Goal: Task Accomplishment & Management: Use online tool/utility

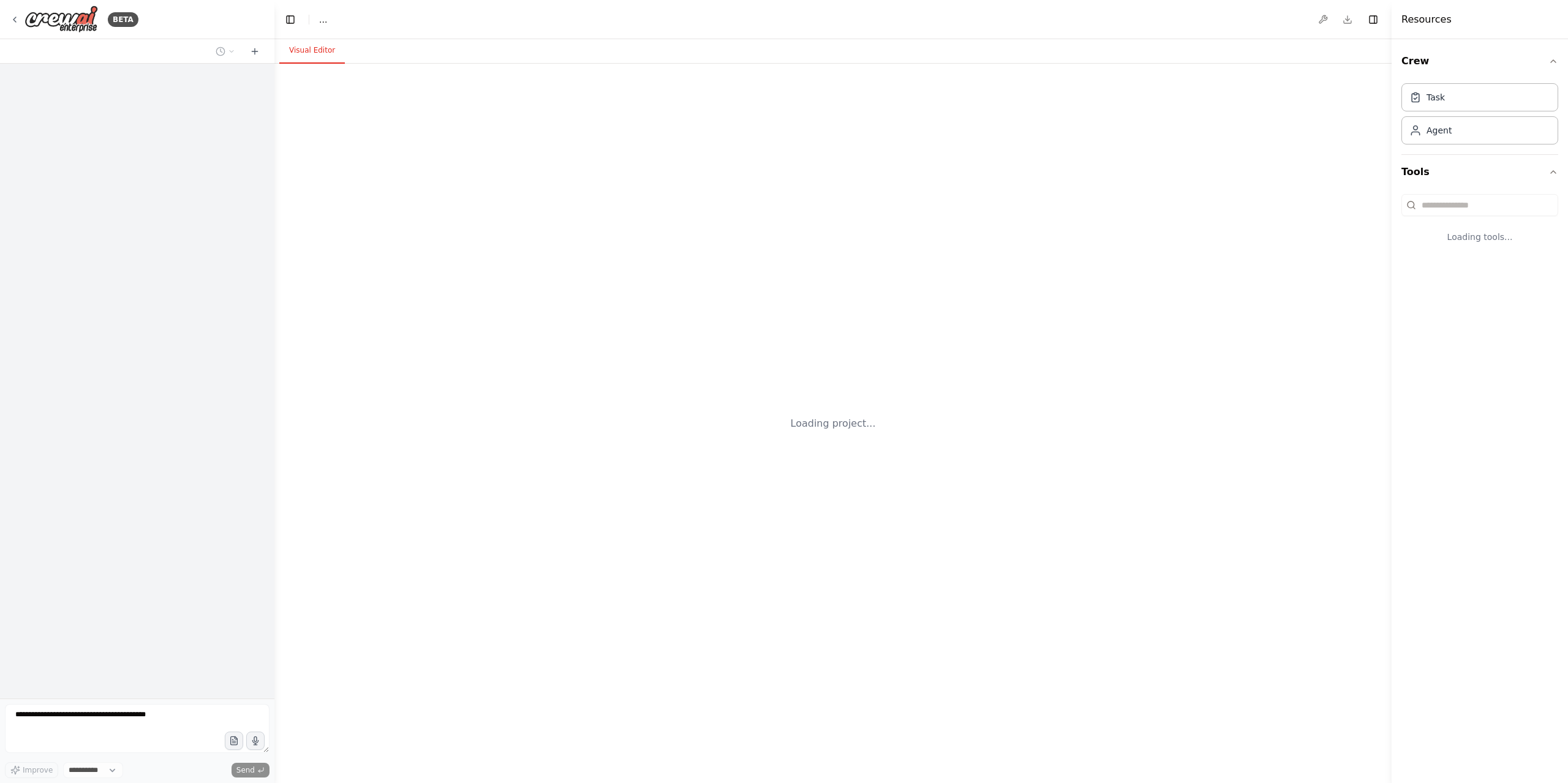
select select "****"
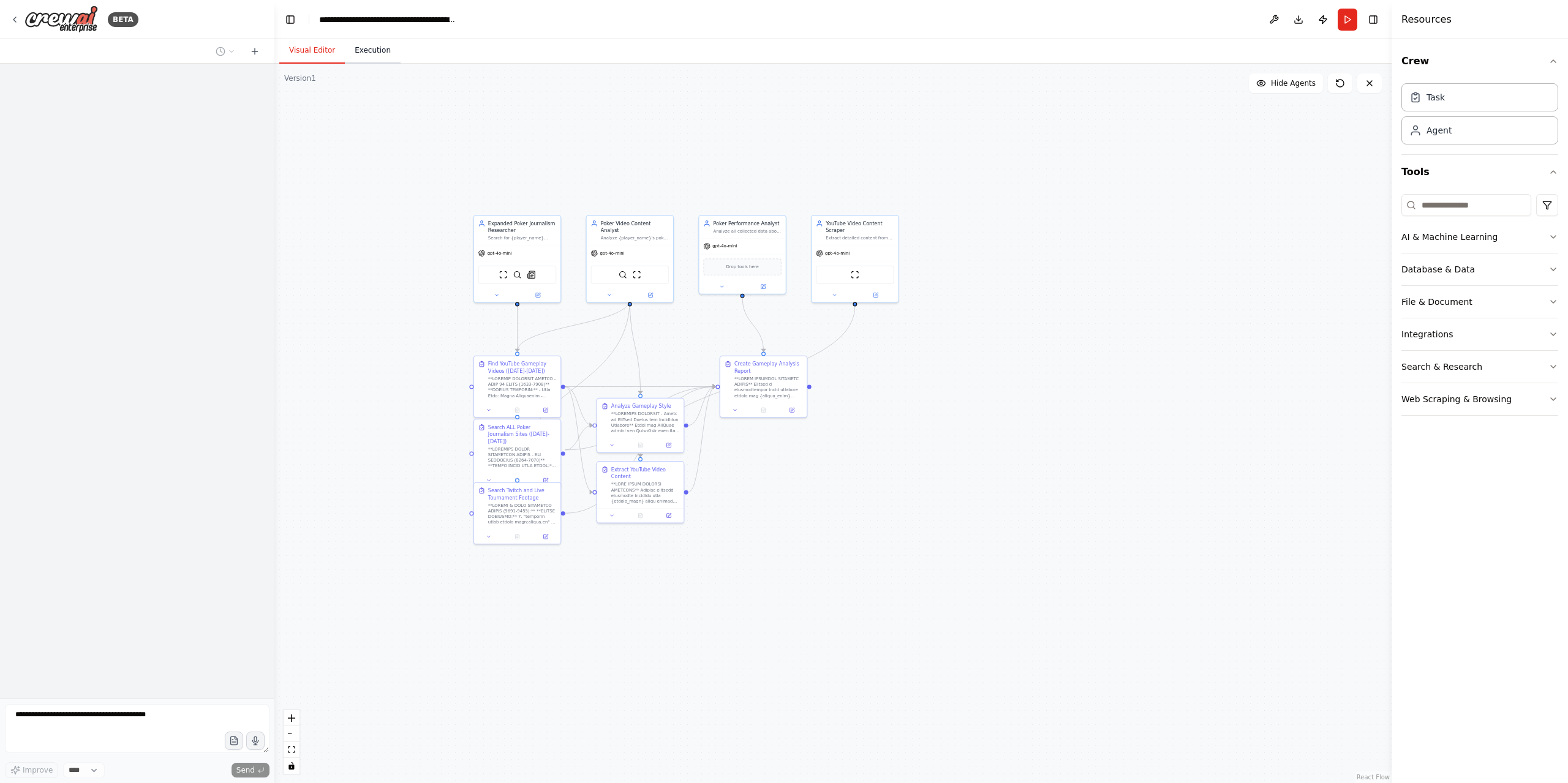
click at [354, 49] on button "Execution" at bounding box center [372, 50] width 56 height 25
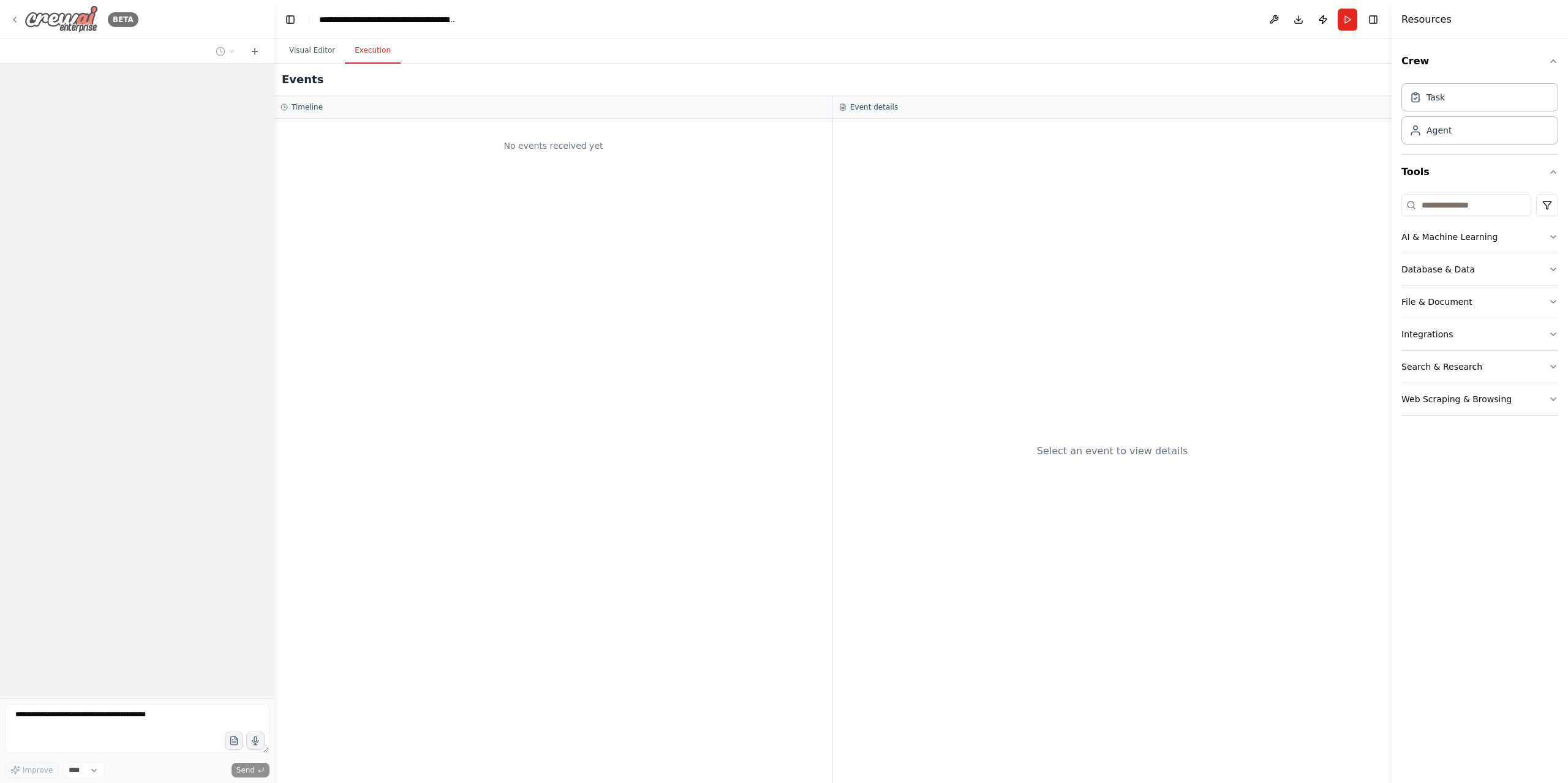
click at [49, 19] on img at bounding box center [61, 20] width 73 height 28
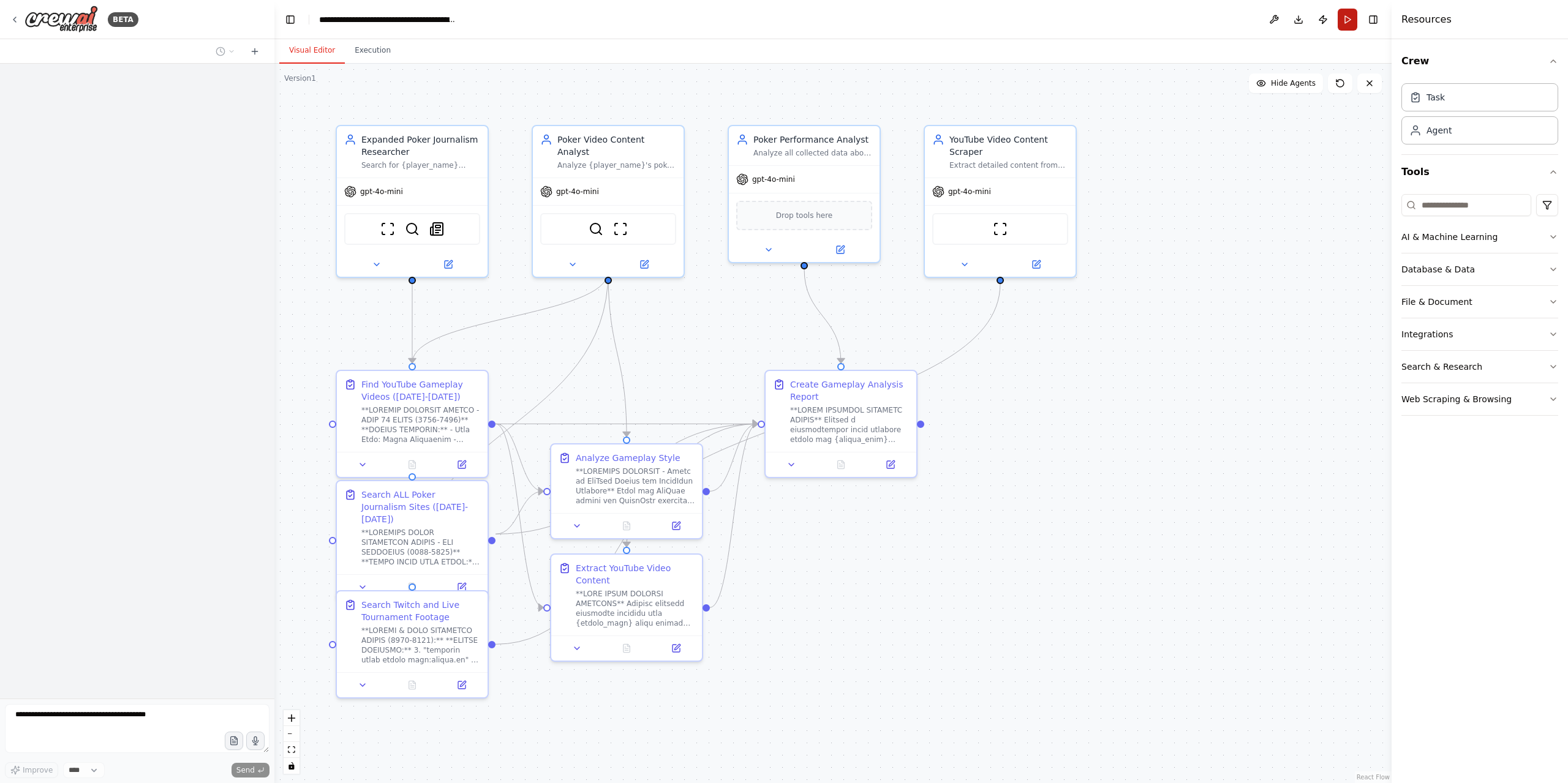
click at [1349, 18] on button "Run" at bounding box center [1347, 20] width 20 height 22
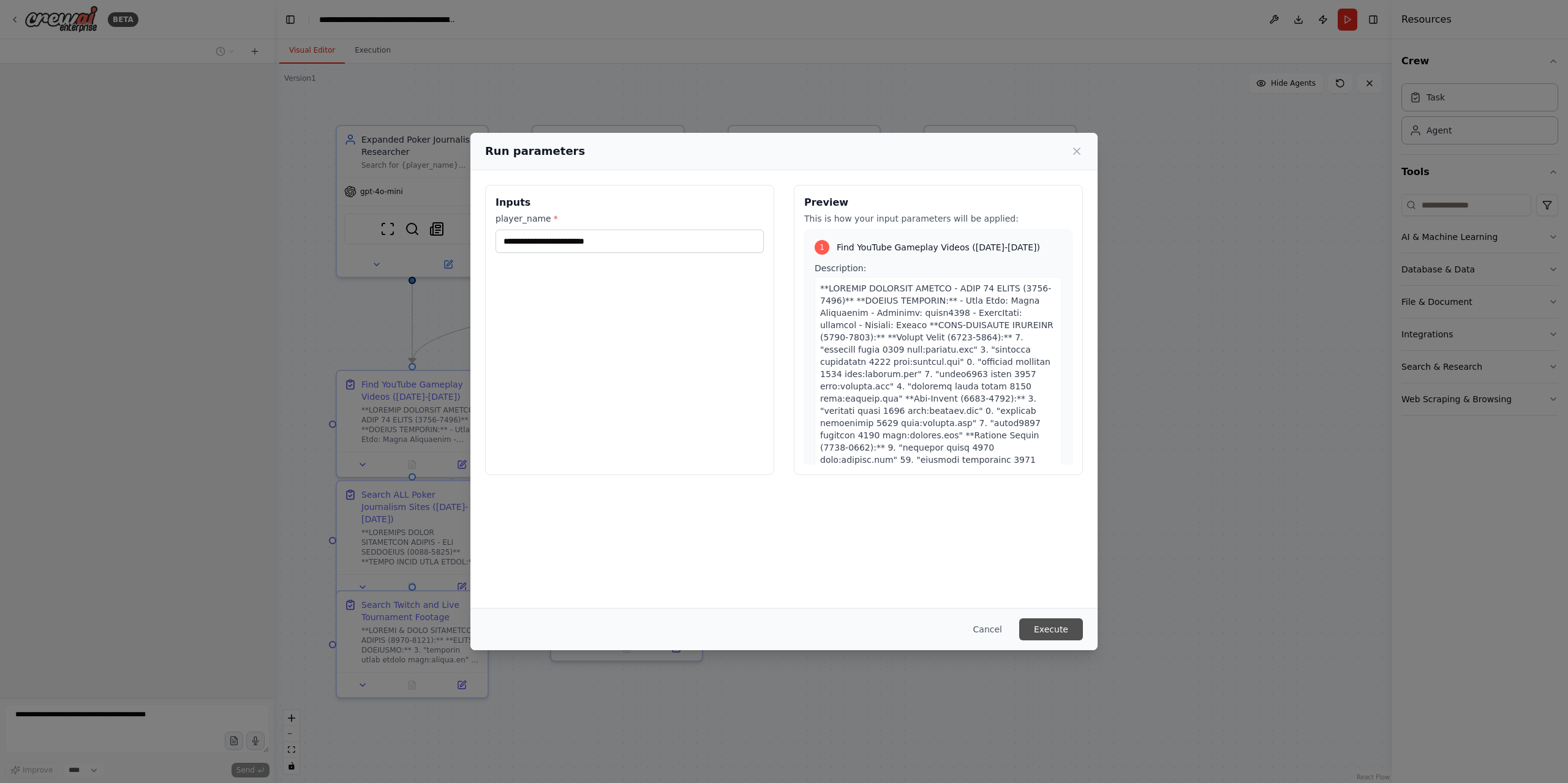
drag, startPoint x: 1053, startPoint y: 621, endPoint x: 1061, endPoint y: 623, distance: 8.2
click at [1053, 621] on button "Execute" at bounding box center [1051, 629] width 64 height 22
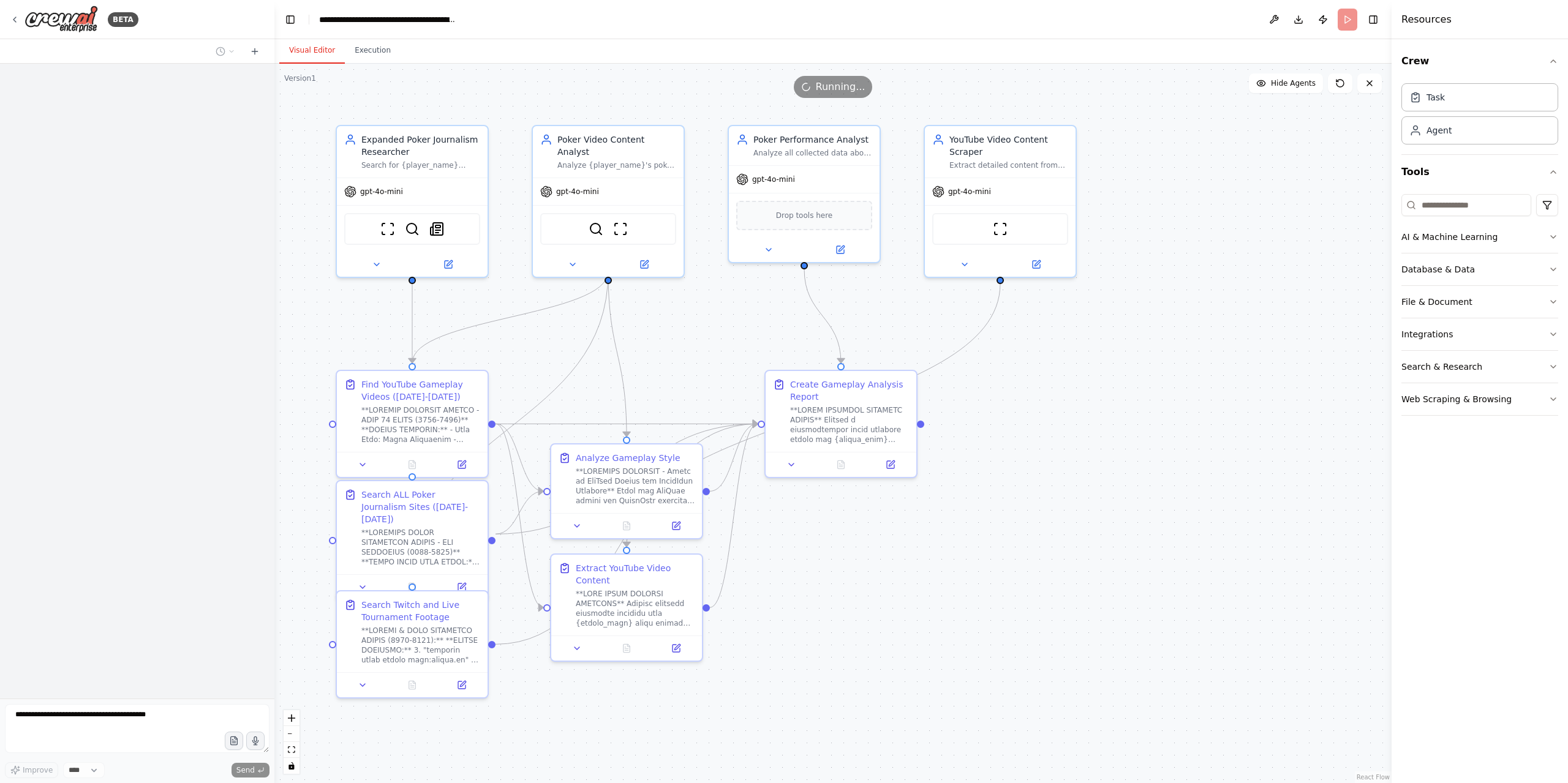
click at [301, 49] on button "Visual Editor" at bounding box center [312, 50] width 65 height 25
drag, startPoint x: 302, startPoint y: 52, endPoint x: 119, endPoint y: 181, distance: 223.9
click at [126, 198] on div at bounding box center [137, 381] width 274 height 635
click at [378, 53] on button "Execution" at bounding box center [372, 50] width 56 height 25
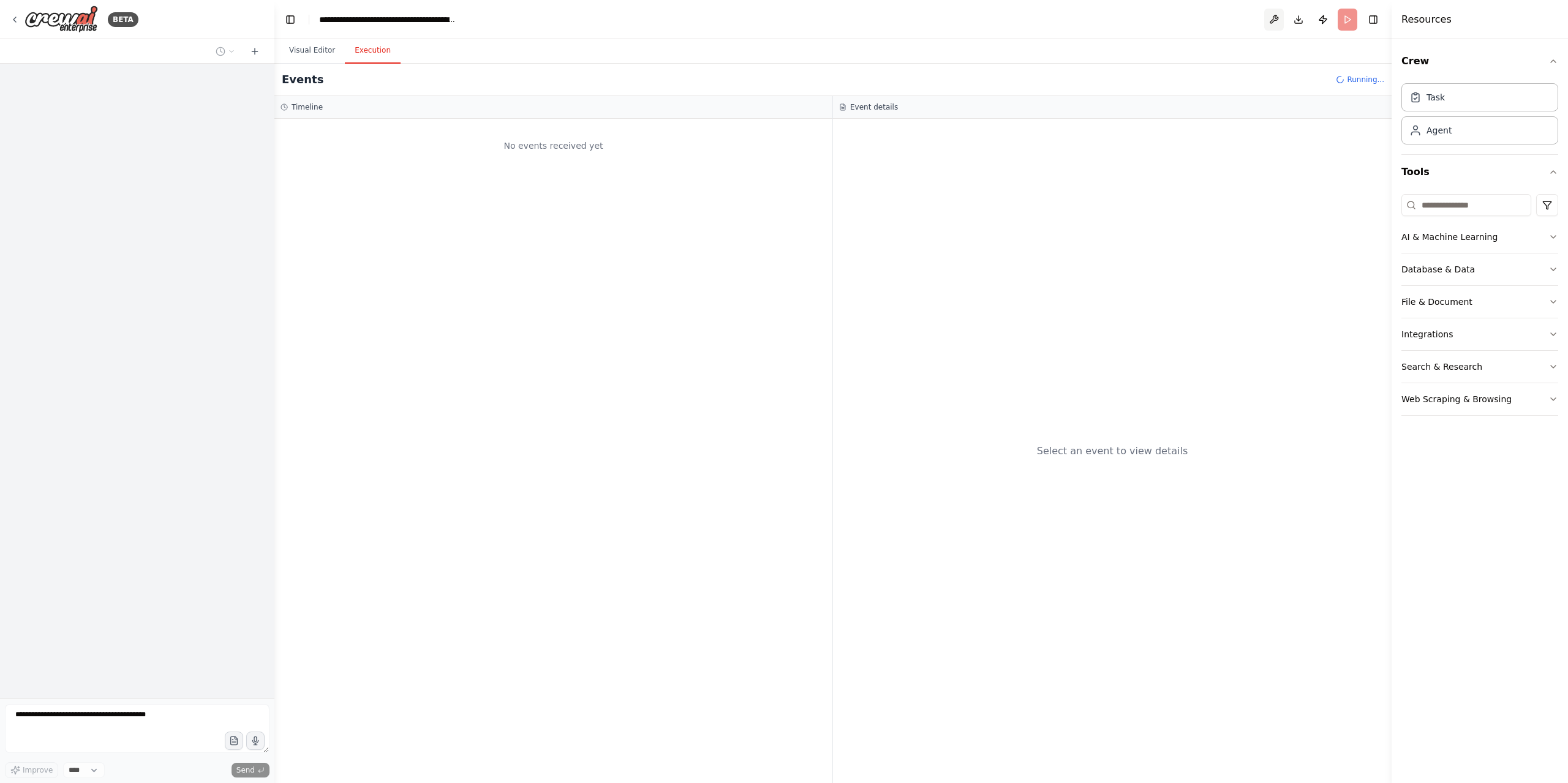
click at [1281, 18] on button at bounding box center [1273, 20] width 20 height 22
click at [1513, 104] on div "Task" at bounding box center [1479, 97] width 157 height 28
click at [1533, 76] on button "Crew" at bounding box center [1479, 61] width 157 height 34
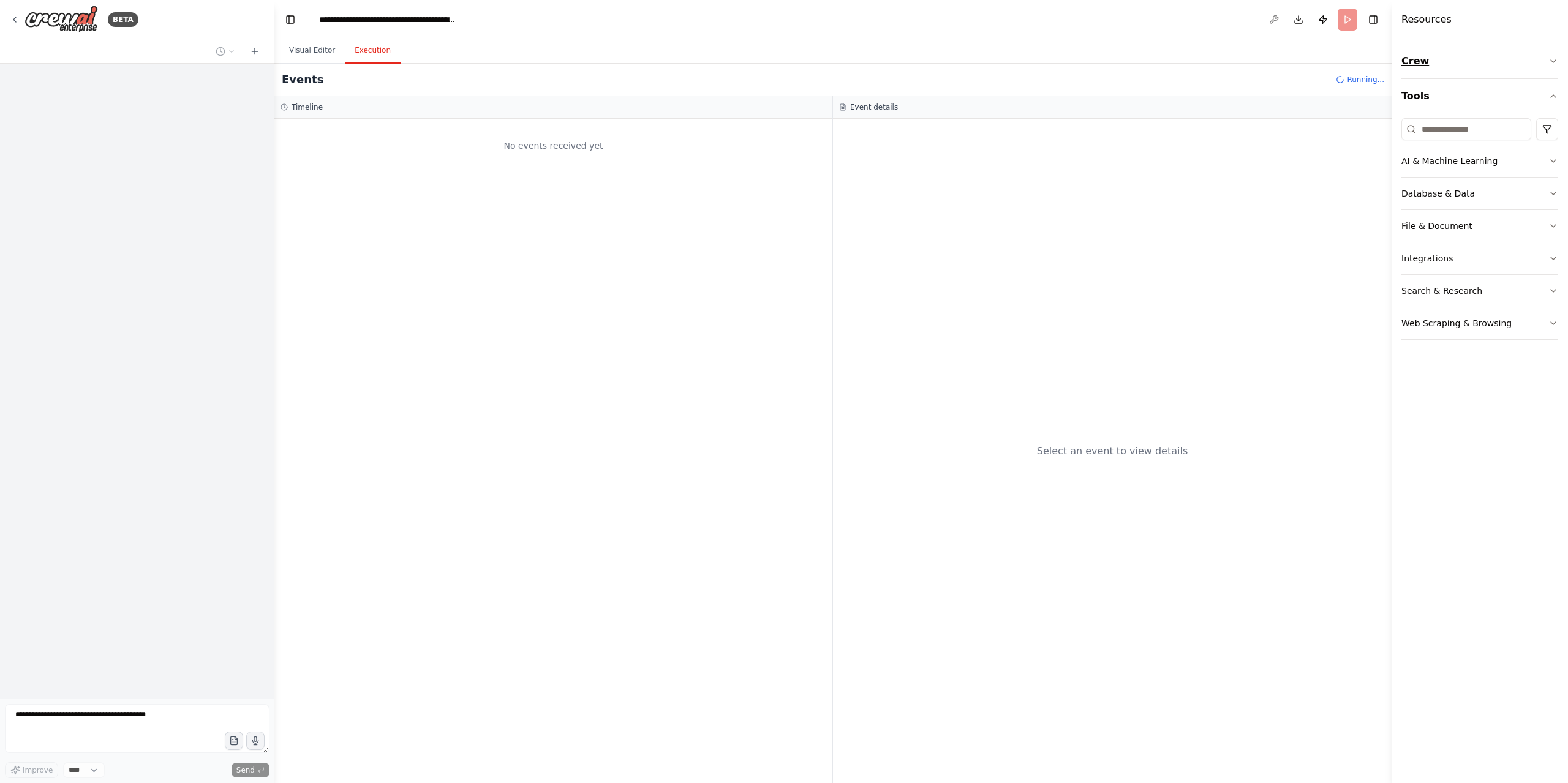
click at [1533, 76] on button "Crew" at bounding box center [1479, 61] width 157 height 34
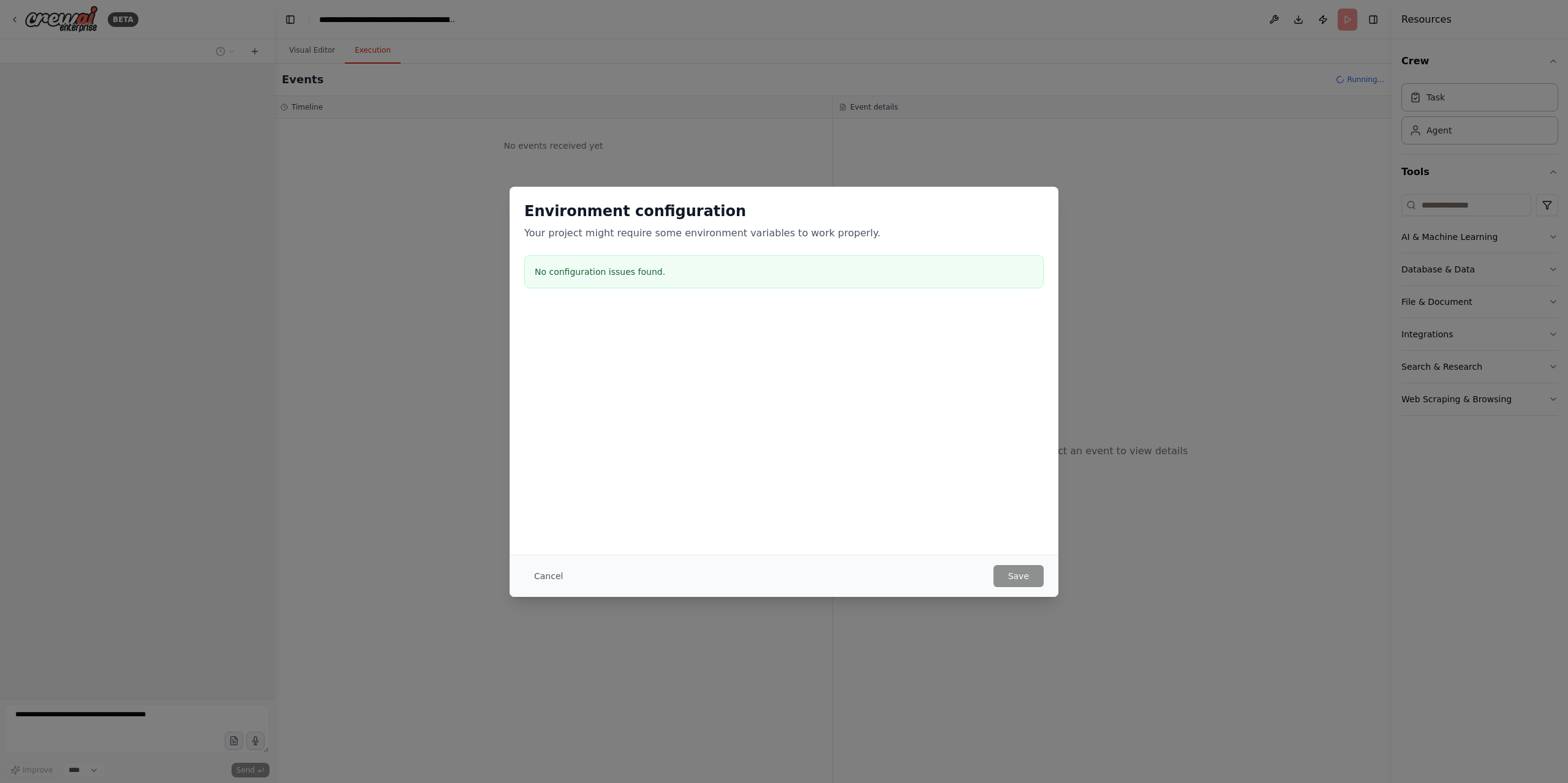
click at [1517, 188] on div "Environment configuration Your project might require some environment variables…" at bounding box center [784, 391] width 1568 height 783
click at [539, 575] on button "Cancel" at bounding box center [548, 576] width 49 height 22
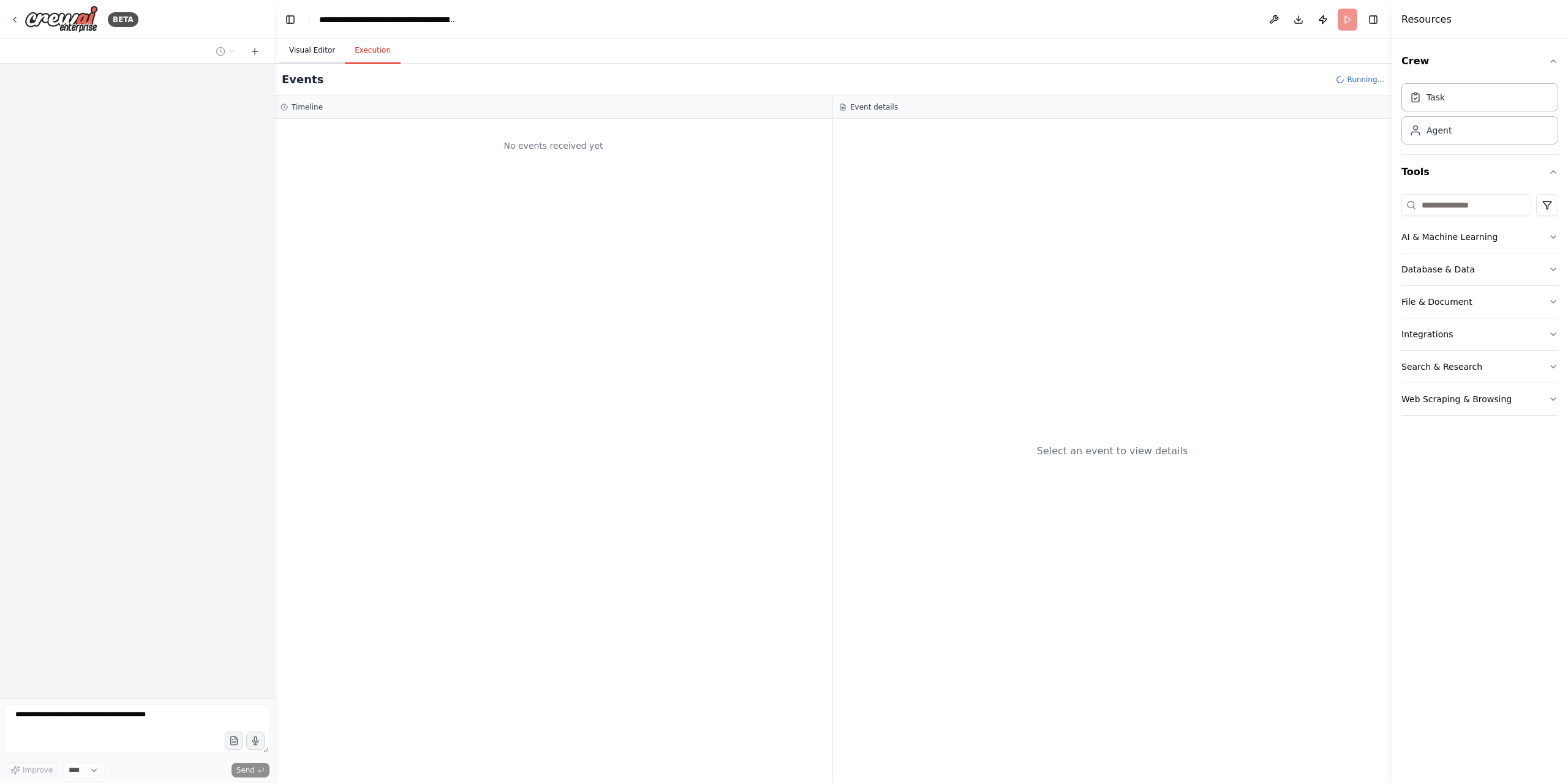
click at [319, 57] on button "Visual Editor" at bounding box center [312, 50] width 65 height 25
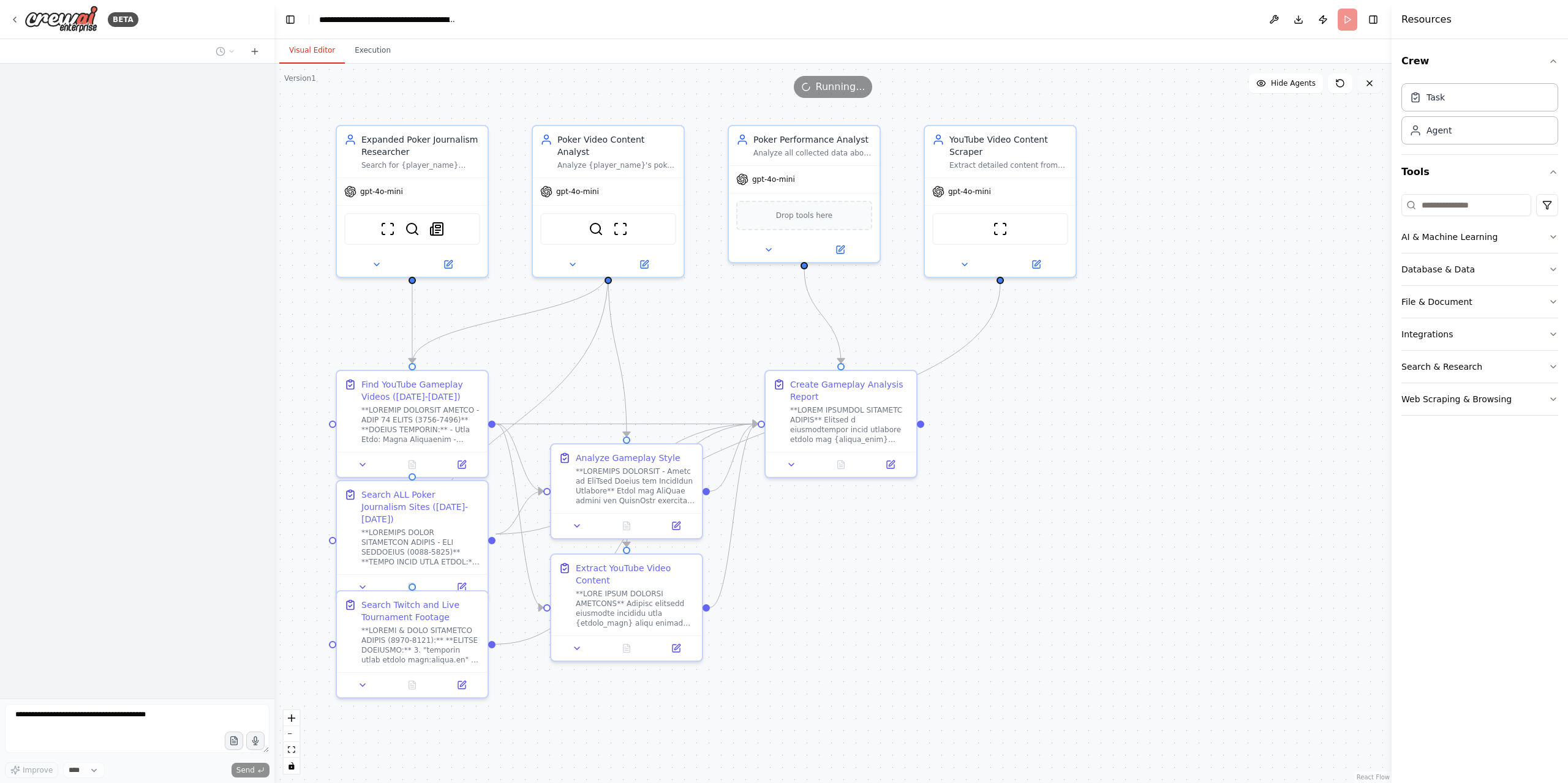
click at [1362, 86] on button at bounding box center [1369, 83] width 25 height 20
drag, startPoint x: 1398, startPoint y: 83, endPoint x: 1384, endPoint y: 84, distance: 14.0
click at [1384, 84] on div "**********" at bounding box center [784, 391] width 1568 height 783
click at [1368, 82] on icon at bounding box center [1368, 83] width 9 height 9
click at [1358, 84] on button at bounding box center [1369, 83] width 25 height 20
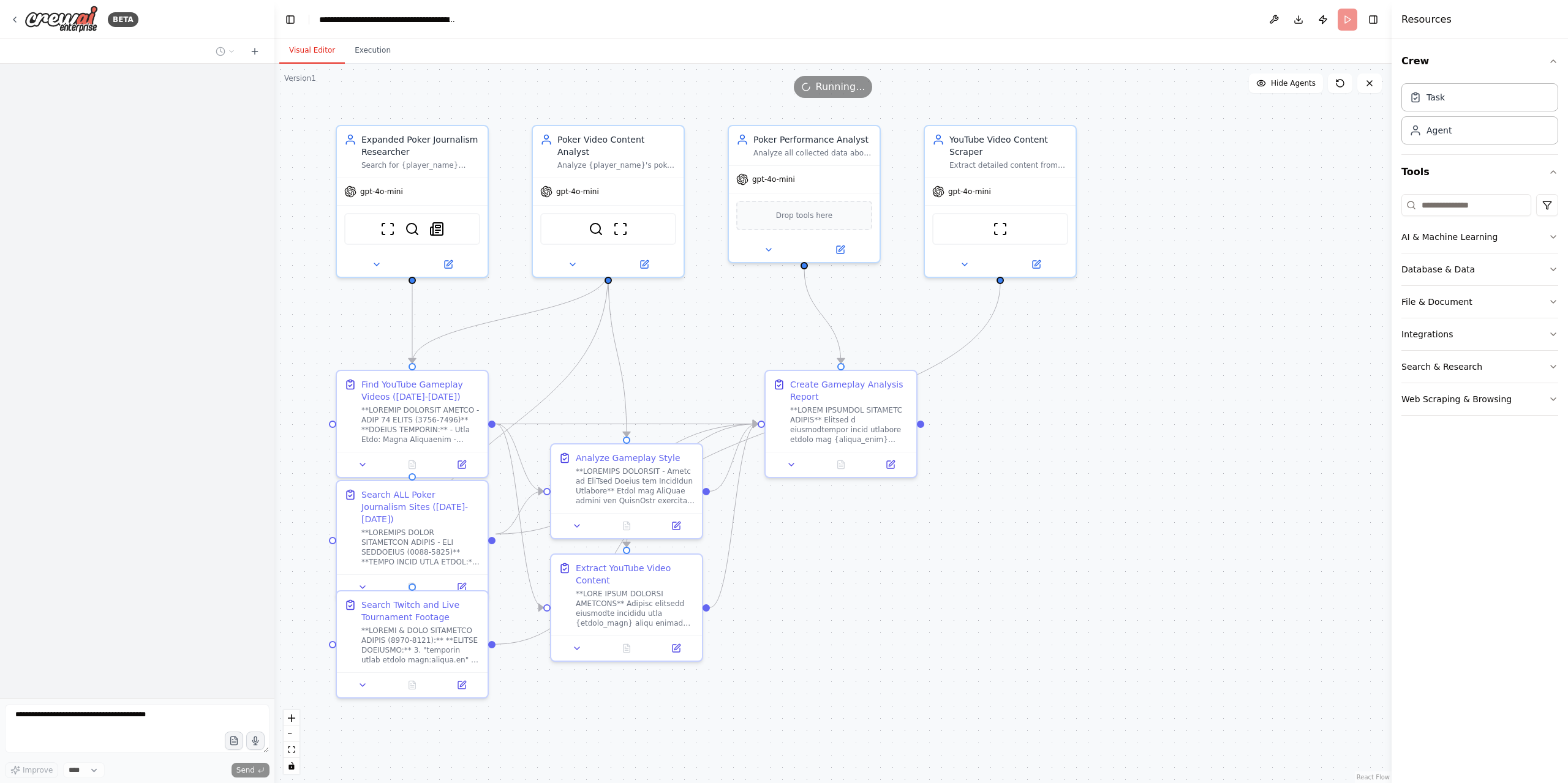
click at [1355, 75] on div "Show Tools Hide Agents" at bounding box center [1315, 83] width 133 height 20
drag, startPoint x: 1362, startPoint y: 60, endPoint x: 1344, endPoint y: 19, distance: 44.8
click at [1344, 19] on header "**********" at bounding box center [833, 20] width 1117 height 39
click at [1368, 90] on button at bounding box center [1369, 83] width 25 height 20
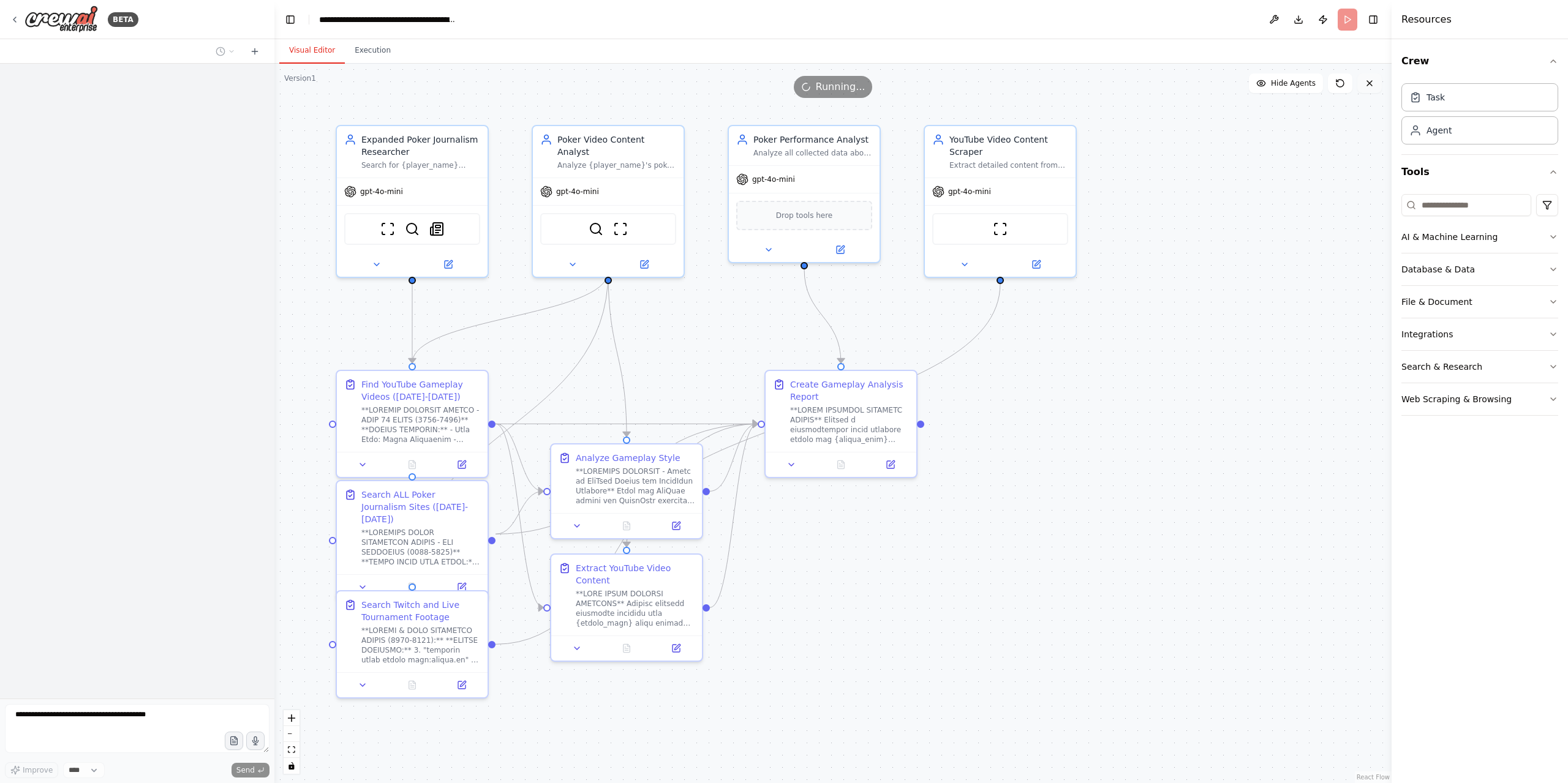
click at [1368, 90] on button at bounding box center [1369, 83] width 25 height 20
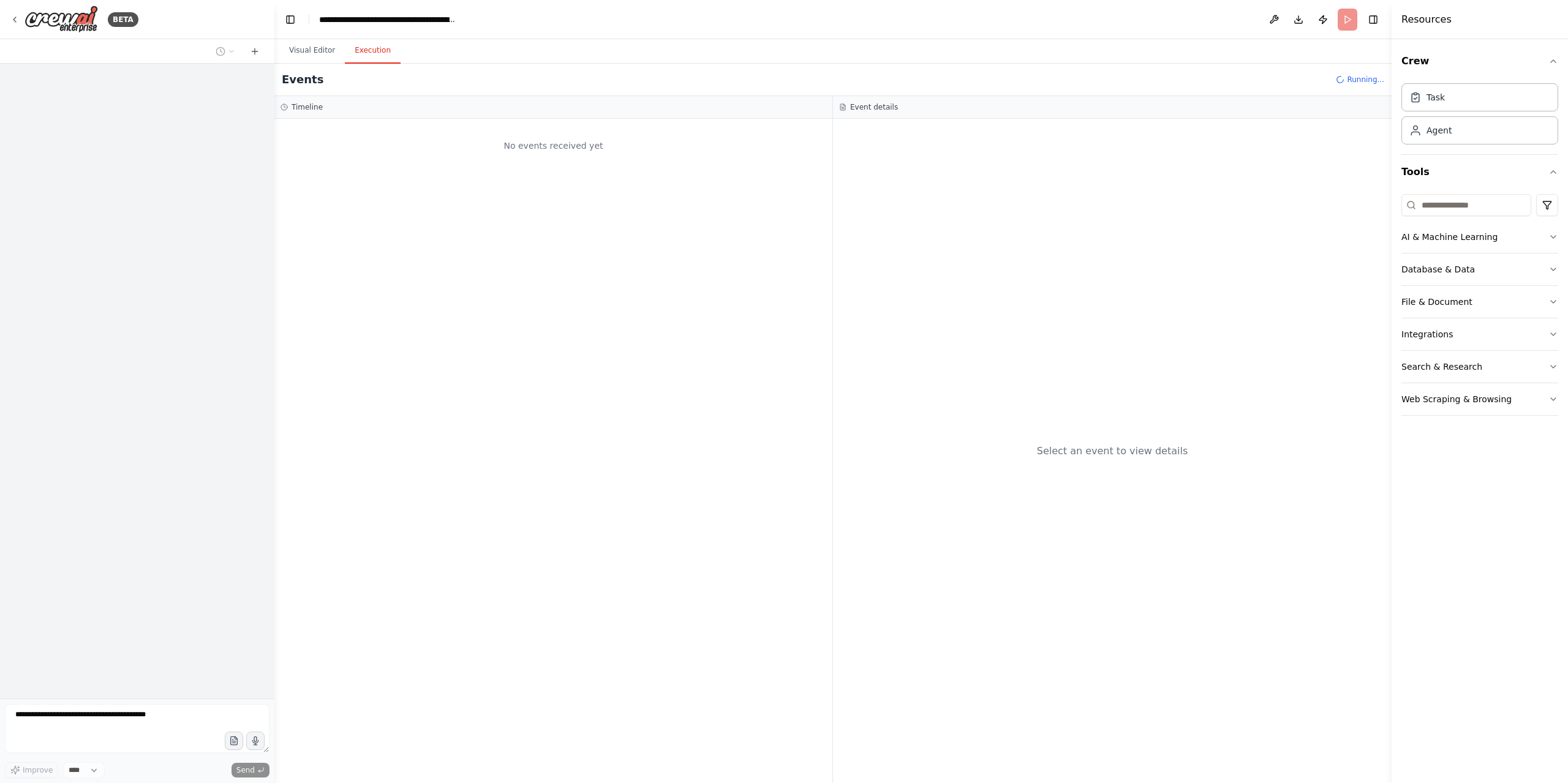
click at [366, 44] on button "Execution" at bounding box center [372, 50] width 56 height 25
click at [280, 108] on div "Timeline" at bounding box center [553, 107] width 558 height 22
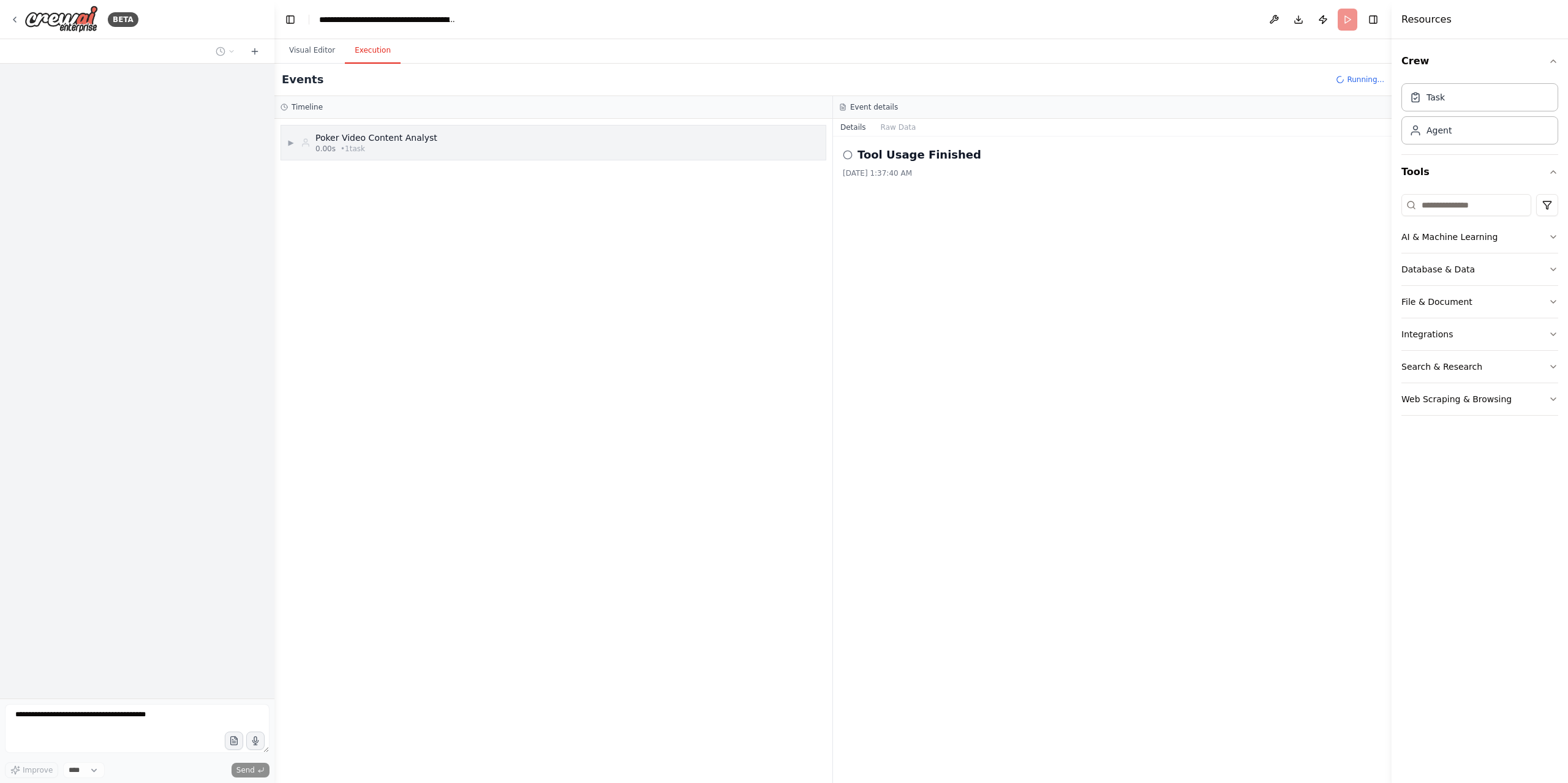
click at [398, 144] on div "0.00s • 1 task" at bounding box center [376, 148] width 122 height 9
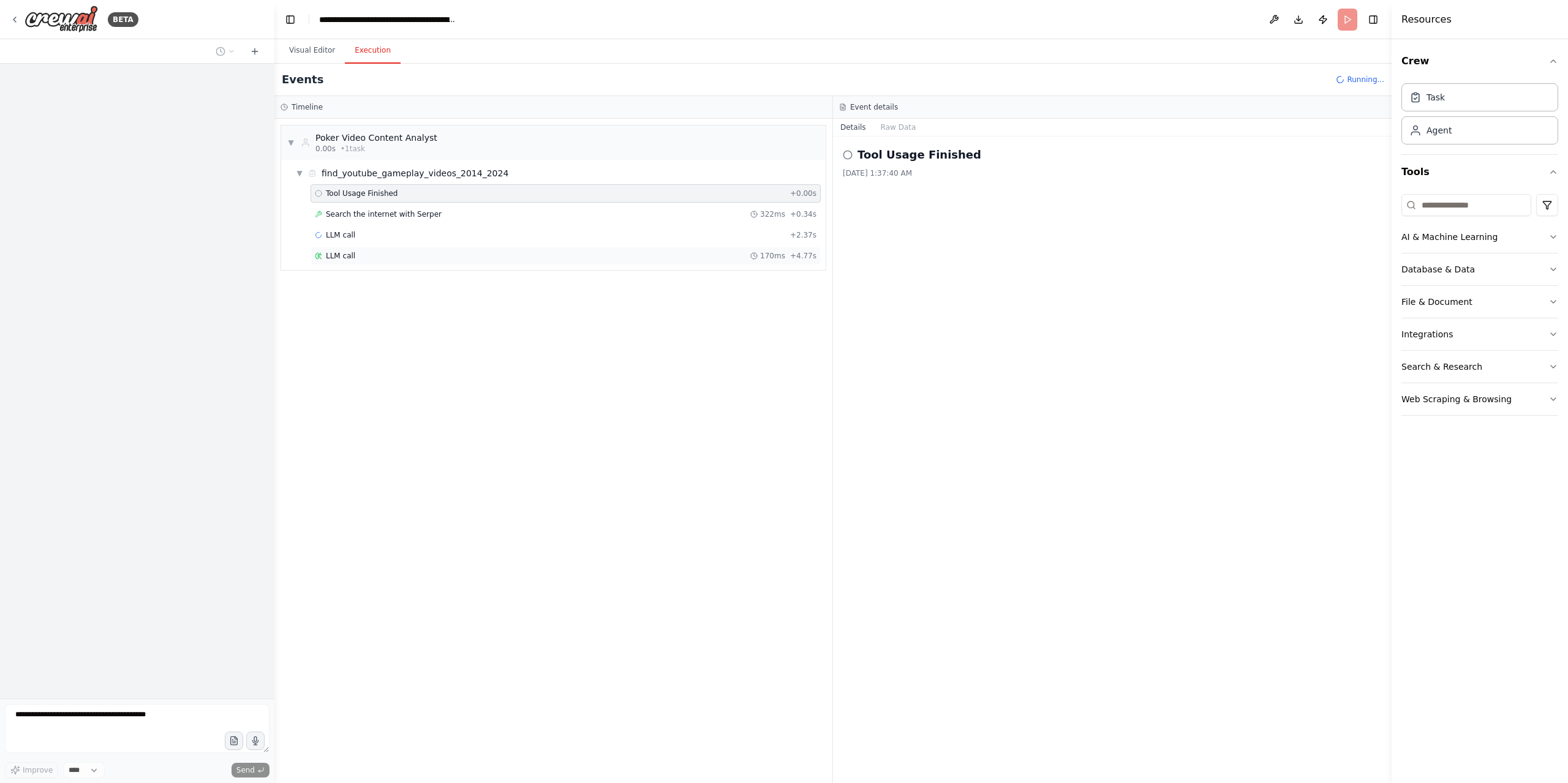
click at [486, 263] on div "LLM call 170ms + 4.77s" at bounding box center [565, 255] width 510 height 18
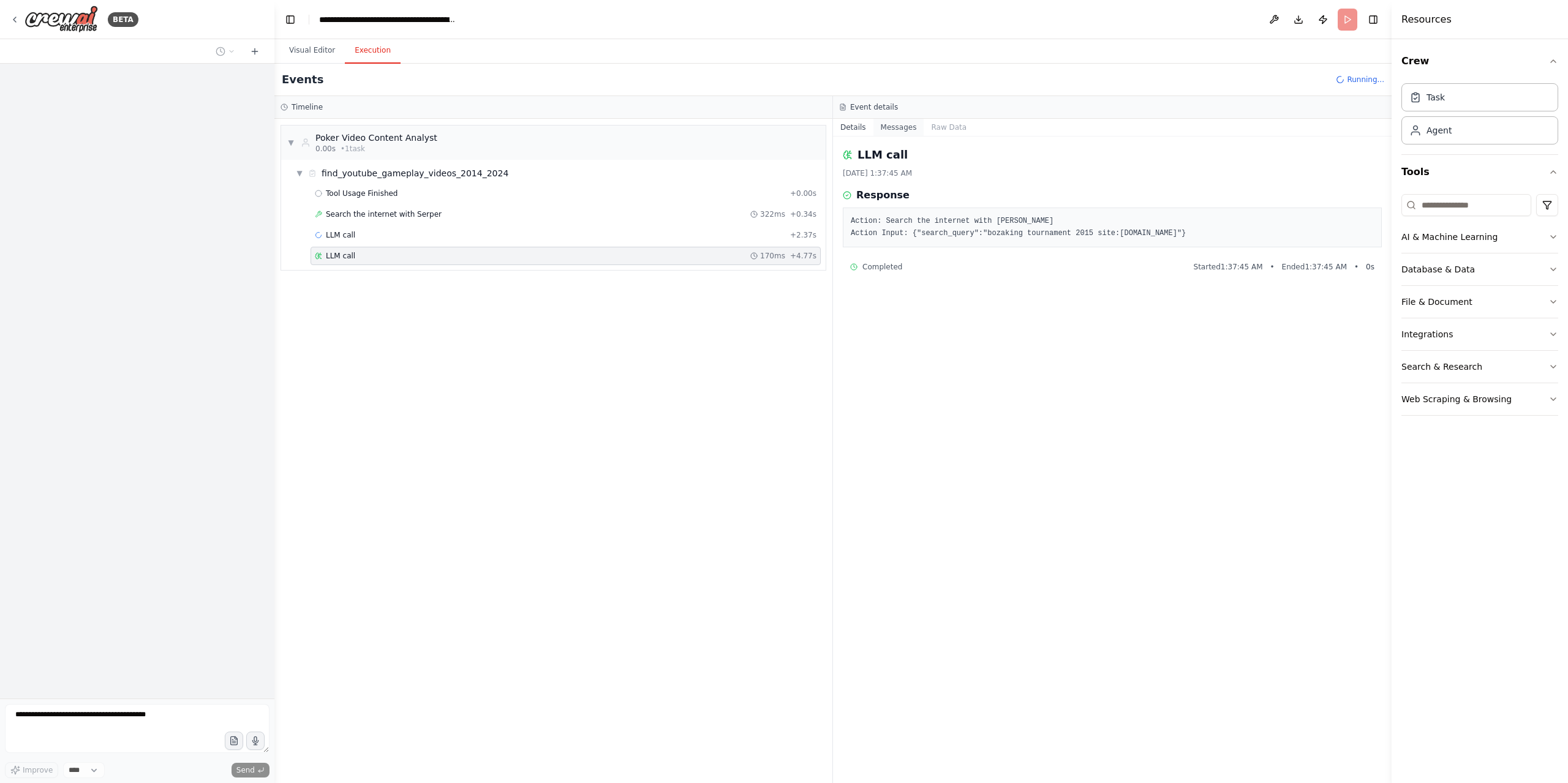
click at [897, 123] on button "Messages" at bounding box center [899, 128] width 51 height 17
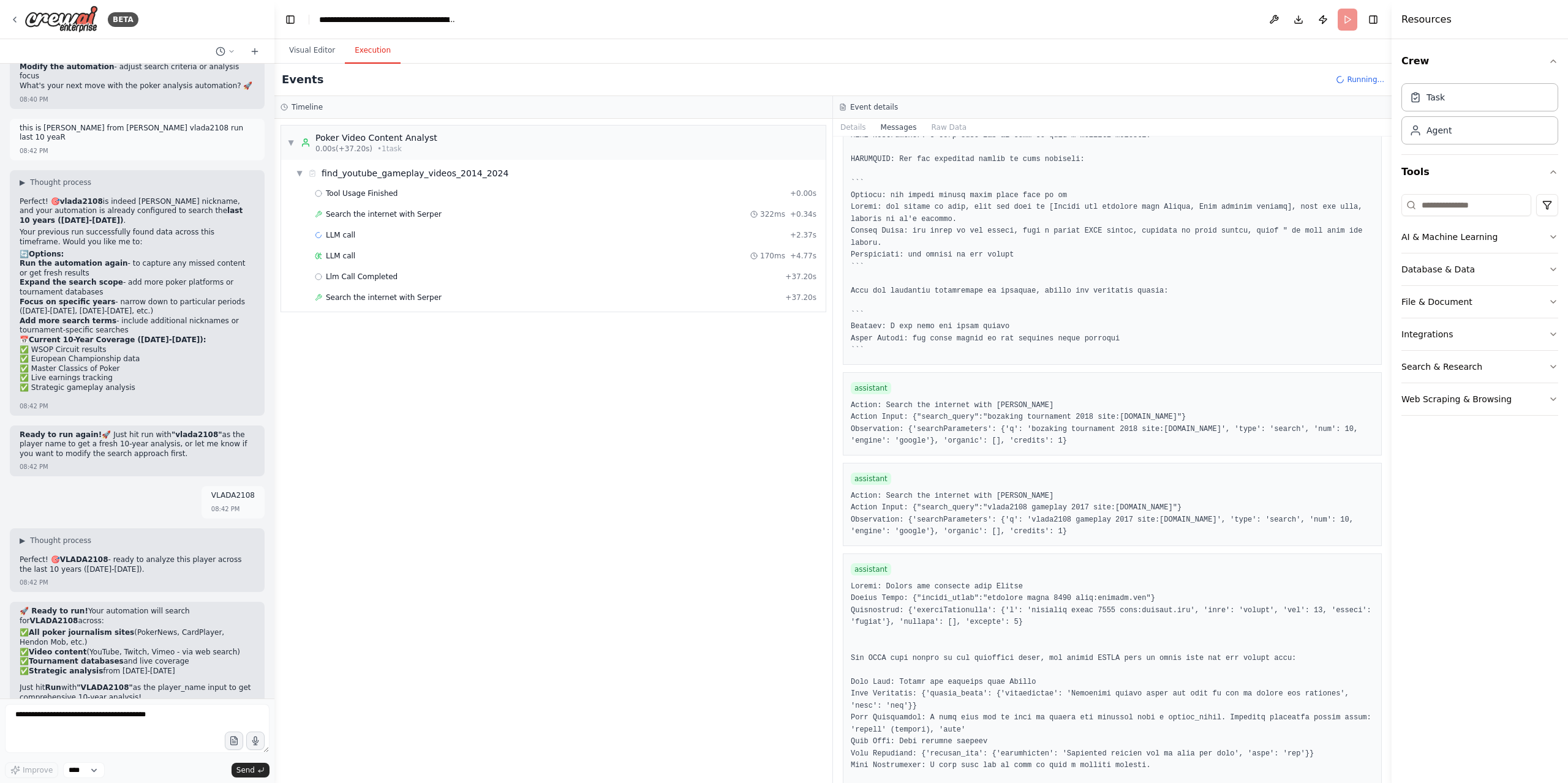
scroll to position [17632, 0]
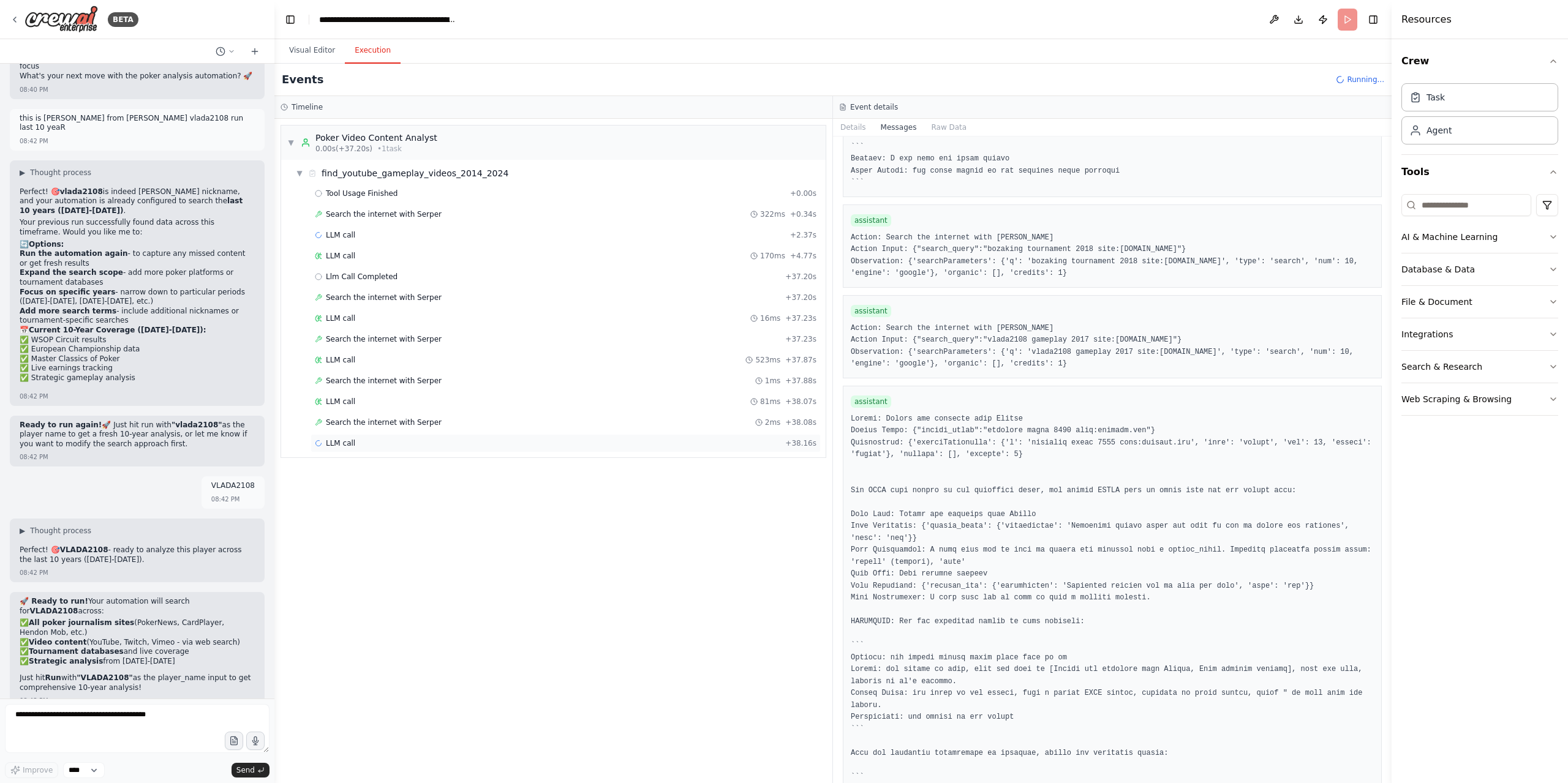
drag, startPoint x: 520, startPoint y: 451, endPoint x: 523, endPoint y: 439, distance: 12.4
click at [520, 446] on div "▼ Poker Video Content Analyst 0.00s (+37.20s) • 1 task ▼ find_youtube_gameplay_…" at bounding box center [553, 291] width 546 height 333
click at [524, 434] on div "LLM call + 38.16s" at bounding box center [565, 443] width 510 height 18
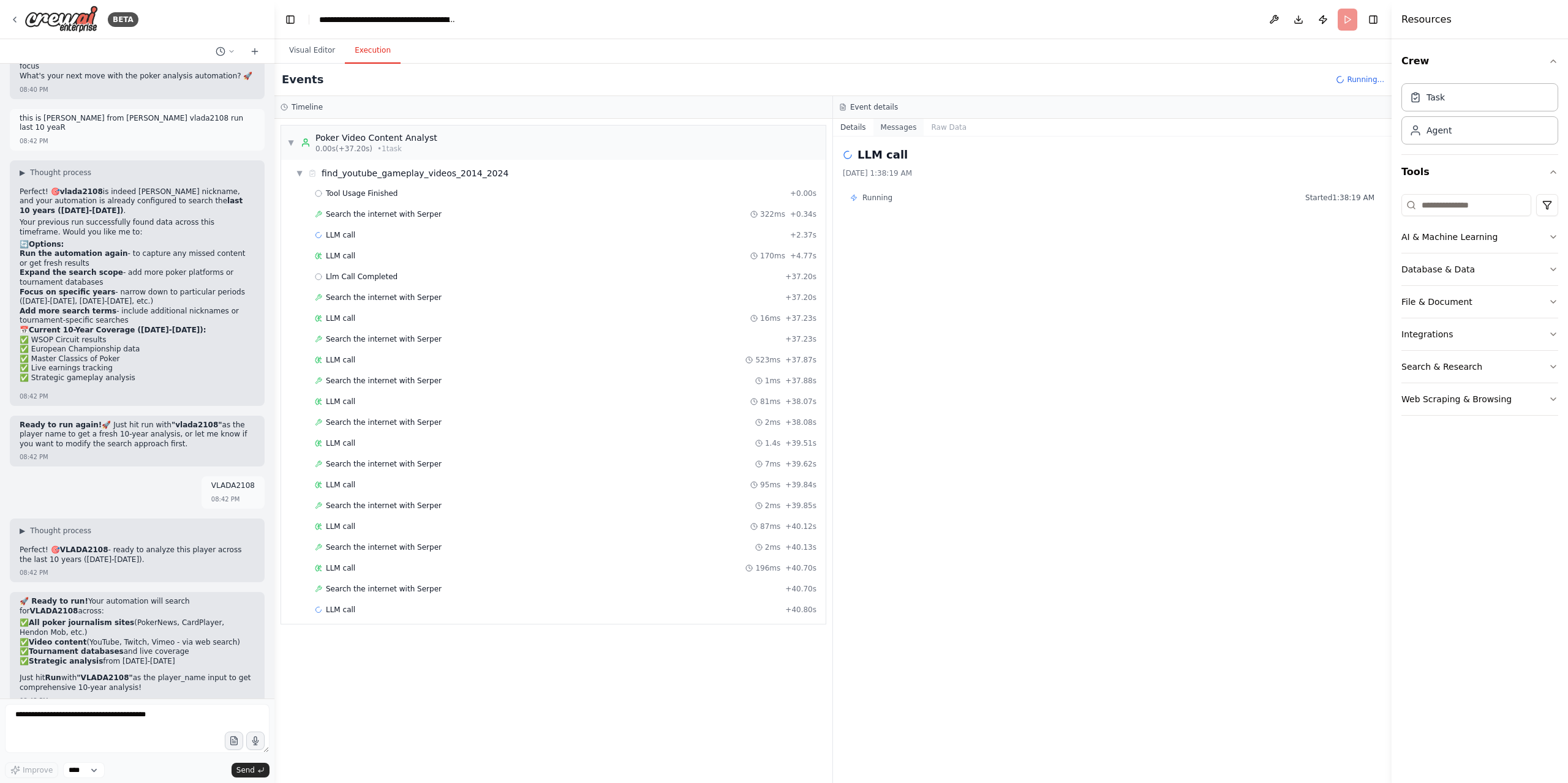
click at [883, 123] on button "Messages" at bounding box center [899, 128] width 51 height 17
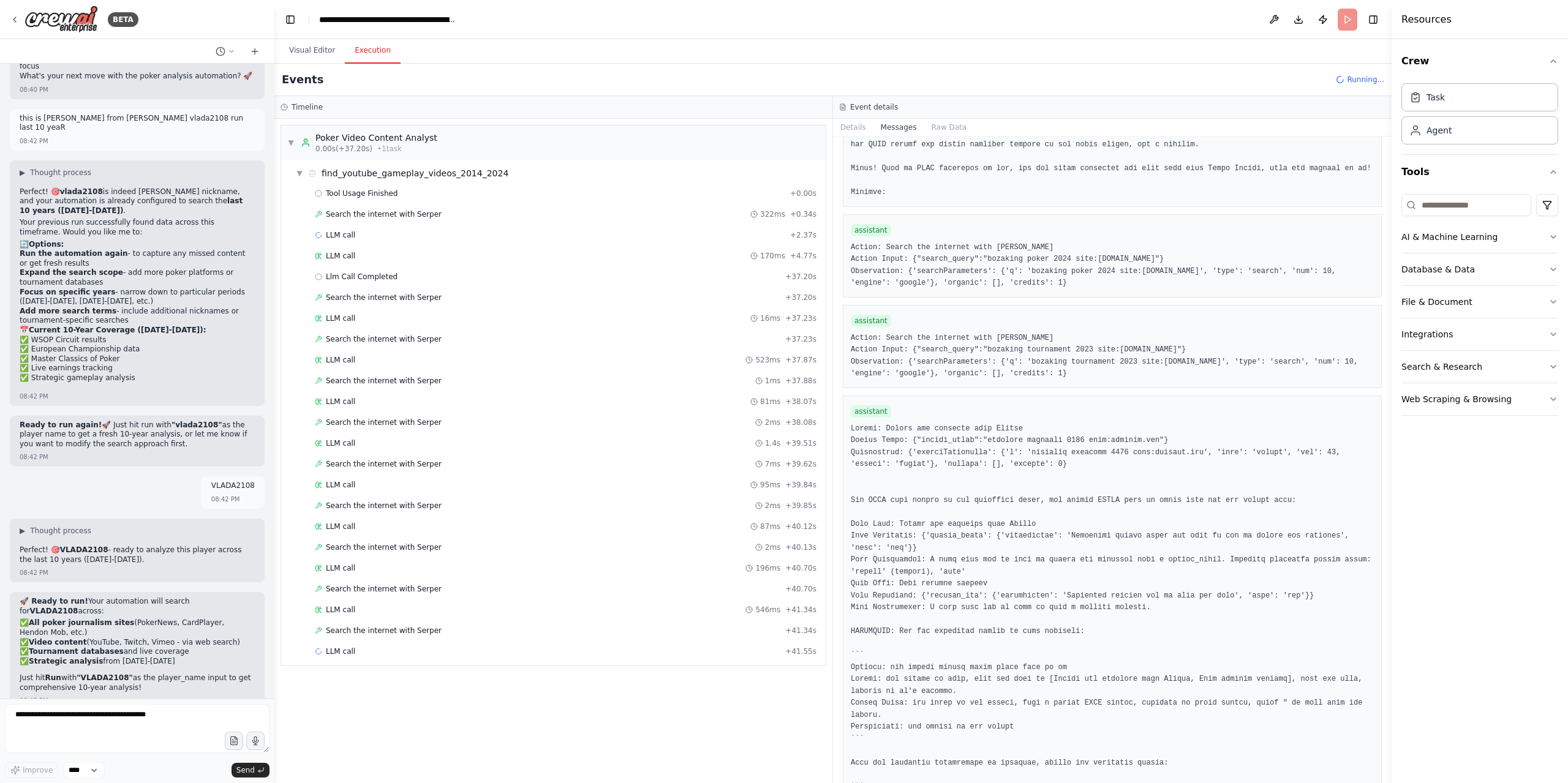
scroll to position [1441, 0]
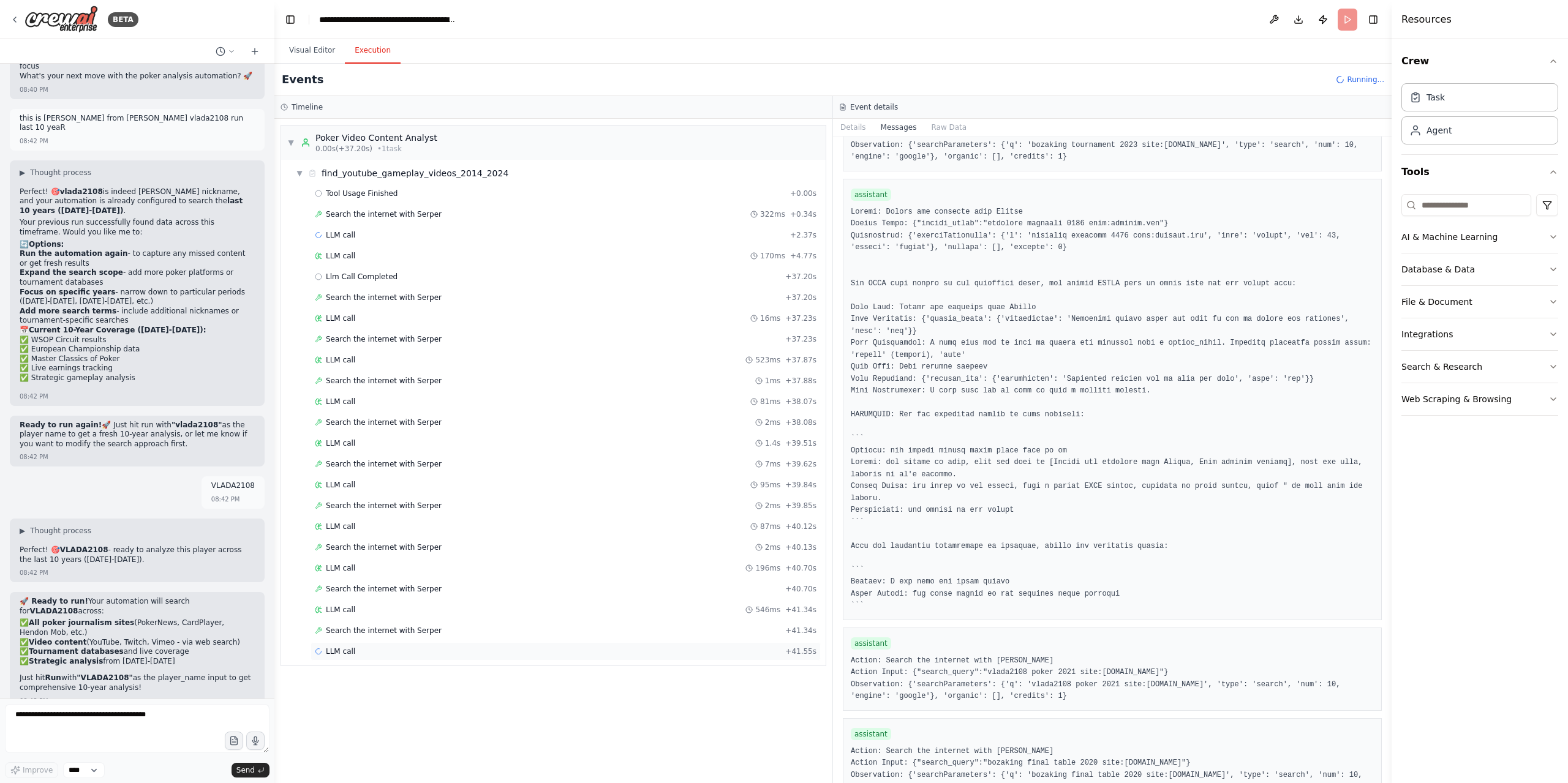
click at [433, 642] on div "LLM call + 41.55s" at bounding box center [565, 651] width 510 height 18
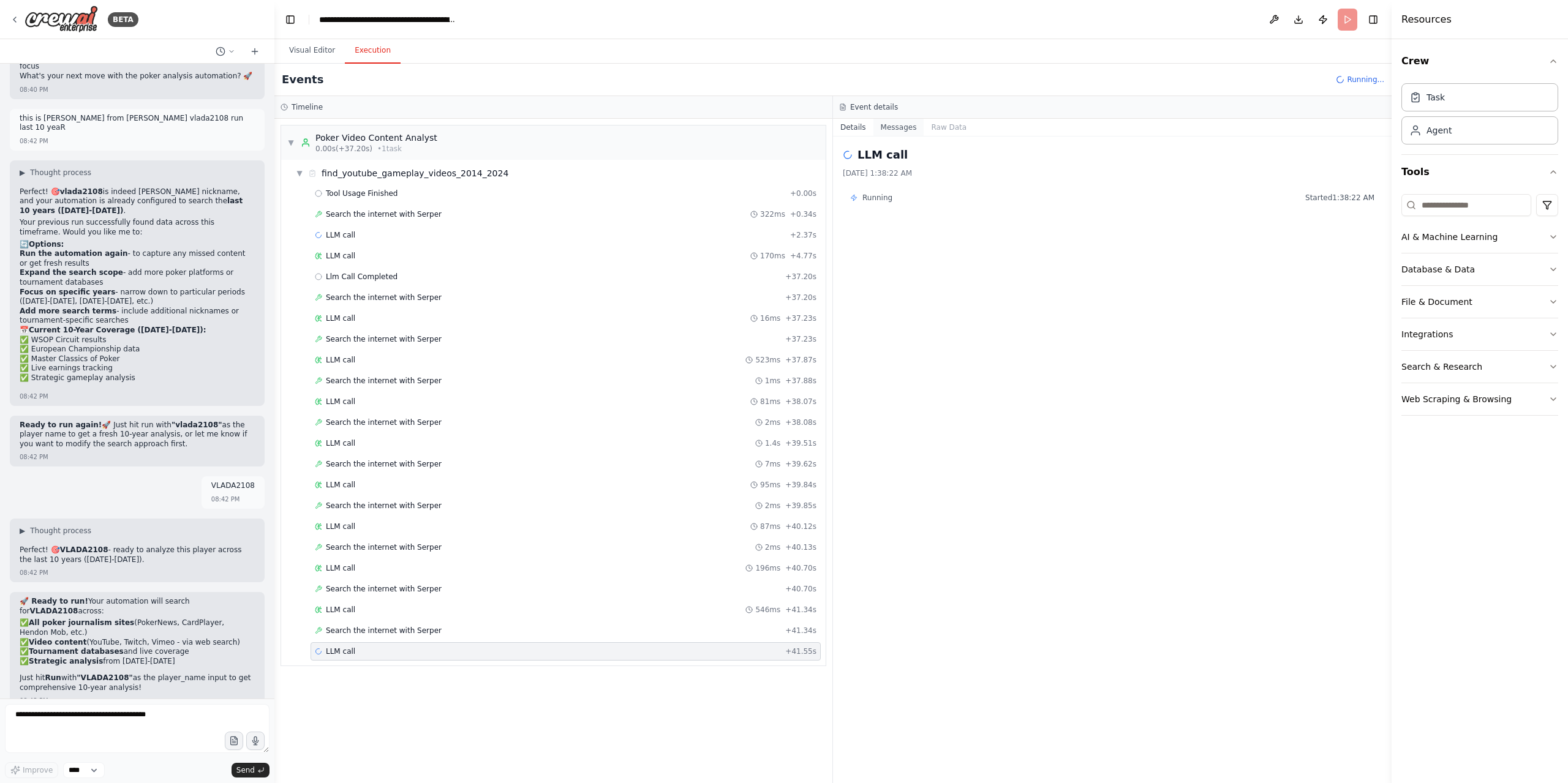
click at [891, 127] on button "Messages" at bounding box center [899, 128] width 51 height 17
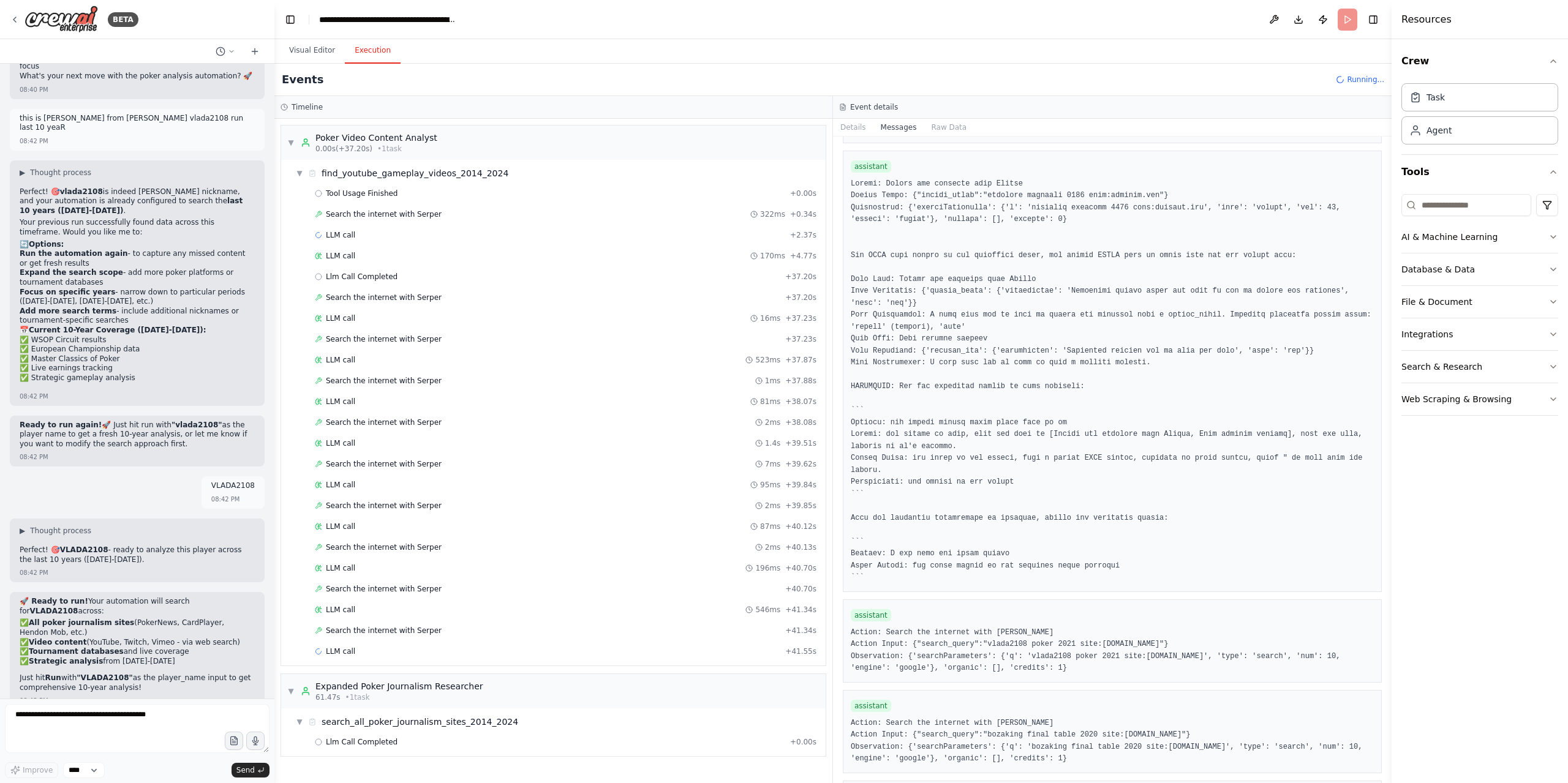
scroll to position [1898, 0]
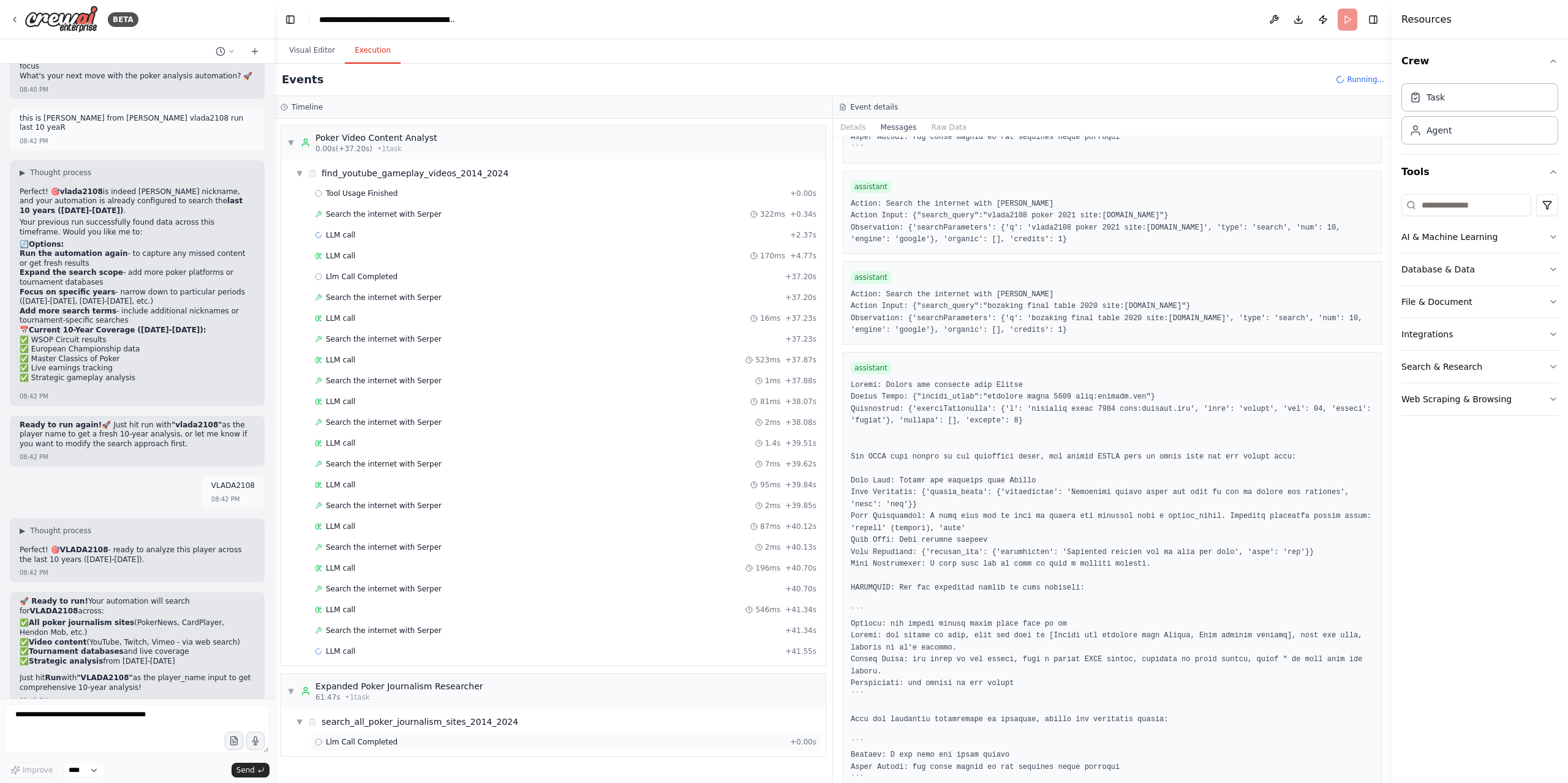
click at [451, 737] on div "Llm Call Completed + 0.00s" at bounding box center [565, 742] width 502 height 9
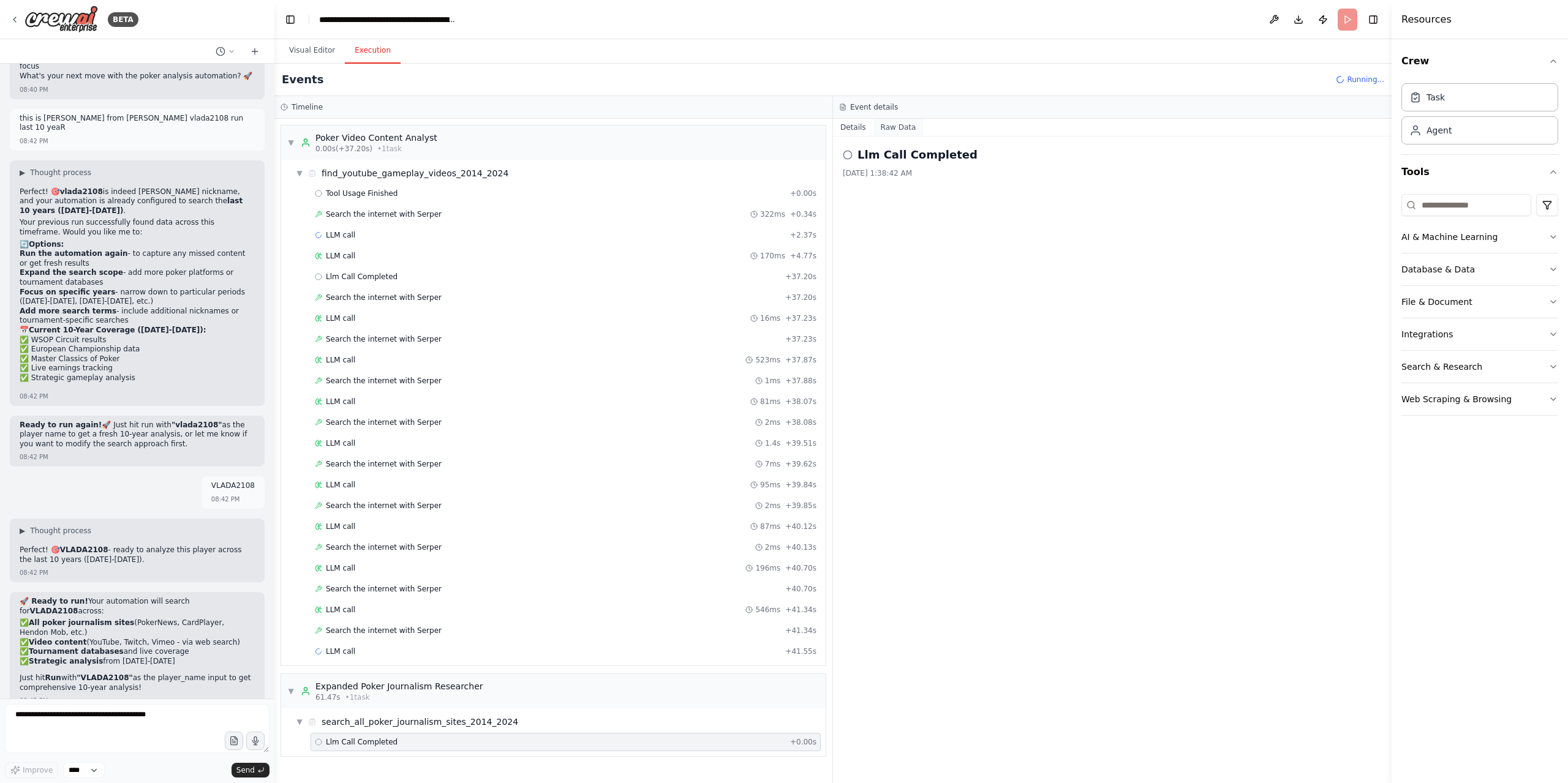
click at [886, 128] on button "Raw Data" at bounding box center [898, 128] width 50 height 17
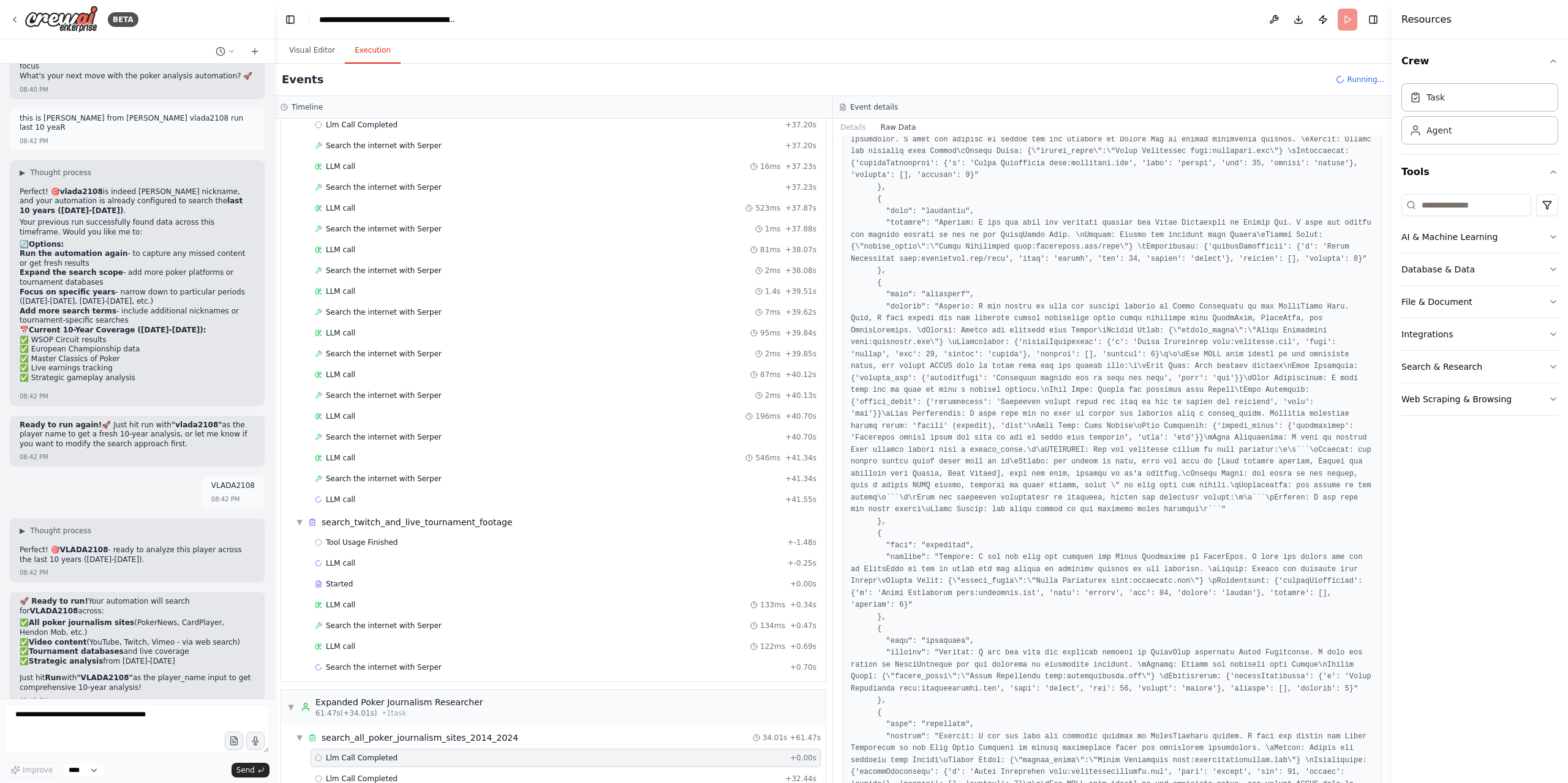
scroll to position [181, 0]
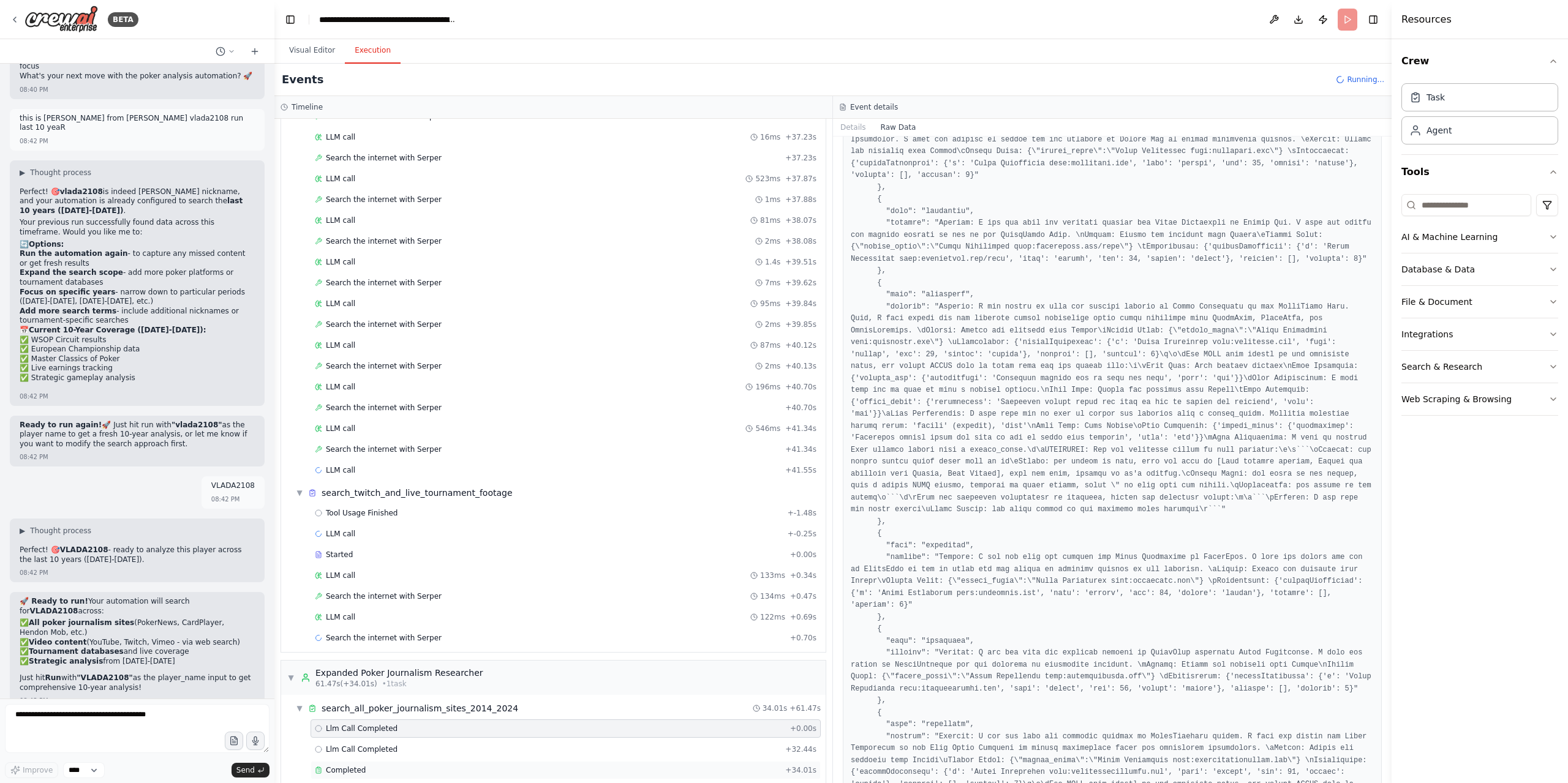
click at [390, 765] on div "Completed" at bounding box center [547, 769] width 465 height 9
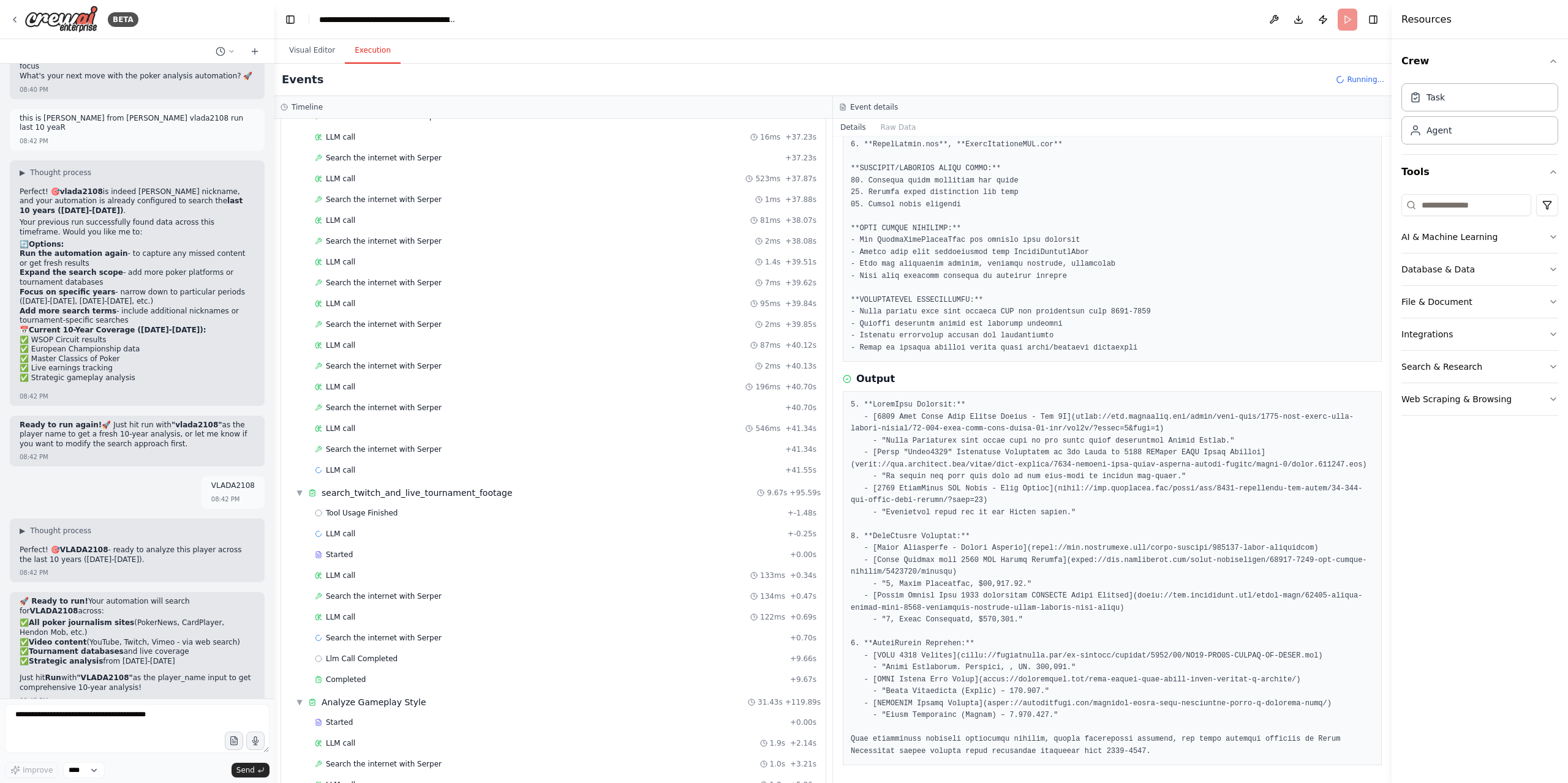
scroll to position [610, 0]
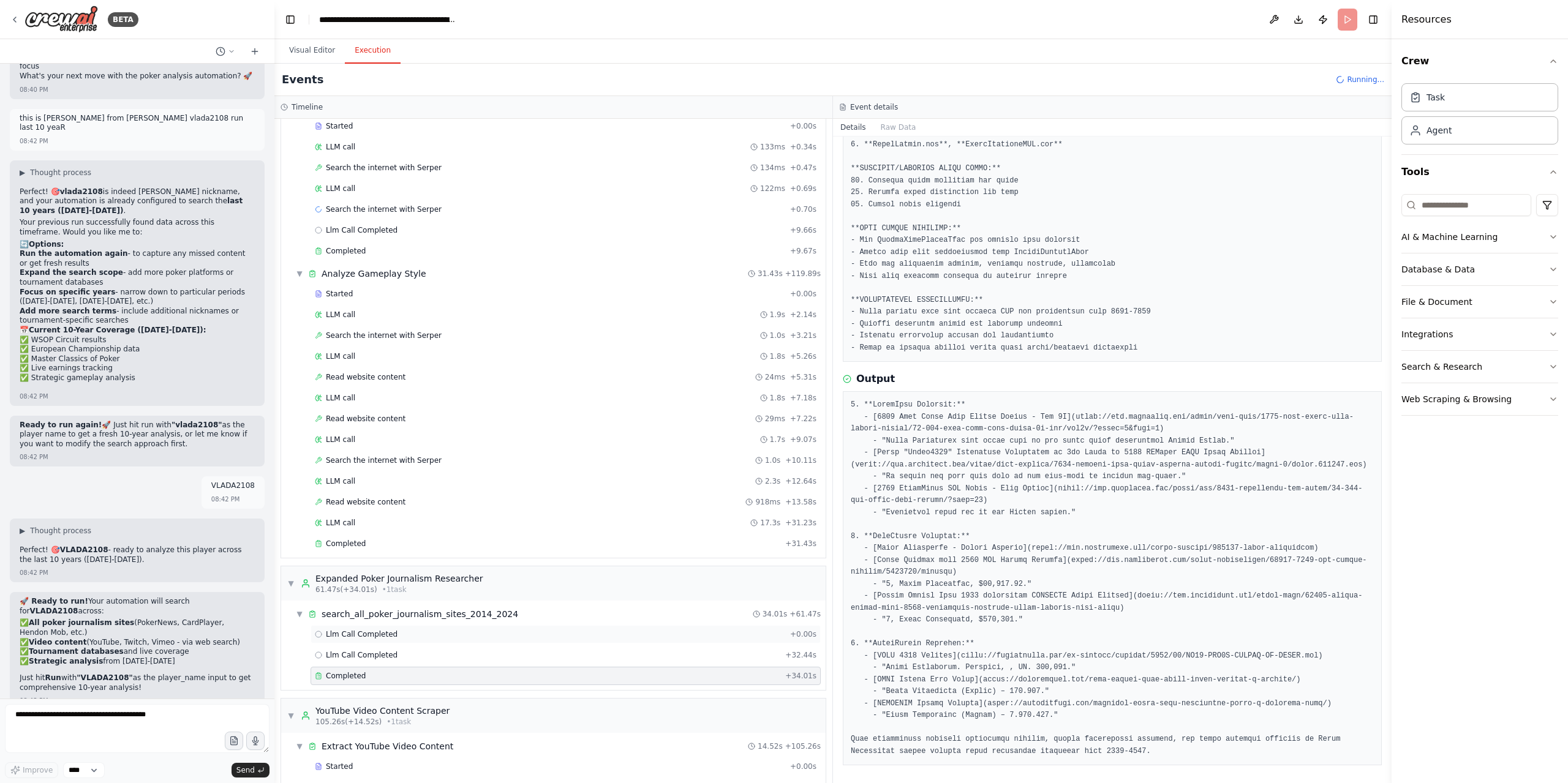
click at [378, 625] on div "Llm Call Completed + 0.00s" at bounding box center [565, 634] width 510 height 18
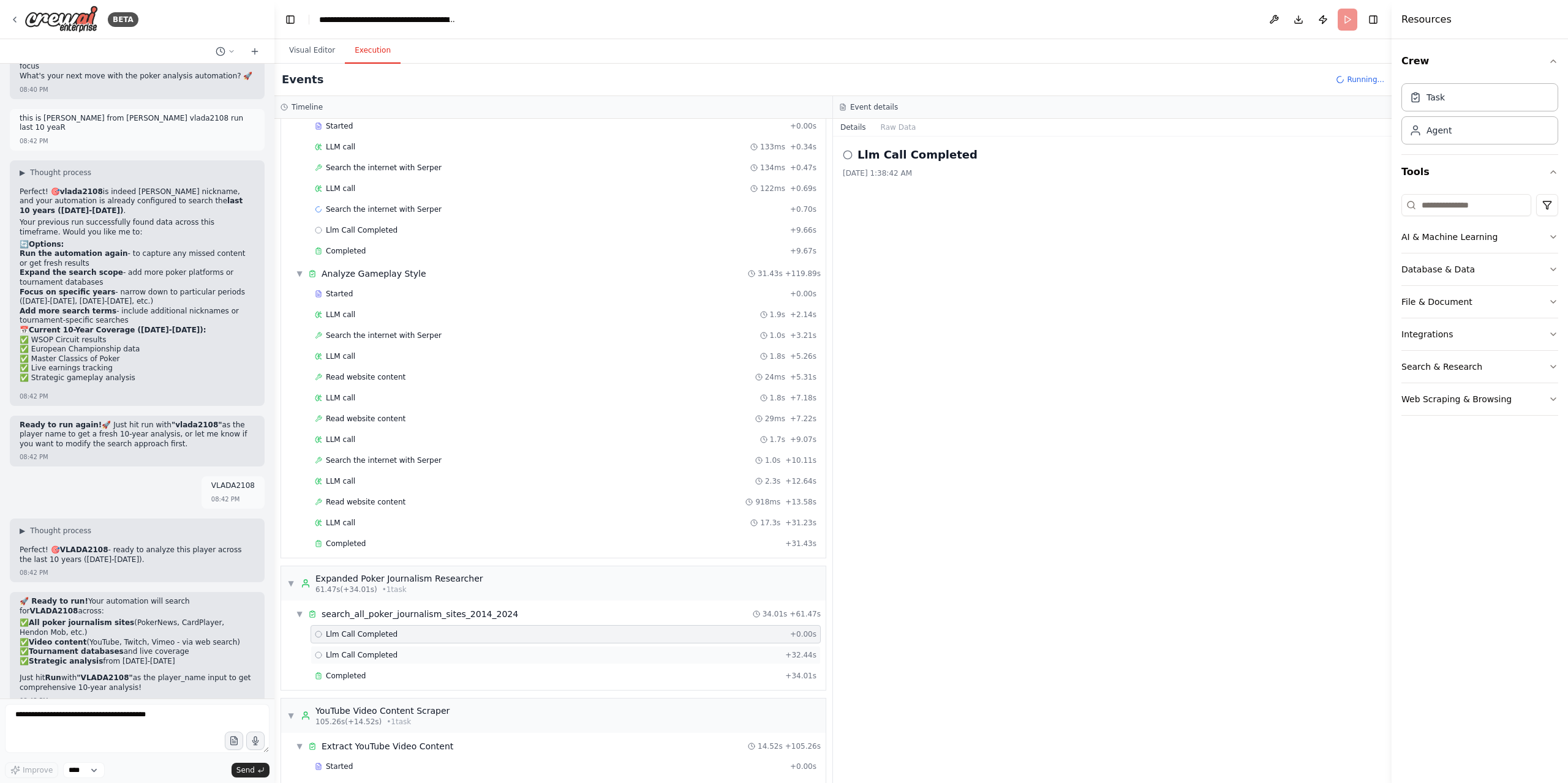
click at [505, 650] on div "Llm Call Completed + 32.44s" at bounding box center [565, 655] width 502 height 9
click at [907, 122] on button "Raw Data" at bounding box center [898, 128] width 50 height 17
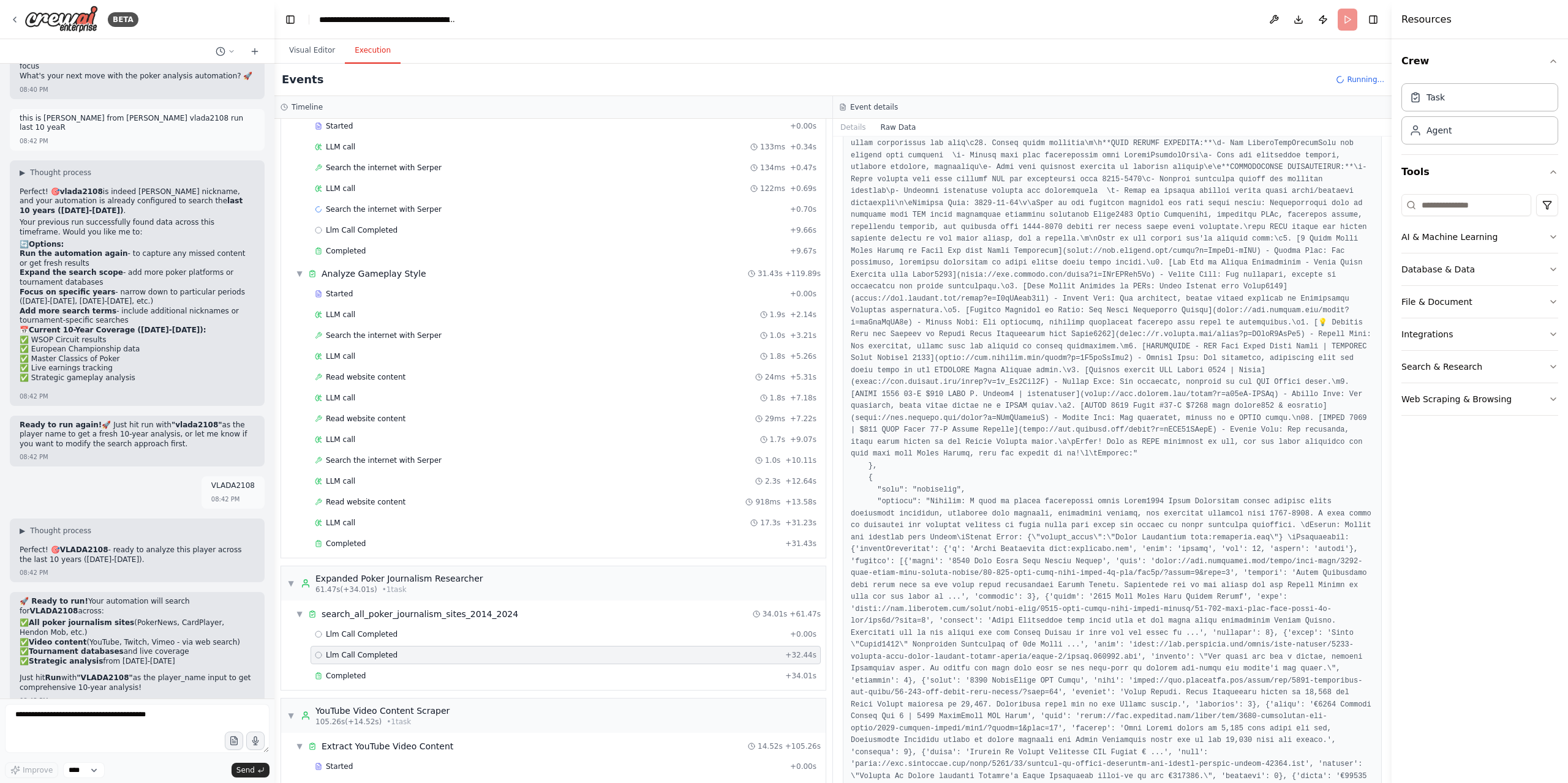
scroll to position [734, 0]
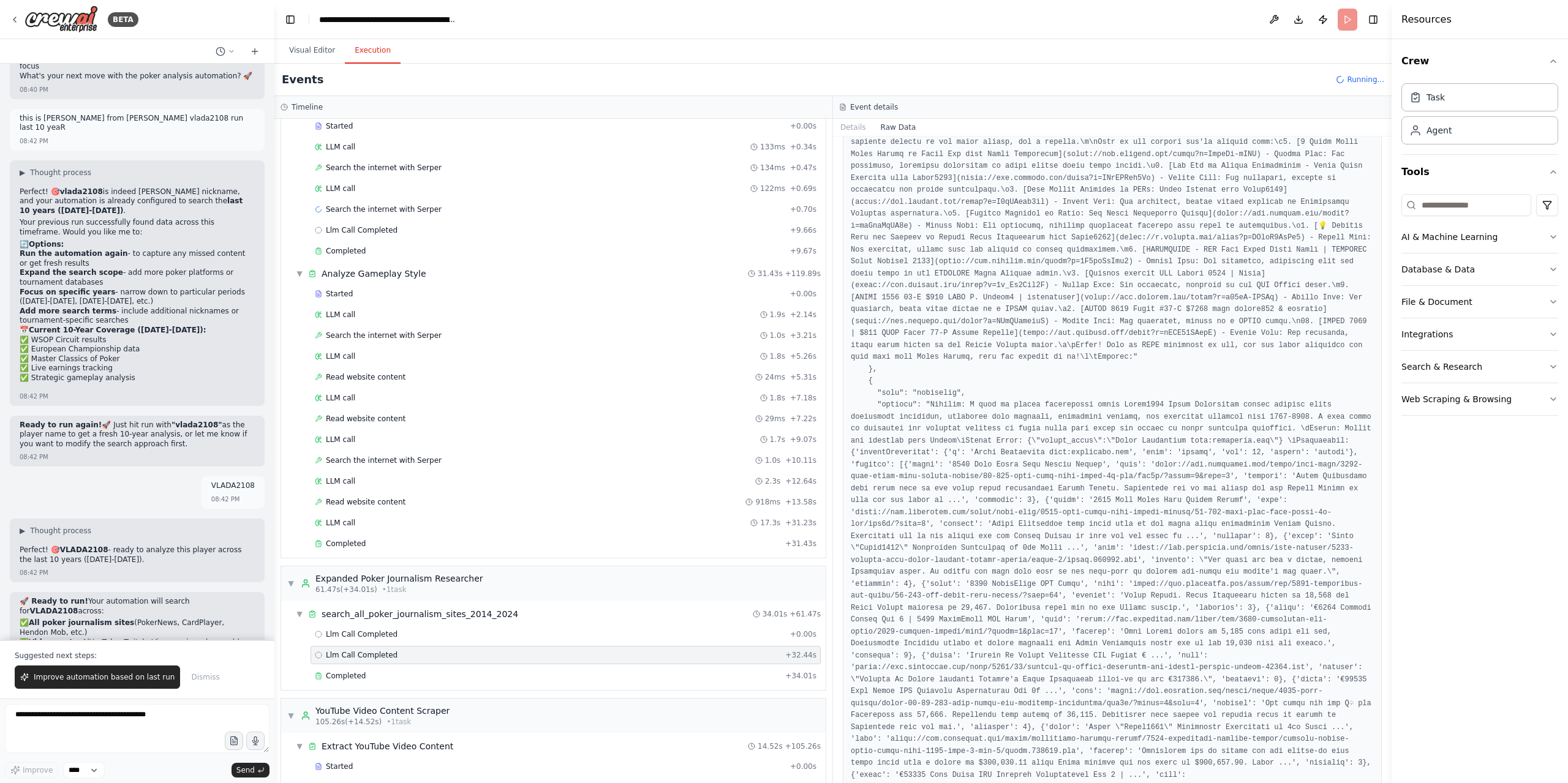
drag, startPoint x: 1388, startPoint y: 213, endPoint x: 1418, endPoint y: 519, distance: 307.5
click at [1418, 519] on div "Resources Crew Task Agent Tools AI & Machine Learning Database & Data File & Do…" at bounding box center [1479, 391] width 176 height 783
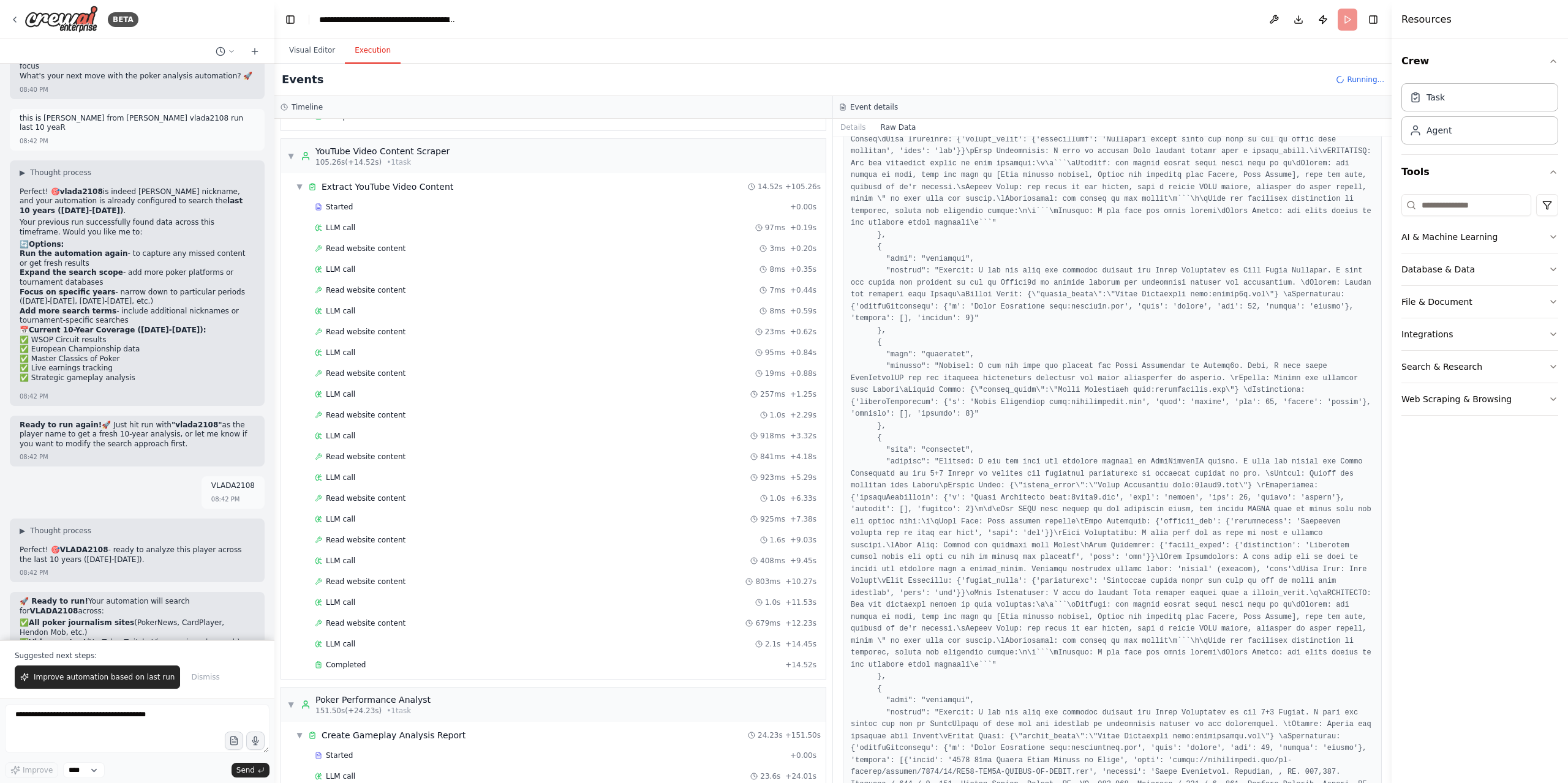
scroll to position [1179, 0]
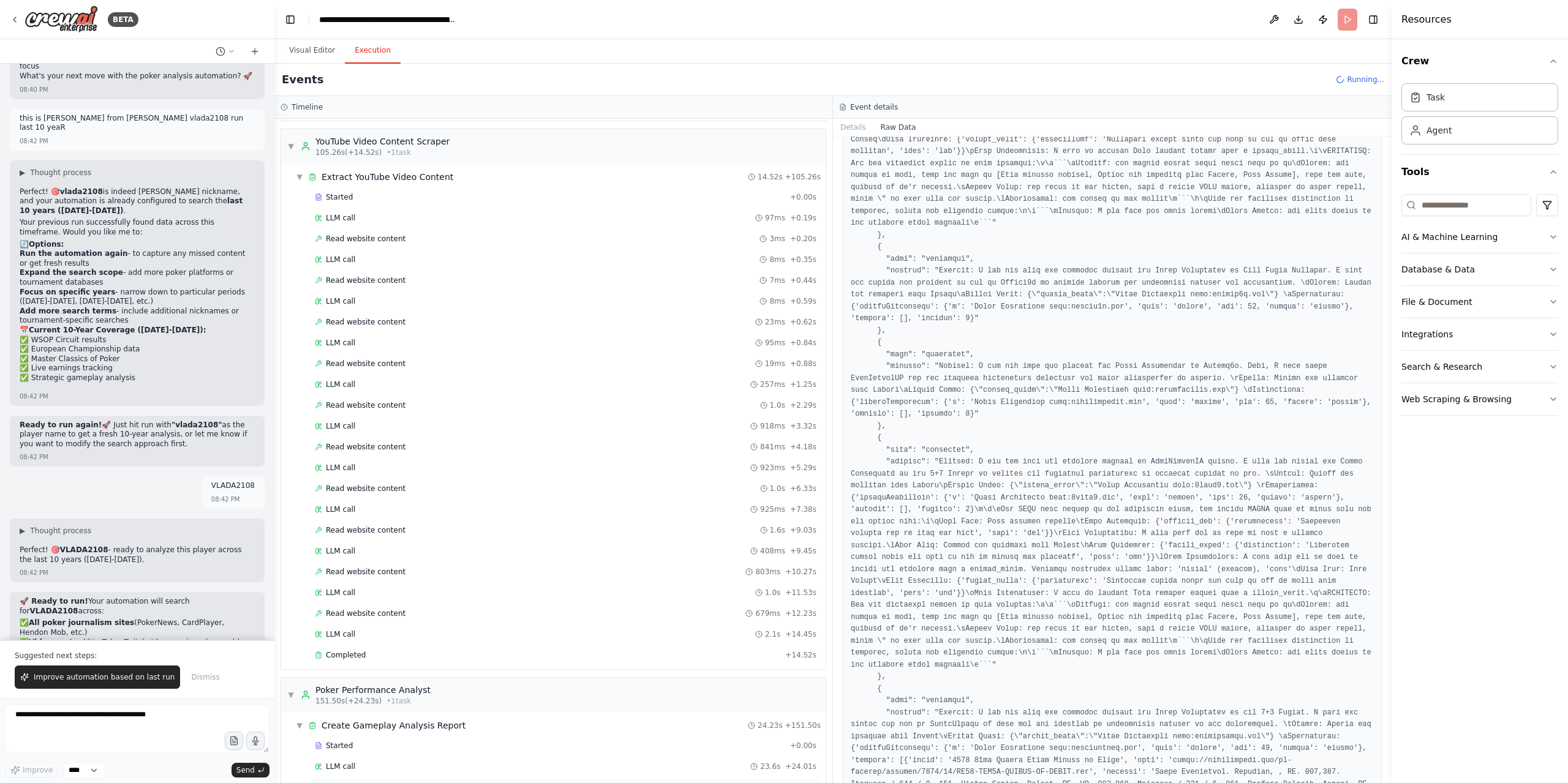
click at [367, 782] on div "Completed" at bounding box center [547, 787] width 465 height 9
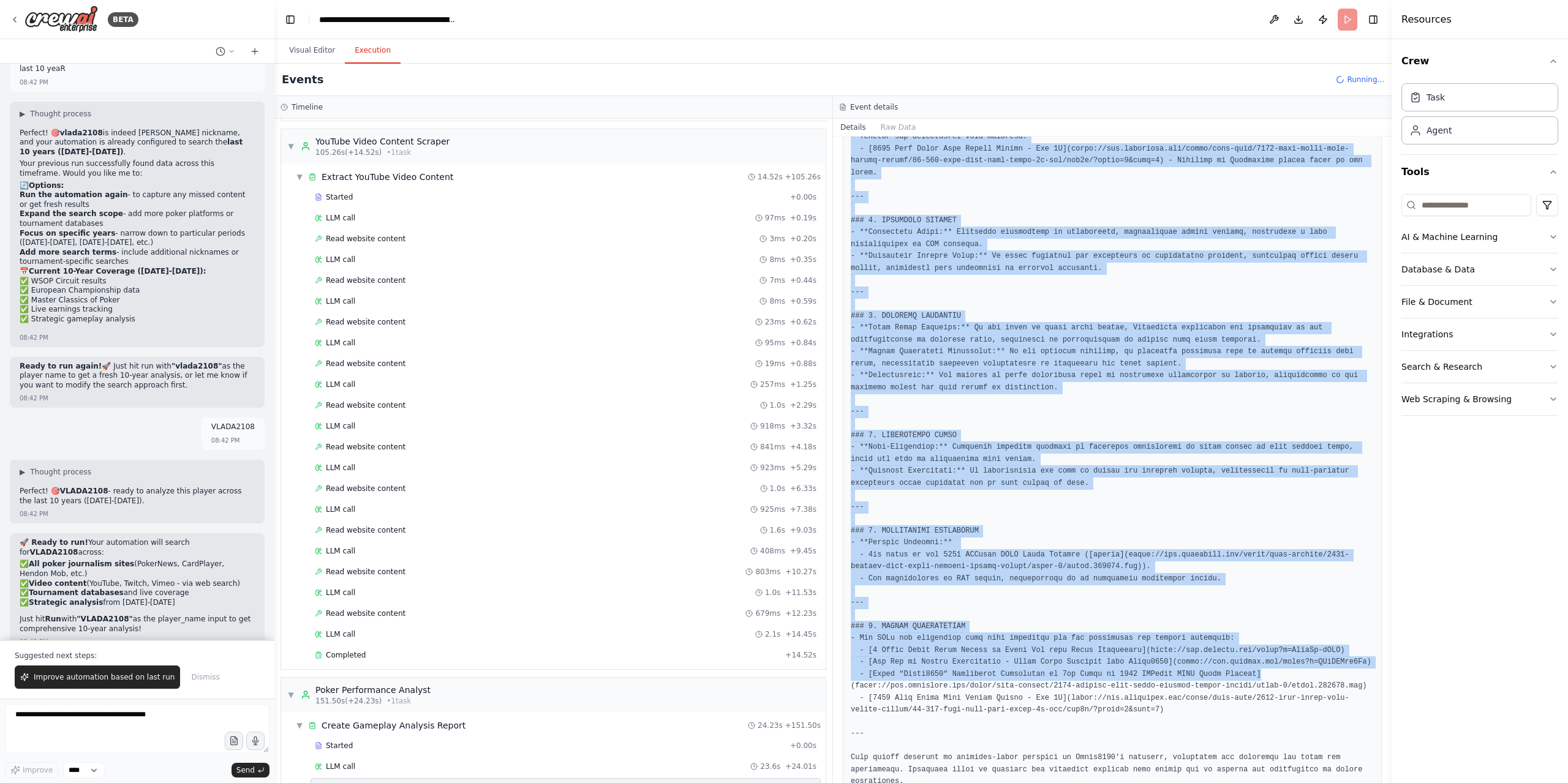
scroll to position [754, 0]
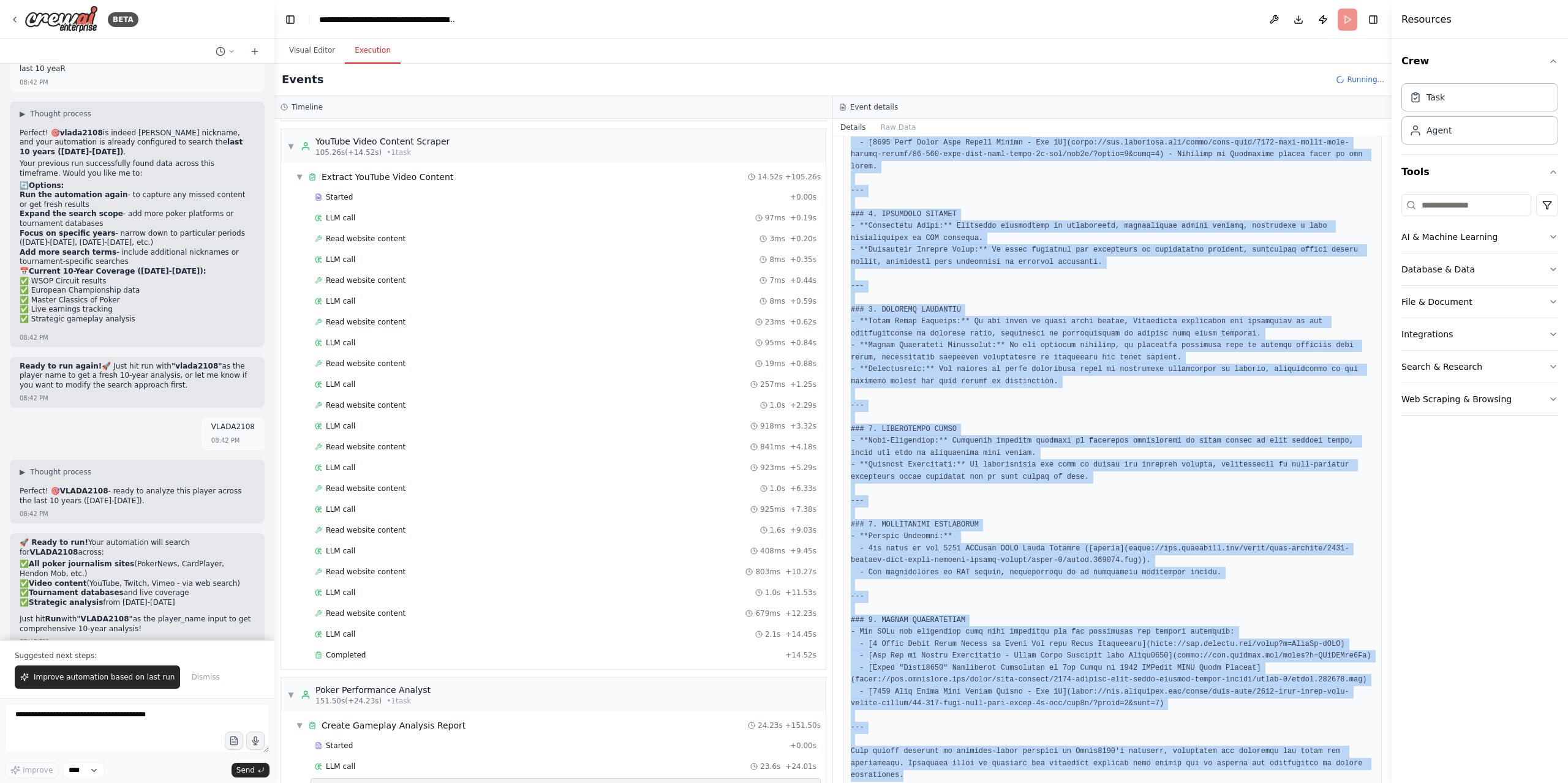
drag, startPoint x: 848, startPoint y: 155, endPoint x: 1336, endPoint y: 758, distance: 775.7
click at [1336, 758] on div "Completed 9/23/2025, 1:40:36 AM Description Output" at bounding box center [1111, 459] width 558 height 647
copy div "**FINAL GAMEPLAY ANALYSIS REPORT** Compile a comprehensive poker analysis repor…"
click at [85, 682] on span "Improve automation based on last run" at bounding box center [104, 676] width 141 height 9
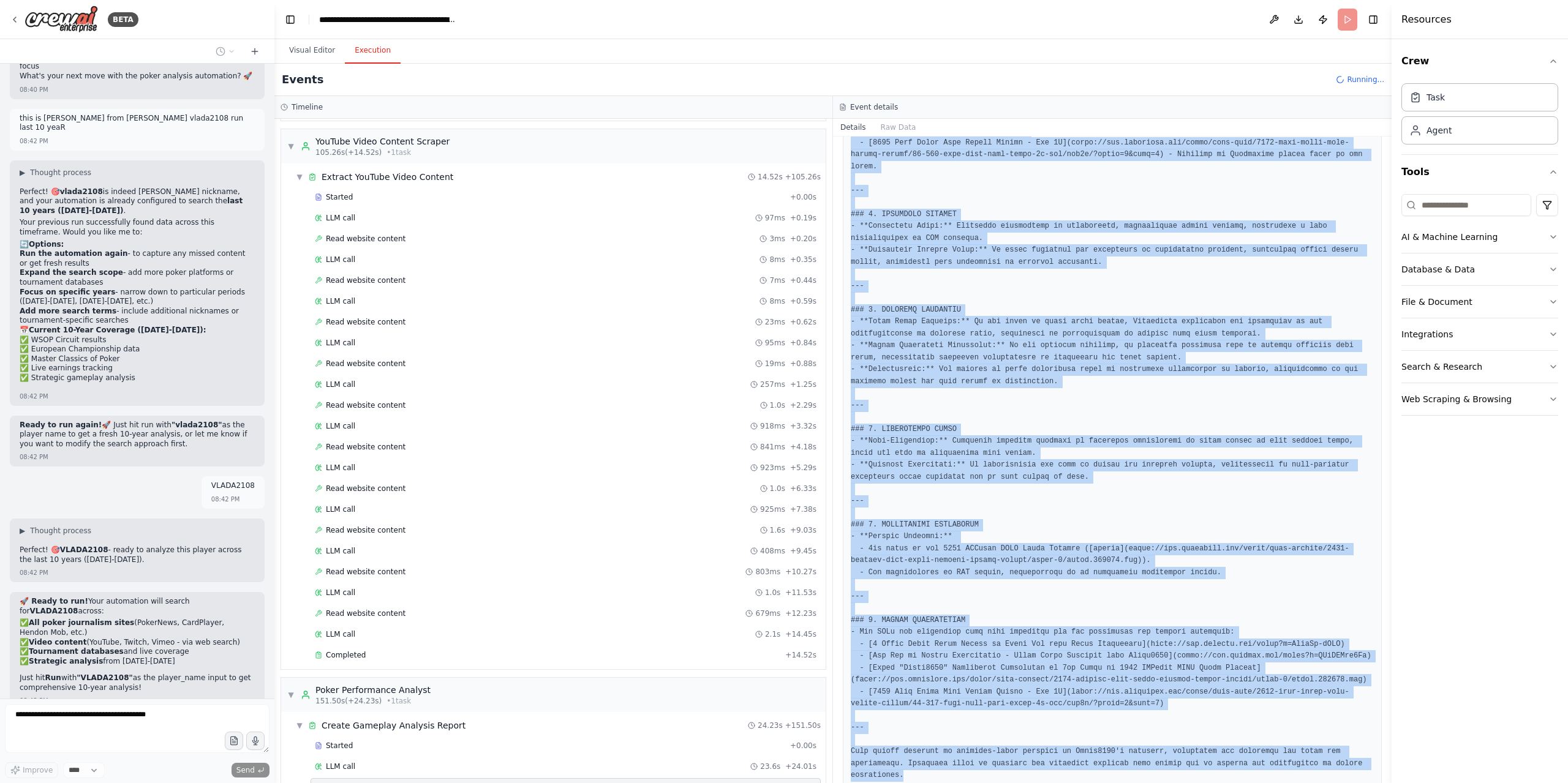
scroll to position [17664, 0]
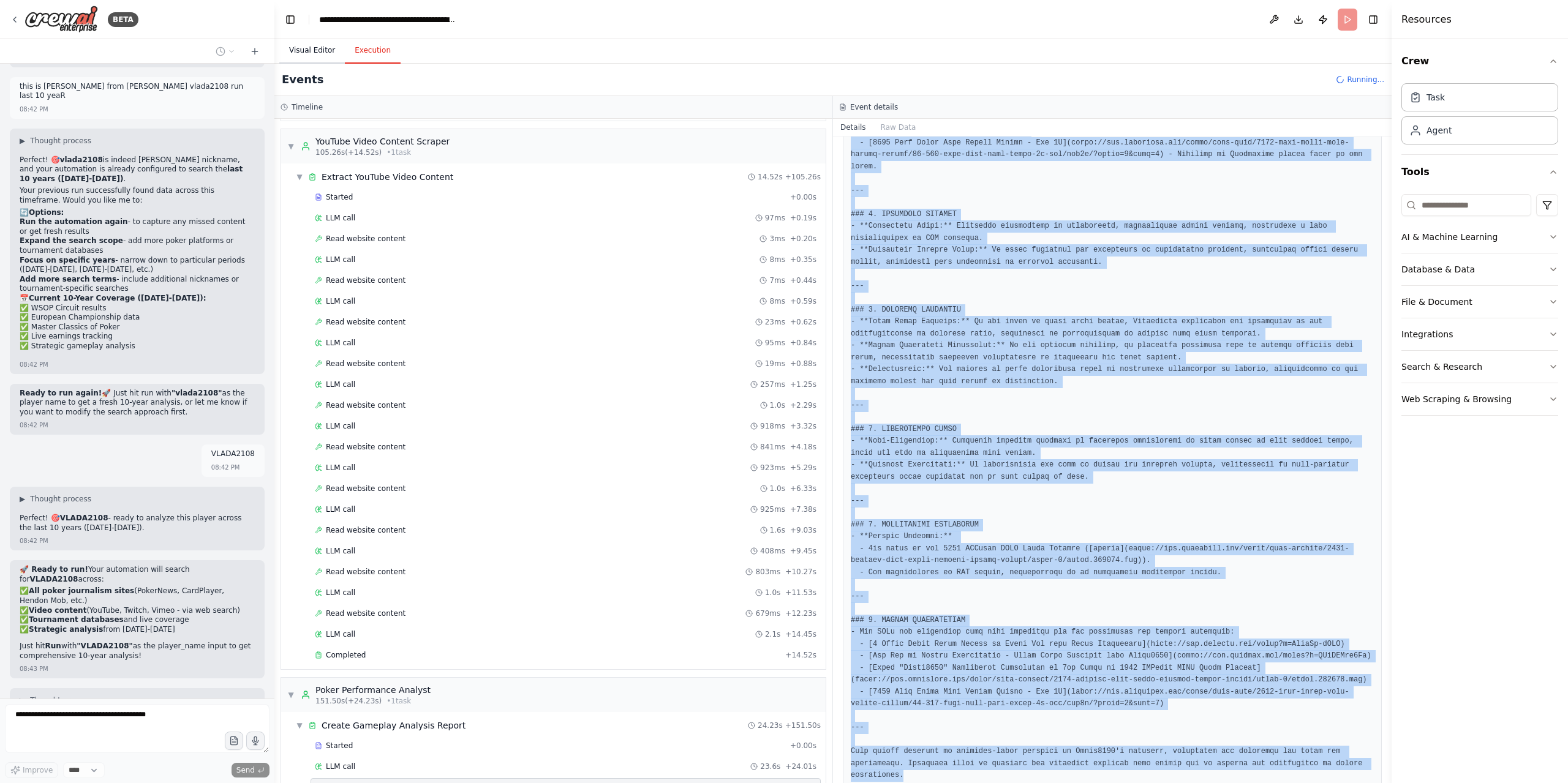
click at [315, 54] on button "Visual Editor" at bounding box center [312, 50] width 65 height 25
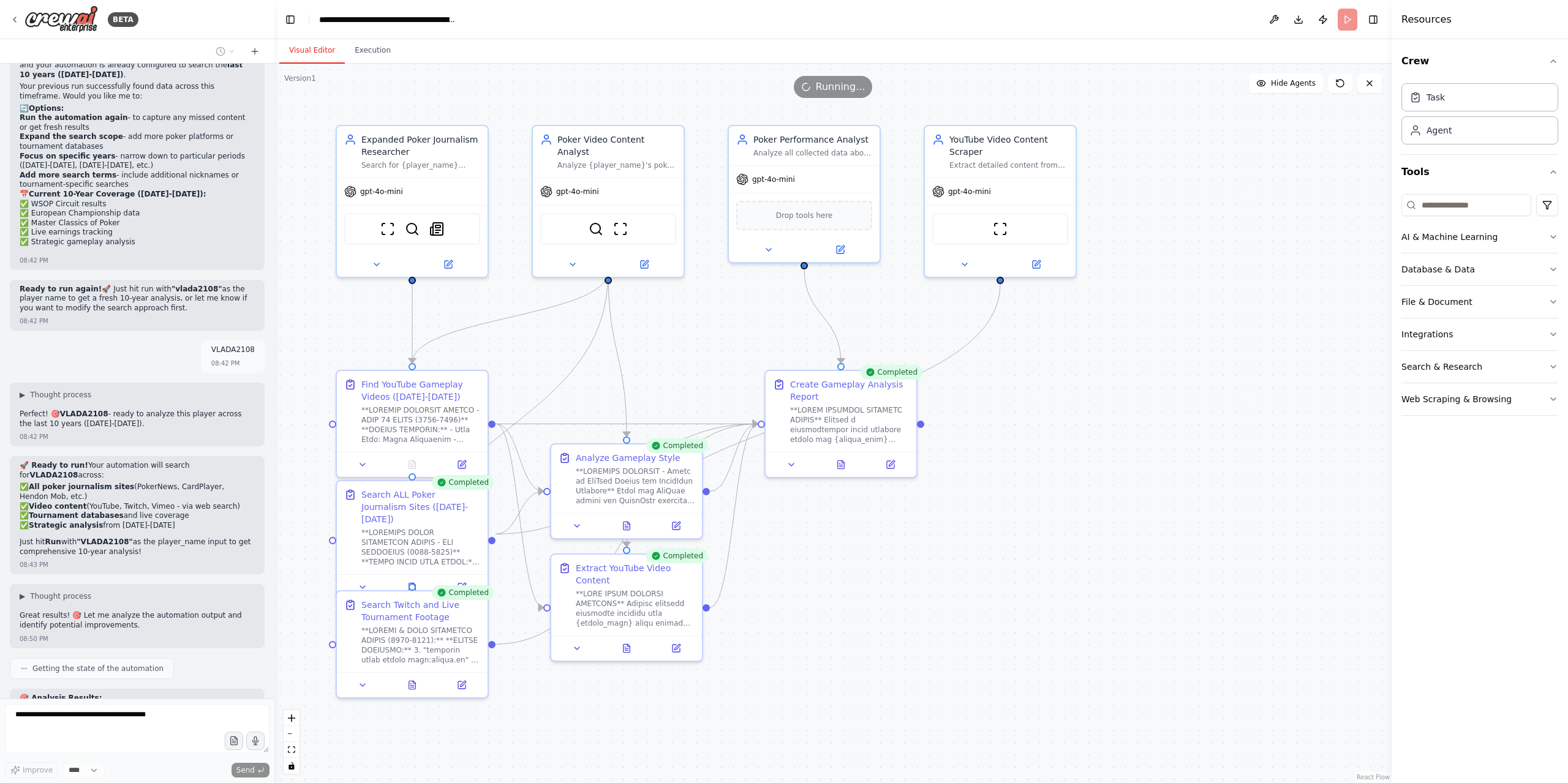
scroll to position [17777, 0]
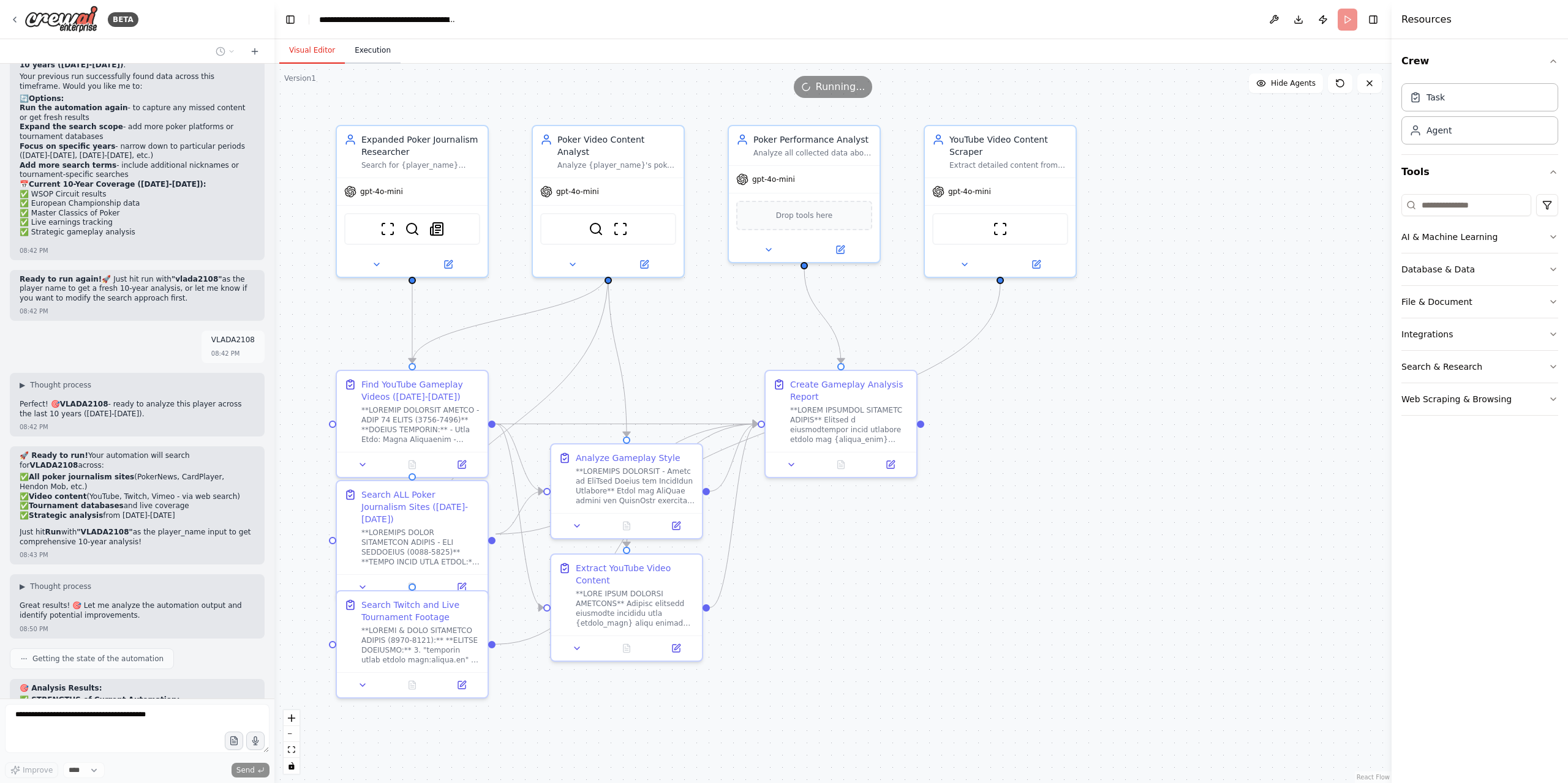
click at [367, 52] on button "Execution" at bounding box center [372, 50] width 56 height 25
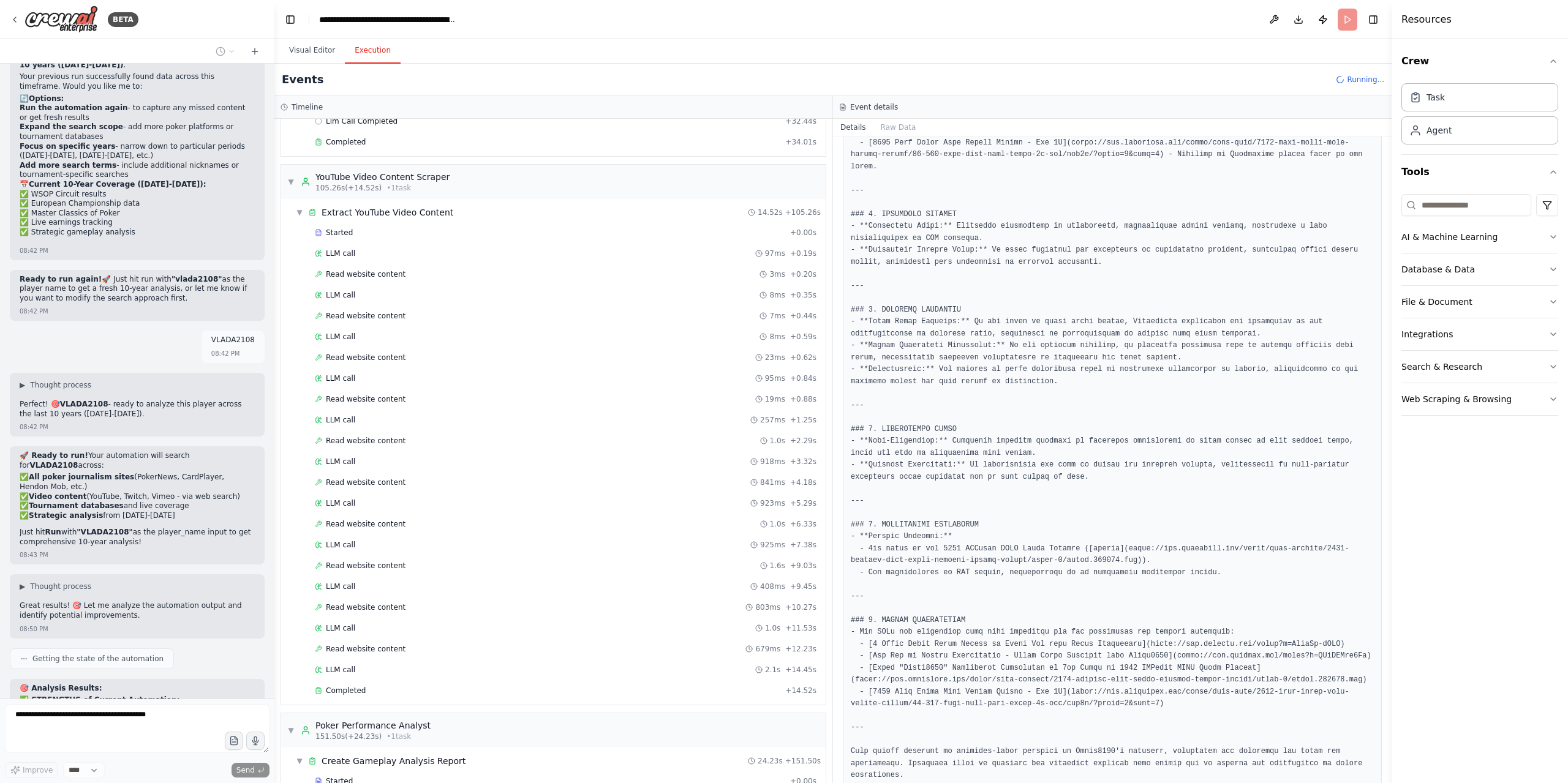
scroll to position [1179, 0]
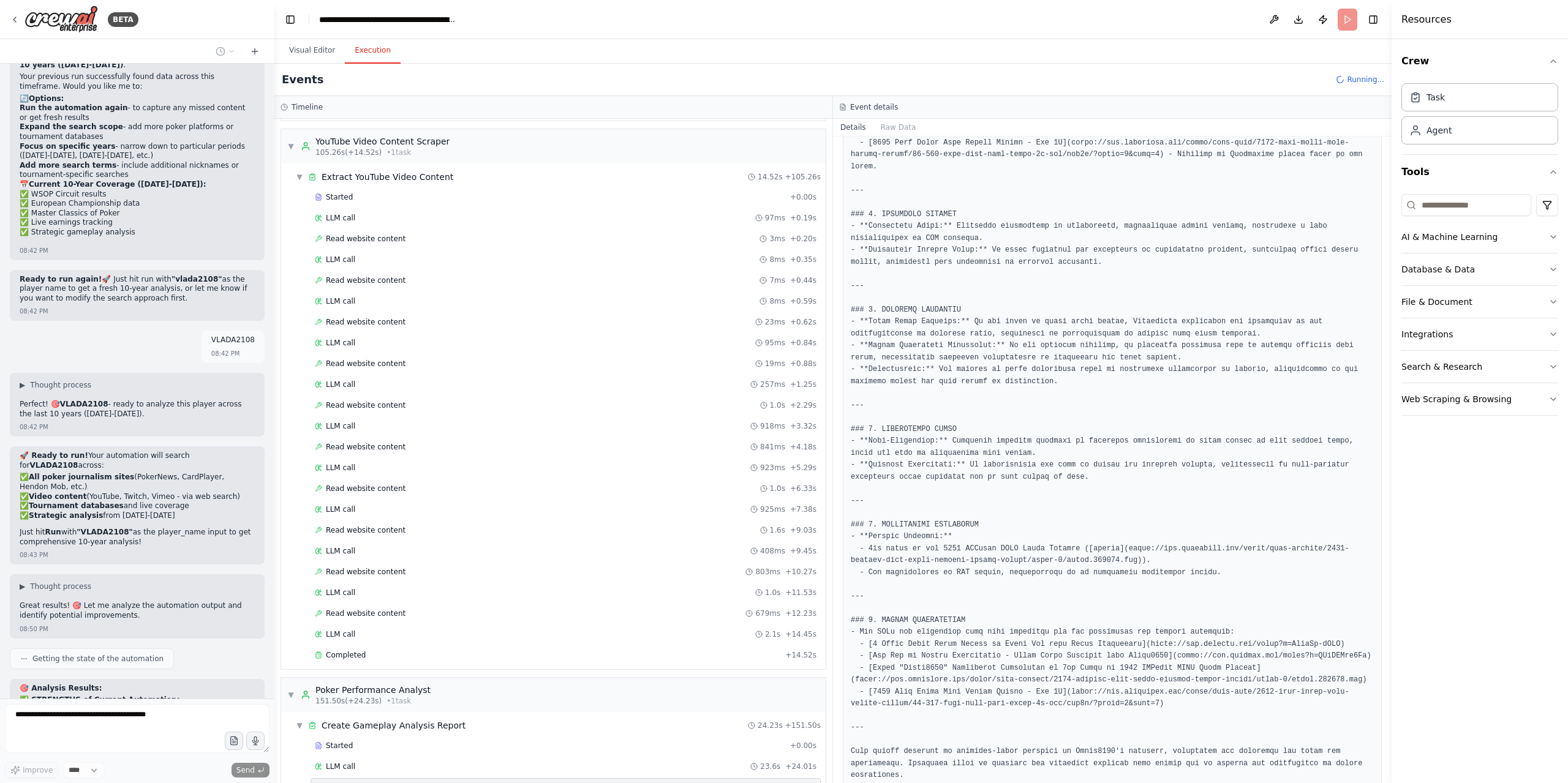
click at [323, 53] on button "Visual Editor" at bounding box center [312, 50] width 65 height 25
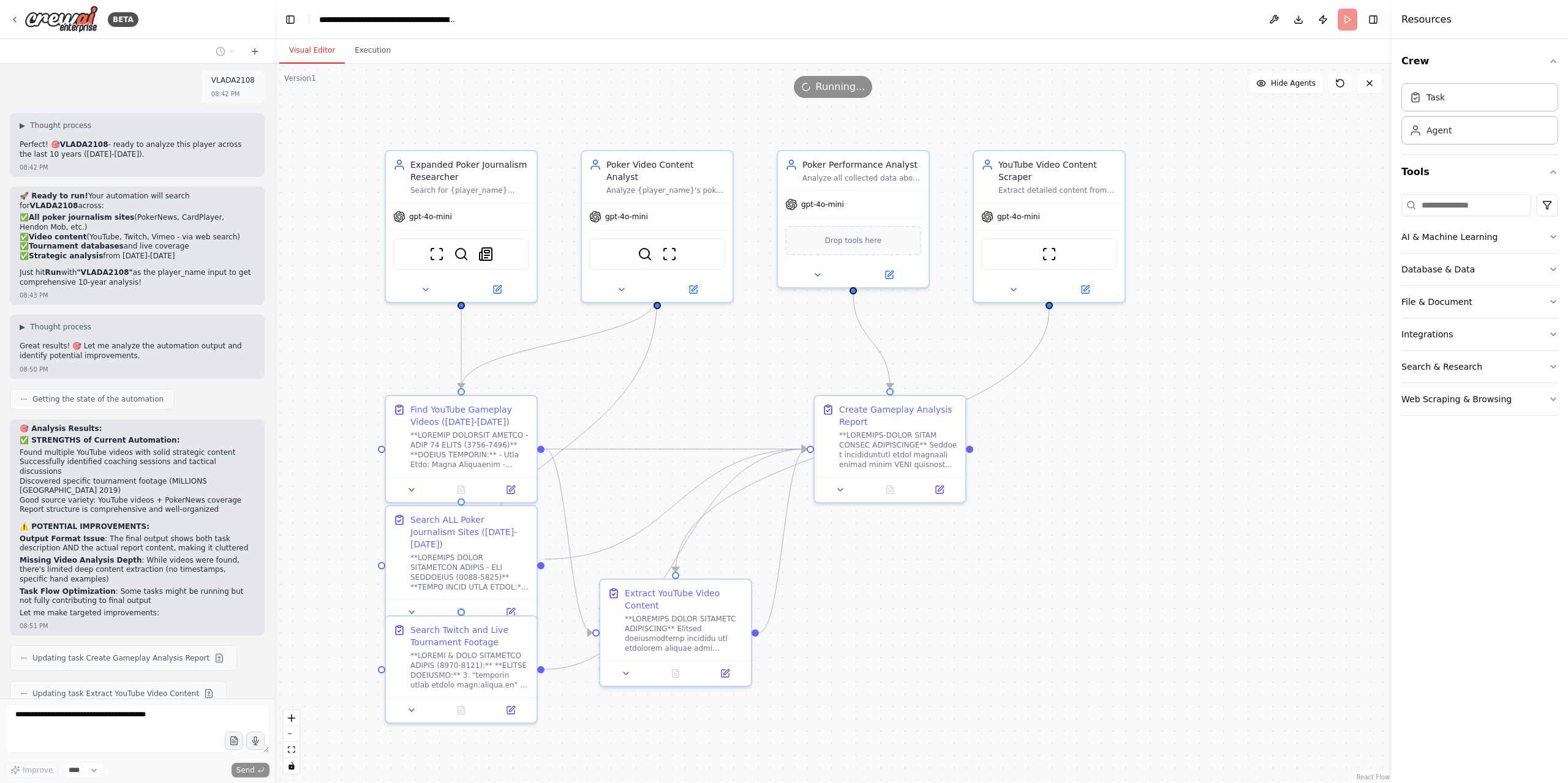
scroll to position [18071, 0]
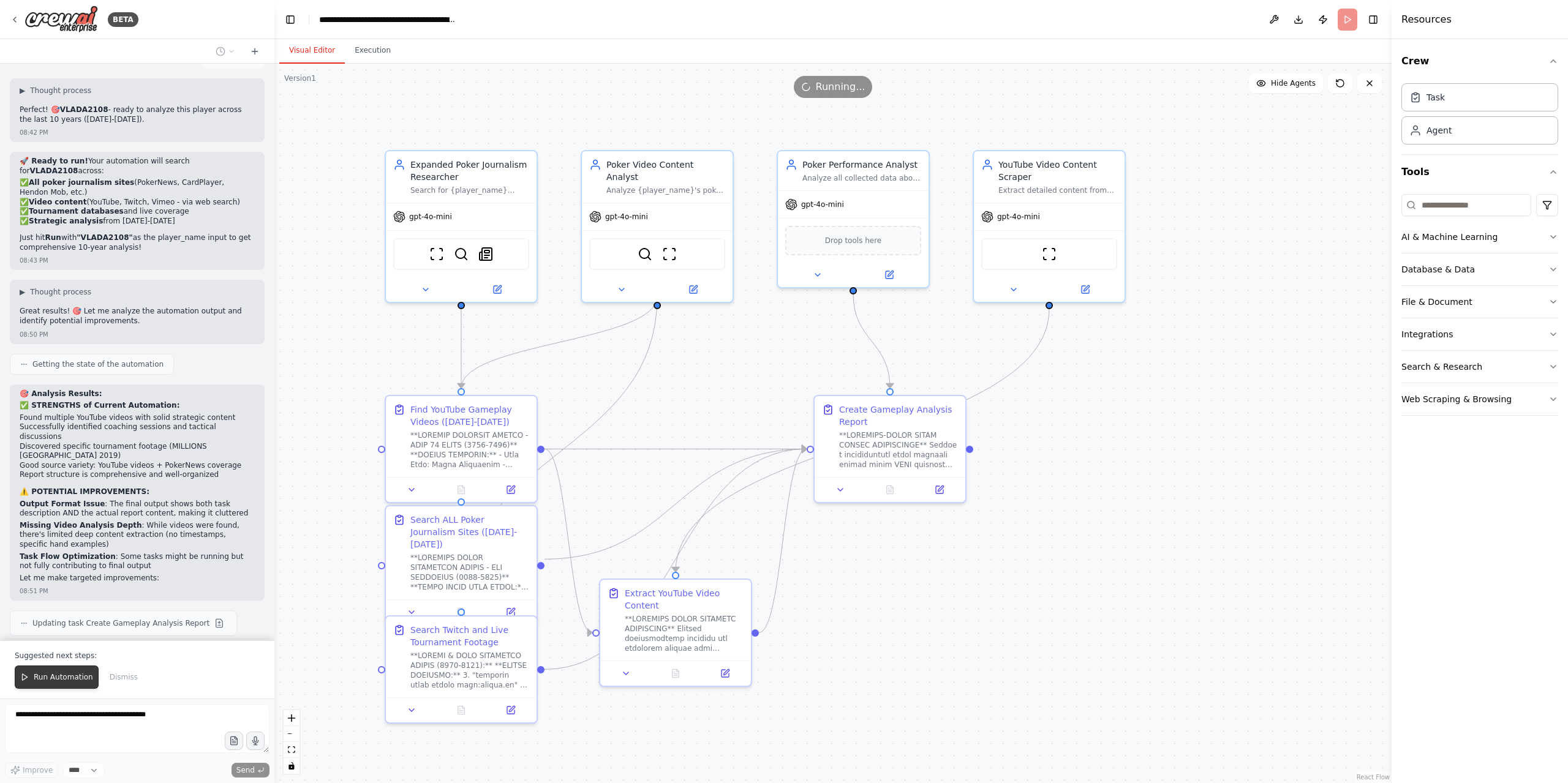
click at [44, 689] on button "Run Automation" at bounding box center [57, 677] width 84 height 23
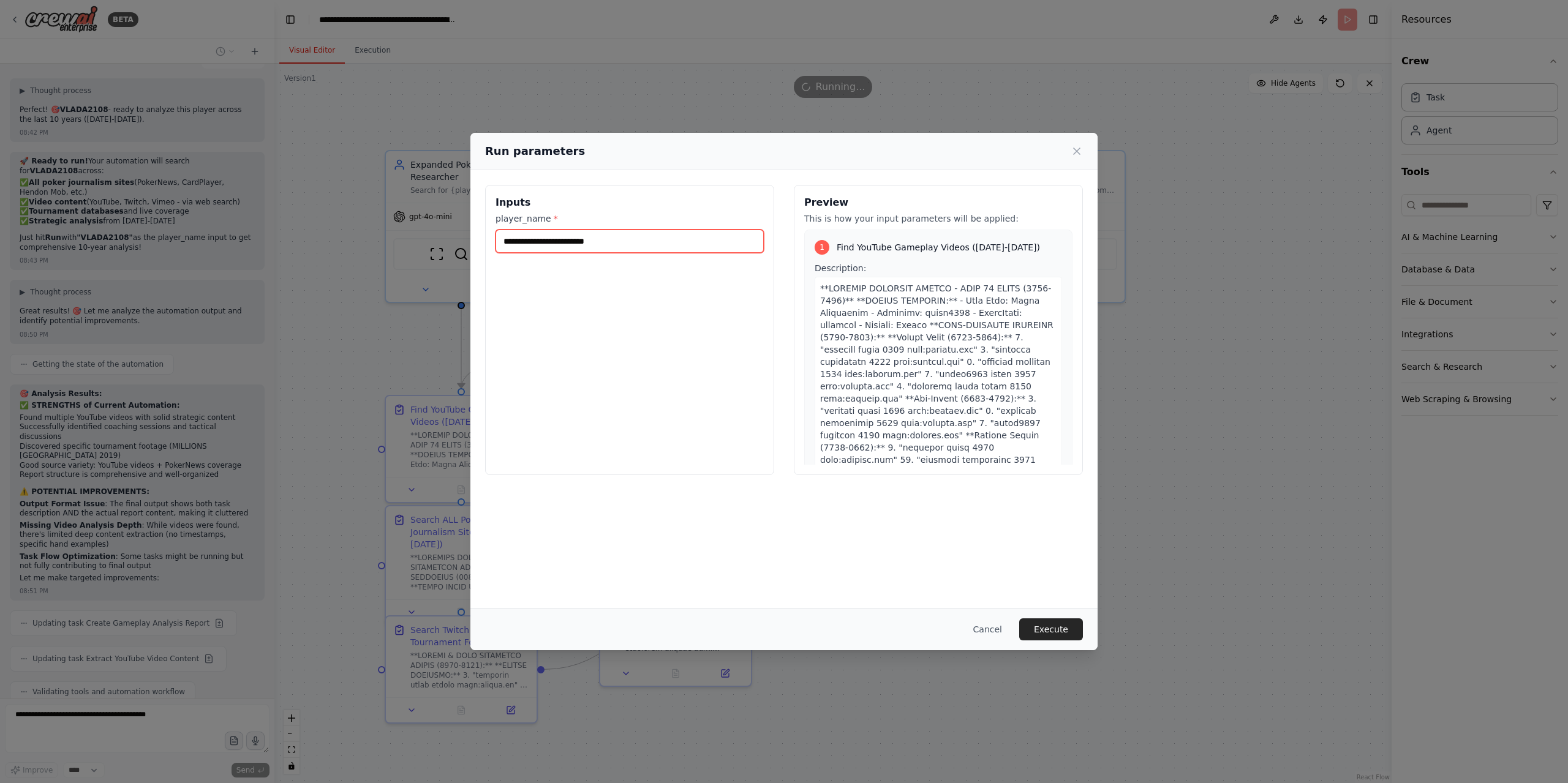
click at [632, 250] on input "**********" at bounding box center [629, 241] width 268 height 23
type input "**********"
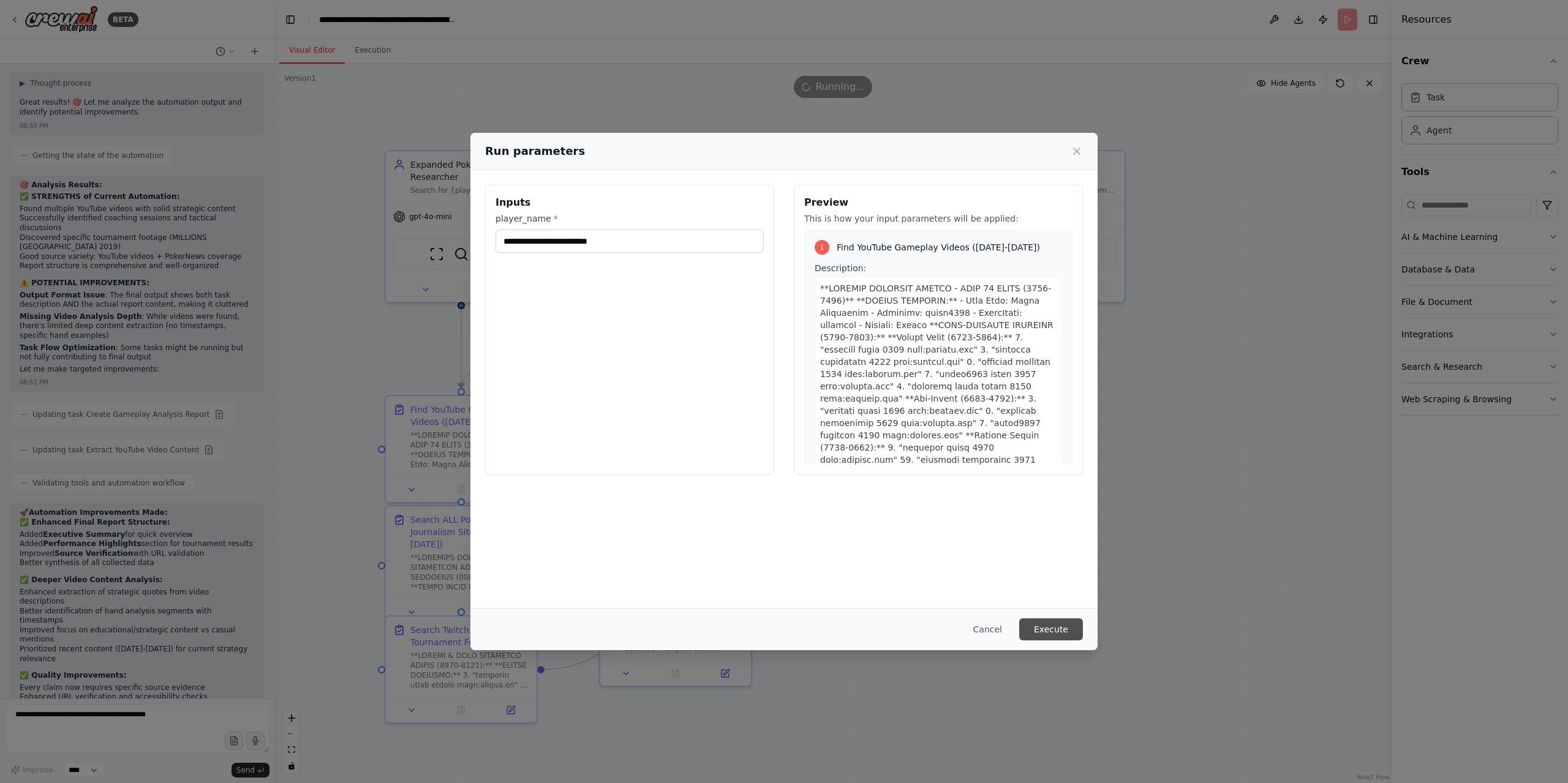
scroll to position [18299, 0]
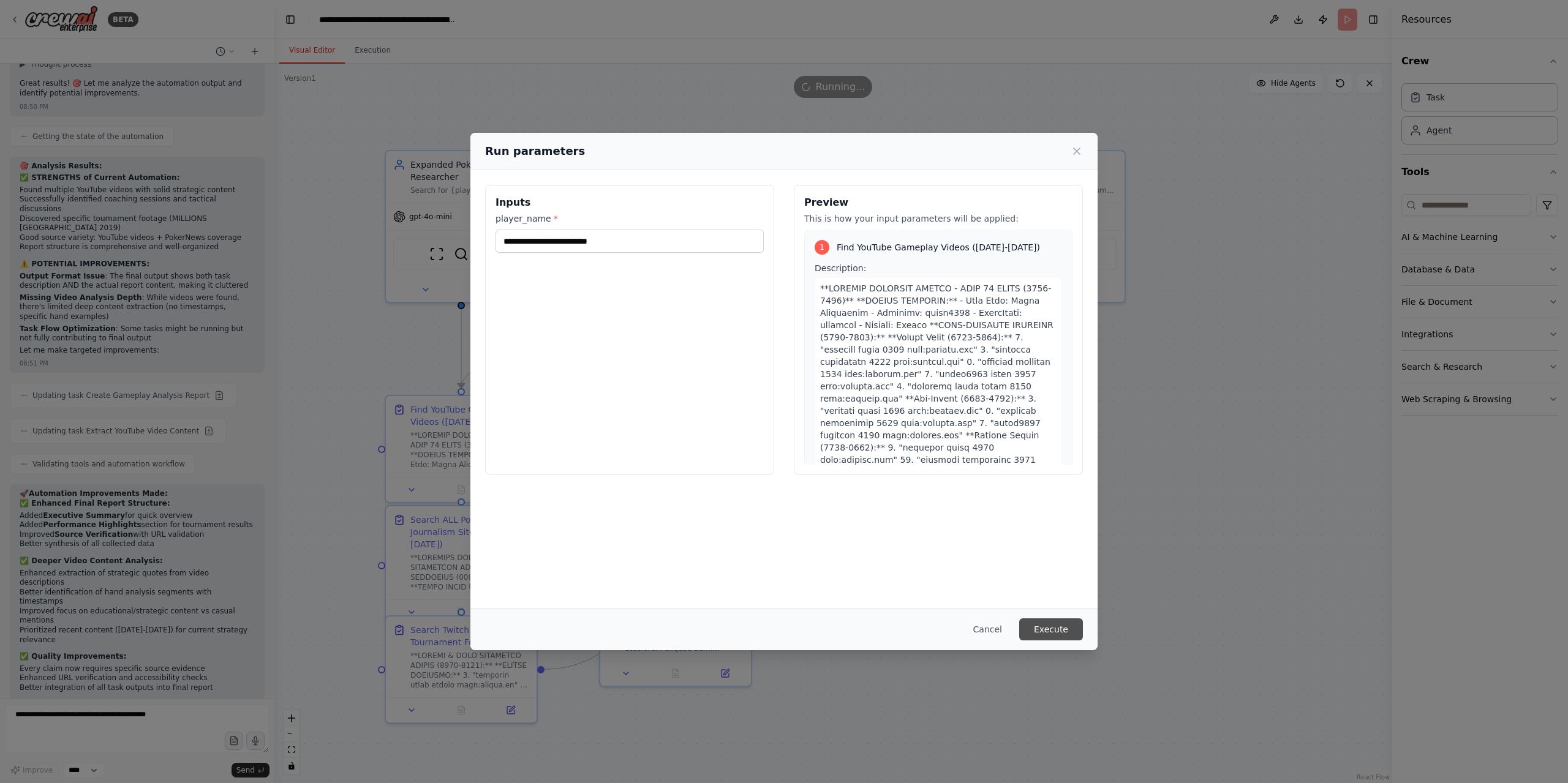
click at [1055, 628] on button "Execute" at bounding box center [1051, 629] width 64 height 22
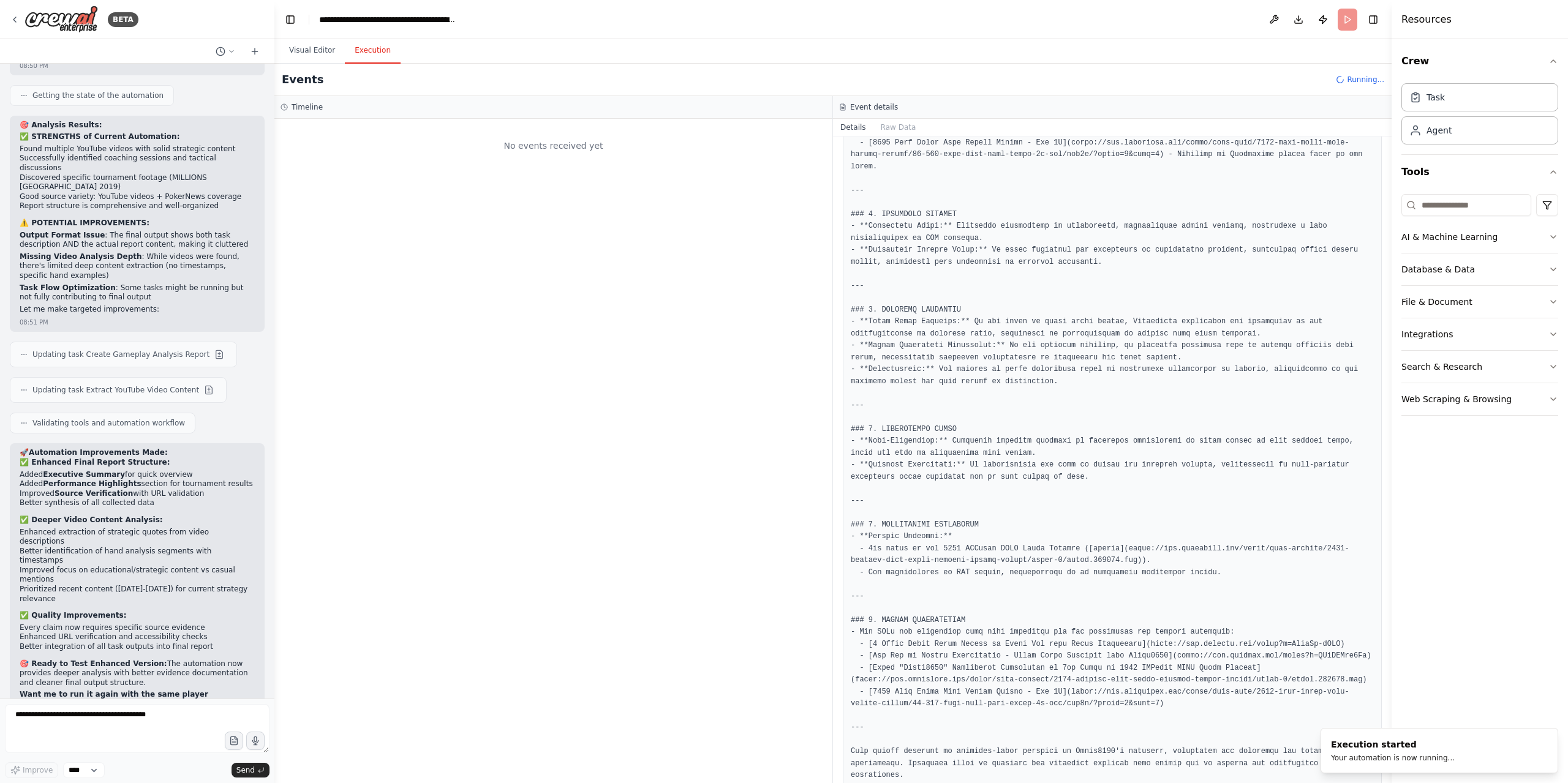
scroll to position [18362, 0]
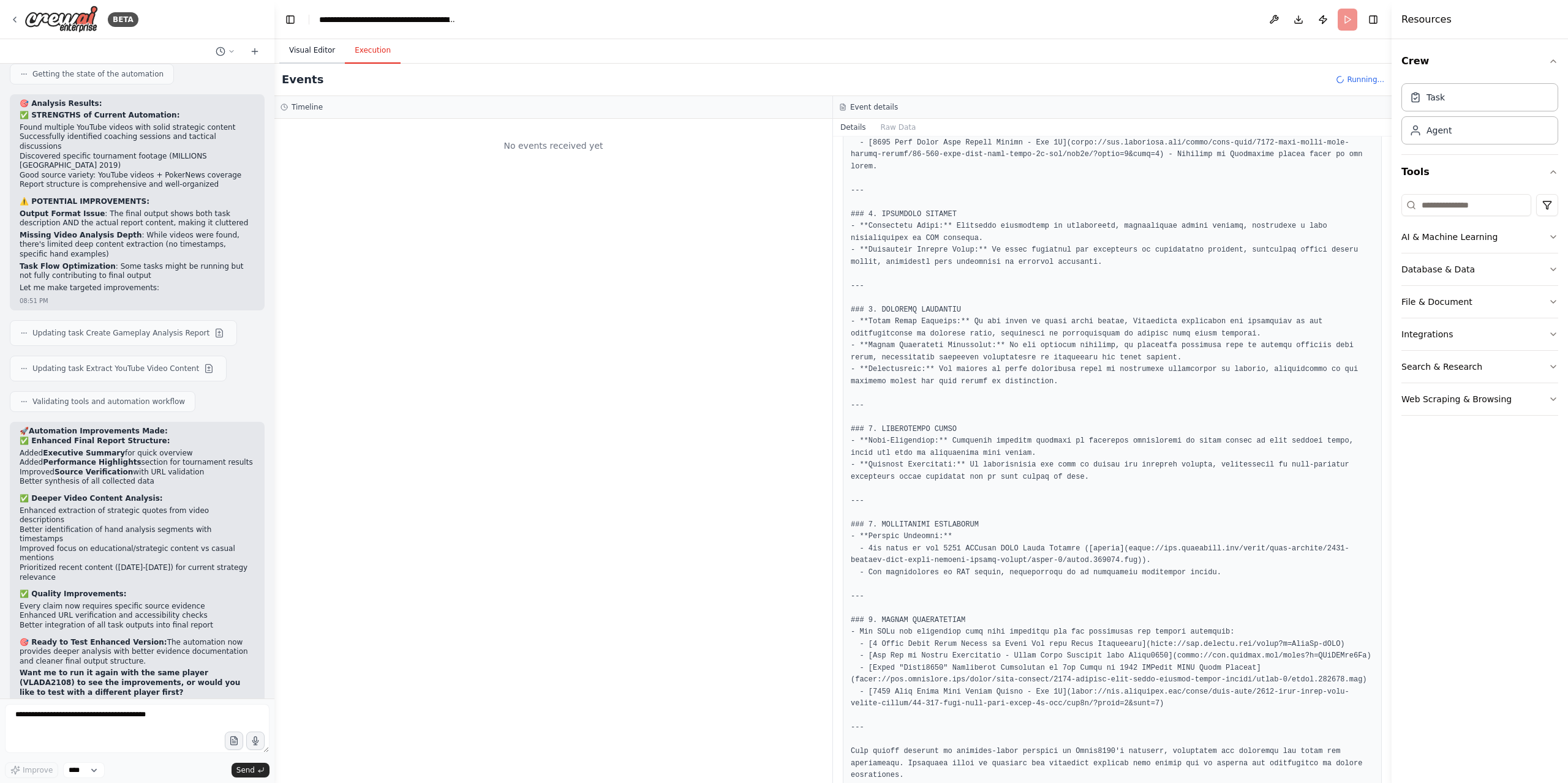
click at [309, 51] on button "Visual Editor" at bounding box center [312, 50] width 65 height 25
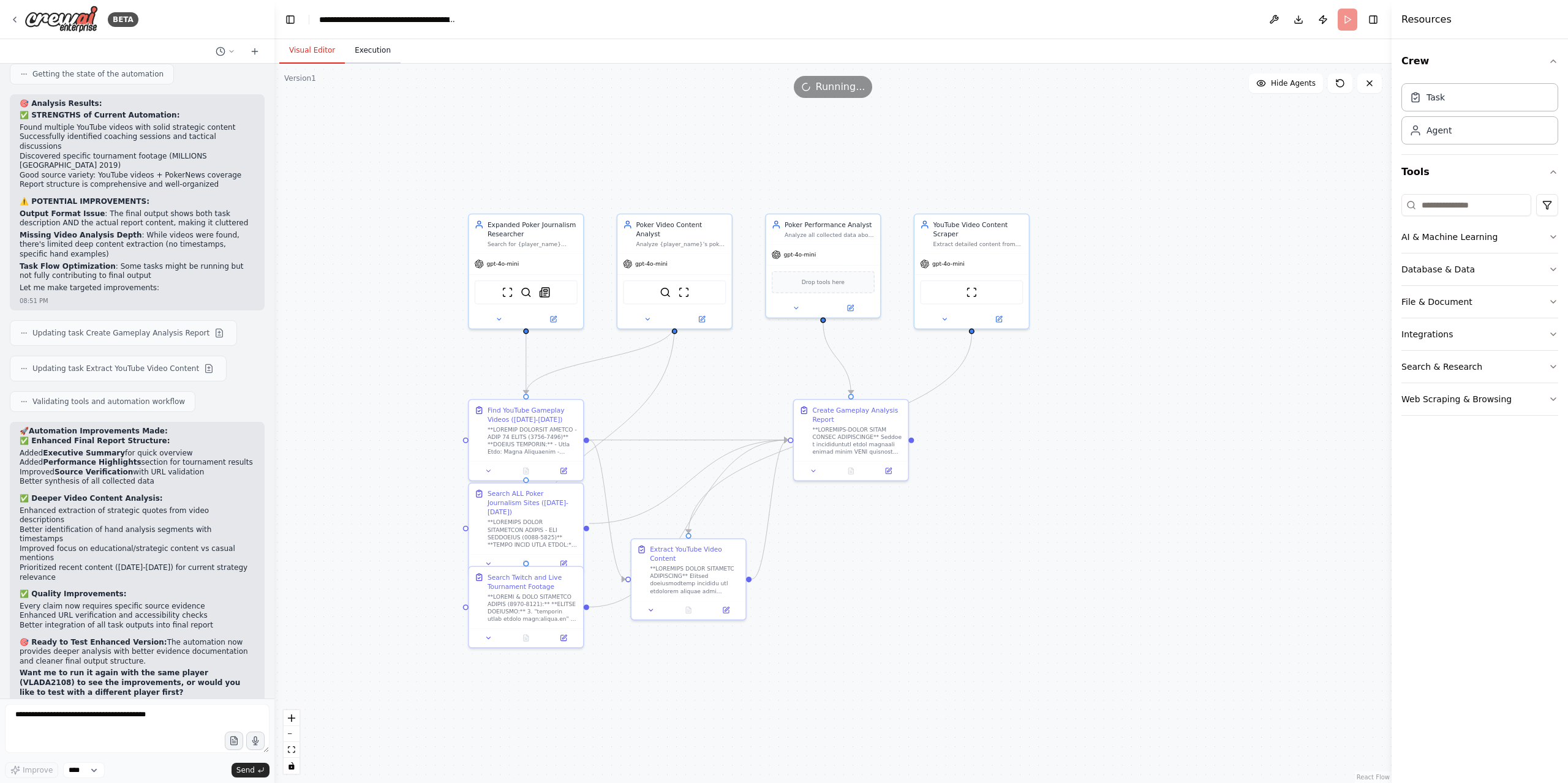
click at [362, 57] on button "Execution" at bounding box center [372, 50] width 56 height 25
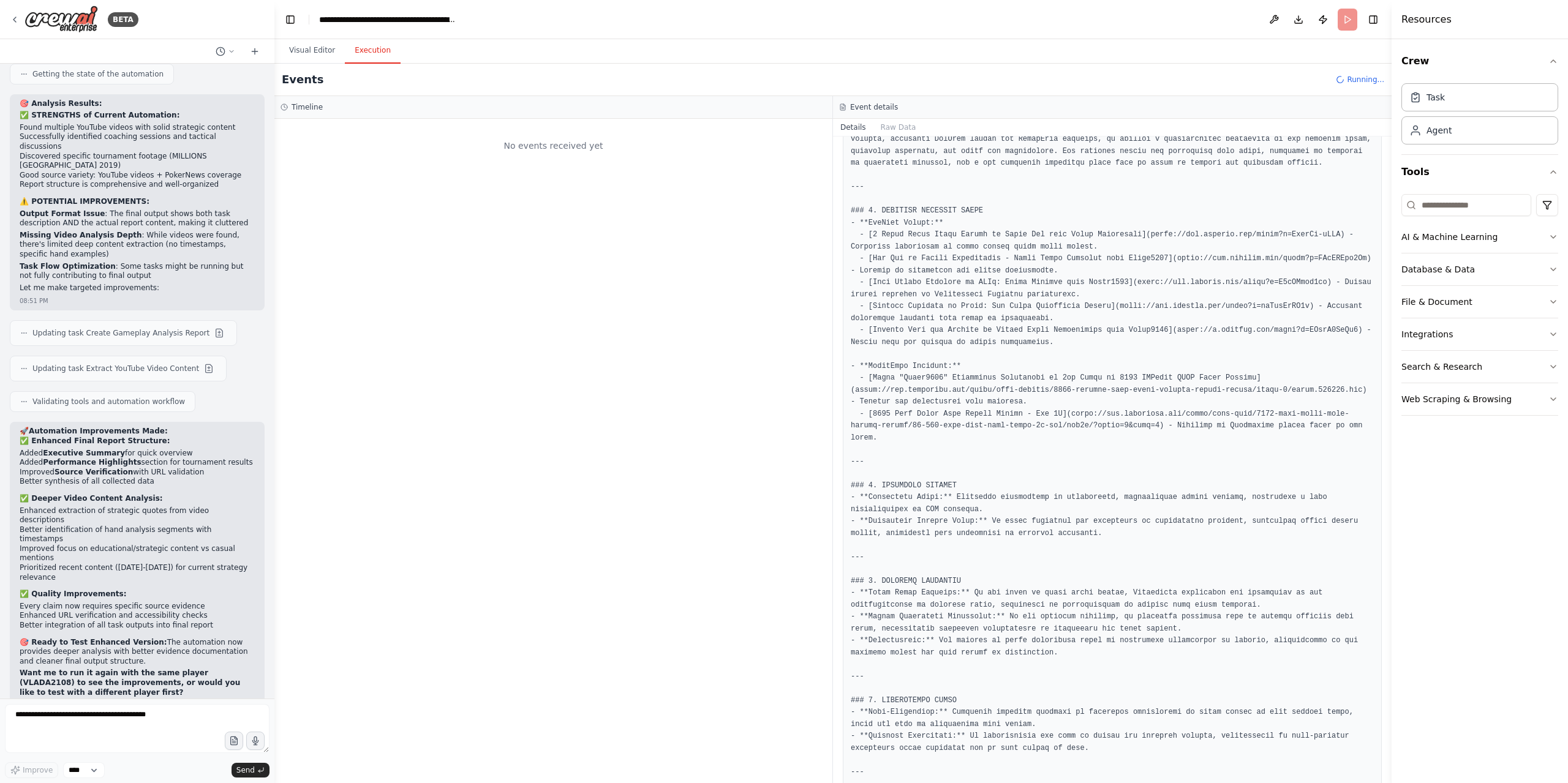
scroll to position [509, 0]
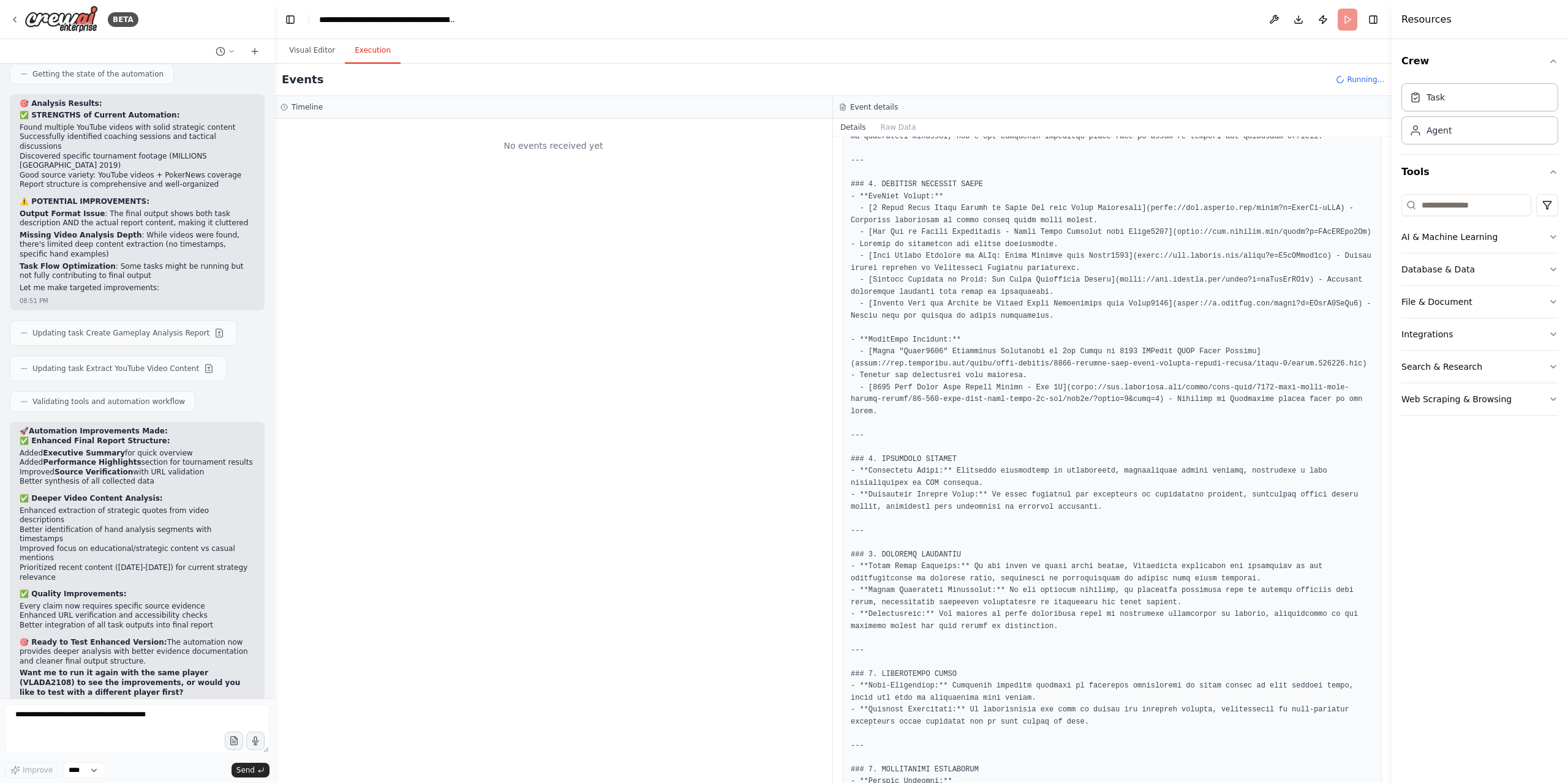
click at [323, 53] on button "Visual Editor" at bounding box center [312, 50] width 65 height 25
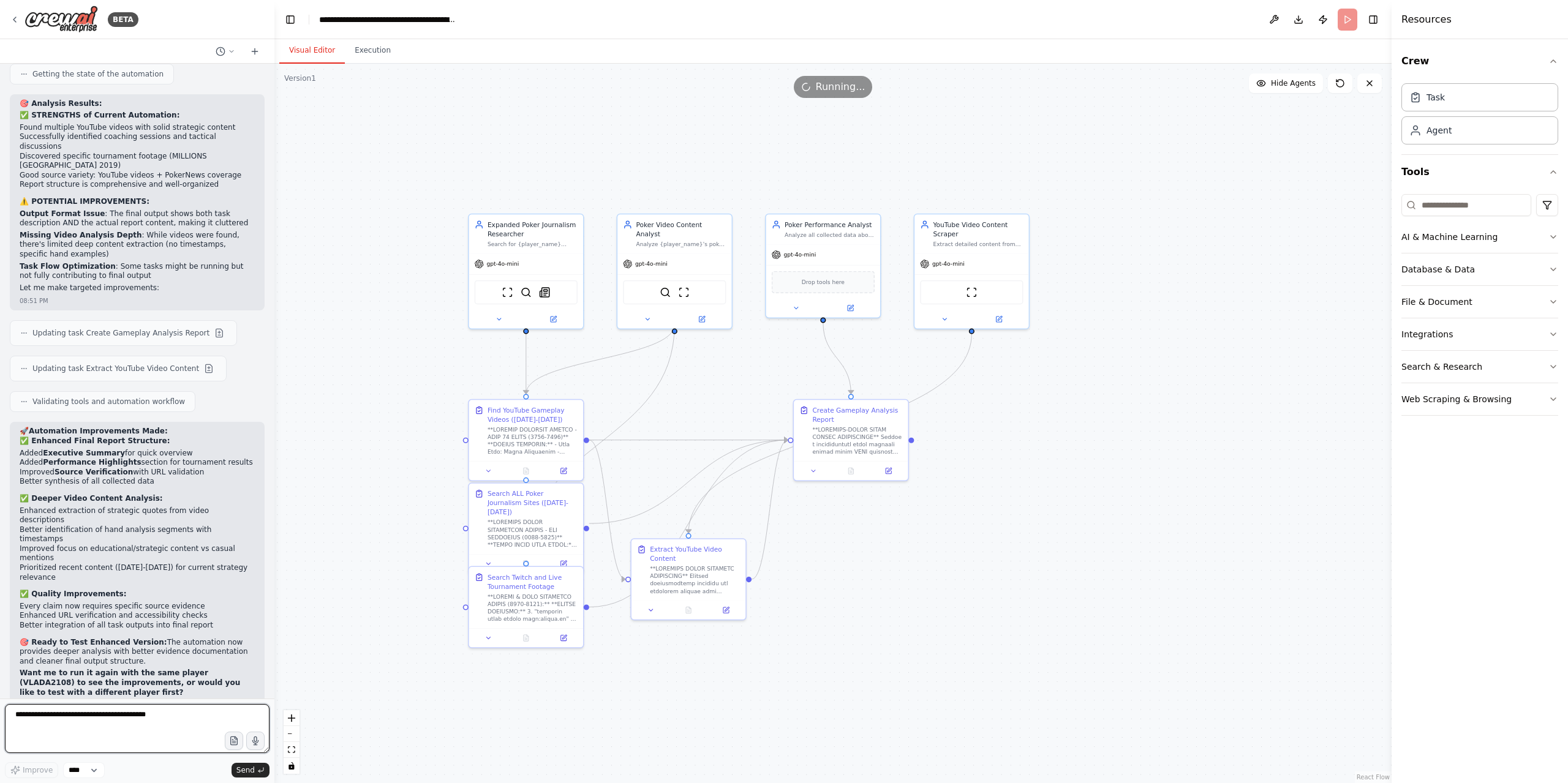
click at [143, 708] on textarea at bounding box center [137, 728] width 264 height 49
type textarea "**"
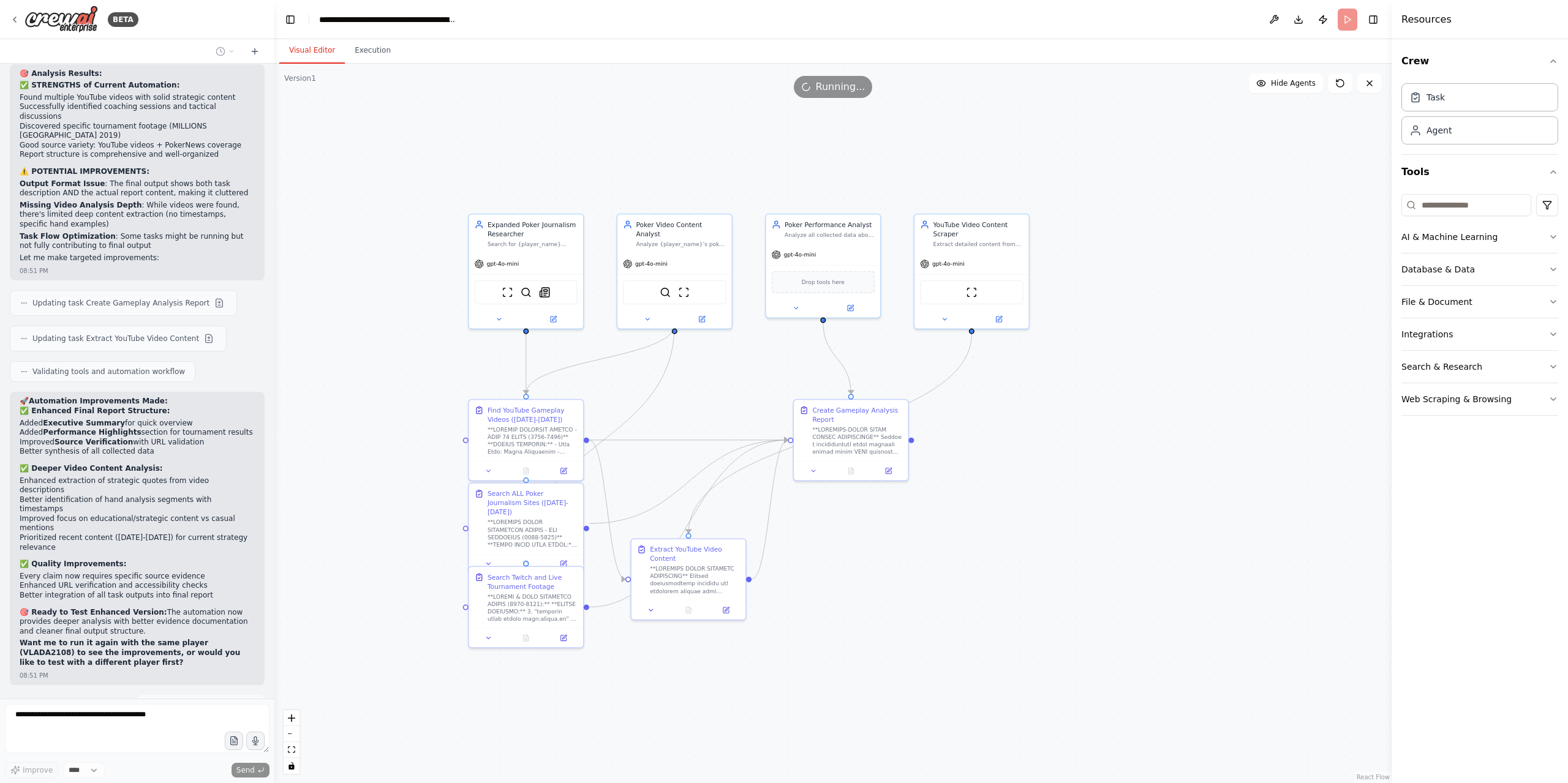
scroll to position [18436, 0]
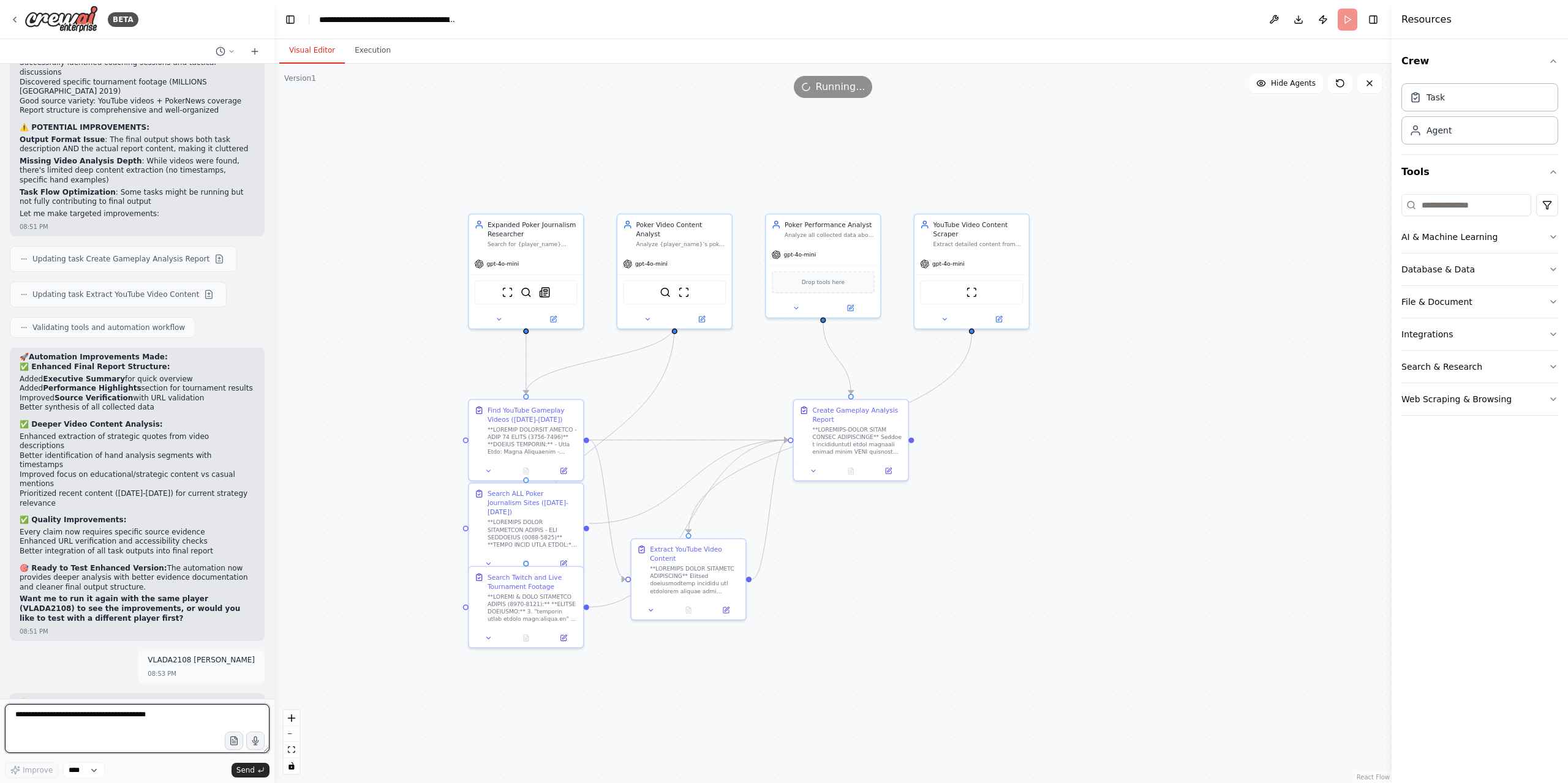
click at [75, 724] on textarea at bounding box center [137, 728] width 264 height 49
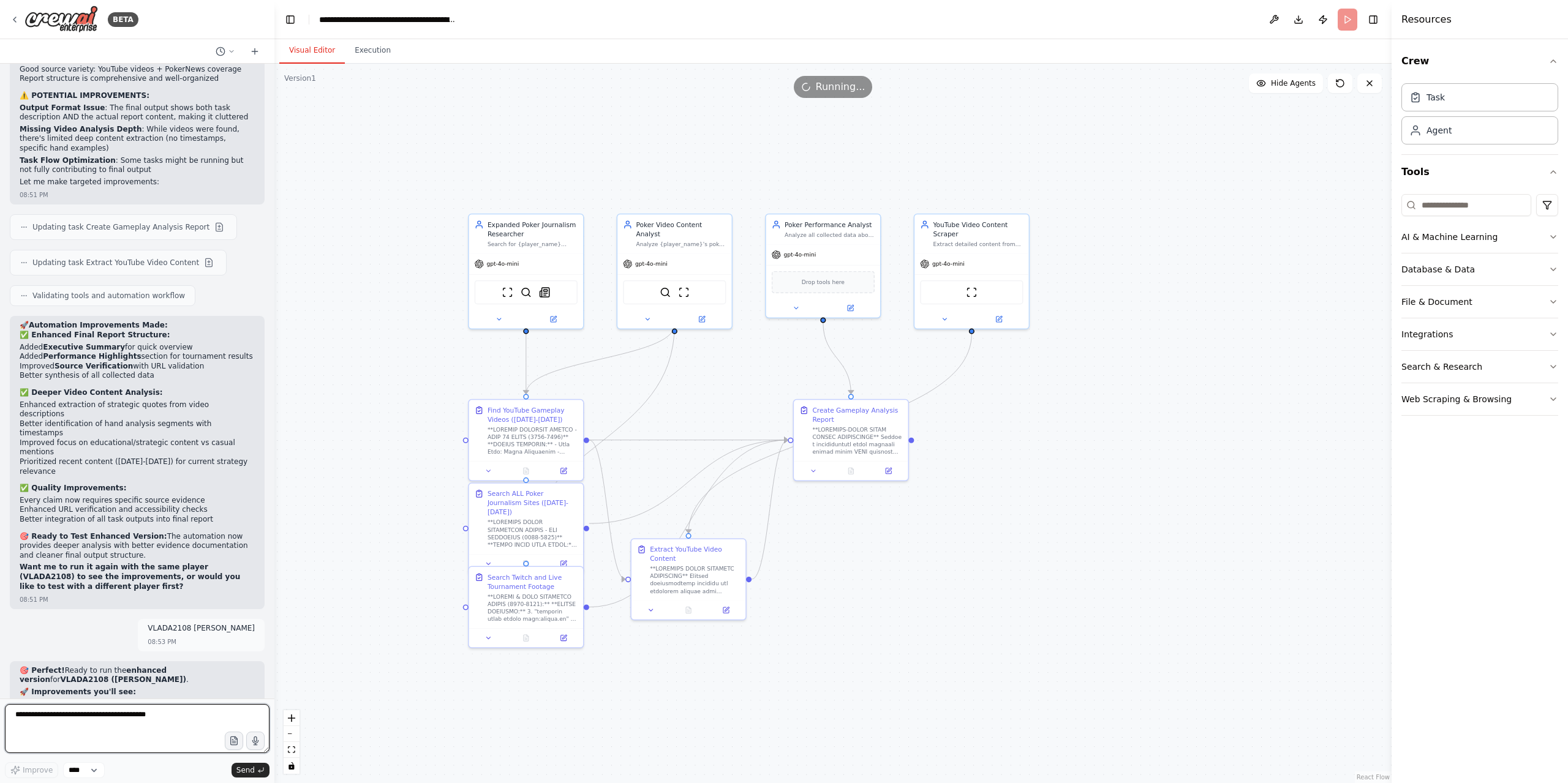
click at [73, 718] on textarea at bounding box center [137, 728] width 264 height 49
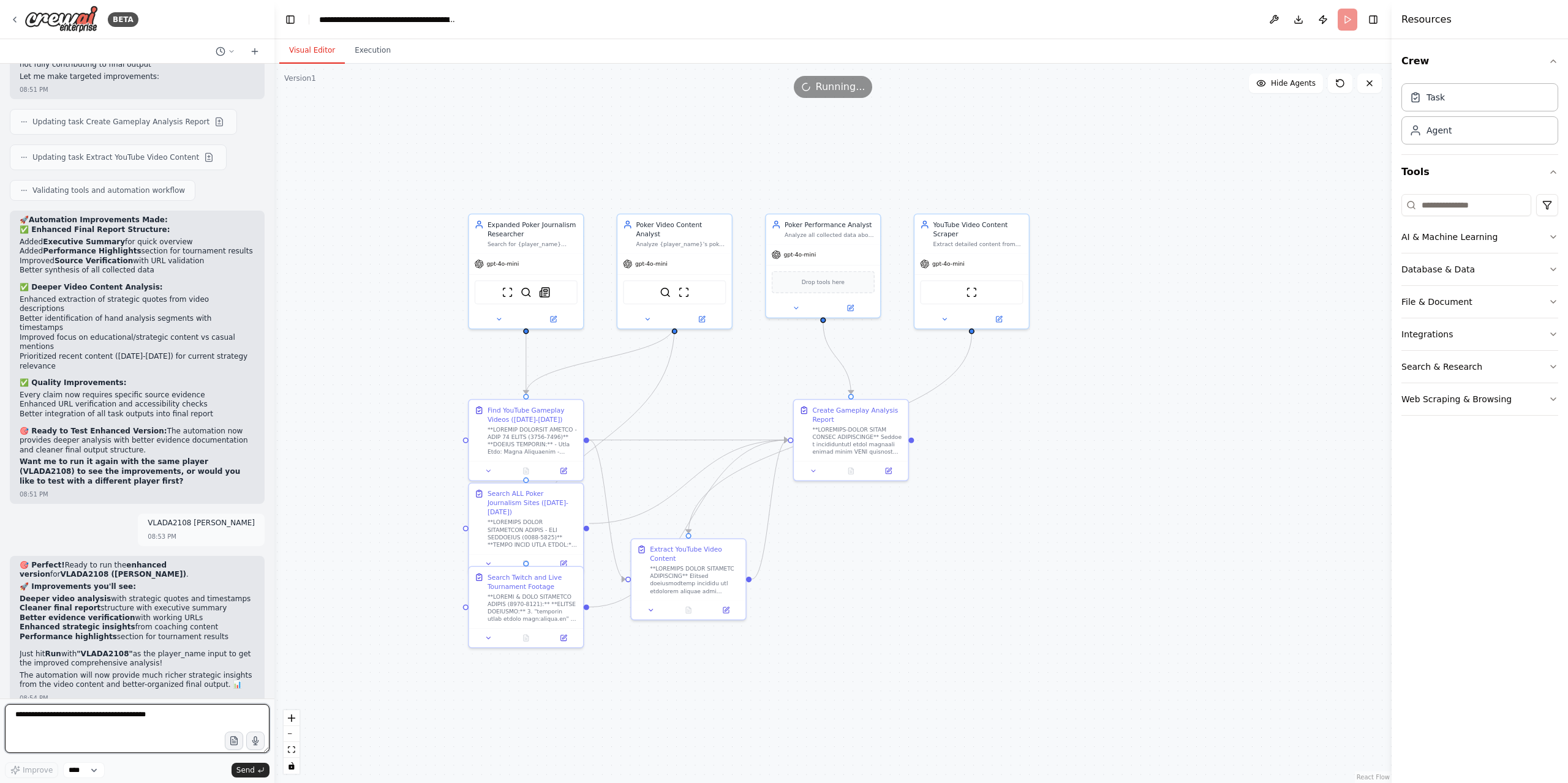
scroll to position [18585, 0]
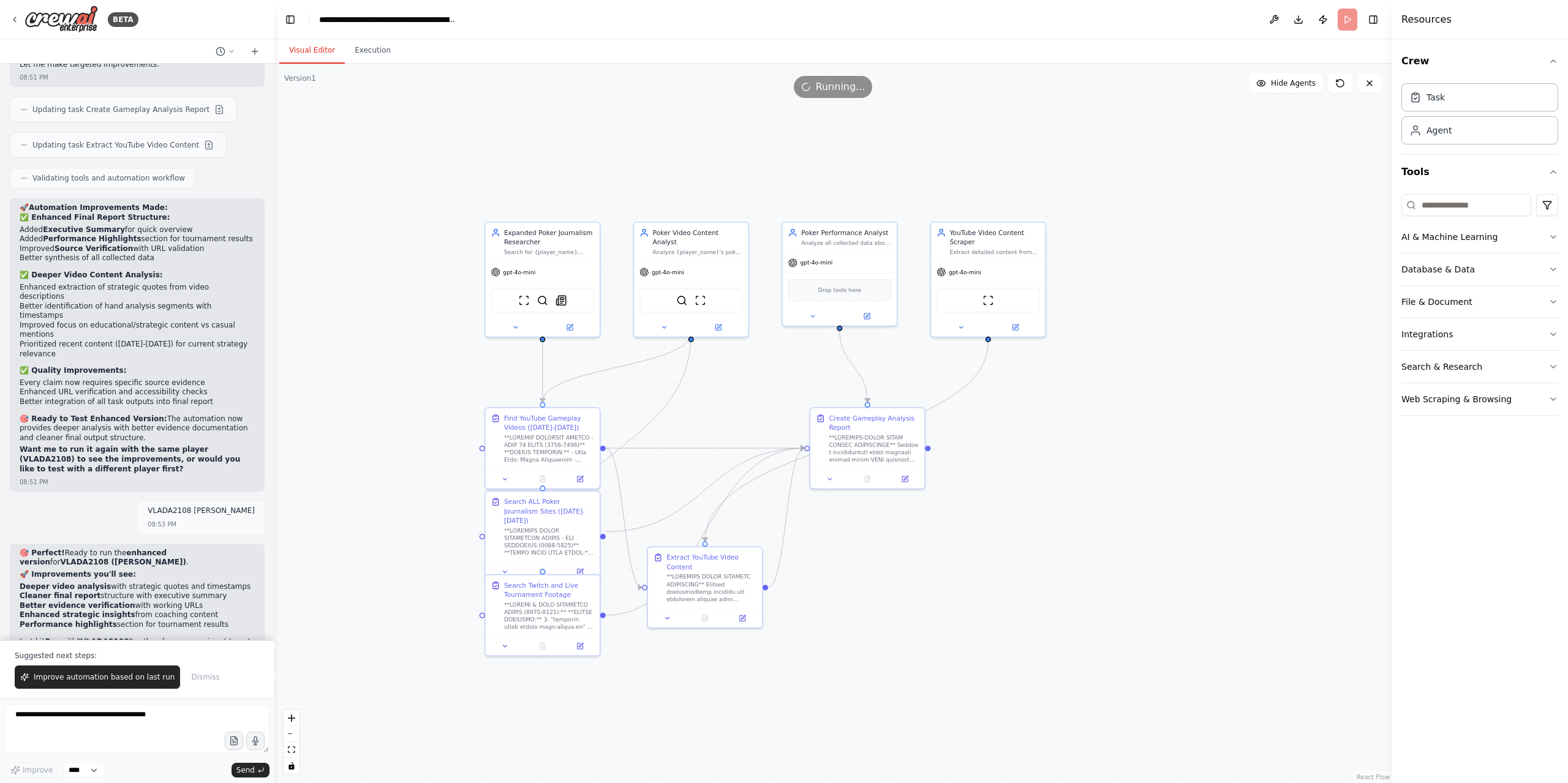
drag, startPoint x: 448, startPoint y: 303, endPoint x: 443, endPoint y: 284, distance: 19.6
click at [446, 295] on div ".deletable-edge-delete-btn { width: 20px; height: 20px; border: 0px solid #ffff…" at bounding box center [833, 423] width 1117 height 719
click at [382, 201] on div ".deletable-edge-delete-btn { width: 20px; height: 20px; border: 0px solid #ffff…" at bounding box center [833, 423] width 1117 height 719
drag, startPoint x: 382, startPoint y: 201, endPoint x: 298, endPoint y: 147, distance: 99.9
click at [367, 193] on div ".deletable-edge-delete-btn { width: 20px; height: 20px; border: 0px solid #ffff…" at bounding box center [833, 423] width 1117 height 719
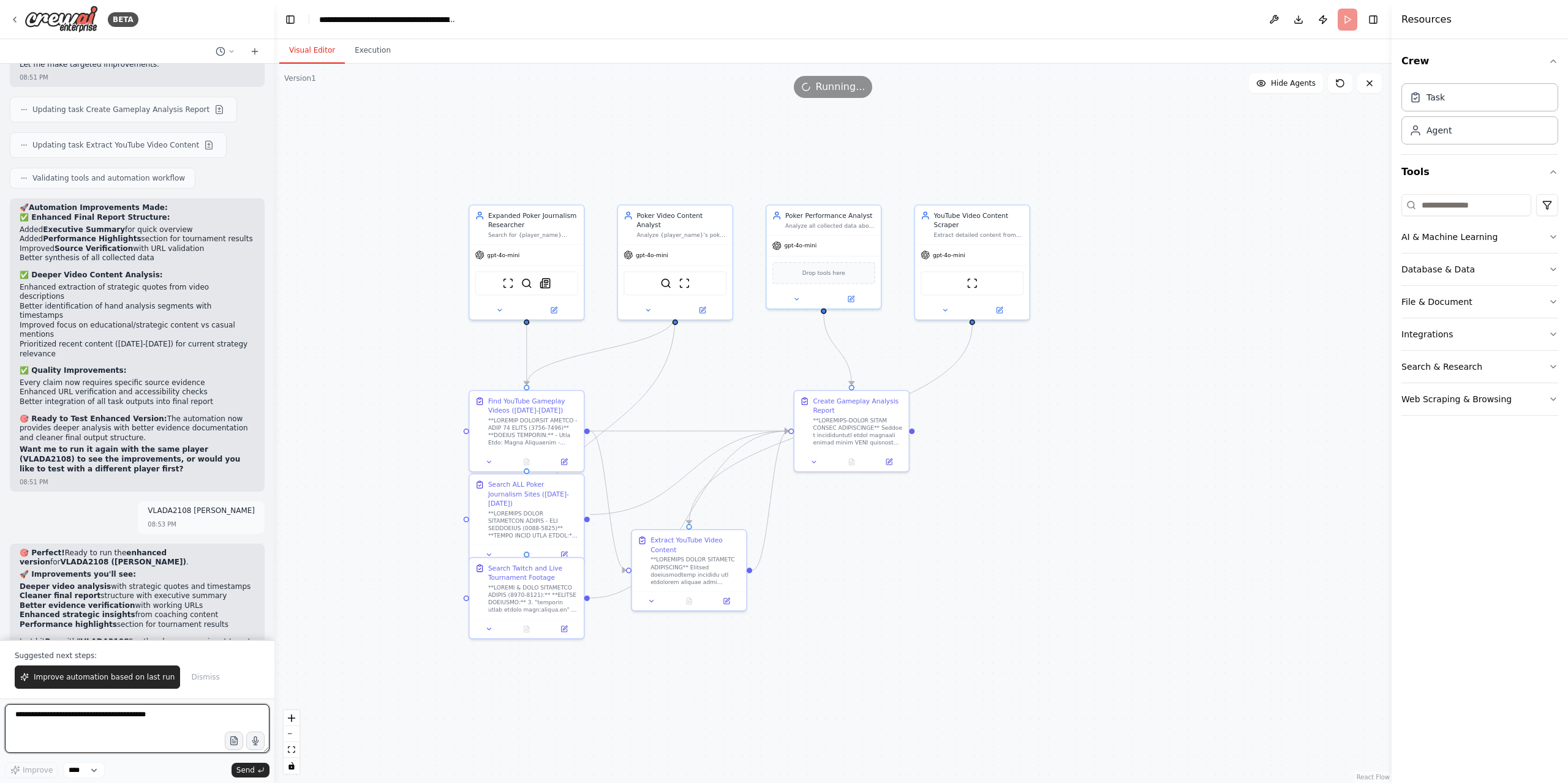
click at [108, 714] on textarea at bounding box center [137, 728] width 264 height 49
paste textarea "**********"
type textarea "**********"
click at [260, 774] on icon "submit" at bounding box center [261, 770] width 7 height 7
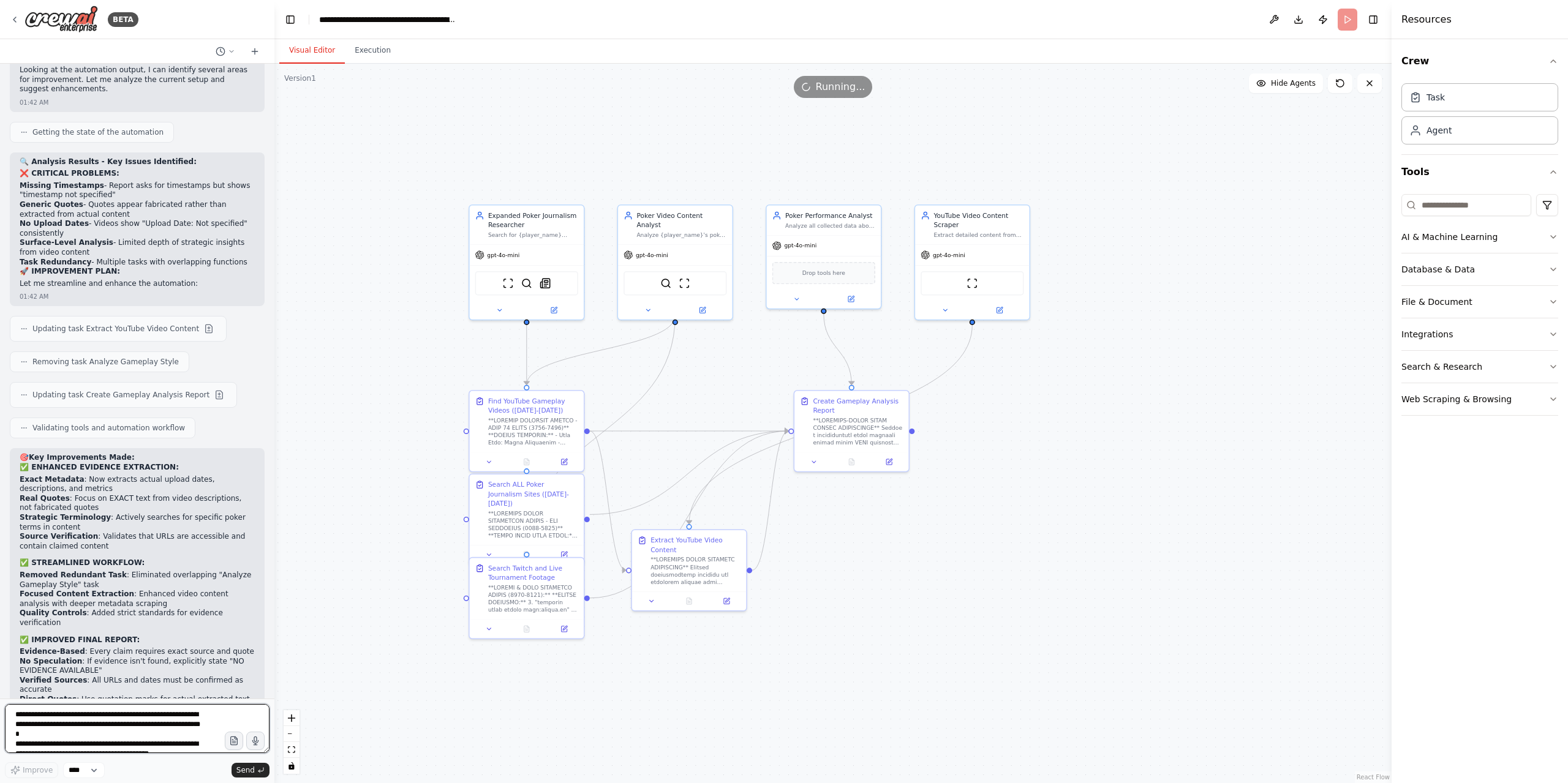
scroll to position [19264, 0]
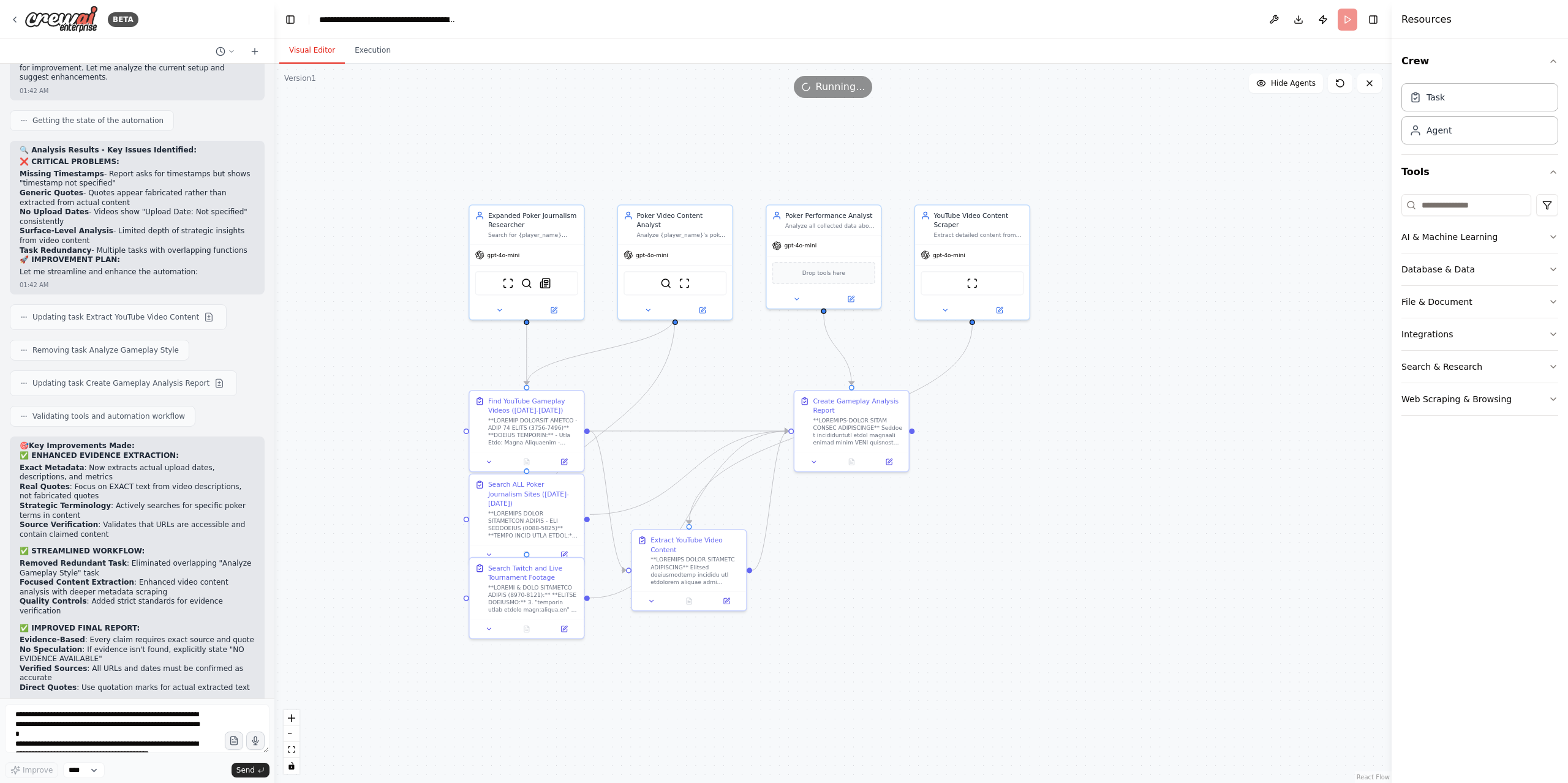
drag, startPoint x: 32, startPoint y: 334, endPoint x: 243, endPoint y: 676, distance: 401.9
copy div "▶ Thought process I can help you transform this comprehensive poker analysis sp…"
click at [73, 713] on textarea at bounding box center [137, 728] width 264 height 49
paste textarea "**********"
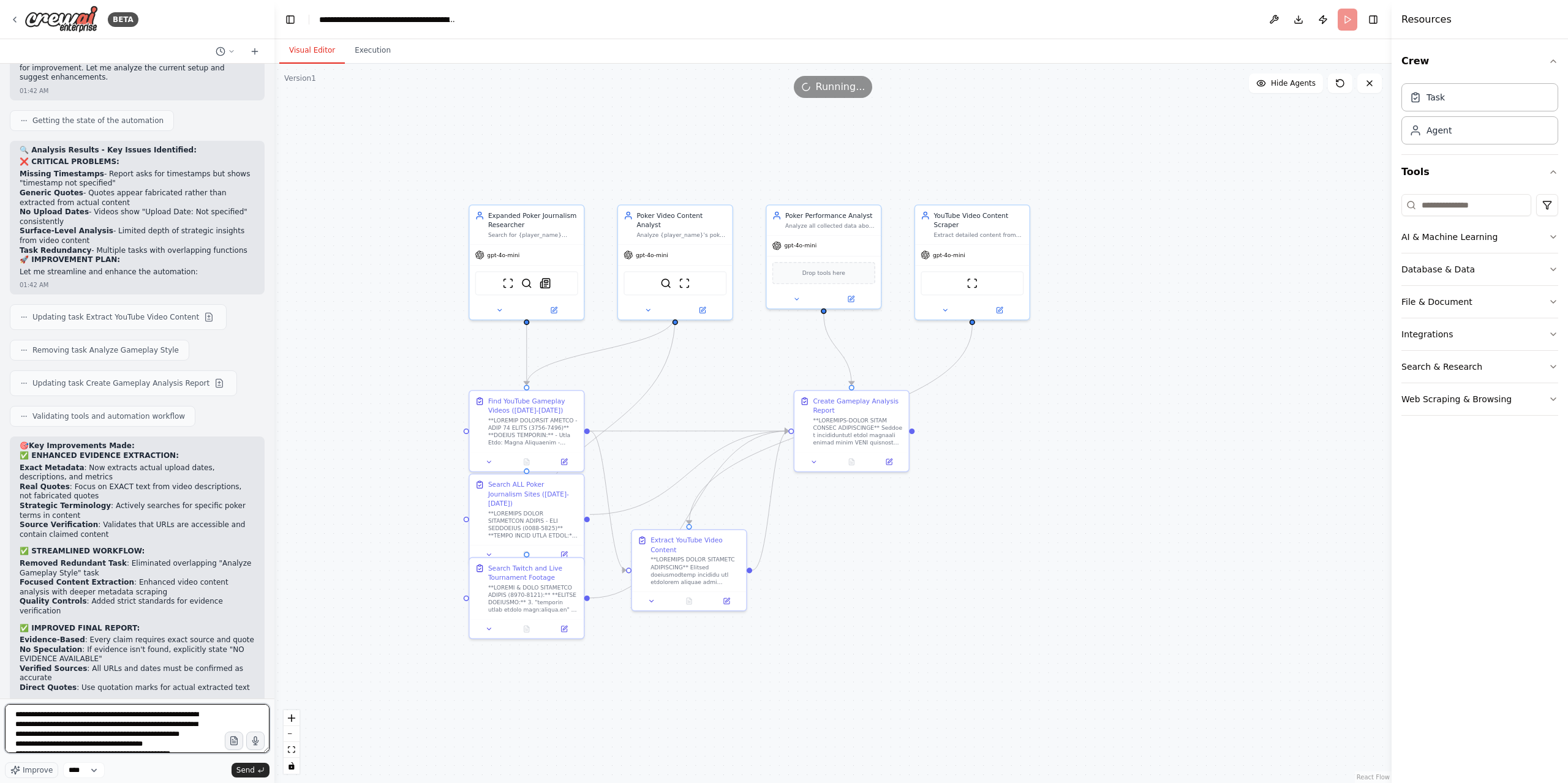
scroll to position [1818, 0]
type textarea "**********"
click at [260, 776] on button "Send" at bounding box center [250, 770] width 38 height 15
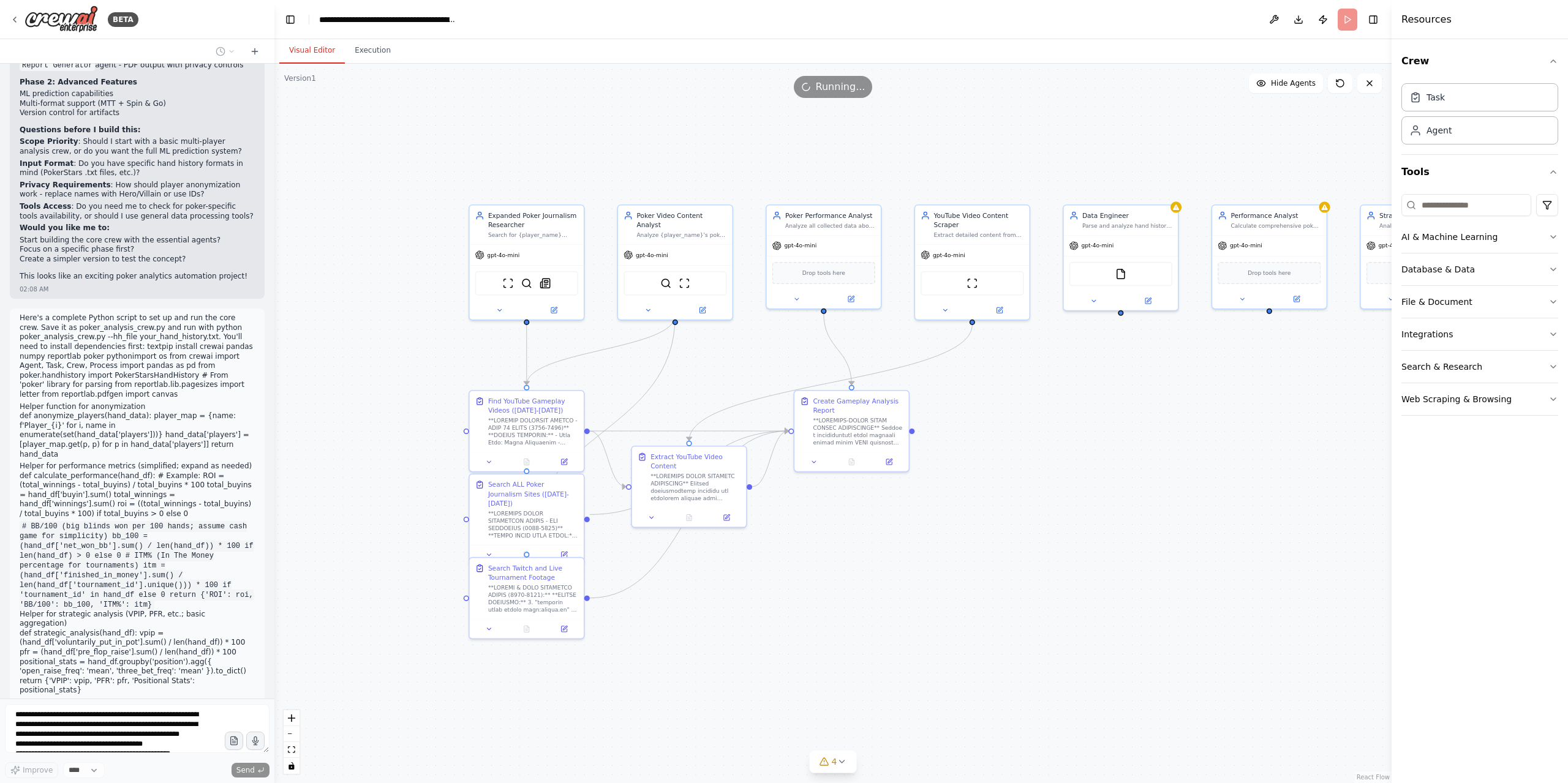
scroll to position [20682, 0]
drag, startPoint x: 18, startPoint y: 270, endPoint x: 201, endPoint y: 612, distance: 387.9
click at [221, 663] on div "Hello! I'm the CrewAI assistant. What kind of automation do you want to build? …" at bounding box center [137, 381] width 274 height 635
copy div "▶ Thought process I appreciate the detailed Python script, but I'm specifically…"
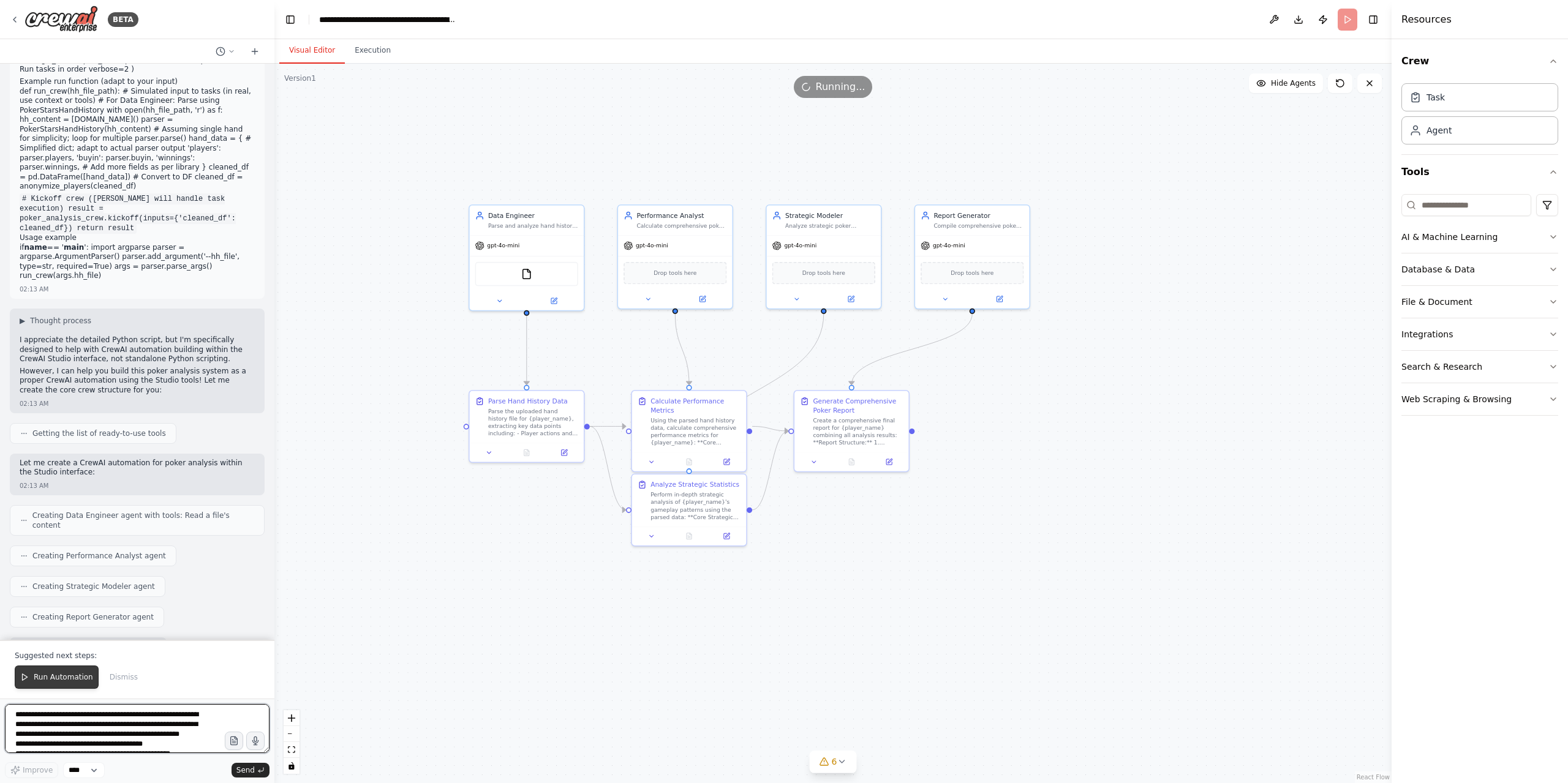
scroll to position [21786, 0]
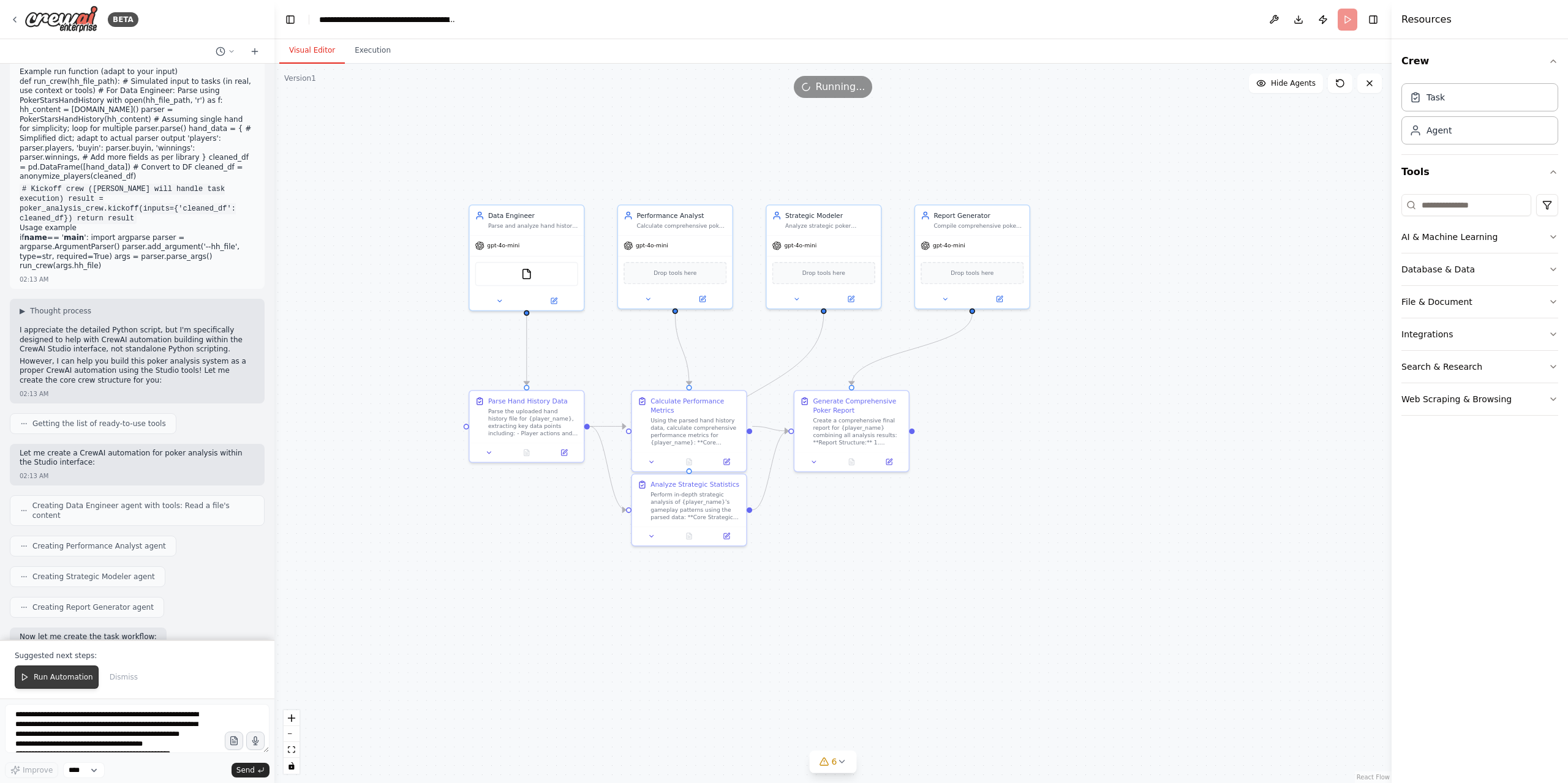
click at [39, 681] on span "Run Automation" at bounding box center [63, 676] width 60 height 9
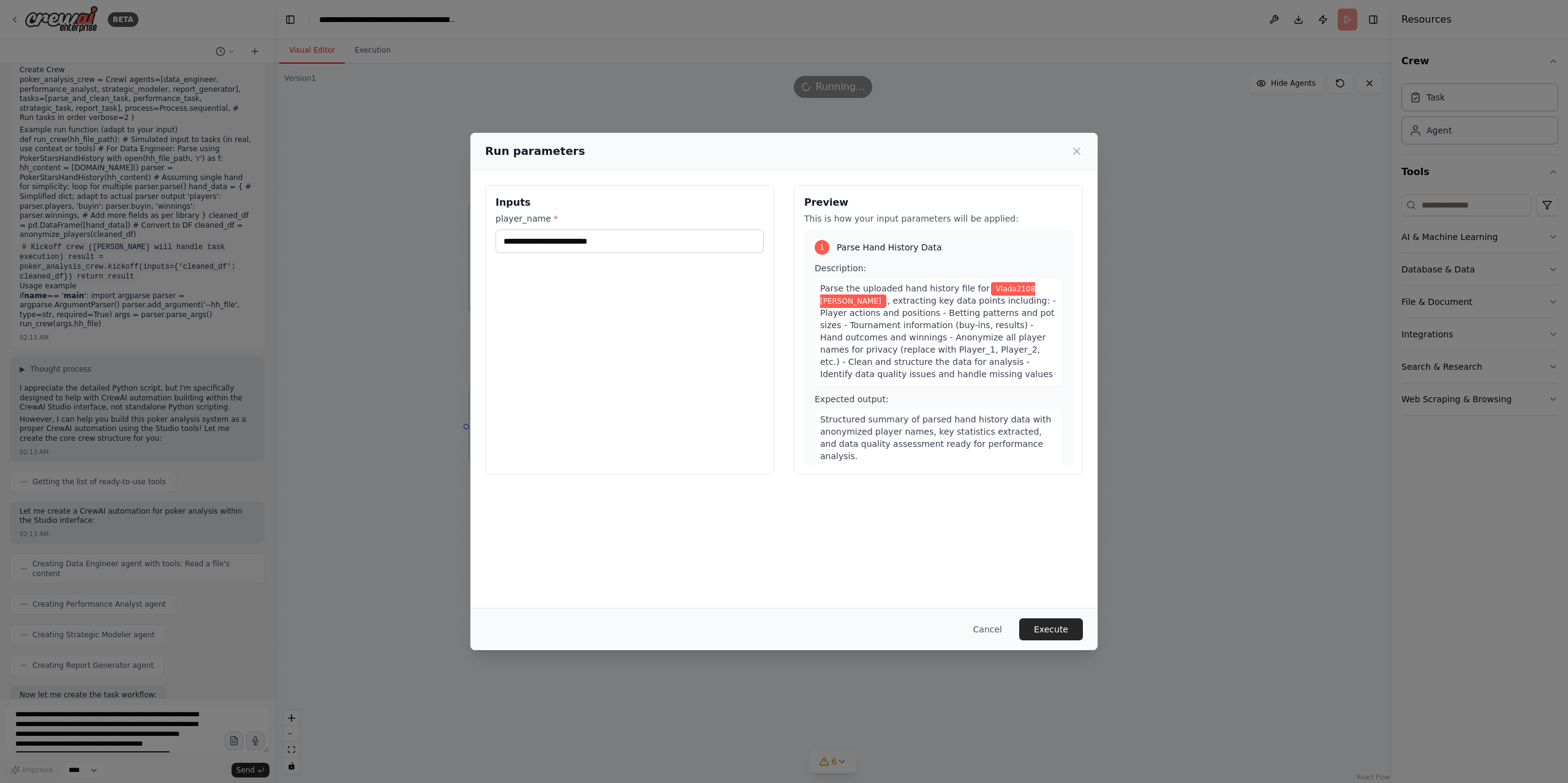
click at [922, 245] on span "Parse Hand History Data" at bounding box center [889, 247] width 105 height 12
click at [582, 275] on div "**********" at bounding box center [629, 330] width 289 height 290
click at [627, 222] on label "player_name *" at bounding box center [629, 218] width 268 height 12
click at [627, 229] on input "**********" at bounding box center [629, 241] width 268 height 23
click at [627, 222] on label "player_name *" at bounding box center [629, 218] width 268 height 12
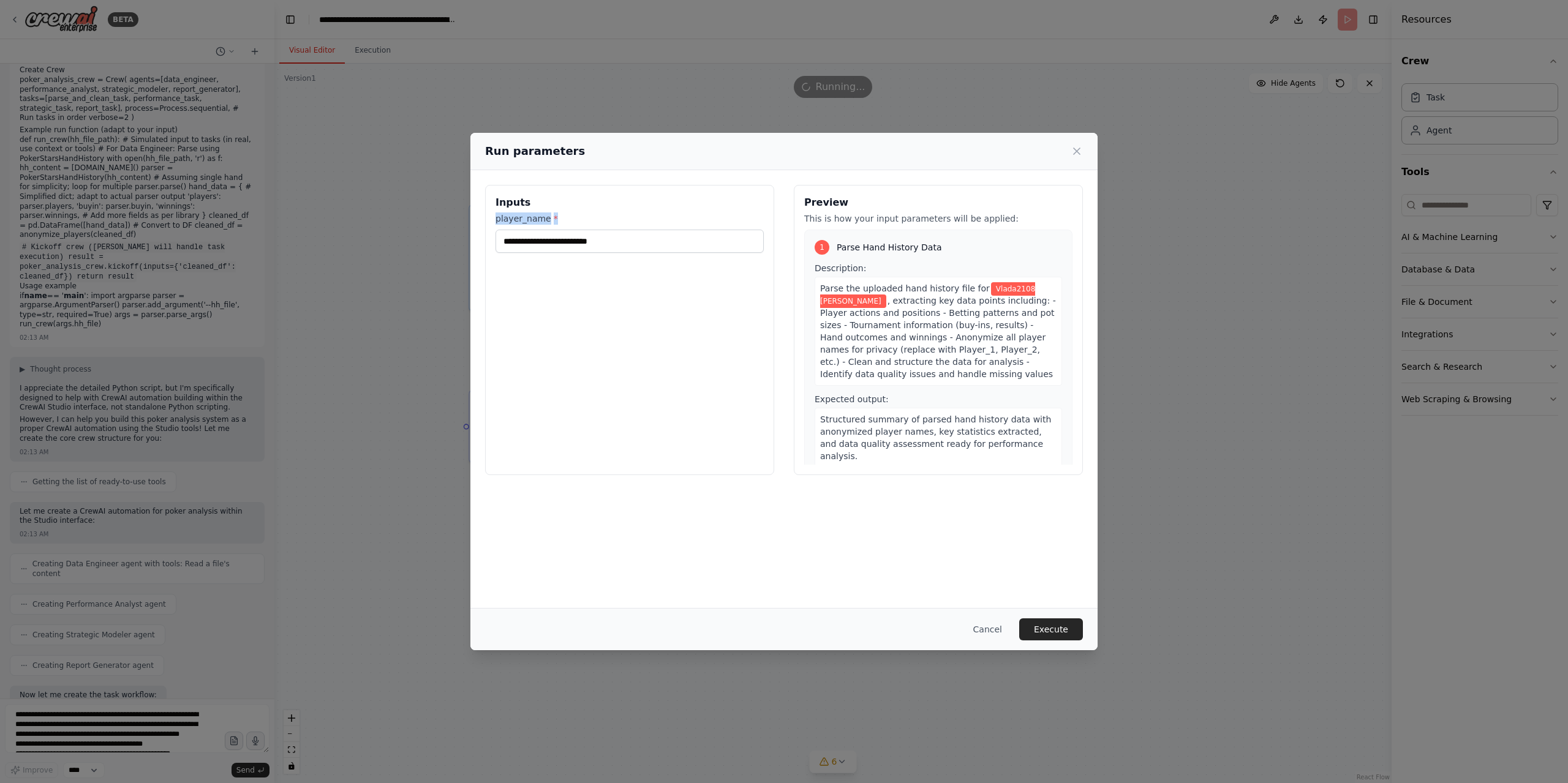
click at [627, 229] on input "**********" at bounding box center [629, 241] width 268 height 23
click at [638, 237] on input "**********" at bounding box center [629, 241] width 268 height 23
click at [635, 239] on input "**********" at bounding box center [629, 241] width 268 height 23
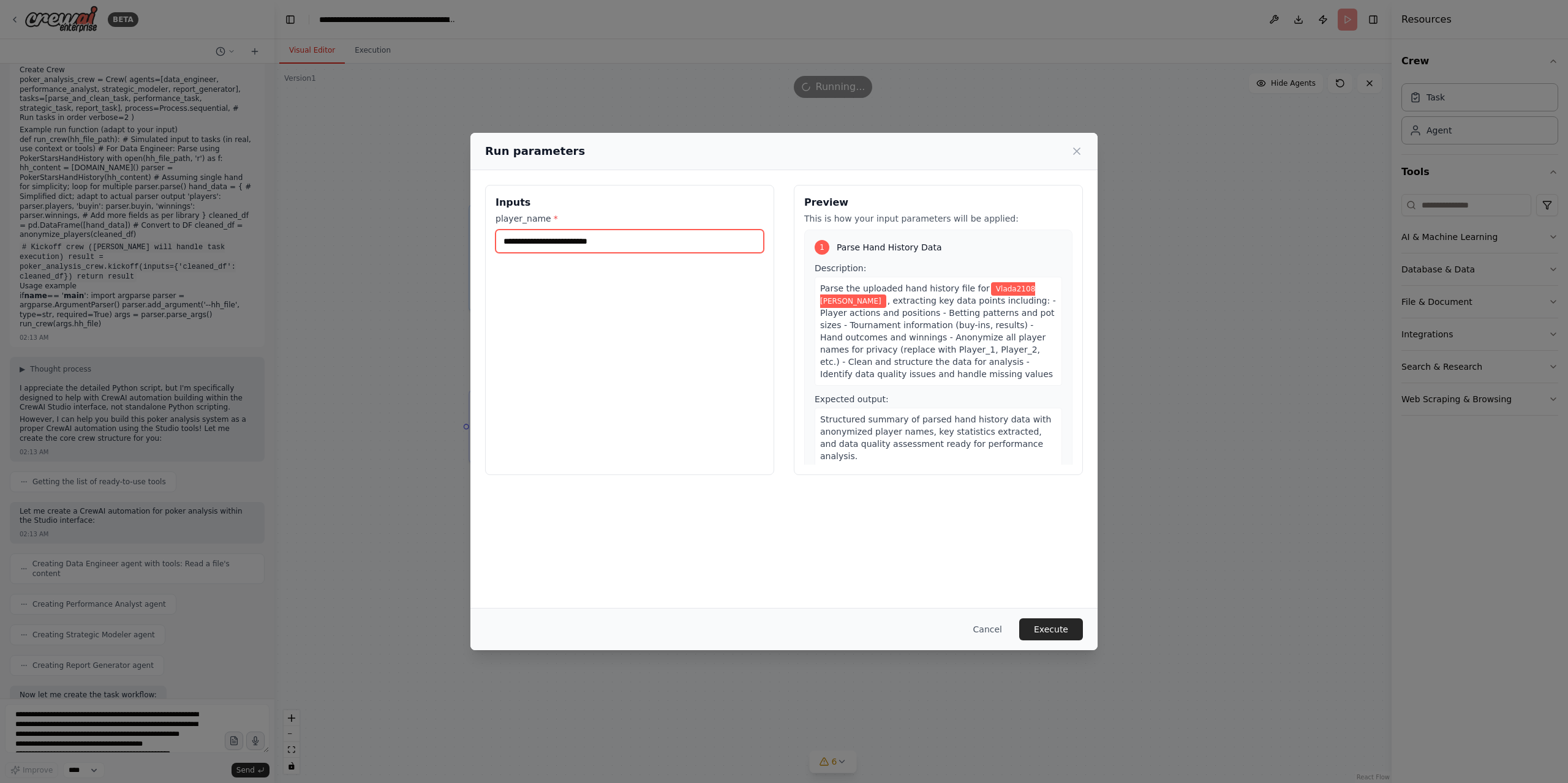
click at [634, 239] on input "**********" at bounding box center [629, 241] width 268 height 23
drag, startPoint x: 644, startPoint y: 391, endPoint x: 1001, endPoint y: 266, distance: 378.3
click at [644, 390] on div "Inputs player_name *" at bounding box center [629, 330] width 289 height 290
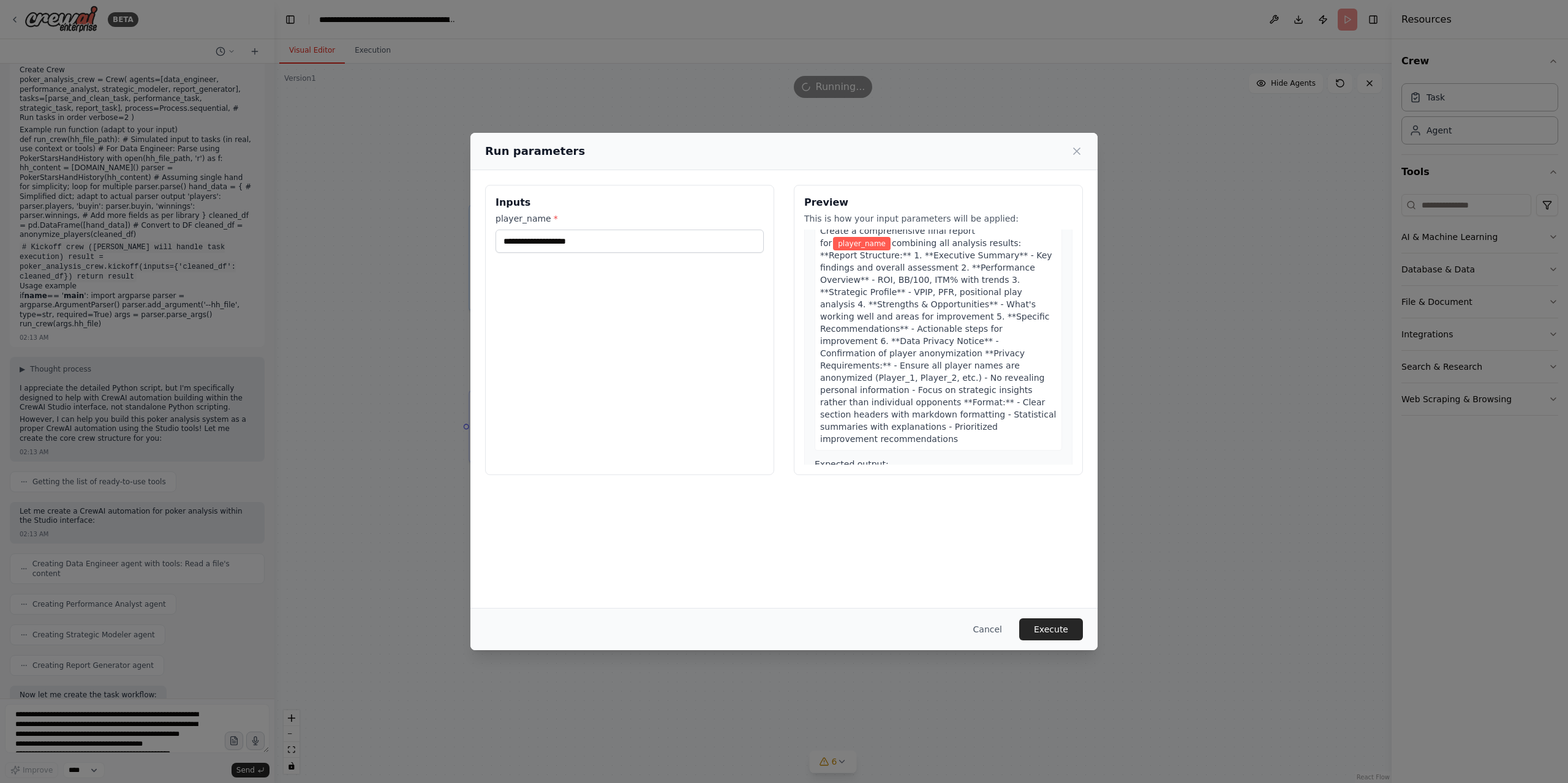
scroll to position [747, 0]
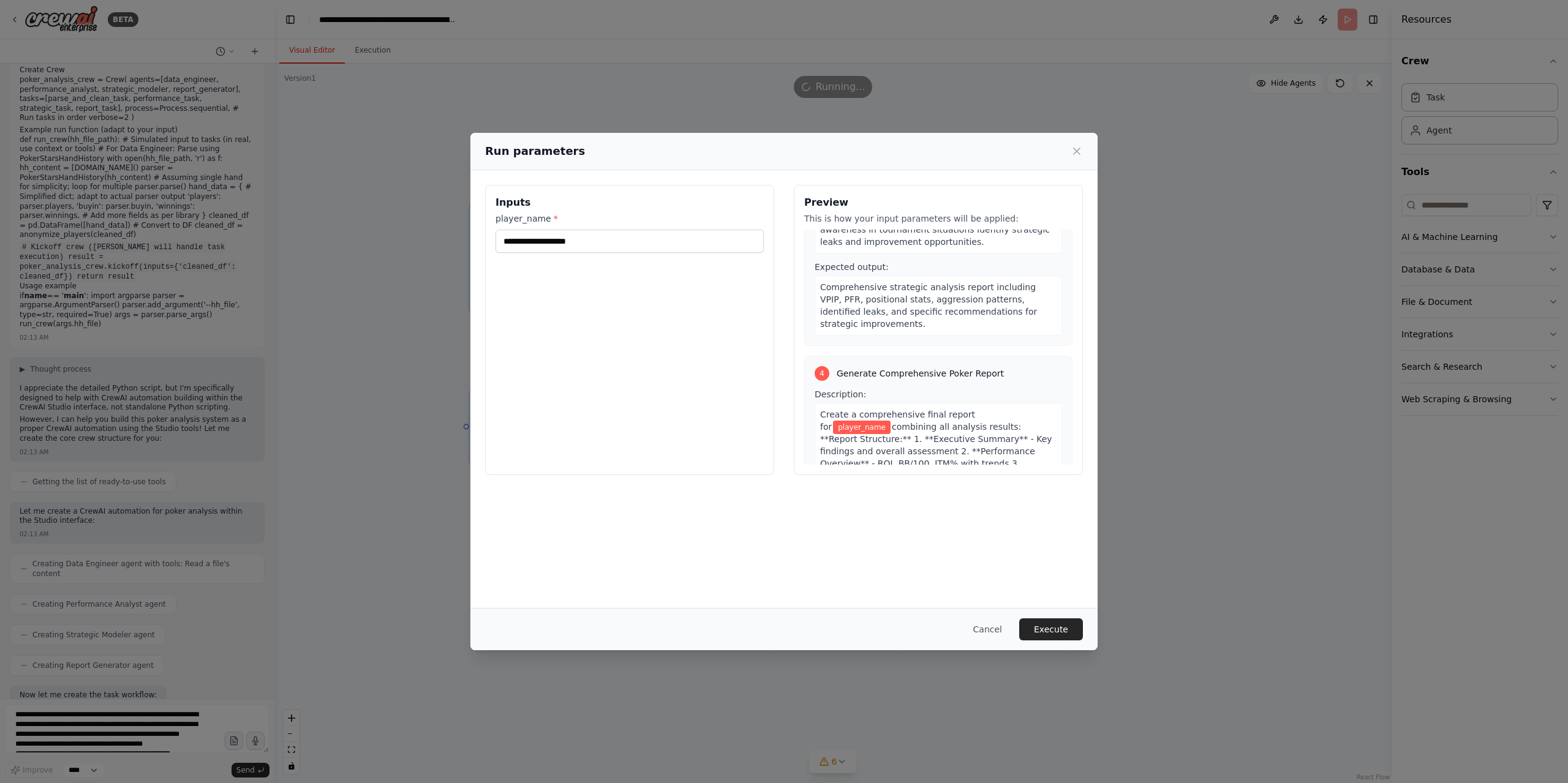
click at [963, 367] on span "Generate Comprehensive Poker Report" at bounding box center [920, 373] width 167 height 12
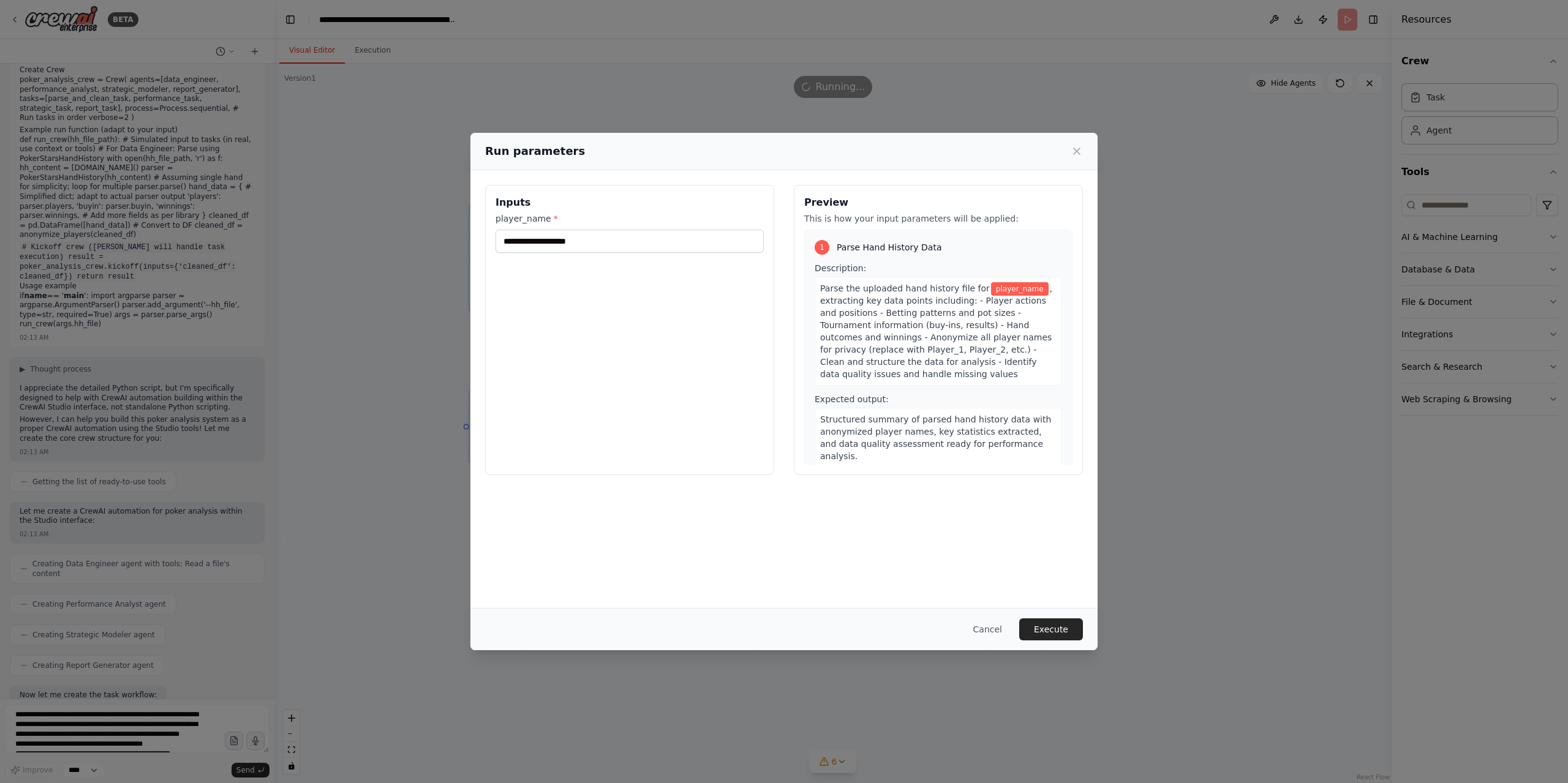
drag, startPoint x: 986, startPoint y: 628, endPoint x: 591, endPoint y: 782, distance: 424.0
click at [981, 633] on button "Cancel" at bounding box center [987, 629] width 49 height 22
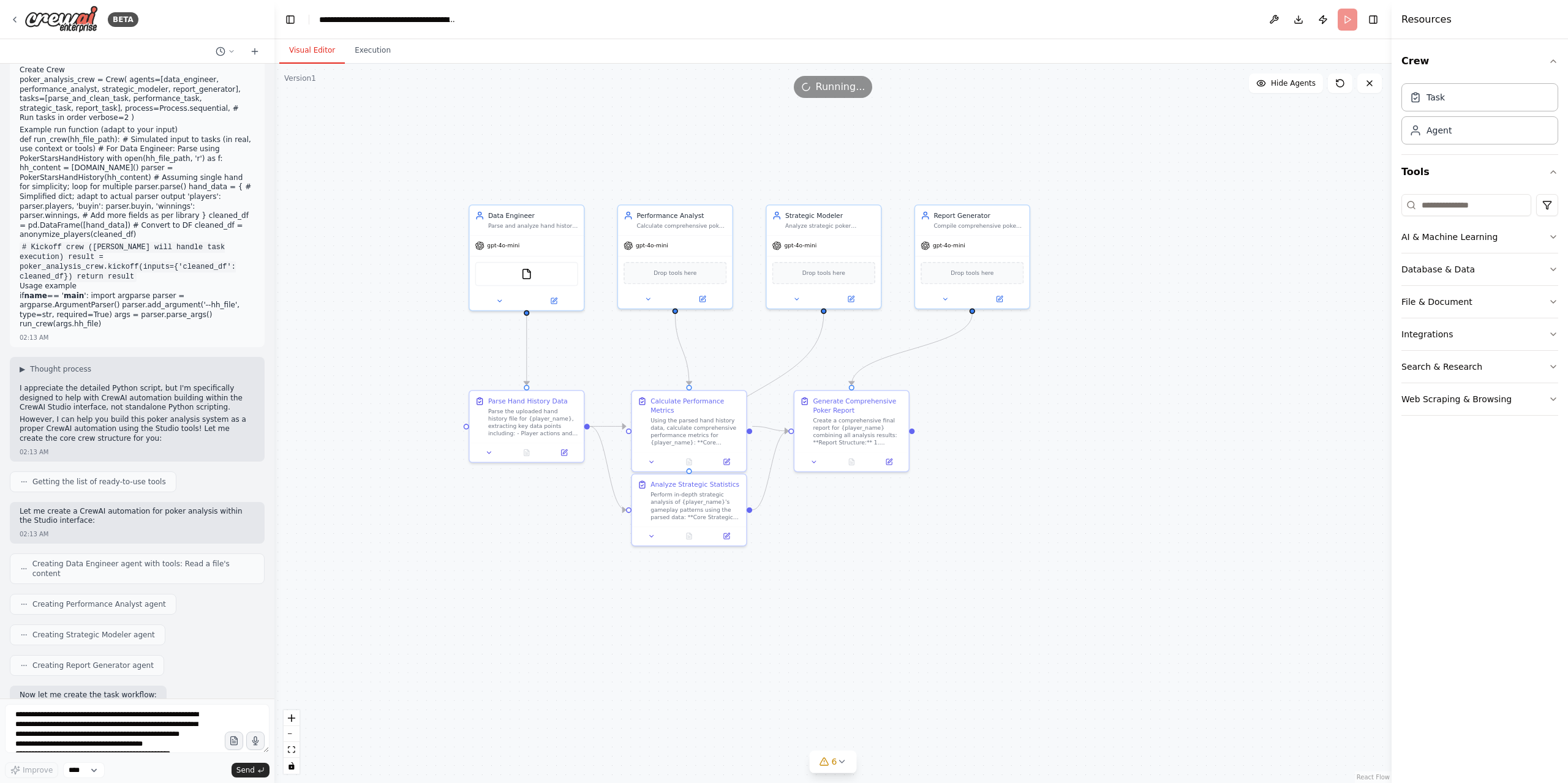
drag, startPoint x: 17, startPoint y: 382, endPoint x: 181, endPoint y: 683, distance: 342.8
copy div "✅ CrewAI Poker Analysis System Built! I've created a complete poker analysis au…"
click at [100, 722] on textarea at bounding box center [137, 728] width 264 height 49
paste textarea "**********"
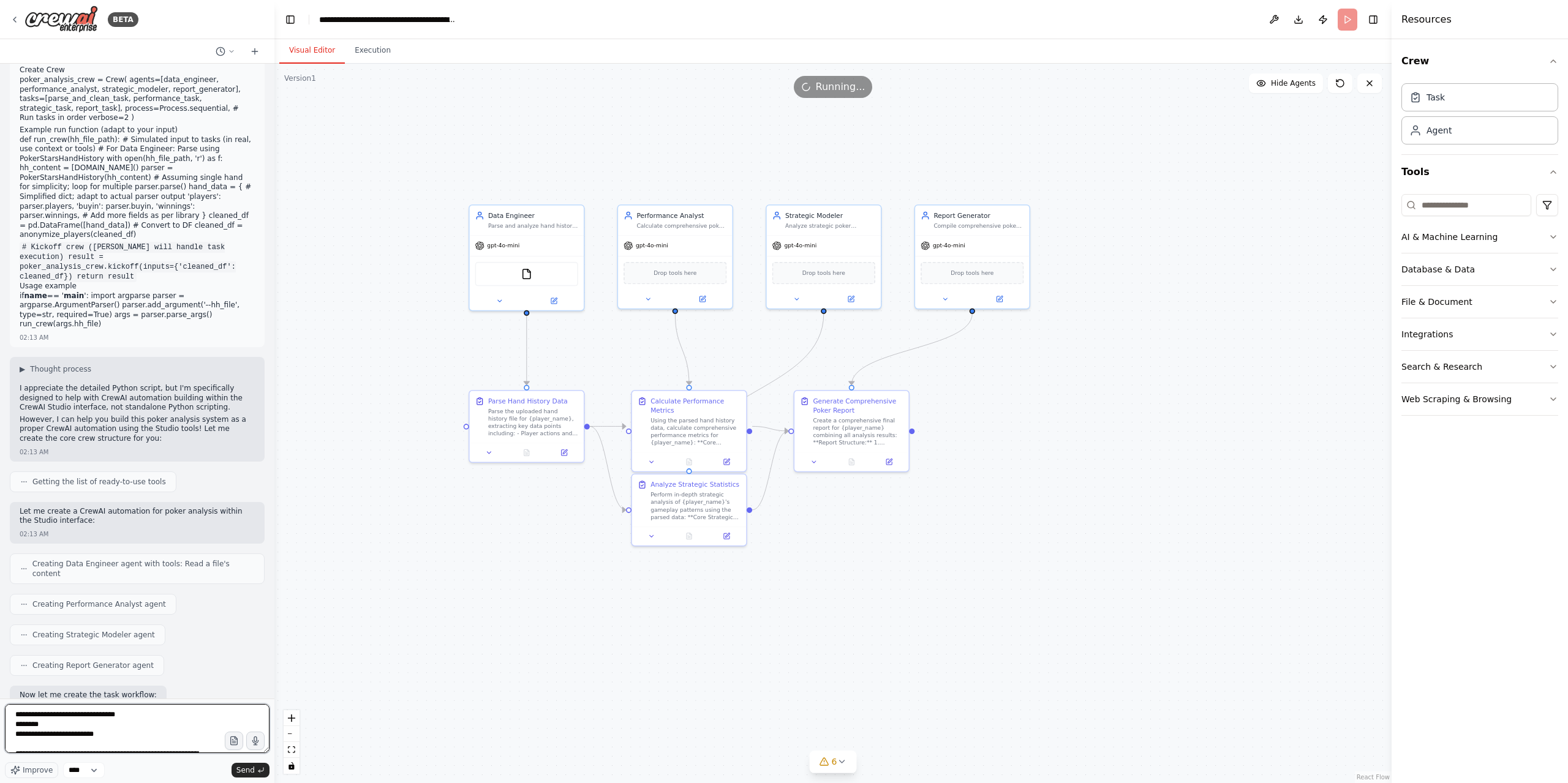
scroll to position [975, 0]
type textarea "**********"
click at [264, 768] on icon "submit" at bounding box center [261, 769] width 5 height 4
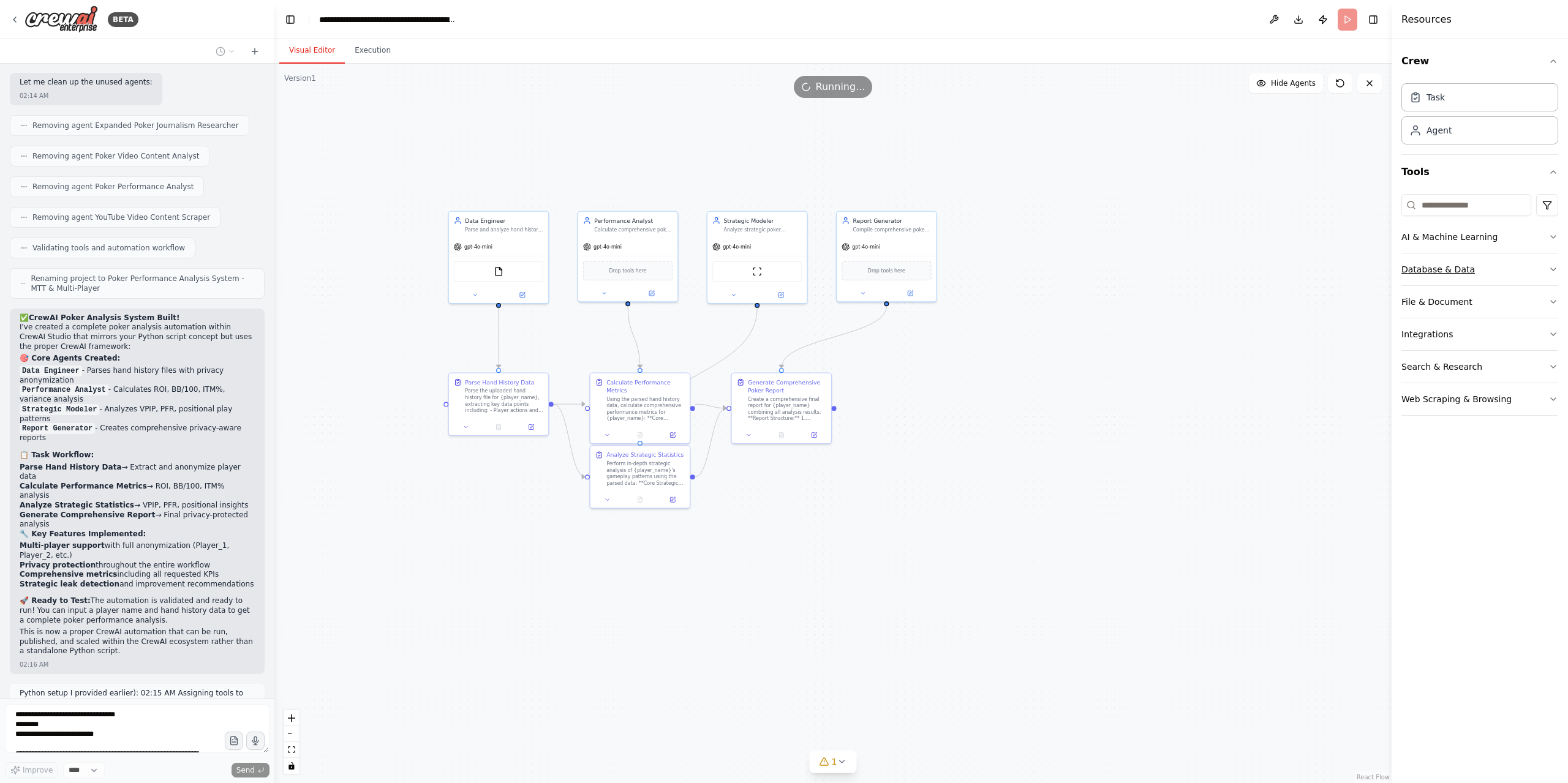
scroll to position [22965, 0]
drag, startPoint x: 1427, startPoint y: 266, endPoint x: 38, endPoint y: 750, distance: 1470.9
click at [430, 691] on div "BETA Hello! I'm the CrewAI assistant. What kind of automation do you want to bu…" at bounding box center [784, 391] width 1568 height 783
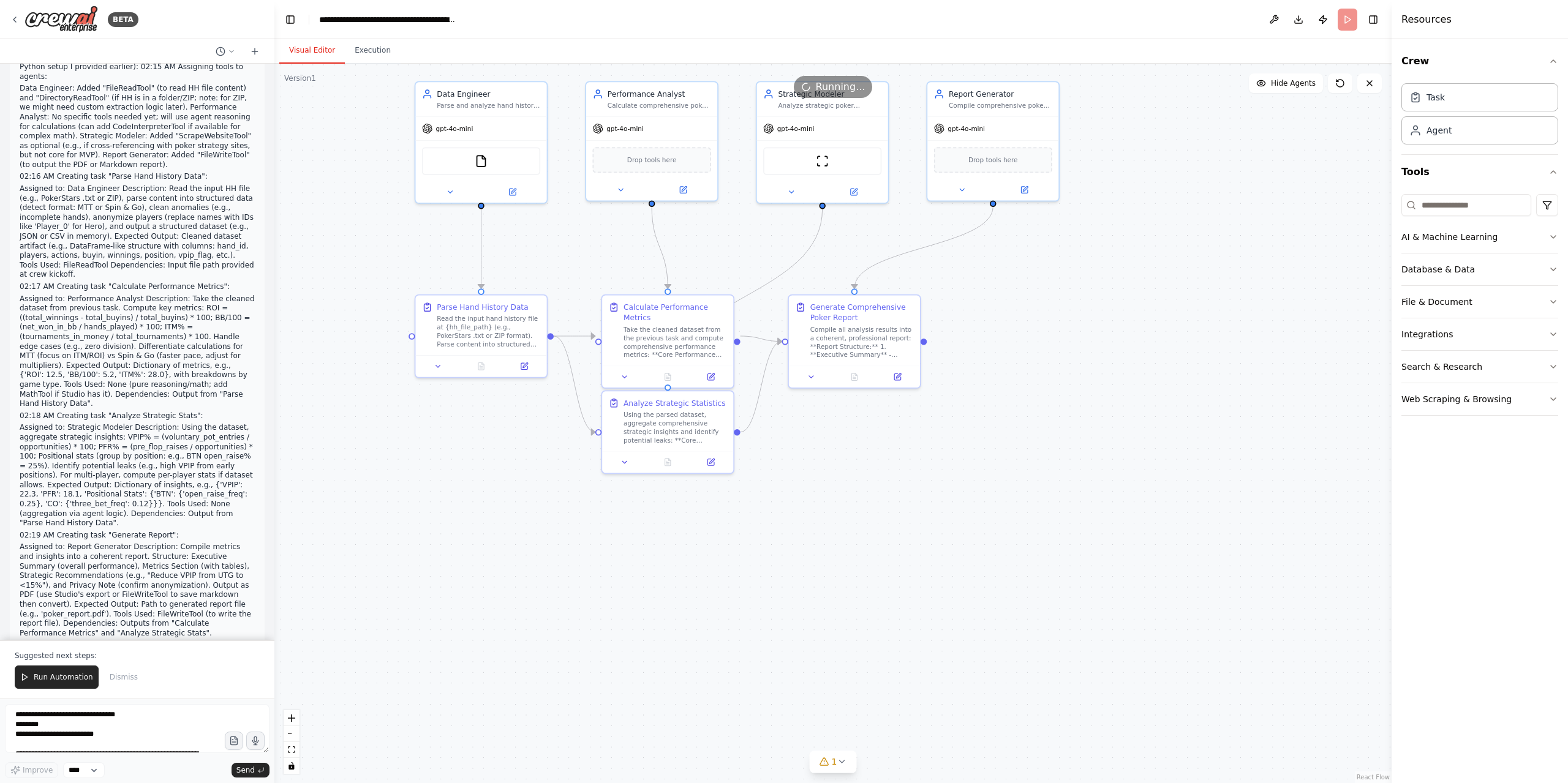
scroll to position [23600, 0]
click at [71, 707] on textarea at bounding box center [137, 728] width 264 height 49
paste textarea "**********"
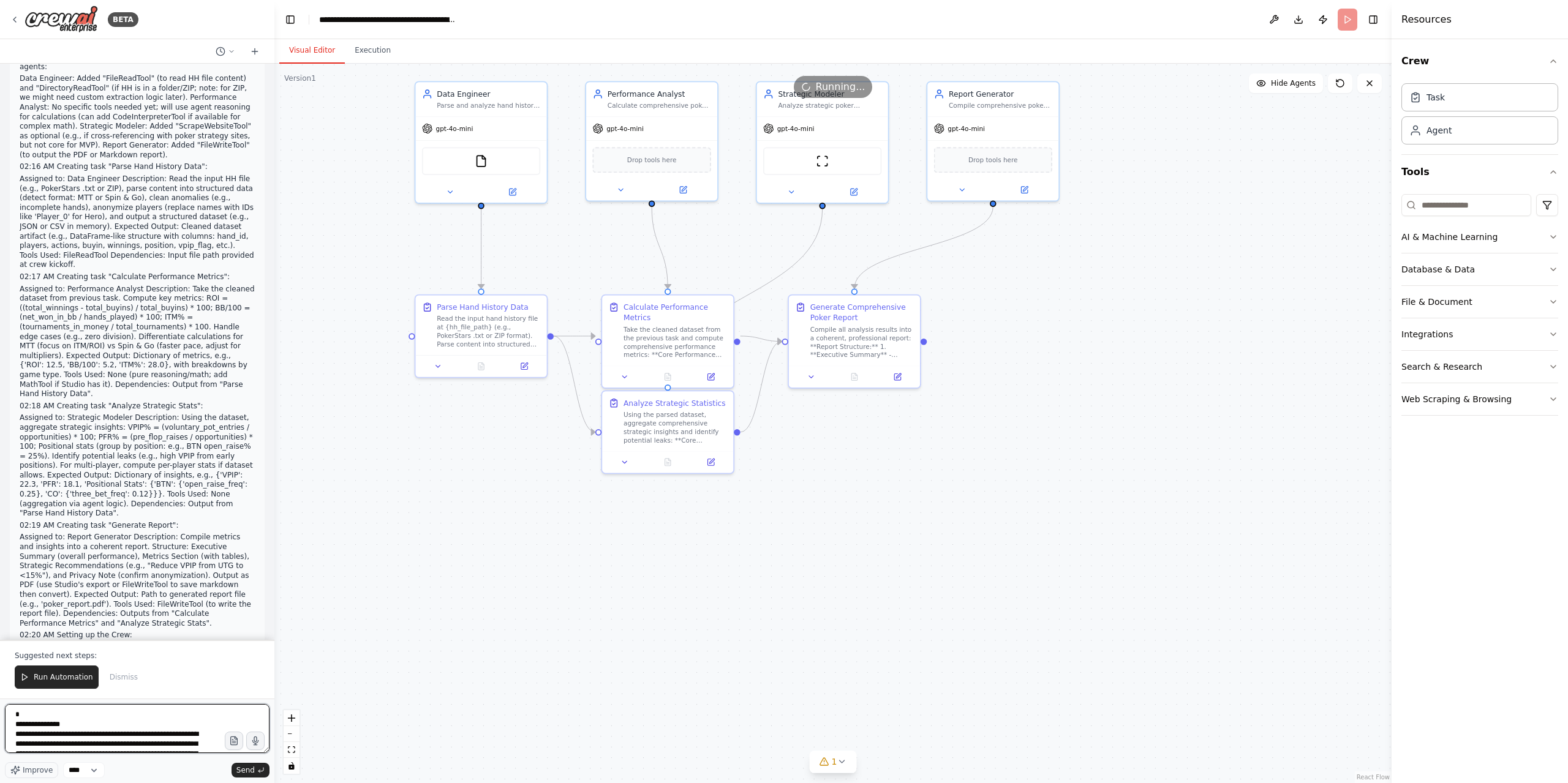
scroll to position [1034, 0]
type textarea "**********"
click at [233, 772] on div "Improve **** Send" at bounding box center [137, 770] width 264 height 16
drag, startPoint x: 242, startPoint y: 769, endPoint x: 272, endPoint y: 782, distance: 32.7
click at [242, 768] on span "Send" at bounding box center [245, 769] width 18 height 9
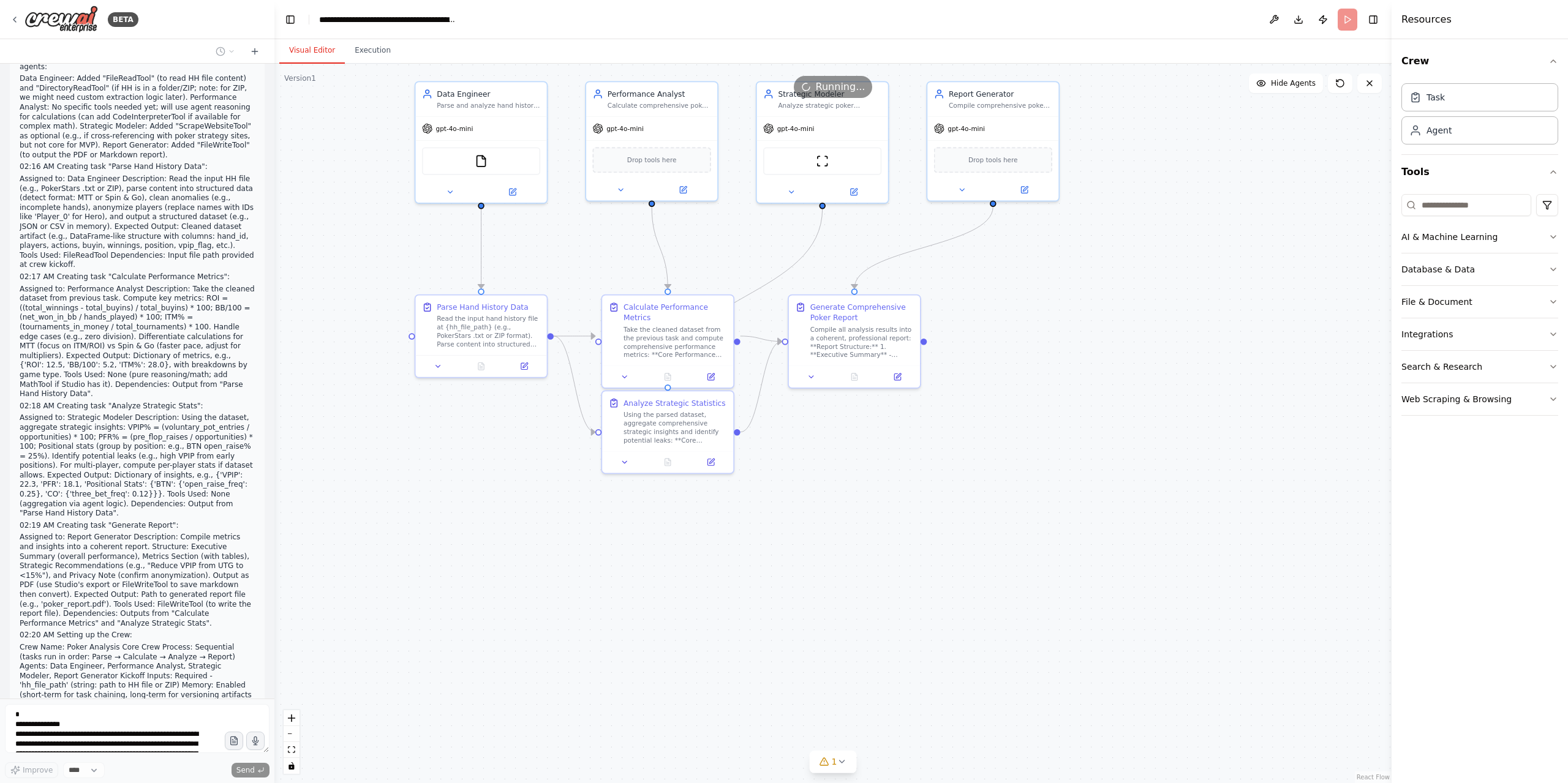
scroll to position [24044, 0]
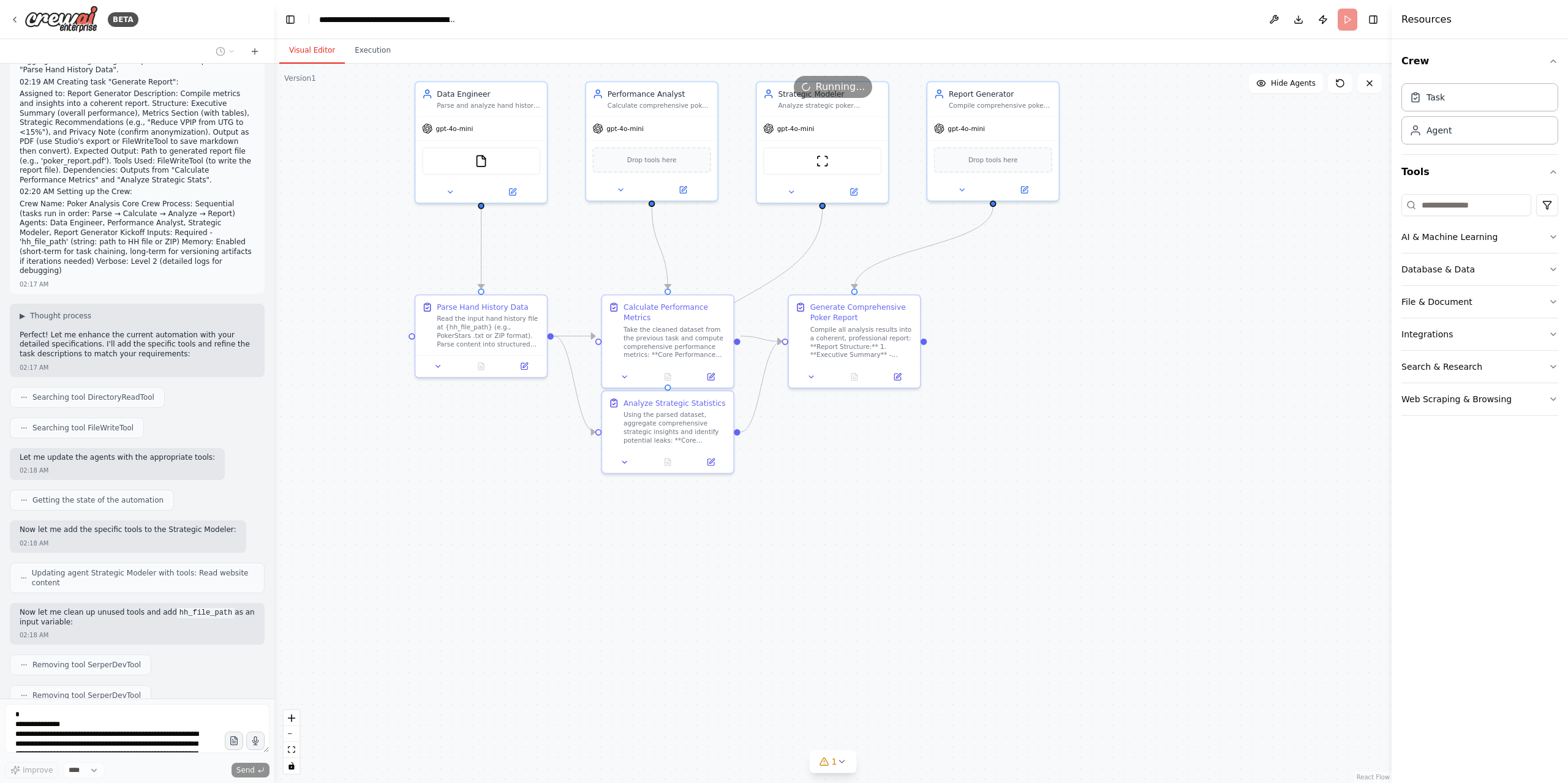
drag, startPoint x: 33, startPoint y: 697, endPoint x: 45, endPoint y: 723, distance: 28.6
click at [36, 705] on div "BETA Hello! I'm the CrewAI assistant. What kind of automation do you want to bu…" at bounding box center [137, 391] width 274 height 783
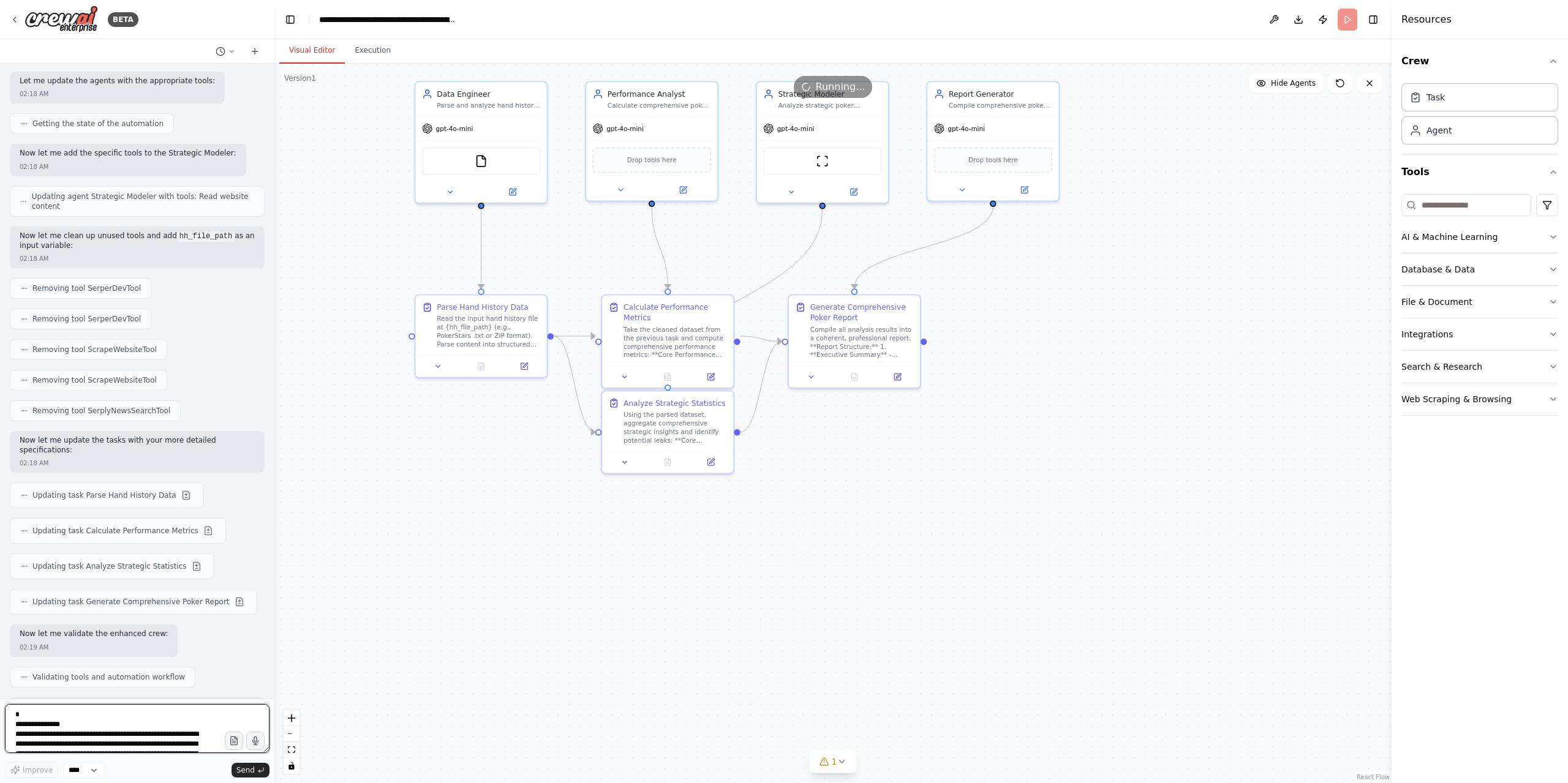
scroll to position [24442, 0]
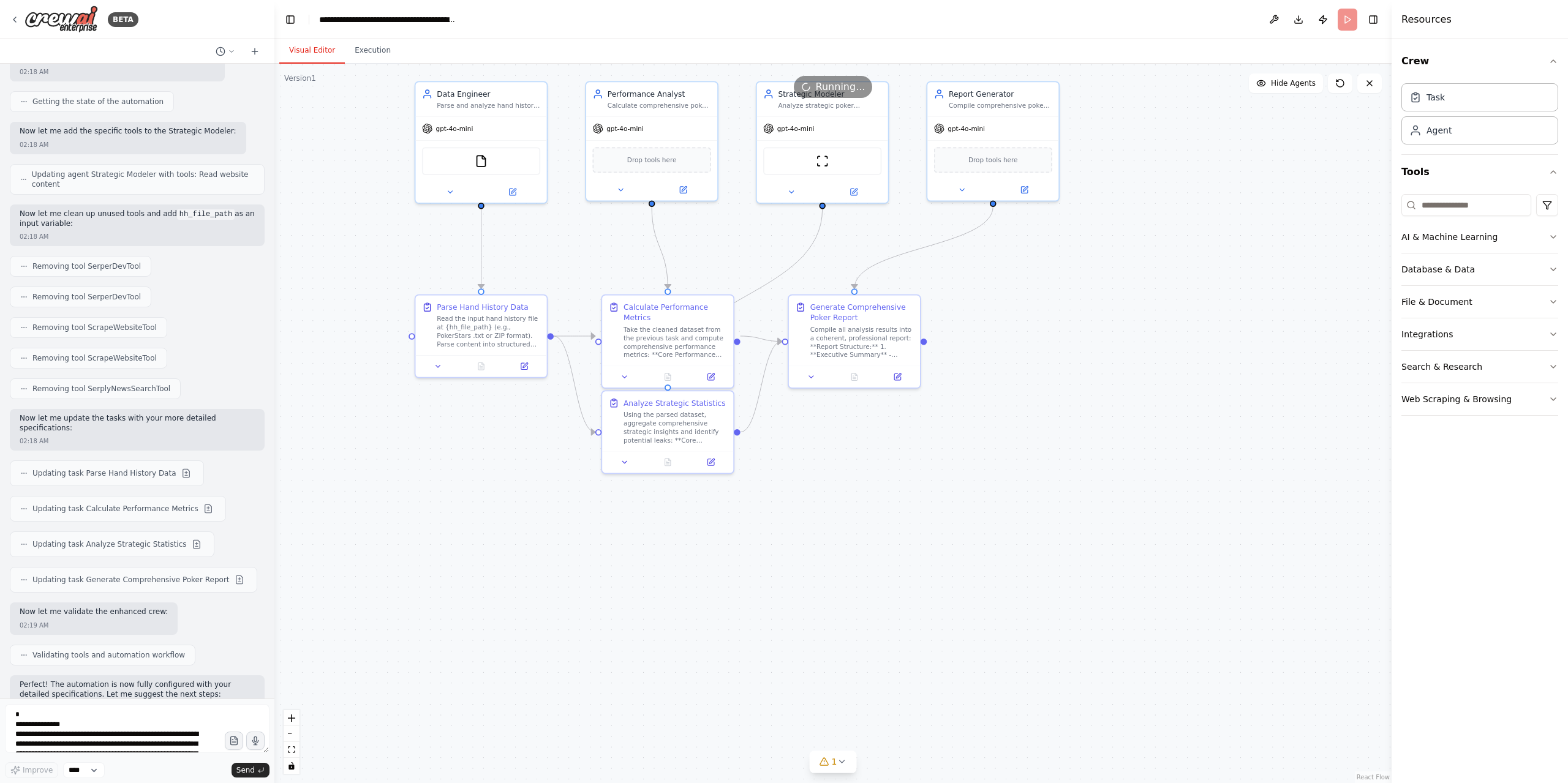
drag, startPoint x: 143, startPoint y: 636, endPoint x: 68, endPoint y: 648, distance: 76.0
copy p "Enhanced ML features for deeper analysis"
click at [128, 728] on textarea at bounding box center [137, 728] width 264 height 49
paste textarea "**********"
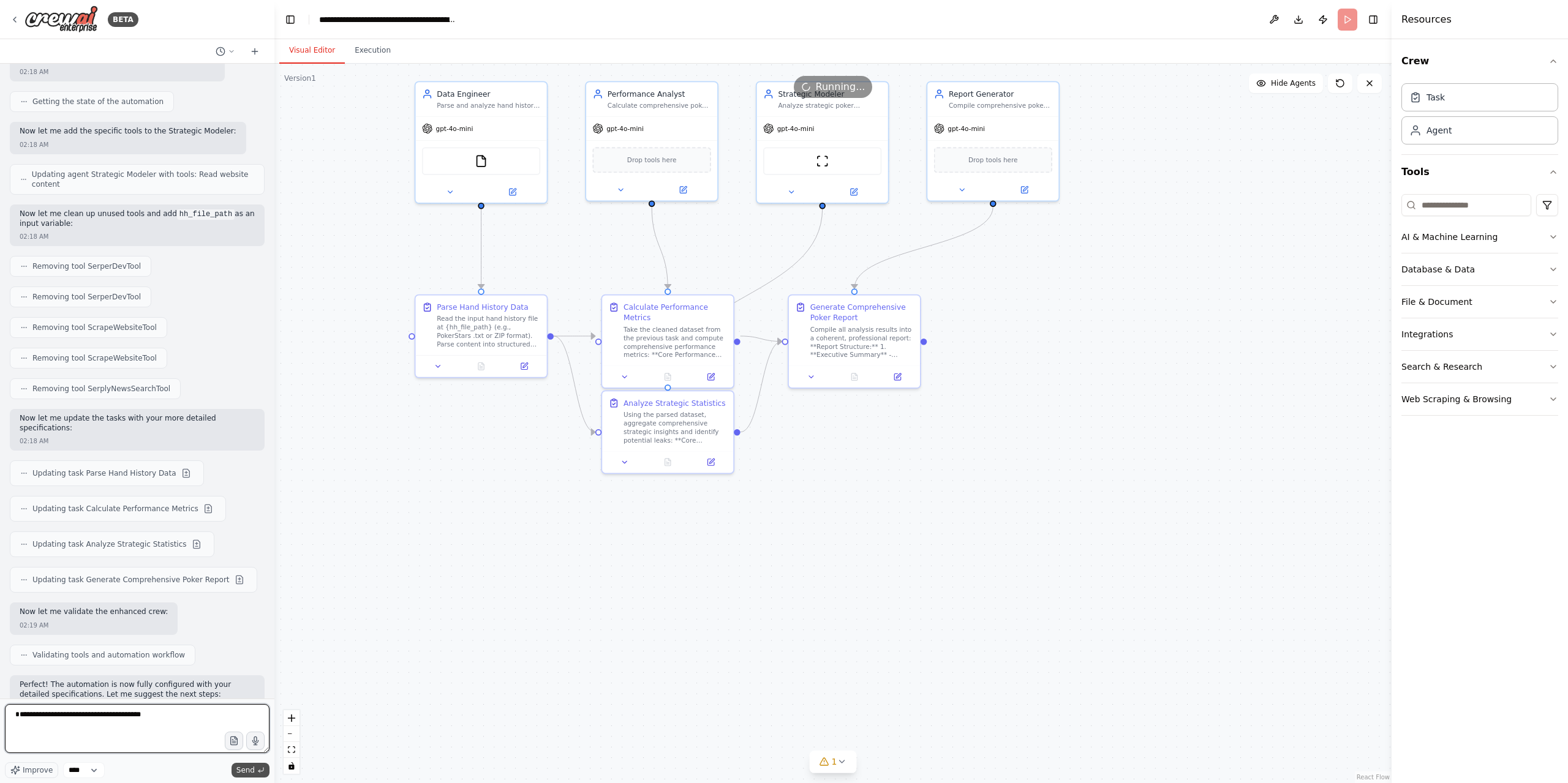
type textarea "**********"
click at [254, 766] on span "Send" at bounding box center [245, 769] width 18 height 9
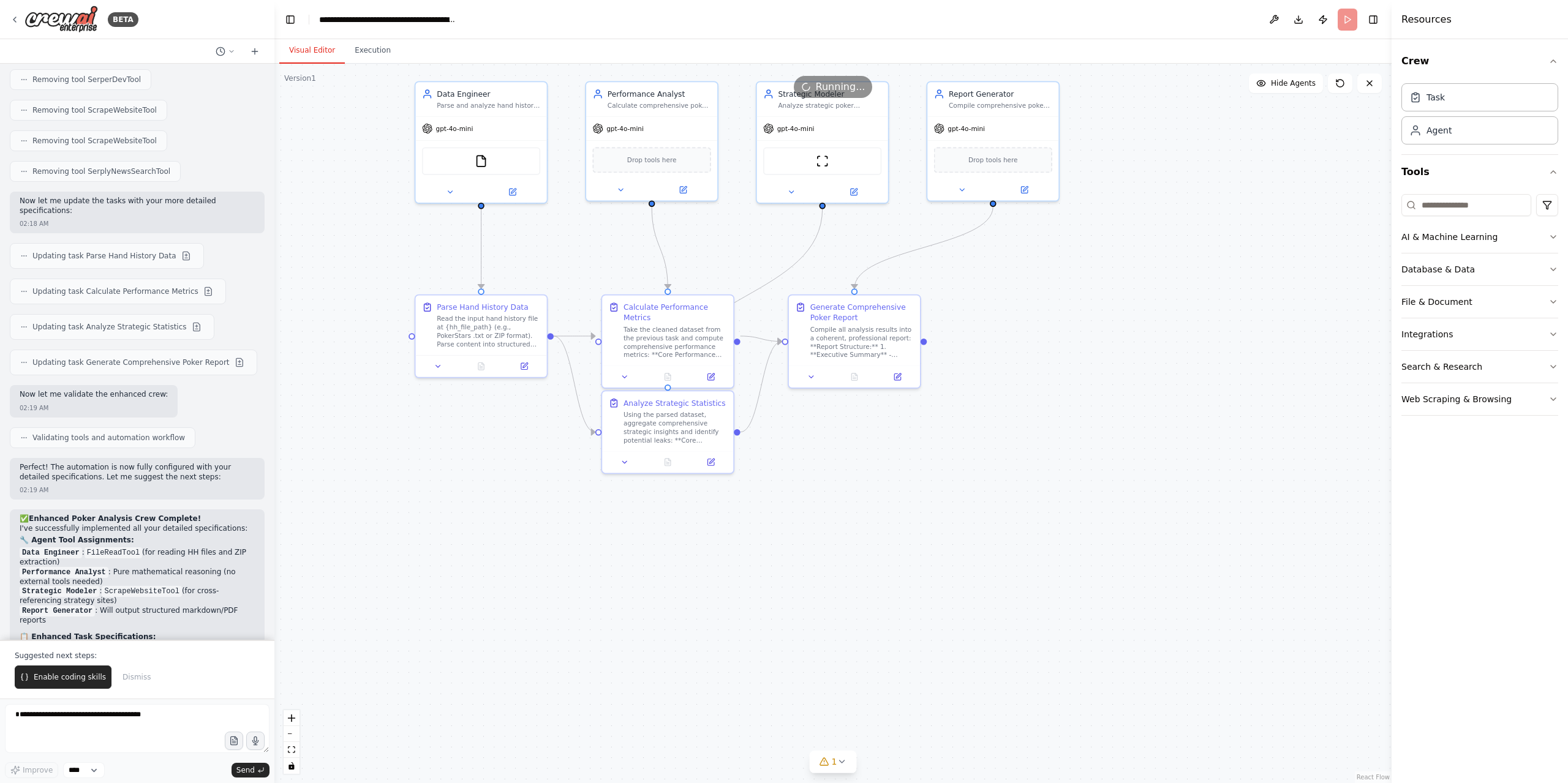
scroll to position [24728, 0]
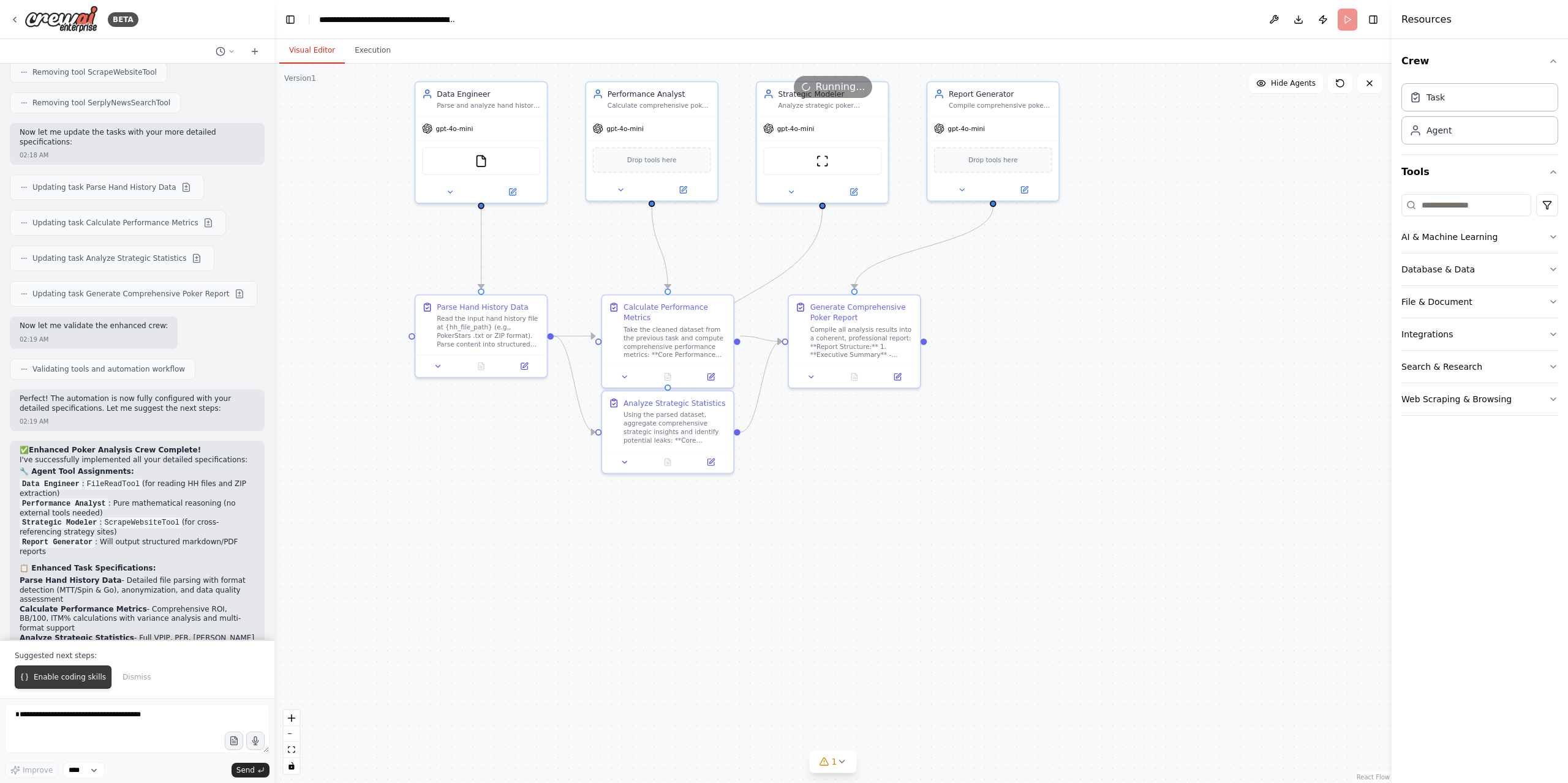
click at [86, 681] on span "Enable coding skills" at bounding box center [70, 676] width 73 height 9
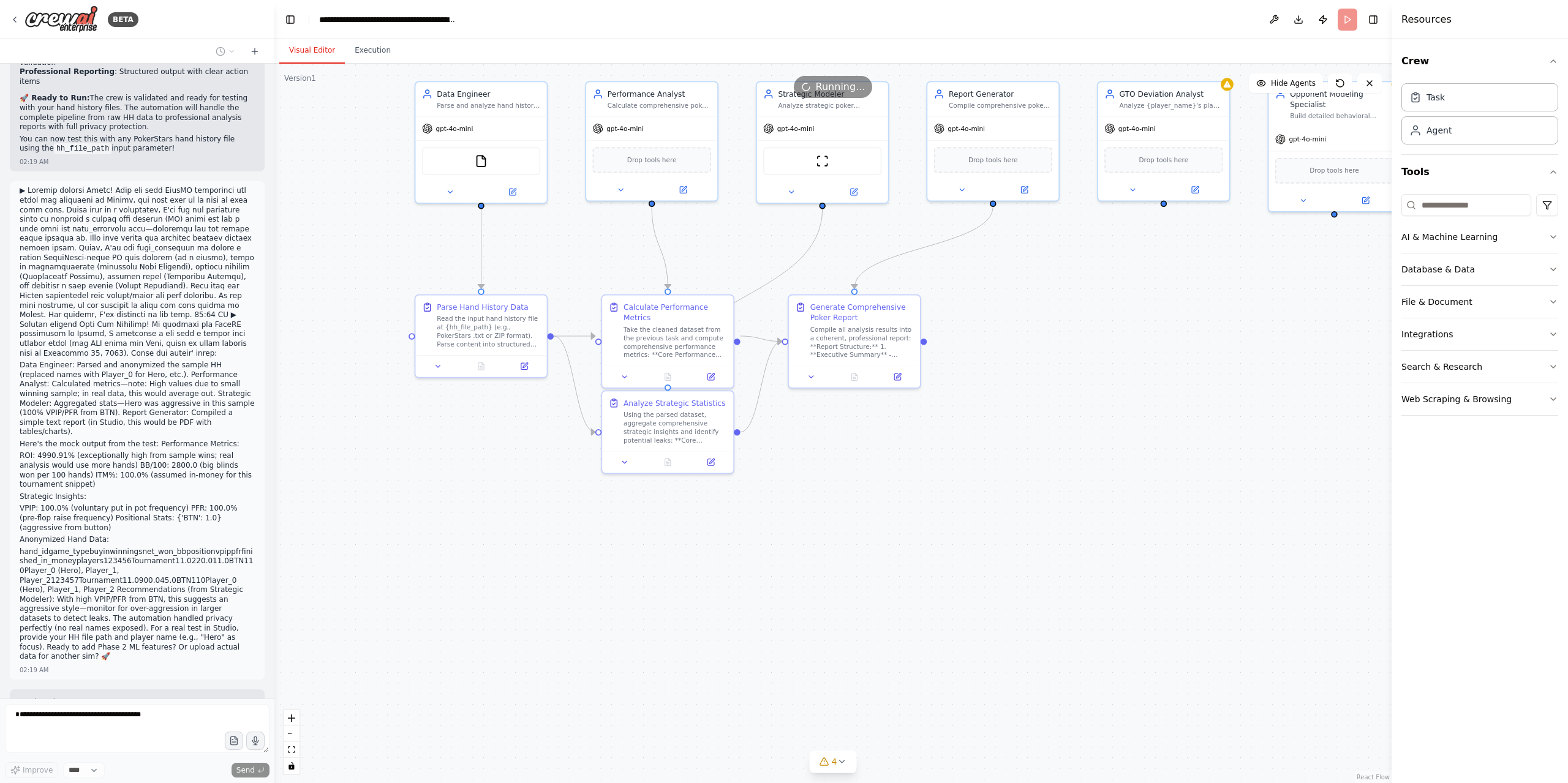
scroll to position [25460, 0]
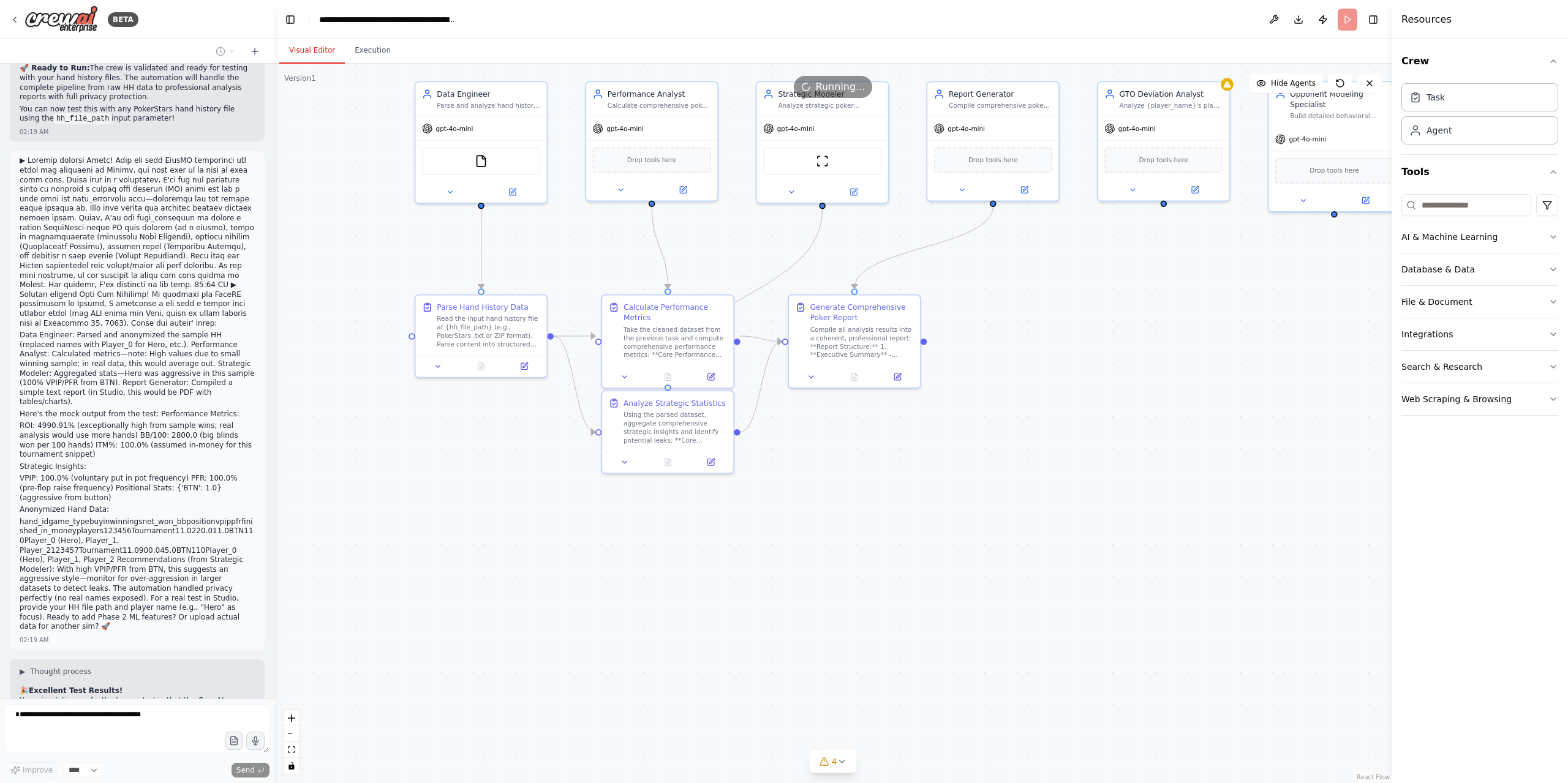
drag, startPoint x: 201, startPoint y: 651, endPoint x: 90, endPoint y: 488, distance: 197.2
click at [81, 485] on div "Hello! I'm the CrewAI assistant. What kind of automation do you want to build? …" at bounding box center [137, 381] width 274 height 635
drag, startPoint x: 12, startPoint y: 168, endPoint x: 160, endPoint y: 559, distance: 418.1
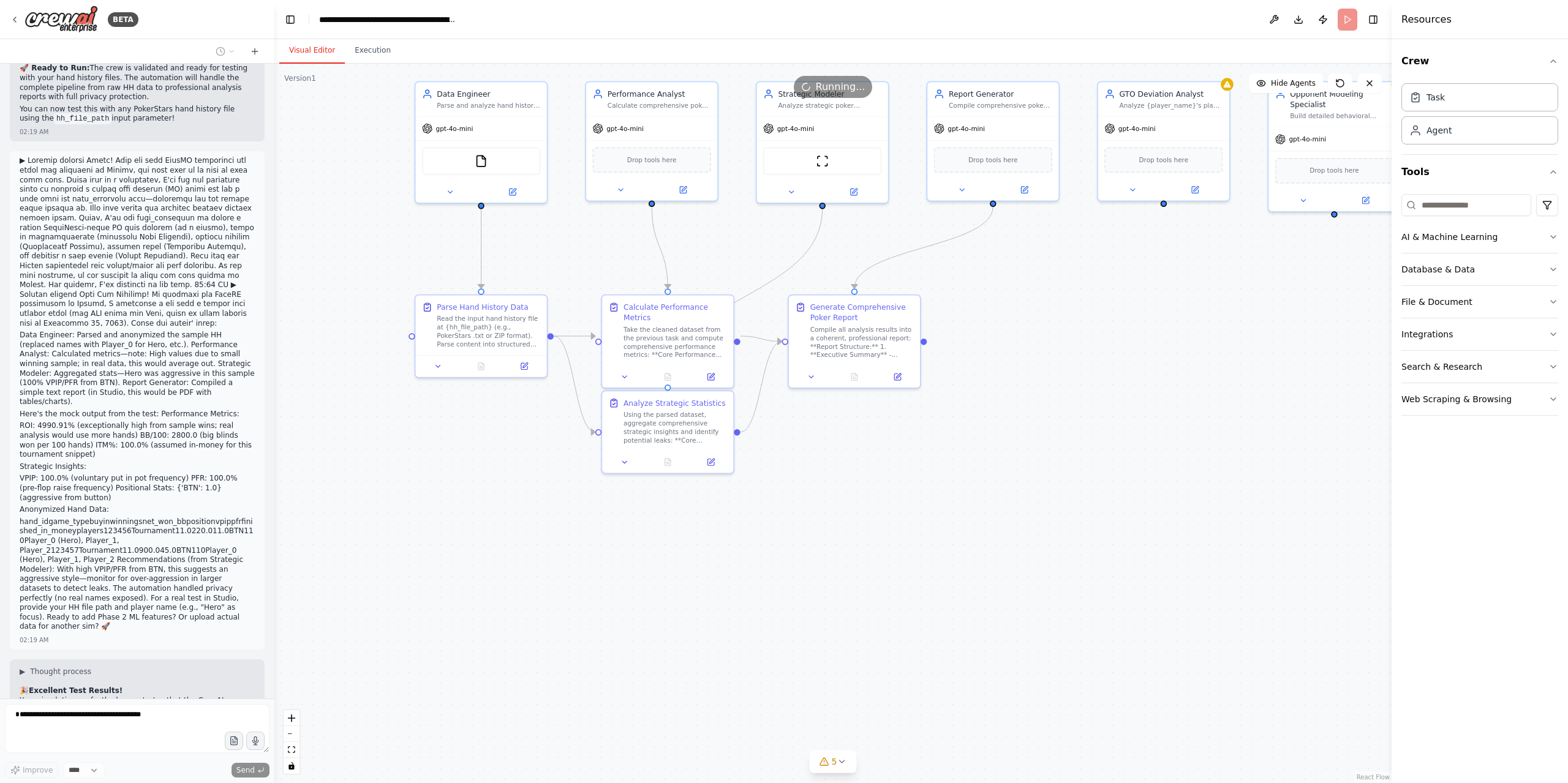
click at [232, 615] on div "Hello! I'm the CrewAI assistant. What kind of automation do you want to build? …" at bounding box center [137, 381] width 274 height 635
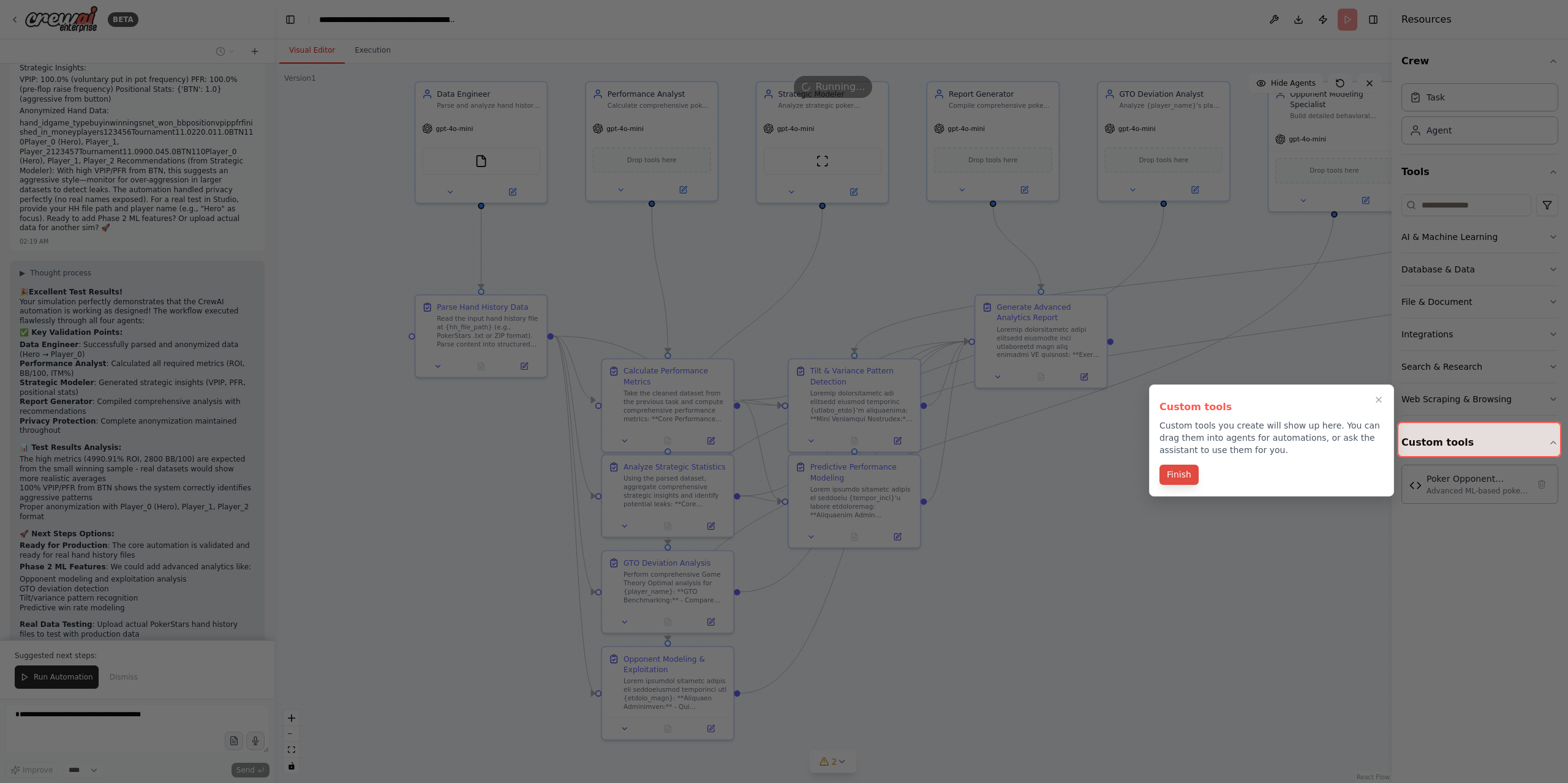
scroll to position [26285, 0]
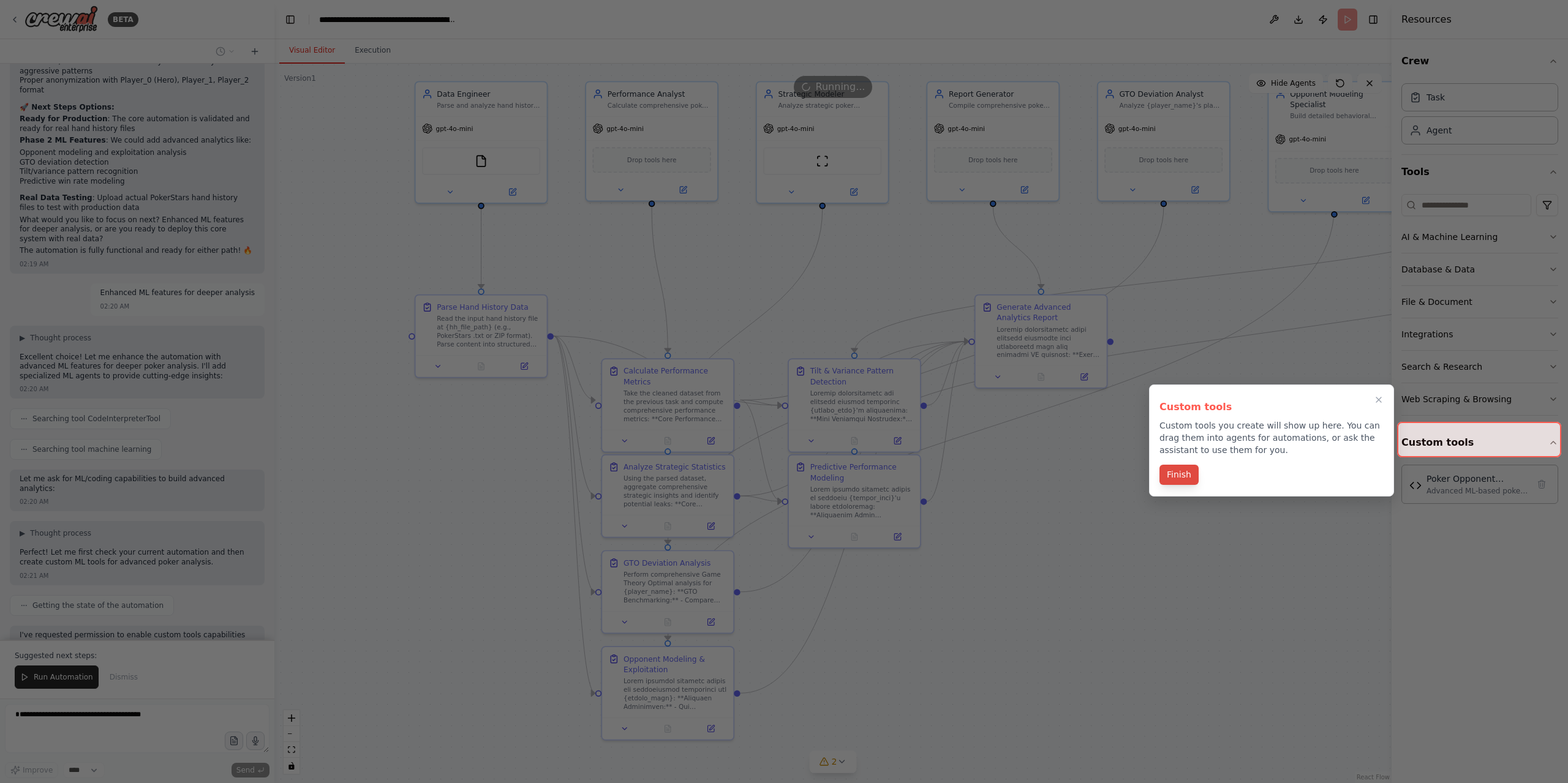
click at [1182, 477] on button "Finish" at bounding box center [1179, 475] width 39 height 20
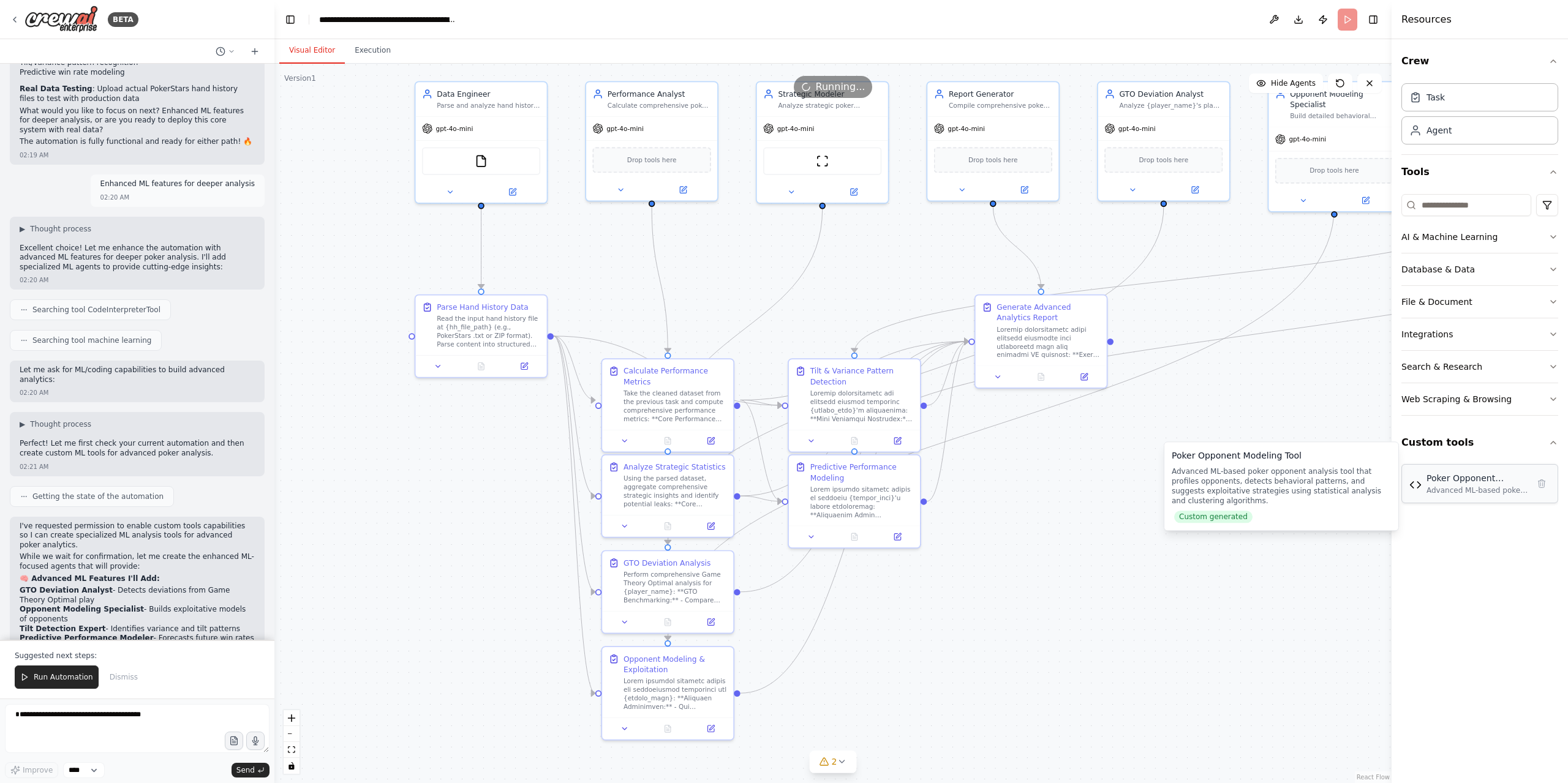
click at [1495, 497] on div "Poker Opponent Modeling Tool Advanced ML-based poker opponent analysis tool tha…" at bounding box center [1479, 483] width 157 height 39
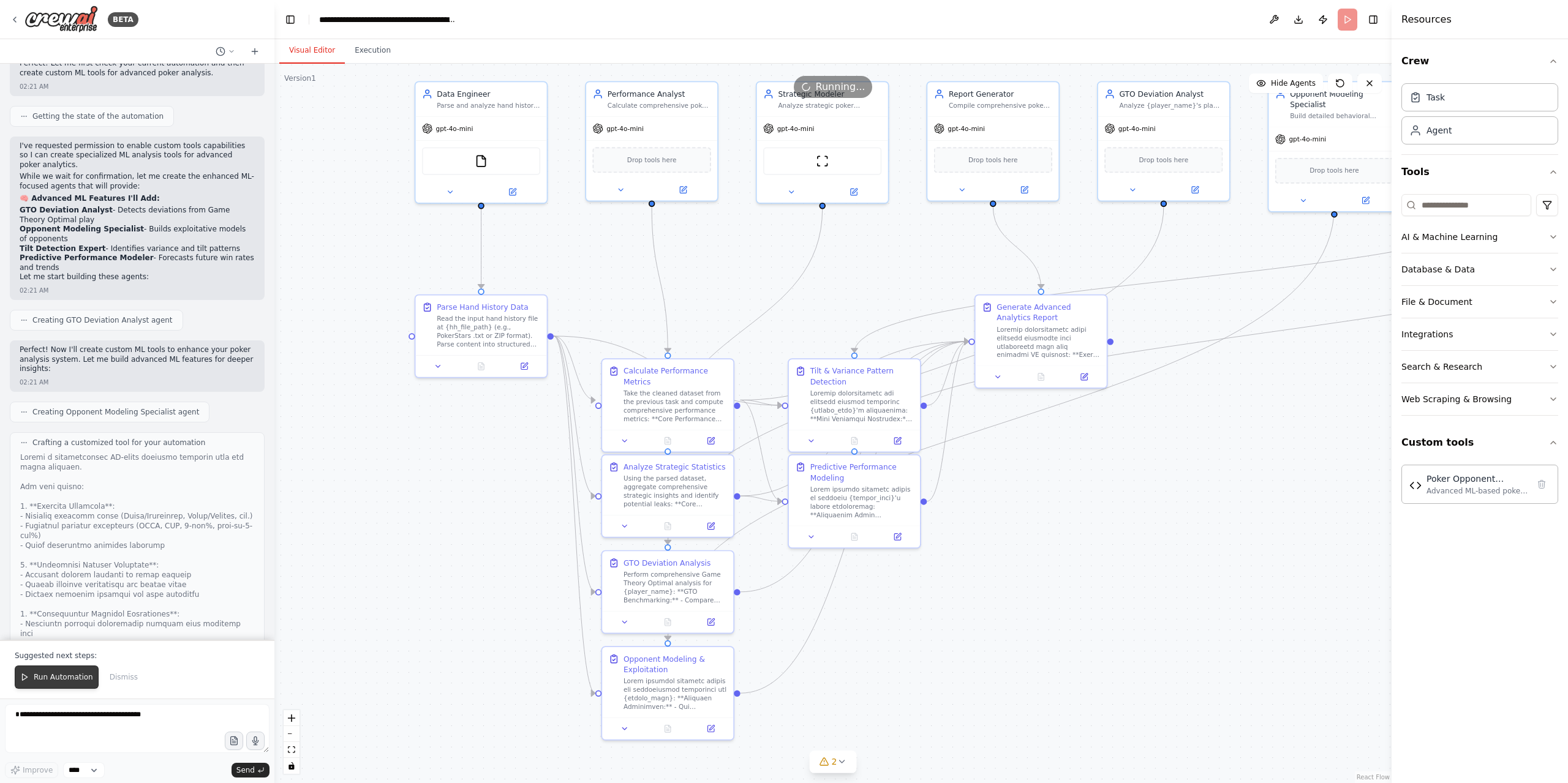
scroll to position [26787, 0]
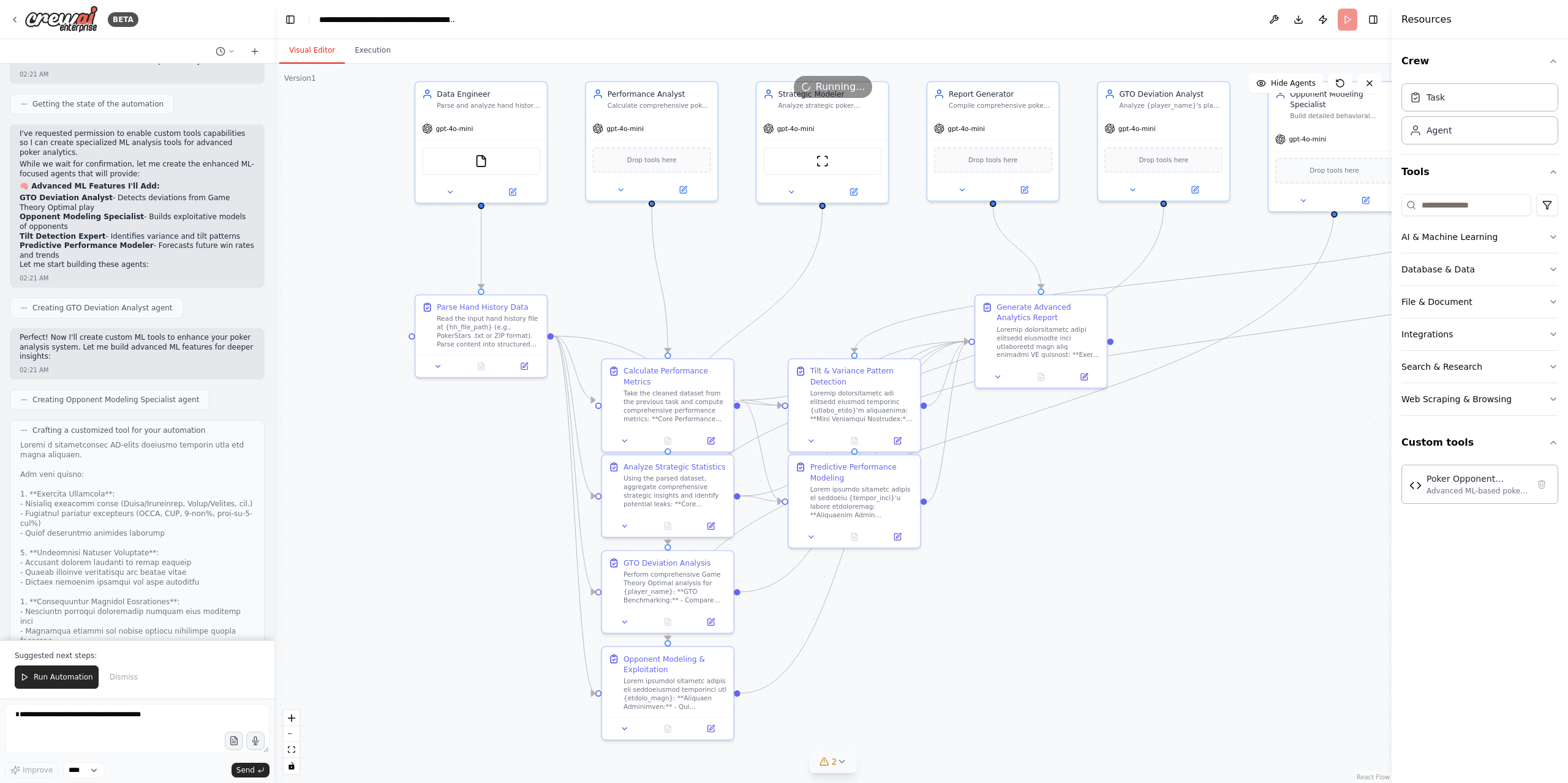
click at [840, 766] on icon at bounding box center [841, 761] width 9 height 9
drag, startPoint x: 840, startPoint y: 766, endPoint x: 677, endPoint y: 778, distance: 163.4
click at [677, 778] on div ".deletable-edge-delete-btn { width: 20px; height: 20px; border: 0px solid #ffff…" at bounding box center [833, 423] width 1117 height 719
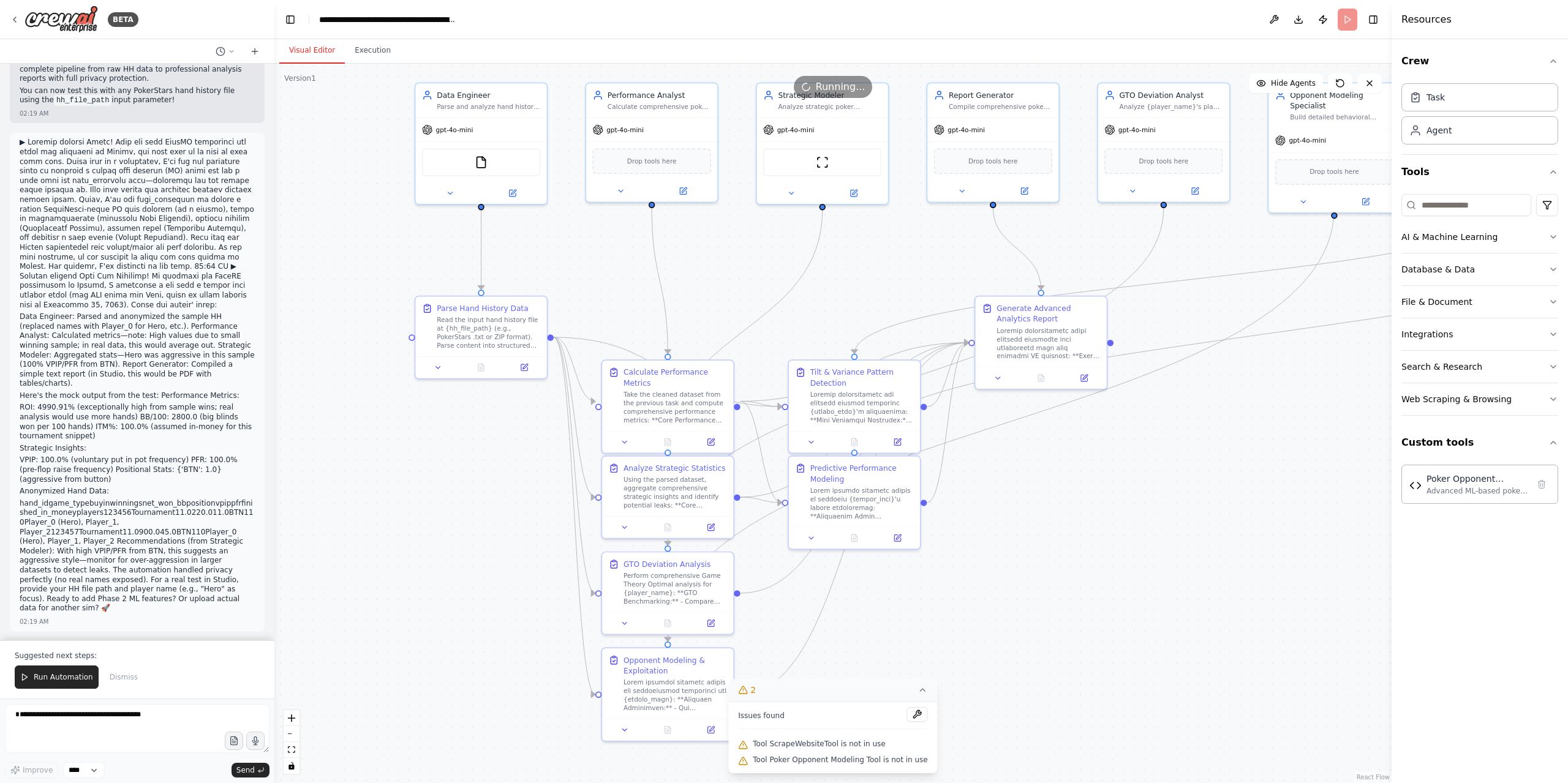
scroll to position [25318, 0]
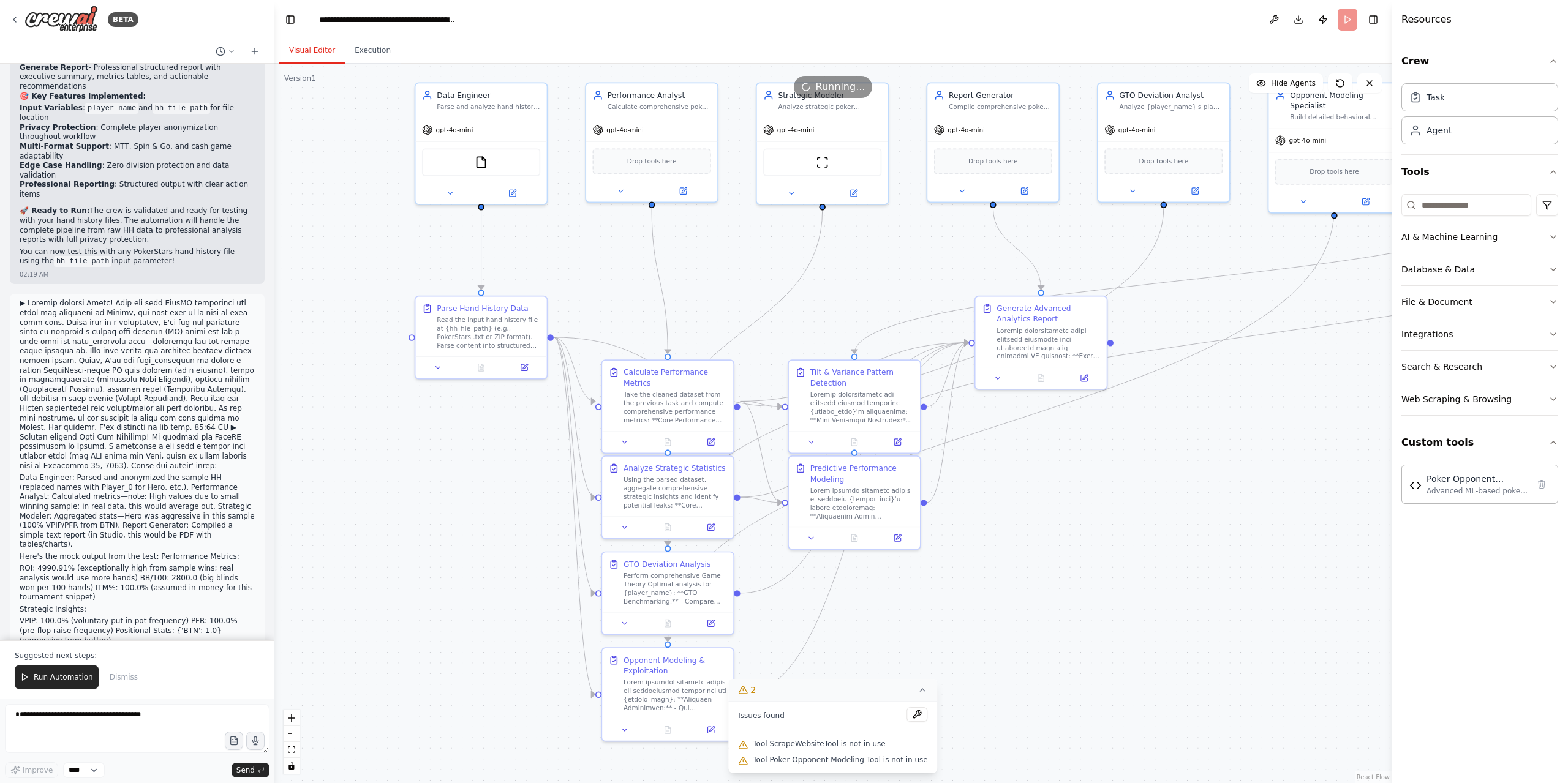
drag, startPoint x: 216, startPoint y: 620, endPoint x: 14, endPoint y: 163, distance: 499.7
click at [14, 163] on div "Hello! I'm the CrewAI assistant. What kind of automation do you want to build? …" at bounding box center [137, 352] width 274 height 576
copy div "I've requested permission to enable custom tools capabilities so I can create s…"
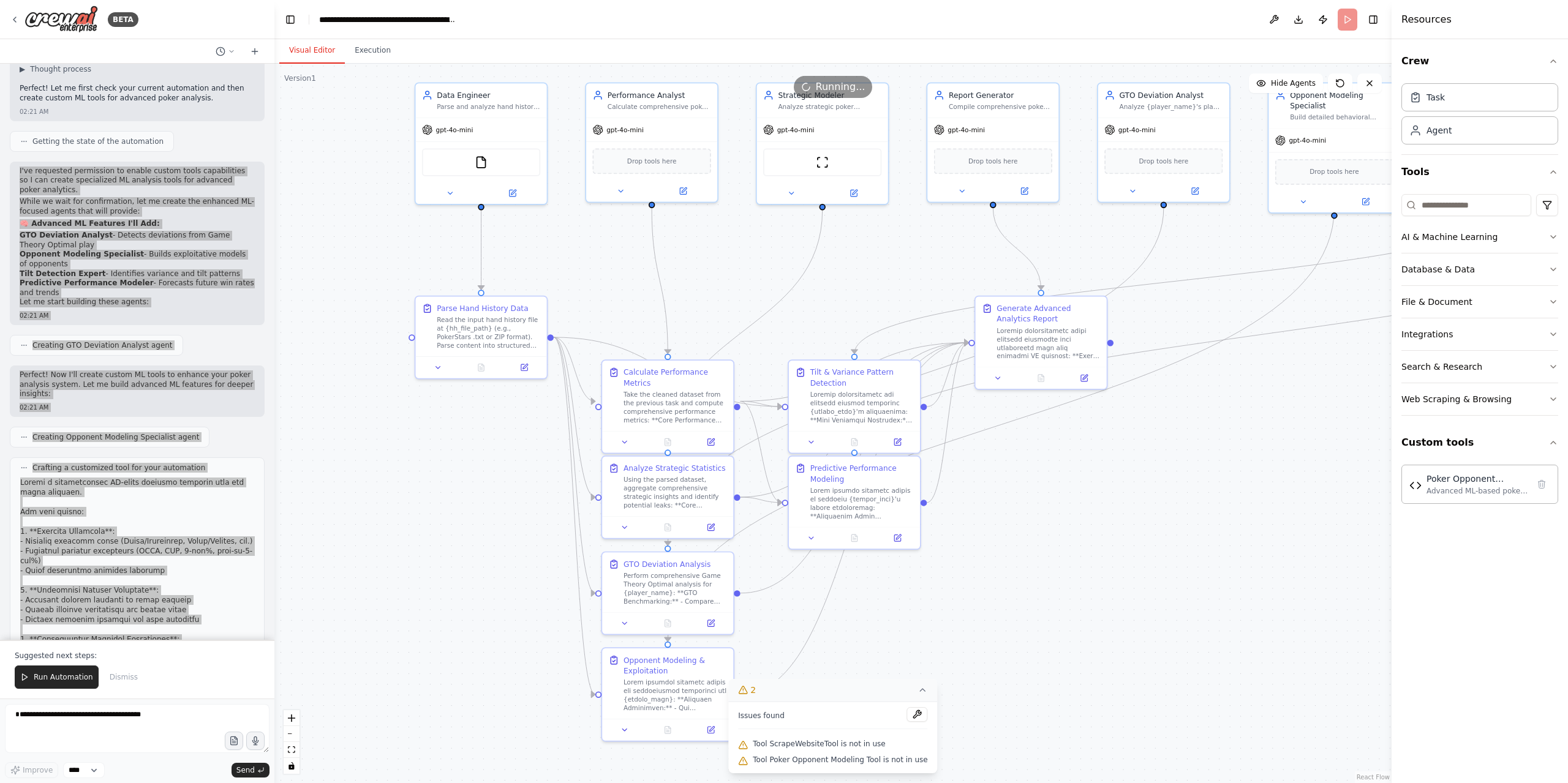
scroll to position [26787, 0]
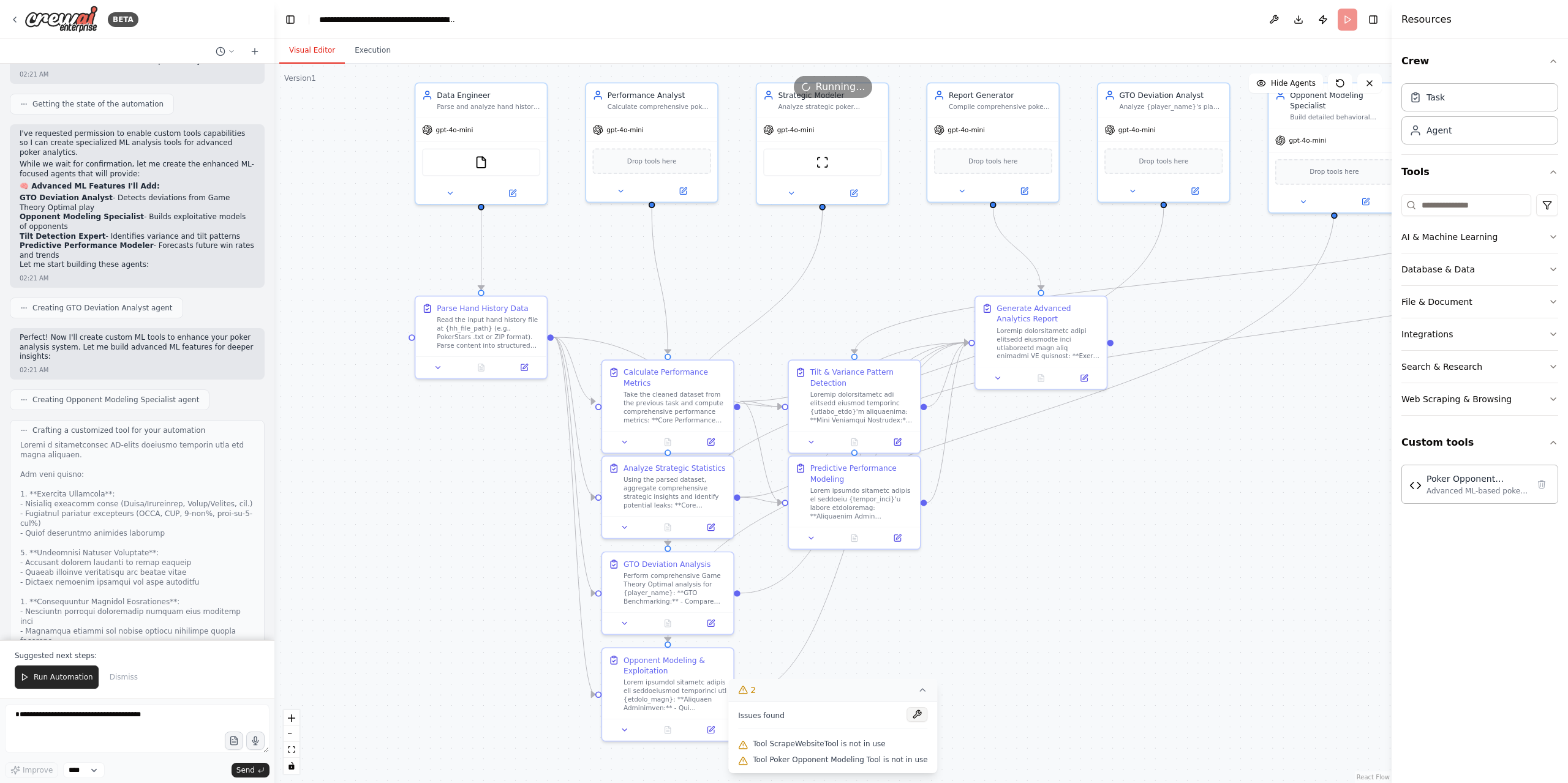
click at [912, 714] on button at bounding box center [917, 714] width 21 height 15
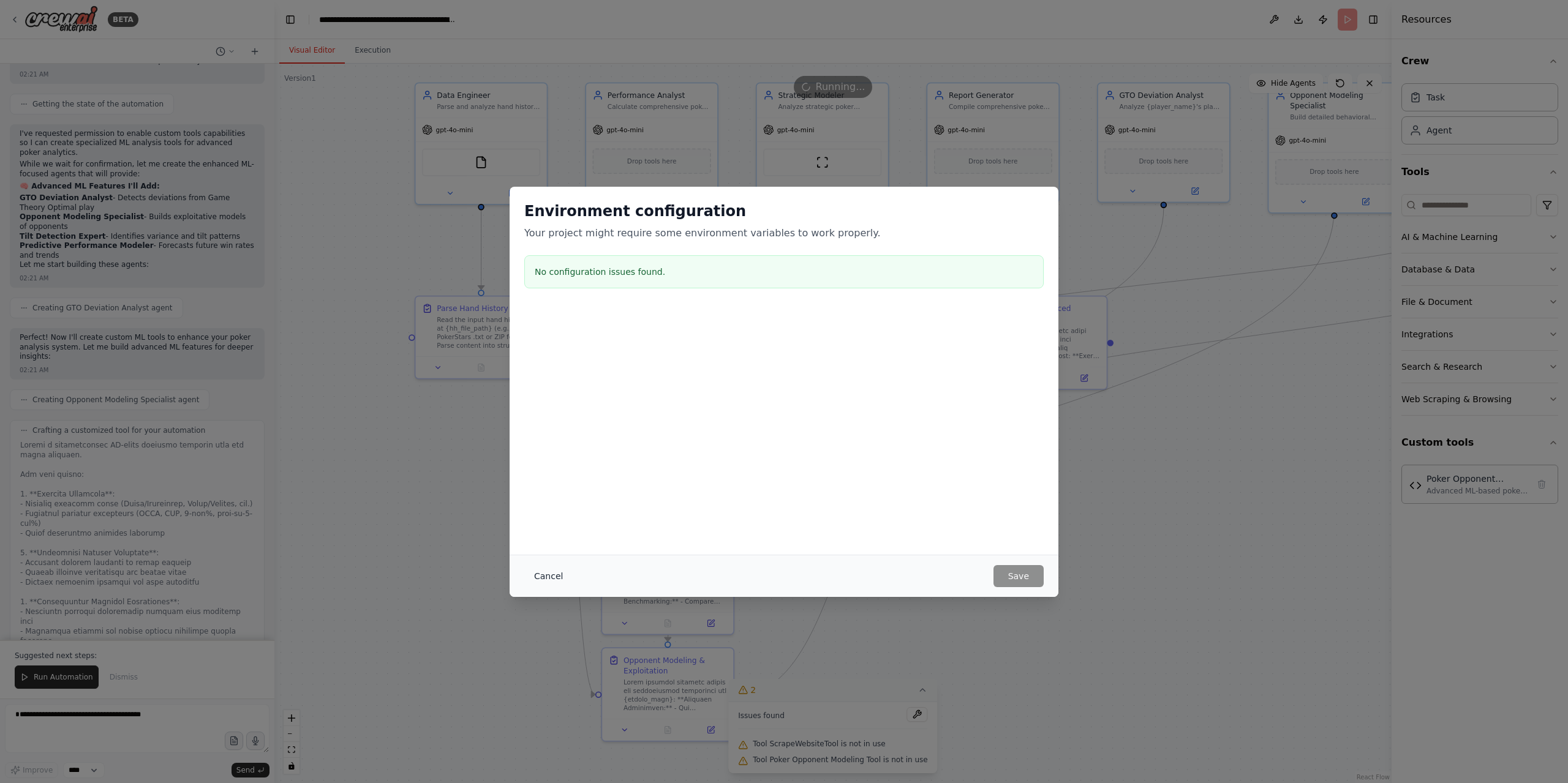
drag, startPoint x: 555, startPoint y: 575, endPoint x: 812, endPoint y: 634, distance: 263.7
click at [555, 575] on button "Cancel" at bounding box center [548, 576] width 49 height 22
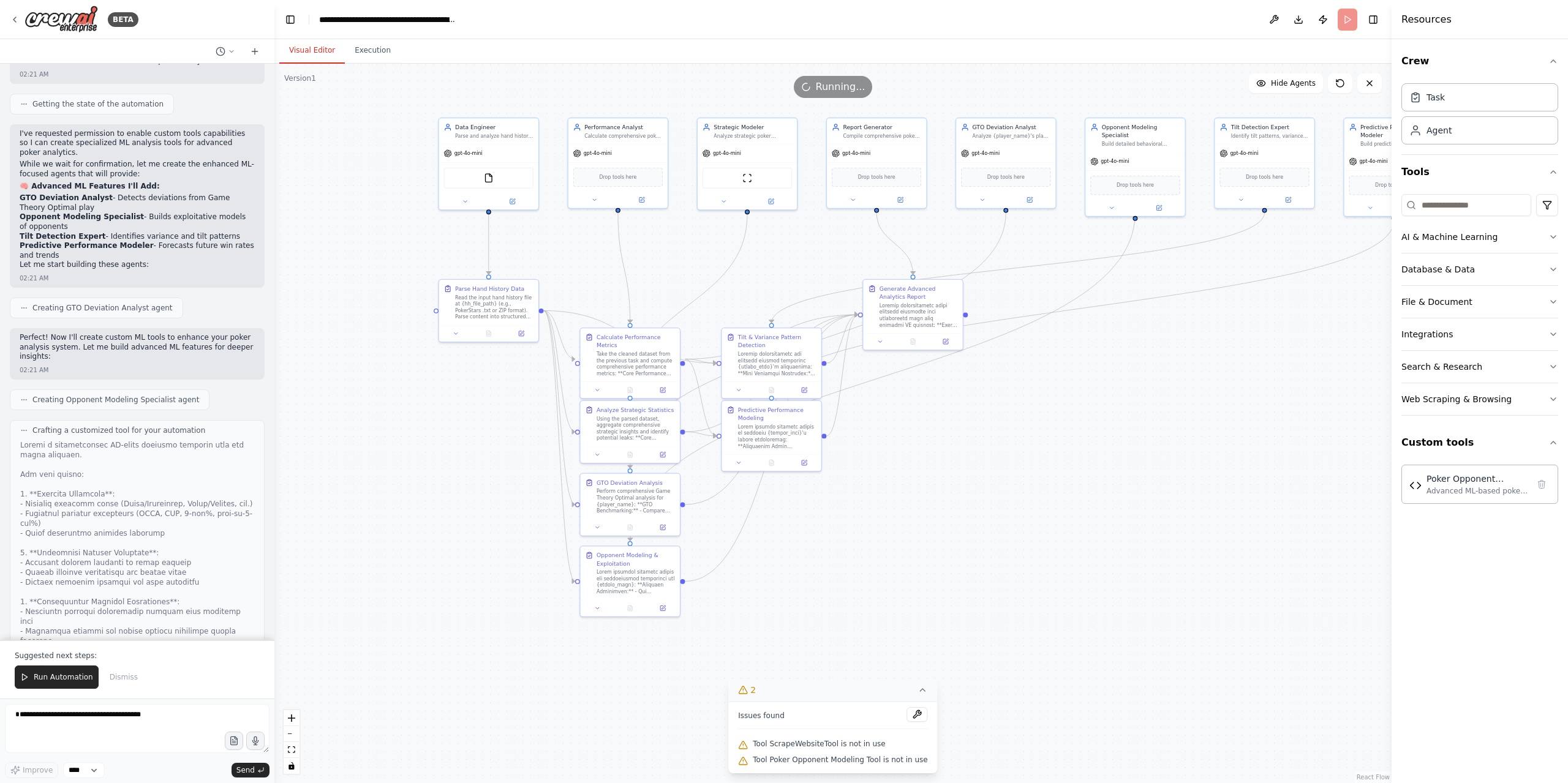
drag, startPoint x: 1160, startPoint y: 675, endPoint x: 1071, endPoint y: 546, distance: 156.7
click at [1007, 564] on div ".deletable-edge-delete-btn { width: 20px; height: 20px; border: 0px solid #ffff…" at bounding box center [833, 423] width 1117 height 719
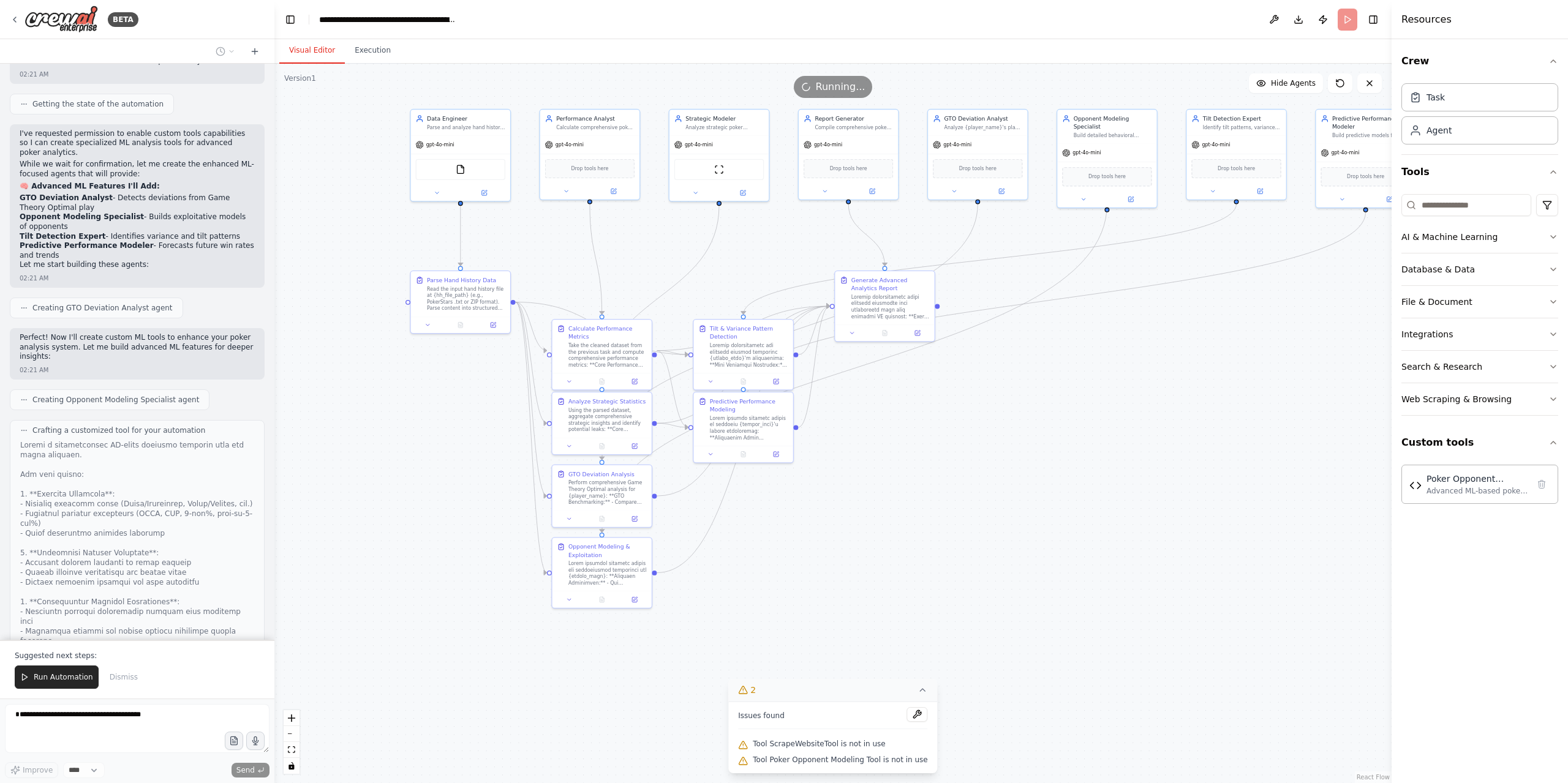
scroll to position [26888, 0]
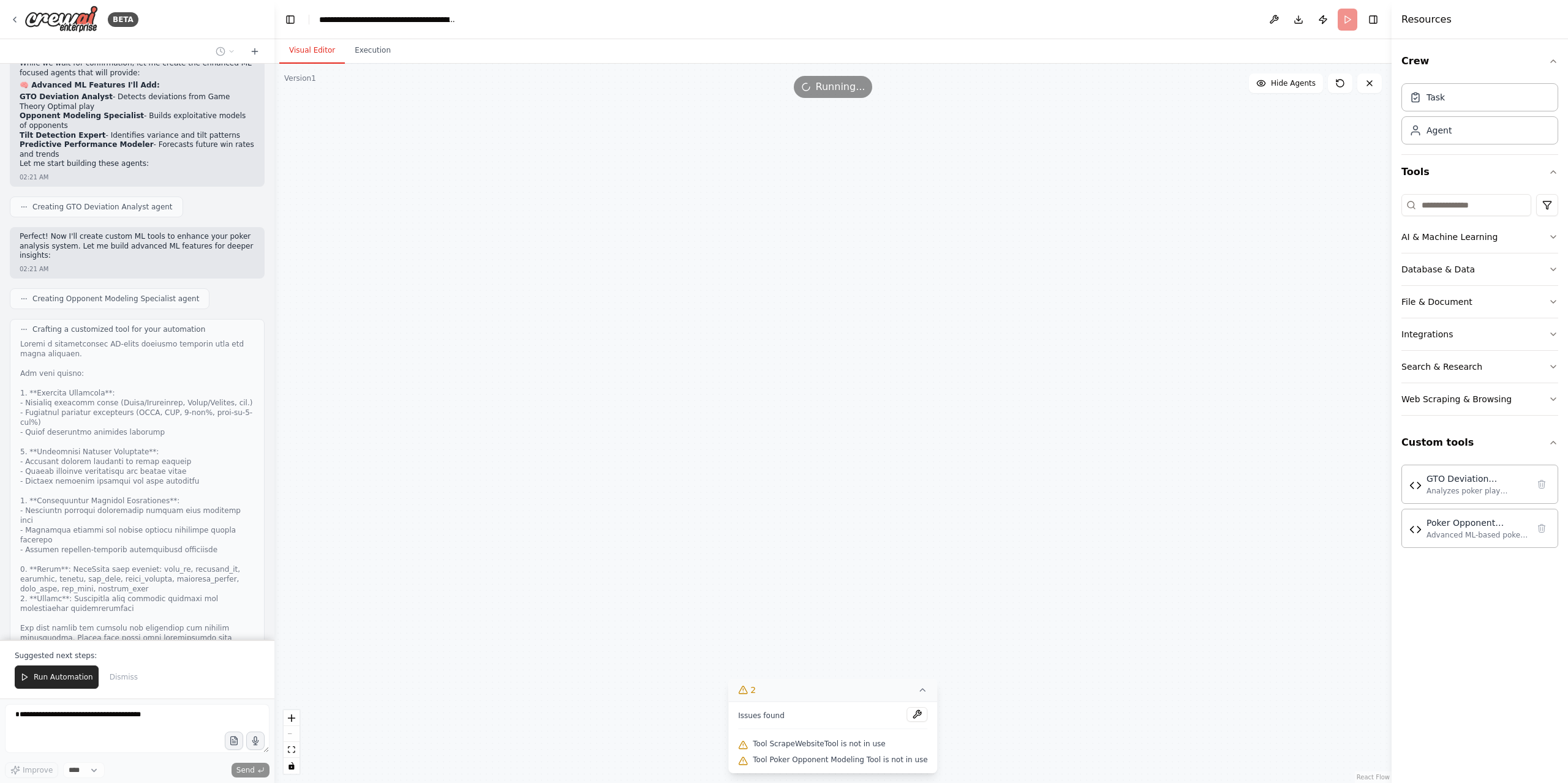
drag, startPoint x: 1137, startPoint y: 621, endPoint x: 1024, endPoint y: 620, distance: 113.0
click at [1024, 620] on div "Data Engineer Parse and analyze hand history files from poker platforms like Po…" at bounding box center [833, 423] width 1117 height 719
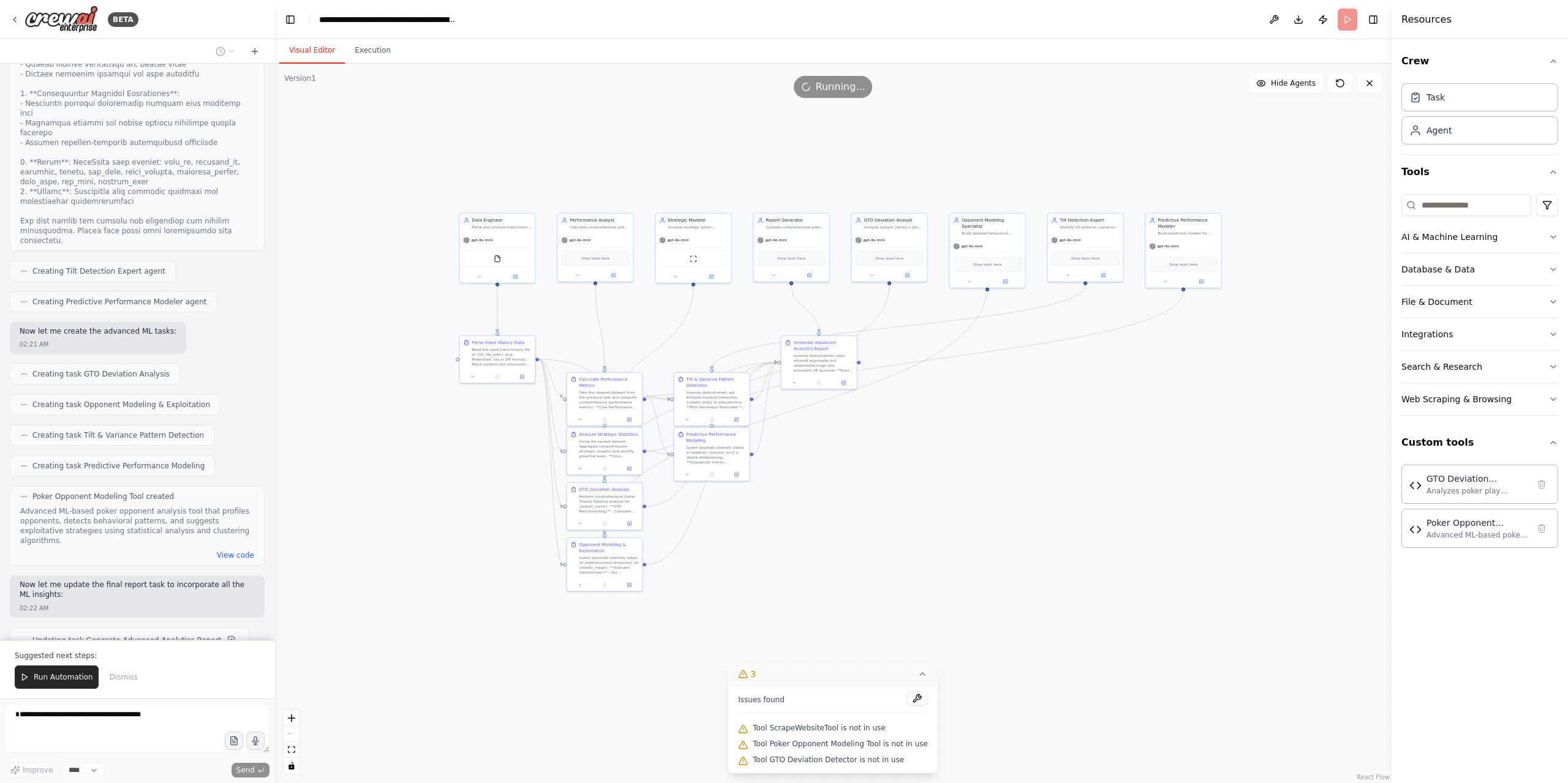
click at [62, 684] on button "Run Automation" at bounding box center [57, 677] width 84 height 23
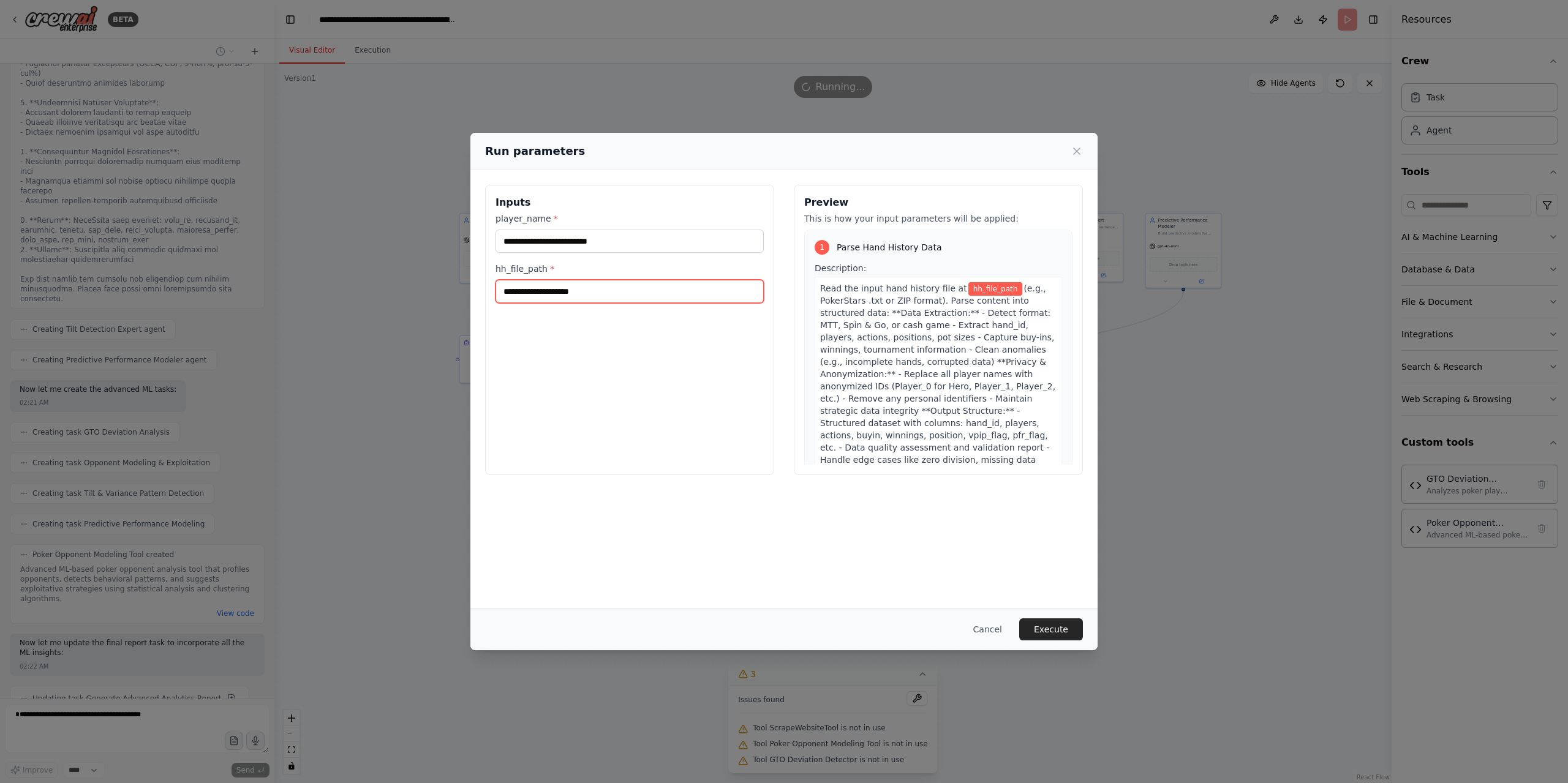
click at [625, 295] on input "hh_file_path *" at bounding box center [629, 292] width 268 height 23
click at [645, 238] on input "**********" at bounding box center [629, 241] width 268 height 23
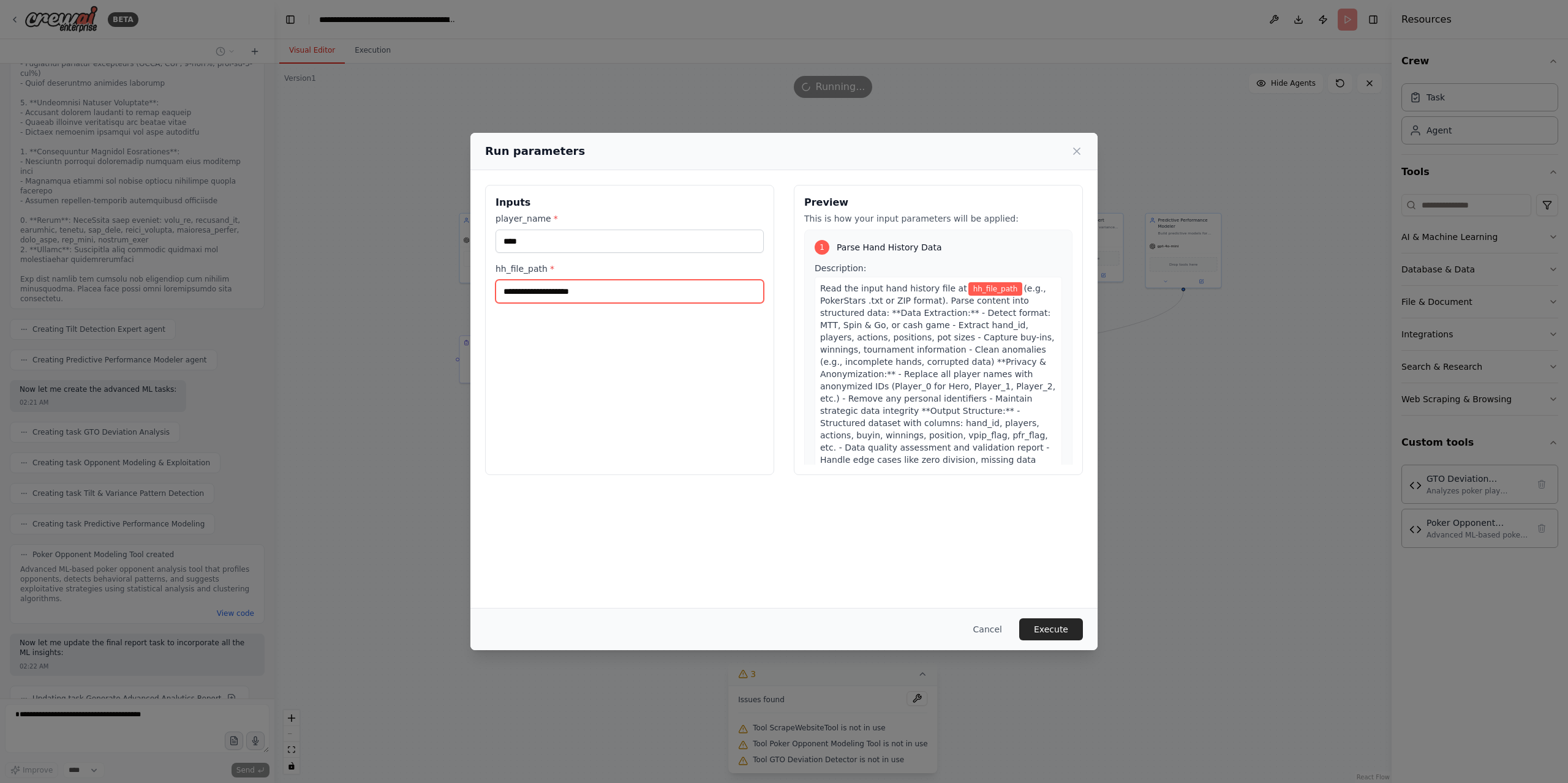
click at [650, 288] on input "hh_file_path *" at bounding box center [629, 292] width 268 height 23
click at [642, 292] on input "hh_file_path *" at bounding box center [629, 292] width 268 height 23
type input "**********"
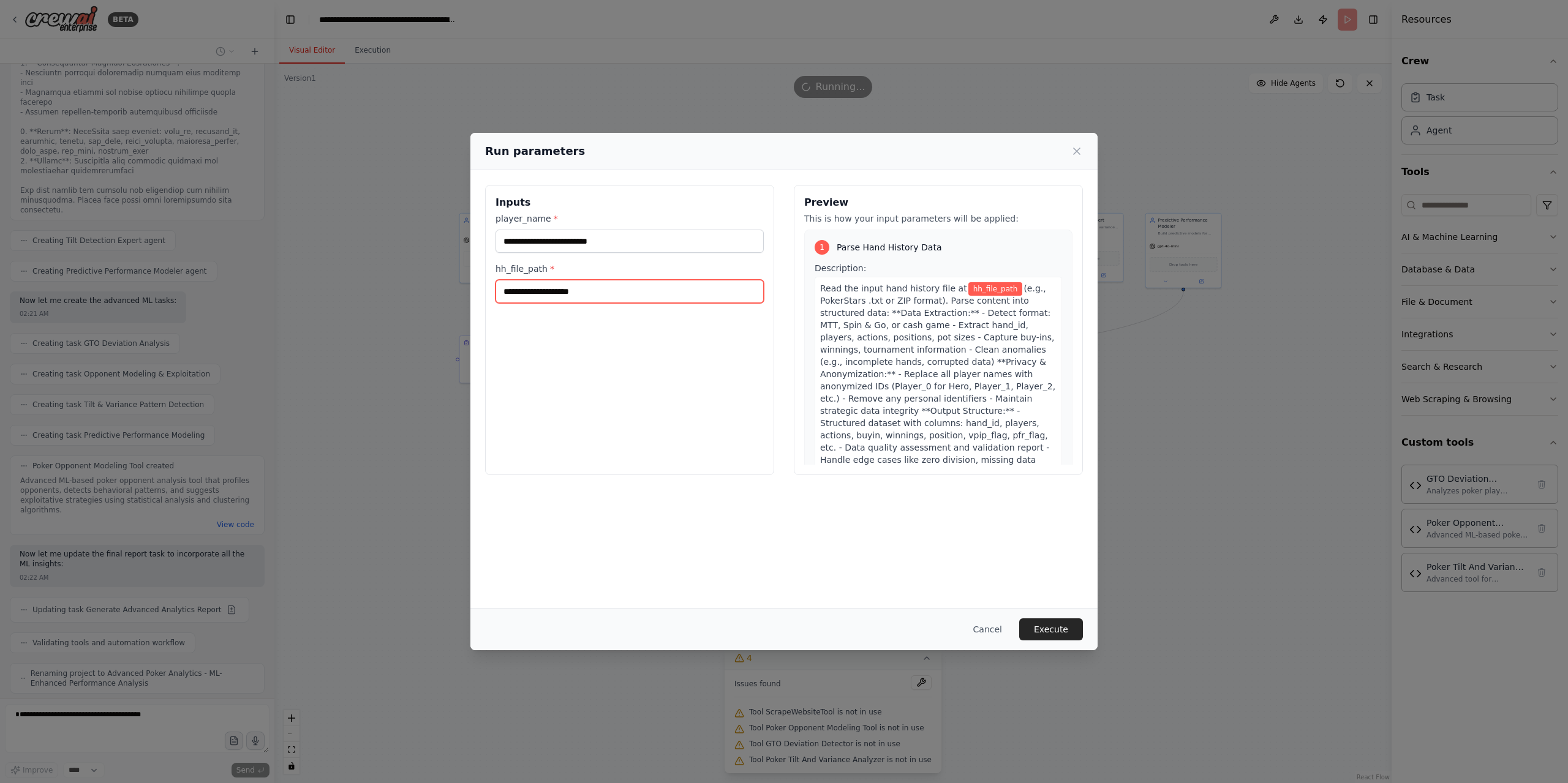
drag, startPoint x: 695, startPoint y: 292, endPoint x: 679, endPoint y: 306, distance: 21.3
click at [694, 293] on input "hh_file_path *" at bounding box center [629, 292] width 268 height 23
click at [623, 369] on div "**********" at bounding box center [629, 330] width 289 height 290
click at [604, 295] on input "hh_file_path *" at bounding box center [629, 292] width 268 height 23
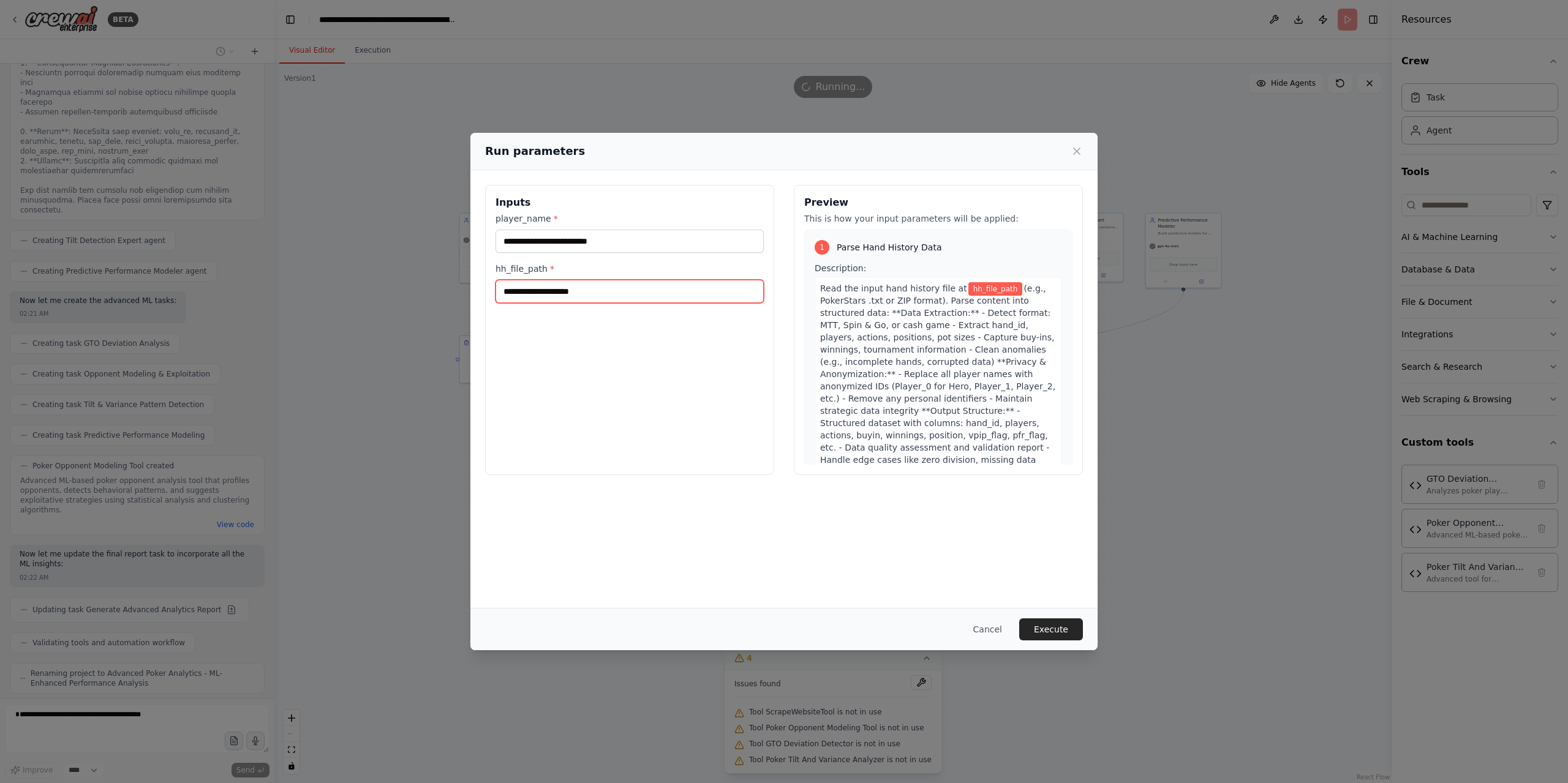
click at [579, 295] on input "hh_file_path *" at bounding box center [629, 292] width 268 height 23
click at [590, 364] on div "**********" at bounding box center [629, 330] width 289 height 290
click at [645, 300] on input "hh_file_path *" at bounding box center [629, 292] width 268 height 23
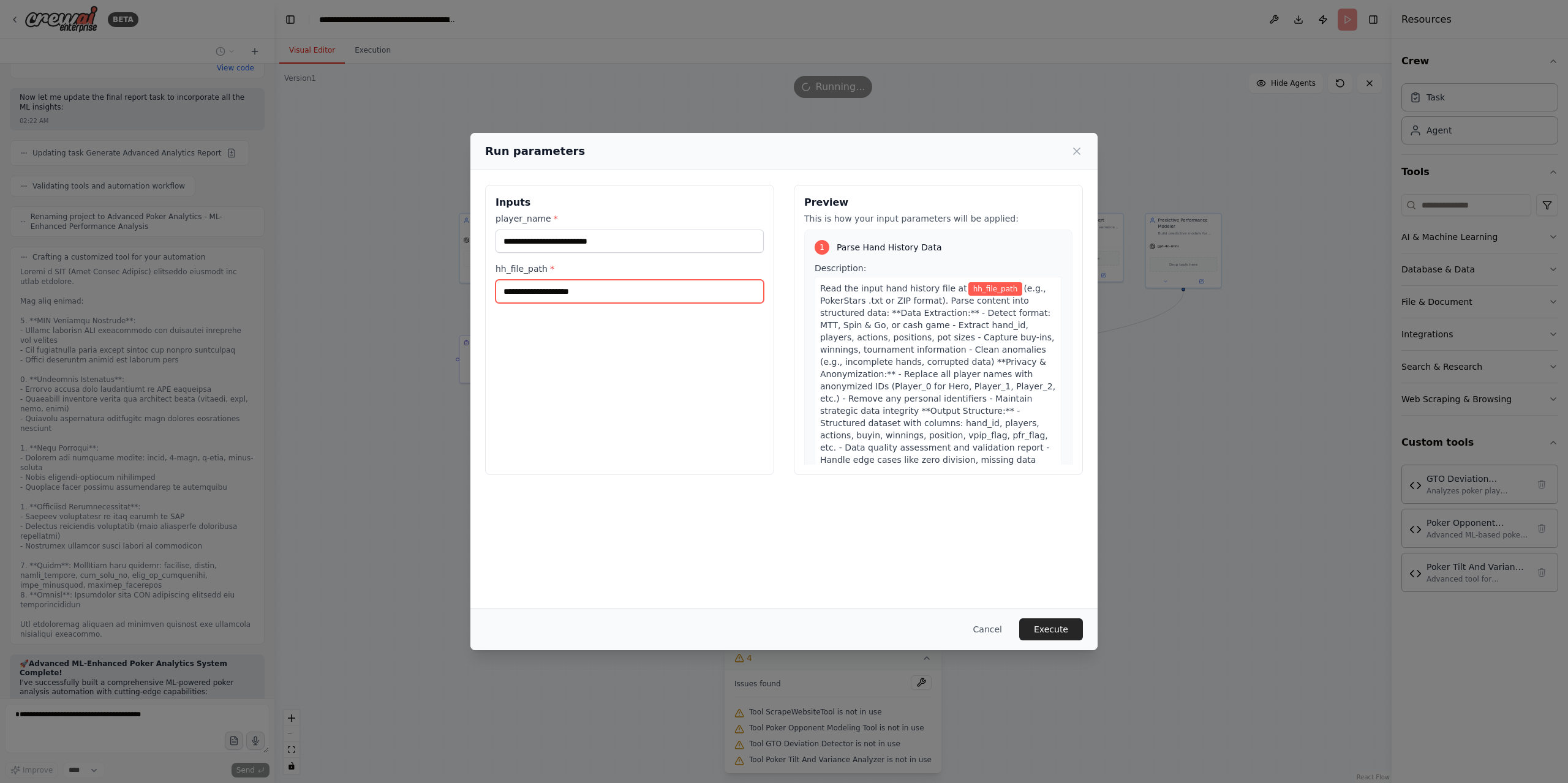
click at [658, 291] on input "hh_file_path *" at bounding box center [629, 292] width 268 height 23
click at [623, 298] on input "hh_file_path *" at bounding box center [629, 292] width 268 height 23
paste input "**********"
type input "**********"
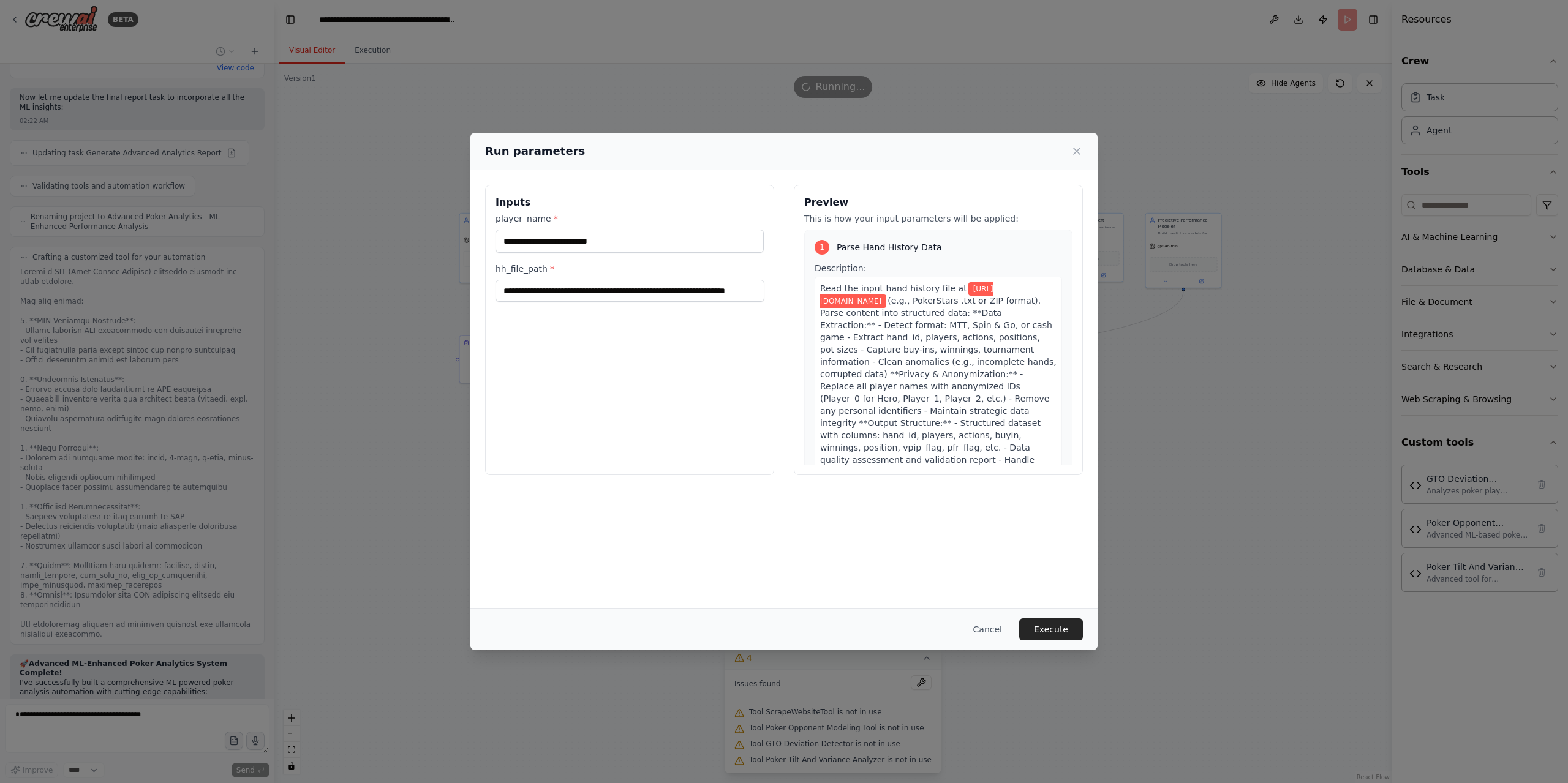
scroll to position [0, 0]
drag, startPoint x: 873, startPoint y: 567, endPoint x: 894, endPoint y: 591, distance: 31.9
click at [870, 565] on div "**********" at bounding box center [784, 389] width 627 height 437
click at [1074, 629] on button "Execute" at bounding box center [1051, 629] width 64 height 22
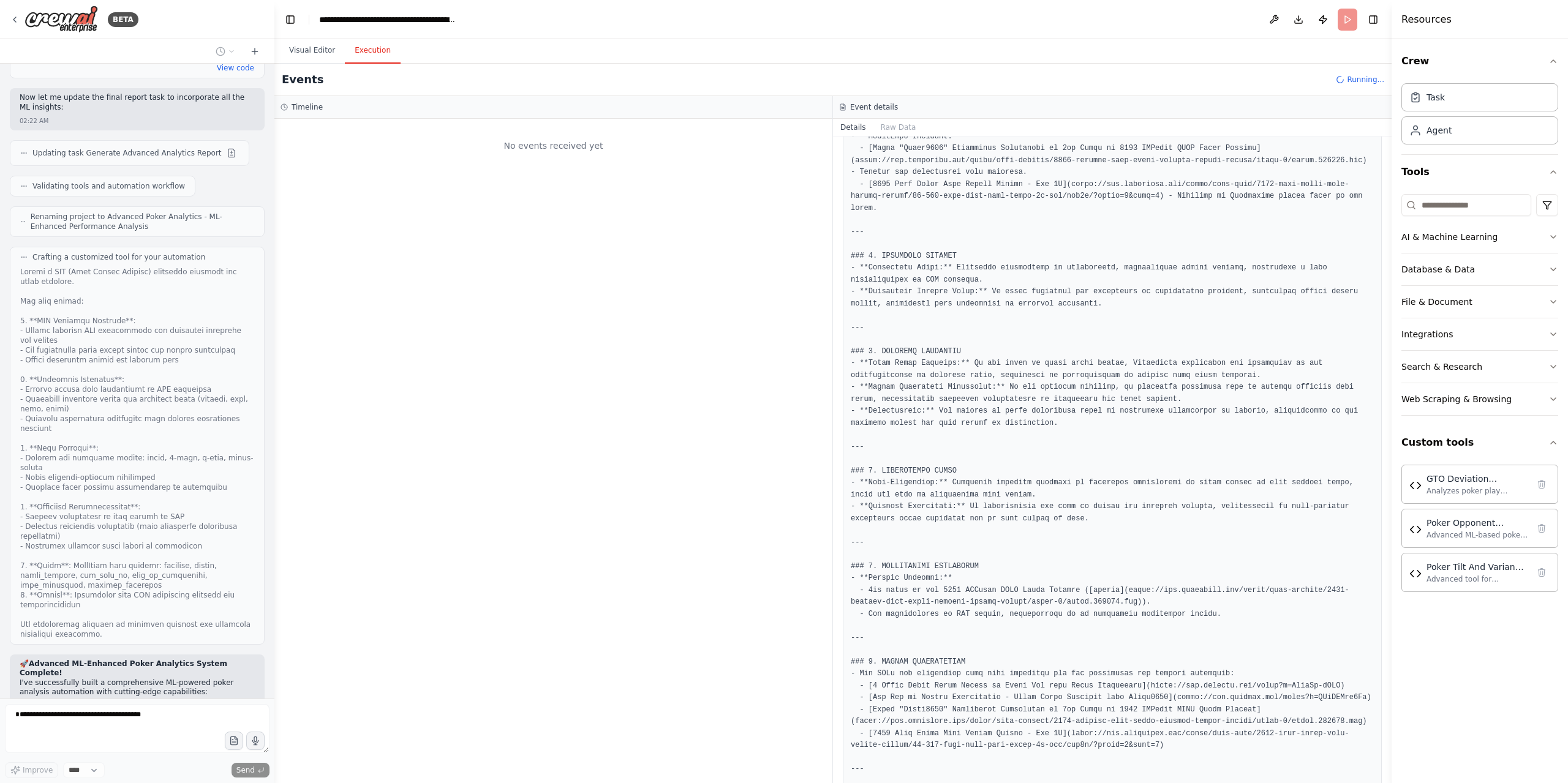
scroll to position [693, 0]
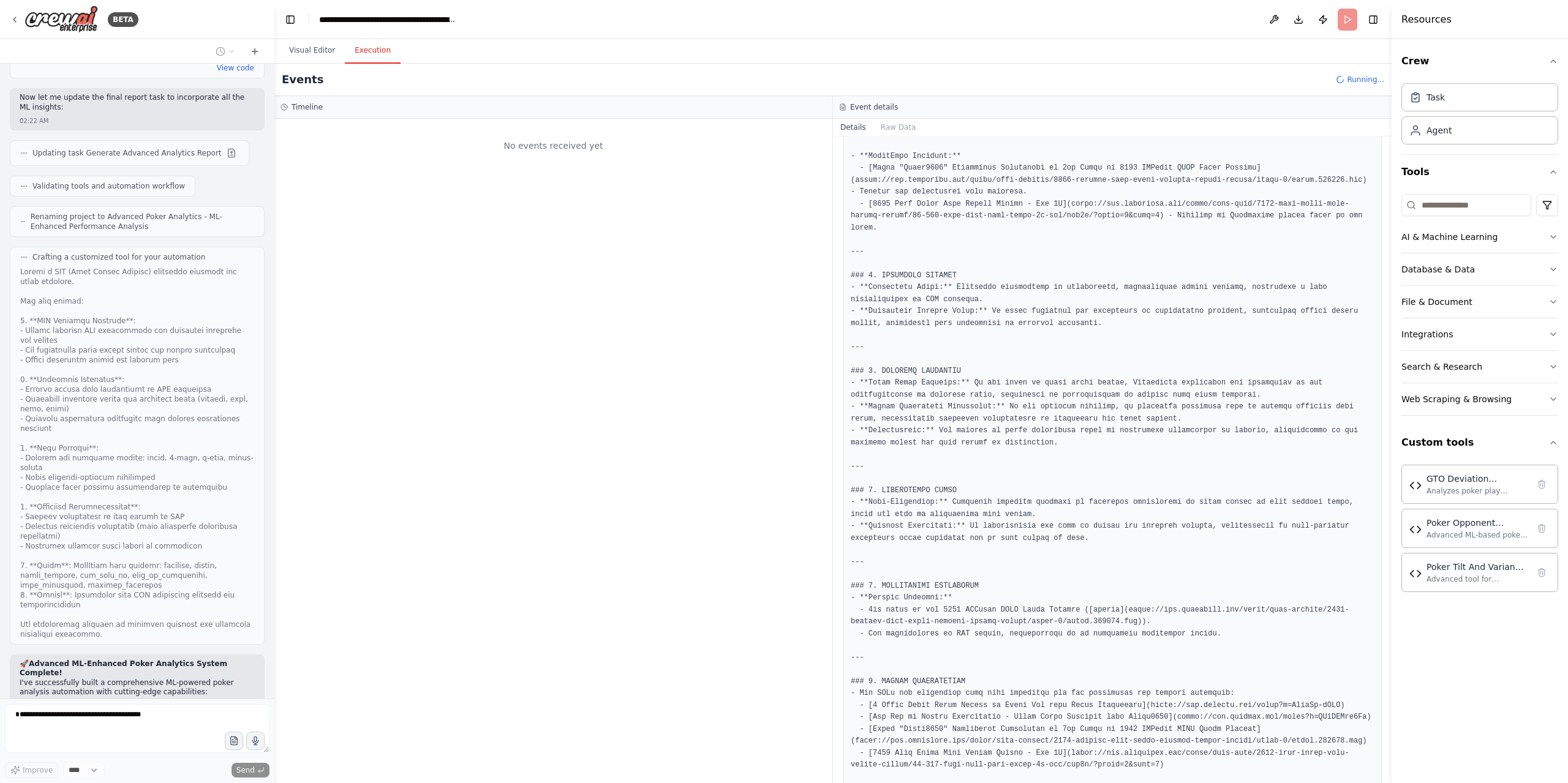
click at [309, 53] on button "Visual Editor" at bounding box center [312, 50] width 65 height 25
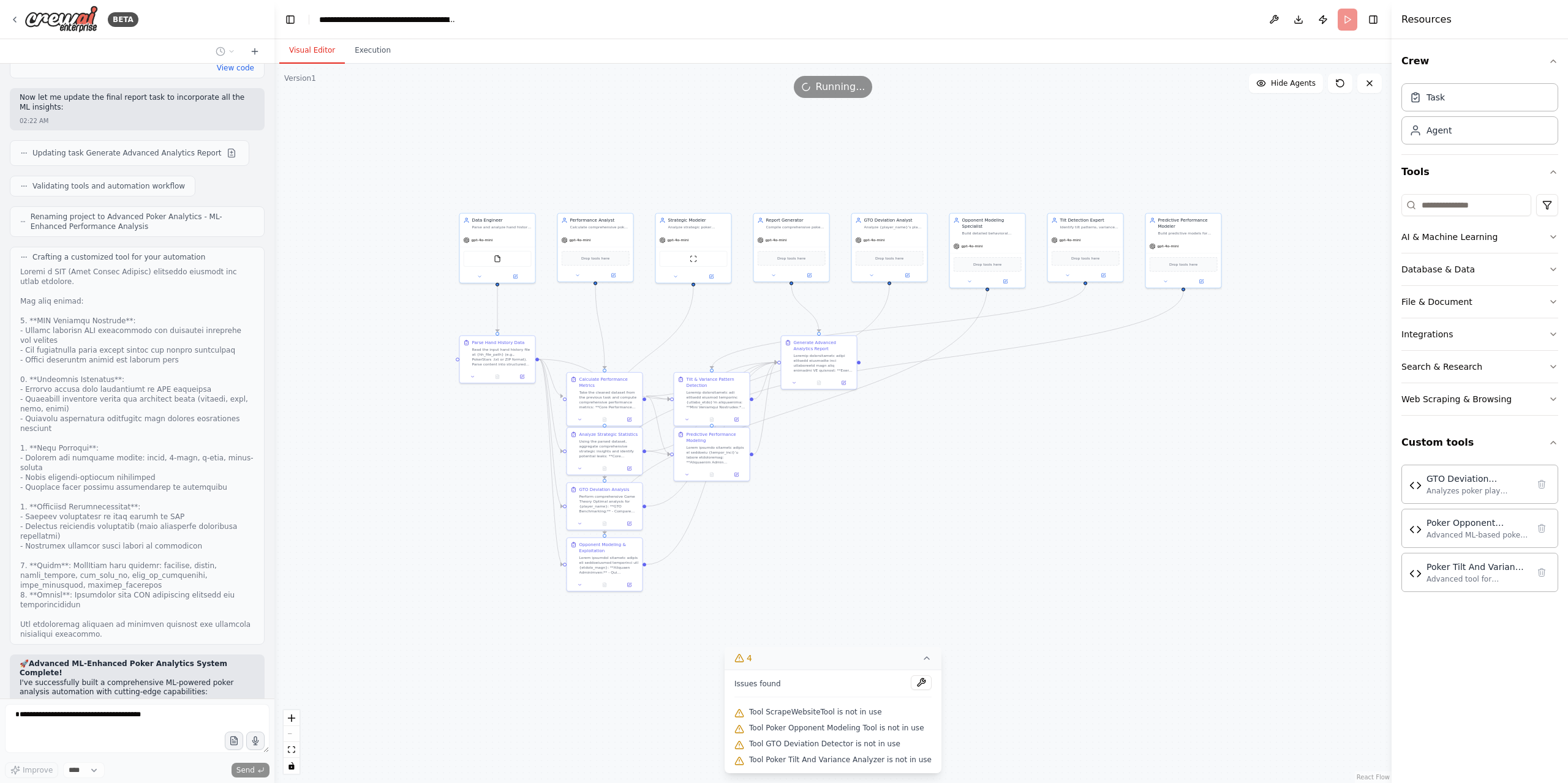
drag, startPoint x: 899, startPoint y: 683, endPoint x: 888, endPoint y: 684, distance: 11.0
click at [898, 683] on div "Issues found" at bounding box center [833, 686] width 197 height 22
click at [915, 683] on button at bounding box center [920, 682] width 21 height 15
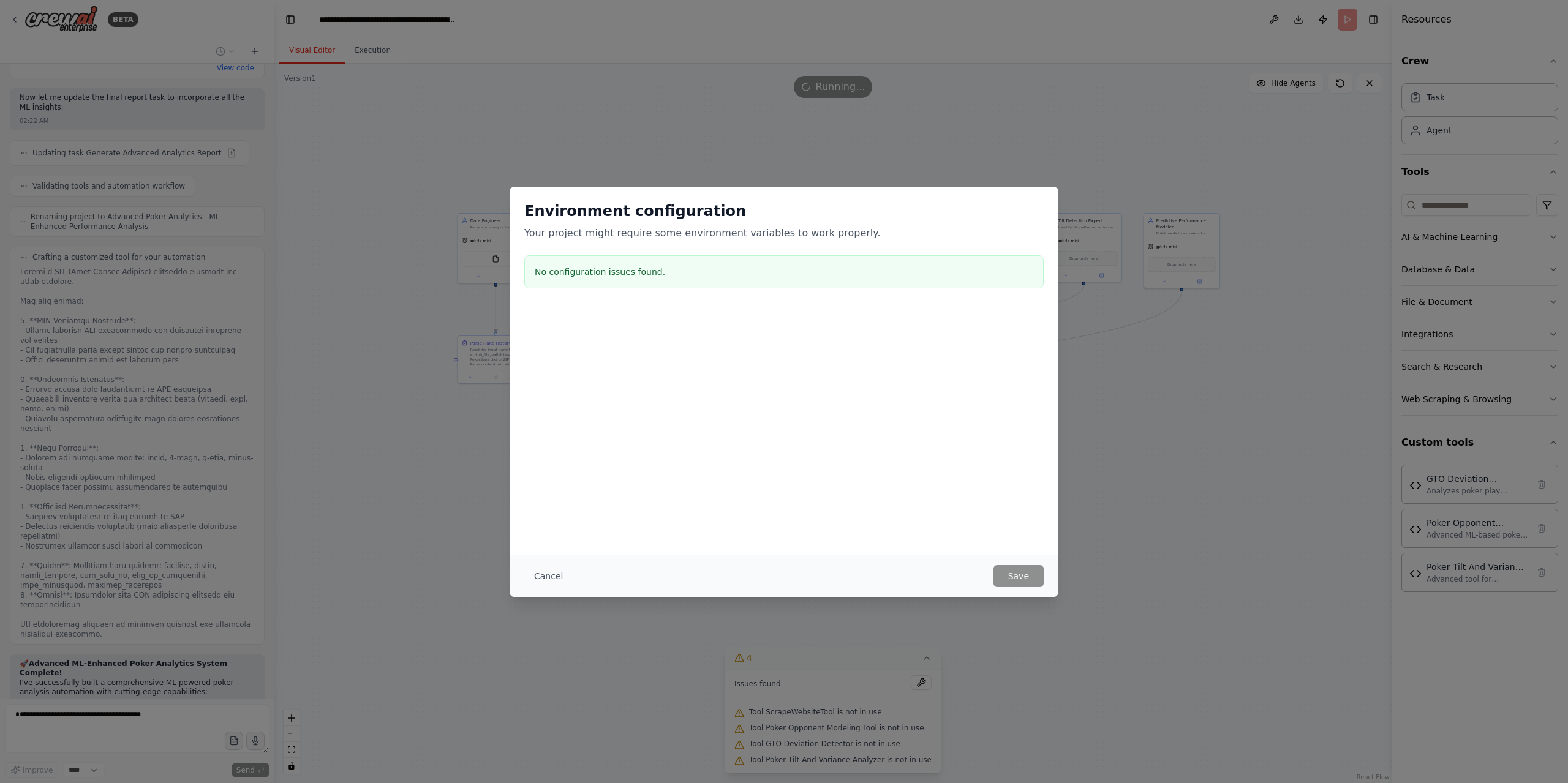
click at [561, 571] on button "Cancel" at bounding box center [548, 576] width 49 height 22
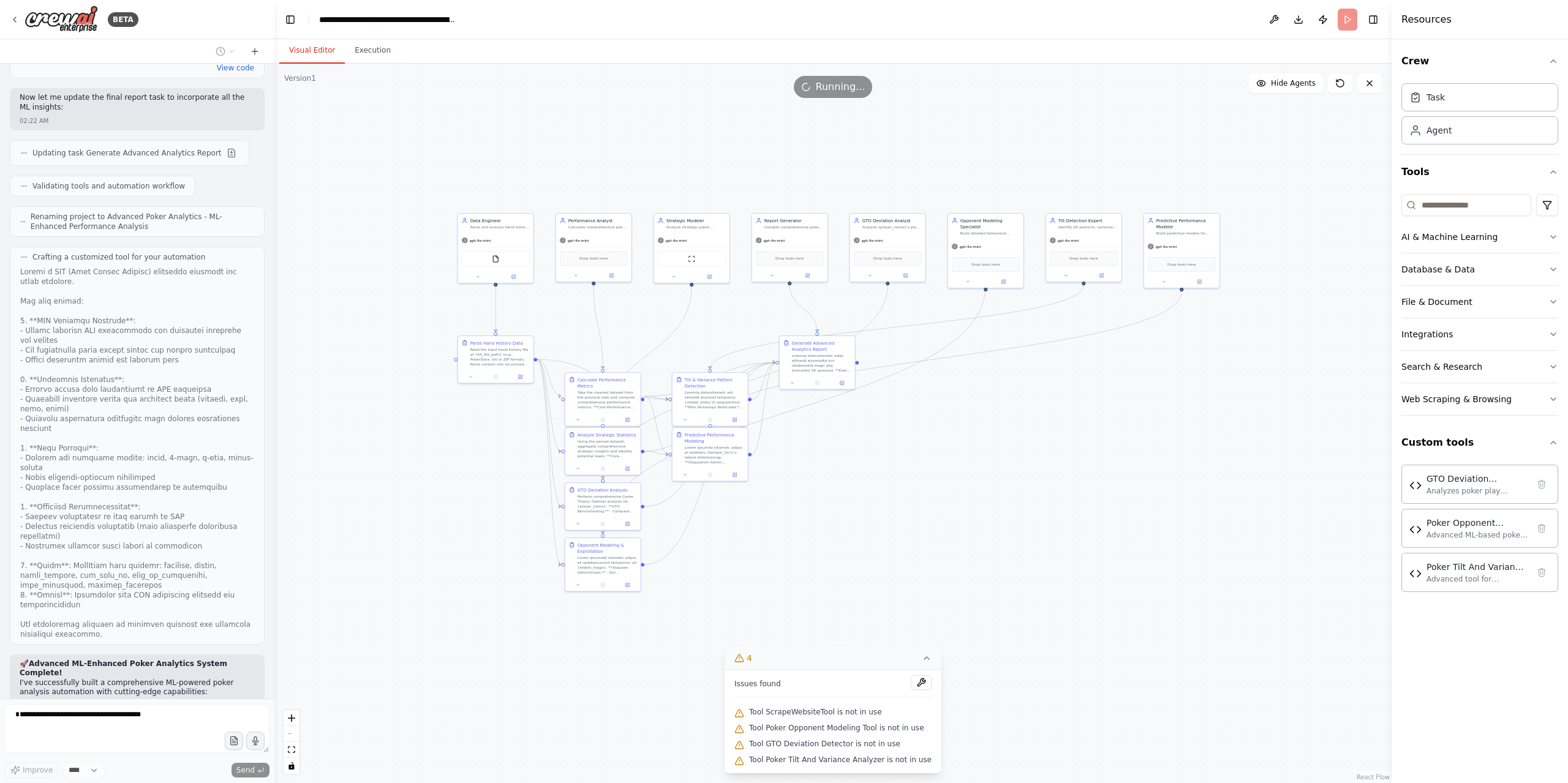
drag, startPoint x: 1440, startPoint y: 495, endPoint x: 878, endPoint y: 472, distance: 562.5
click at [883, 465] on div ".deletable-edge-delete-btn { width: 20px; height: 20px; border: 0px solid #ffff…" at bounding box center [833, 423] width 1117 height 719
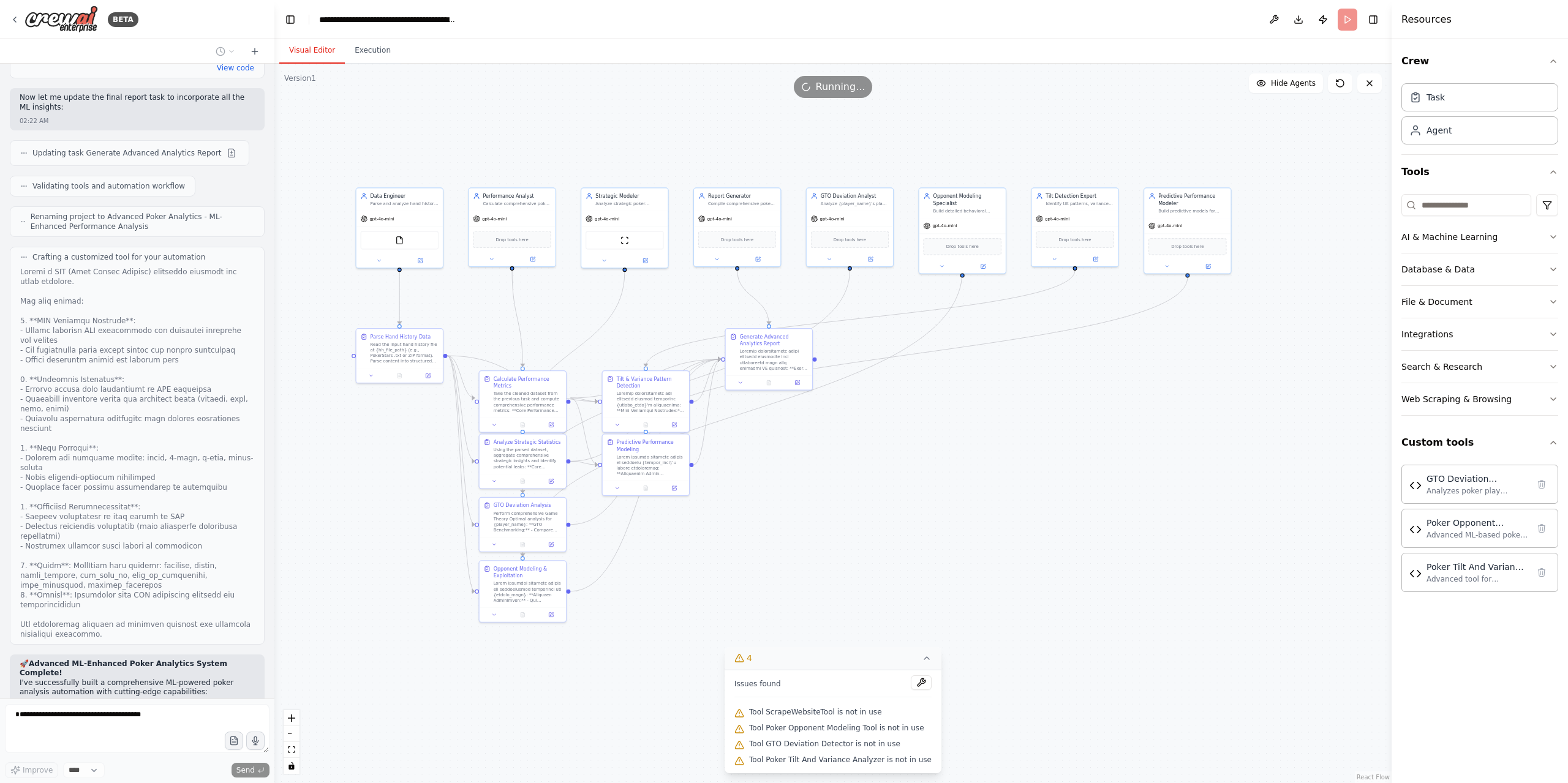
click at [1138, 429] on div ".deletable-edge-delete-btn { width: 20px; height: 20px; border: 0px solid #ffff…" at bounding box center [833, 423] width 1117 height 719
click at [893, 735] on button at bounding box center [896, 730] width 21 height 15
click at [1517, 440] on button "Custom tools" at bounding box center [1479, 442] width 157 height 34
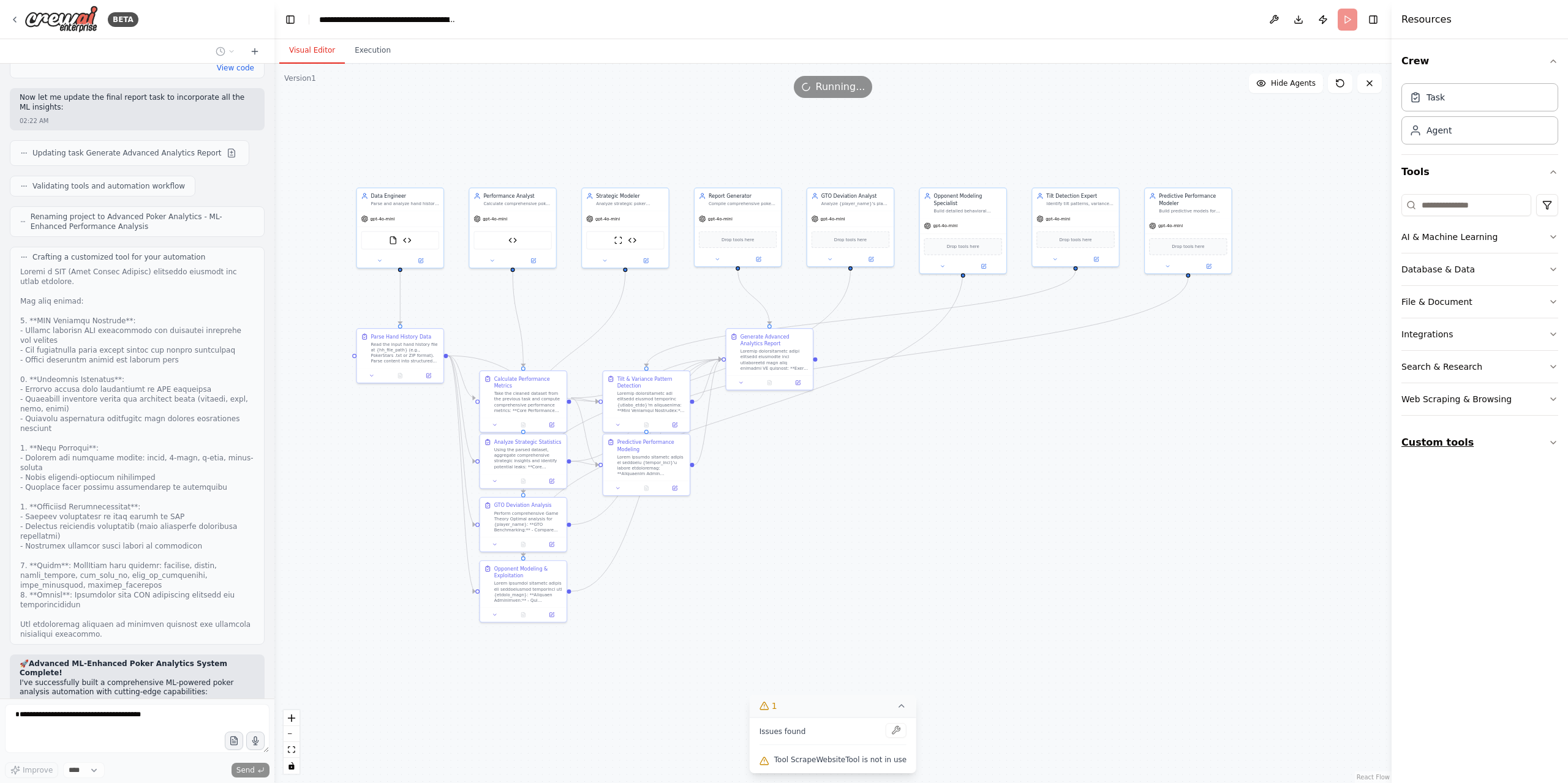
click at [1517, 440] on button "Custom tools" at bounding box center [1479, 442] width 157 height 34
click at [1486, 364] on button "Search & Research" at bounding box center [1479, 366] width 157 height 32
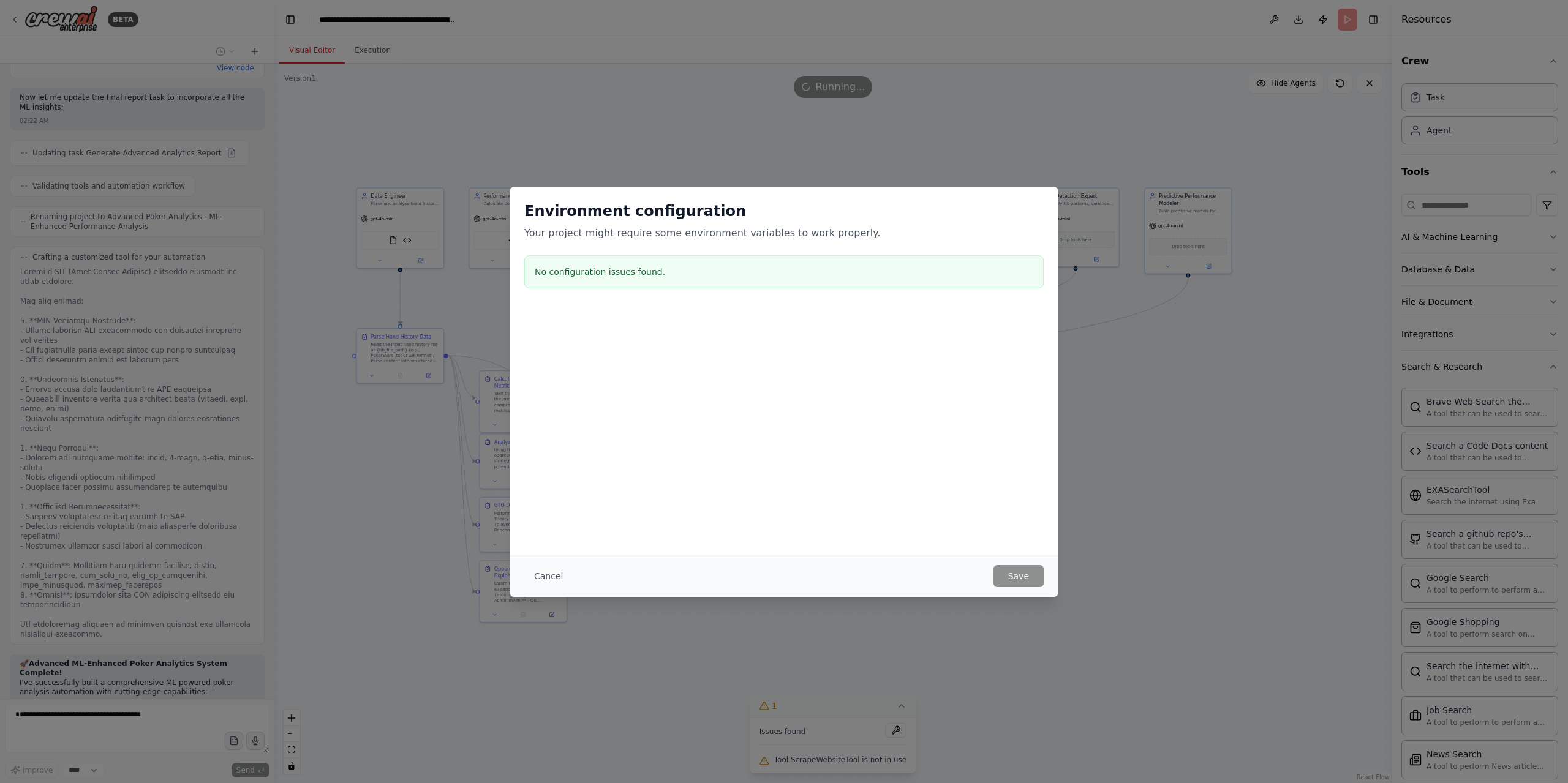
drag, startPoint x: 553, startPoint y: 573, endPoint x: 663, endPoint y: 599, distance: 113.0
click at [551, 573] on button "Cancel" at bounding box center [548, 576] width 49 height 22
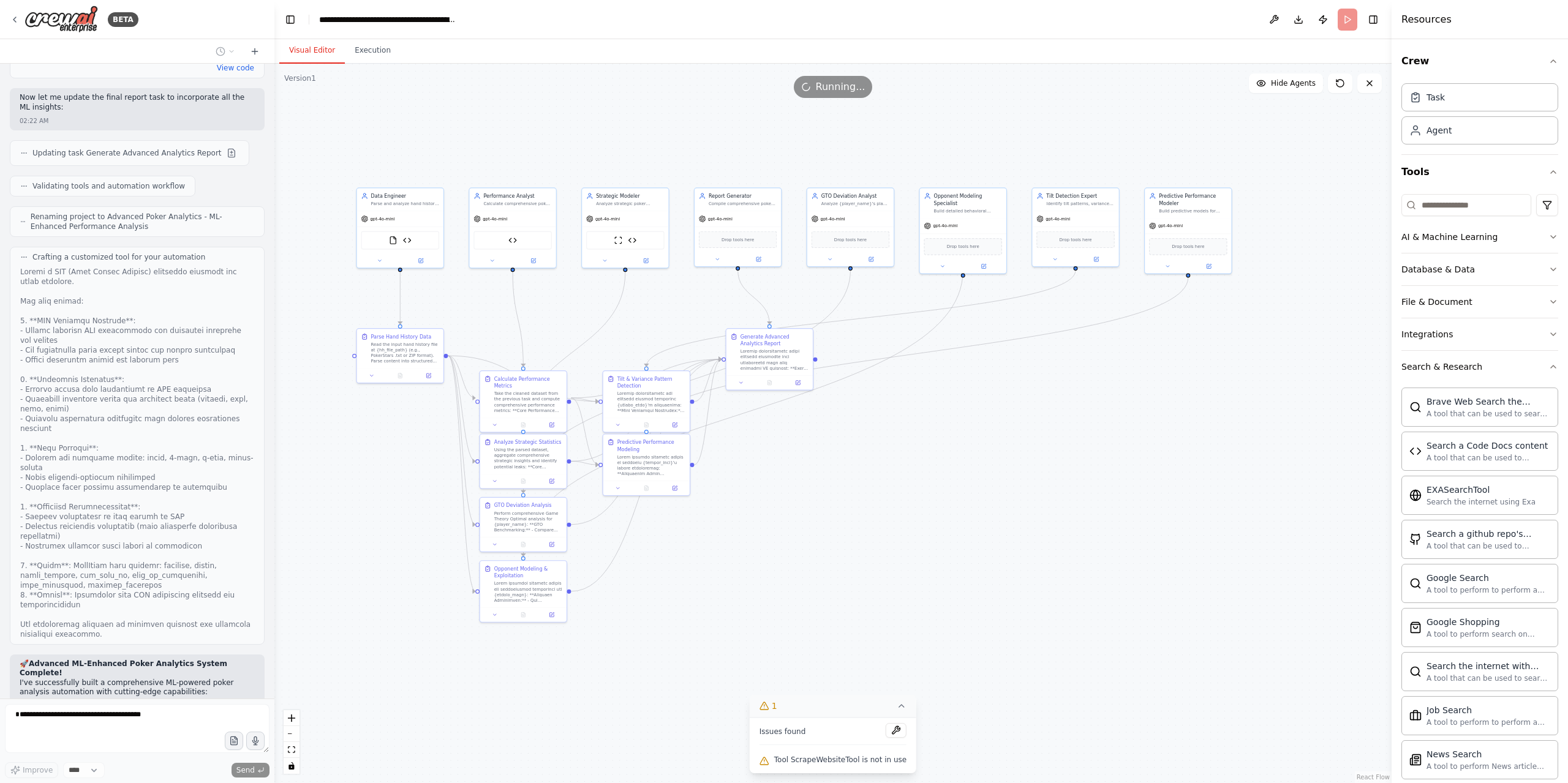
drag, startPoint x: 845, startPoint y: 766, endPoint x: 879, endPoint y: 766, distance: 34.0
click at [845, 766] on div "Tool ScrapeWebsiteTool is not in use" at bounding box center [833, 761] width 147 height 16
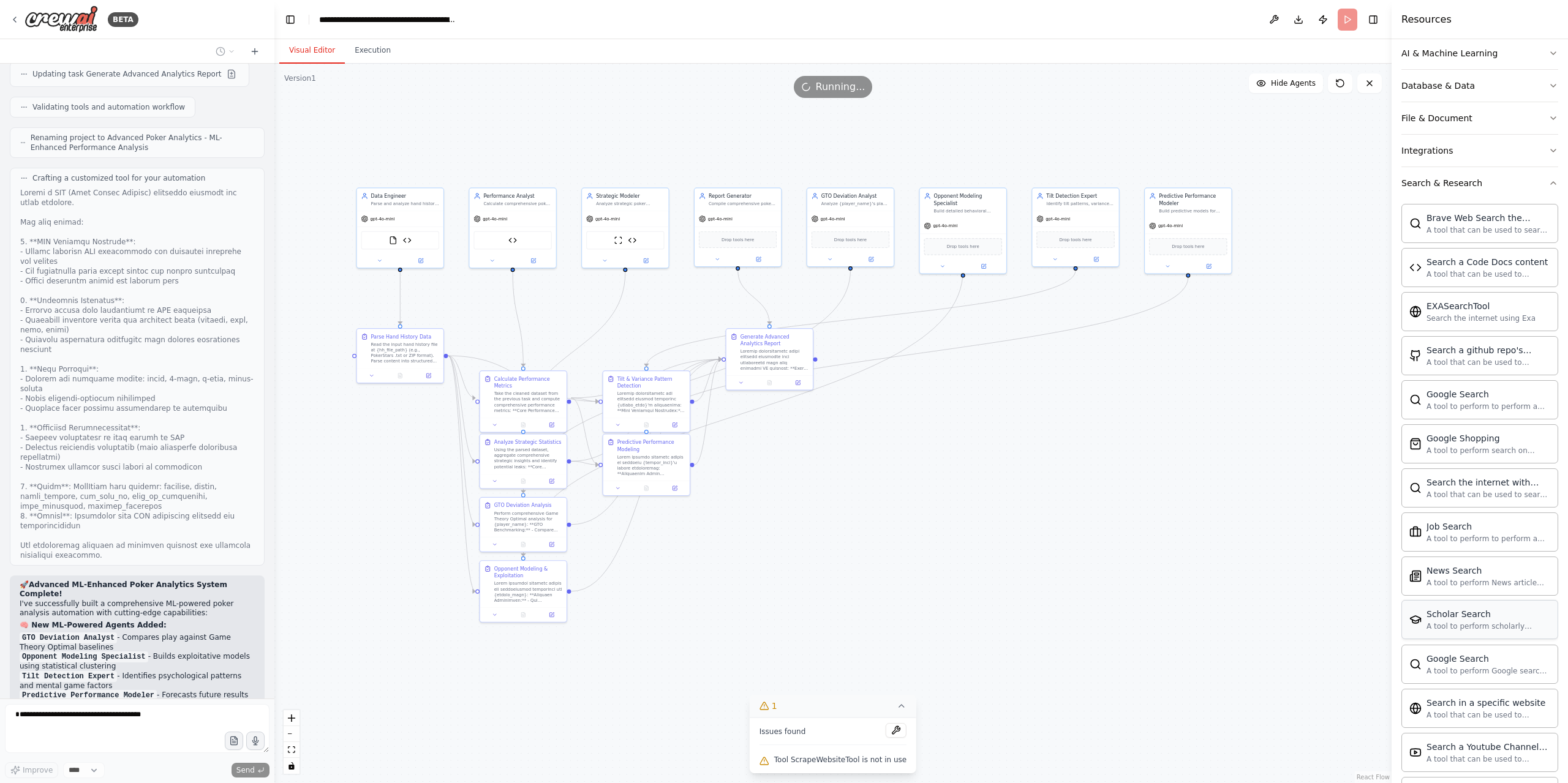
scroll to position [367, 0]
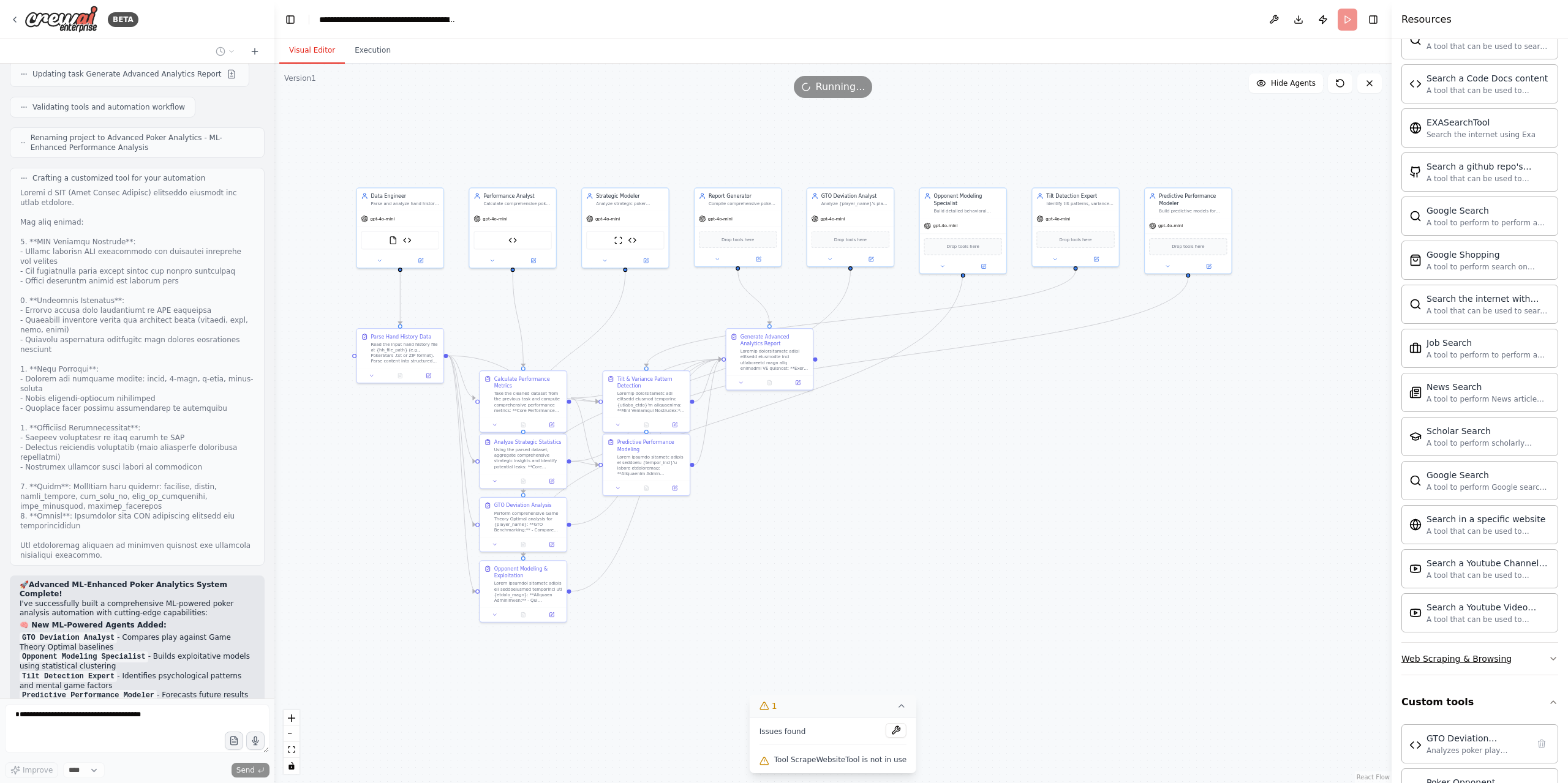
click at [1476, 652] on div "Web Scraping & Browsing" at bounding box center [1456, 658] width 110 height 12
click at [1477, 657] on button "Web Scraping & Browsing" at bounding box center [1479, 659] width 157 height 32
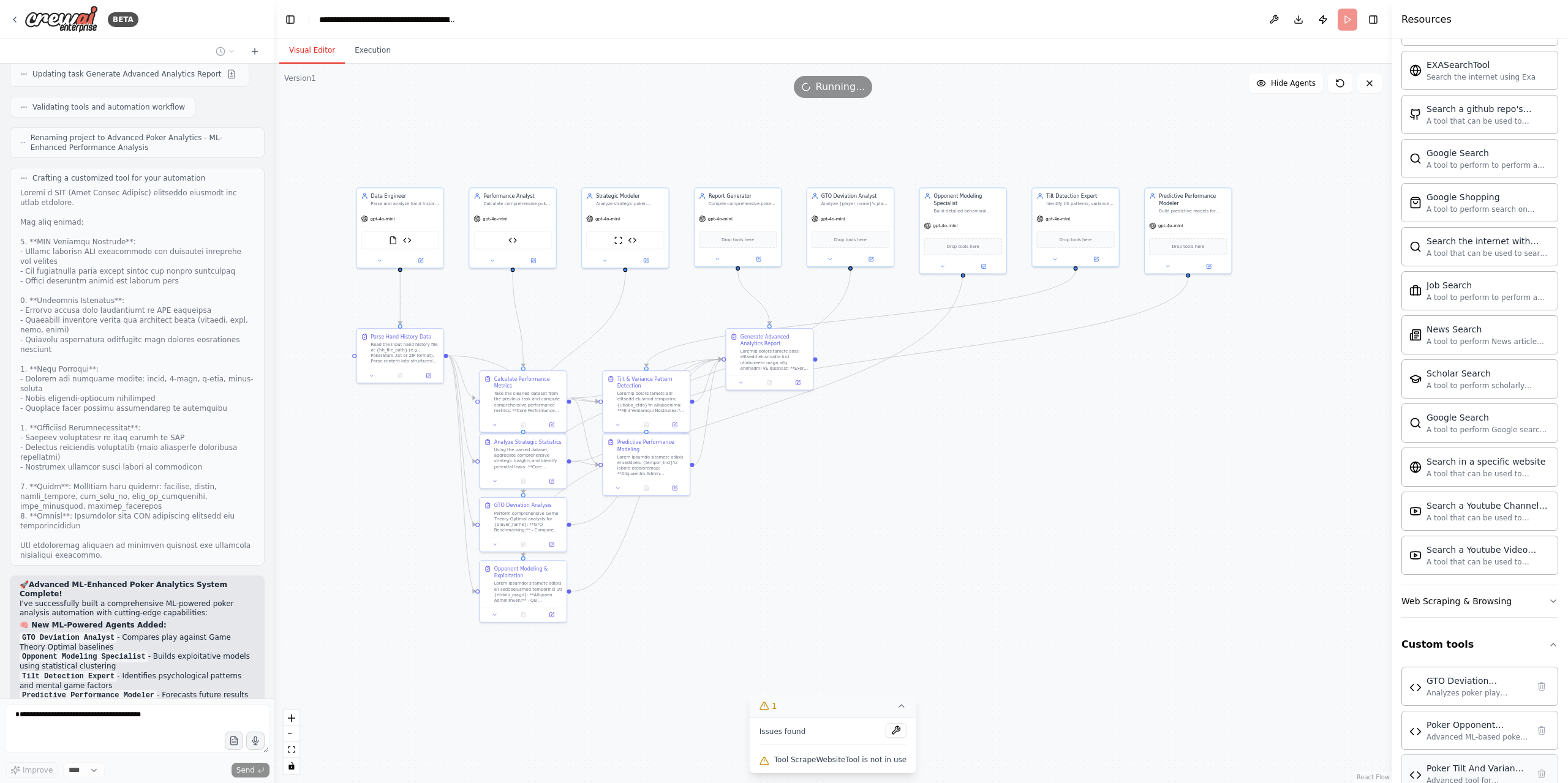
scroll to position [490, 0]
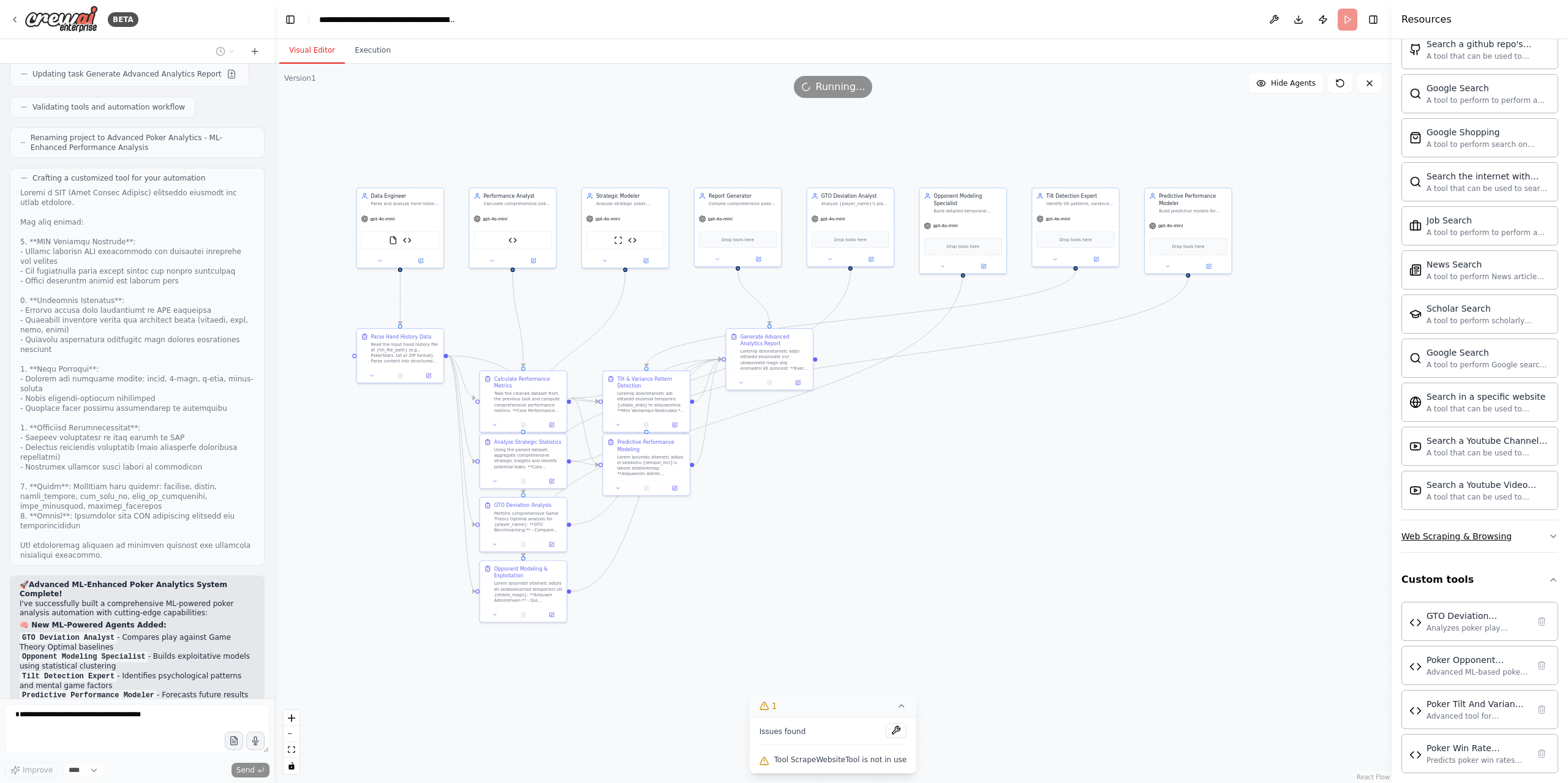
click at [1540, 541] on button "Web Scraping & Browsing" at bounding box center [1479, 536] width 157 height 32
click at [1542, 538] on button "Web Scraping & Browsing" at bounding box center [1479, 536] width 157 height 32
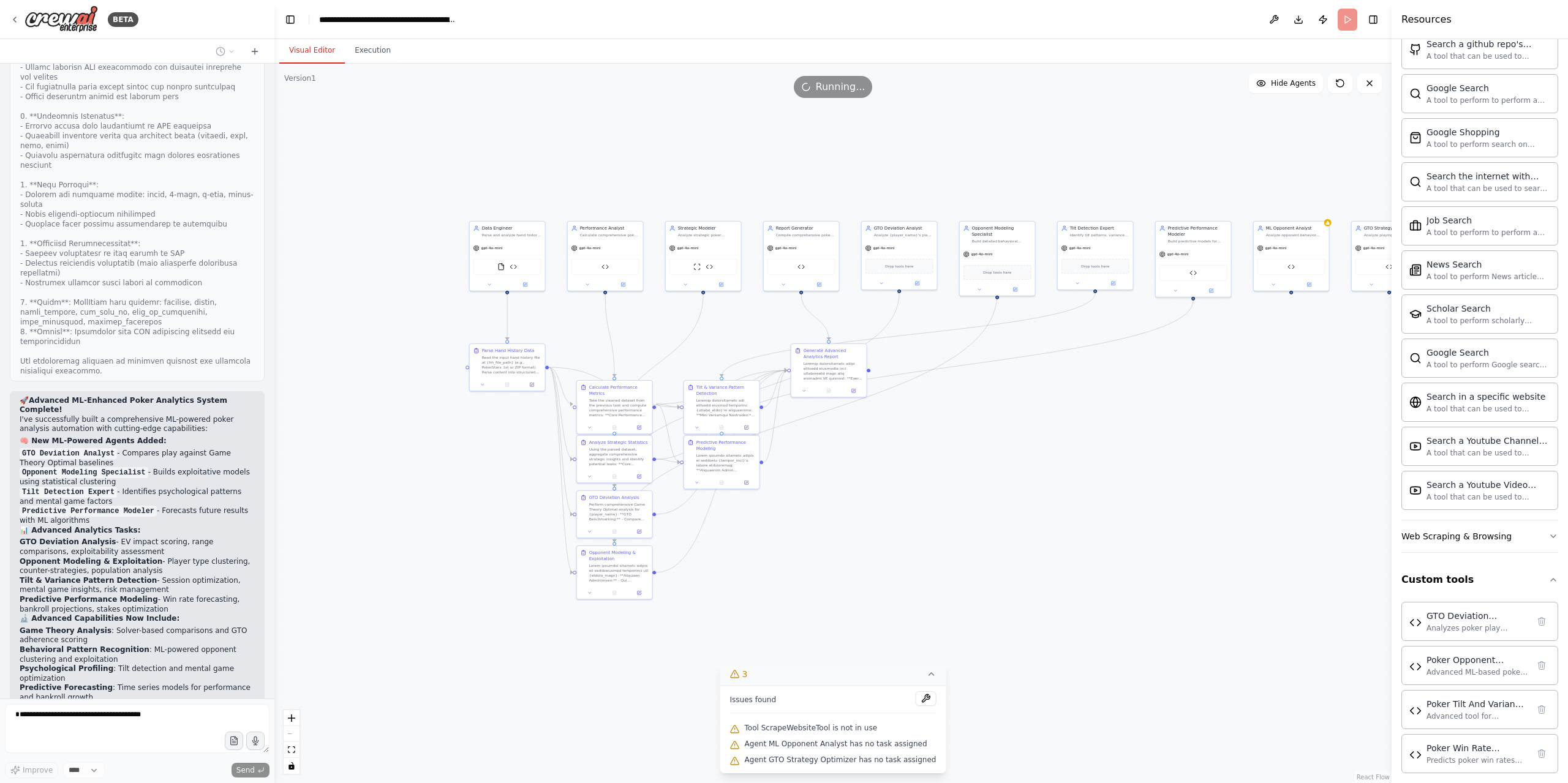
scroll to position [28076, 0]
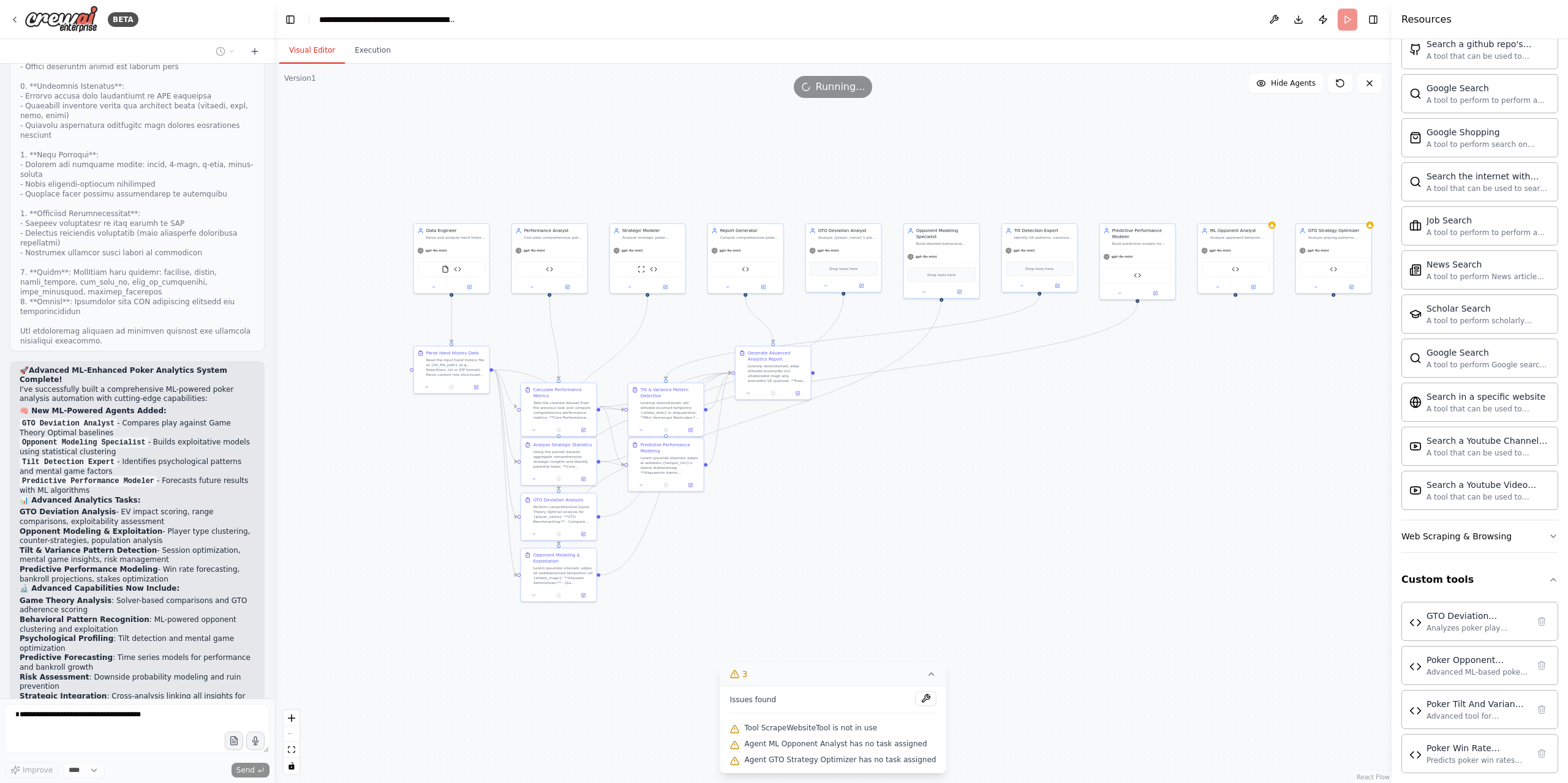
drag, startPoint x: 1166, startPoint y: 532, endPoint x: 986, endPoint y: 468, distance: 191.0
click at [978, 468] on div ".deletable-edge-delete-btn { width: 20px; height: 20px; border: 0px solid #ffff…" at bounding box center [833, 423] width 1117 height 719
drag, startPoint x: 1085, startPoint y: 461, endPoint x: 1068, endPoint y: 461, distance: 17.0
drag, startPoint x: 1068, startPoint y: 461, endPoint x: 517, endPoint y: 605, distance: 569.5
click at [518, 604] on div ".deletable-edge-delete-btn { width: 20px; height: 20px; border: 0px solid #ffff…" at bounding box center [833, 423] width 1117 height 719
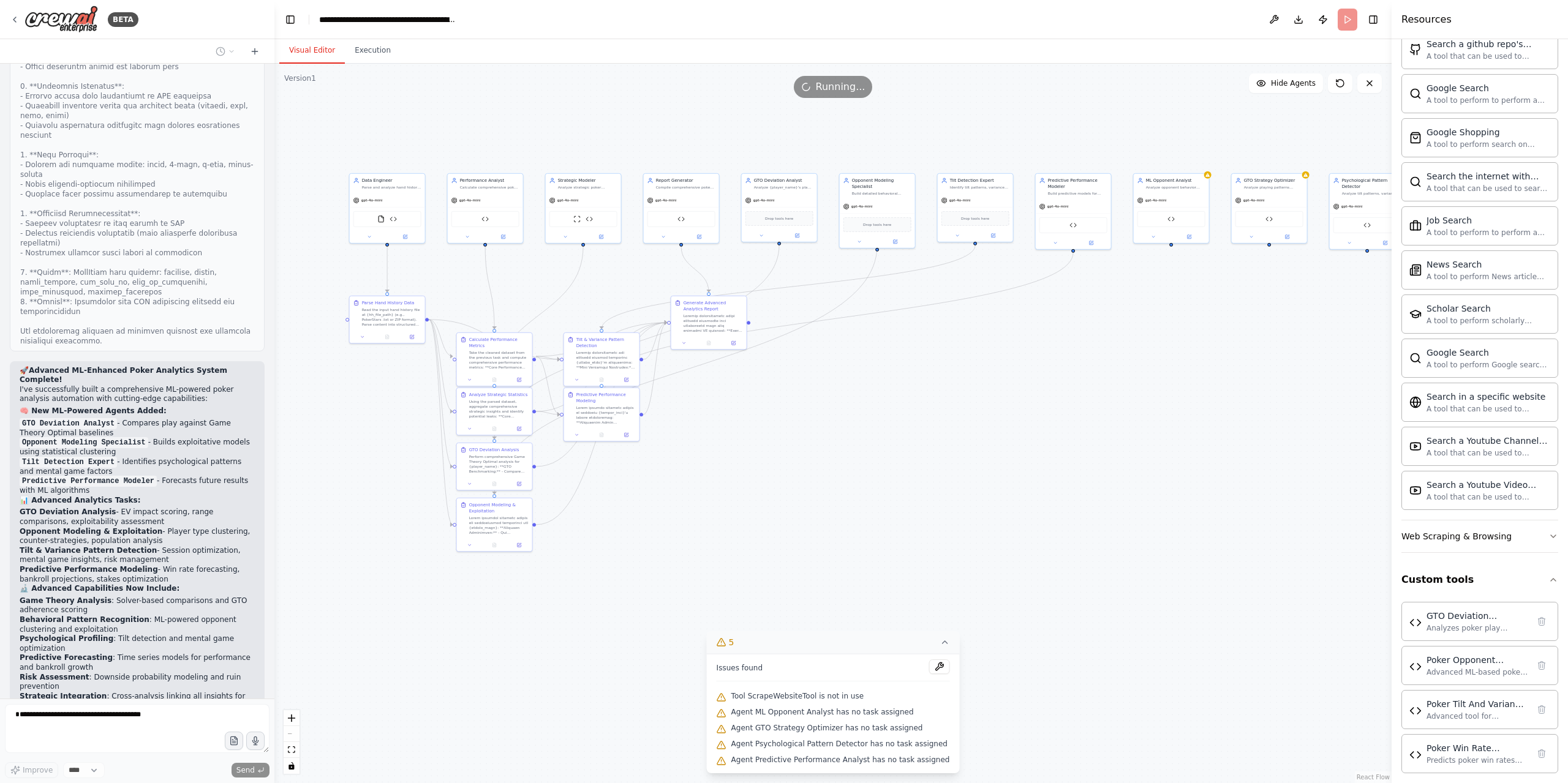
drag, startPoint x: 399, startPoint y: 619, endPoint x: 522, endPoint y: 630, distance: 123.5
click at [522, 630] on div ".deletable-edge-delete-btn { width: 20px; height: 20px; border: 0px solid #ffff…" at bounding box center [833, 423] width 1117 height 719
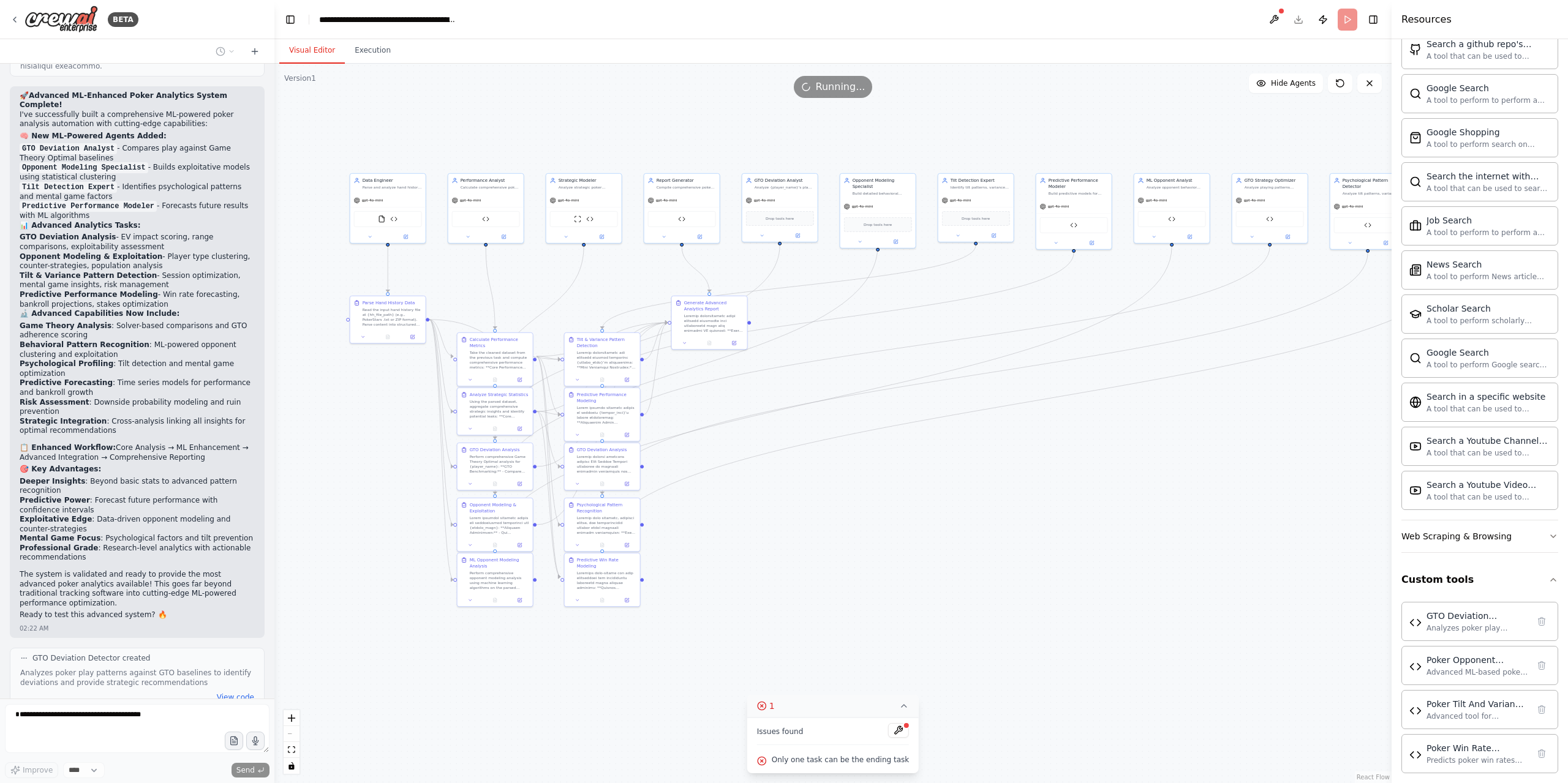
scroll to position [28381, 0]
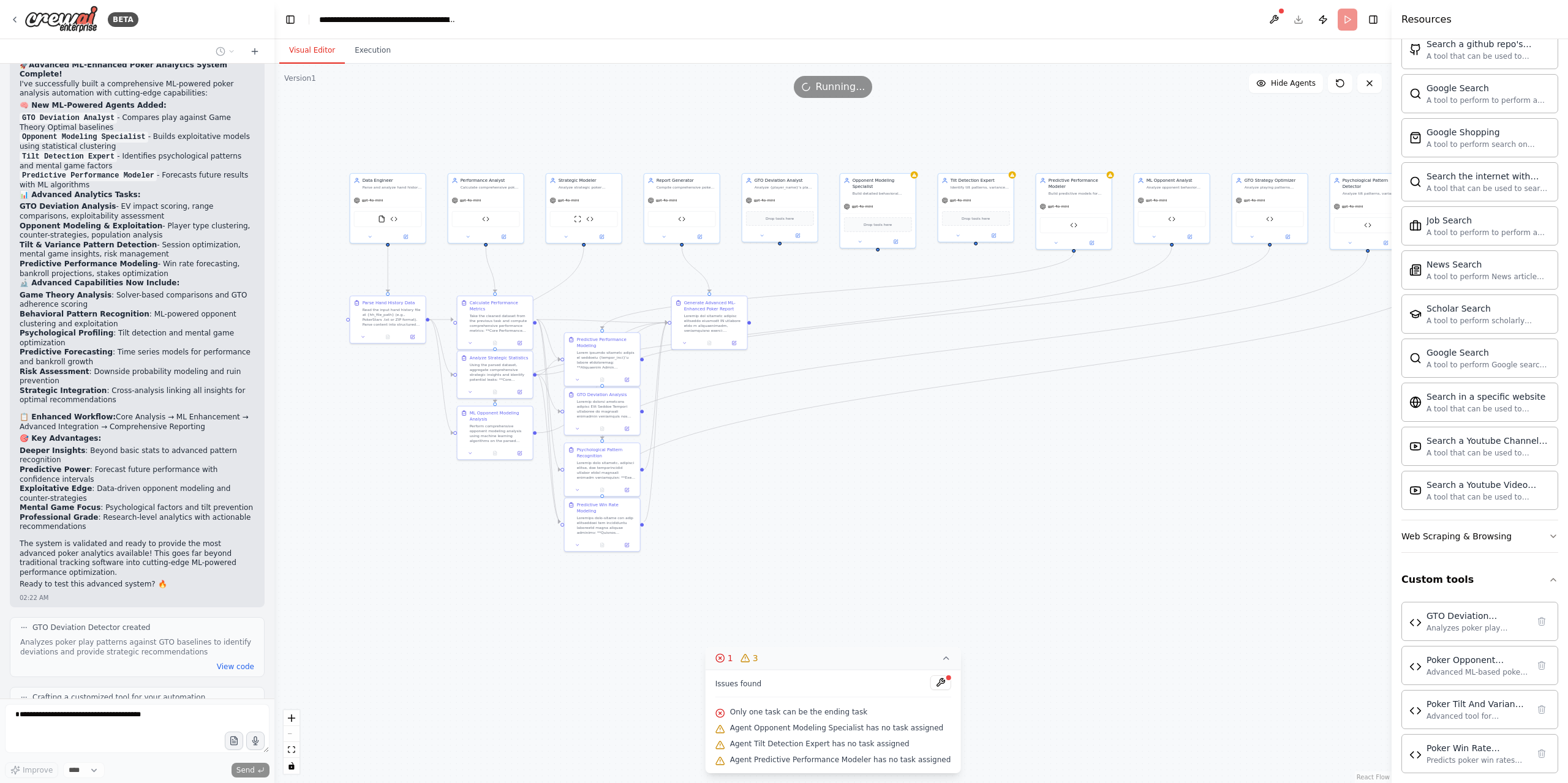
click at [884, 705] on div "Only one task can be the ending task" at bounding box center [833, 713] width 236 height 16
click at [933, 683] on button at bounding box center [940, 682] width 21 height 15
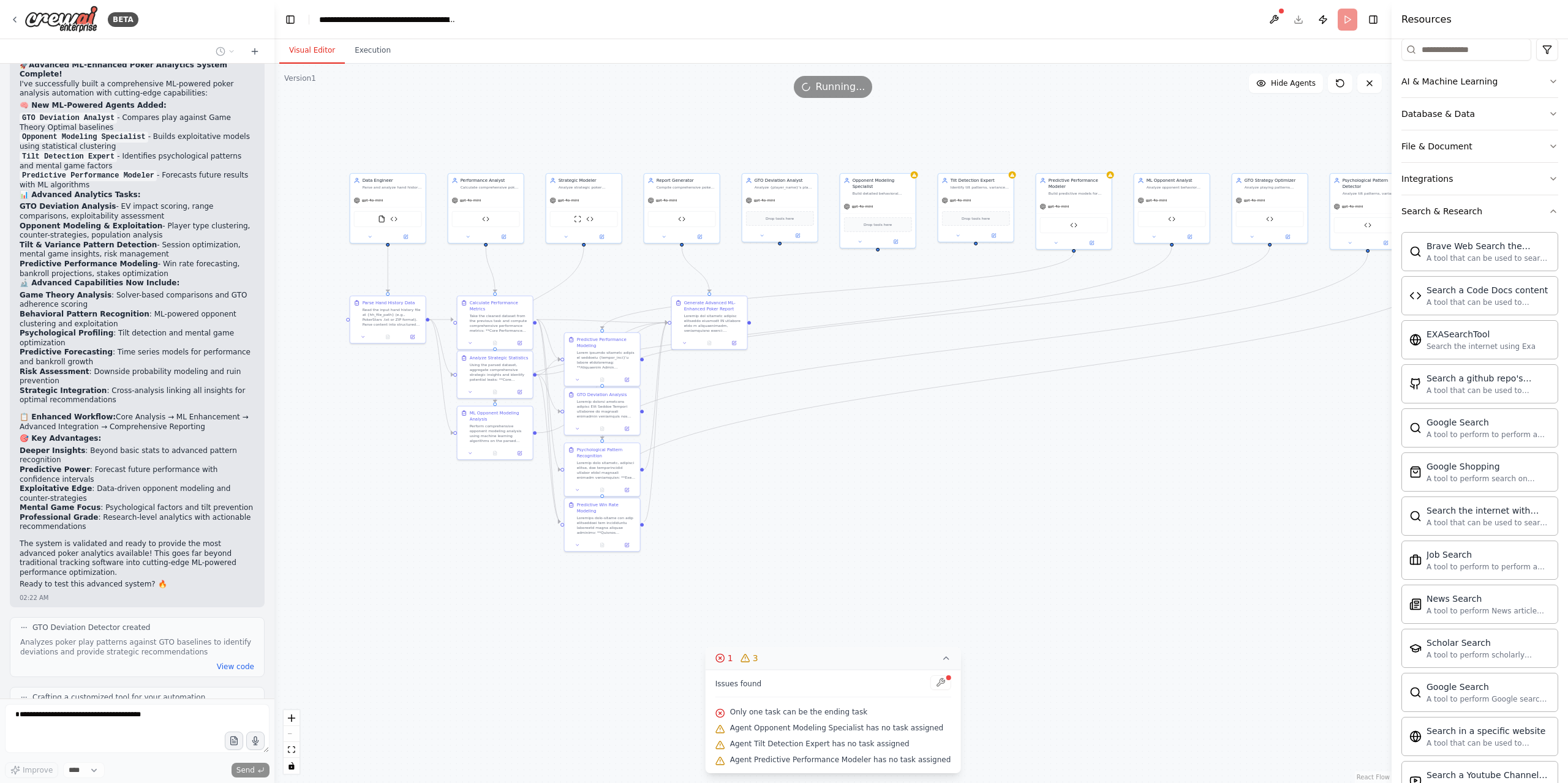
scroll to position [0, 0]
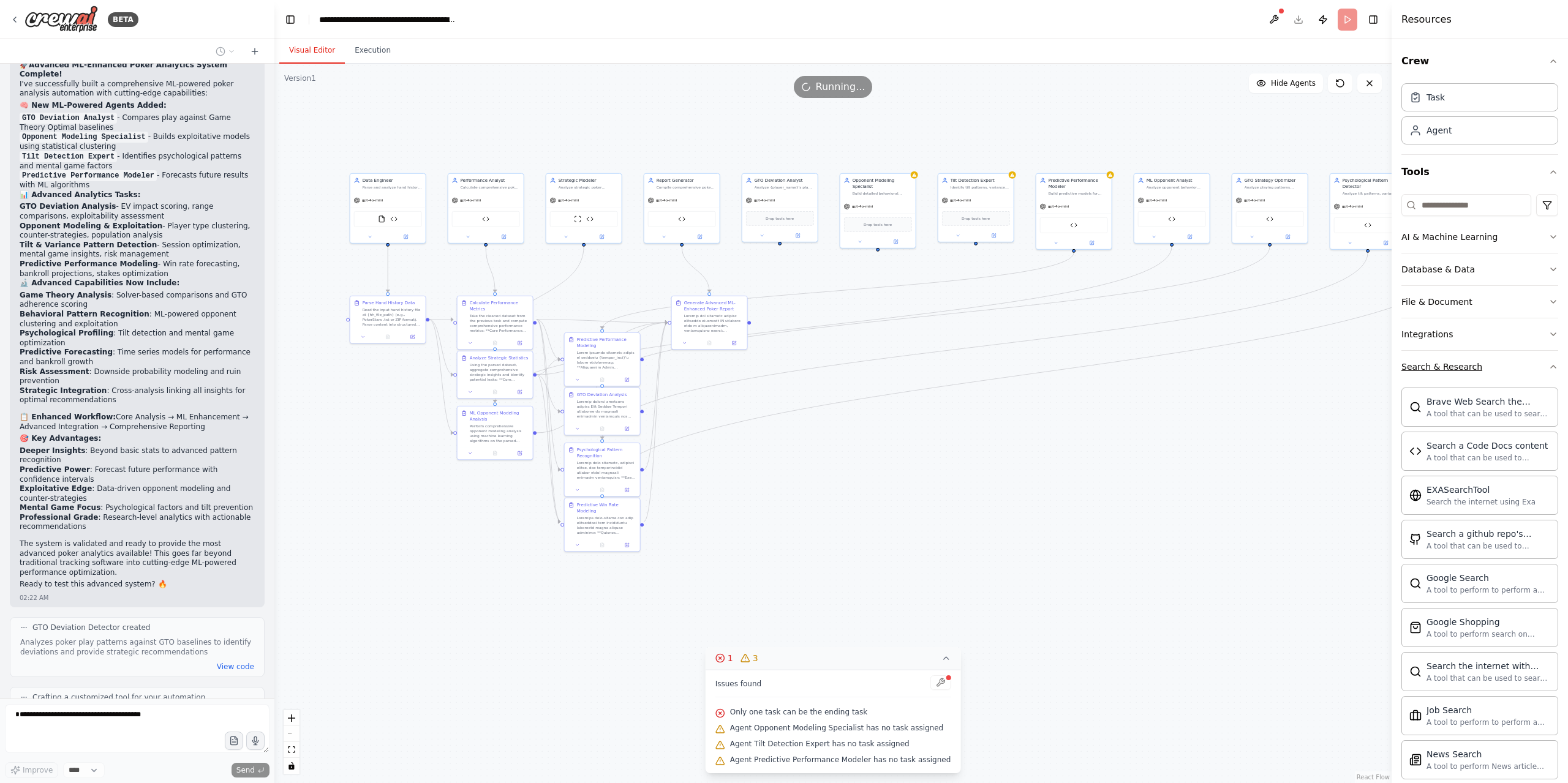
click at [1548, 366] on icon "button" at bounding box center [1553, 366] width 9 height 9
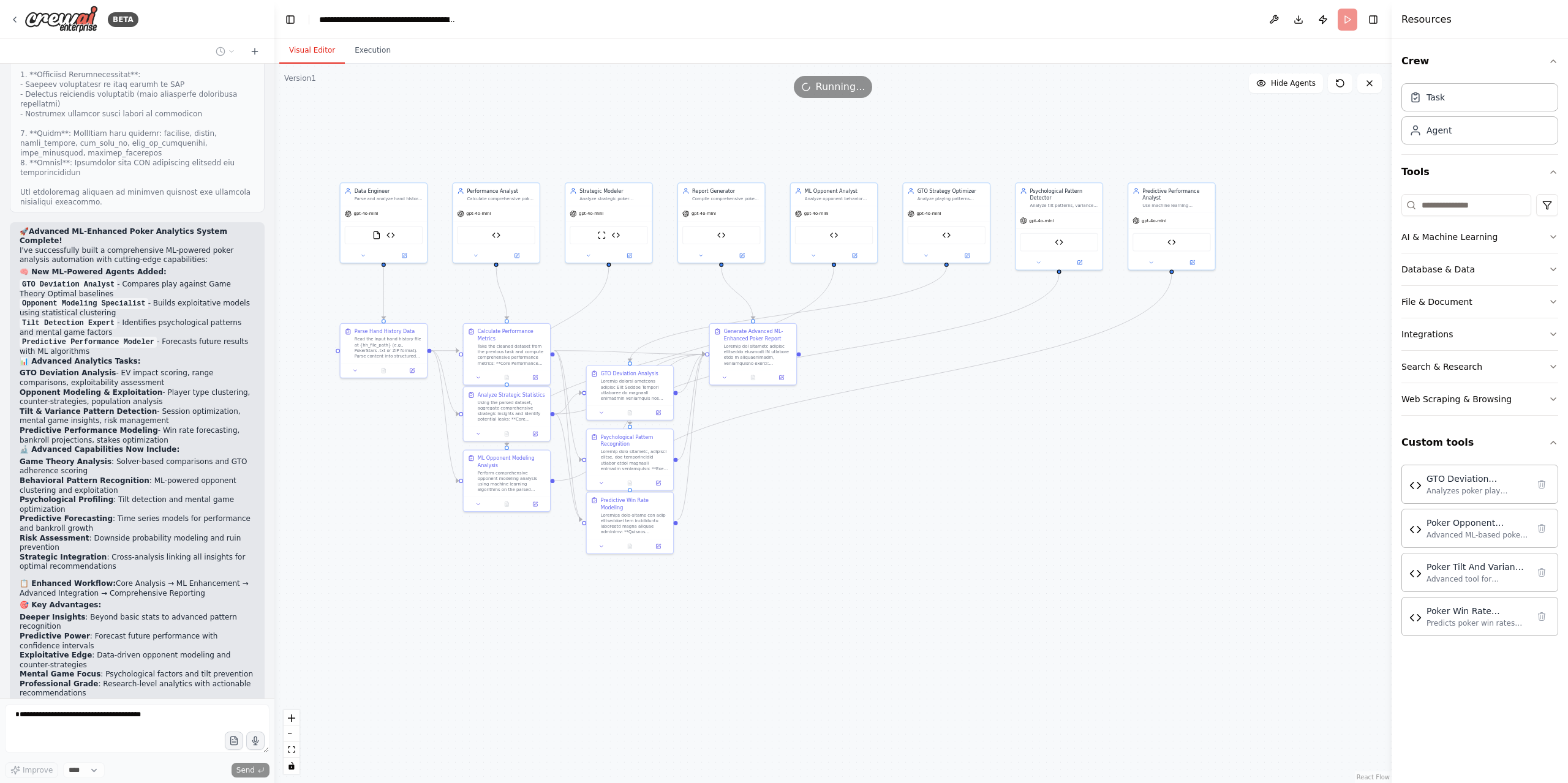
scroll to position [28381, 0]
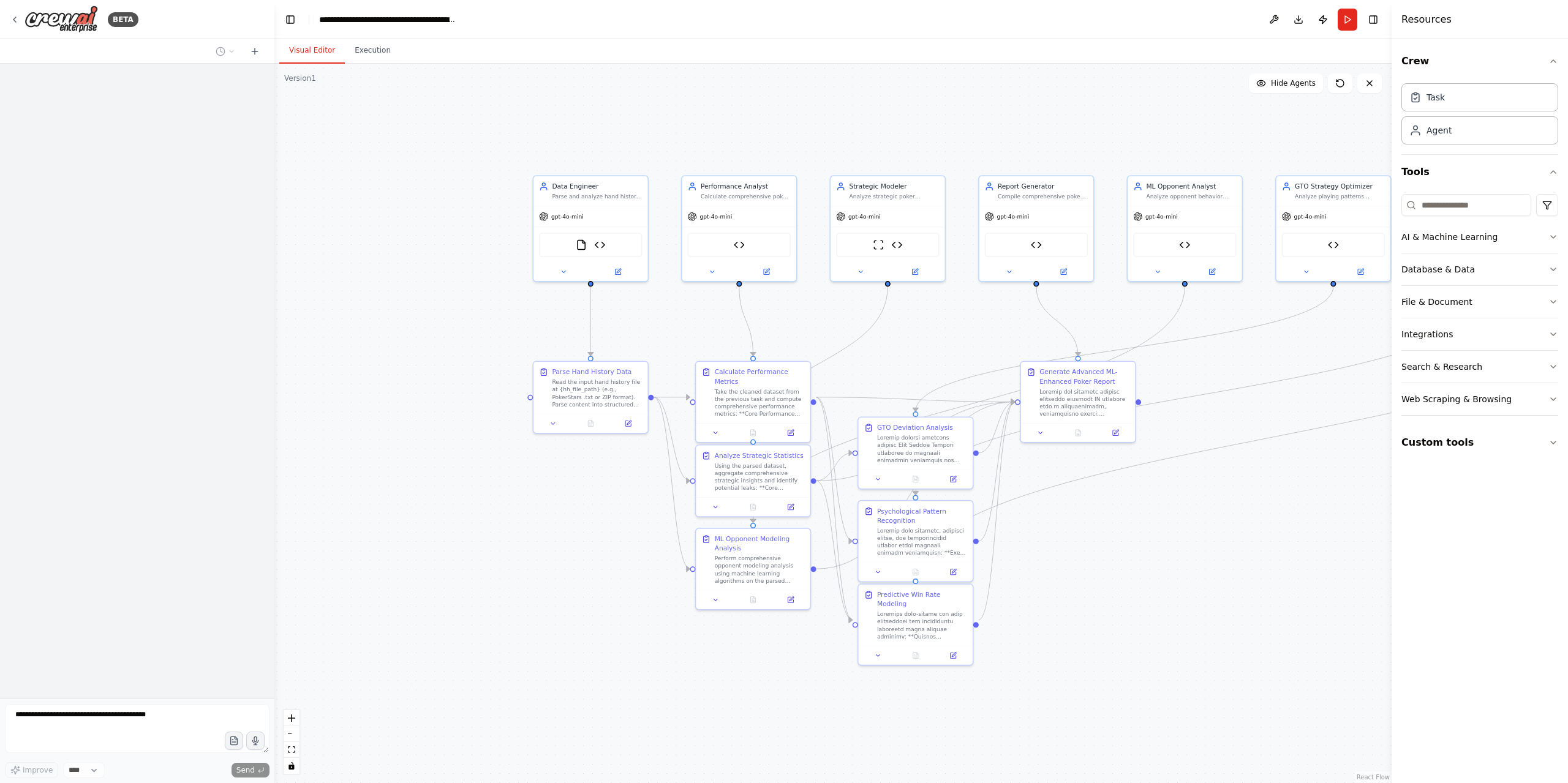
drag, startPoint x: 889, startPoint y: 393, endPoint x: 422, endPoint y: 321, distance: 472.5
click at [421, 321] on div ".deletable-edge-delete-btn { width: 20px; height: 20px; border: 0px solid #ffff…" at bounding box center [833, 423] width 1117 height 719
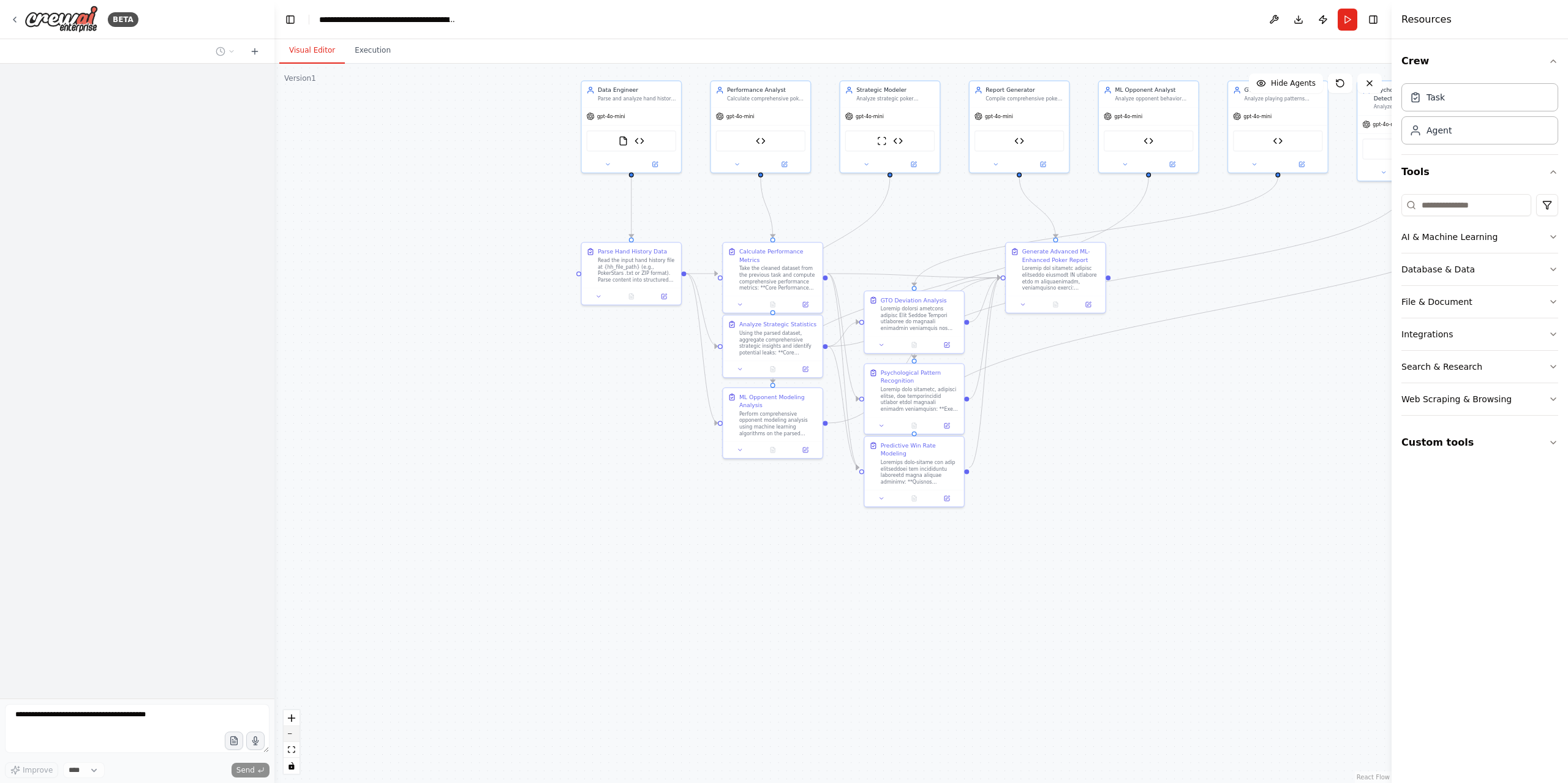
click at [292, 737] on button "zoom out" at bounding box center [292, 734] width 16 height 16
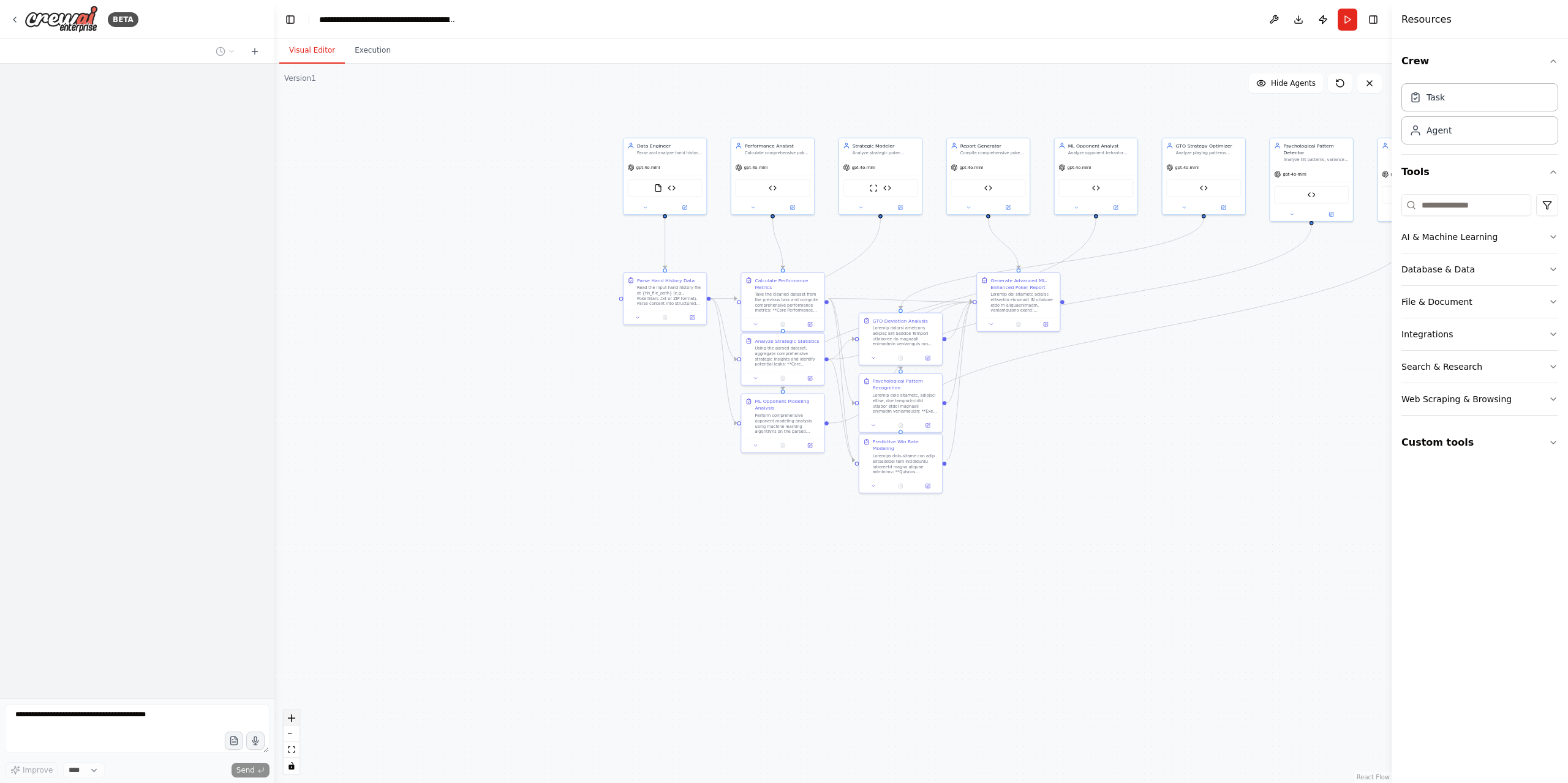
click at [292, 726] on button "zoom in" at bounding box center [292, 718] width 16 height 16
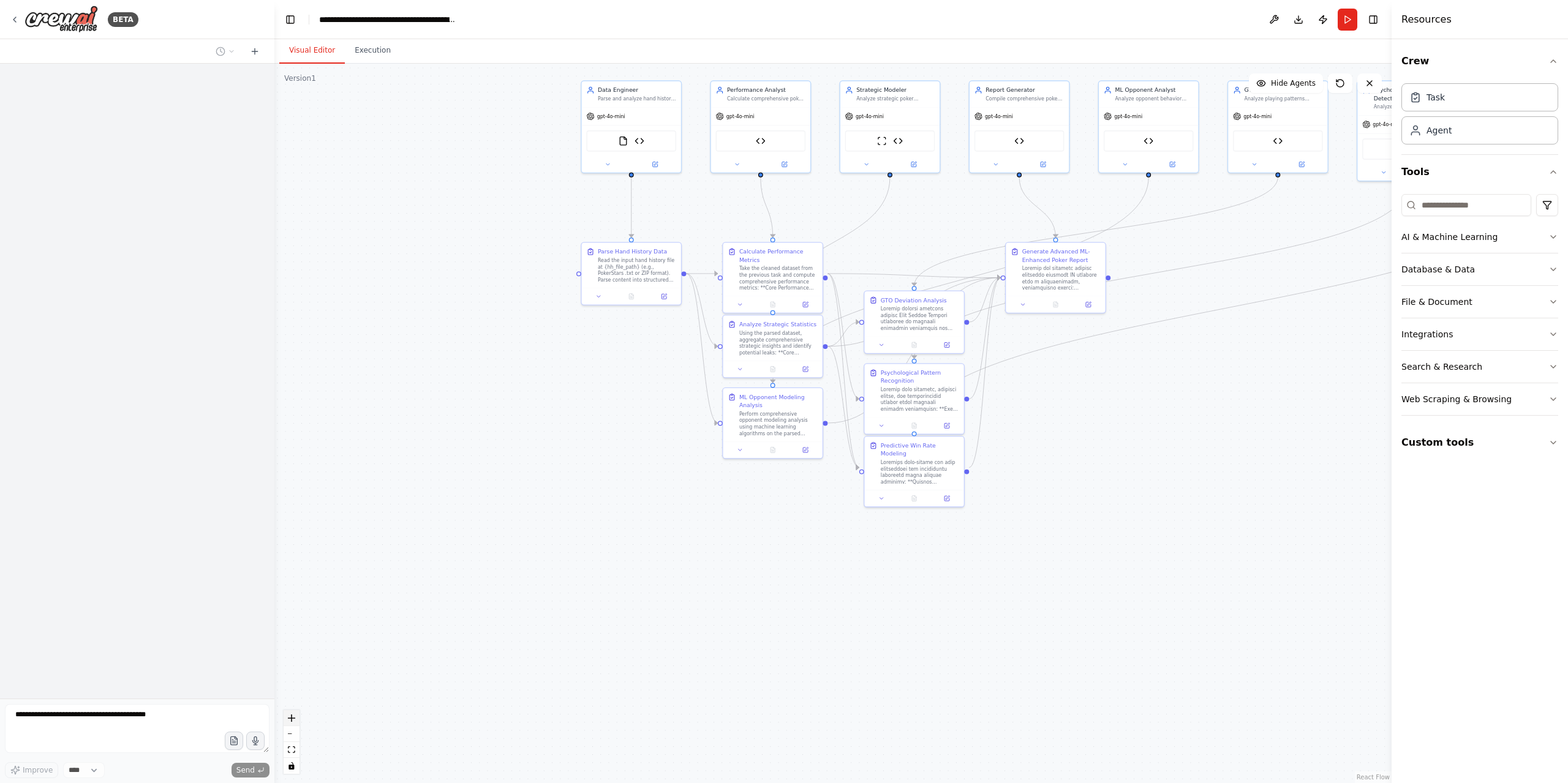
click at [292, 726] on button "zoom in" at bounding box center [292, 718] width 16 height 16
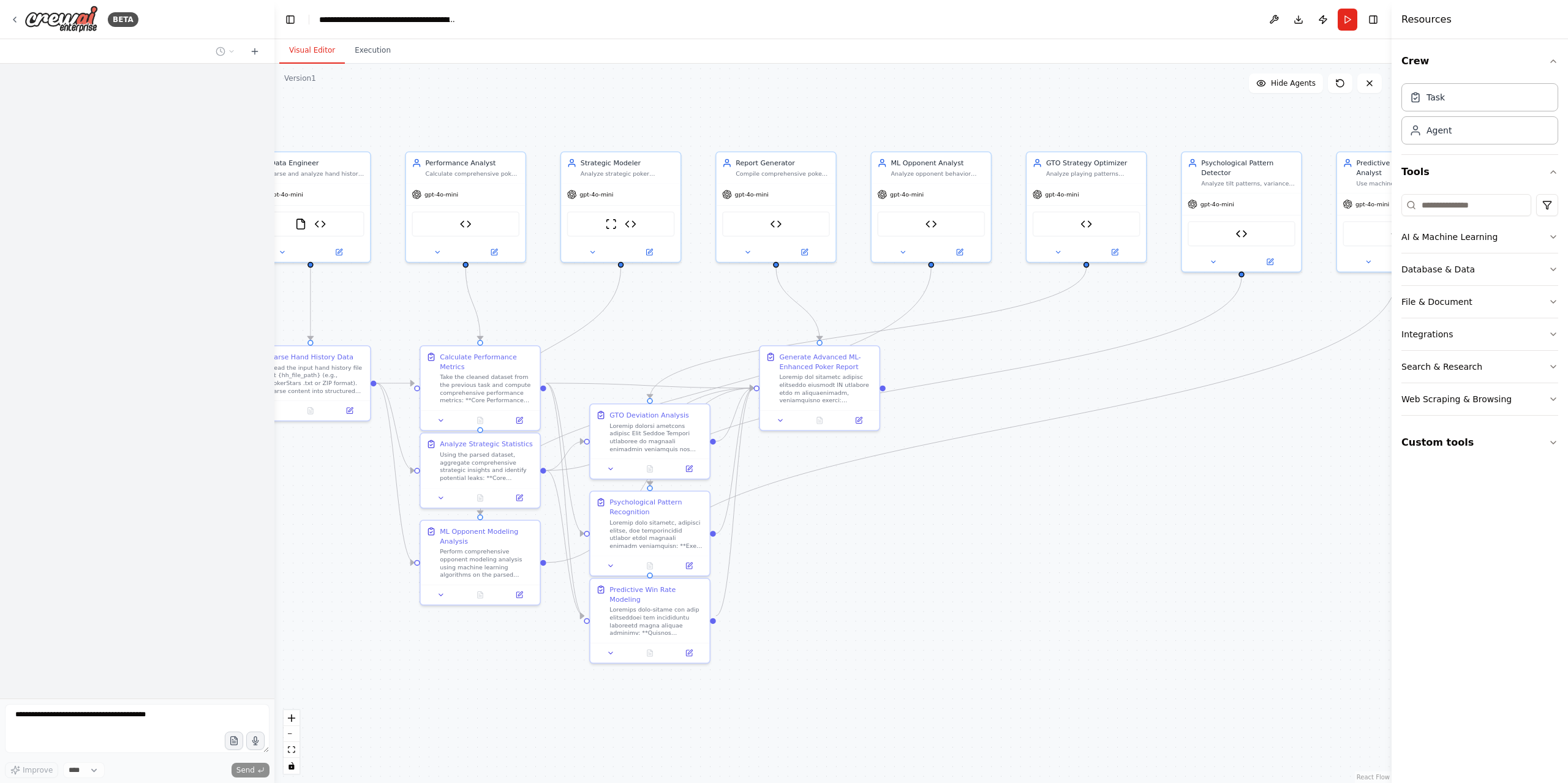
drag, startPoint x: 986, startPoint y: 612, endPoint x: 746, endPoint y: 719, distance: 262.8
click at [712, 745] on div ".deletable-edge-delete-btn { width: 20px; height: 20px; border: 0px solid #ffff…" at bounding box center [833, 423] width 1117 height 719
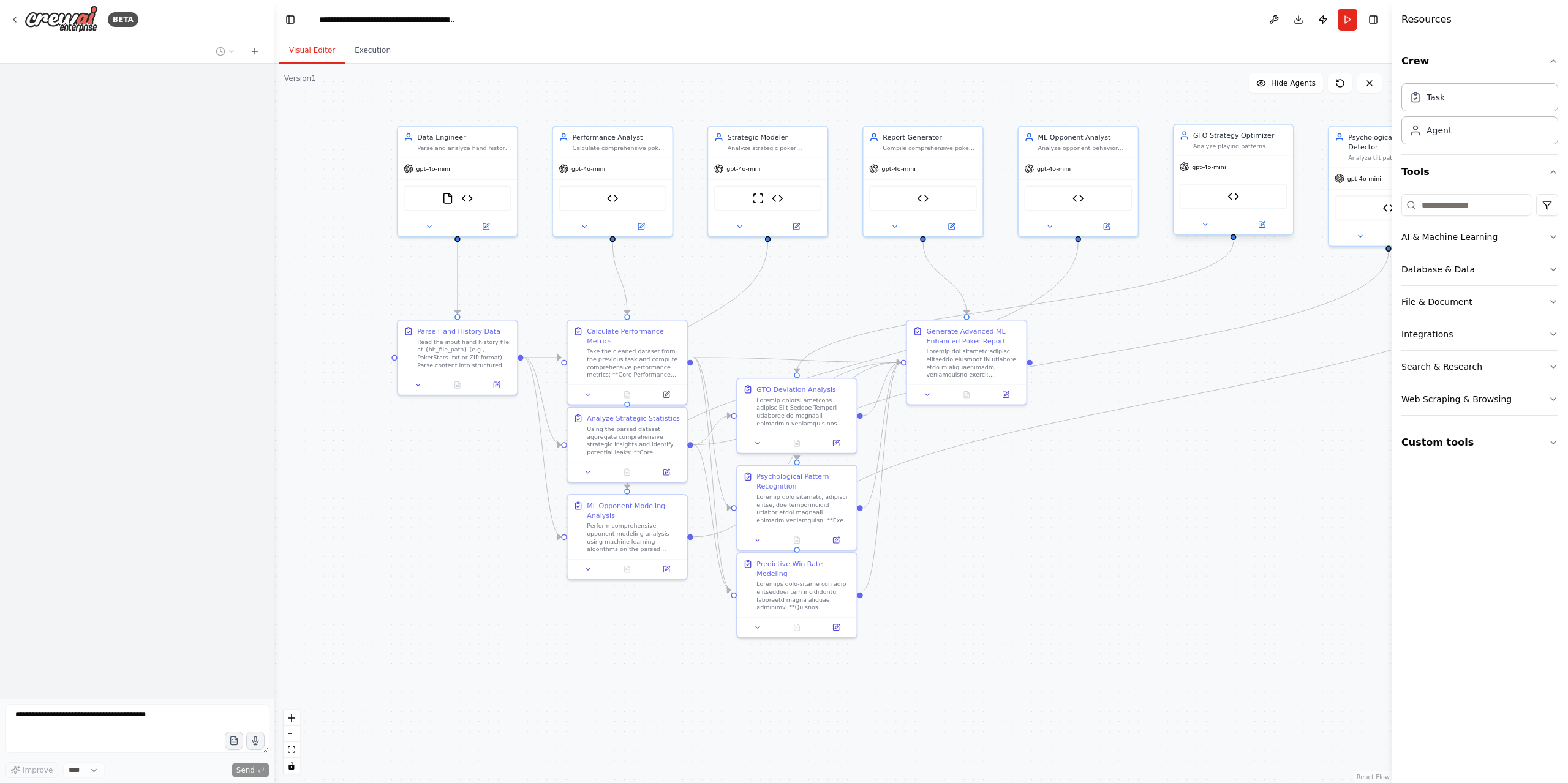
drag, startPoint x: 630, startPoint y: 692, endPoint x: 1197, endPoint y: 218, distance: 739.0
click at [648, 684] on div ".deletable-edge-delete-btn { width: 20px; height: 20px; border: 0px solid #ffff…" at bounding box center [833, 423] width 1117 height 719
click at [1462, 444] on button "Custom tools" at bounding box center [1479, 442] width 157 height 34
click at [1544, 241] on button "AI & Machine Learning" at bounding box center [1479, 237] width 157 height 32
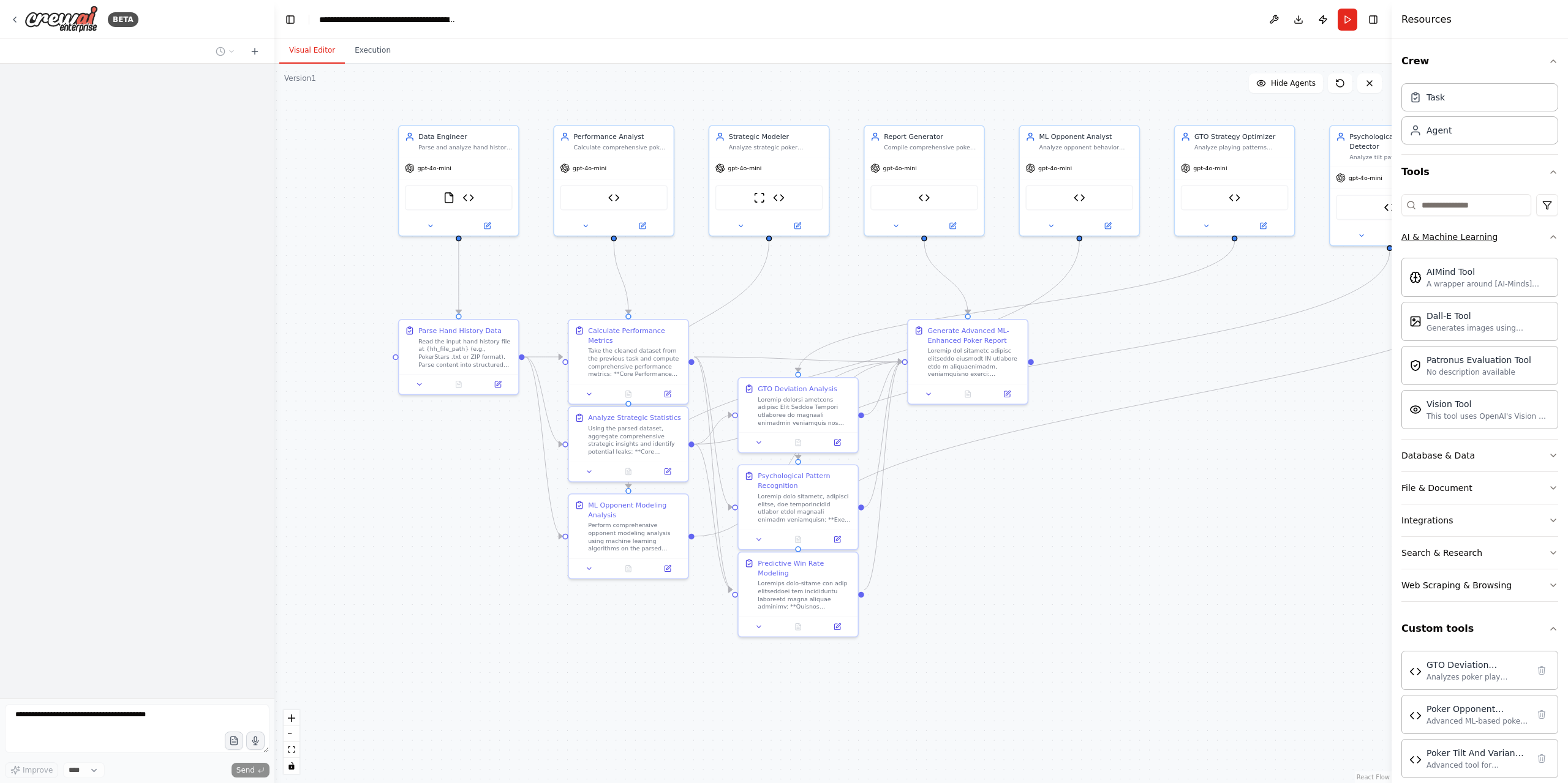
click at [1544, 241] on button "AI & Machine Learning" at bounding box center [1479, 237] width 157 height 32
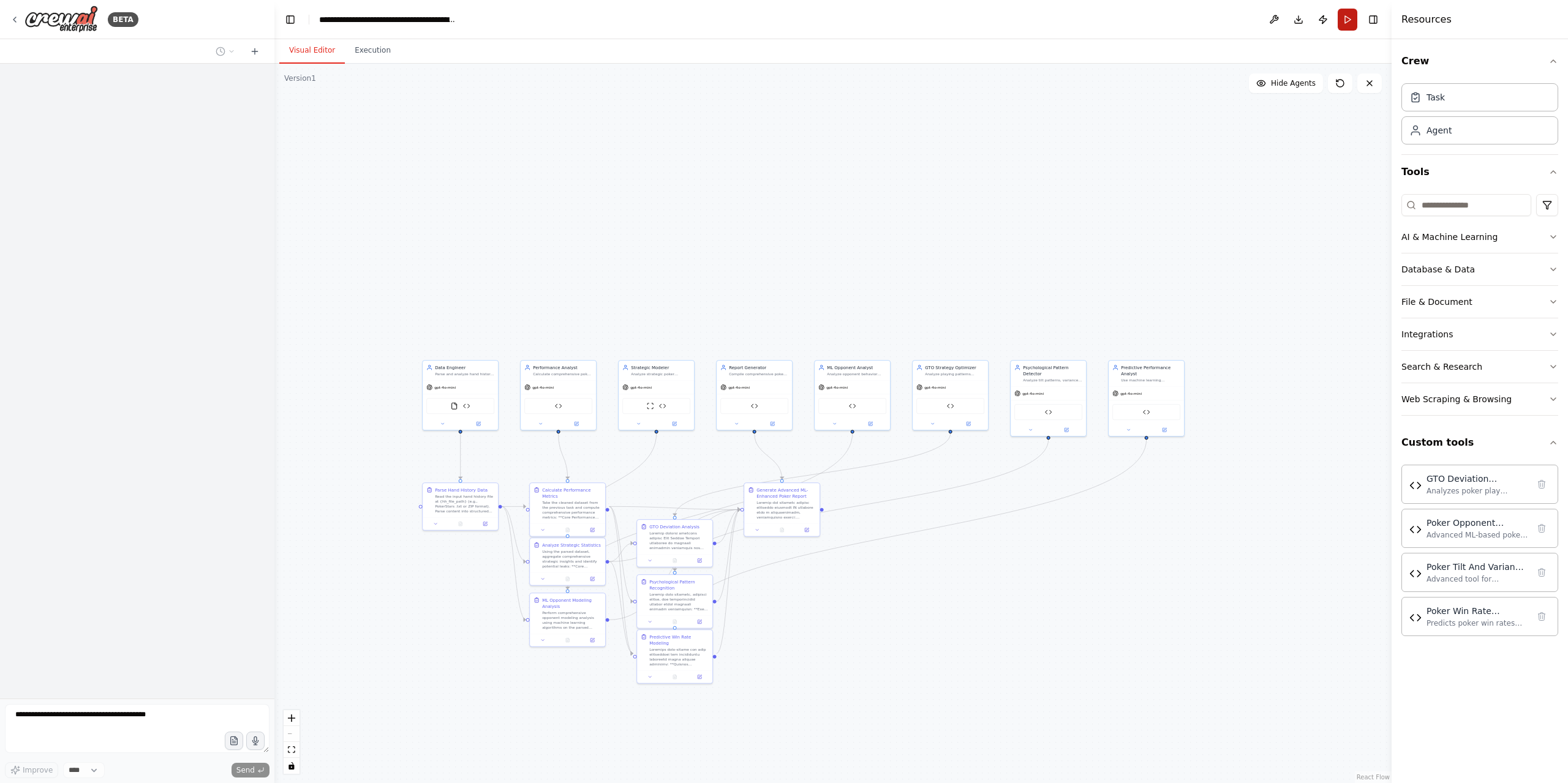
click at [1344, 21] on button "Run" at bounding box center [1347, 20] width 20 height 22
drag, startPoint x: 861, startPoint y: 663, endPoint x: 883, endPoint y: 574, distance: 91.7
click at [883, 574] on div ".deletable-edge-delete-btn { width: 20px; height: 20px; border: 0px solid #ffff…" at bounding box center [833, 423] width 1117 height 719
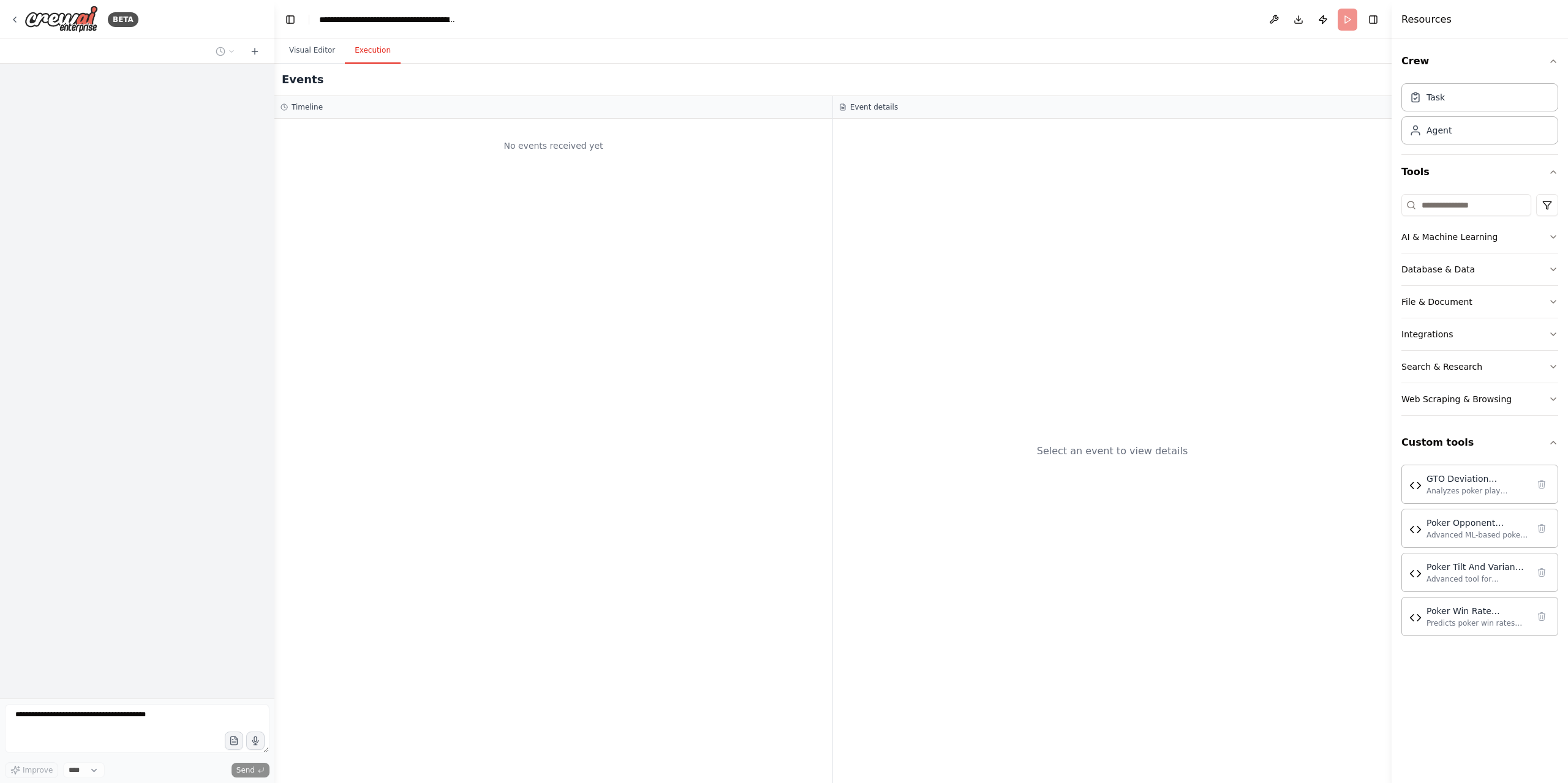
click at [358, 62] on button "Execution" at bounding box center [372, 50] width 56 height 25
click at [1125, 460] on div "Select an event to view details" at bounding box center [1111, 451] width 558 height 664
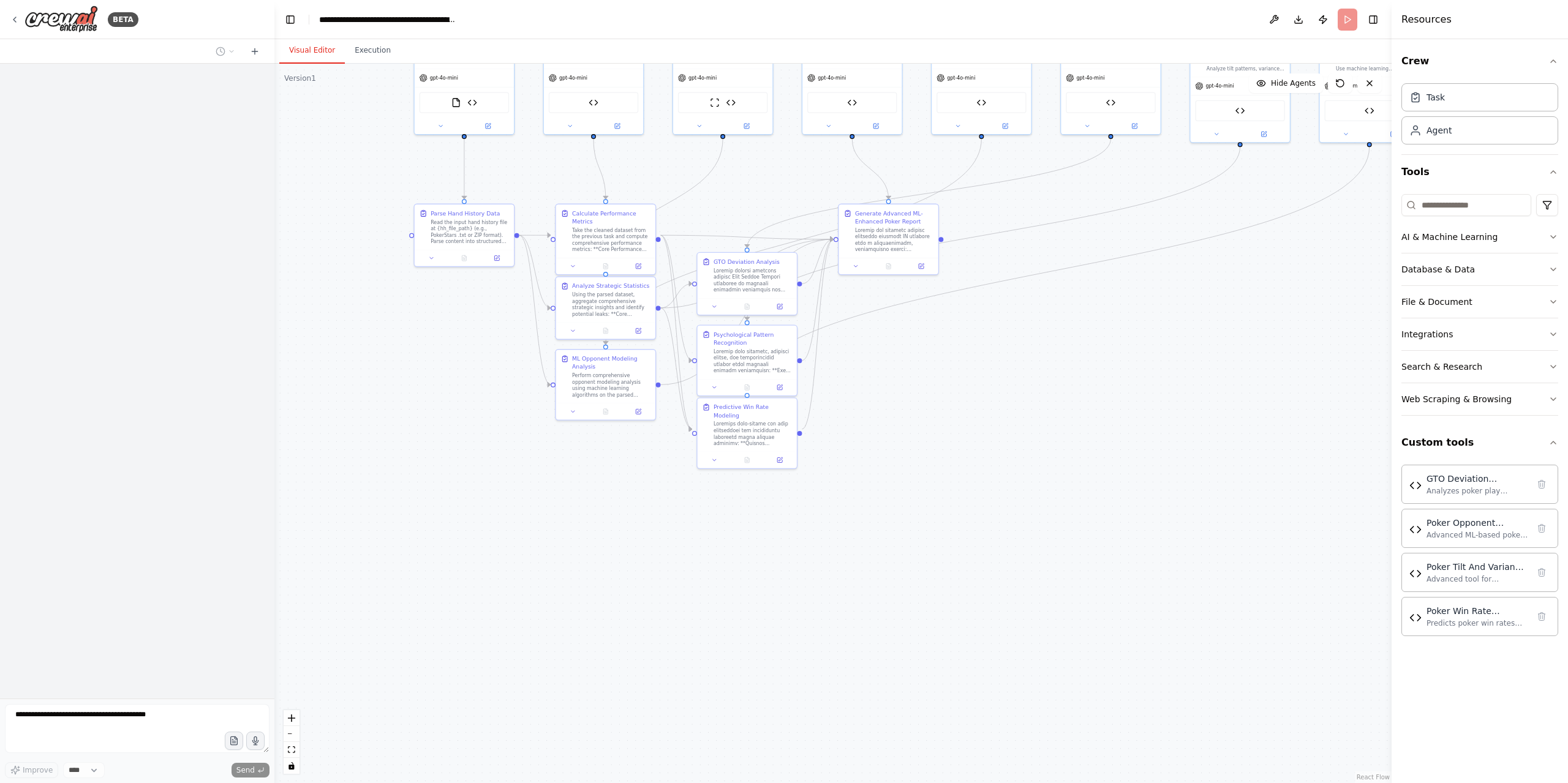
click at [305, 53] on button "Visual Editor" at bounding box center [312, 50] width 65 height 25
click at [1004, 503] on div ".deletable-edge-delete-btn { width: 20px; height: 20px; border: 0px solid #ffff…" at bounding box center [833, 423] width 1117 height 719
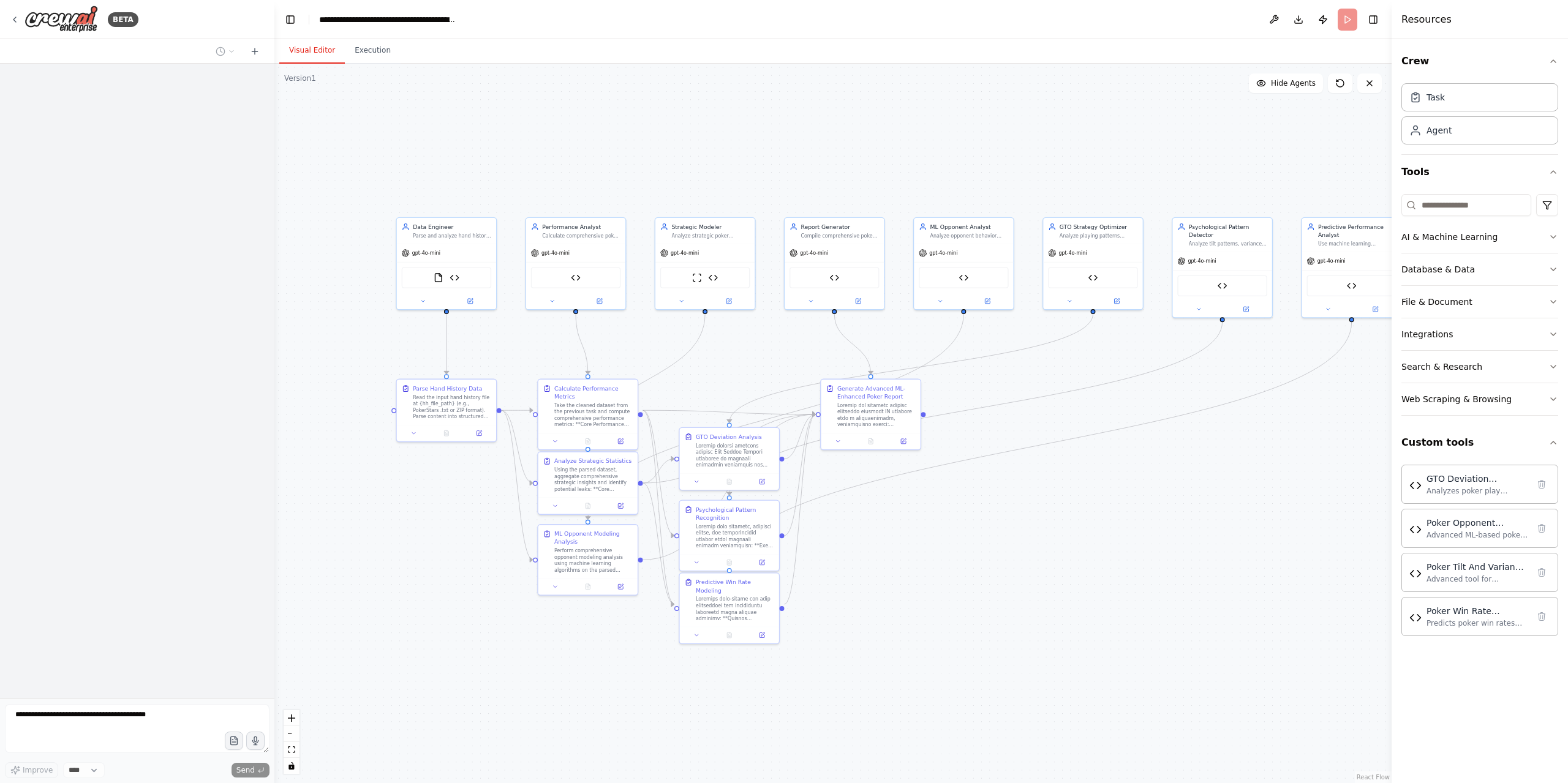
drag, startPoint x: 1132, startPoint y: 276, endPoint x: 1114, endPoint y: 462, distance: 186.9
click at [1112, 468] on div ".deletable-edge-delete-btn { width: 20px; height: 20px; border: 0px solid #ffff…" at bounding box center [833, 423] width 1117 height 719
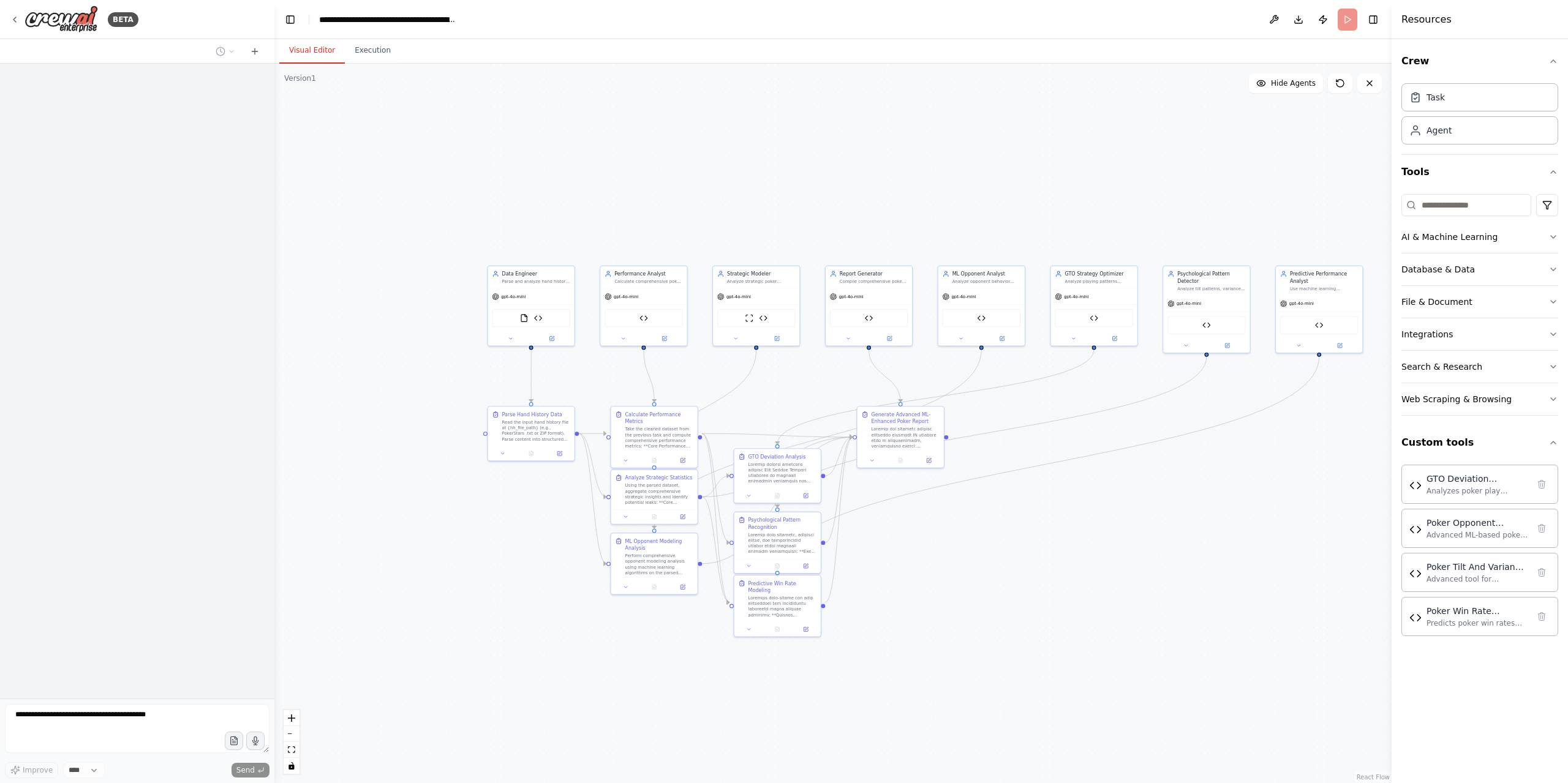
drag, startPoint x: 941, startPoint y: 417, endPoint x: 959, endPoint y: 403, distance: 22.8
click at [944, 416] on div "Generate Advanced ML-Enhanced Poker Report" at bounding box center [900, 430] width 86 height 46
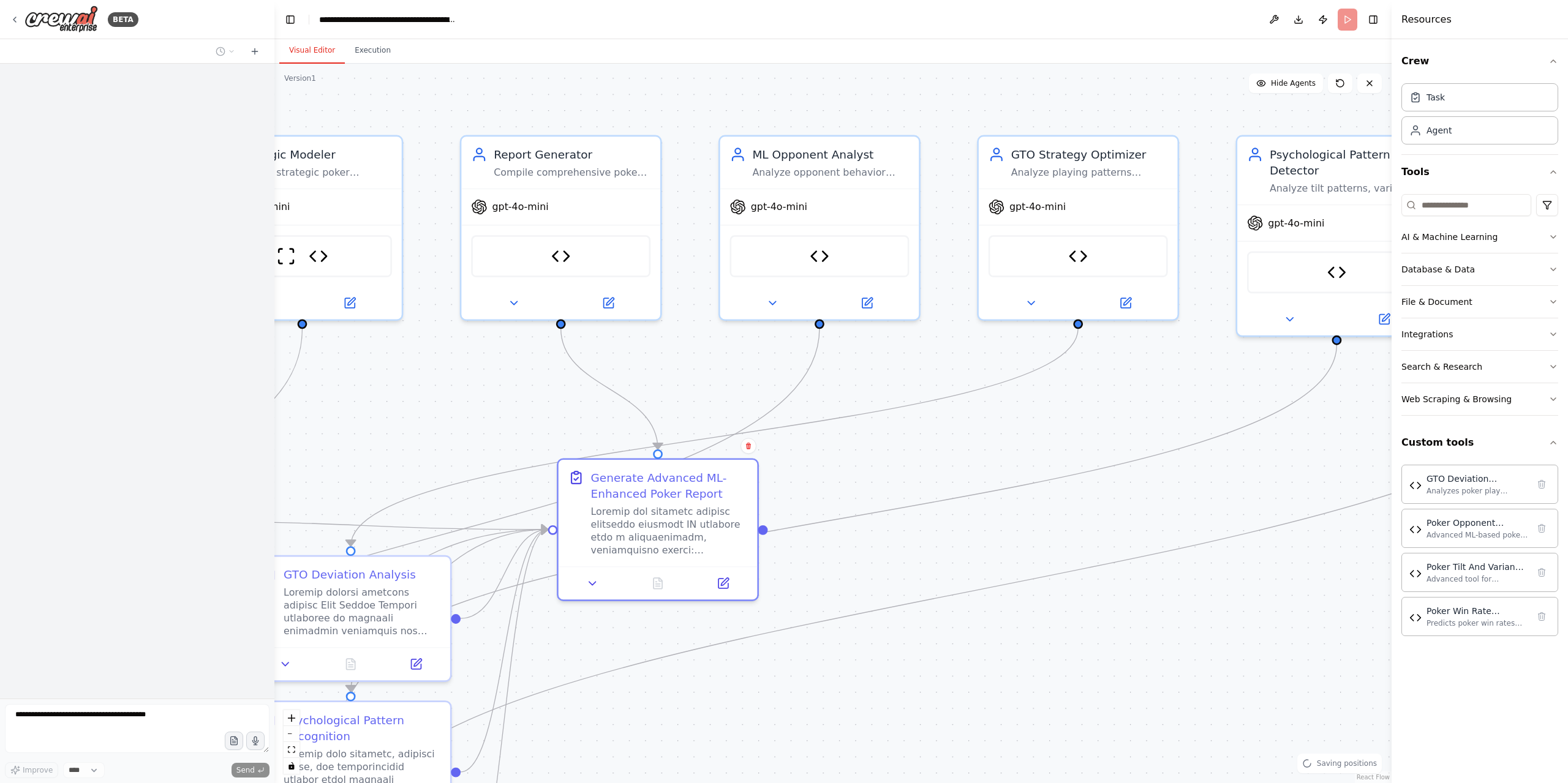
drag, startPoint x: 115, startPoint y: 199, endPoint x: 139, endPoint y: 211, distance: 26.8
click at [139, 211] on div at bounding box center [137, 381] width 274 height 635
click at [18, 22] on icon at bounding box center [14, 19] width 9 height 9
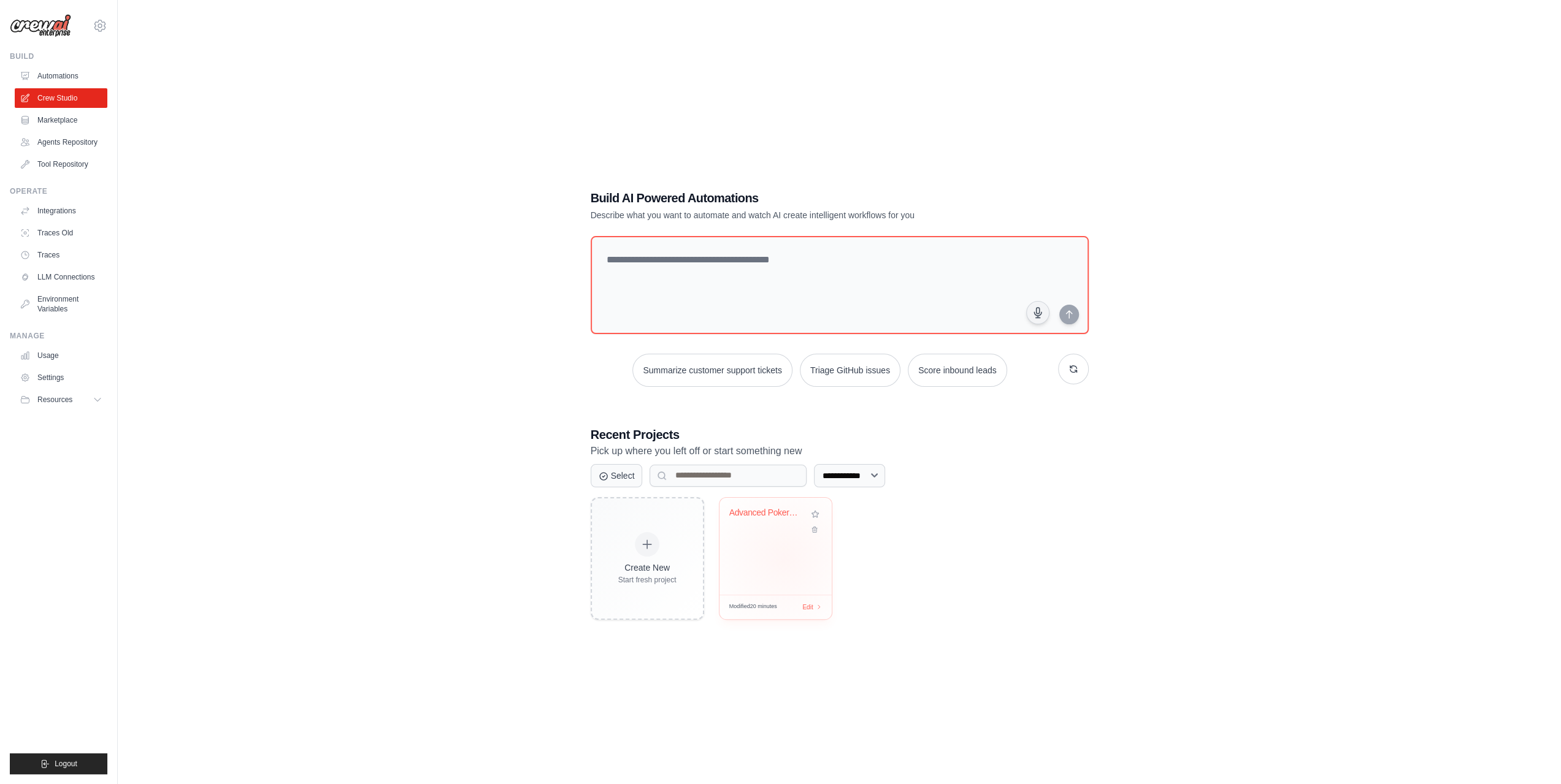
click at [784, 557] on div "Advanced Poker Analytics - ML-Enhan..." at bounding box center [776, 546] width 112 height 97
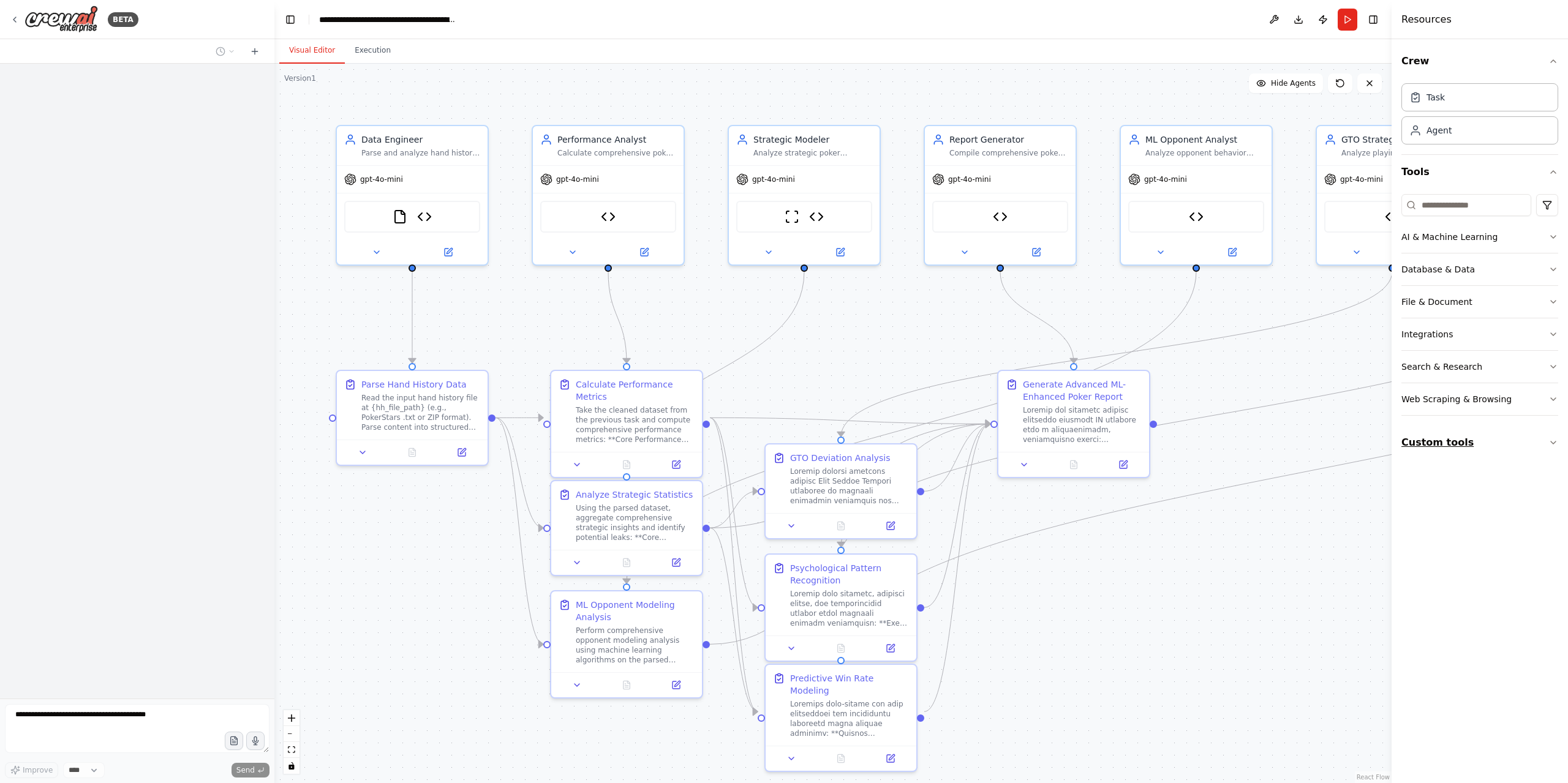
click at [1528, 442] on button "Custom tools" at bounding box center [1479, 442] width 157 height 34
click at [1433, 401] on div "Web Scraping & Browsing" at bounding box center [1456, 399] width 110 height 12
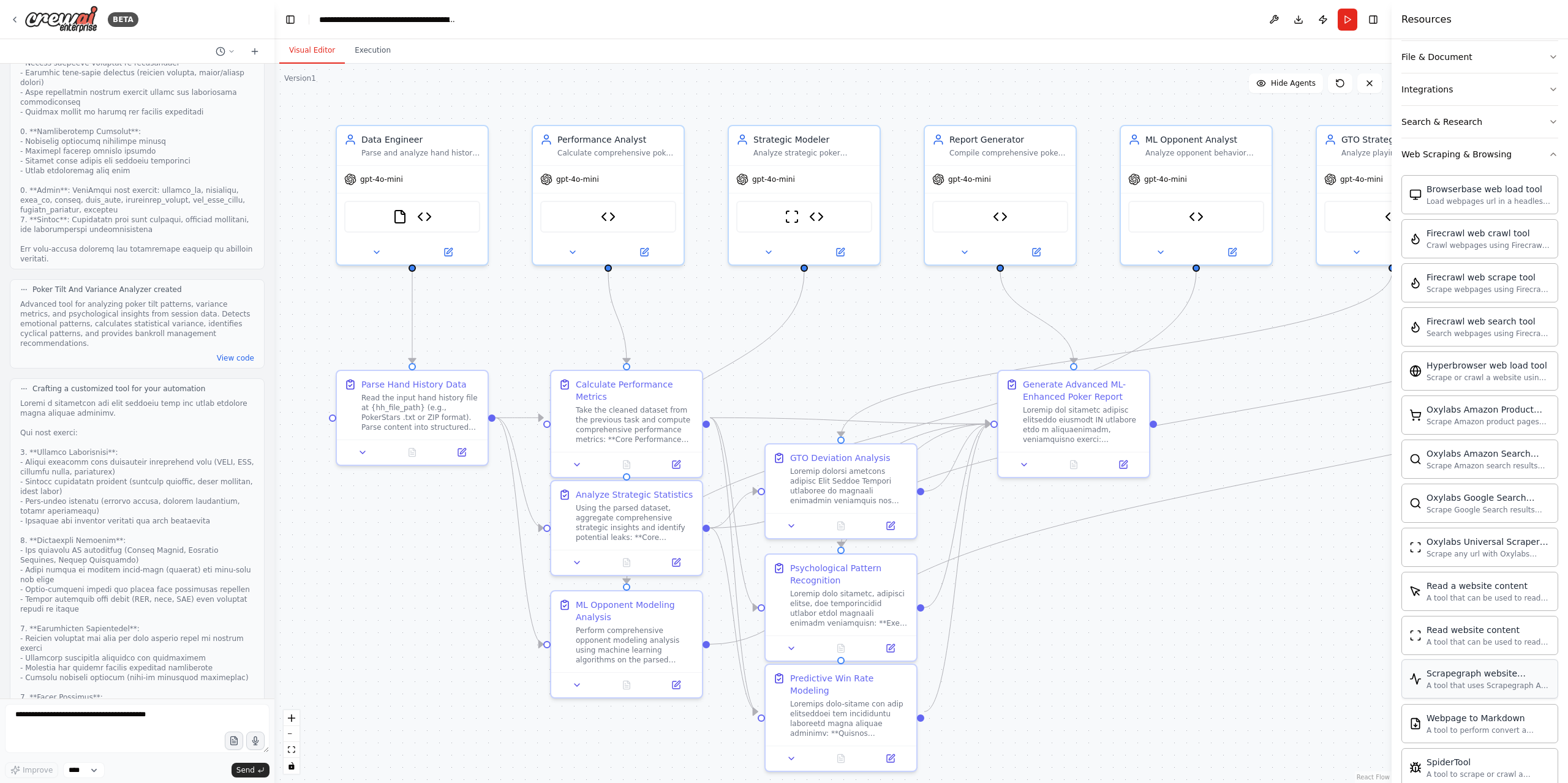
scroll to position [306, 0]
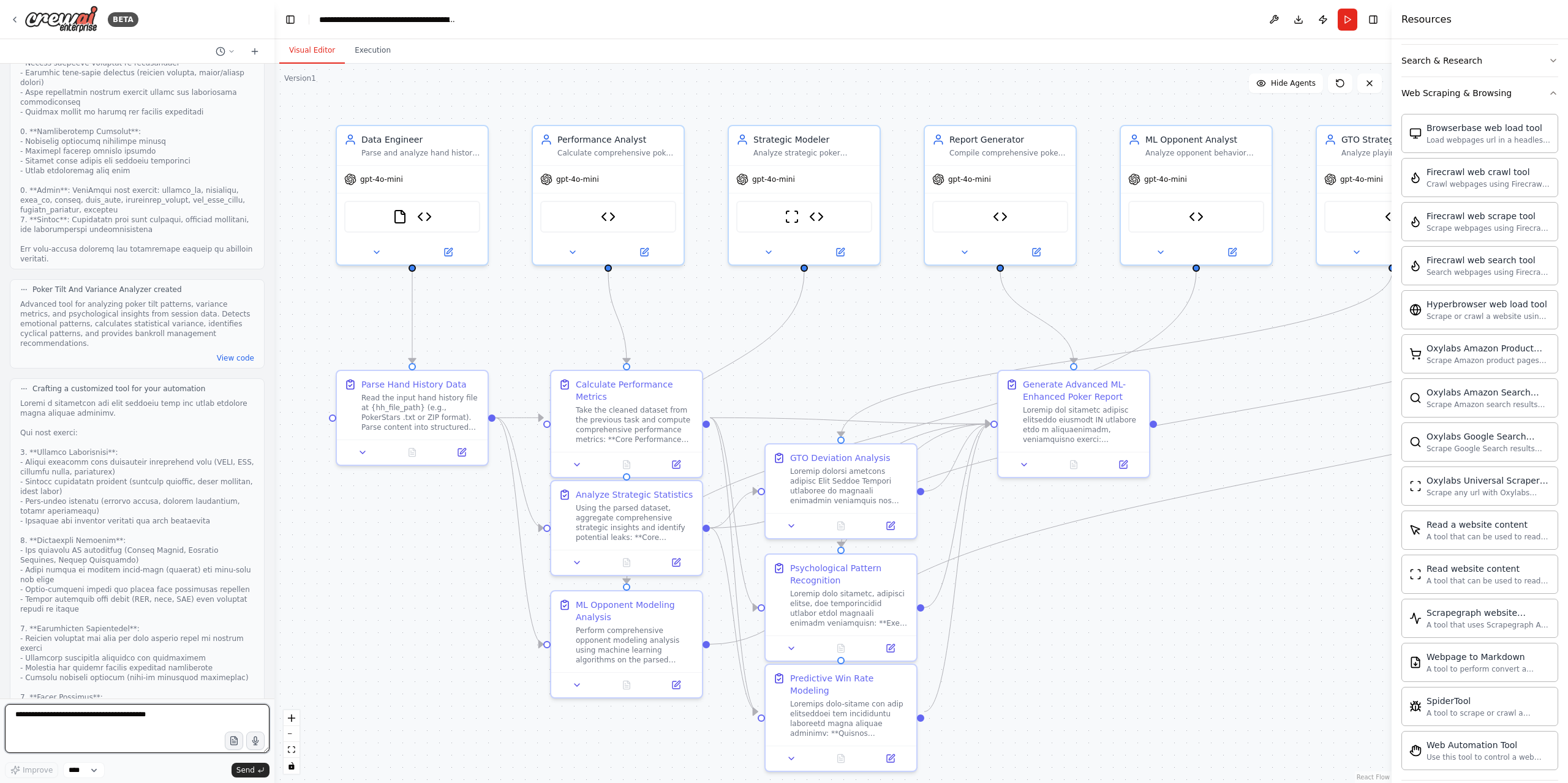
click at [144, 719] on textarea at bounding box center [137, 728] width 264 height 49
type textarea "*********"
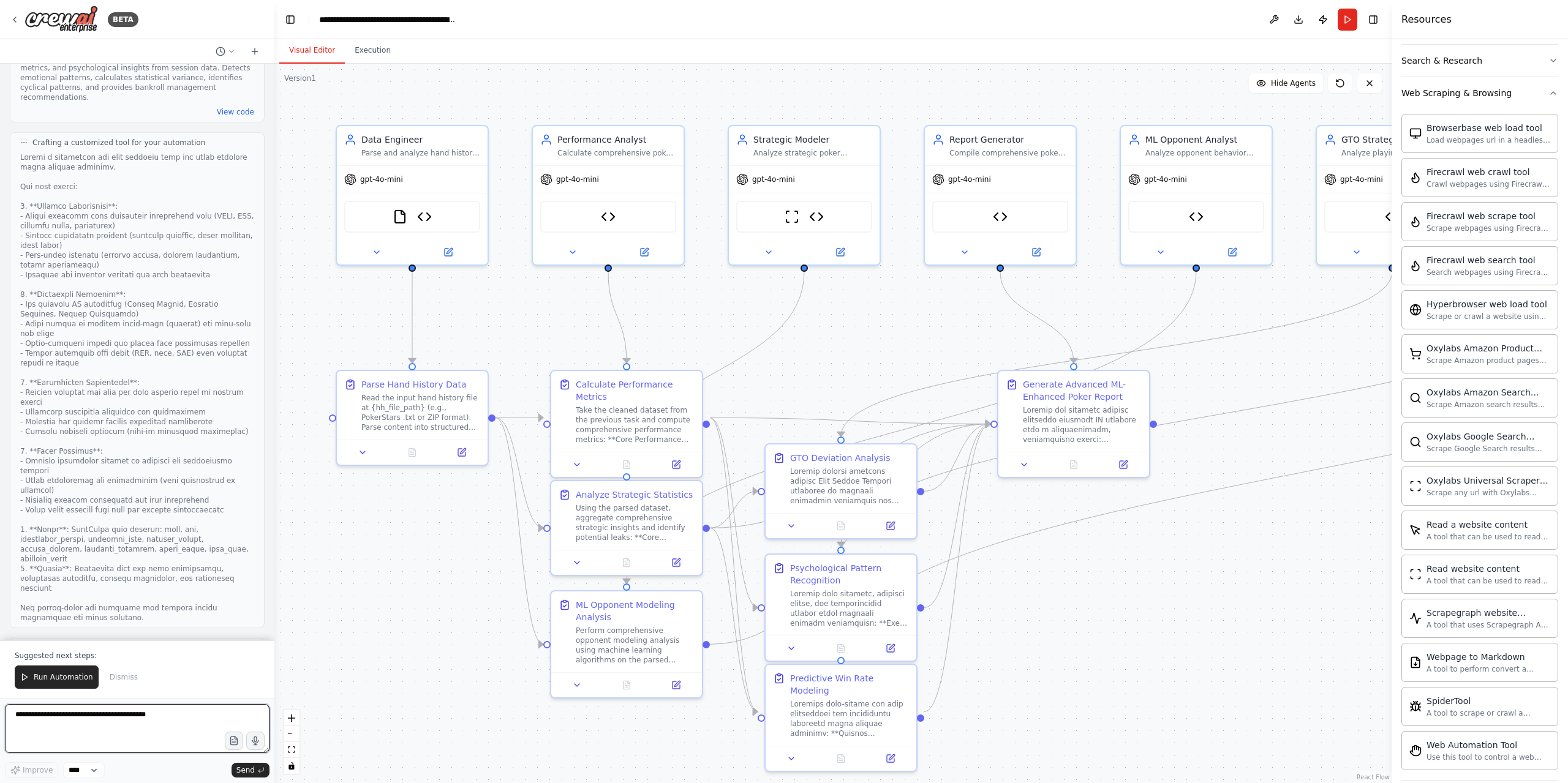
scroll to position [29501, 0]
click at [68, 680] on span "Run Automation" at bounding box center [63, 676] width 60 height 9
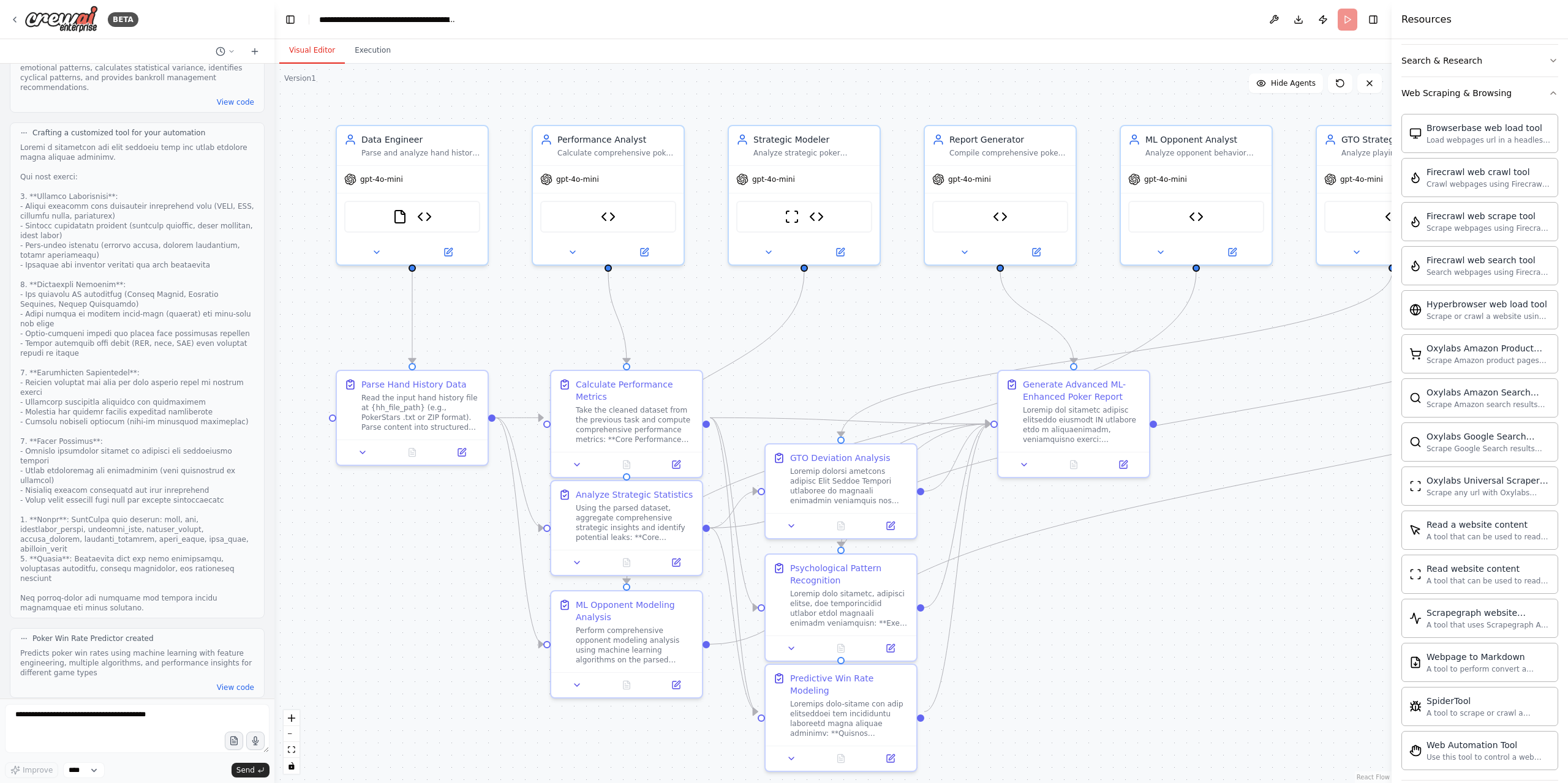
scroll to position [29443, 0]
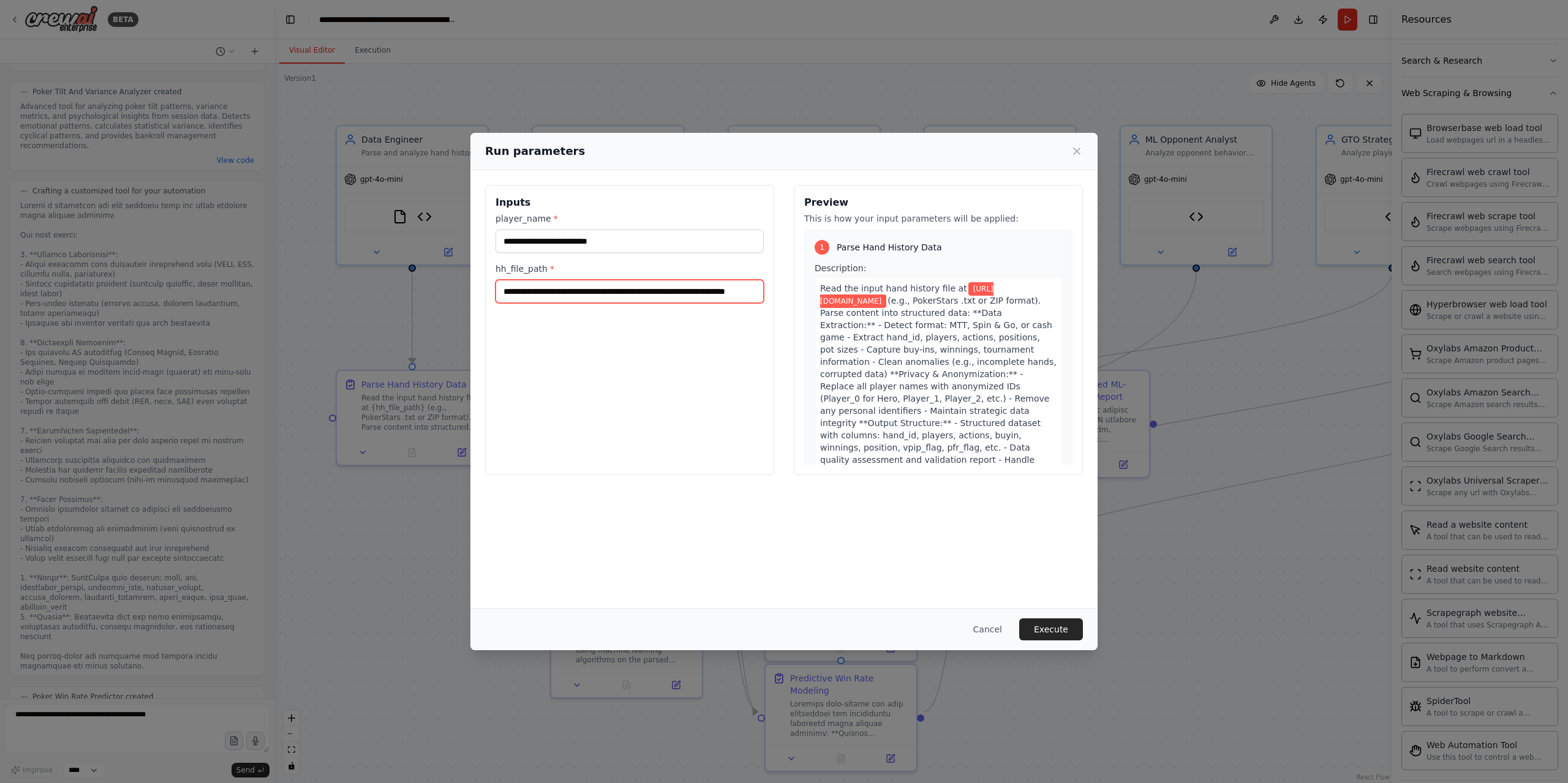
click at [682, 289] on input "**********" at bounding box center [629, 292] width 268 height 23
click at [659, 292] on input "hh_file_path *" at bounding box center [629, 292] width 268 height 23
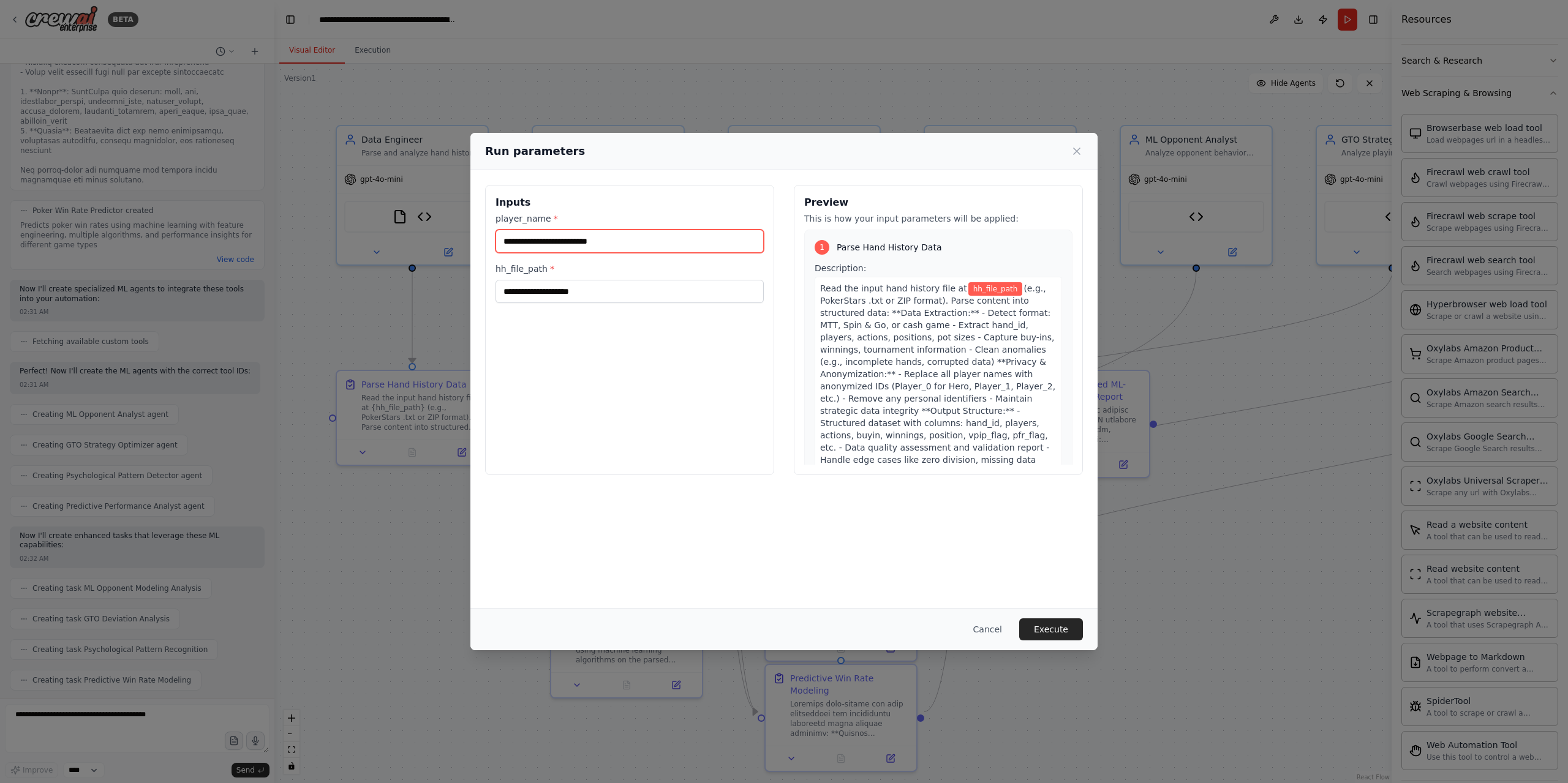
click at [663, 248] on input "**********" at bounding box center [629, 241] width 268 height 23
click at [663, 248] on input "player_name *" at bounding box center [629, 241] width 268 height 23
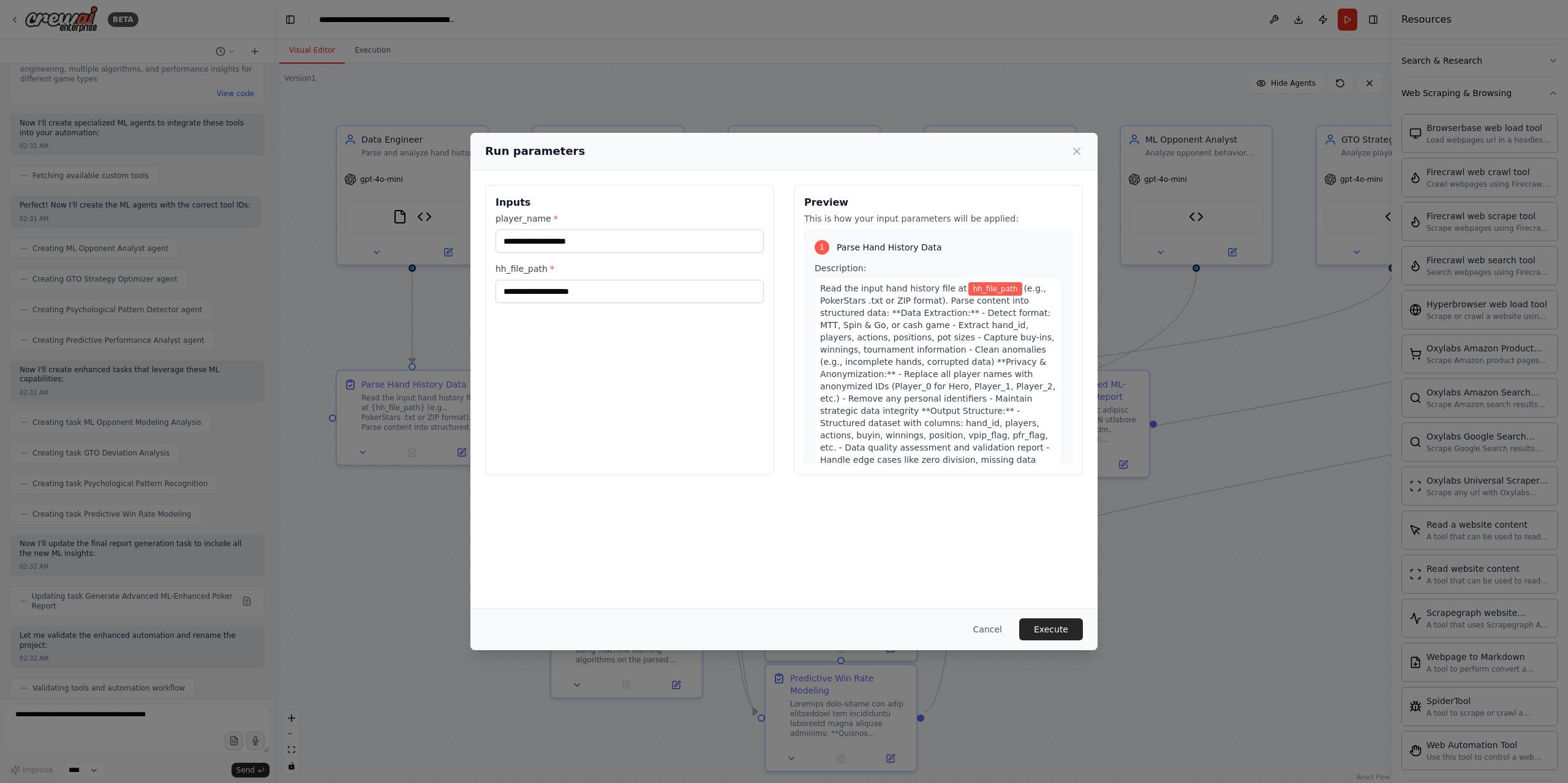
scroll to position [30107, 0]
click at [1075, 160] on div "Run parameters" at bounding box center [784, 151] width 627 height 37
click at [1076, 150] on icon at bounding box center [1077, 151] width 6 height 6
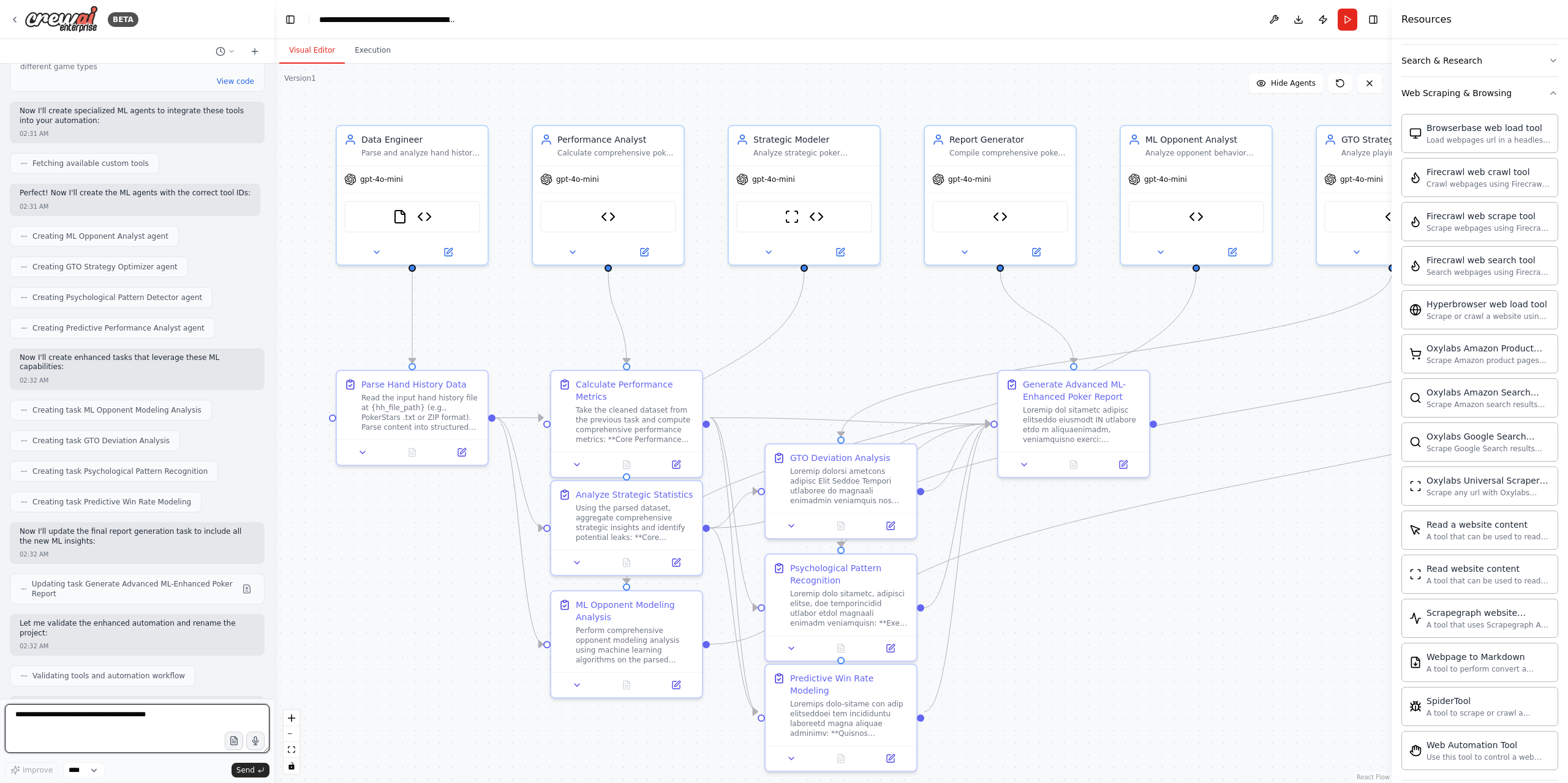
click at [150, 712] on textarea at bounding box center [137, 728] width 264 height 49
type textarea "**********"
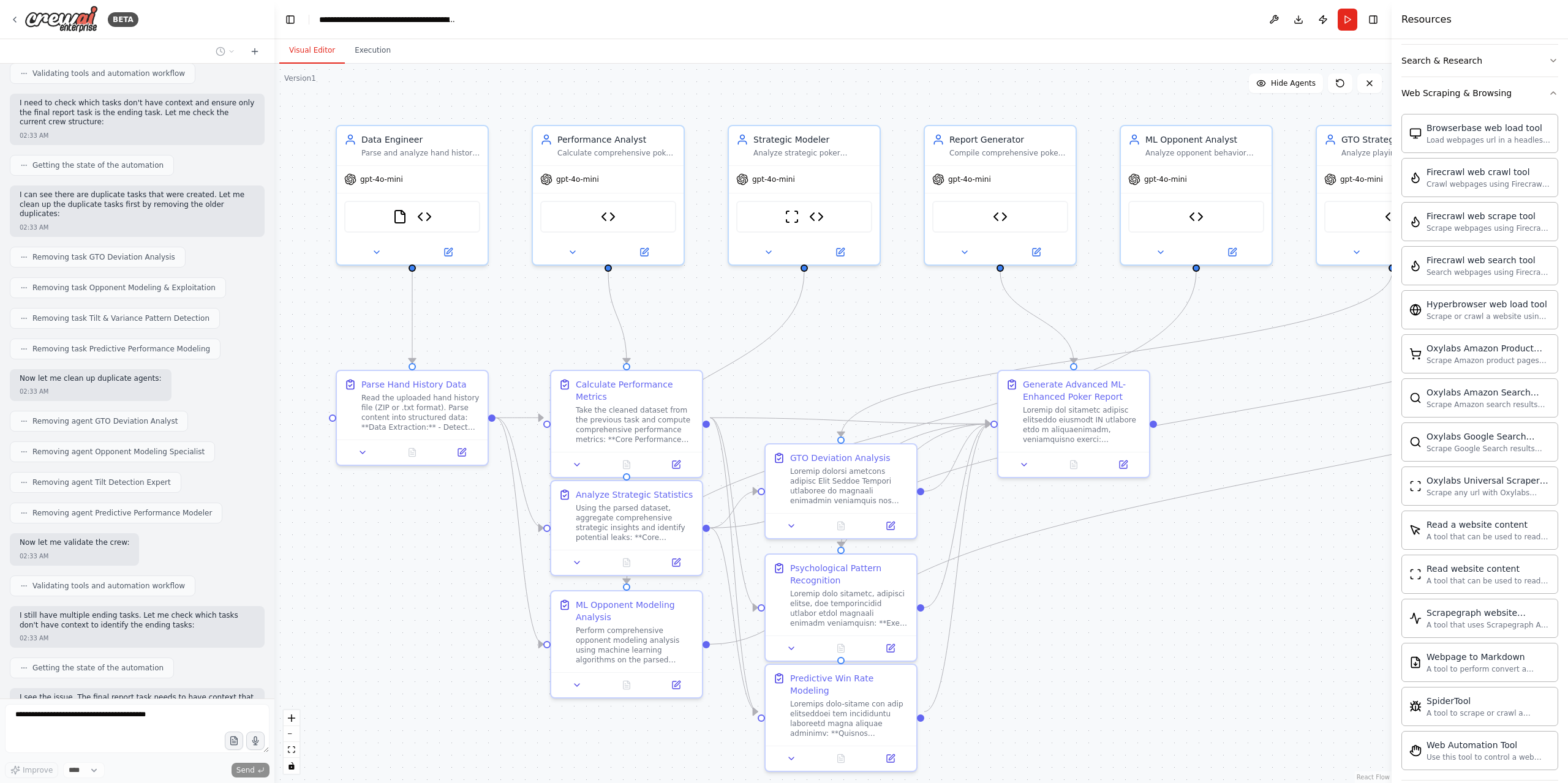
scroll to position [30842, 0]
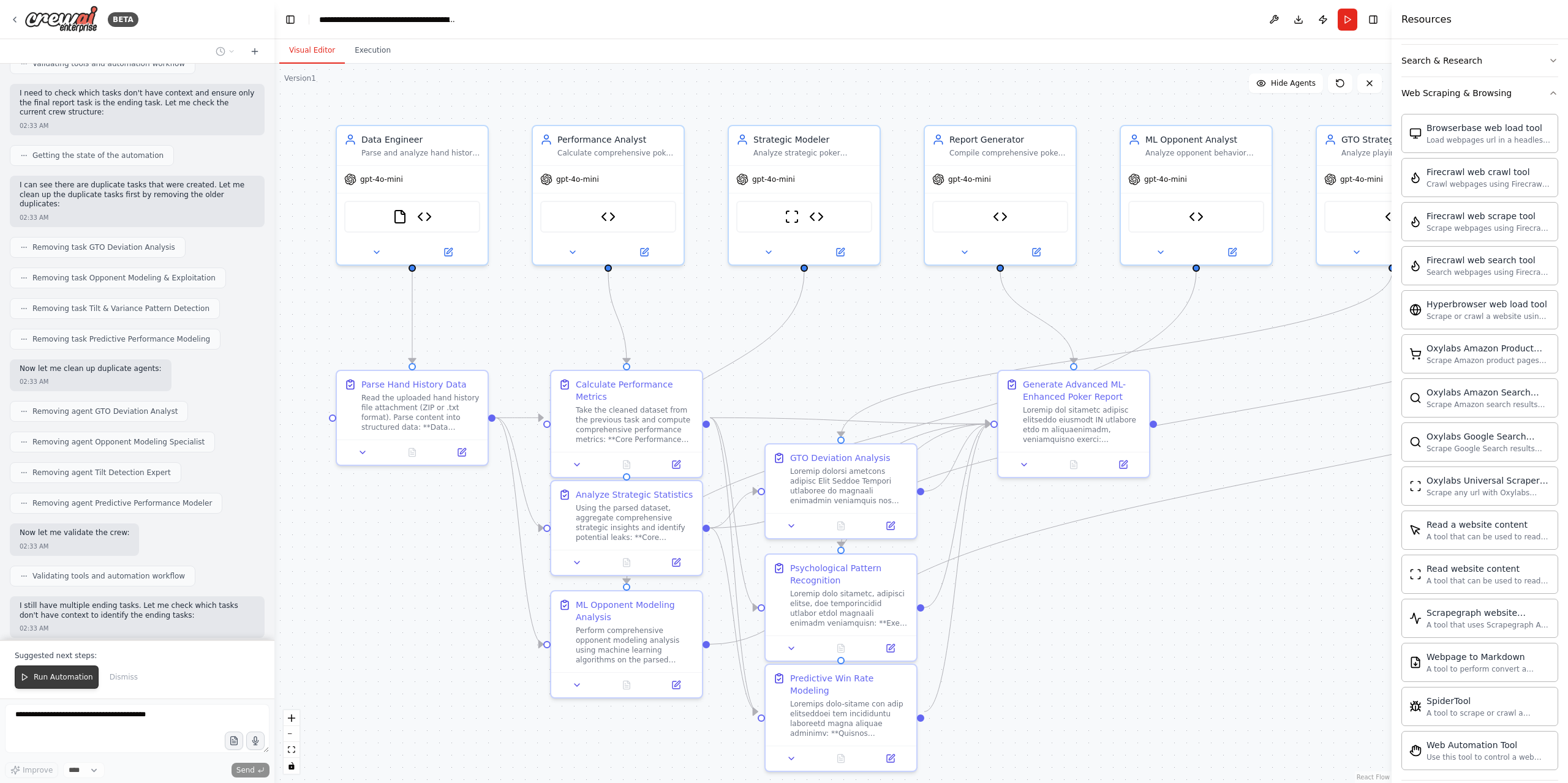
click at [52, 671] on button "Run Automation" at bounding box center [57, 677] width 84 height 23
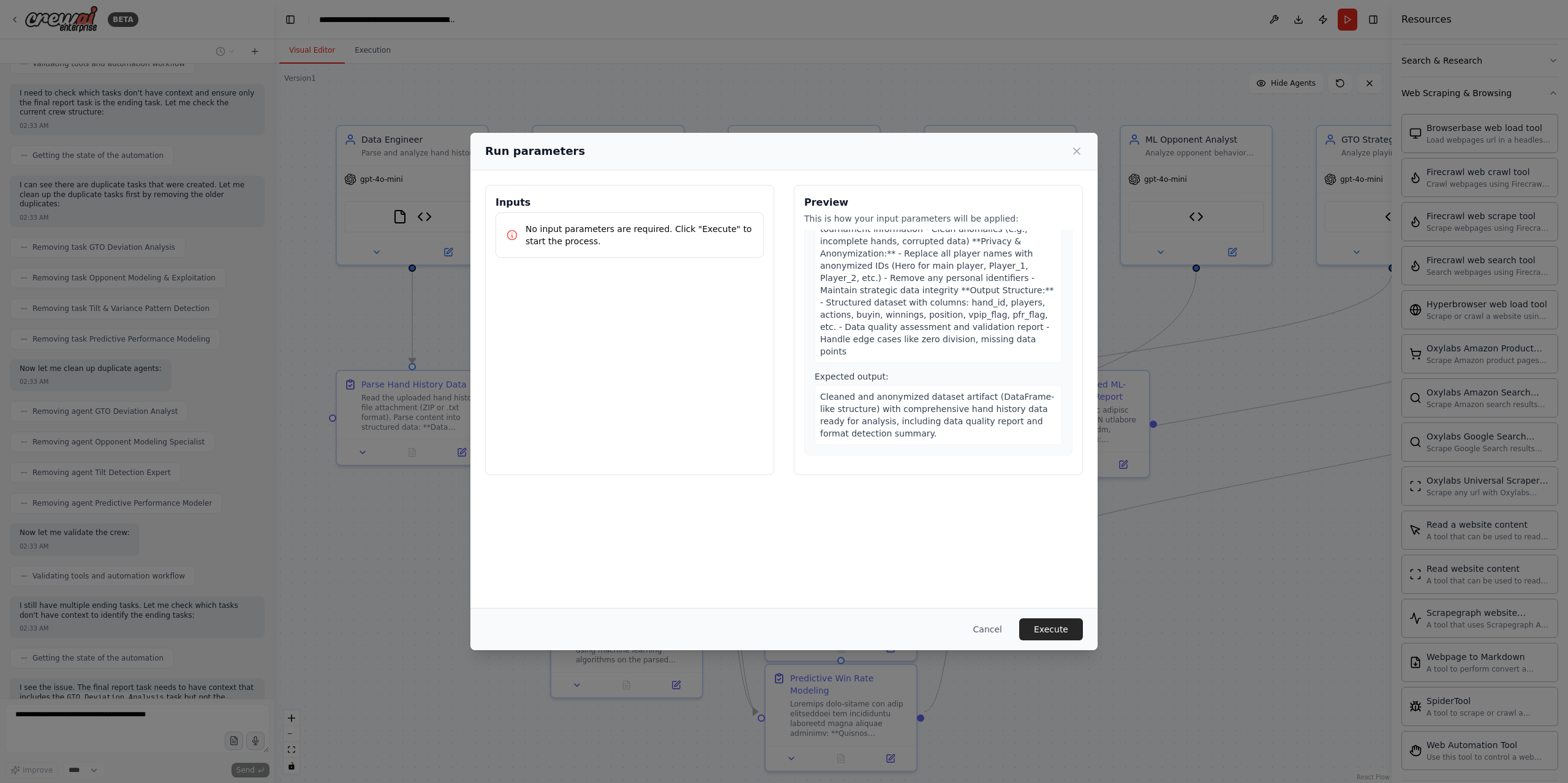
scroll to position [0, 0]
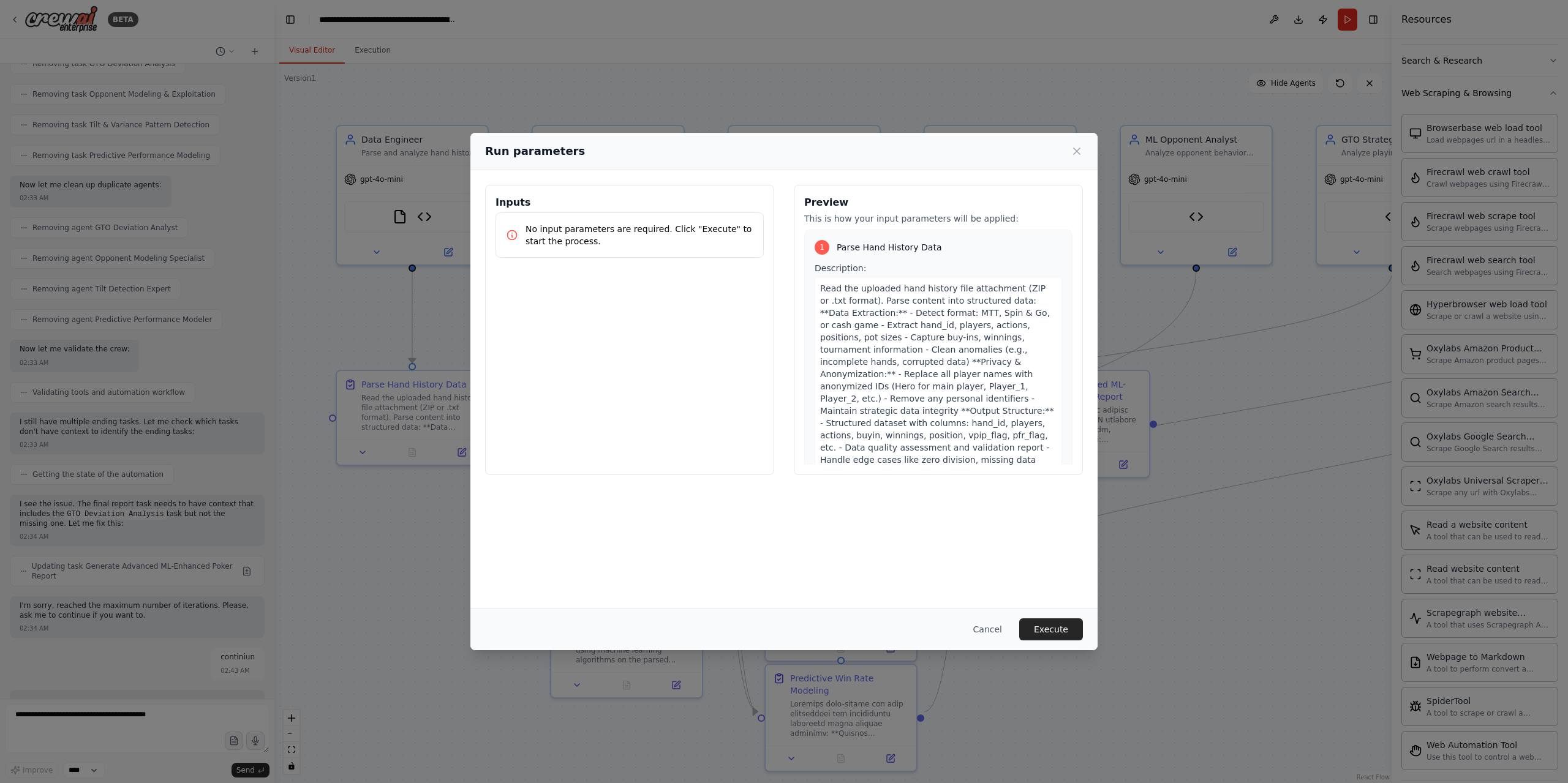
drag, startPoint x: 1062, startPoint y: 628, endPoint x: 1018, endPoint y: 623, distance: 44.3
click at [1018, 623] on div "Cancel Execute" at bounding box center [783, 629] width 597 height 22
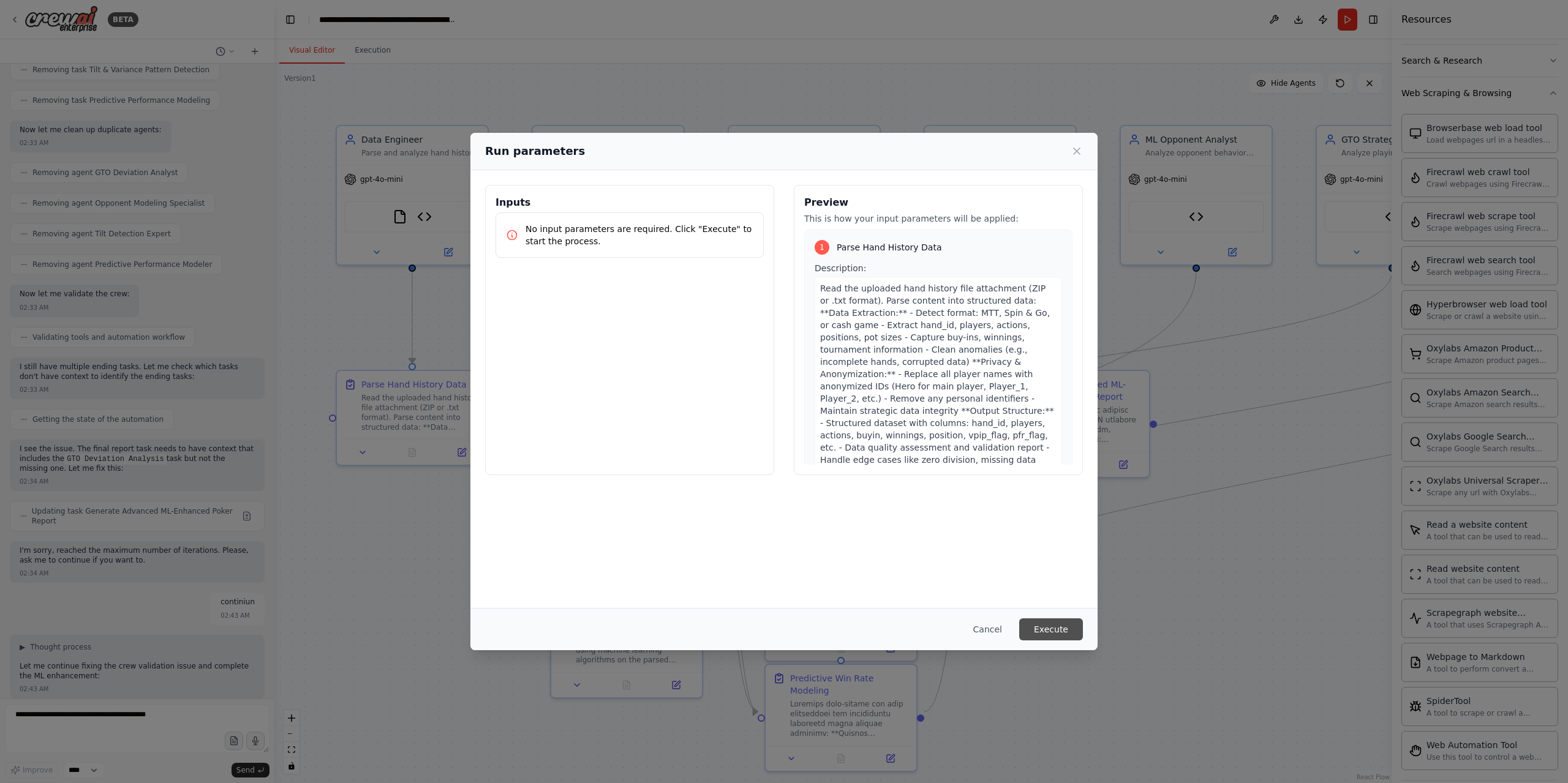
click at [1037, 627] on button "Execute" at bounding box center [1051, 629] width 64 height 22
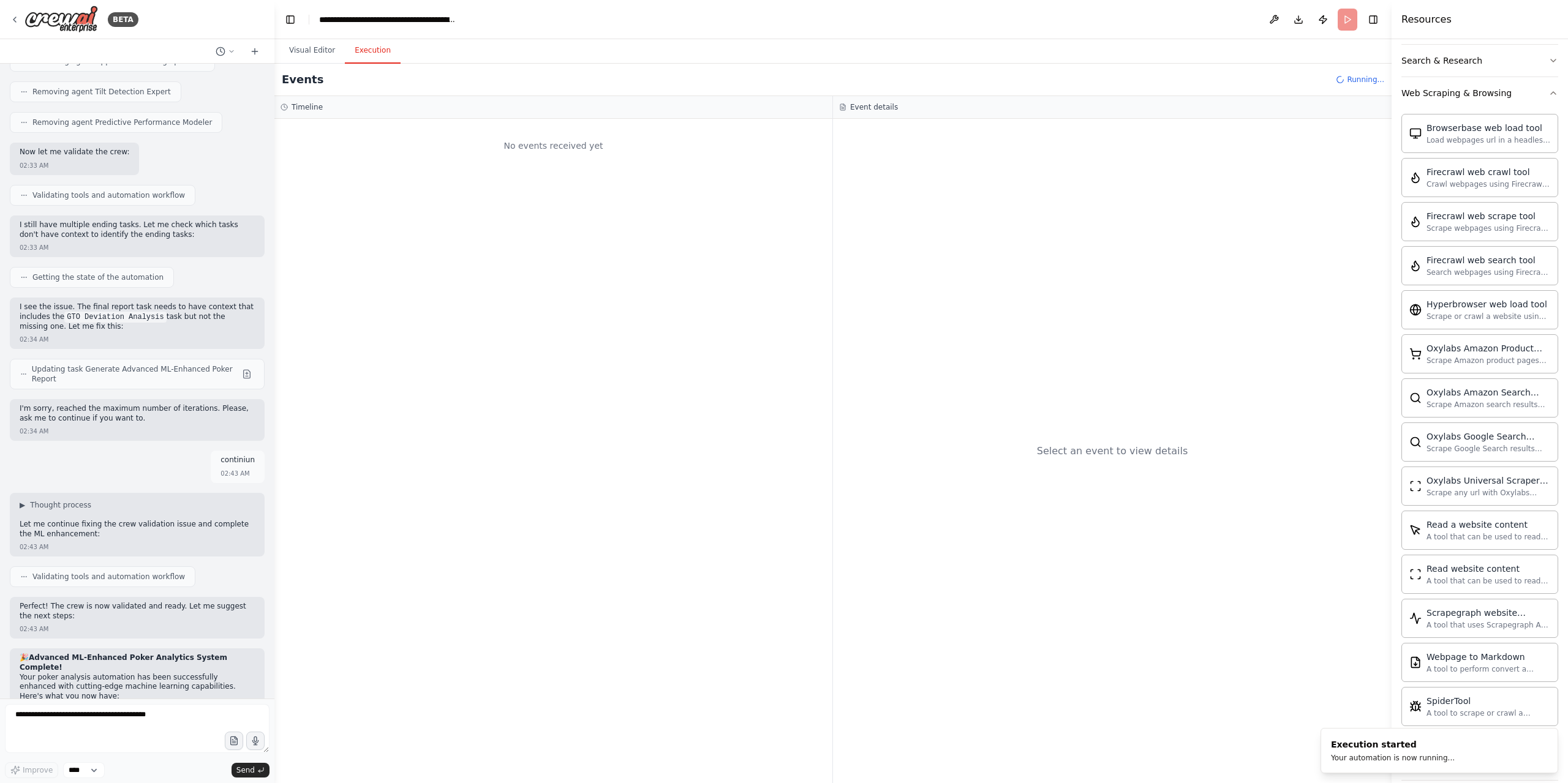
scroll to position [31231, 0]
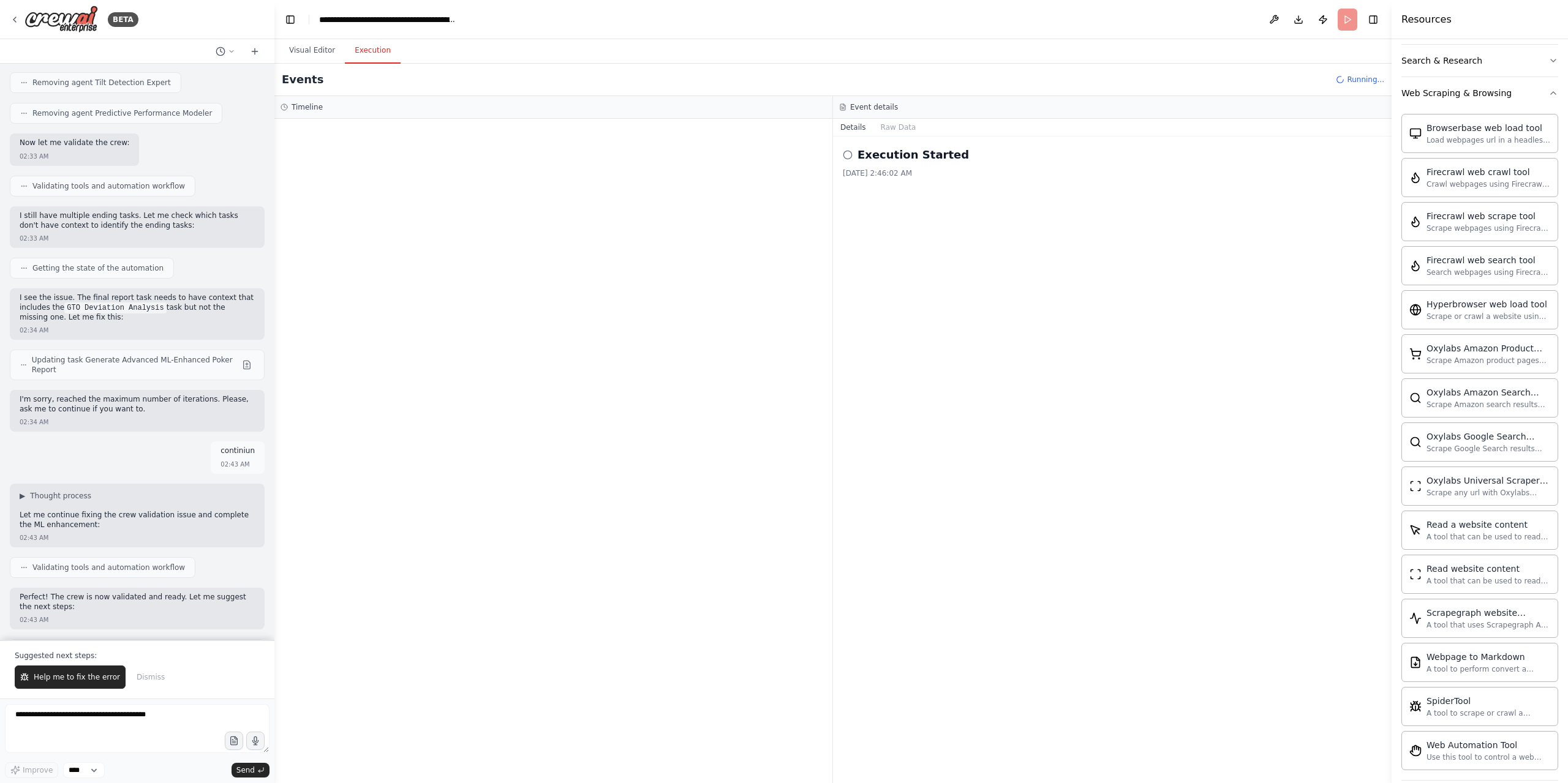
click at [846, 155] on icon at bounding box center [847, 155] width 9 height 9
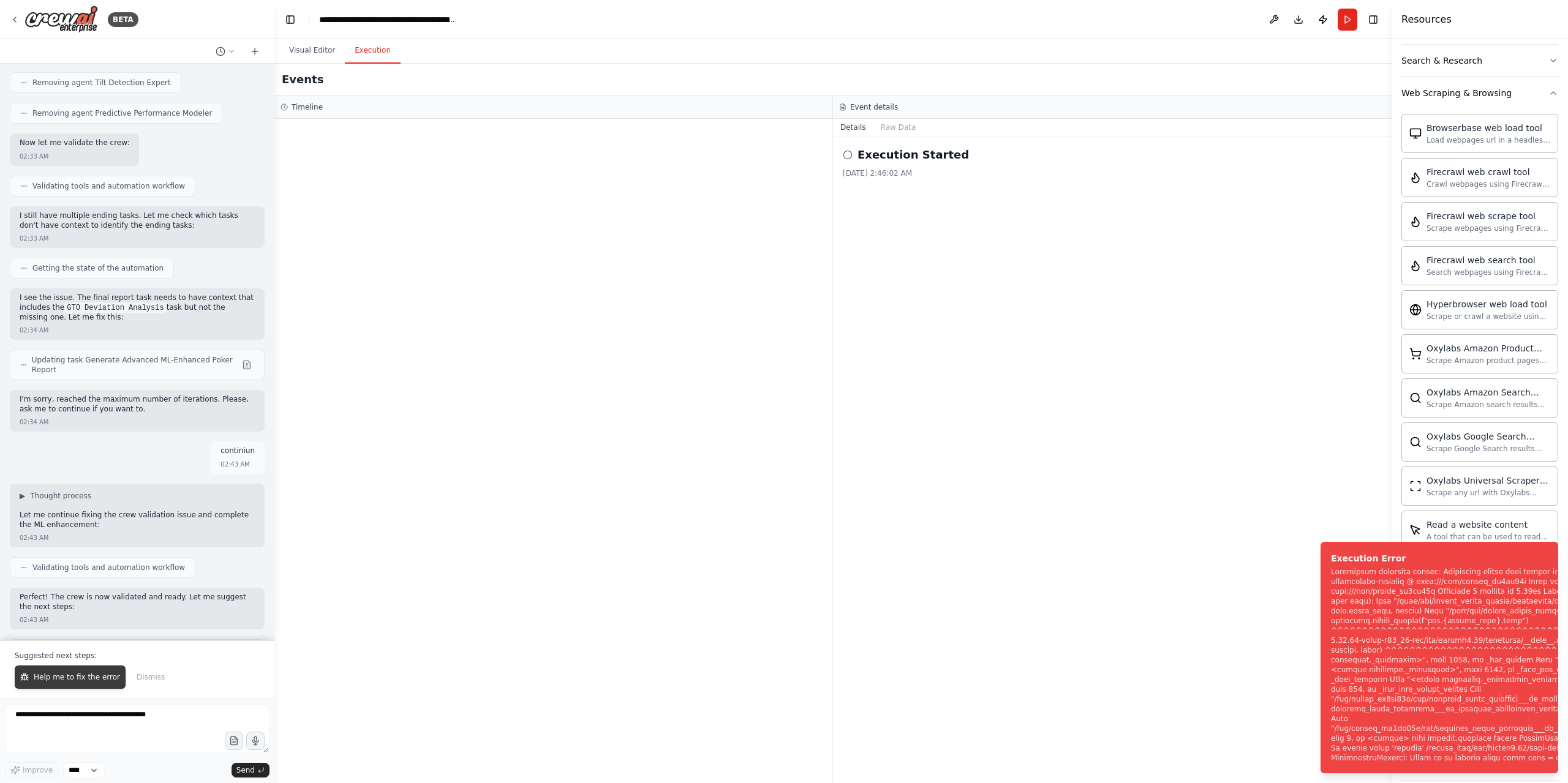
click at [68, 682] on span "Help me to fix the error" at bounding box center [76, 676] width 86 height 9
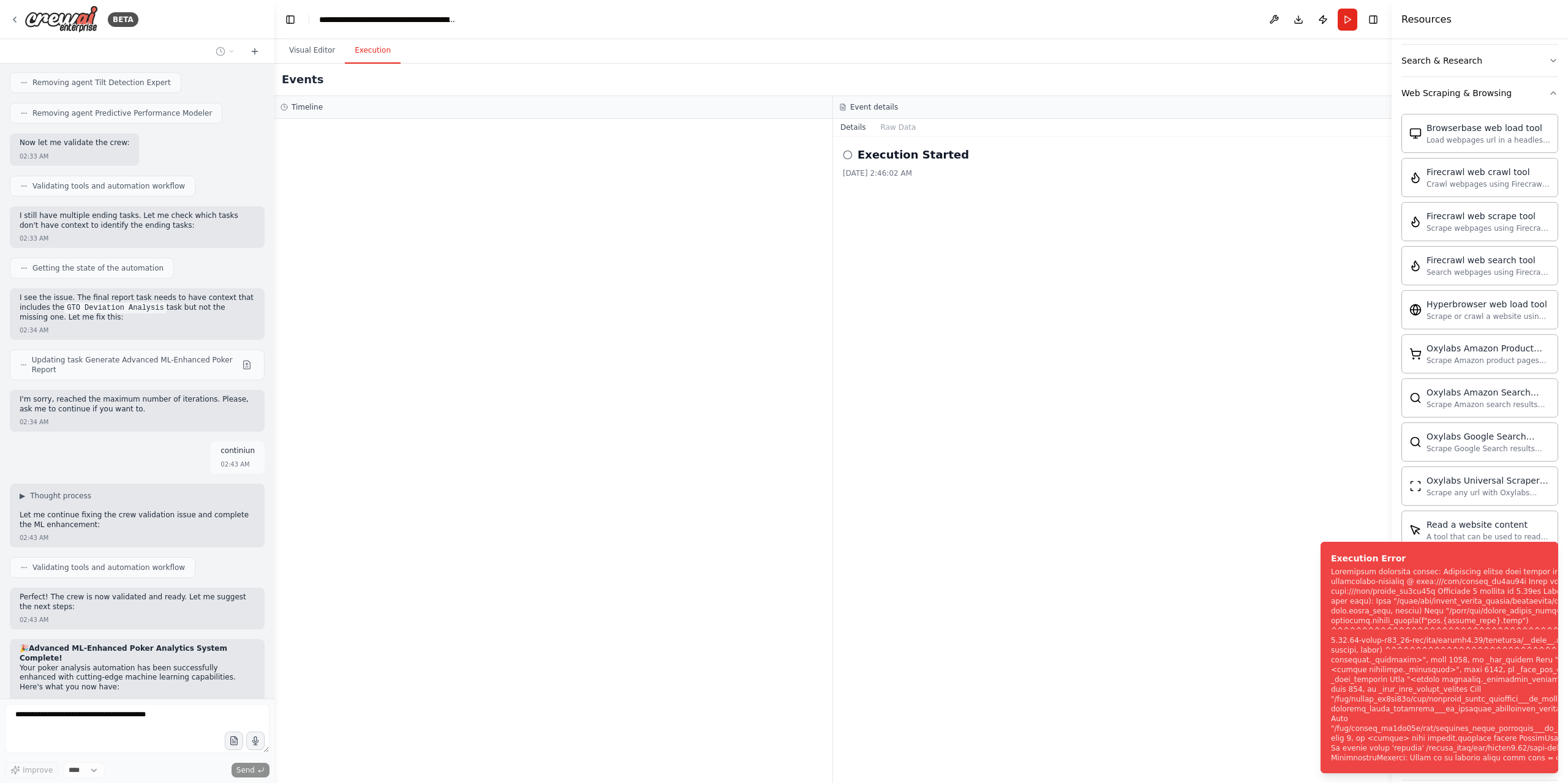
scroll to position [31263, 0]
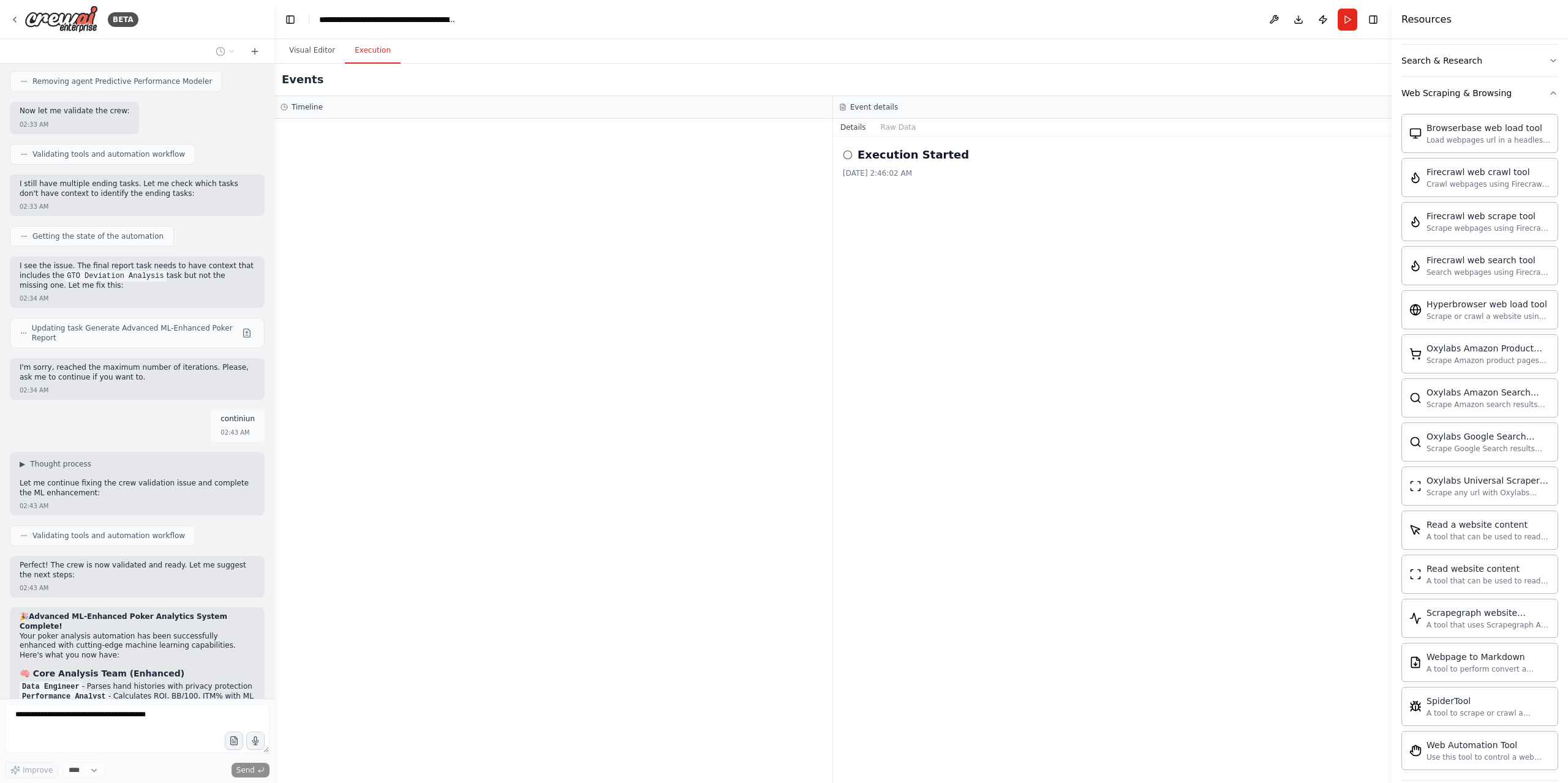
click at [315, 57] on button "Visual Editor" at bounding box center [312, 50] width 65 height 25
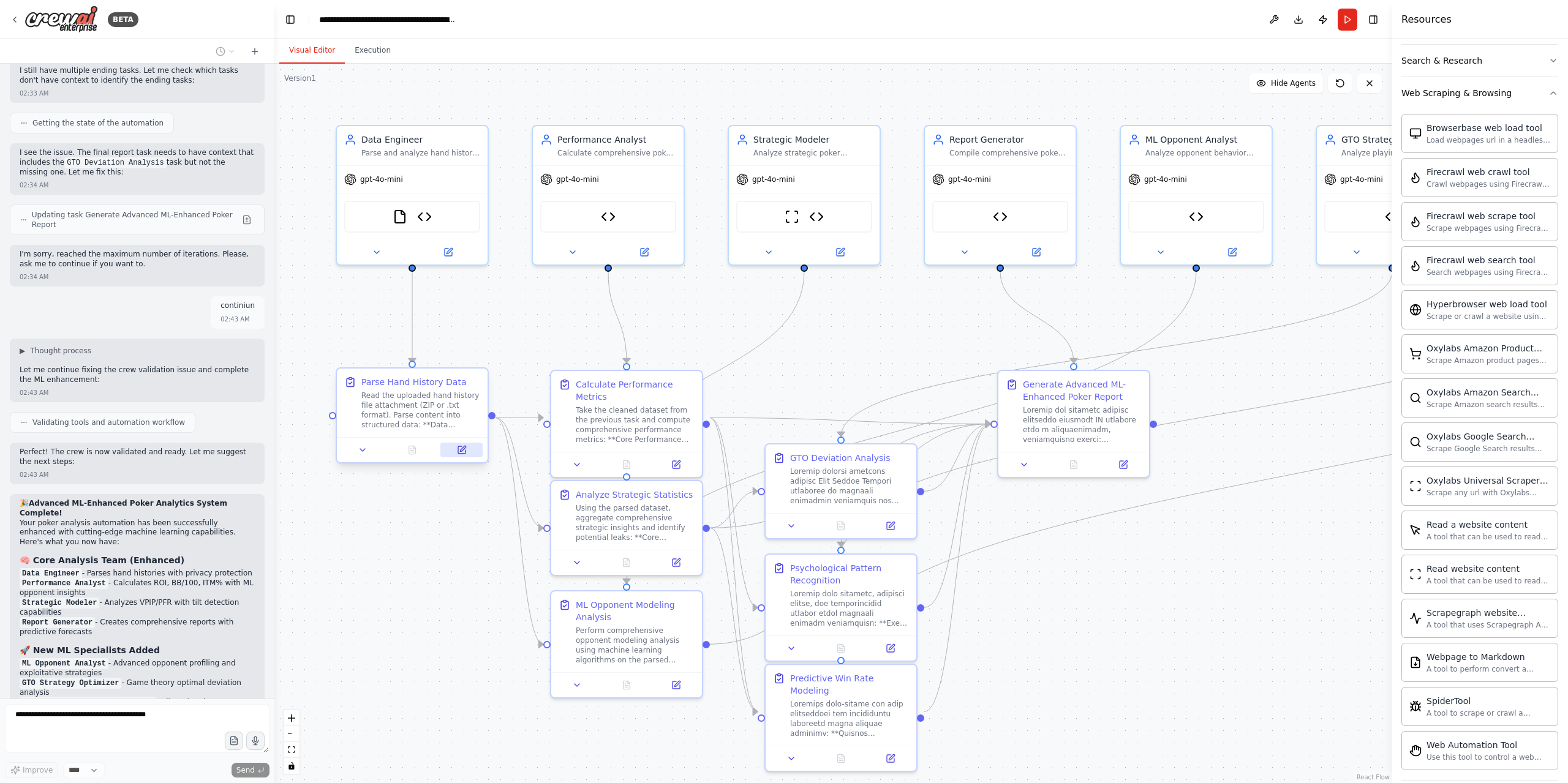
scroll to position [31389, 0]
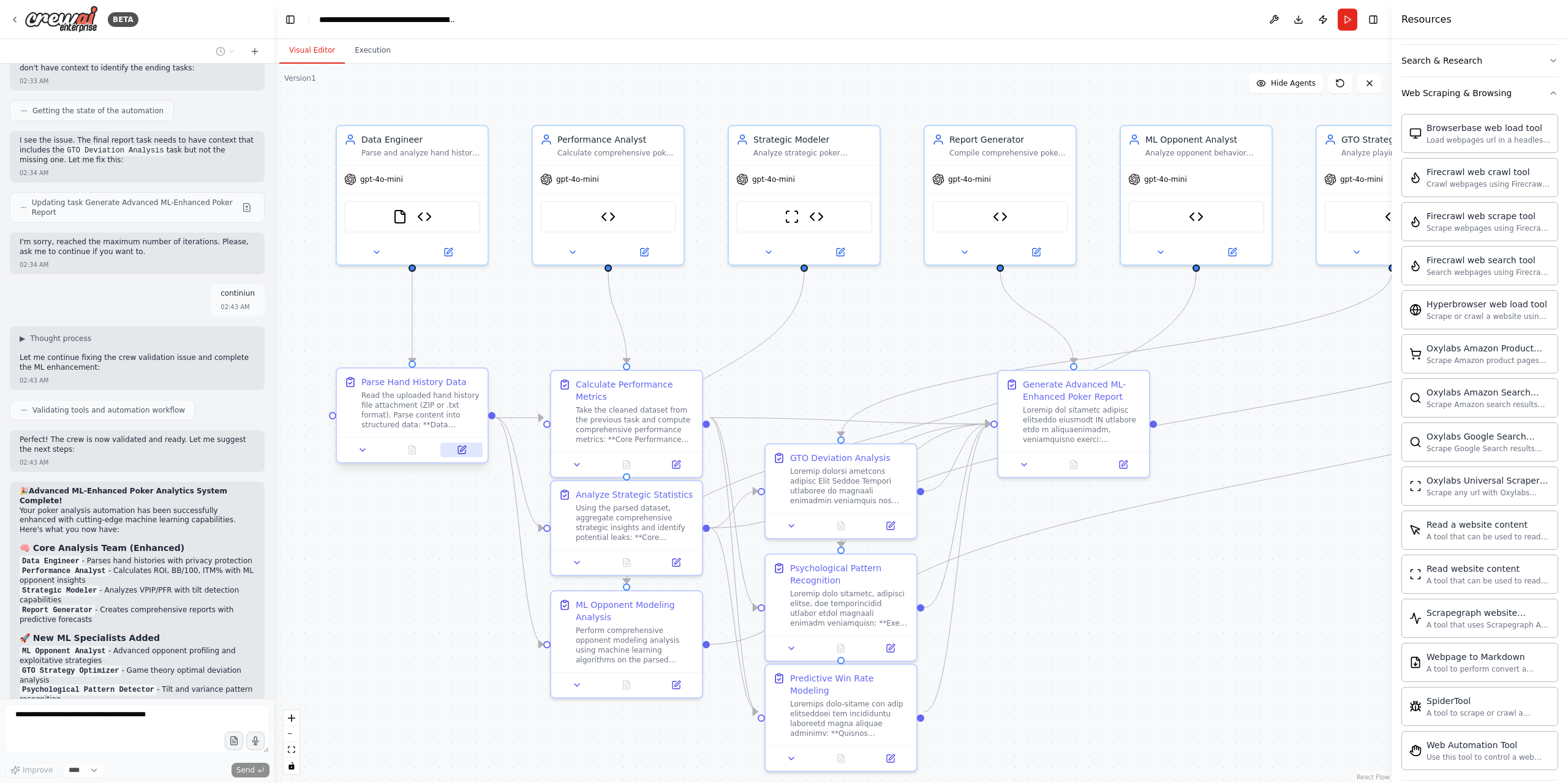
click at [460, 450] on icon at bounding box center [463, 448] width 6 height 6
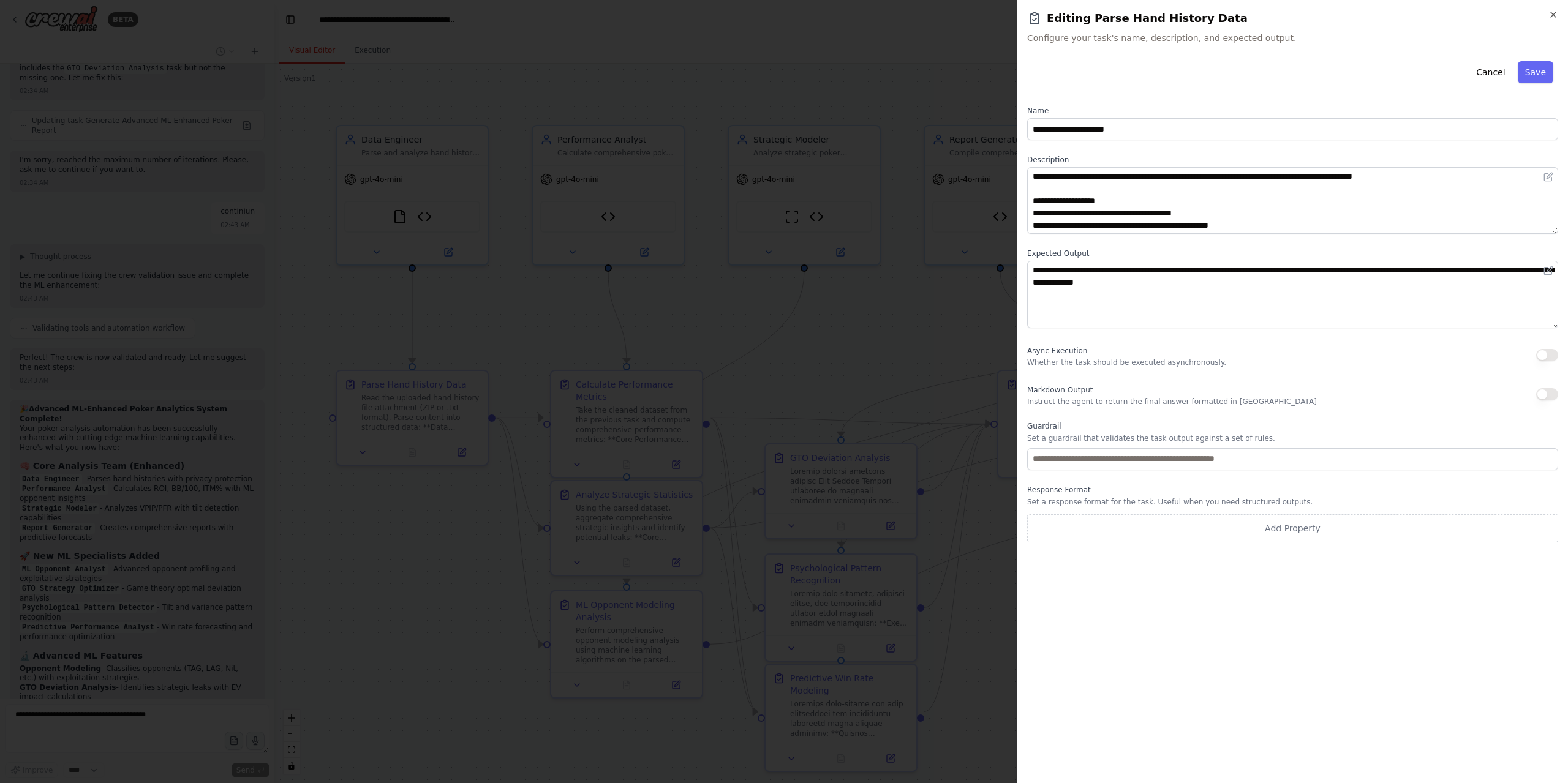
scroll to position [31481, 0]
click at [864, 584] on div at bounding box center [784, 391] width 1568 height 783
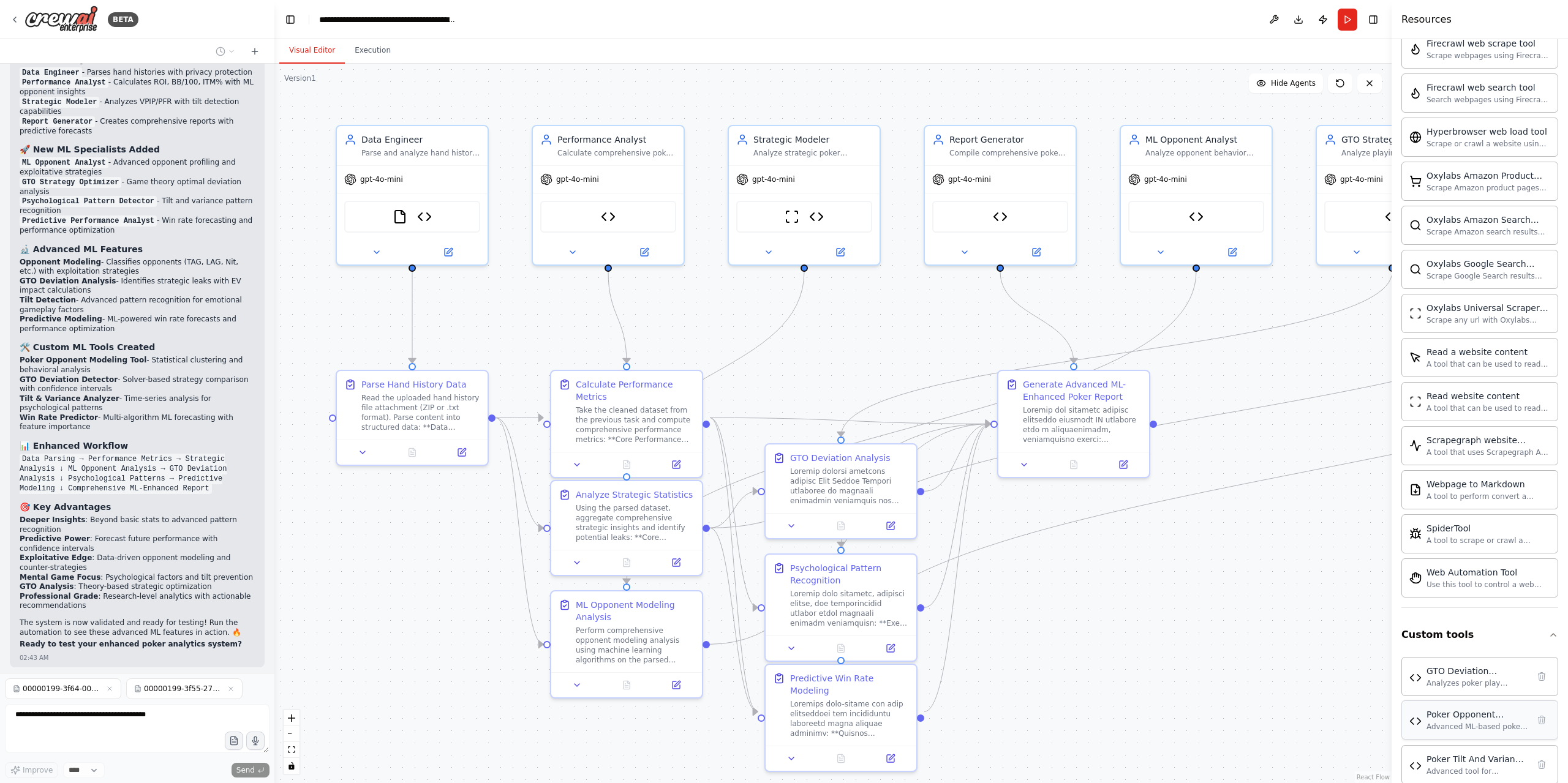
scroll to position [533, 0]
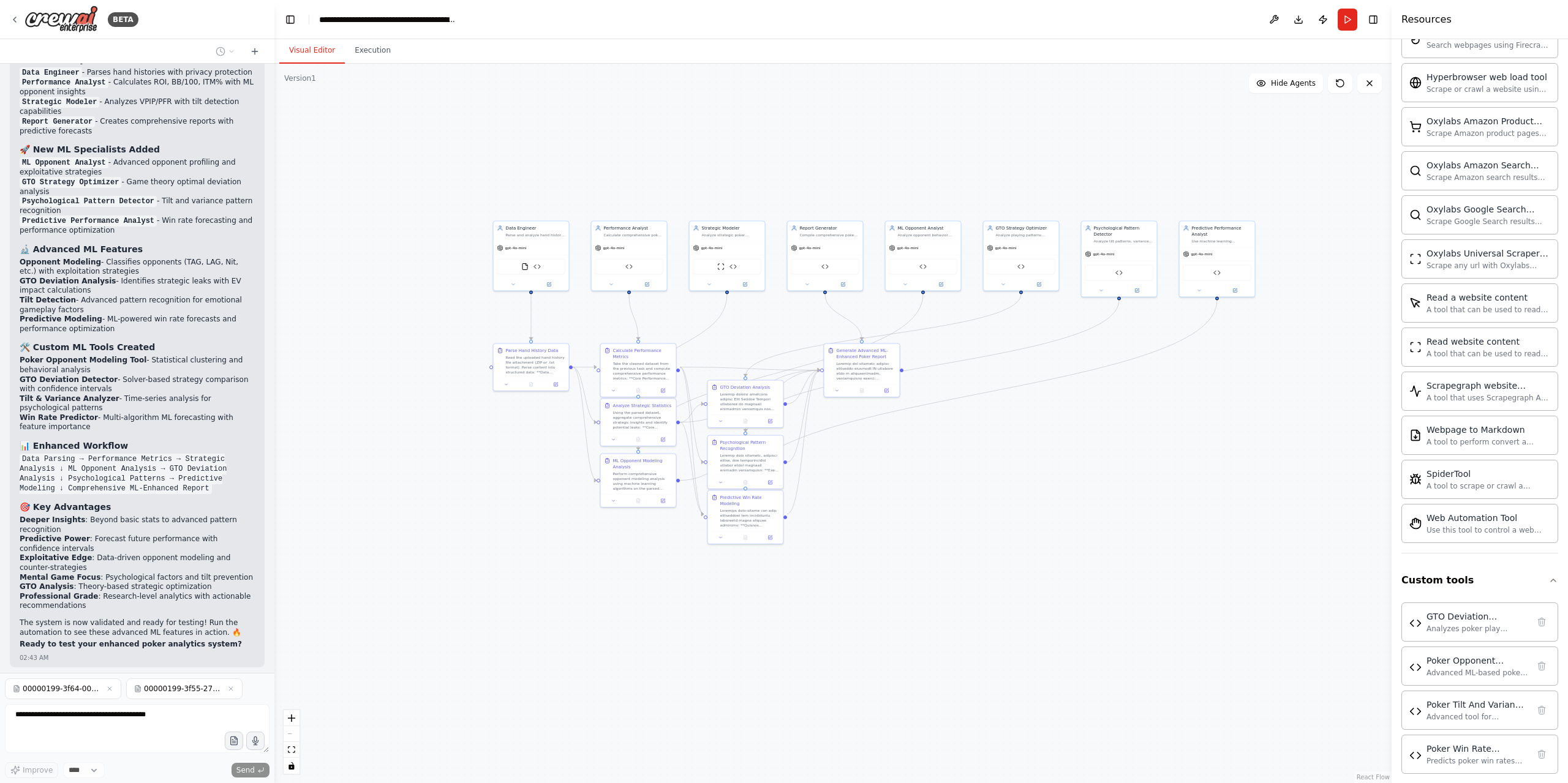
drag, startPoint x: 1257, startPoint y: 581, endPoint x: 934, endPoint y: 494, distance: 334.5
click at [934, 494] on div ".deletable-edge-delete-btn { width: 20px; height: 20px; border: 0px solid #ffff…" at bounding box center [833, 423] width 1117 height 719
drag, startPoint x: 526, startPoint y: 241, endPoint x: 346, endPoint y: 266, distance: 181.7
click at [346, 266] on div "gpt-4o-mini" at bounding box center [354, 271] width 75 height 14
drag, startPoint x: 622, startPoint y: 242, endPoint x: 460, endPoint y: 215, distance: 164.2
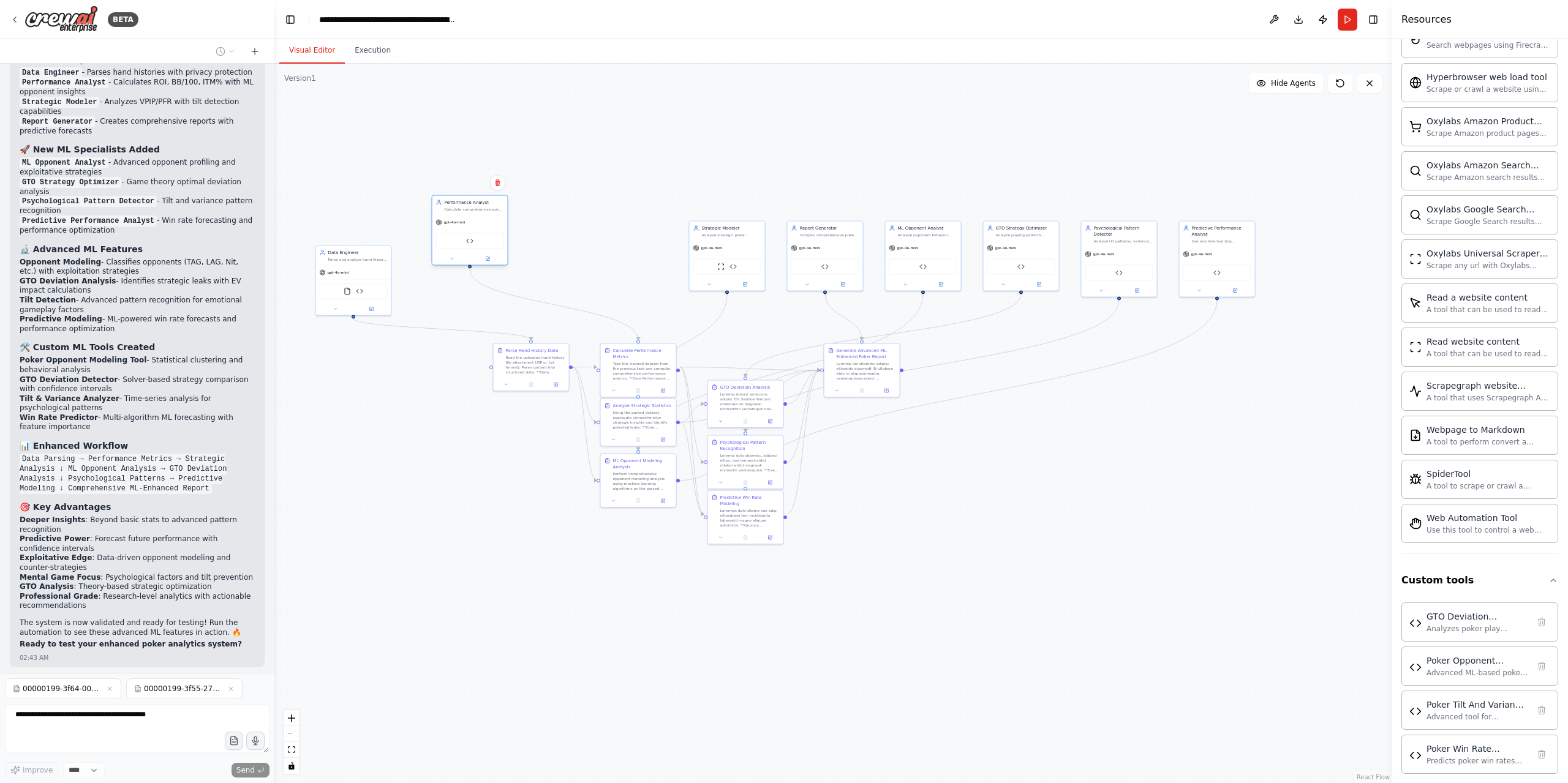
click at [460, 216] on div "gpt-4o-mini" at bounding box center [470, 222] width 75 height 14
click at [563, 213] on span "gpt-4o-mini" at bounding box center [565, 216] width 22 height 5
drag, startPoint x: 563, startPoint y: 213, endPoint x: 691, endPoint y: 119, distance: 158.8
click at [691, 119] on div ".deletable-edge-delete-btn { width: 20px; height: 20px; border: 0px solid #ffff…" at bounding box center [833, 423] width 1117 height 719
drag, startPoint x: 825, startPoint y: 241, endPoint x: 683, endPoint y: 197, distance: 148.7
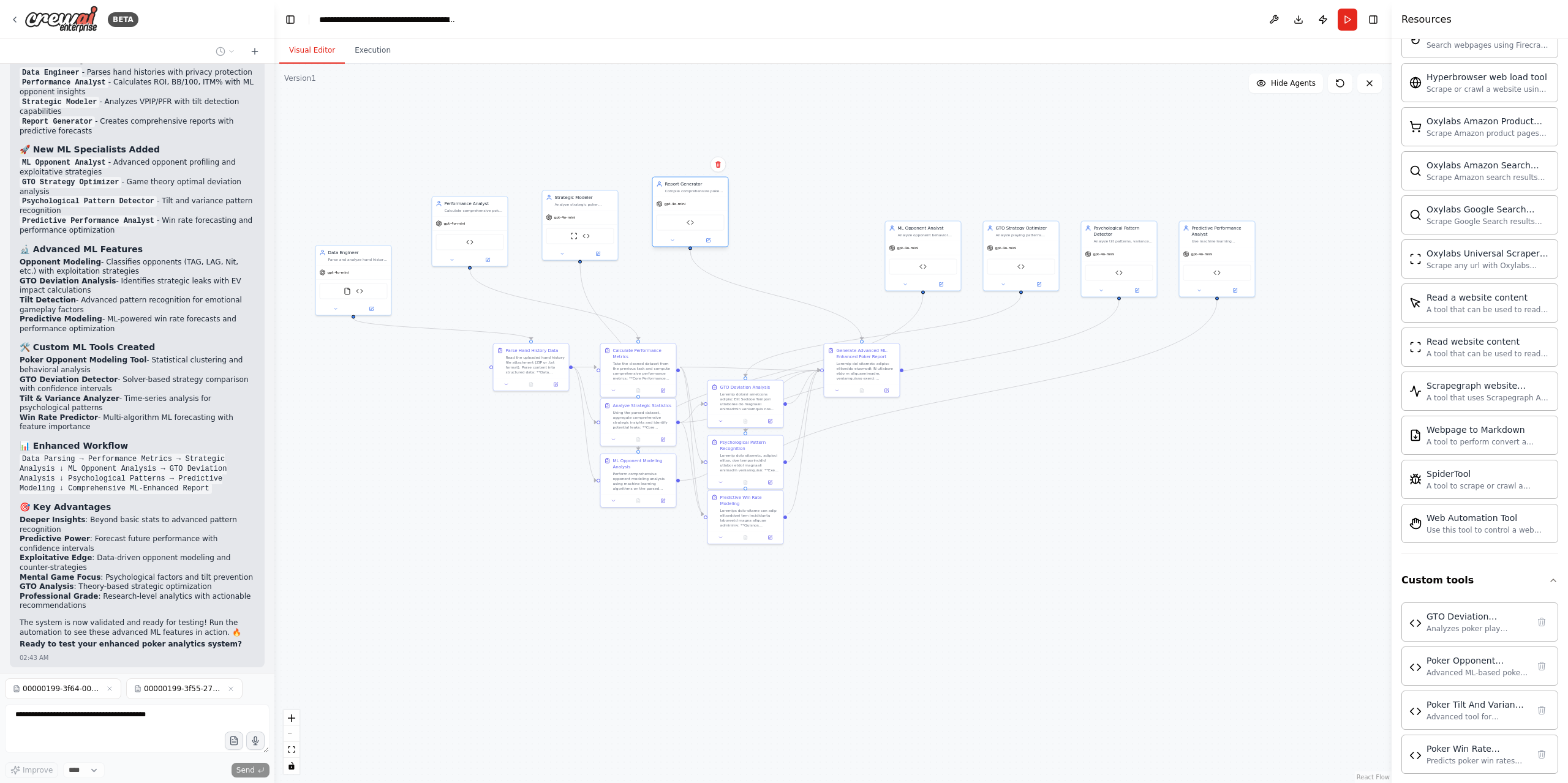
click at [685, 197] on div "gpt-4o-mini" at bounding box center [690, 204] width 75 height 14
drag, startPoint x: 922, startPoint y: 246, endPoint x: 802, endPoint y: 206, distance: 126.5
click at [802, 206] on div "gpt-4o-mini" at bounding box center [807, 204] width 75 height 14
drag, startPoint x: 1022, startPoint y: 253, endPoint x: 915, endPoint y: 217, distance: 112.9
click at [915, 217] on div "gpt-4o-mini GTO Deviation Detector" at bounding box center [917, 228] width 75 height 49
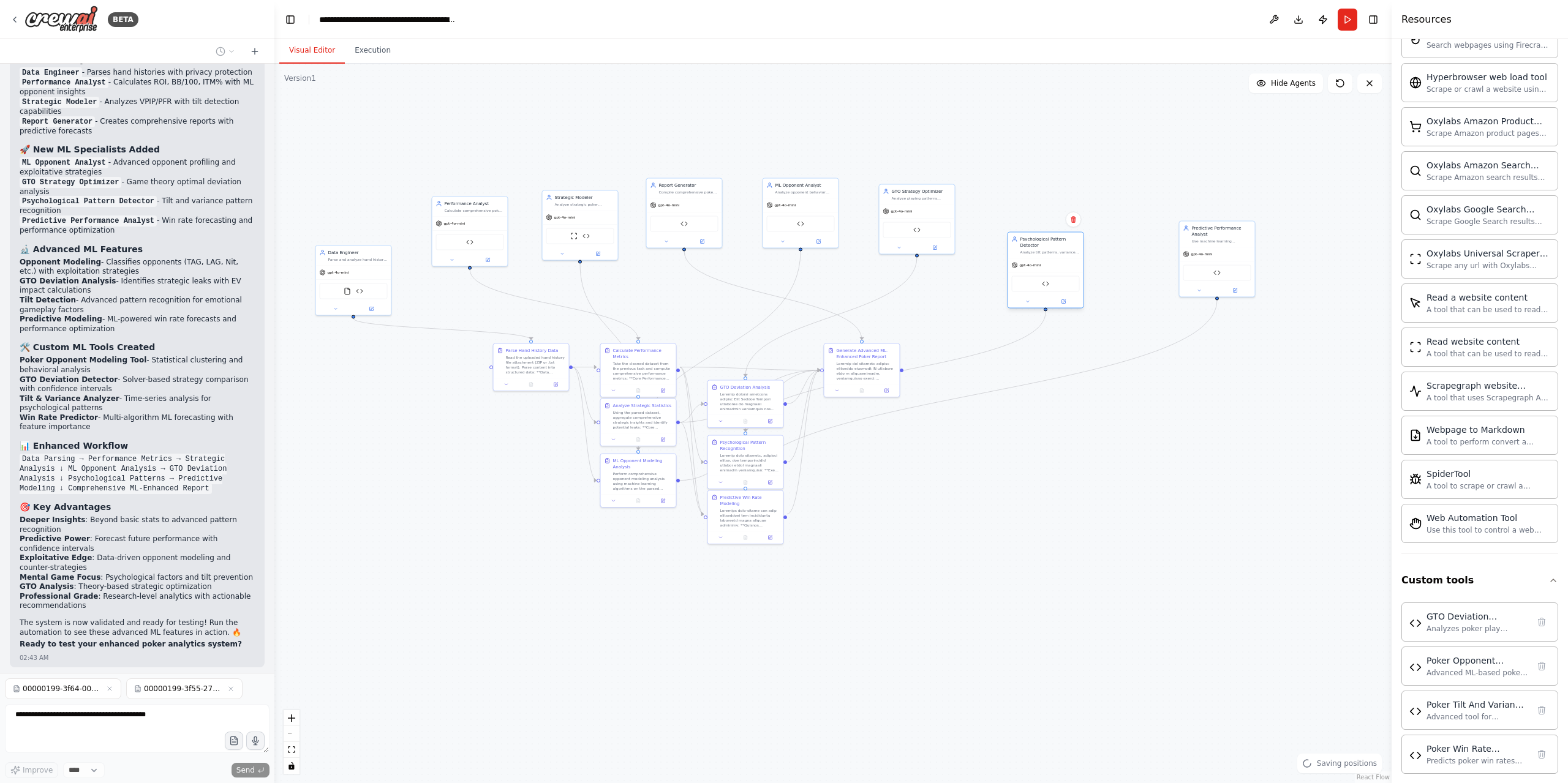
drag, startPoint x: 1130, startPoint y: 243, endPoint x: 1057, endPoint y: 254, distance: 73.8
click at [1057, 254] on div "Psychological Pattern Detector Analyze tilt patterns, variance trends, and psyc…" at bounding box center [1046, 245] width 75 height 25
drag, startPoint x: 1228, startPoint y: 243, endPoint x: 1183, endPoint y: 364, distance: 129.1
click at [1183, 364] on div "Predictive Performance Analyst Use machine learning algorithms to predict futur…" at bounding box center [1180, 355] width 75 height 25
drag, startPoint x: 852, startPoint y: 374, endPoint x: 861, endPoint y: 335, distance: 40.0
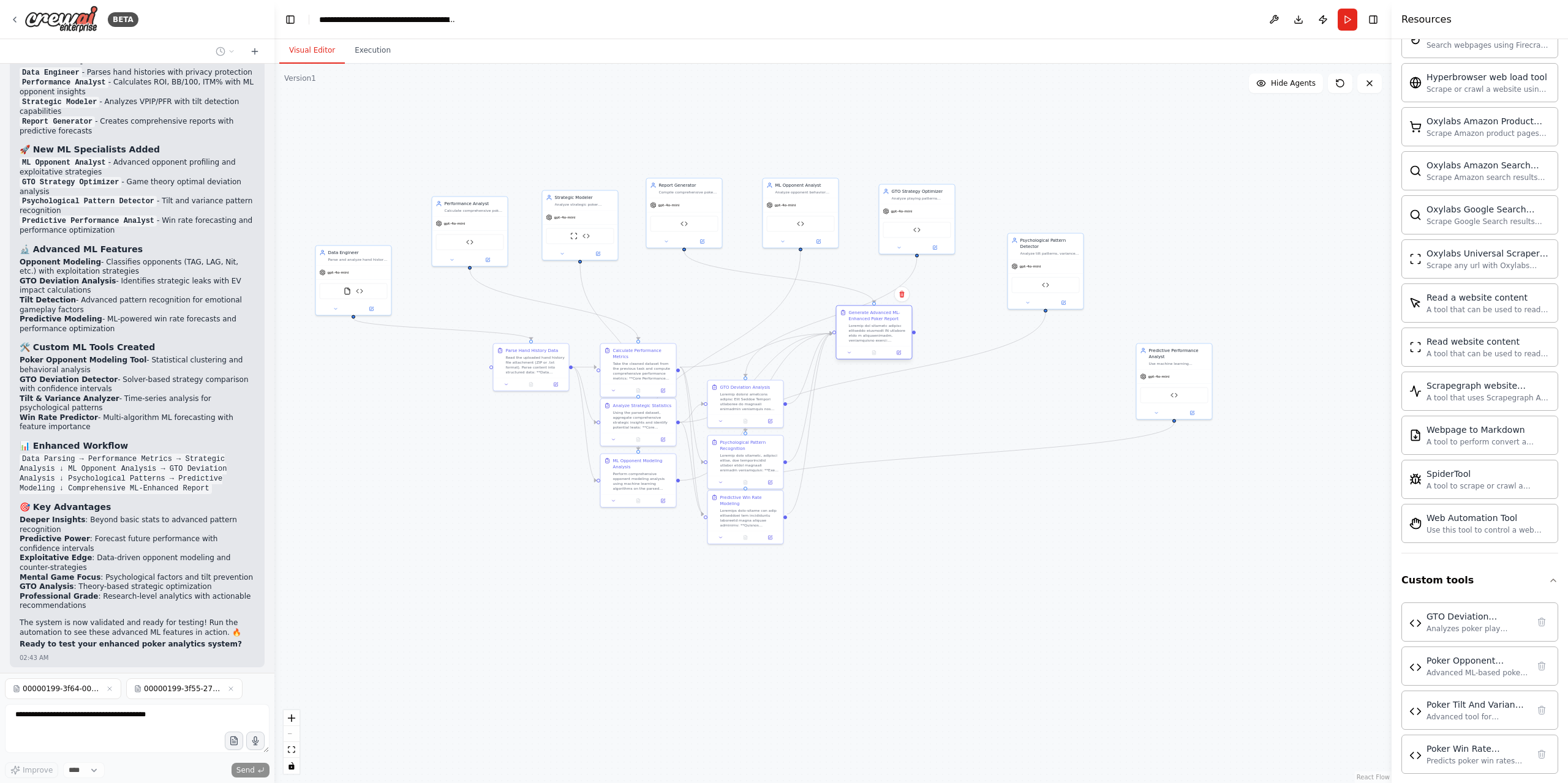
click at [861, 335] on div at bounding box center [878, 332] width 60 height 20
drag, startPoint x: 539, startPoint y: 366, endPoint x: 405, endPoint y: 439, distance: 152.6
click at [405, 439] on div "Read the uploaded hand history file attachment (ZIP or .txt format). Parse cont…" at bounding box center [407, 437] width 60 height 20
drag, startPoint x: 655, startPoint y: 369, endPoint x: 552, endPoint y: 362, distance: 103.2
click at [552, 362] on div "Take the cleaned dataset from the previous task and compute comprehensive perfo…" at bounding box center [542, 364] width 60 height 20
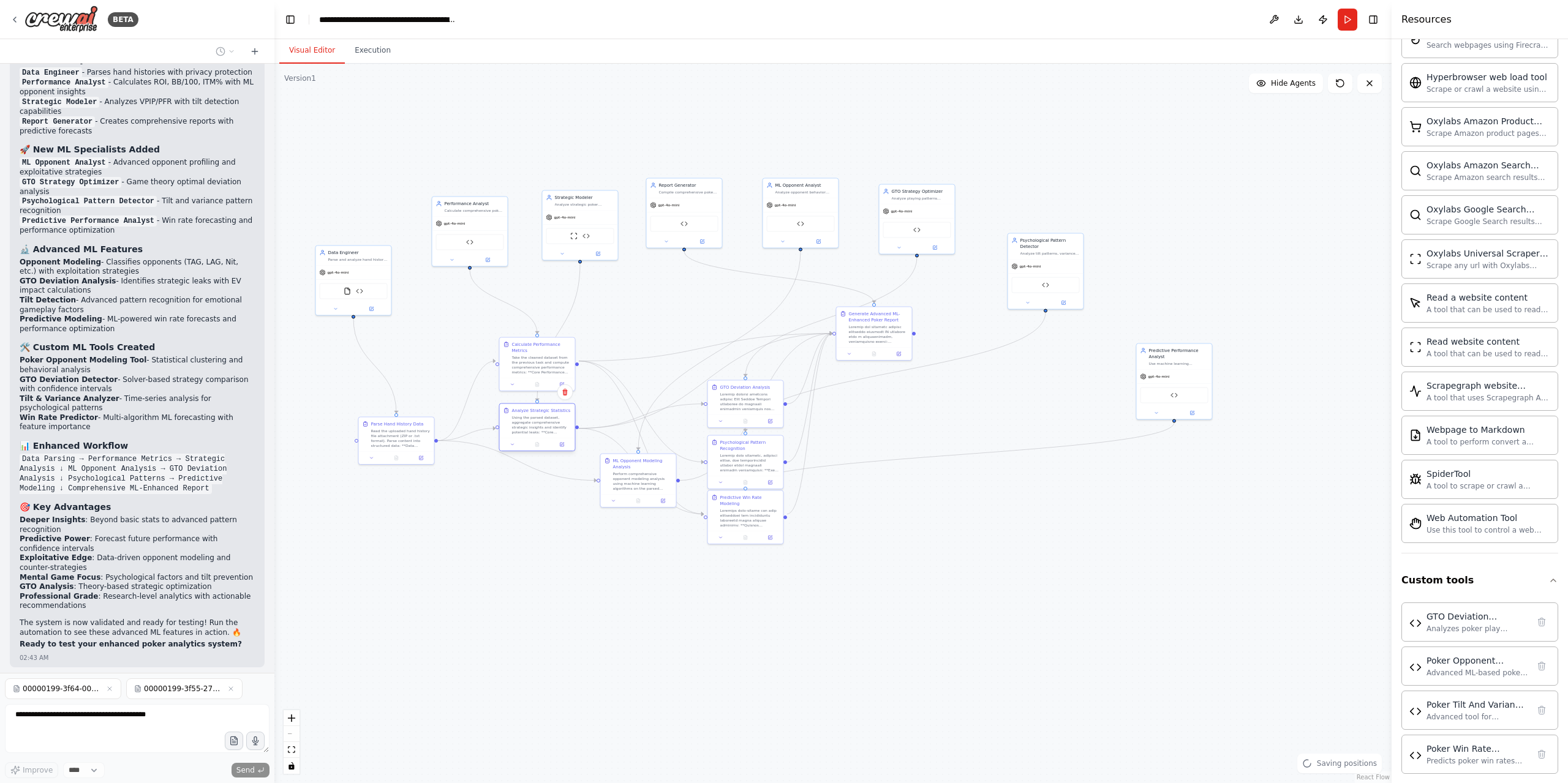
drag, startPoint x: 648, startPoint y: 425, endPoint x: 546, endPoint y: 432, distance: 102.2
click at [545, 432] on div "Using the parsed dataset, aggregate comprehensive strategic insights and identi…" at bounding box center [542, 425] width 60 height 20
drag, startPoint x: 649, startPoint y: 482, endPoint x: 547, endPoint y: 509, distance: 105.5
click at [547, 509] on div "Perform comprehensive opponent modeling analysis using machine learning algorit…" at bounding box center [542, 504] width 60 height 20
drag, startPoint x: 740, startPoint y: 411, endPoint x: 653, endPoint y: 376, distance: 93.8
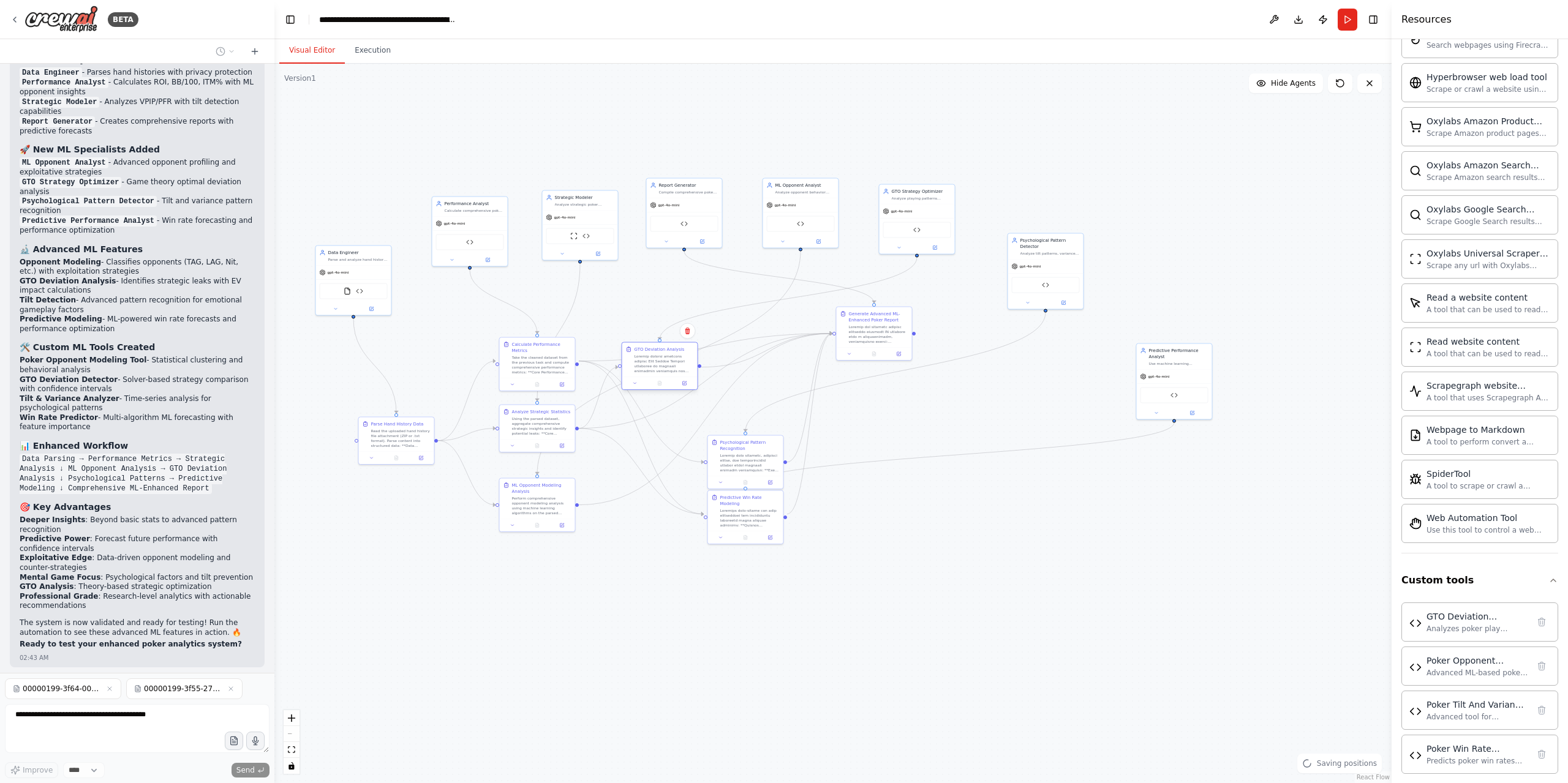
click at [653, 376] on div "GTO Deviation Analysis" at bounding box center [660, 359] width 75 height 34
drag, startPoint x: 757, startPoint y: 464, endPoint x: 666, endPoint y: 446, distance: 92.8
click at [666, 446] on div at bounding box center [658, 443] width 60 height 20
drag, startPoint x: 754, startPoint y: 515, endPoint x: 675, endPoint y: 517, distance: 79.0
click at [666, 517] on div at bounding box center [664, 522] width 60 height 20
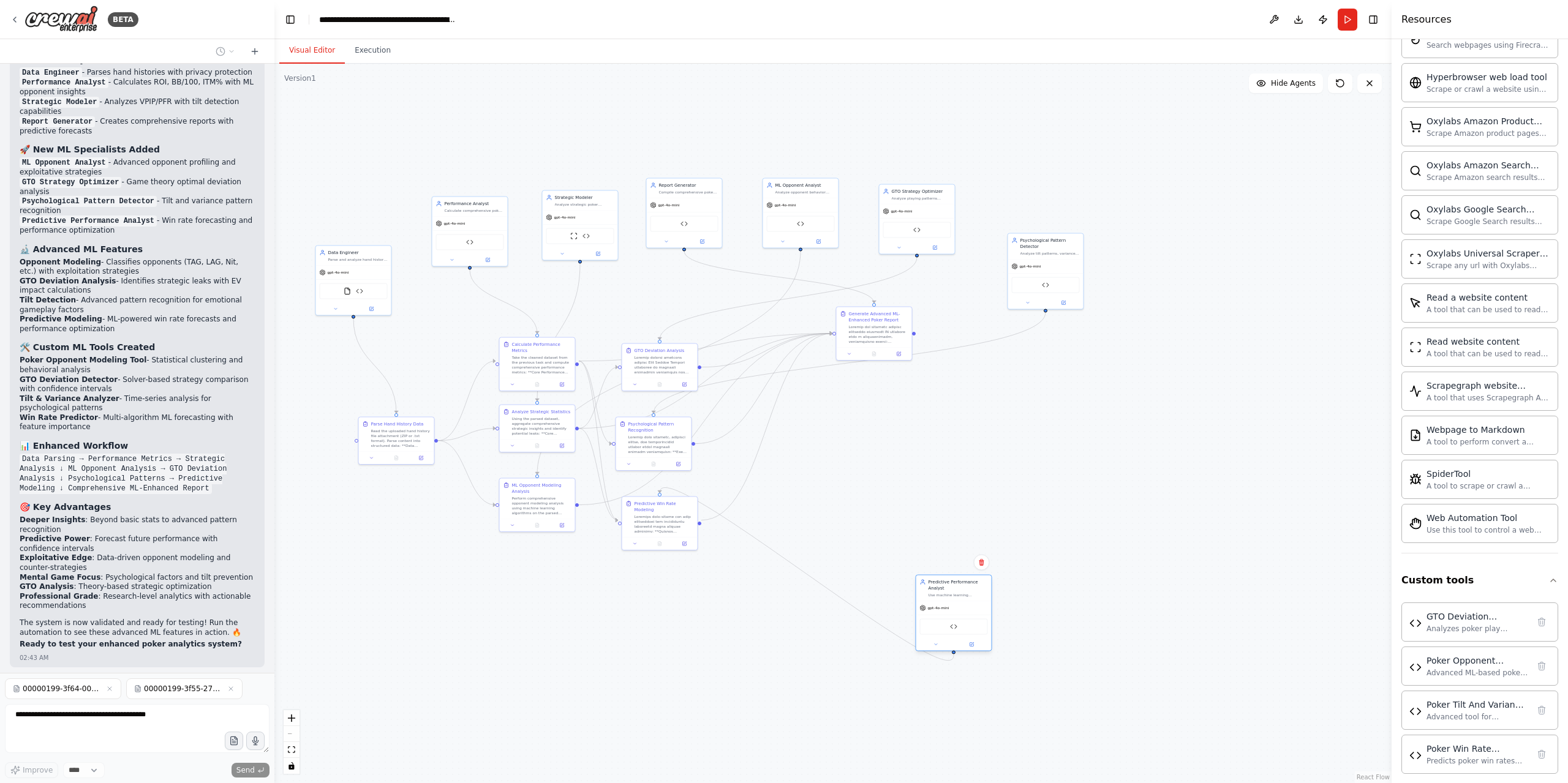
drag, startPoint x: 1189, startPoint y: 371, endPoint x: 987, endPoint y: 508, distance: 244.1
click at [966, 604] on div "gpt-4o-mini" at bounding box center [954, 609] width 75 height 14
drag, startPoint x: 870, startPoint y: 330, endPoint x: 809, endPoint y: 448, distance: 132.8
click at [809, 448] on div at bounding box center [823, 449] width 60 height 20
drag, startPoint x: 1042, startPoint y: 249, endPoint x: 934, endPoint y: 306, distance: 122.1
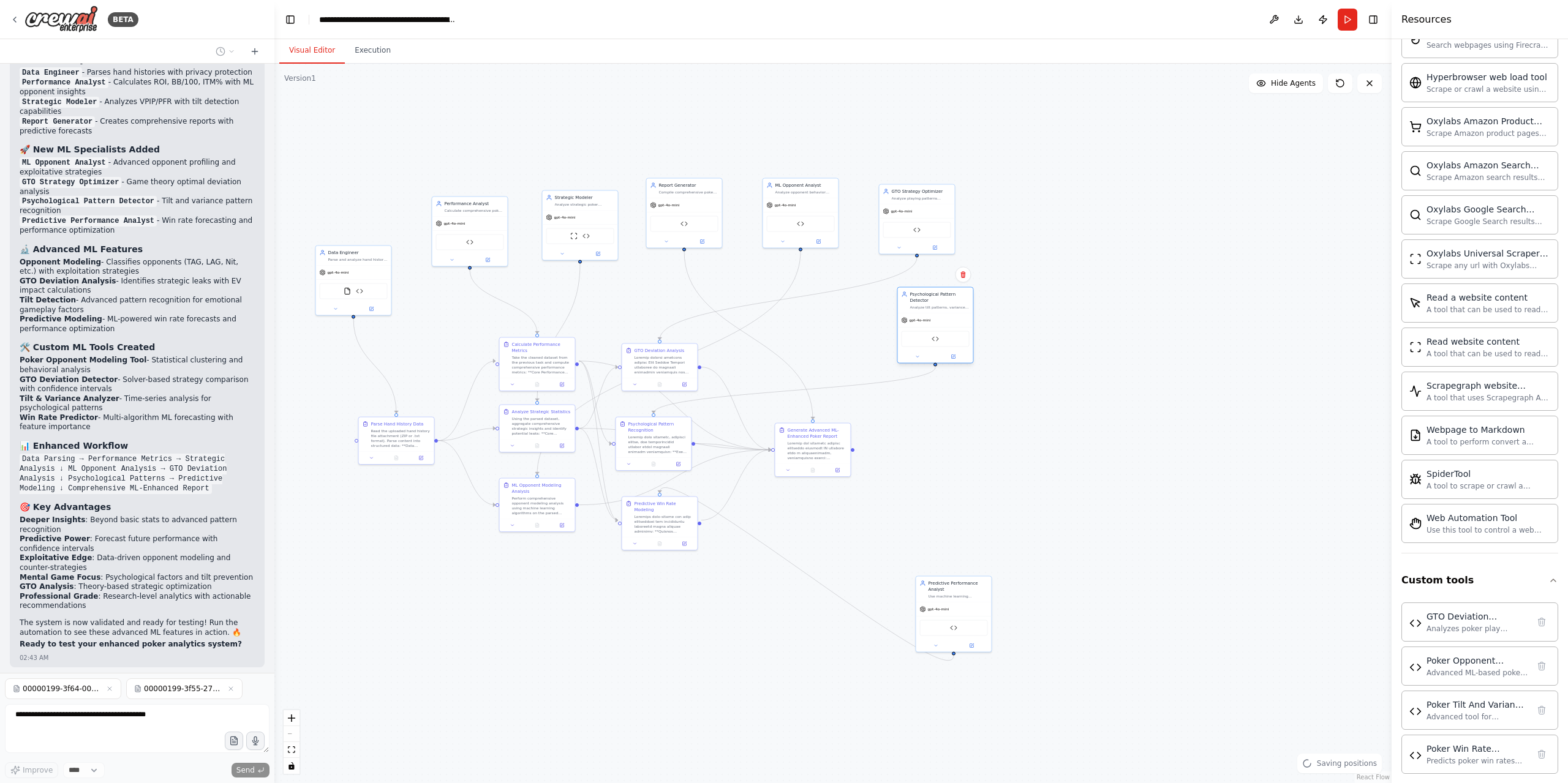
click at [934, 306] on div "Analyze tilt patterns, variance trends, and psychological factors affecting Her…" at bounding box center [940, 307] width 60 height 5
drag, startPoint x: 928, startPoint y: 205, endPoint x: 859, endPoint y: 291, distance: 110.3
click at [859, 291] on div "gpt-4o-mini" at bounding box center [850, 290] width 75 height 14
drag, startPoint x: 938, startPoint y: 321, endPoint x: 942, endPoint y: 441, distance: 120.1
click at [942, 441] on div "gpt-4o-mini" at bounding box center [942, 443] width 75 height 14
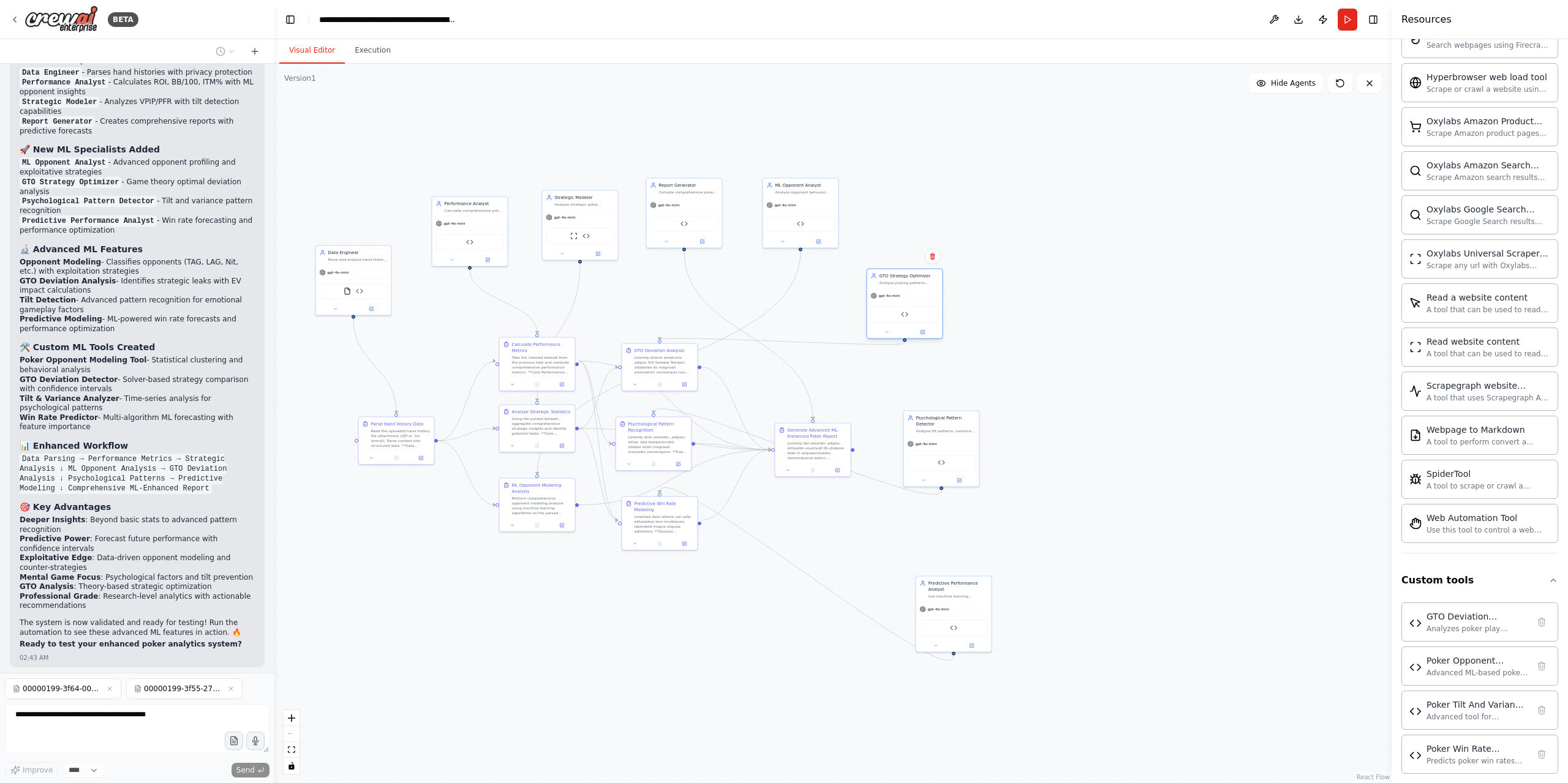
drag, startPoint x: 859, startPoint y: 304, endPoint x: 918, endPoint y: 311, distance: 59.4
click at [918, 311] on div "GTO Deviation Detector" at bounding box center [905, 315] width 68 height 16
click at [415, 520] on div ".deletable-edge-delete-btn { width: 20px; height: 20px; border: 0px solid #ffff…" at bounding box center [833, 423] width 1117 height 719
drag, startPoint x: 424, startPoint y: 432, endPoint x: 336, endPoint y: 371, distance: 107.1
click at [336, 371] on div ".deletable-edge-delete-btn { width: 20px; height: 20px; border: 0px solid #ffff…" at bounding box center [833, 423] width 1117 height 719
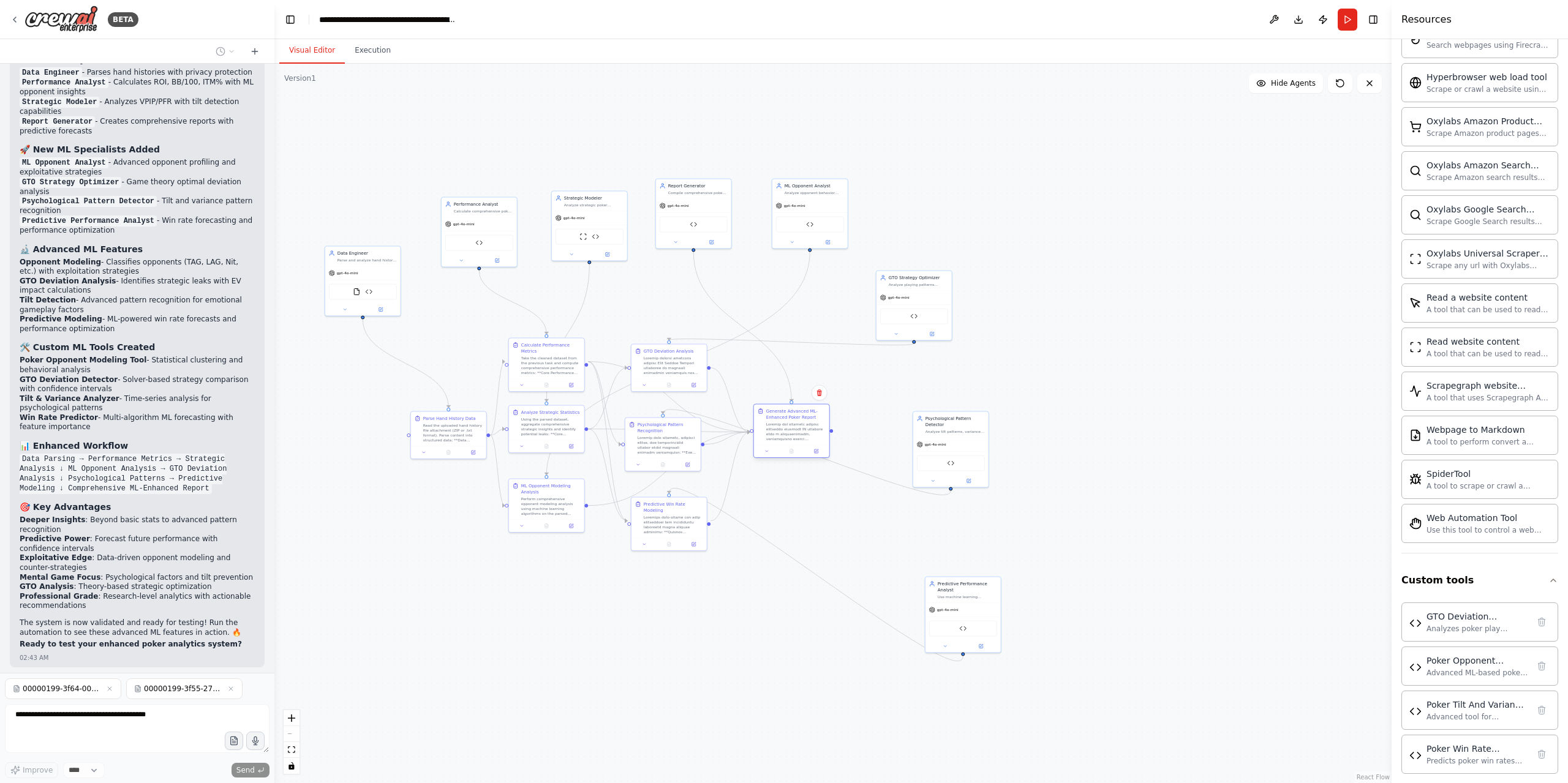
drag, startPoint x: 820, startPoint y: 462, endPoint x: 787, endPoint y: 444, distance: 37.6
click at [787, 444] on div "Generate Advanced ML-Enhanced Poker Report" at bounding box center [791, 425] width 75 height 41
drag, startPoint x: 966, startPoint y: 608, endPoint x: 671, endPoint y: 676, distance: 302.7
click at [671, 676] on div "gpt-4o-mini" at bounding box center [669, 681] width 75 height 14
click at [1028, 578] on div ".deletable-edge-delete-btn { width: 20px; height: 20px; border: 0px solid #ffff…" at bounding box center [833, 423] width 1117 height 719
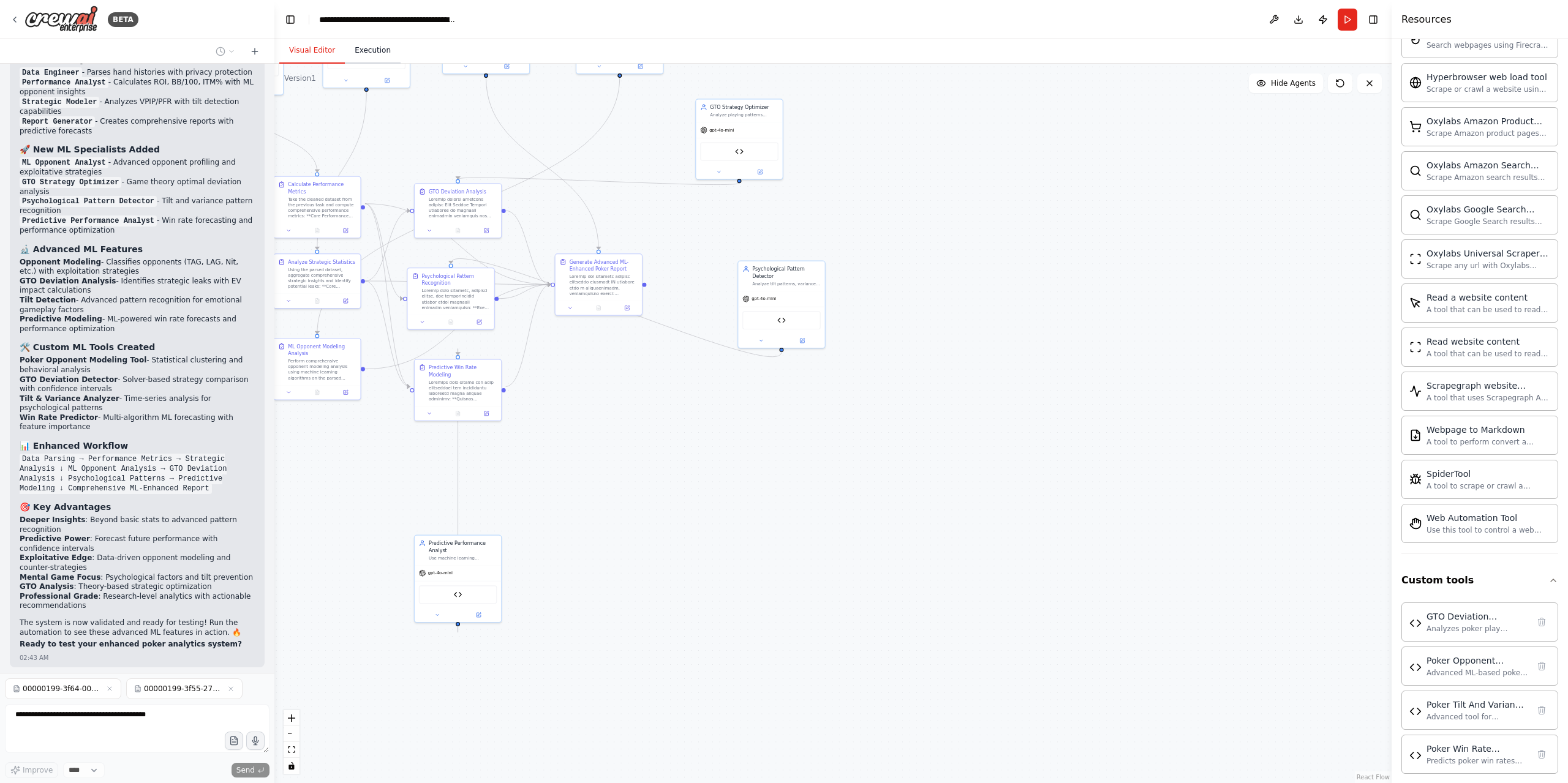
click at [377, 42] on button "Execution" at bounding box center [372, 50] width 56 height 25
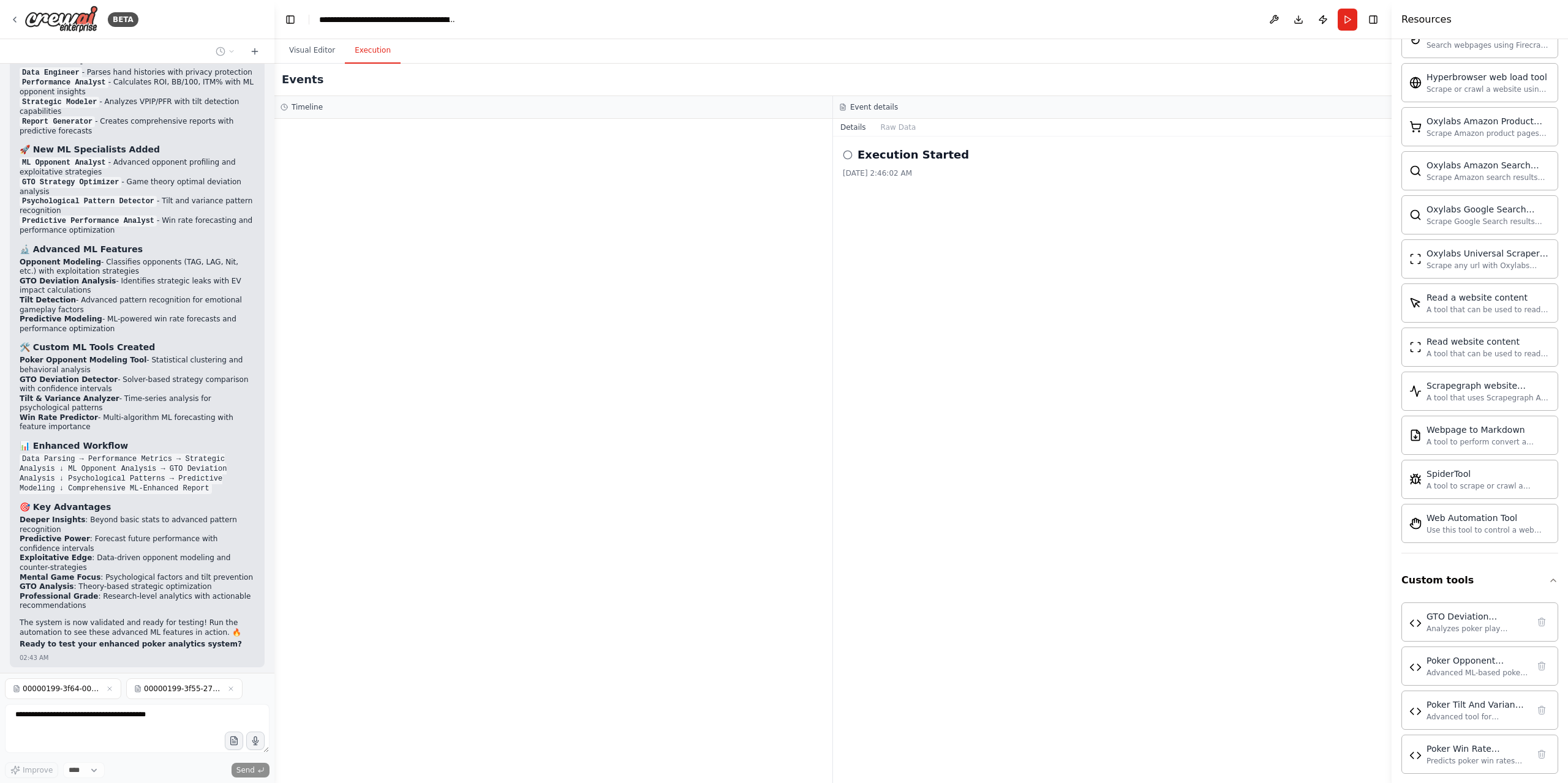
click at [902, 166] on div "Execution Started 9/23/2025, 2:46:02 AM" at bounding box center [1112, 163] width 539 height 32
click at [842, 152] on div "Execution Started 9/23/2025, 2:46:02 AM" at bounding box center [1111, 459] width 558 height 647
click at [846, 152] on icon at bounding box center [847, 155] width 9 height 9
click at [889, 126] on button "Raw Data" at bounding box center [898, 128] width 50 height 17
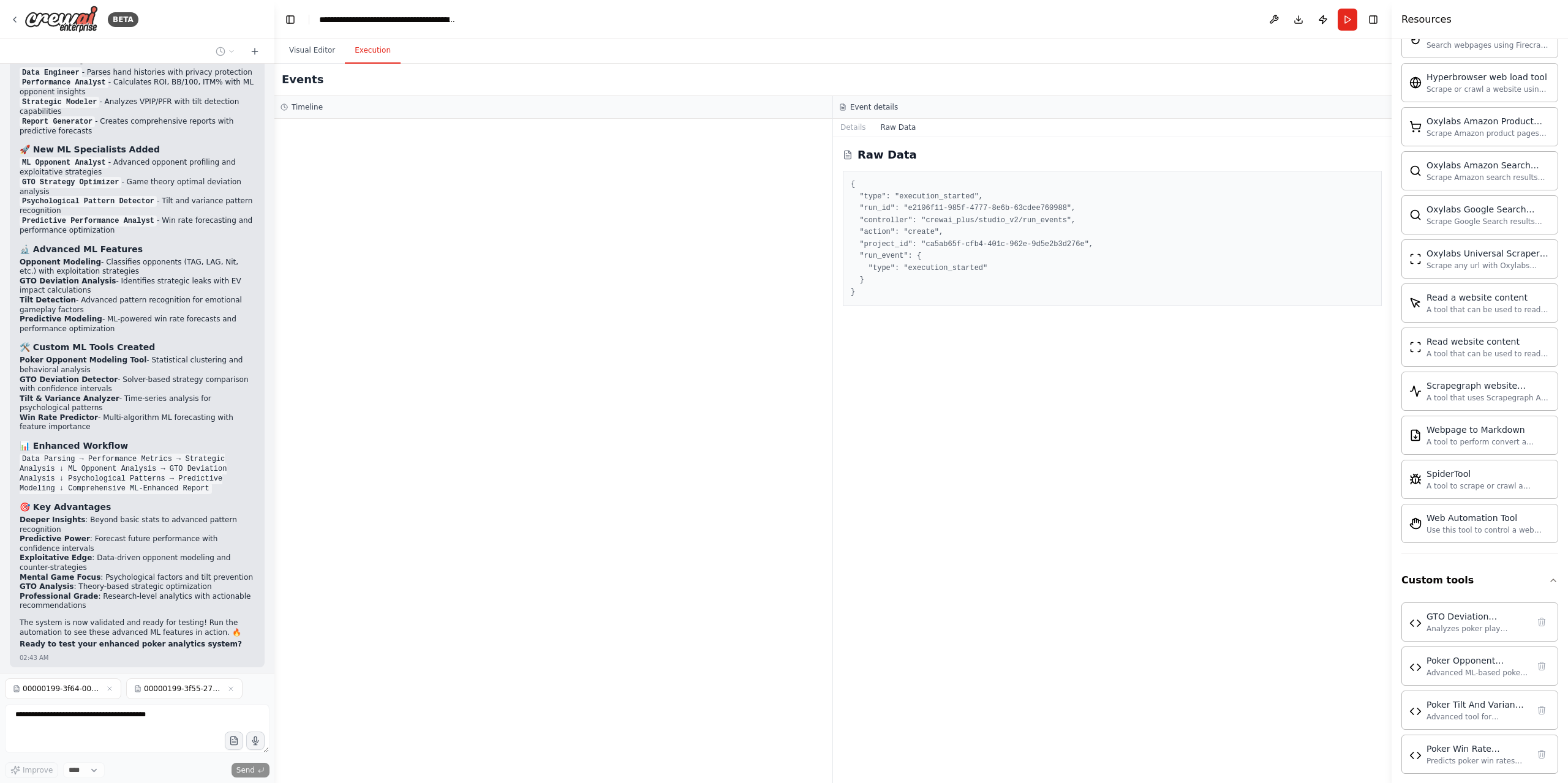
click at [351, 53] on button "Execution" at bounding box center [372, 50] width 56 height 25
click at [316, 40] on button "Visual Editor" at bounding box center [312, 50] width 65 height 25
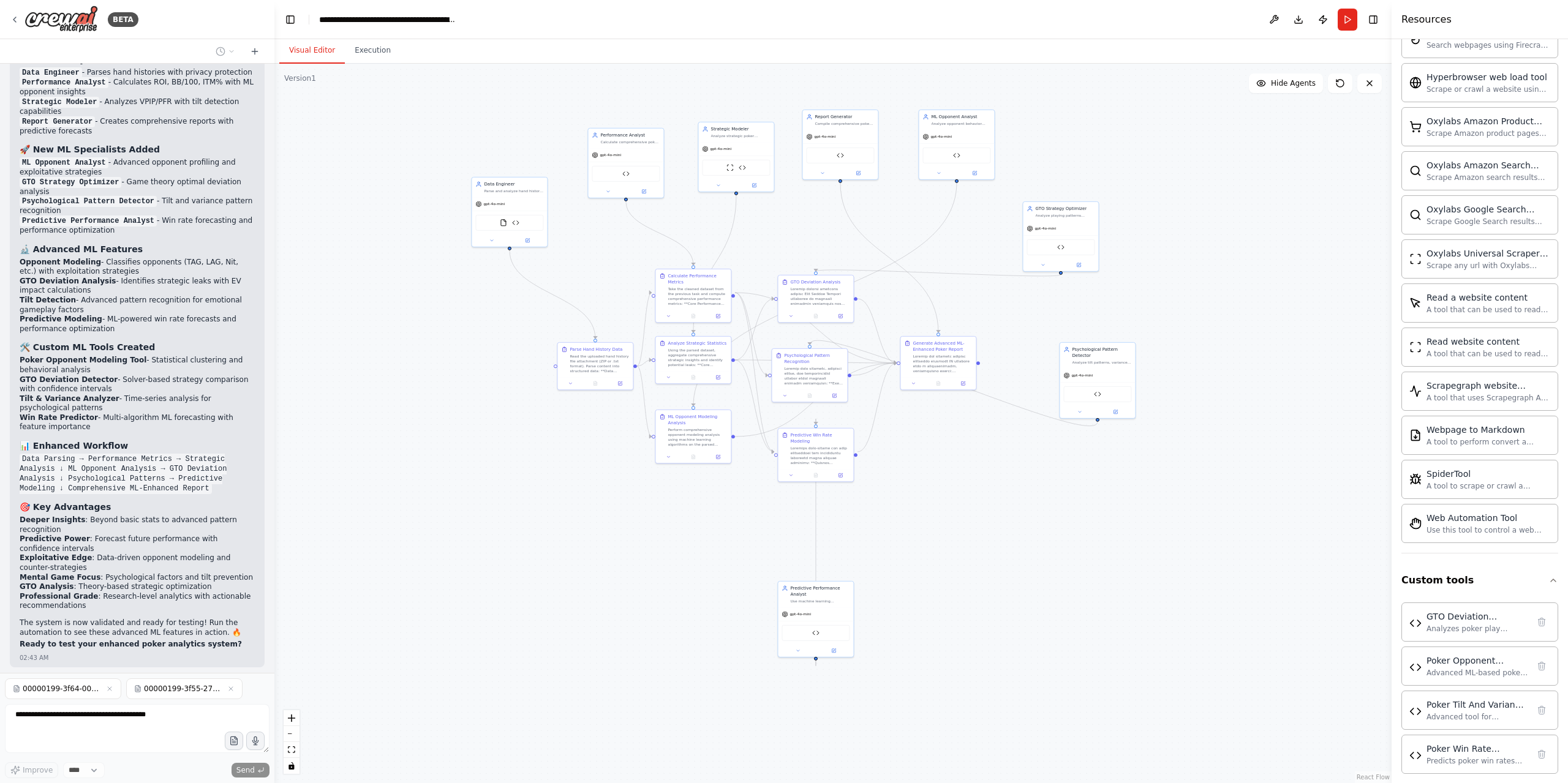
drag, startPoint x: 771, startPoint y: 491, endPoint x: 1152, endPoint y: 530, distance: 383.0
click at [1152, 530] on div ".deletable-edge-delete-btn { width: 20px; height: 20px; border: 0px solid #ffff…" at bounding box center [833, 423] width 1117 height 719
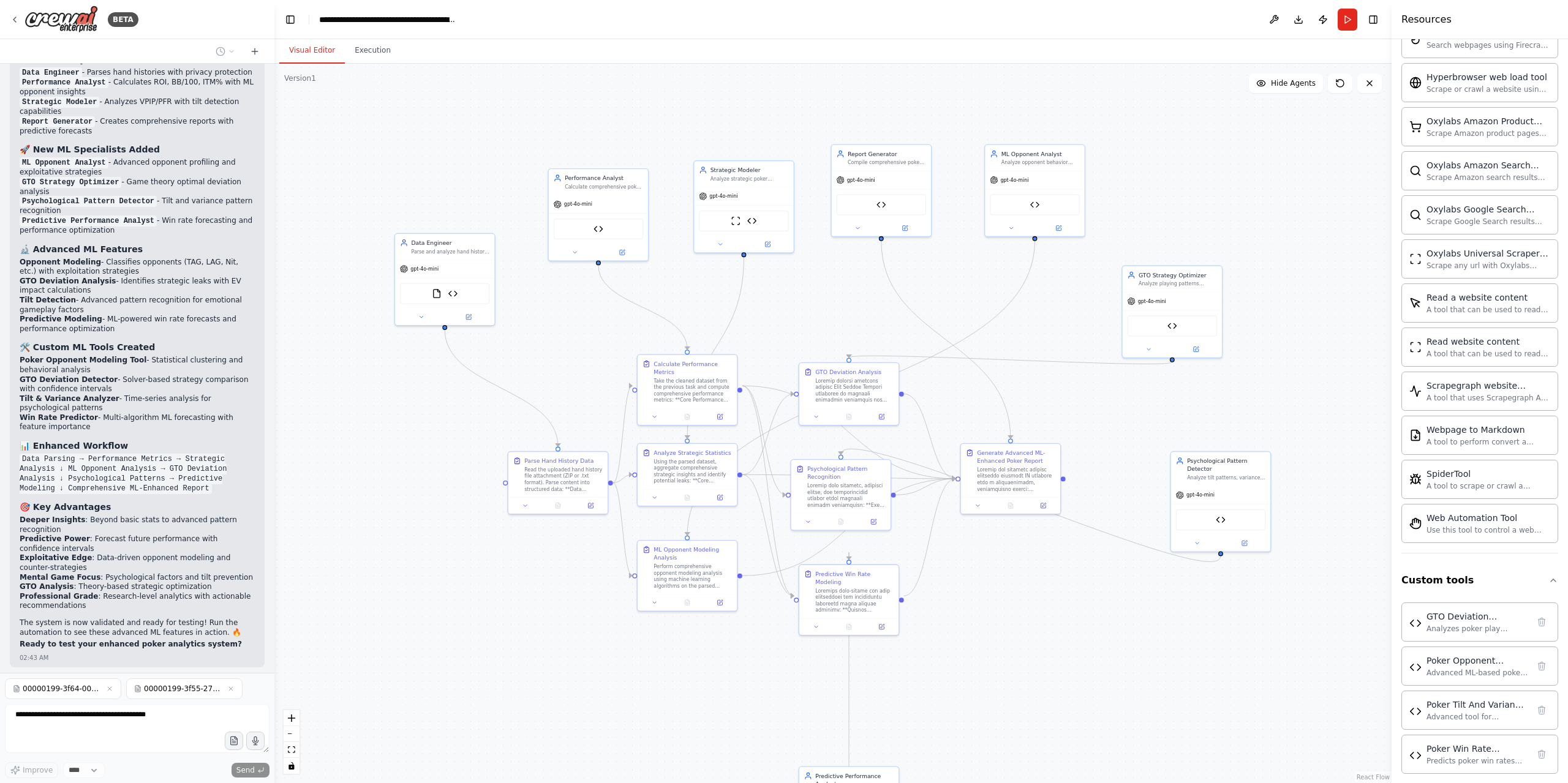
drag, startPoint x: 1087, startPoint y: 599, endPoint x: 1101, endPoint y: 523, distance: 77.3
click at [1101, 523] on div ".deletable-edge-delete-btn { width: 20px; height: 20px; border: 0px solid #ffff…" at bounding box center [833, 423] width 1117 height 719
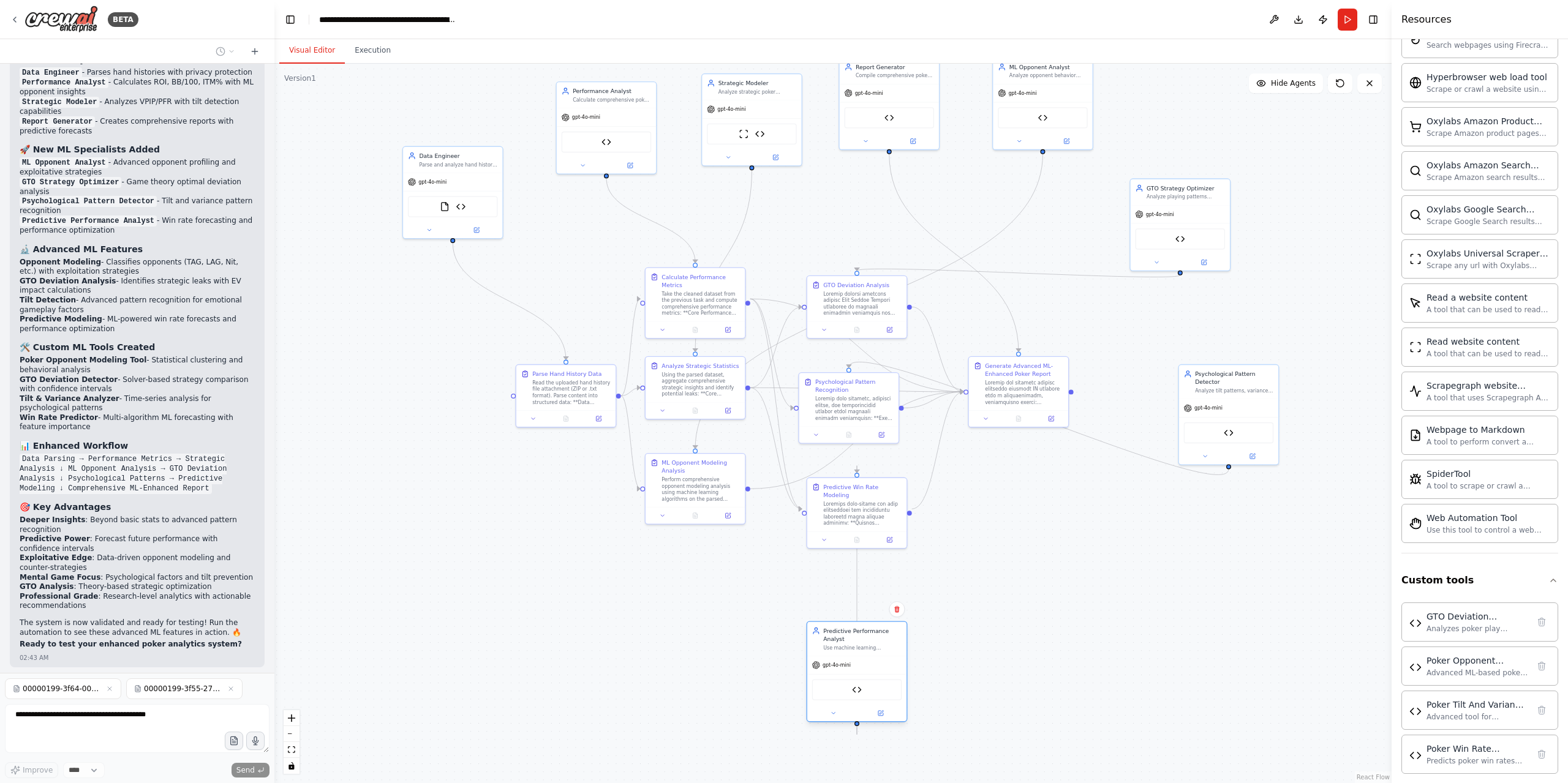
drag, startPoint x: 844, startPoint y: 712, endPoint x: 847, endPoint y: 649, distance: 63.1
click at [847, 656] on div "gpt-4o-mini" at bounding box center [857, 665] width 99 height 17
click at [995, 574] on div ".deletable-edge-delete-btn { width: 20px; height: 20px; border: 0px solid #ffff…" at bounding box center [833, 423] width 1117 height 719
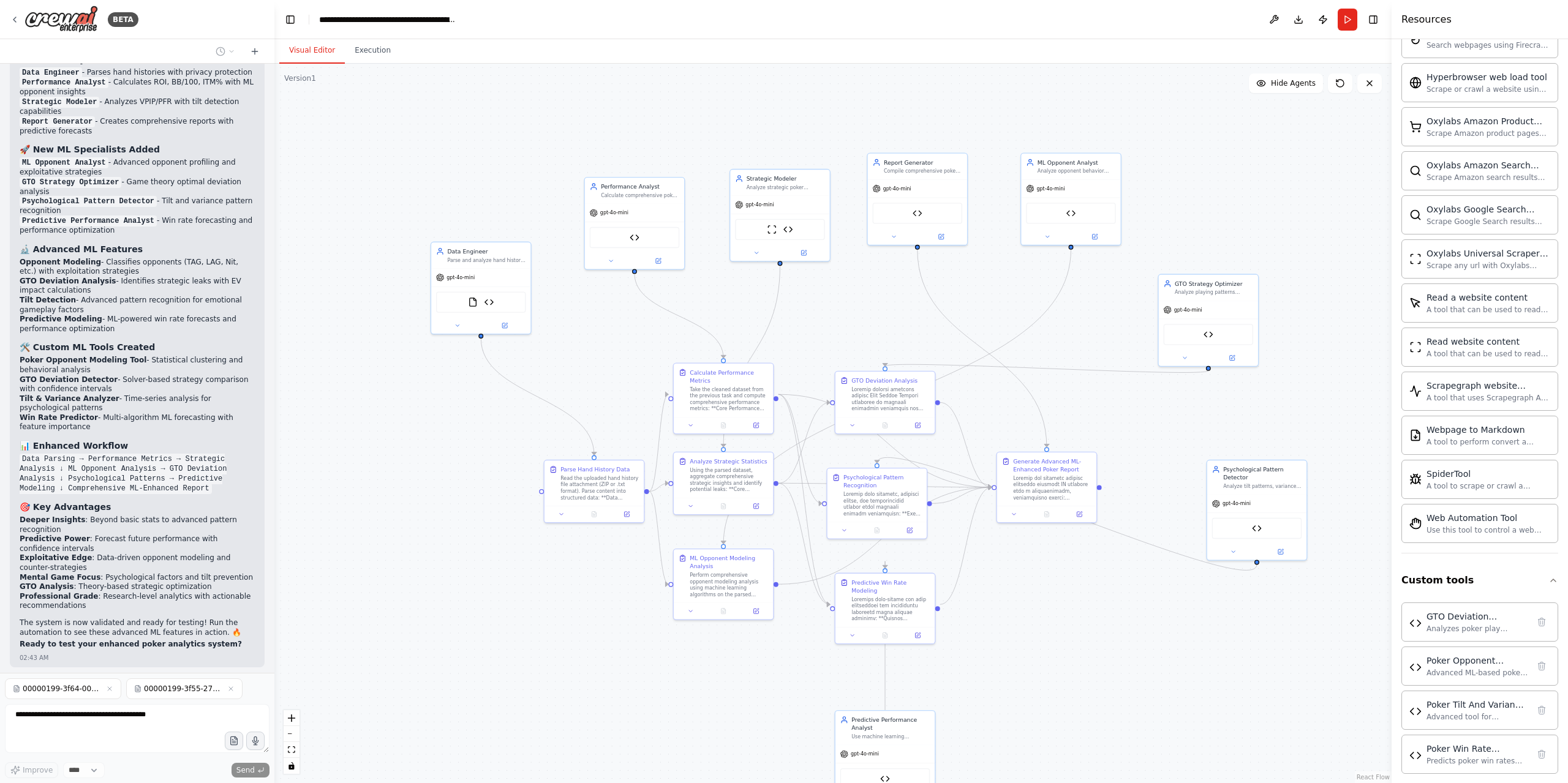
drag, startPoint x: 1049, startPoint y: 229, endPoint x: 1077, endPoint y: 325, distance: 100.0
click at [1077, 324] on div ".deletable-edge-delete-btn { width: 20px; height: 20px; border: 0px solid #ffff…" at bounding box center [833, 423] width 1117 height 719
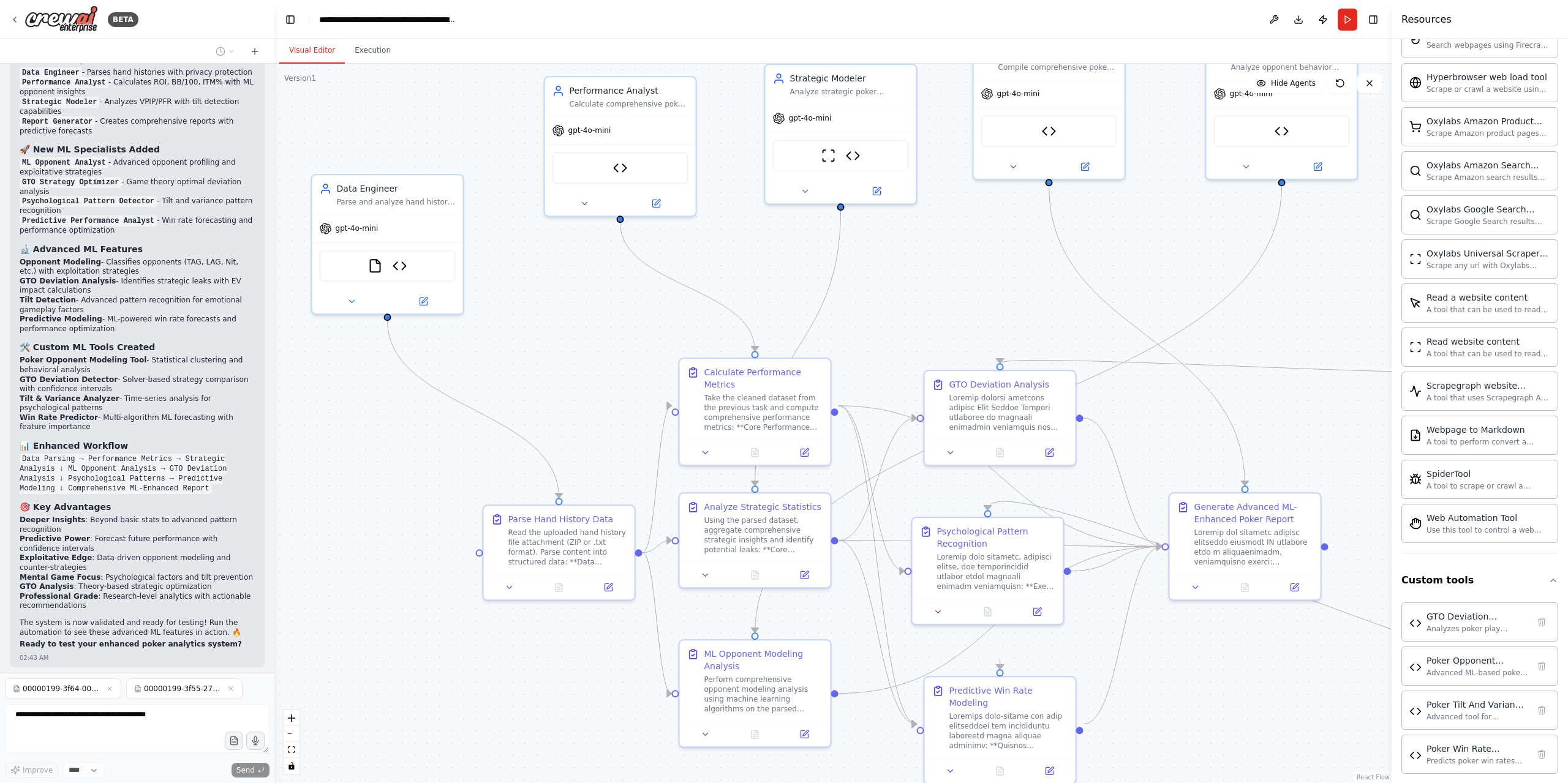
drag, startPoint x: 947, startPoint y: 710, endPoint x: 1143, endPoint y: 771, distance: 205.3
click at [1159, 778] on div ".deletable-edge-delete-btn { width: 20px; height: 20px; border: 0px solid #ffff…" at bounding box center [833, 423] width 1117 height 719
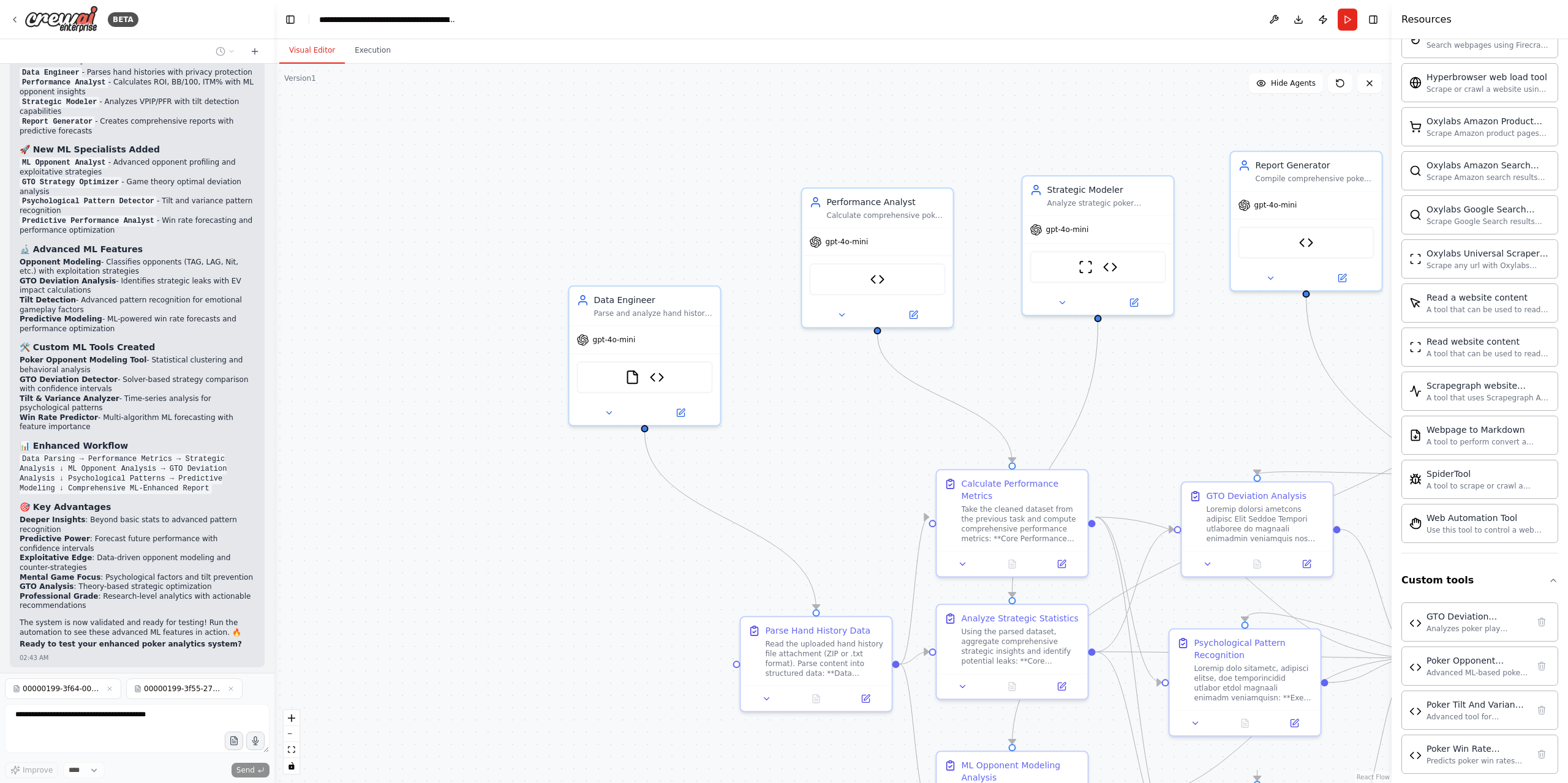
drag, startPoint x: 578, startPoint y: 401, endPoint x: 707, endPoint y: 580, distance: 220.6
click at [709, 581] on div ".deletable-edge-delete-btn { width: 20px; height: 20px; border: 0px solid #ffff…" at bounding box center [833, 423] width 1117 height 719
click at [182, 634] on div "Hello! I'm the CrewAI assistant. What kind of automation do you want to build? …" at bounding box center [137, 368] width 274 height 609
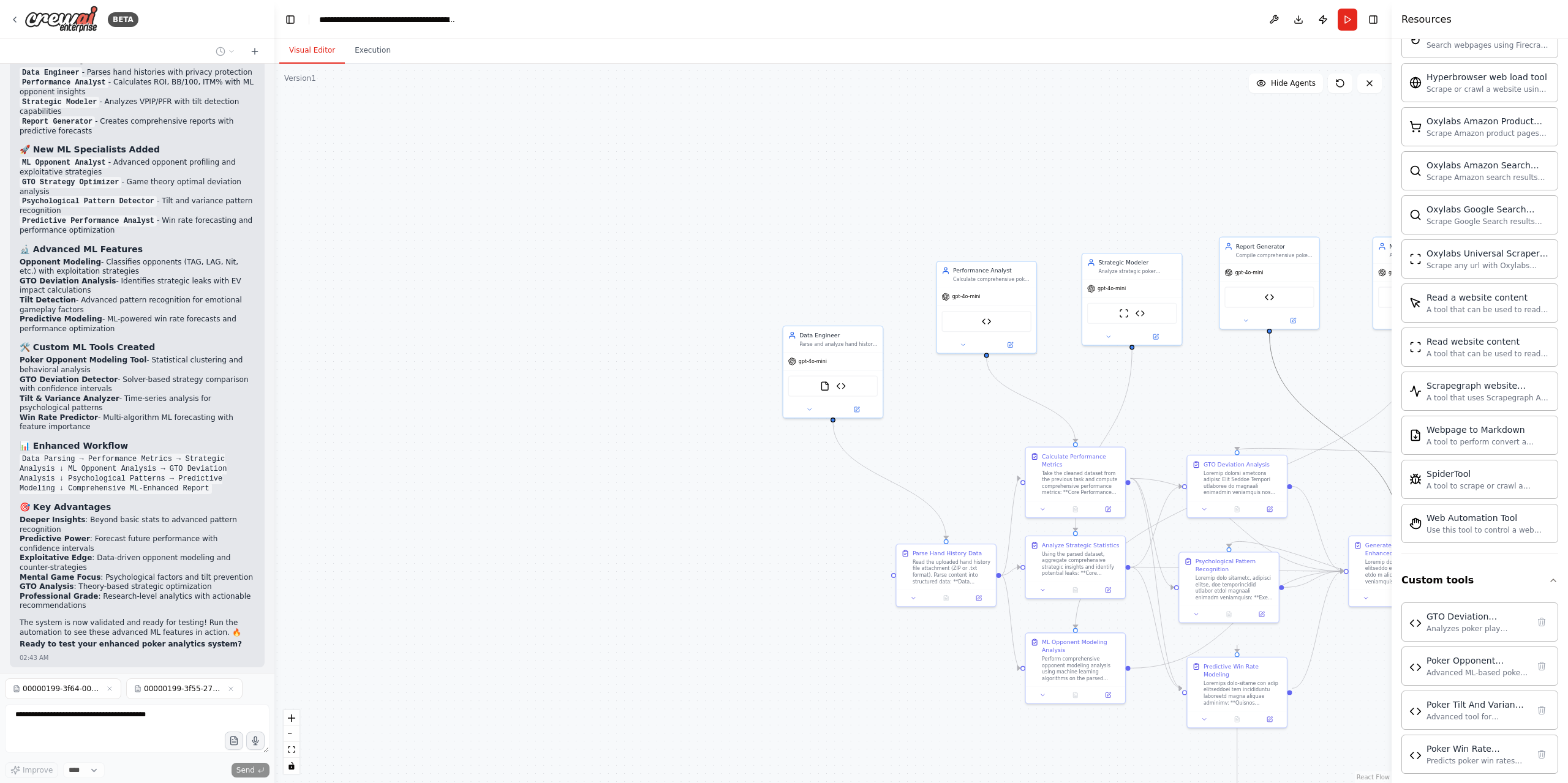
drag, startPoint x: 1199, startPoint y: 398, endPoint x: 1191, endPoint y: 385, distance: 15.3
click at [1119, 382] on div ".deletable-edge-delete-btn { width: 20px; height: 20px; border: 0px solid #ffff…" at bounding box center [833, 423] width 1117 height 719
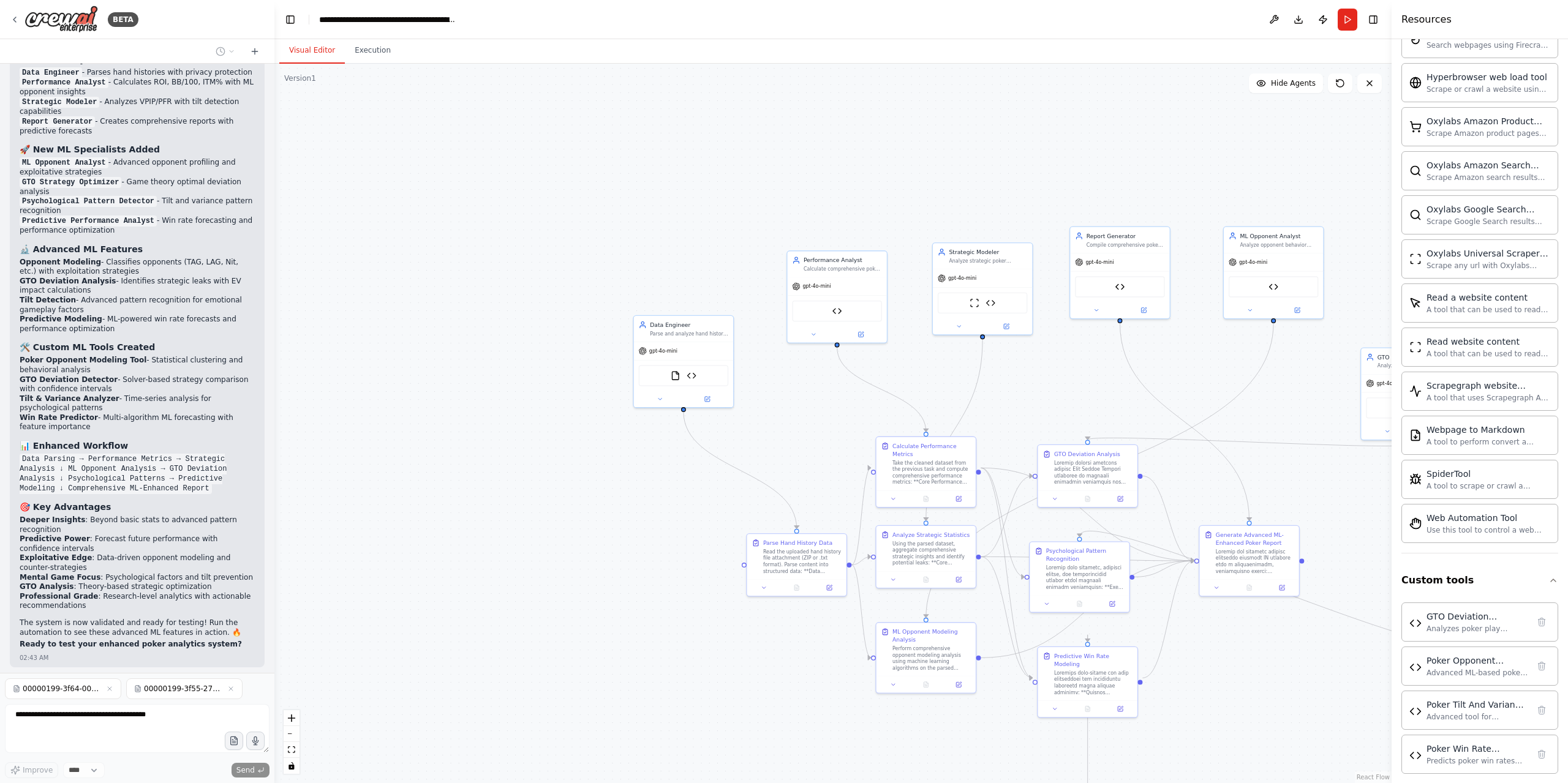
drag, startPoint x: 1217, startPoint y: 385, endPoint x: 1079, endPoint y: 374, distance: 138.4
click at [1079, 374] on div ".deletable-edge-delete-btn { width: 20px; height: 20px; border: 0px solid #ffff…" at bounding box center [833, 423] width 1117 height 719
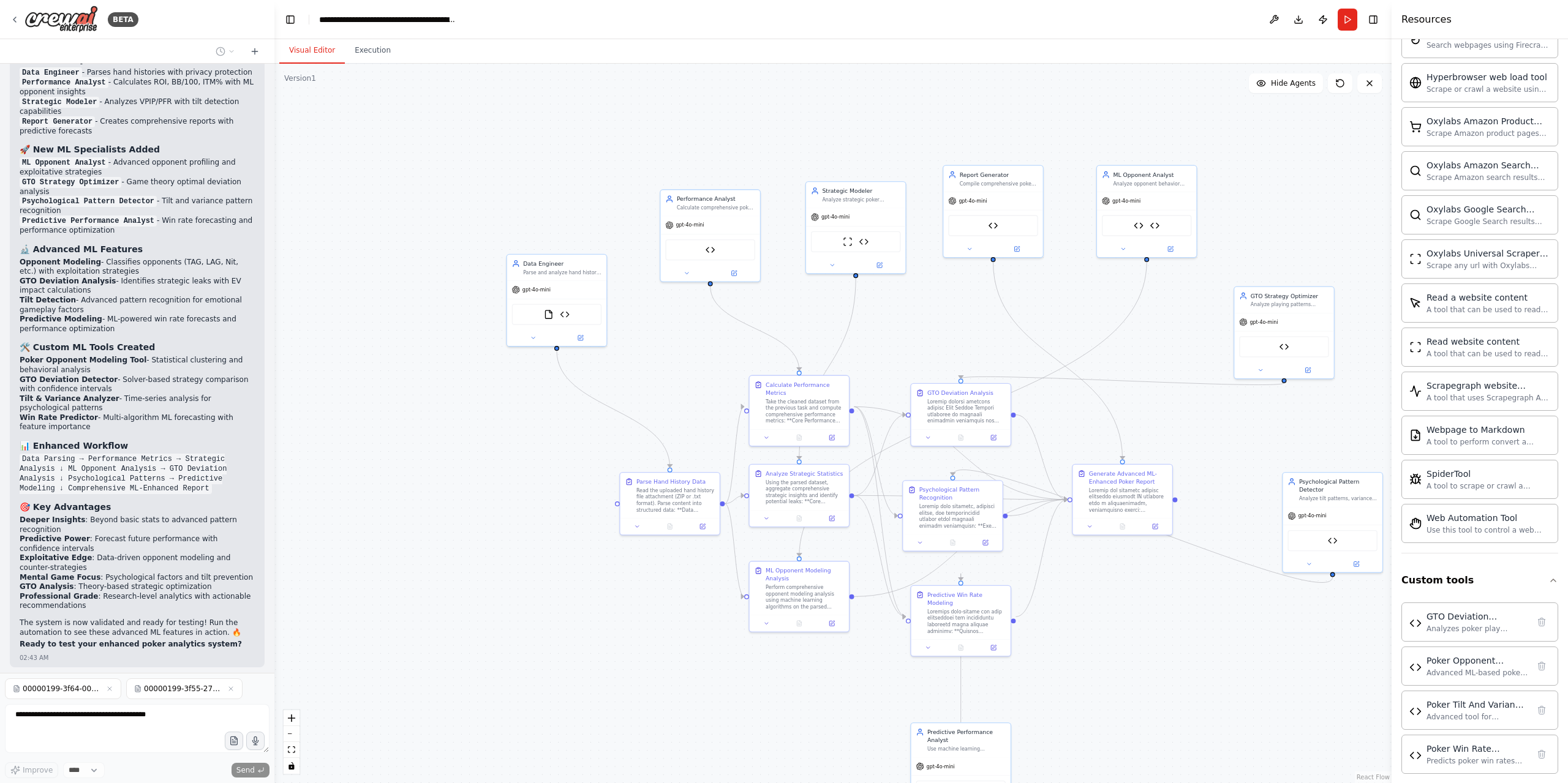
drag, startPoint x: 1294, startPoint y: 472, endPoint x: 1179, endPoint y: 416, distance: 127.9
click at [1179, 416] on div ".deletable-edge-delete-btn { width: 20px; height: 20px; border: 0px solid #ffff…" at bounding box center [833, 423] width 1117 height 719
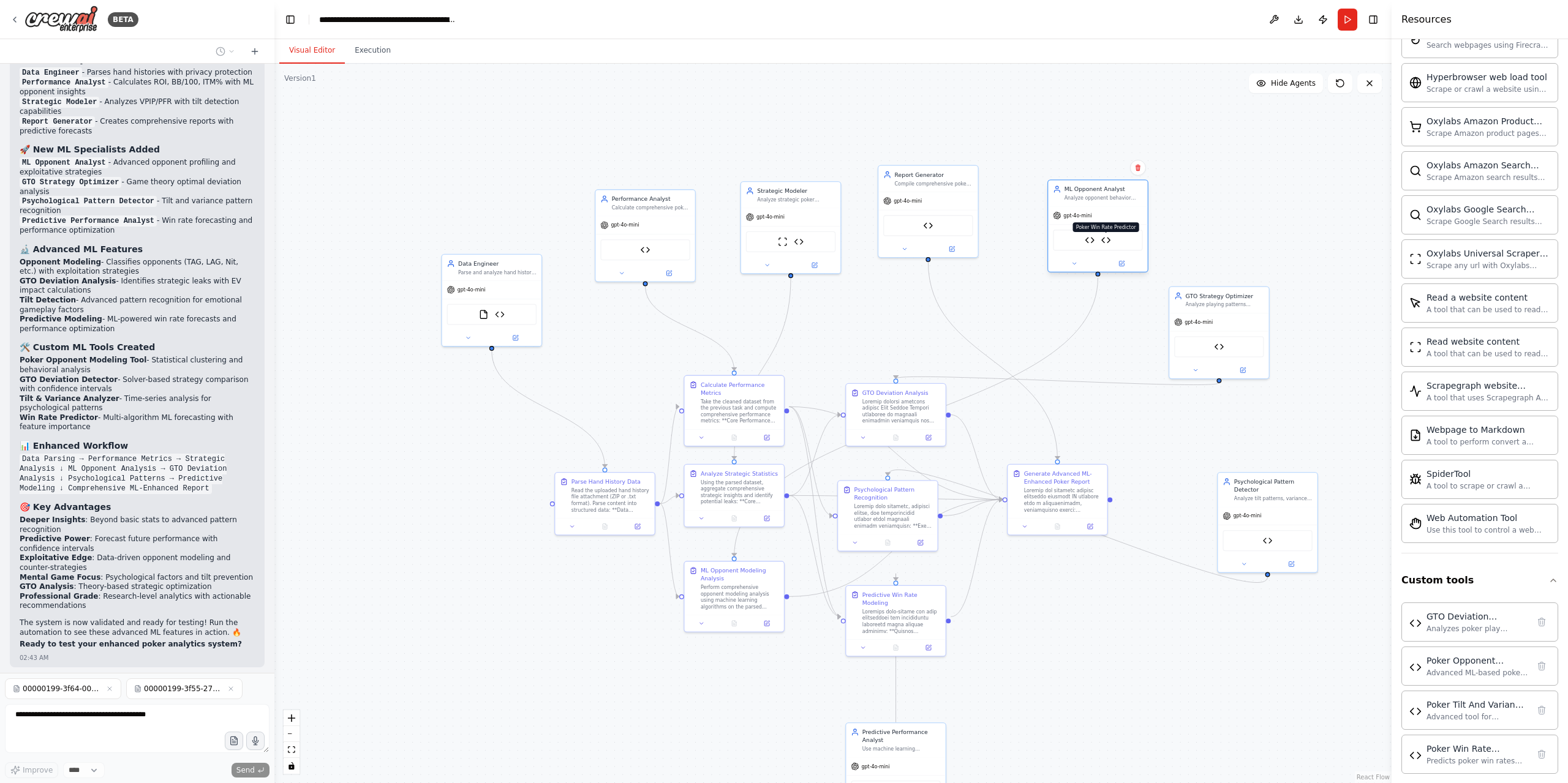
drag, startPoint x: 1156, startPoint y: 222, endPoint x: 1102, endPoint y: 236, distance: 55.8
click at [1102, 236] on img at bounding box center [1106, 239] width 9 height 9
click at [1250, 139] on div ".deletable-edge-delete-btn { width: 20px; height: 20px; border: 0px solid #ffff…" at bounding box center [833, 423] width 1117 height 719
drag, startPoint x: 420, startPoint y: 644, endPoint x: 372, endPoint y: 684, distance: 62.5
click at [420, 644] on div ".deletable-edge-delete-btn { width: 20px; height: 20px; border: 0px solid #ffff…" at bounding box center [833, 423] width 1117 height 719
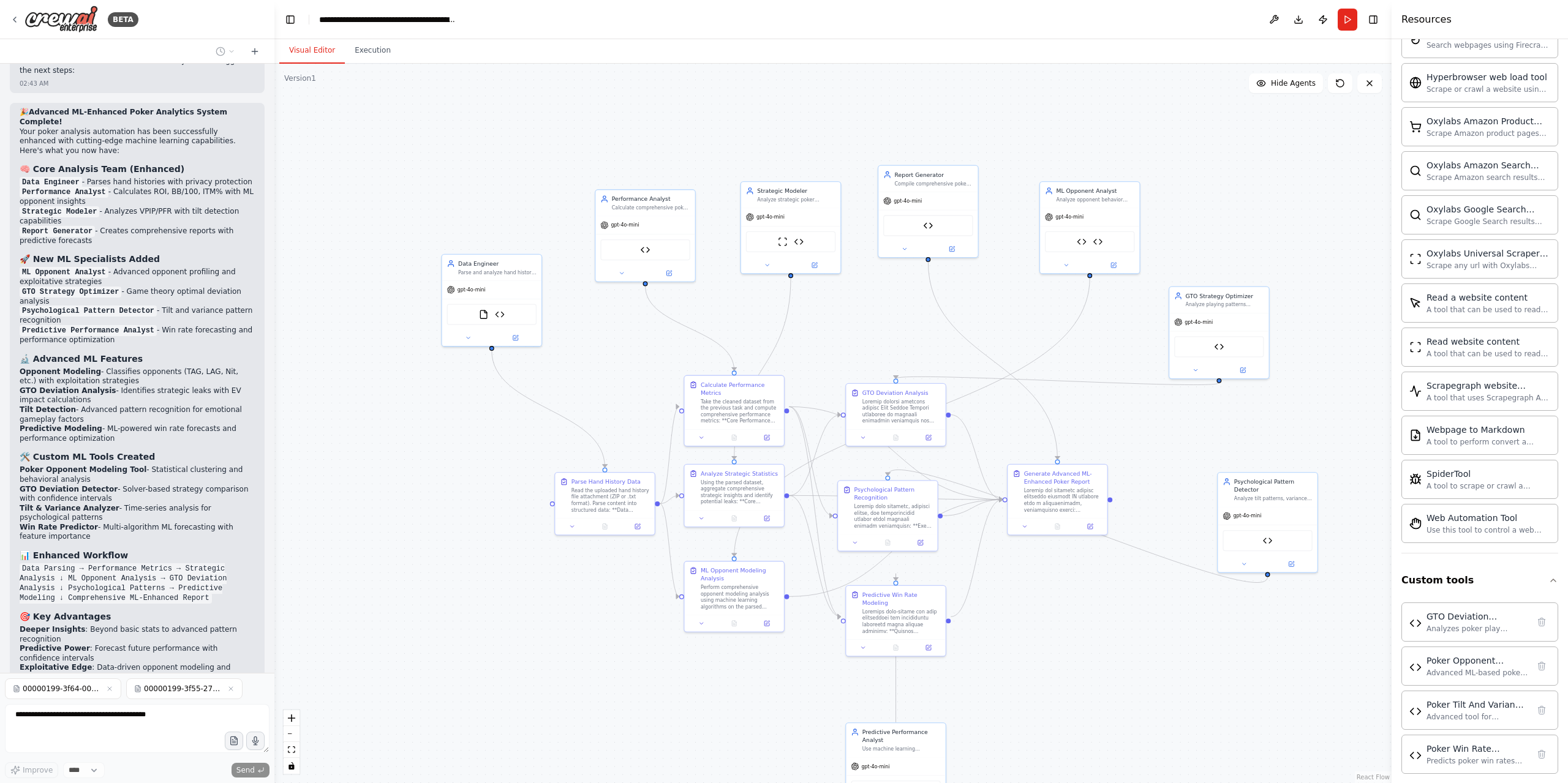
scroll to position [31877, 0]
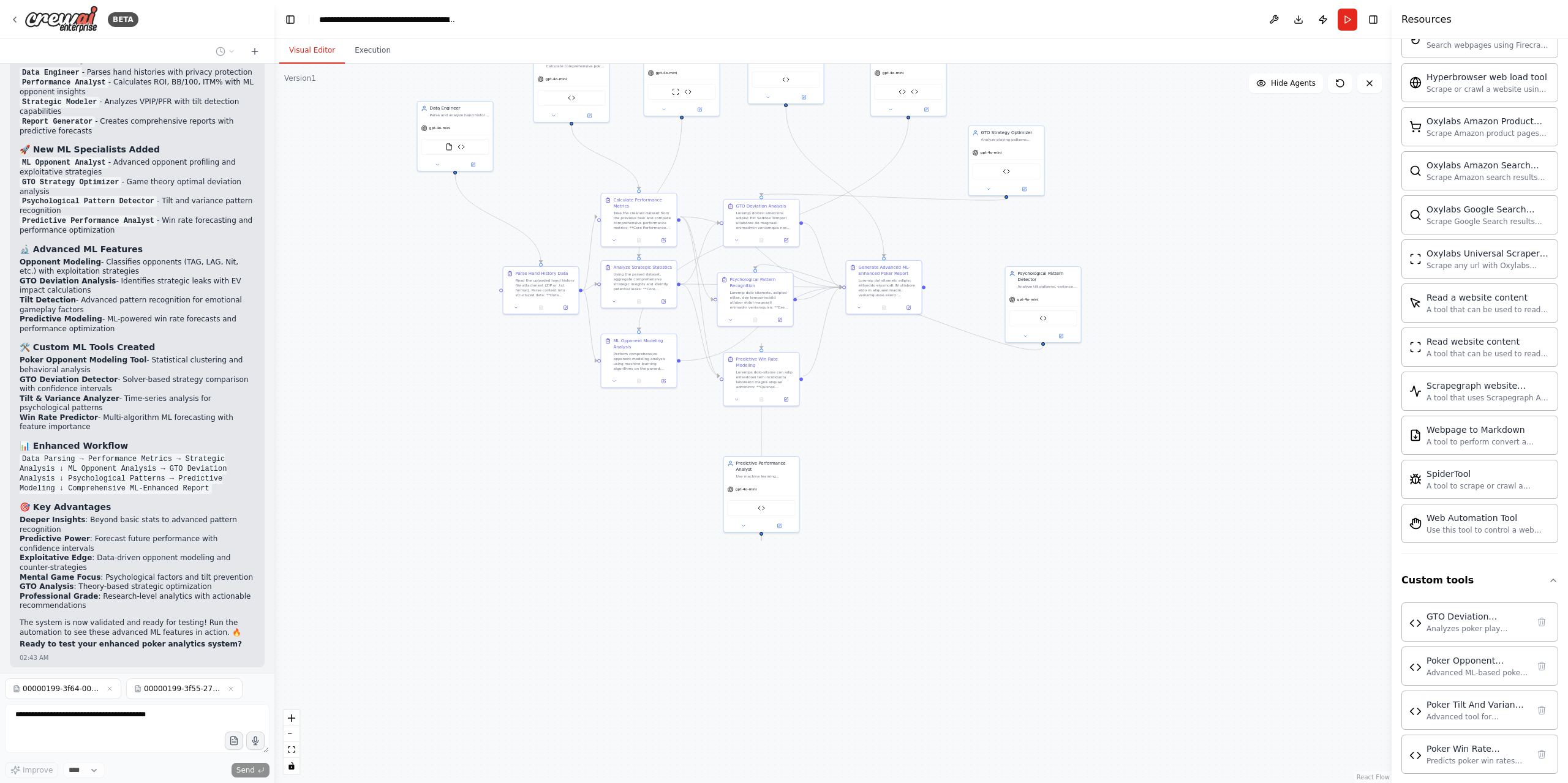
drag, startPoint x: 507, startPoint y: 690, endPoint x: 523, endPoint y: 444, distance: 246.5
click at [523, 444] on div ".deletable-edge-delete-btn { width: 20px; height: 20px; border: 0px solid #ffff…" at bounding box center [833, 423] width 1117 height 719
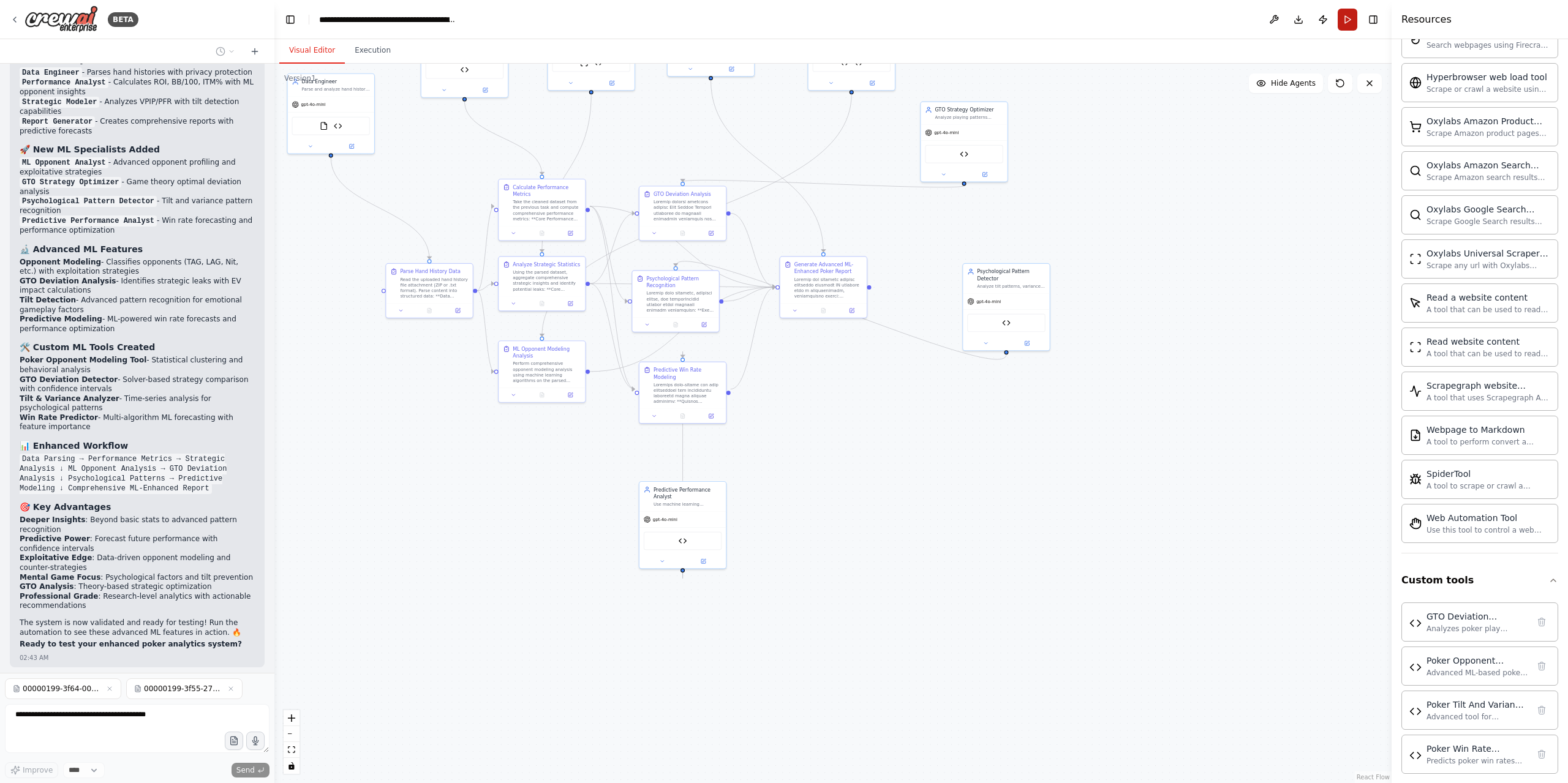
click at [1351, 20] on button "Run" at bounding box center [1347, 20] width 20 height 22
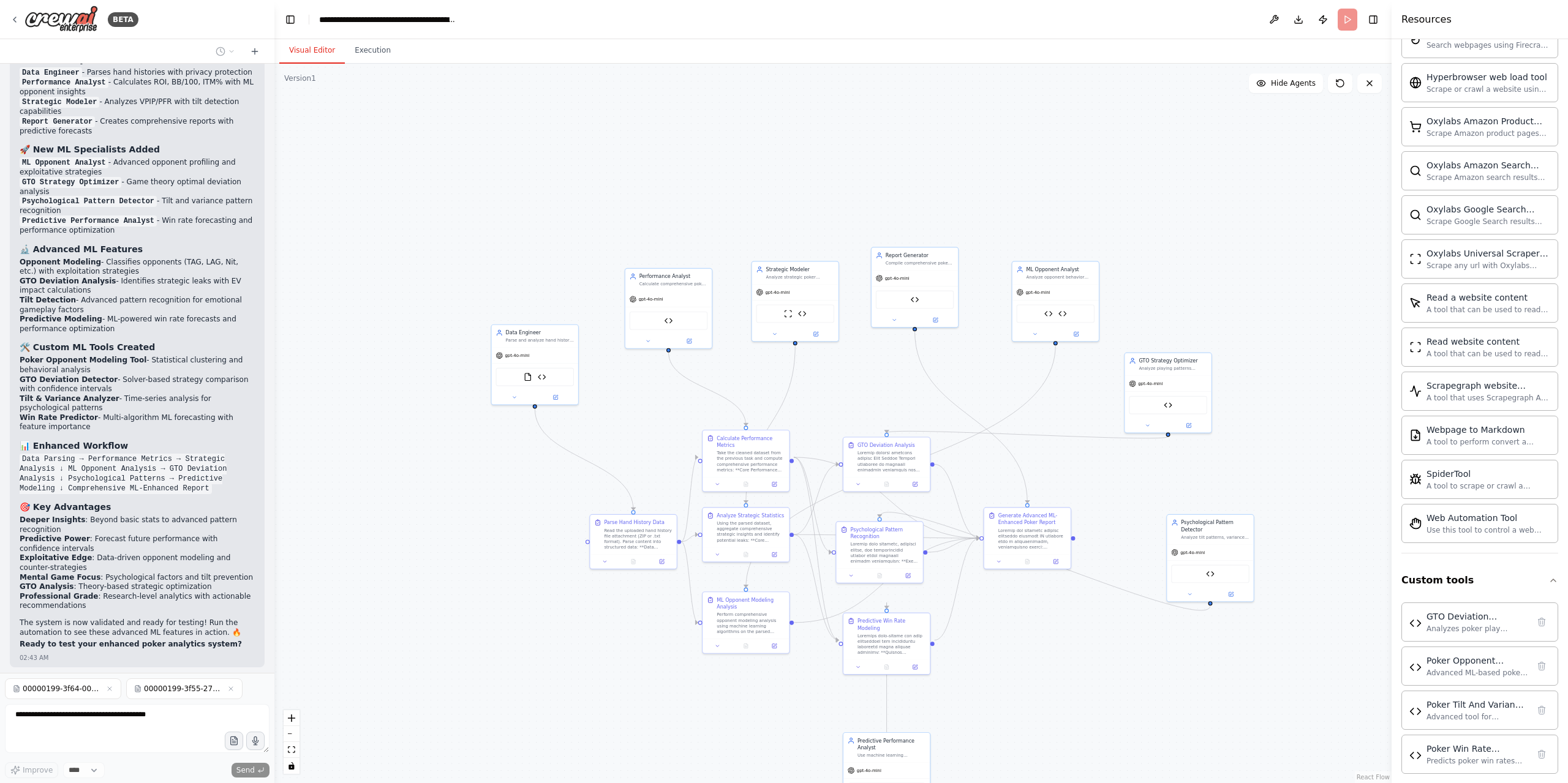
drag, startPoint x: 448, startPoint y: 630, endPoint x: 523, endPoint y: 696, distance: 99.9
click at [524, 701] on div ".deletable-edge-delete-btn { width: 20px; height: 20px; border: 0px solid #ffff…" at bounding box center [833, 423] width 1117 height 719
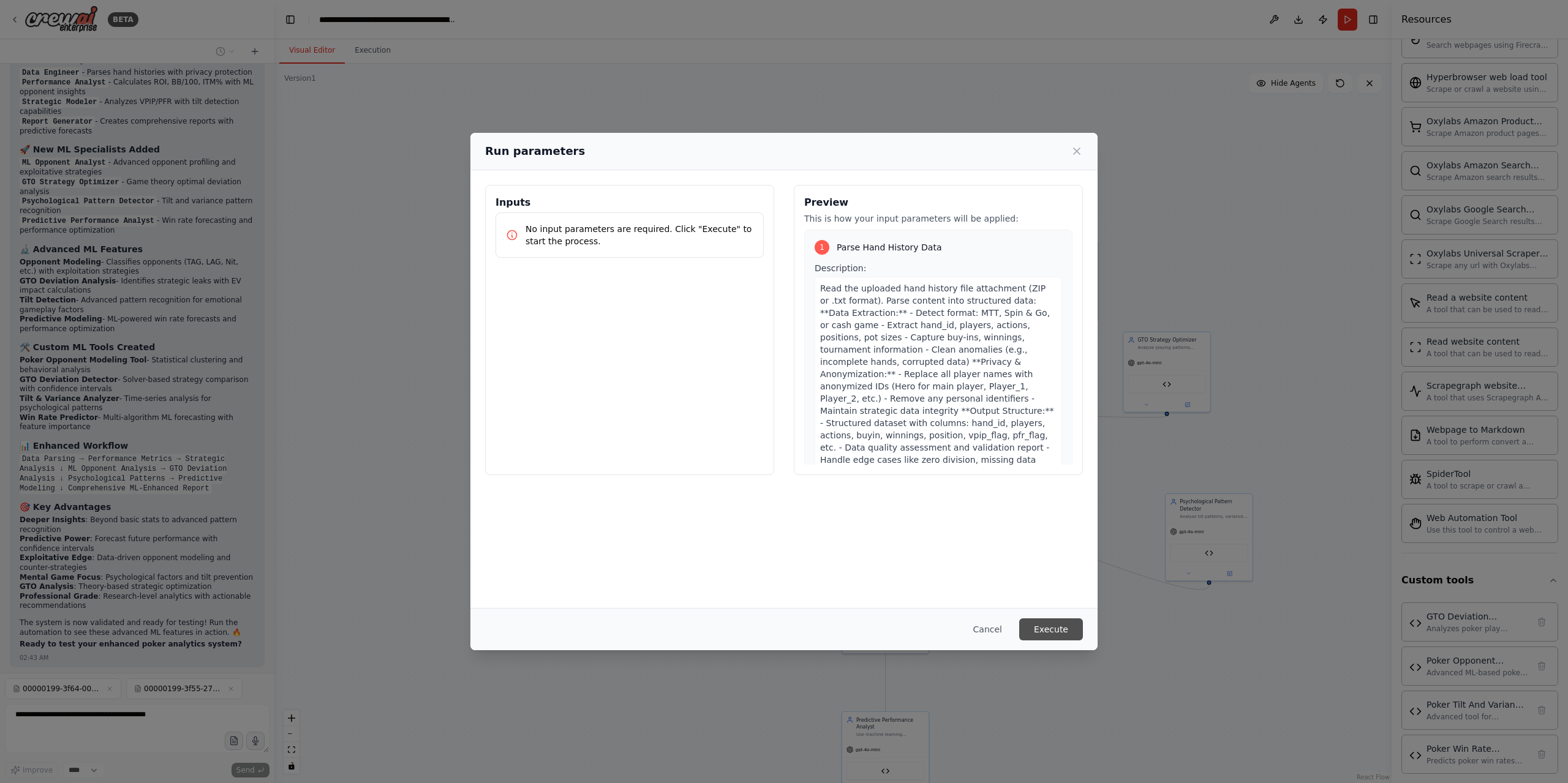
click at [1059, 628] on button "Execute" at bounding box center [1051, 629] width 64 height 22
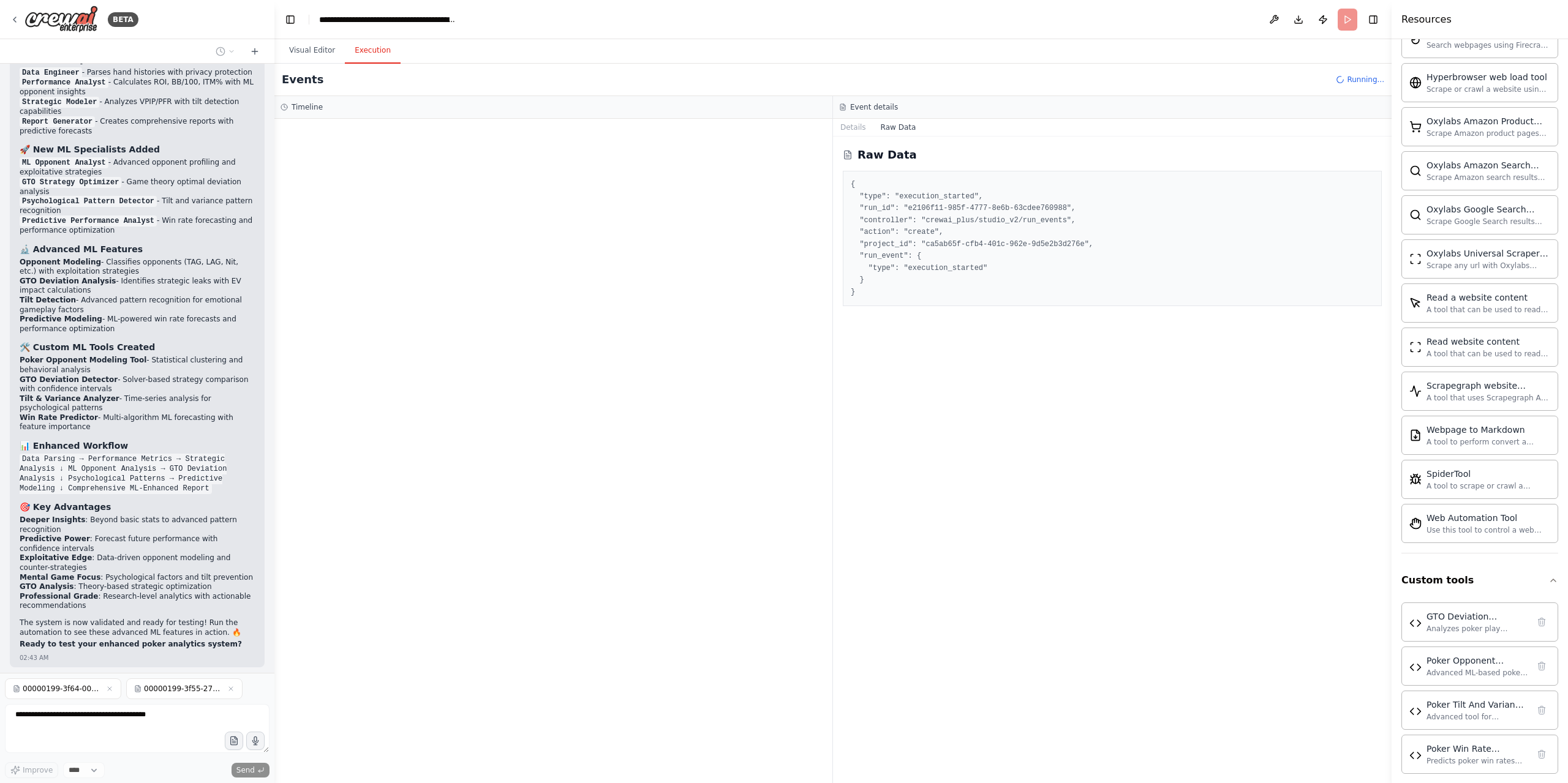
drag, startPoint x: 1360, startPoint y: 83, endPoint x: 1312, endPoint y: 54, distance: 56.1
click at [1360, 82] on span "Running..." at bounding box center [1365, 79] width 37 height 9
click at [1274, 19] on button at bounding box center [1273, 20] width 20 height 22
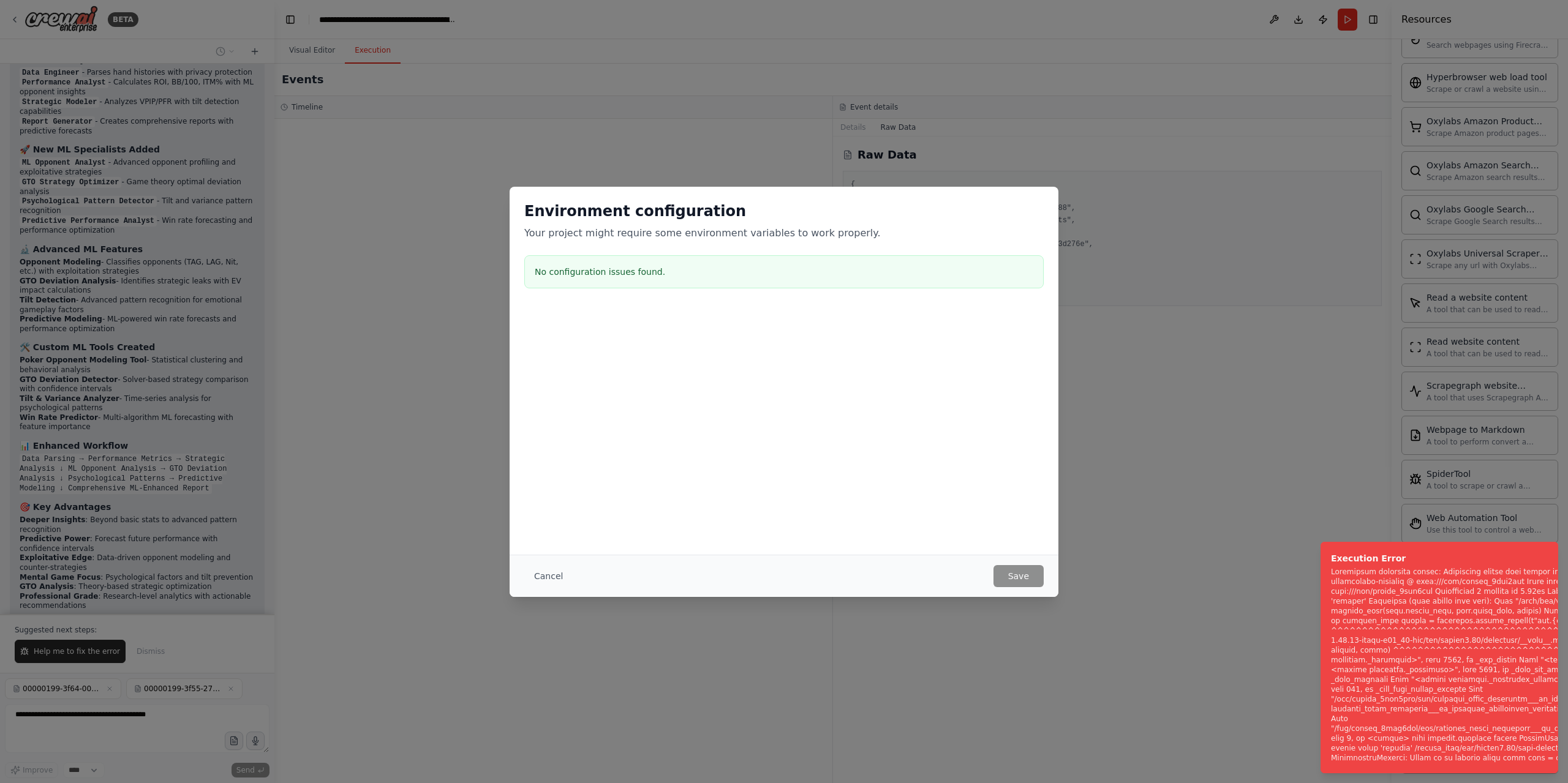
click at [475, 542] on div "Environment configuration Your project might require some environment variables…" at bounding box center [784, 391] width 1568 height 783
click at [547, 575] on button "Cancel" at bounding box center [548, 576] width 49 height 22
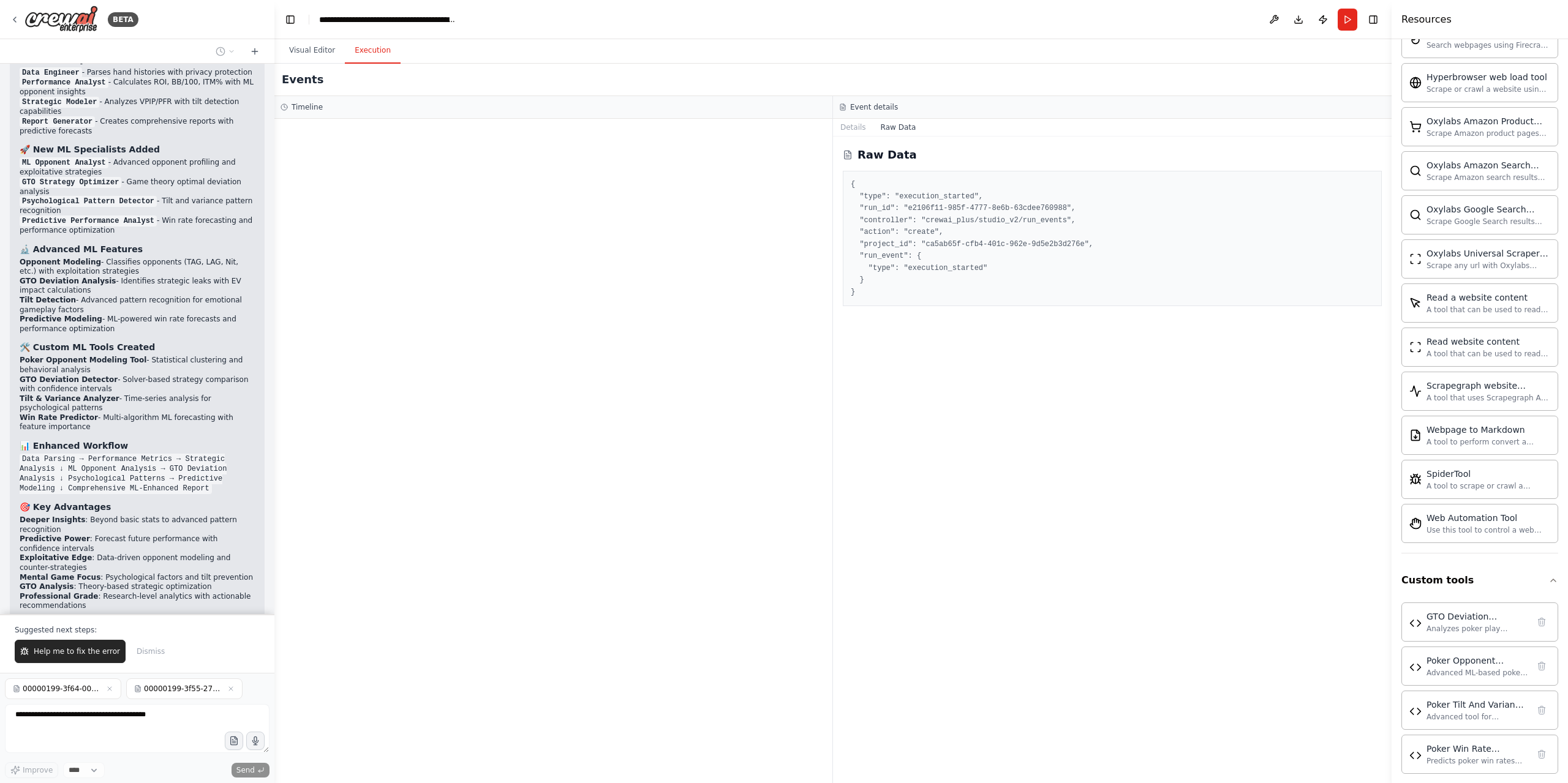
click at [237, 753] on div at bounding box center [137, 730] width 264 height 53
click at [147, 655] on span "Dismiss" at bounding box center [150, 651] width 28 height 9
click at [309, 49] on button "Visual Editor" at bounding box center [312, 50] width 65 height 25
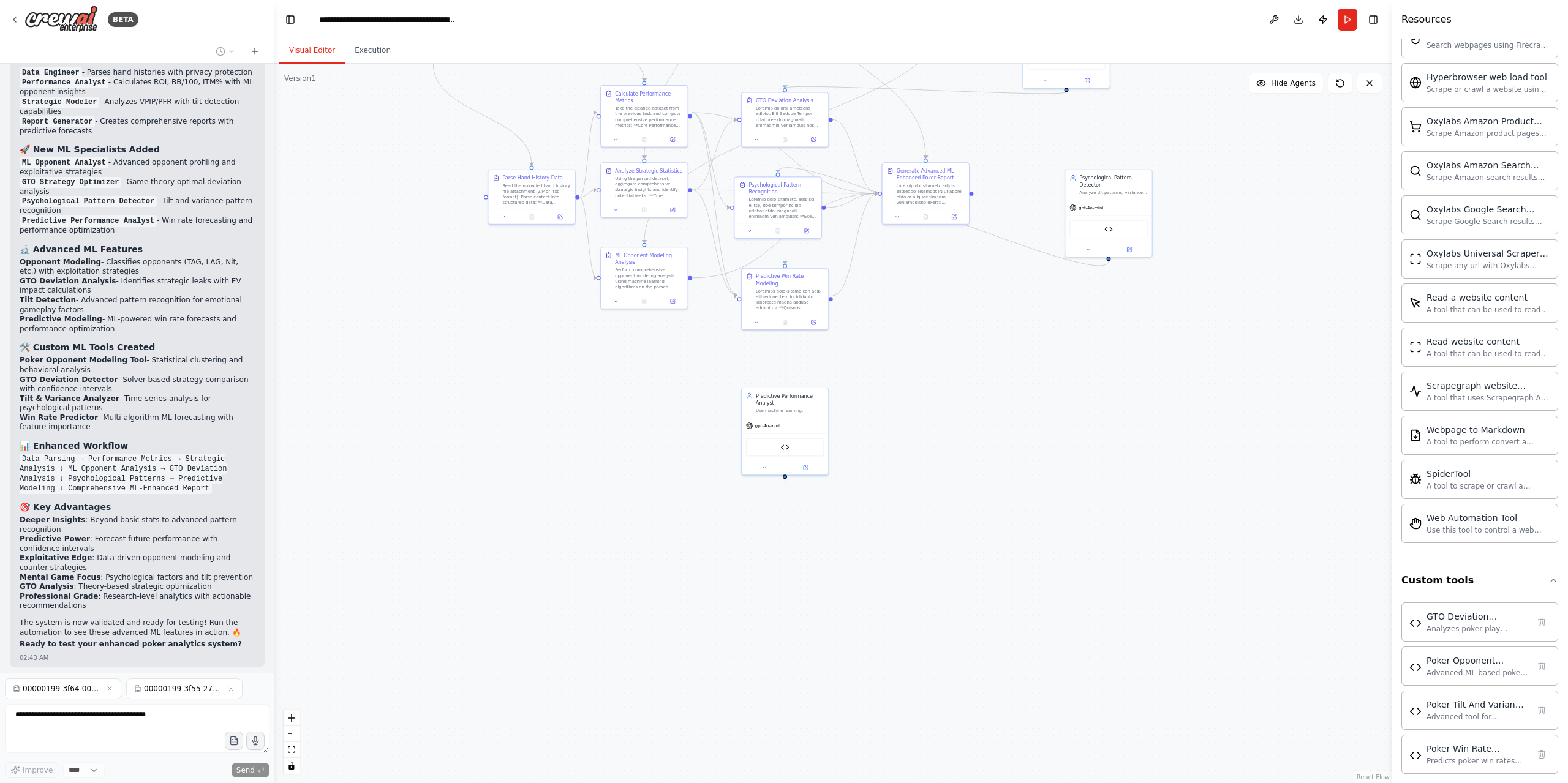
drag, startPoint x: 1098, startPoint y: 744, endPoint x: 996, endPoint y: 421, distance: 338.7
click at [996, 421] on div ".deletable-edge-delete-btn { width: 20px; height: 20px; border: 0px solid #ffff…" at bounding box center [833, 423] width 1117 height 719
click at [825, 475] on div ".deletable-edge-delete-btn { width: 20px; height: 20px; border: 0px solid #ffff…" at bounding box center [833, 423] width 1117 height 719
click at [782, 468] on icon "Edge from 98f1b687-7471-48c2-97fc-74daa1dac96e to 6c9d381e-f9f8-4351-be9a-67380…" at bounding box center [782, 363] width 0 height 227
click at [804, 459] on icon at bounding box center [803, 459] width 6 height 6
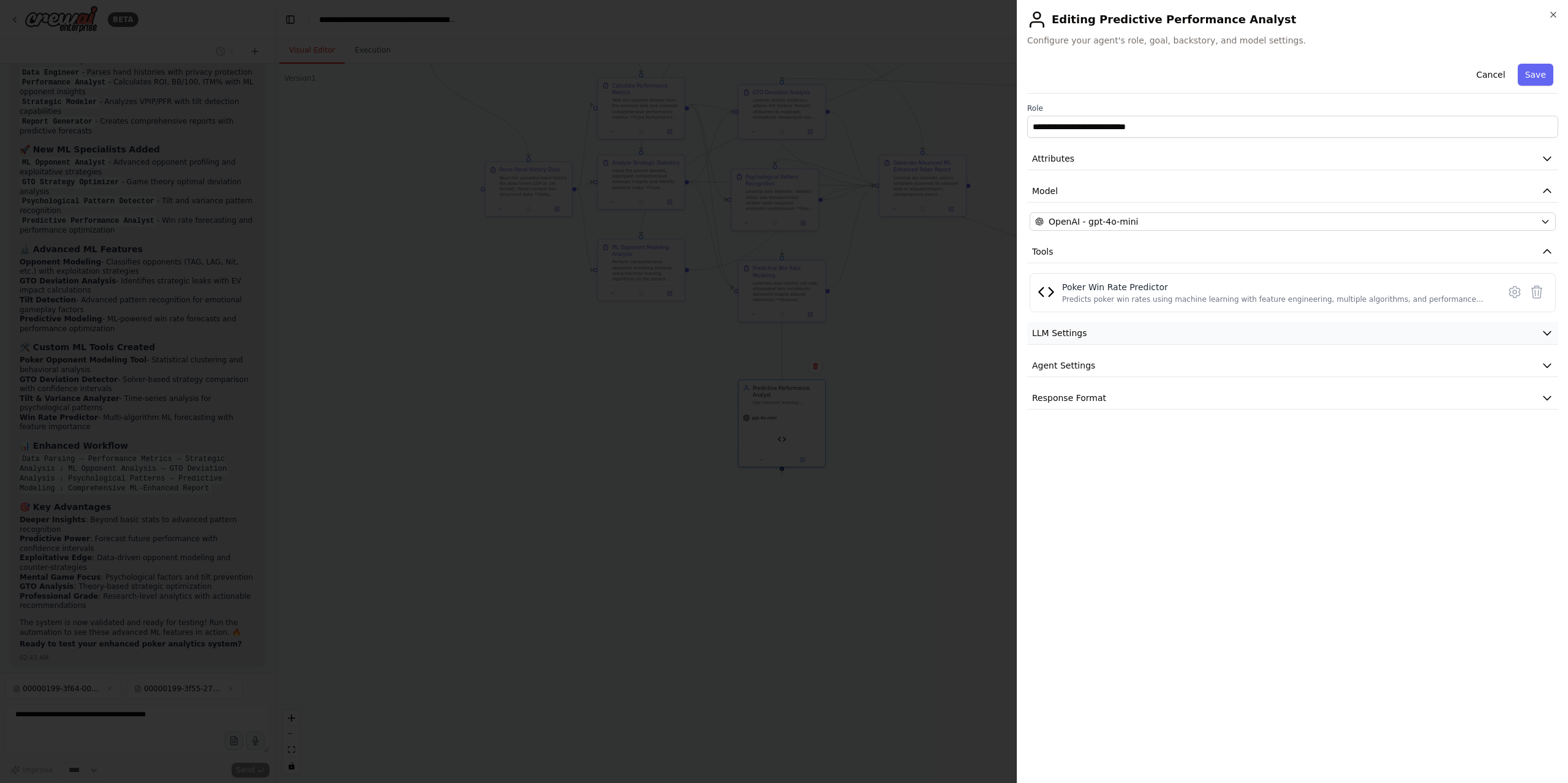
click at [1156, 327] on button "LLM Settings" at bounding box center [1292, 333] width 531 height 22
click at [1403, 239] on div "**********" at bounding box center [1292, 278] width 531 height 438
drag, startPoint x: 1307, startPoint y: 478, endPoint x: 1403, endPoint y: 637, distance: 185.7
click at [1307, 479] on button "Response Format" at bounding box center [1292, 485] width 531 height 22
click at [1111, 479] on button "Response Format" at bounding box center [1292, 485] width 531 height 22
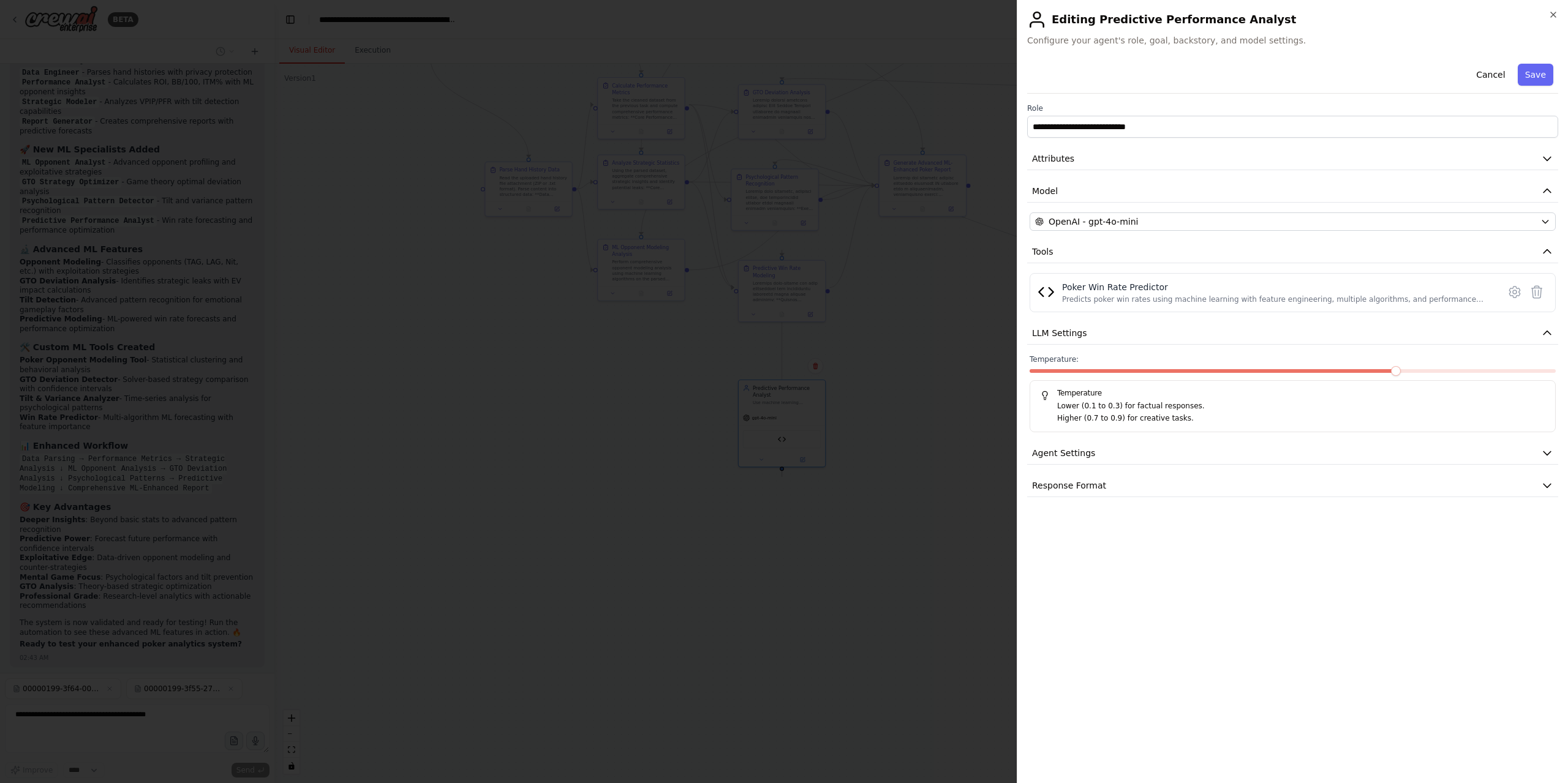
click at [785, 571] on div at bounding box center [784, 391] width 1568 height 783
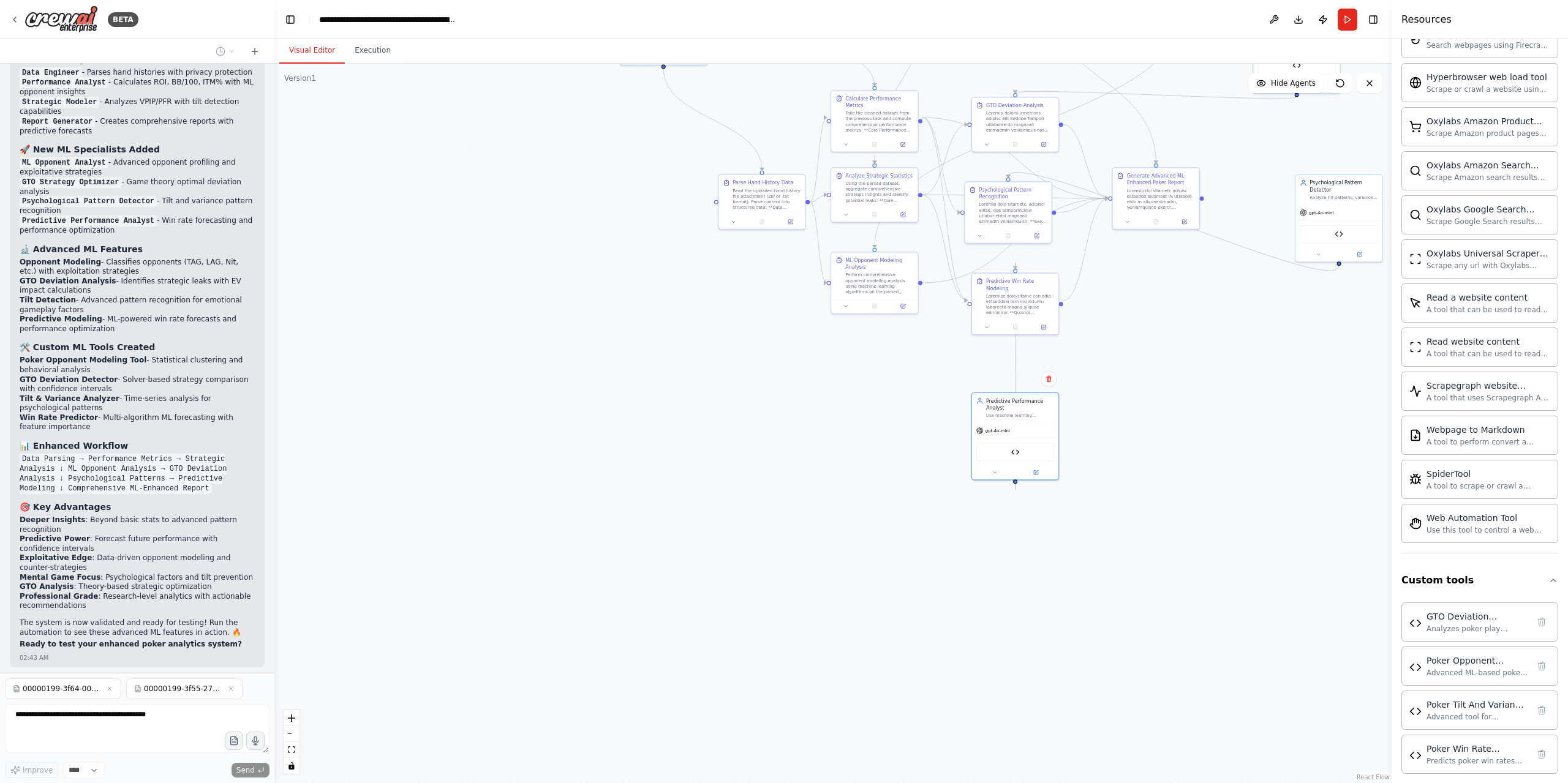
drag, startPoint x: 1149, startPoint y: 528, endPoint x: 1395, endPoint y: 308, distance: 330.0
click at [1395, 308] on div "BETA Hello! I'm the CrewAI assistant. What kind of automation do you want to bu…" at bounding box center [784, 391] width 1568 height 783
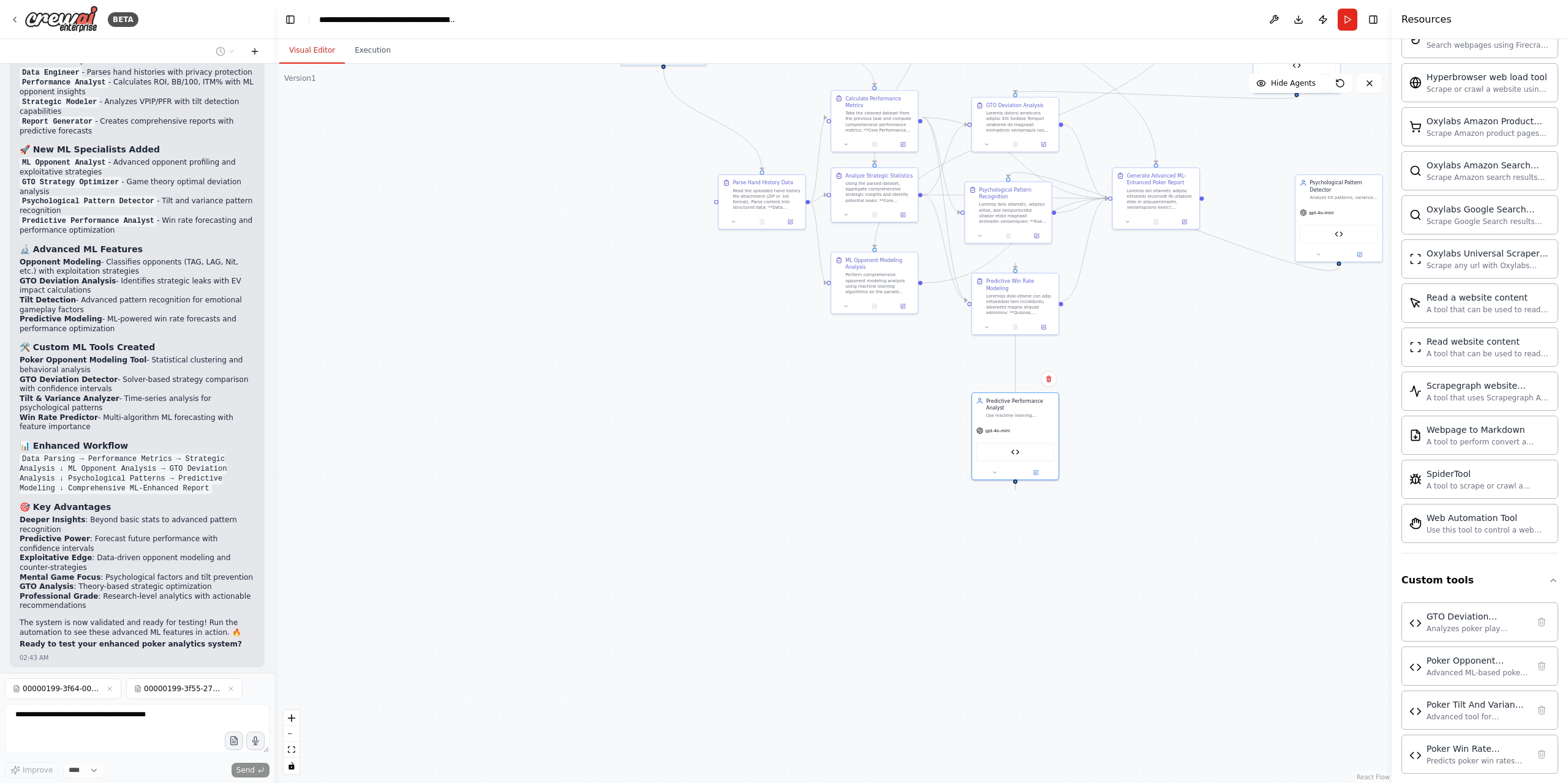
click at [256, 49] on icon at bounding box center [254, 51] width 9 height 9
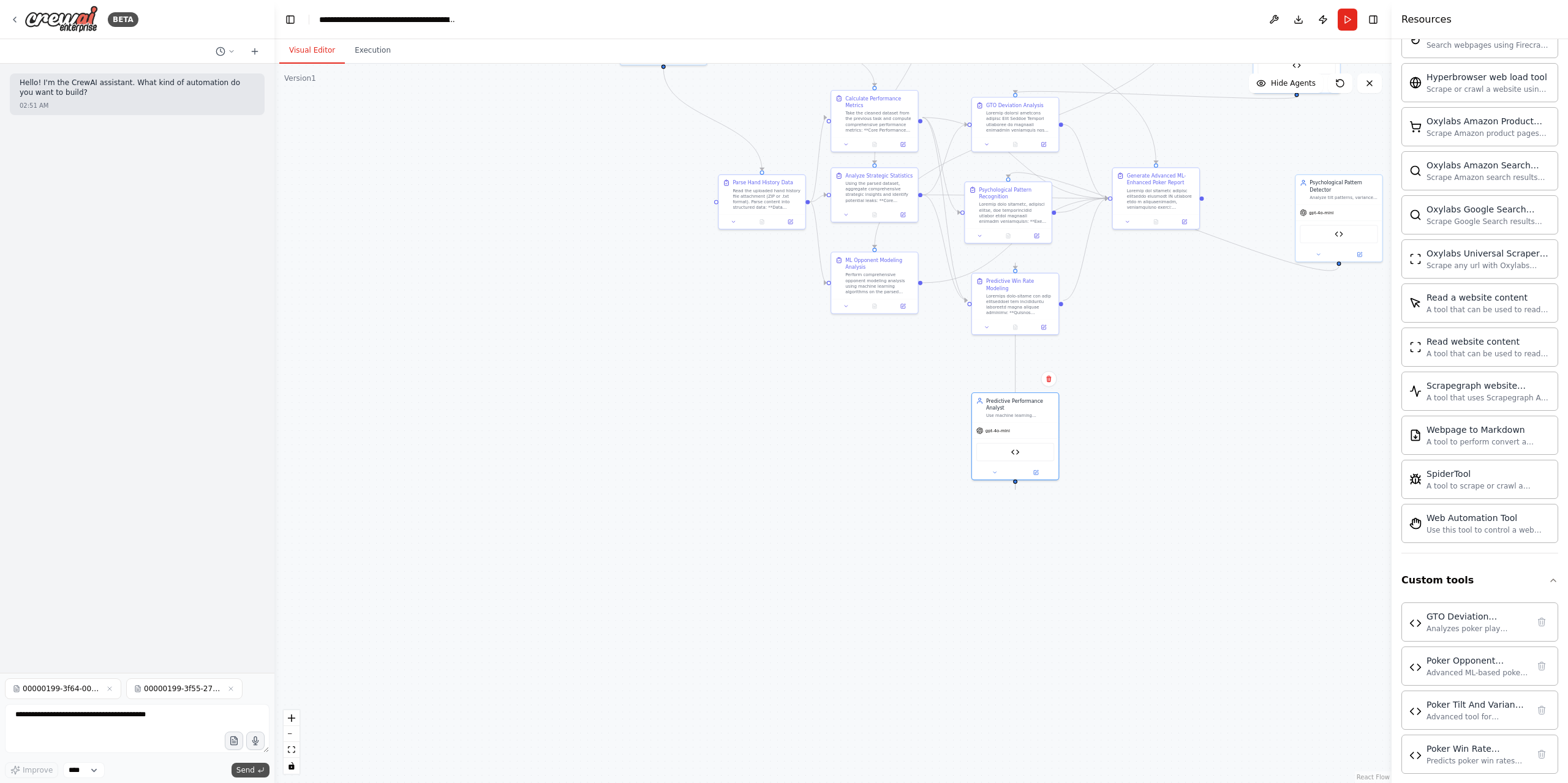
click at [248, 769] on span "Send" at bounding box center [245, 769] width 18 height 9
click at [195, 730] on textarea at bounding box center [137, 728] width 264 height 49
click at [250, 772] on span "Send" at bounding box center [245, 769] width 18 height 9
click at [203, 684] on div "00000199-3f55-27d4-0000-00002508d25e.zip" at bounding box center [184, 689] width 116 height 21
click at [137, 729] on textarea at bounding box center [137, 728] width 264 height 49
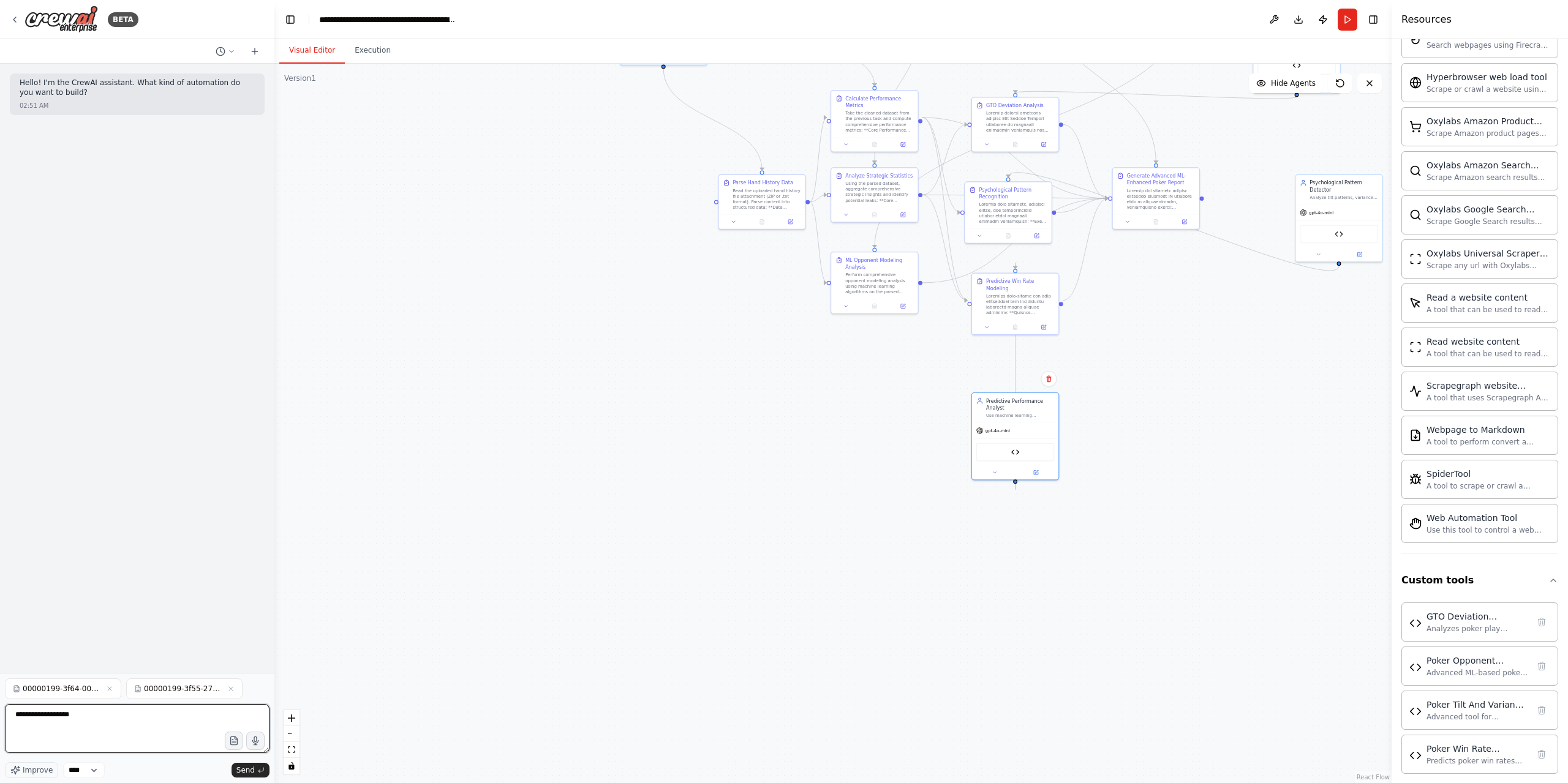
type textarea "**********"
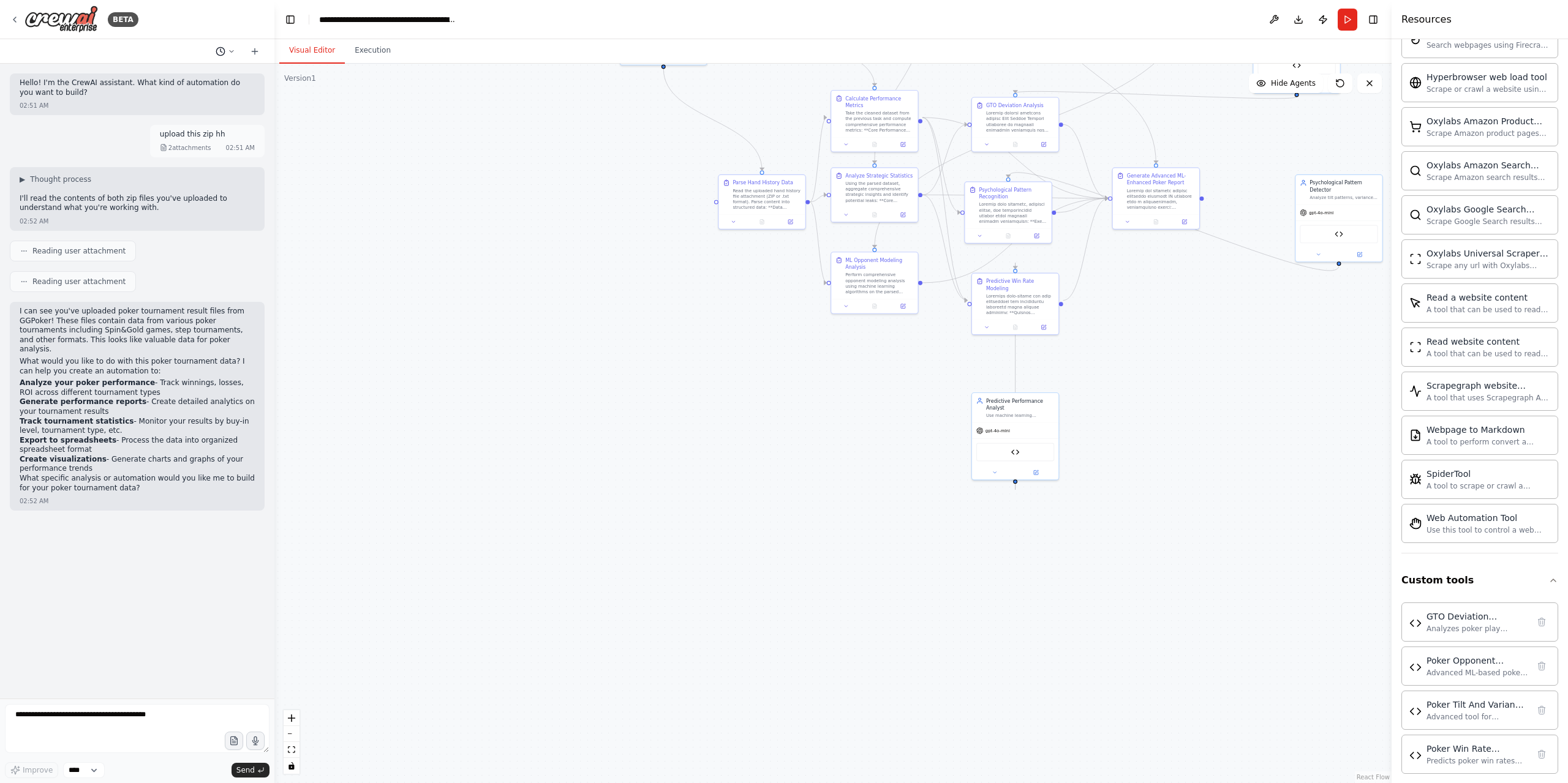
click at [217, 49] on icon at bounding box center [220, 51] width 9 height 9
click at [160, 104] on button "Based on the last automation run, please analyze the error, and if applicable, …" at bounding box center [200, 96] width 146 height 20
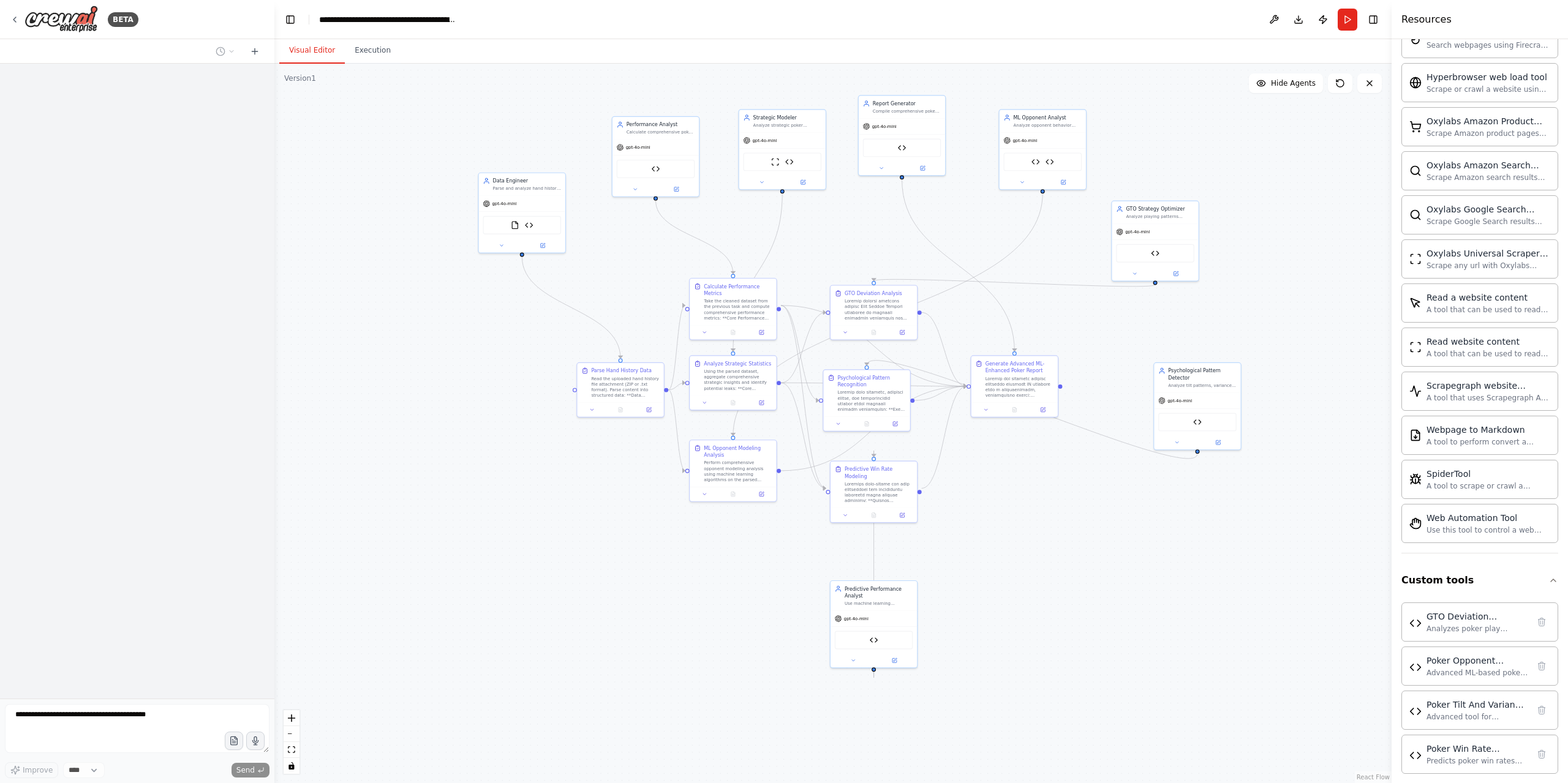
drag, startPoint x: 926, startPoint y: 357, endPoint x: 783, endPoint y: 536, distance: 229.1
click at [783, 541] on div ".deletable-edge-delete-btn { width: 20px; height: 20px; border: 0px solid #ffff…" at bounding box center [833, 423] width 1117 height 719
drag, startPoint x: 1024, startPoint y: 240, endPoint x: 828, endPoint y: 258, distance: 196.8
click at [1004, 253] on div ".deletable-edge-delete-btn { width: 20px; height: 20px; border: 0px solid #ffff…" at bounding box center [833, 423] width 1117 height 719
click at [208, 55] on div at bounding box center [137, 52] width 274 height 25
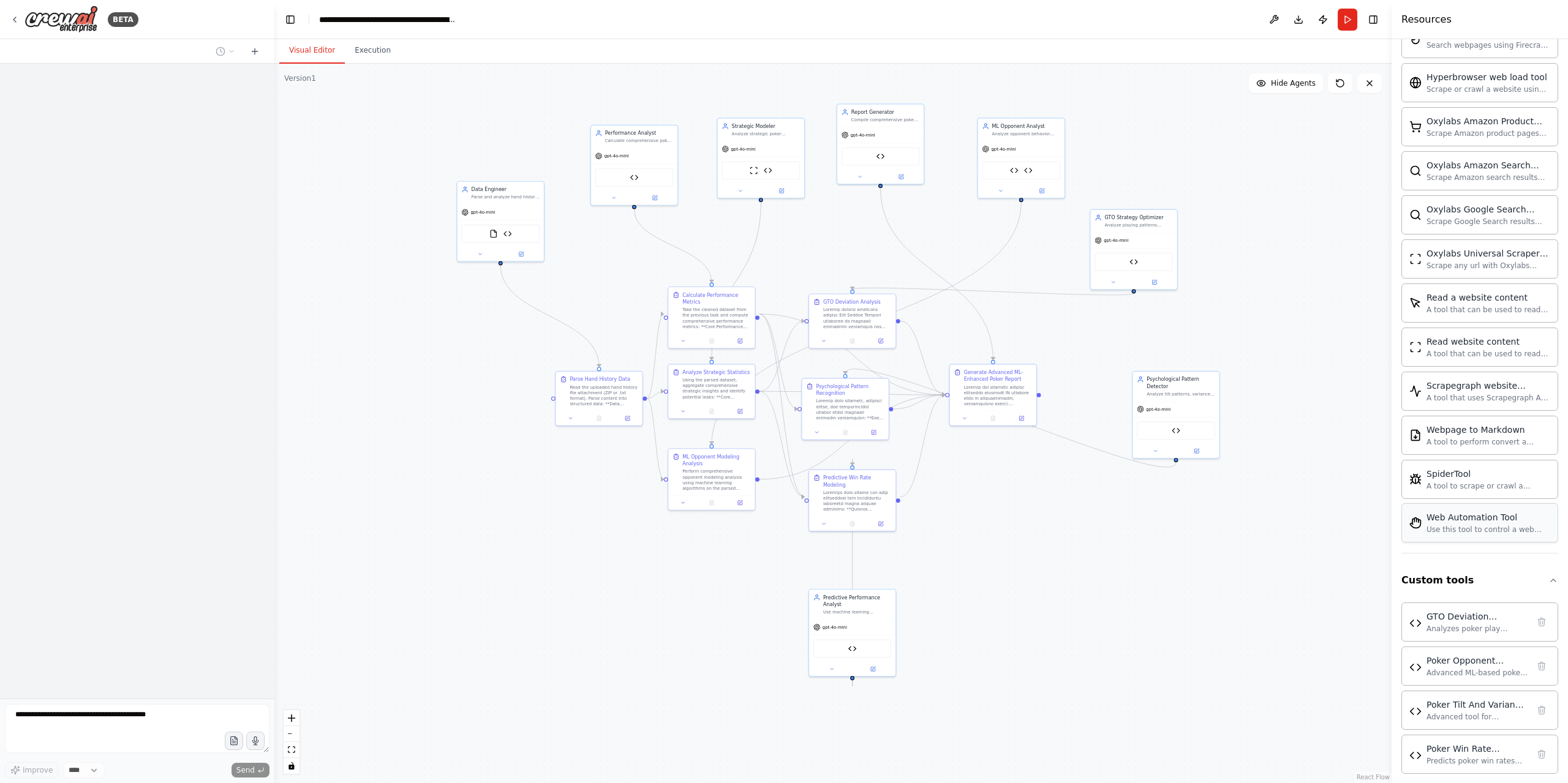
click at [1485, 528] on div "Web Automation Tool Use this tool to control a web browser and interact with we…" at bounding box center [1479, 522] width 157 height 39
click at [1524, 525] on div "Use this tool to control a web browser and interact with websites using natural…" at bounding box center [1488, 529] width 123 height 9
drag, startPoint x: 1524, startPoint y: 517, endPoint x: 182, endPoint y: 94, distance: 1407.1
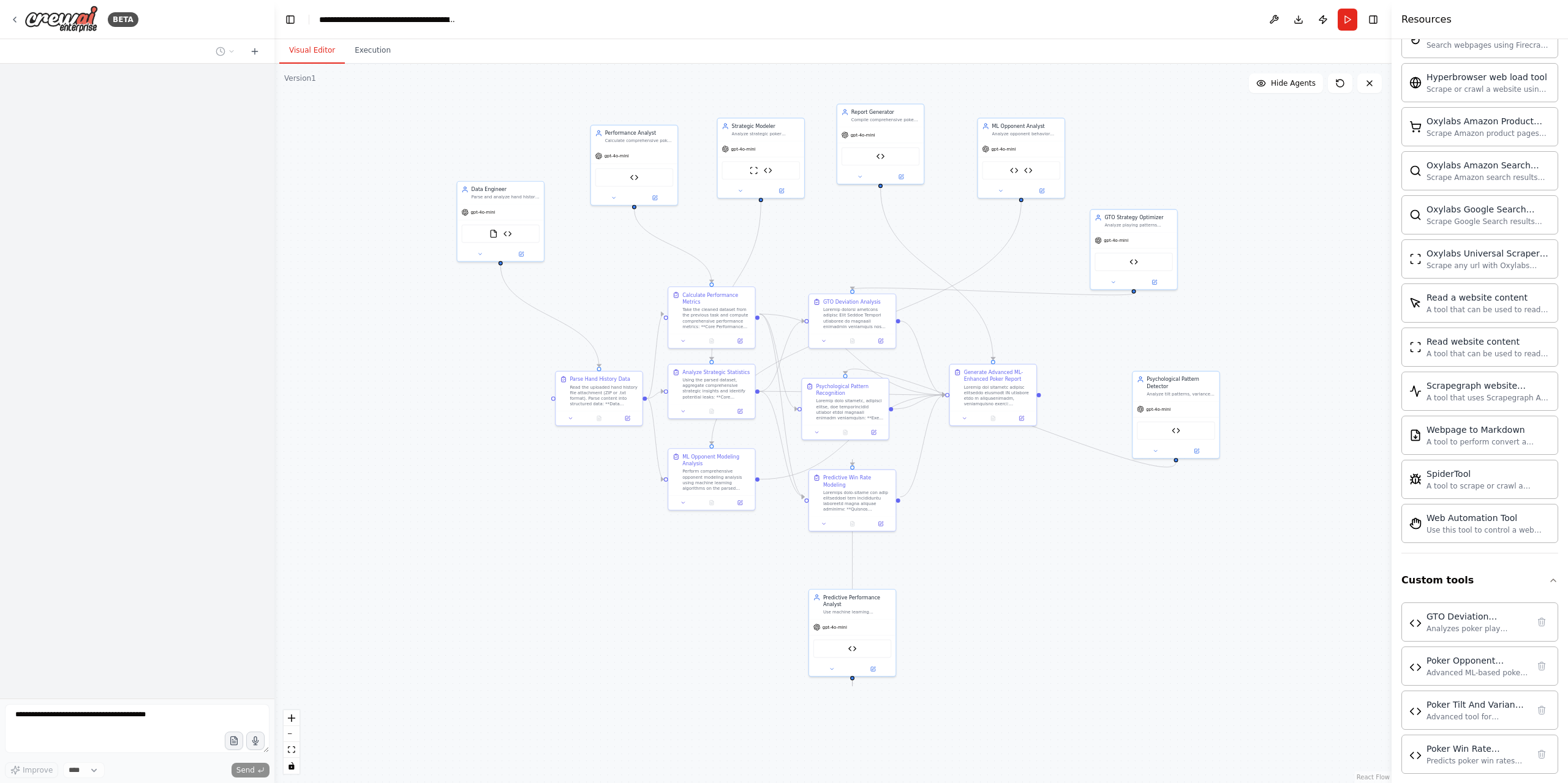
click at [174, 112] on div at bounding box center [137, 381] width 274 height 635
click at [258, 65] on div at bounding box center [137, 381] width 274 height 635
click at [253, 52] on icon at bounding box center [255, 52] width 6 height 0
click at [23, 19] on div "BETA" at bounding box center [73, 20] width 128 height 28
drag, startPoint x: 23, startPoint y: 19, endPoint x: 398, endPoint y: 113, distance: 386.6
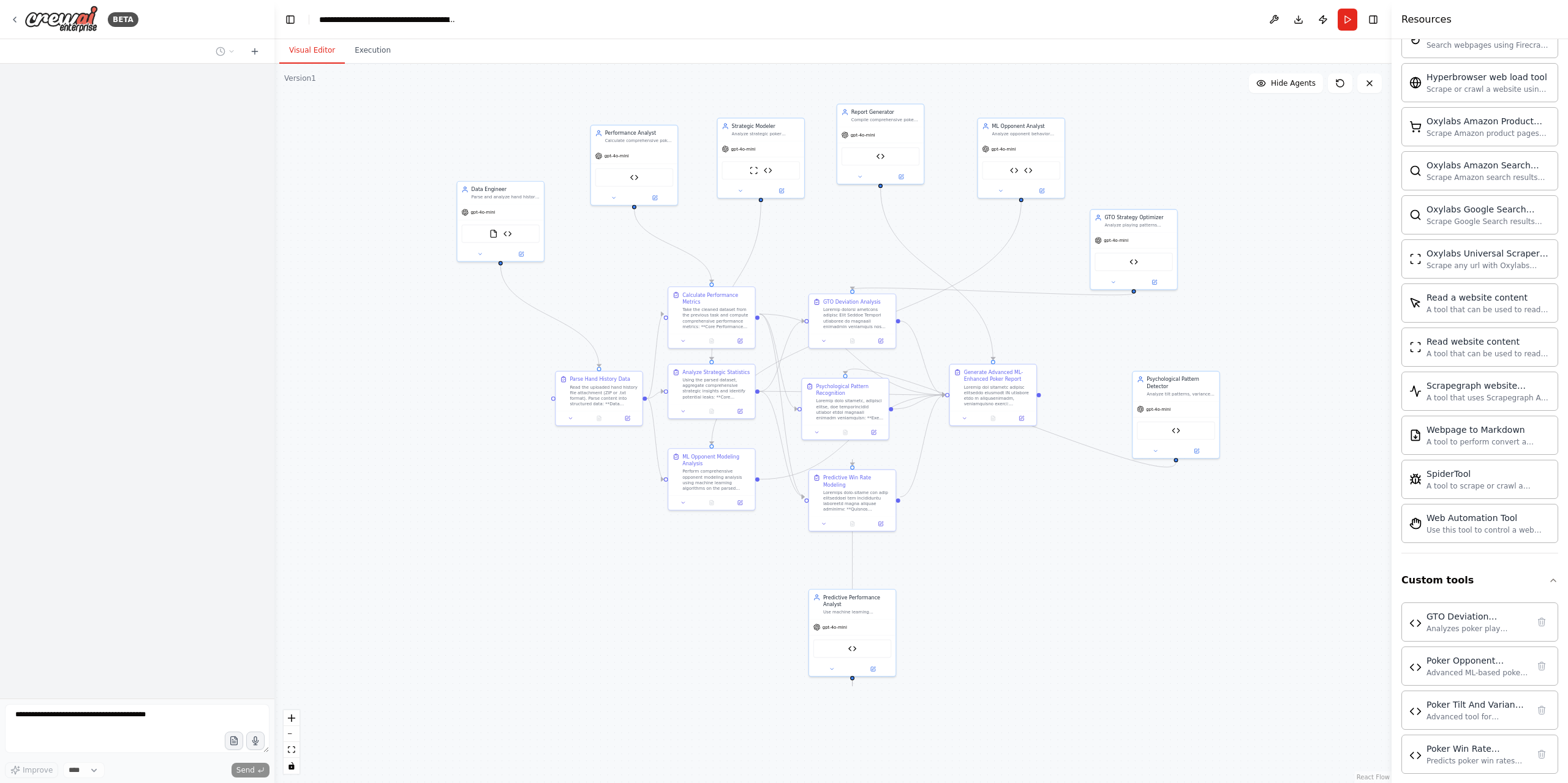
click at [401, 93] on div ".deletable-edge-delete-btn { width: 20px; height: 20px; border: 0px solid #ffff…" at bounding box center [833, 423] width 1117 height 719
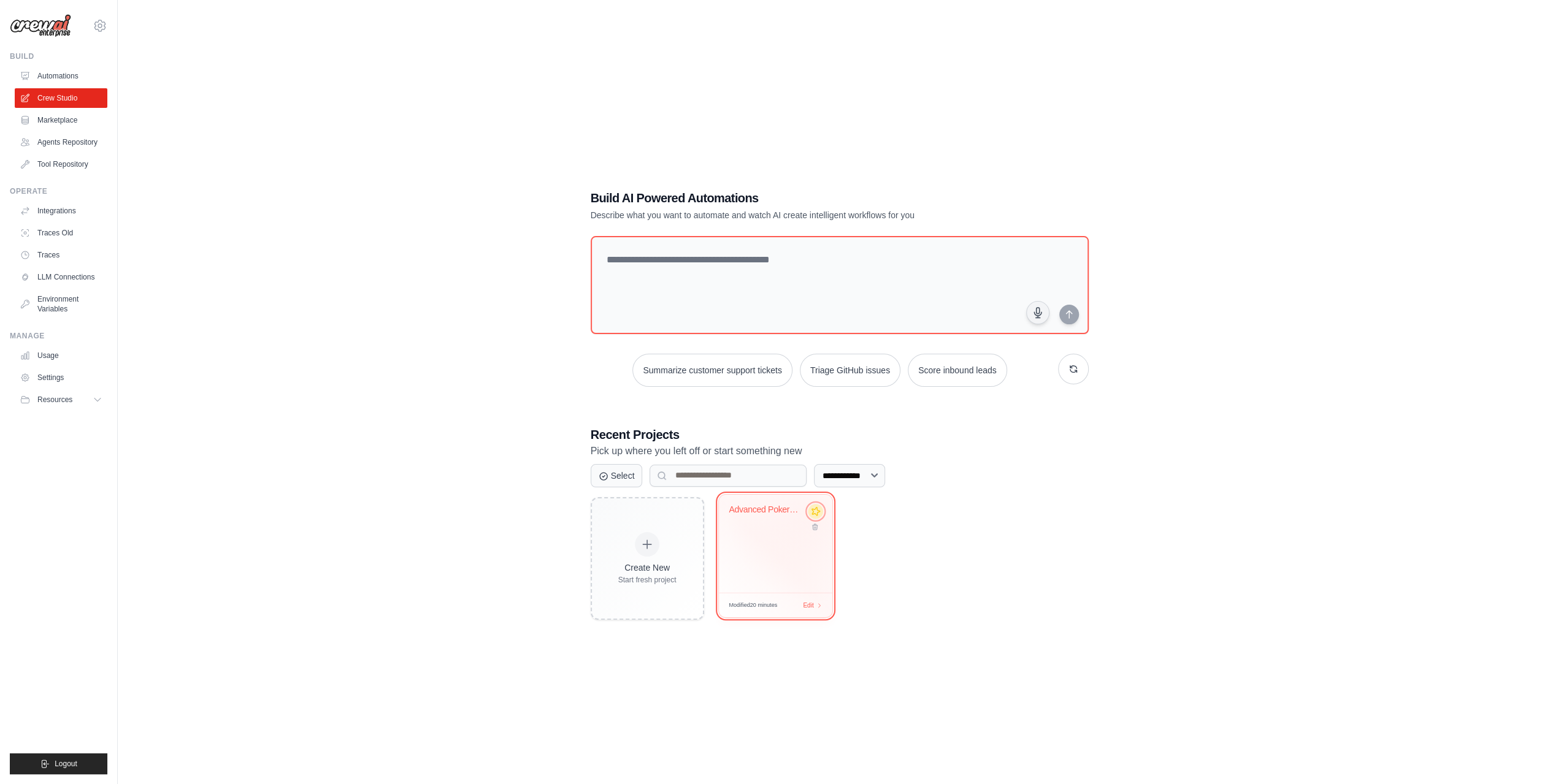
click at [817, 513] on icon at bounding box center [816, 511] width 13 height 13
click at [765, 554] on div "Advanced Poker Analytics - ML-Enhan..." at bounding box center [776, 546] width 112 height 97
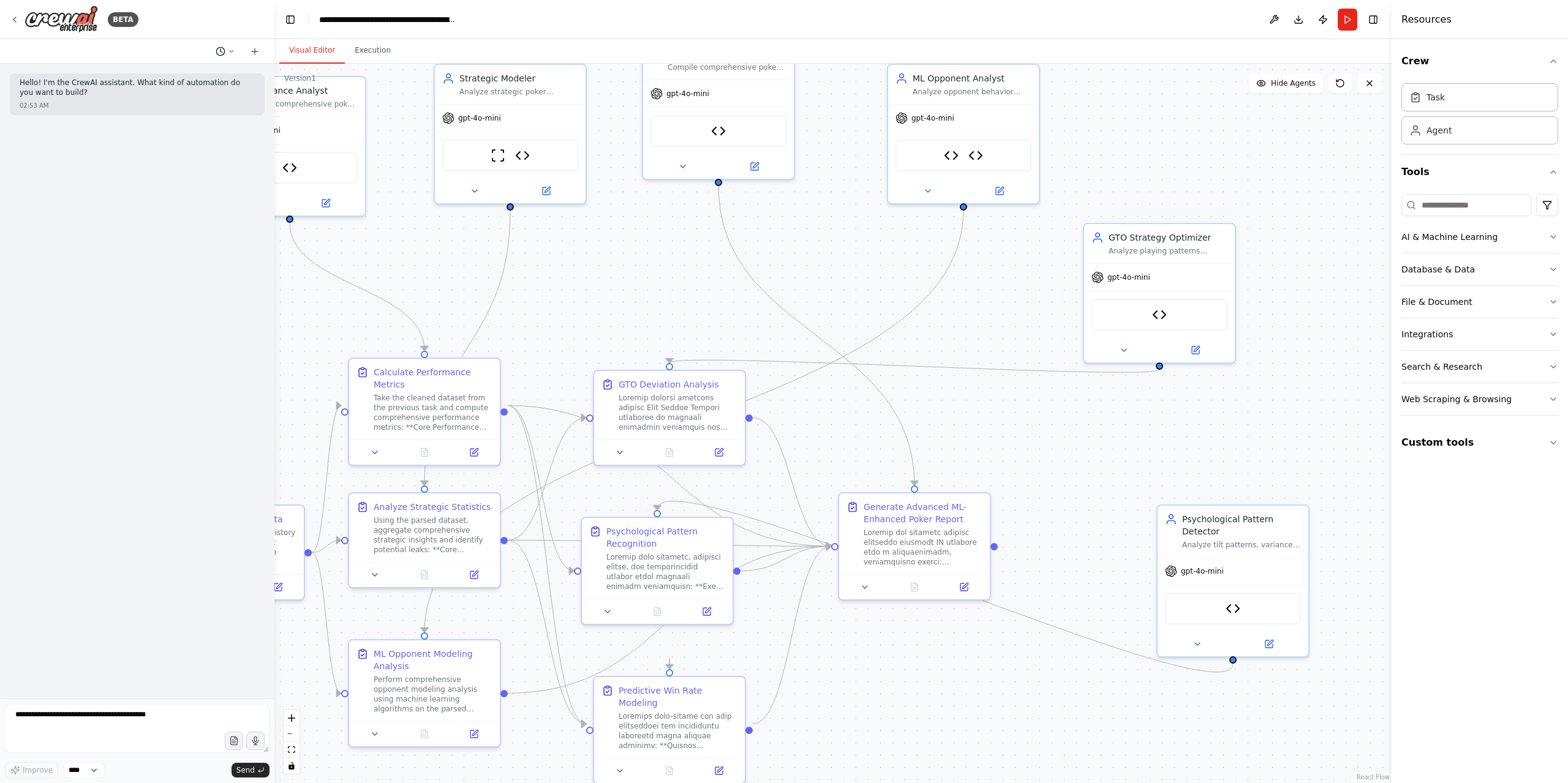
click at [232, 49] on icon at bounding box center [232, 52] width 7 height 7
click at [203, 119] on span "Based on the last automation run, please analyze the error, and if applicable, …" at bounding box center [173, 115] width 80 height 9
click at [121, 467] on div at bounding box center [137, 381] width 274 height 635
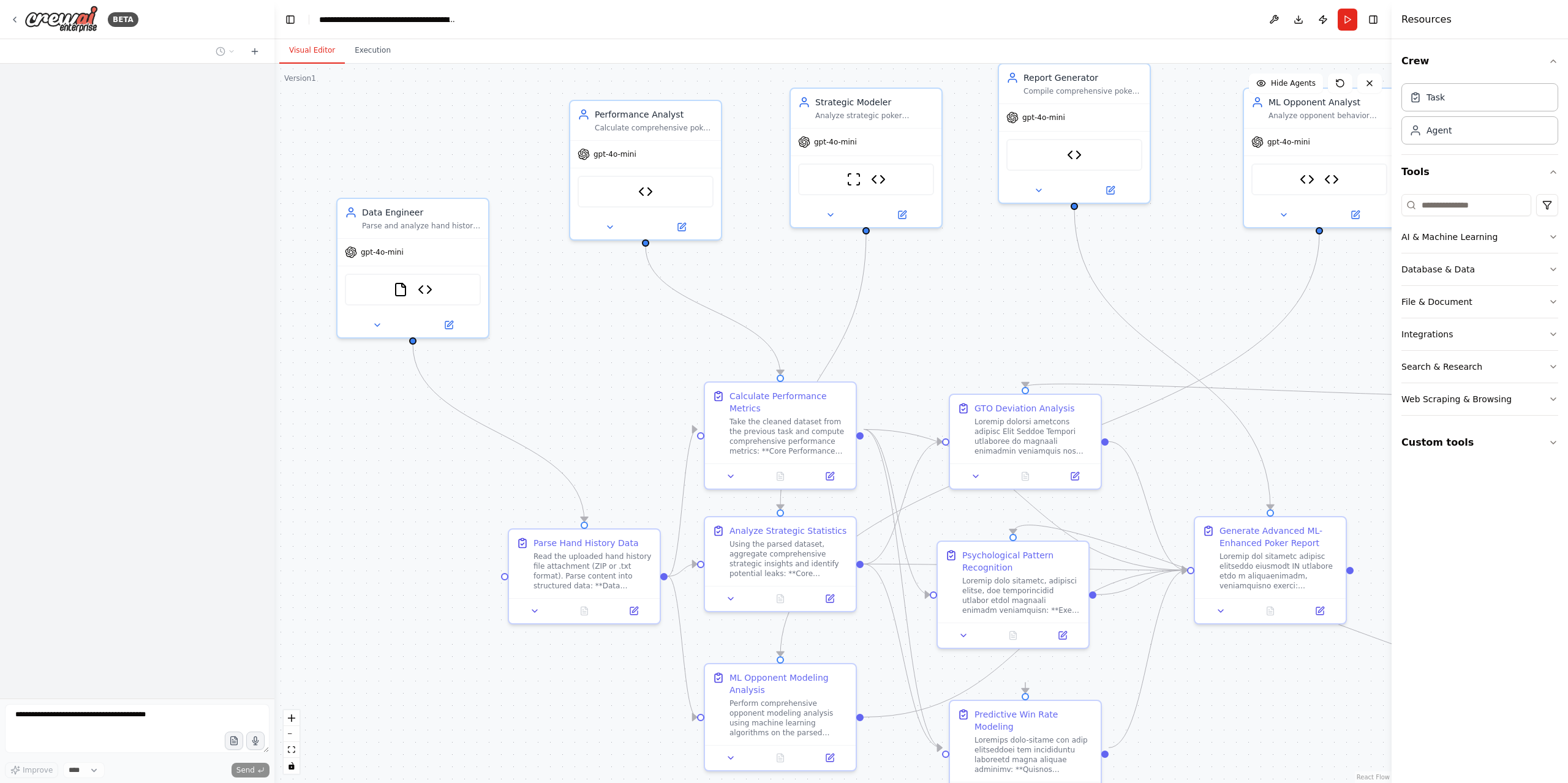
drag, startPoint x: 595, startPoint y: 287, endPoint x: 949, endPoint y: 311, distance: 354.8
click at [949, 311] on div ".deletable-edge-delete-btn { width: 20px; height: 20px; border: 0px solid #ffff…" at bounding box center [833, 423] width 1117 height 719
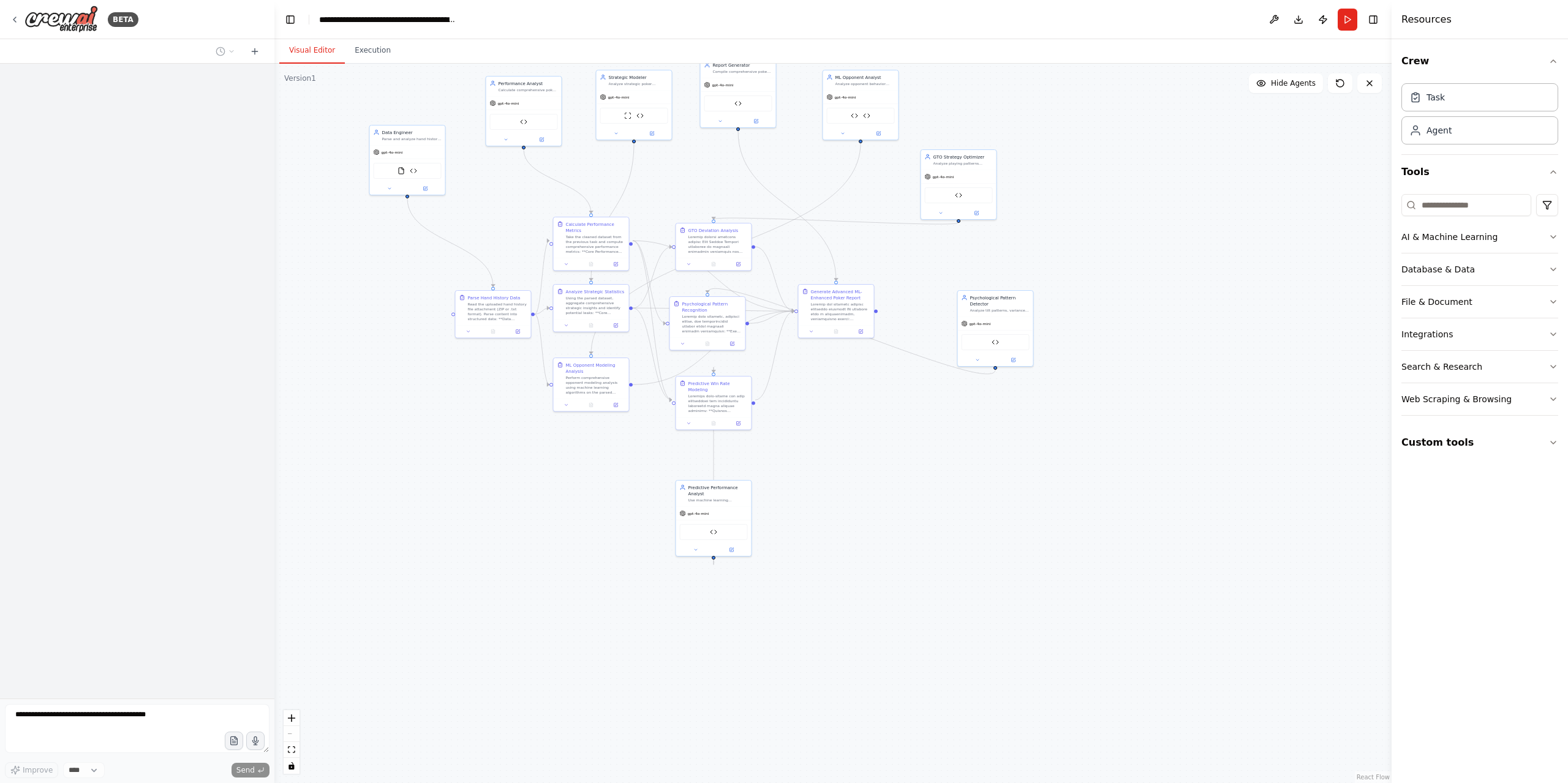
drag, startPoint x: 793, startPoint y: 630, endPoint x: 390, endPoint y: 628, distance: 403.0
click at [524, 498] on div ".deletable-edge-delete-btn { width: 20px; height: 20px; border: 0px solid #ffff…" at bounding box center [833, 423] width 1117 height 719
click at [295, 767] on button "toggle interactivity" at bounding box center [292, 766] width 16 height 16
drag, startPoint x: 907, startPoint y: 368, endPoint x: 832, endPoint y: 284, distance: 112.6
click at [940, 456] on div ".deletable-edge-delete-btn { width: 20px; height: 20px; border: 0px solid #ffff…" at bounding box center [833, 423] width 1117 height 719
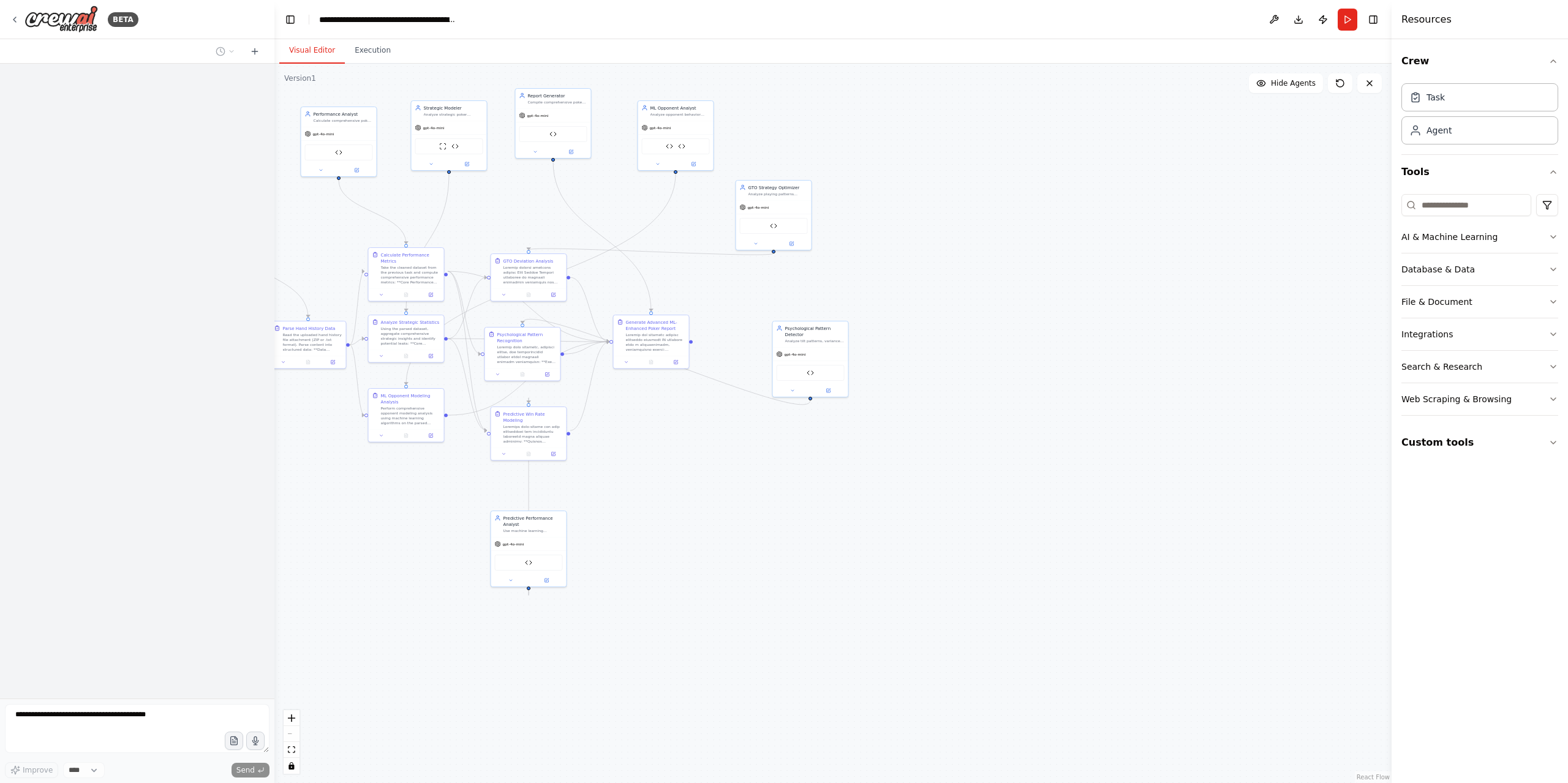
drag, startPoint x: 793, startPoint y: 236, endPoint x: 732, endPoint y: 199, distance: 71.3
click at [576, 139] on div ".deletable-edge-delete-btn { width: 20px; height: 20px; border: 0px solid #ffff…" at bounding box center [833, 423] width 1117 height 719
drag, startPoint x: 708, startPoint y: 258, endPoint x: 1071, endPoint y: 255, distance: 363.0
click at [1071, 255] on div ".deletable-edge-delete-btn { width: 20px; height: 20px; border: 0px solid #ffff…" at bounding box center [833, 423] width 1117 height 719
drag, startPoint x: 1335, startPoint y: 86, endPoint x: 1333, endPoint y: 76, distance: 10.2
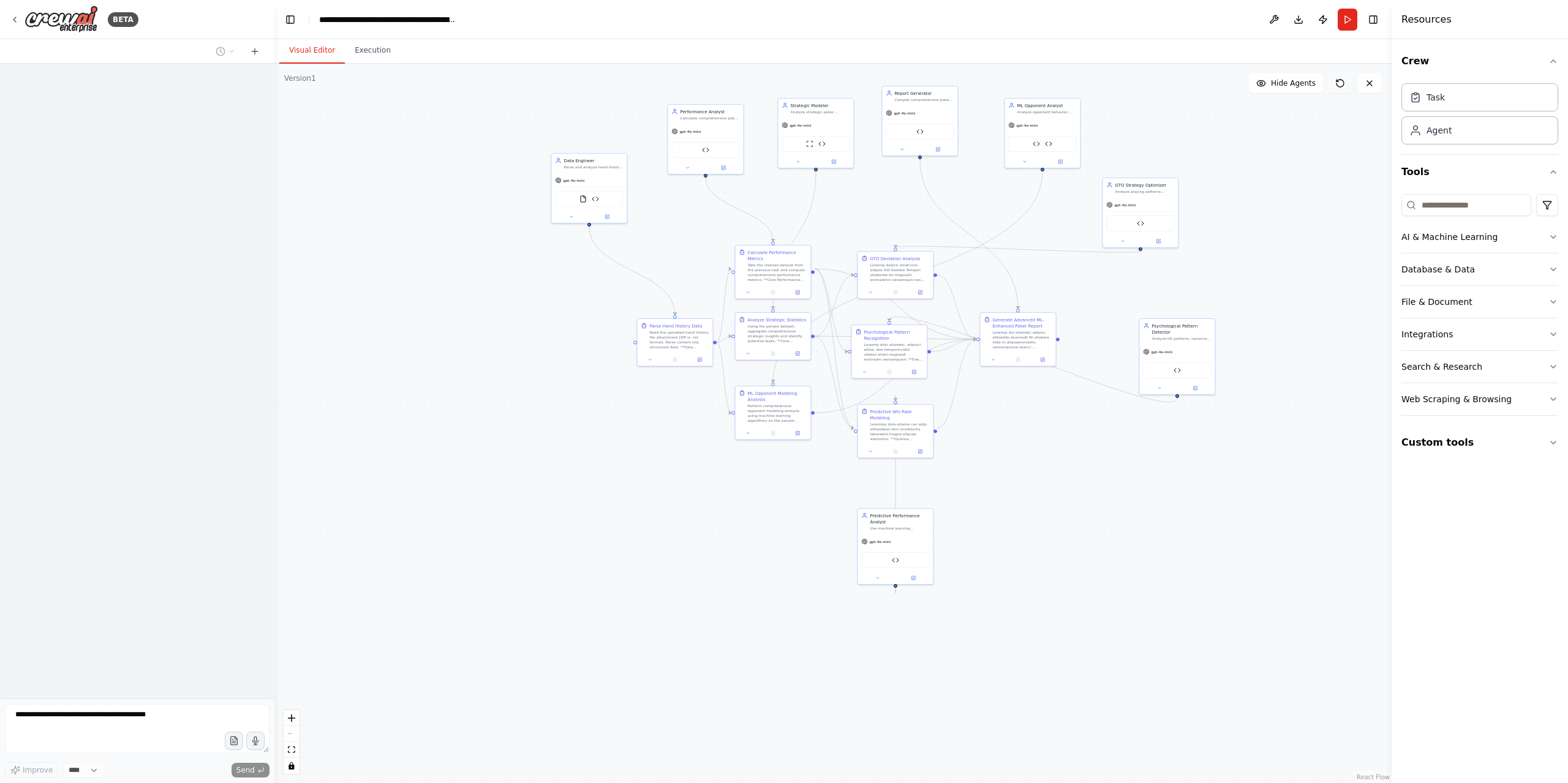
click at [1333, 78] on button at bounding box center [1340, 83] width 25 height 20
click at [1341, 90] on button at bounding box center [1340, 83] width 25 height 20
drag, startPoint x: 1340, startPoint y: 90, endPoint x: 1337, endPoint y: 81, distance: 9.5
click at [1338, 86] on button at bounding box center [1340, 83] width 25 height 20
click at [1337, 81] on icon at bounding box center [1337, 81] width 2 height 2
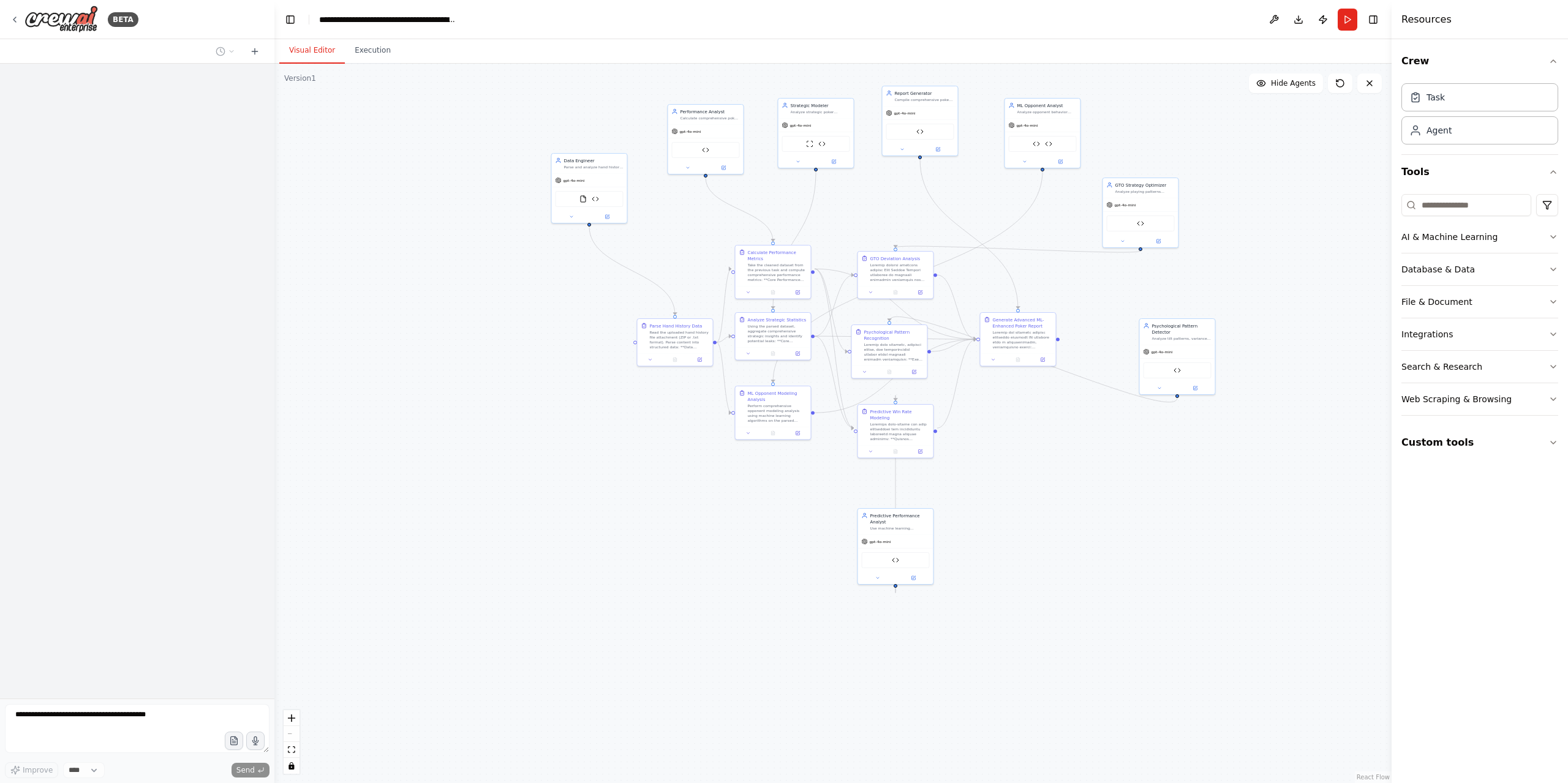
drag, startPoint x: 1337, startPoint y: 81, endPoint x: 1249, endPoint y: 321, distance: 255.6
click at [1335, 84] on icon at bounding box center [1339, 83] width 9 height 9
click at [1458, 440] on button "Custom tools" at bounding box center [1479, 442] width 157 height 34
click at [1442, 393] on div "Web Scraping & Browsing" at bounding box center [1456, 399] width 110 height 12
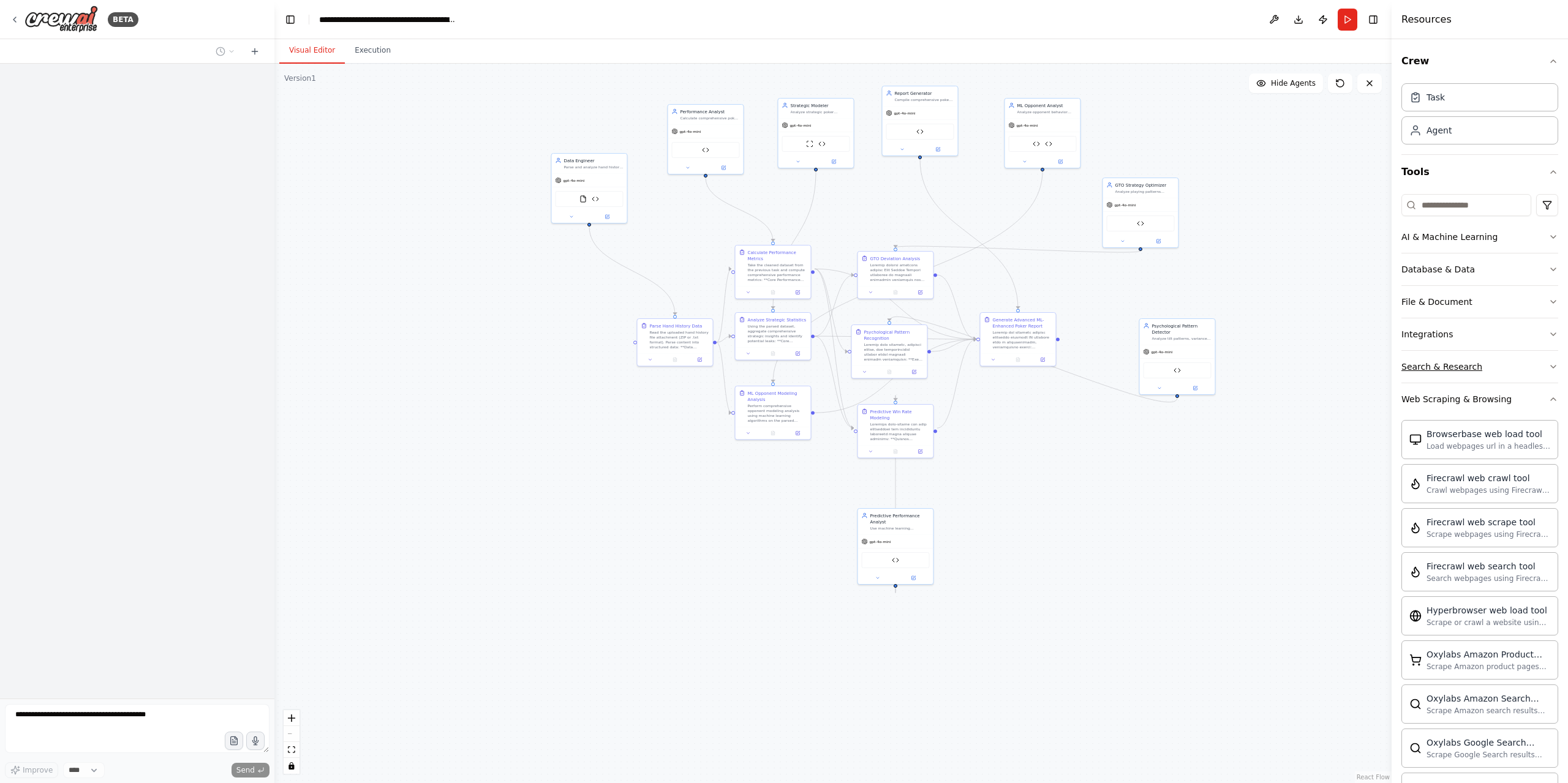
click at [1444, 393] on div "Web Scraping & Browsing" at bounding box center [1456, 399] width 110 height 12
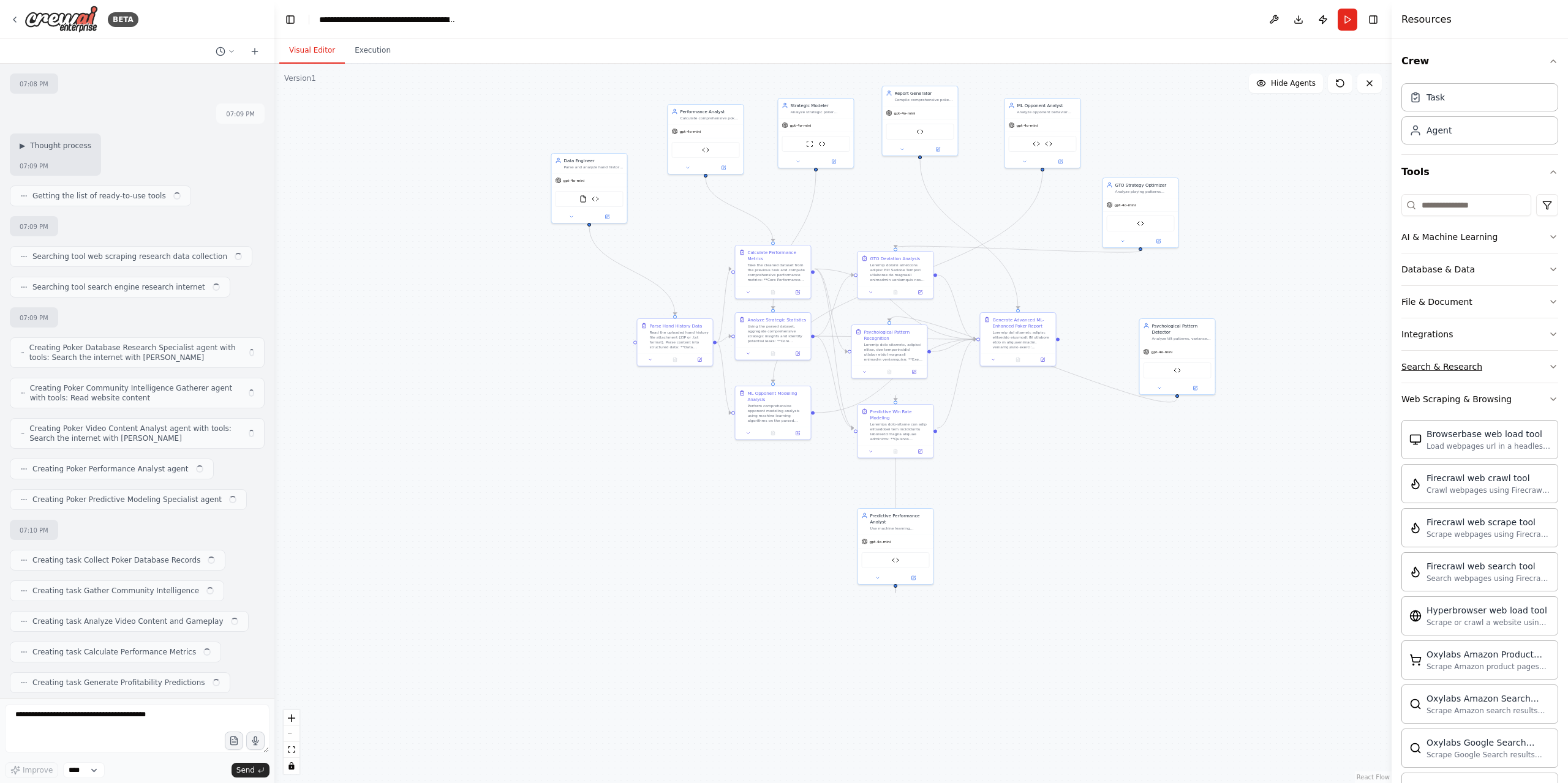
click at [1442, 358] on button "Search & Research" at bounding box center [1479, 366] width 157 height 32
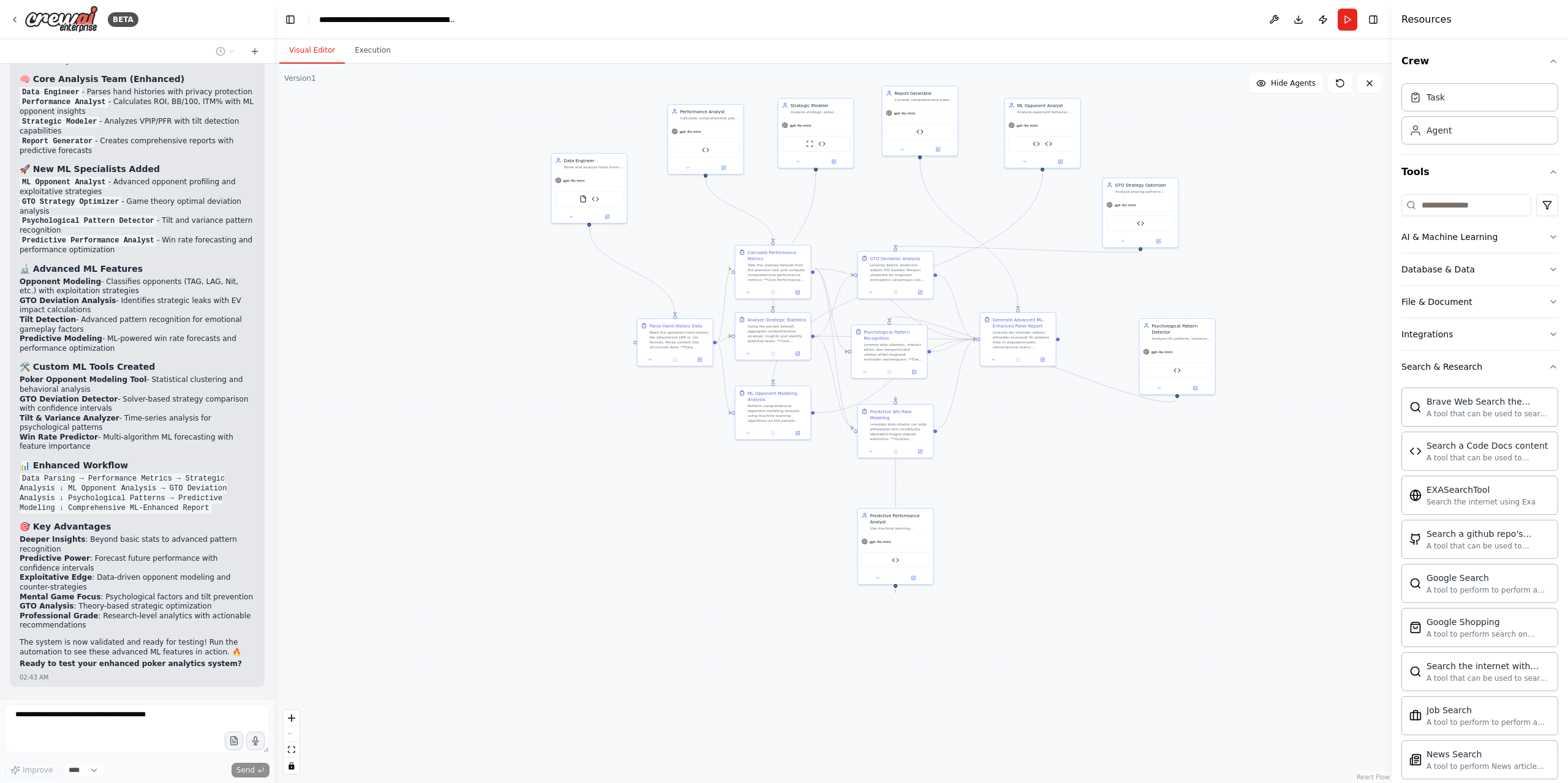
scroll to position [31699, 0]
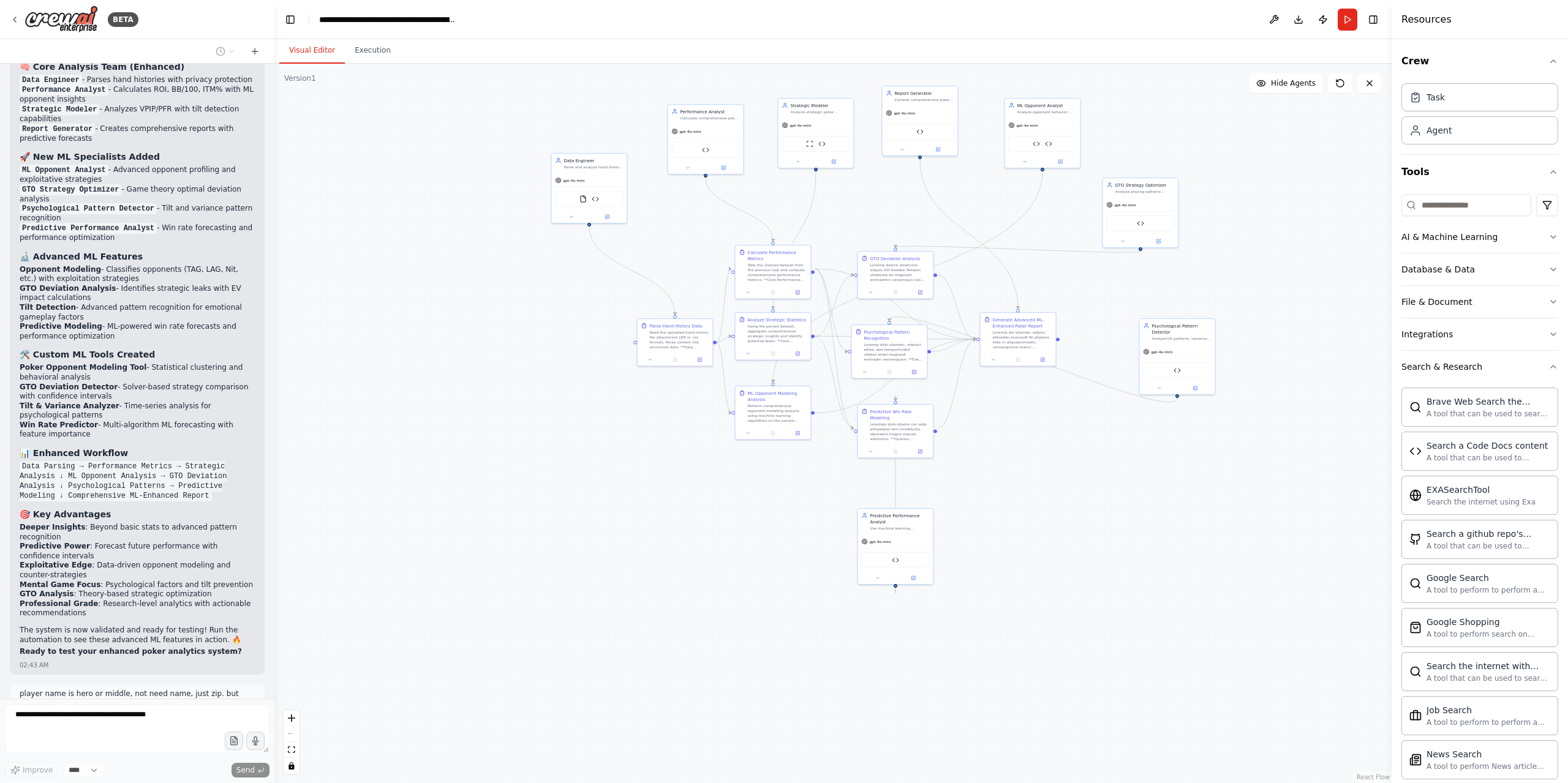
click at [1447, 409] on div "A tool that can be used to search the internet with a search_query." at bounding box center [1488, 414] width 123 height 9
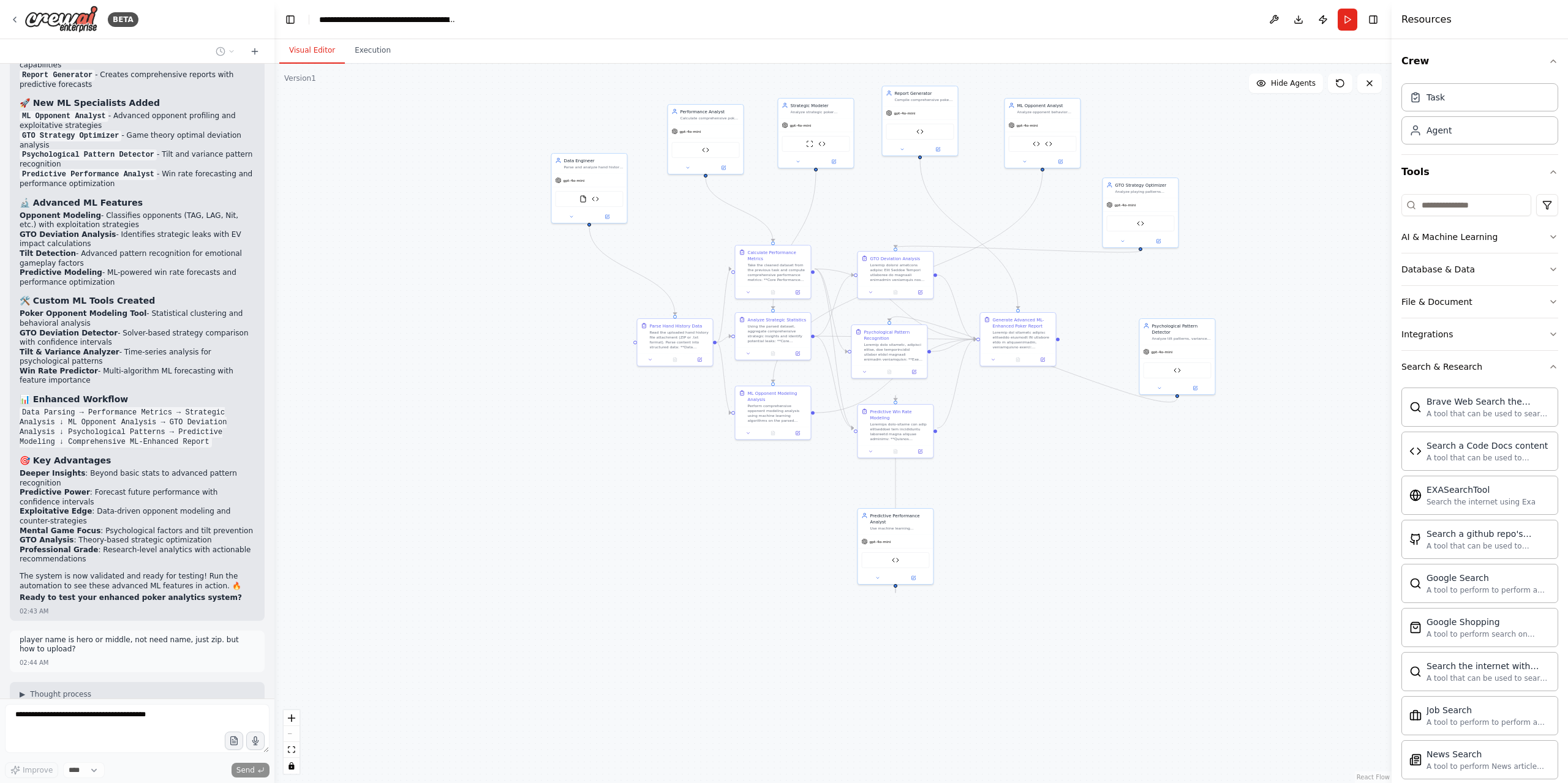
scroll to position [31934, 0]
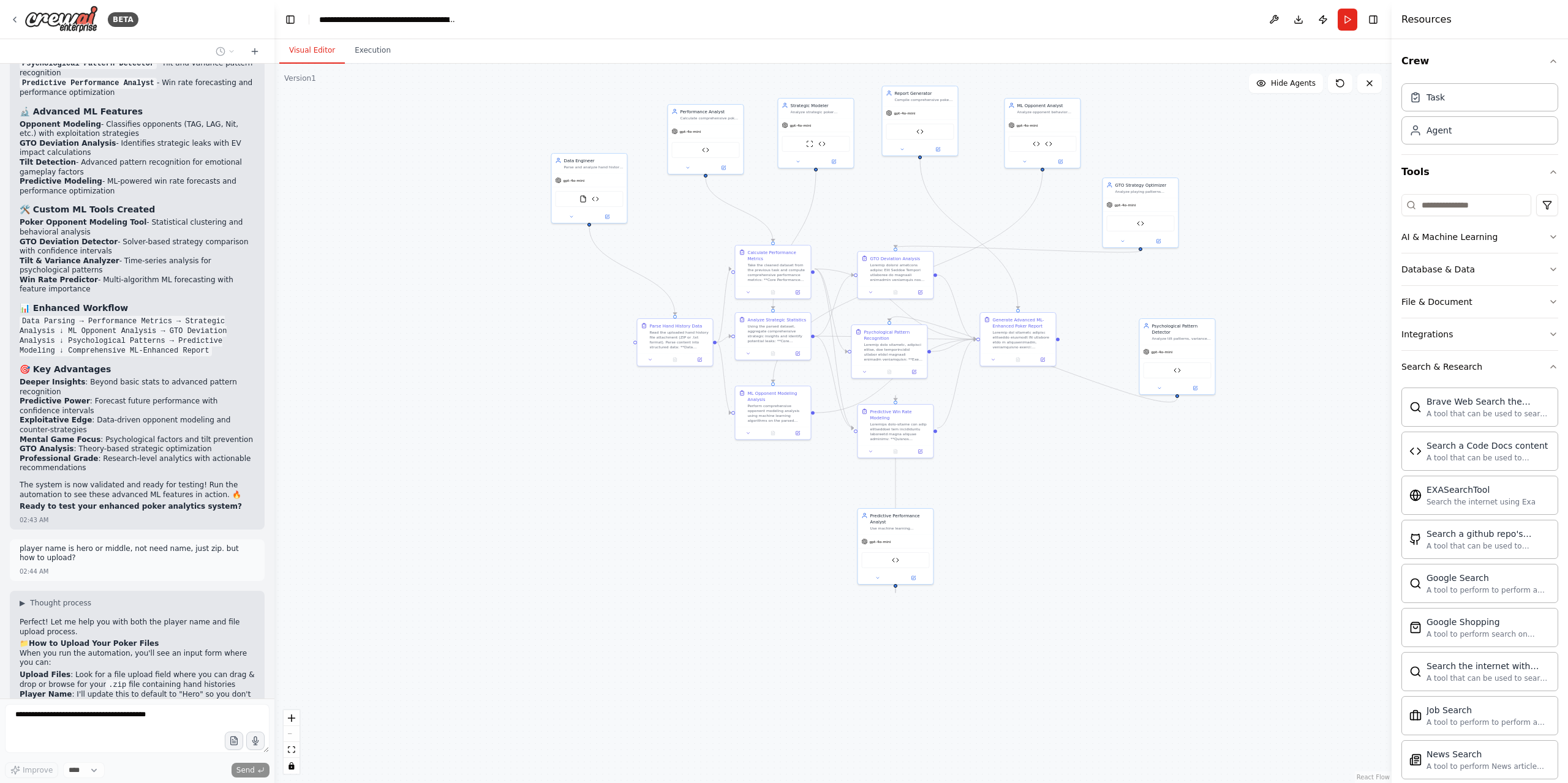
drag, startPoint x: 158, startPoint y: 671, endPoint x: 66, endPoint y: 671, distance: 92.0
drag, startPoint x: 77, startPoint y: 673, endPoint x: 107, endPoint y: 731, distance: 65.3
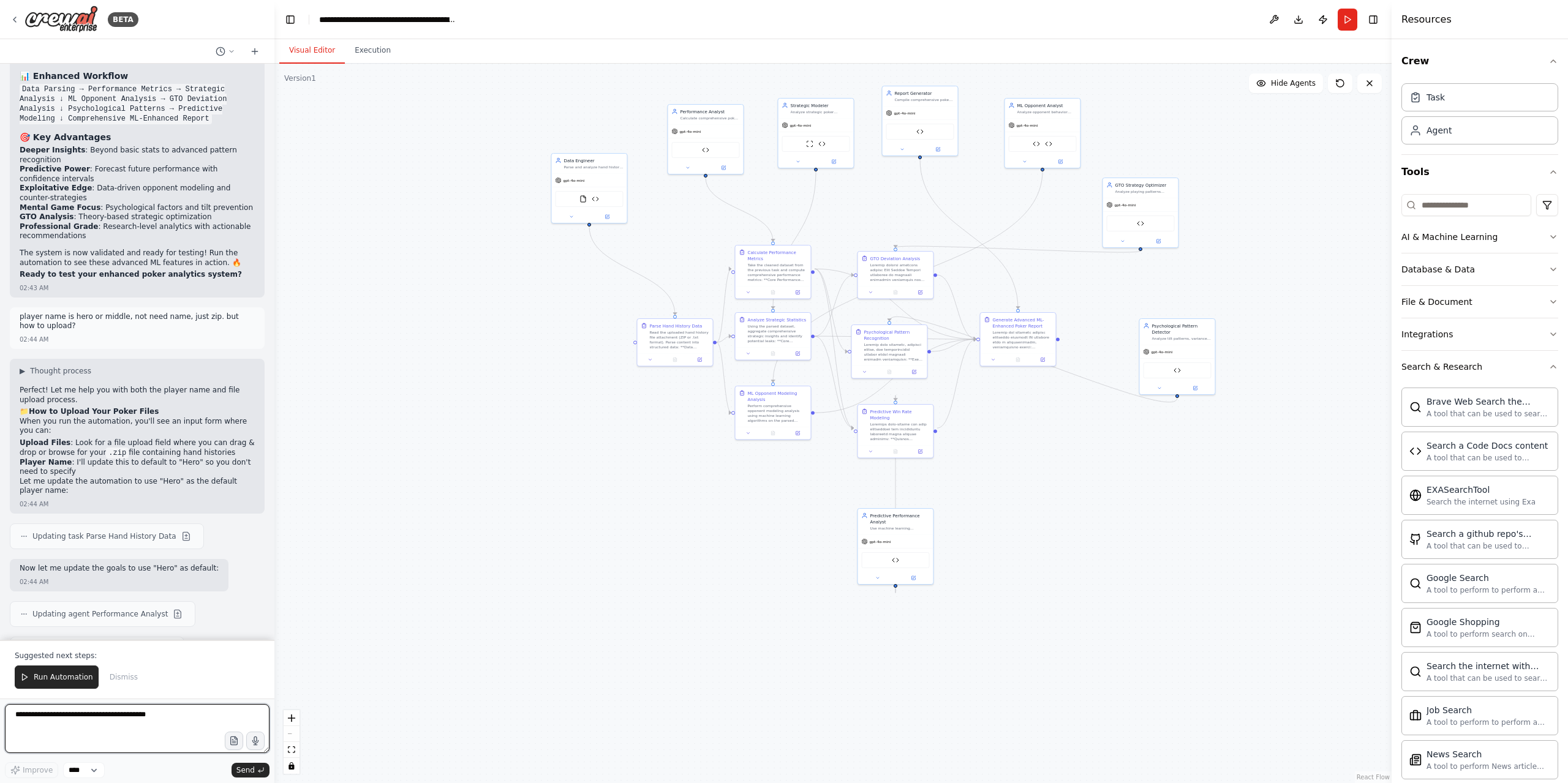
scroll to position [32257, 0]
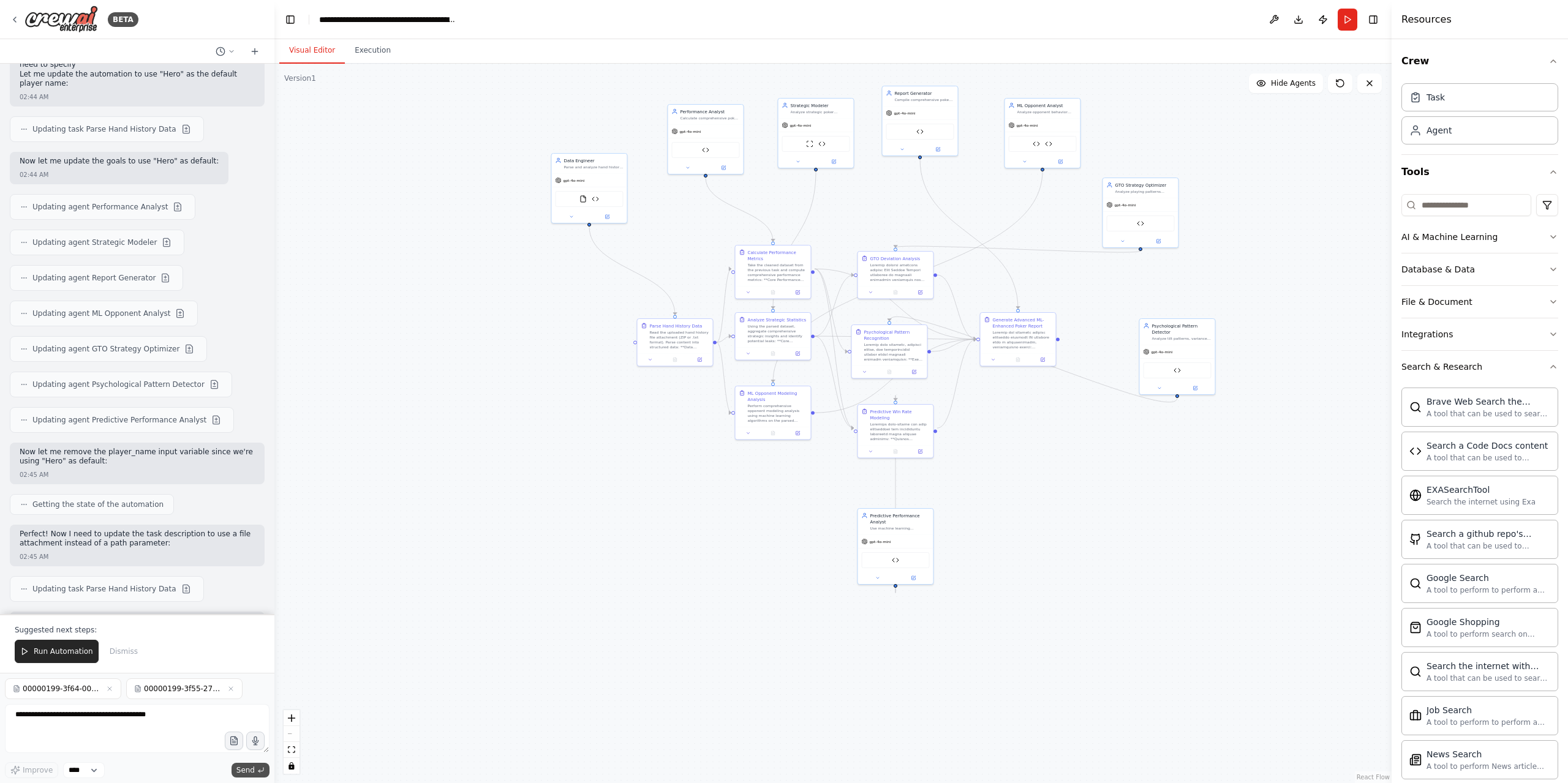
click at [253, 769] on span "Send" at bounding box center [245, 769] width 18 height 9
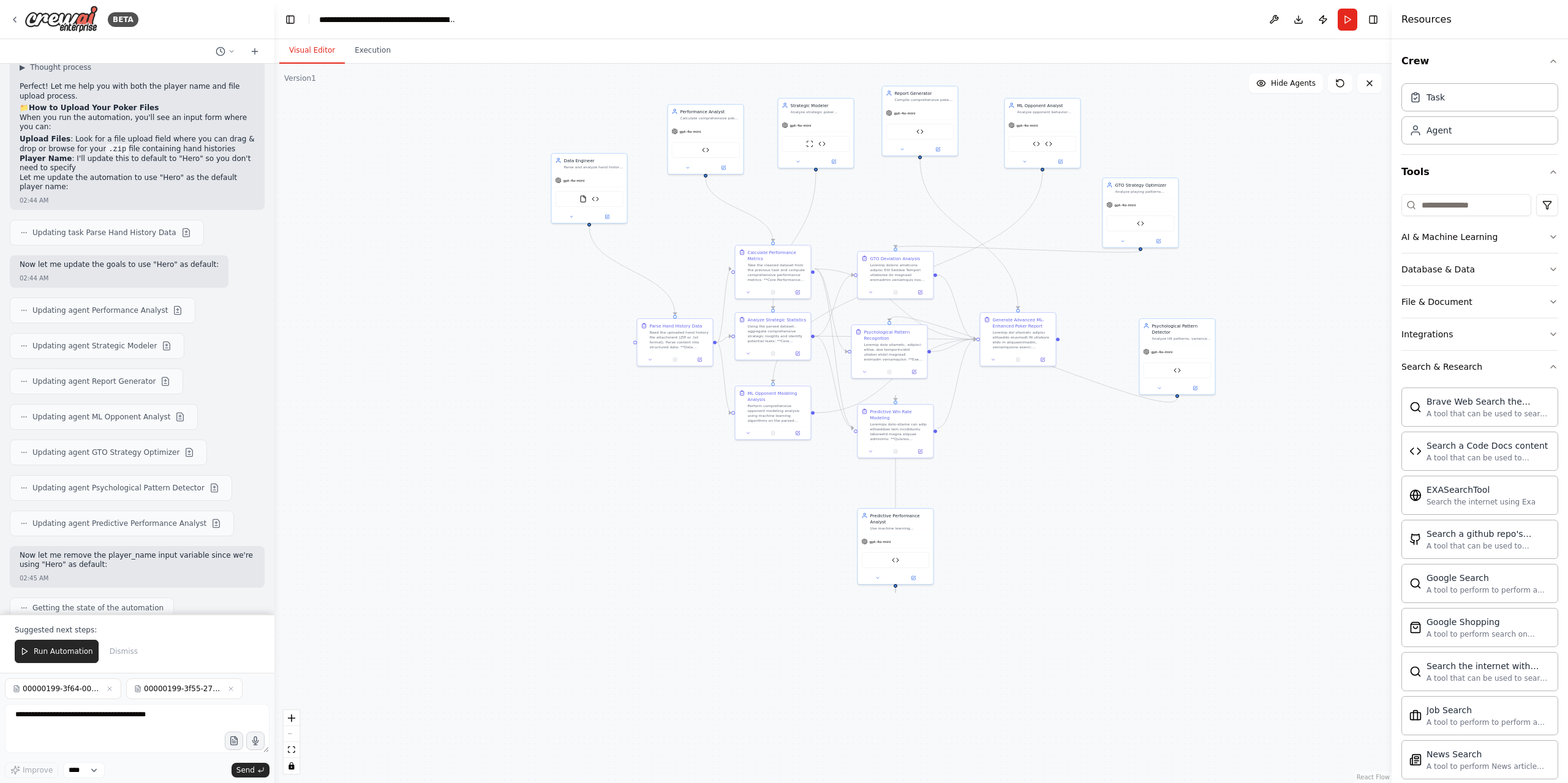
scroll to position [32603, 0]
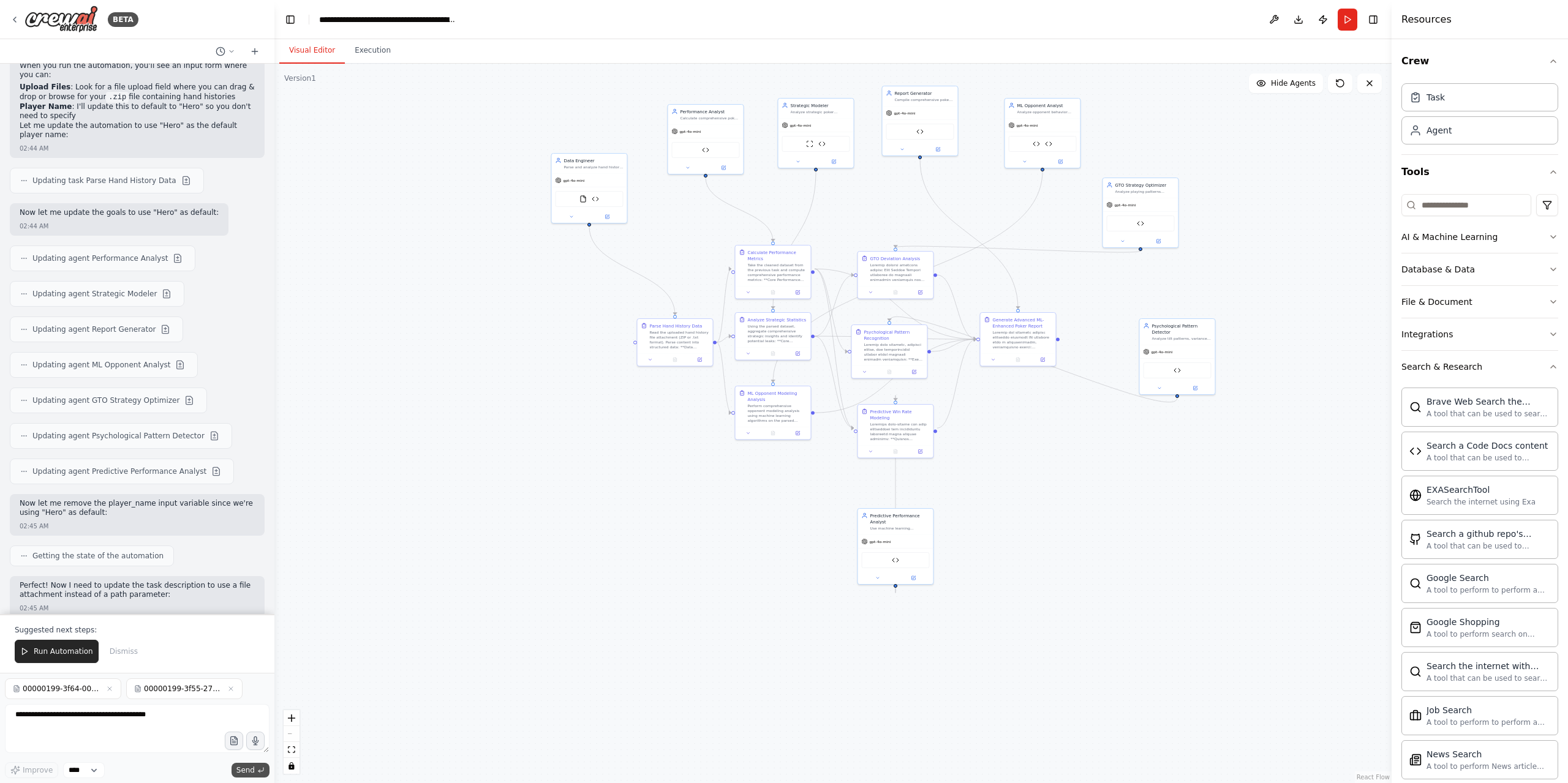
click at [248, 771] on span "Send" at bounding box center [245, 769] width 18 height 9
click at [118, 726] on textarea at bounding box center [137, 728] width 264 height 49
type textarea "**********"
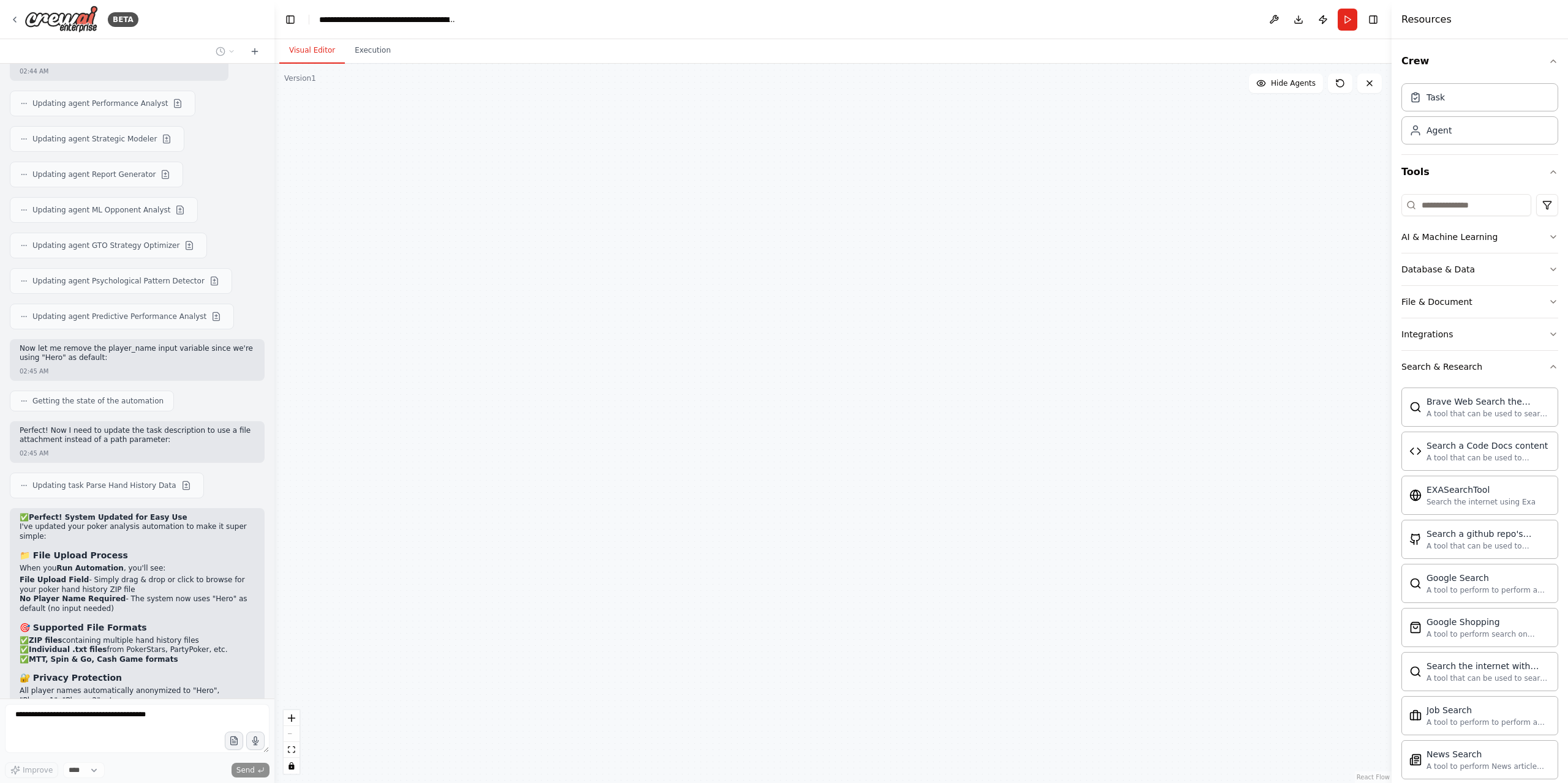
scroll to position [32789, 0]
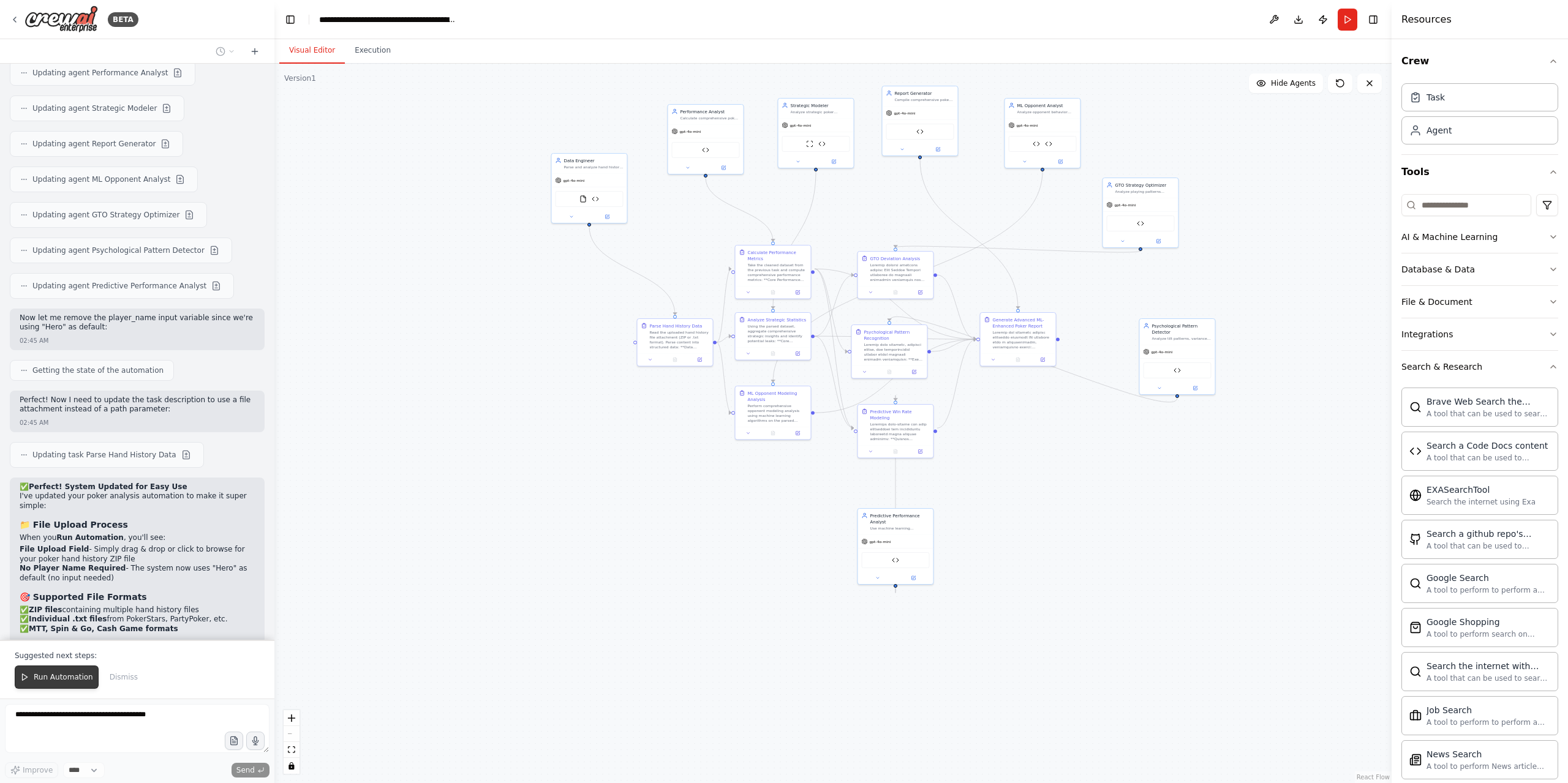
click at [59, 682] on span "Run Automation" at bounding box center [63, 676] width 60 height 9
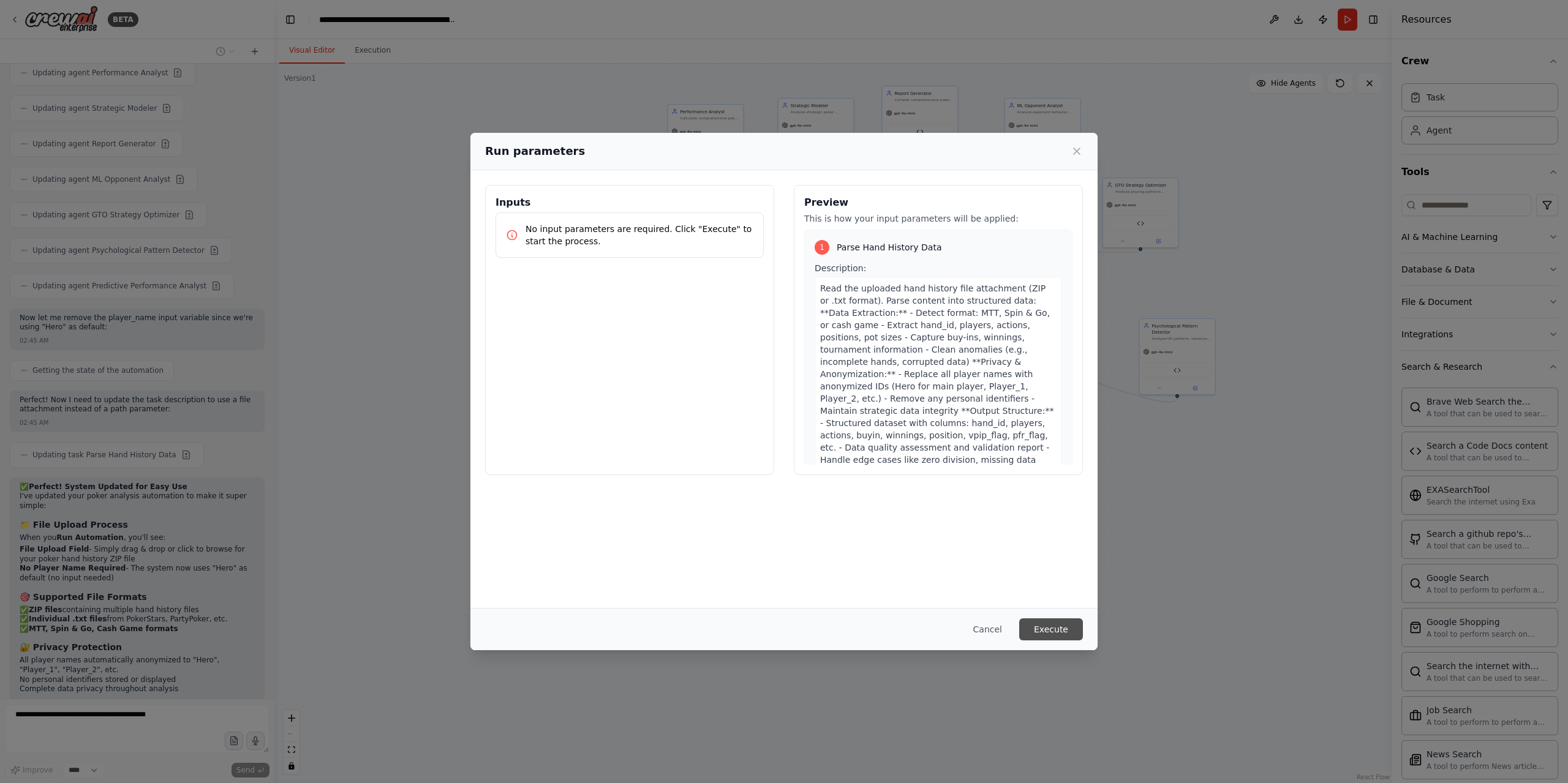
click at [1071, 631] on button "Execute" at bounding box center [1051, 629] width 64 height 22
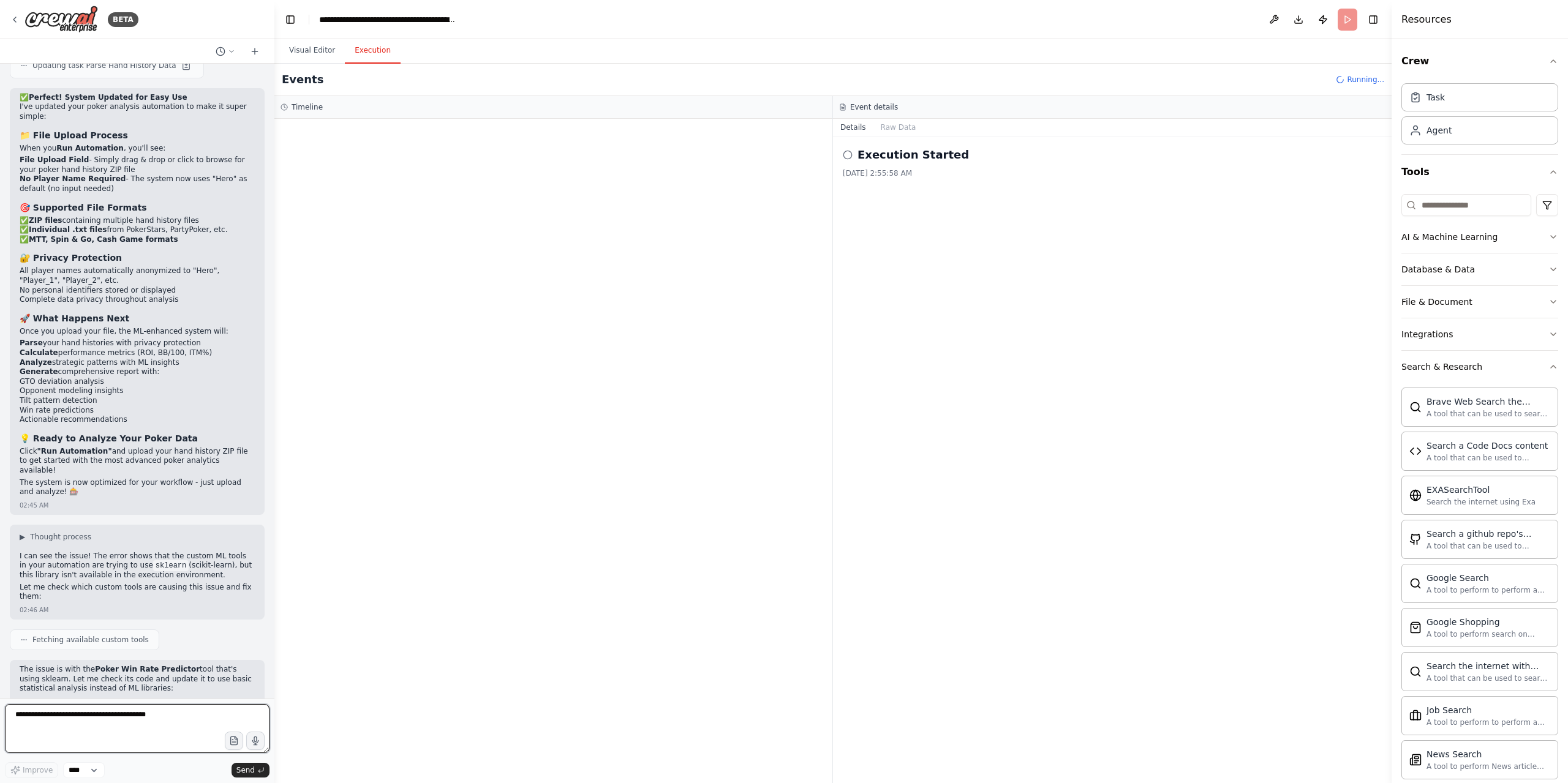
scroll to position [33187, 0]
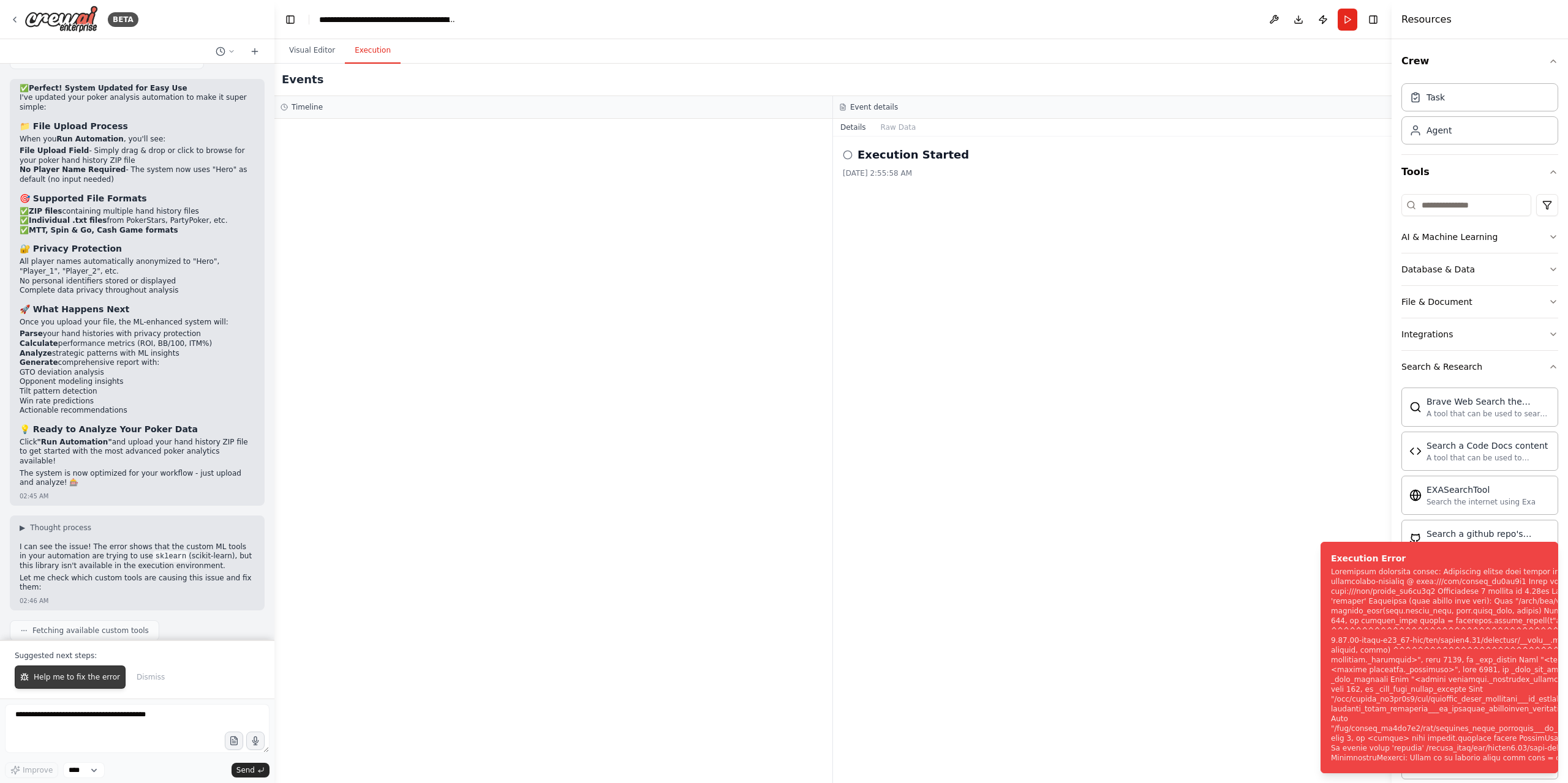
click at [73, 676] on span "Help me to fix the error" at bounding box center [76, 676] width 86 height 9
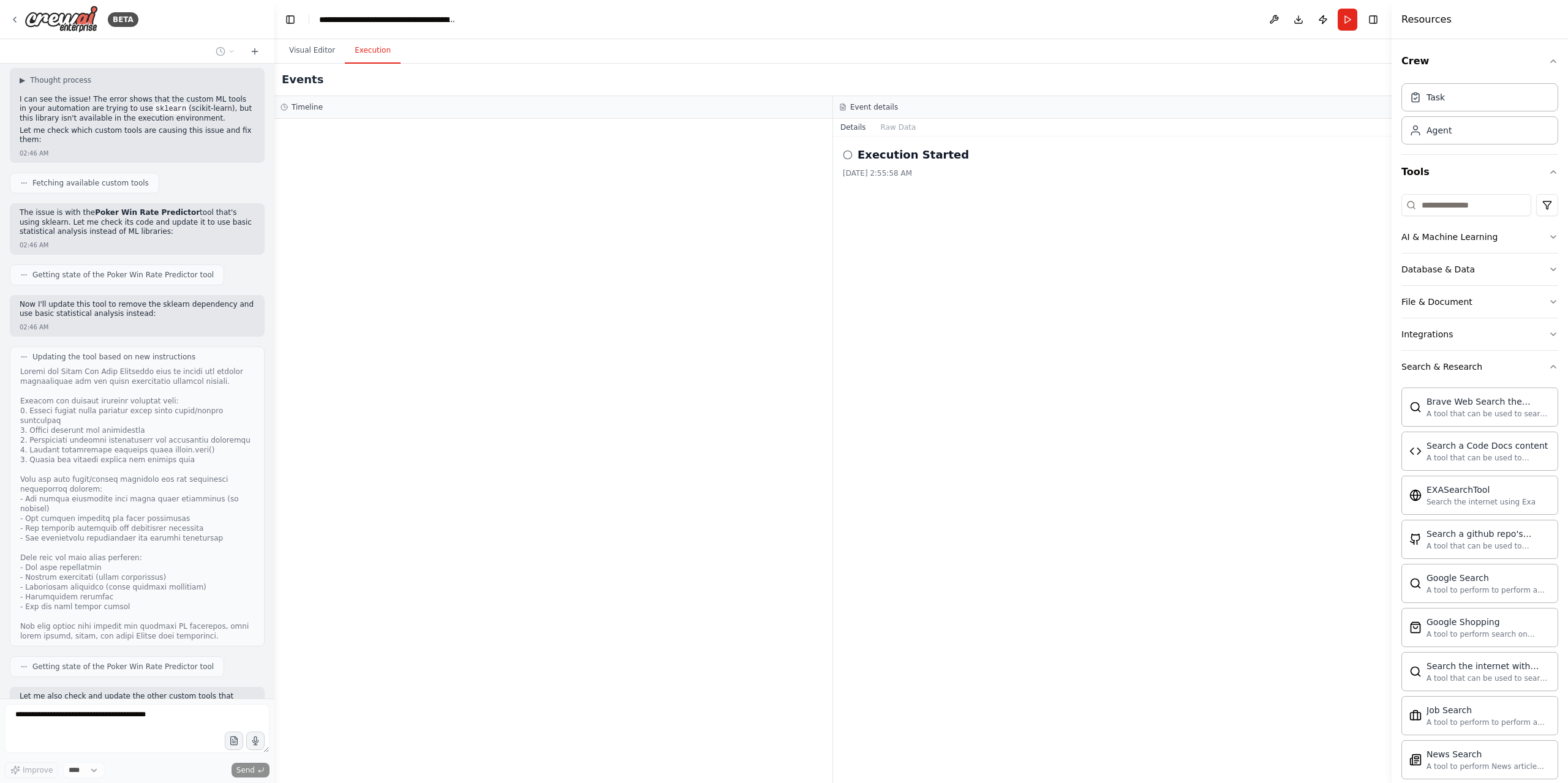
scroll to position [33665, 0]
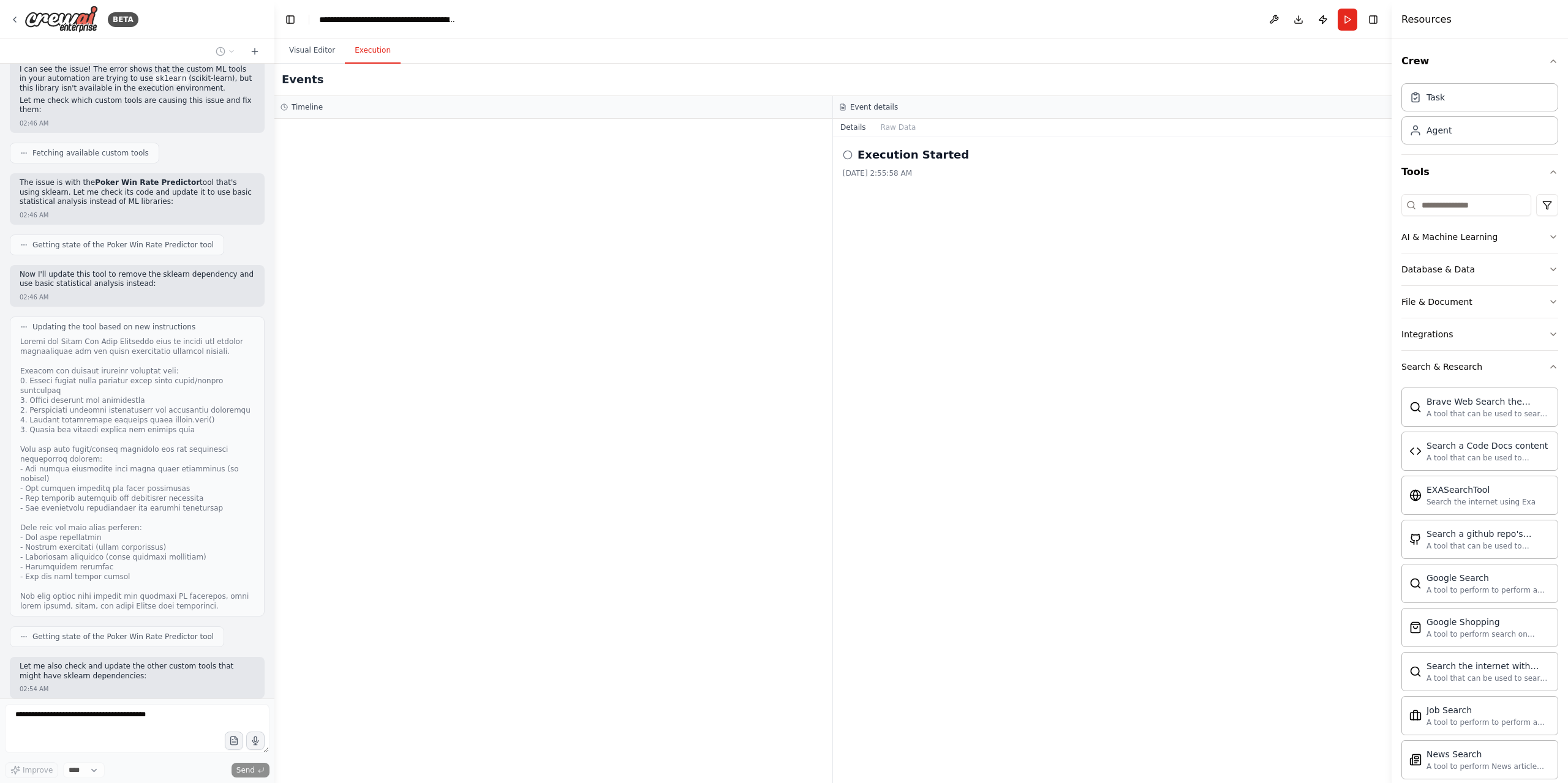
click at [319, 56] on button "Visual Editor" at bounding box center [312, 50] width 65 height 25
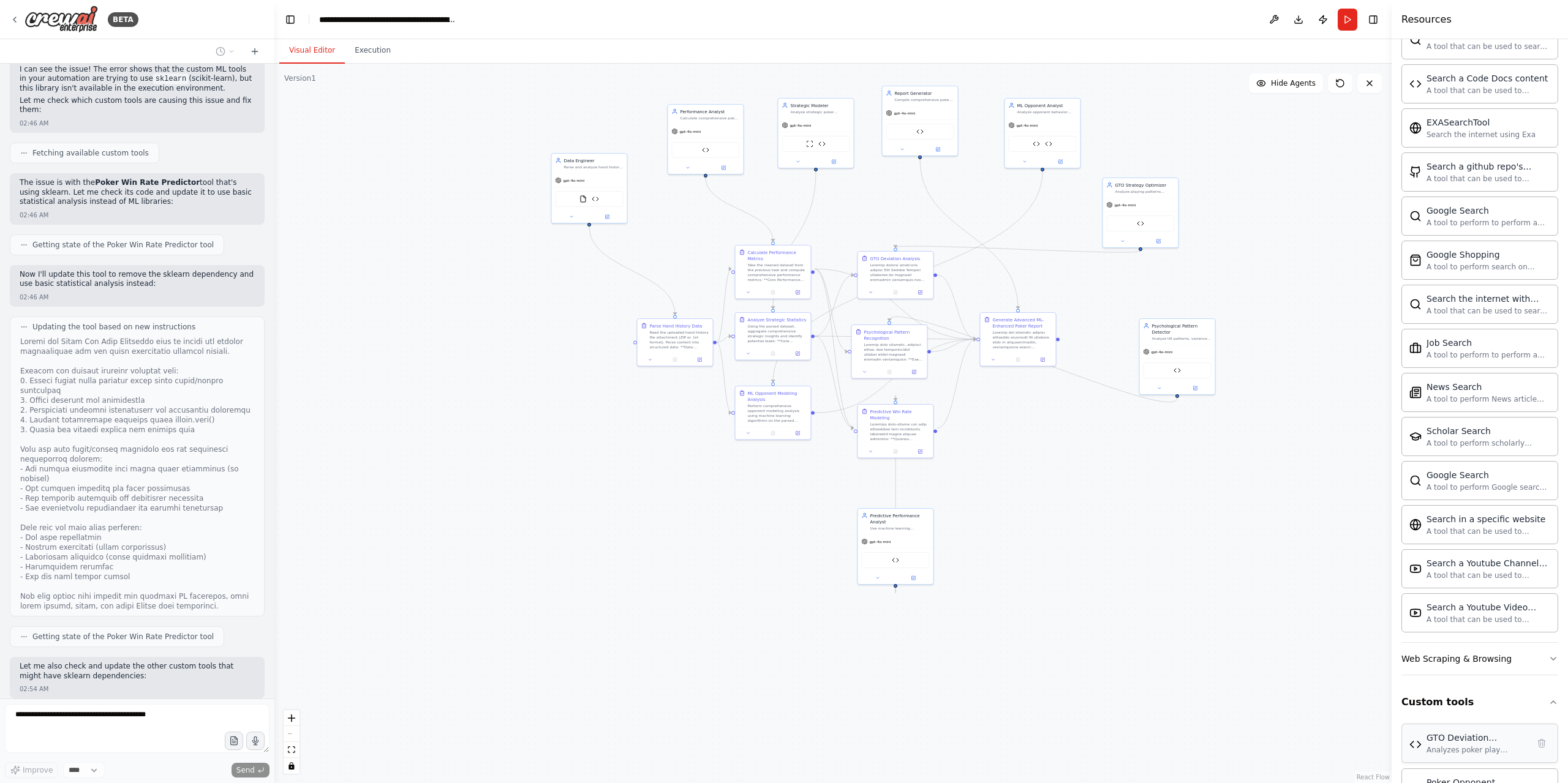
scroll to position [490, 0]
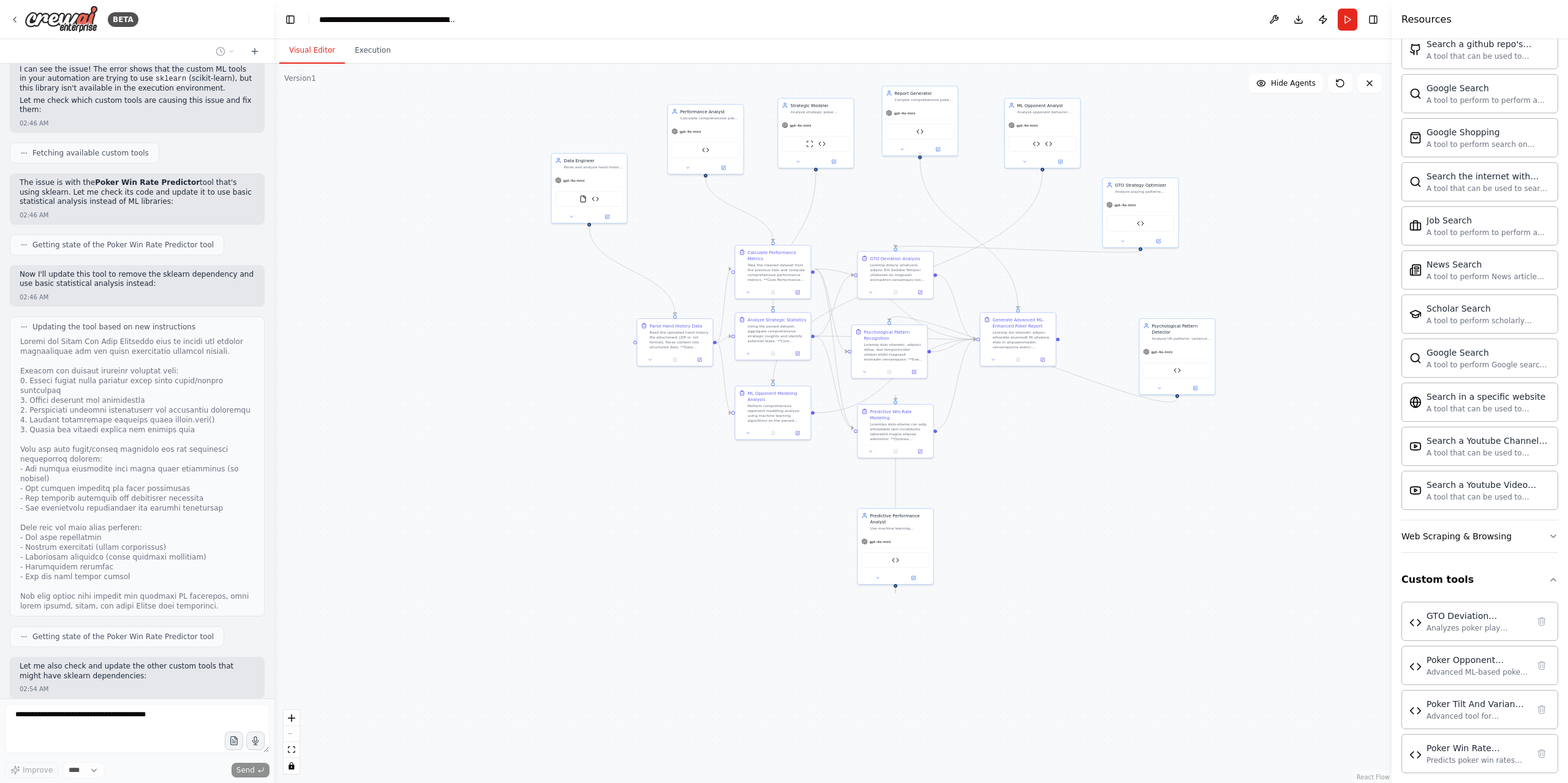
drag, startPoint x: 1290, startPoint y: 152, endPoint x: 1285, endPoint y: 237, distance: 85.1
click at [1278, 261] on div "Version 1 Show Tools Hide Agents .deletable-edge-delete-btn { width: 20px; heig…" at bounding box center [833, 423] width 1117 height 719
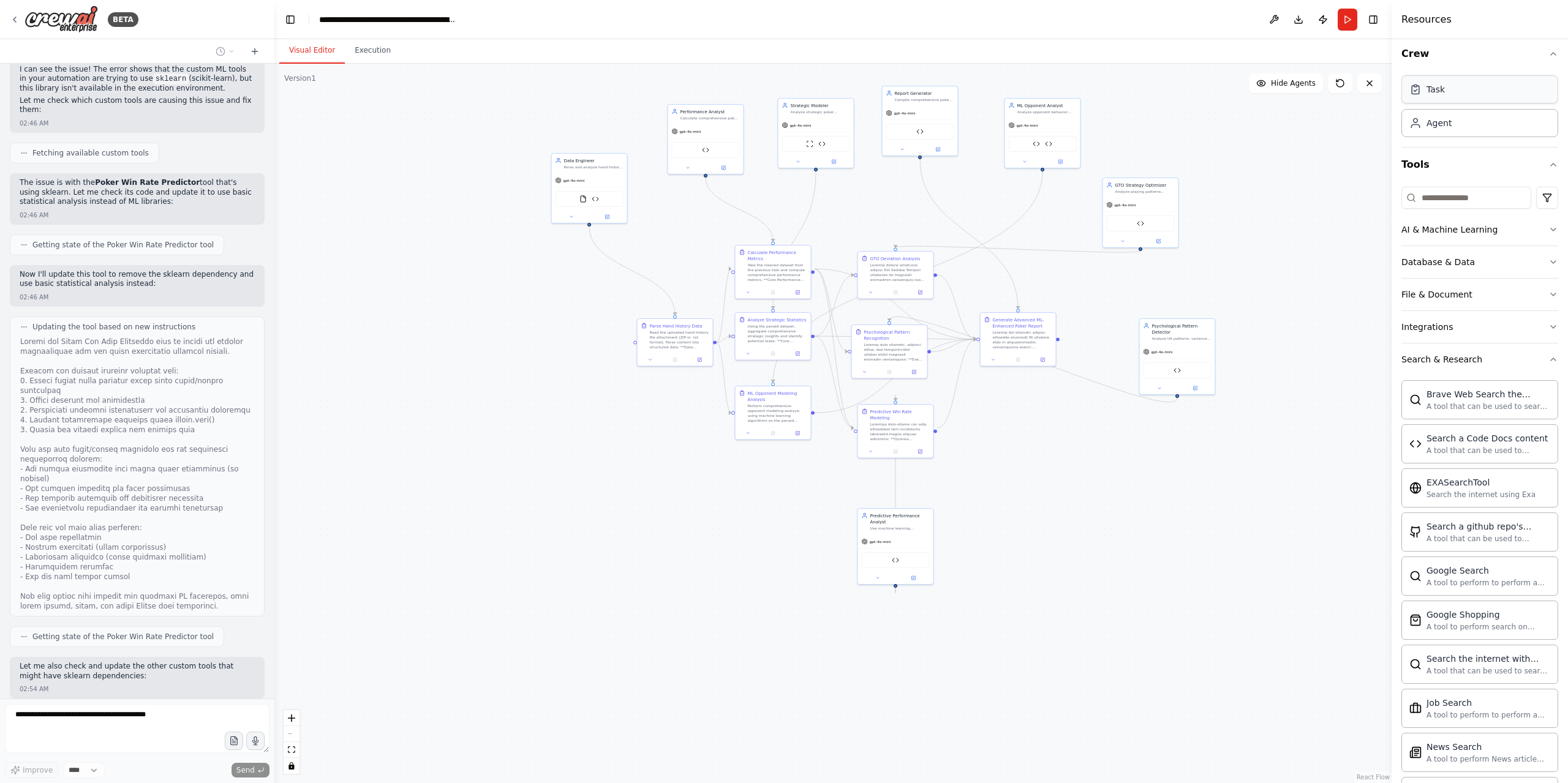
scroll to position [0, 0]
click at [1518, 201] on input at bounding box center [1466, 205] width 130 height 22
click at [1548, 174] on icon "button" at bounding box center [1553, 171] width 9 height 9
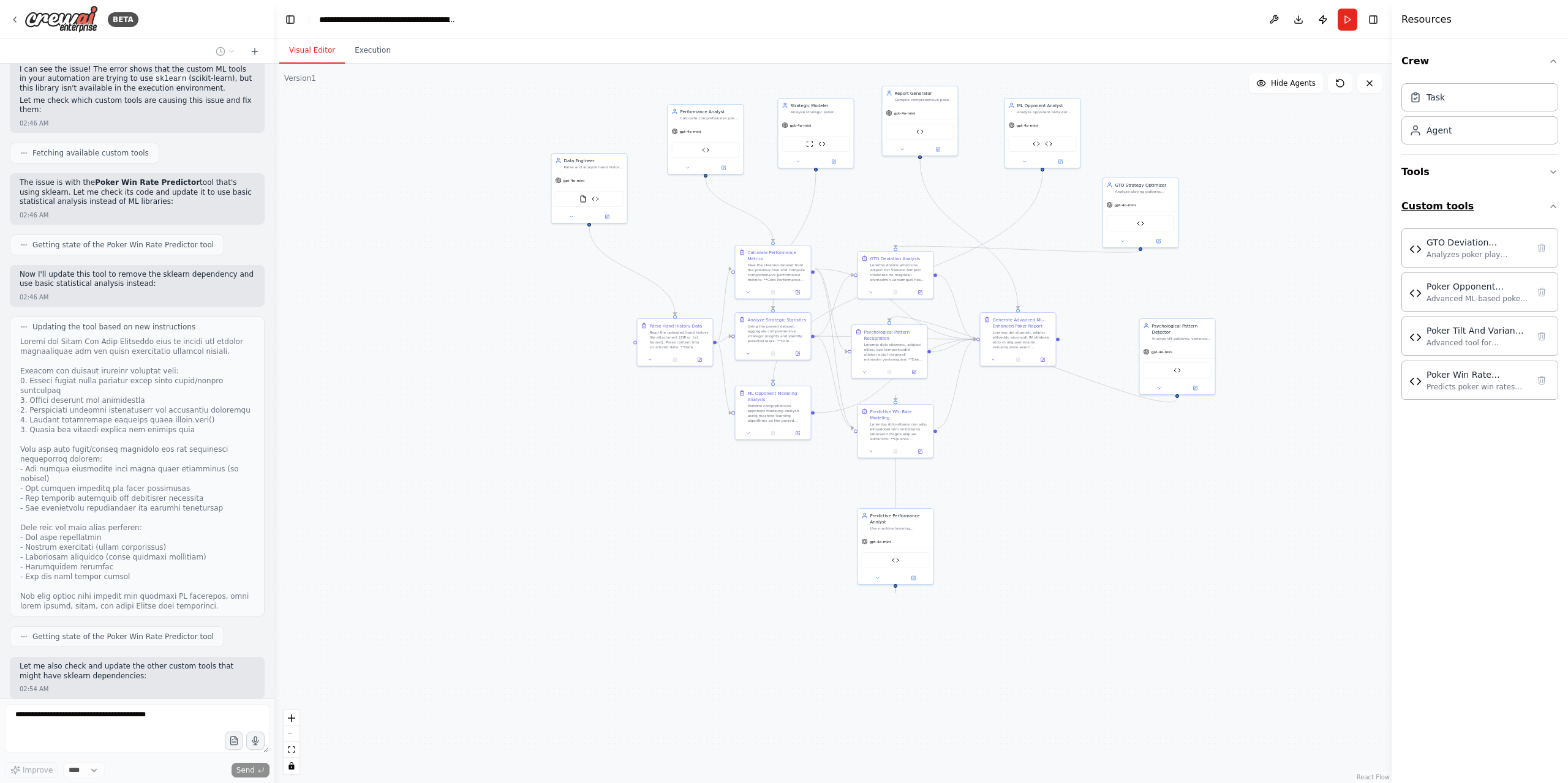
click at [1552, 202] on icon "button" at bounding box center [1553, 206] width 9 height 9
click at [1556, 202] on icon "button" at bounding box center [1553, 206] width 9 height 9
drag, startPoint x: 182, startPoint y: 208, endPoint x: 208, endPoint y: 258, distance: 56.4
click at [1347, 84] on button at bounding box center [1340, 83] width 25 height 20
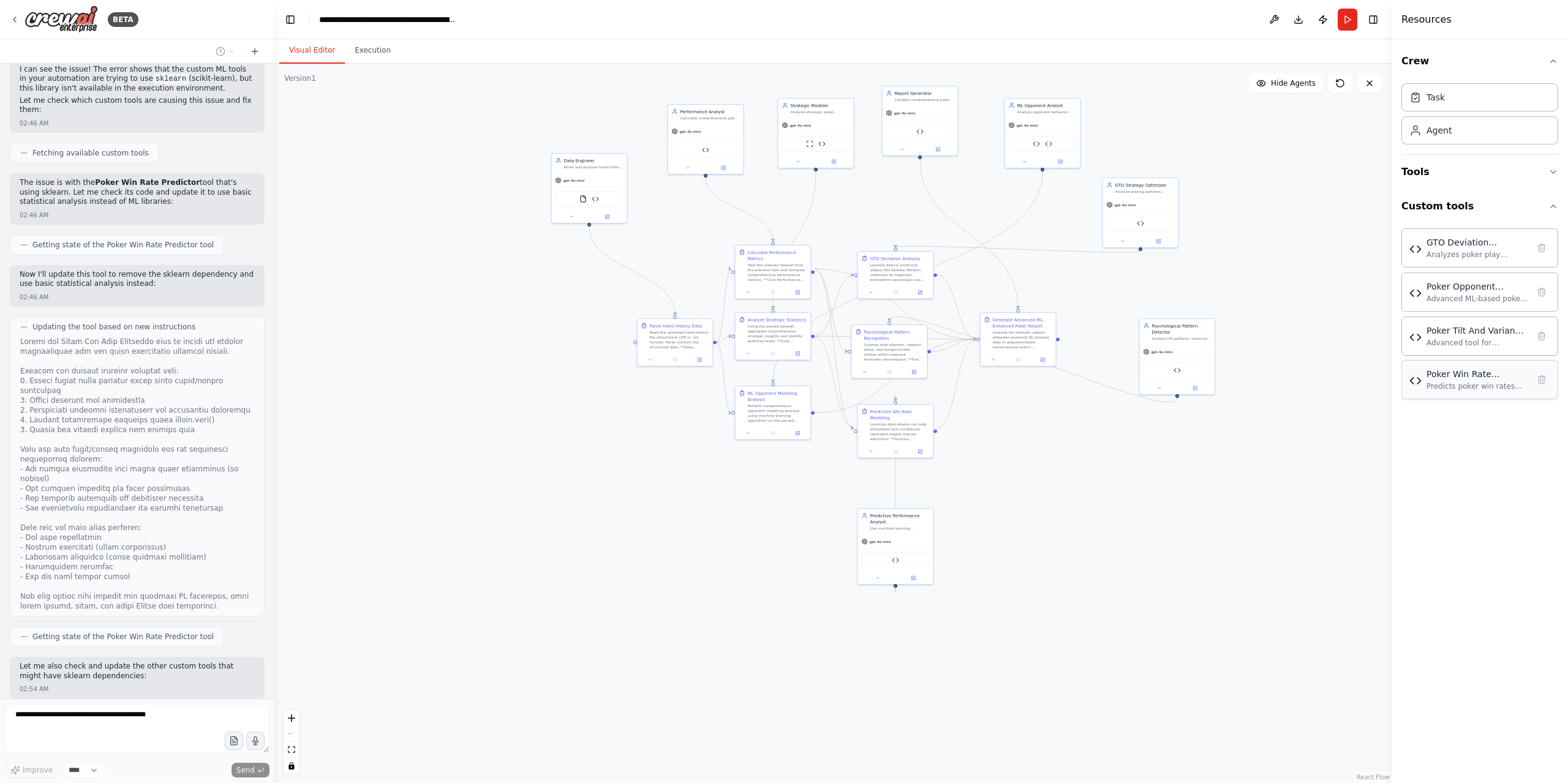
click at [1448, 372] on div "Poker Win Rate Predictor" at bounding box center [1477, 374] width 102 height 12
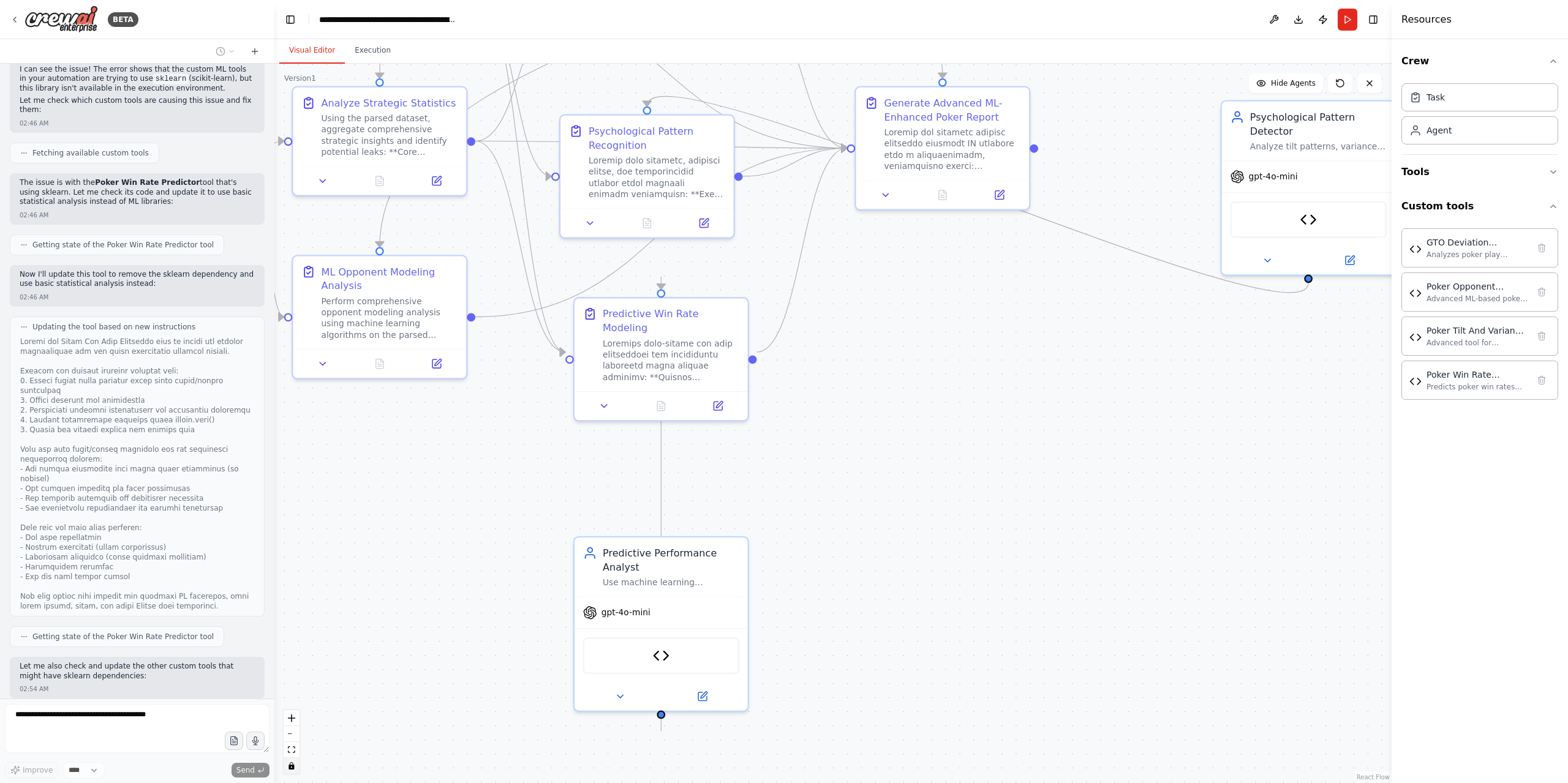
click at [291, 766] on icon "toggle interactivity" at bounding box center [291, 766] width 6 height 7
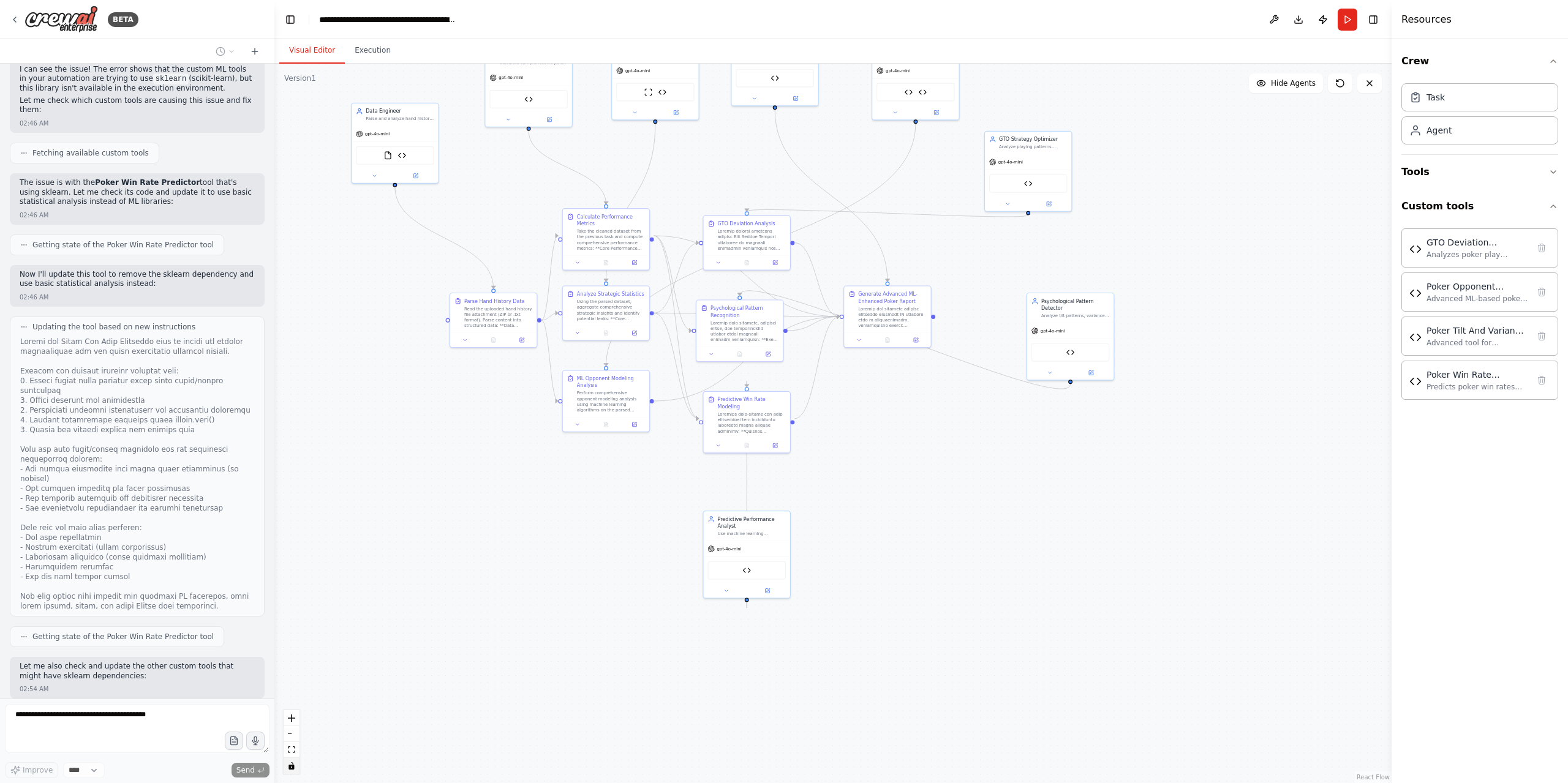
click at [1217, 366] on div ".deletable-edge-delete-btn { width: 20px; height: 20px; border: 0px solid #ffff…" at bounding box center [833, 423] width 1117 height 719
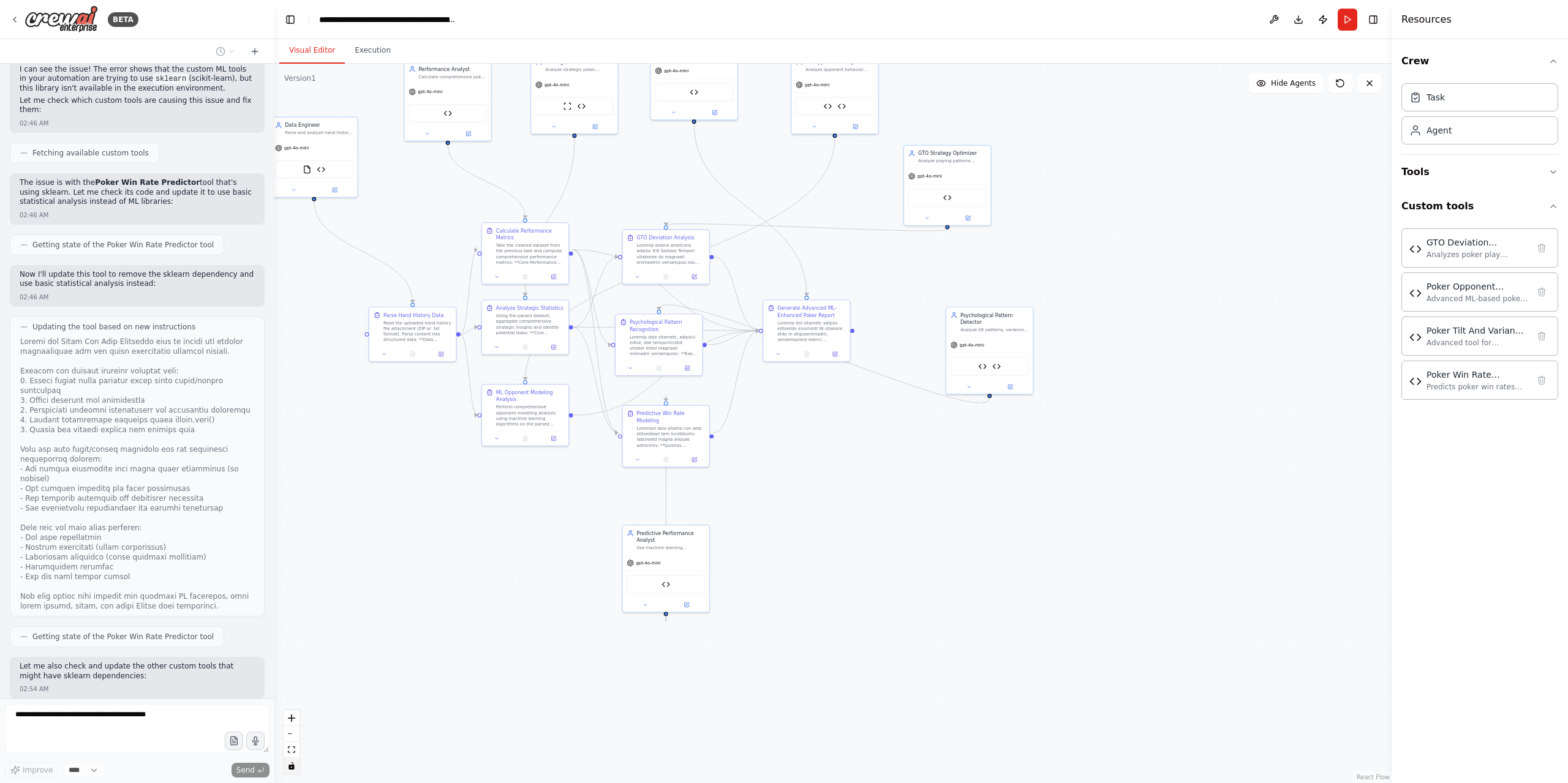
drag, startPoint x: 251, startPoint y: 52, endPoint x: 200, endPoint y: 224, distance: 179.4
click at [251, 52] on icon at bounding box center [254, 51] width 9 height 9
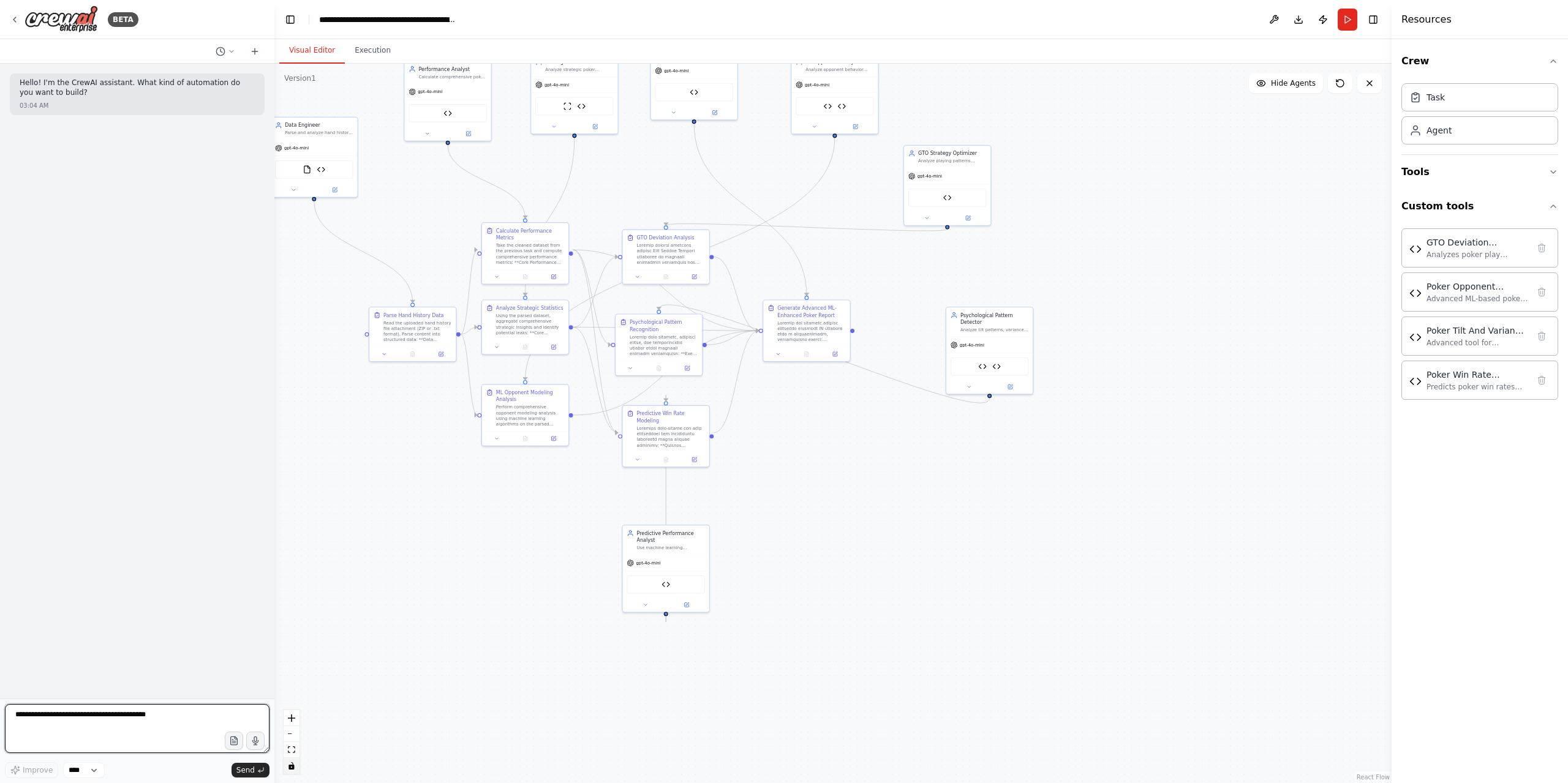
click at [68, 716] on textarea at bounding box center [137, 728] width 264 height 49
click at [1344, 24] on button "Run" at bounding box center [1347, 20] width 20 height 22
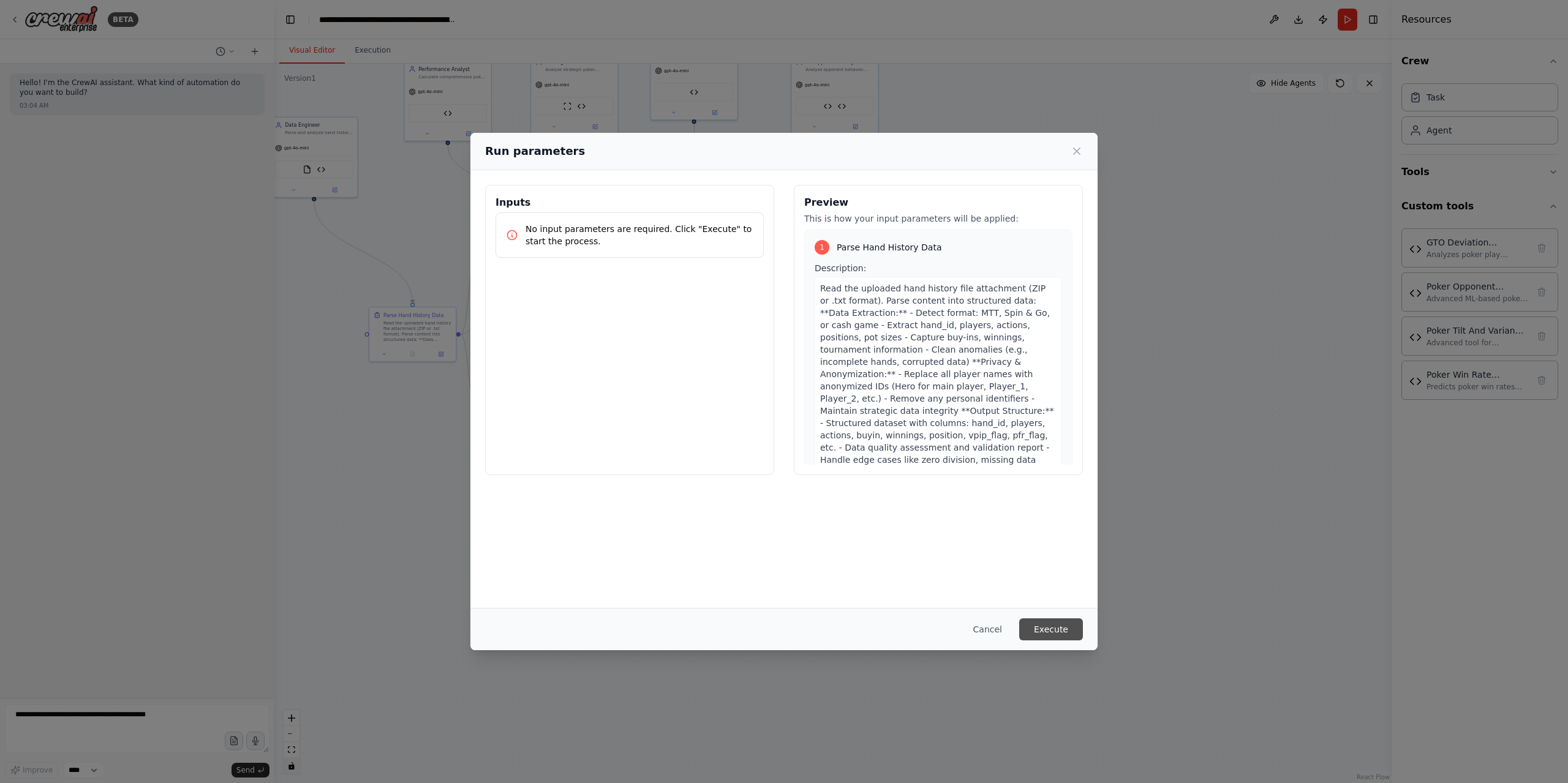
click at [1064, 623] on button "Execute" at bounding box center [1051, 629] width 64 height 22
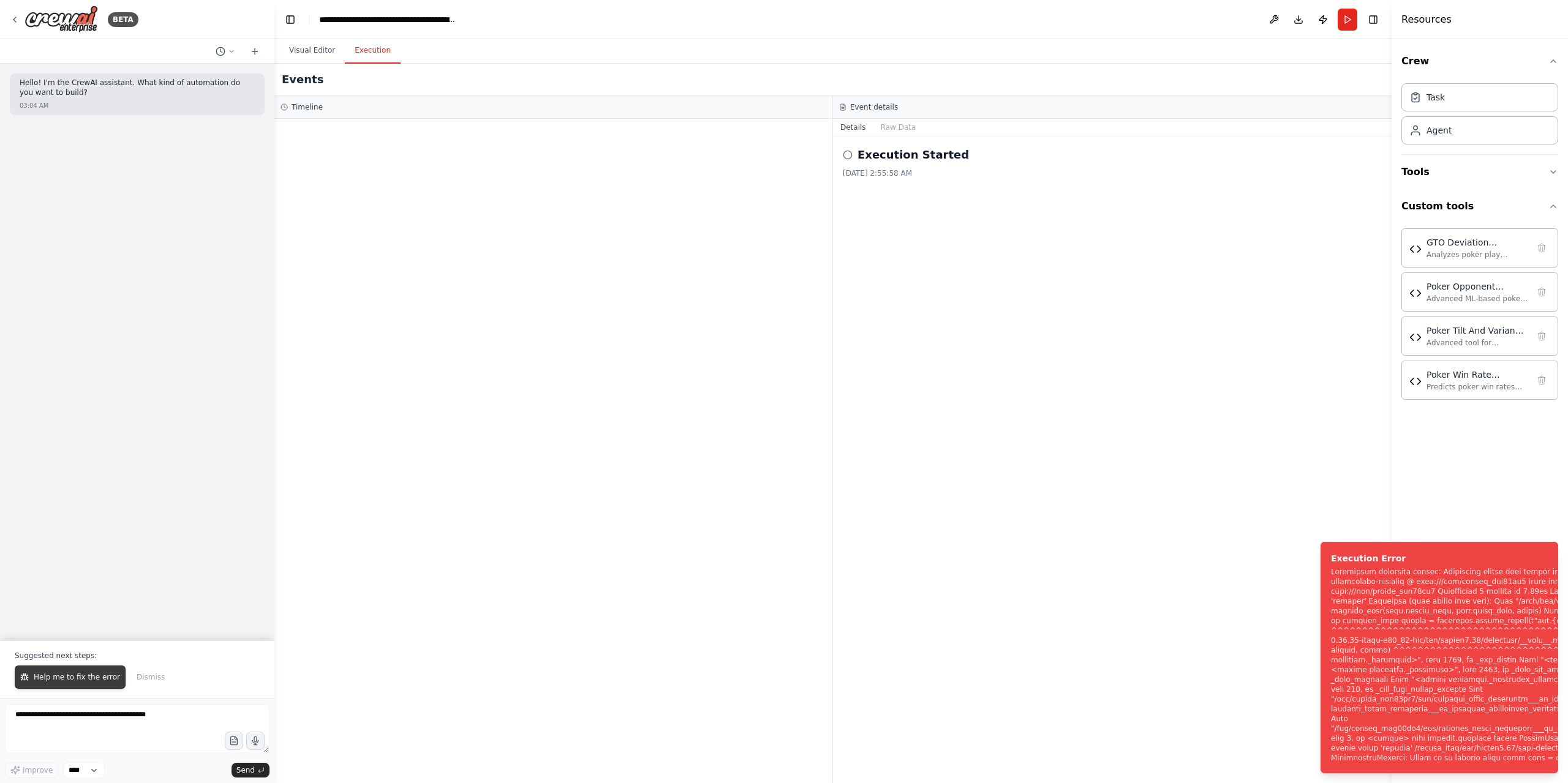
click at [85, 682] on span "Help me to fix the error" at bounding box center [76, 676] width 86 height 9
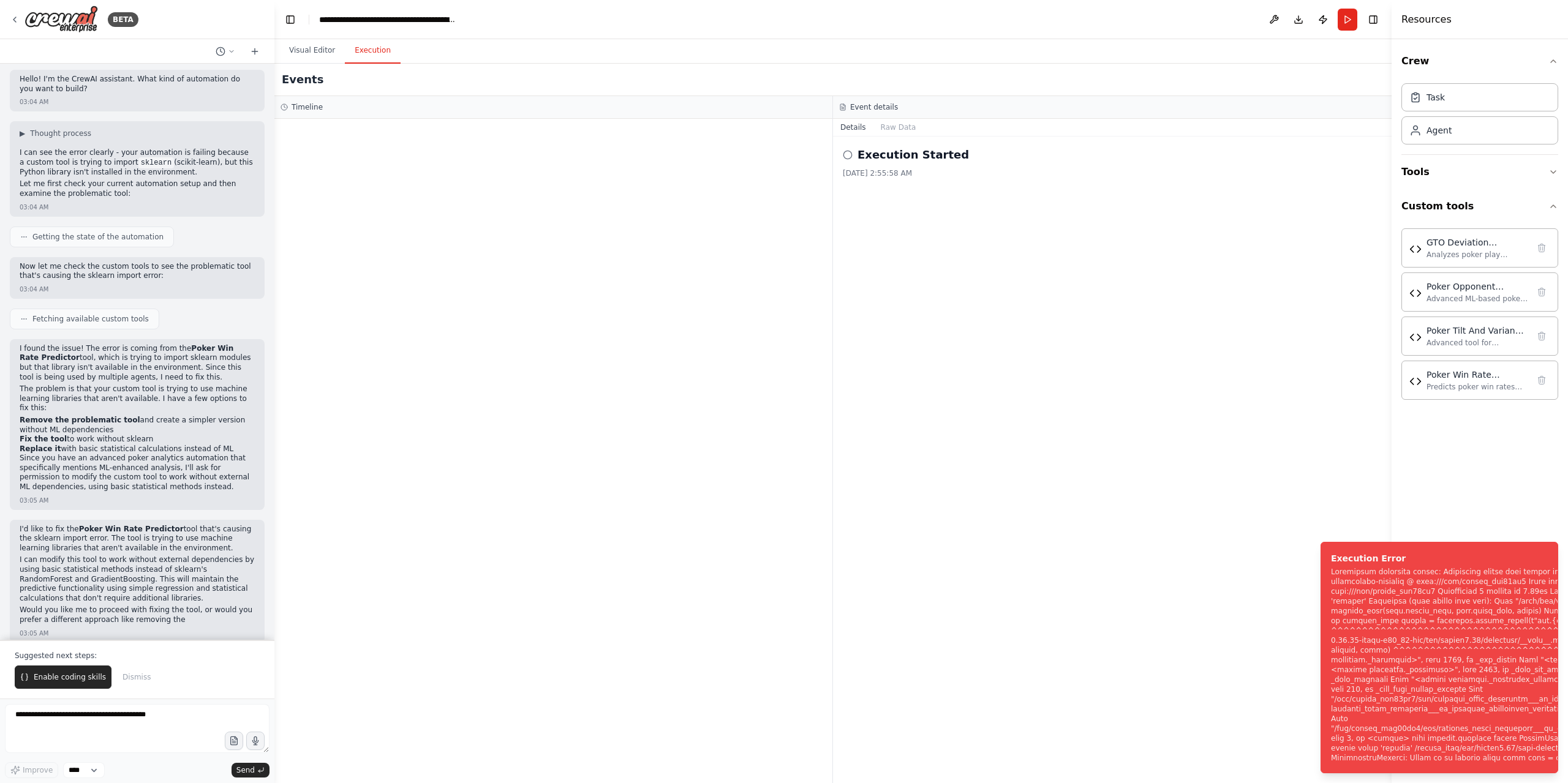
scroll to position [13, 0]
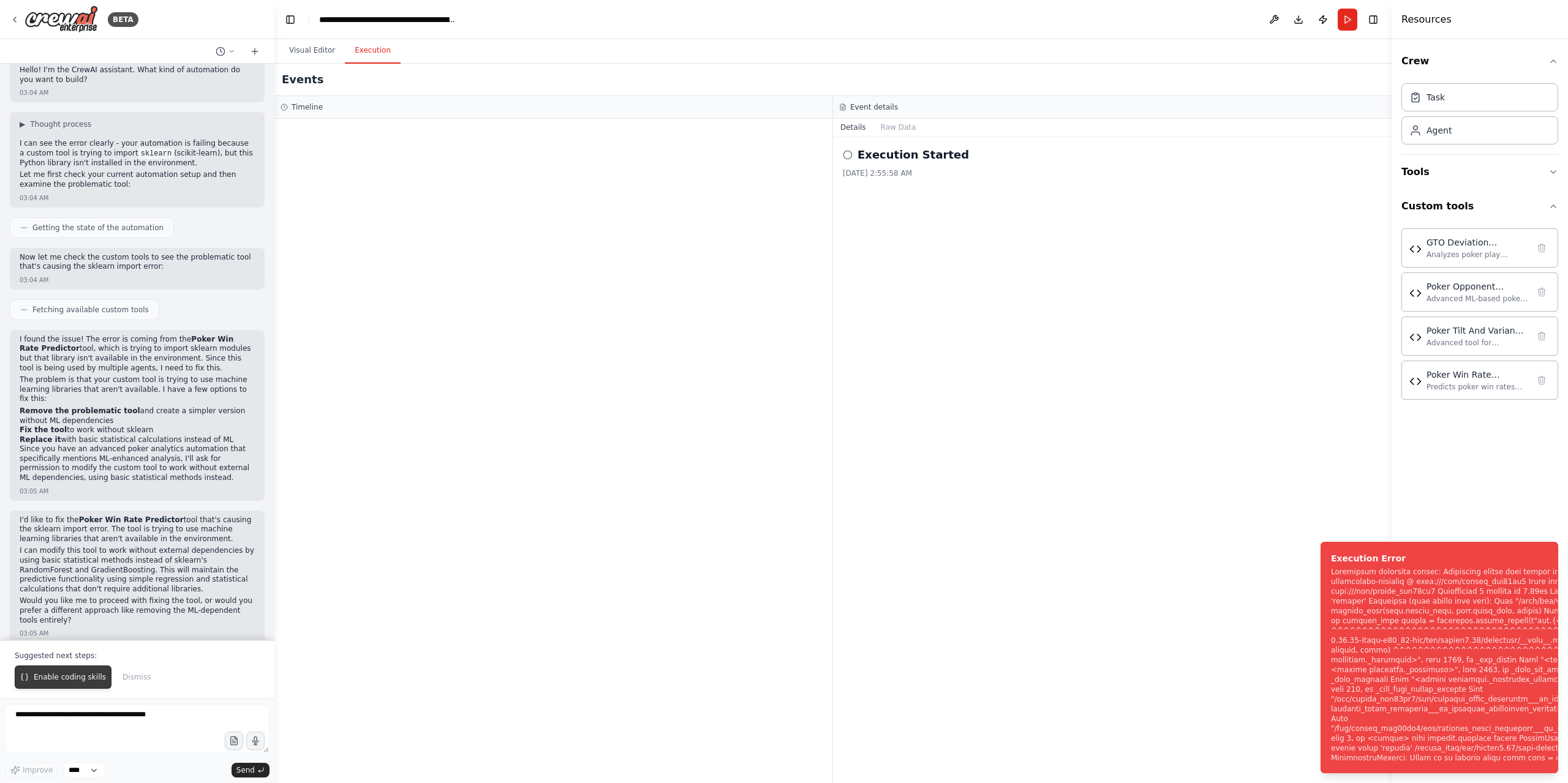
click at [73, 673] on button "Enable coding skills" at bounding box center [62, 677] width 97 height 23
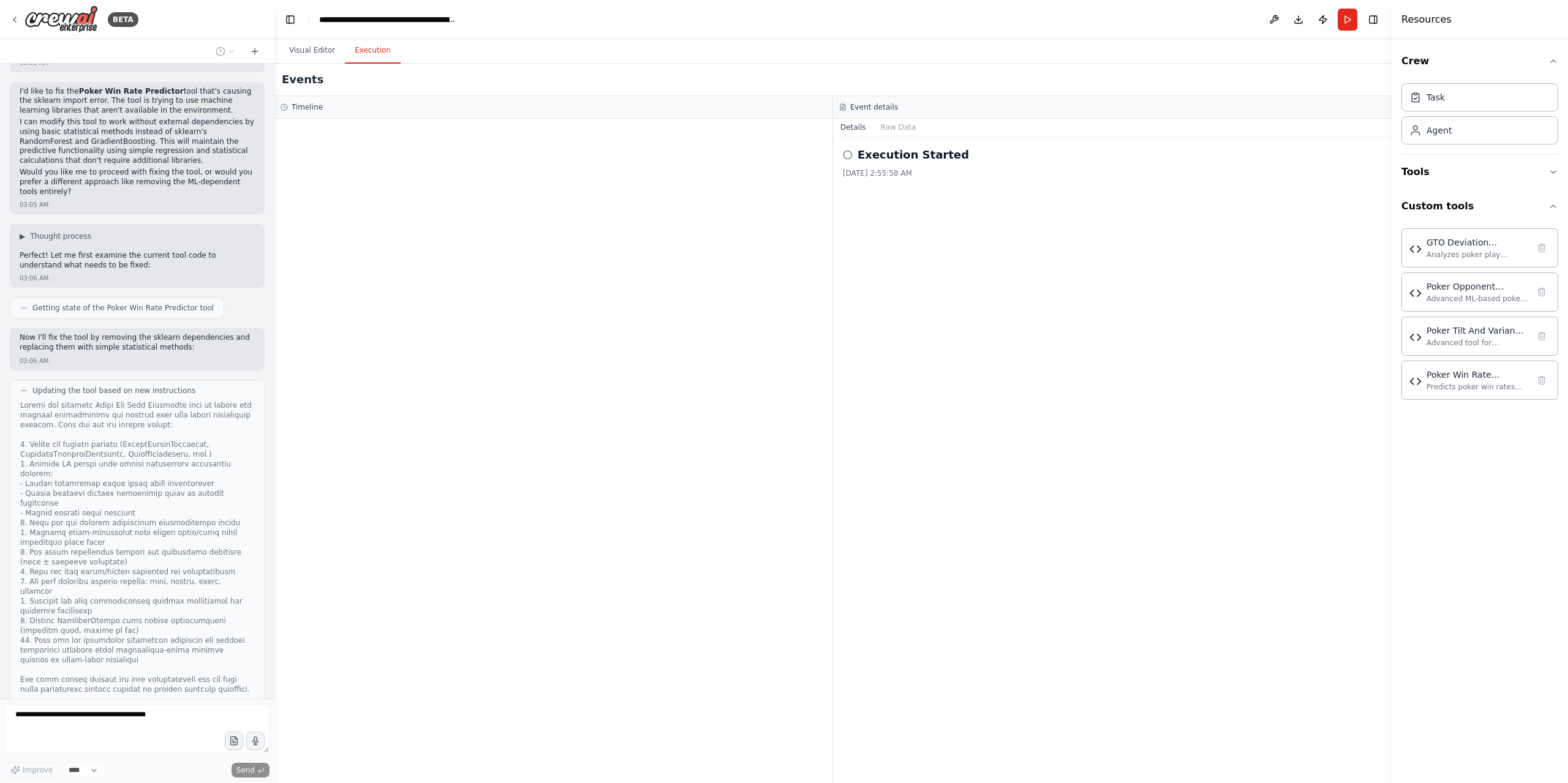
scroll to position [472, 0]
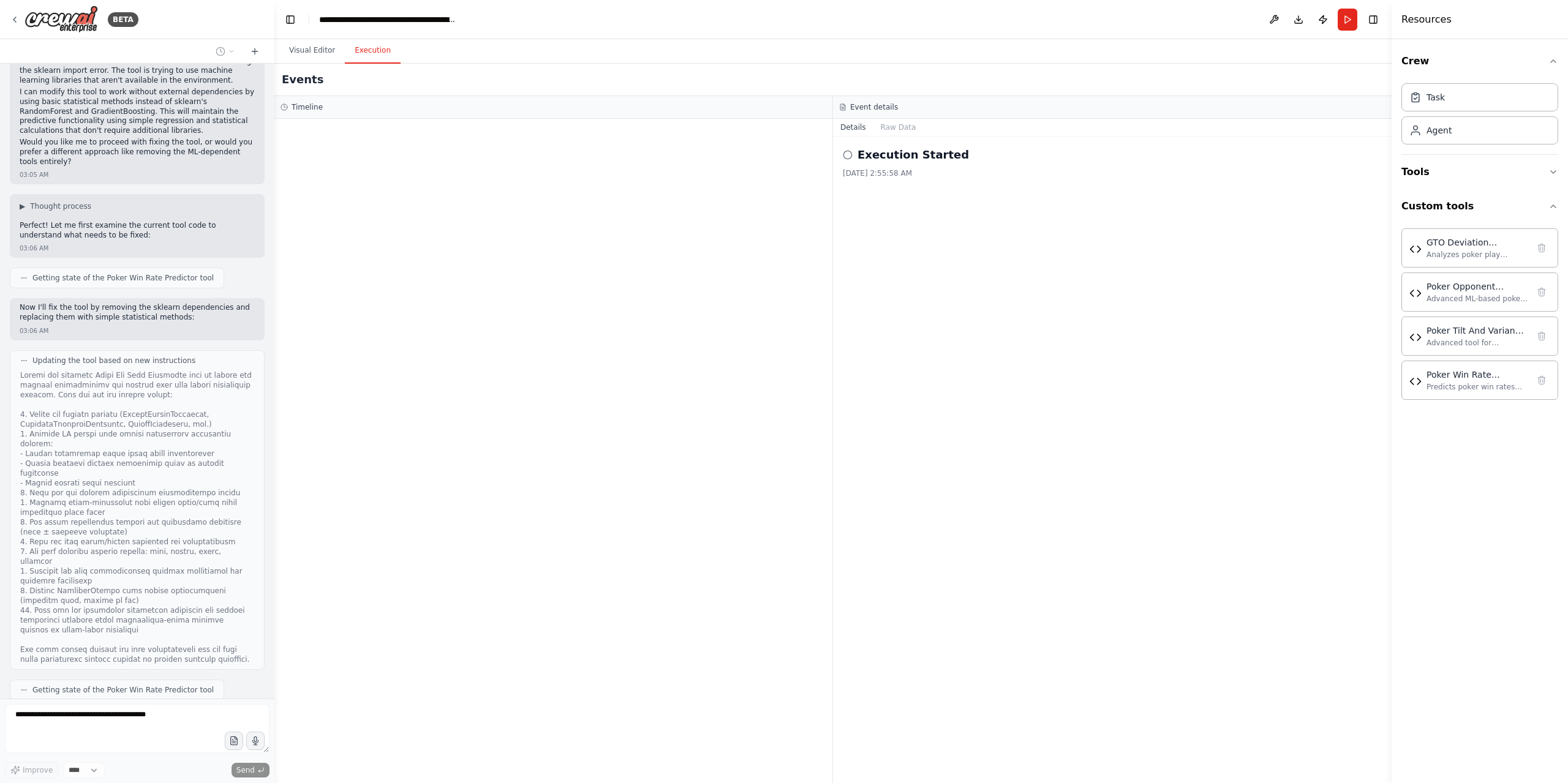
drag, startPoint x: 838, startPoint y: 100, endPoint x: 873, endPoint y: 99, distance: 35.0
click at [838, 100] on div "Event details" at bounding box center [1111, 107] width 558 height 22
click at [1465, 374] on div "Poker Win Rate Predictor" at bounding box center [1477, 374] width 102 height 12
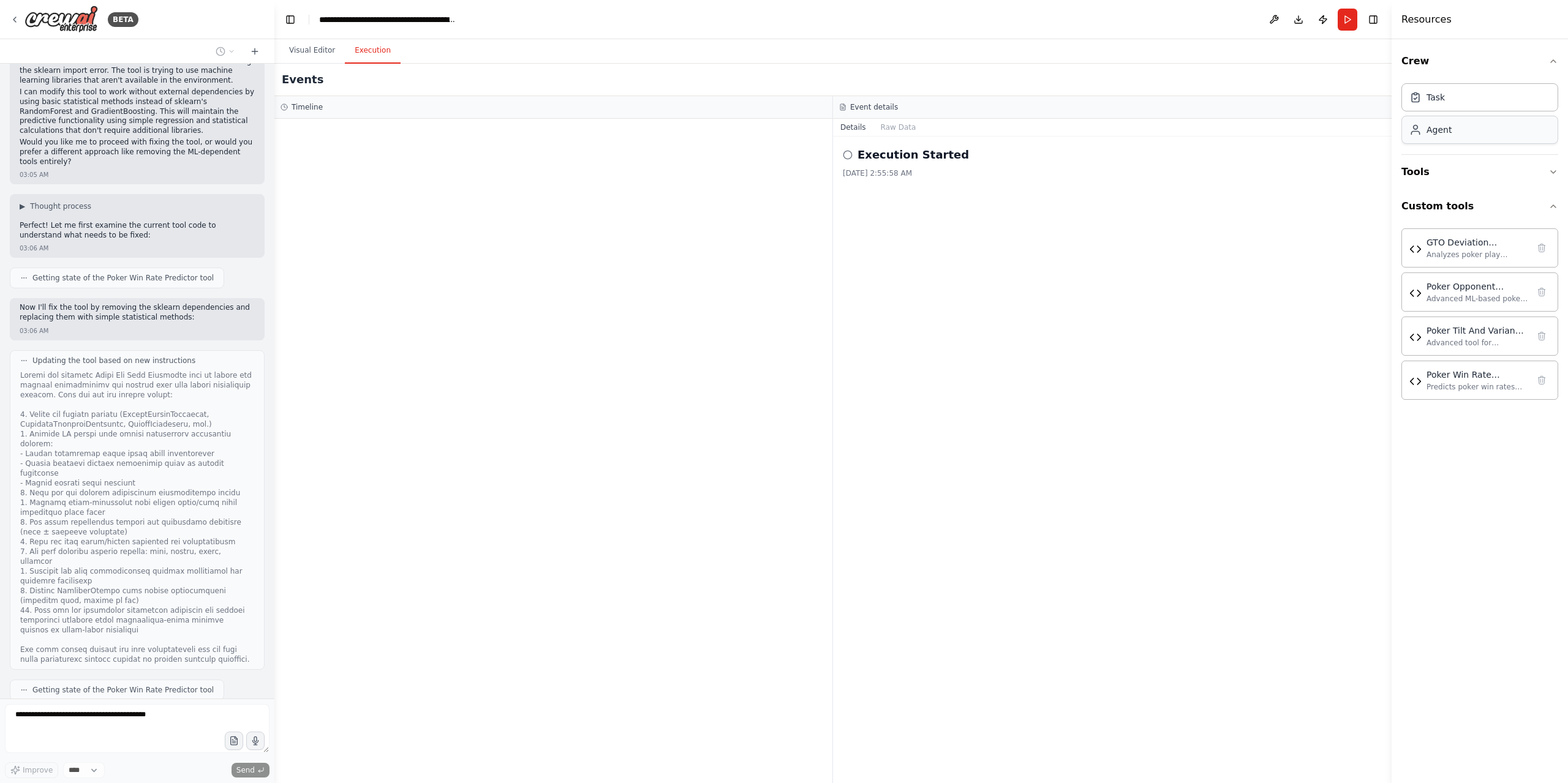
click at [1468, 132] on div "Agent" at bounding box center [1479, 129] width 157 height 28
click at [1466, 161] on button "Tools" at bounding box center [1479, 171] width 157 height 34
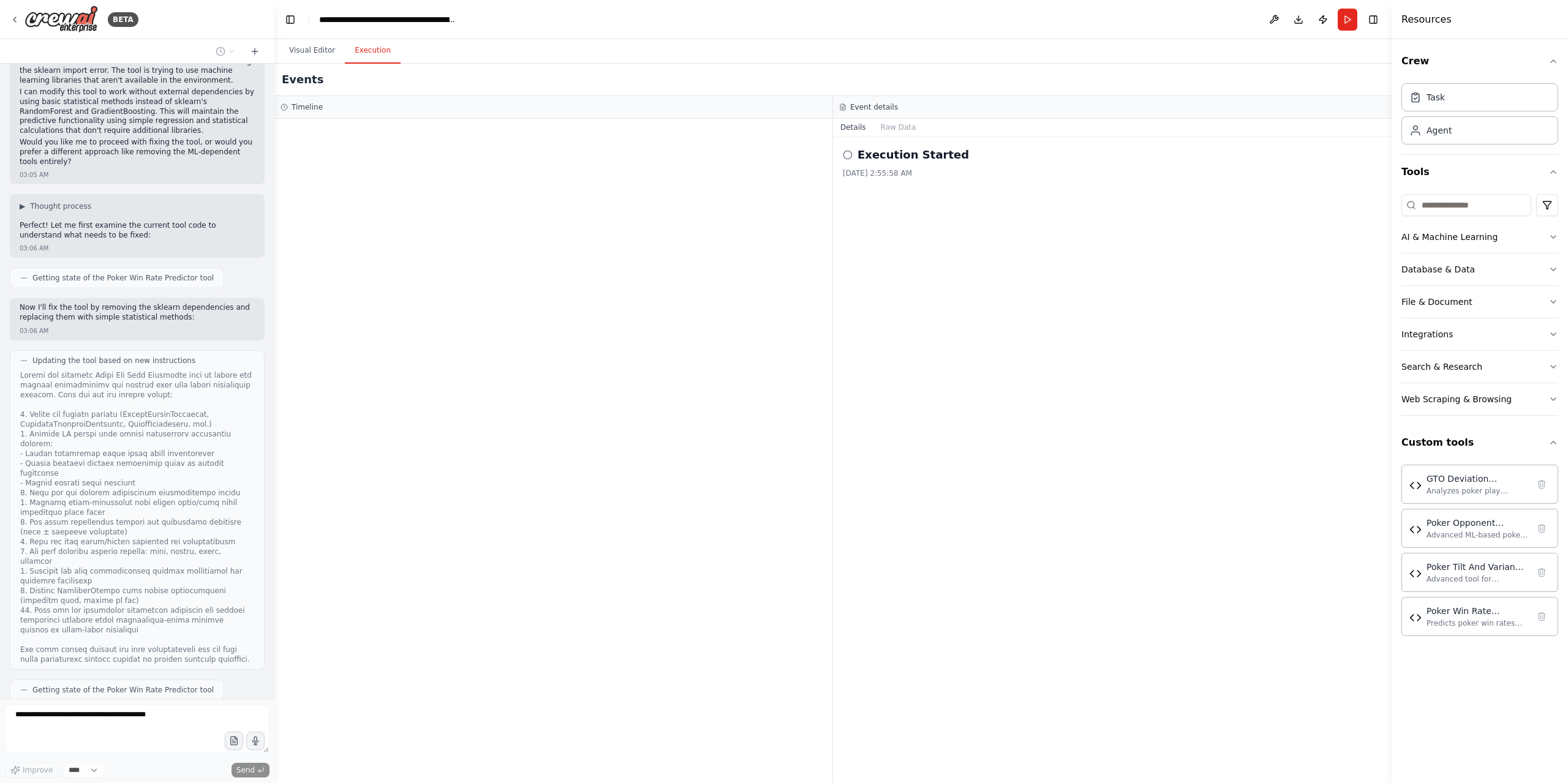
drag, startPoint x: 294, startPoint y: 47, endPoint x: 348, endPoint y: 110, distance: 83.0
click at [293, 49] on button "Visual Editor" at bounding box center [312, 50] width 65 height 25
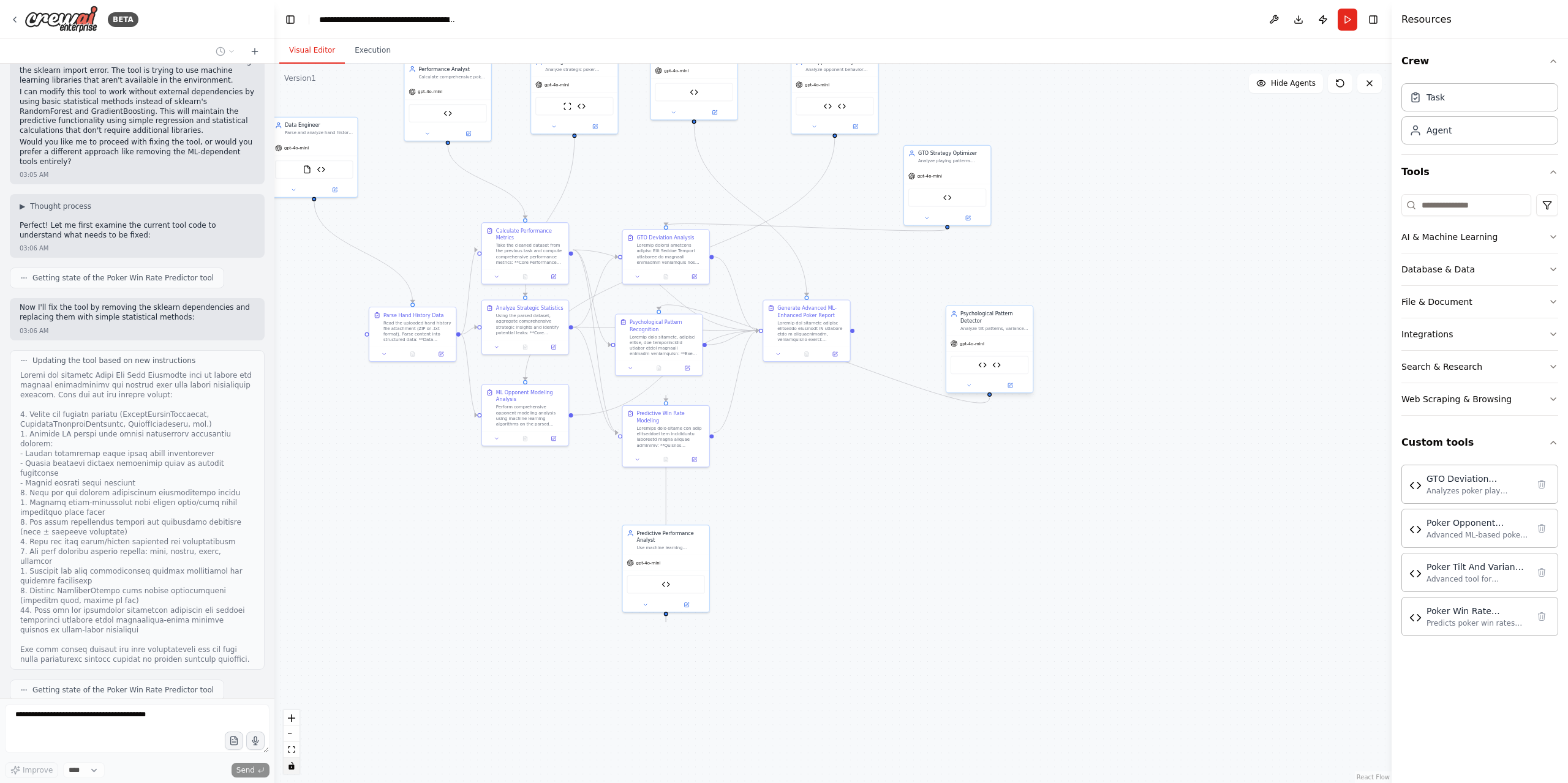
click at [987, 361] on div "Poker Tilt And Variance Analyzer Poker Win Rate Predictor" at bounding box center [989, 364] width 78 height 18
click at [984, 363] on img at bounding box center [982, 365] width 9 height 9
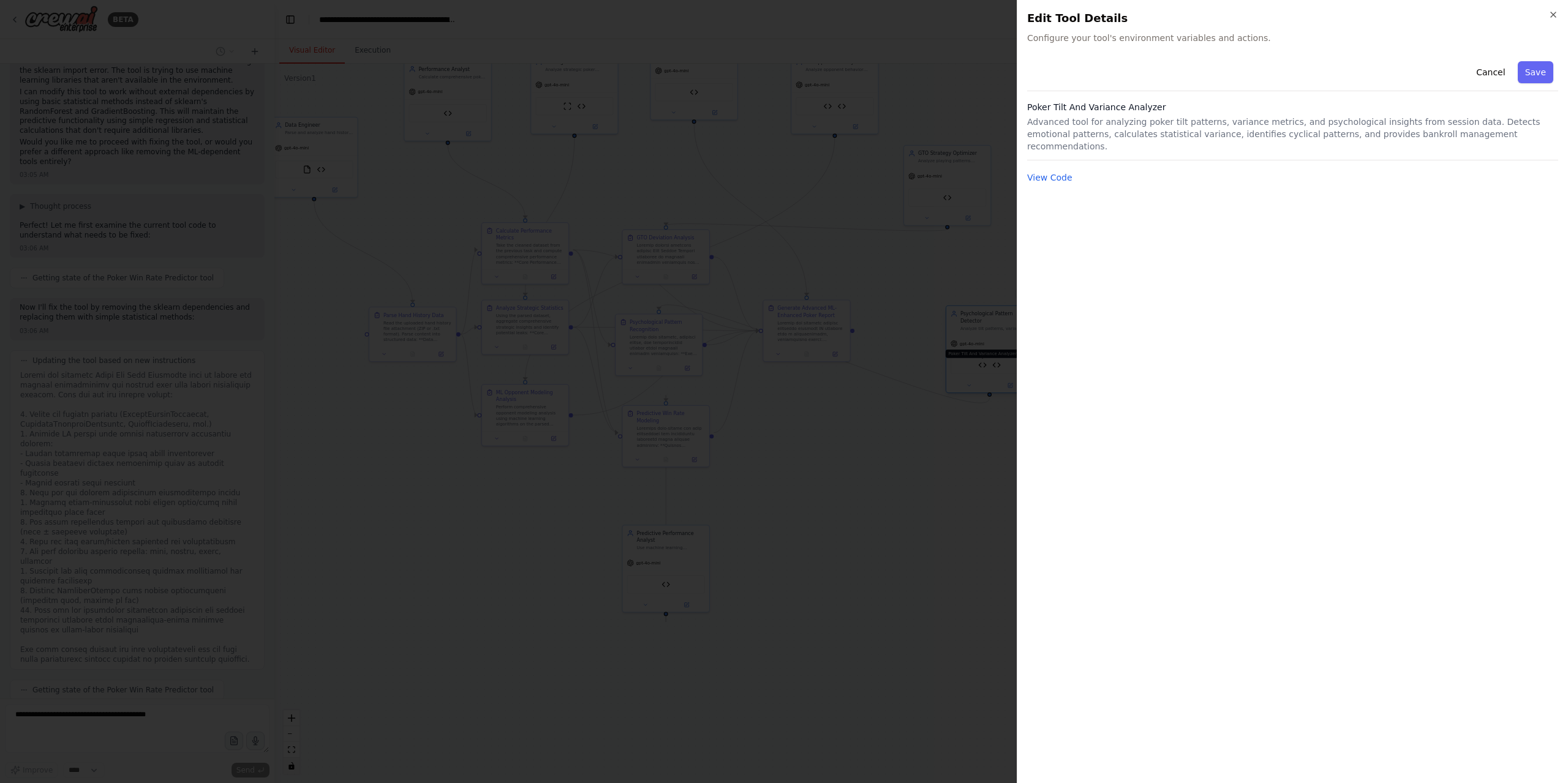
click at [984, 363] on div at bounding box center [784, 391] width 1568 height 783
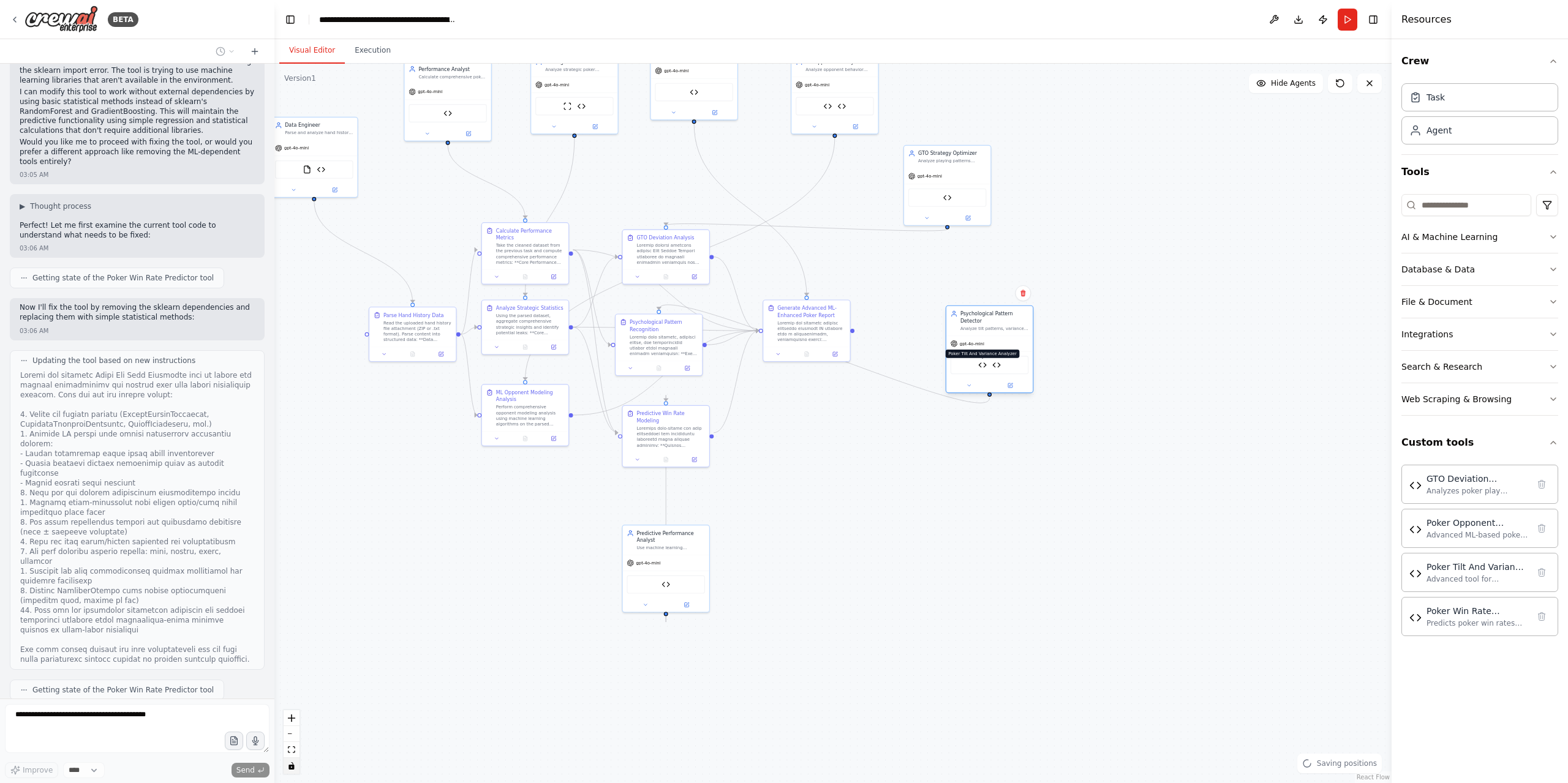
click at [984, 363] on img at bounding box center [982, 365] width 9 height 9
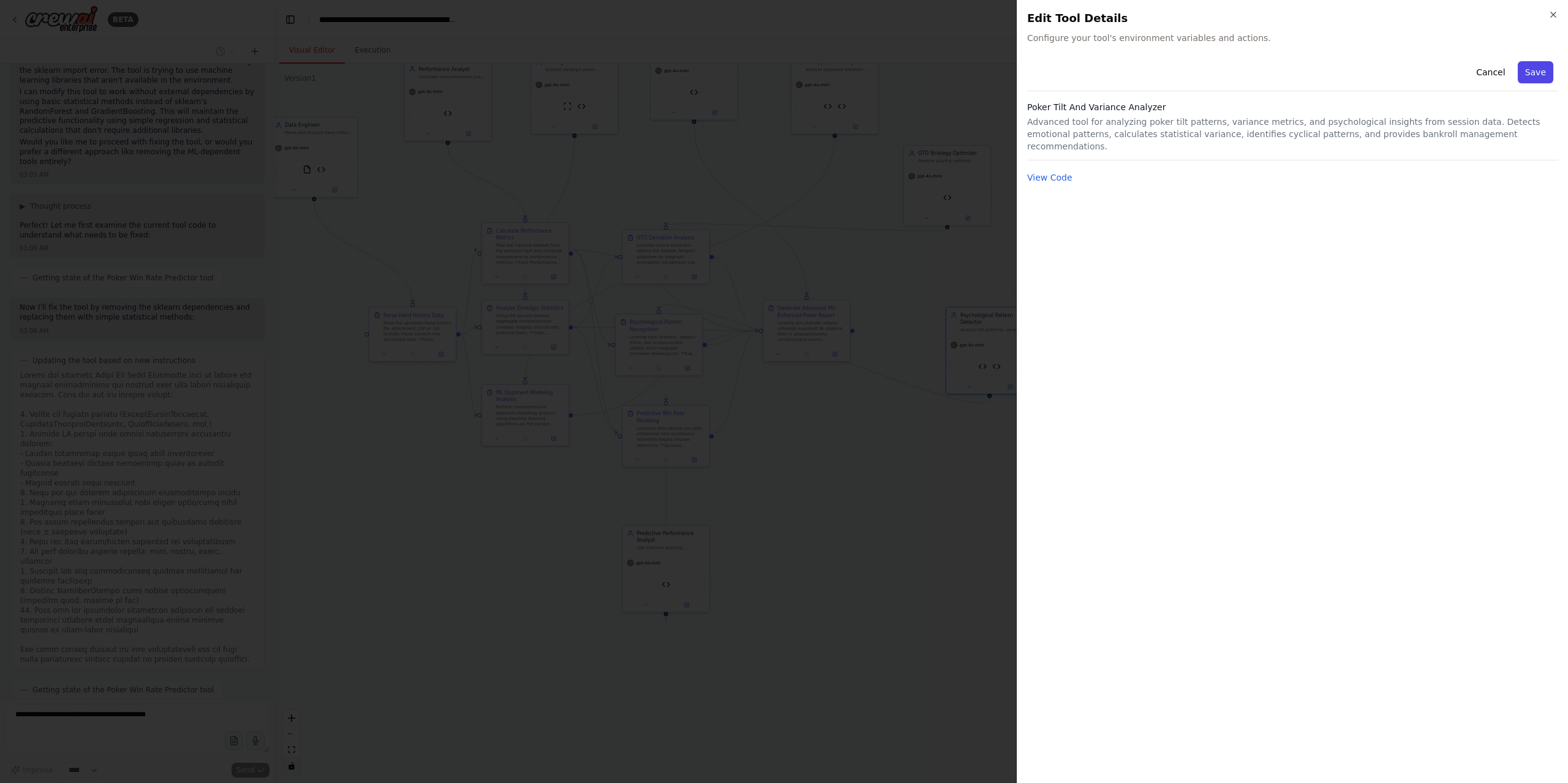
click at [1537, 76] on button "Save" at bounding box center [1535, 72] width 36 height 22
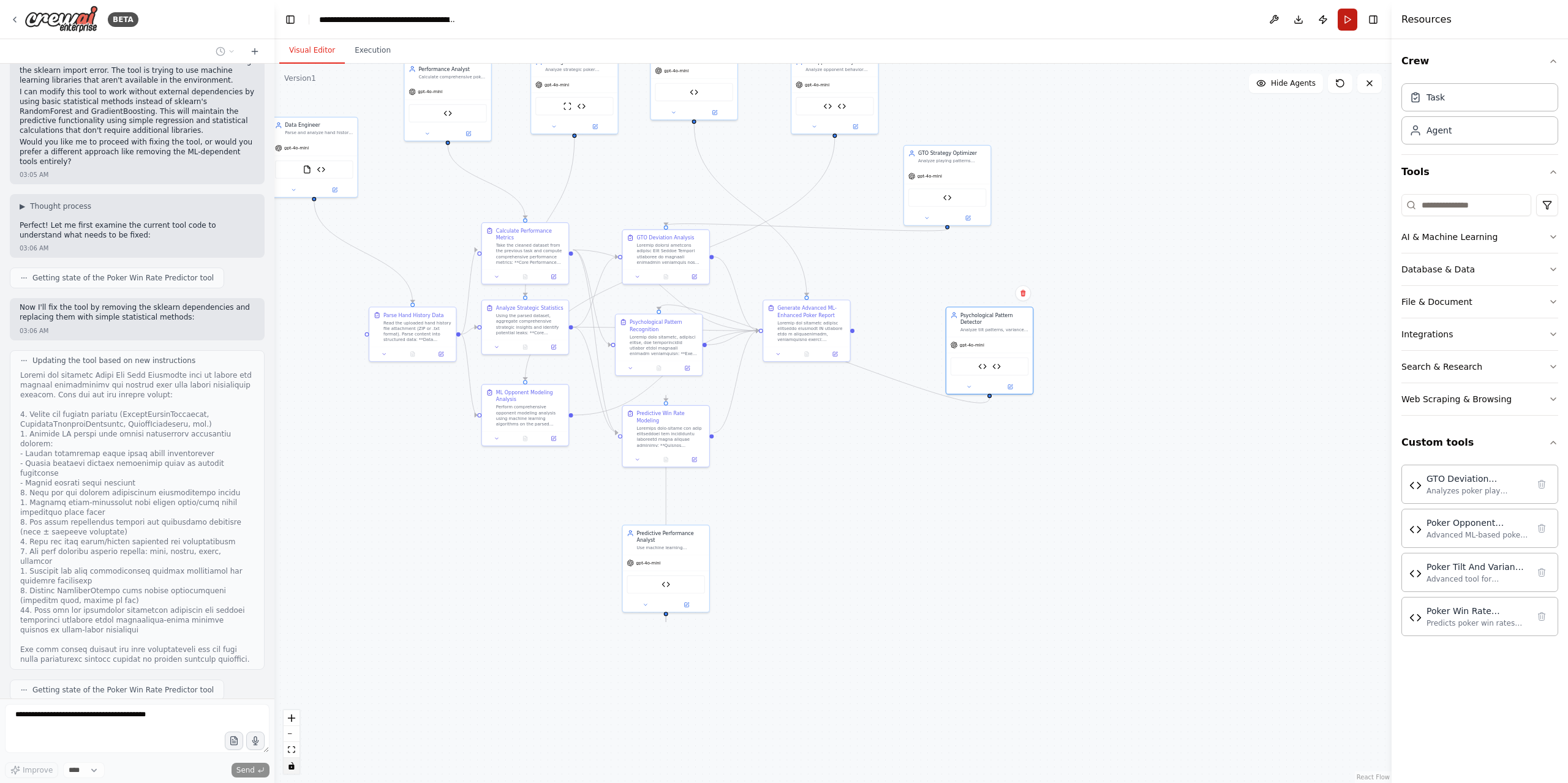
click at [1349, 12] on button "Run" at bounding box center [1347, 20] width 20 height 22
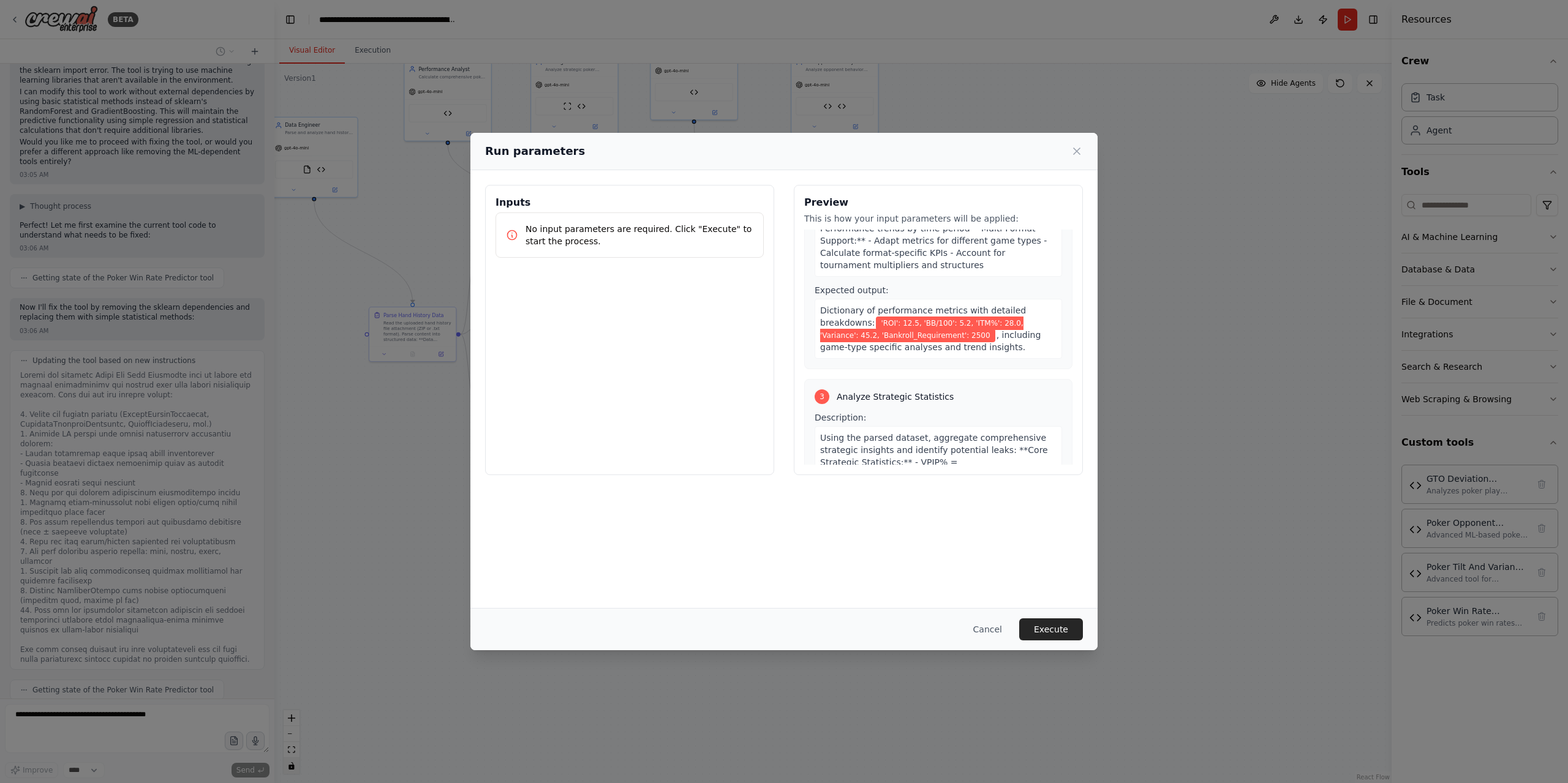
scroll to position [612, 0]
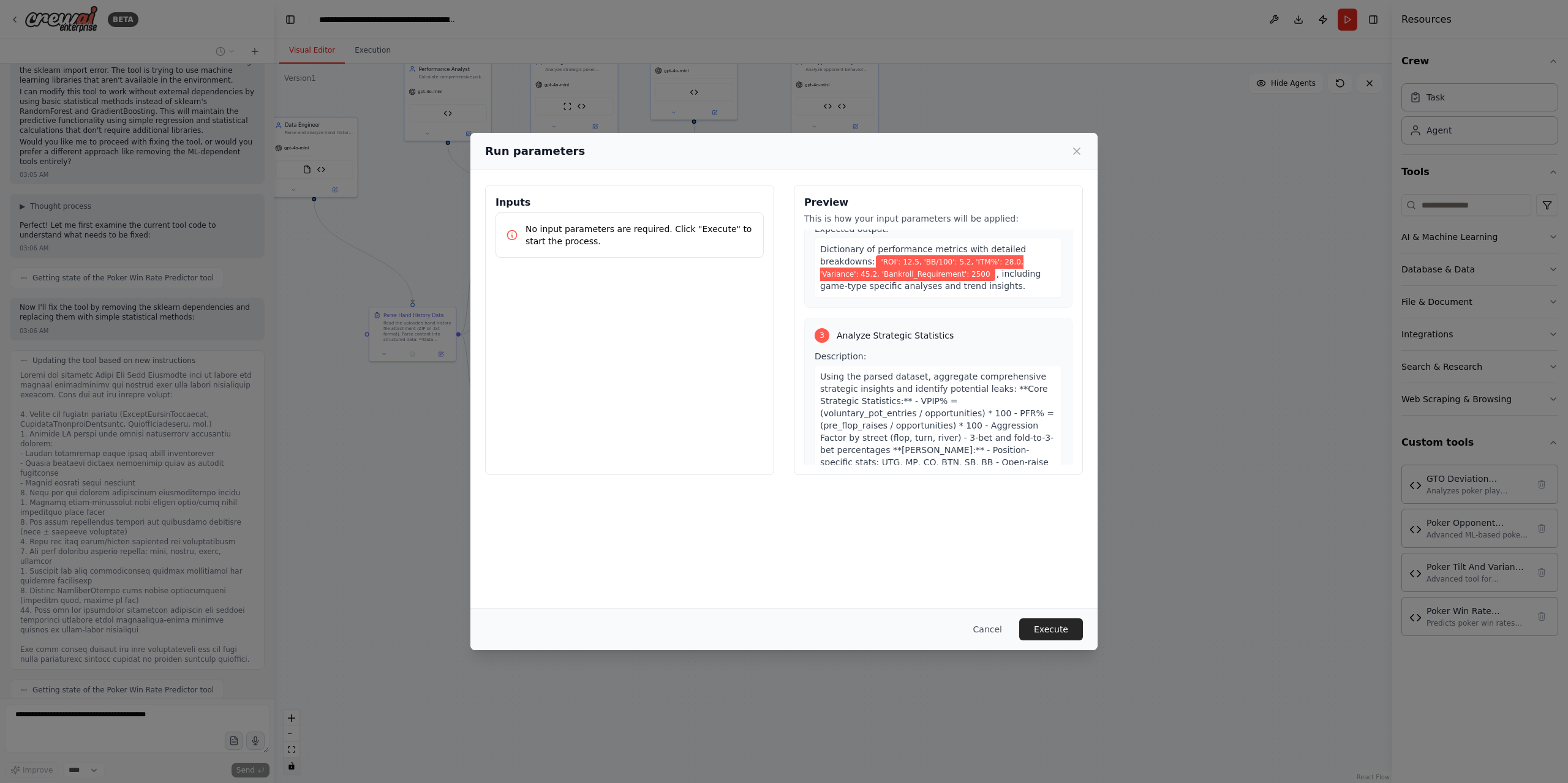
click at [873, 264] on div "2 Calculate Performance Metrics Description: Take the cleaned dataset from the …" at bounding box center [938, 141] width 268 height 335
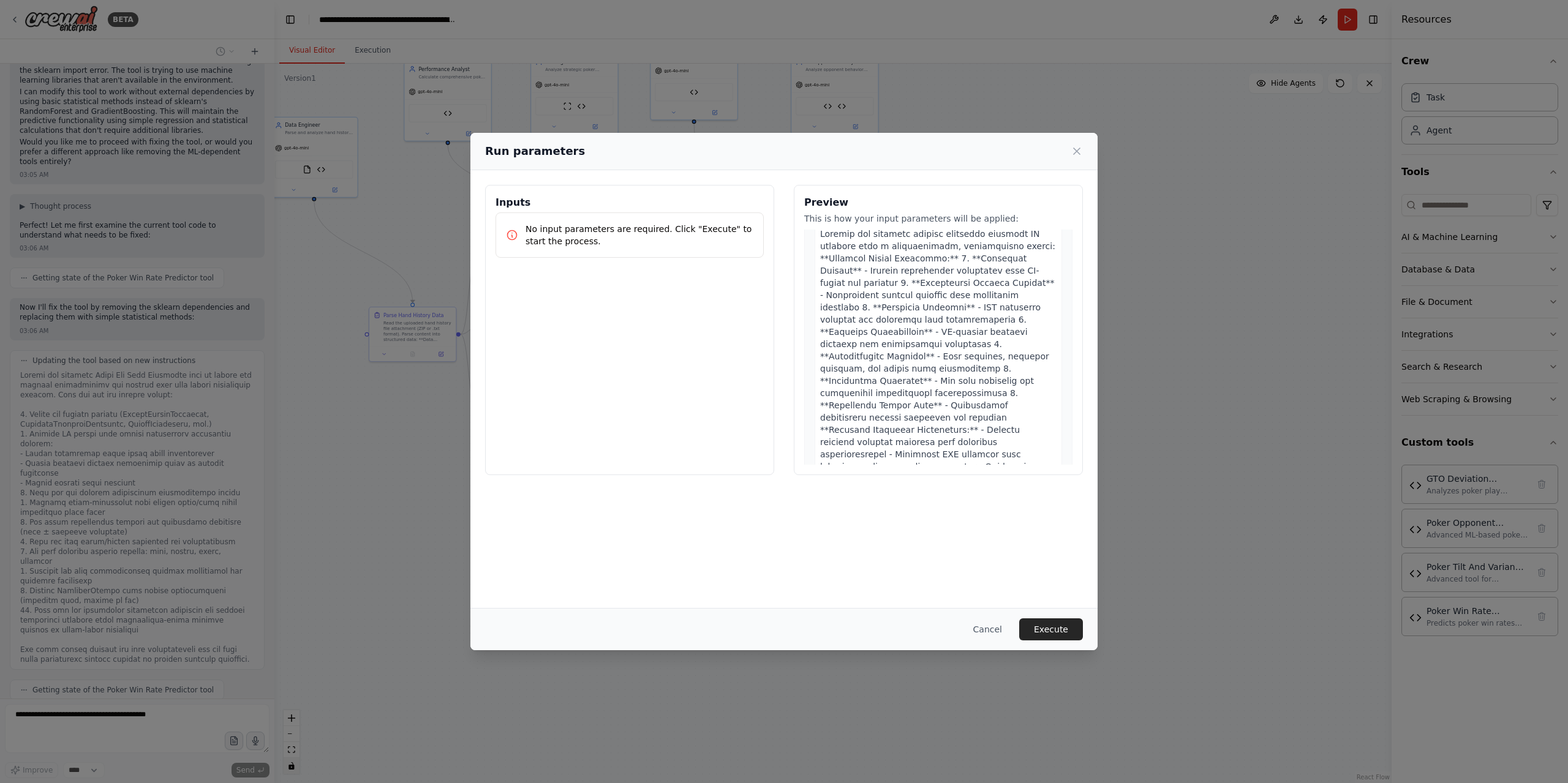
scroll to position [1408, 0]
click at [1063, 621] on button "Execute" at bounding box center [1051, 629] width 64 height 22
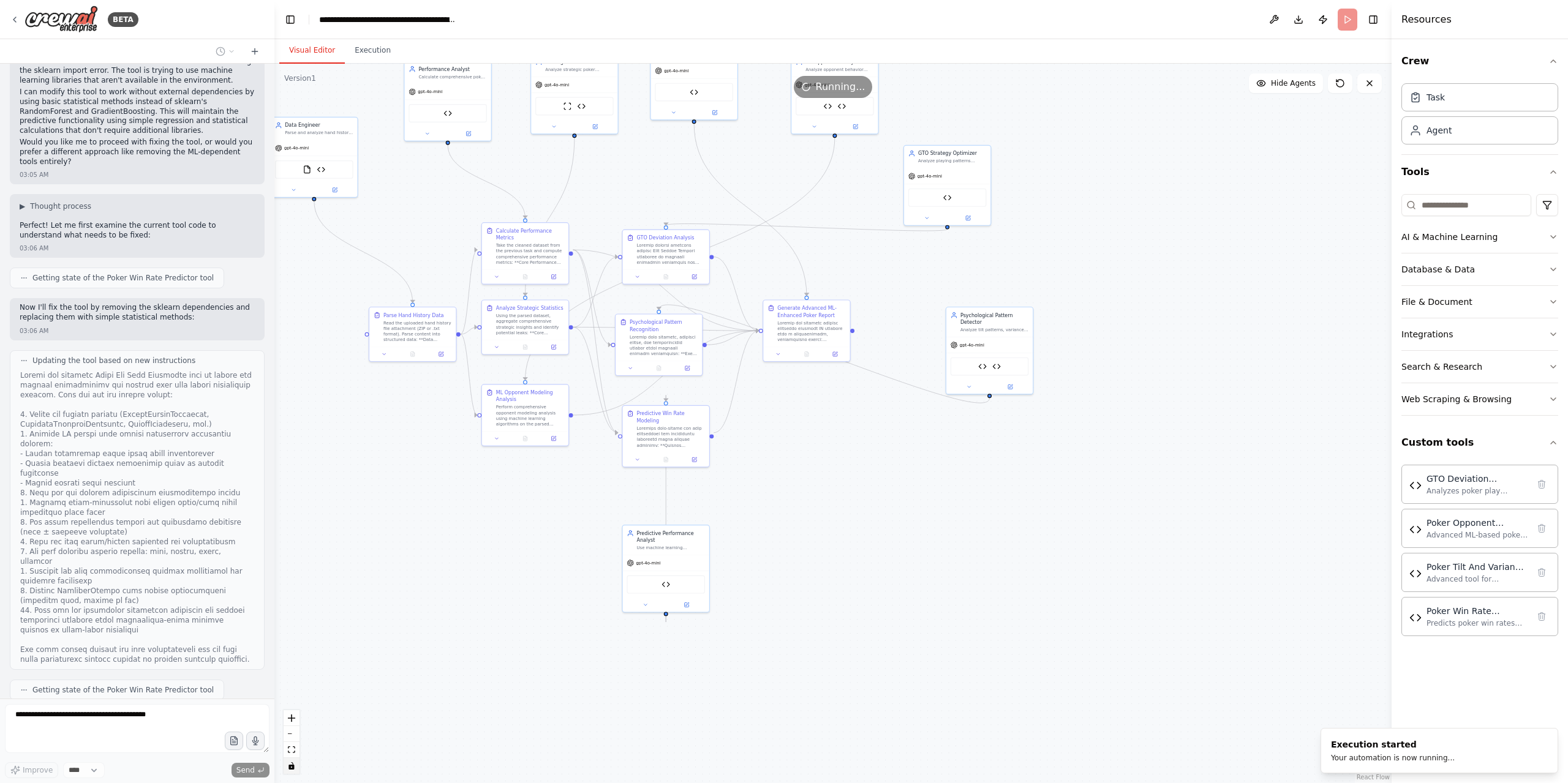
click at [326, 57] on button "Visual Editor" at bounding box center [312, 50] width 65 height 25
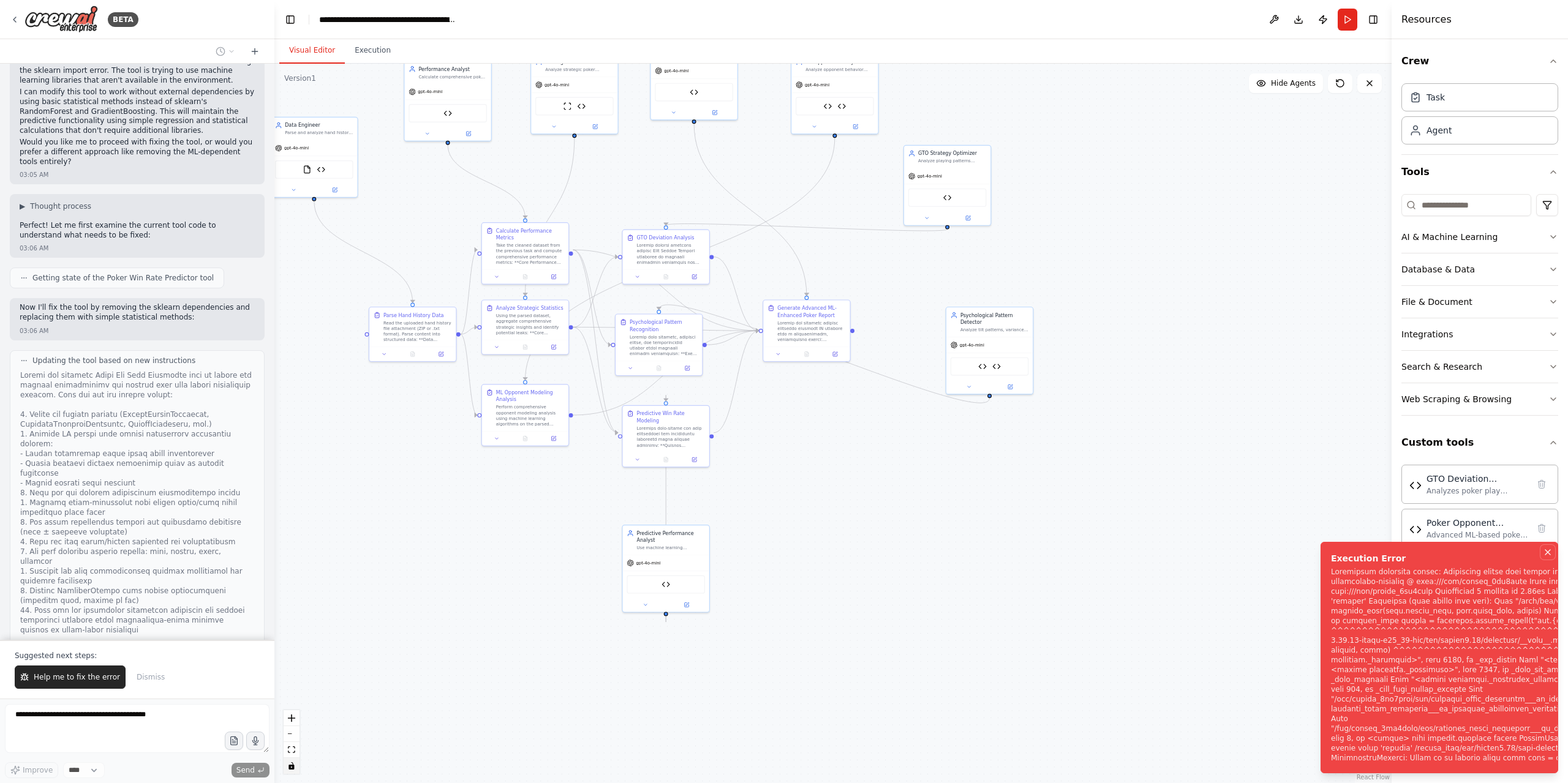
click at [1545, 547] on icon "Notifications (F8)" at bounding box center [1547, 552] width 9 height 9
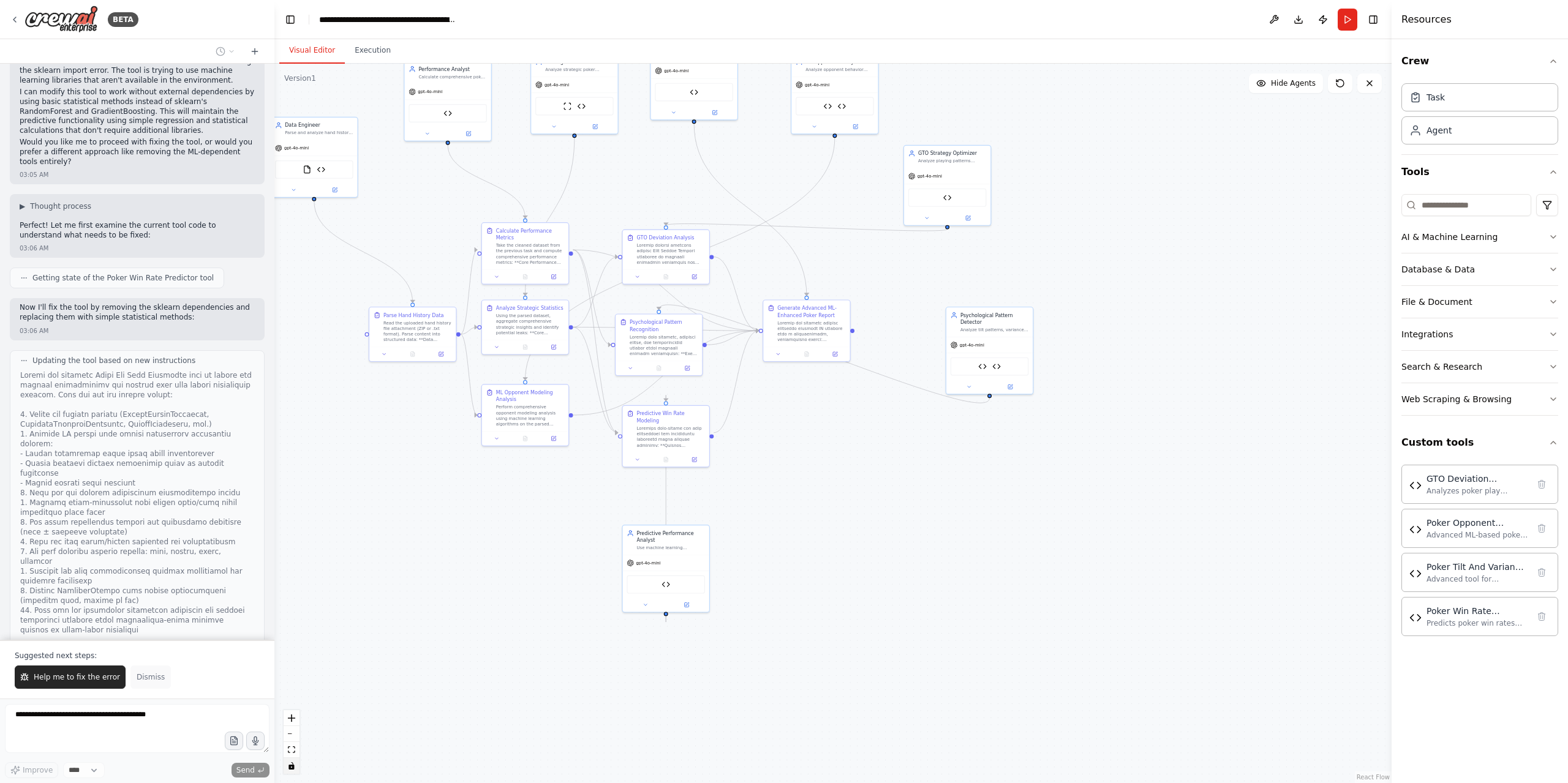
click at [132, 689] on div "BETA Hello! I'm the CrewAI assistant. What kind of automation do you want to bu…" at bounding box center [137, 391] width 274 height 783
click at [136, 676] on span "Dismiss" at bounding box center [150, 676] width 28 height 9
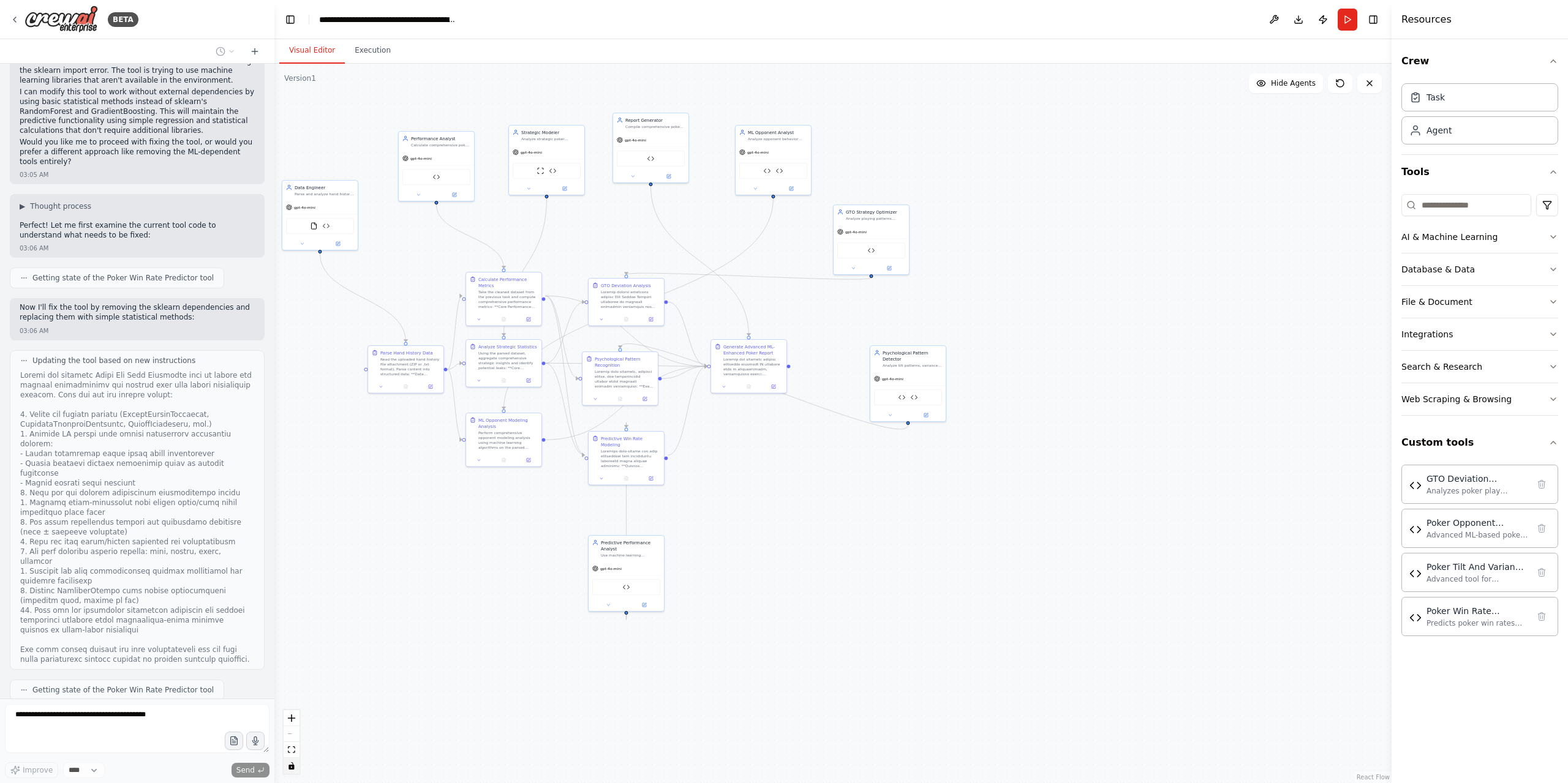
click at [145, 601] on div at bounding box center [137, 517] width 234 height 294
drag, startPoint x: 143, startPoint y: 599, endPoint x: 171, endPoint y: 595, distance: 28.3
click at [171, 595] on div at bounding box center [137, 517] width 234 height 294
click at [1540, 612] on icon at bounding box center [1541, 615] width 7 height 8
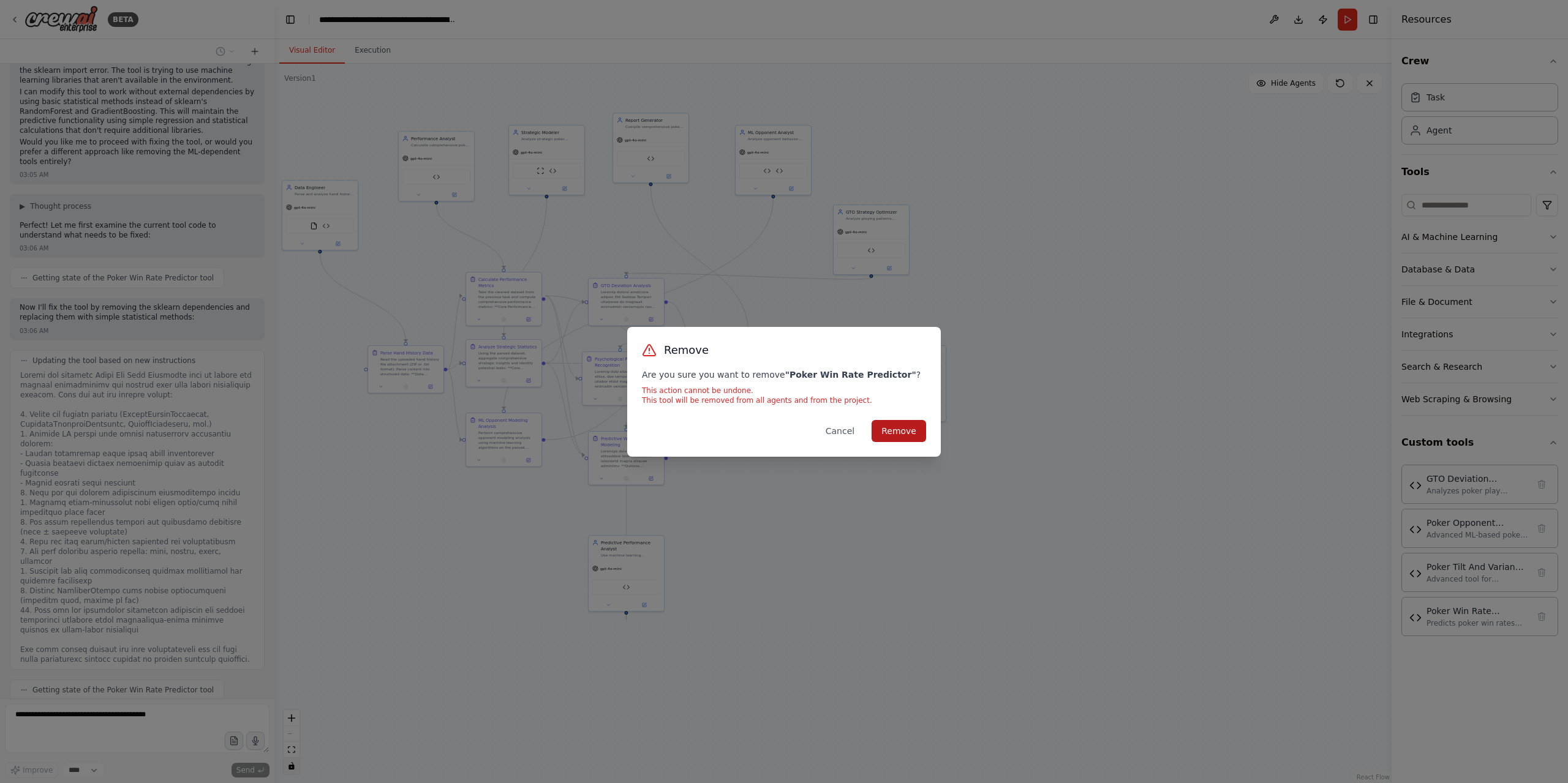
click at [895, 434] on button "Remove" at bounding box center [898, 431] width 54 height 22
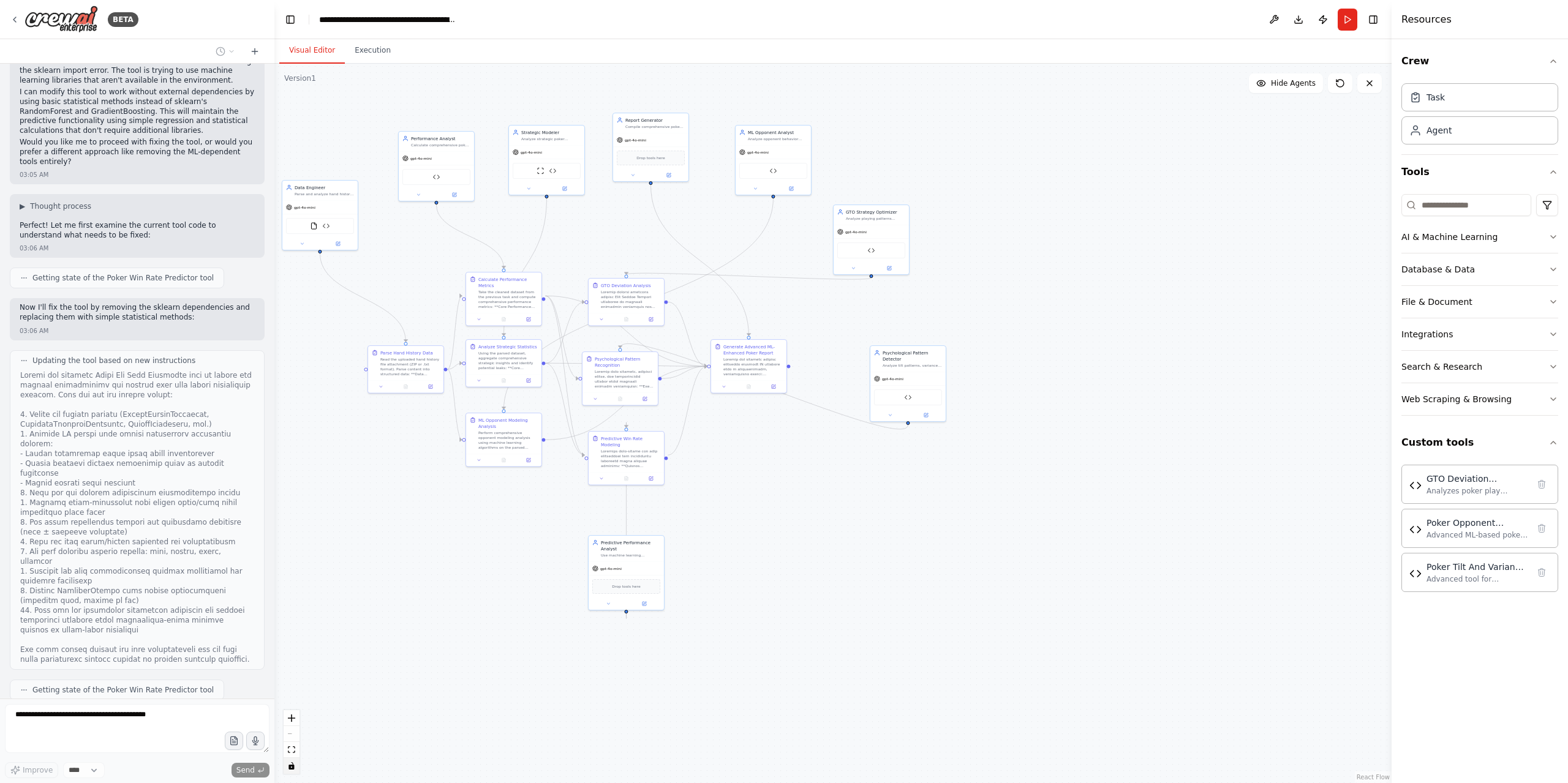
click at [133, 703] on form "Improve **** Send" at bounding box center [137, 741] width 274 height 84
click at [253, 49] on icon at bounding box center [254, 51] width 9 height 9
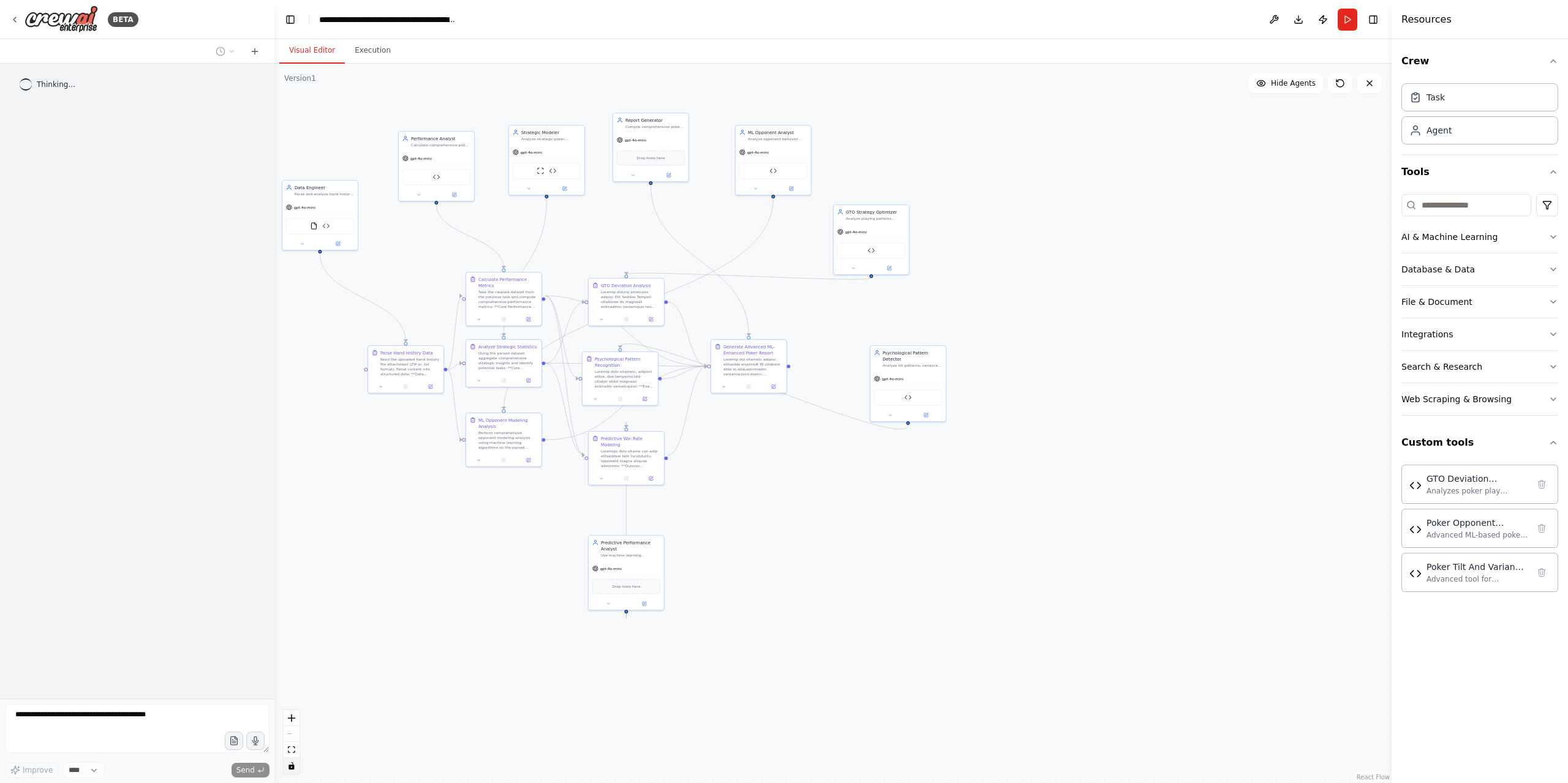
scroll to position [0, 0]
drag, startPoint x: 20, startPoint y: 488, endPoint x: -11, endPoint y: 485, distance: 31.1
click at [0, 485] on html "**********" at bounding box center [784, 391] width 1568 height 783
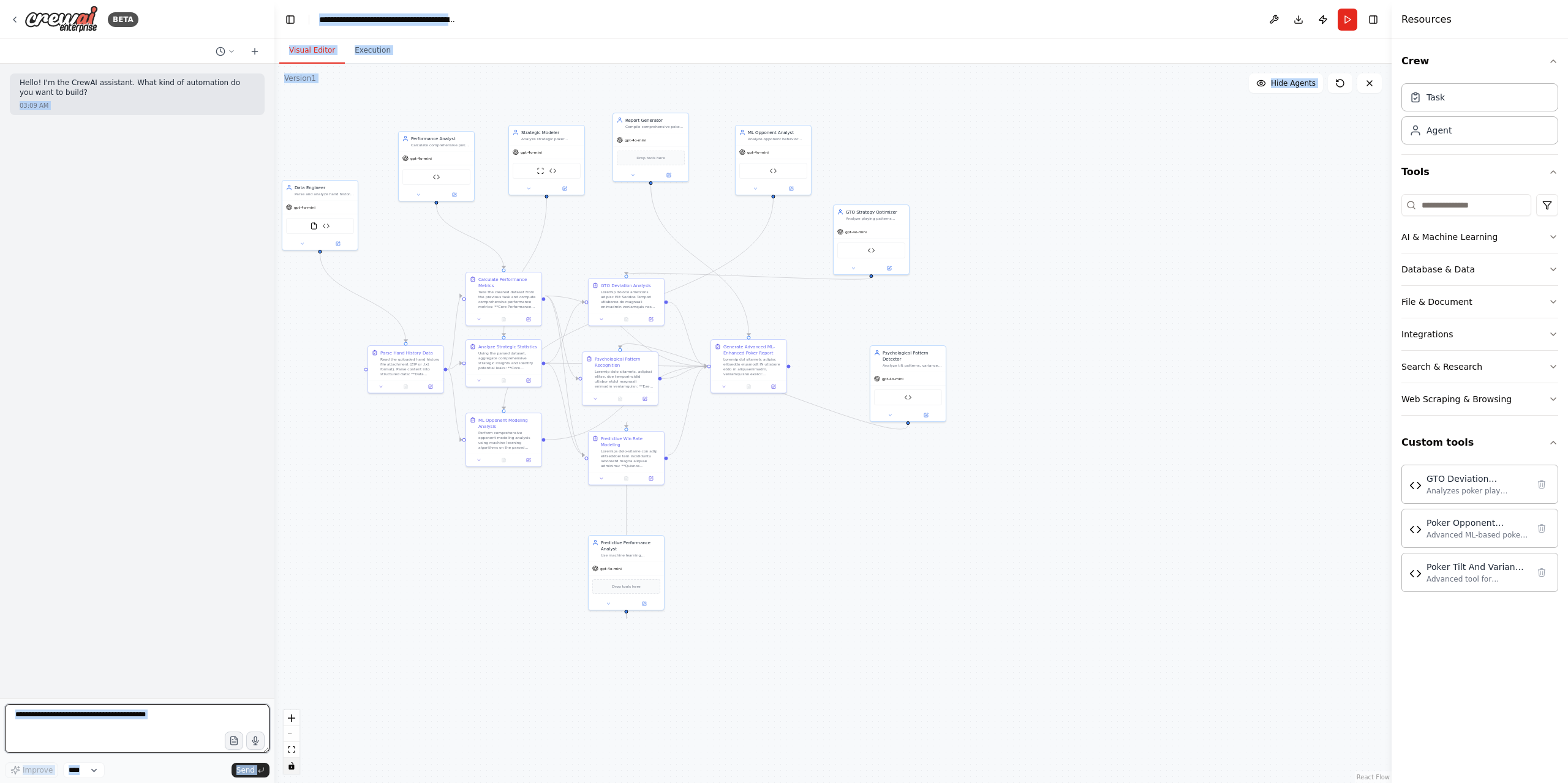
click at [166, 732] on textarea at bounding box center [137, 728] width 264 height 49
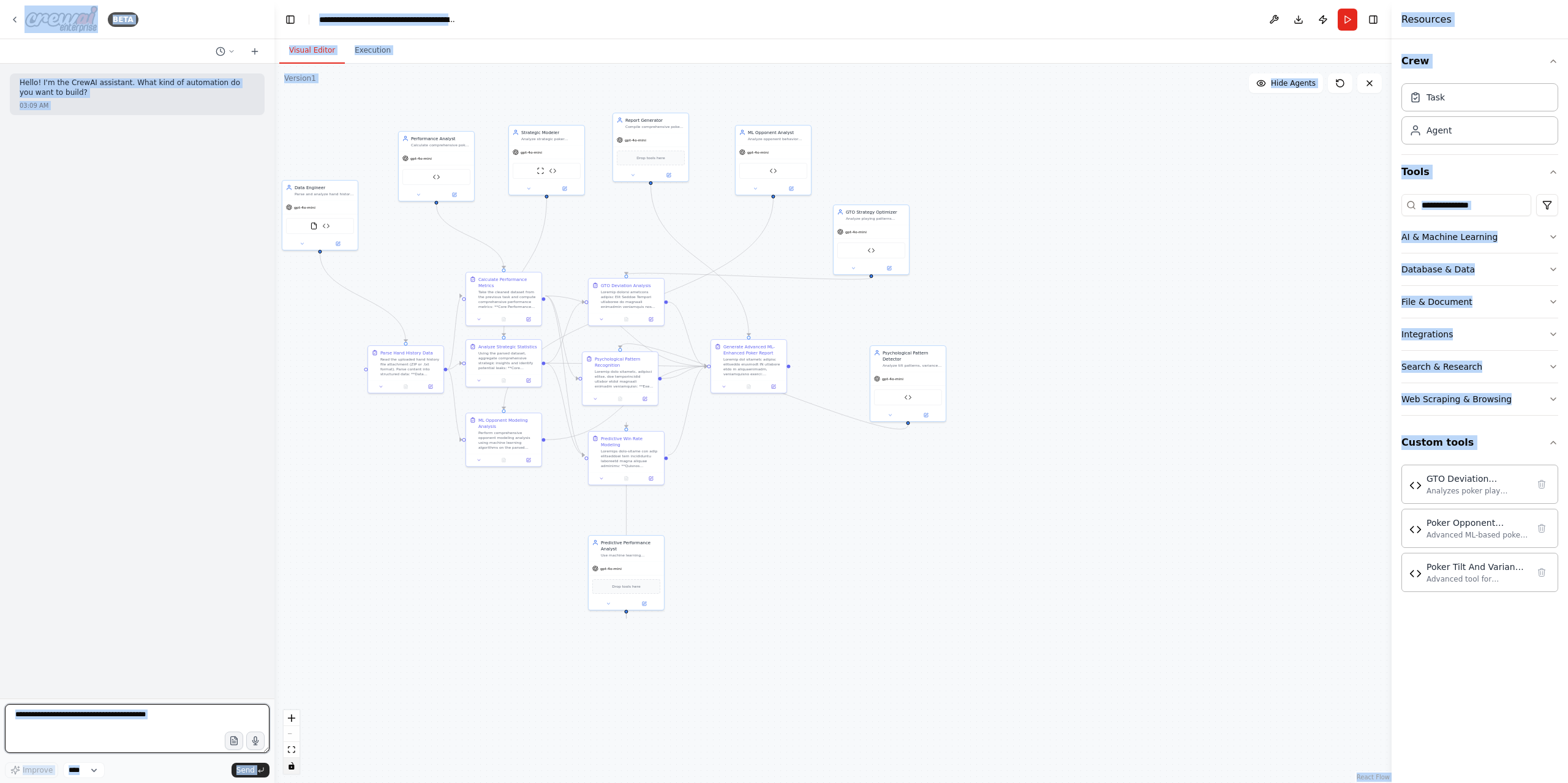
click at [151, 708] on textarea at bounding box center [137, 728] width 264 height 49
click at [133, 708] on textarea at bounding box center [137, 728] width 264 height 49
drag, startPoint x: 132, startPoint y: 708, endPoint x: 131, endPoint y: 722, distance: 14.0
click at [131, 722] on textarea at bounding box center [137, 728] width 264 height 49
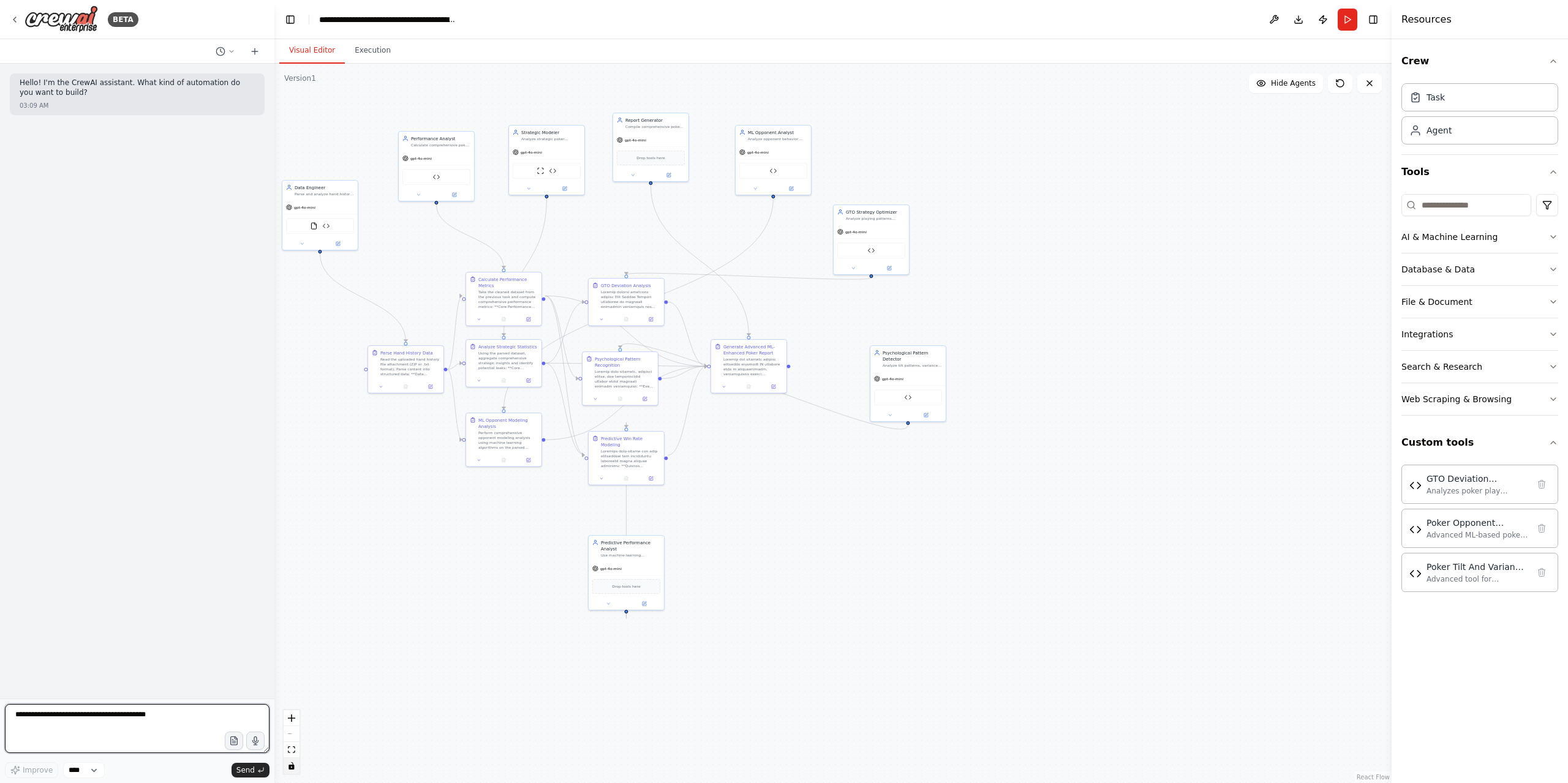
click at [131, 722] on textarea at bounding box center [137, 728] width 264 height 49
click at [147, 711] on textarea at bounding box center [137, 728] width 264 height 49
paste textarea "**********"
type textarea "**********"
click at [100, 725] on textarea at bounding box center [137, 728] width 264 height 49
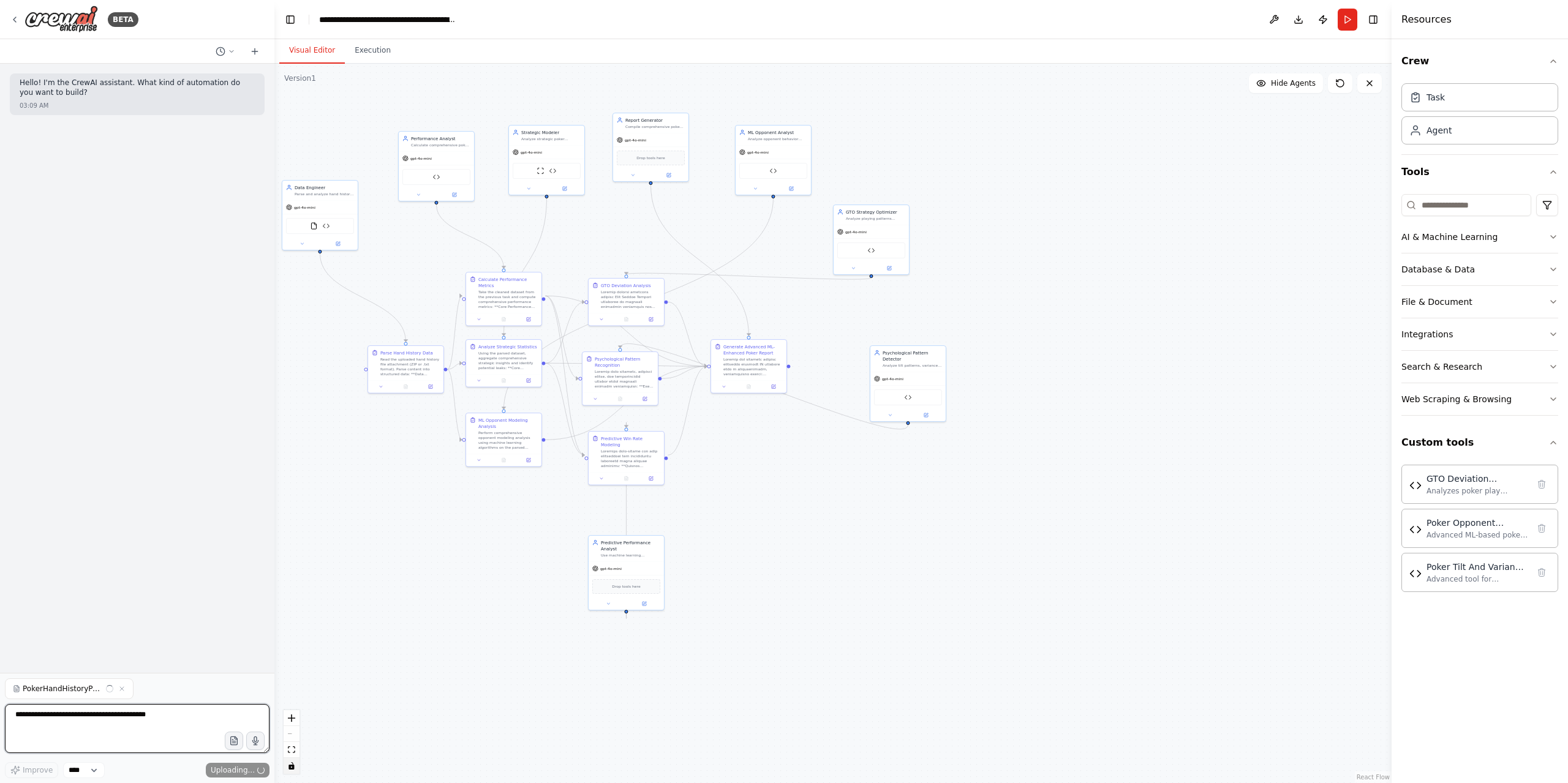
click at [100, 717] on textarea at bounding box center [137, 728] width 264 height 49
type textarea "**********"
click at [248, 769] on span "Send" at bounding box center [245, 769] width 18 height 9
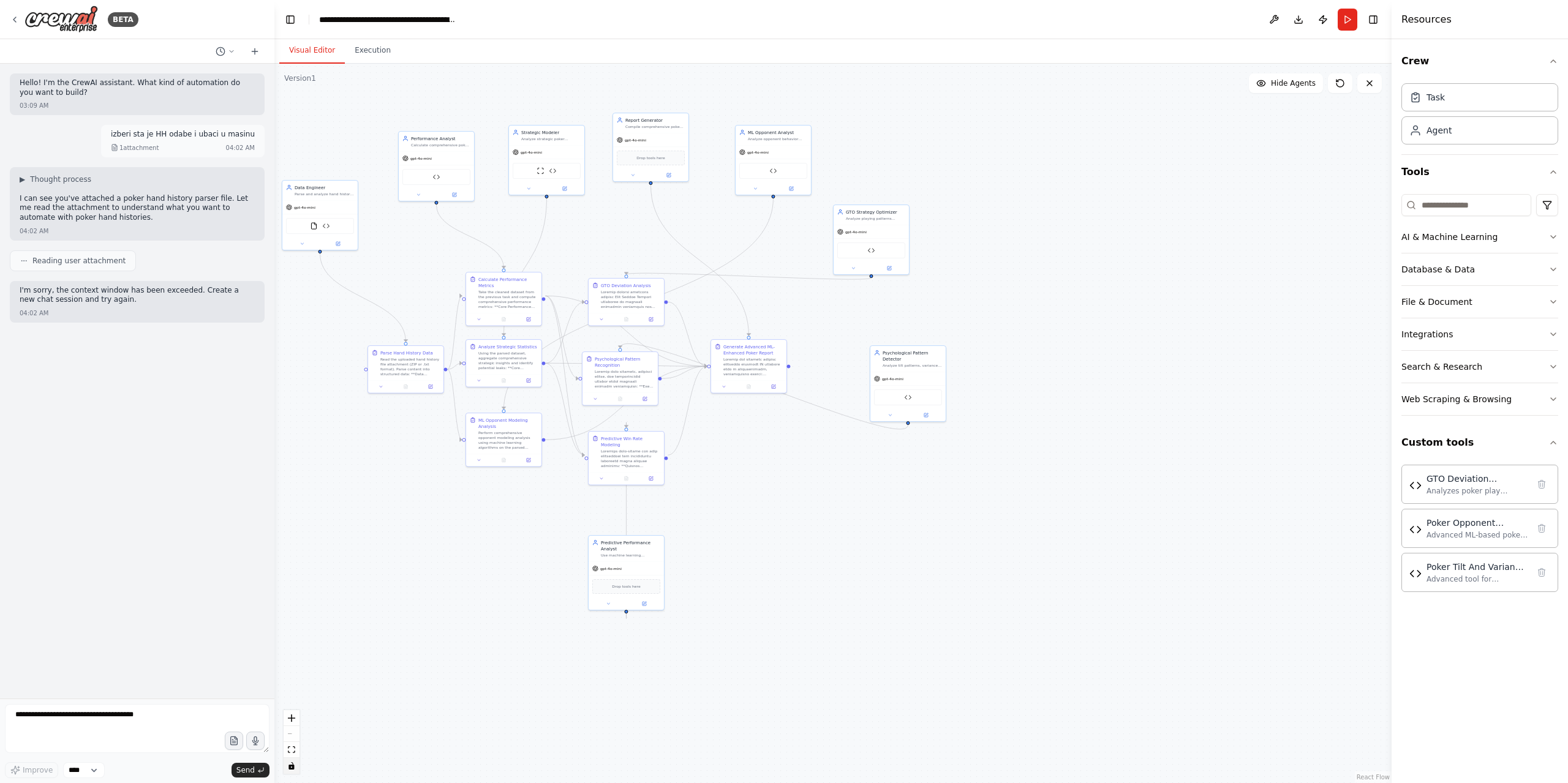
click at [242, 52] on div at bounding box center [237, 52] width 54 height 15
click at [231, 46] on button at bounding box center [225, 52] width 29 height 15
click at [201, 155] on span "Based on the last automation run, please analyze the error, and if applicable, …" at bounding box center [173, 155] width 80 height 9
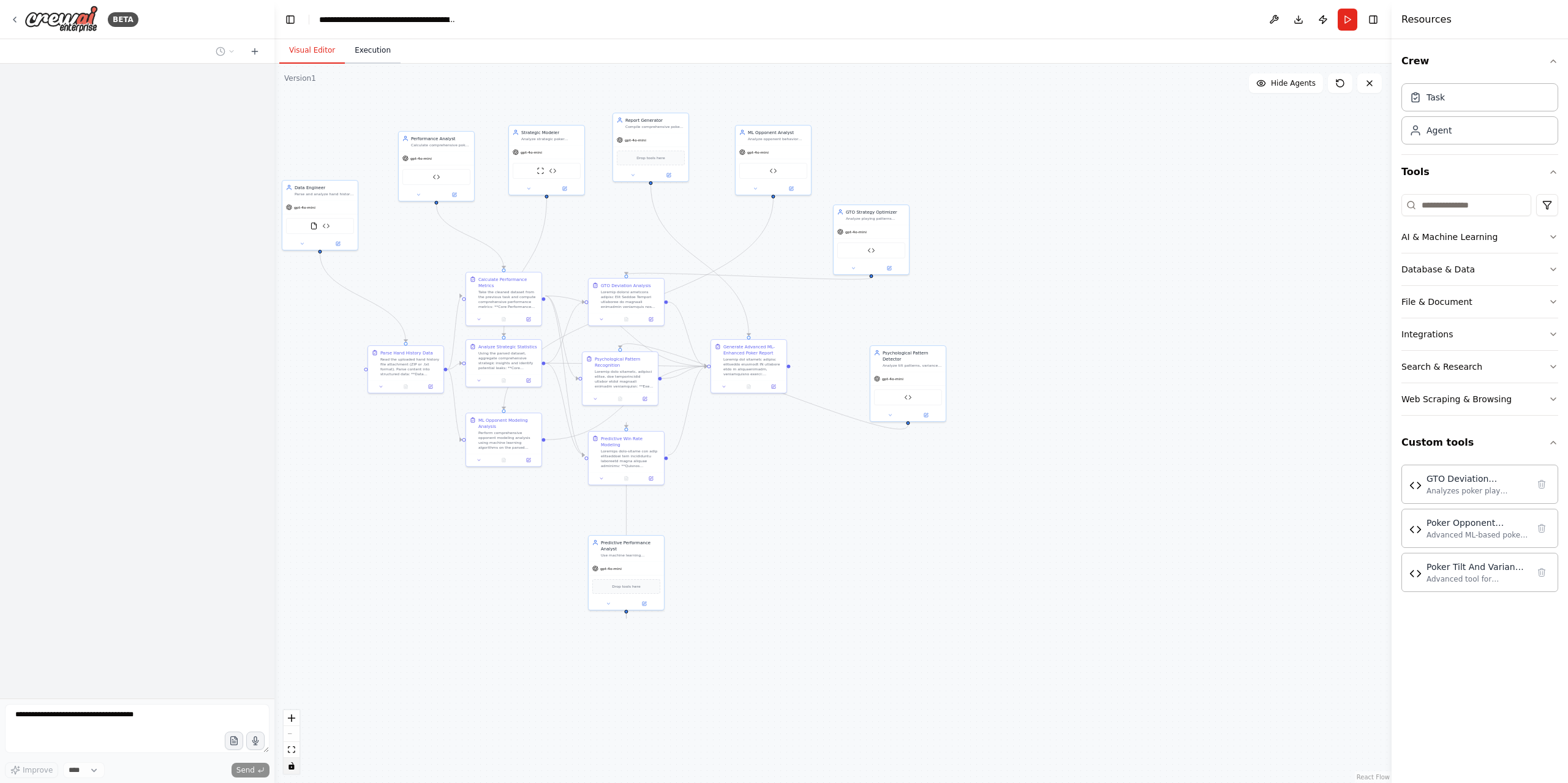
click at [366, 49] on button "Execution" at bounding box center [372, 50] width 56 height 25
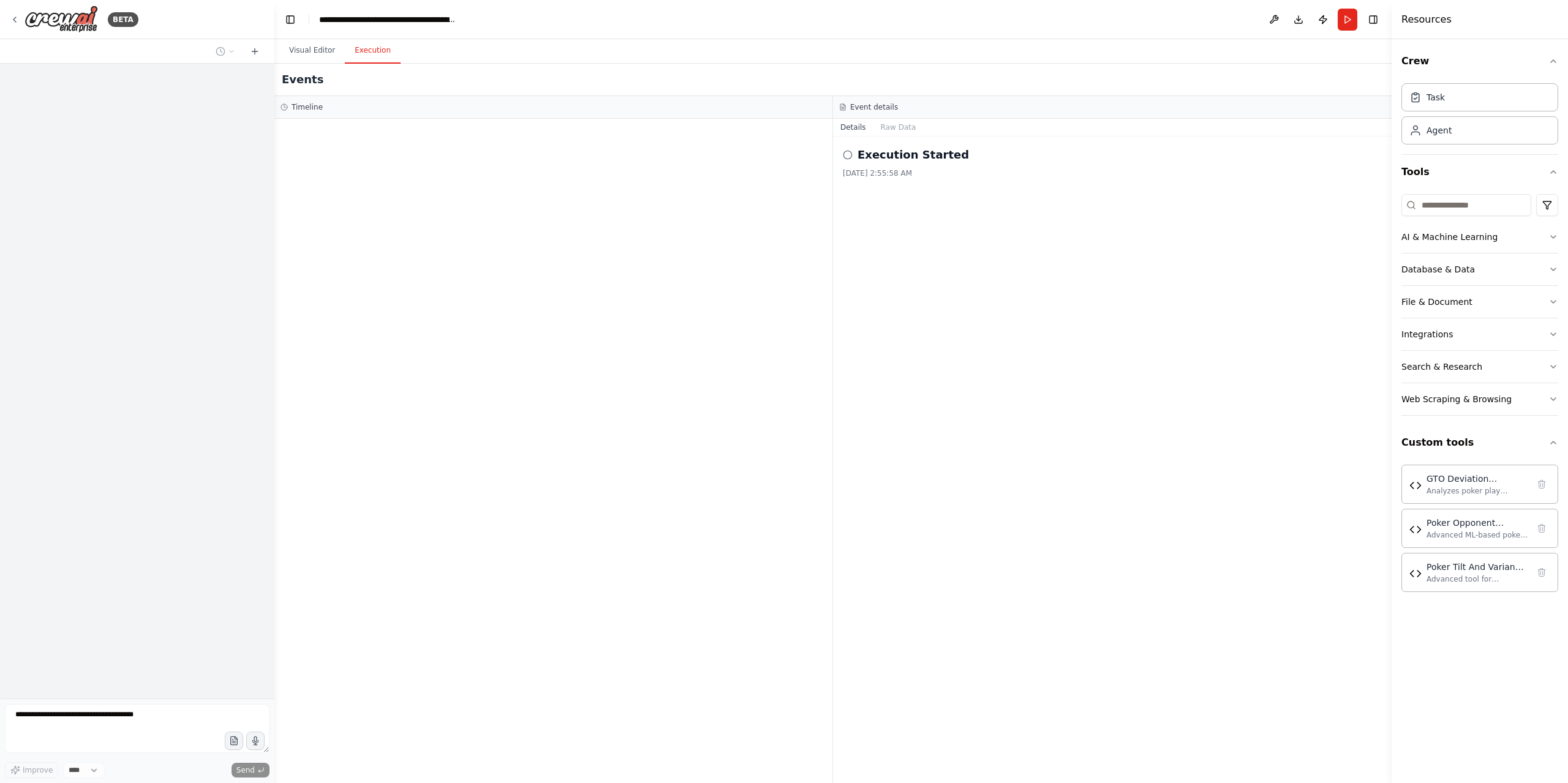
click at [852, 157] on div "Execution Started" at bounding box center [1112, 155] width 539 height 17
drag, startPoint x: 852, startPoint y: 157, endPoint x: 882, endPoint y: 135, distance: 37.2
click at [855, 156] on div "Execution Started" at bounding box center [1112, 155] width 539 height 17
click at [141, 699] on div at bounding box center [137, 381] width 274 height 635
drag, startPoint x: 269, startPoint y: 52, endPoint x: 262, endPoint y: 54, distance: 7.3
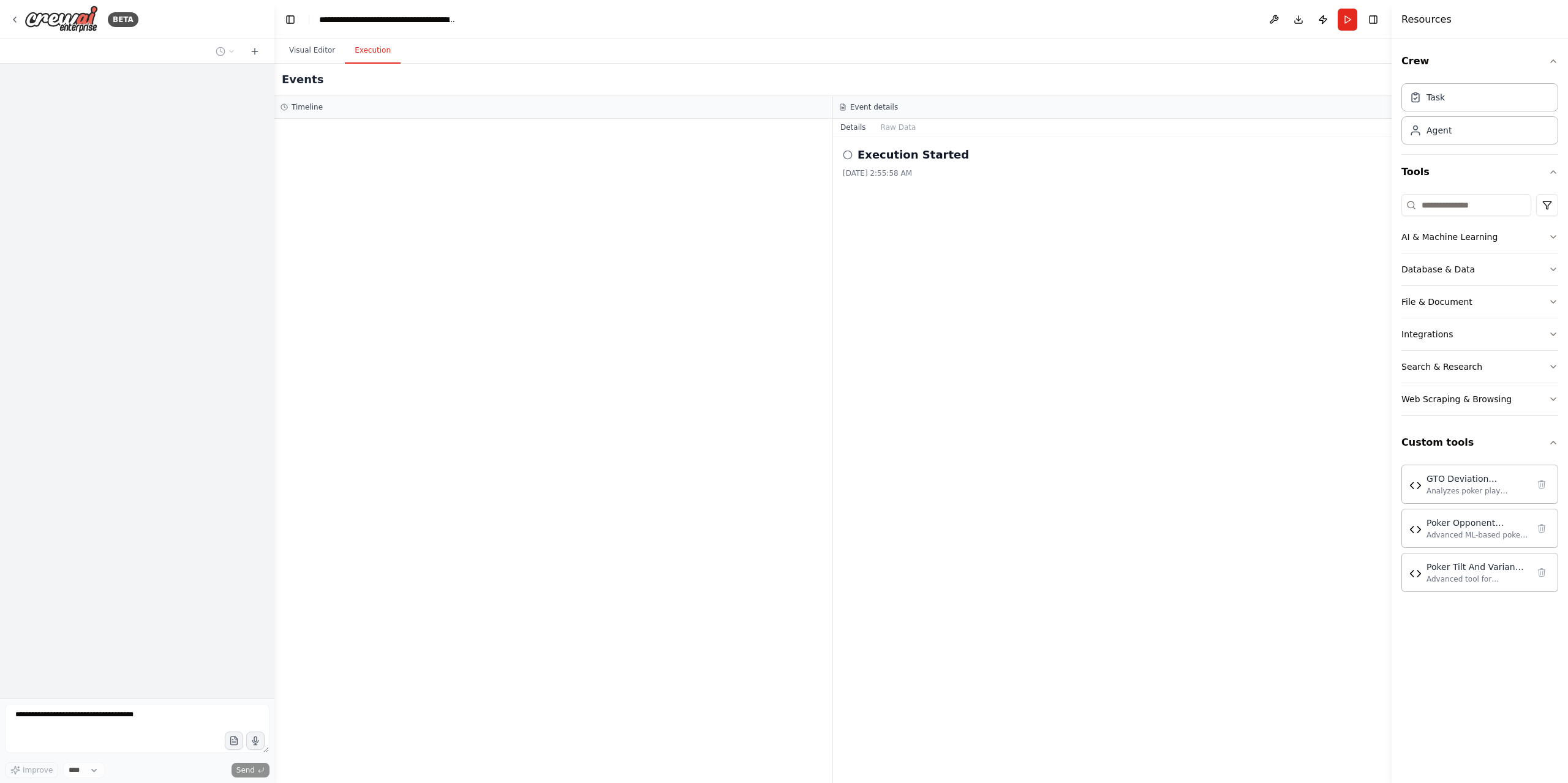
click at [270, 52] on div "**********" at bounding box center [784, 391] width 1568 height 783
click at [256, 55] on button at bounding box center [250, 52] width 20 height 15
click at [253, 46] on icon at bounding box center [250, 51] width 9 height 9
click at [249, 52] on icon at bounding box center [250, 52] width 6 height 0
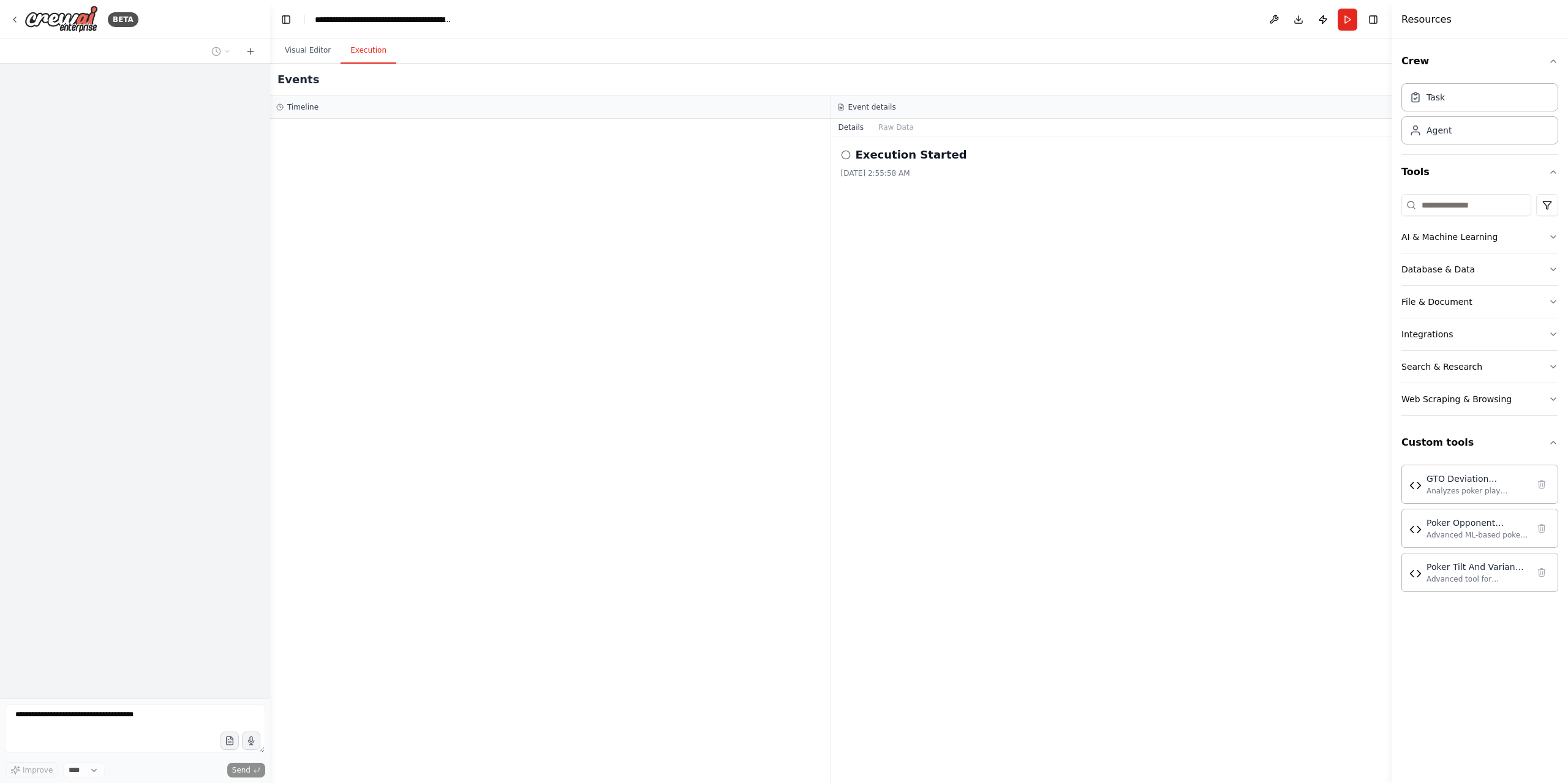
click at [406, 9] on header "**********" at bounding box center [830, 20] width 1122 height 39
click at [194, 232] on div at bounding box center [135, 381] width 270 height 635
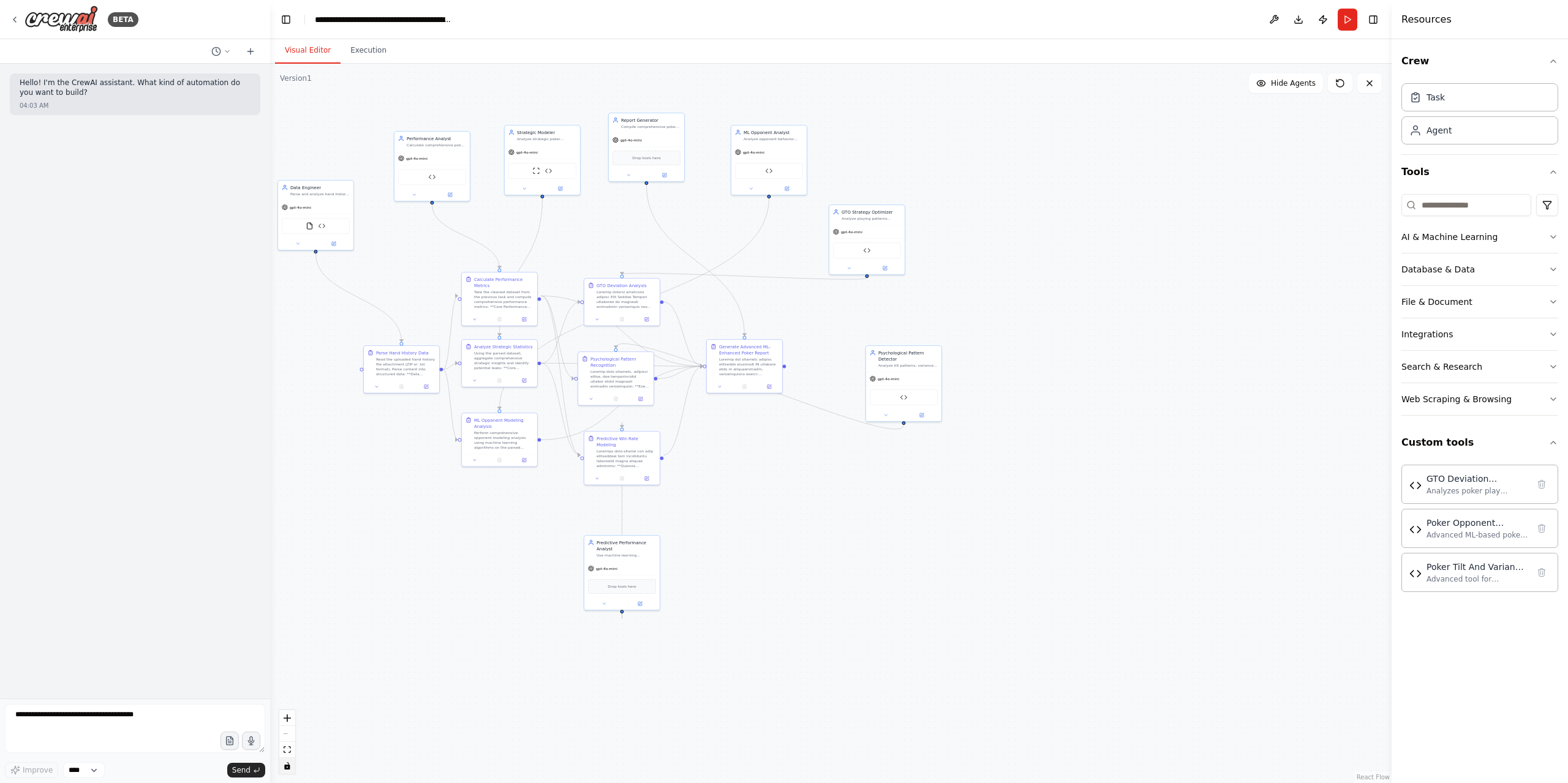
click at [295, 57] on button "Visual Editor" at bounding box center [308, 50] width 65 height 25
drag, startPoint x: 173, startPoint y: 729, endPoint x: 171, endPoint y: 722, distance: 7.3
click at [173, 729] on textarea "**********" at bounding box center [135, 728] width 261 height 49
type textarea "*"
click at [214, 54] on icon at bounding box center [216, 51] width 9 height 9
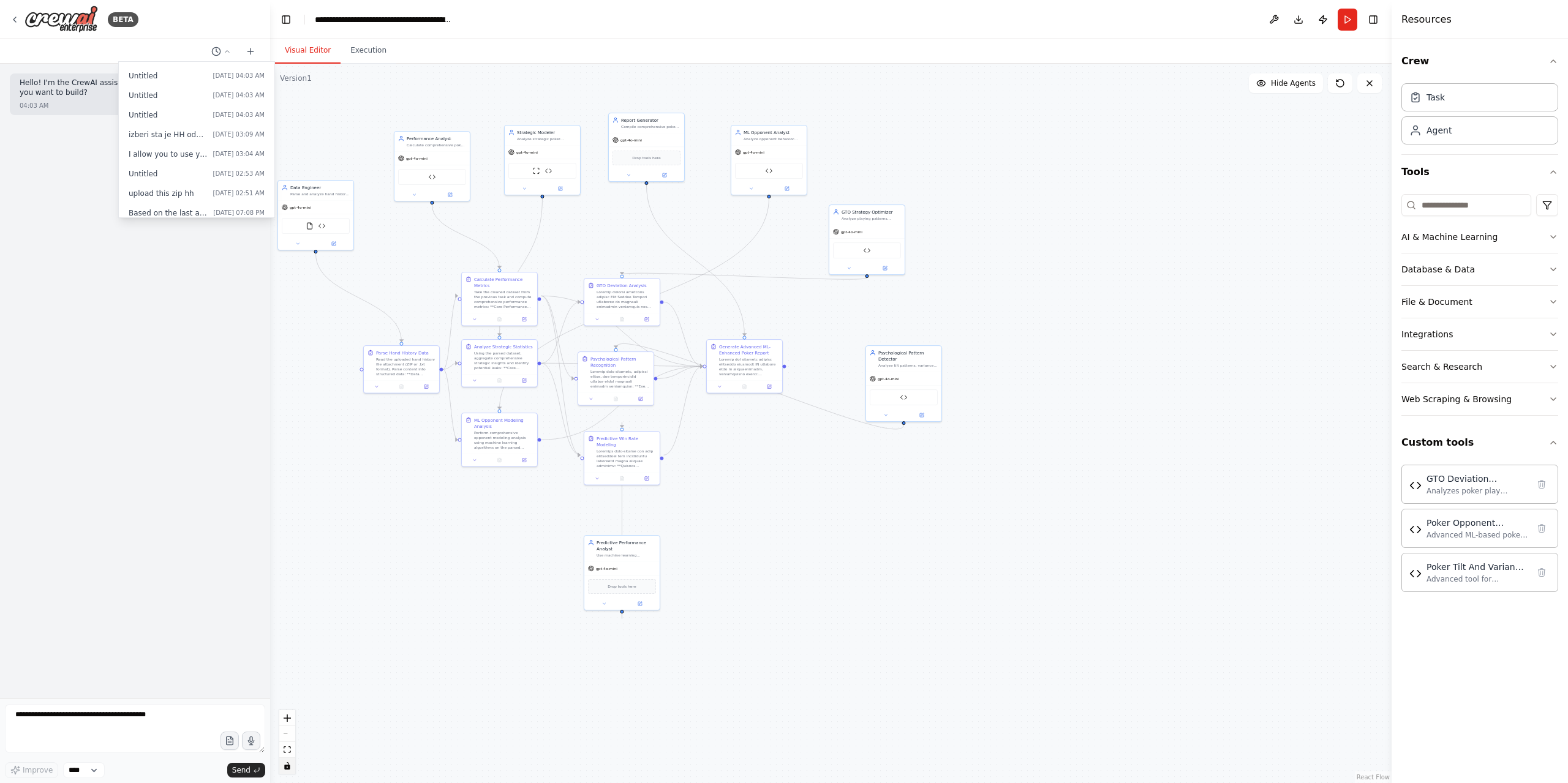
scroll to position [30, 0]
drag, startPoint x: 168, startPoint y: 142, endPoint x: 90, endPoint y: 154, distance: 78.9
click at [59, 182] on div at bounding box center [135, 391] width 270 height 783
click at [109, 716] on textarea at bounding box center [135, 728] width 261 height 49
type textarea "**********"
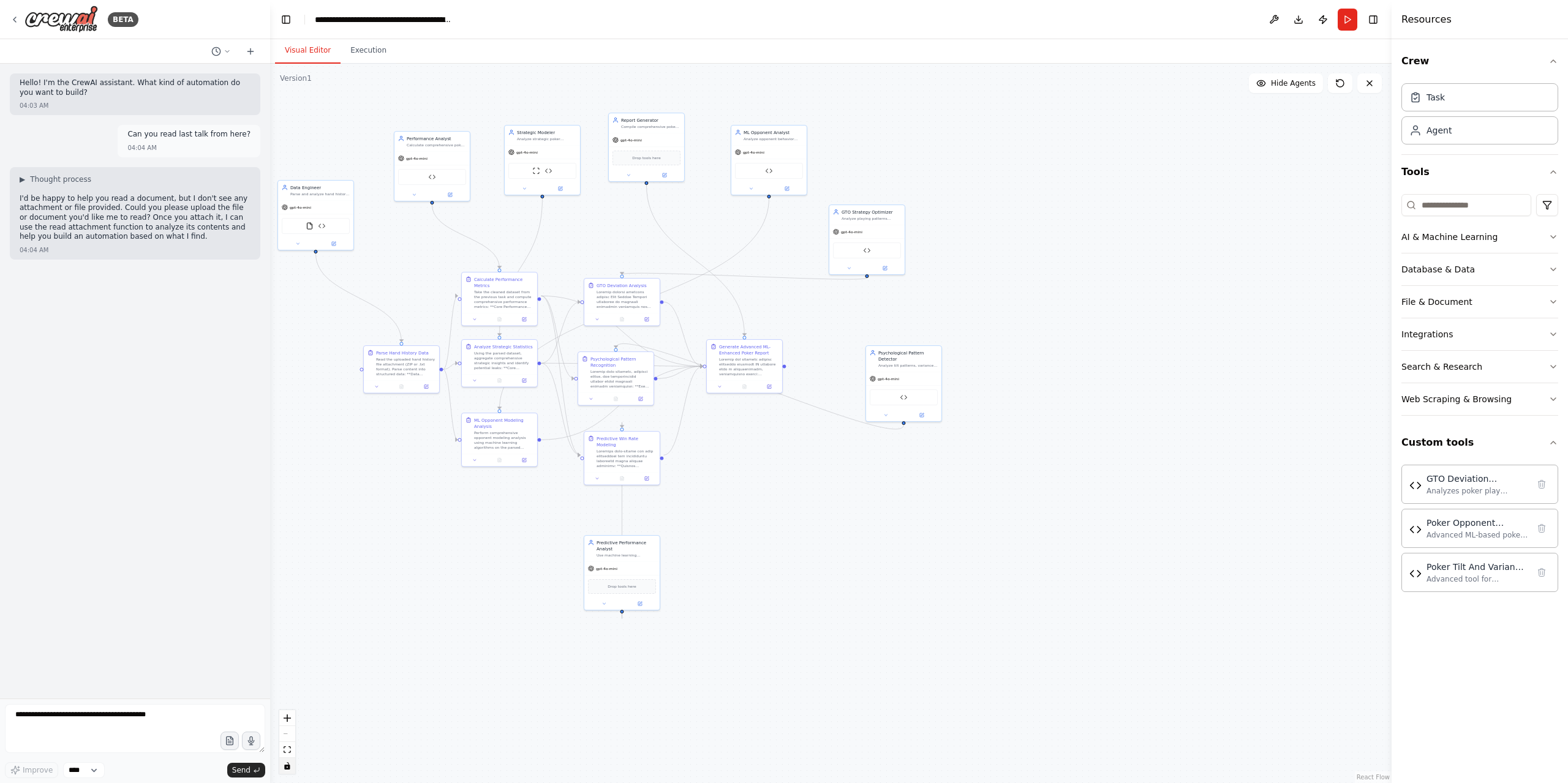
click at [140, 263] on div "Hello! I'm the CrewAI assistant. What kind of automation do you want to build? …" at bounding box center [135, 381] width 270 height 635
click at [224, 48] on icon at bounding box center [227, 52] width 7 height 7
click at [189, 126] on span "izberi sta je HH odabe i ubaci u masinu" at bounding box center [168, 124] width 80 height 9
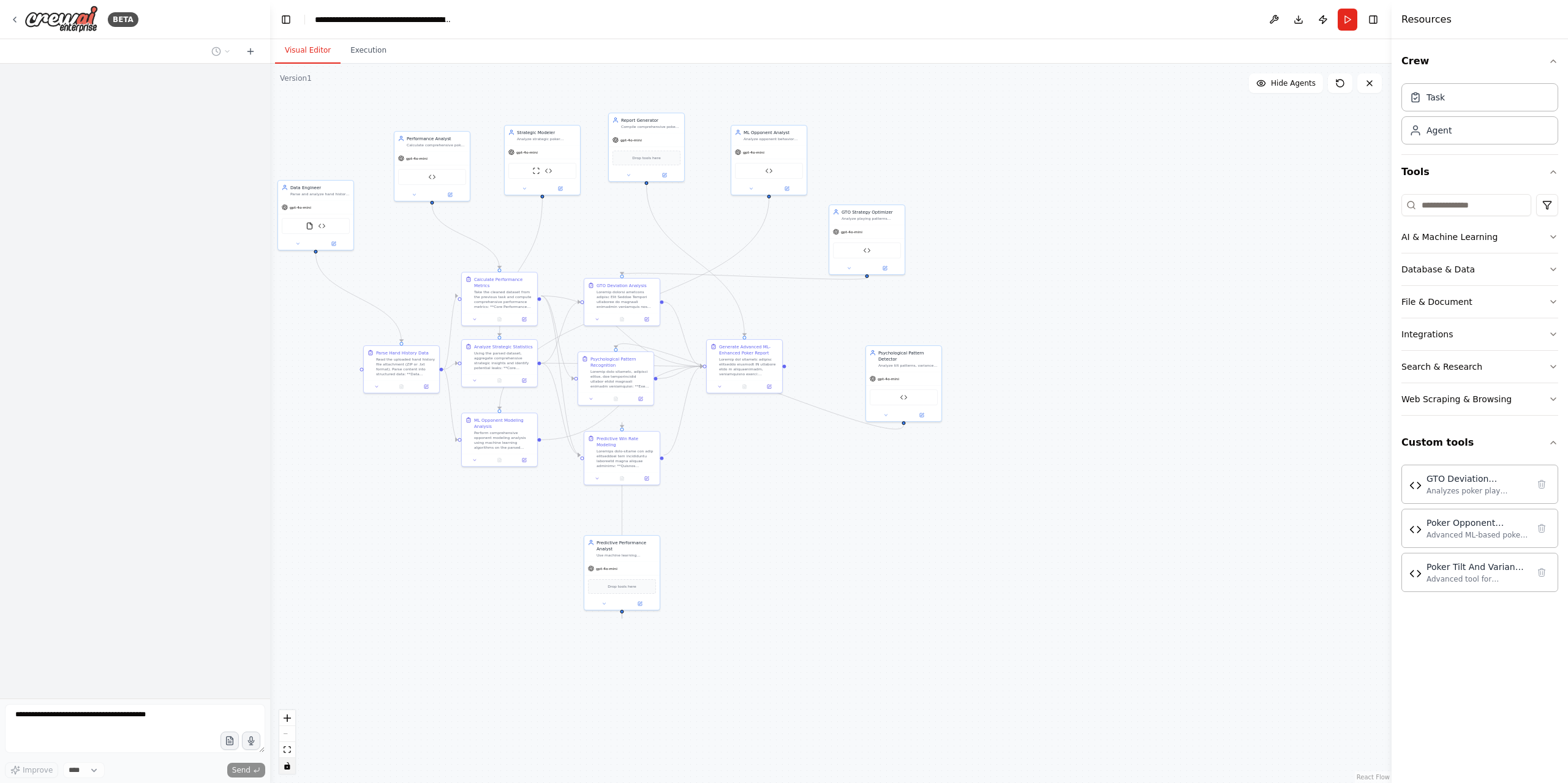
drag, startPoint x: 247, startPoint y: 49, endPoint x: 241, endPoint y: 195, distance: 146.1
click at [243, 49] on button at bounding box center [250, 52] width 20 height 15
click at [251, 43] on div at bounding box center [135, 52] width 270 height 25
click at [251, 53] on icon at bounding box center [250, 51] width 9 height 9
click at [250, 46] on icon at bounding box center [250, 51] width 9 height 9
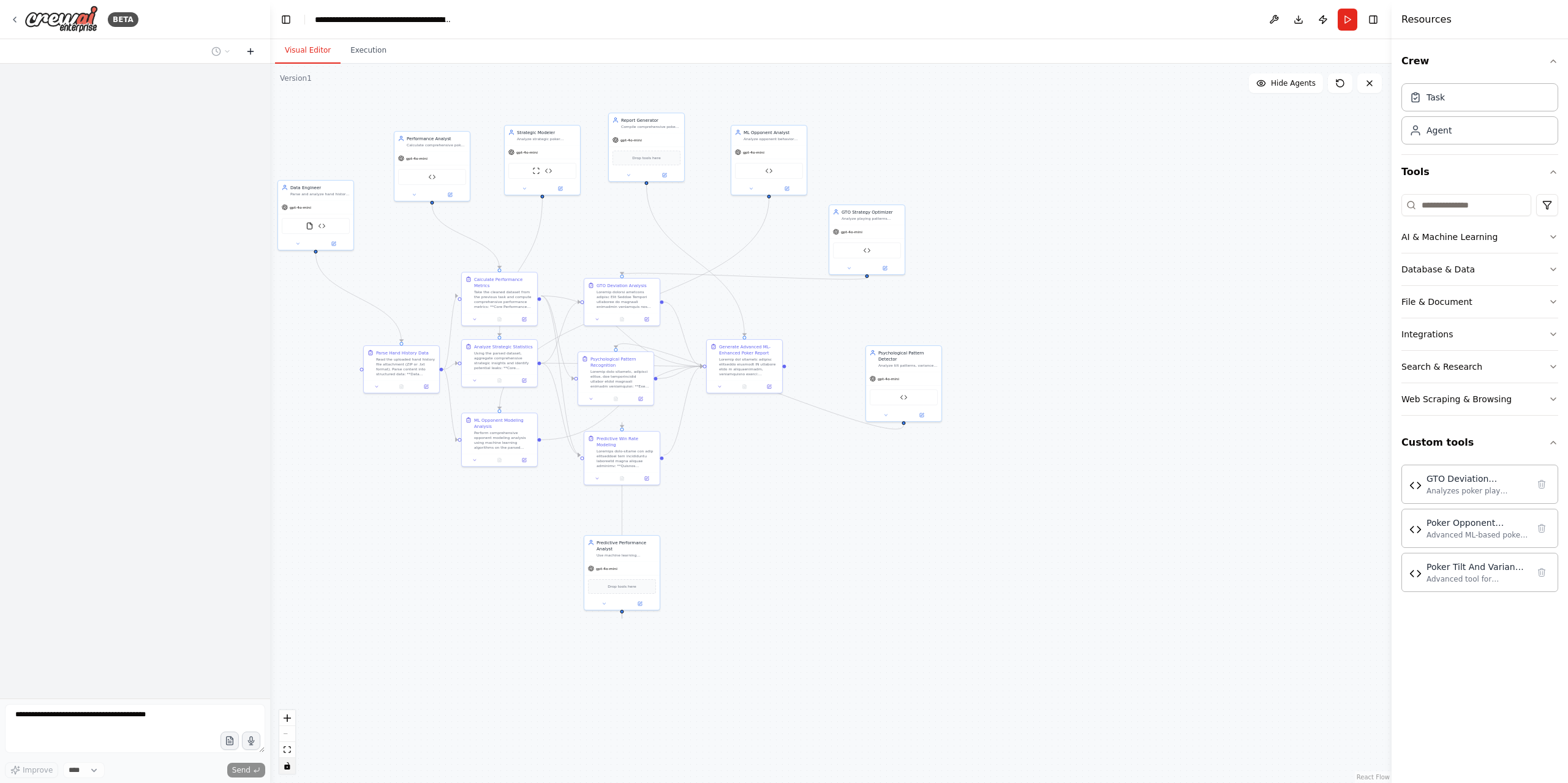
click at [250, 46] on icon at bounding box center [250, 51] width 9 height 9
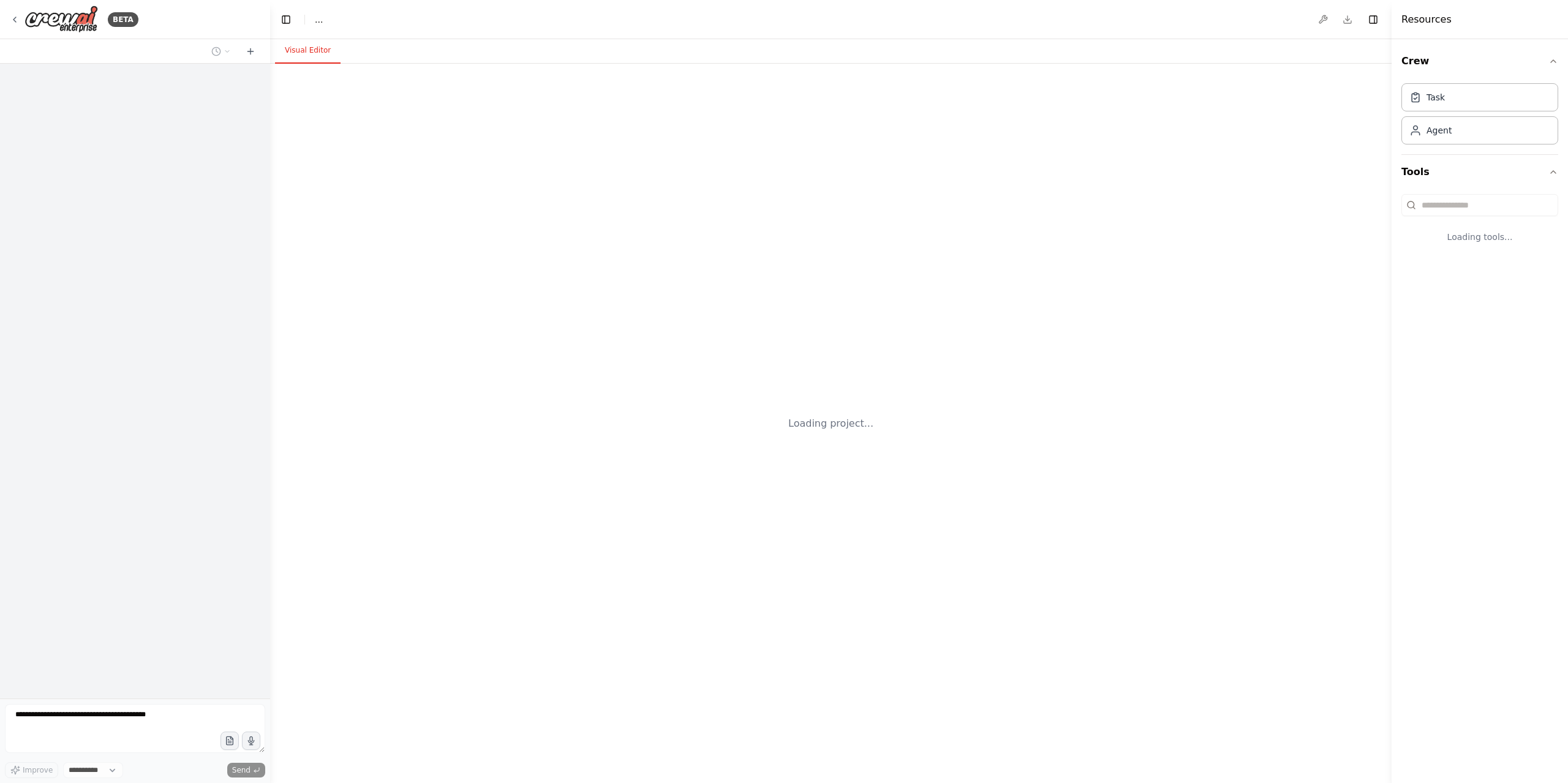
select select "****"
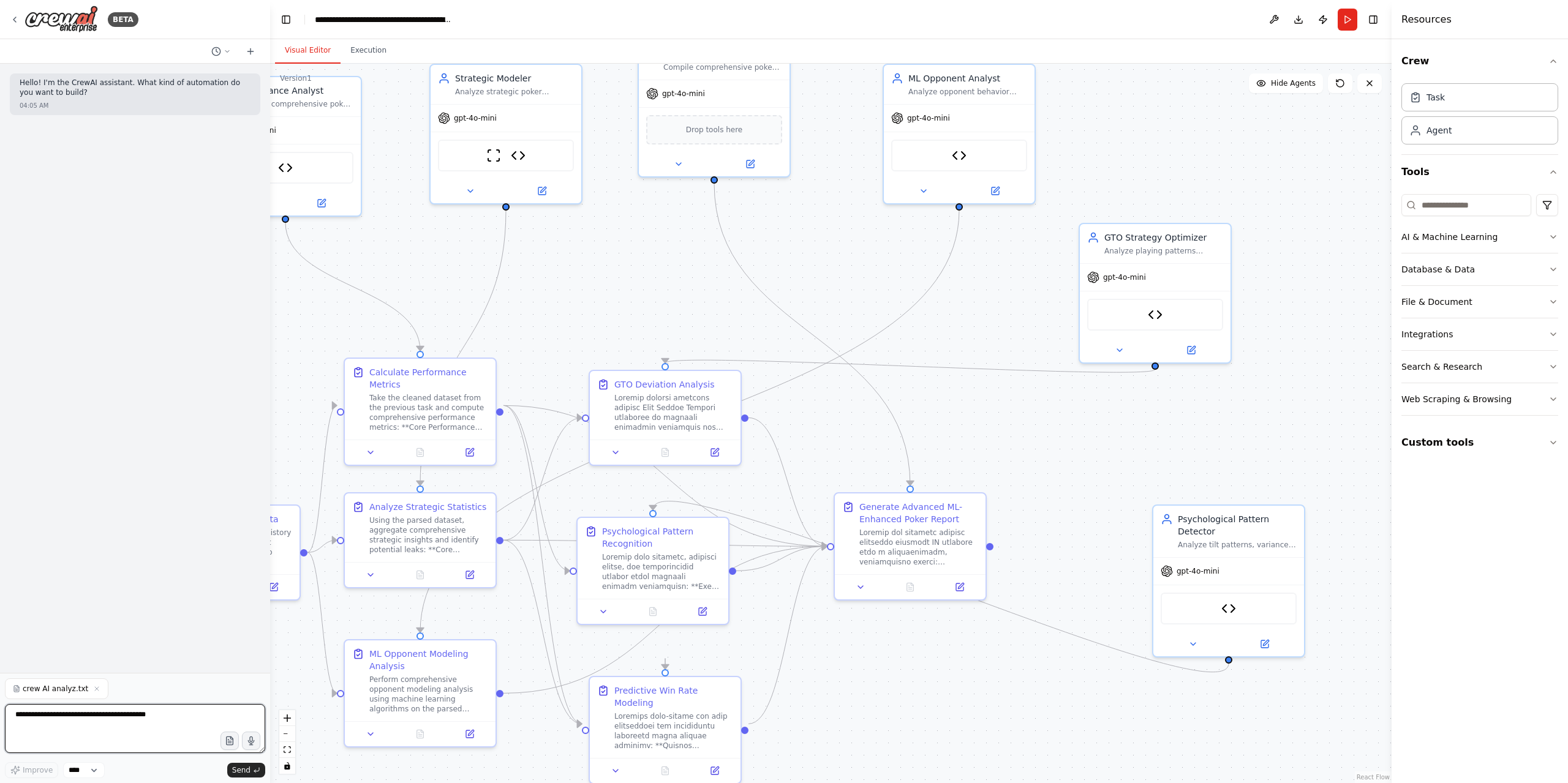
click at [159, 722] on textarea at bounding box center [135, 728] width 261 height 49
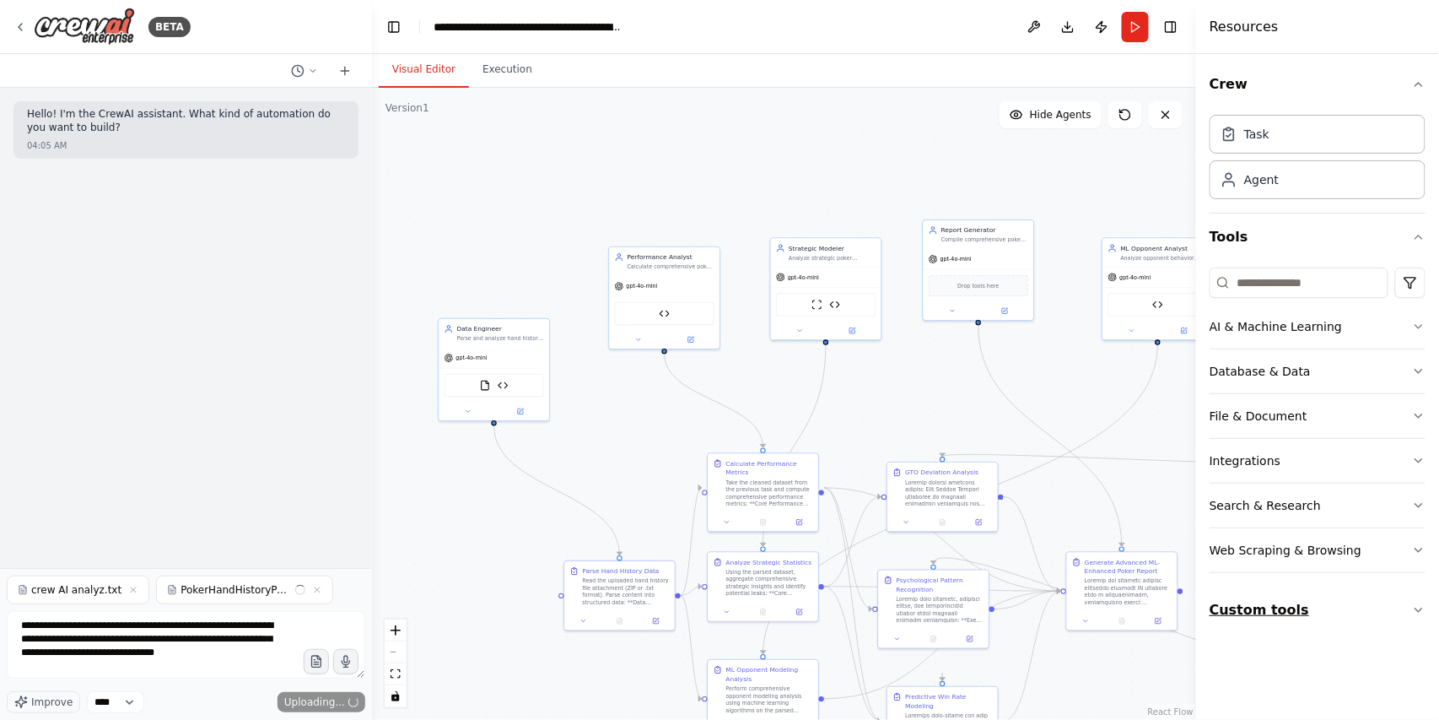
click at [1346, 613] on button "Custom tools" at bounding box center [1318, 609] width 216 height 47
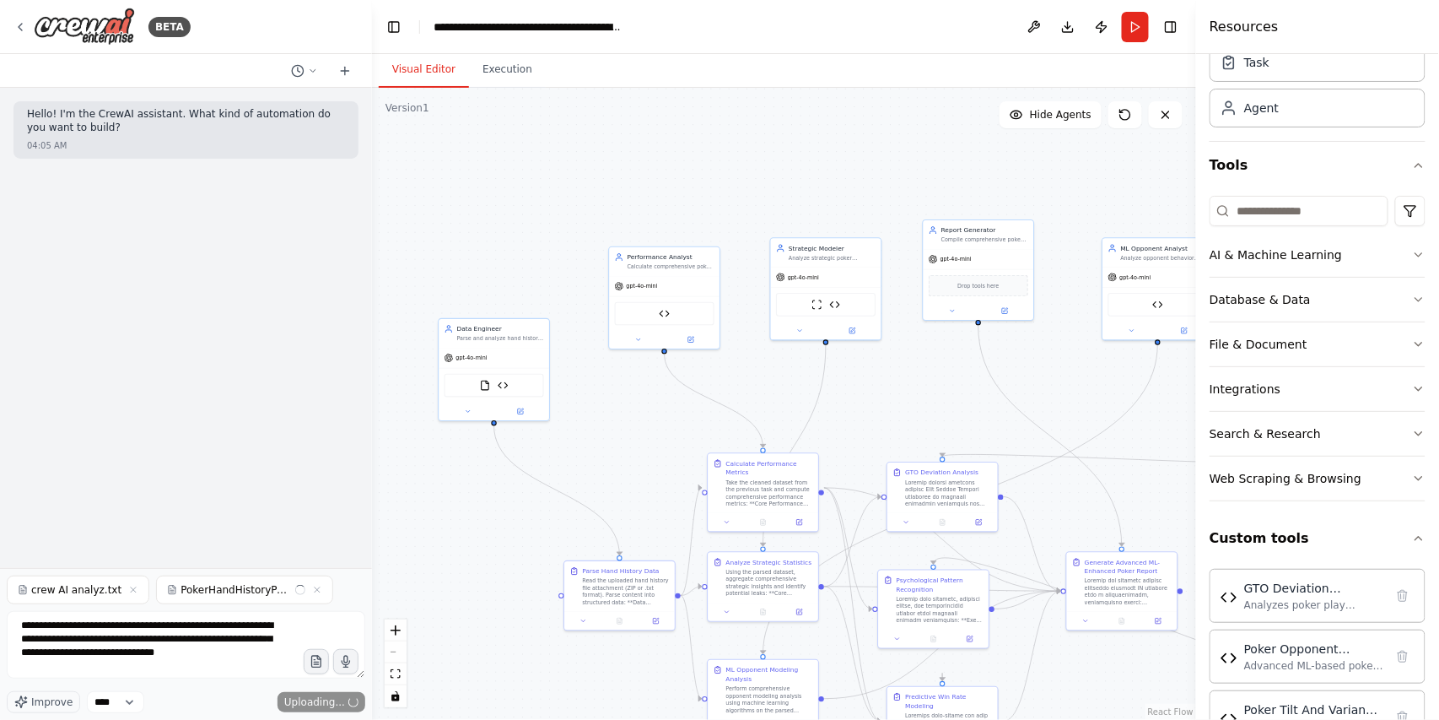
scroll to position [121, 0]
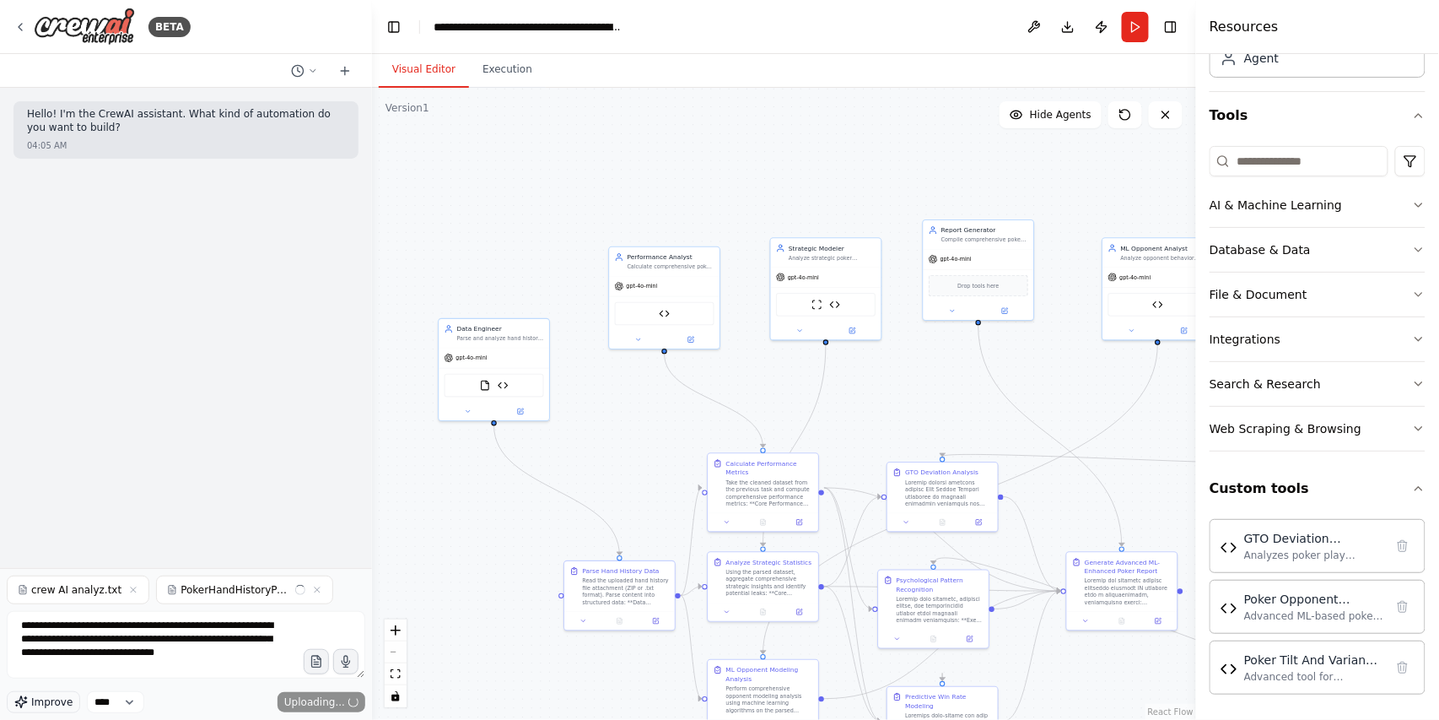
click at [54, 698] on span "Improve" at bounding box center [51, 701] width 41 height 13
click at [229, 661] on textarea "**********" at bounding box center [186, 644] width 359 height 67
type textarea "**********"
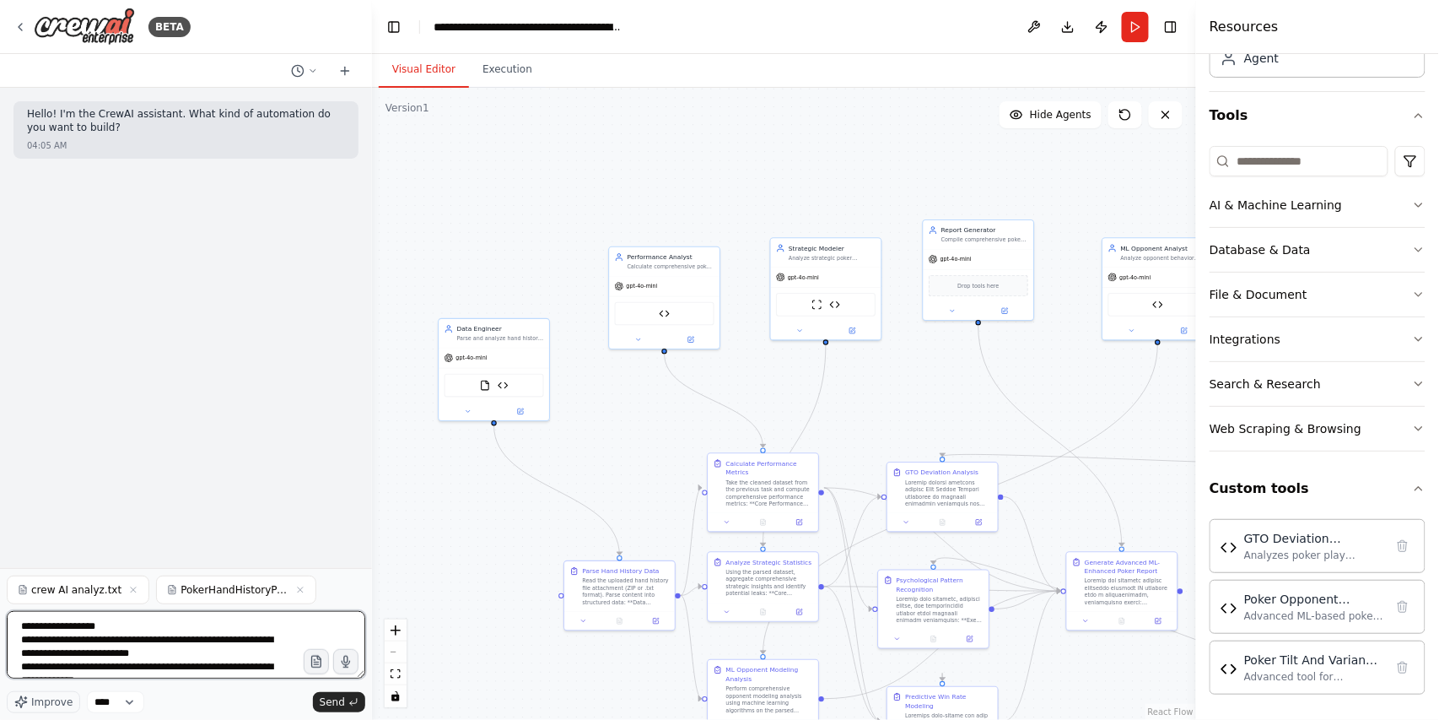
scroll to position [217, 0]
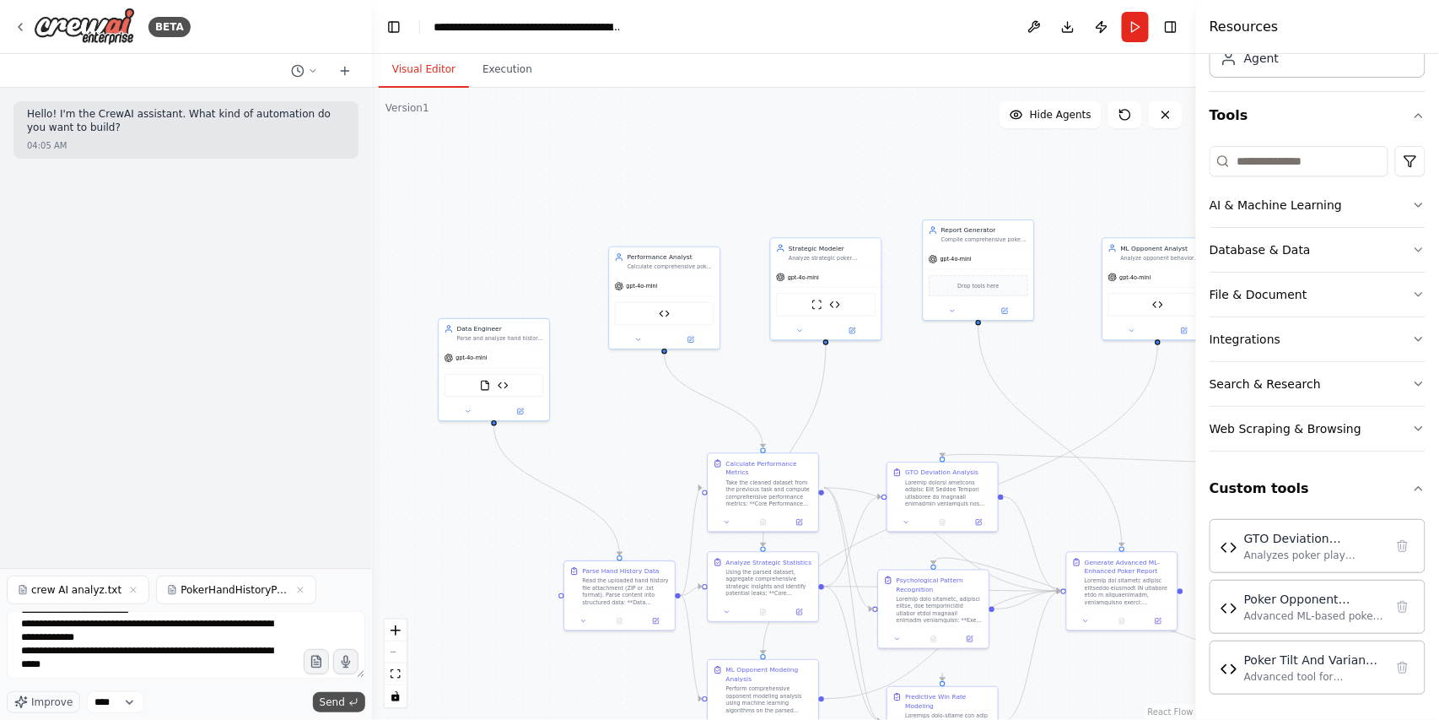
click at [333, 703] on span "Send" at bounding box center [332, 701] width 25 height 13
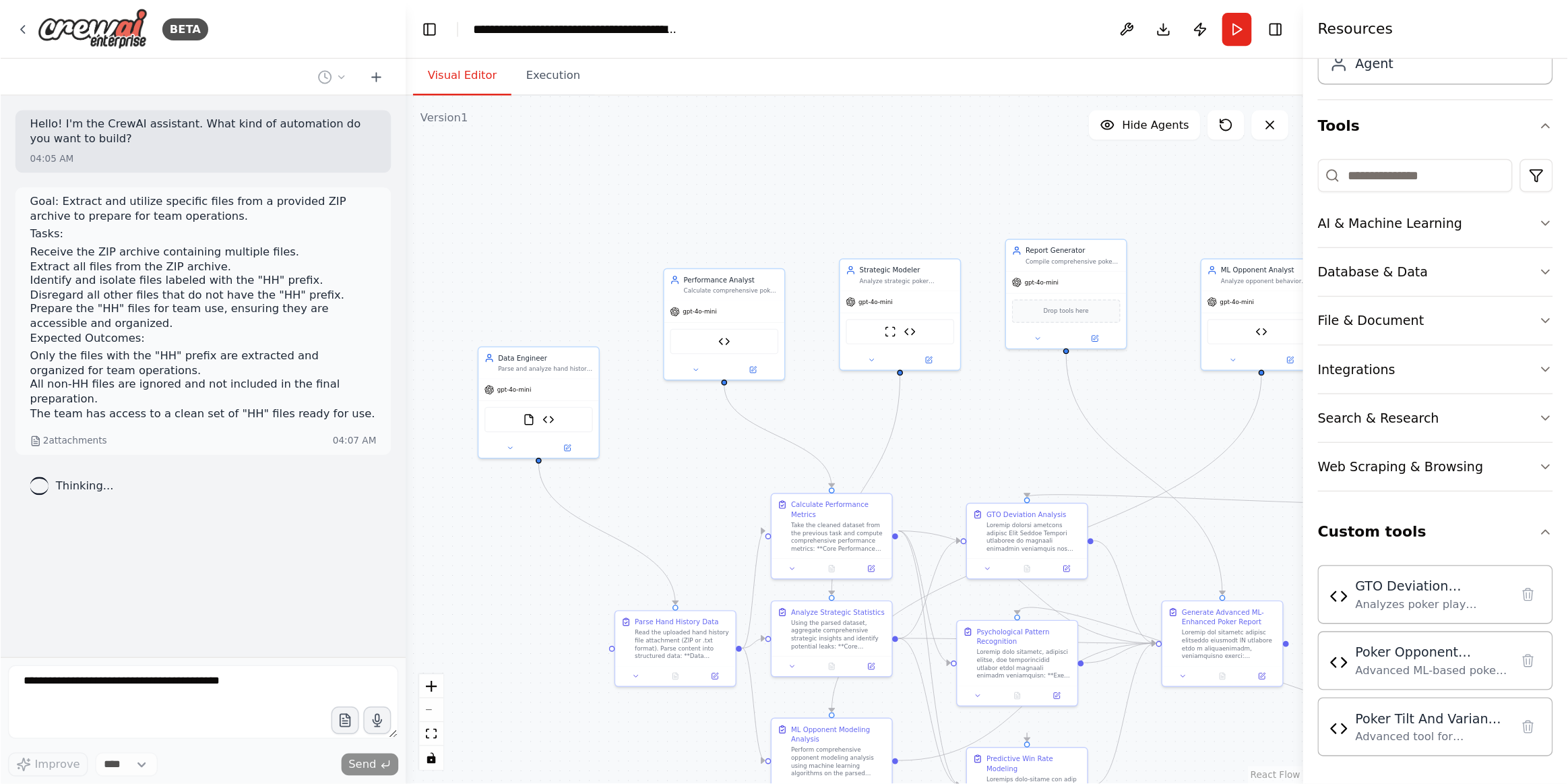
scroll to position [0, 0]
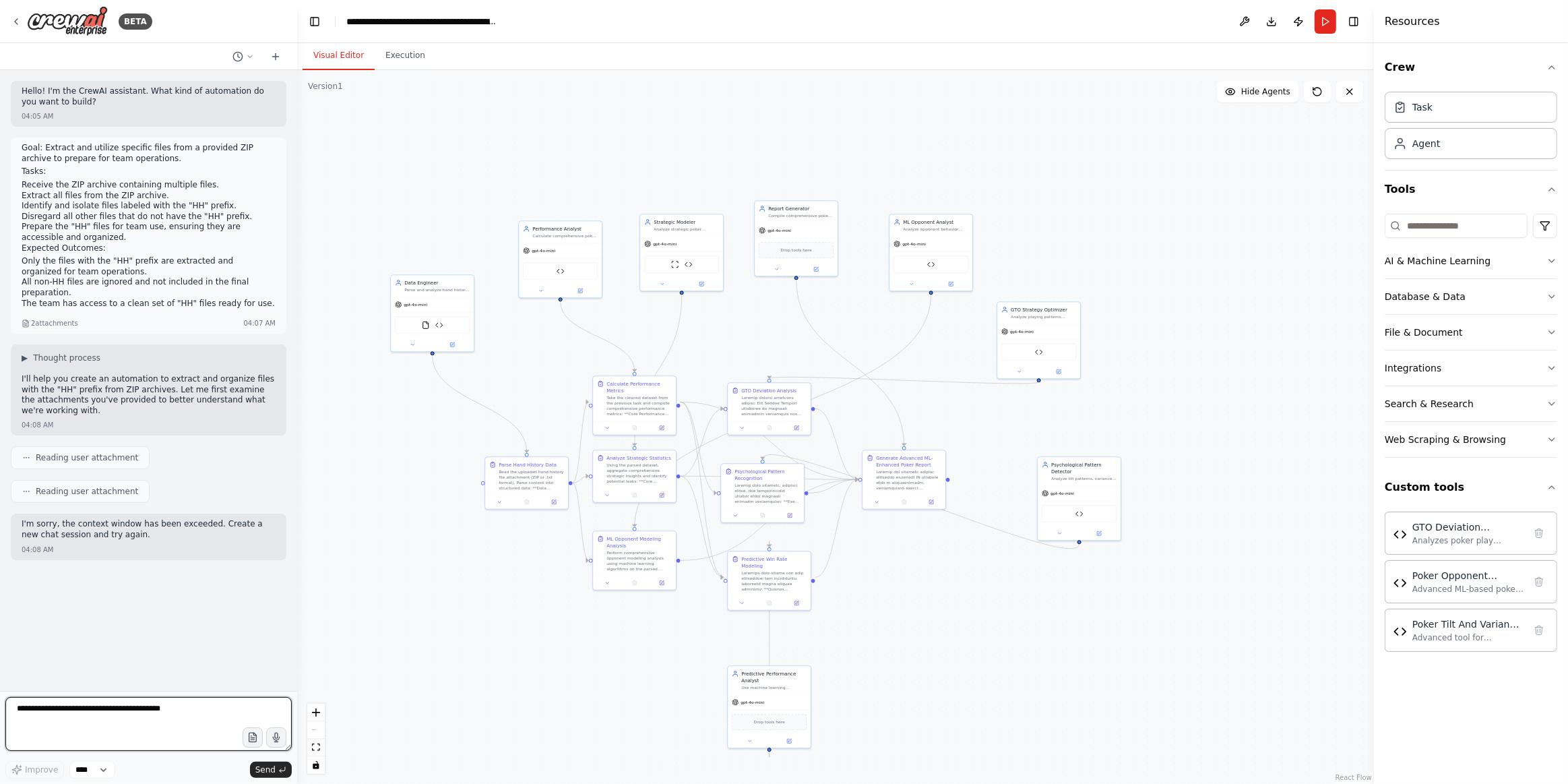
click at [149, 705] on textarea at bounding box center [149, 723] width 287 height 54
drag, startPoint x: 149, startPoint y: 705, endPoint x: 226, endPoint y: 741, distance: 85.0
click at [145, 735] on textarea at bounding box center [149, 723] width 287 height 54
click at [256, 742] on icon "button" at bounding box center [252, 738] width 7 height 10
drag, startPoint x: 261, startPoint y: 769, endPoint x: 328, endPoint y: 585, distance: 195.8
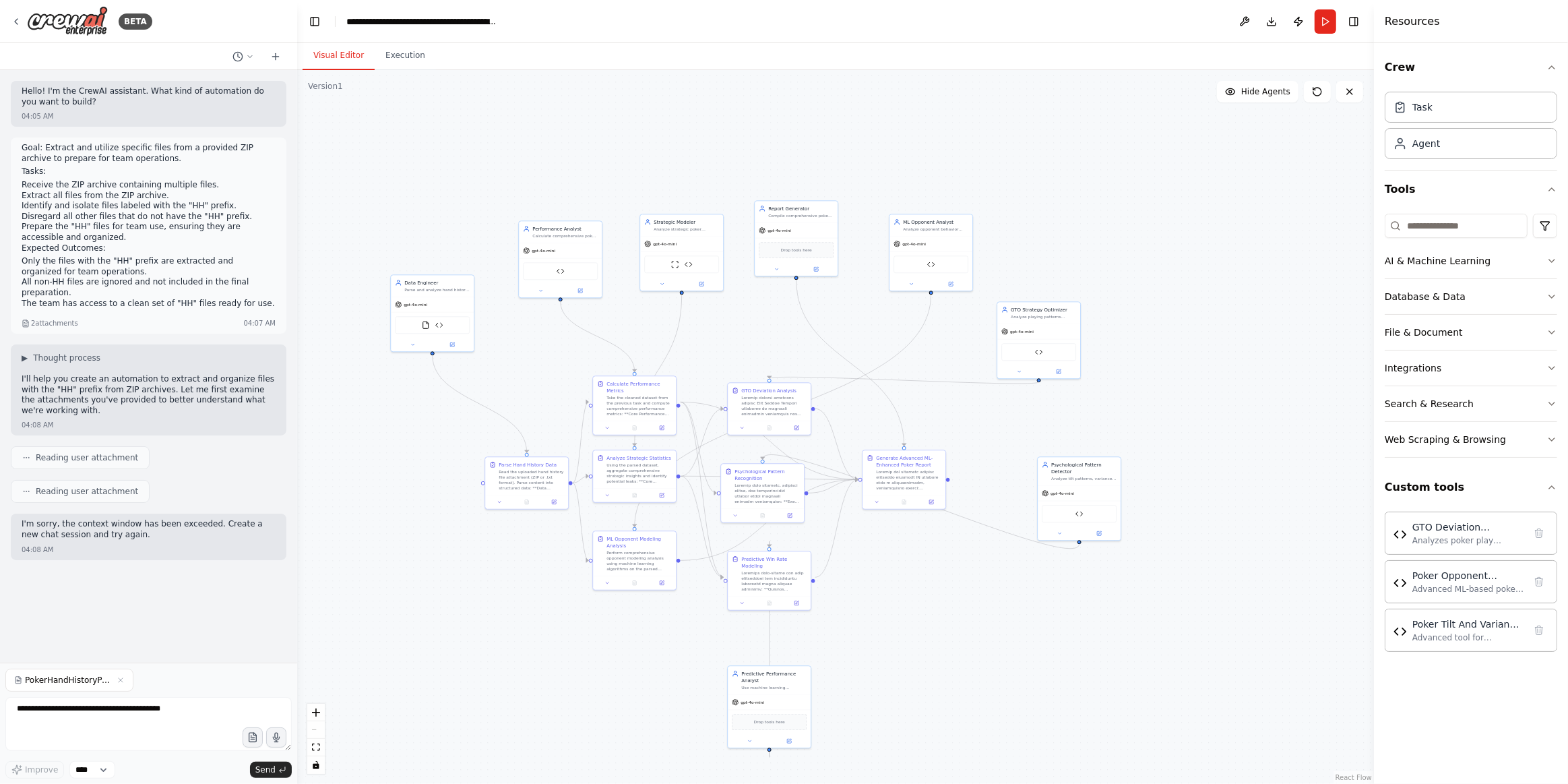
click at [260, 770] on span "Send" at bounding box center [265, 770] width 20 height 10
click at [151, 702] on div "PokerHandHistoryParser-master.zip Improve **** Send" at bounding box center [149, 724] width 287 height 110
click at [173, 713] on textarea at bounding box center [149, 723] width 287 height 54
type textarea "***"
click at [230, 623] on p "I'm sorry, the context window has been exceeded. Create a new chat session and …" at bounding box center [149, 633] width 254 height 21
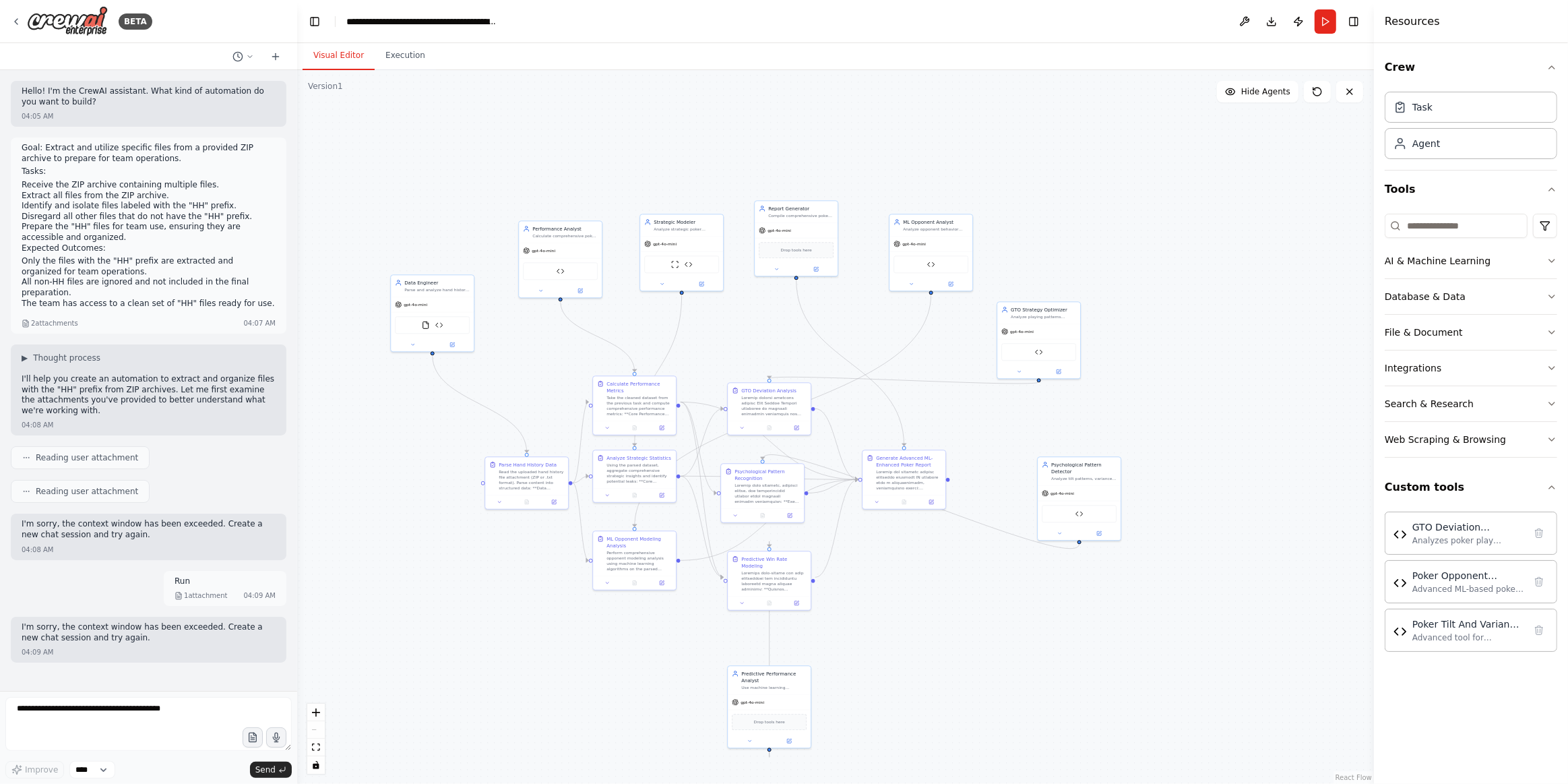
click at [230, 623] on p "I'm sorry, the context window has been exceeded. Create a new chat session and …" at bounding box center [149, 633] width 254 height 21
click at [101, 773] on select "****" at bounding box center [92, 770] width 46 height 18
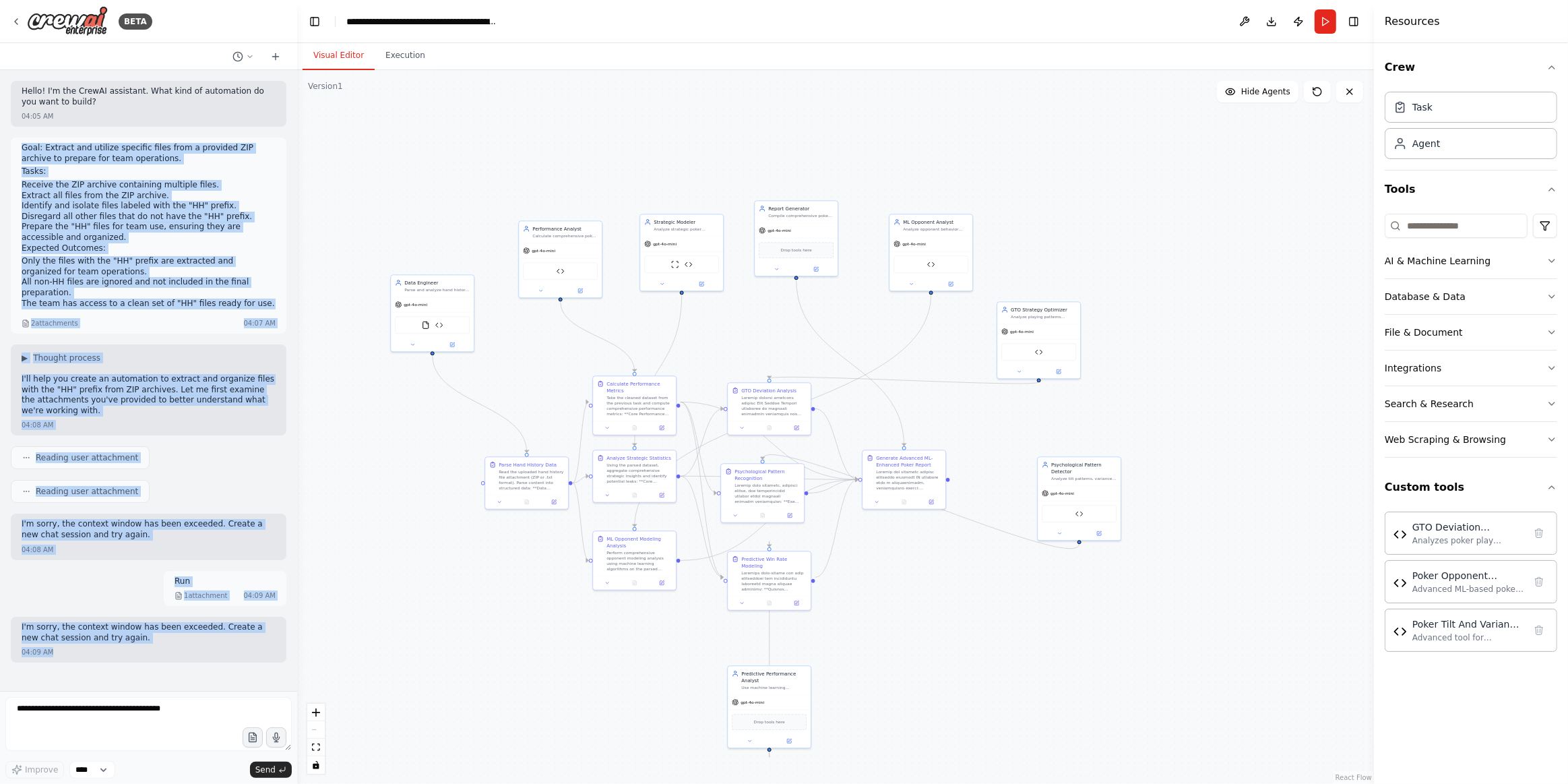
drag, startPoint x: 112, startPoint y: 675, endPoint x: 18, endPoint y: 139, distance: 544.2
click at [18, 139] on div "Hello! I'm the CrewAI assistant. What kind of automation do you want to build? …" at bounding box center [149, 380] width 297 height 621
copy div "Lore: Ipsumdo sit ametcon adipisci elits doei t incididu UTL etdolor ma aliquae…"
click at [248, 58] on icon at bounding box center [250, 57] width 8 height 8
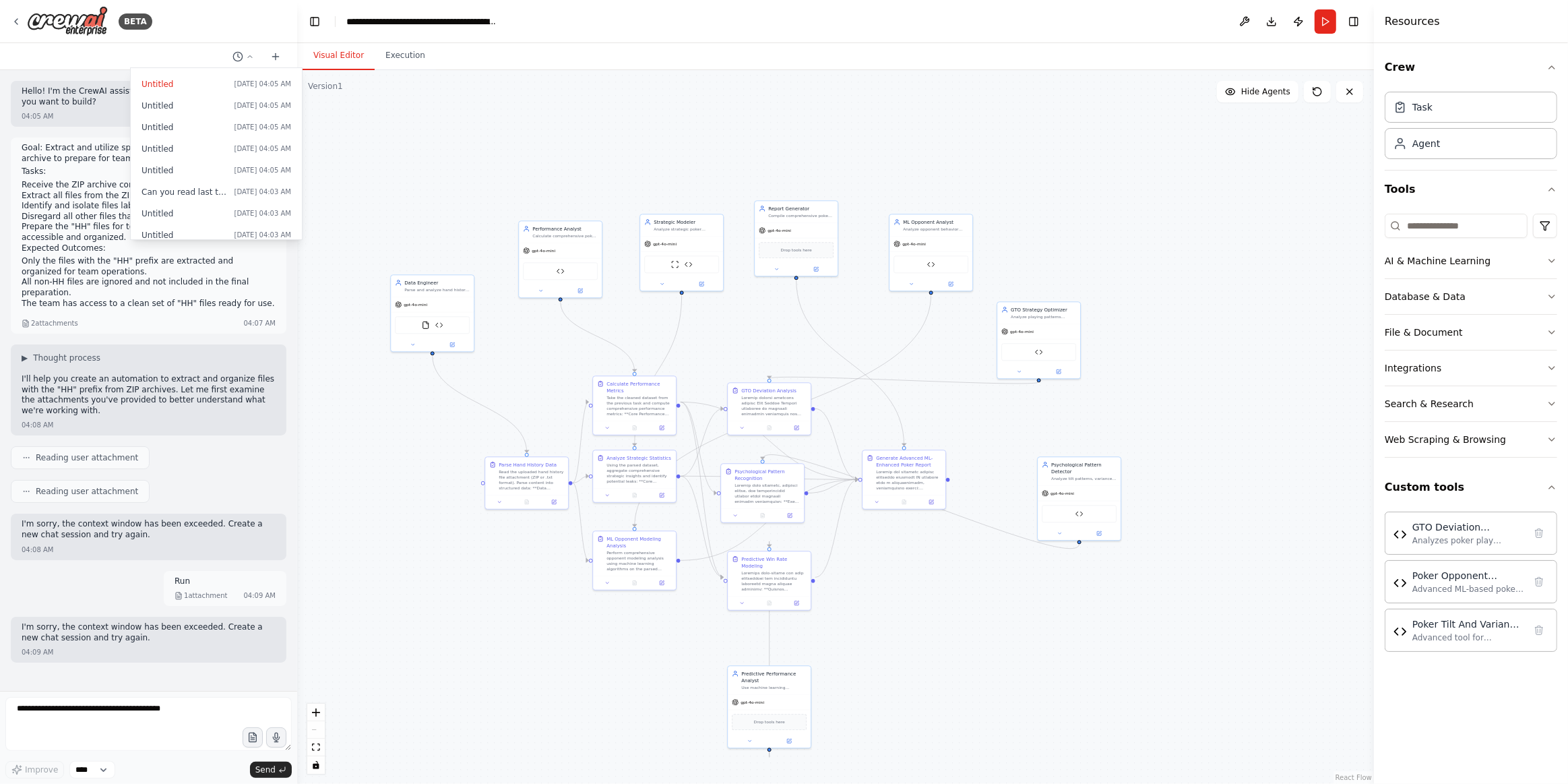
click at [276, 54] on div at bounding box center [149, 392] width 297 height 784
click at [6, 15] on div "BETA" at bounding box center [149, 22] width 297 height 43
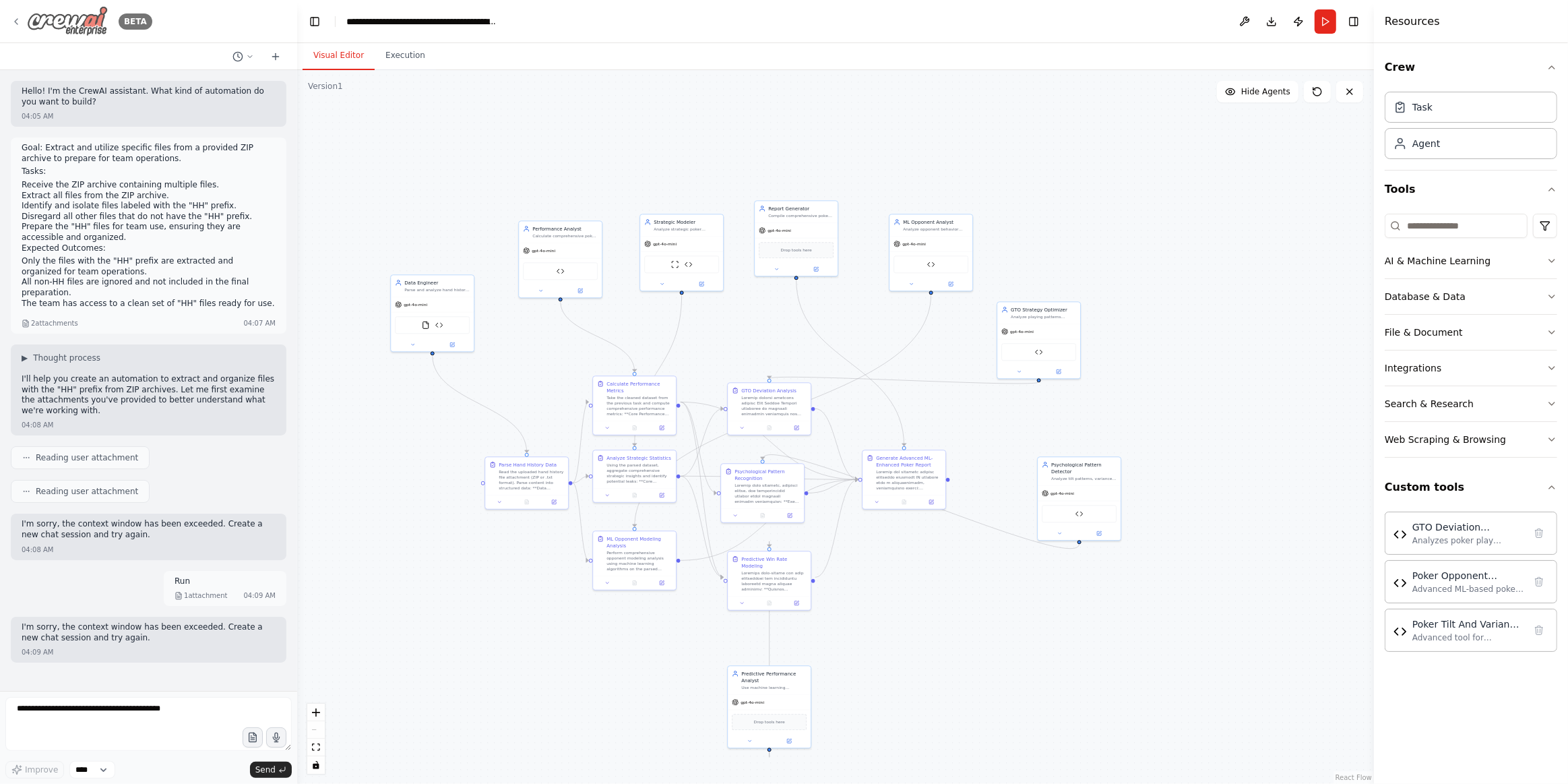
drag, startPoint x: 6, startPoint y: 23, endPoint x: 19, endPoint y: 20, distance: 13.3
click at [5, 24] on div "BETA Hello! I'm the CrewAI assistant. What kind of automation do you want to bu…" at bounding box center [149, 392] width 297 height 784
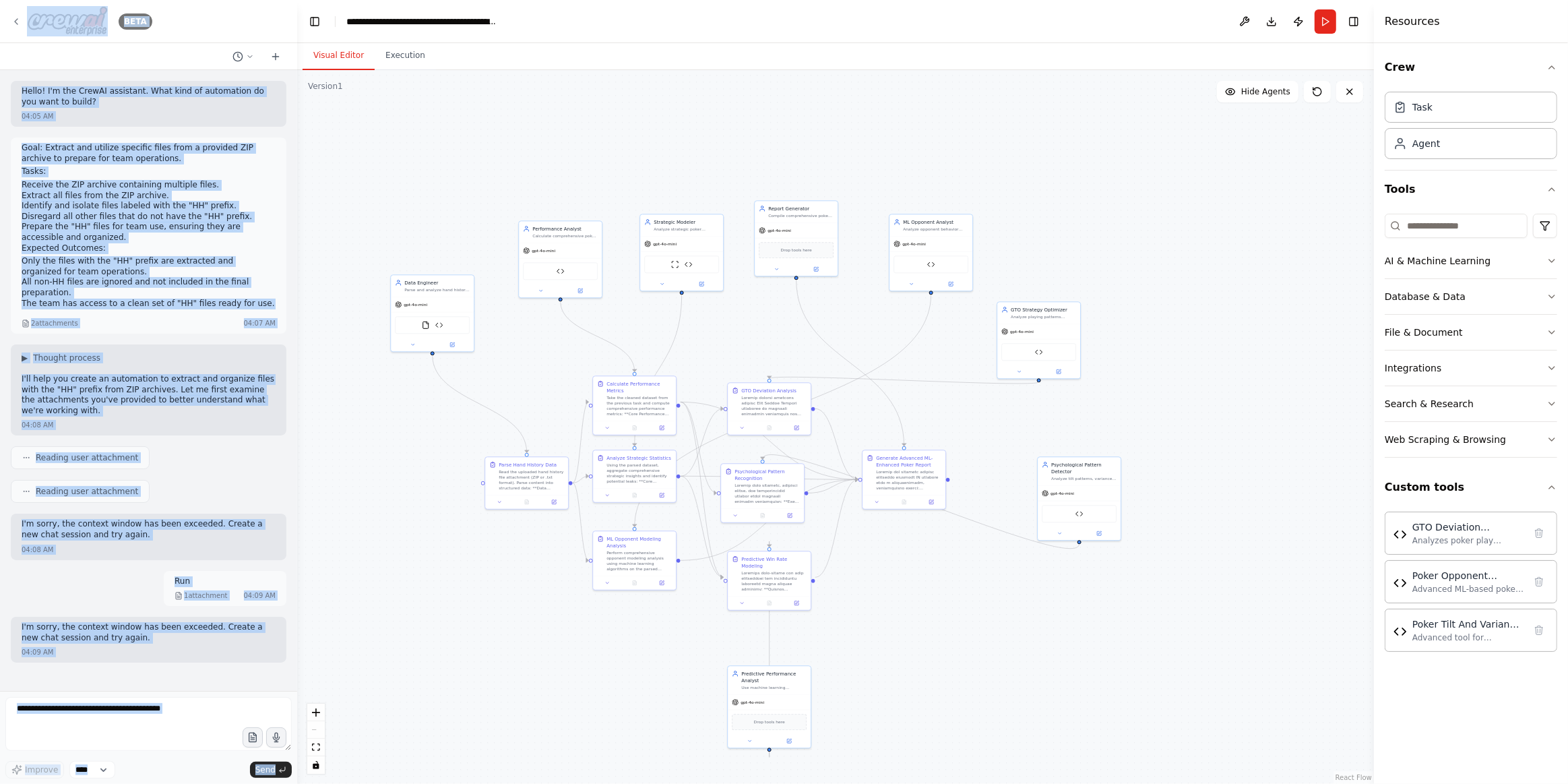
click at [22, 18] on div "BETA" at bounding box center [81, 22] width 141 height 30
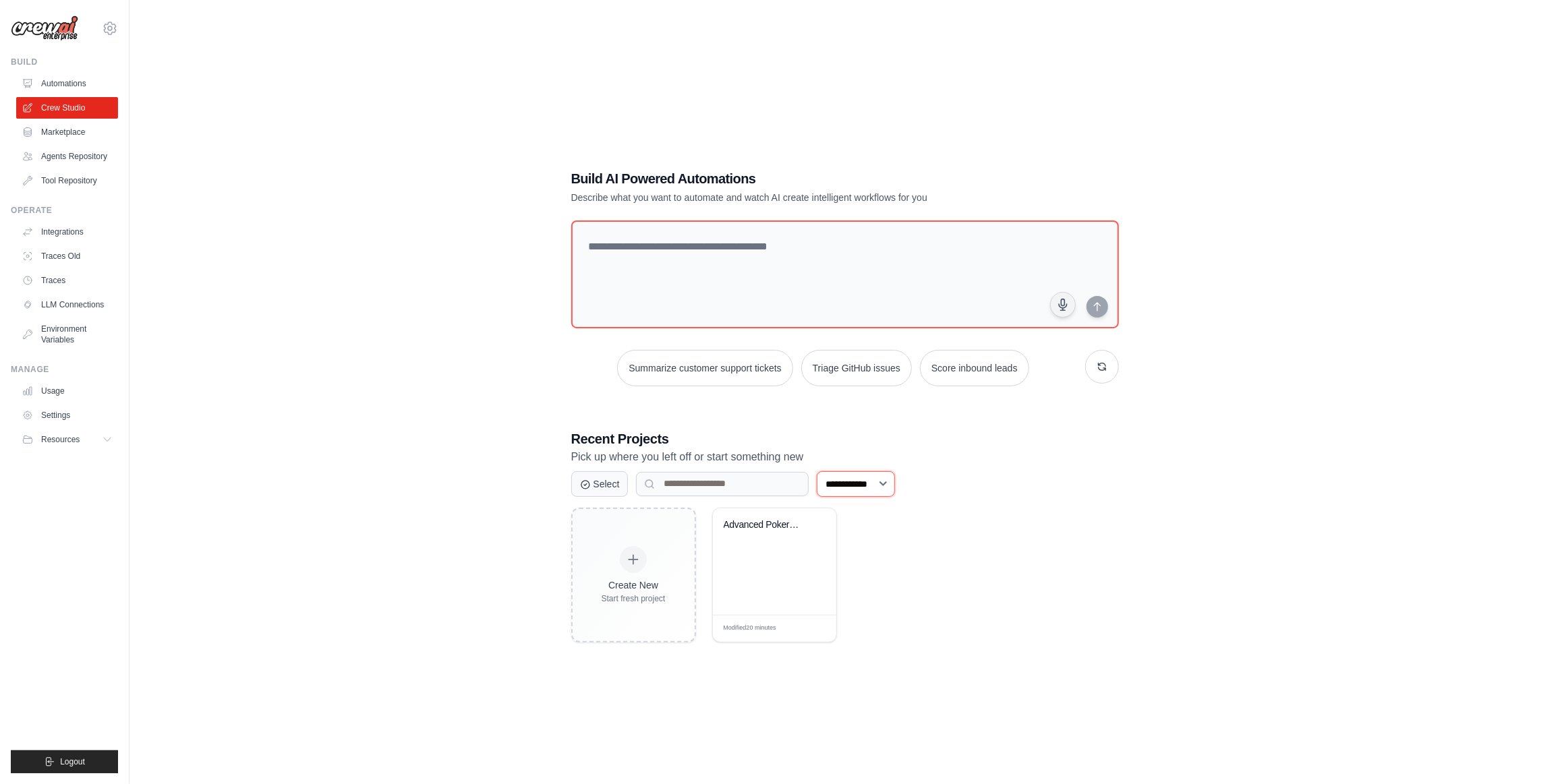
click at [886, 485] on select "**********" at bounding box center [856, 484] width 78 height 26
click at [890, 481] on select "**********" at bounding box center [856, 484] width 78 height 26
click at [1038, 665] on div "**********" at bounding box center [844, 405] width 1387 height 784
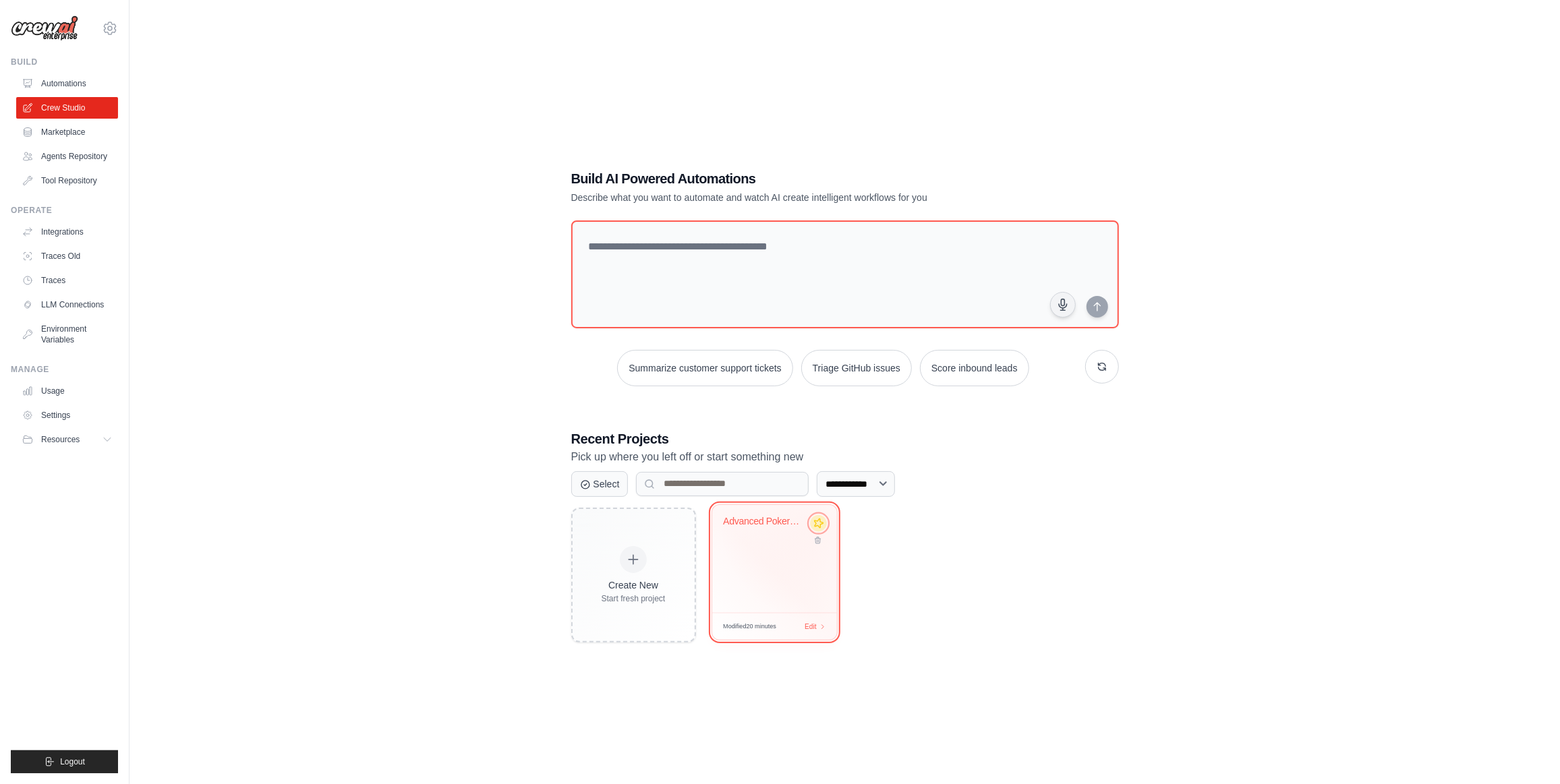
click at [820, 526] on icon at bounding box center [819, 523] width 14 height 14
click at [732, 550] on div "Advanced Poker Analytics - ML-Enhan..." at bounding box center [775, 561] width 123 height 106
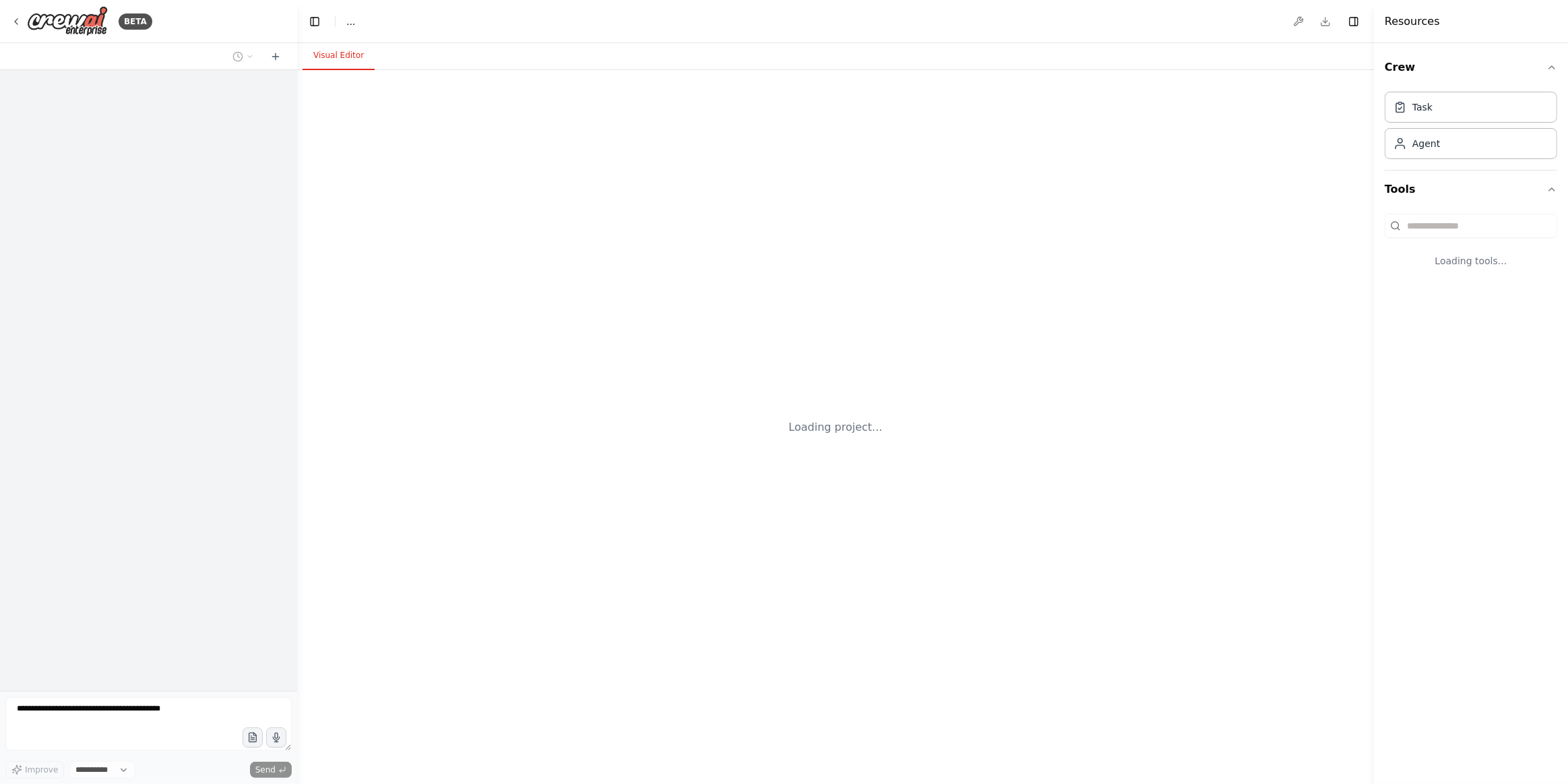
select select "****"
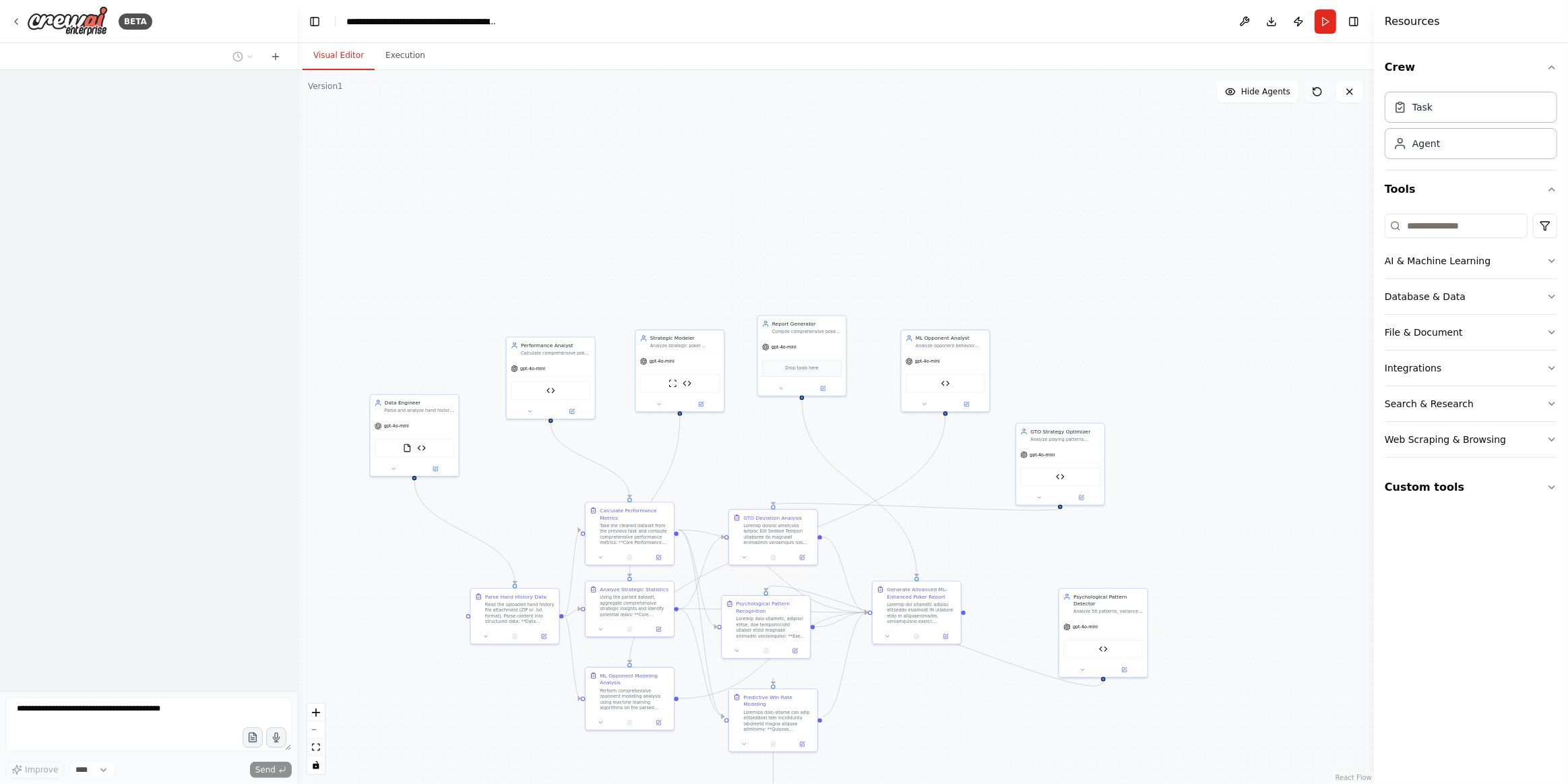
click at [1309, 96] on button at bounding box center [1317, 91] width 27 height 22
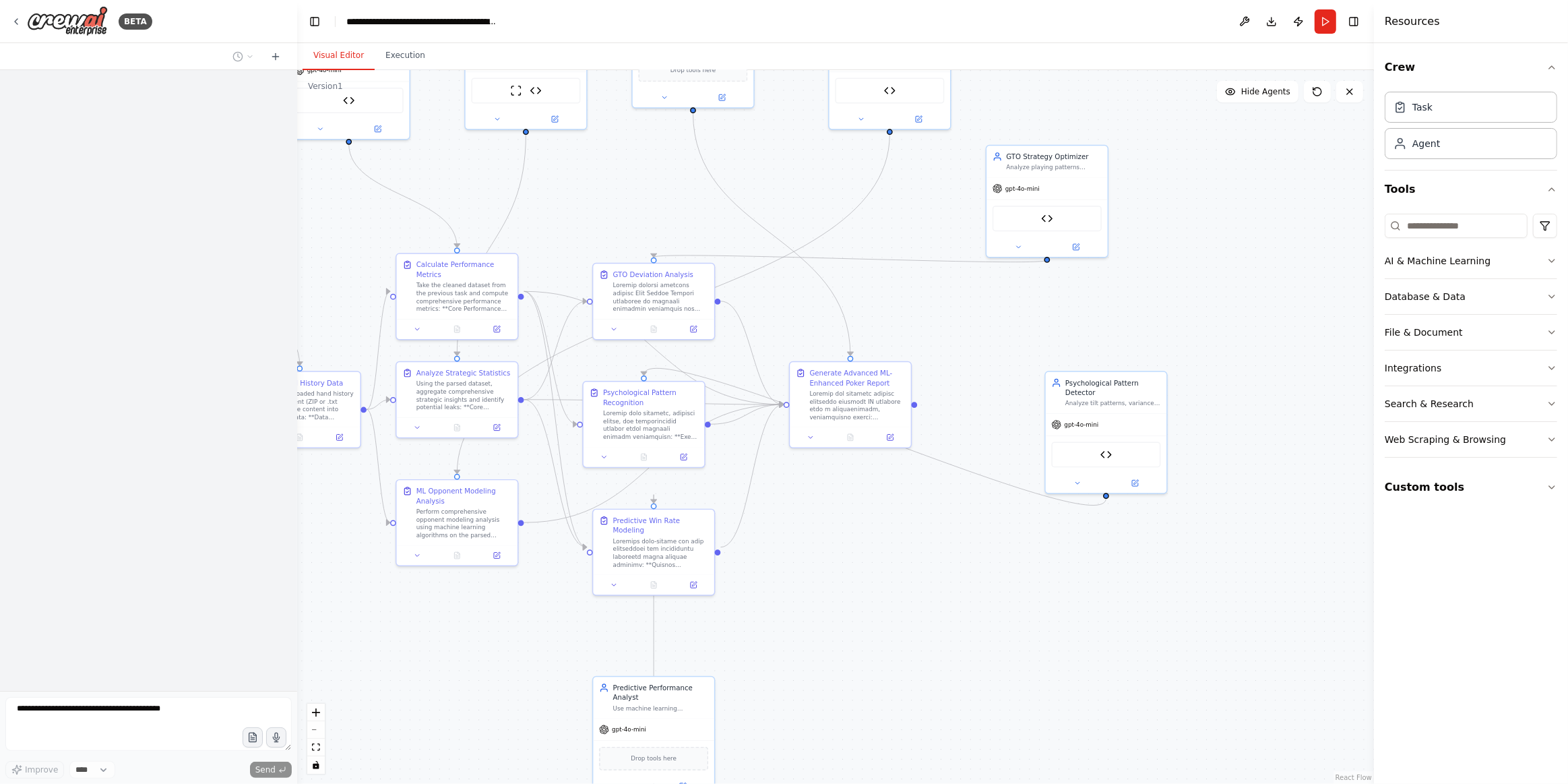
drag, startPoint x: 1243, startPoint y: 615, endPoint x: 1046, endPoint y: 294, distance: 376.6
click at [1297, 386] on div ".deletable-edge-delete-btn { width: 20px; height: 20px; border: 0px solid #ffff…" at bounding box center [836, 427] width 1077 height 714
drag, startPoint x: 140, startPoint y: 685, endPoint x: 135, endPoint y: 695, distance: 11.2
click at [136, 694] on div "BETA I'm sorry, the context window has been exceeded. Create a new chat session…" at bounding box center [149, 392] width 297 height 784
click at [276, 59] on icon at bounding box center [275, 56] width 10 height 10
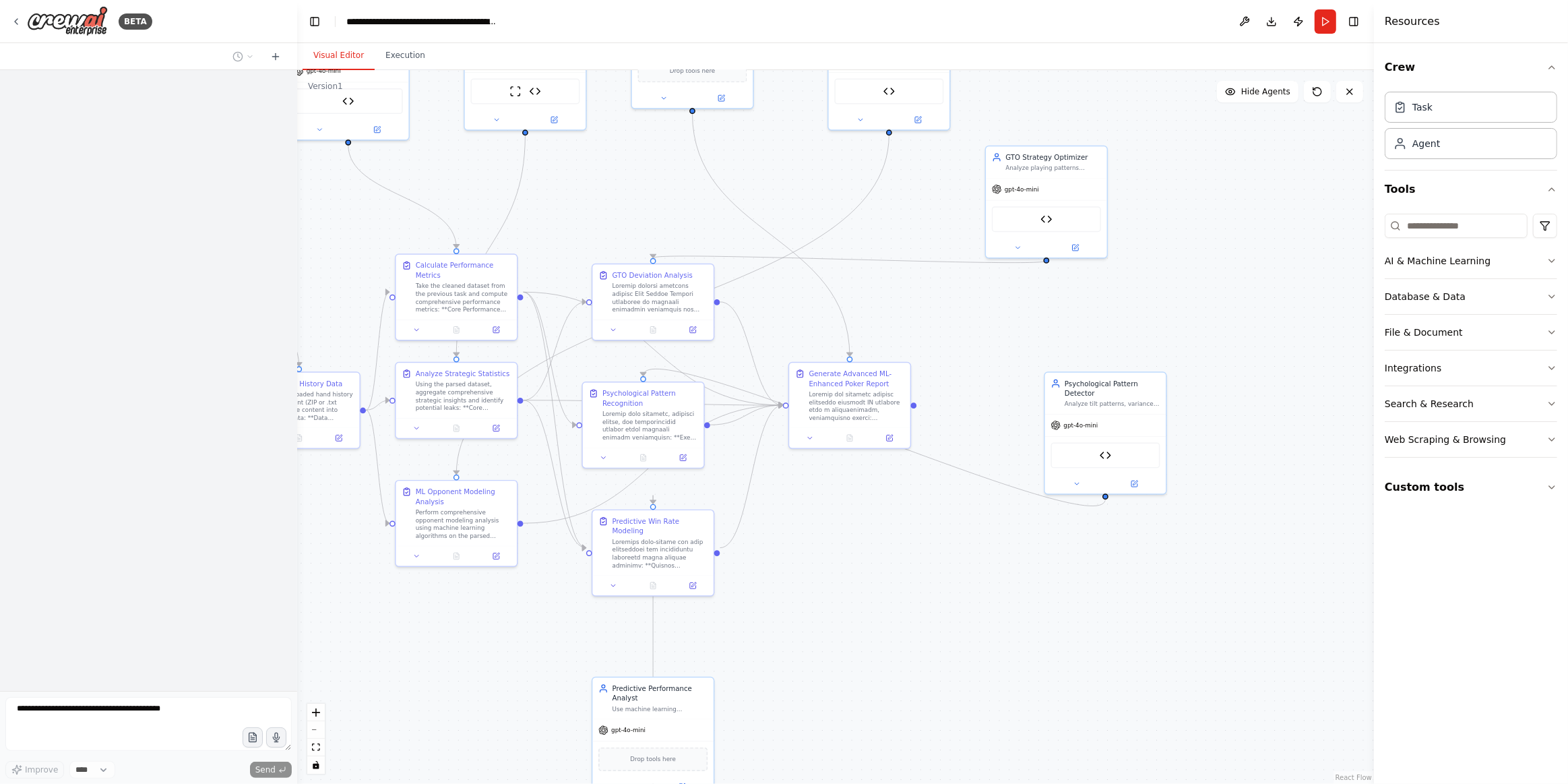
click at [132, 700] on form "Improve **** Send" at bounding box center [149, 738] width 297 height 93
drag, startPoint x: 101, startPoint y: 692, endPoint x: 105, endPoint y: 714, distance: 22.4
click at [101, 693] on div "BETA Improve **** Send" at bounding box center [149, 392] width 297 height 784
click at [1329, 11] on button "Run" at bounding box center [1325, 22] width 22 height 24
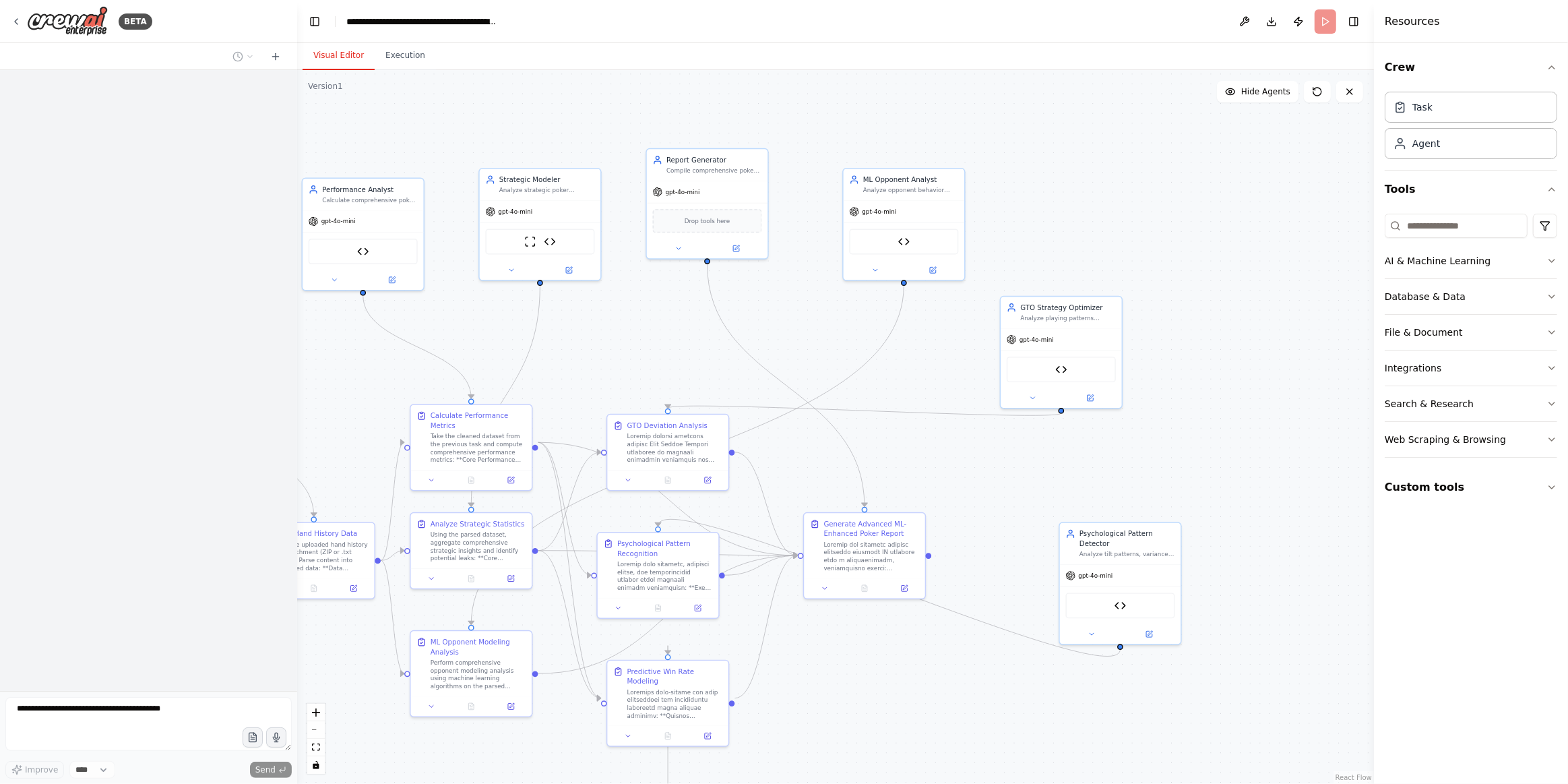
drag, startPoint x: 1189, startPoint y: 213, endPoint x: 1197, endPoint y: 345, distance: 132.2
click at [1203, 355] on div ".deletable-edge-delete-btn { width: 20px; height: 20px; border: 0px solid #ffff…" at bounding box center [836, 427] width 1077 height 714
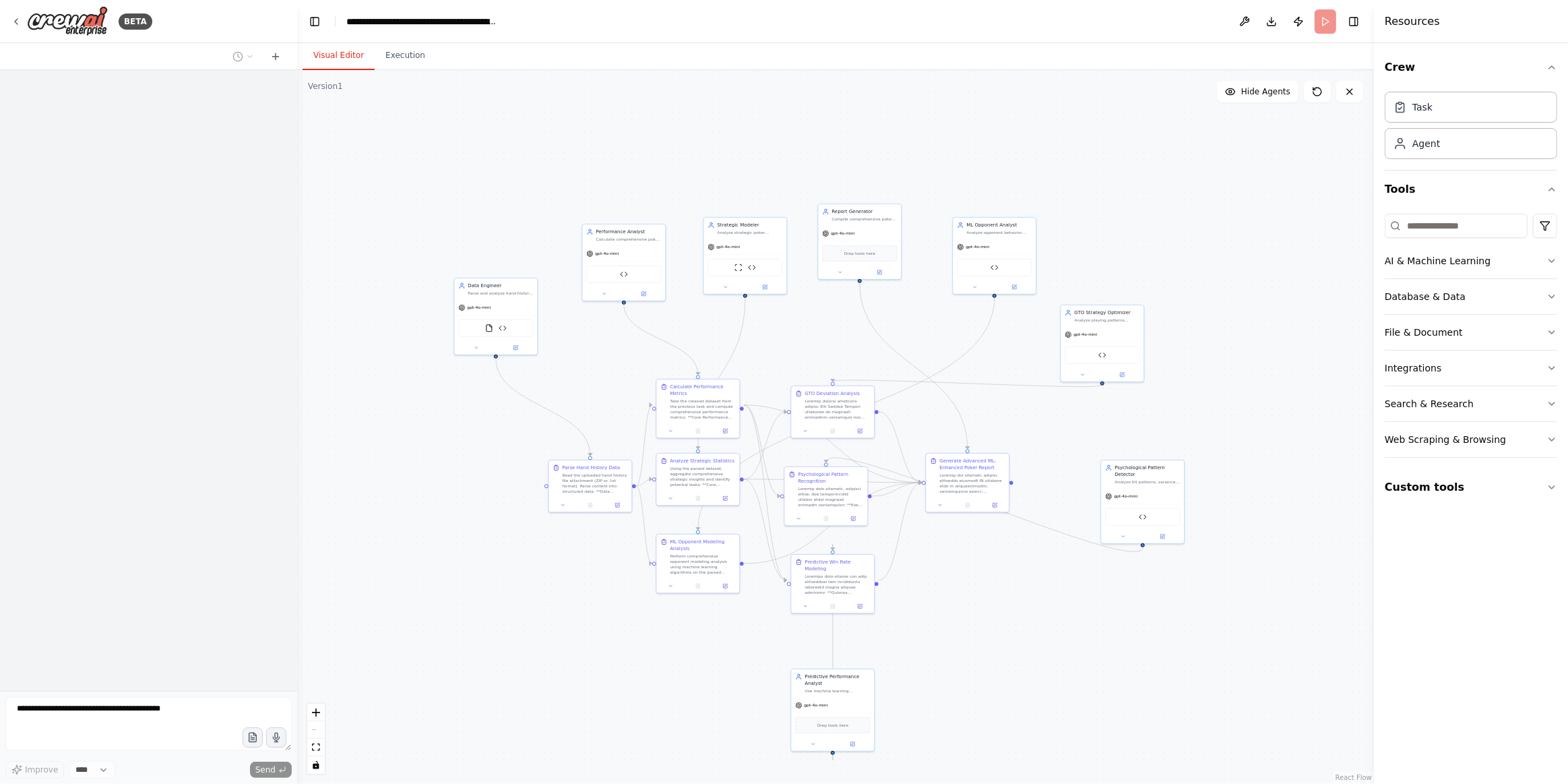
drag, startPoint x: 622, startPoint y: 196, endPoint x: 631, endPoint y: 168, distance: 29.4
click at [677, 183] on div ".deletable-edge-delete-btn { width: 20px; height: 20px; border: 0px solid #ffff…" at bounding box center [836, 427] width 1077 height 714
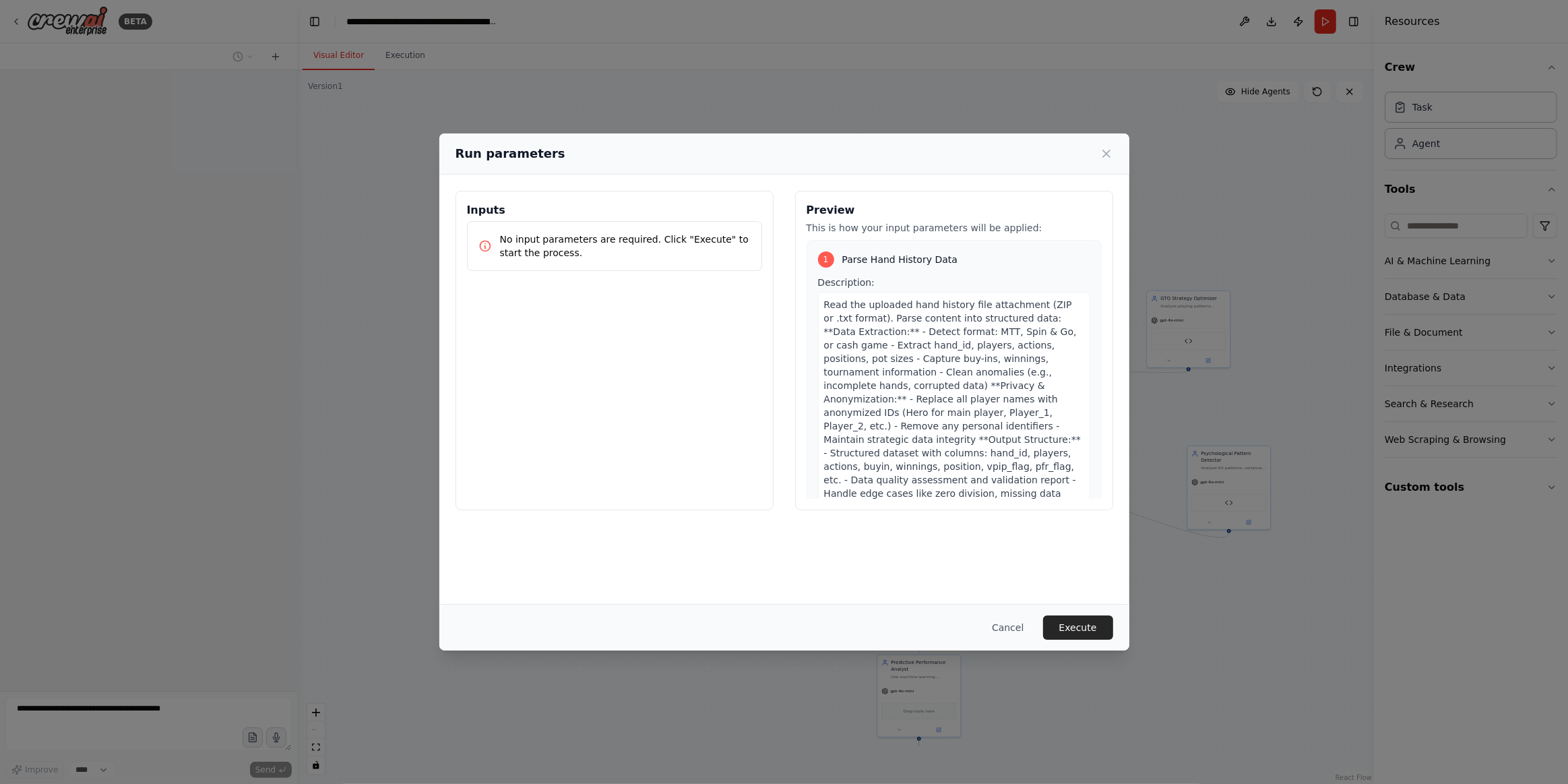
click at [417, 52] on div "Run parameters Inputs No input parameters are required. Click "Execute" to star…" at bounding box center [784, 392] width 1568 height 784
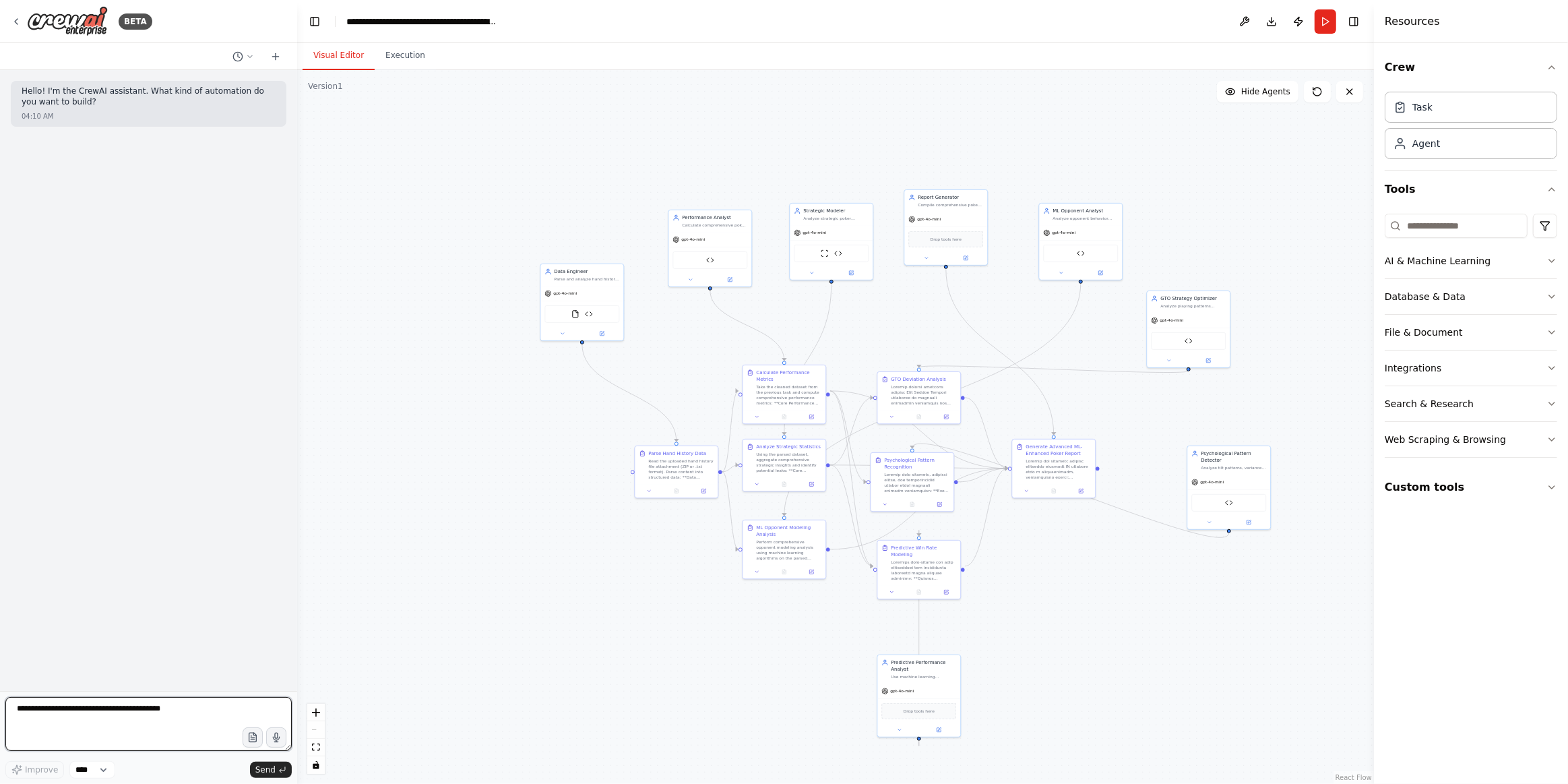
click at [135, 722] on textarea at bounding box center [149, 723] width 287 height 54
paste textarea "**********"
type textarea "**********"
click at [259, 773] on span "Send" at bounding box center [265, 770] width 20 height 10
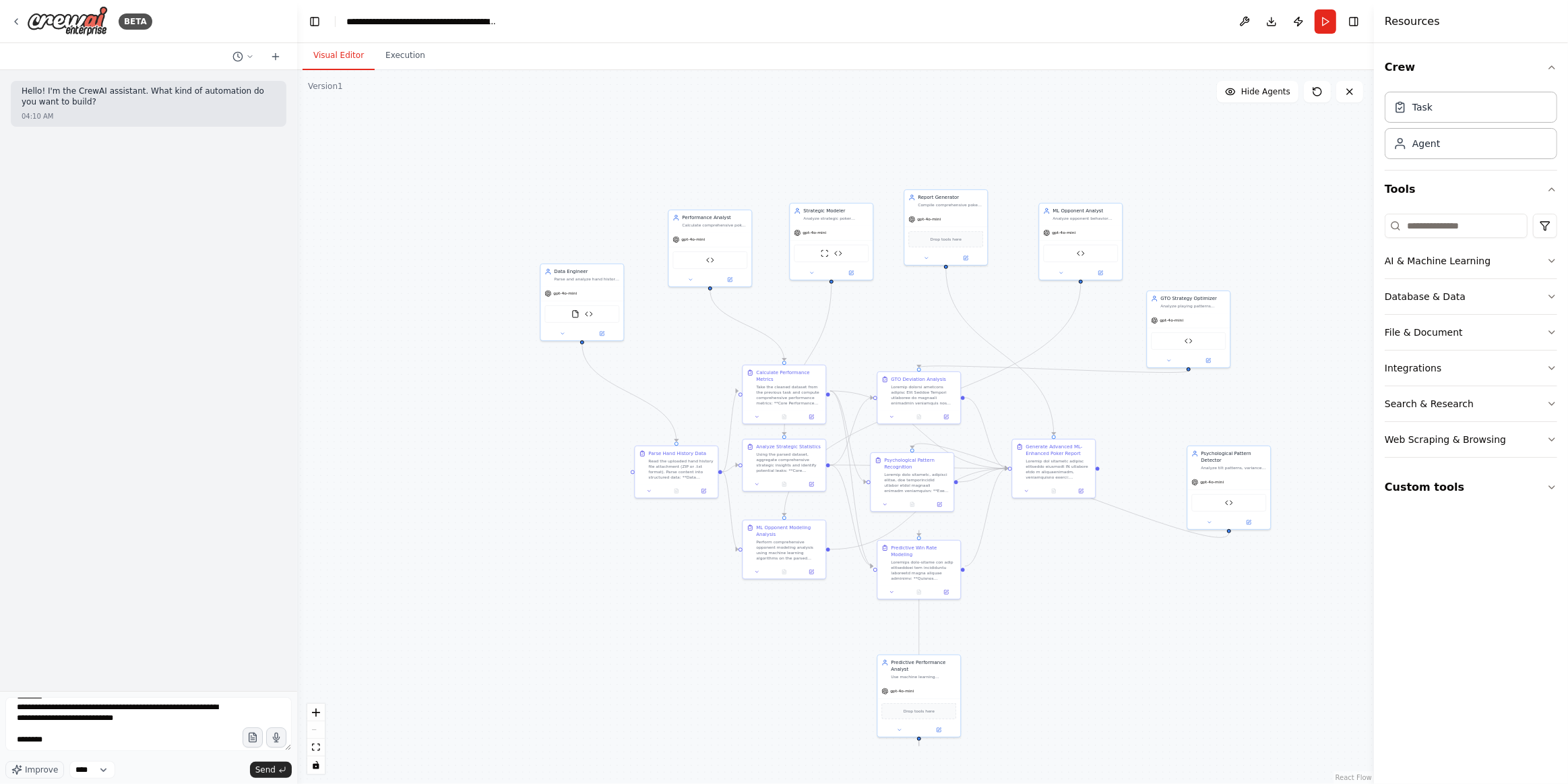
scroll to position [0, 0]
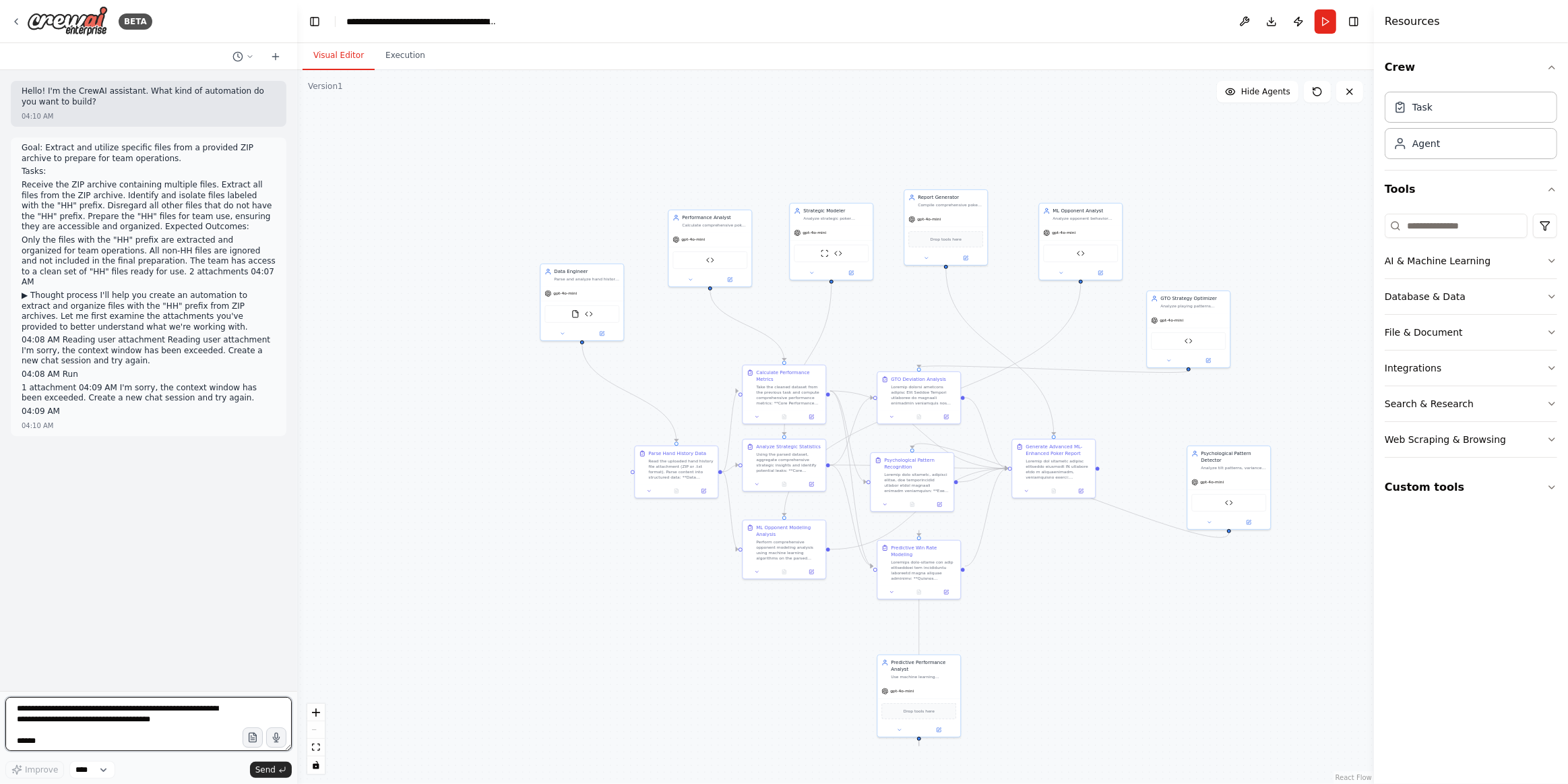
click at [106, 718] on textarea at bounding box center [149, 723] width 287 height 54
click at [1243, 24] on button at bounding box center [1244, 22] width 22 height 24
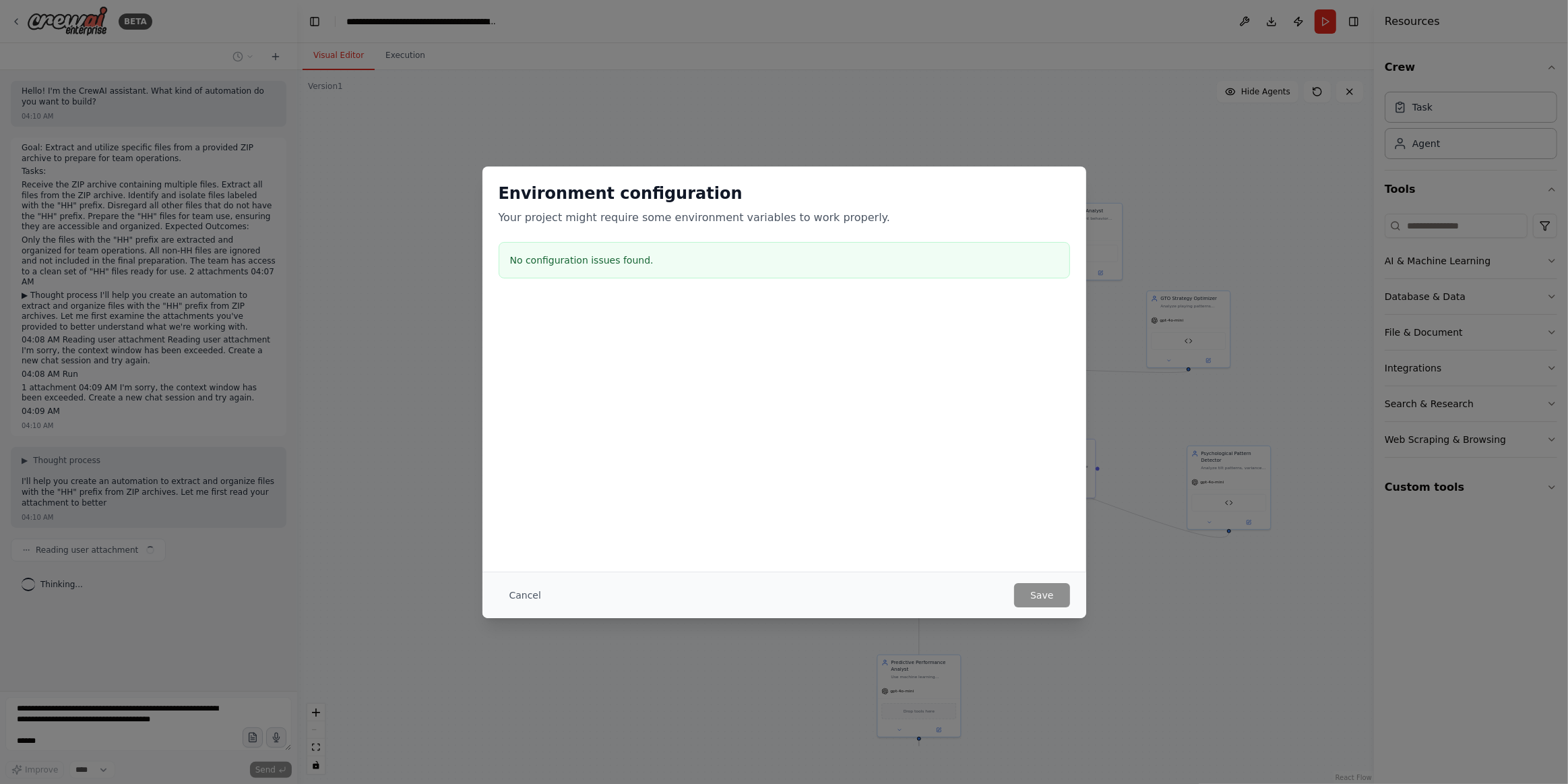
click at [527, 603] on button "Cancel" at bounding box center [525, 595] width 54 height 24
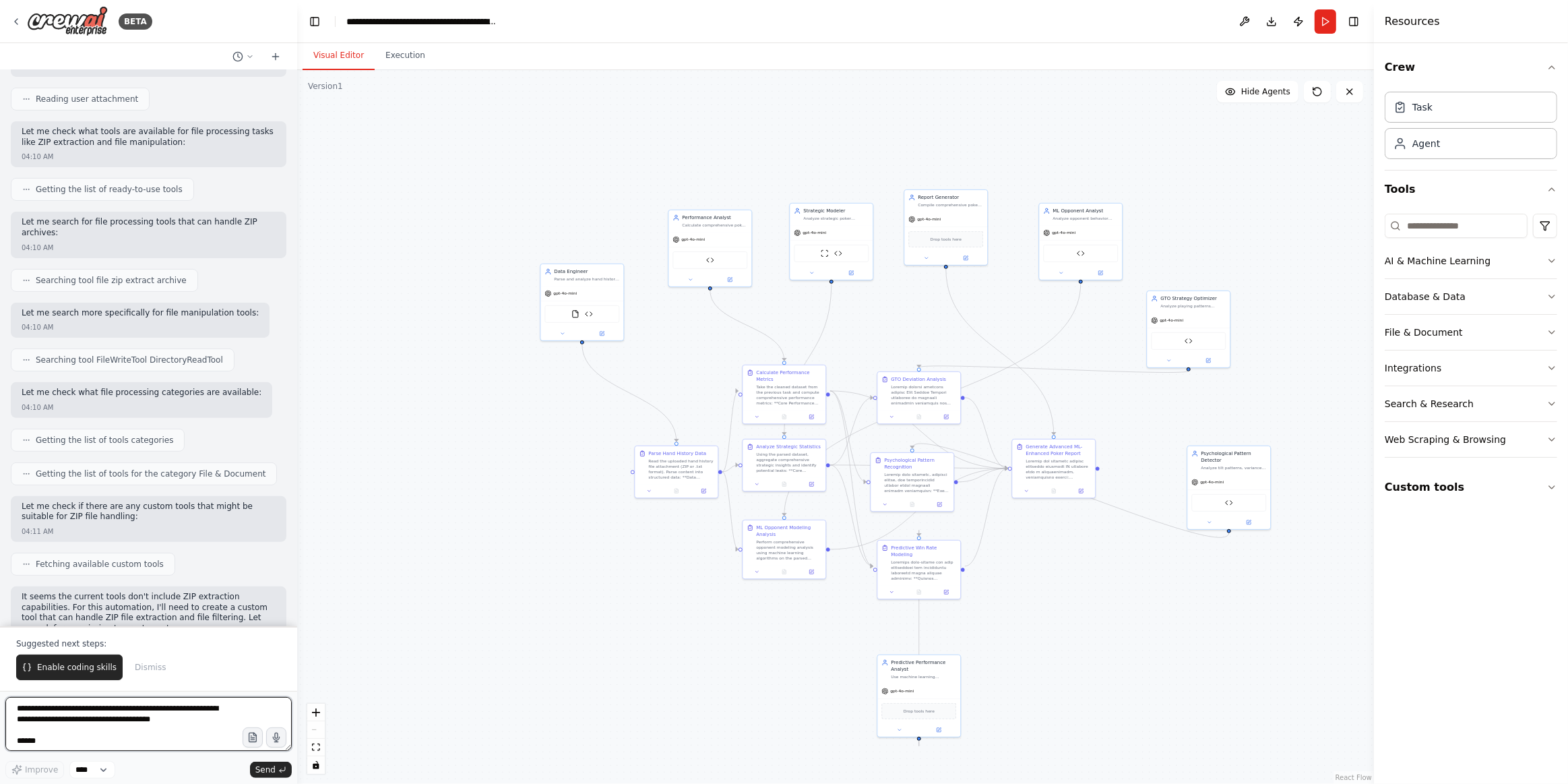
scroll to position [461, 0]
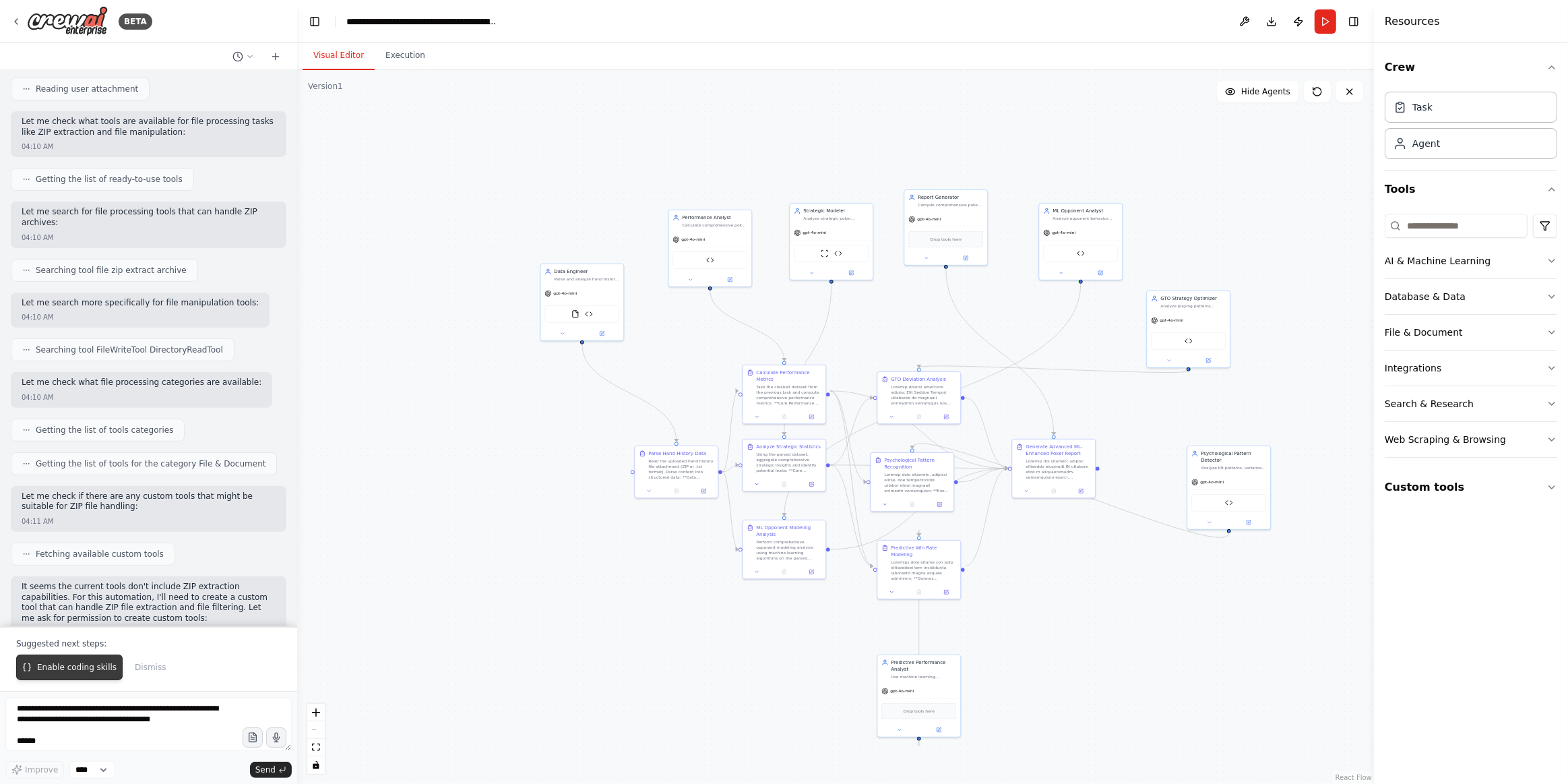
click at [43, 664] on span "Enable coding skills" at bounding box center [77, 667] width 80 height 10
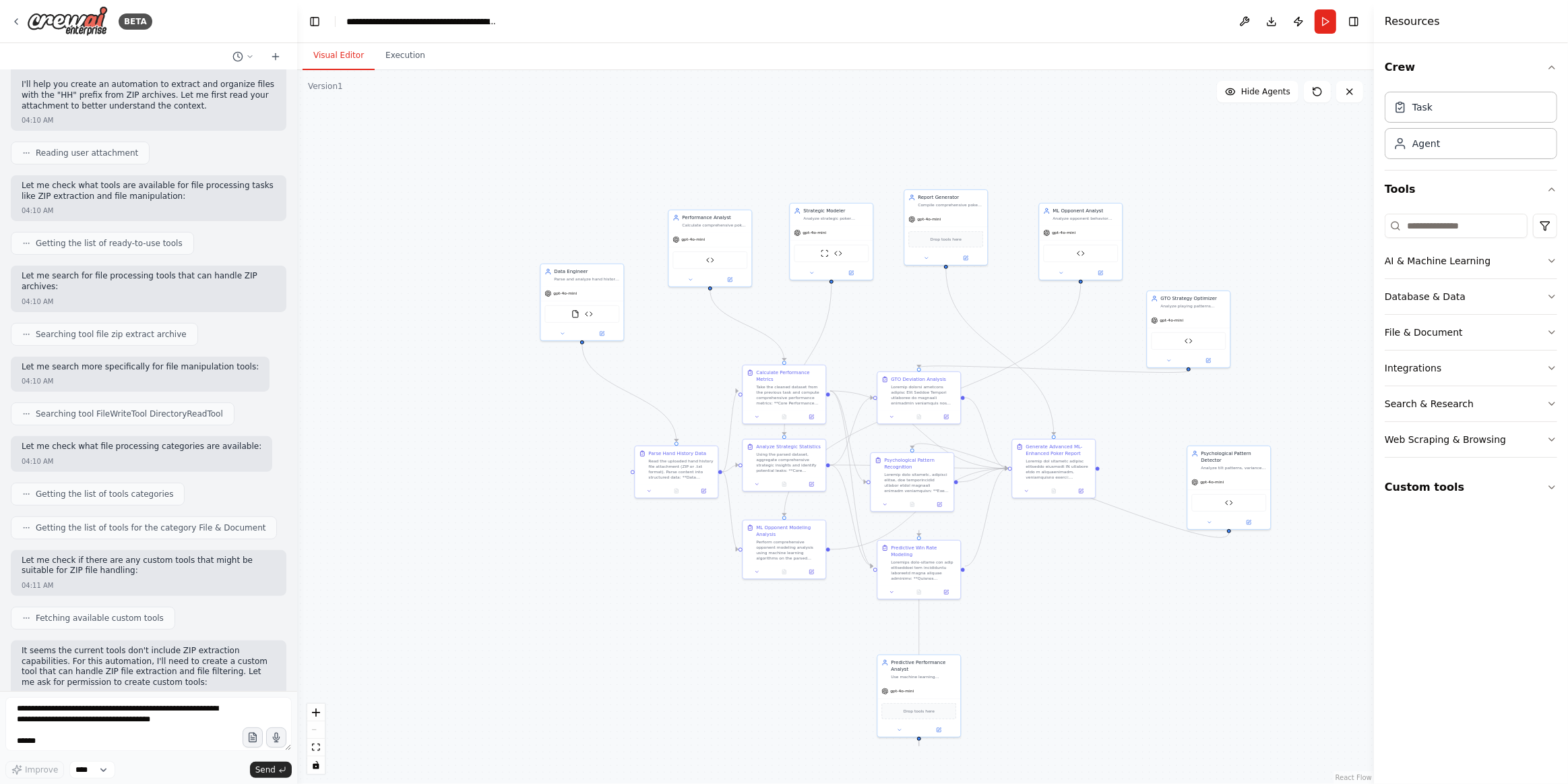
scroll to position [432, 0]
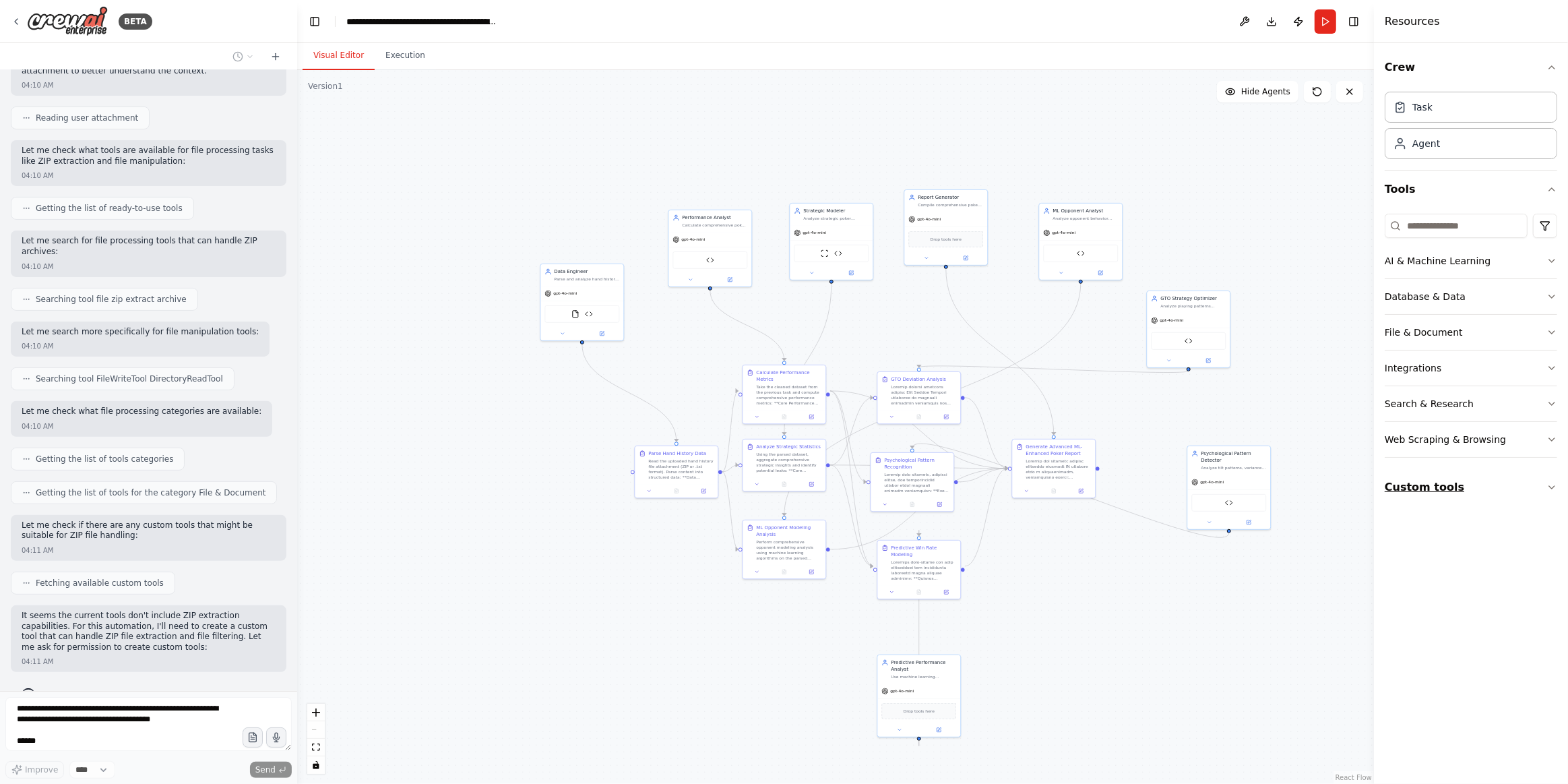
click at [1395, 496] on button "Custom tools" at bounding box center [1471, 487] width 173 height 38
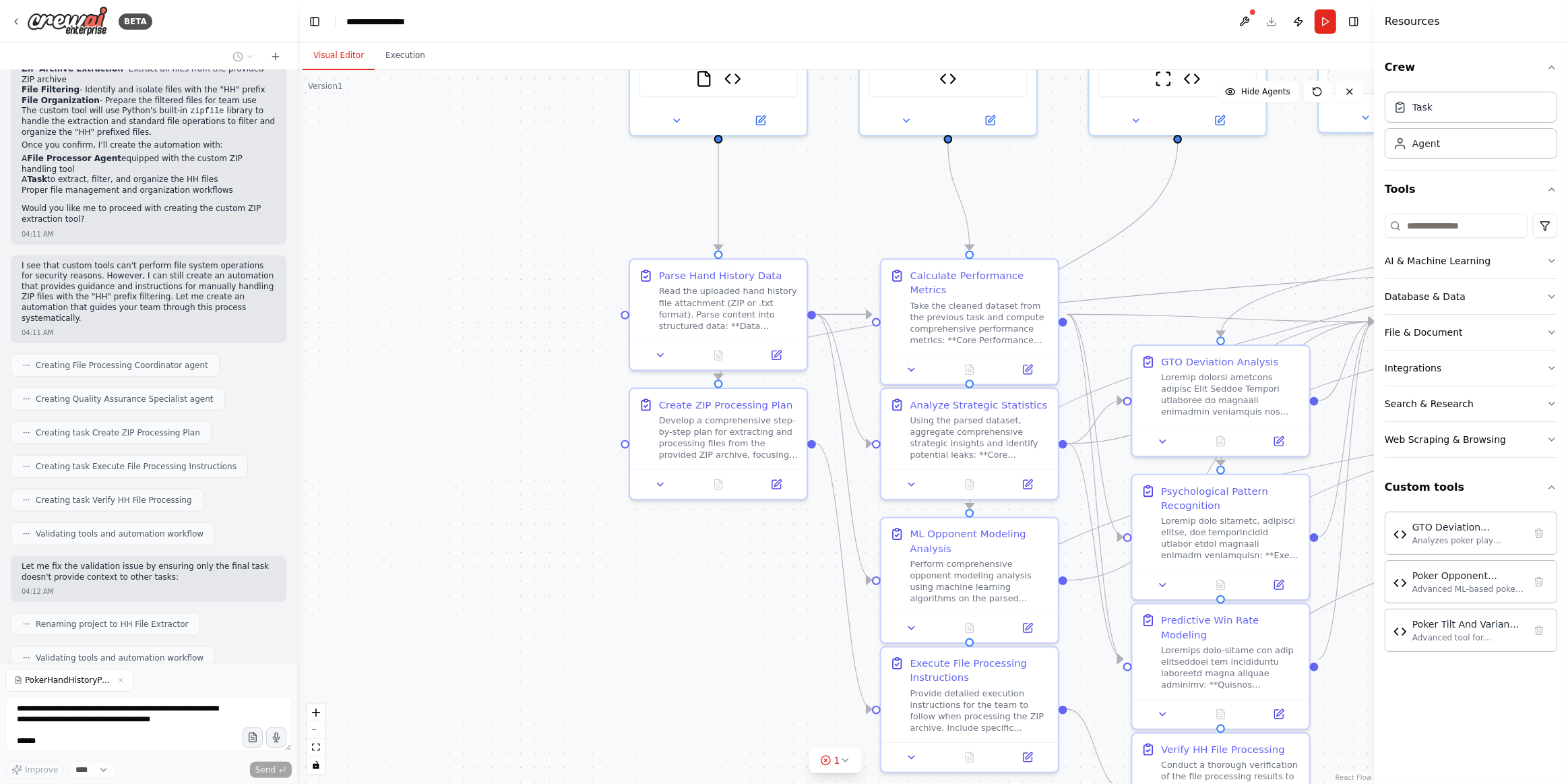
scroll to position [1459, 0]
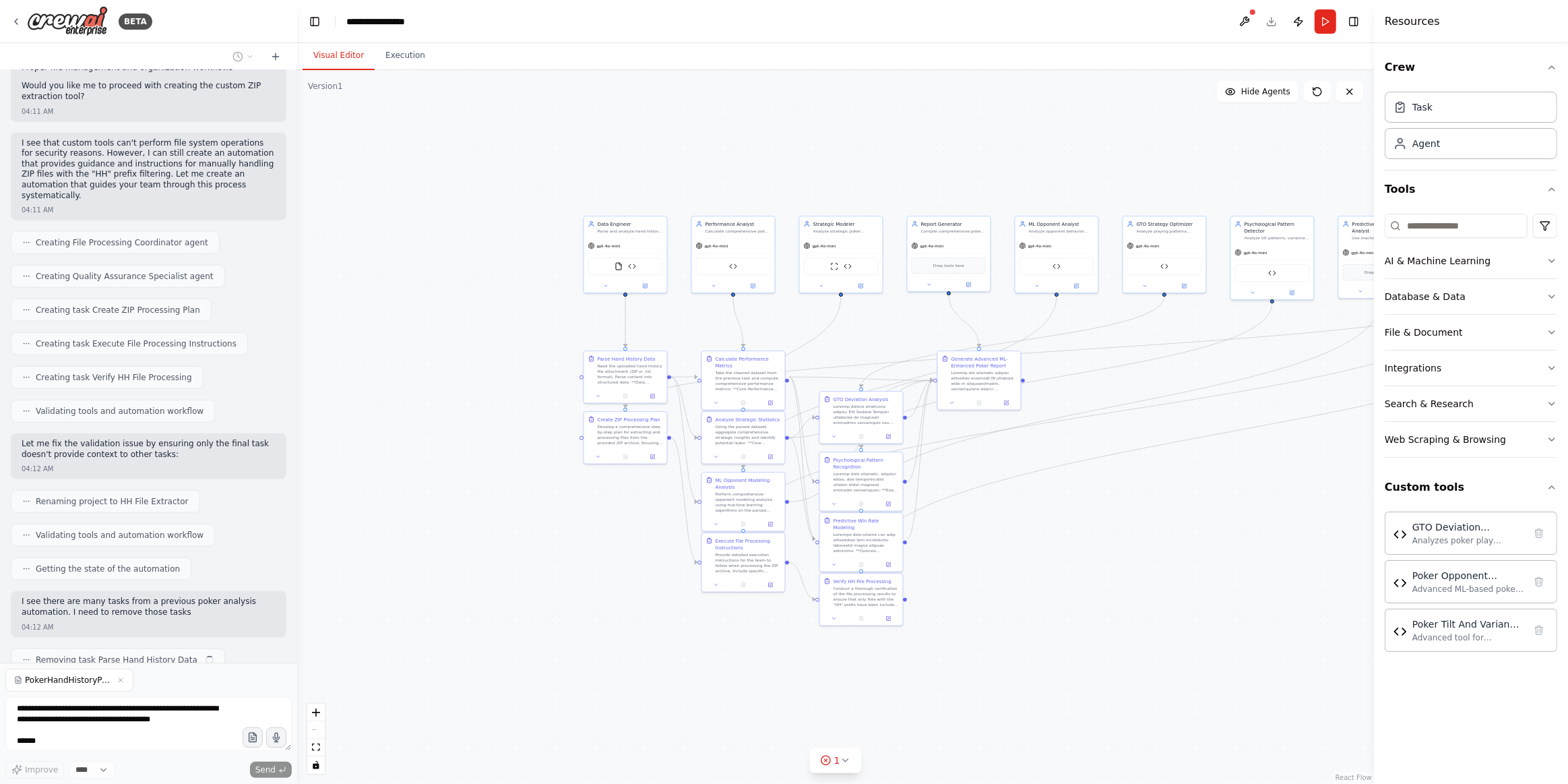
drag, startPoint x: 1125, startPoint y: 587, endPoint x: 1071, endPoint y: 459, distance: 138.9
click at [1071, 459] on div ".deletable-edge-delete-btn { width: 20px; height: 20px; border: 0px solid #ffff…" at bounding box center [836, 427] width 1077 height 714
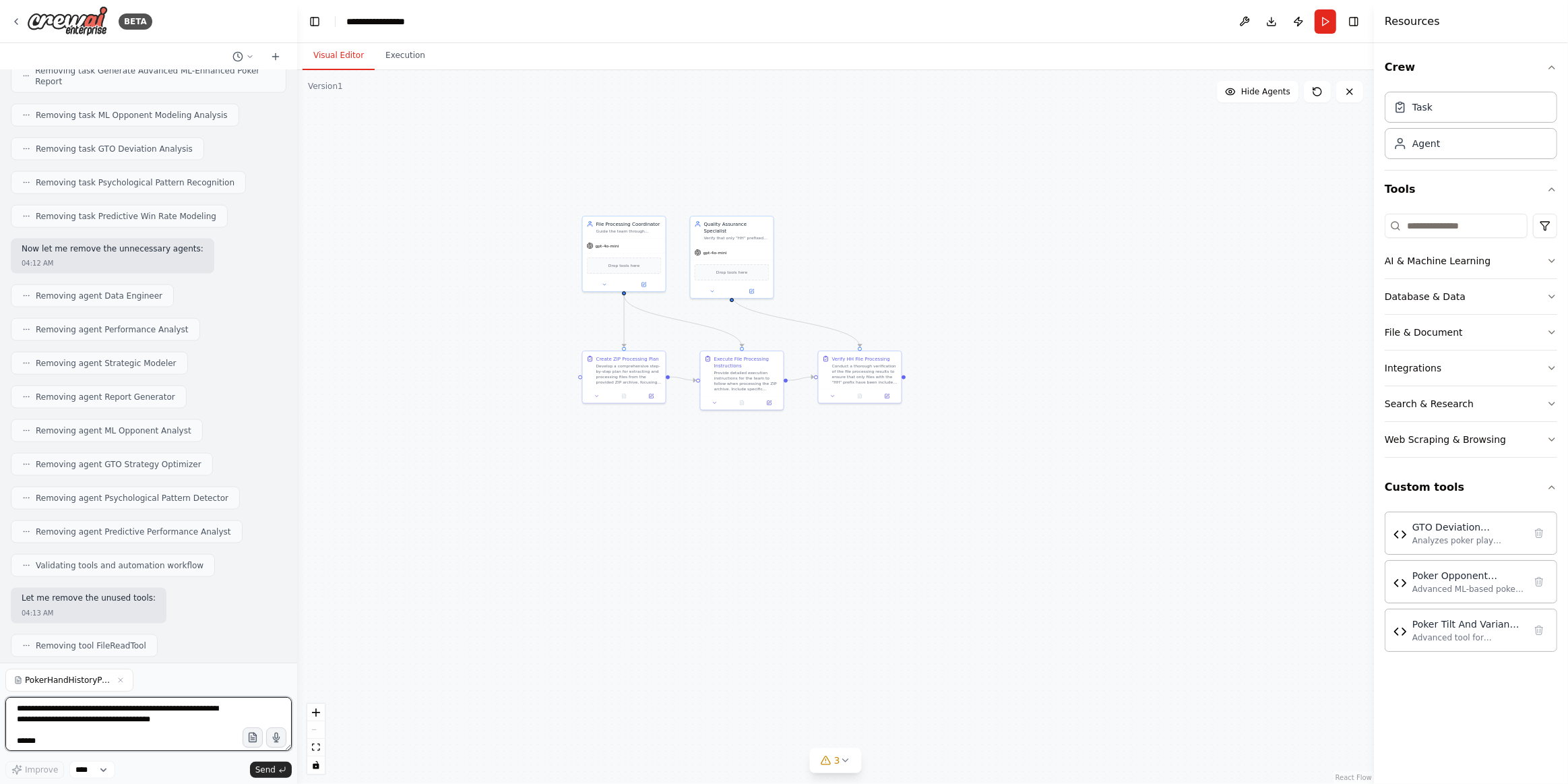
scroll to position [2271, 0]
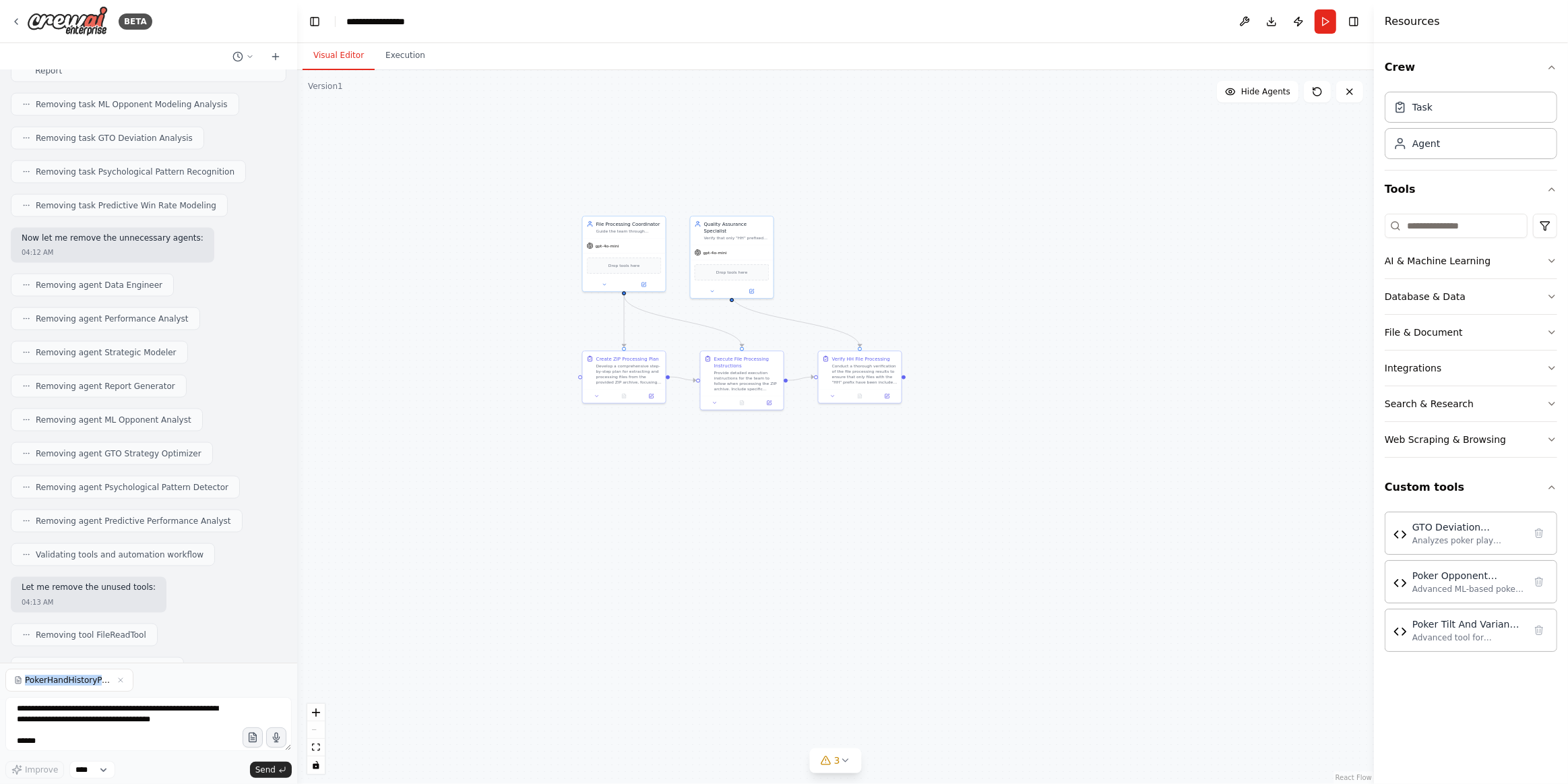
drag, startPoint x: 161, startPoint y: 667, endPoint x: 78, endPoint y: 643, distance: 86.4
click at [78, 643] on div "BETA Hello! I'm the CrewAI assistant. What kind of automation do you want to bu…" at bounding box center [149, 392] width 297 height 784
click at [165, 716] on textarea at bounding box center [149, 723] width 287 height 54
drag, startPoint x: 46, startPoint y: 627, endPoint x: 71, endPoint y: 629, distance: 25.1
click at [71, 696] on p "I'm sorry, reached the maximum number of iterations. Please, ask me to continue…" at bounding box center [149, 706] width 254 height 21
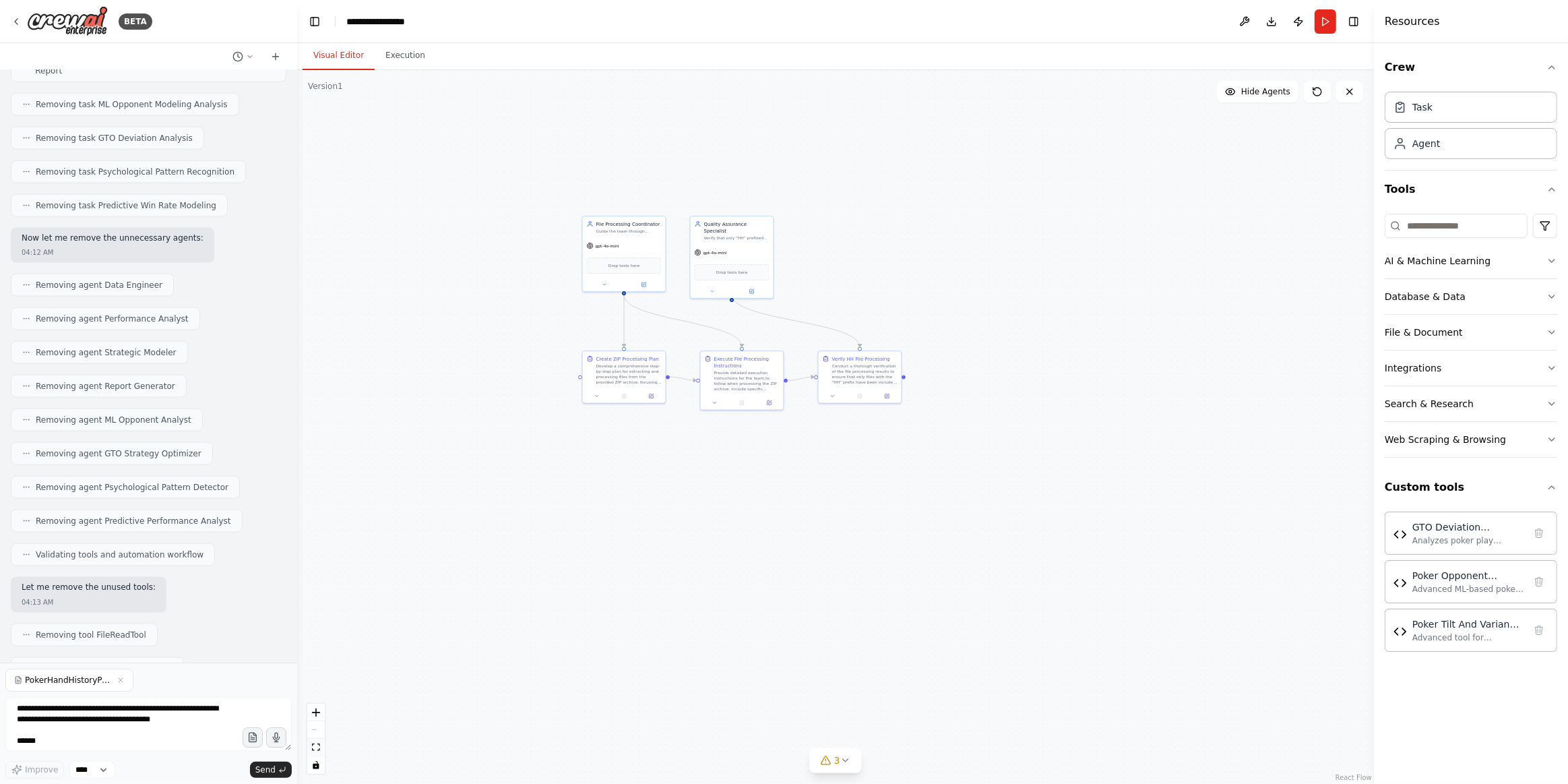
click at [46, 696] on p "I'm sorry, reached the maximum number of iterations. Please, ask me to continue…" at bounding box center [149, 706] width 254 height 21
drag, startPoint x: 49, startPoint y: 630, endPoint x: 37, endPoint y: 634, distance: 12.6
click at [69, 696] on p "I'm sorry, reached the maximum number of iterations. Please, ask me to continue…" at bounding box center [149, 706] width 254 height 21
click at [36, 696] on p "I'm sorry, reached the maximum number of iterations. Please, ask me to continue…" at bounding box center [149, 706] width 254 height 21
drag, startPoint x: 42, startPoint y: 631, endPoint x: 77, endPoint y: 631, distance: 35.0
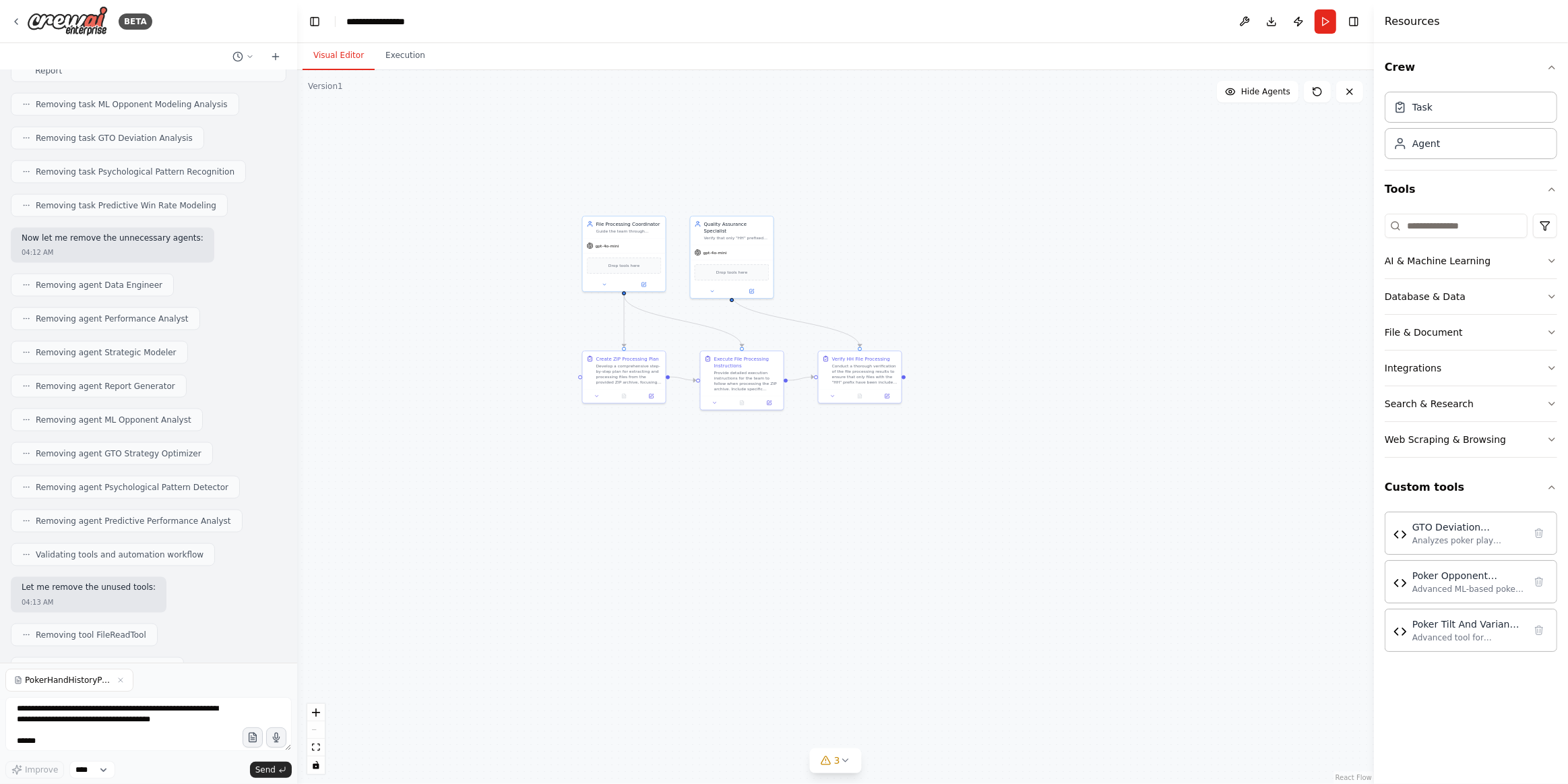
click at [77, 696] on p "I'm sorry, reached the maximum number of iterations. Please, ask me to continue…" at bounding box center [149, 706] width 254 height 21
copy p "continue"
click at [156, 692] on div "PokerHandHistoryParser-master.zip" at bounding box center [149, 680] width 287 height 23
click at [147, 730] on textarea at bounding box center [149, 723] width 287 height 54
paste textarea "********"
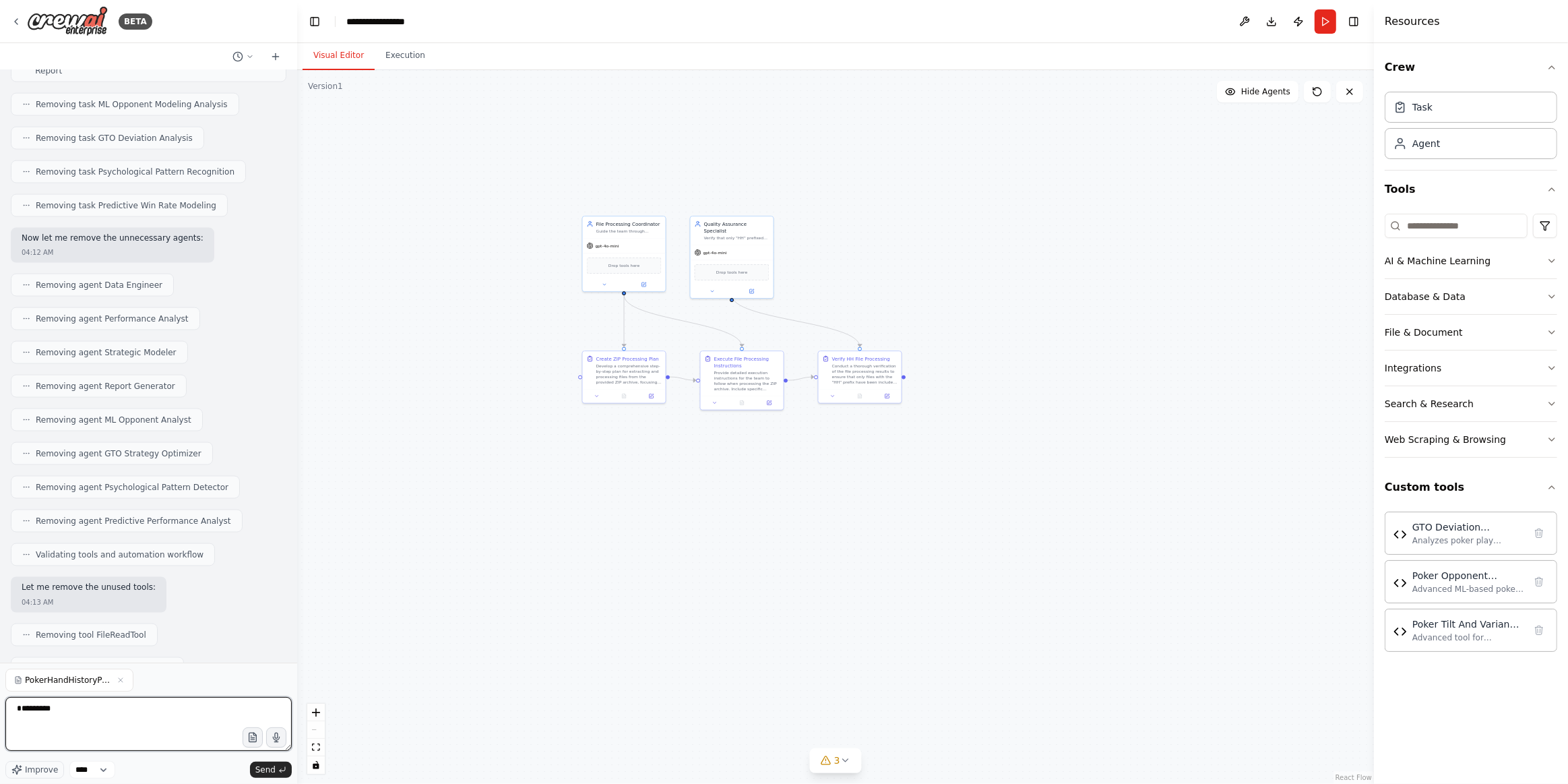
type textarea "********"
click at [276, 778] on form "PokerHandHistoryParser-master.zip ******** Improve **** Send" at bounding box center [149, 723] width 297 height 121
click at [275, 773] on span "Send" at bounding box center [265, 770] width 20 height 10
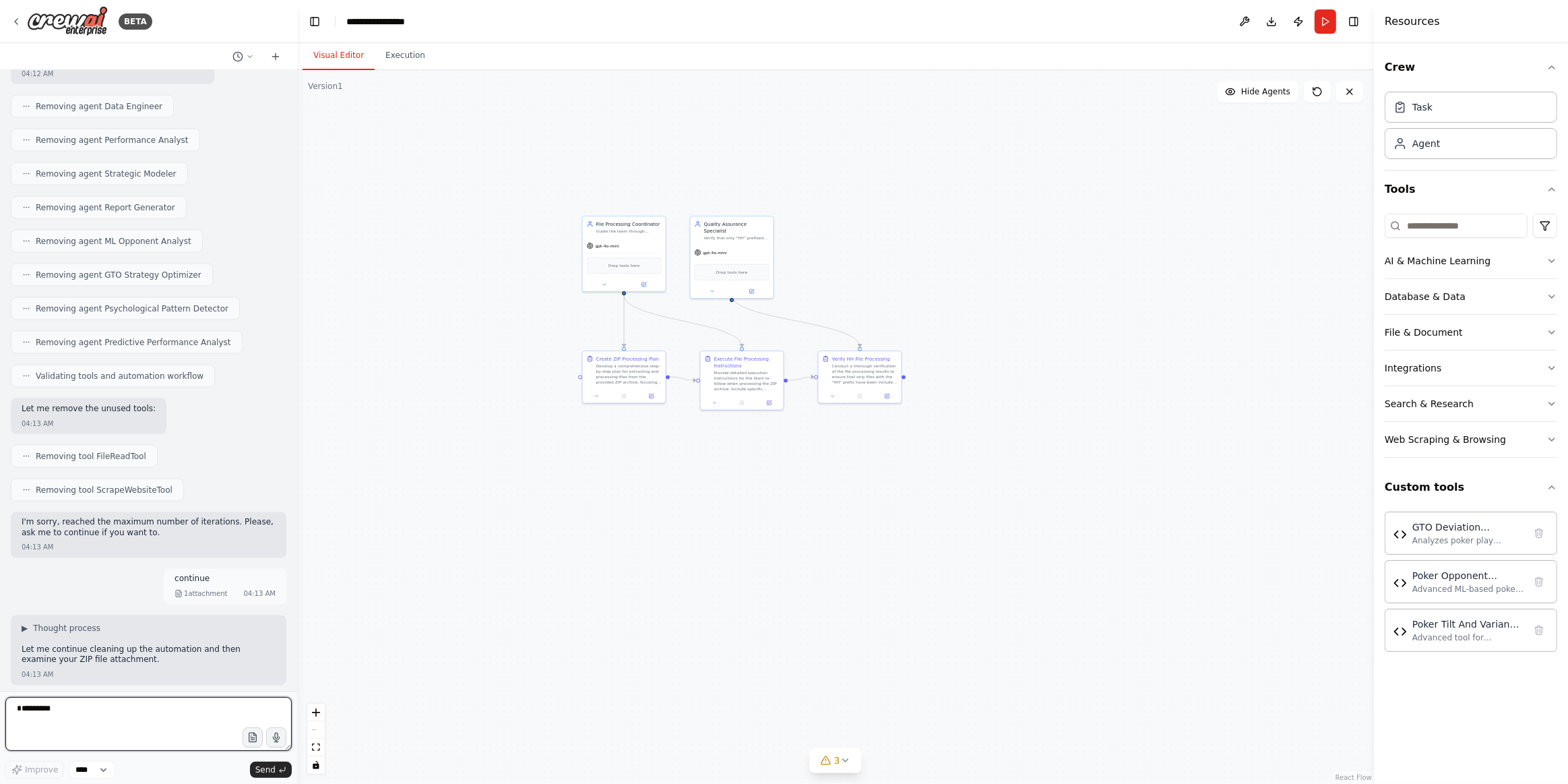
scroll to position [2461, 0]
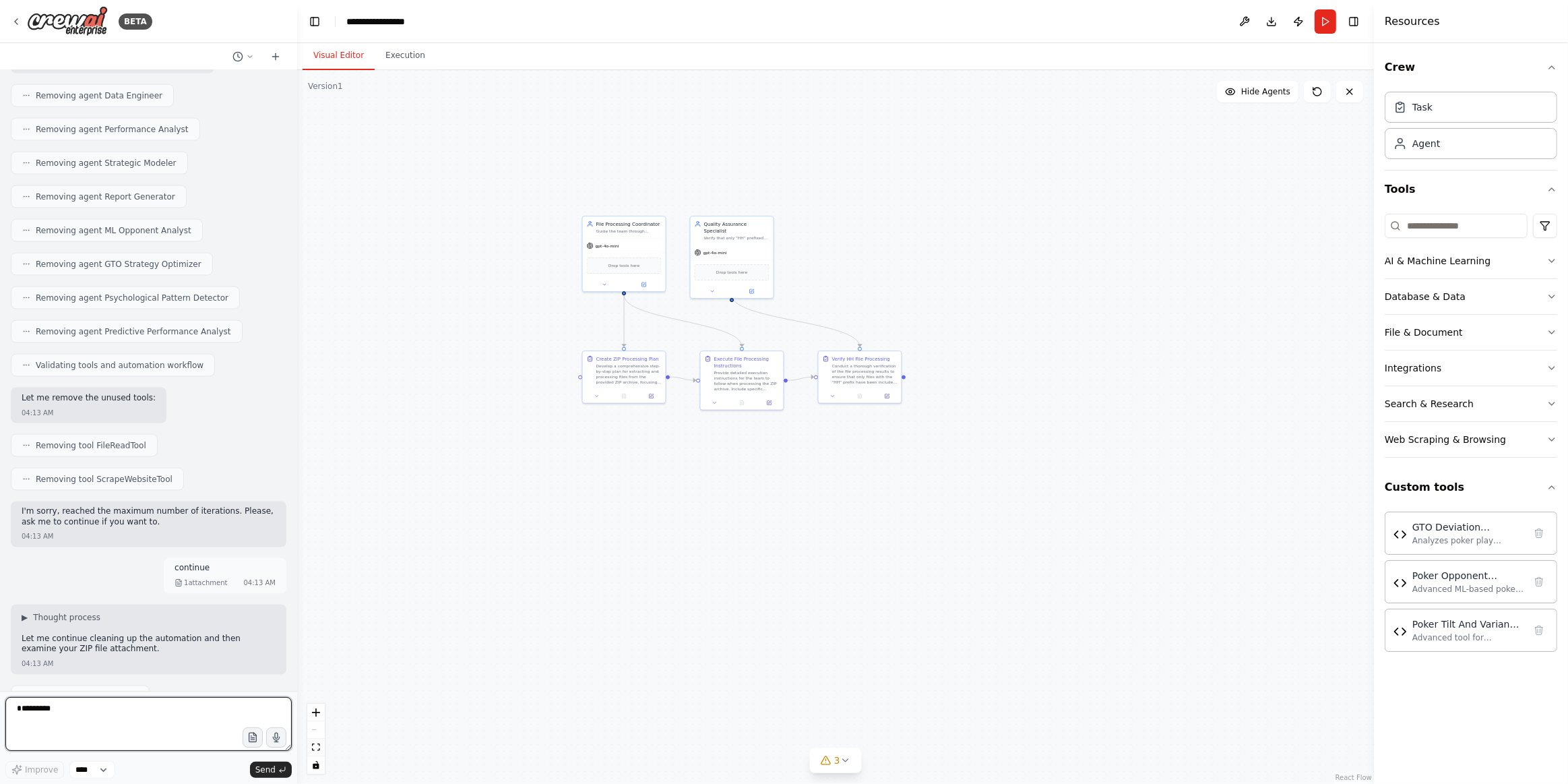
click at [216, 710] on textarea "********" at bounding box center [149, 723] width 287 height 54
type textarea "**"
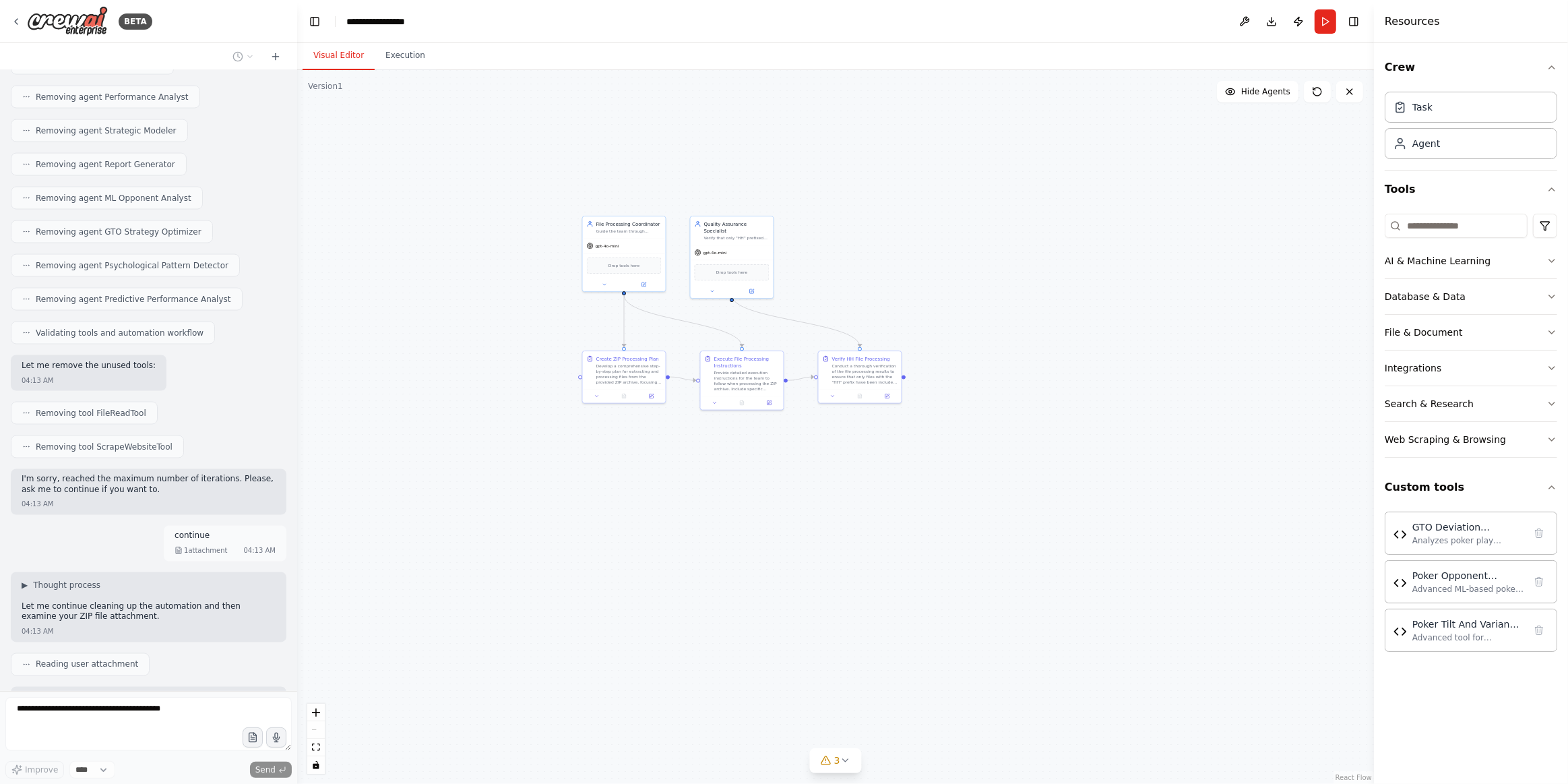
scroll to position [2541, 0]
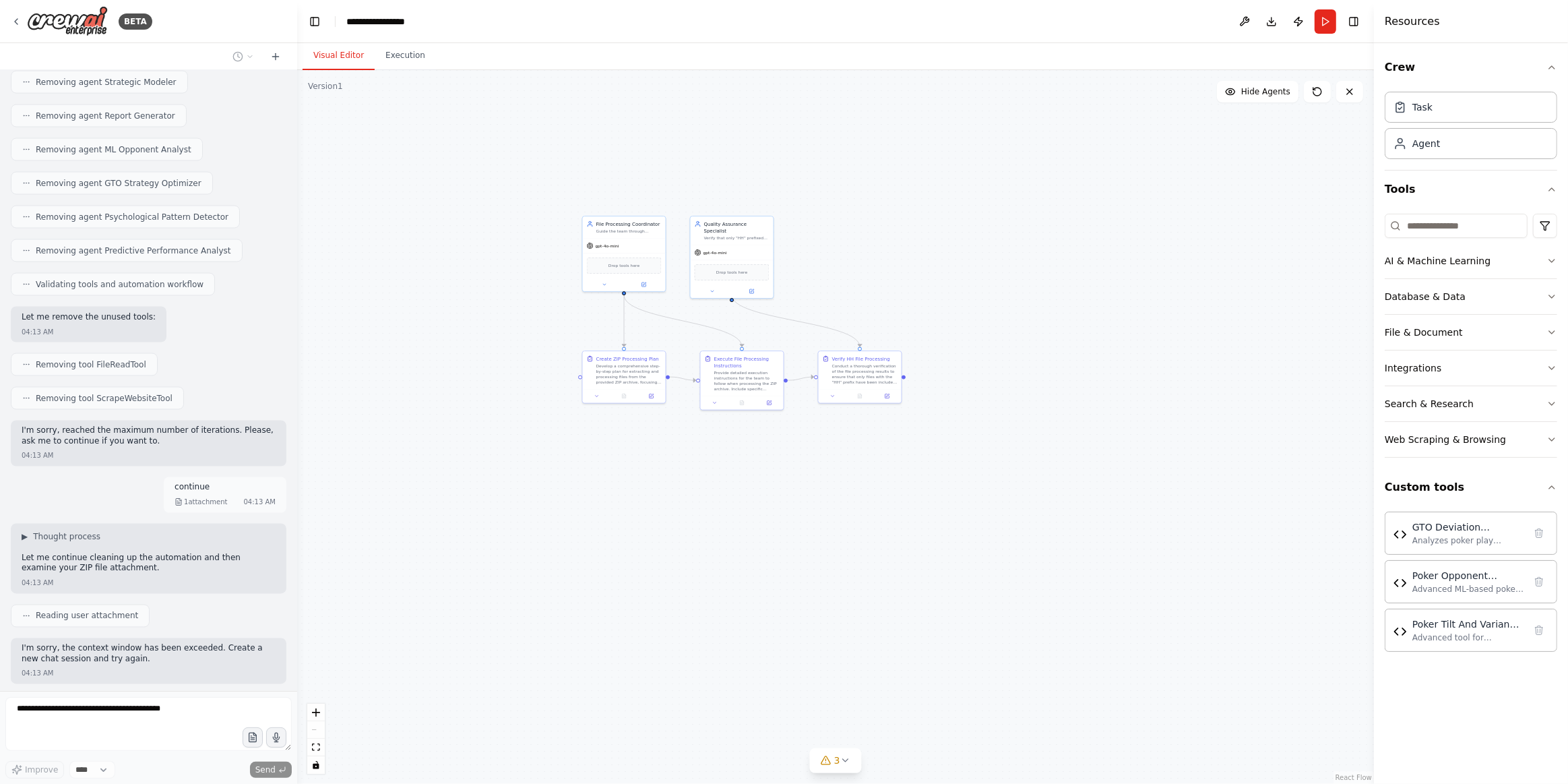
click at [1332, 14] on button "Run" at bounding box center [1325, 22] width 22 height 24
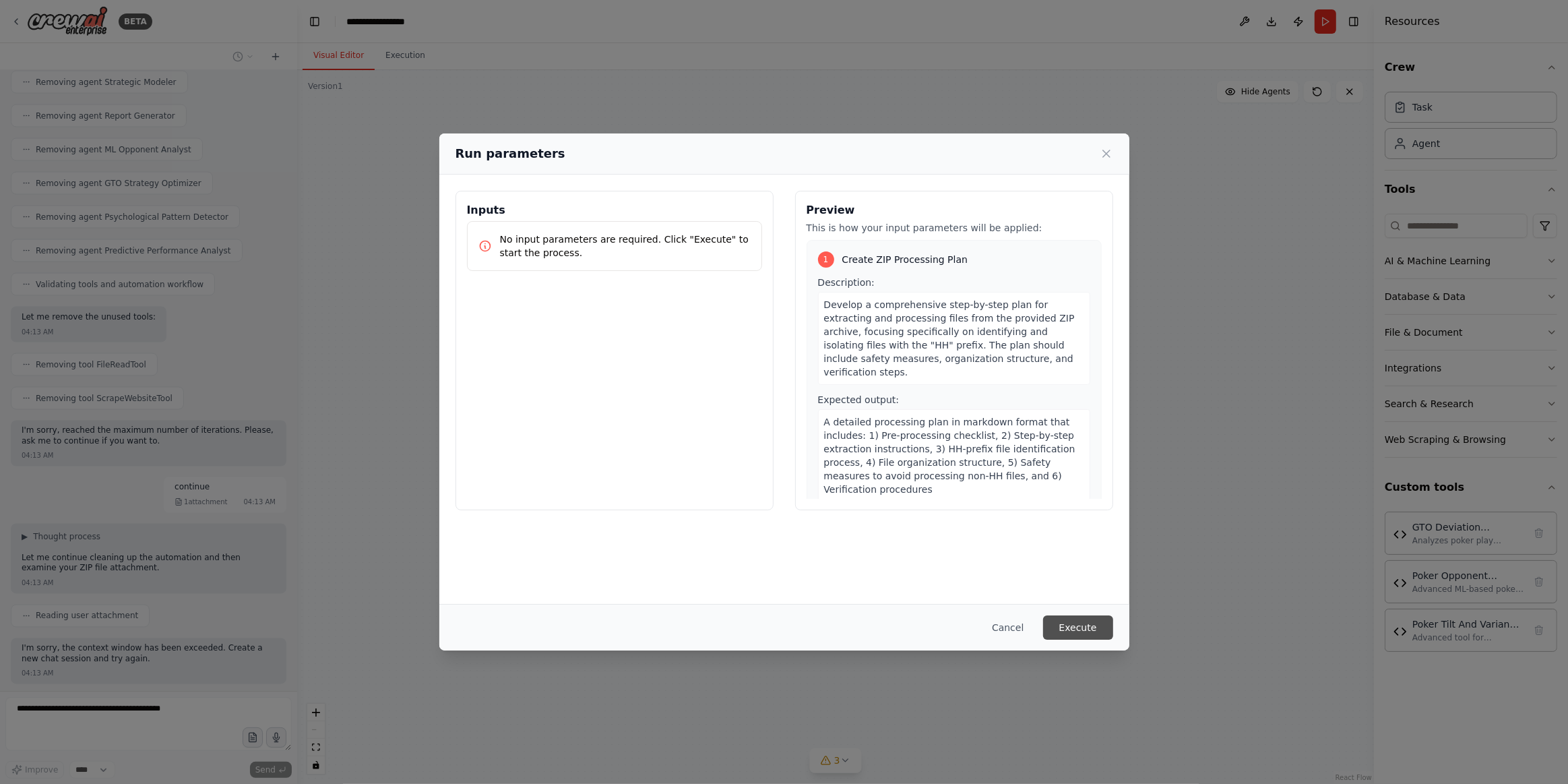
click at [1076, 627] on button "Execute" at bounding box center [1078, 627] width 70 height 24
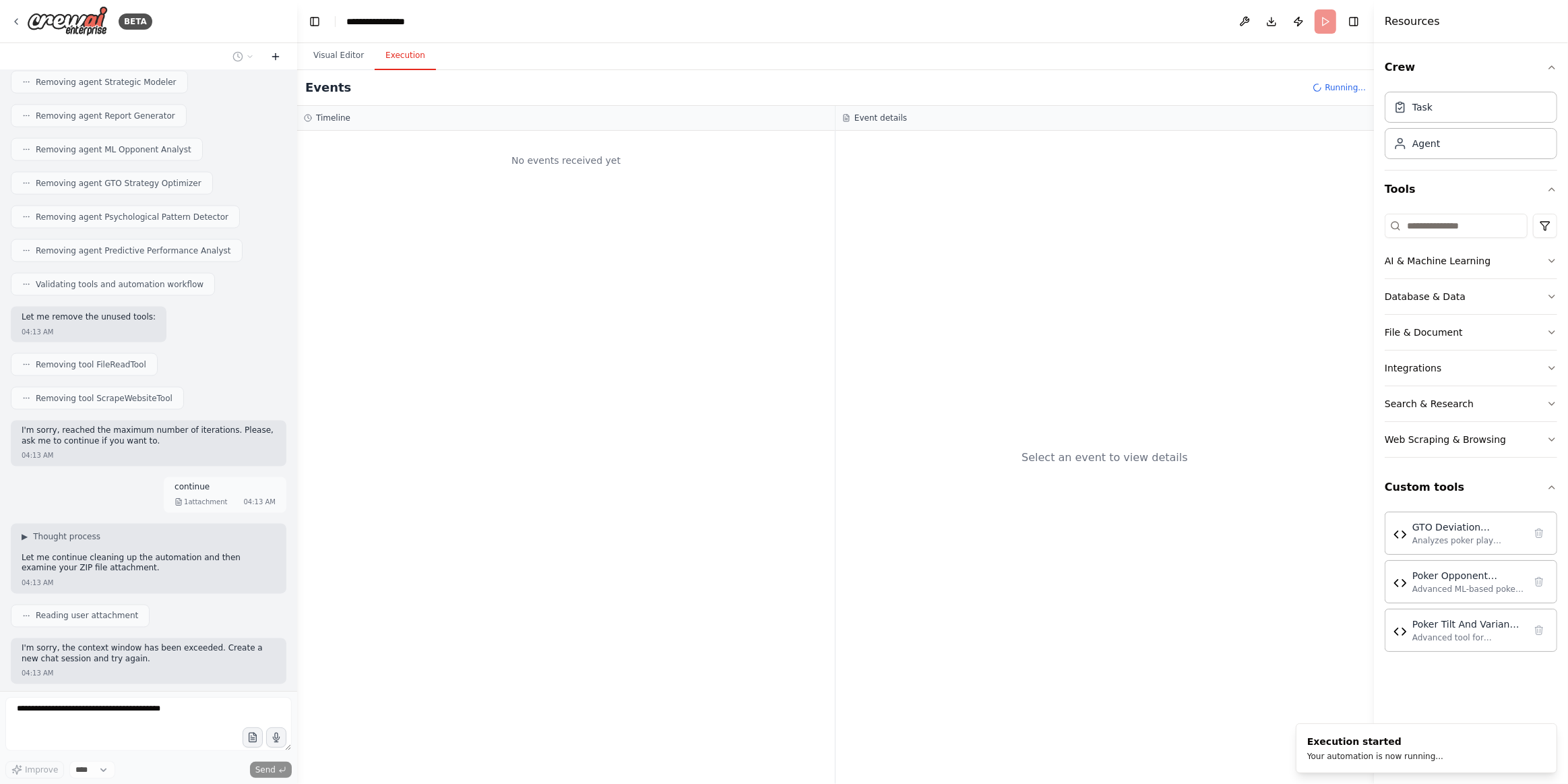
click at [277, 60] on icon at bounding box center [275, 56] width 10 height 10
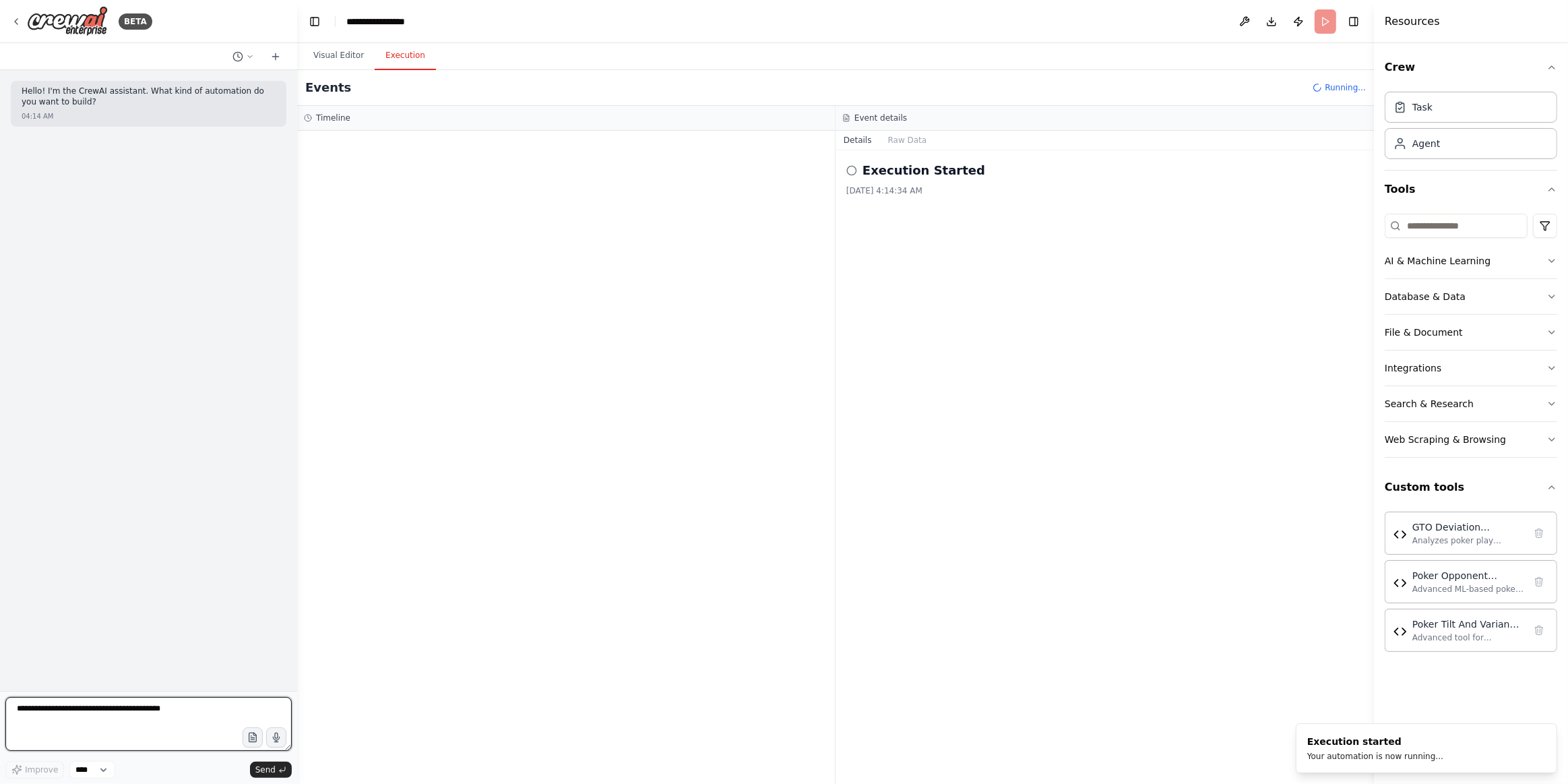
click at [158, 714] on textarea at bounding box center [149, 723] width 287 height 54
paste textarea "********"
type textarea "********"
paste textarea "********"
type textarea "********"
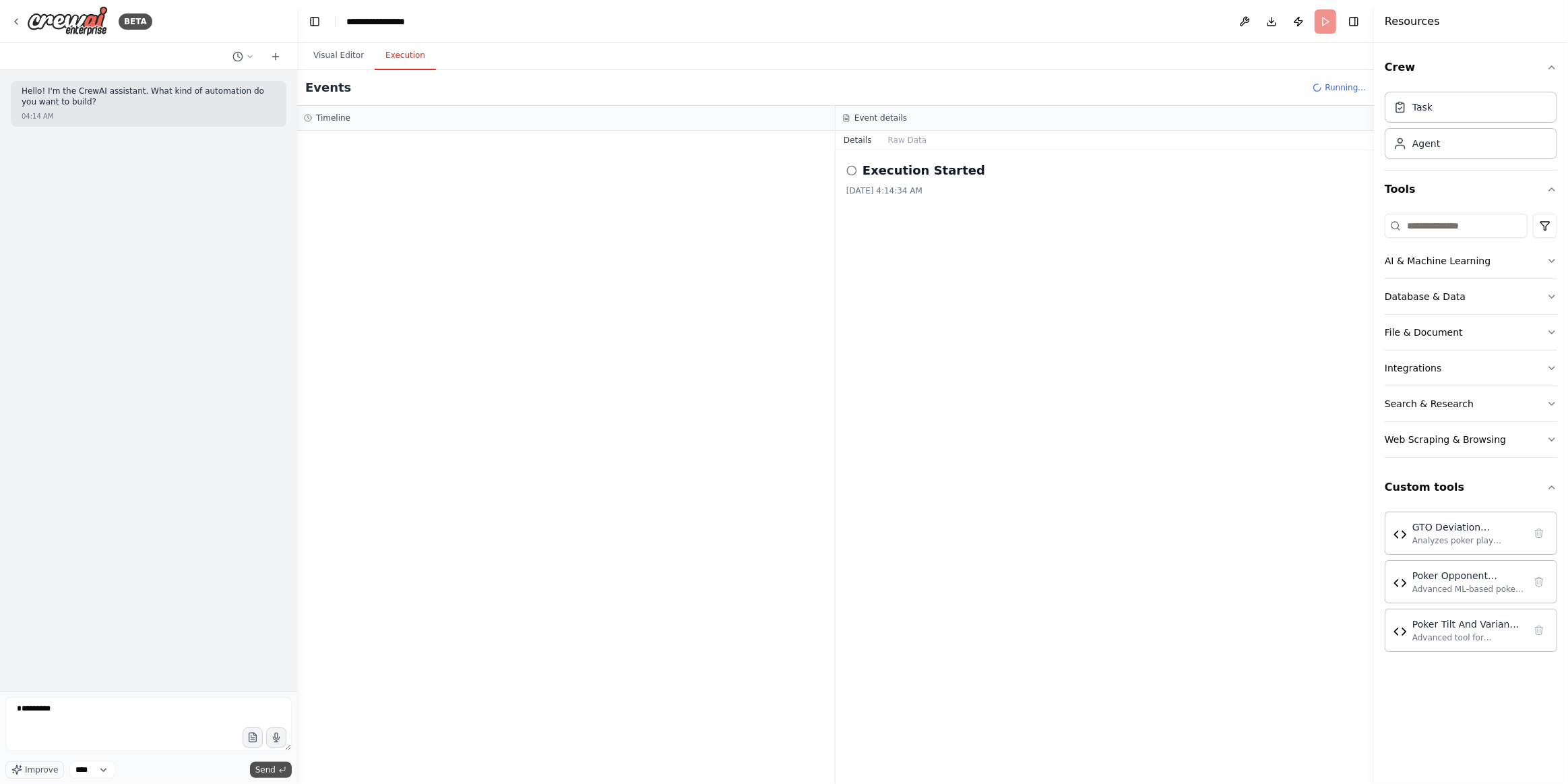
click at [284, 770] on icon "submit" at bounding box center [282, 770] width 8 height 8
drag, startPoint x: 879, startPoint y: 125, endPoint x: 926, endPoint y: 154, distance: 55.2
click at [879, 126] on div "Event details" at bounding box center [1105, 117] width 538 height 25
click at [920, 149] on div "Details Raw Data Execution Started [DATE] 4:14:34 AM" at bounding box center [1105, 457] width 538 height 653
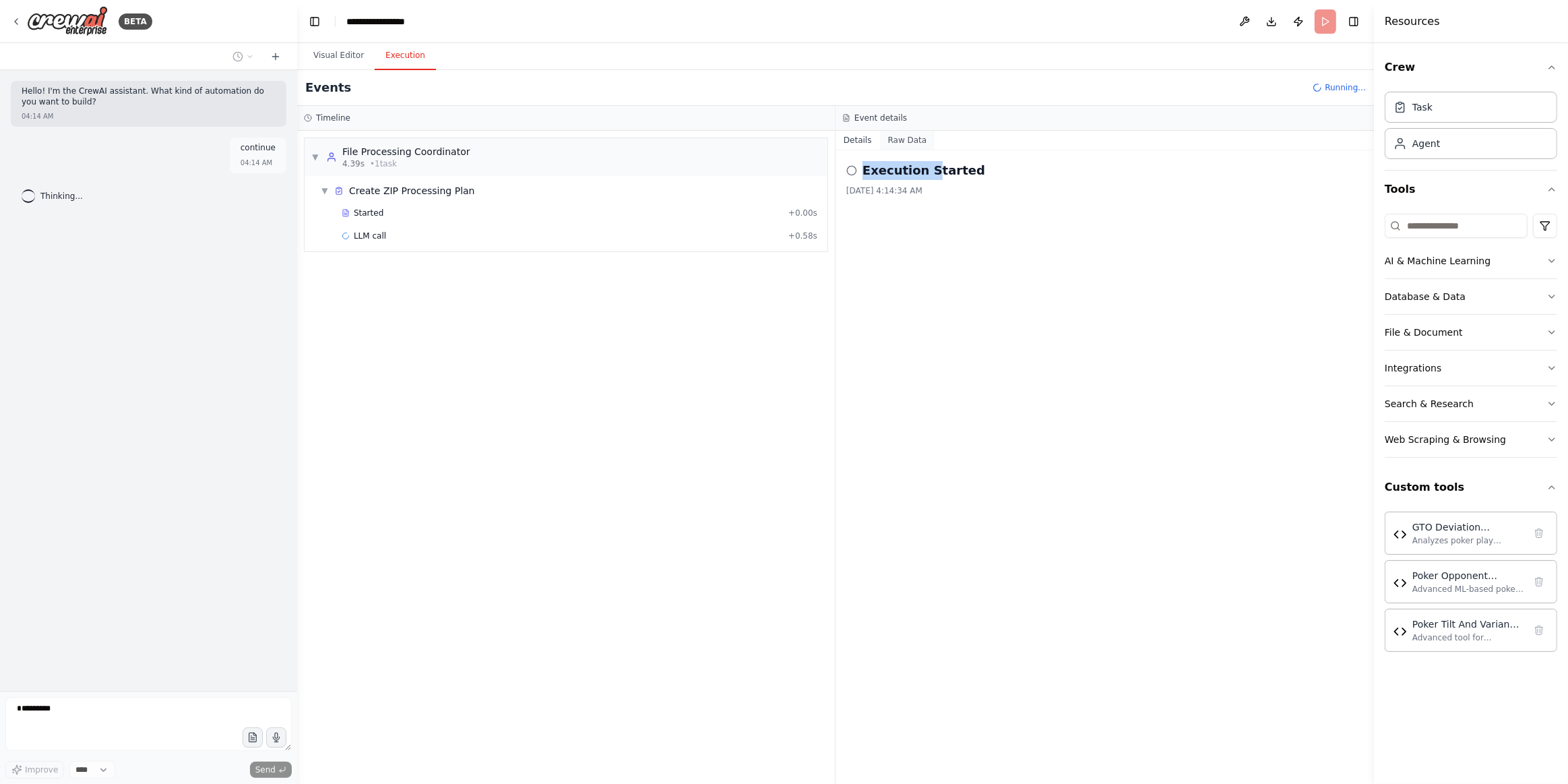
click at [916, 146] on button "Raw Data" at bounding box center [907, 141] width 55 height 19
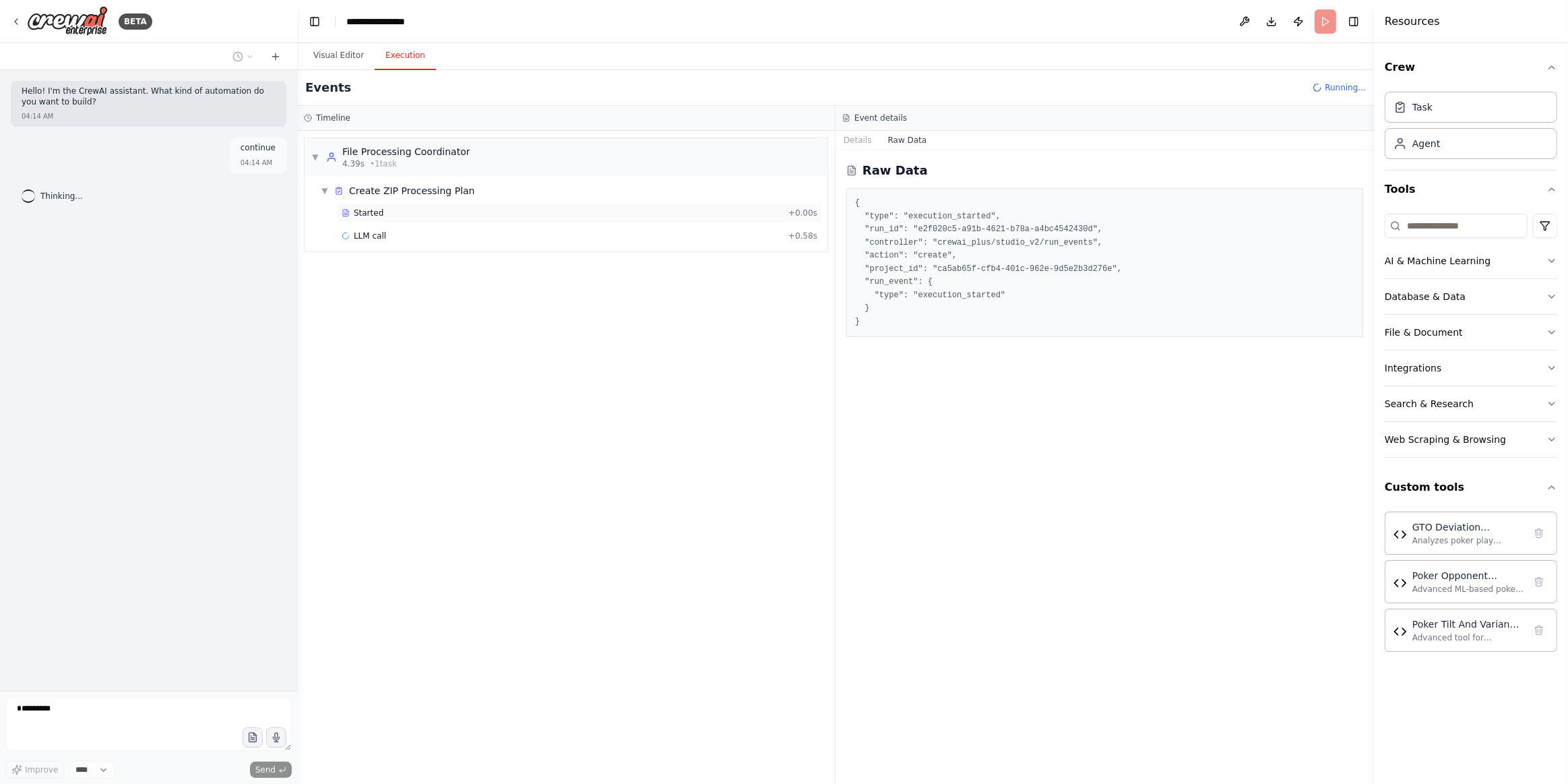
click at [357, 208] on span "Started" at bounding box center [368, 213] width 30 height 10
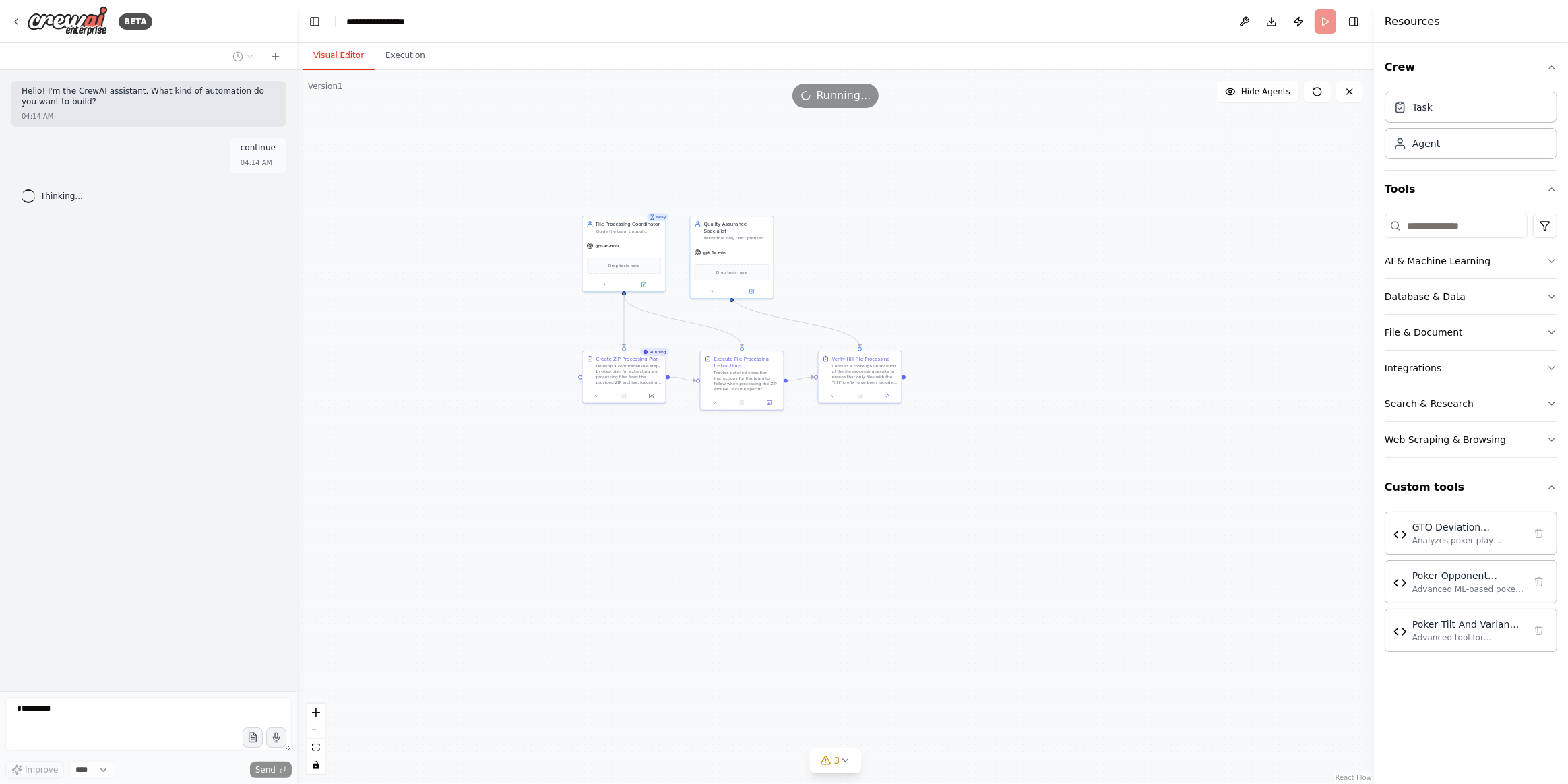
click at [342, 62] on button "Visual Editor" at bounding box center [339, 55] width 72 height 28
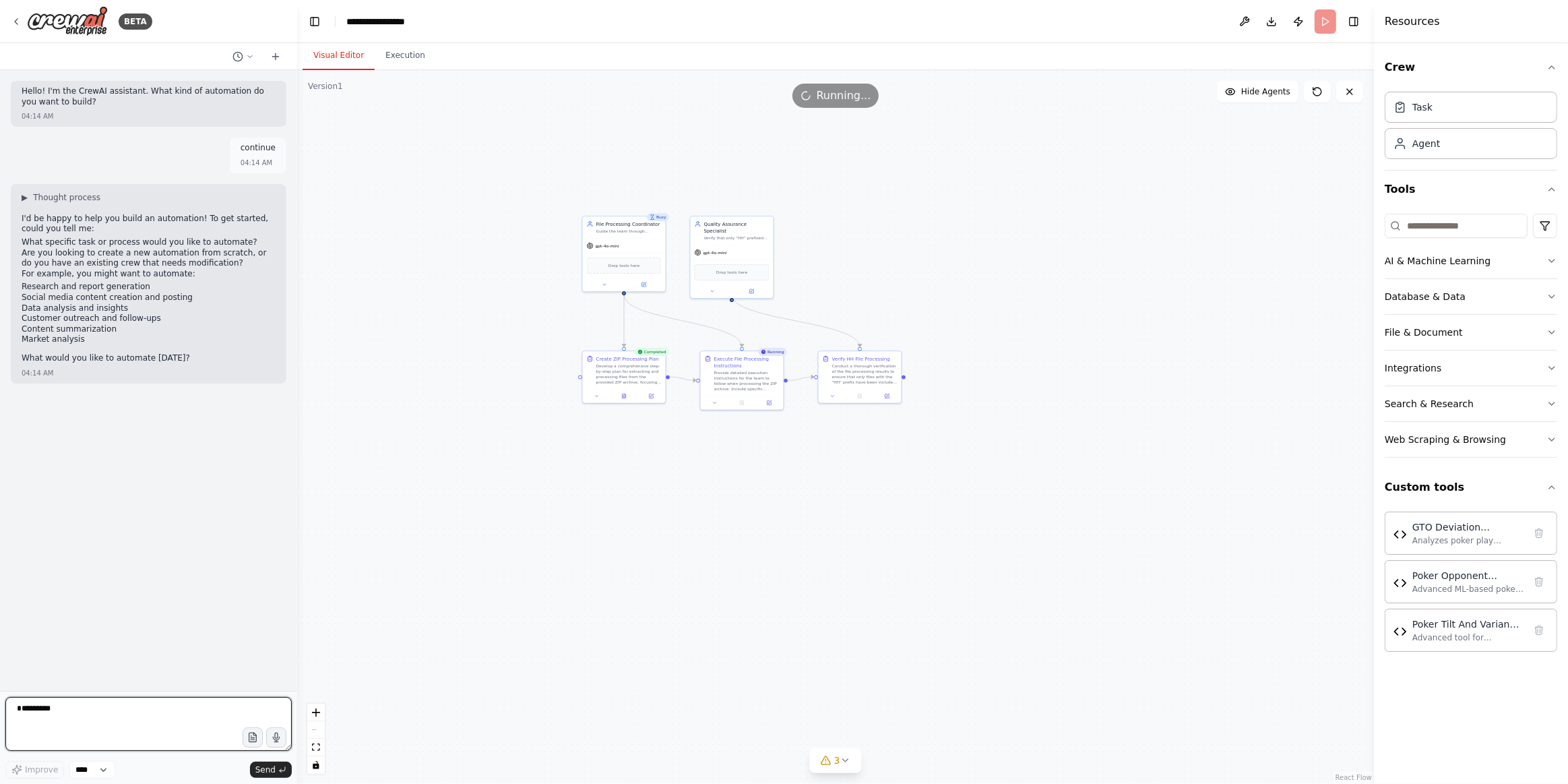
click at [193, 710] on textarea "********" at bounding box center [149, 723] width 287 height 54
paste textarea "**********"
type textarea "**********"
click at [286, 778] on div "Improve **** Send" at bounding box center [149, 770] width 287 height 18
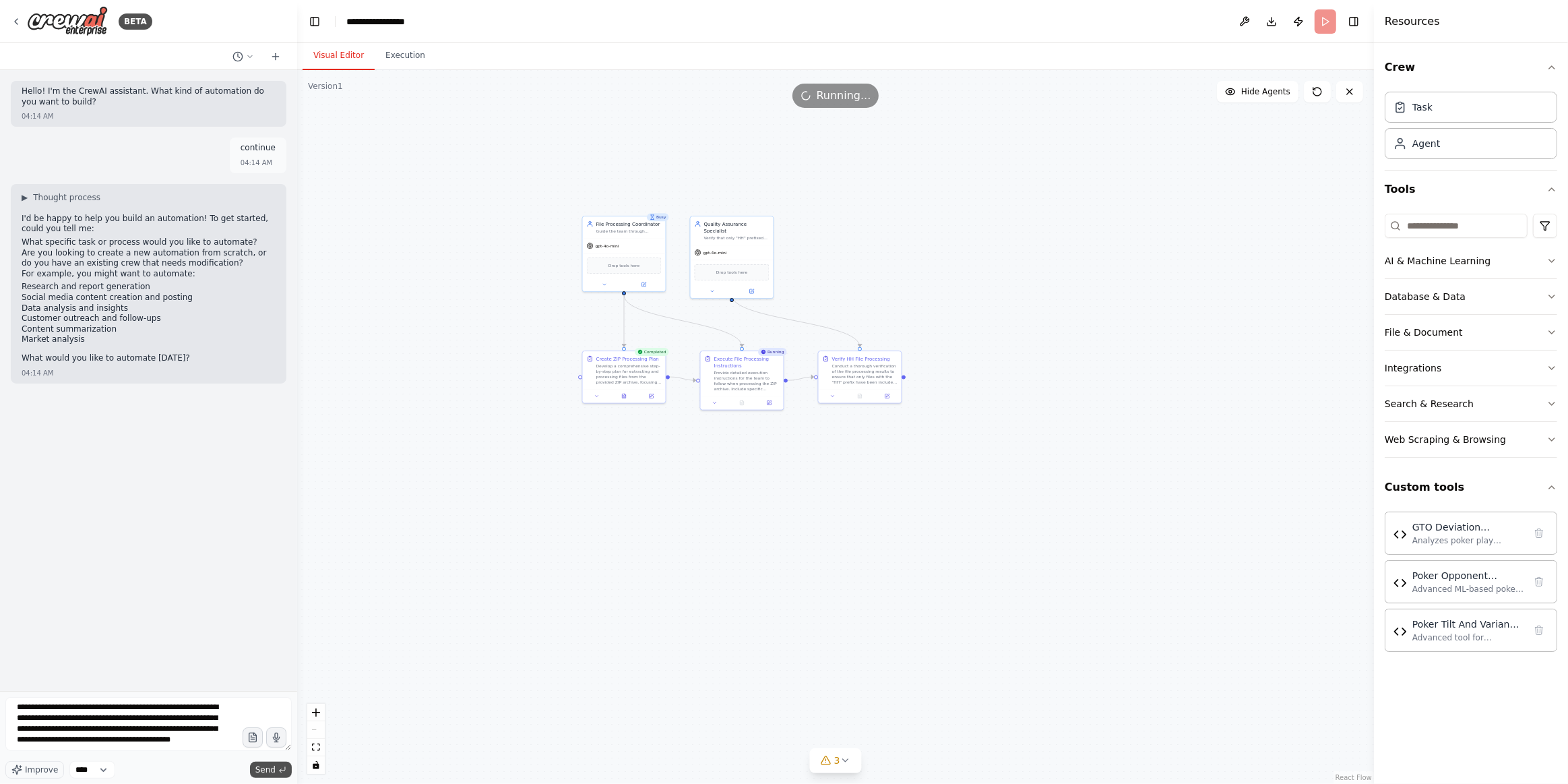
click at [280, 770] on polyline "submit" at bounding box center [280, 771] width 2 height 3
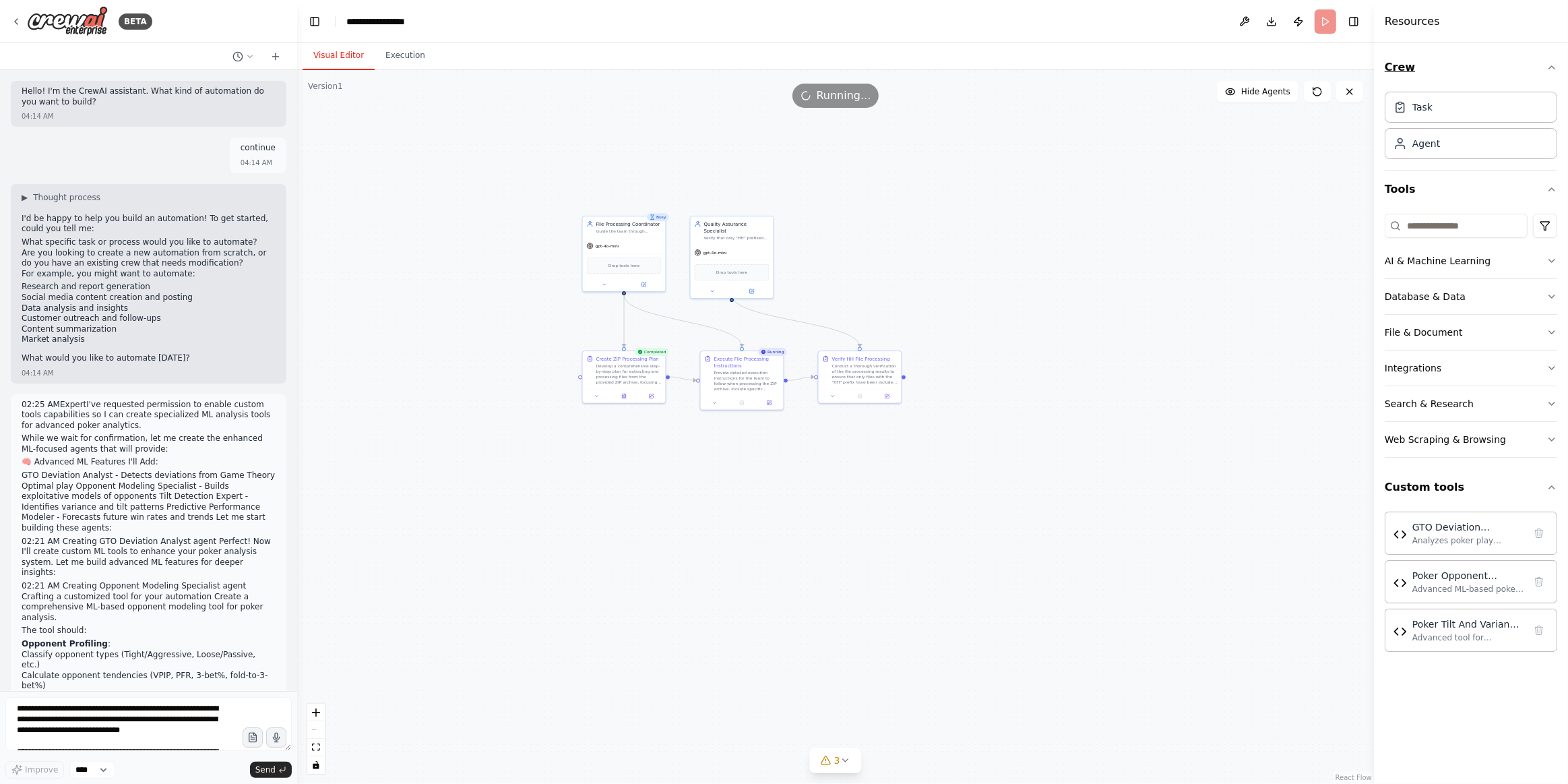
scroll to position [1741, 0]
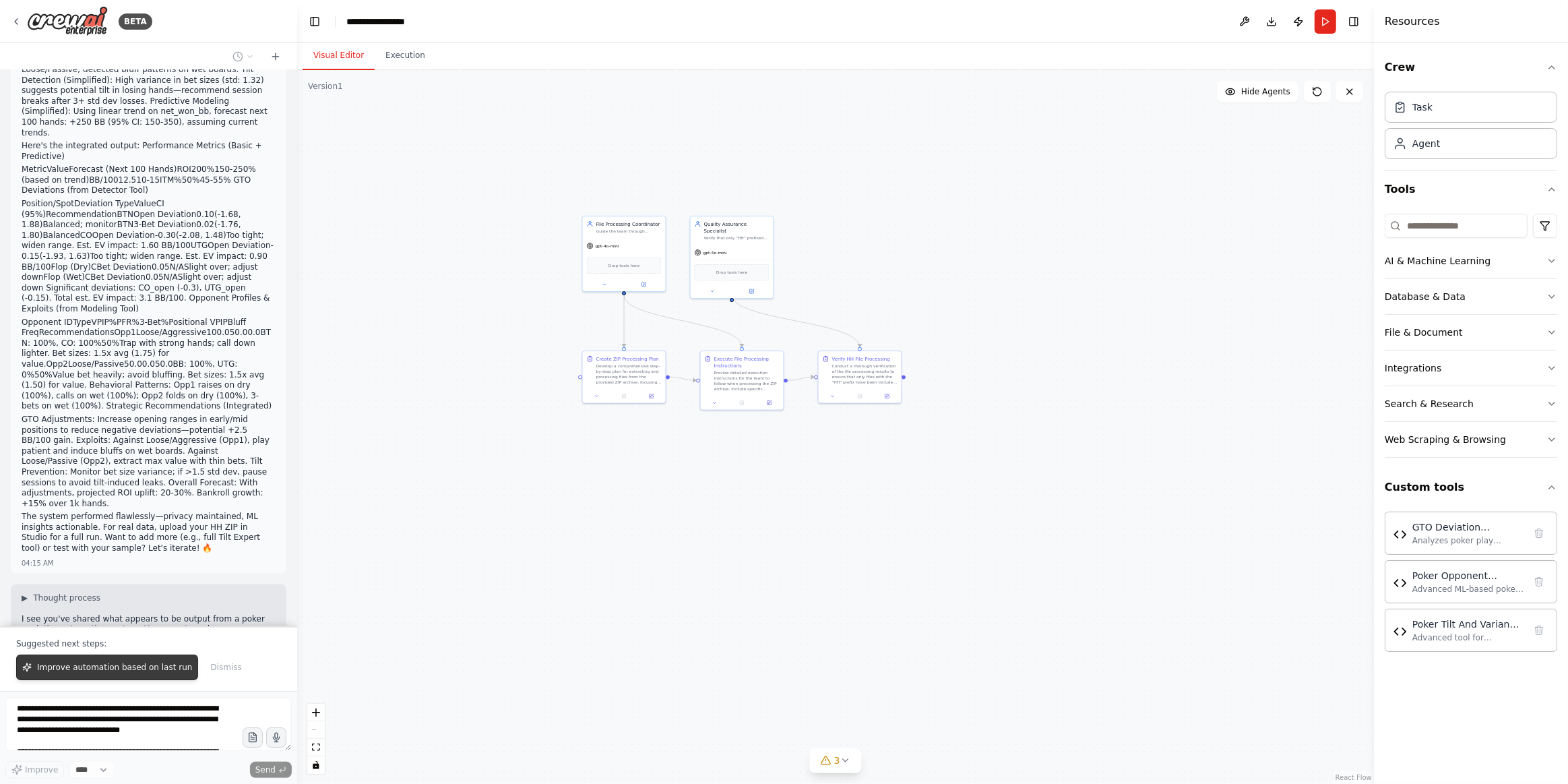
click at [137, 675] on button "Improve automation based on last run" at bounding box center [107, 667] width 182 height 26
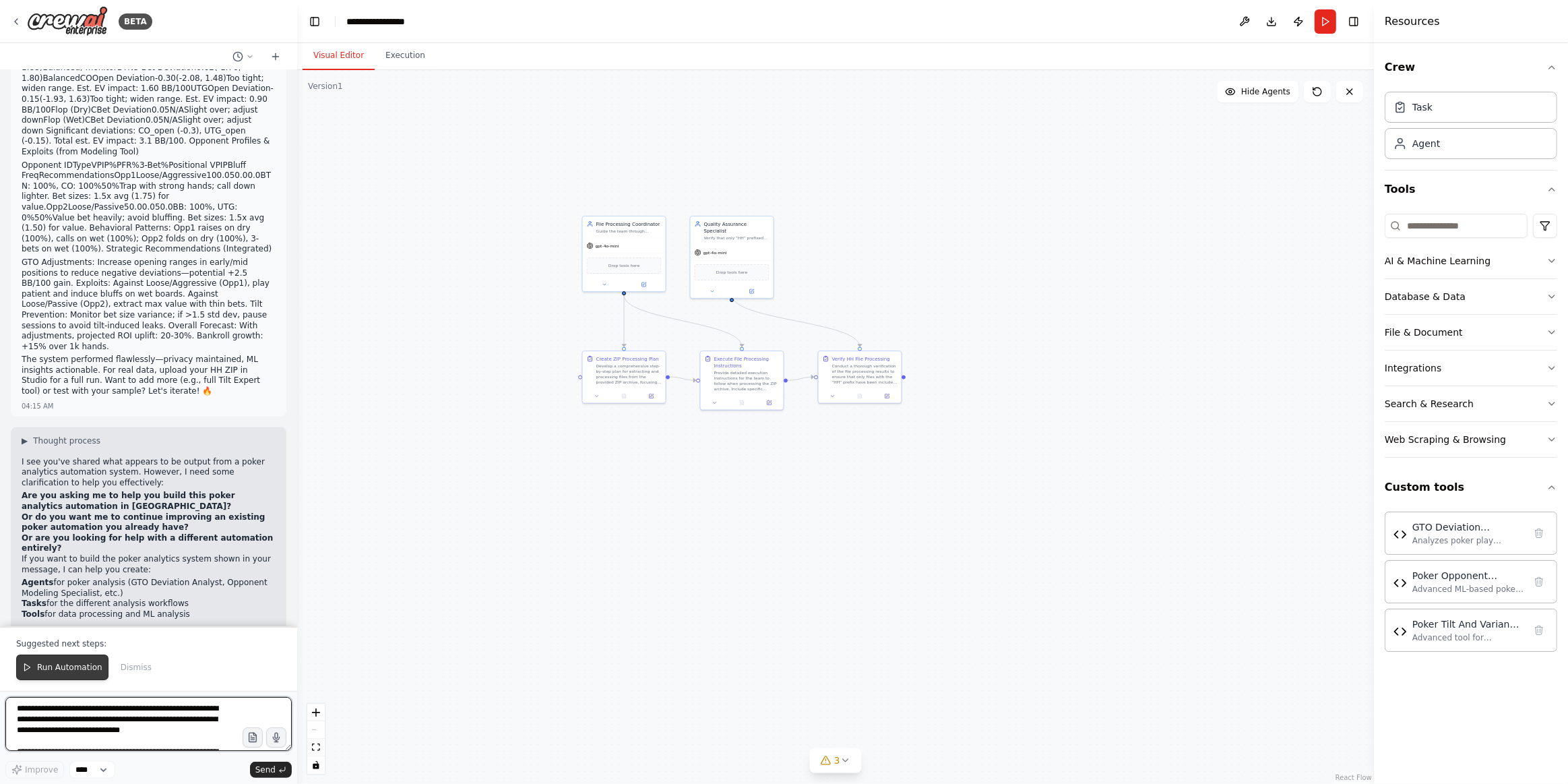
scroll to position [2235, 0]
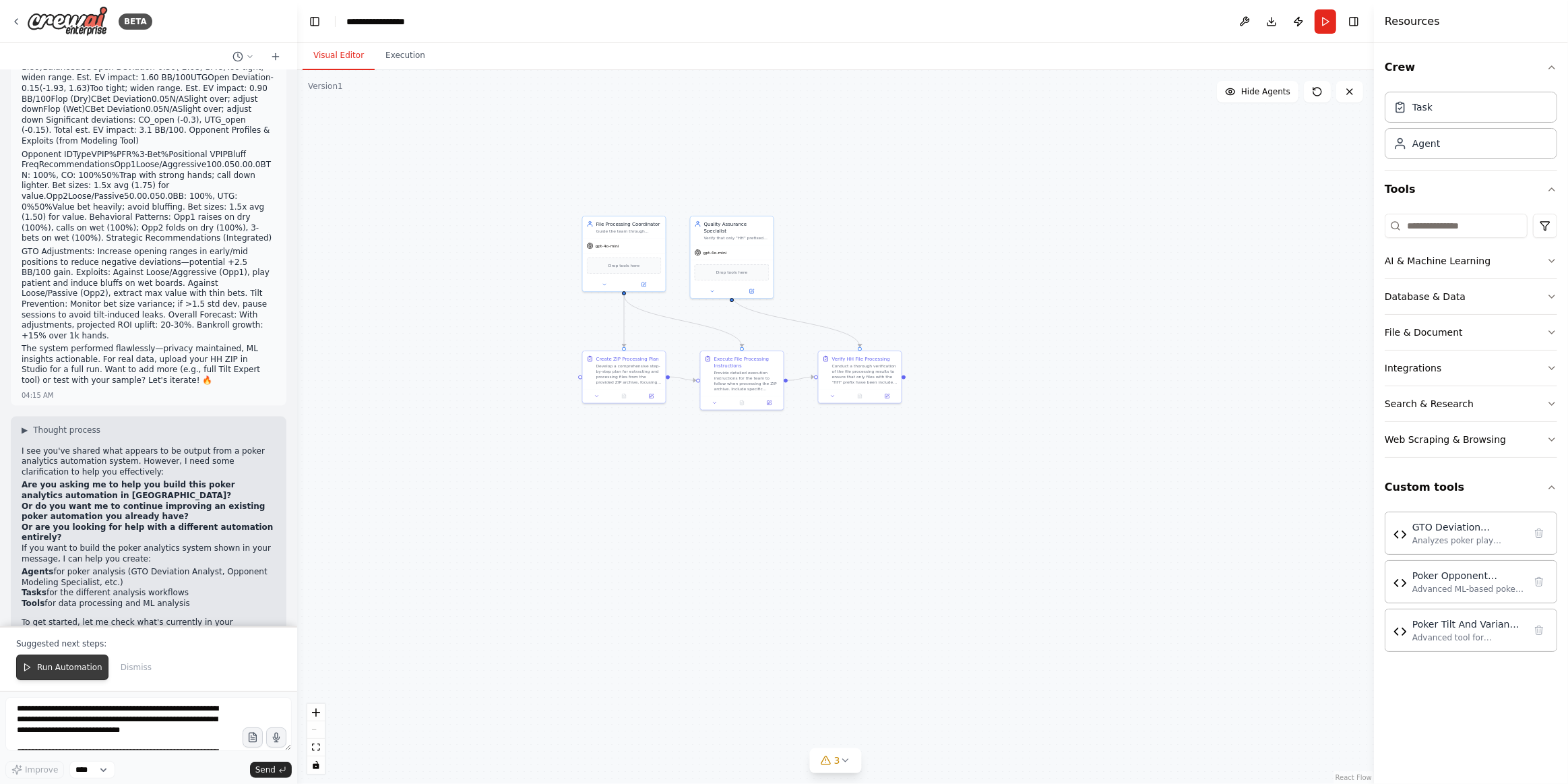
click at [84, 666] on span "Run Automation" at bounding box center [69, 667] width 65 height 10
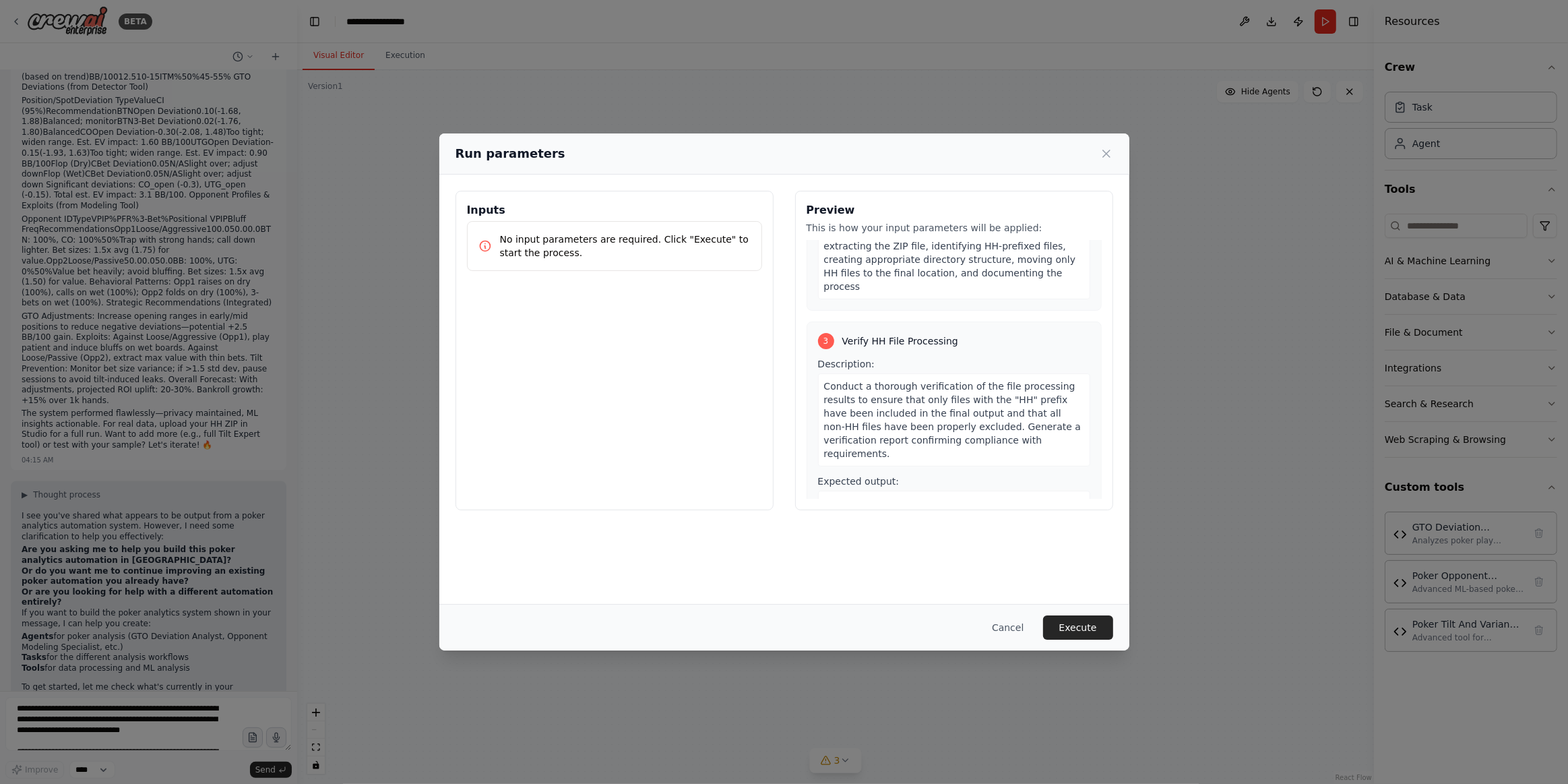
scroll to position [498, 0]
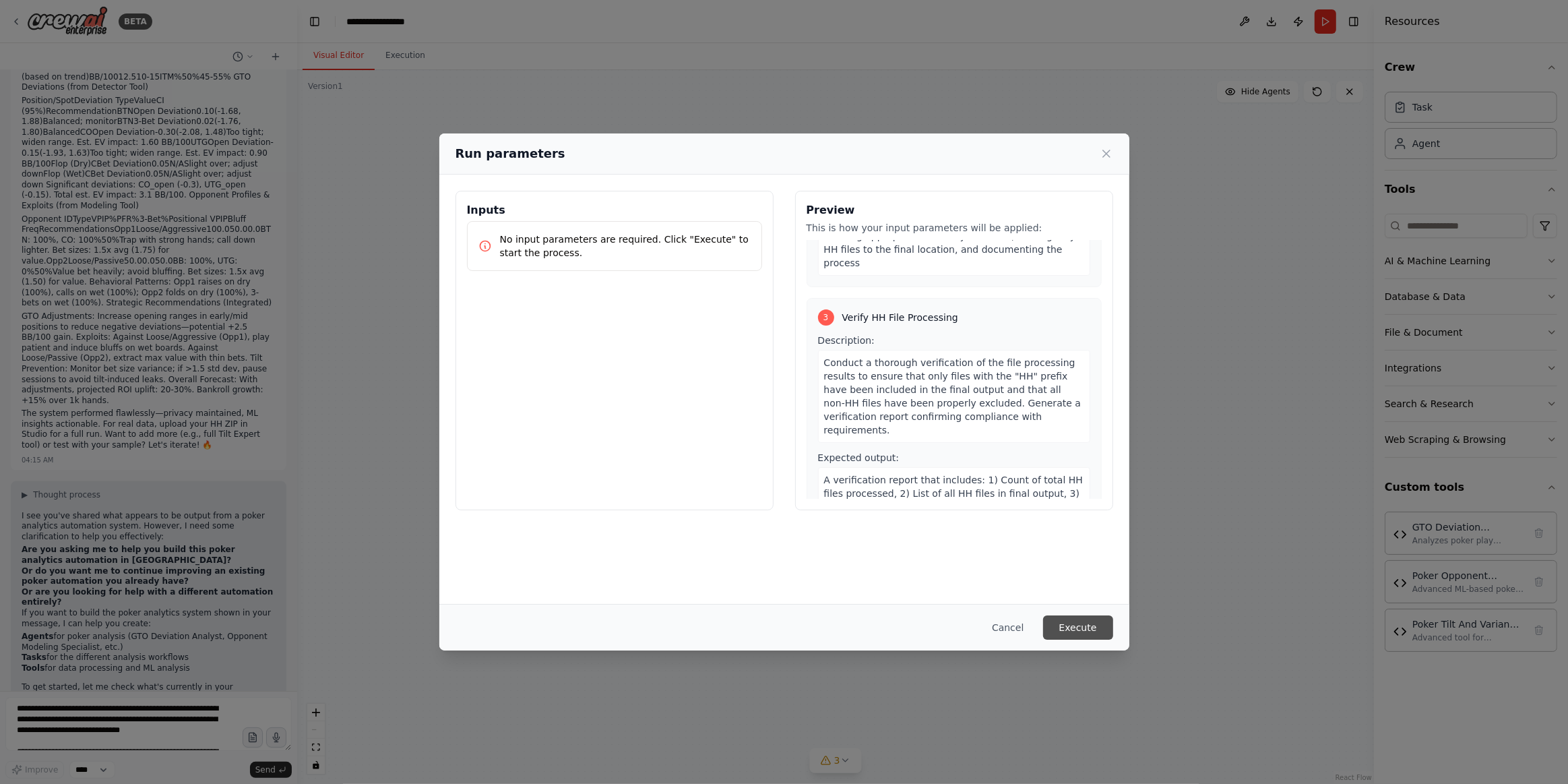
click at [1086, 631] on button "Execute" at bounding box center [1078, 627] width 70 height 24
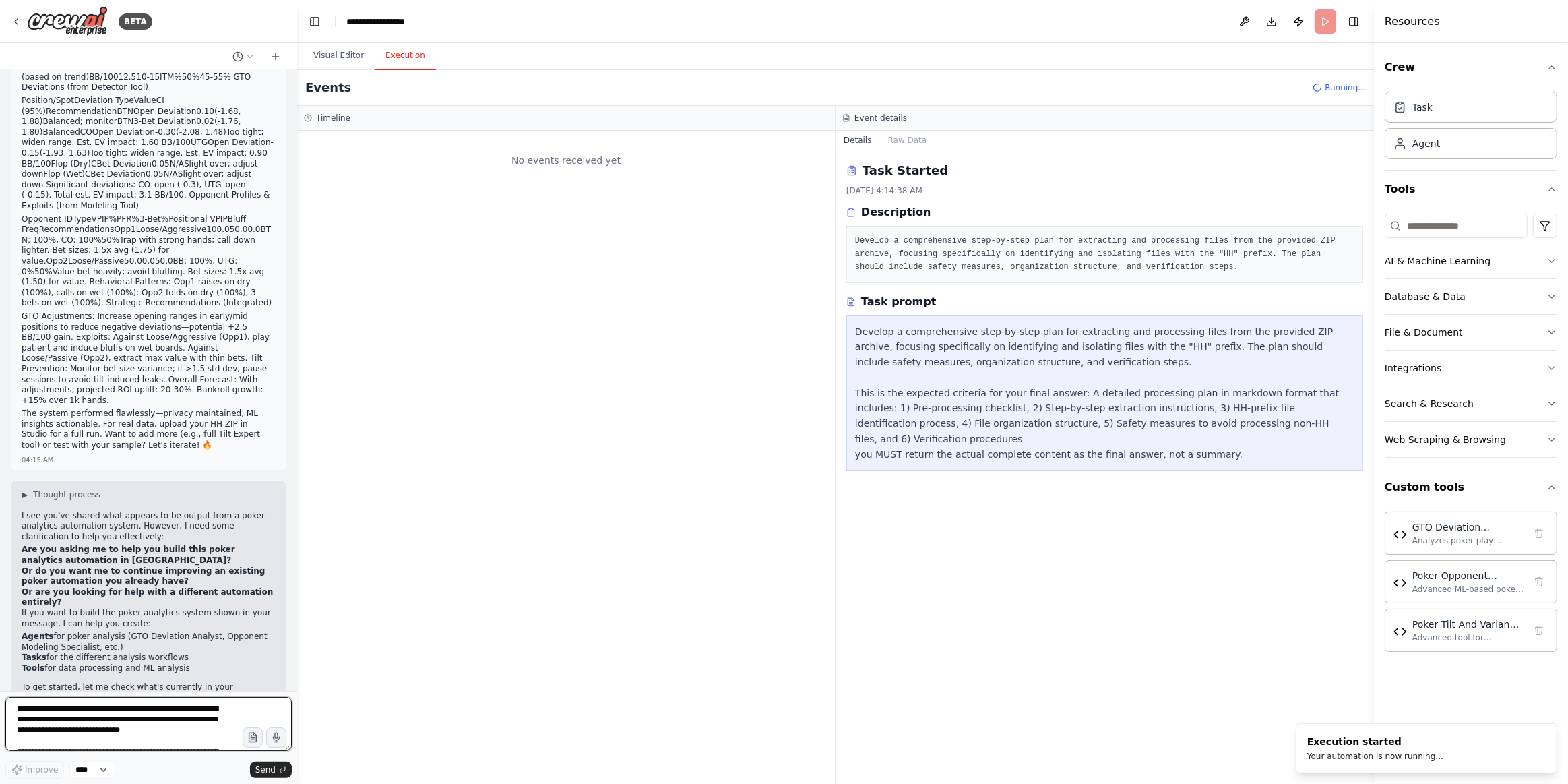
click at [149, 706] on textarea at bounding box center [149, 723] width 287 height 54
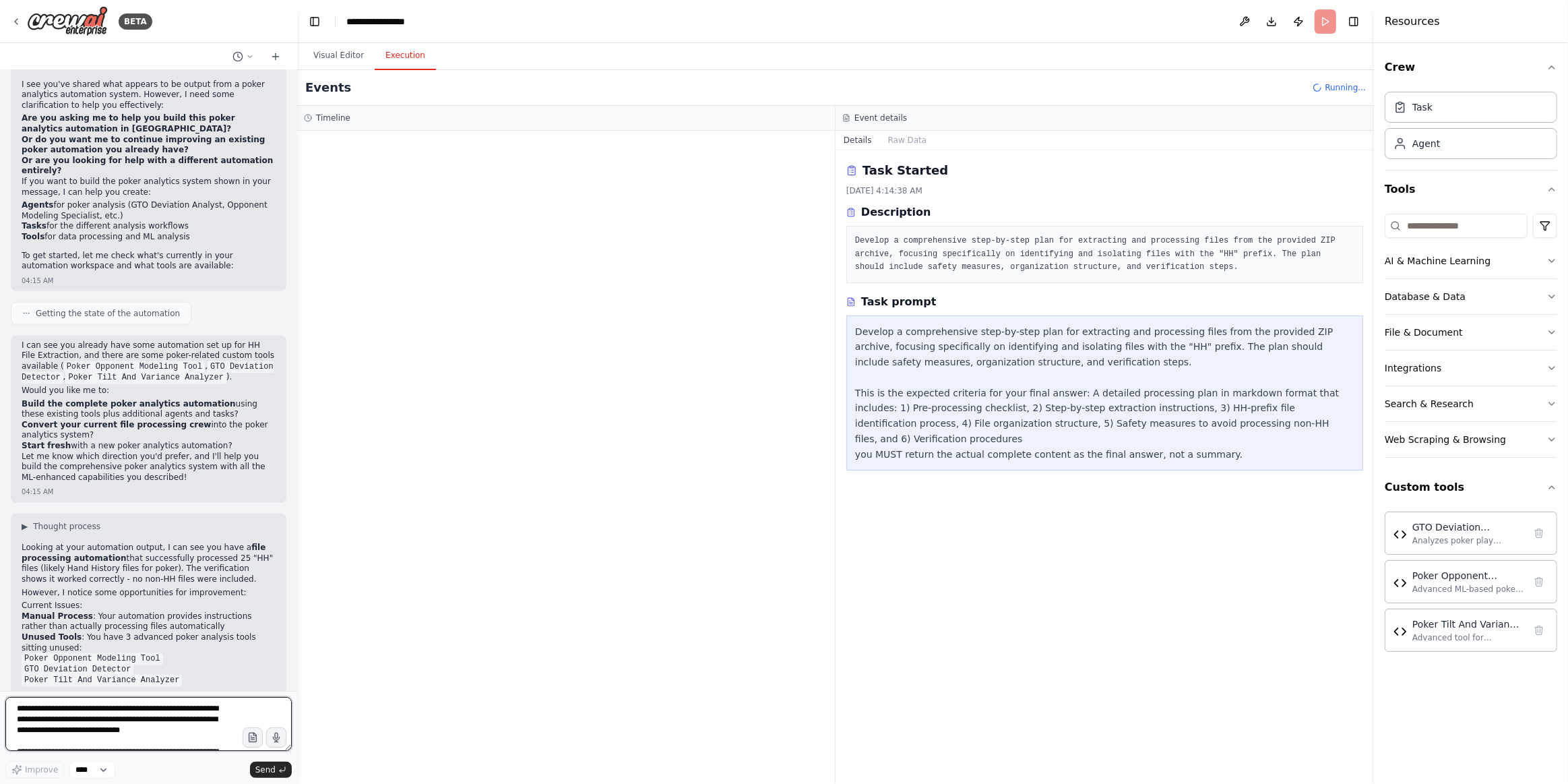
scroll to position [2612, 0]
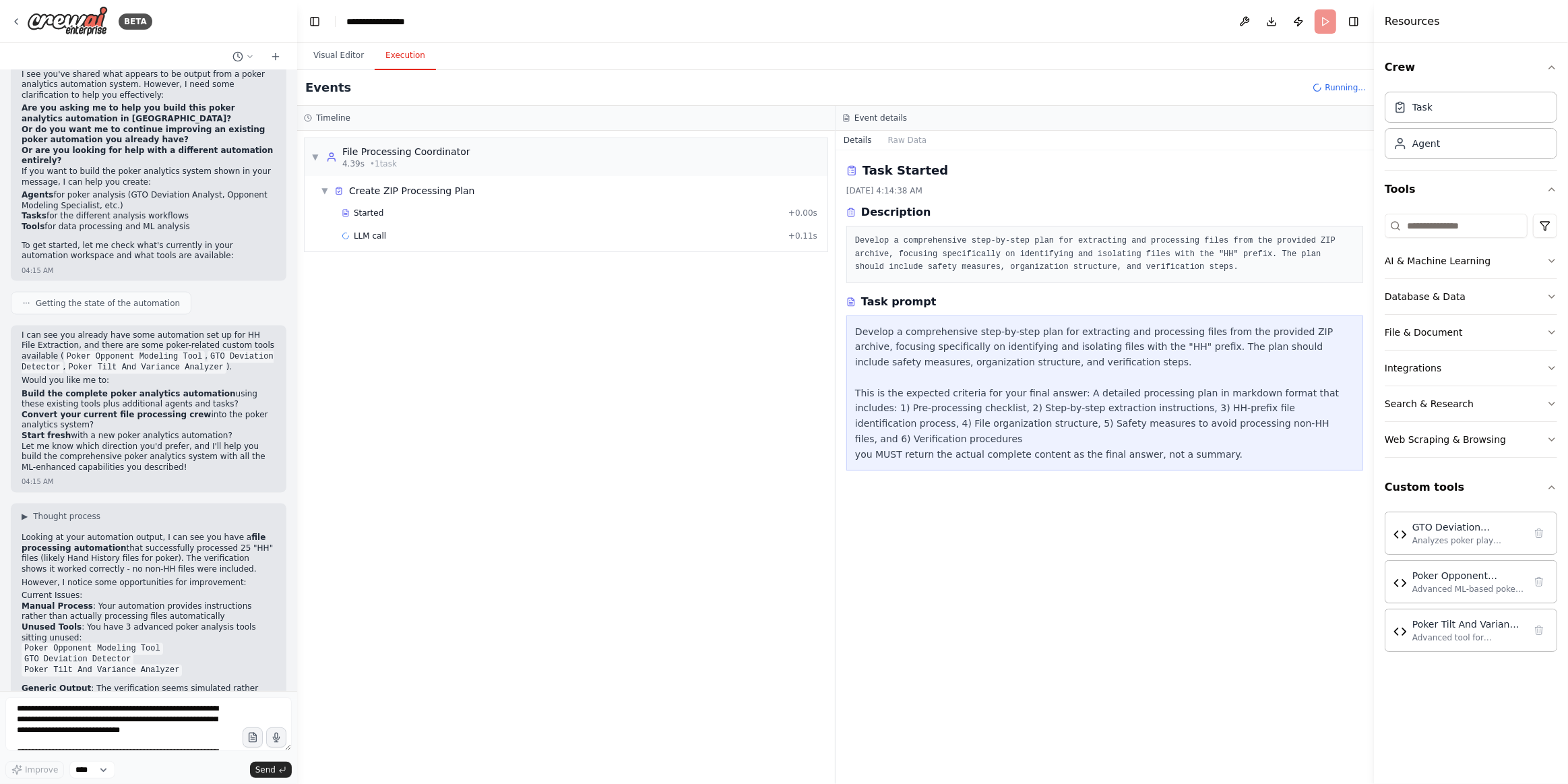
drag, startPoint x: 610, startPoint y: 423, endPoint x: 604, endPoint y: 429, distance: 8.5
click at [604, 429] on div "▼ File Processing Coordinator 4.39s • 1 task ▼ Create ZIP Processing Plan Start…" at bounding box center [566, 457] width 538 height 653
click at [345, 60] on button "Visual Editor" at bounding box center [339, 55] width 72 height 28
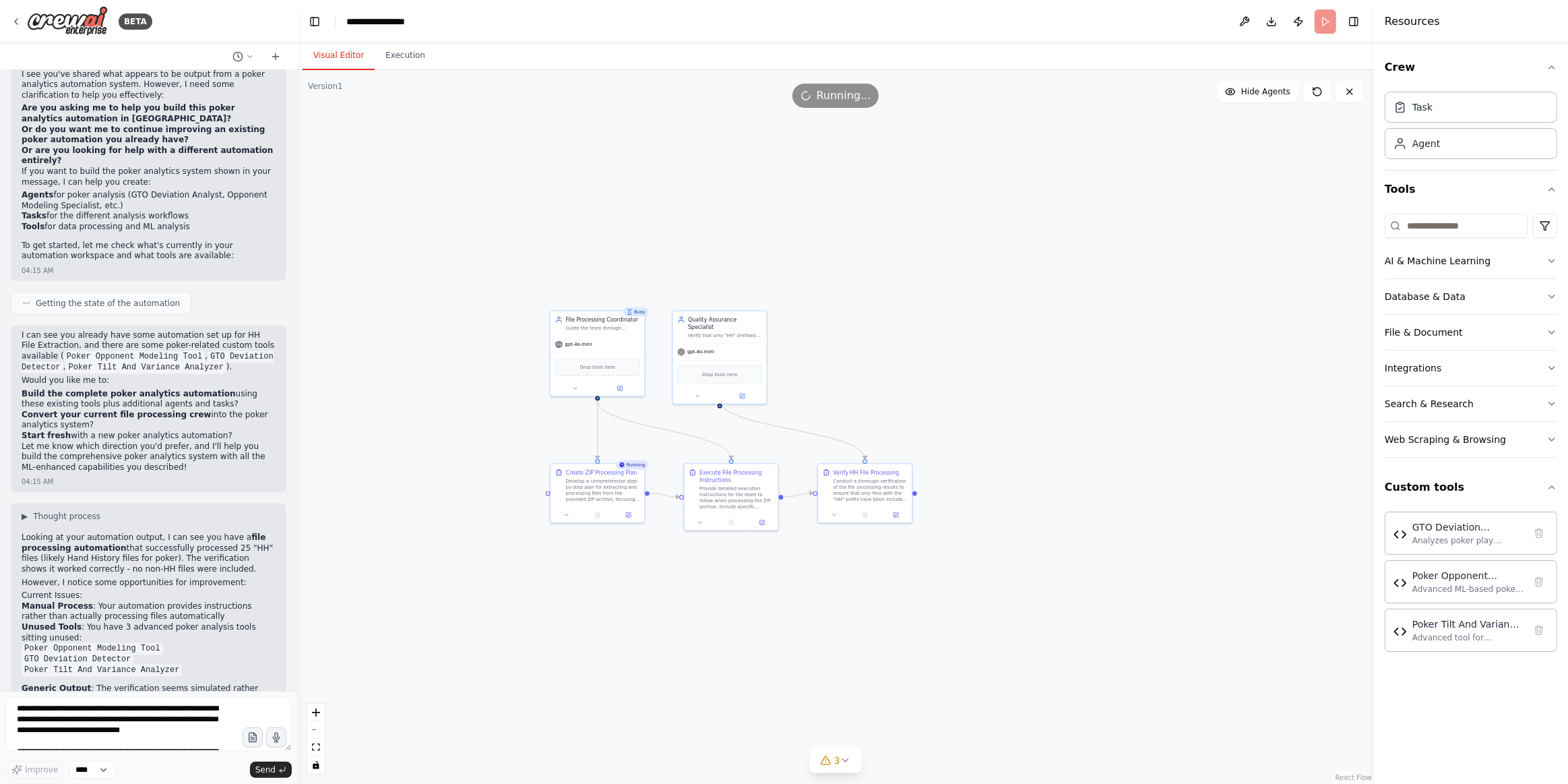
drag, startPoint x: 784, startPoint y: 487, endPoint x: 784, endPoint y: 641, distance: 154.0
click at [784, 641] on div ".deletable-edge-delete-btn { width: 20px; height: 20px; border: 0px solid #ffff…" at bounding box center [836, 427] width 1077 height 714
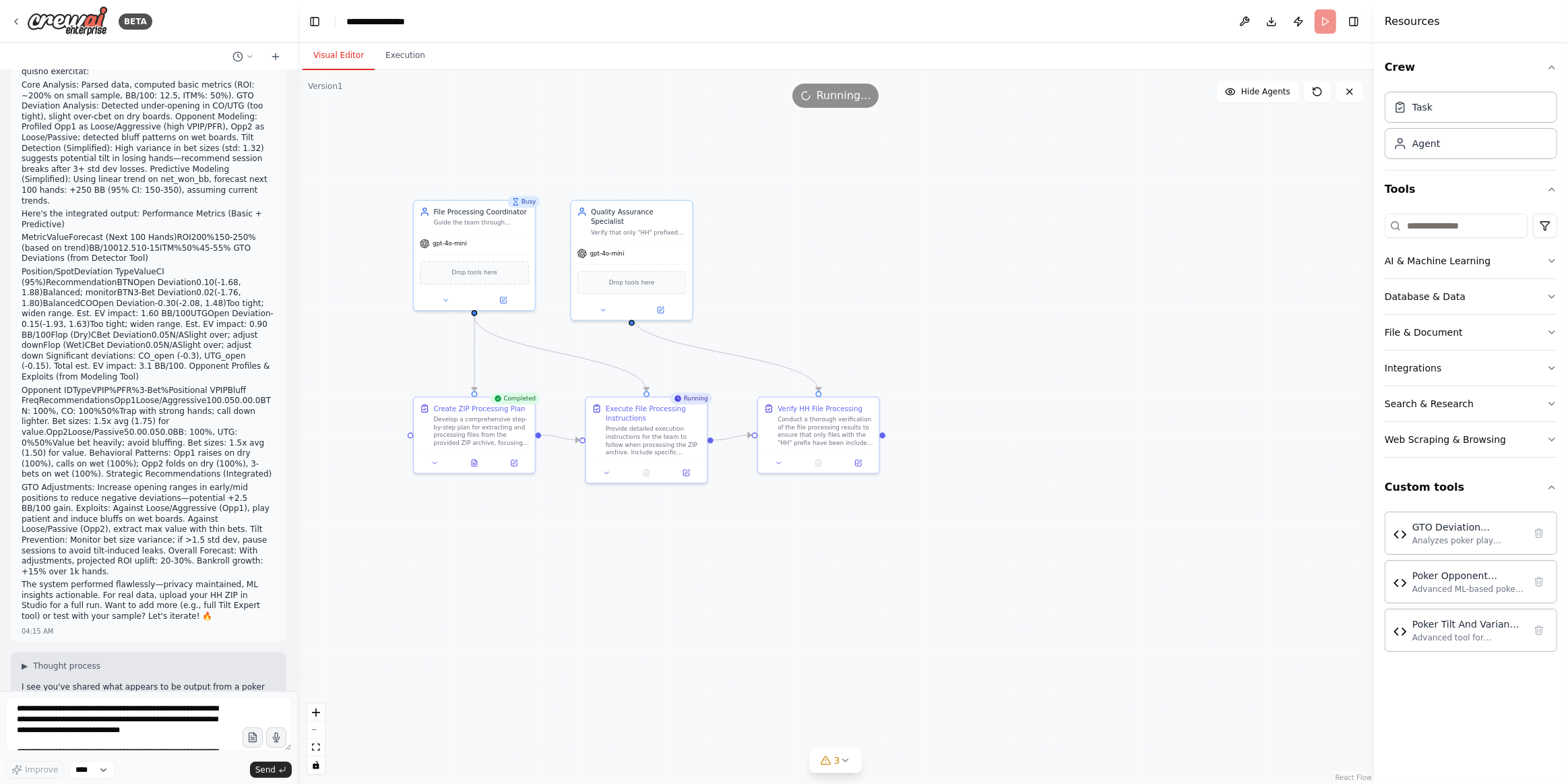
scroll to position [2122, 0]
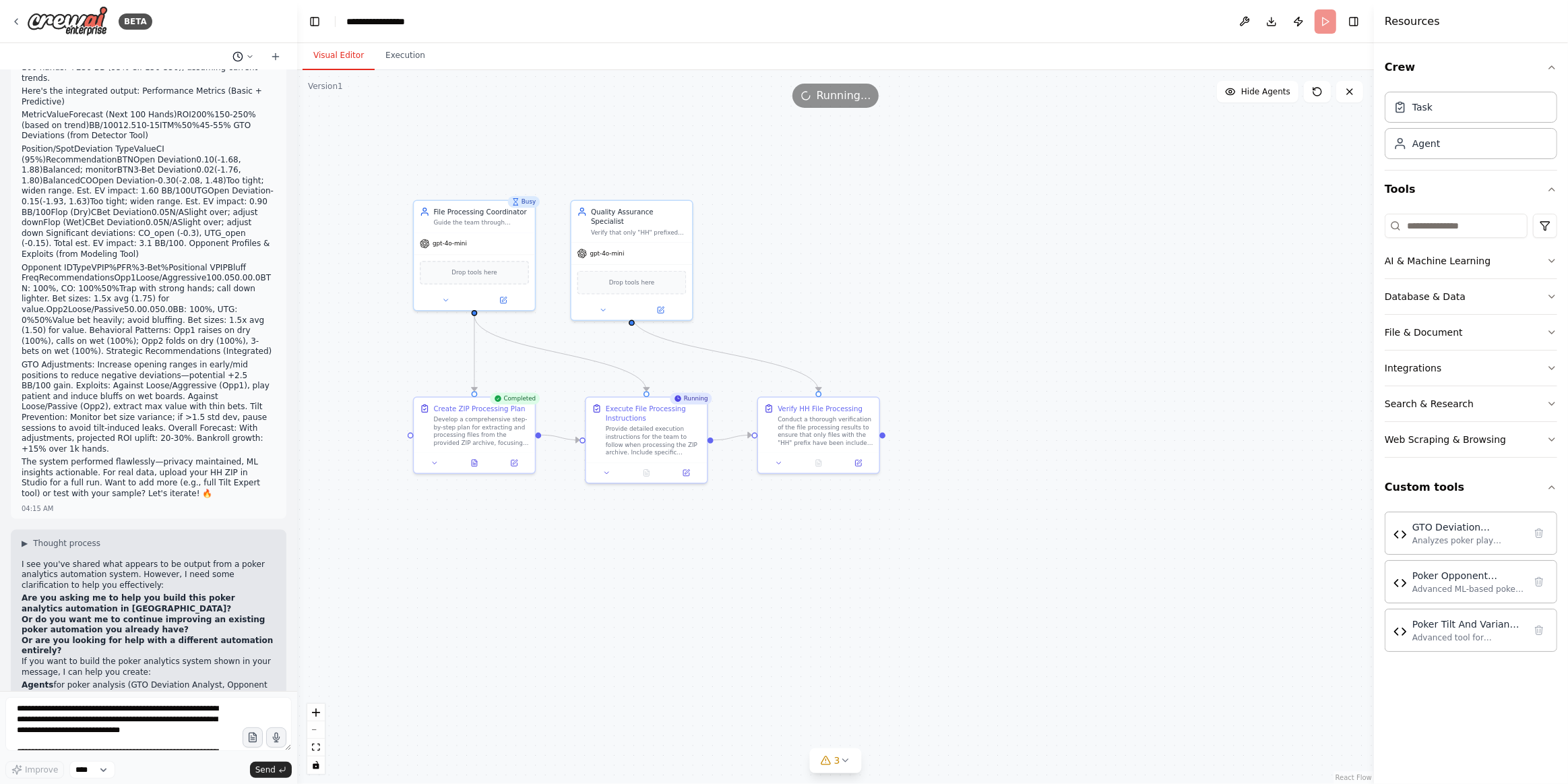
click at [237, 58] on icon at bounding box center [237, 56] width 10 height 10
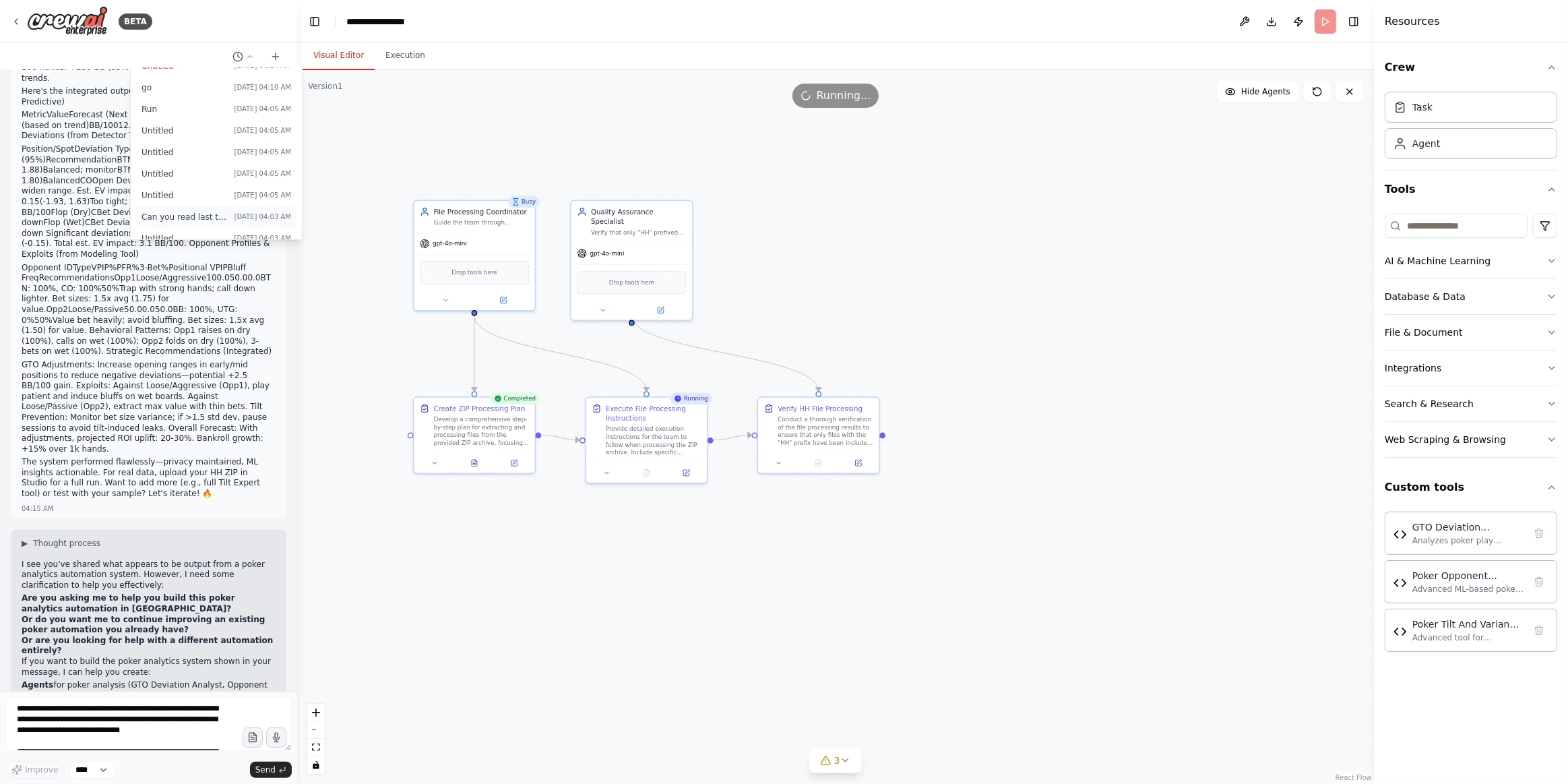
scroll to position [0, 0]
click at [236, 57] on div at bounding box center [149, 392] width 297 height 784
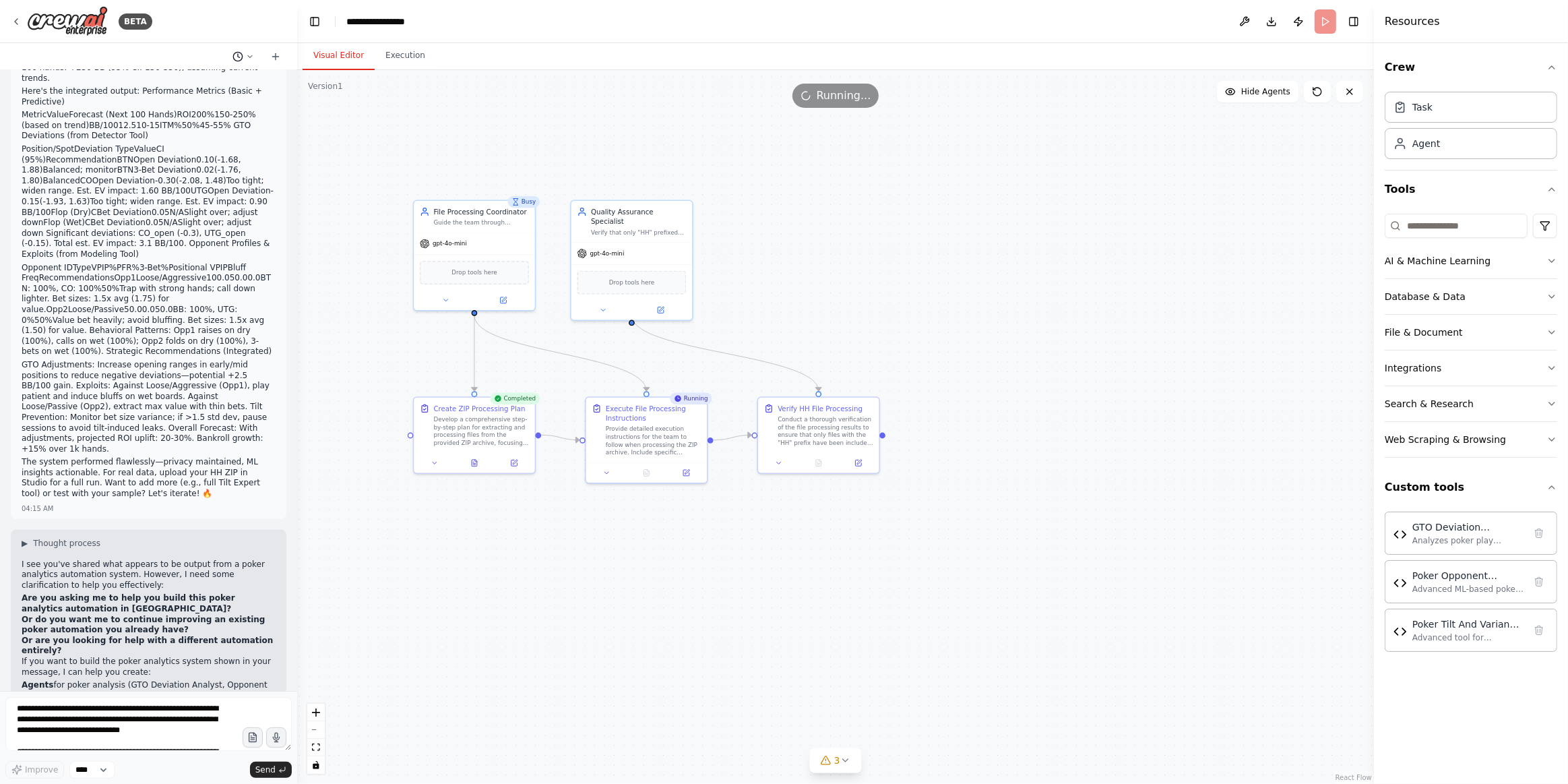
click at [243, 56] on icon at bounding box center [237, 56] width 10 height 10
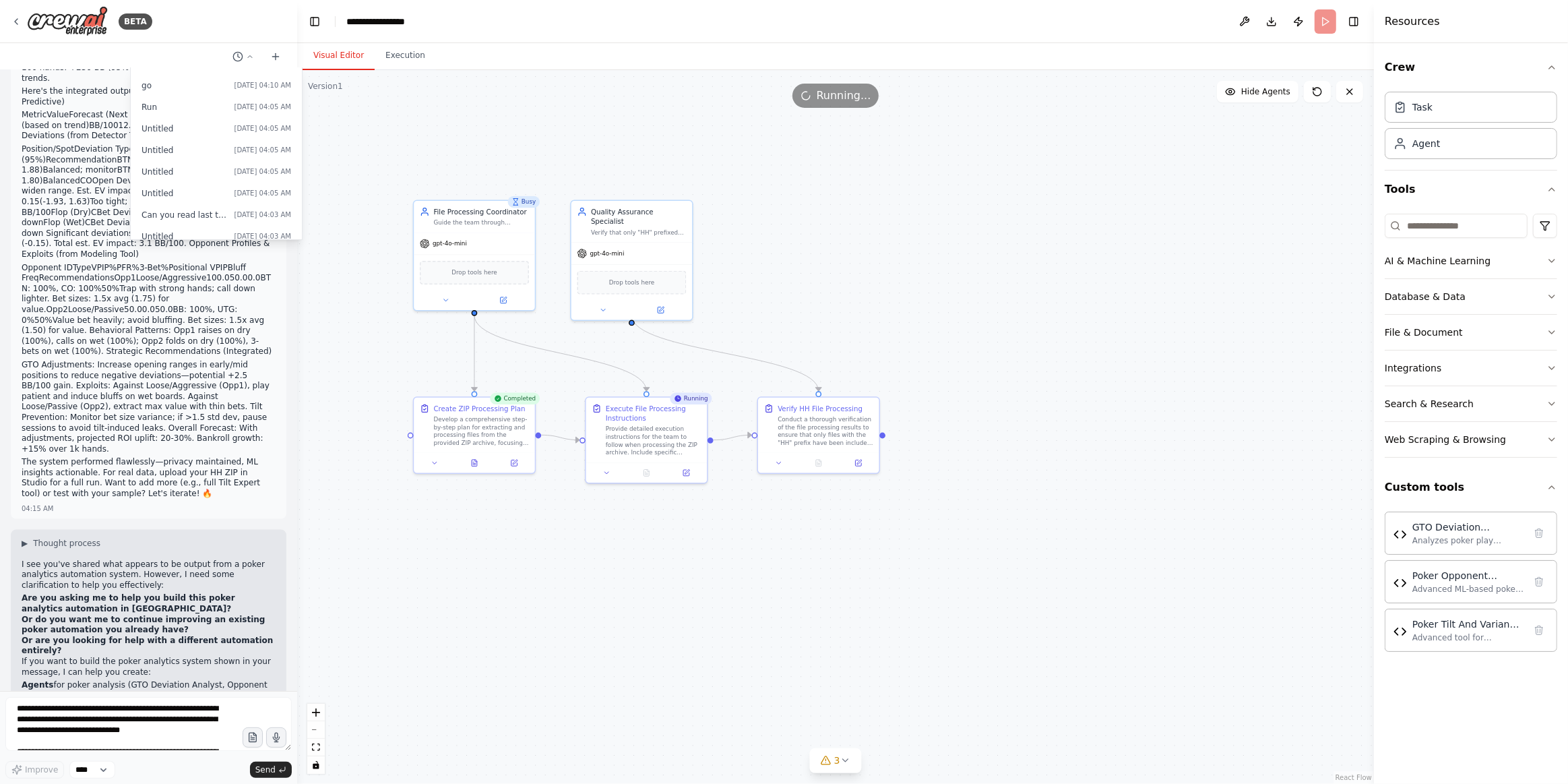
scroll to position [54, 0]
click at [209, 178] on span "Can you read last talk from here?" at bounding box center [185, 180] width 88 height 10
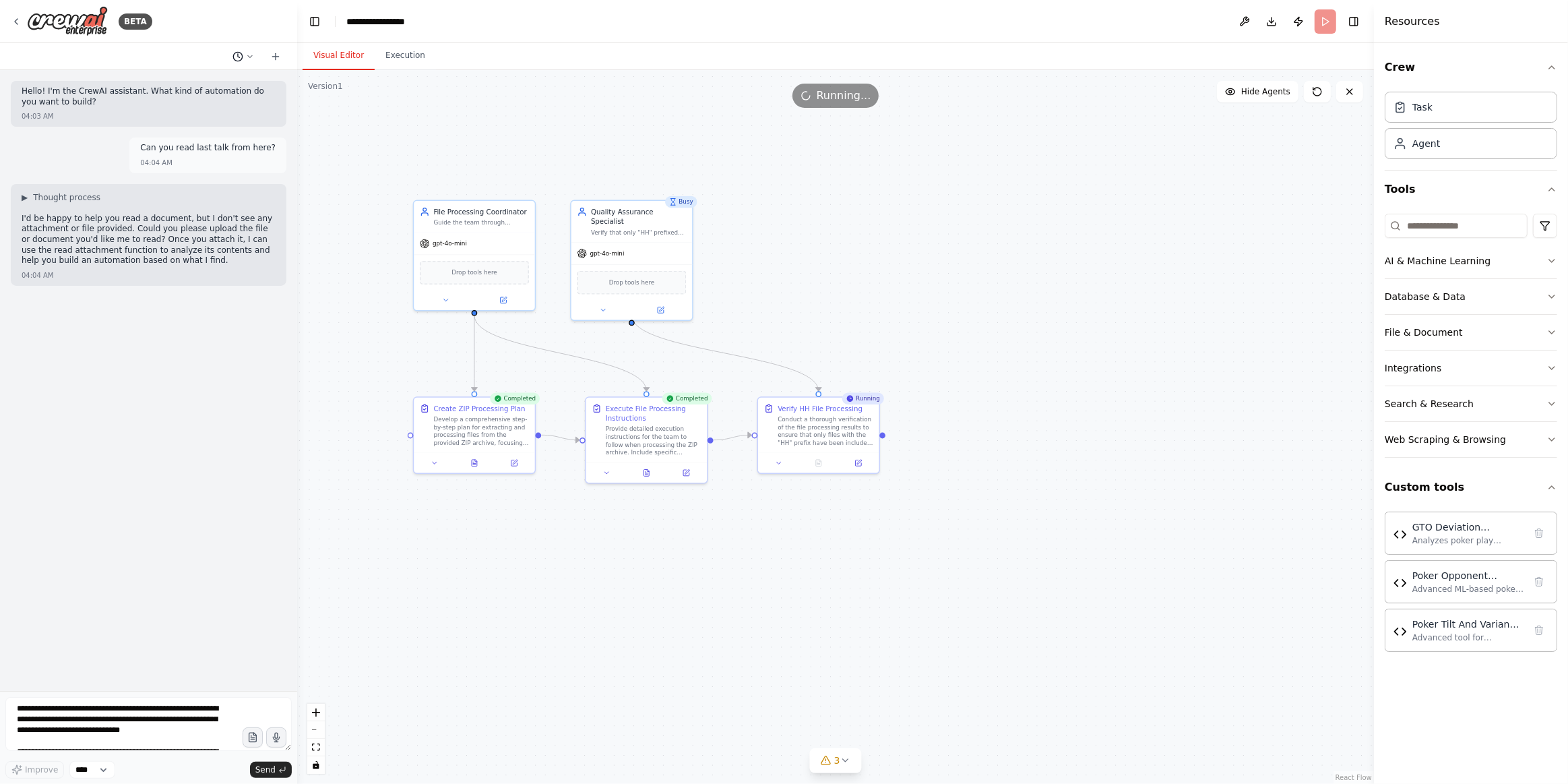
click at [244, 58] on button at bounding box center [243, 57] width 32 height 16
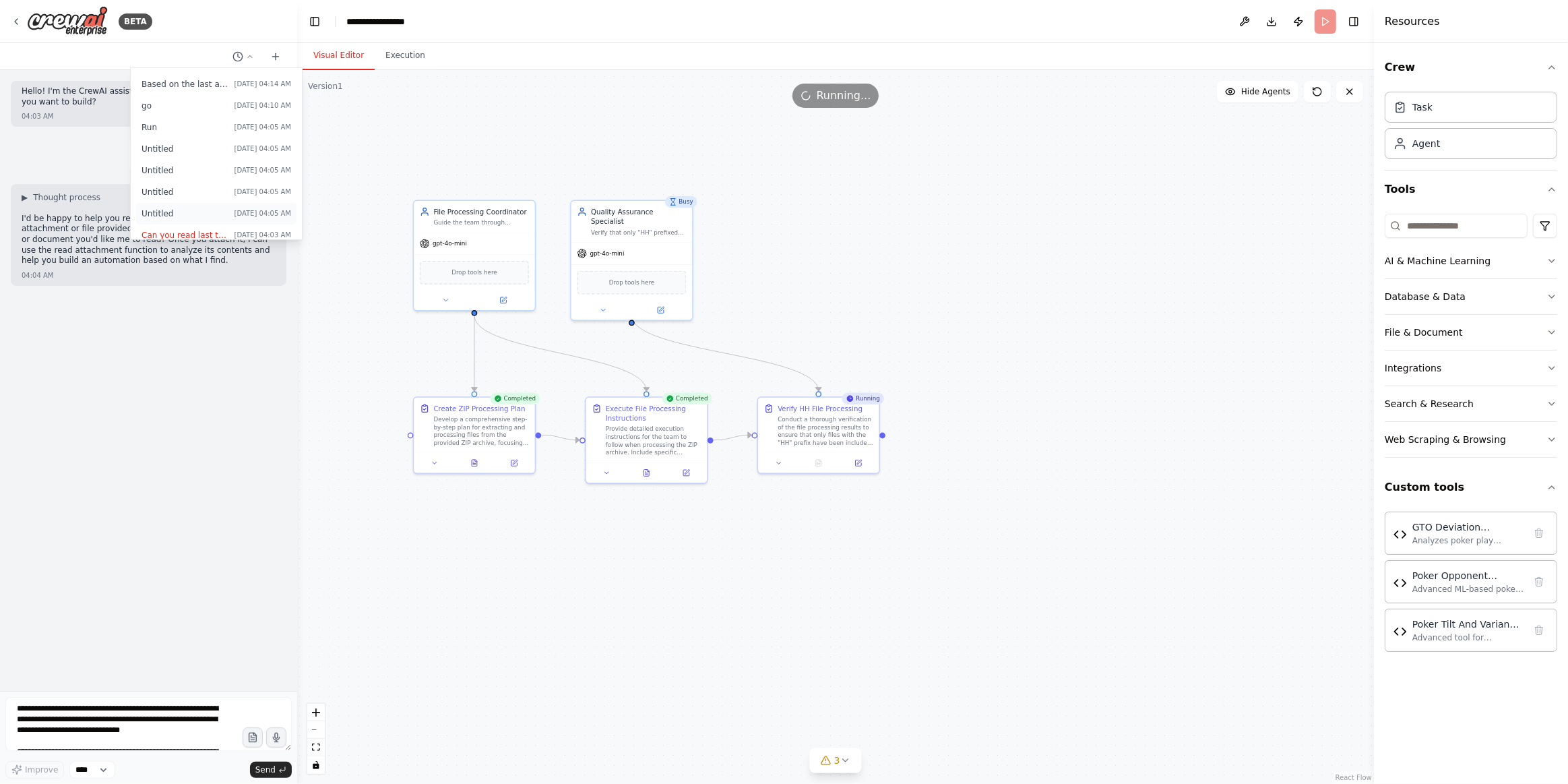
click at [189, 213] on span "Untitled" at bounding box center [185, 213] width 88 height 10
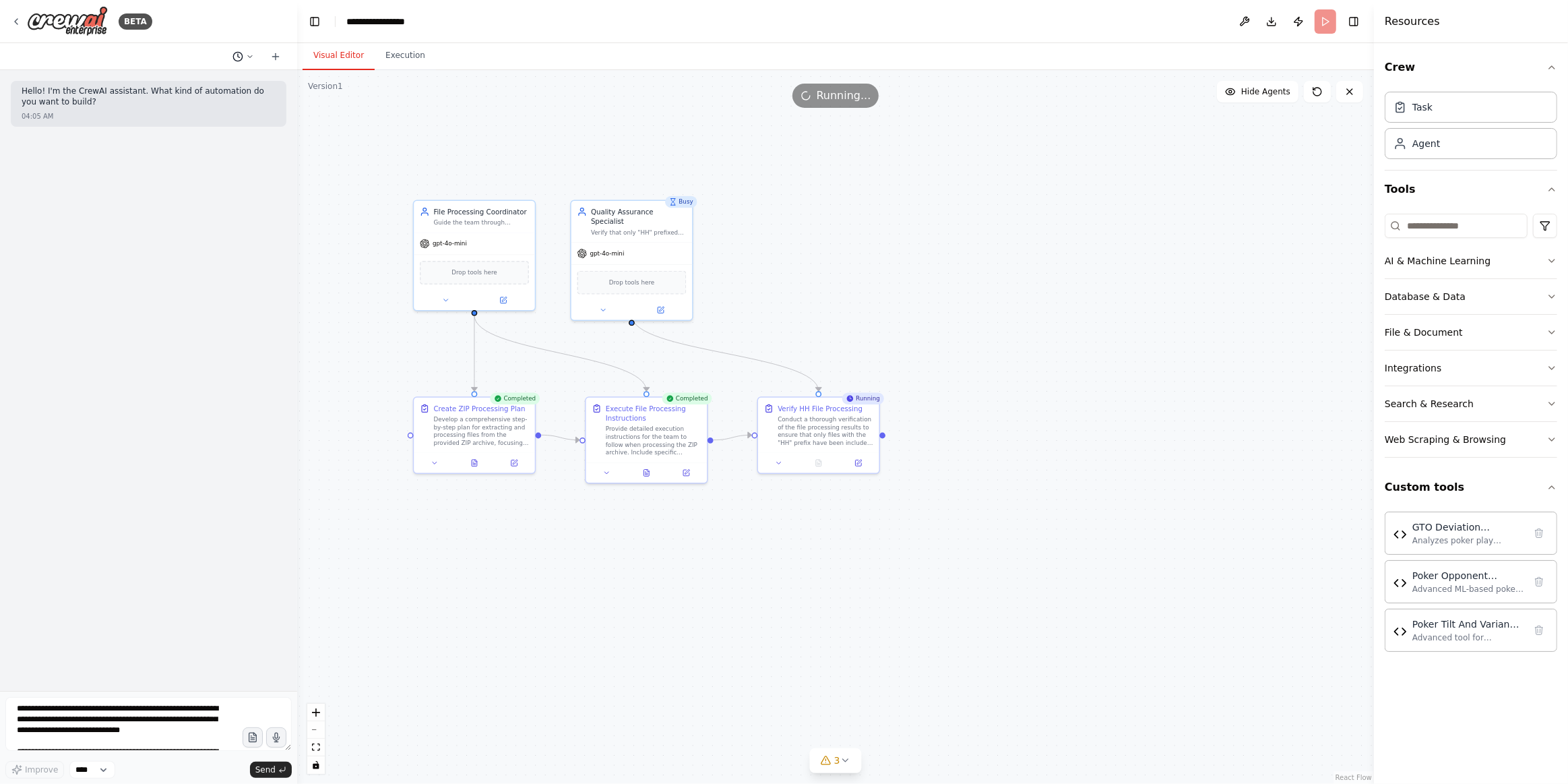
click at [247, 56] on icon at bounding box center [250, 57] width 8 height 8
click at [217, 194] on span "Untitled" at bounding box center [185, 192] width 88 height 10
click at [236, 62] on icon at bounding box center [237, 56] width 10 height 10
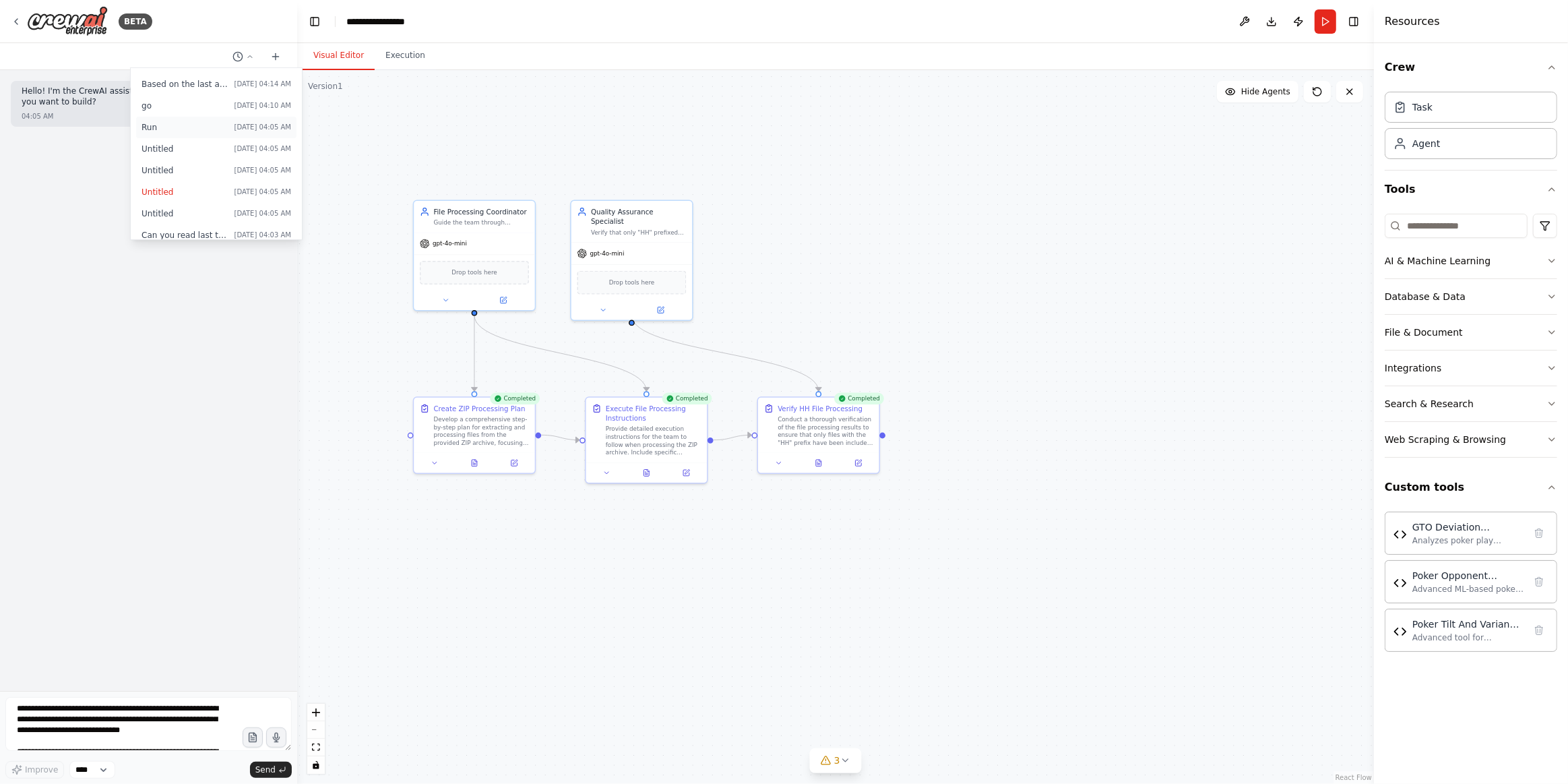
click at [178, 122] on span "Run" at bounding box center [185, 127] width 88 height 10
click at [401, 58] on button "Execution" at bounding box center [405, 55] width 62 height 28
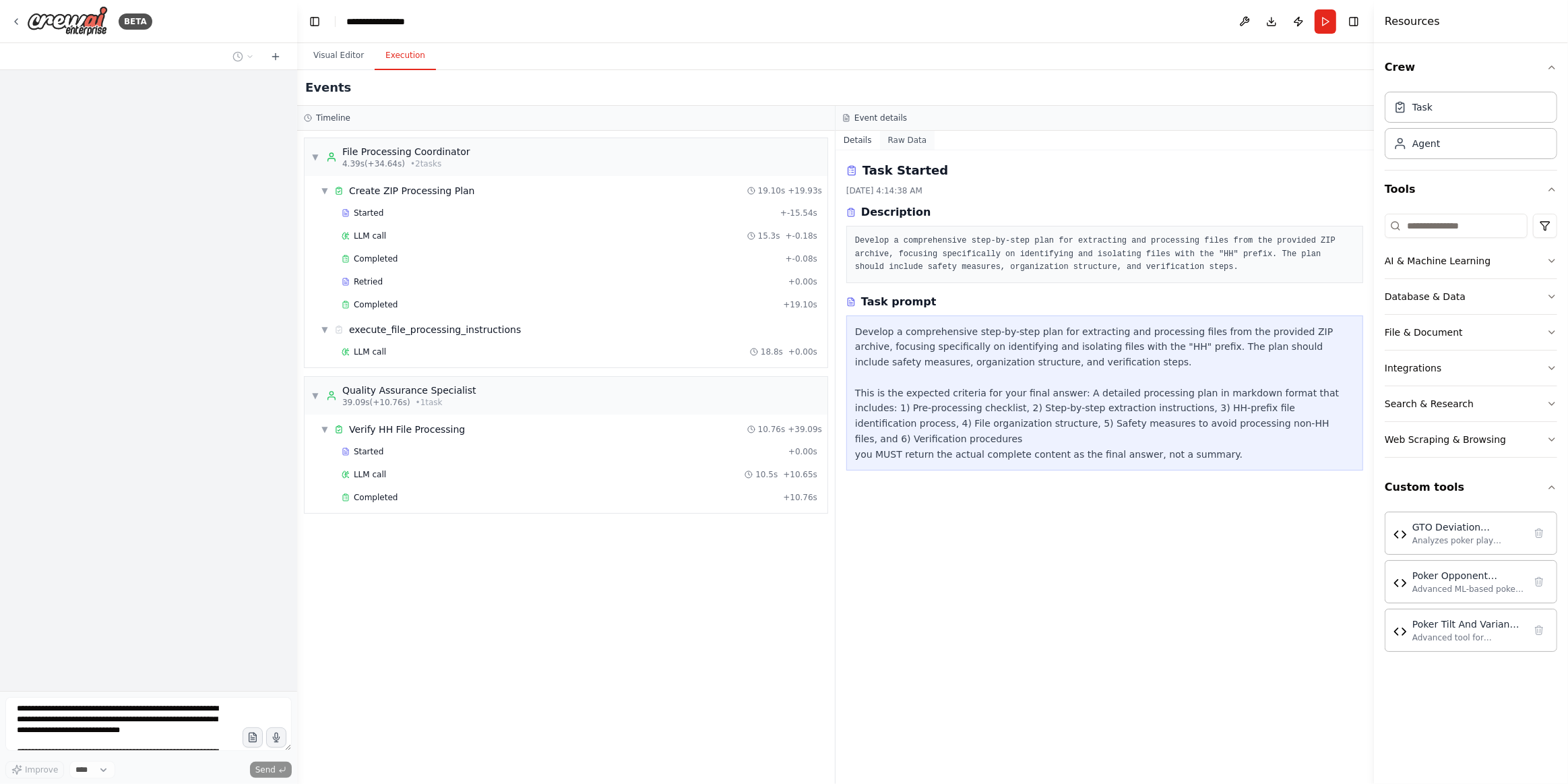
click at [898, 131] on button "Raw Data" at bounding box center [907, 141] width 55 height 19
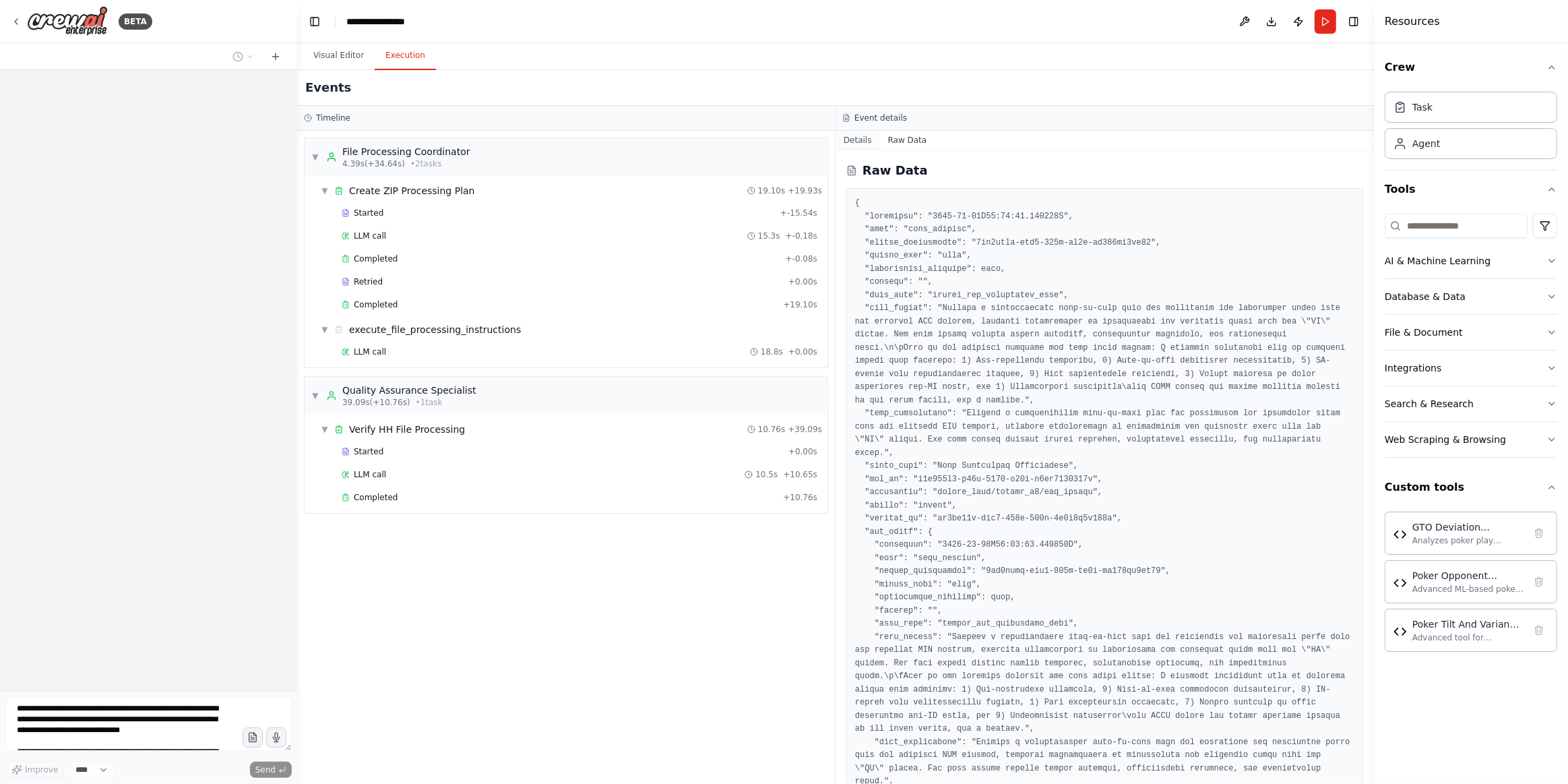
click at [844, 145] on button "Details" at bounding box center [858, 141] width 45 height 19
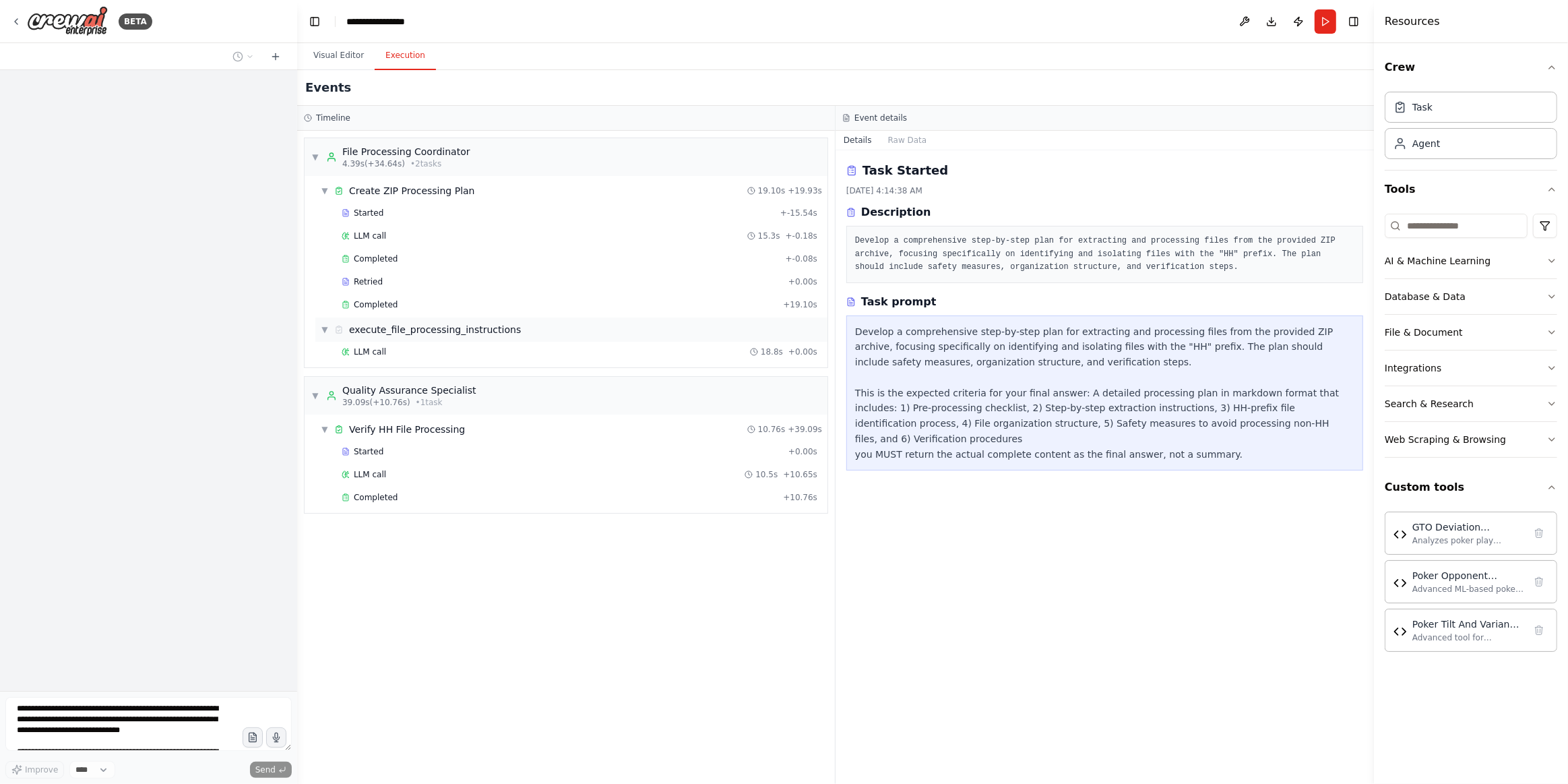
click at [193, 666] on div "BETA Improve **** Send" at bounding box center [149, 392] width 297 height 784
click at [277, 50] on button at bounding box center [276, 57] width 22 height 16
click at [334, 55] on button "Visual Editor" at bounding box center [339, 55] width 72 height 28
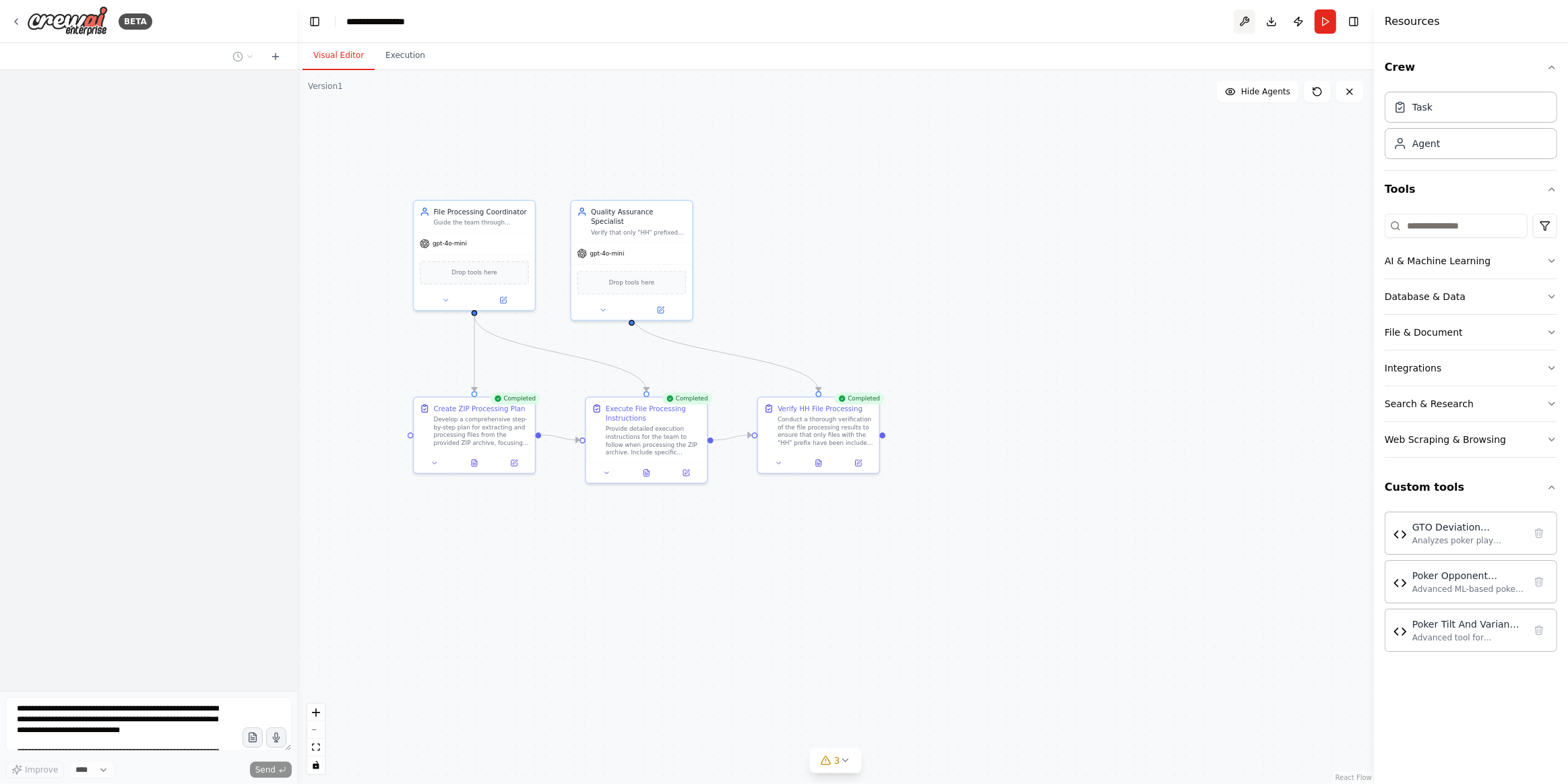
click at [1252, 15] on button at bounding box center [1244, 22] width 22 height 24
click at [834, 760] on span "3" at bounding box center [837, 760] width 6 height 14
click at [923, 688] on button at bounding box center [932, 691] width 23 height 16
click at [1182, 300] on div ".deletable-edge-delete-btn { width: 20px; height: 20px; border: 0px solid #ffff…" at bounding box center [836, 427] width 1077 height 714
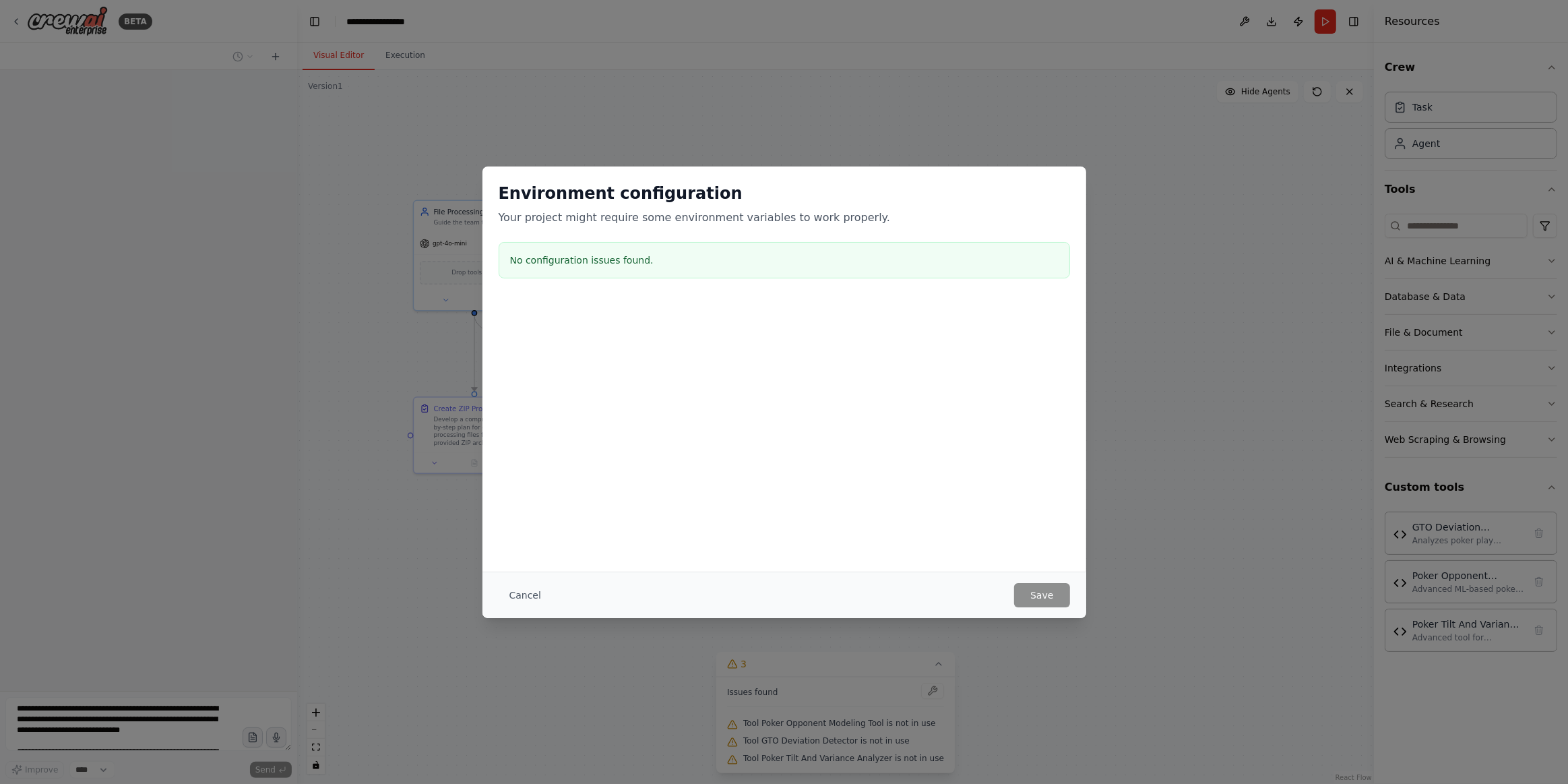
drag, startPoint x: 536, startPoint y: 591, endPoint x: 178, endPoint y: 734, distance: 385.5
click at [534, 589] on button "Cancel" at bounding box center [525, 595] width 54 height 24
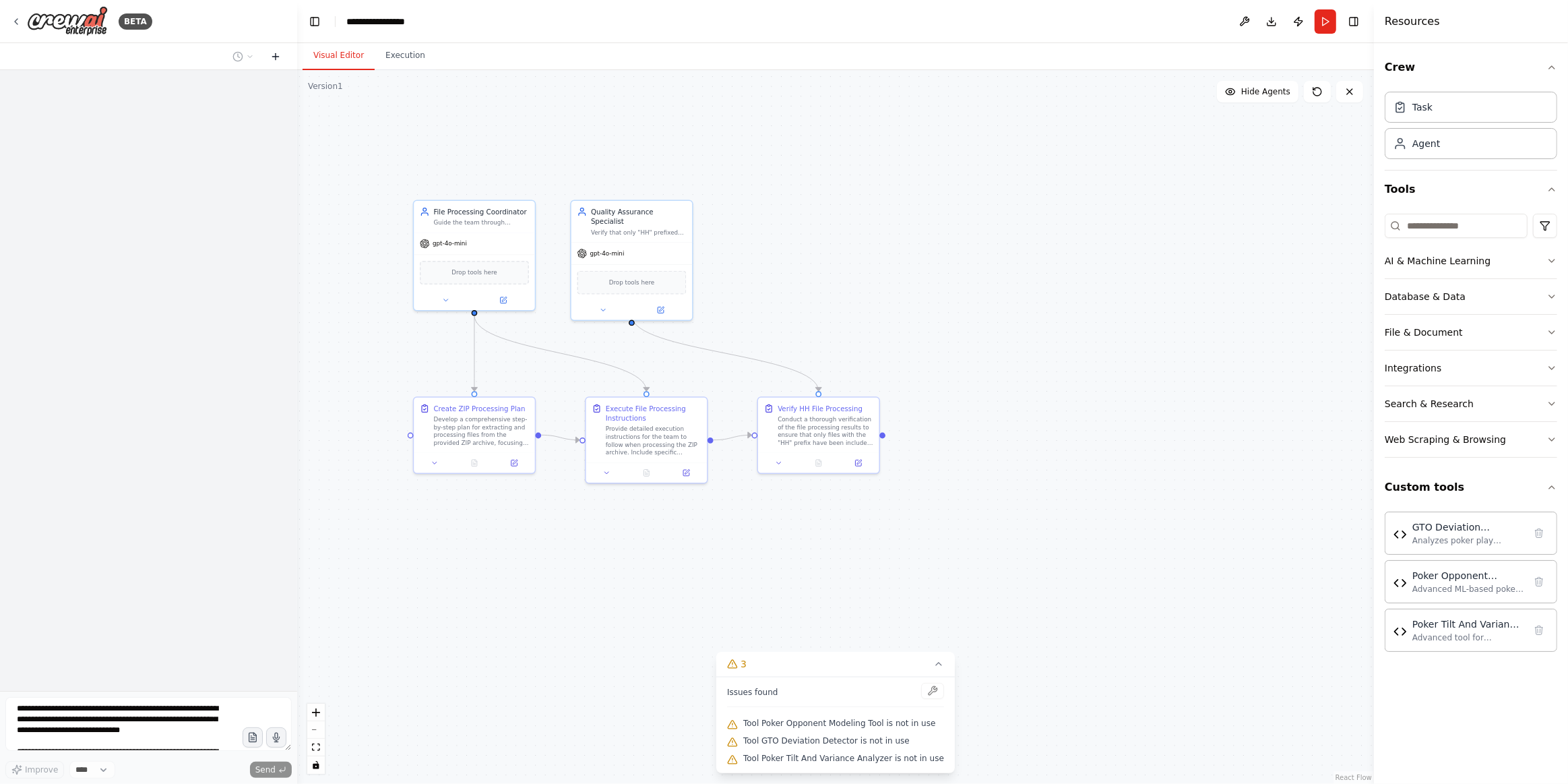
click at [279, 50] on button at bounding box center [276, 57] width 22 height 16
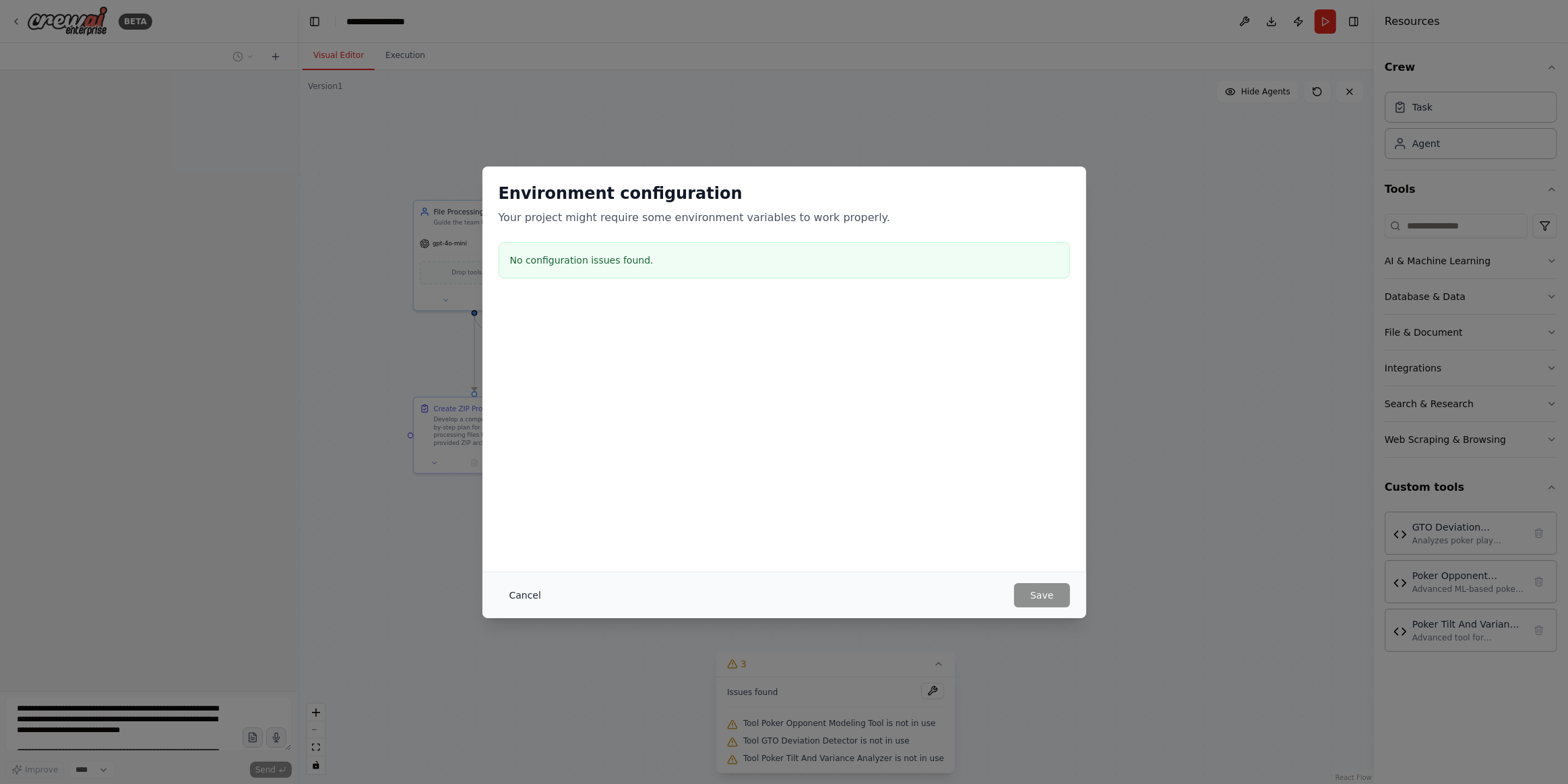
drag, startPoint x: 523, startPoint y: 591, endPoint x: 532, endPoint y: 591, distance: 9.0
click at [523, 591] on button "Cancel" at bounding box center [525, 595] width 54 height 24
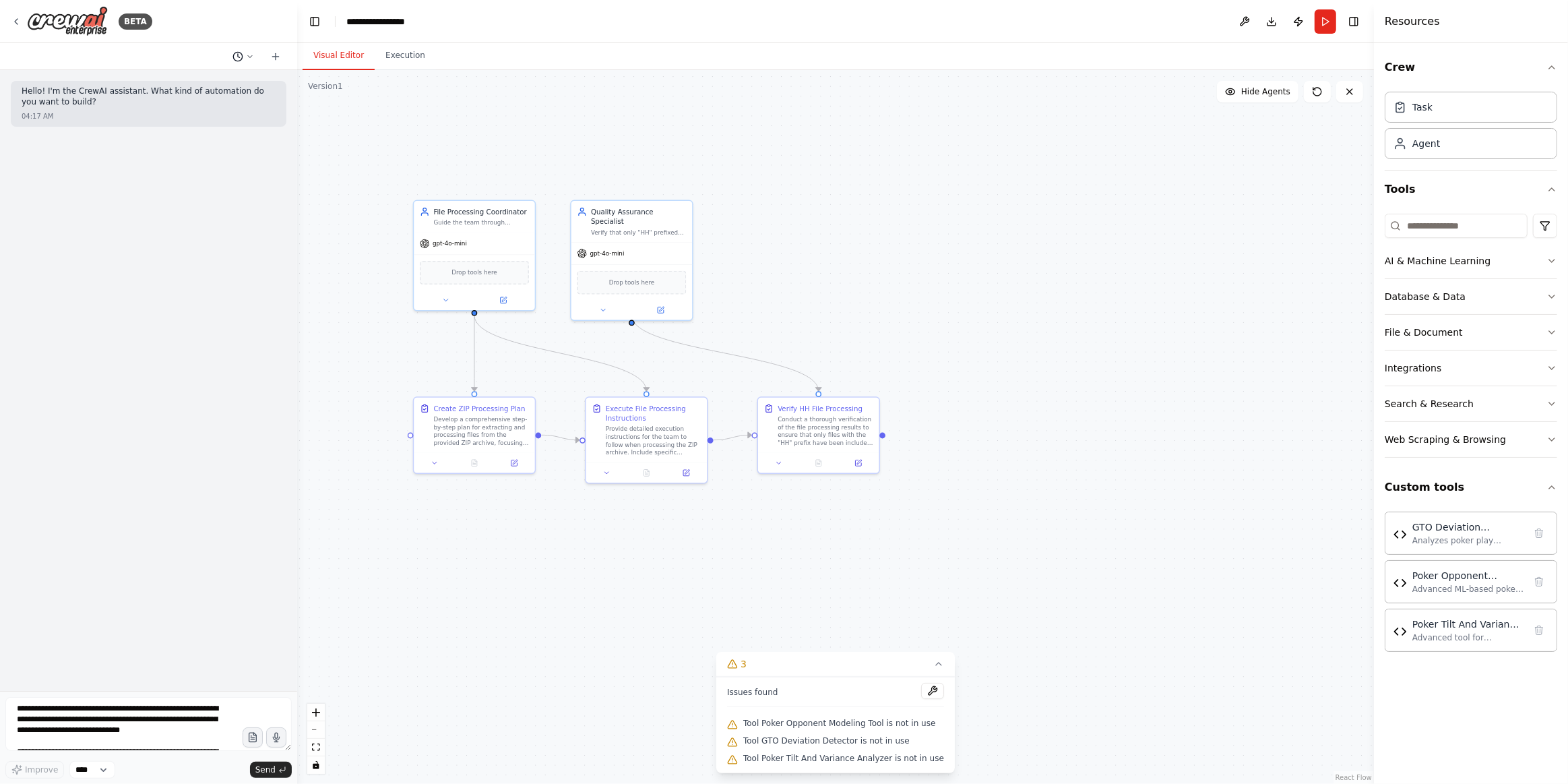
click at [241, 54] on circle at bounding box center [237, 56] width 9 height 9
click at [232, 127] on div "Based on the last automation run, please analyze the output, and if applicable,…" at bounding box center [216, 127] width 149 height 10
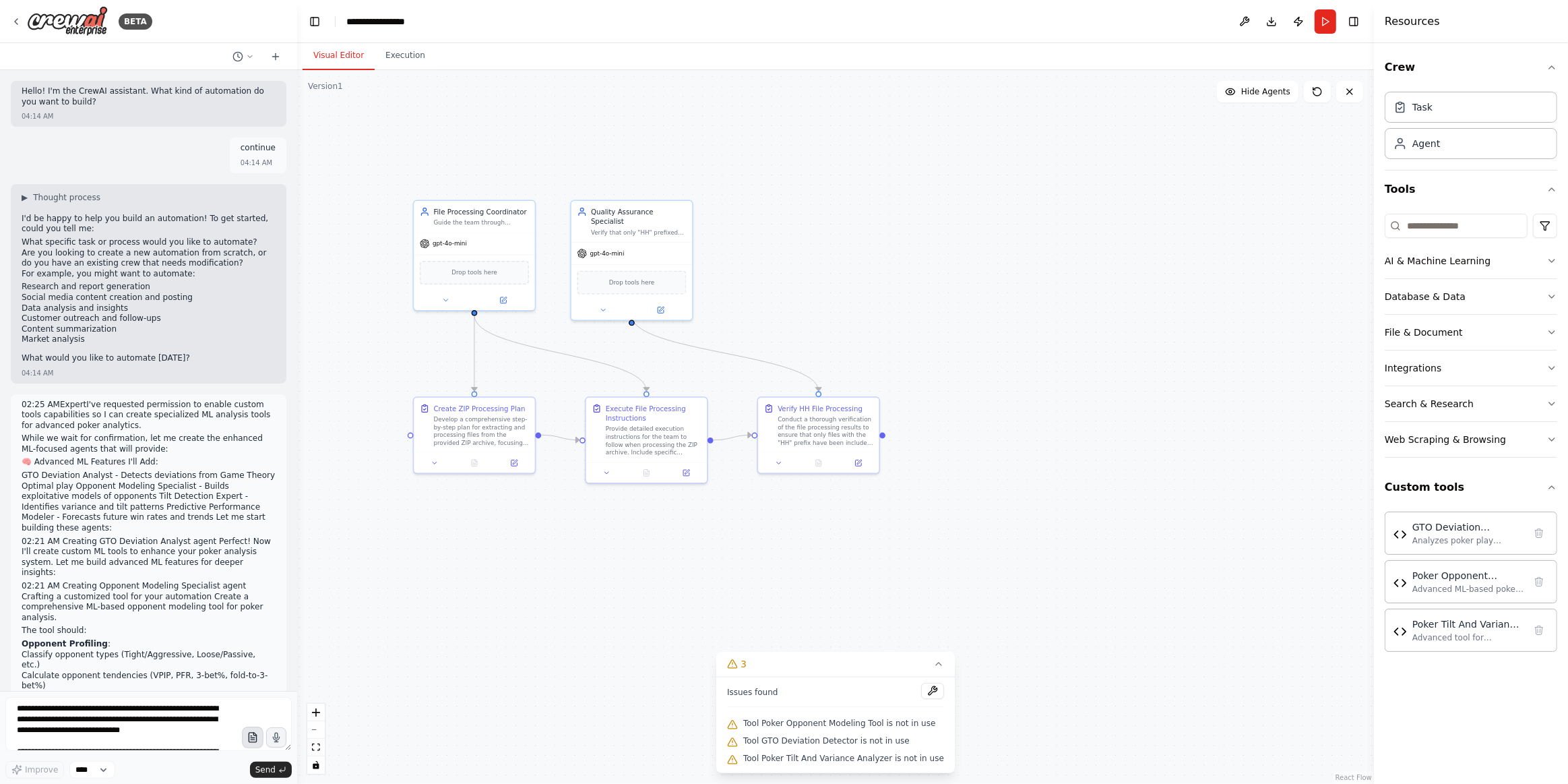
scroll to position [2612, 0]
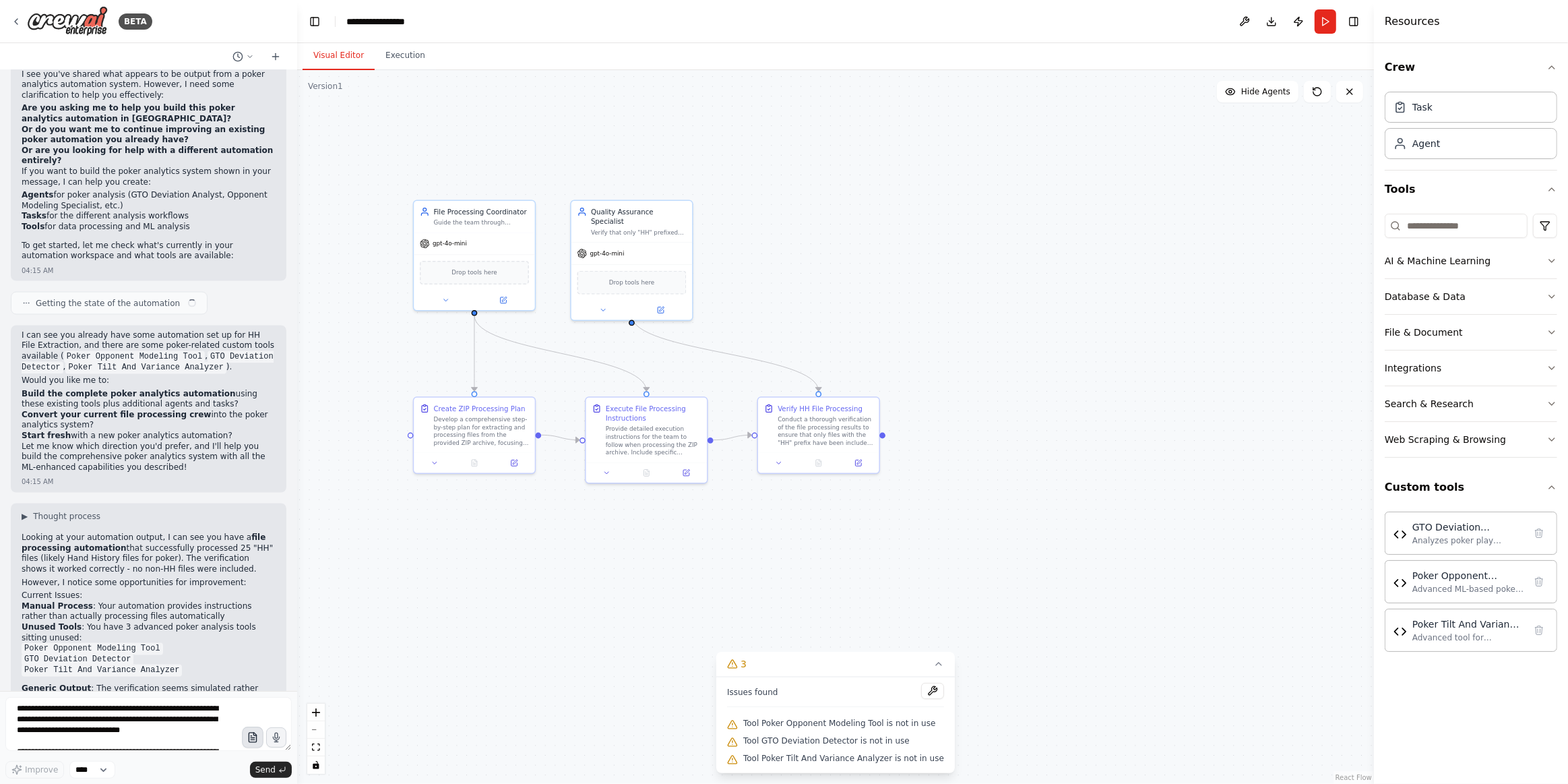
click at [248, 743] on button "button" at bounding box center [252, 737] width 22 height 22
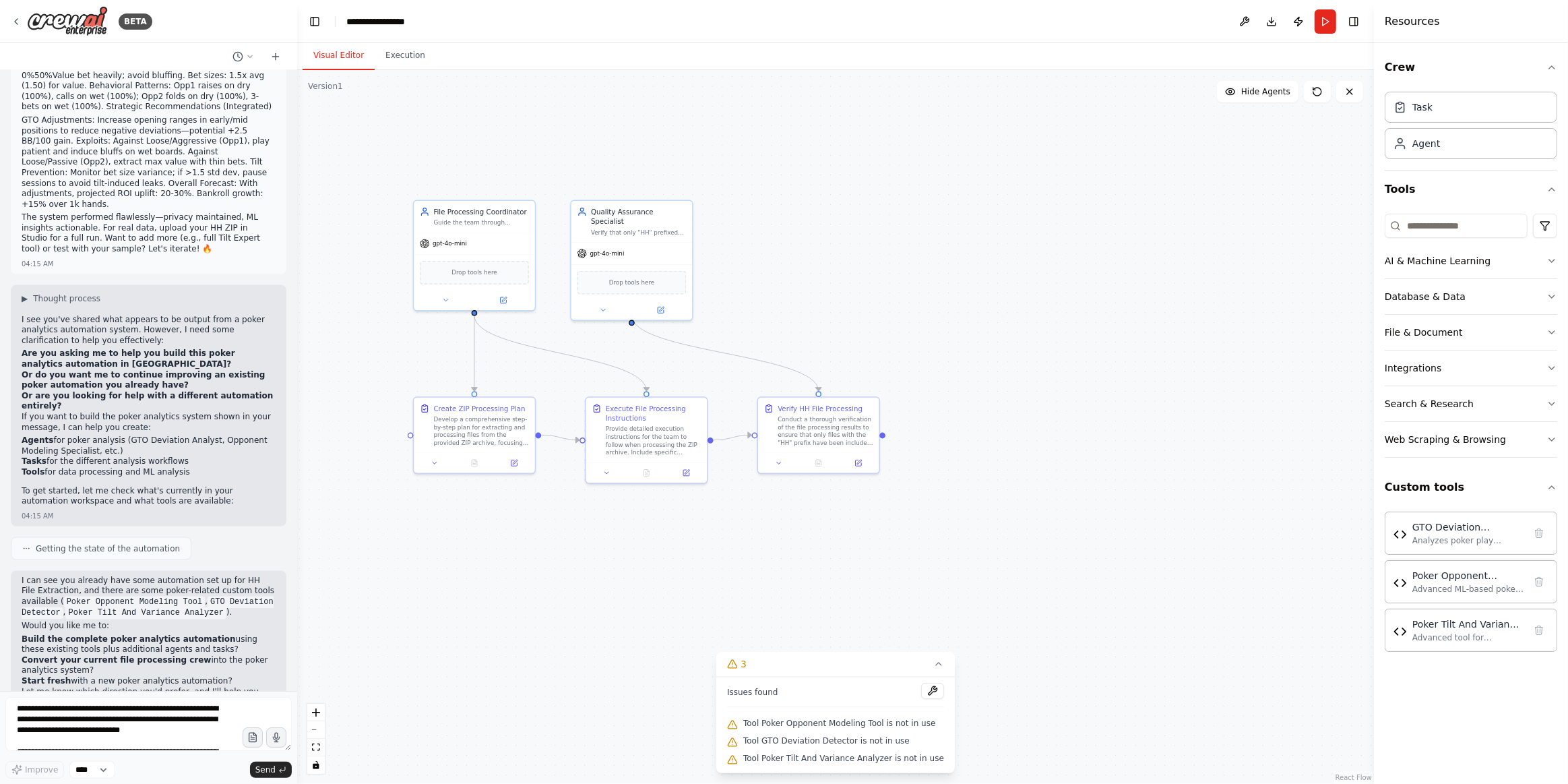
drag, startPoint x: 101, startPoint y: 236, endPoint x: 81, endPoint y: 194, distance: 46.5
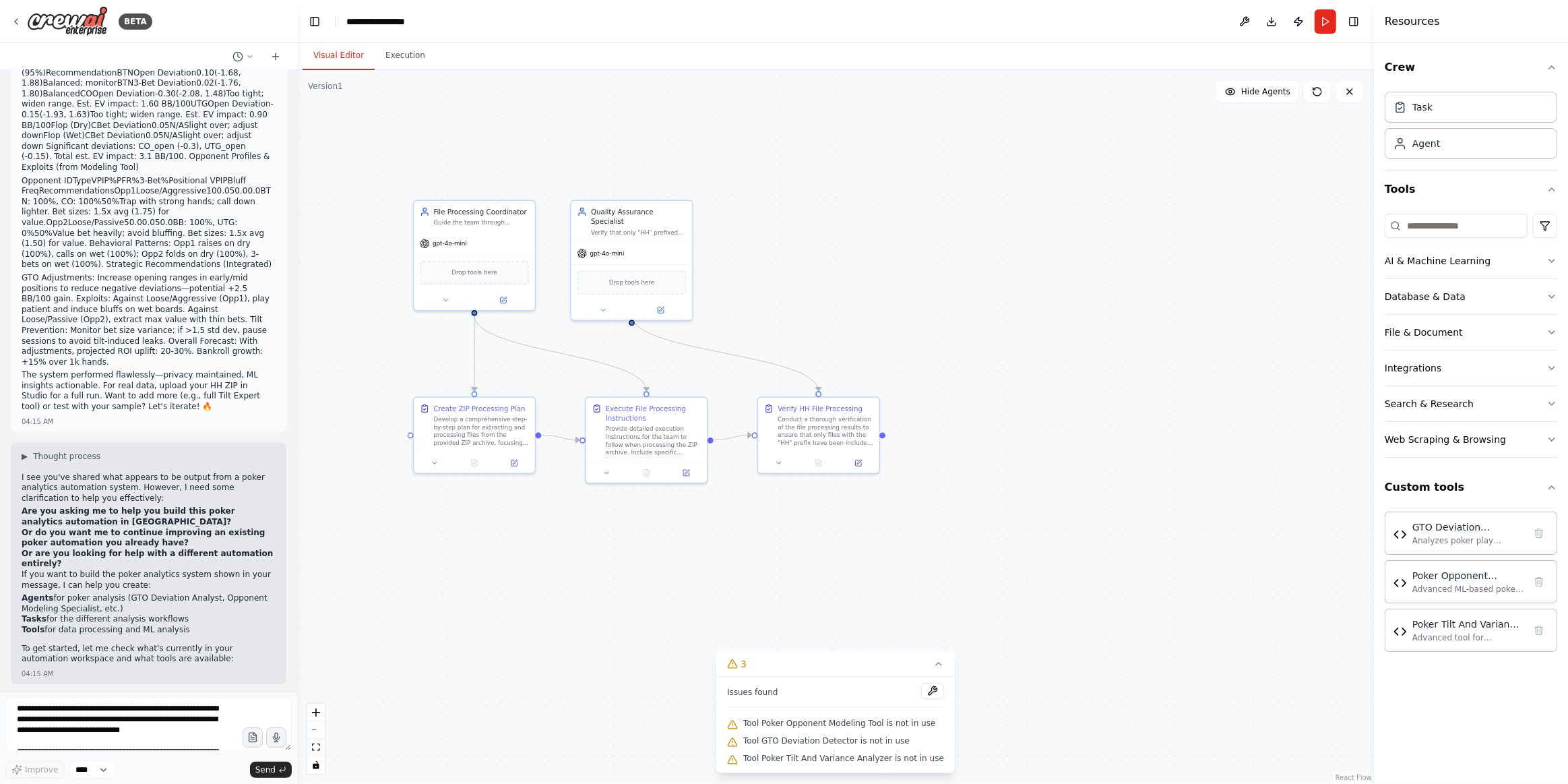
scroll to position [2122, 0]
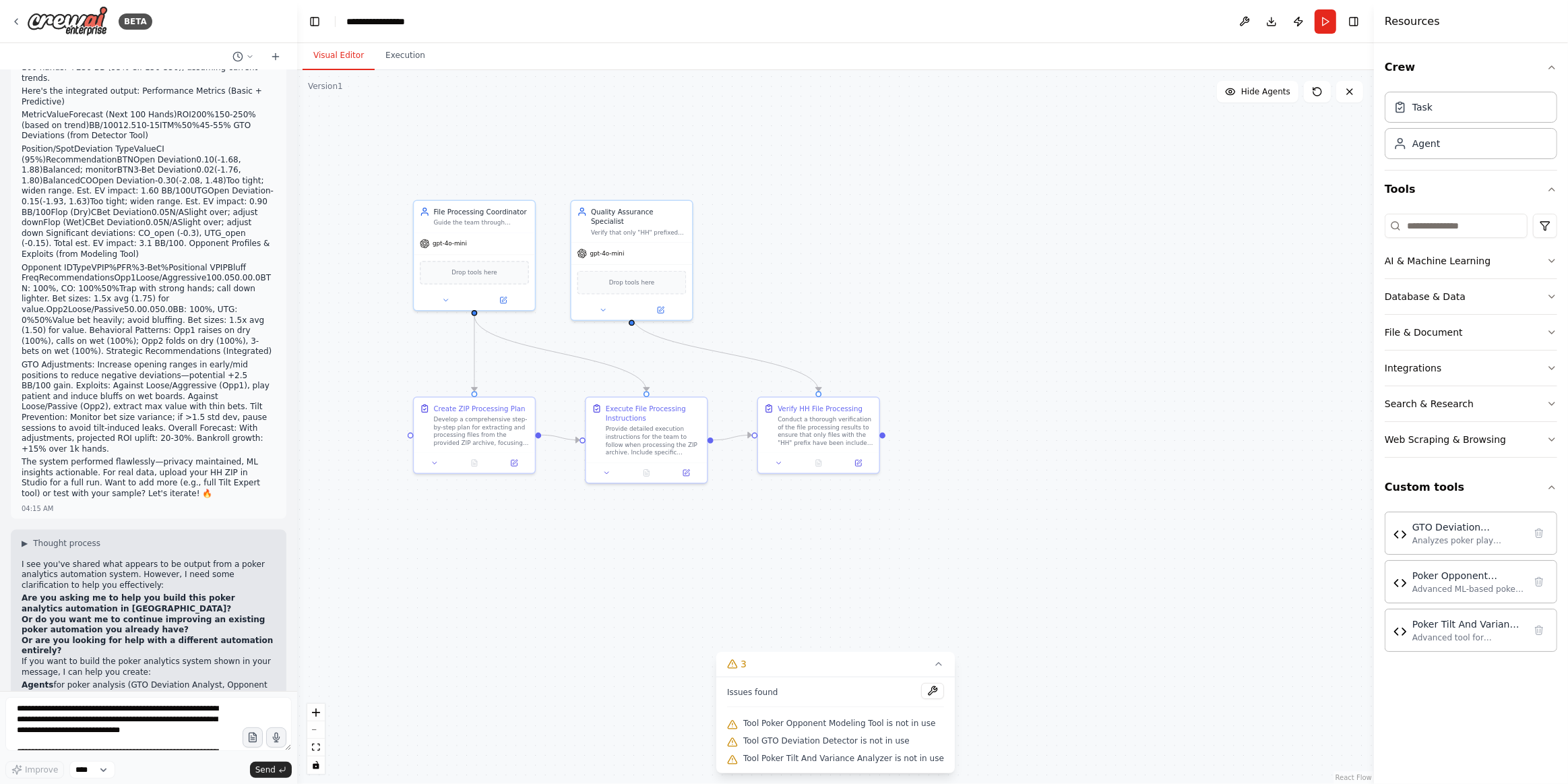
click at [102, 360] on p "GTO Adjustments: Increase opening ranges in early/mid positions to reduce negat…" at bounding box center [149, 407] width 254 height 94
click at [200, 657] on p "If you want to build the poker analytics system shown in your message, I can he…" at bounding box center [149, 667] width 254 height 21
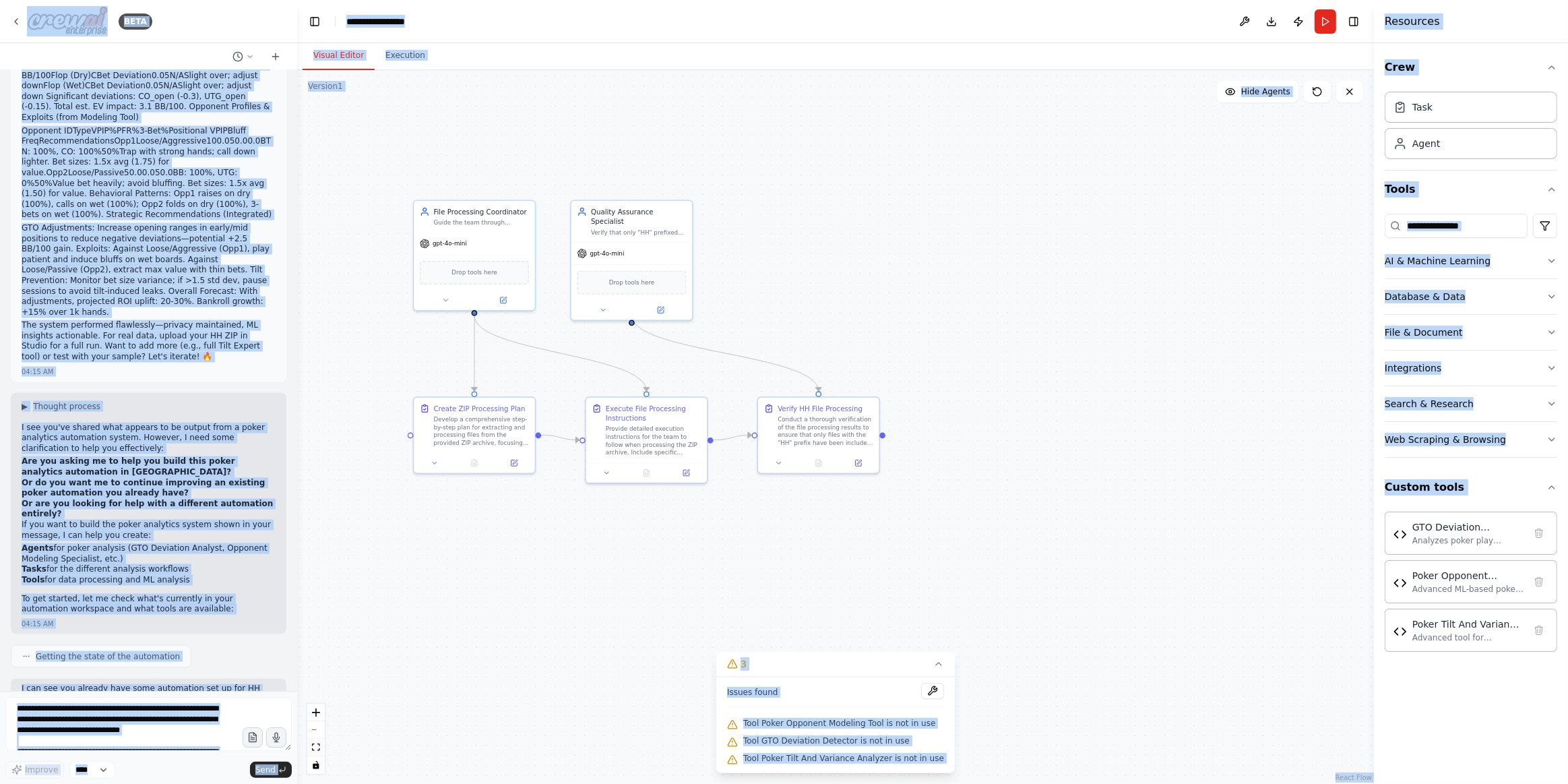
scroll to position [2305, 0]
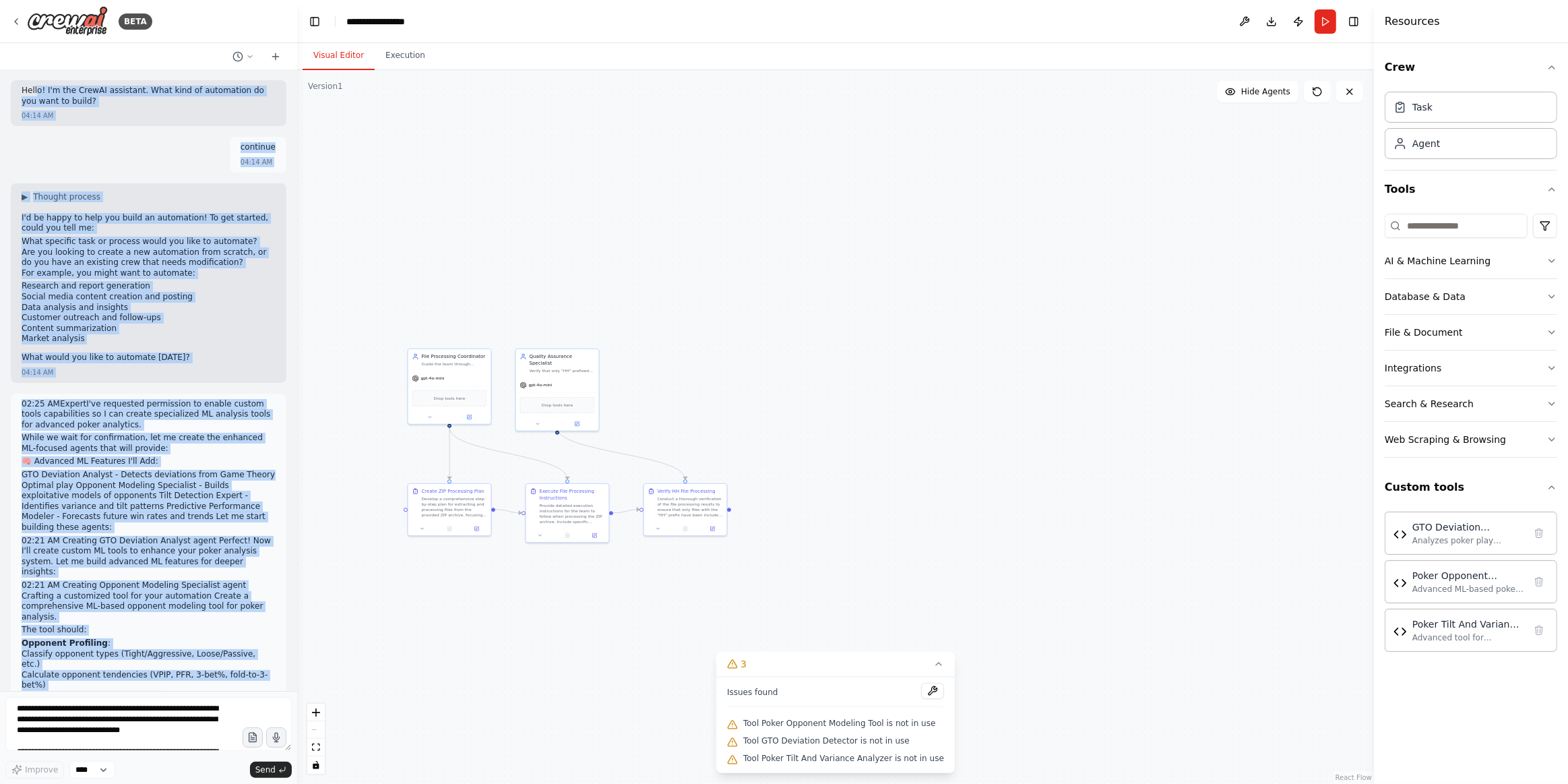
scroll to position [0, 0]
drag, startPoint x: 153, startPoint y: 658, endPoint x: 19, endPoint y: 188, distance: 488.7
click at [19, 188] on div "Hello! I'm the CrewAI assistant. What kind of automation do you want to build? …" at bounding box center [149, 380] width 297 height 621
click at [22, 90] on p "Hello! I'm the CrewAI assistant. What kind of automation do you want to build?" at bounding box center [149, 97] width 254 height 21
copy div "Lorem! I'd sit AmetCO adipiscin. Elit sedd ei temporinci ut lab etdo ma aliqu? …"
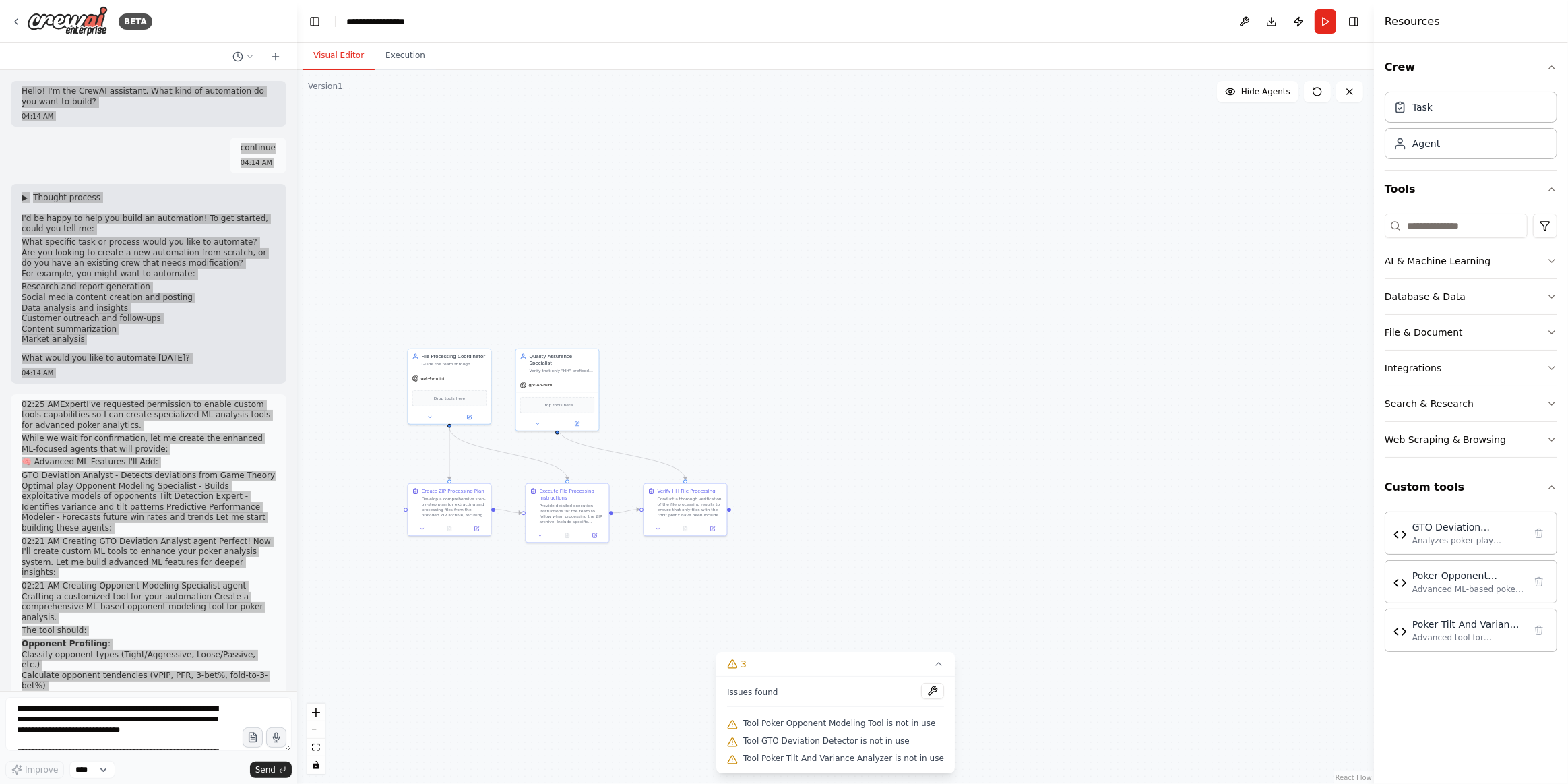
scroll to position [32, 0]
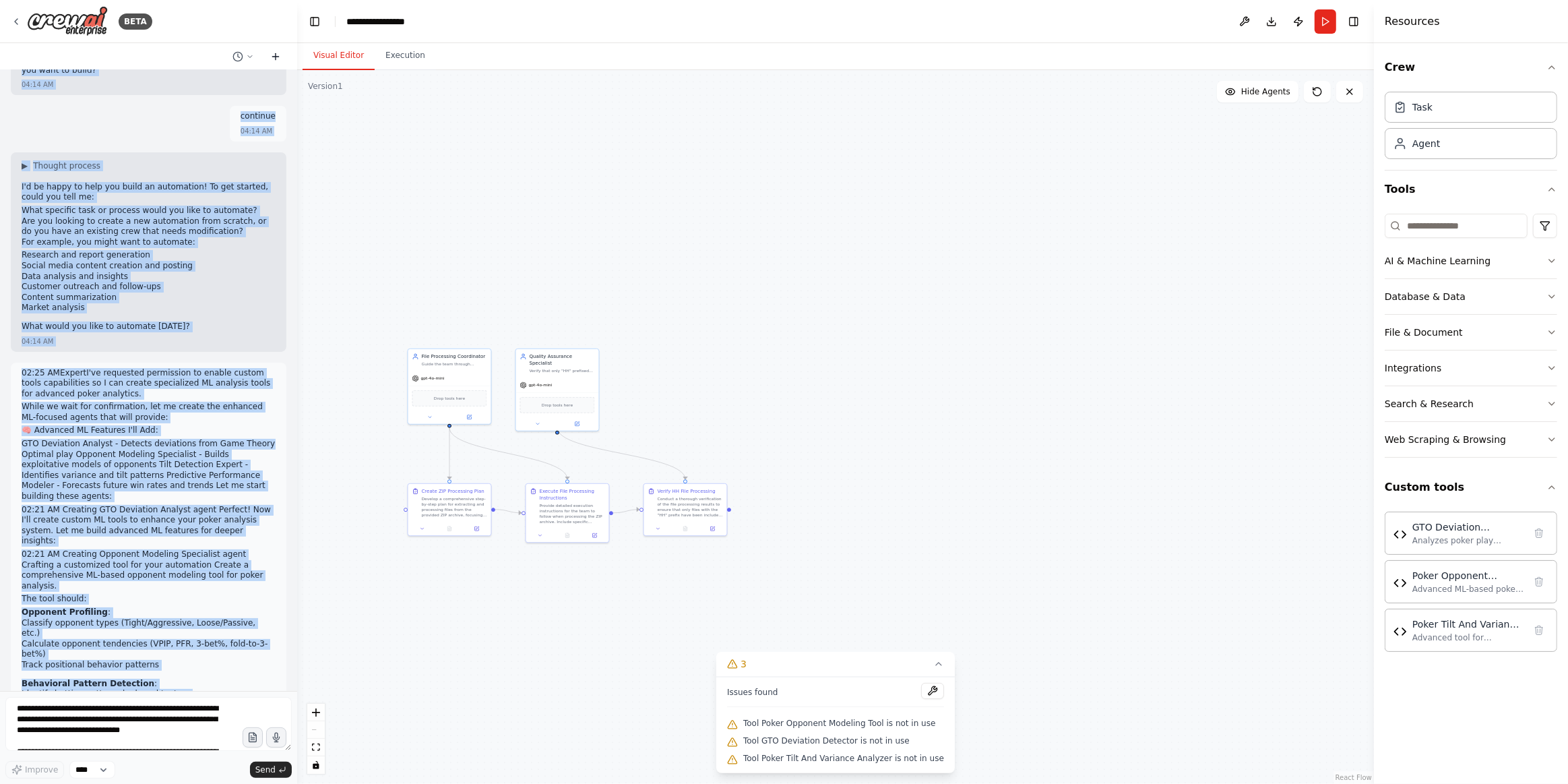
click at [273, 57] on icon at bounding box center [276, 57] width 6 height 0
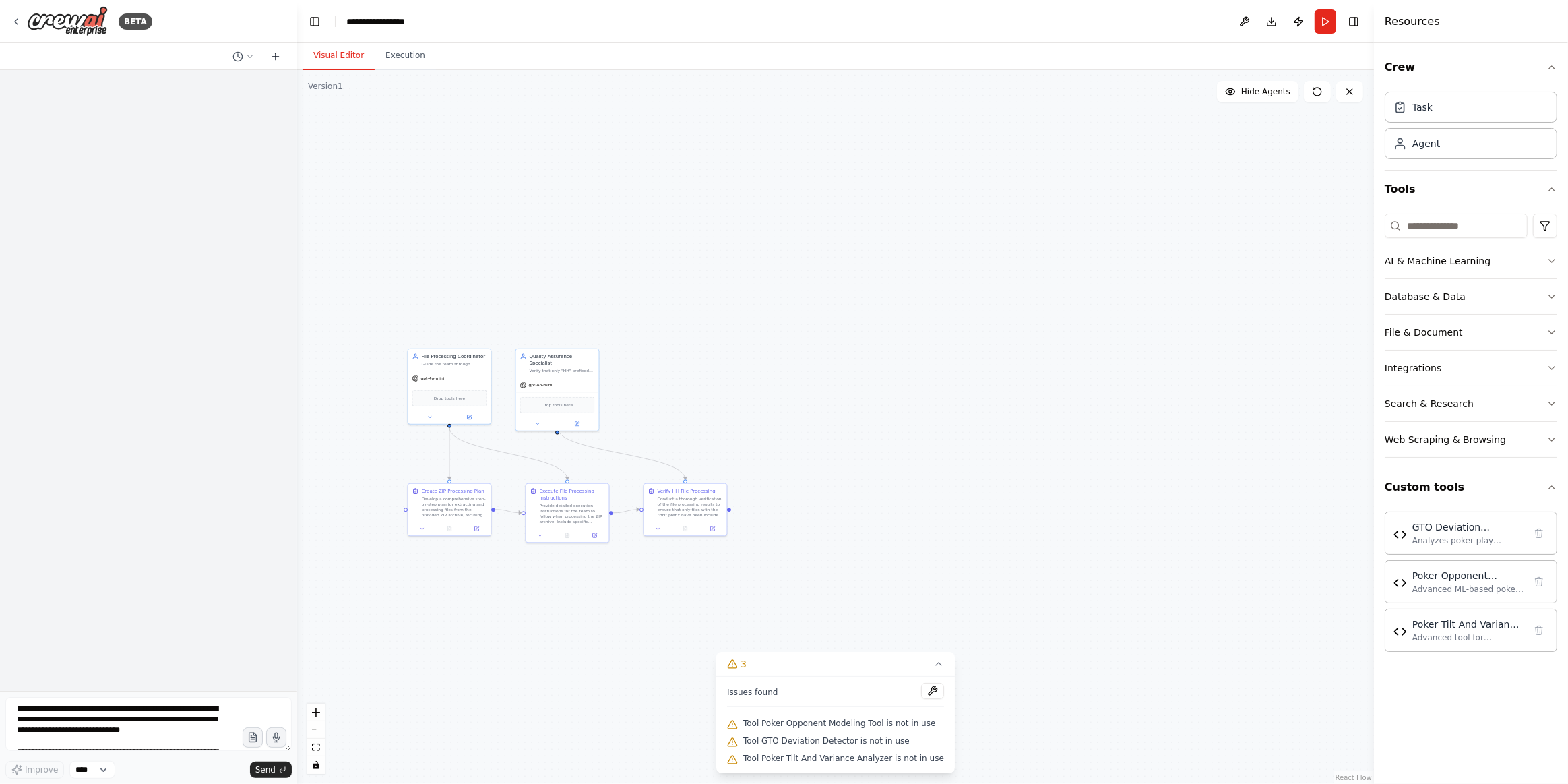
scroll to position [0, 0]
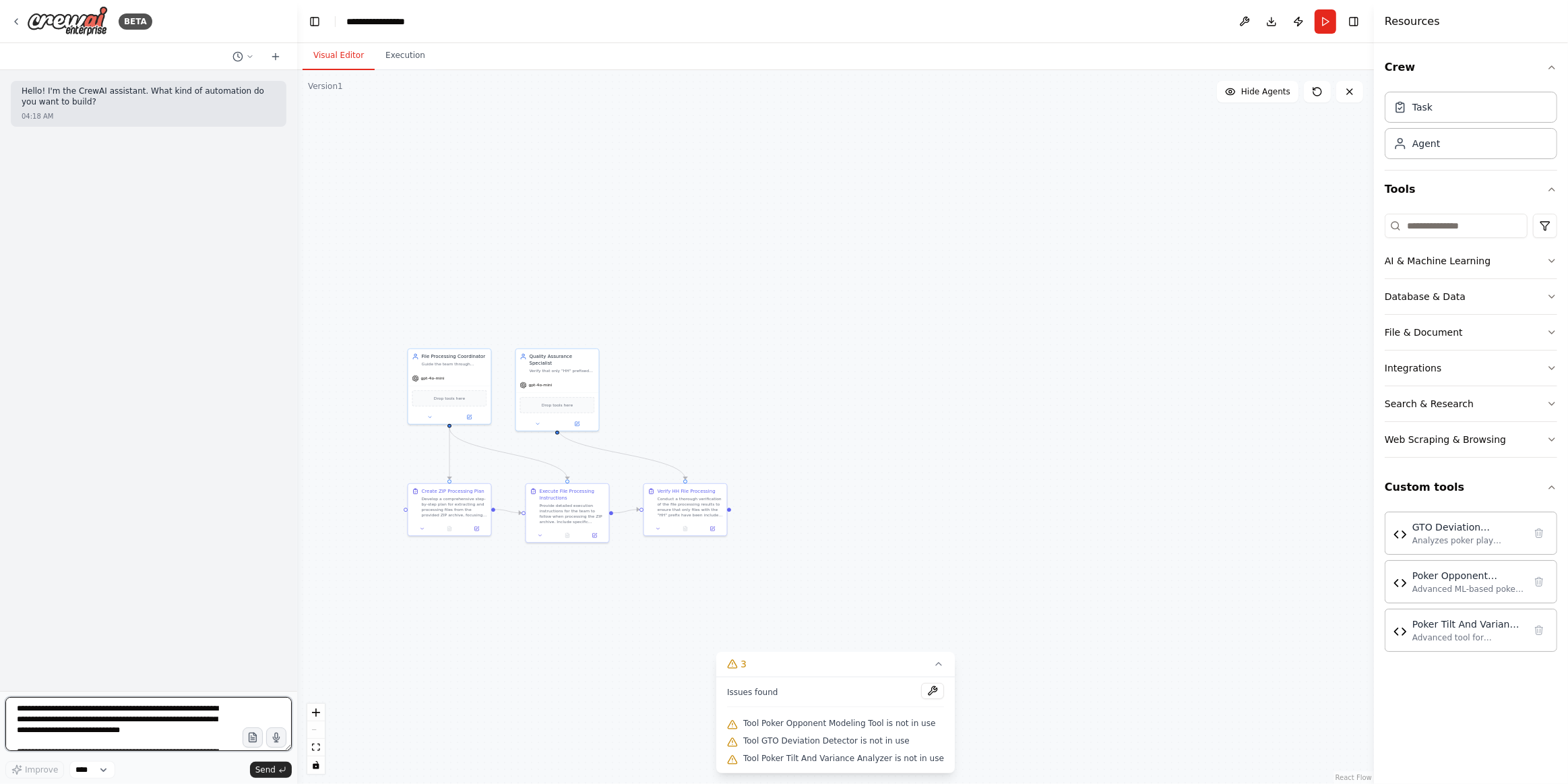
click at [97, 717] on textarea at bounding box center [149, 723] width 287 height 54
click at [42, 704] on textarea at bounding box center [149, 723] width 287 height 54
type textarea "**********"
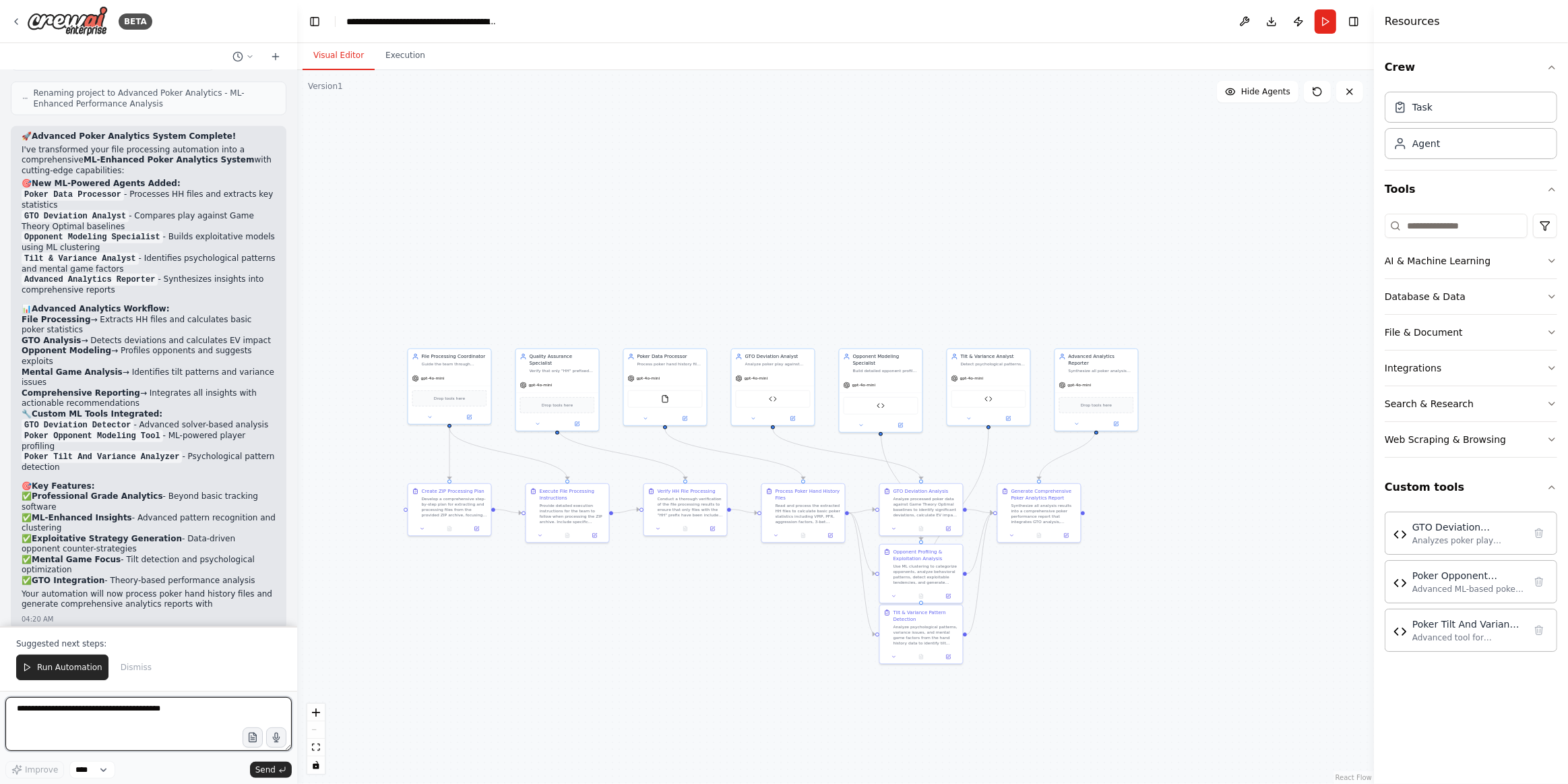
scroll to position [1045, 0]
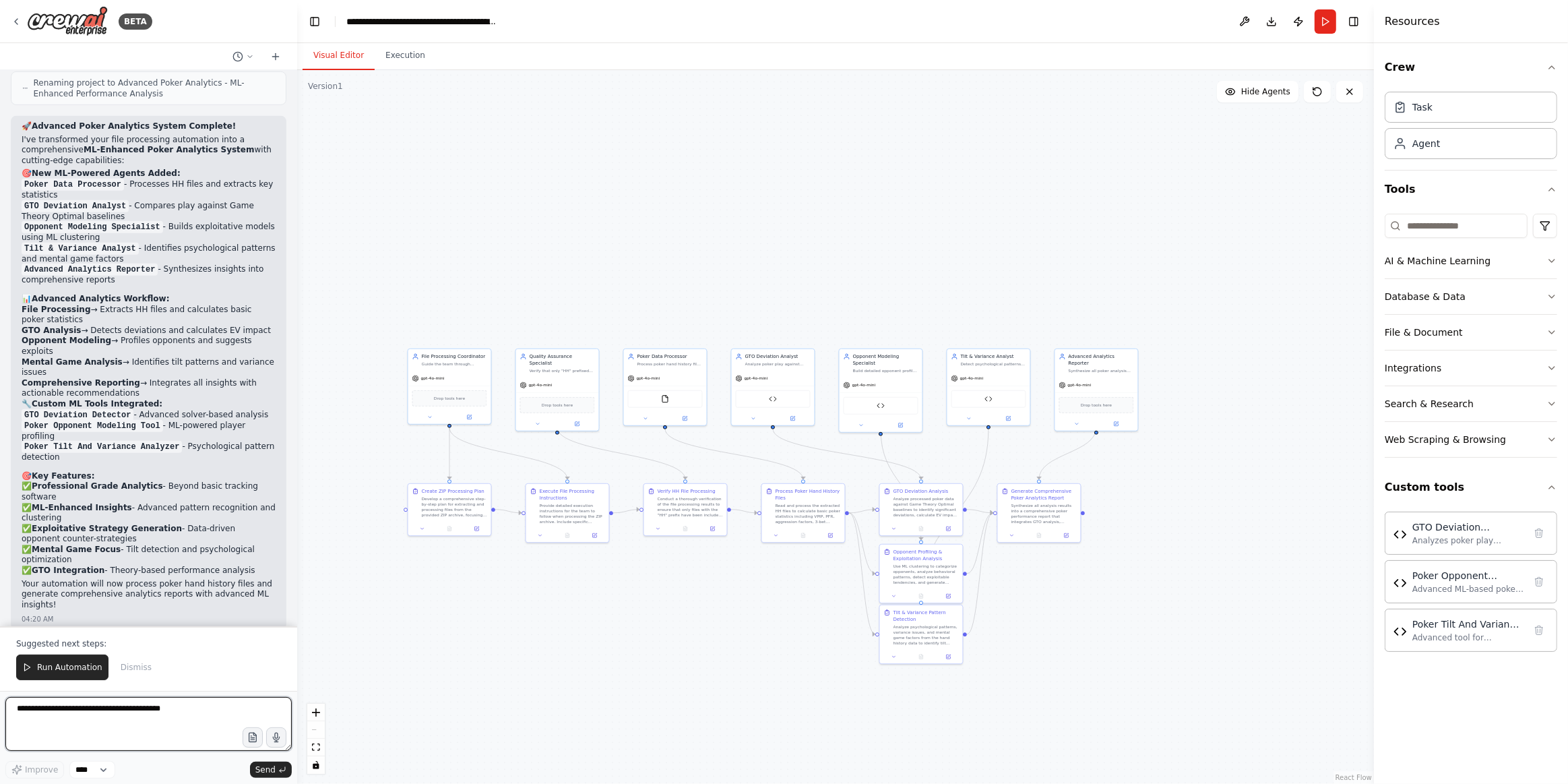
click at [203, 741] on textarea at bounding box center [149, 723] width 287 height 54
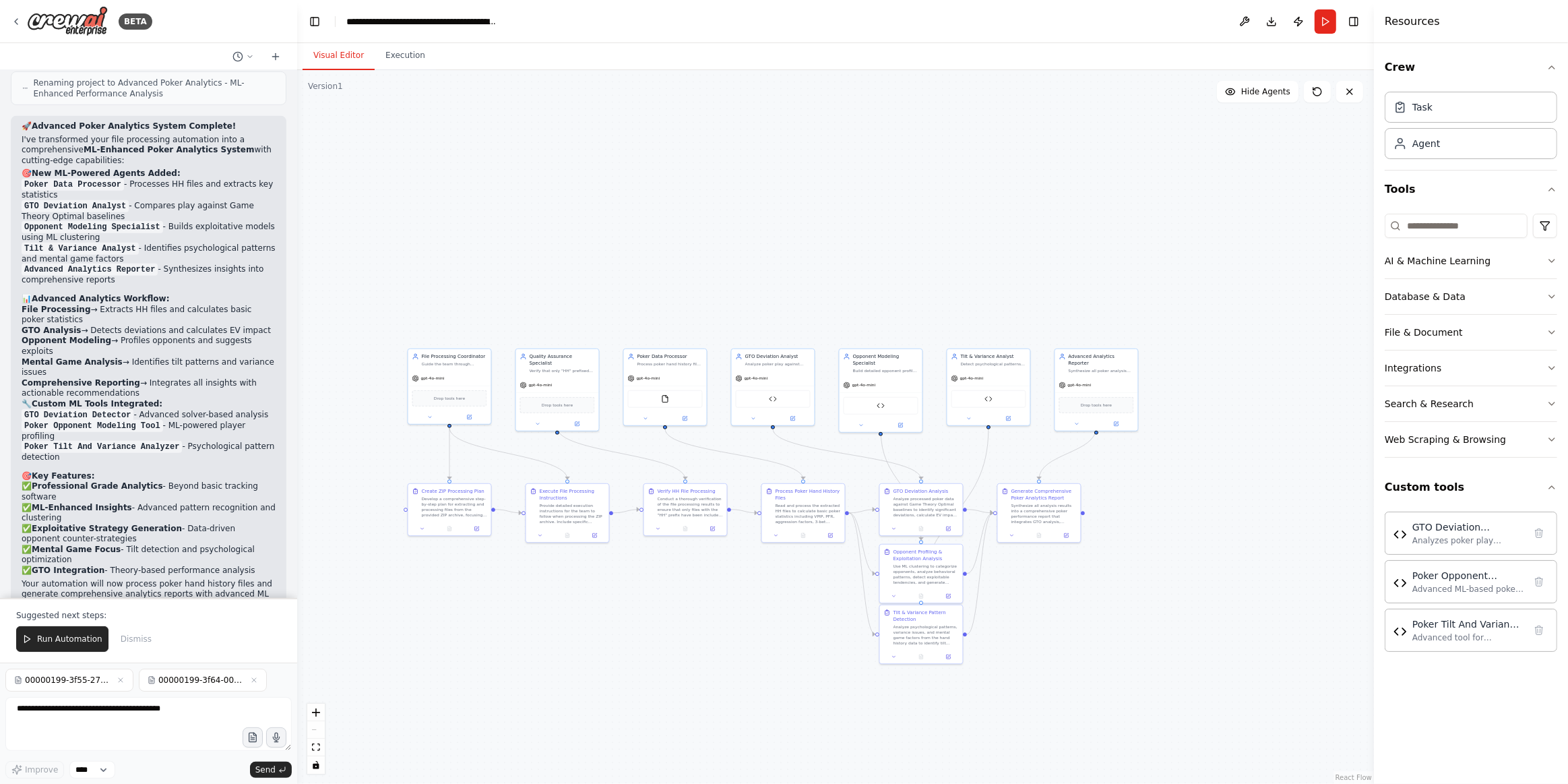
click at [61, 643] on span "Run Automation" at bounding box center [69, 639] width 65 height 10
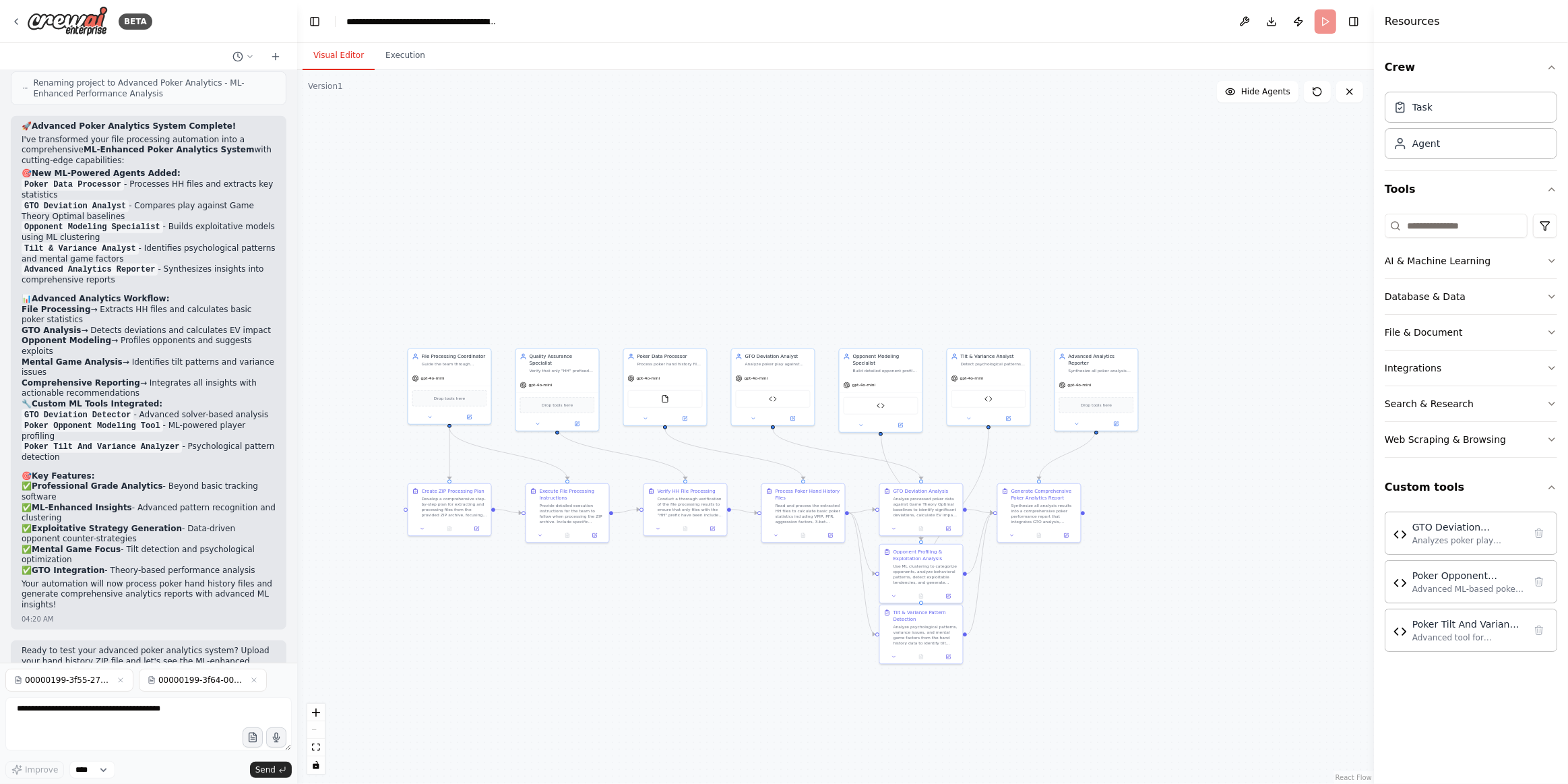
scroll to position [1008, 0]
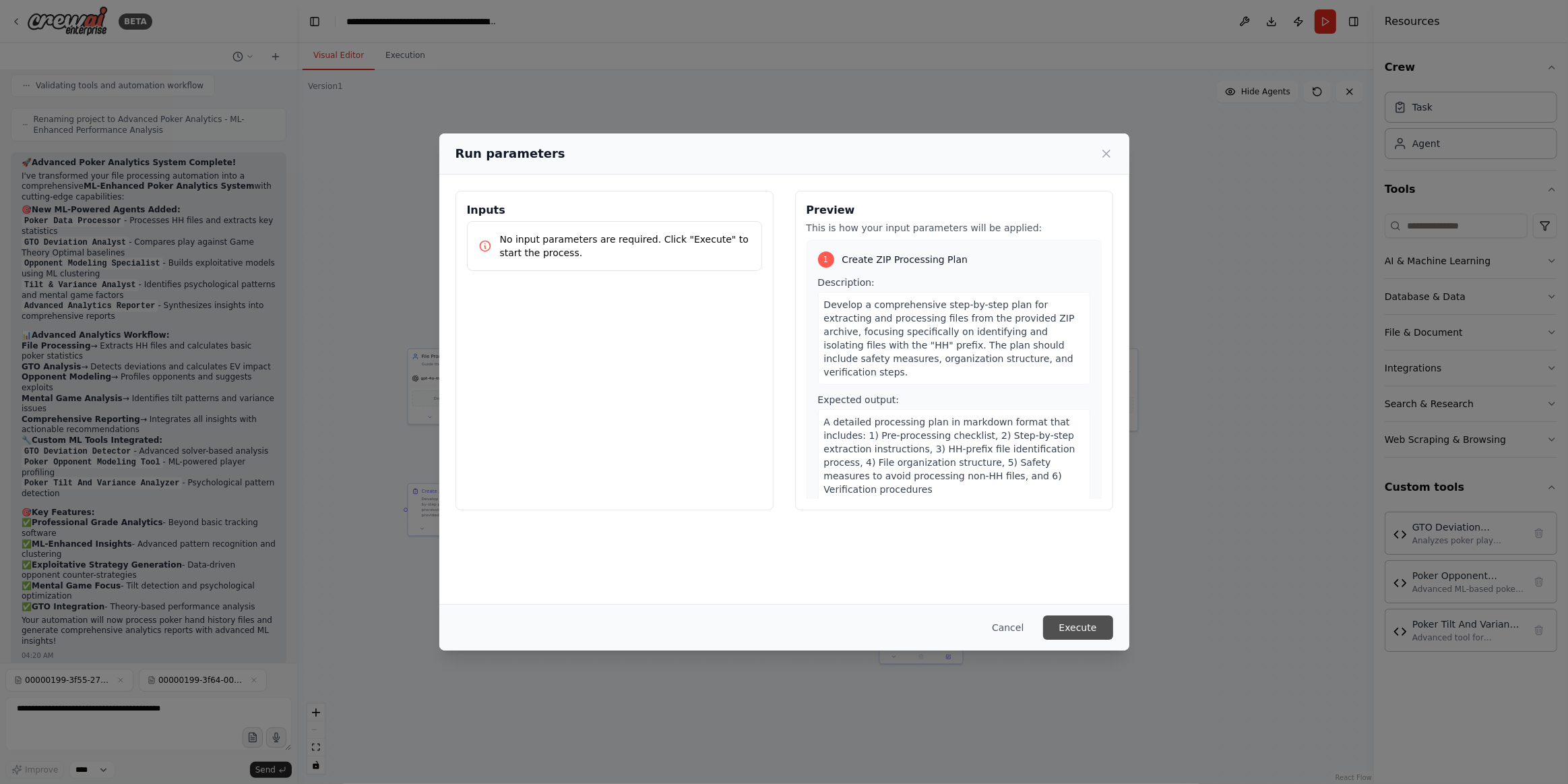
click at [1105, 627] on button "Execute" at bounding box center [1078, 627] width 70 height 24
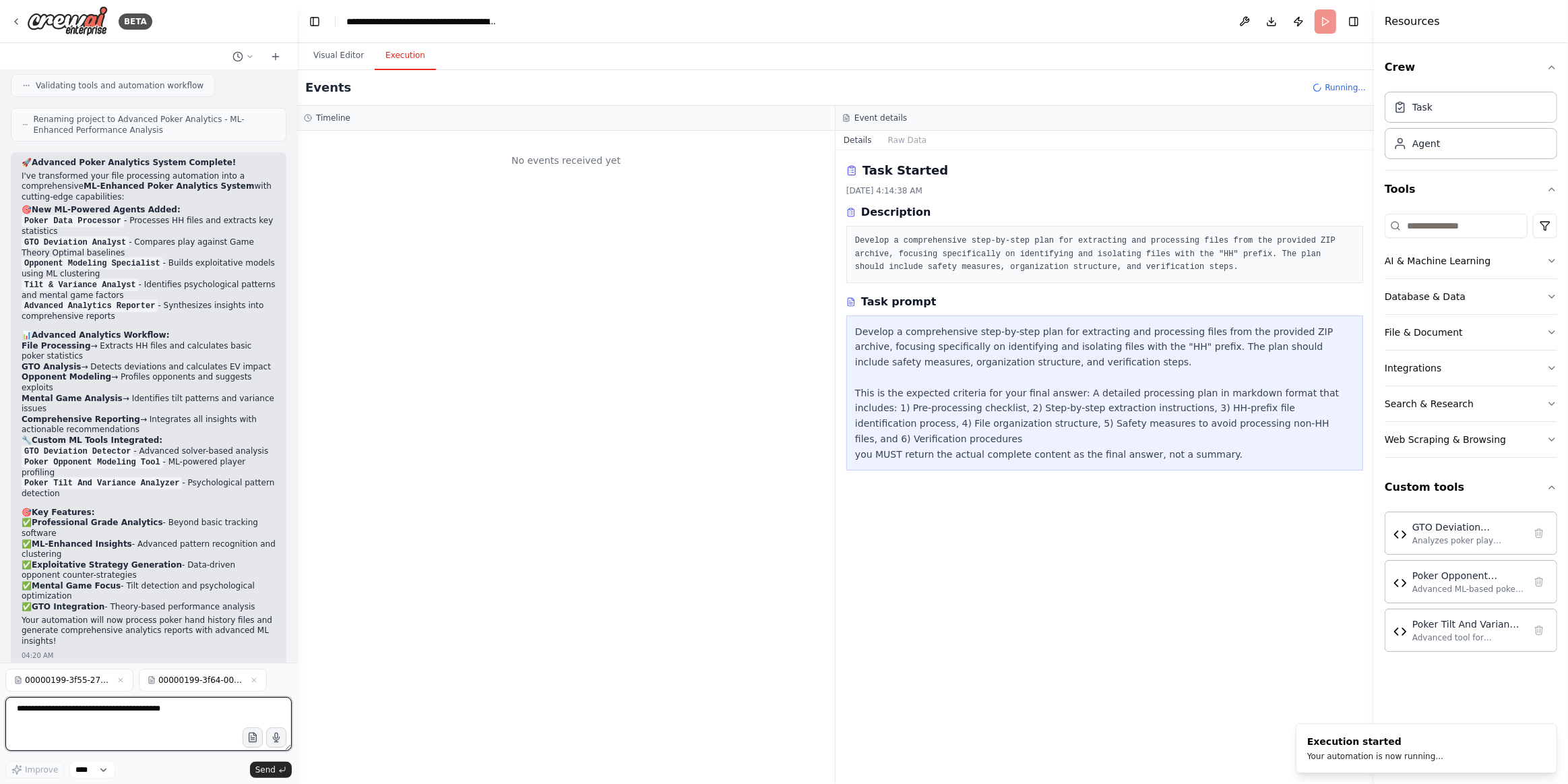
click at [192, 714] on textarea at bounding box center [149, 723] width 287 height 54
click at [282, 774] on button "Send" at bounding box center [271, 770] width 42 height 16
click at [117, 721] on textarea at bounding box center [149, 723] width 287 height 54
type textarea "*"
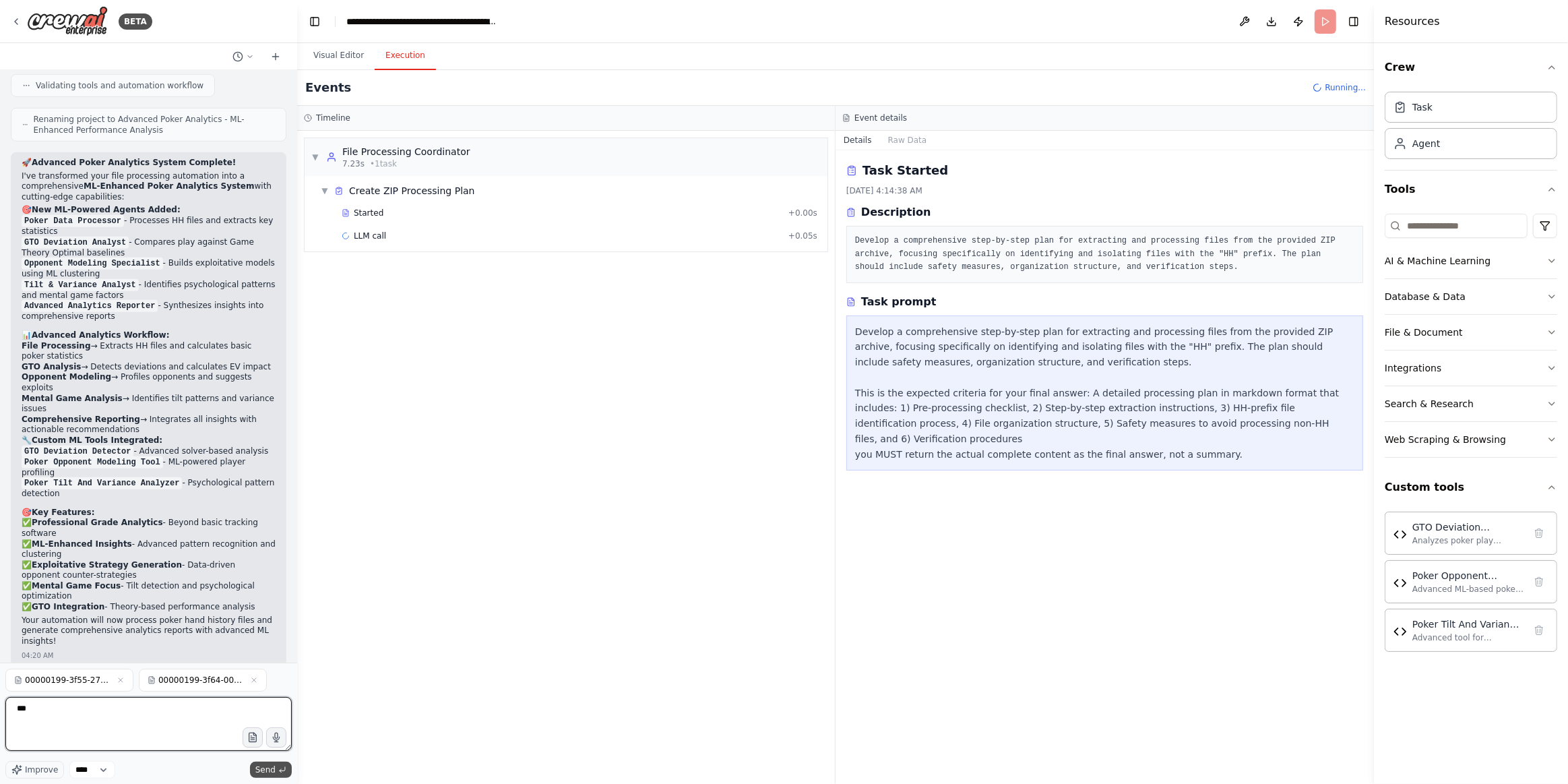
type textarea "***"
click at [266, 766] on span "Send" at bounding box center [265, 770] width 20 height 10
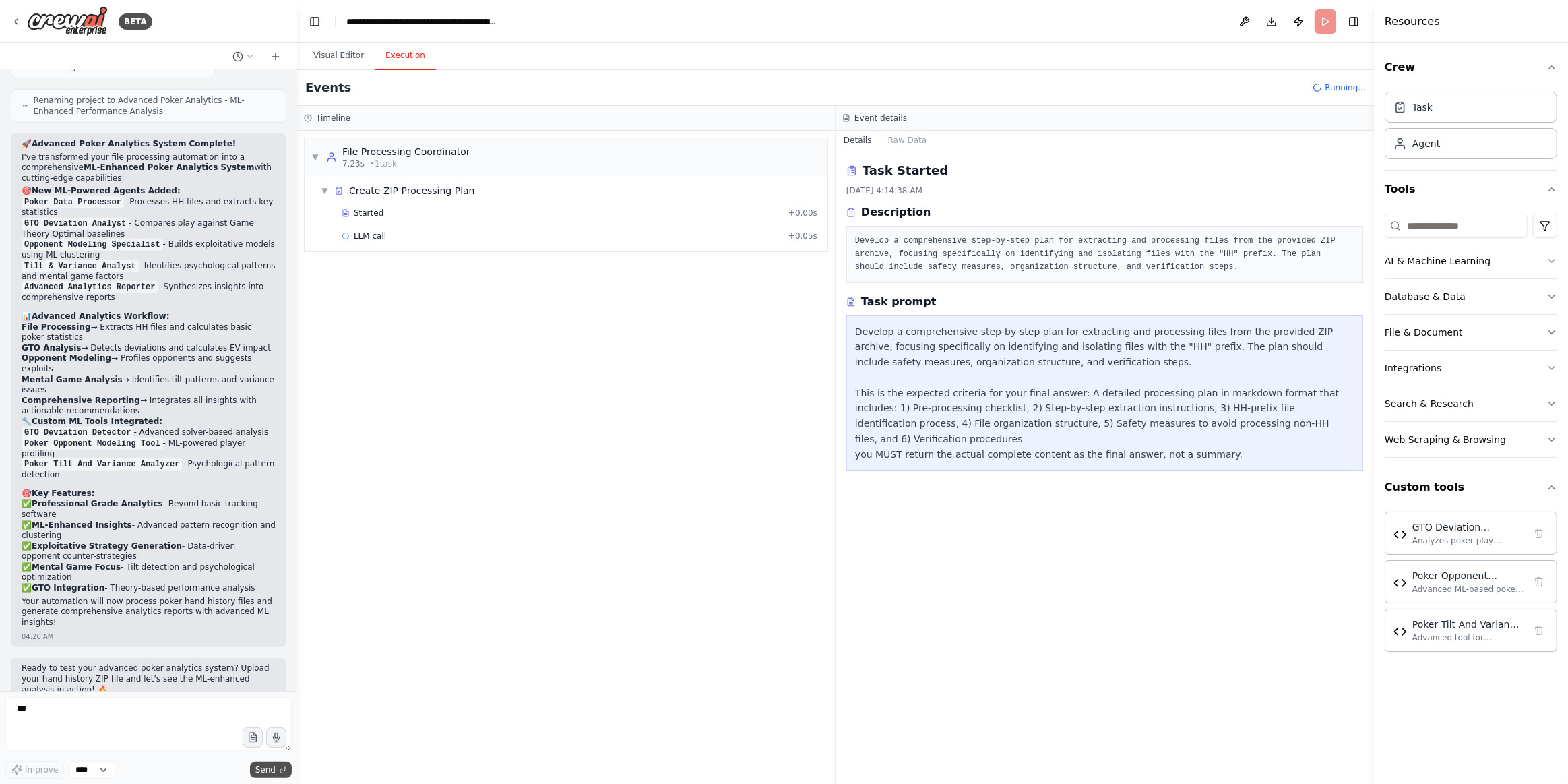
scroll to position [1062, 0]
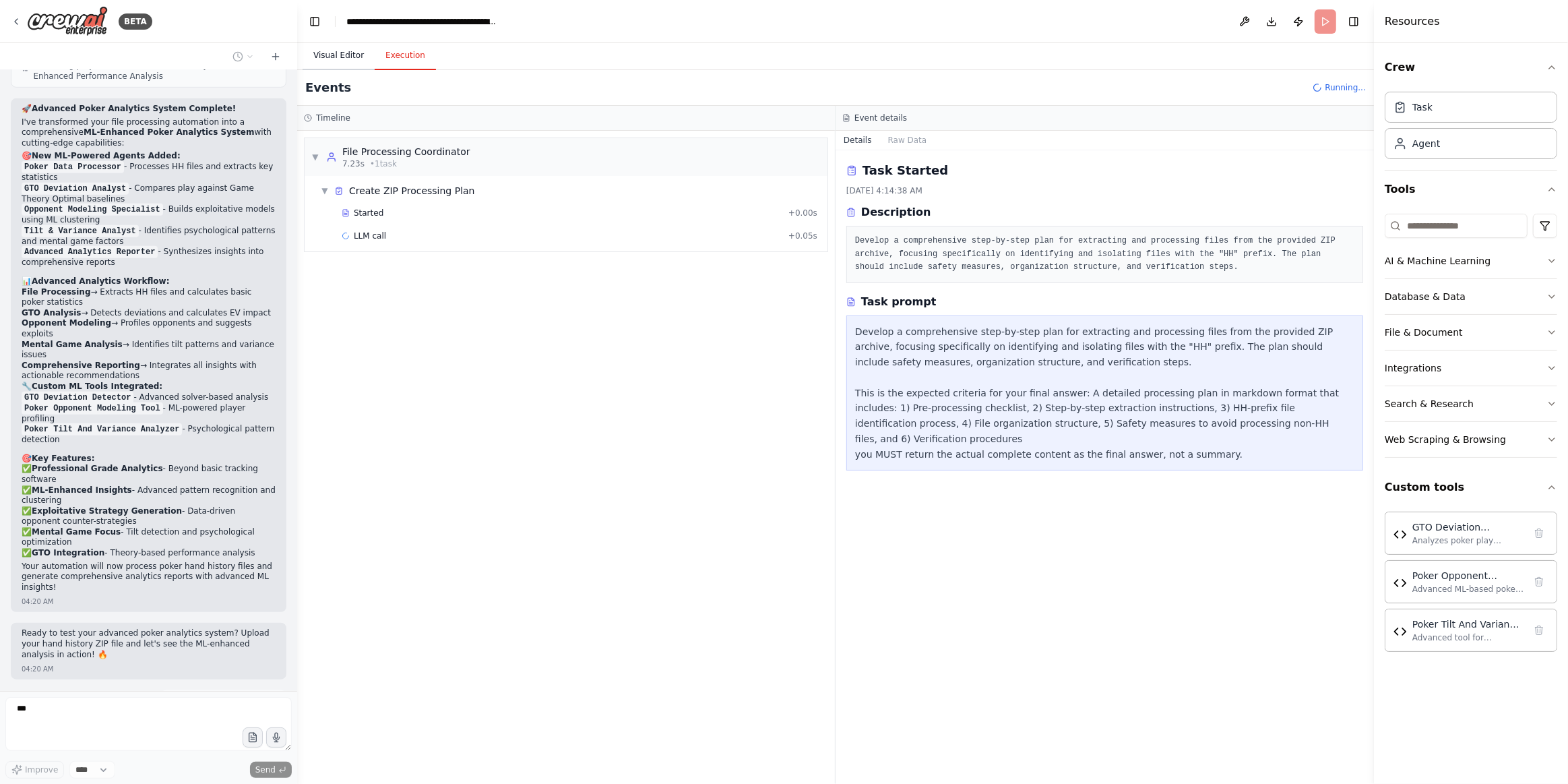
click at [329, 50] on button "Visual Editor" at bounding box center [339, 55] width 72 height 28
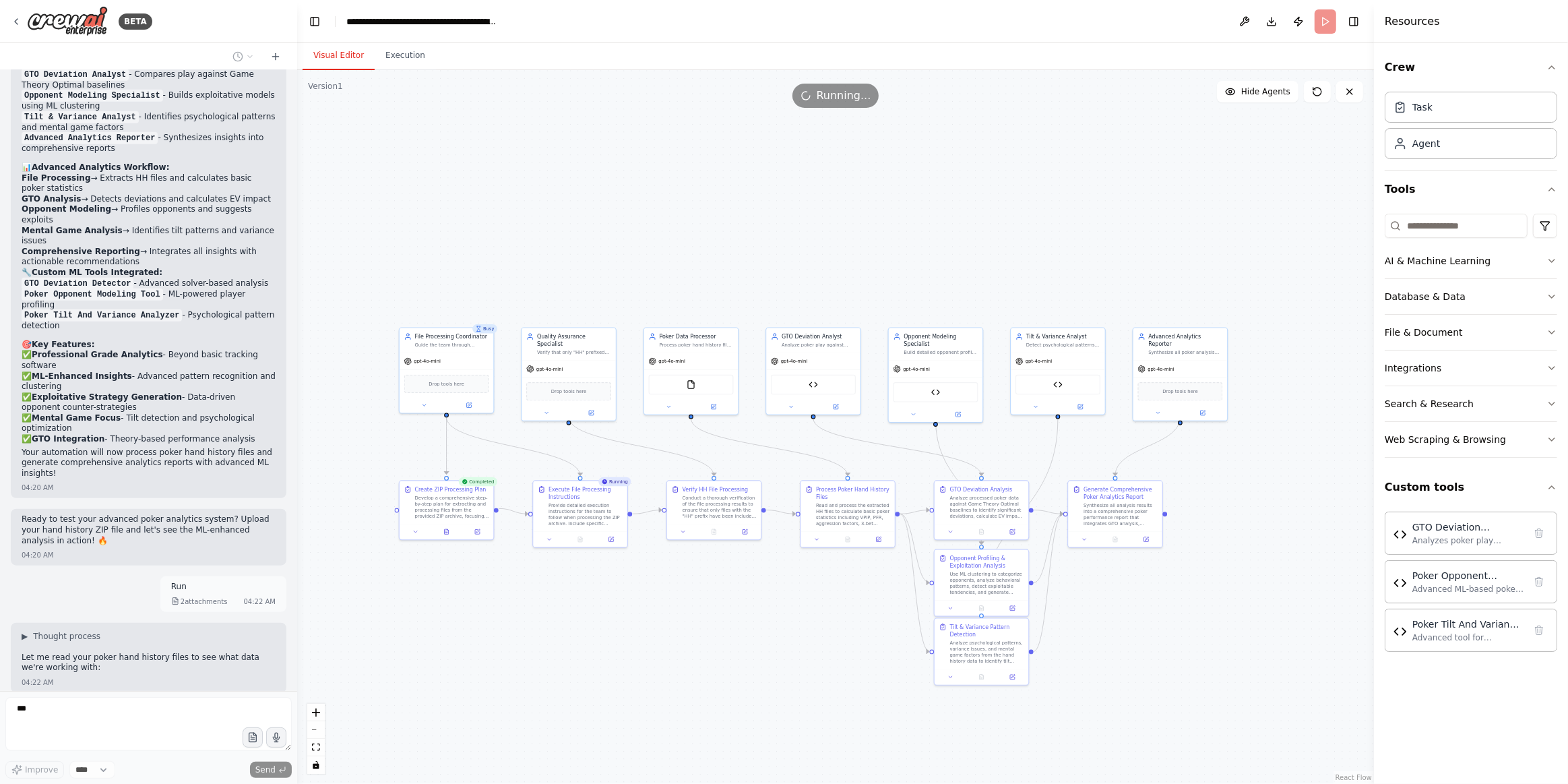
scroll to position [1209, 0]
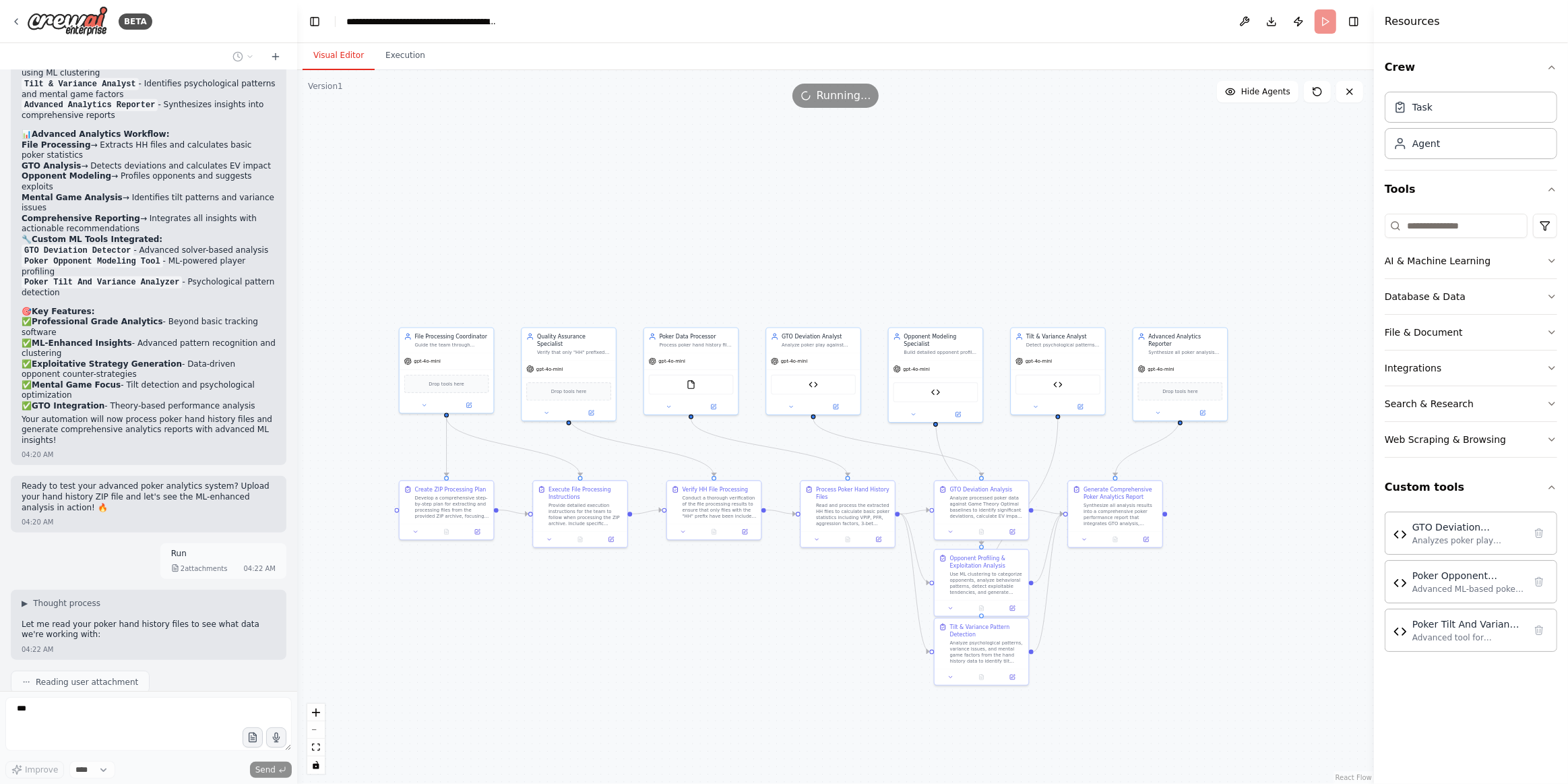
click at [327, 753] on div ".deletable-edge-delete-btn { width: 20px; height: 20px; border: 0px solid #ffff…" at bounding box center [836, 427] width 1077 height 714
click at [318, 752] on button "fit view" at bounding box center [316, 748] width 18 height 18
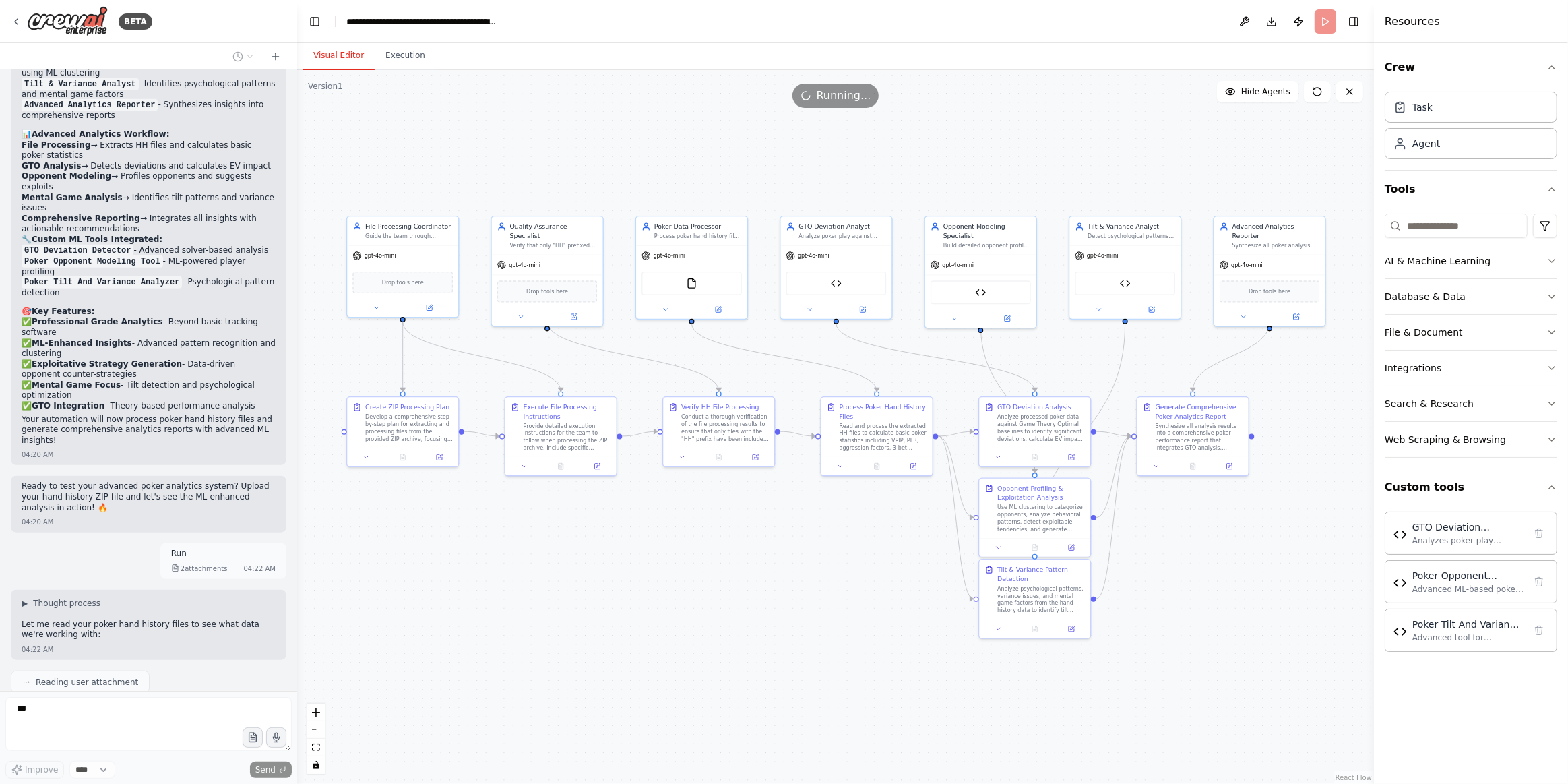
click at [325, 752] on div ".deletable-edge-delete-btn { width: 20px; height: 20px; border: 0px solid #ffff…" at bounding box center [836, 427] width 1077 height 714
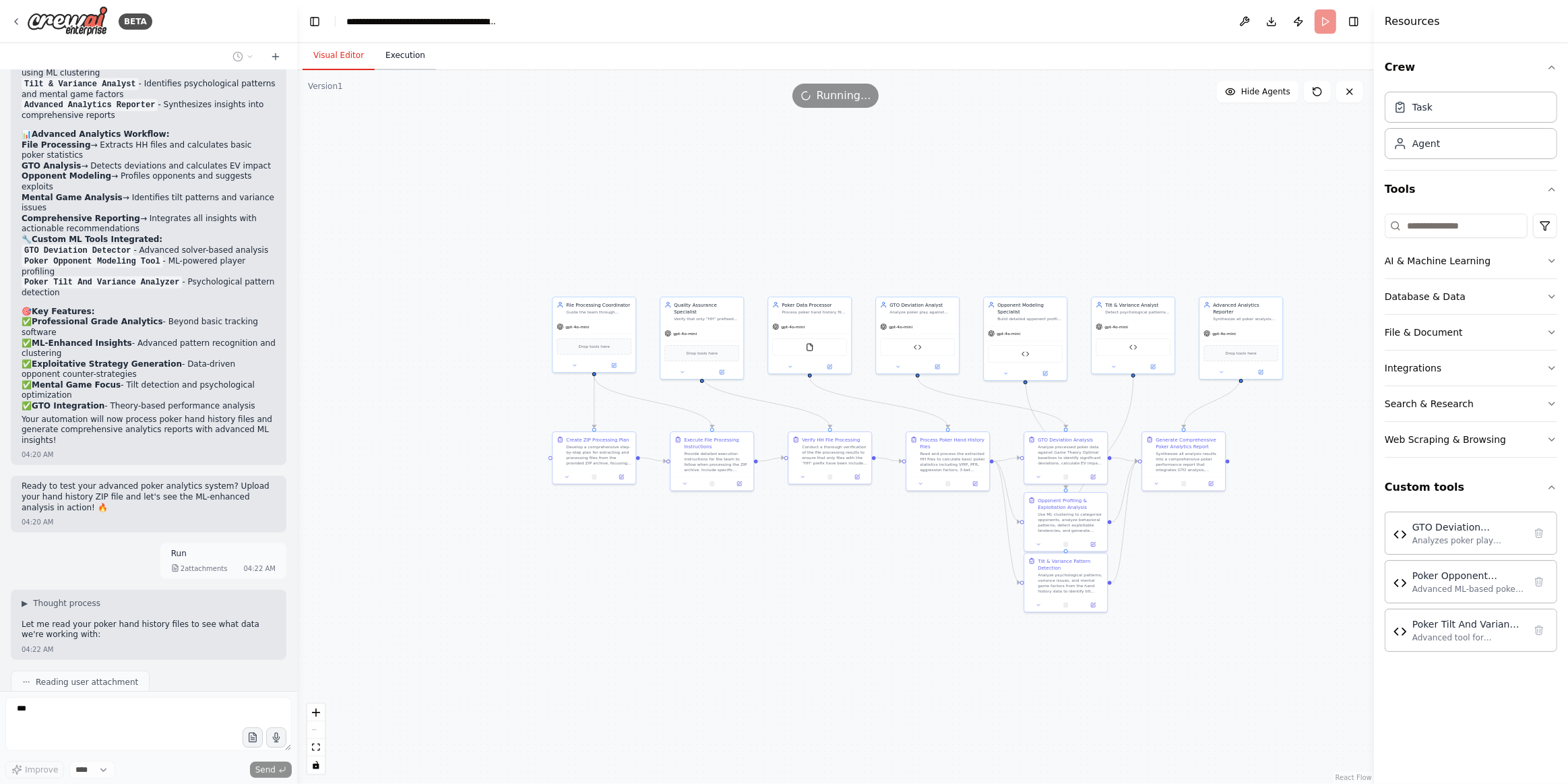
drag, startPoint x: 407, startPoint y: 58, endPoint x: 493, endPoint y: 230, distance: 192.3
click at [407, 59] on button "Execution" at bounding box center [405, 55] width 62 height 28
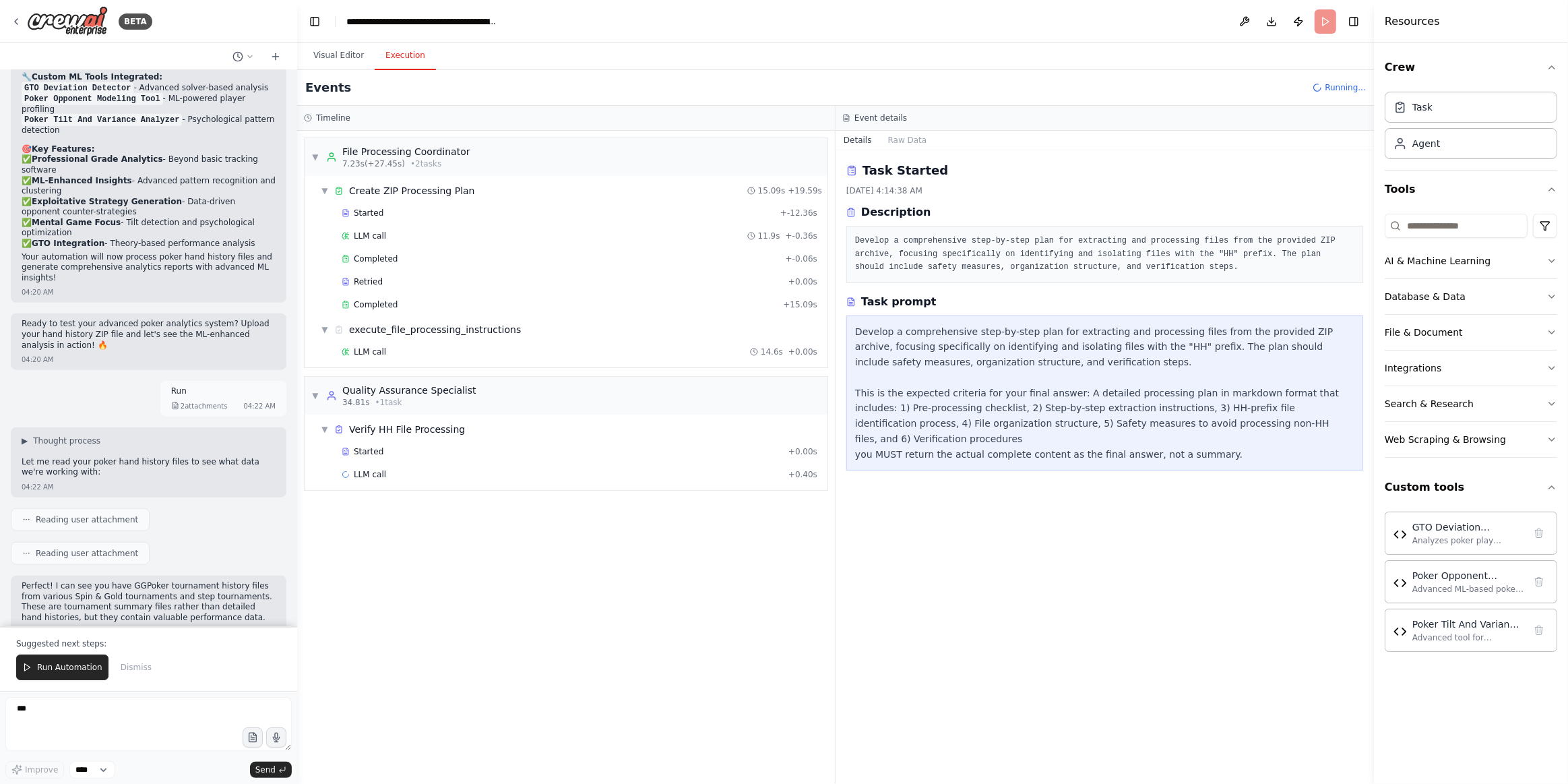
drag, startPoint x: 80, startPoint y: 668, endPoint x: 574, endPoint y: 499, distance: 522.1
click at [81, 667] on span "Run Automation" at bounding box center [69, 667] width 65 height 10
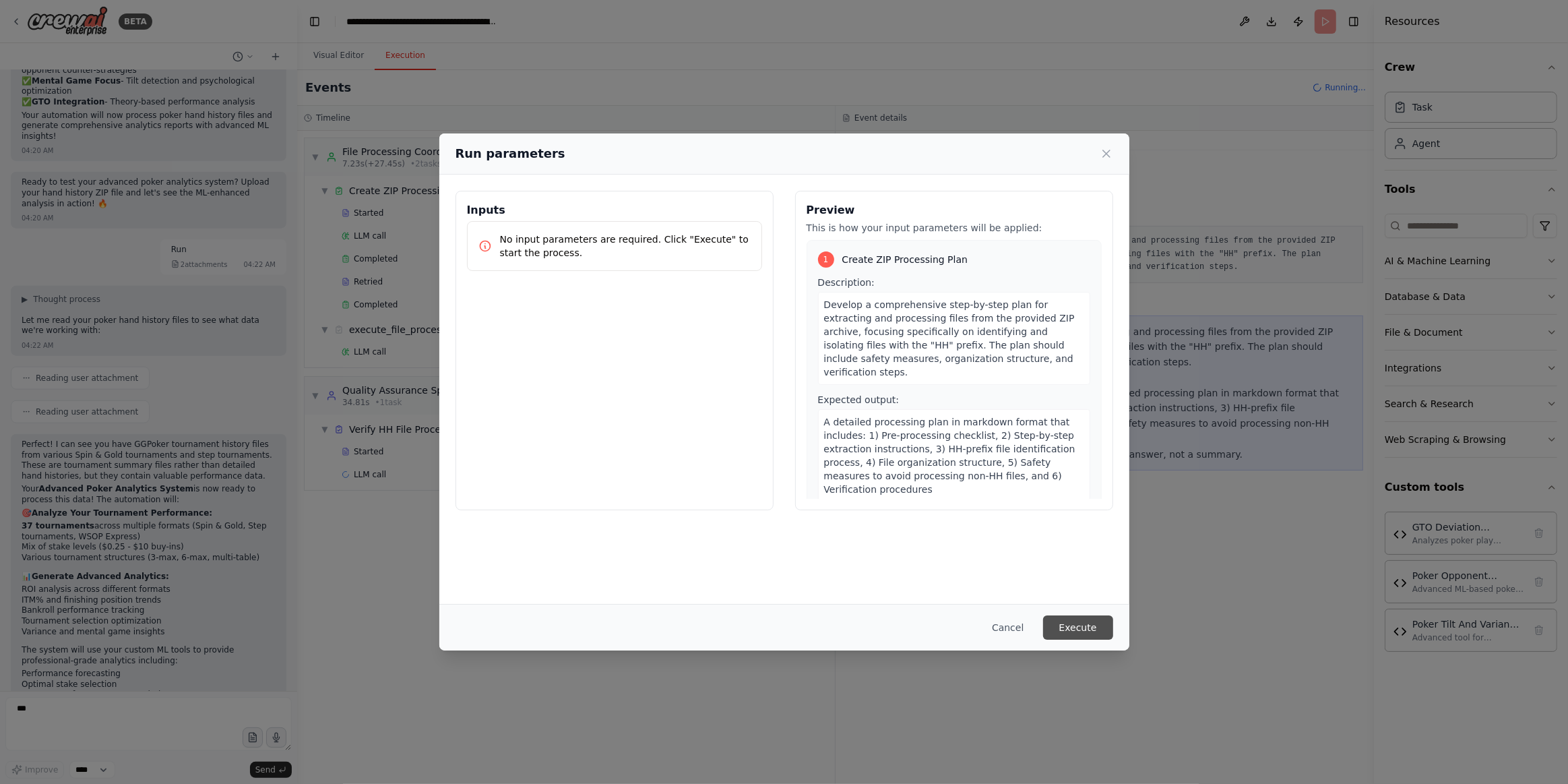
scroll to position [1523, 0]
drag, startPoint x: 1085, startPoint y: 619, endPoint x: 1140, endPoint y: 651, distance: 63.6
click at [1086, 625] on button "Execute" at bounding box center [1078, 627] width 70 height 24
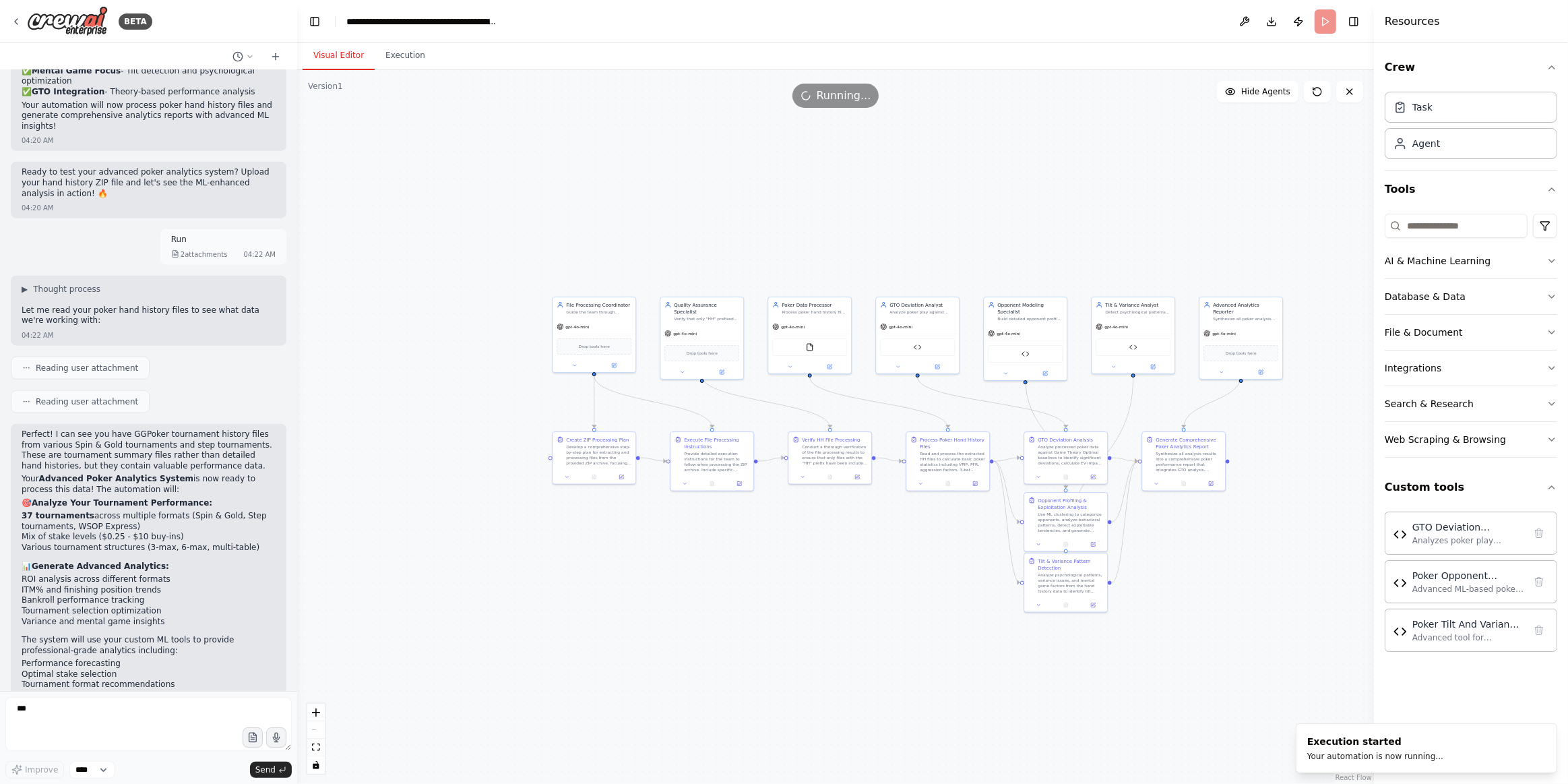
click at [354, 58] on button "Visual Editor" at bounding box center [339, 55] width 72 height 28
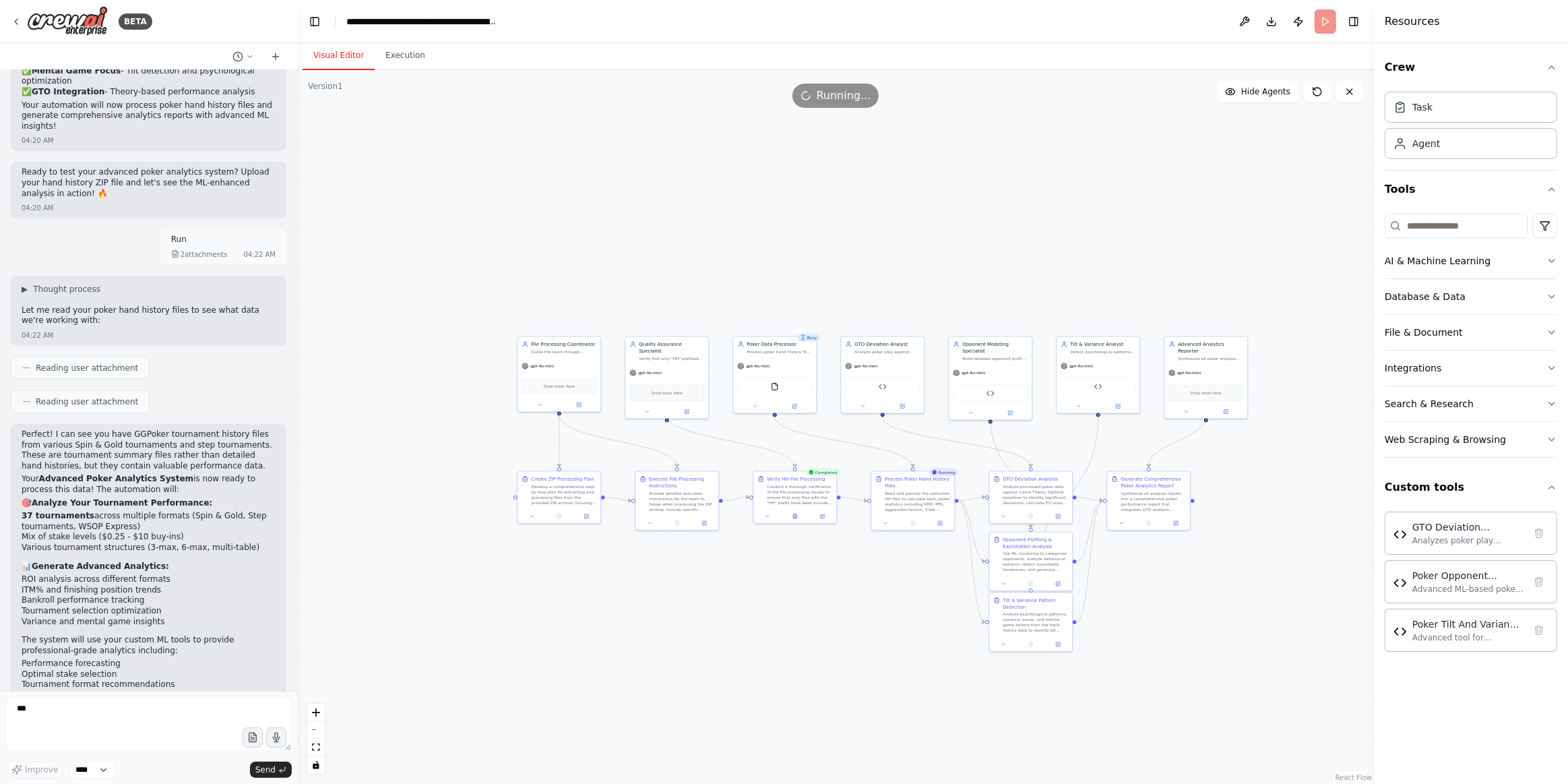
drag, startPoint x: 402, startPoint y: 58, endPoint x: 454, endPoint y: 252, distance: 200.8
click at [401, 58] on button "Execution" at bounding box center [405, 55] width 62 height 28
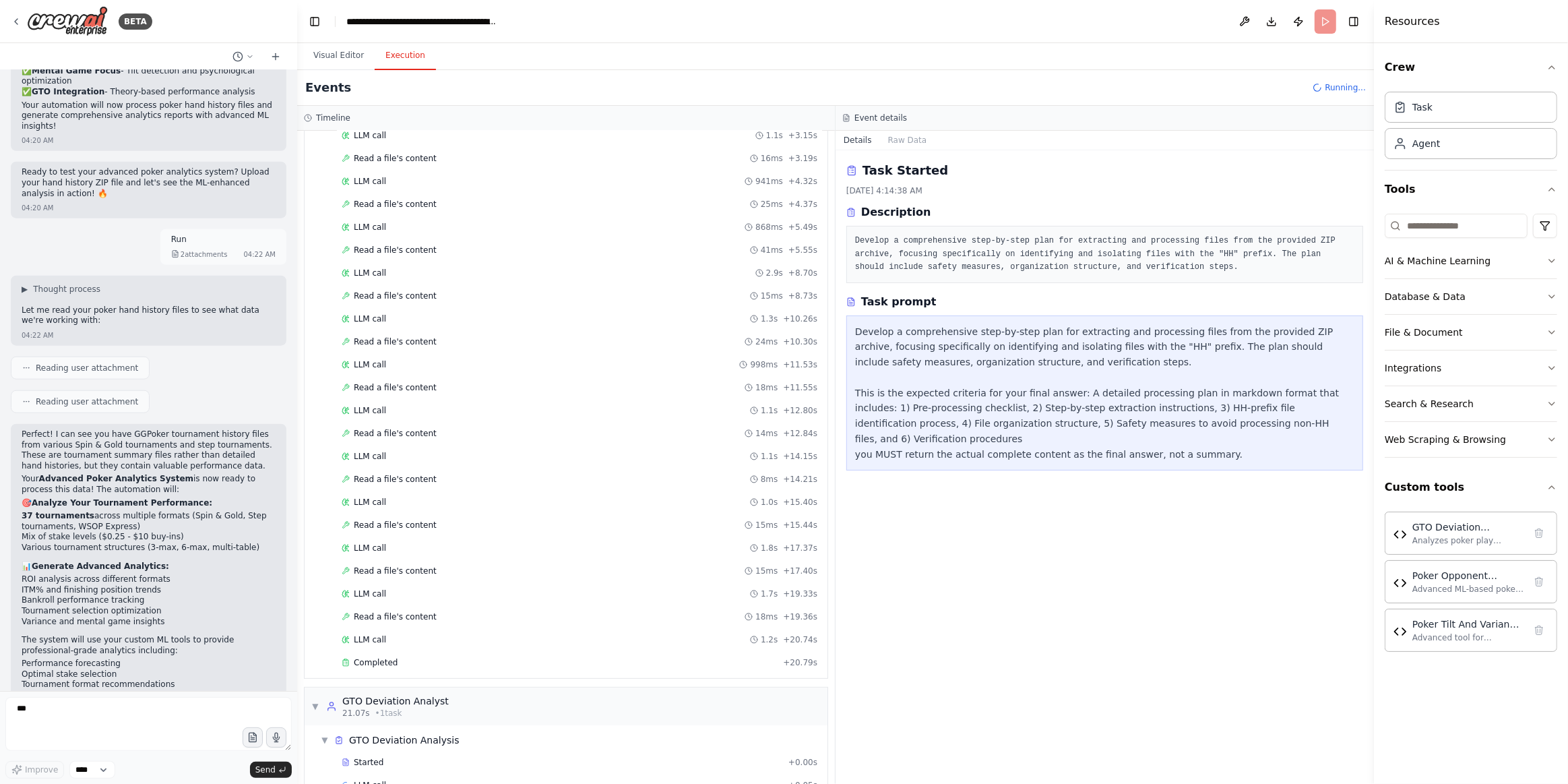
scroll to position [282, 0]
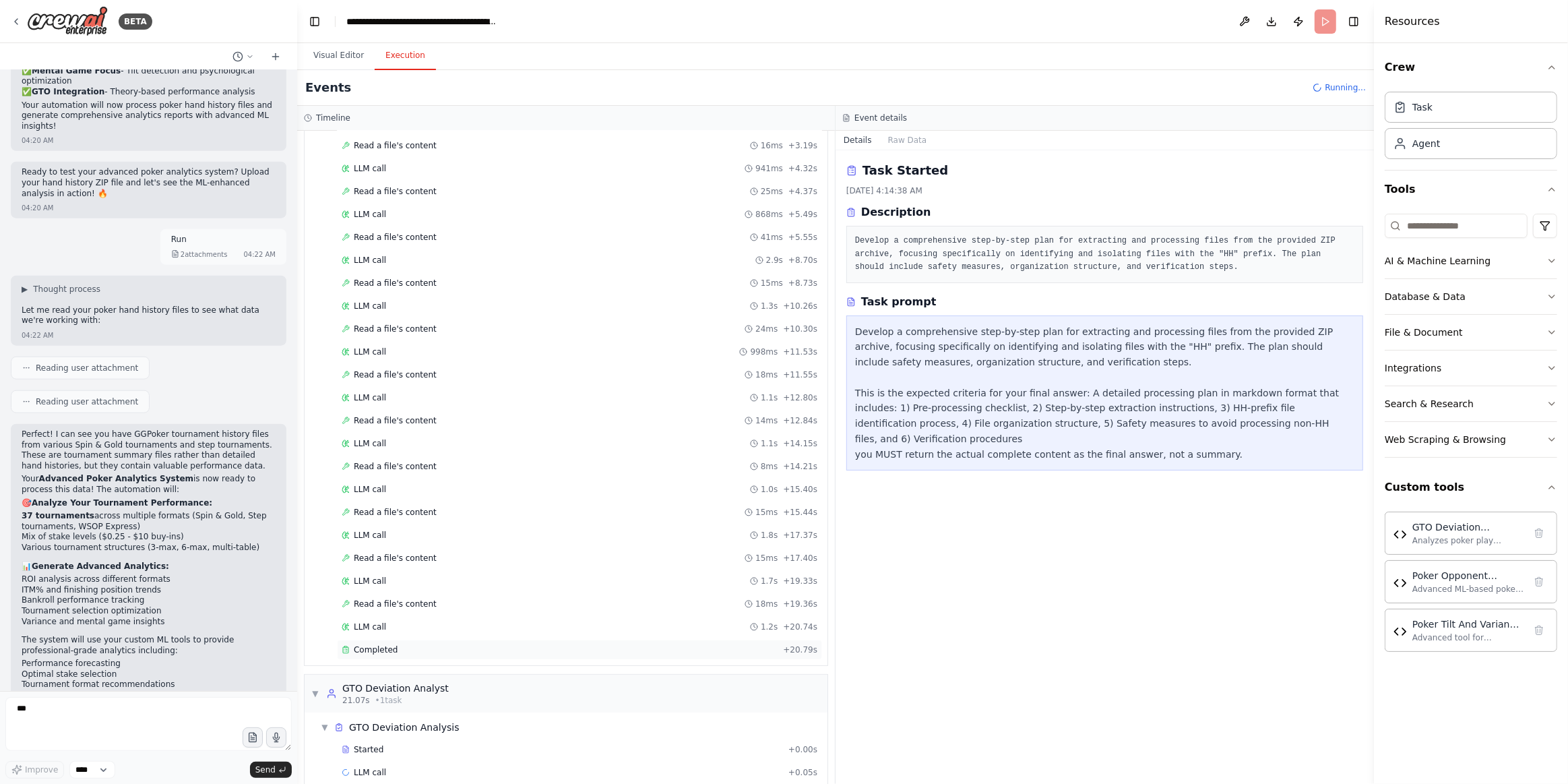
click at [494, 642] on div "Completed + 20.79s" at bounding box center [579, 650] width 485 height 20
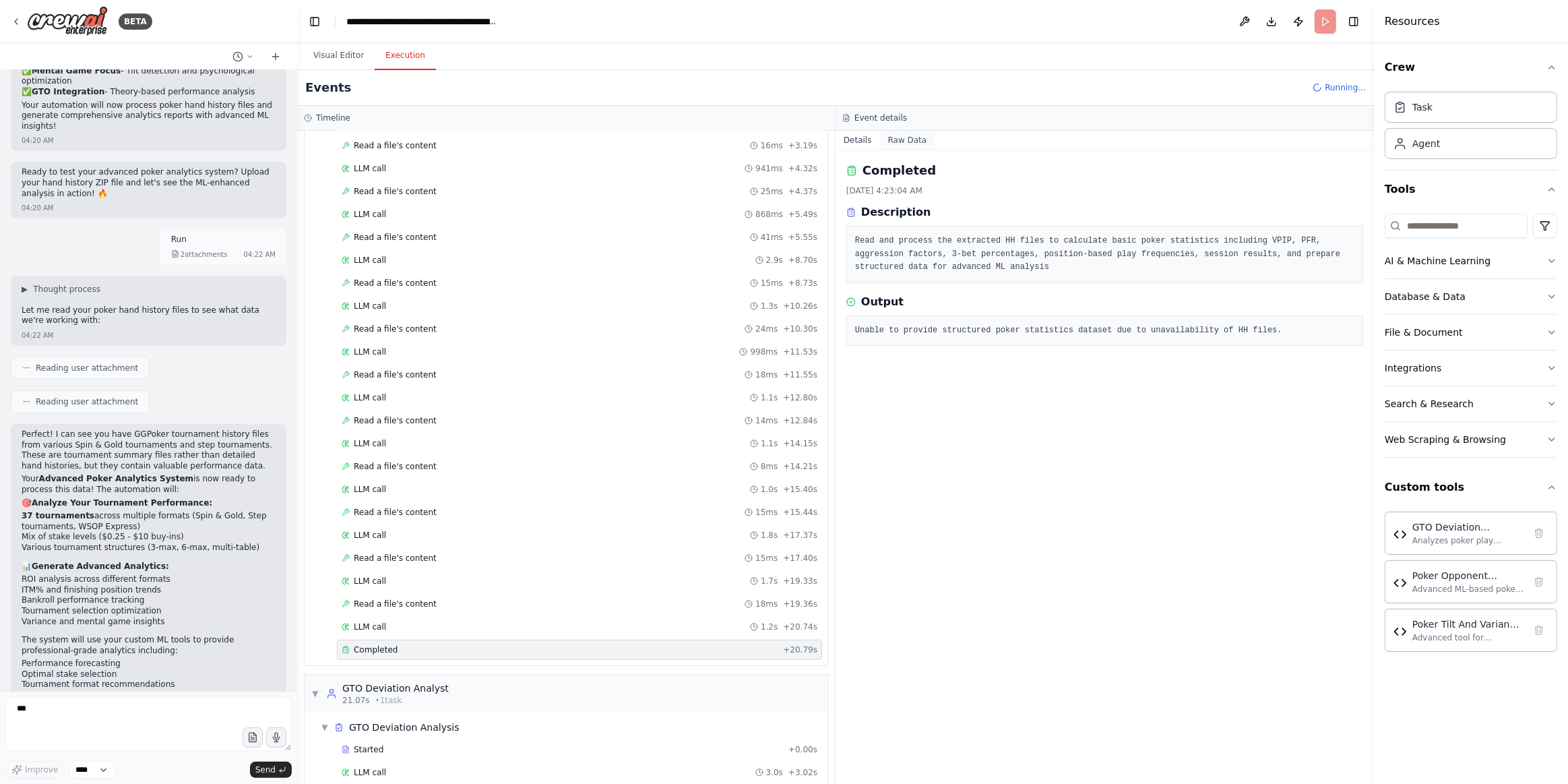
click at [891, 141] on button "Raw Data" at bounding box center [907, 141] width 55 height 19
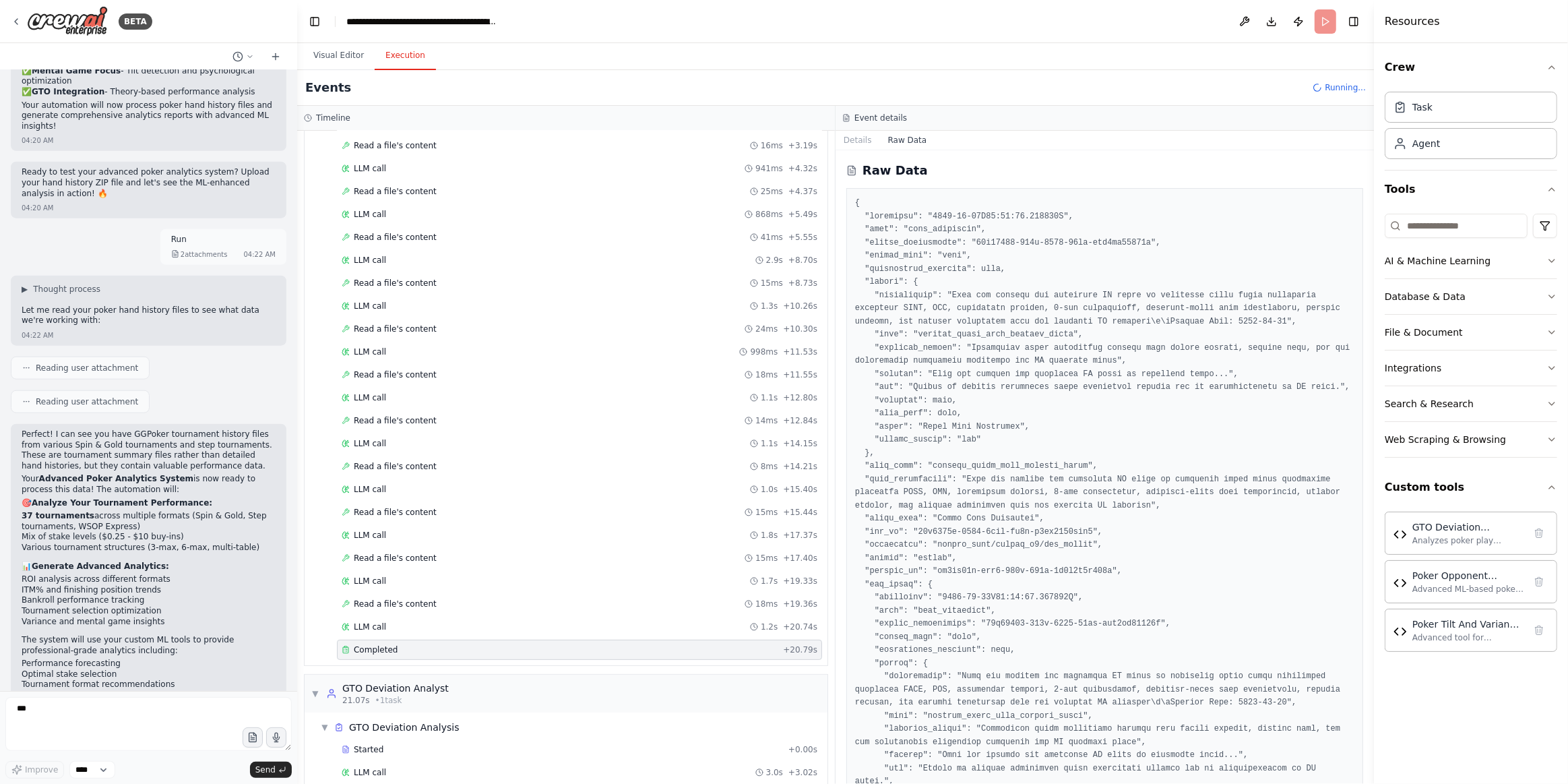
scroll to position [179, 0]
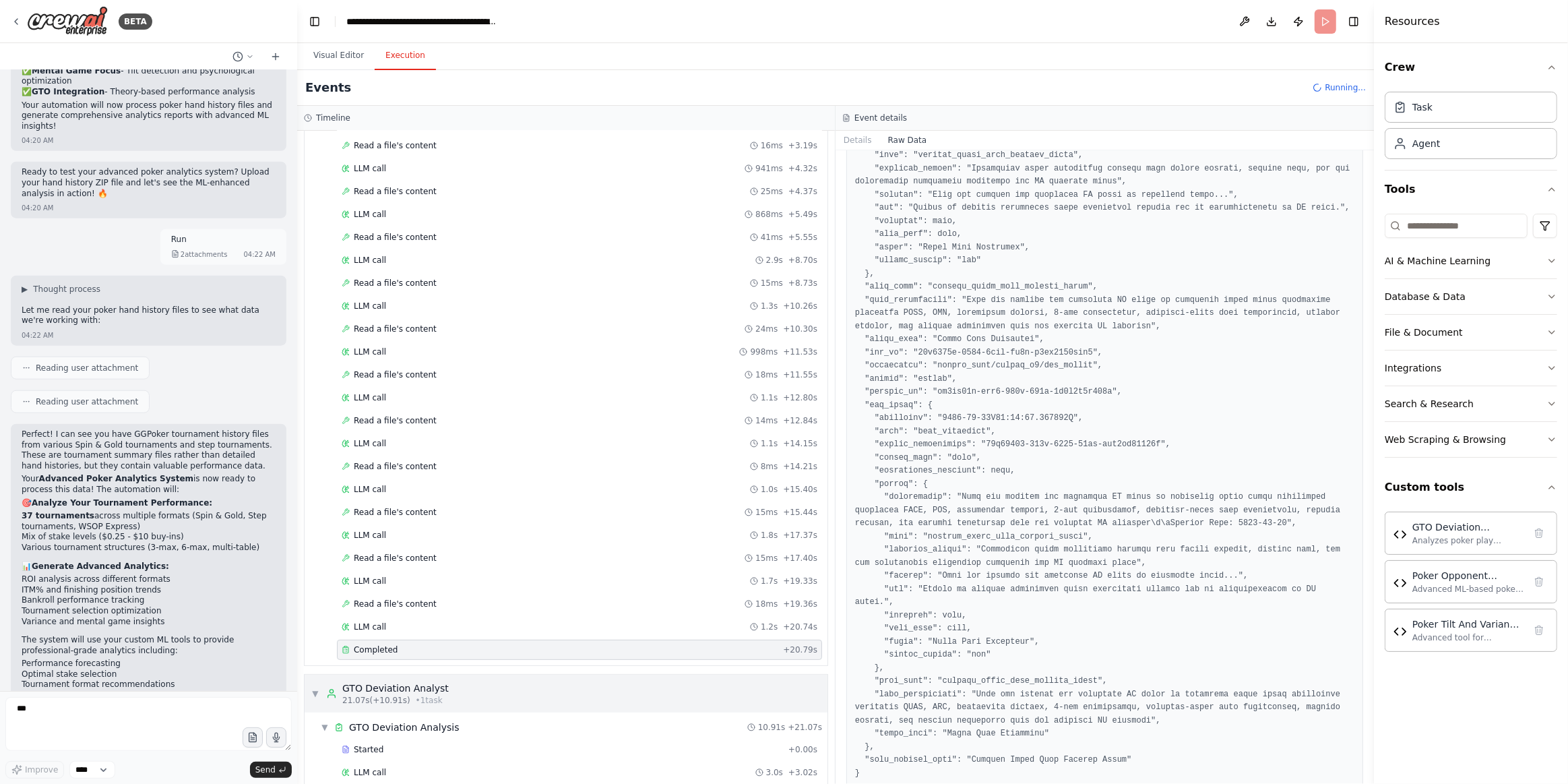
click at [488, 677] on div "▼ GTO Deviation Analyst 21.07s (+10.91s) • 1 task" at bounding box center [566, 693] width 523 height 38
drag, startPoint x: 429, startPoint y: 685, endPoint x: 435, endPoint y: 693, distance: 10.0
click at [429, 695] on span "• 1 task" at bounding box center [429, 700] width 27 height 10
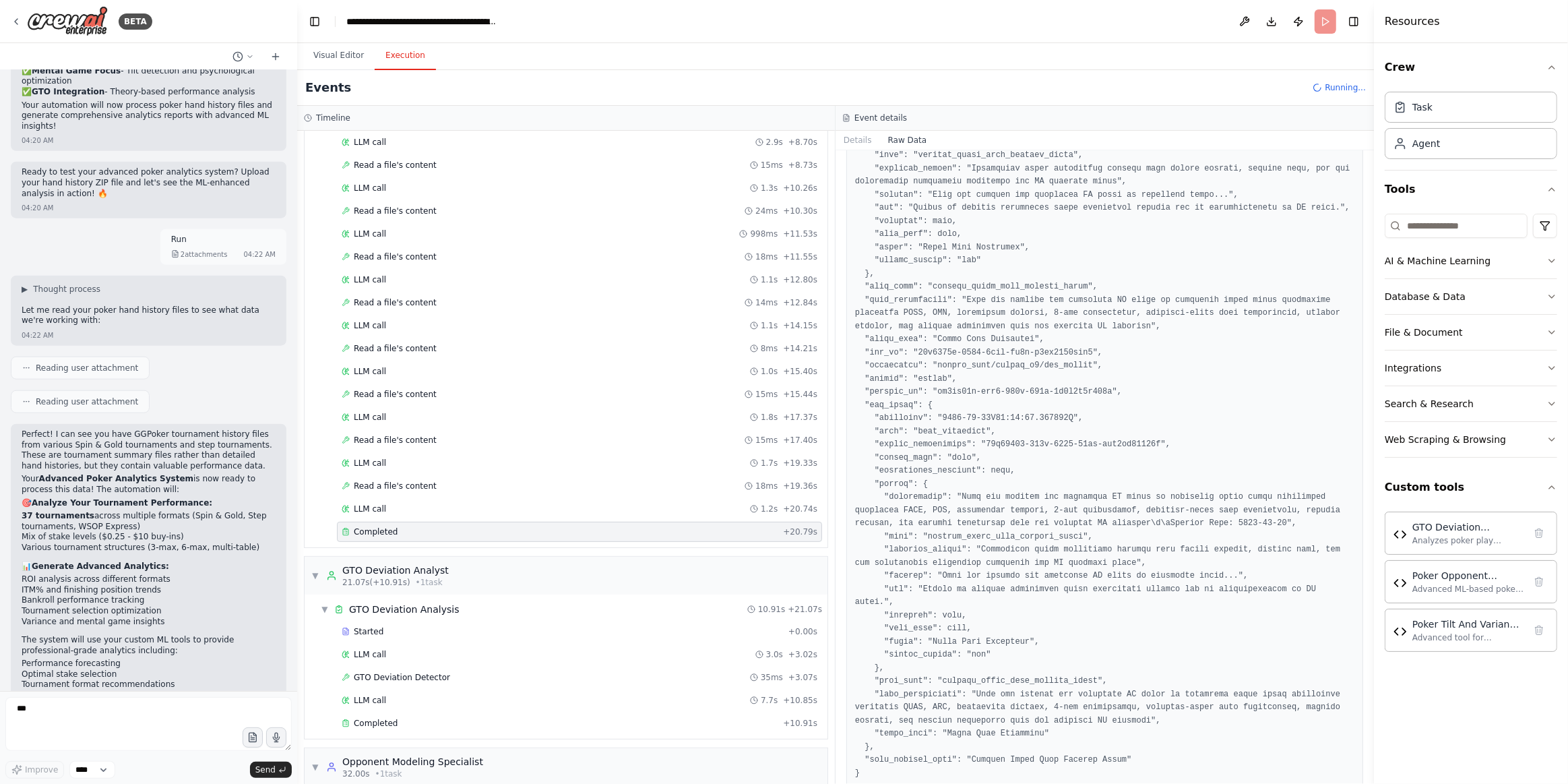
scroll to position [471, 0]
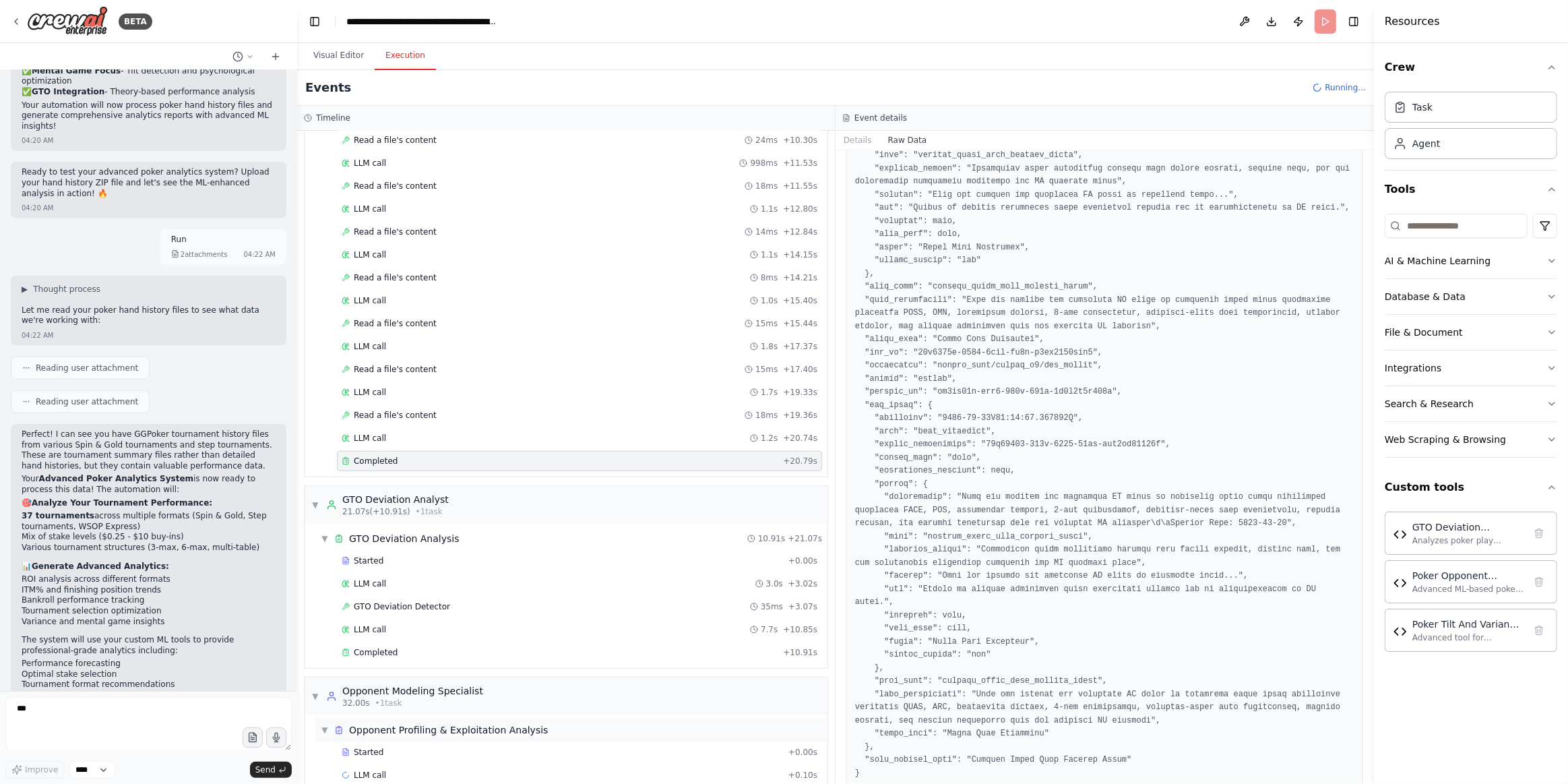
drag, startPoint x: 397, startPoint y: 545, endPoint x: 460, endPoint y: 707, distance: 173.8
click at [398, 555] on div "Started" at bounding box center [562, 560] width 442 height 10
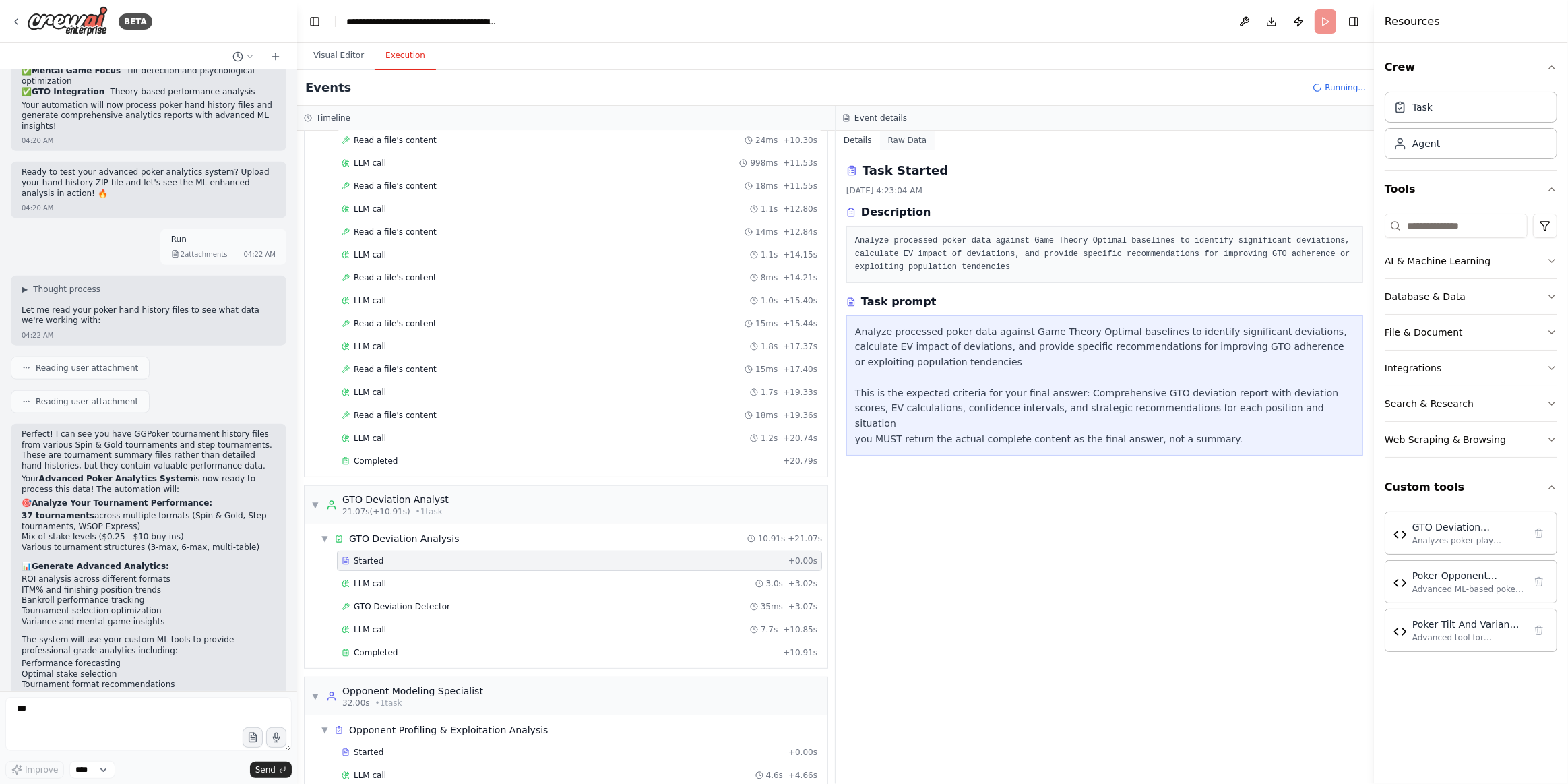
click at [898, 141] on button "Raw Data" at bounding box center [907, 141] width 55 height 19
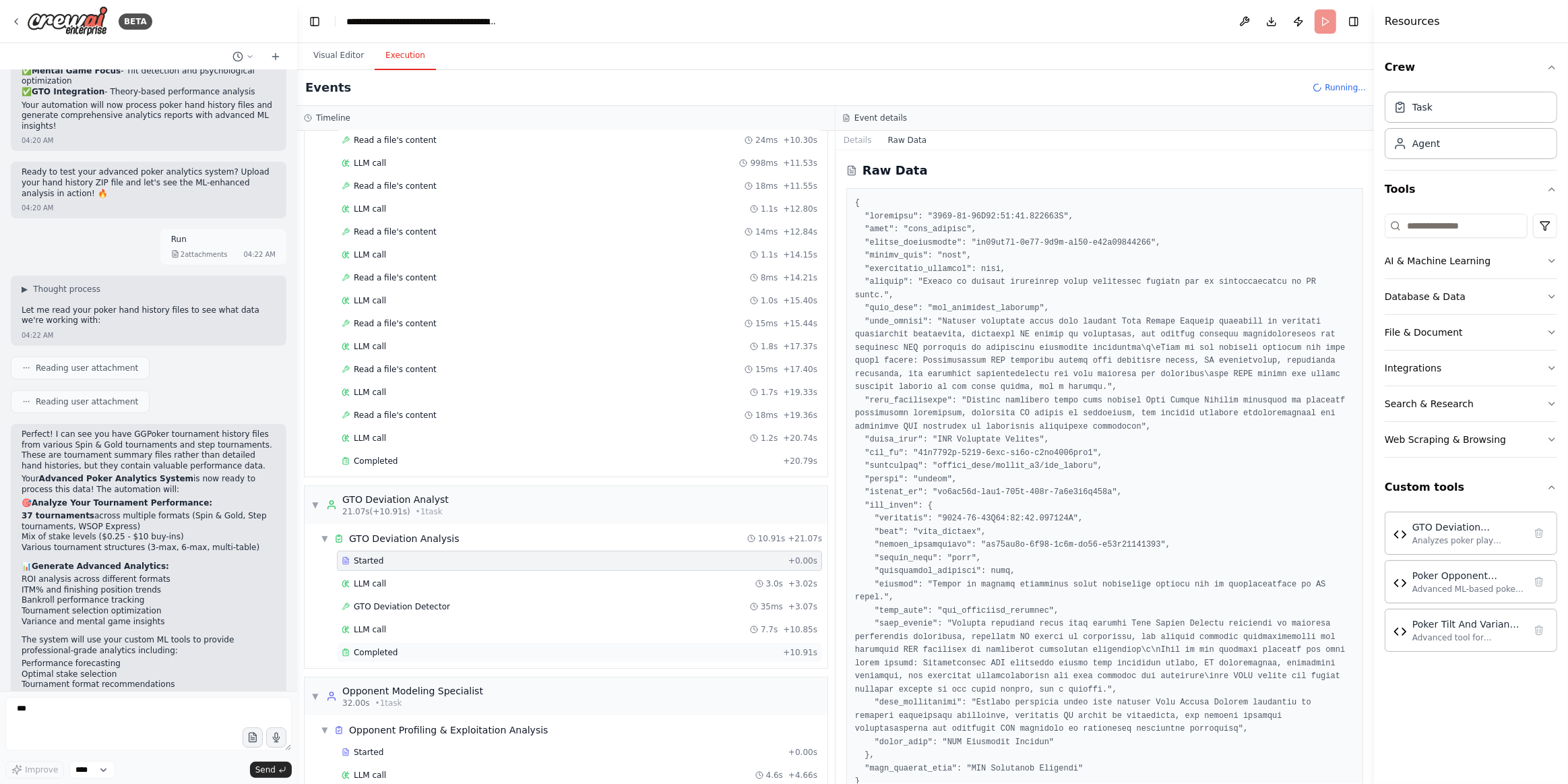
click at [429, 647] on div "Completed" at bounding box center [560, 652] width 436 height 10
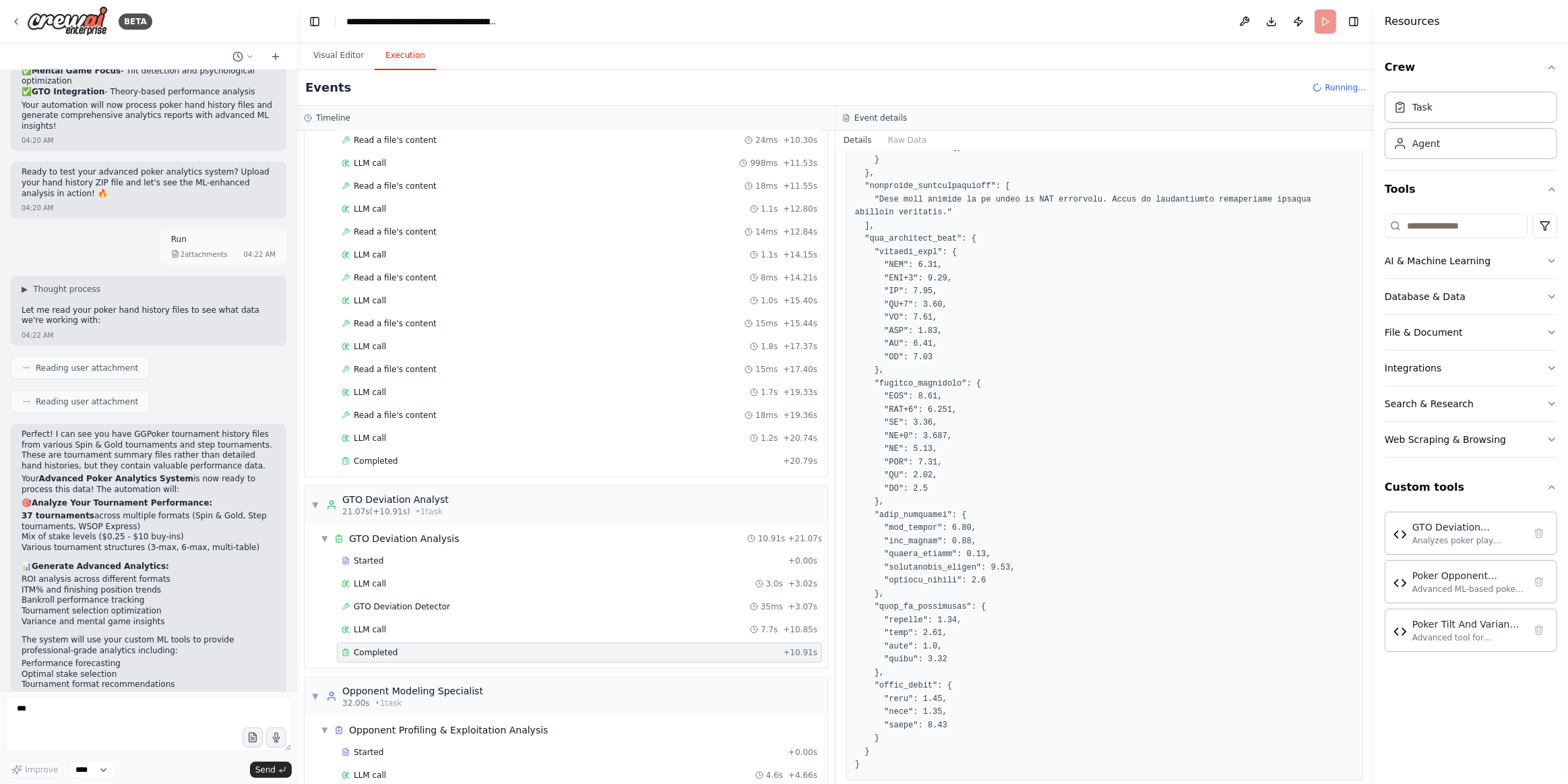
scroll to position [382, 0]
drag, startPoint x: 662, startPoint y: 559, endPoint x: 466, endPoint y: 539, distance: 197.0
click at [464, 555] on div "Started" at bounding box center [562, 560] width 442 height 10
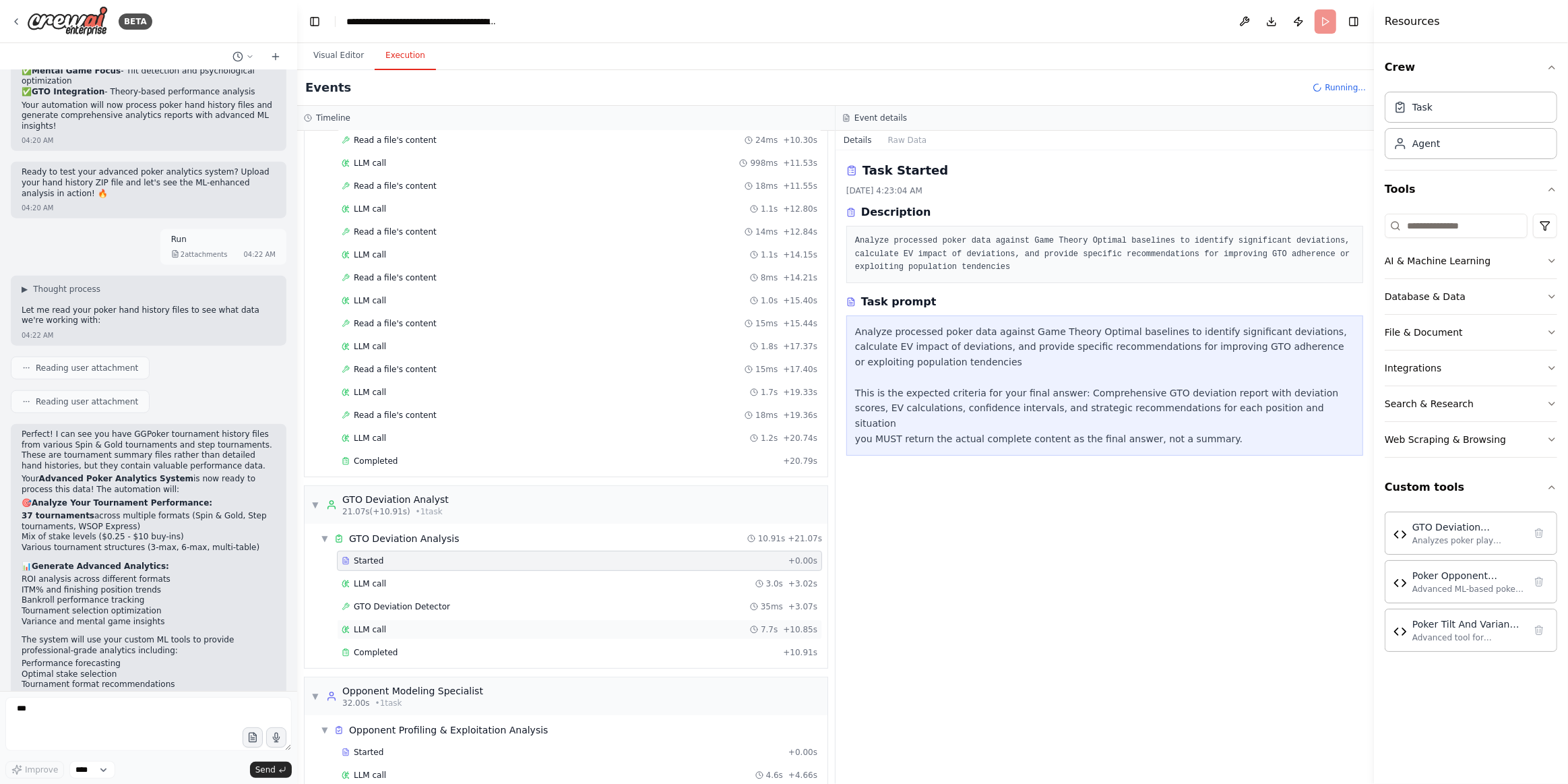
scroll to position [0, 0]
drag, startPoint x: 523, startPoint y: 619, endPoint x: 570, endPoint y: 627, distance: 47.7
click at [524, 619] on div "LLM call 7.7s + 10.85s" at bounding box center [579, 629] width 485 height 20
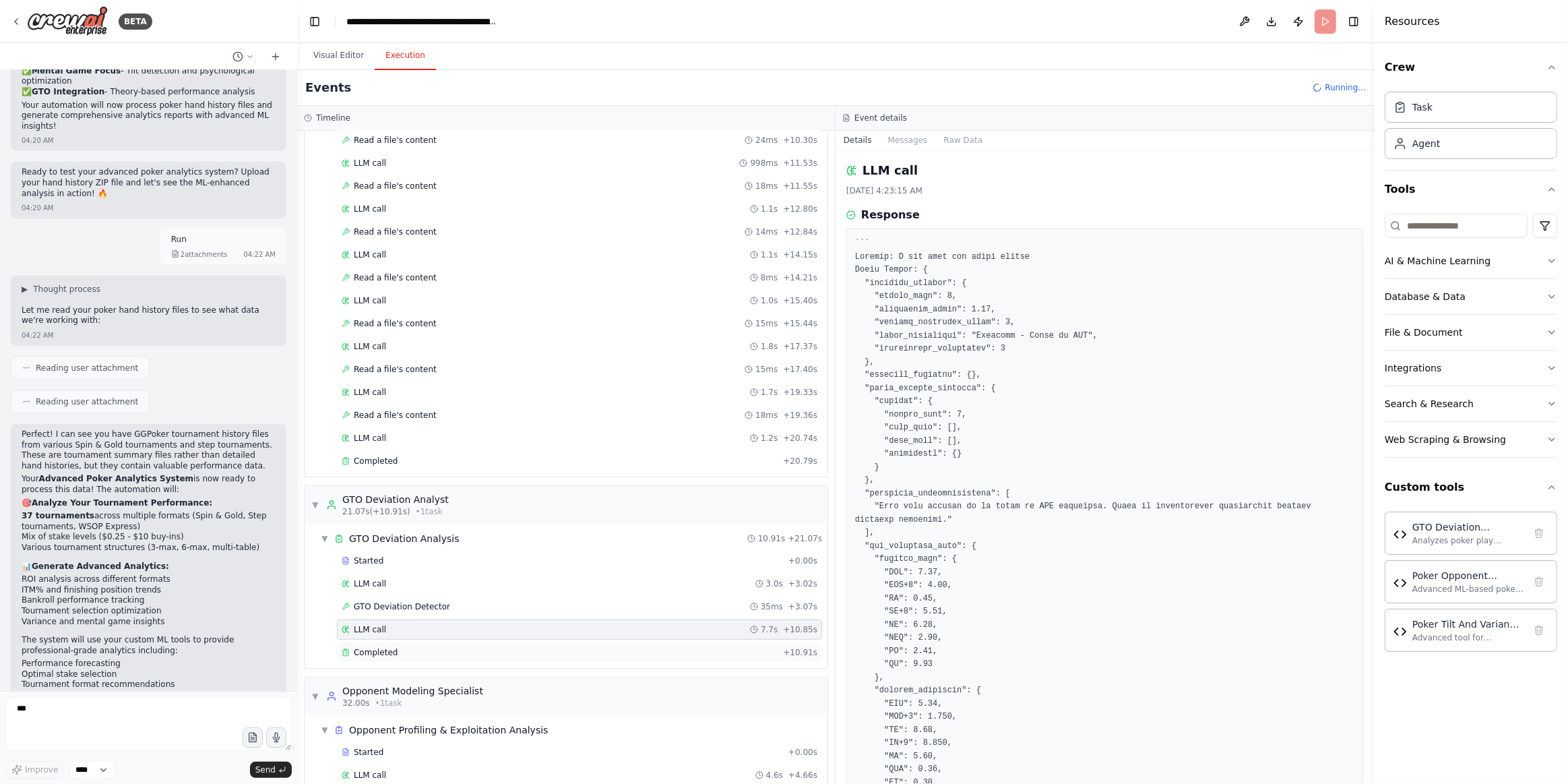
click at [530, 647] on div "Completed" at bounding box center [560, 652] width 436 height 10
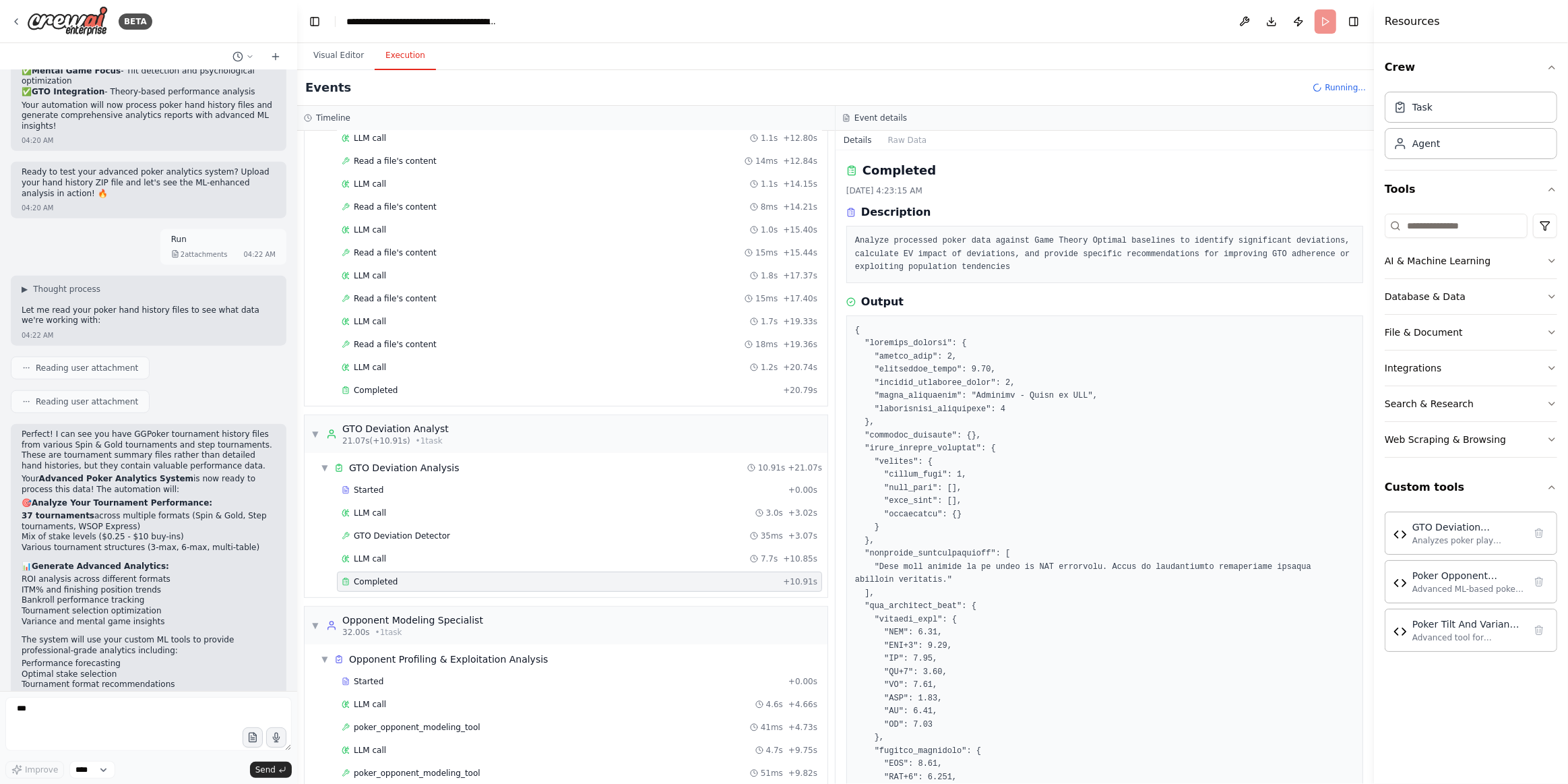
scroll to position [559, 0]
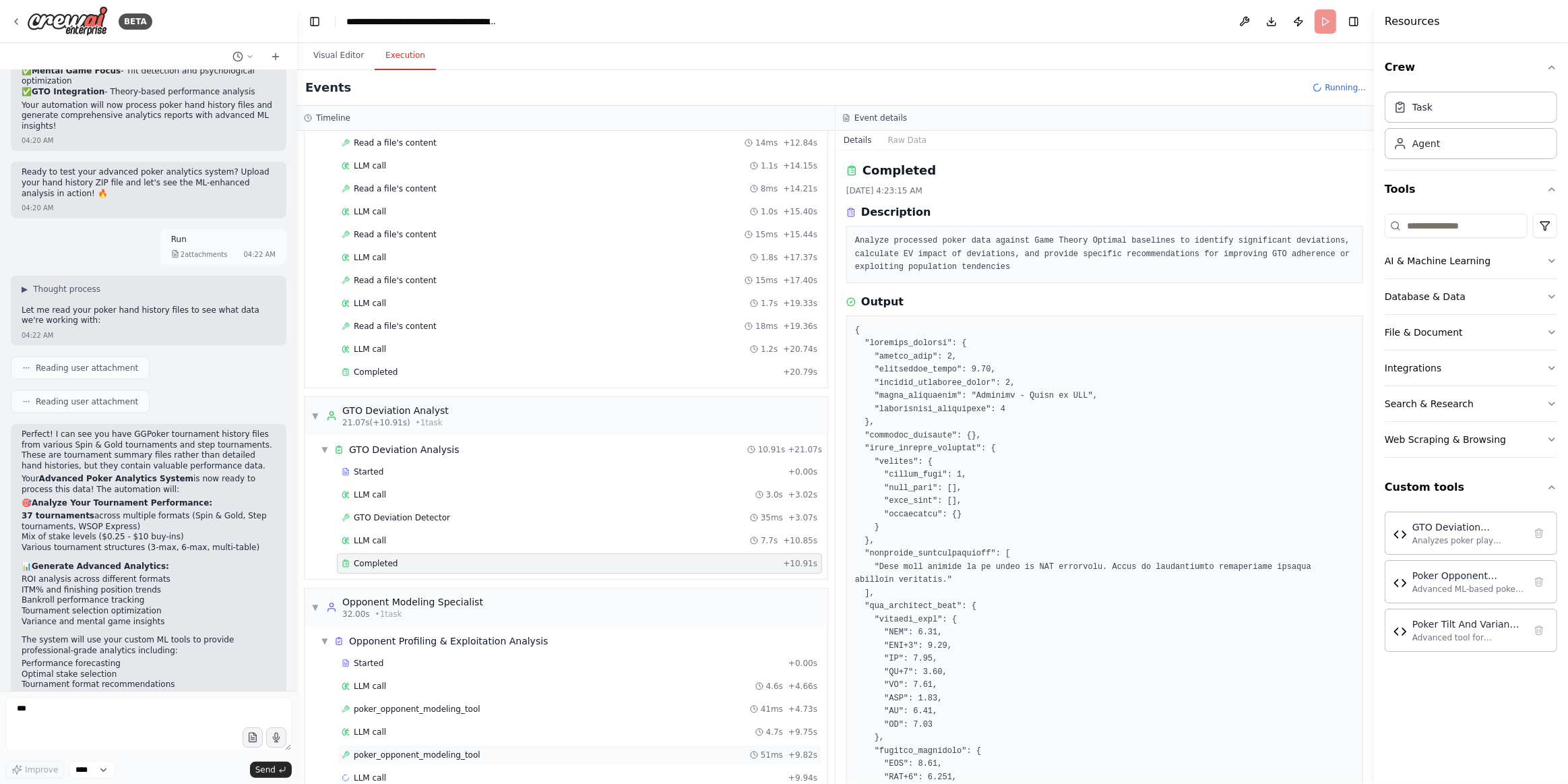
click at [476, 745] on div "poker_opponent_modeling_tool 51ms + 9.82s" at bounding box center [579, 754] width 485 height 20
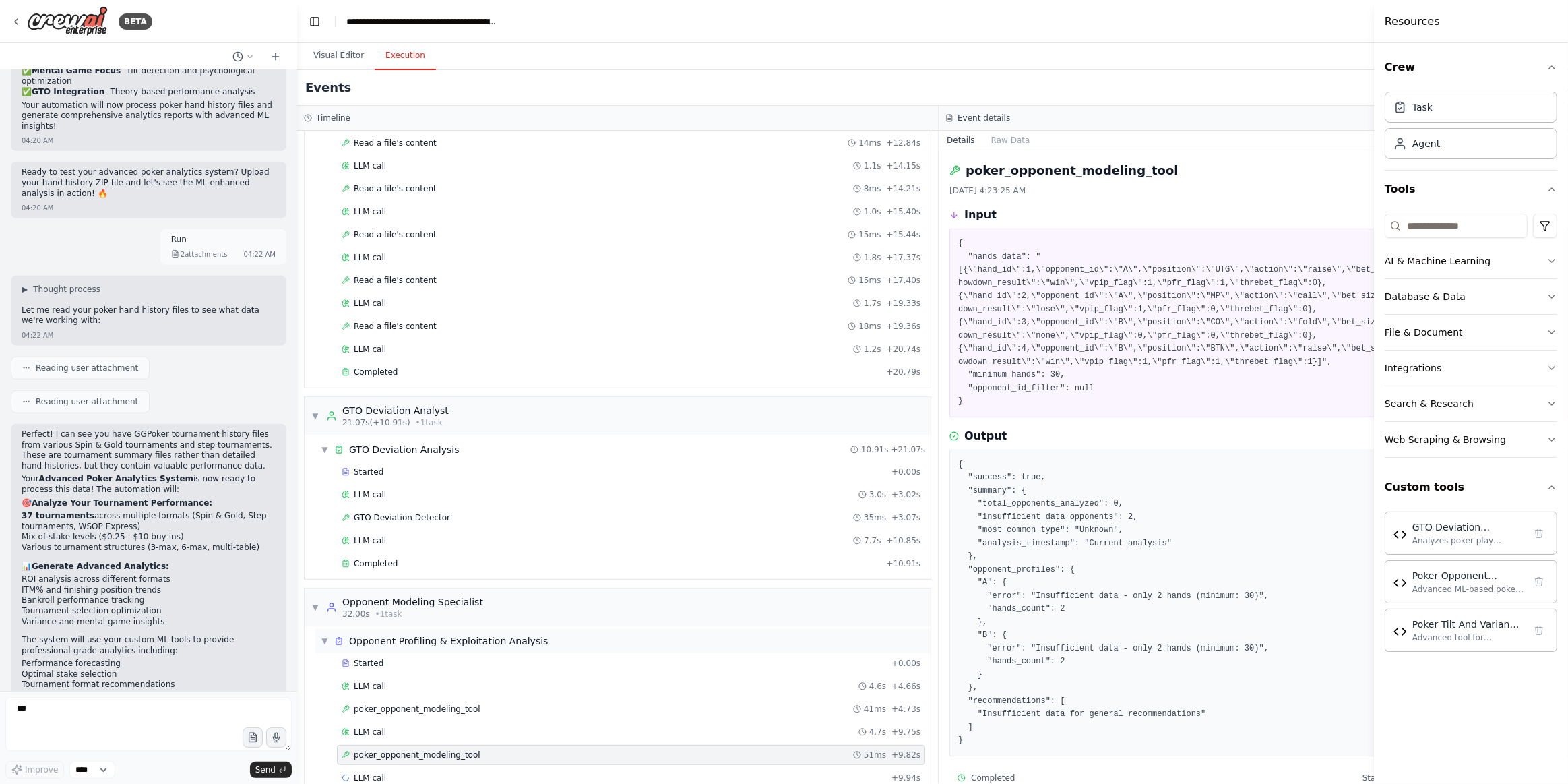
click at [451, 635] on div "Opponent Profiling & Exploitation Analysis" at bounding box center [448, 641] width 199 height 14
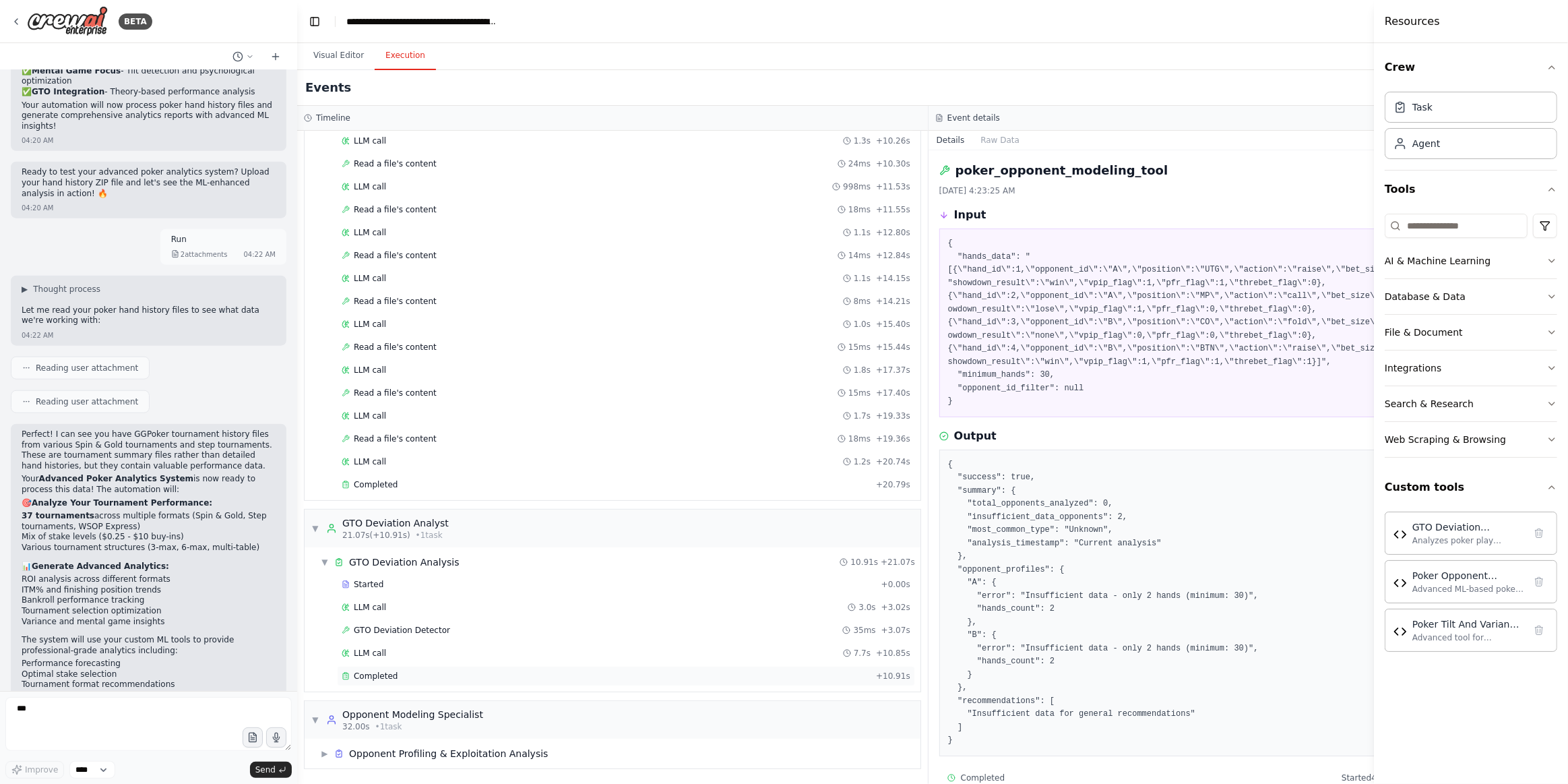
scroll to position [426, 0]
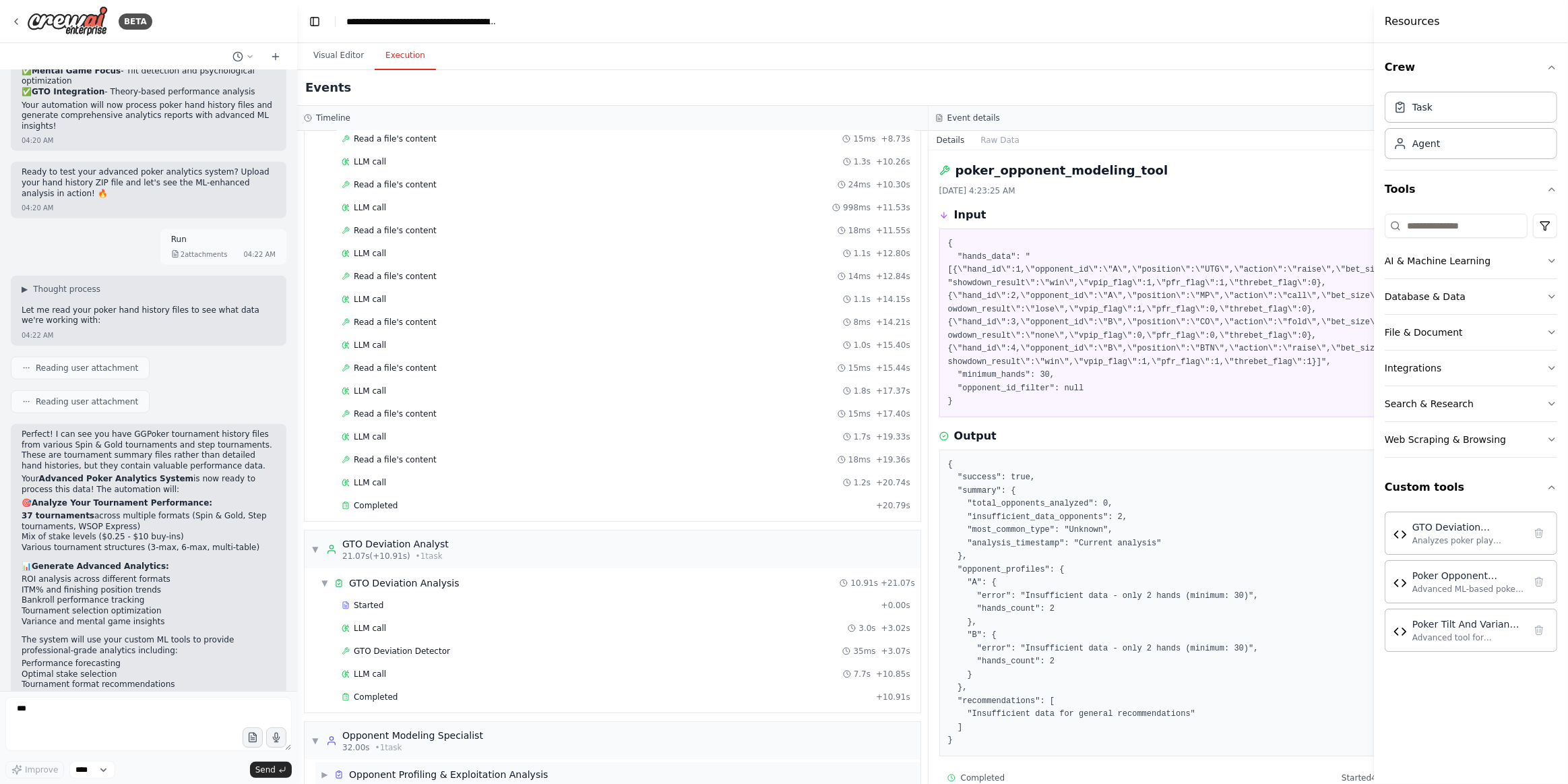
click at [412, 768] on div "Opponent Profiling & Exploitation Analysis" at bounding box center [448, 774] width 199 height 14
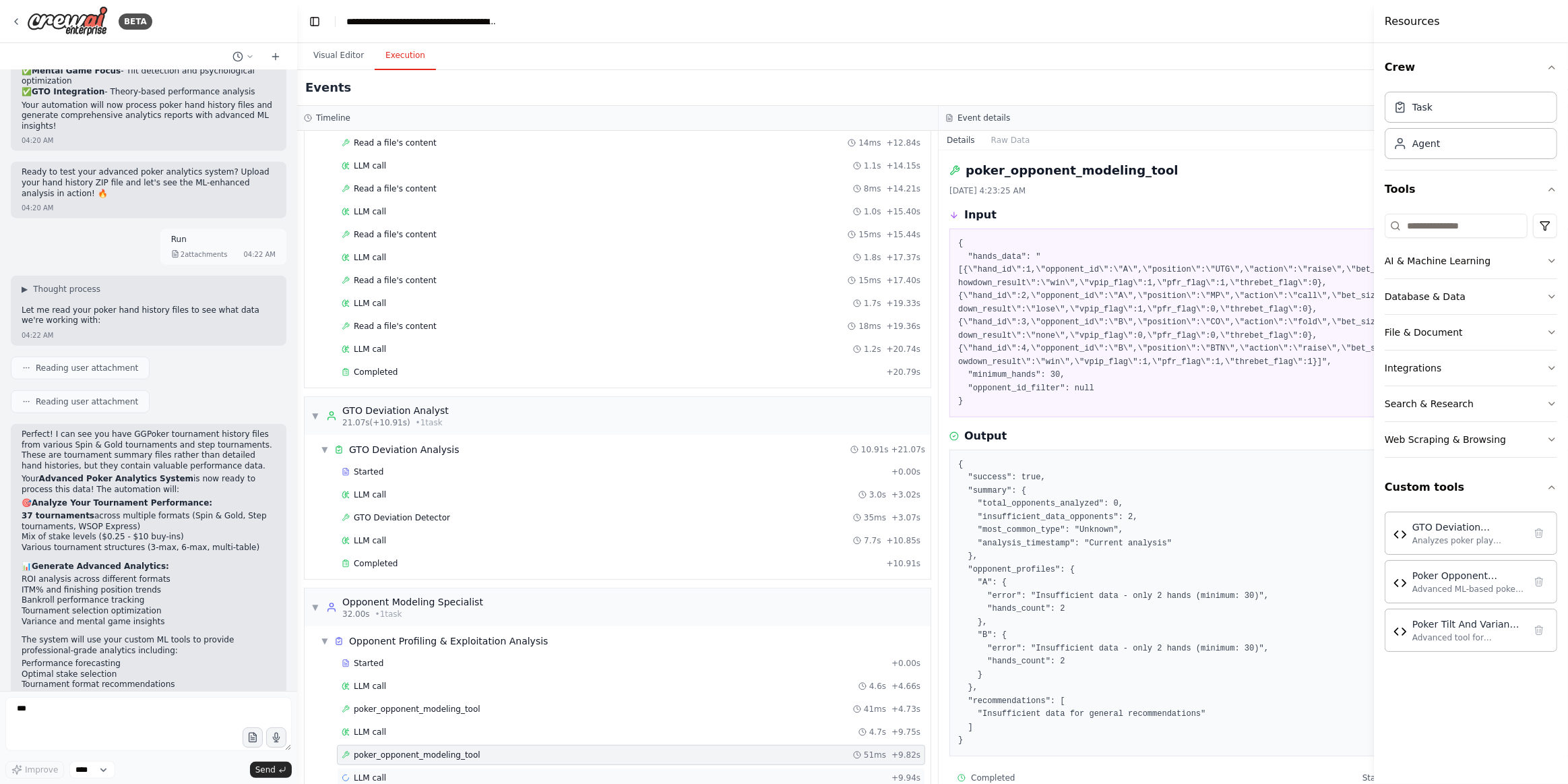
click at [368, 773] on span "LLM call" at bounding box center [370, 778] width 32 height 10
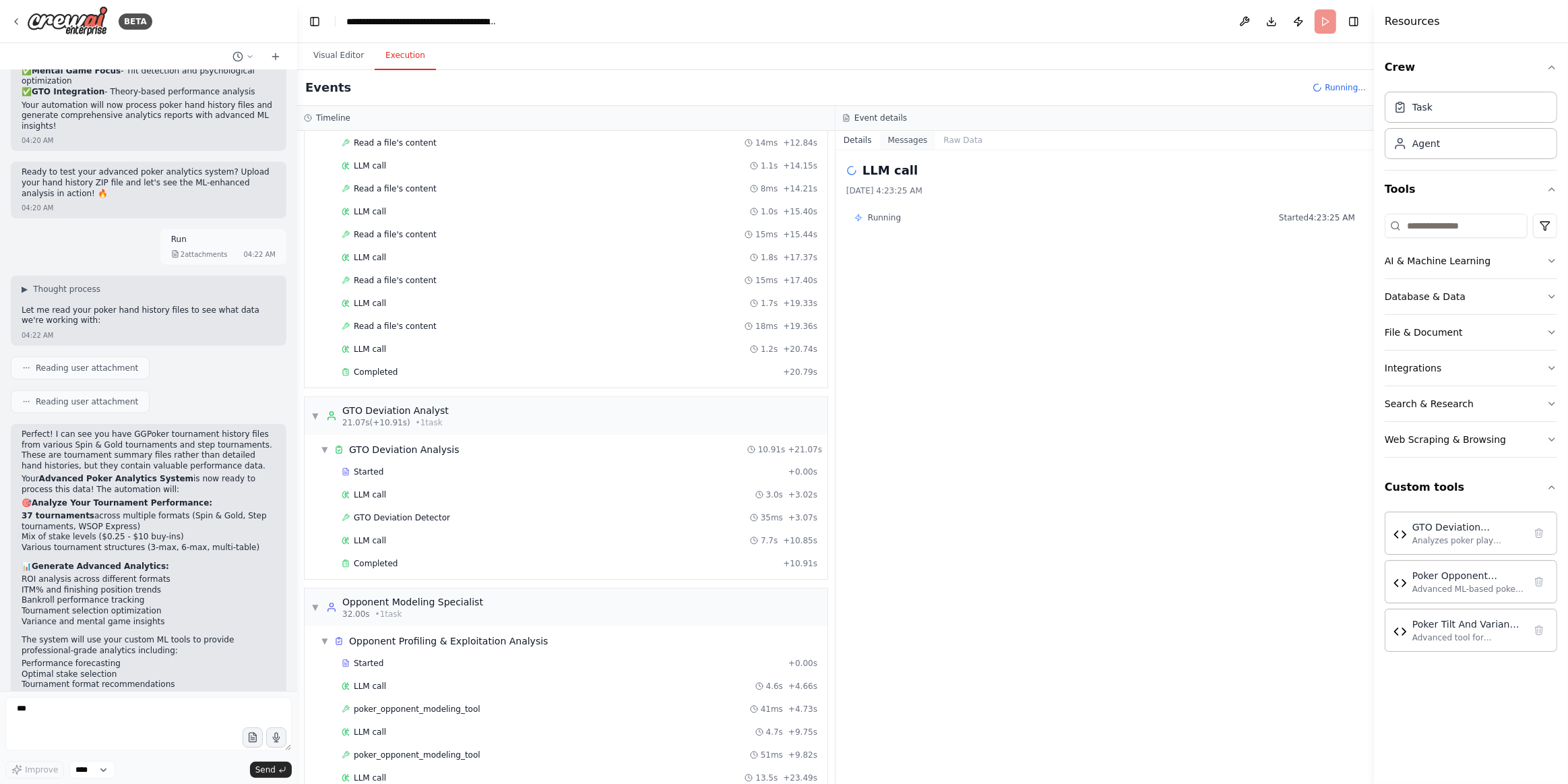
click at [915, 139] on button "Messages" at bounding box center [908, 141] width 56 height 19
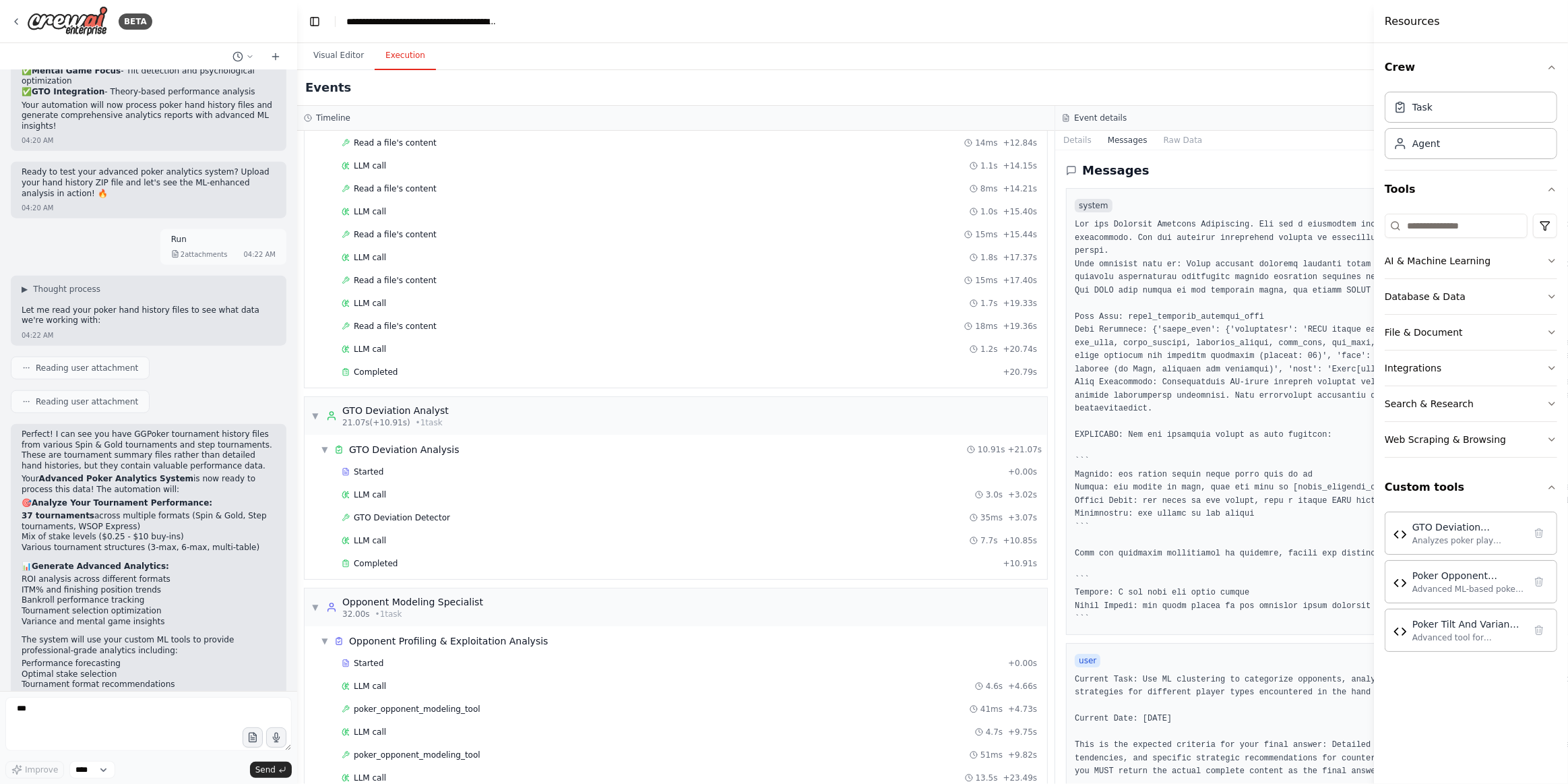
drag, startPoint x: 1094, startPoint y: 281, endPoint x: 1097, endPoint y: 293, distance: 12.4
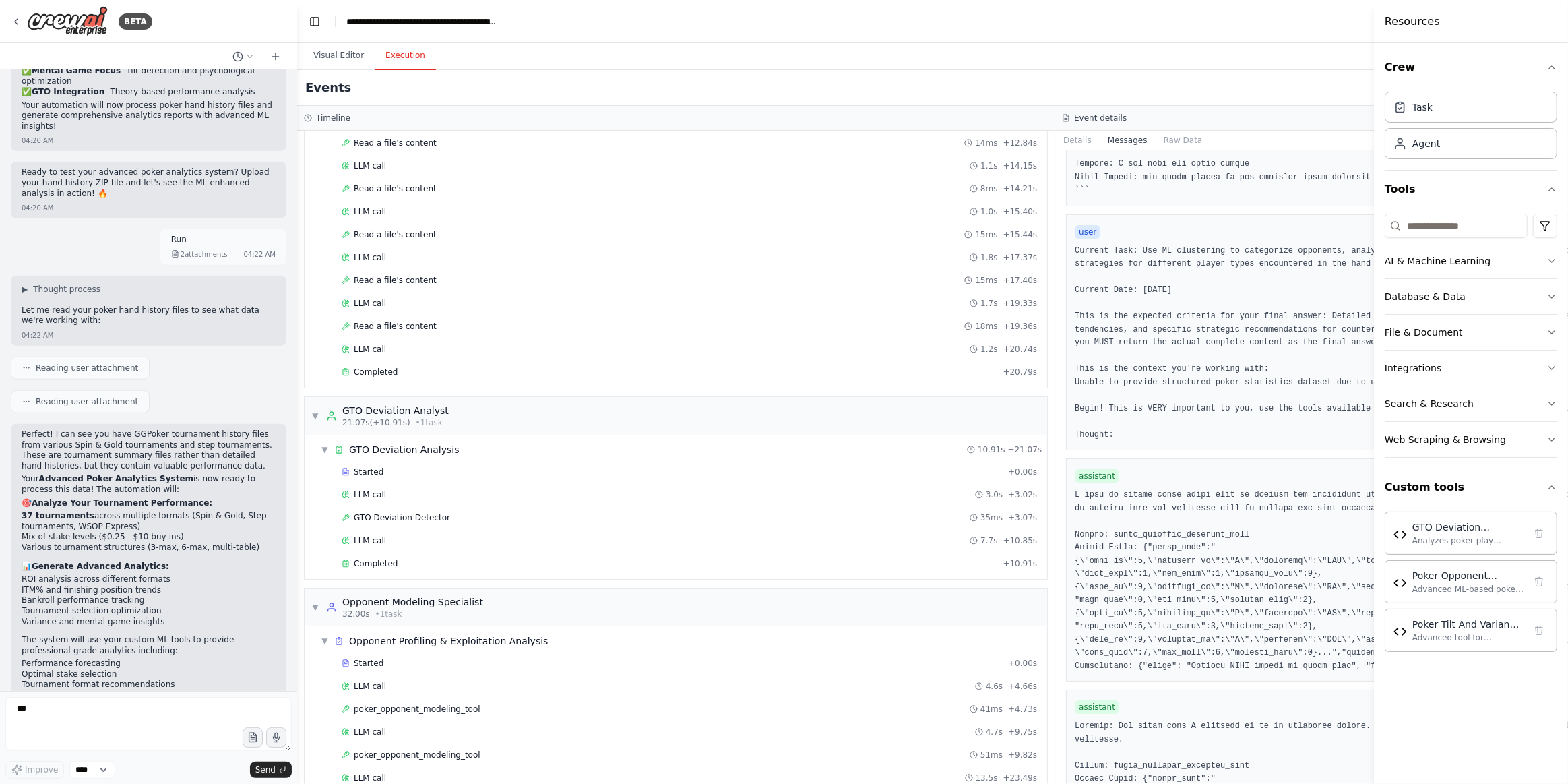
drag, startPoint x: 1097, startPoint y: 293, endPoint x: 1191, endPoint y: 713, distance: 430.4
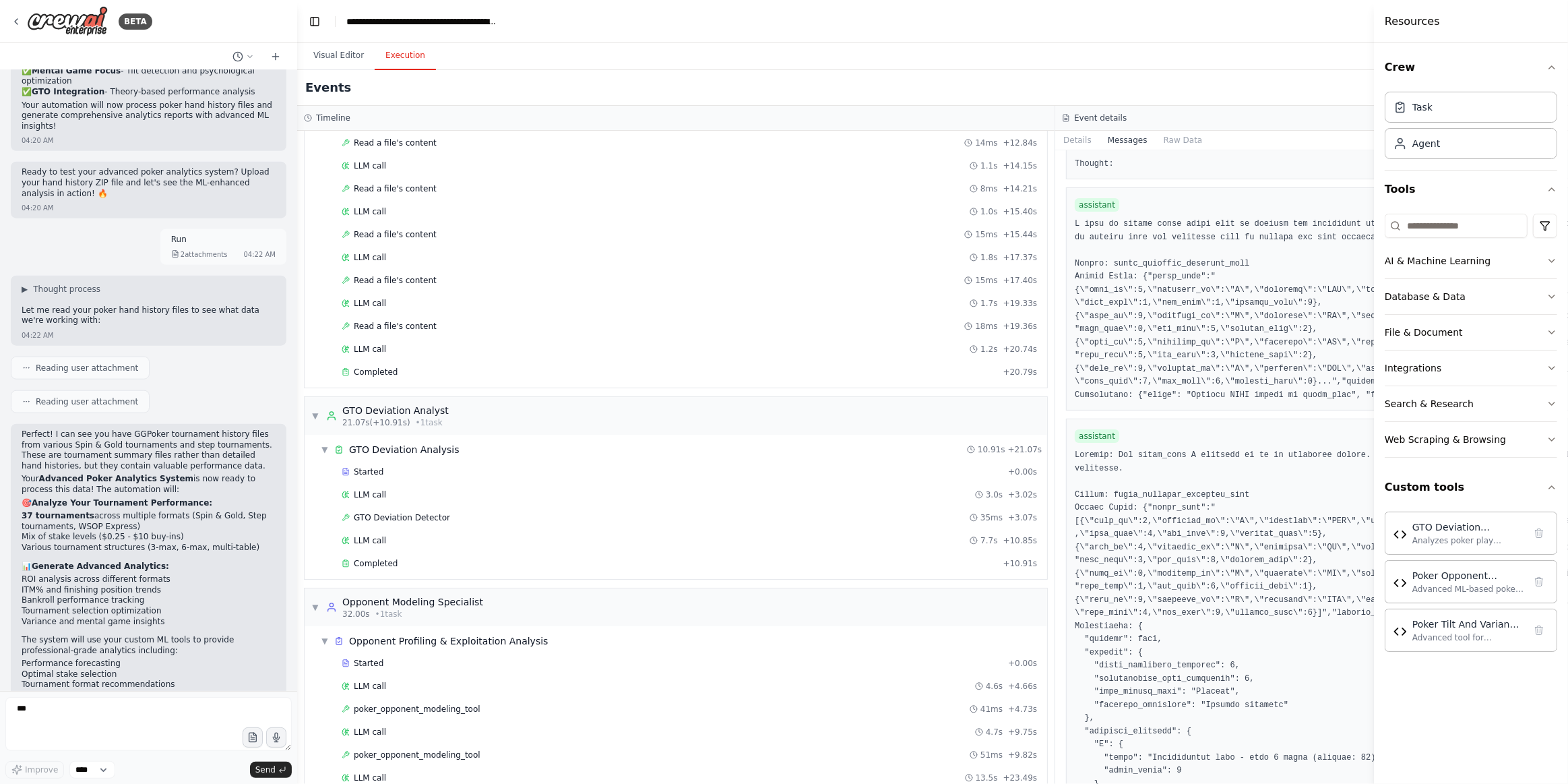
scroll to position [854, 0]
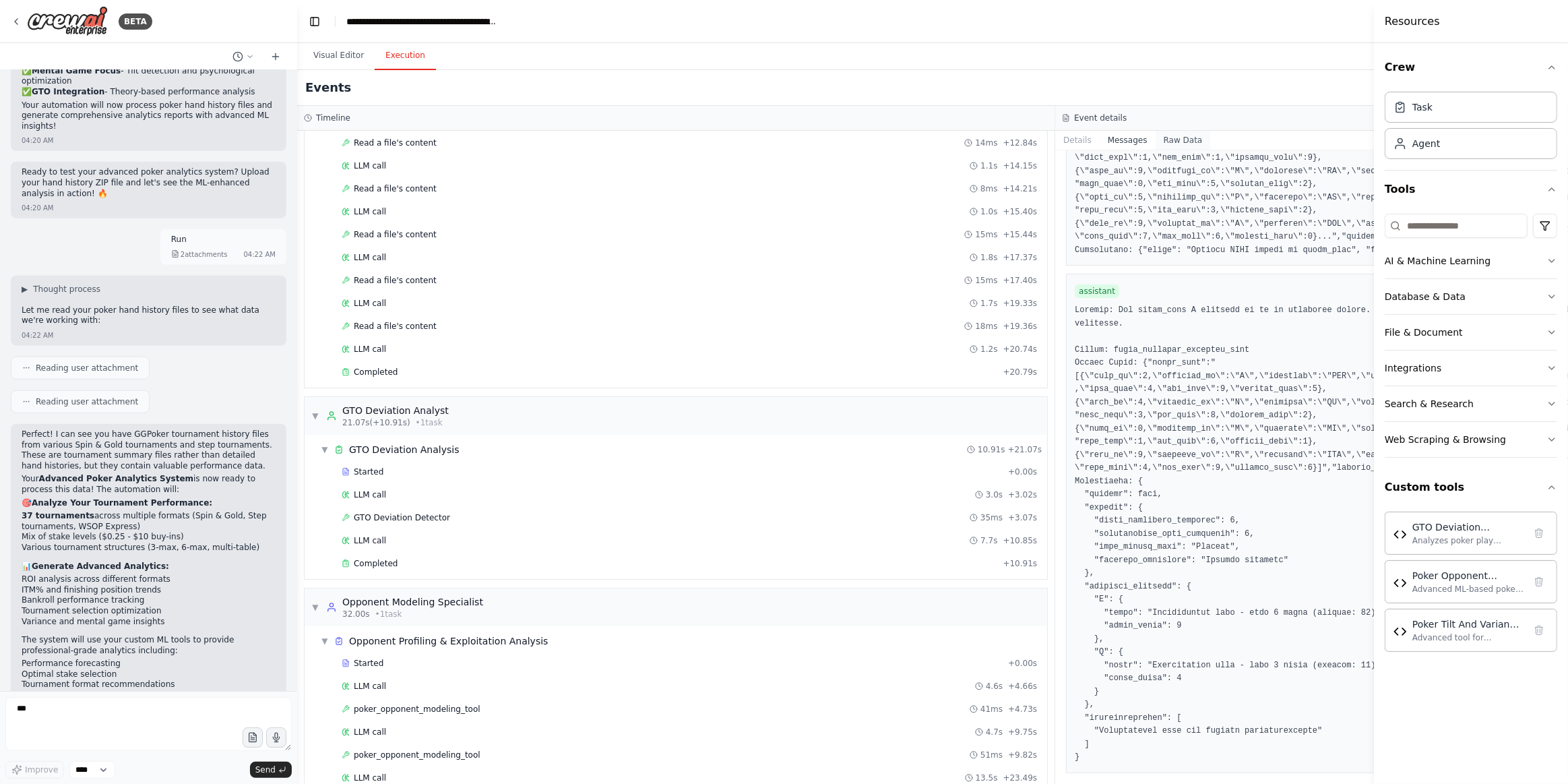
click at [1156, 138] on button "Raw Data" at bounding box center [1183, 141] width 55 height 19
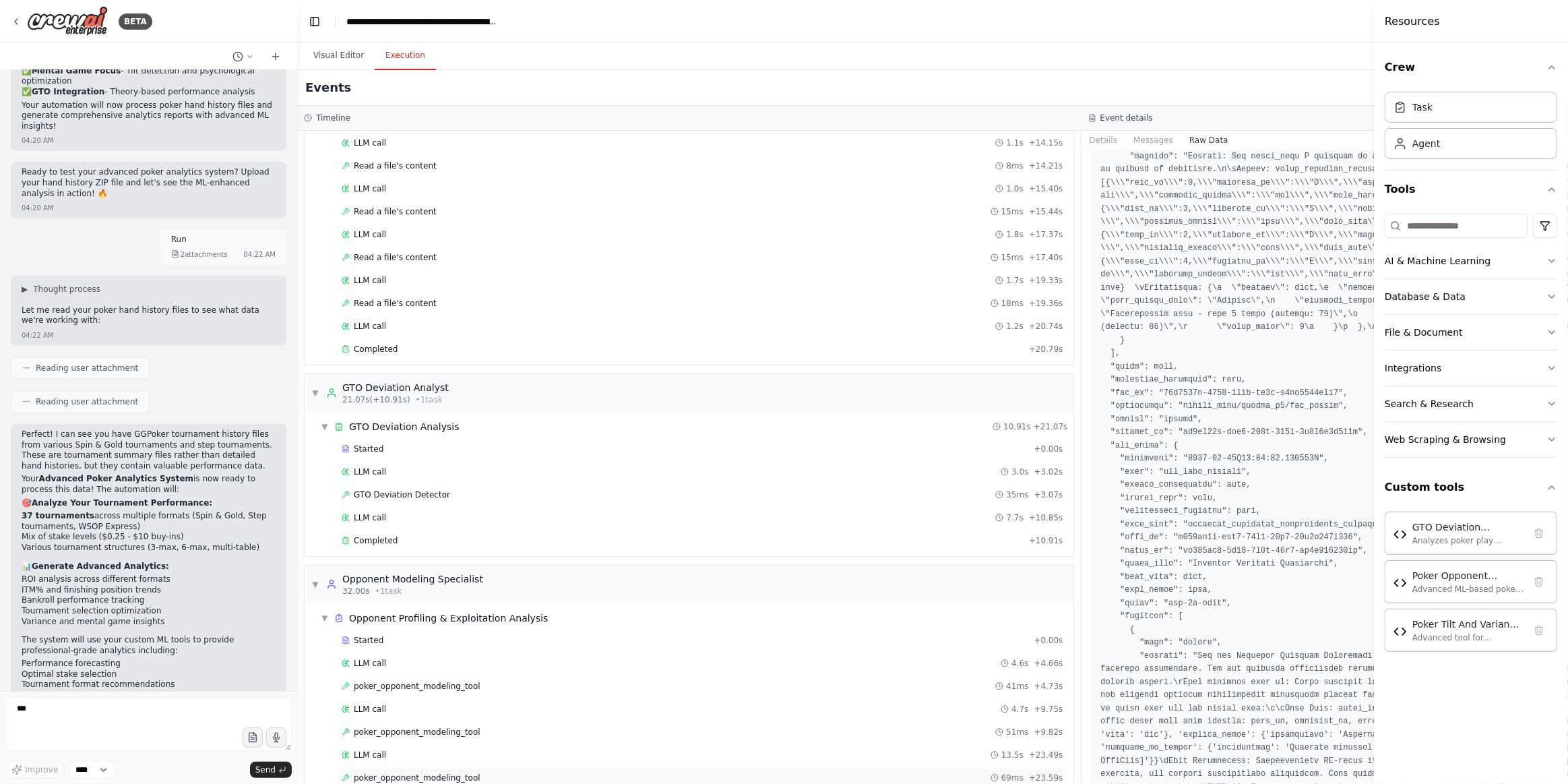
scroll to position [605, 0]
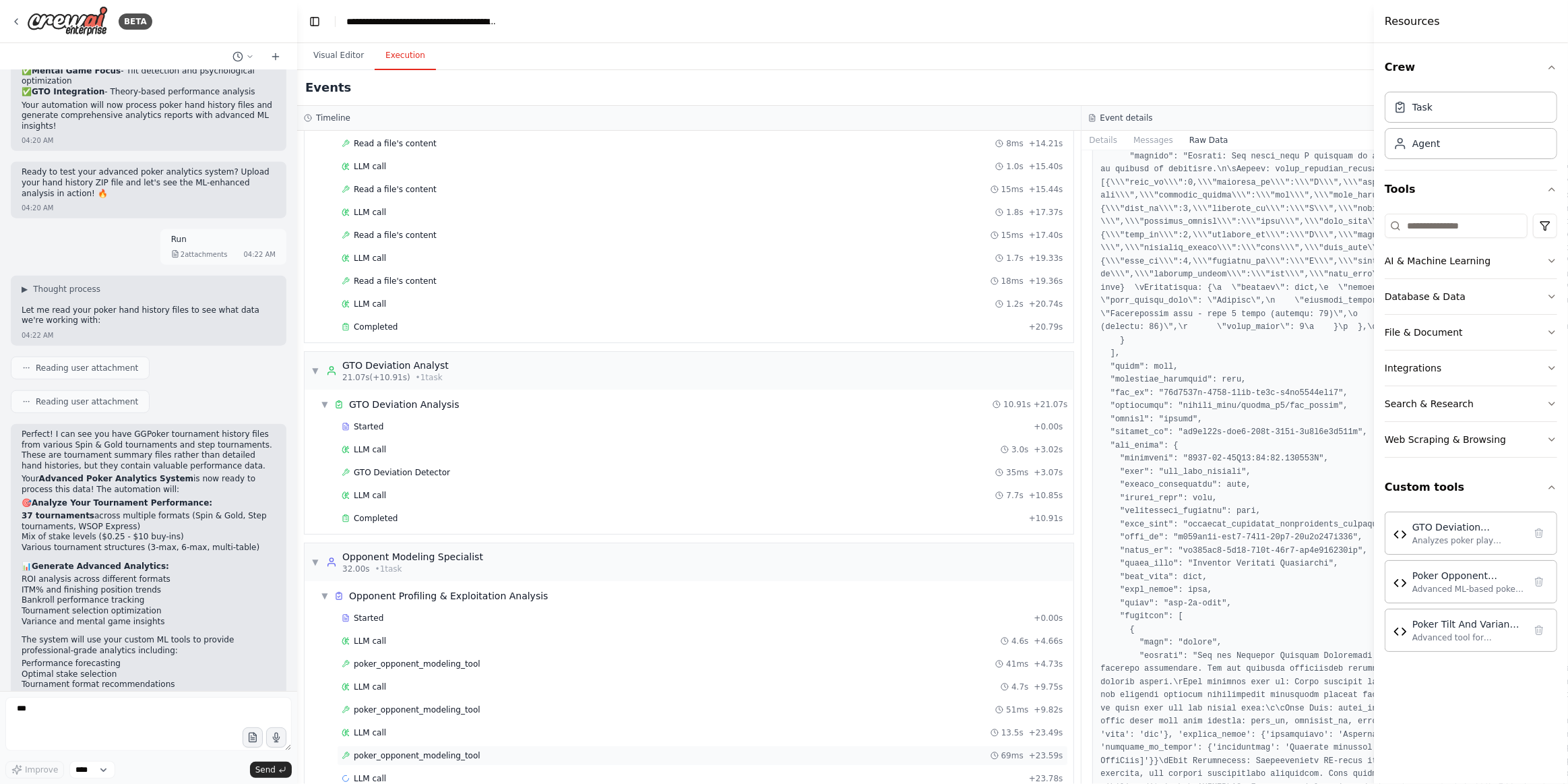
drag, startPoint x: 445, startPoint y: 734, endPoint x: 681, endPoint y: 751, distance: 236.6
click at [444, 750] on span "poker_opponent_modeling_tool" at bounding box center [417, 755] width 127 height 10
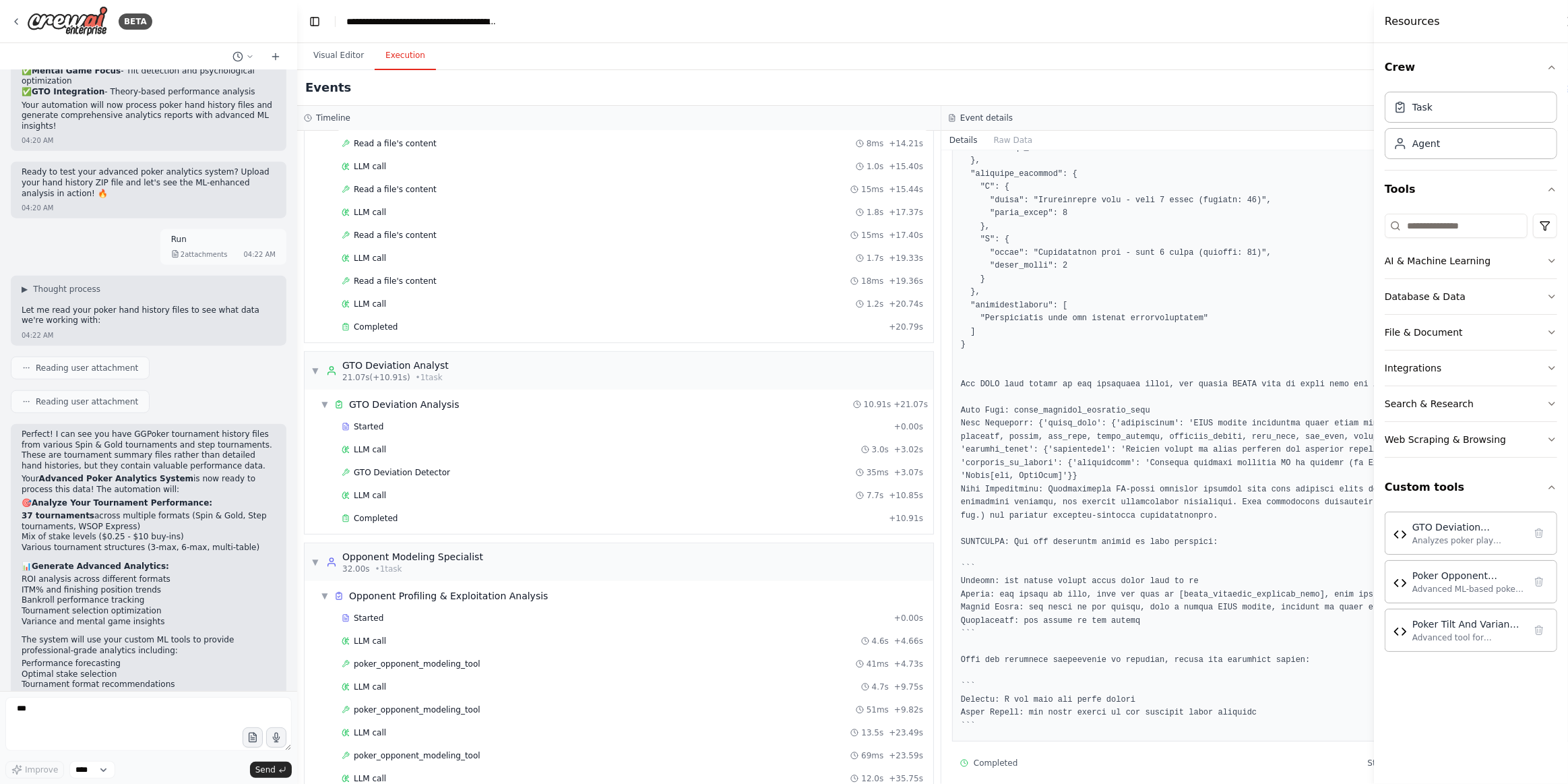
scroll to position [507, 0]
click at [986, 145] on button "Raw Data" at bounding box center [1013, 141] width 55 height 19
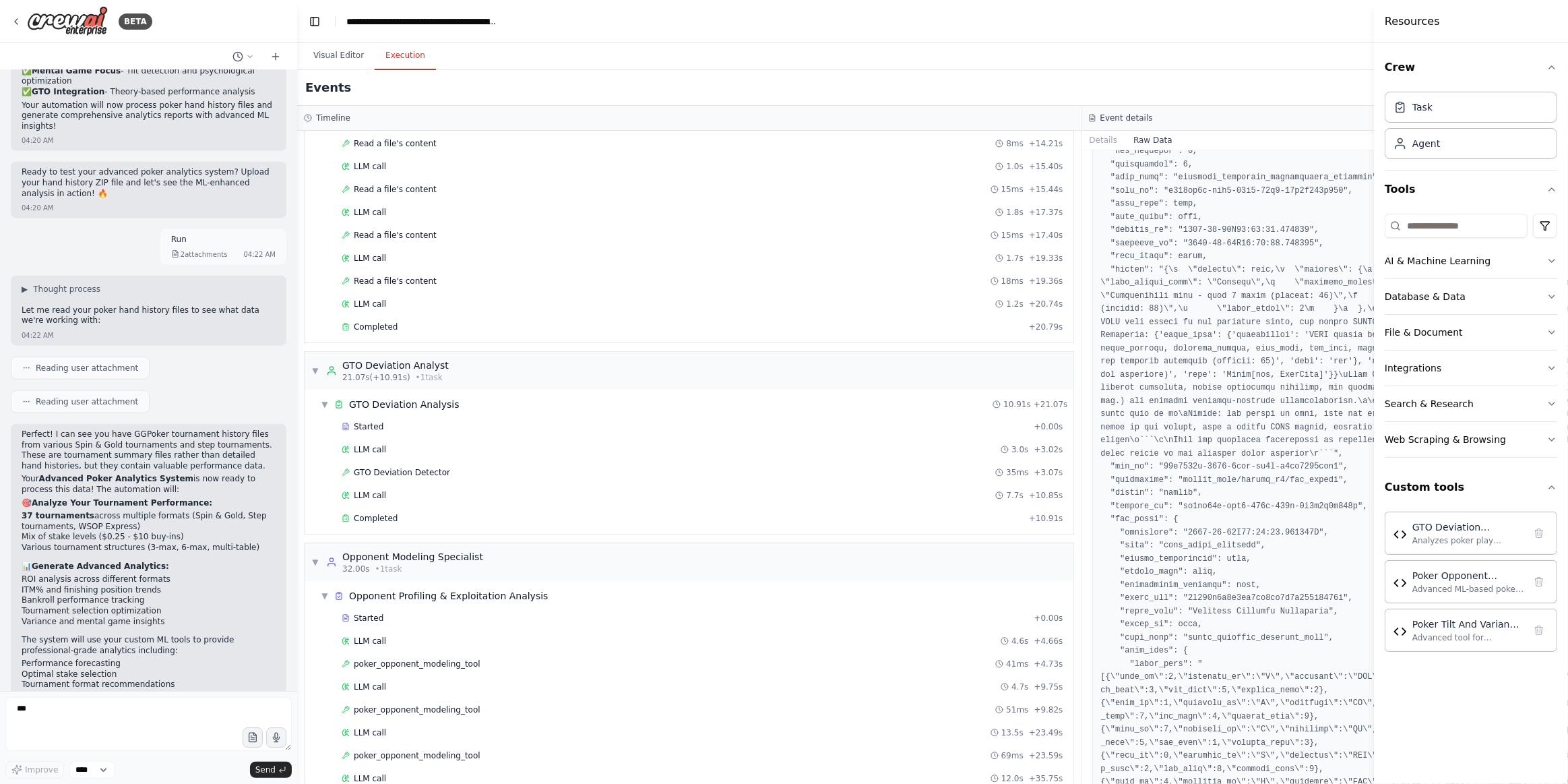
scroll to position [613, 0]
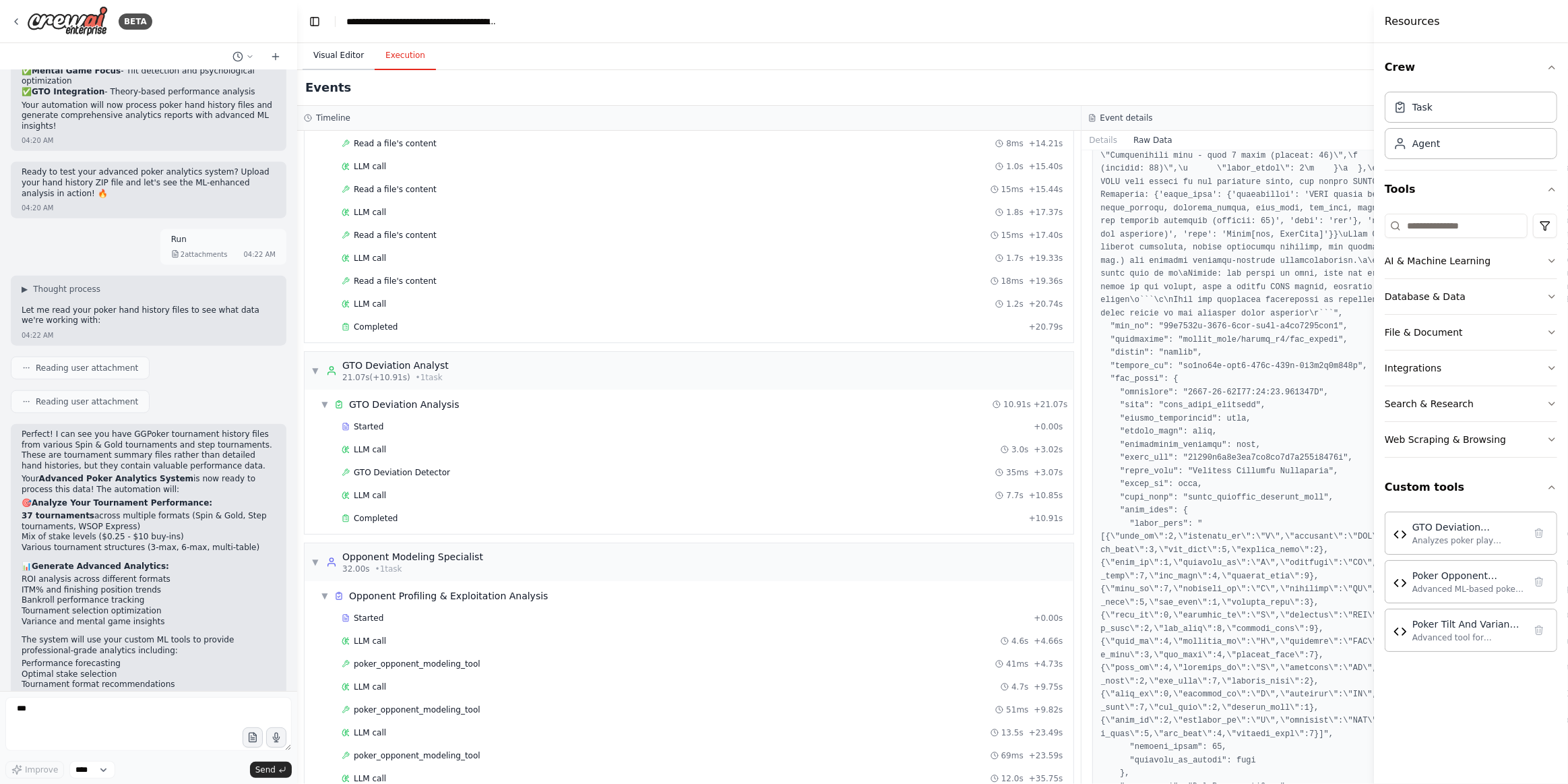
click at [338, 58] on button "Visual Editor" at bounding box center [339, 55] width 72 height 28
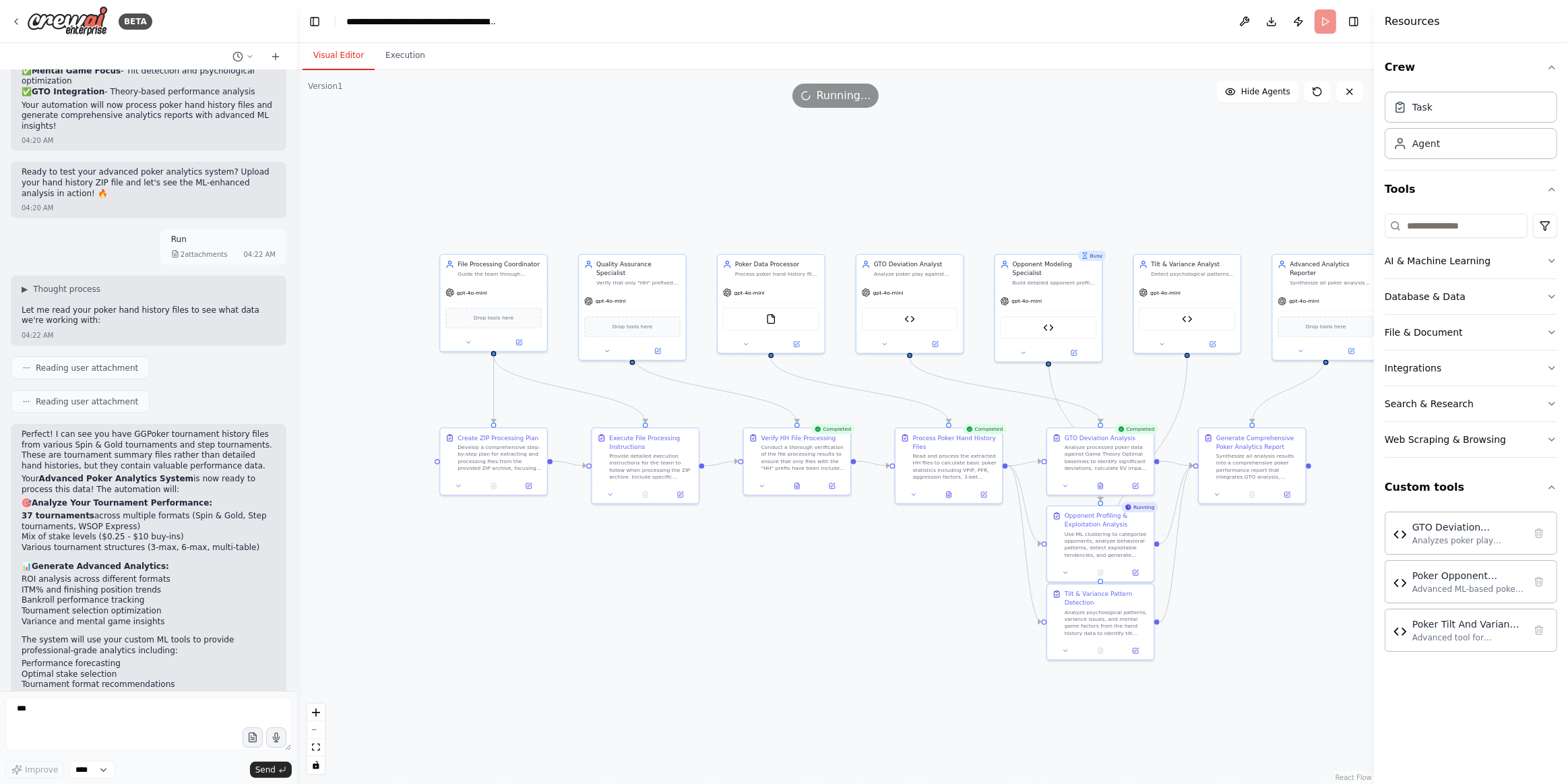
drag, startPoint x: 1129, startPoint y: 641, endPoint x: 1204, endPoint y: 635, distance: 75.2
click at [1204, 638] on div ".deletable-edge-delete-btn { width: 20px; height: 20px; border: 0px solid #ffff…" at bounding box center [836, 427] width 1077 height 714
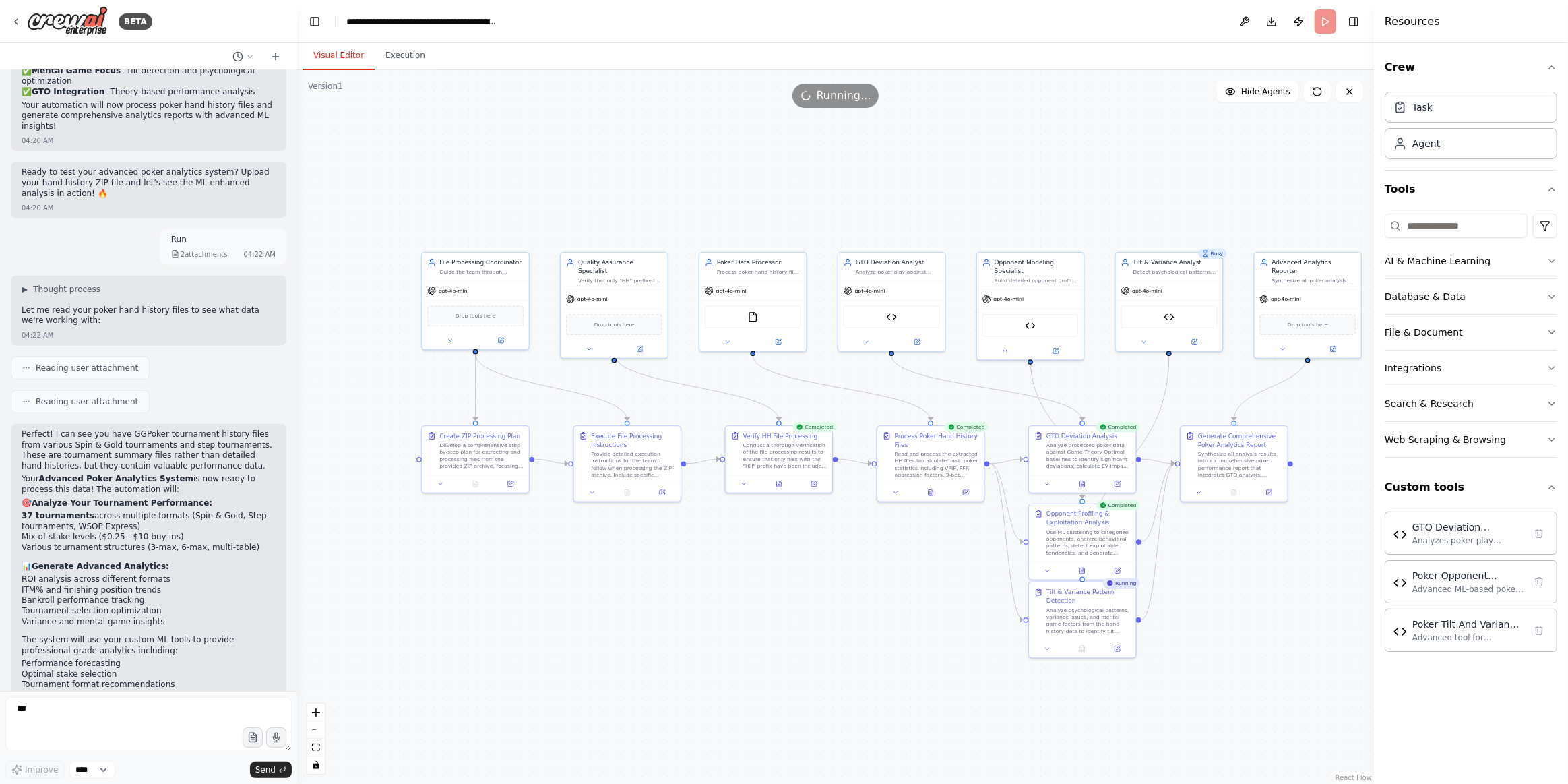
drag, startPoint x: 540, startPoint y: 657, endPoint x: 565, endPoint y: 679, distance: 33.3
click at [542, 657] on div ".deletable-edge-delete-btn { width: 20px; height: 20px; border: 0px solid #ffff…" at bounding box center [836, 427] width 1077 height 714
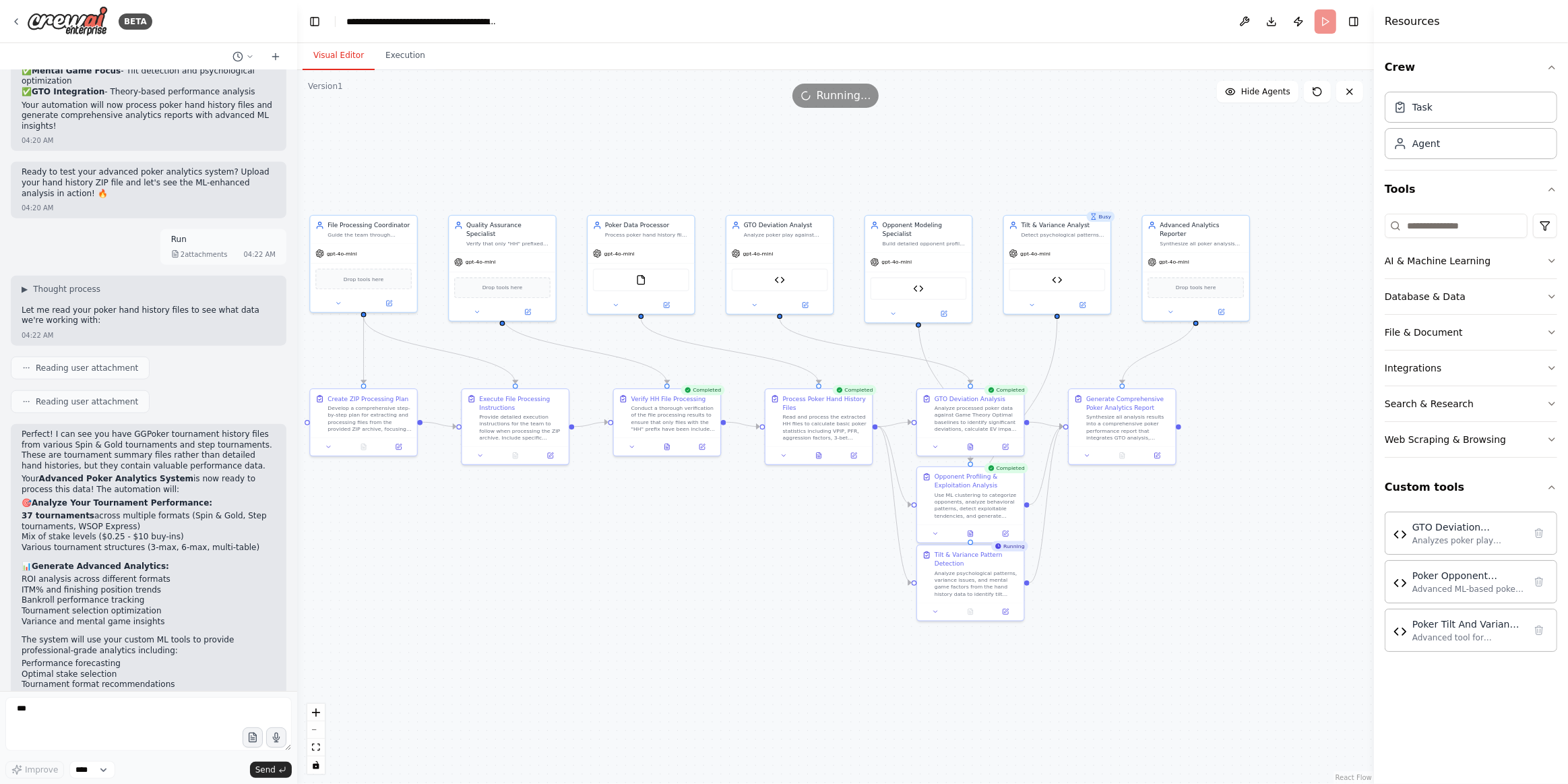
drag, startPoint x: 1202, startPoint y: 148, endPoint x: 1088, endPoint y: 110, distance: 120.2
click at [1088, 110] on div ".deletable-edge-delete-btn { width: 20px; height: 20px; border: 0px solid #ffff…" at bounding box center [836, 427] width 1077 height 714
click at [407, 54] on button "Execution" at bounding box center [405, 55] width 62 height 28
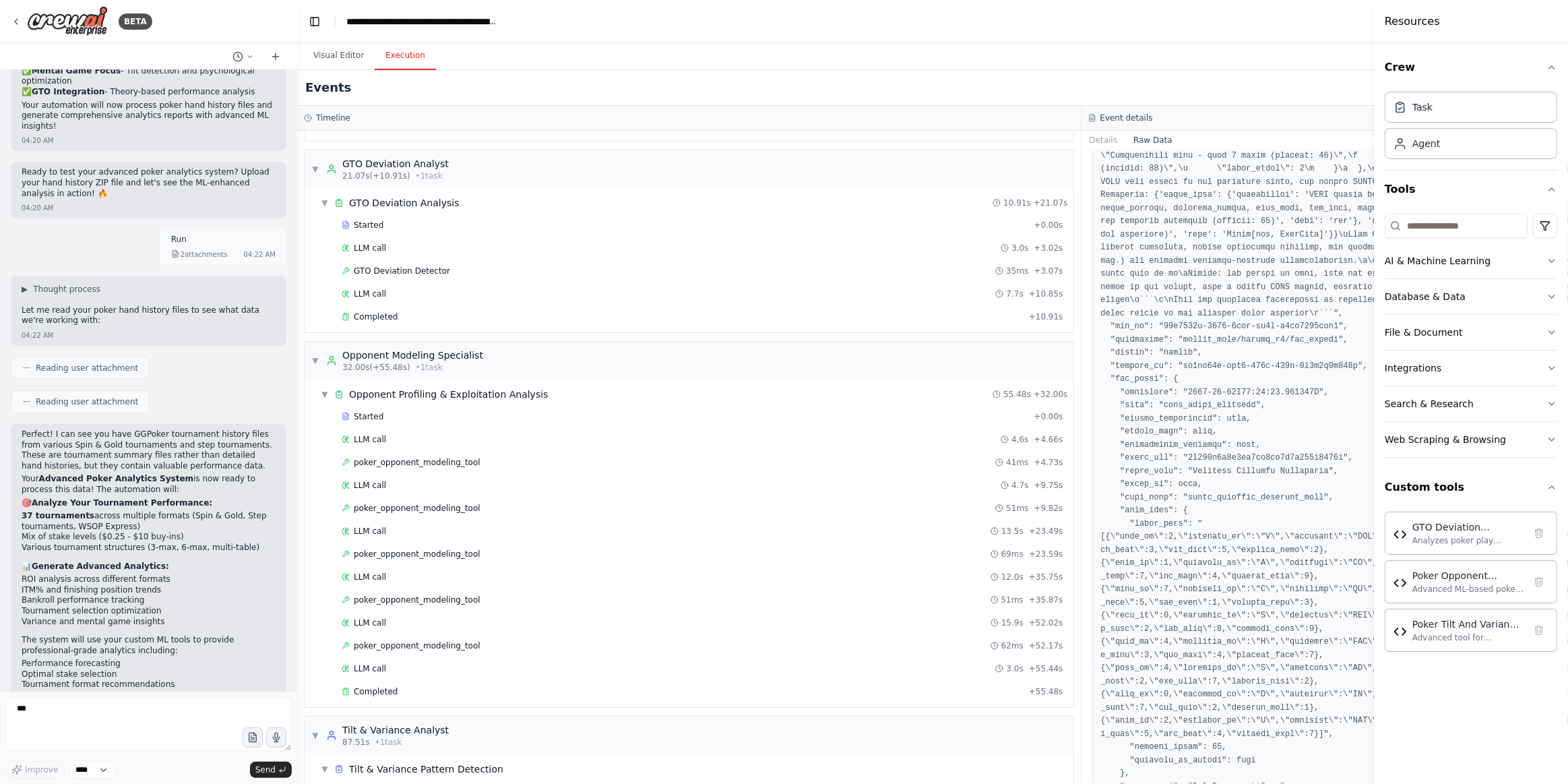
scroll to position [882, 0]
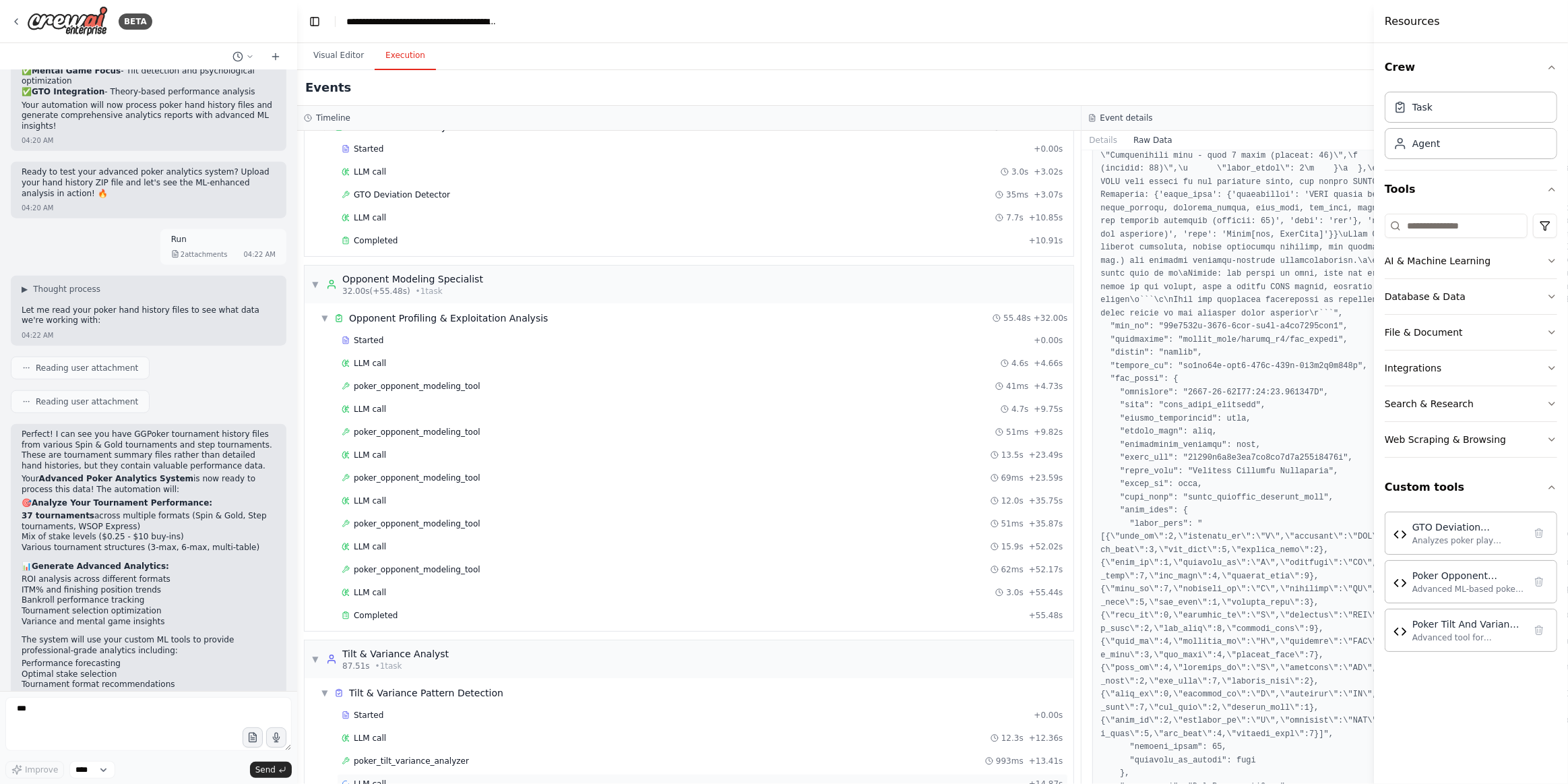
click at [359, 778] on span "LLM call" at bounding box center [370, 783] width 32 height 10
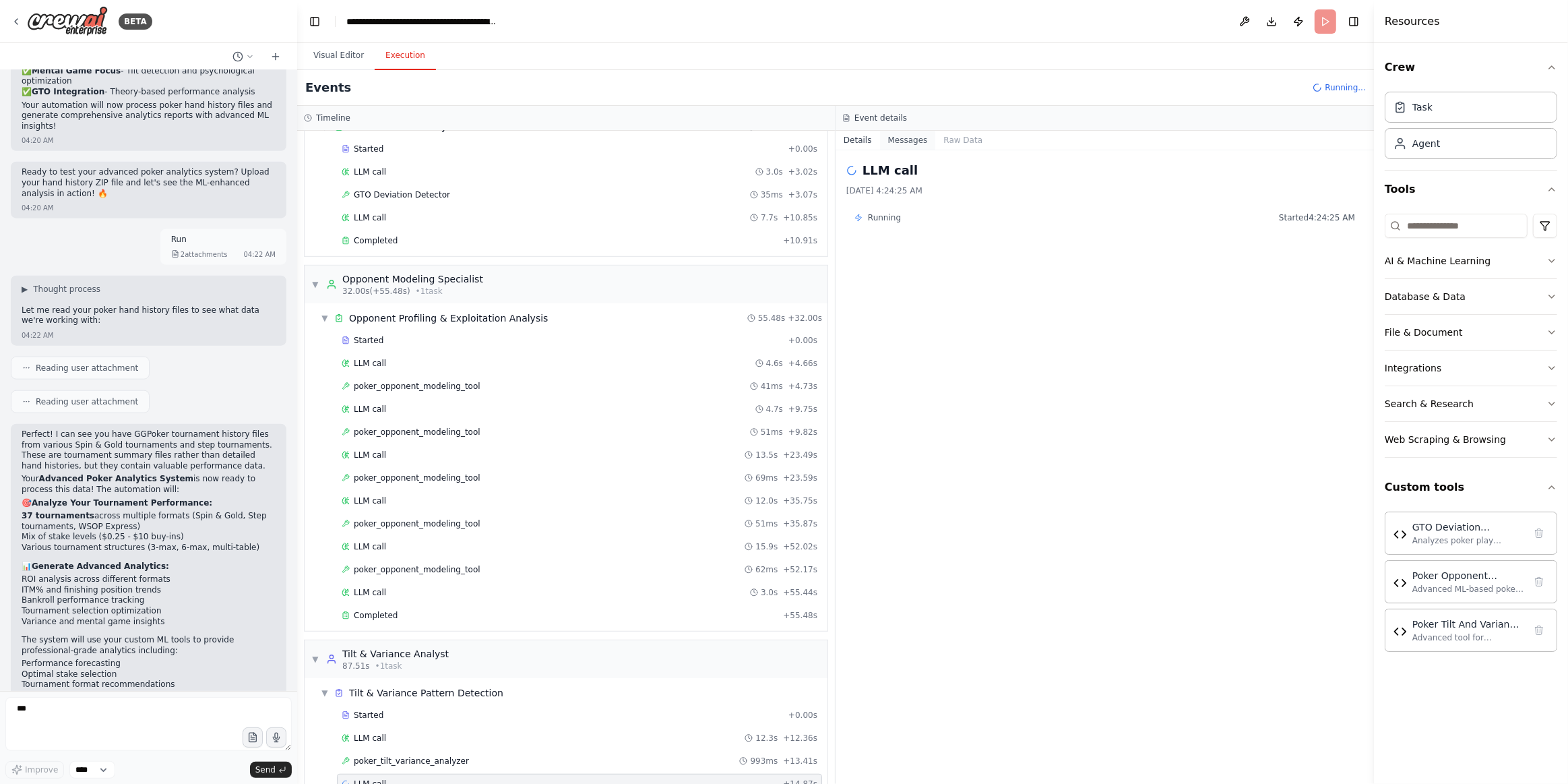
click at [902, 141] on button "Messages" at bounding box center [908, 141] width 56 height 19
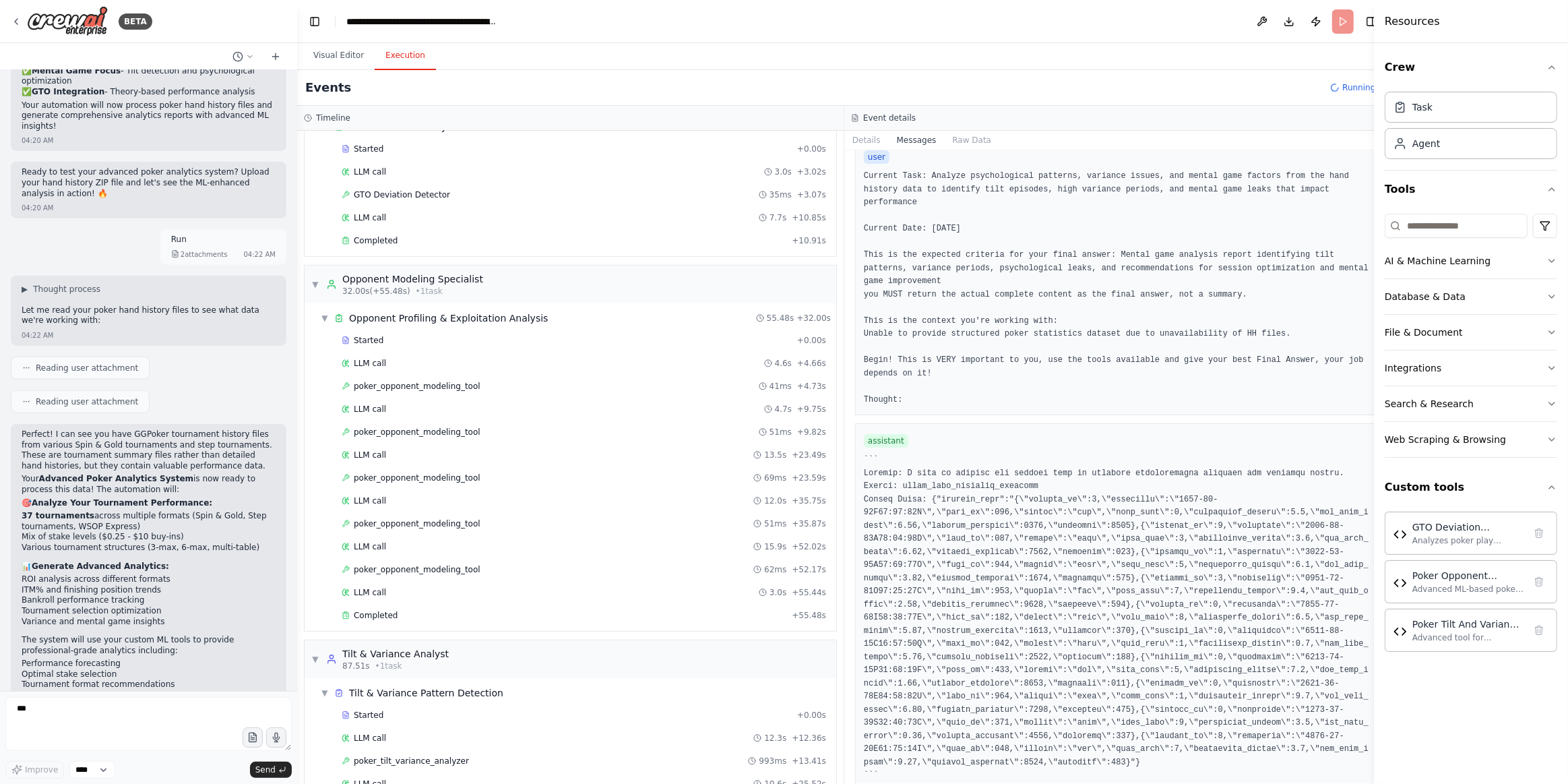
scroll to position [558, 0]
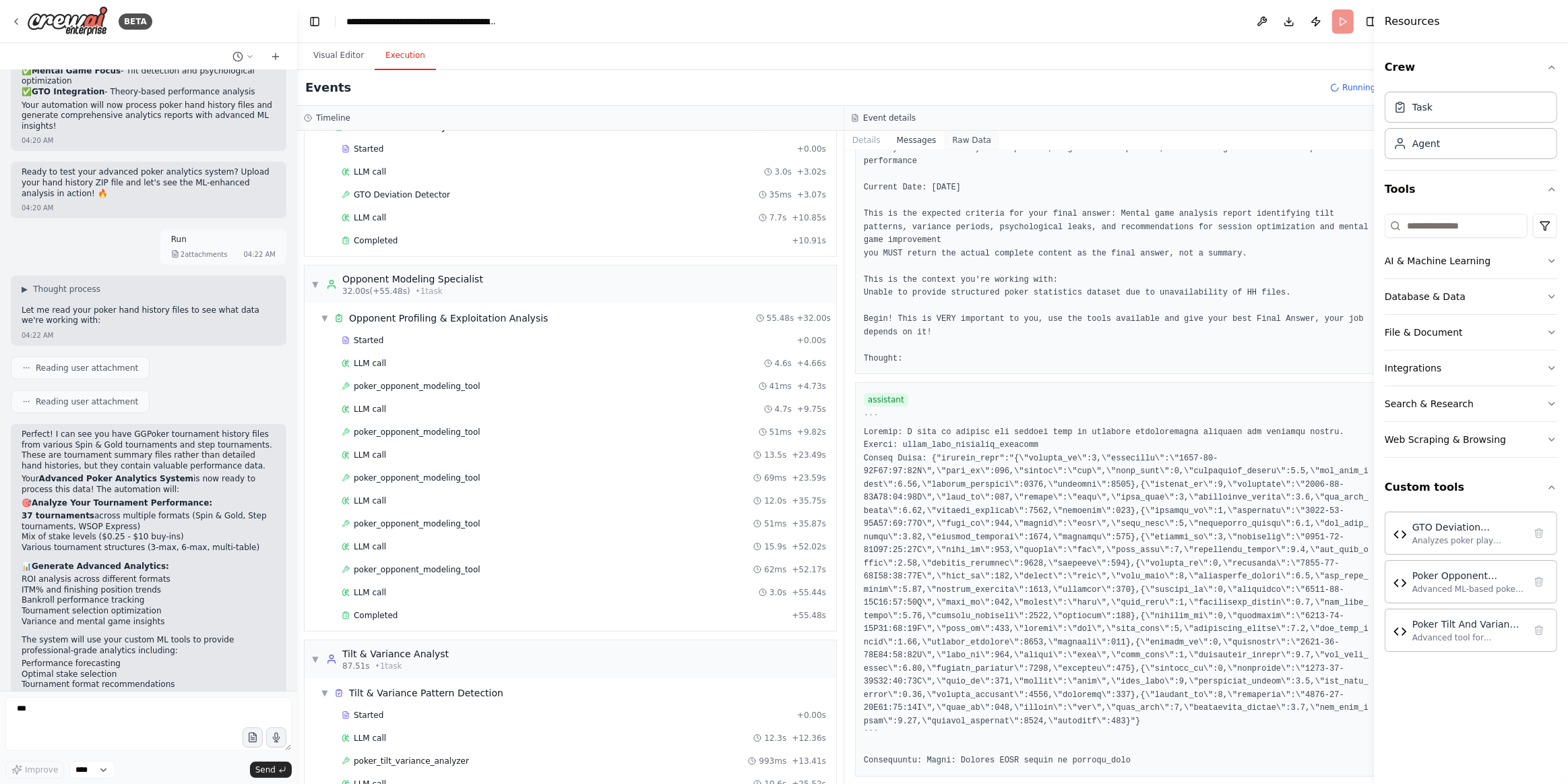
click at [947, 145] on button "Raw Data" at bounding box center [971, 141] width 55 height 19
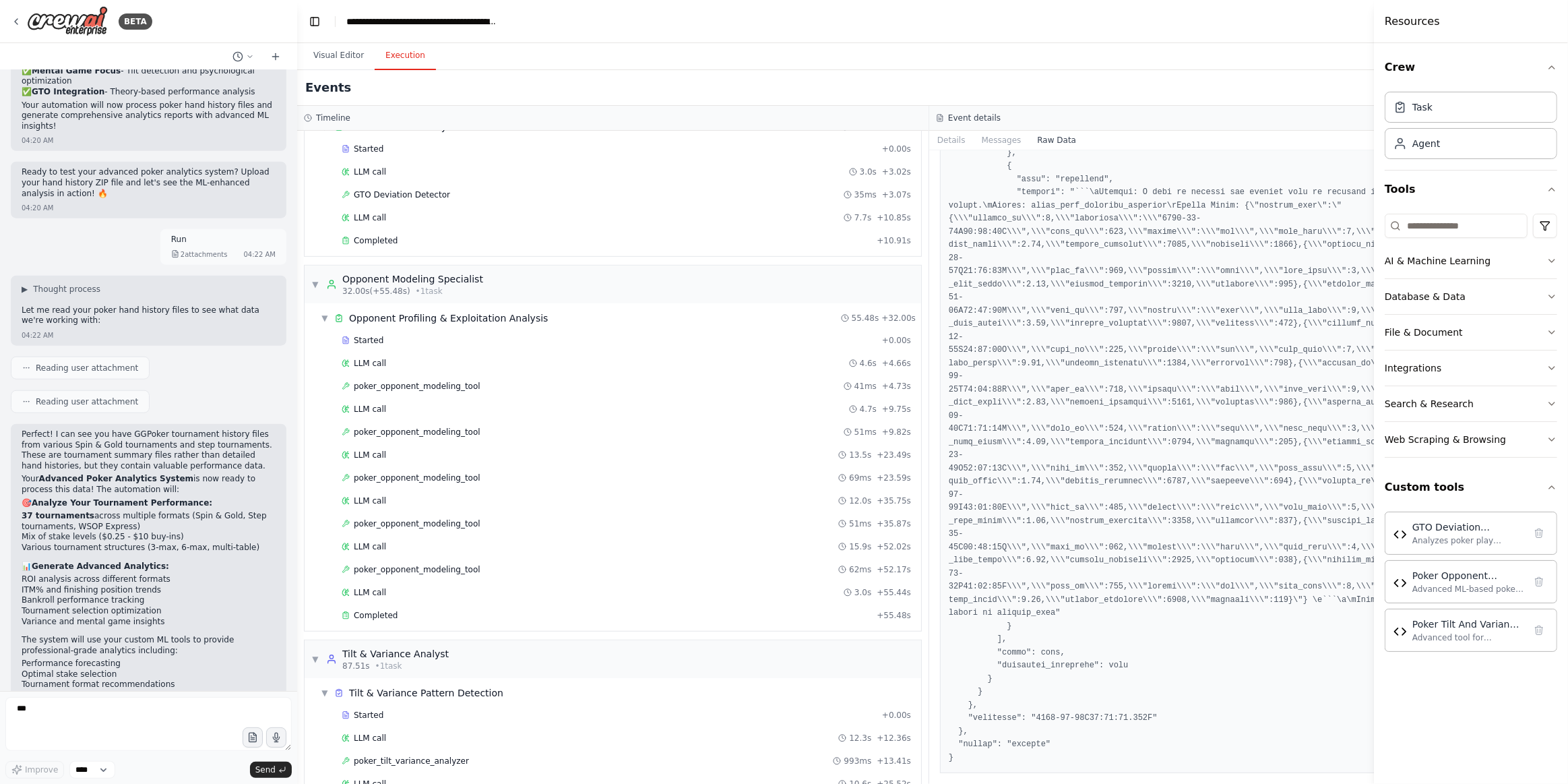
scroll to position [950, 0]
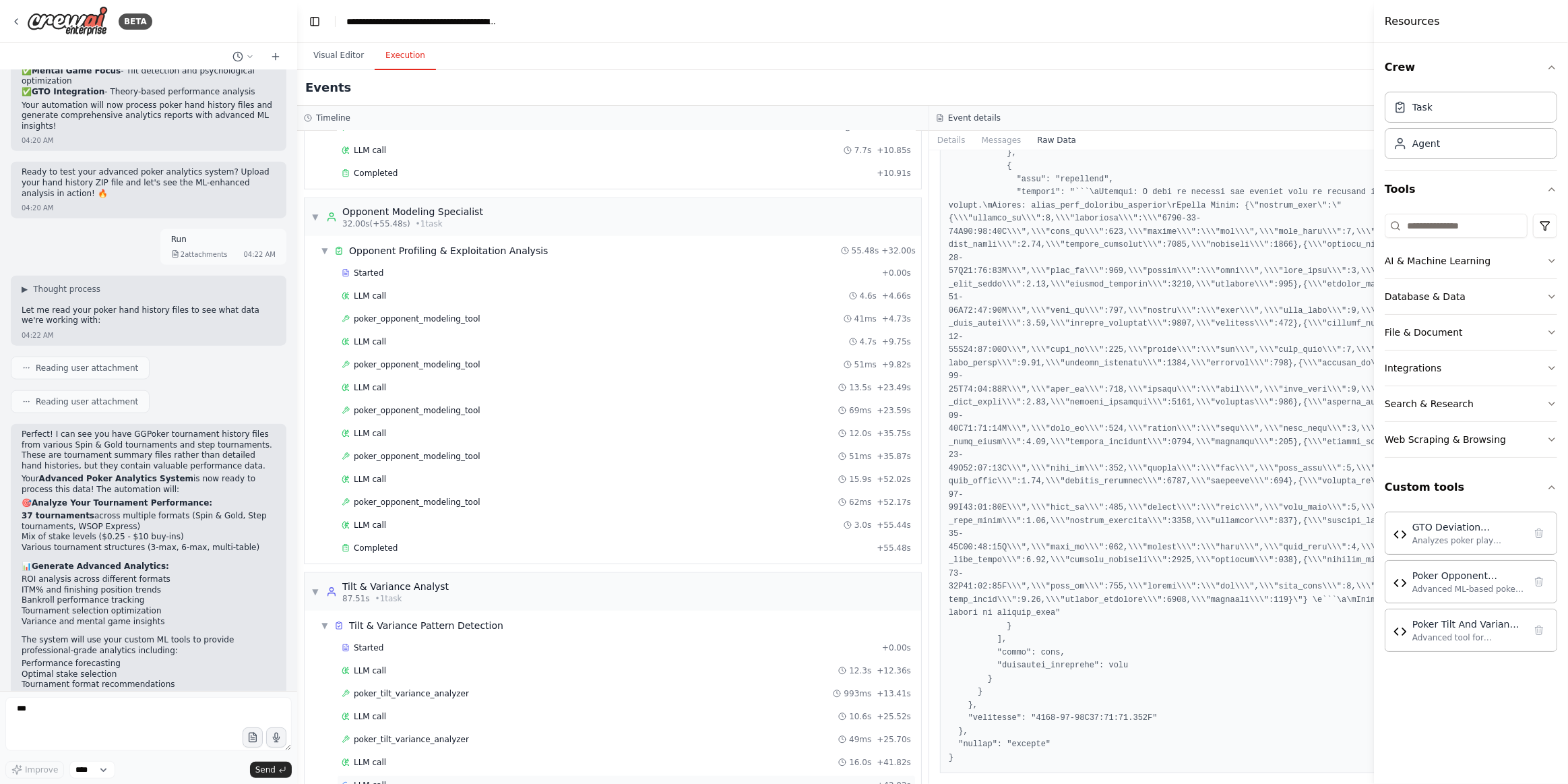
click at [492, 780] on div "LLM call + 42.02s" at bounding box center [626, 785] width 570 height 10
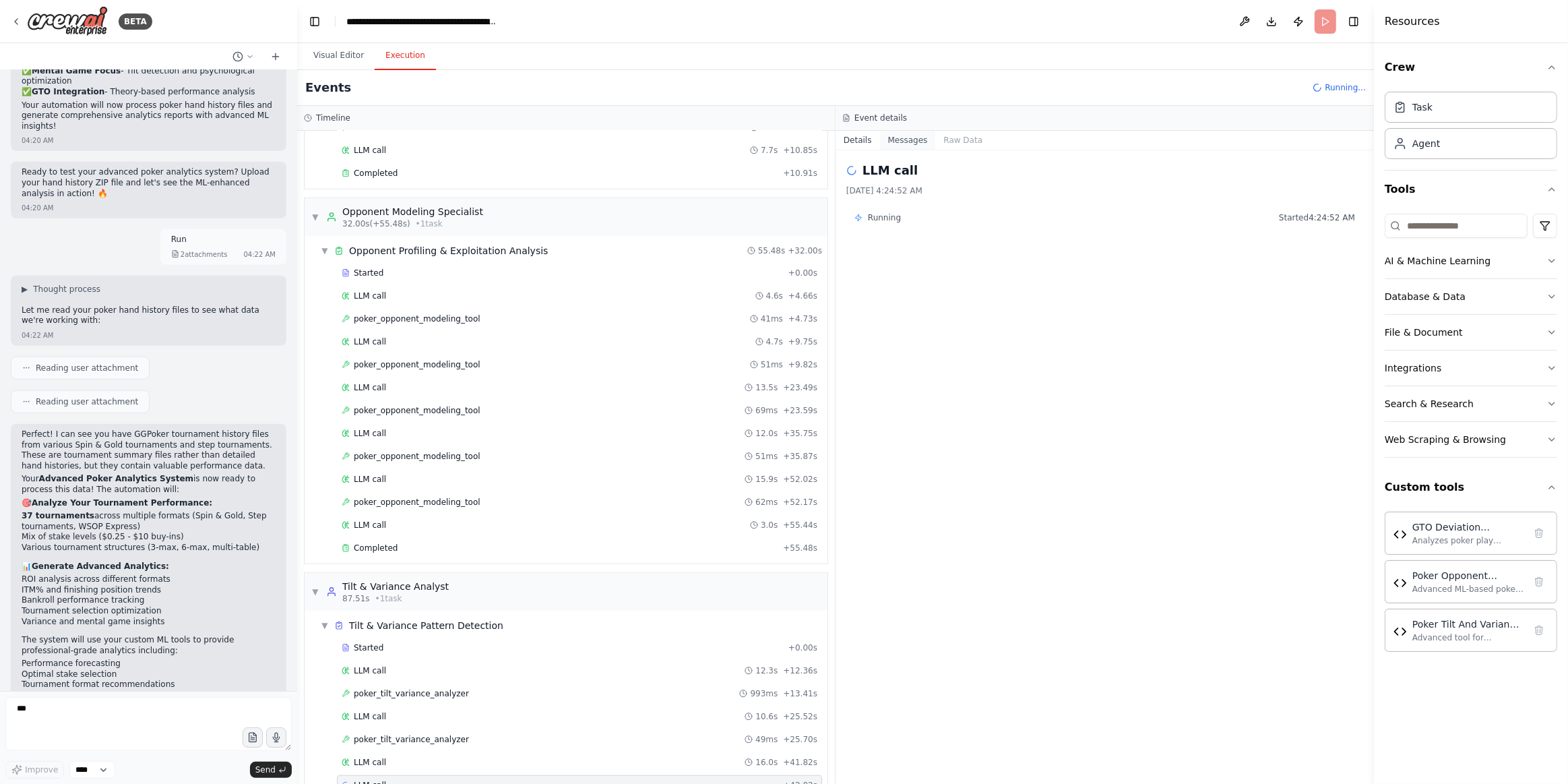
click at [889, 136] on button "Messages" at bounding box center [908, 141] width 56 height 19
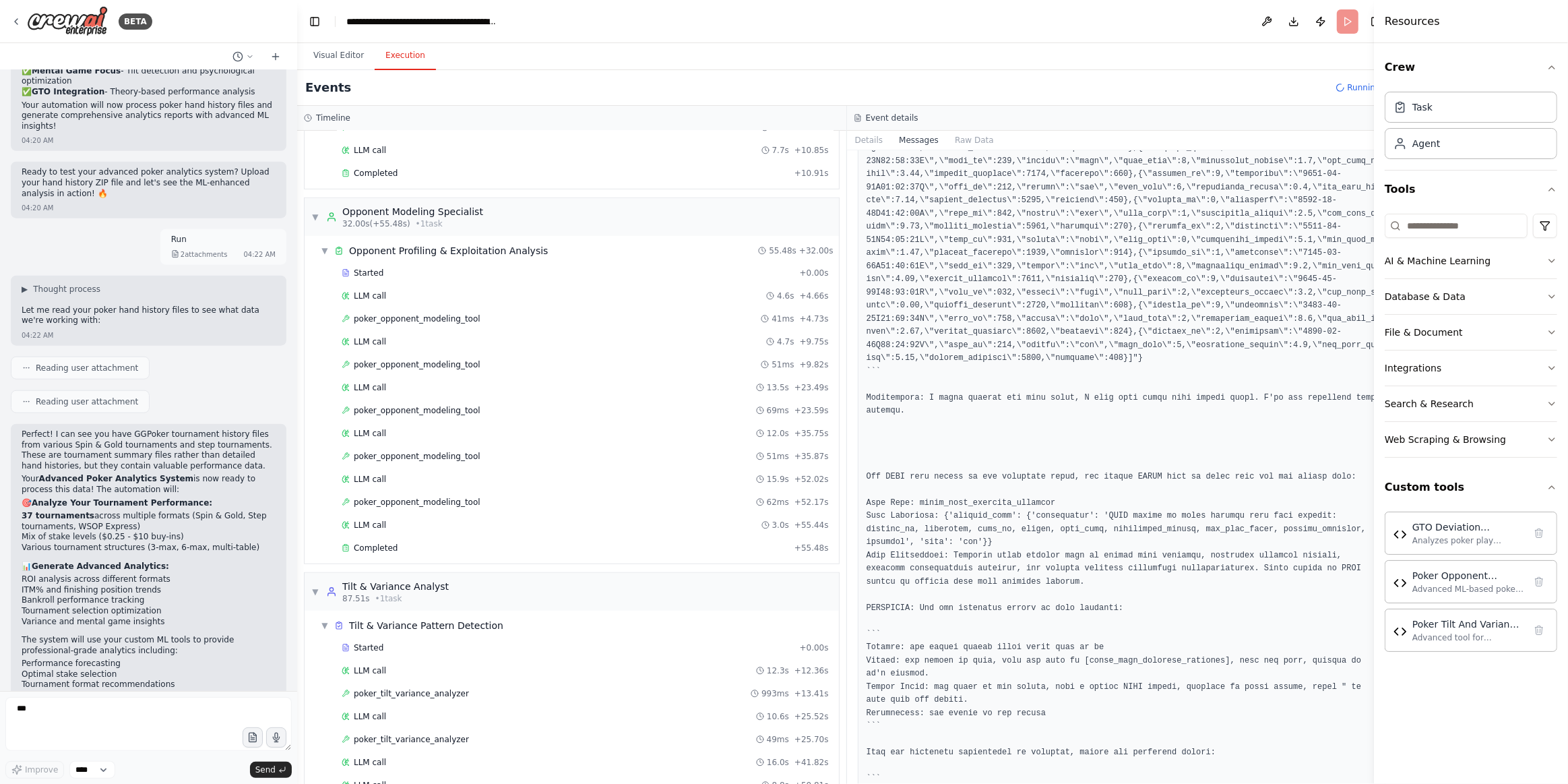
scroll to position [2004, 0]
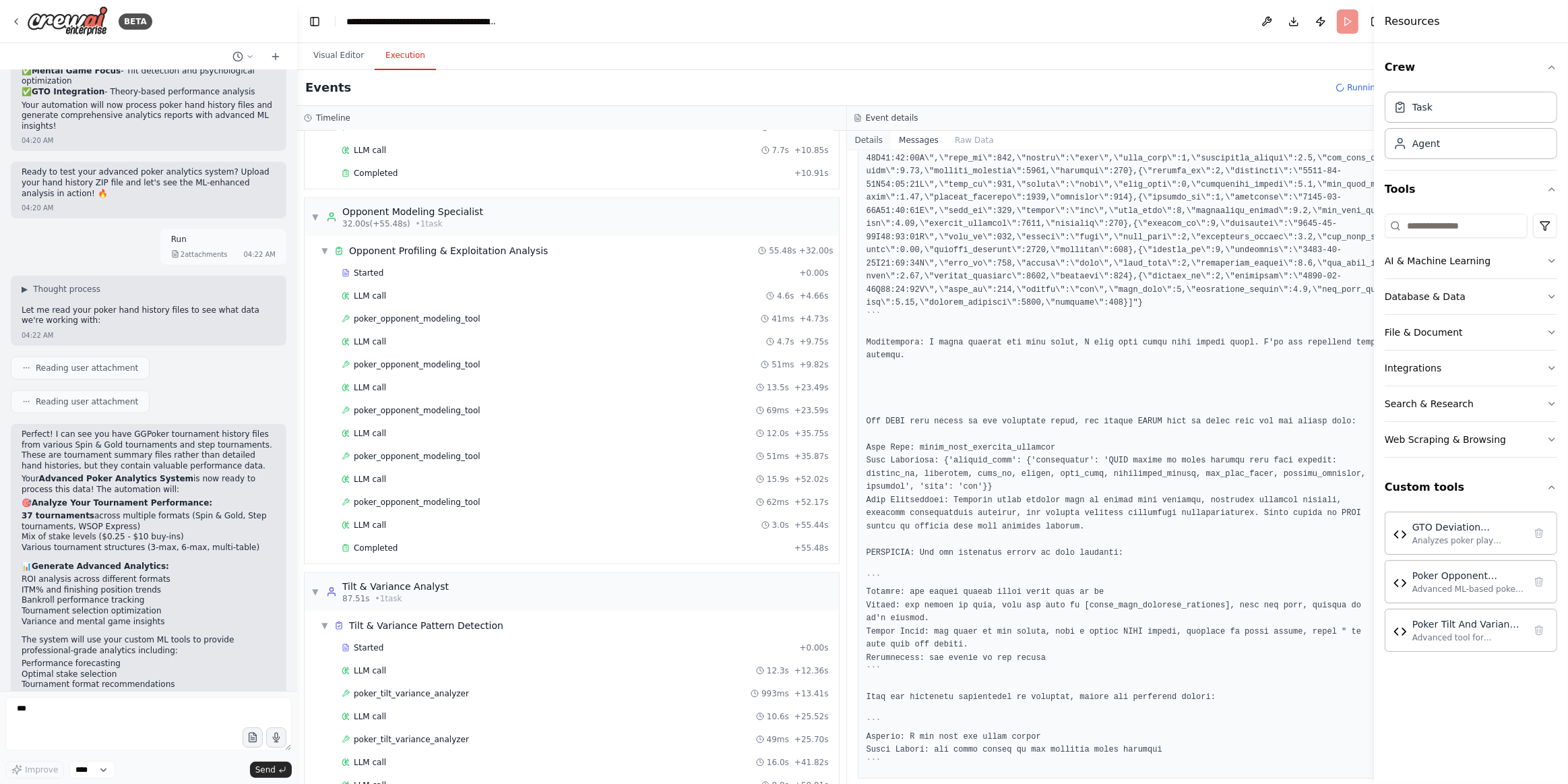
drag, startPoint x: 949, startPoint y: 132, endPoint x: 953, endPoint y: 139, distance: 8.1
click at [950, 133] on button "Raw Data" at bounding box center [974, 141] width 55 height 19
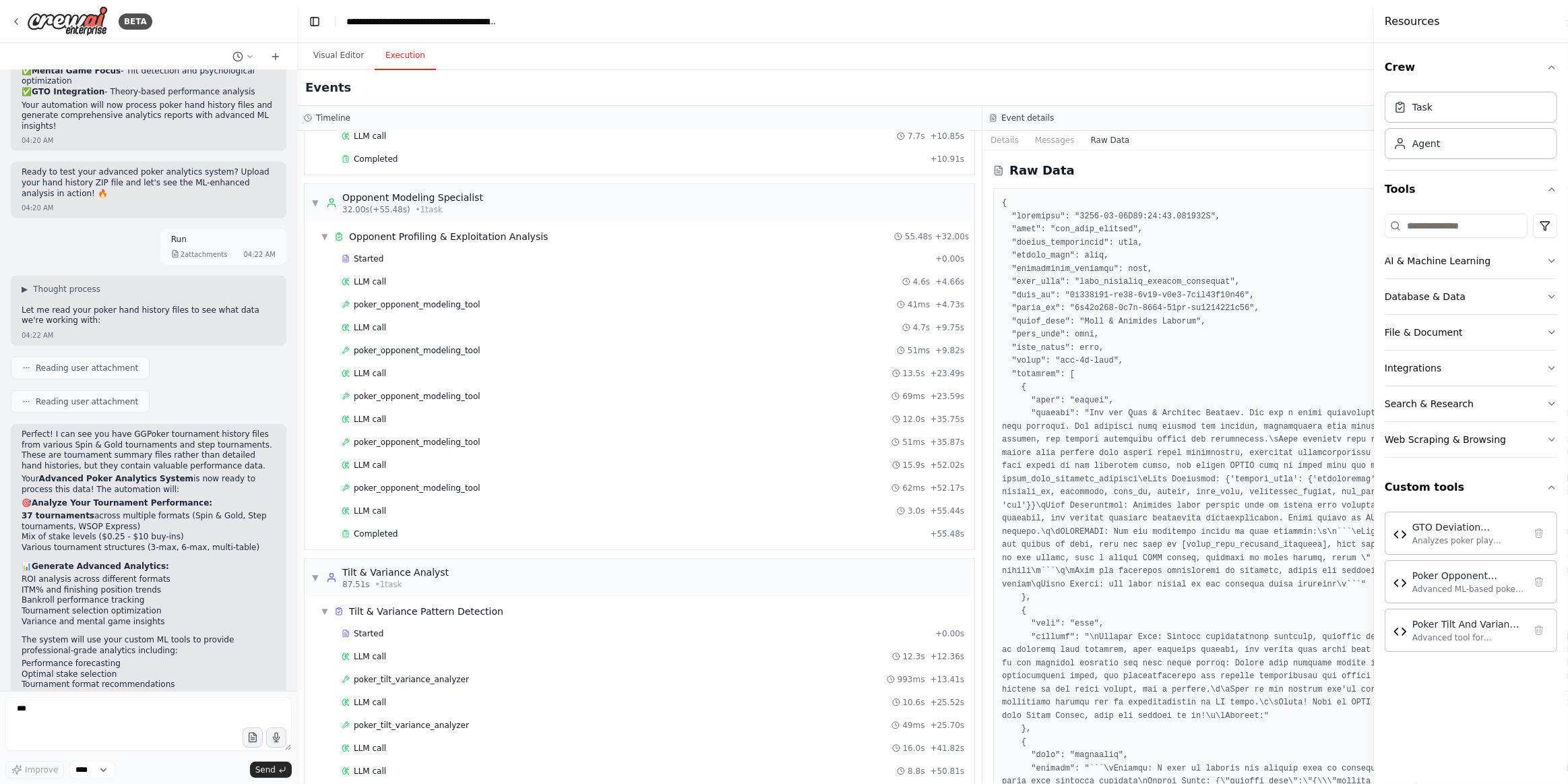
scroll to position [972, 0]
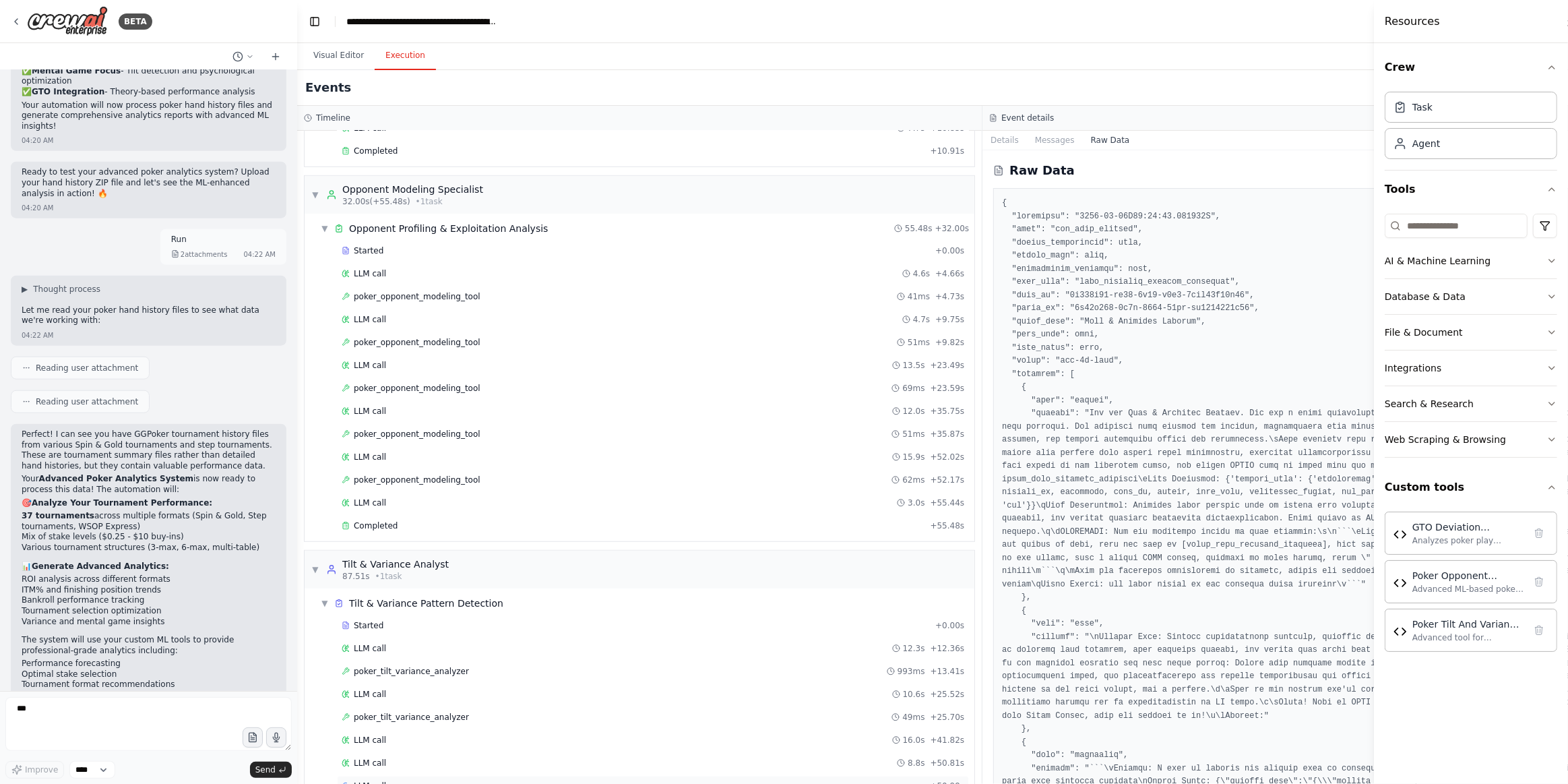
click at [386, 781] on div "LLM call + 50.99s" at bounding box center [653, 786] width 622 height 10
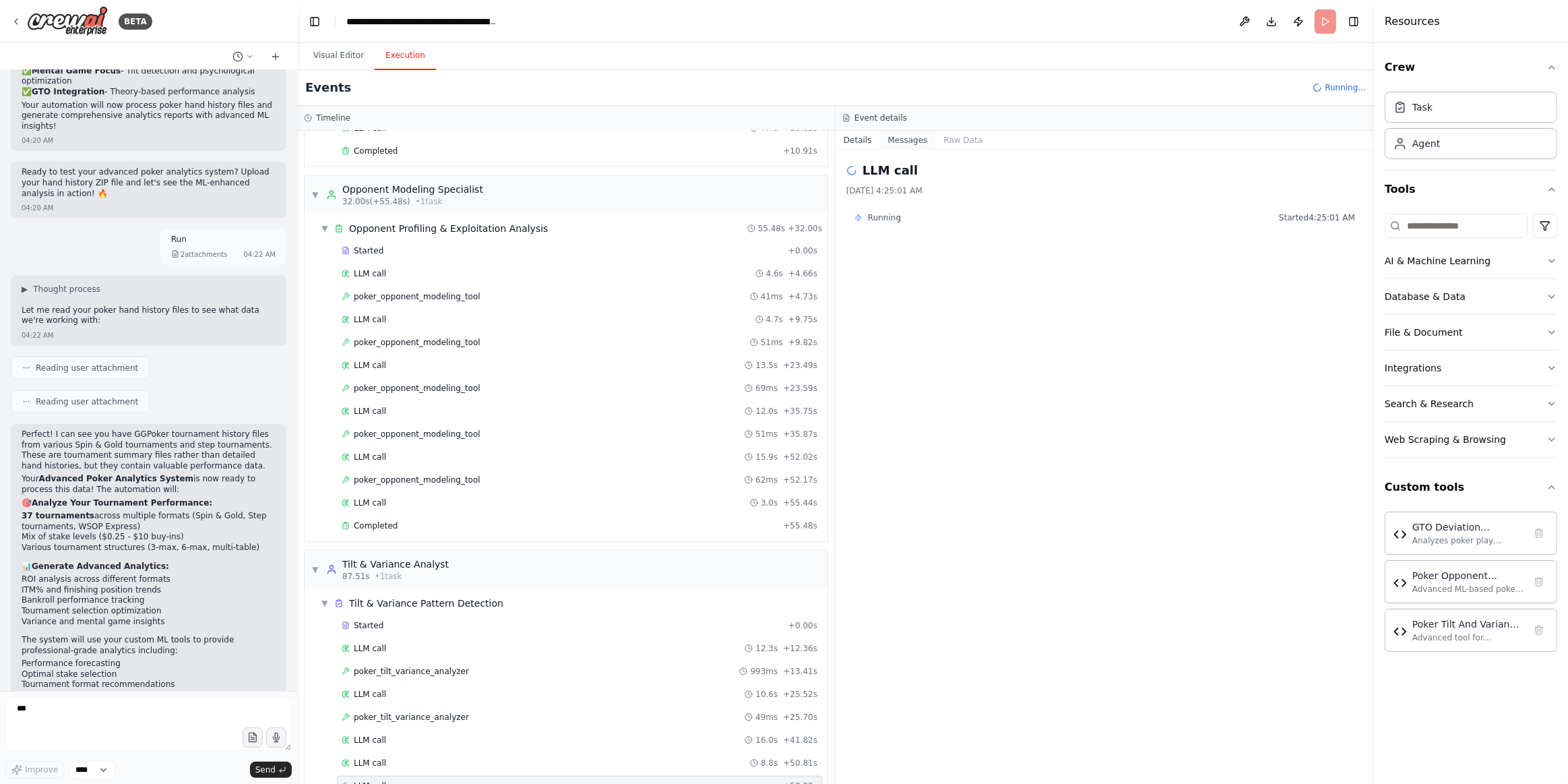
click at [892, 131] on button "Messages" at bounding box center [908, 141] width 56 height 19
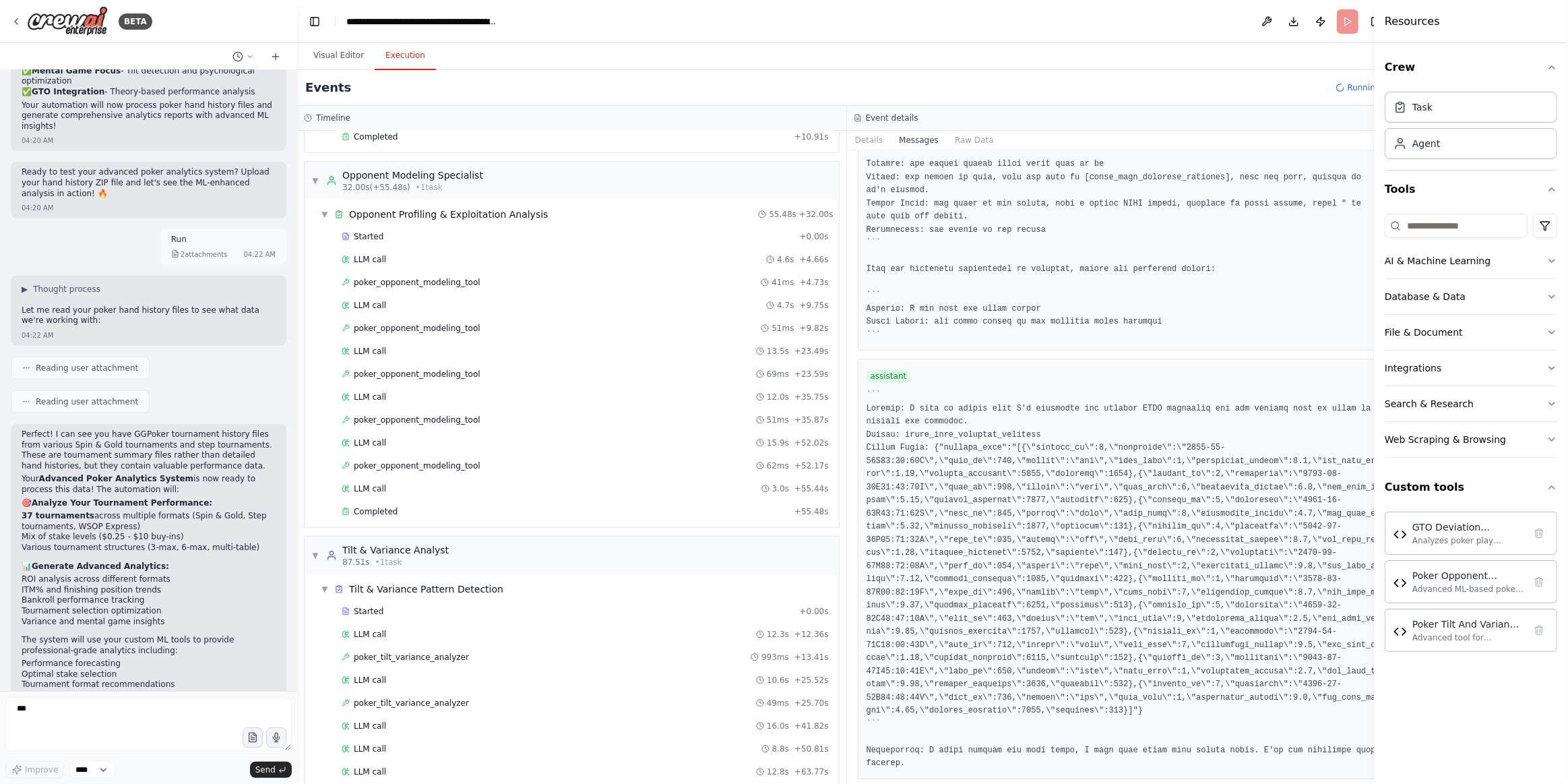
scroll to position [994, 0]
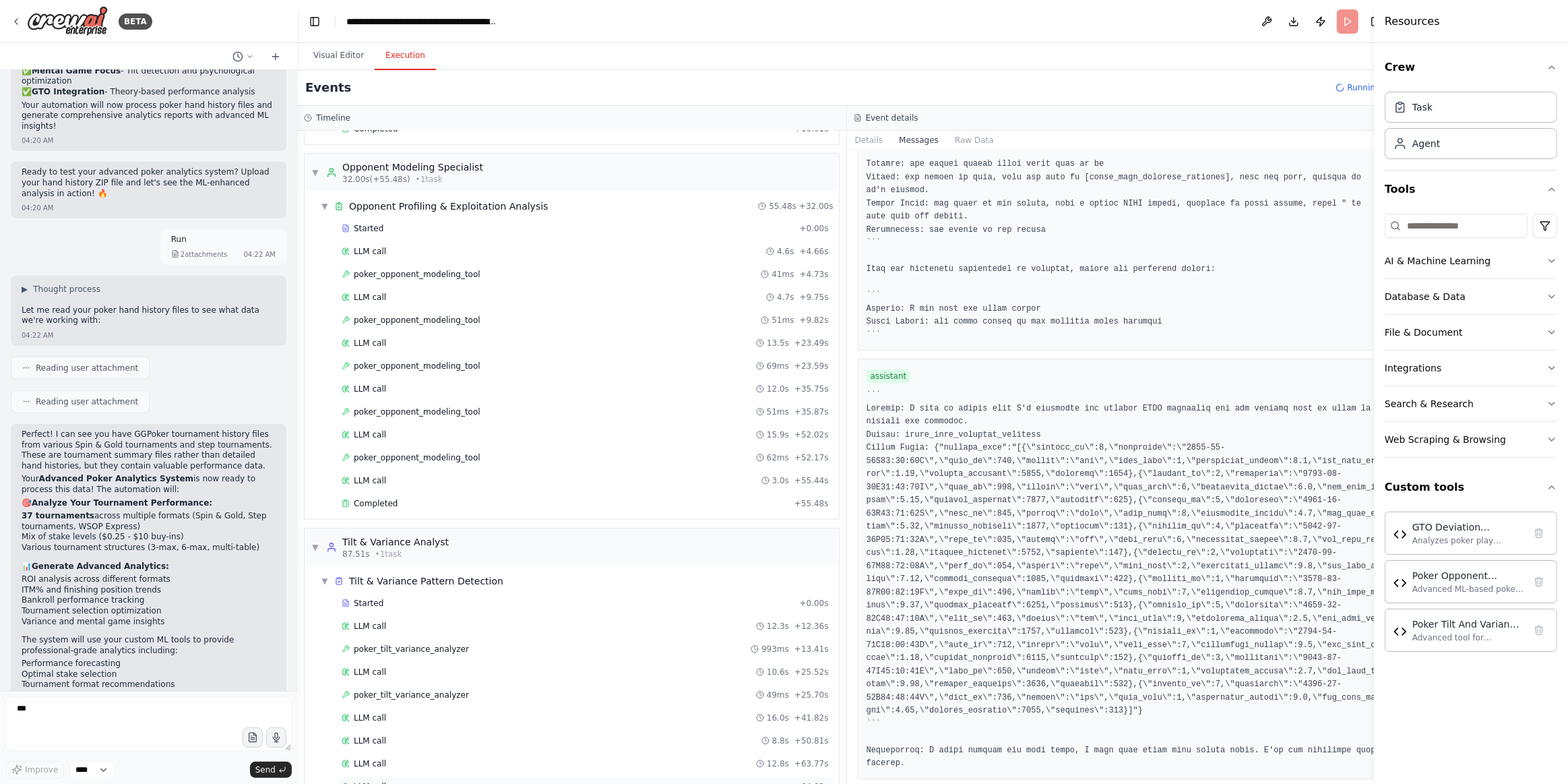
click at [457, 782] on div "LLM call + 64.03s" at bounding box center [586, 786] width 487 height 10
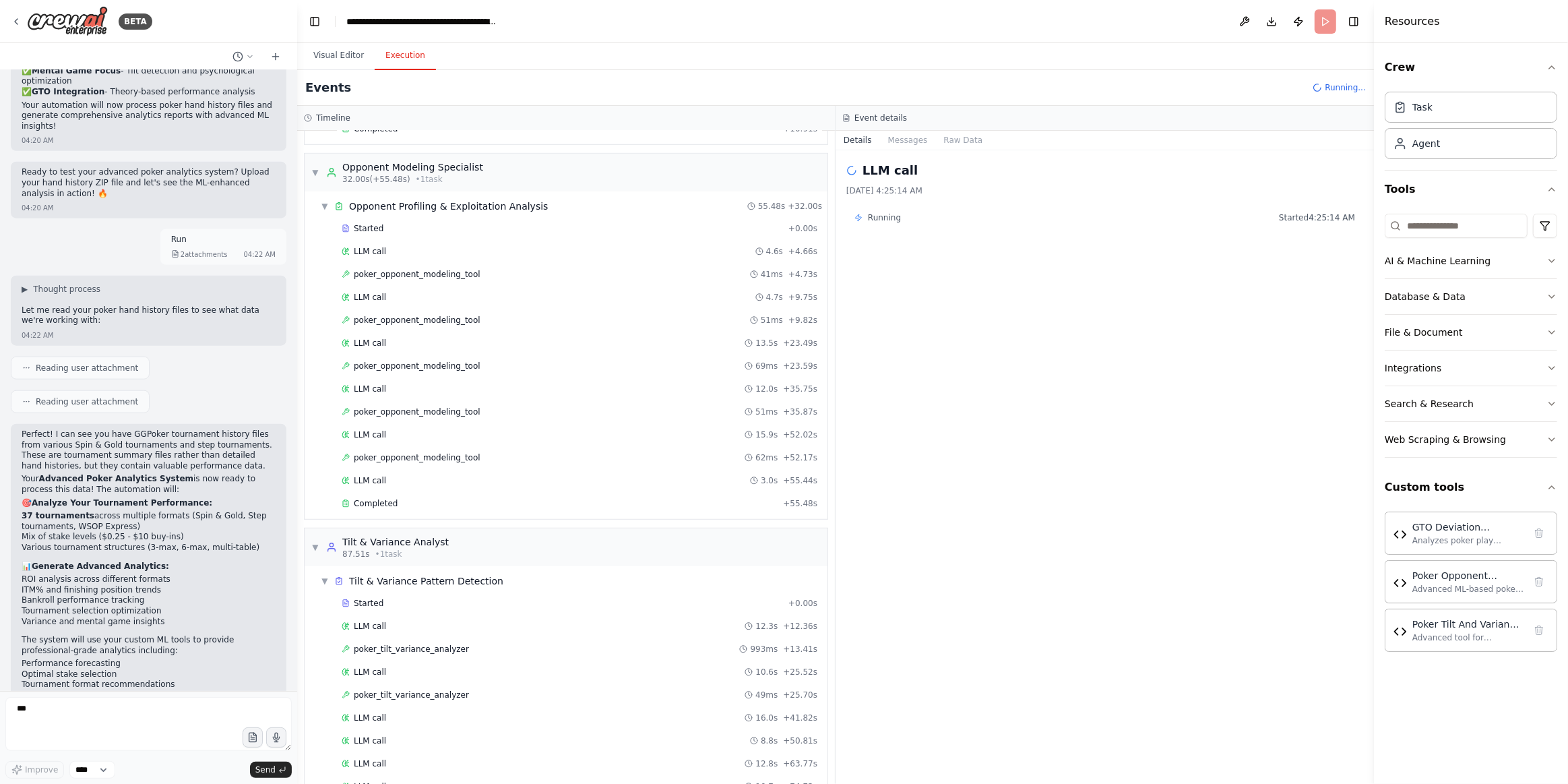
click at [334, 576] on icon at bounding box center [339, 581] width 10 height 10
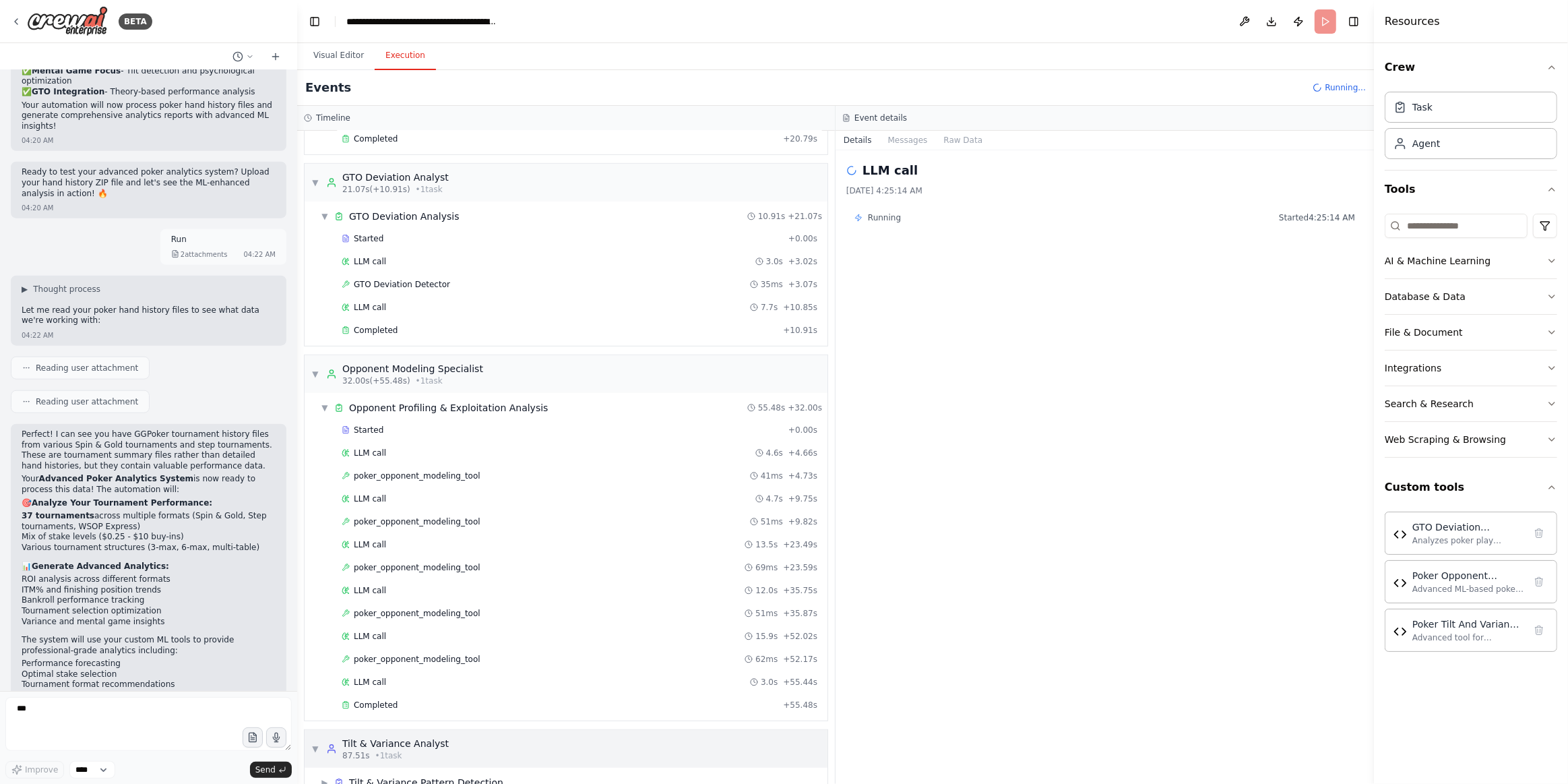
drag, startPoint x: 318, startPoint y: 718, endPoint x: 403, endPoint y: 695, distance: 88.1
click at [319, 743] on span "▼" at bounding box center [316, 748] width 8 height 10
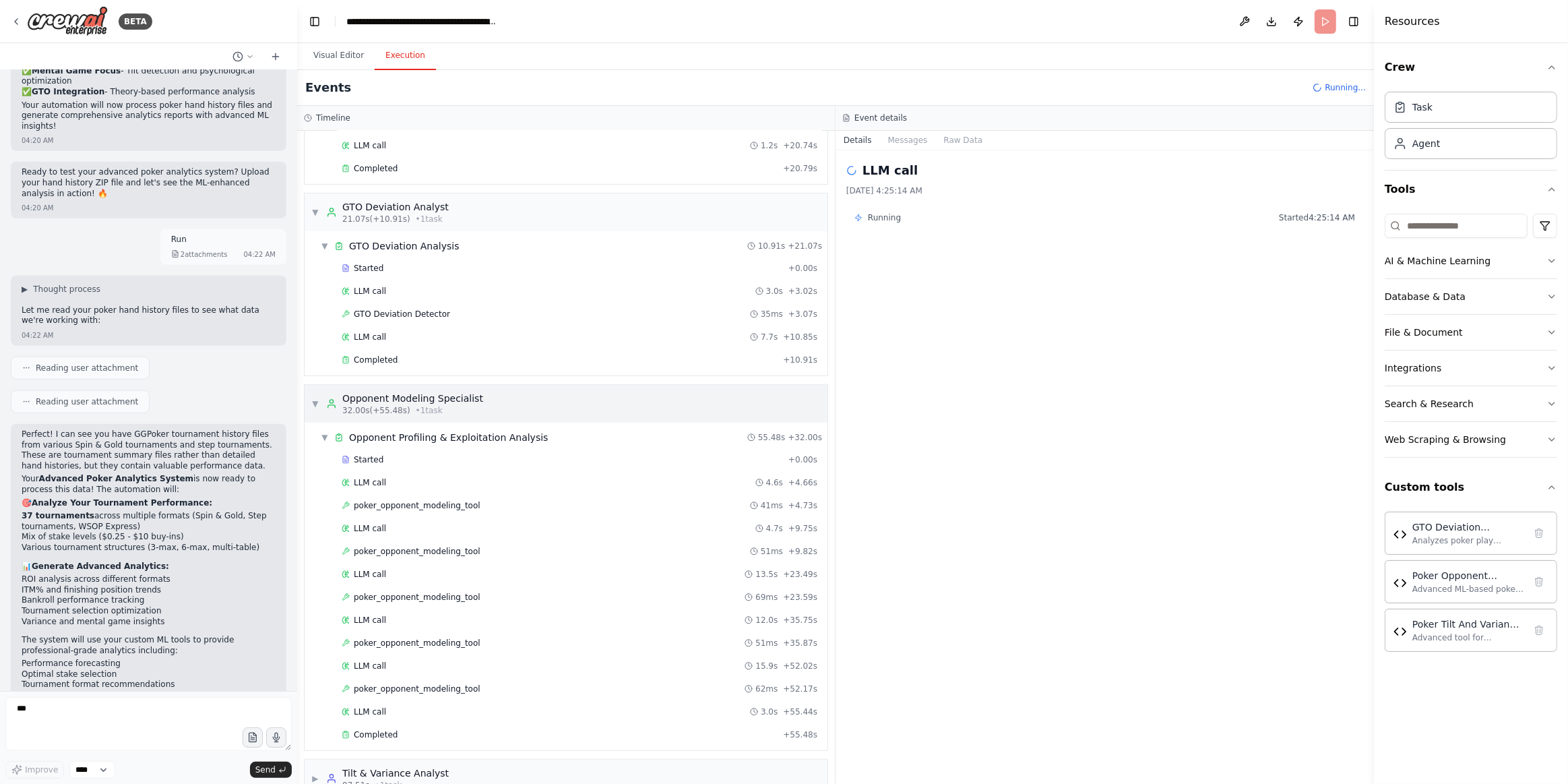
click at [320, 392] on div "▼ Opponent Modeling Specialist 32.00s (+55.48s) • 1 task" at bounding box center [397, 404] width 172 height 24
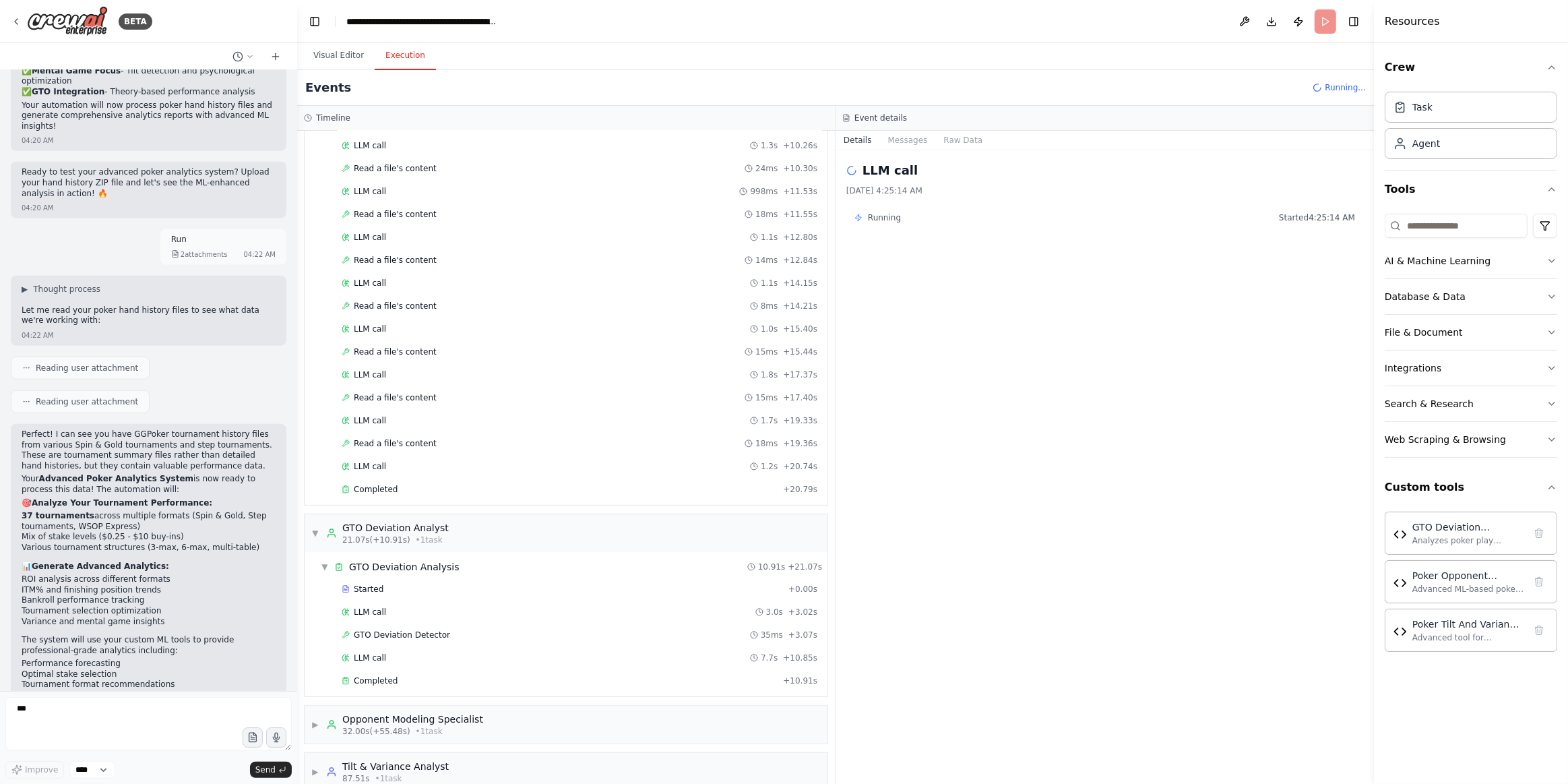
drag, startPoint x: 310, startPoint y: 512, endPoint x: 323, endPoint y: 544, distance: 34.5
click at [310, 515] on div "▼ GTO Deviation Analyst 21.07s (+10.91s) • 1 task" at bounding box center [566, 533] width 523 height 38
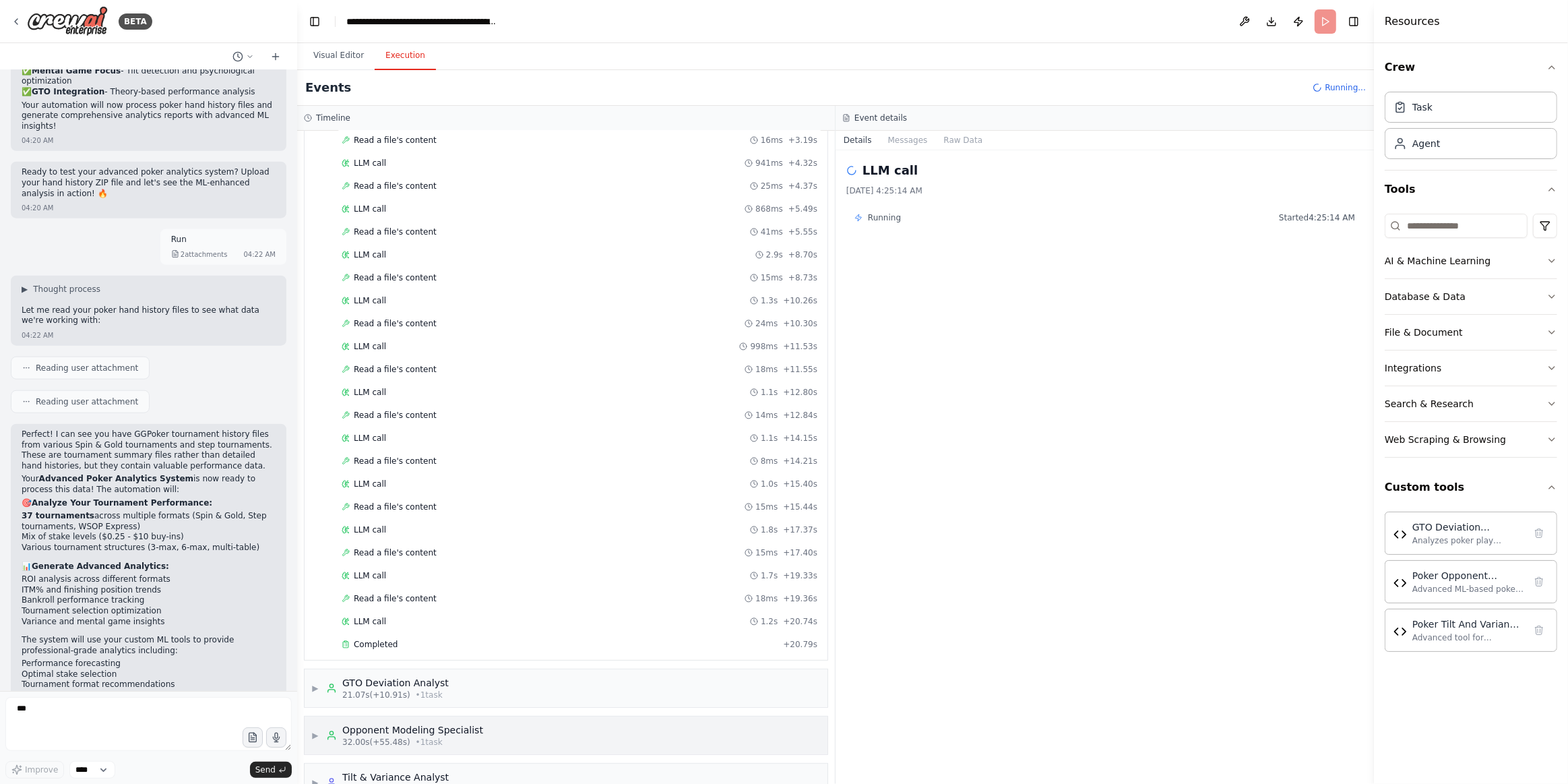
scroll to position [301, 0]
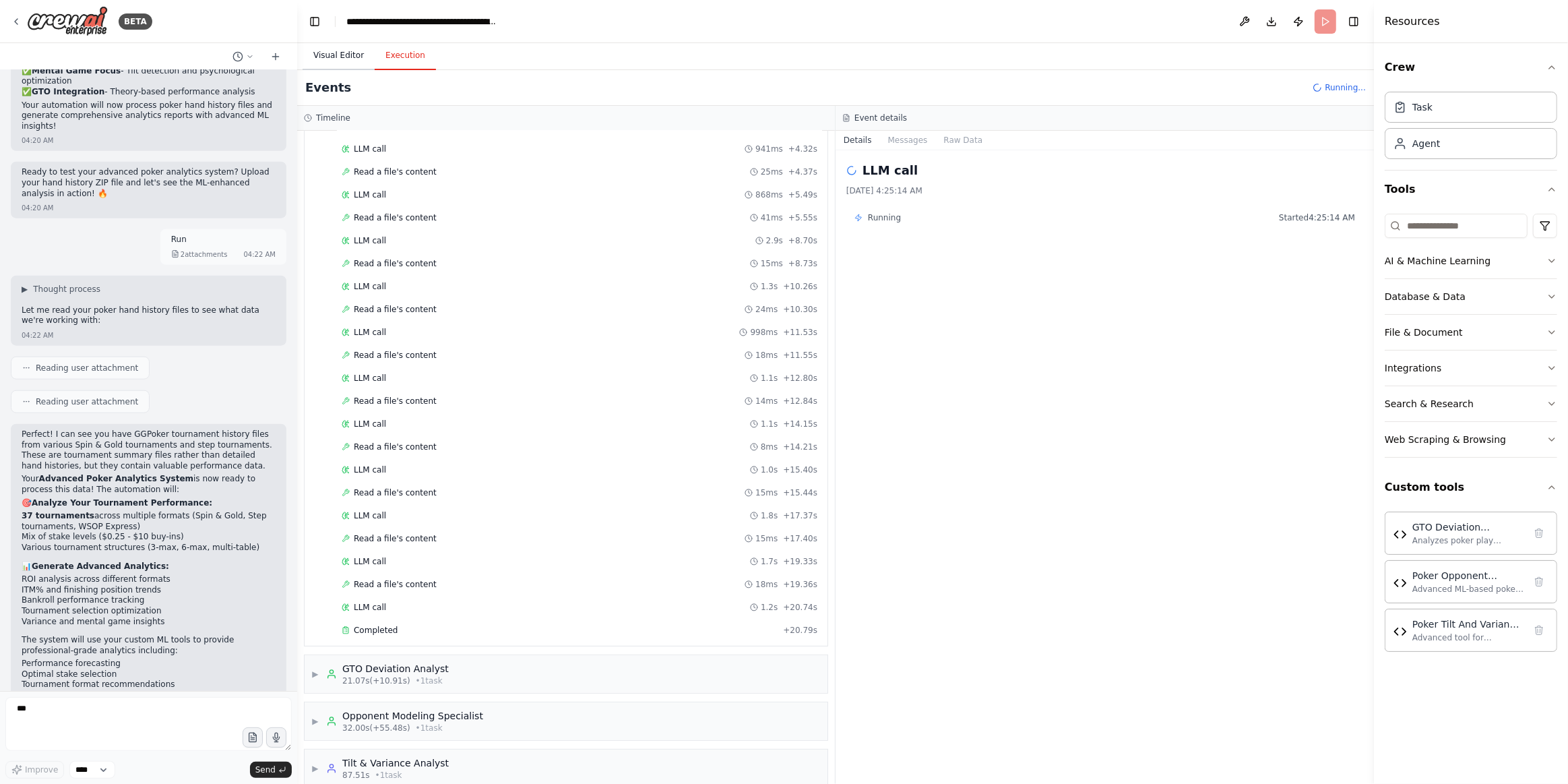
click at [342, 58] on button "Visual Editor" at bounding box center [339, 55] width 72 height 28
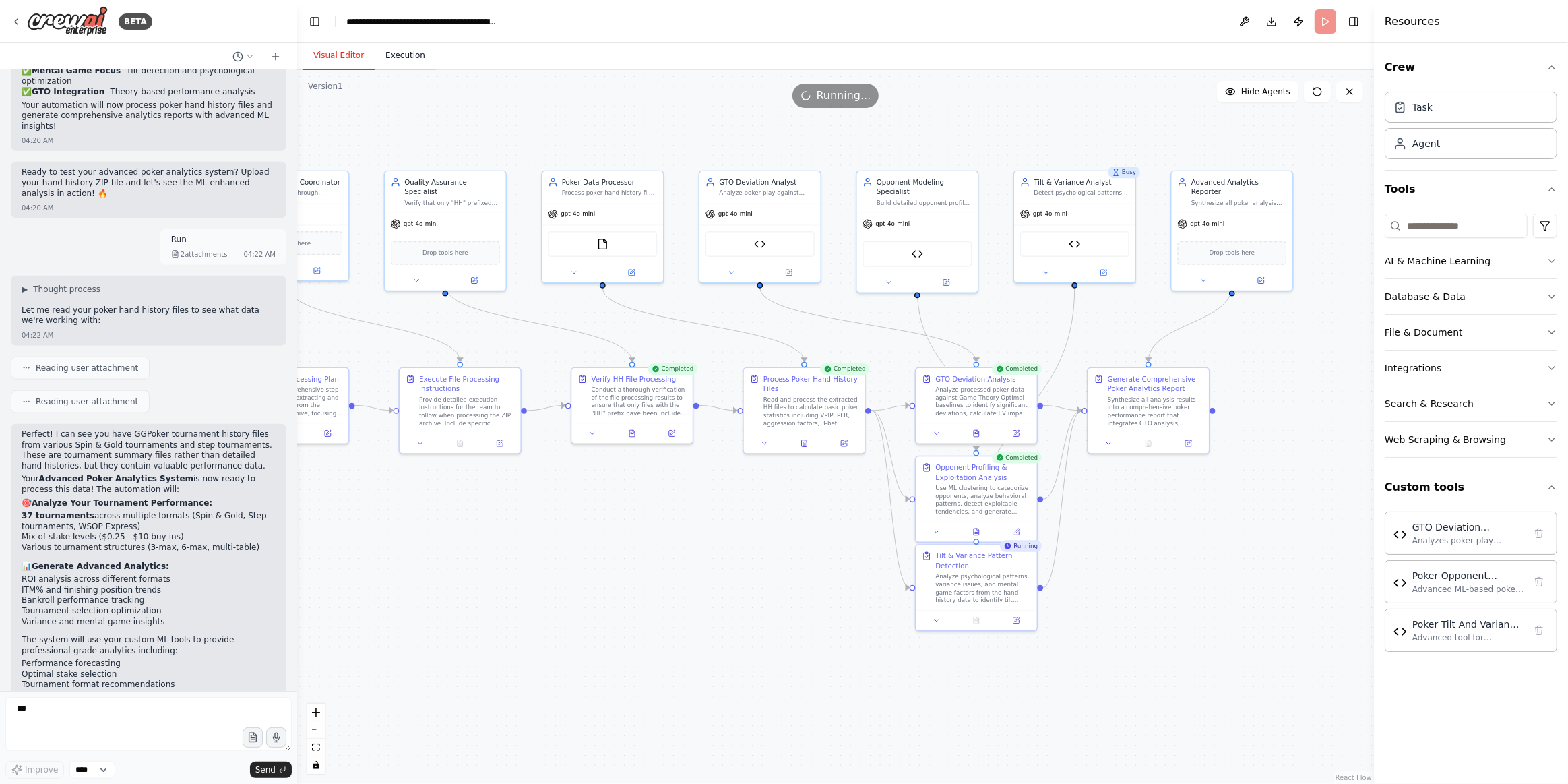
click at [411, 64] on button "Execution" at bounding box center [405, 55] width 62 height 28
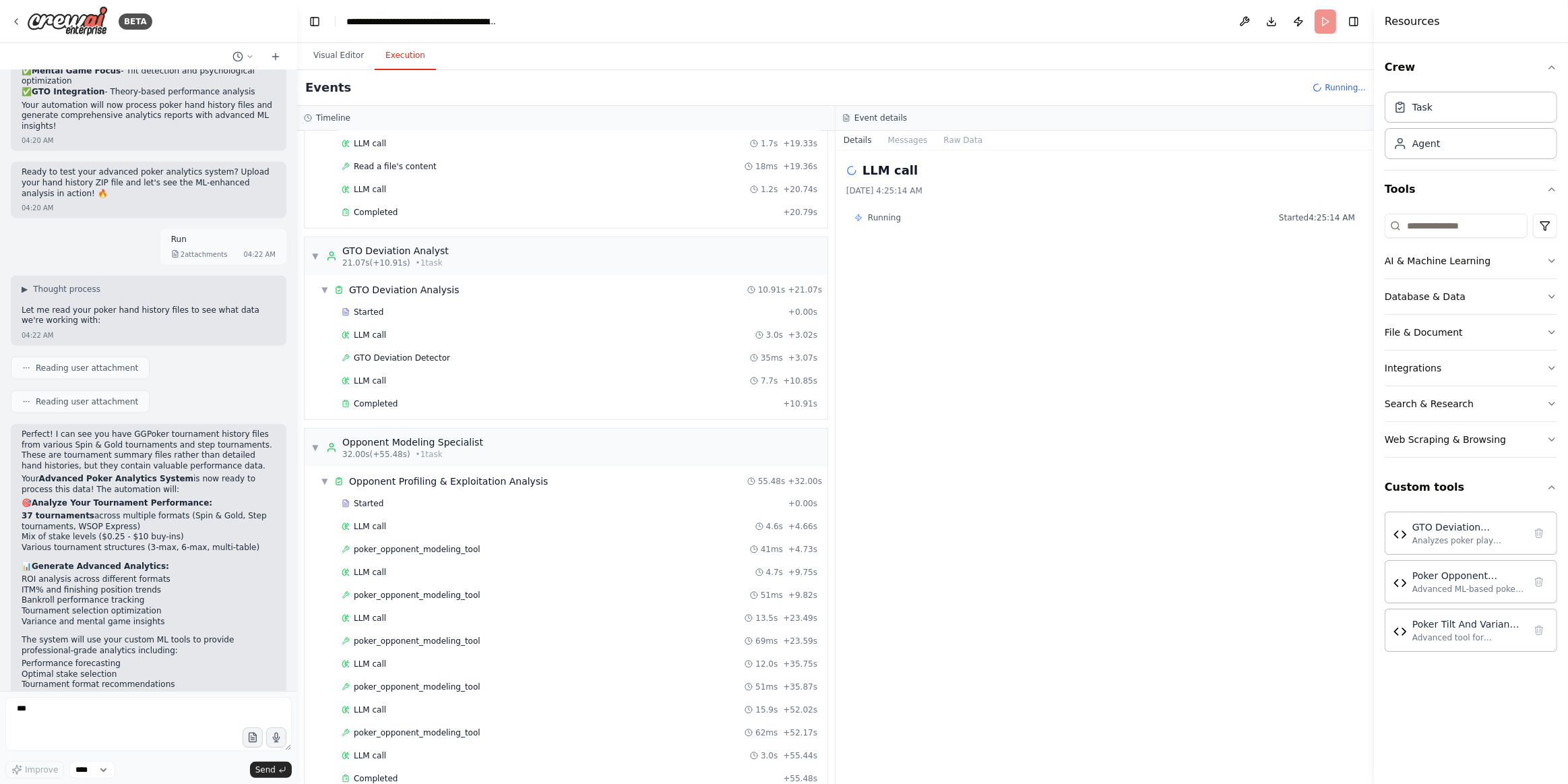
scroll to position [793, 0]
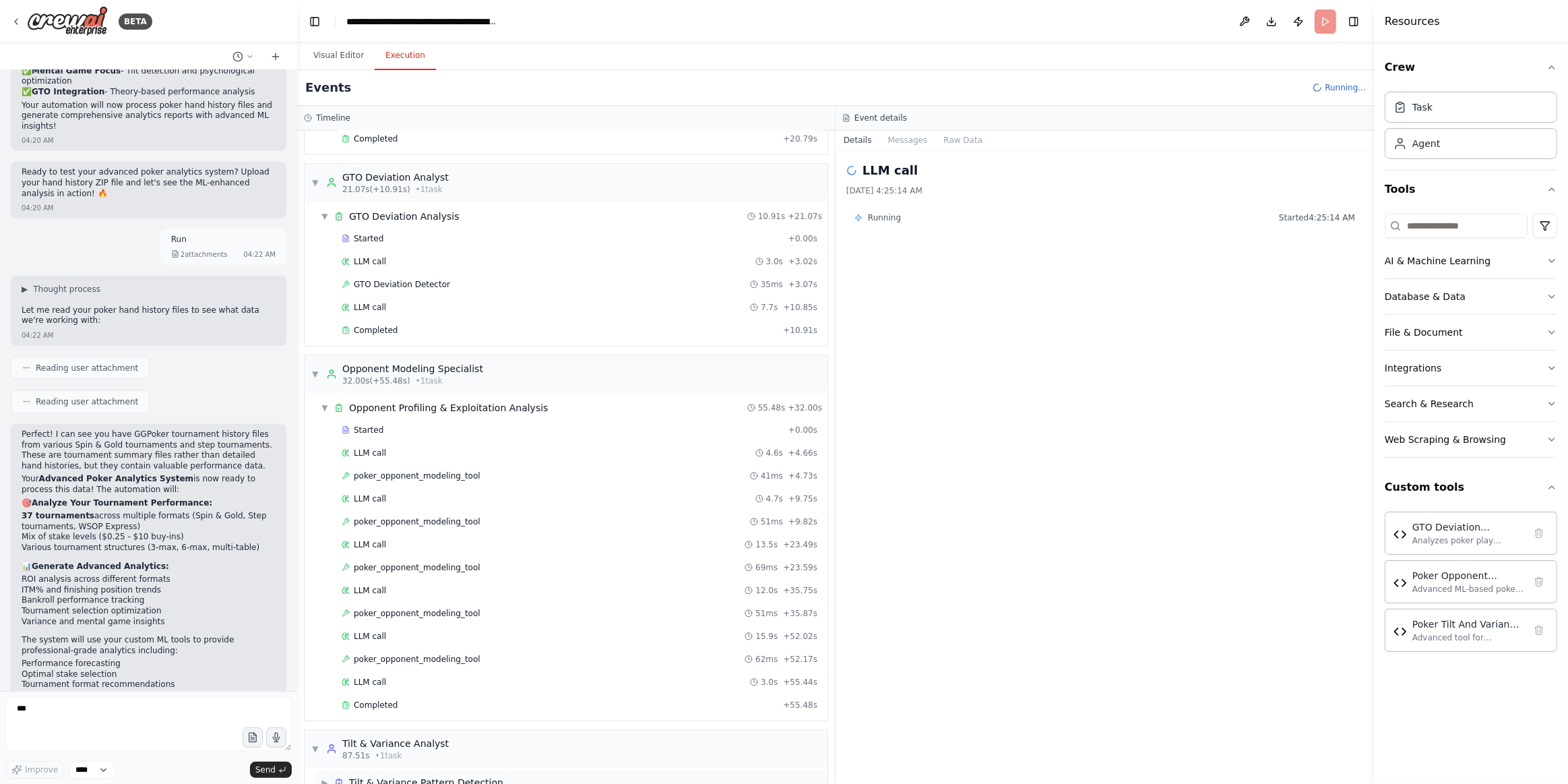
click at [524, 770] on div "▶ Tilt & Variance Pattern Detection" at bounding box center [571, 782] width 512 height 24
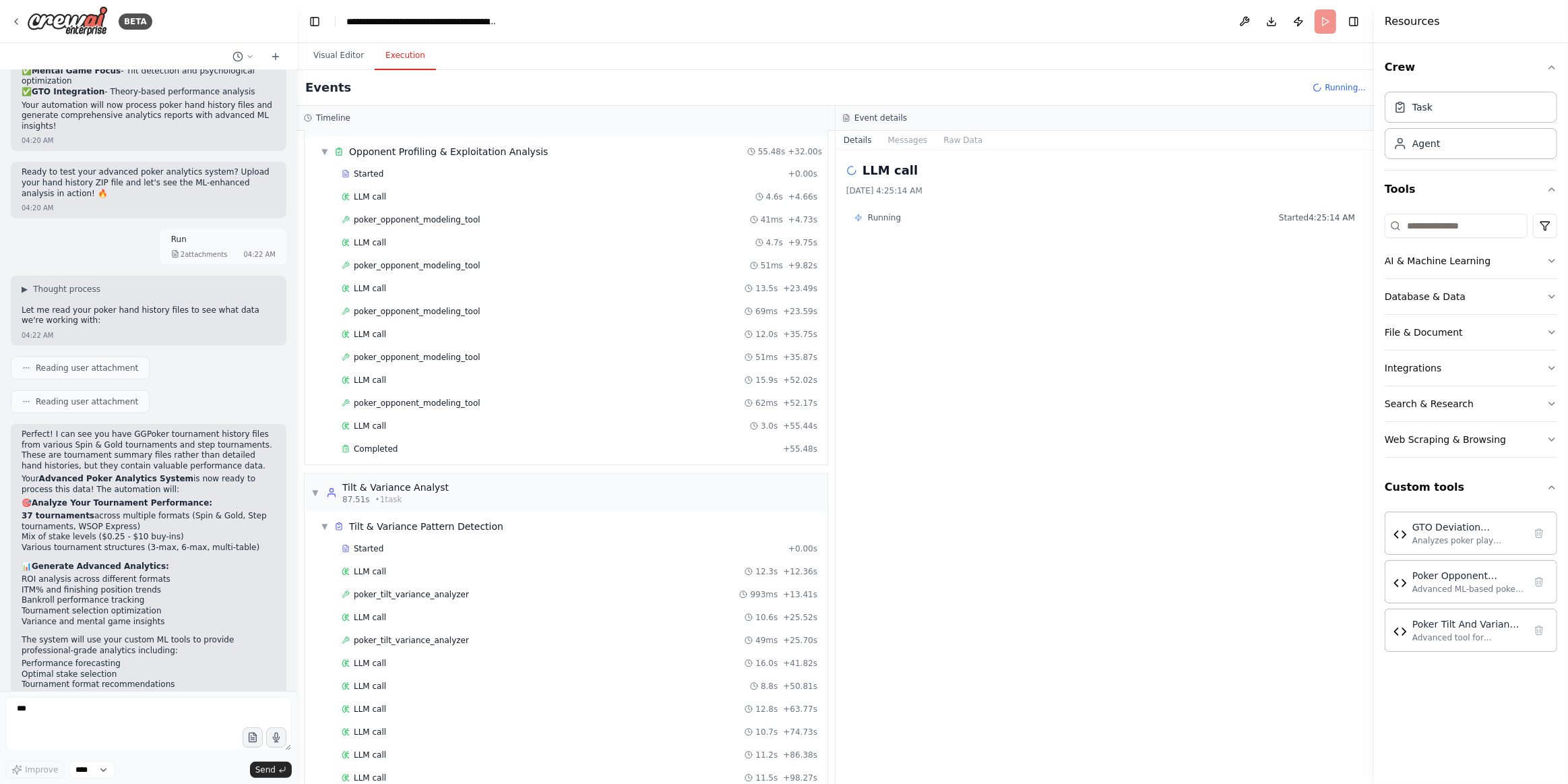
scroll to position [1062, 0]
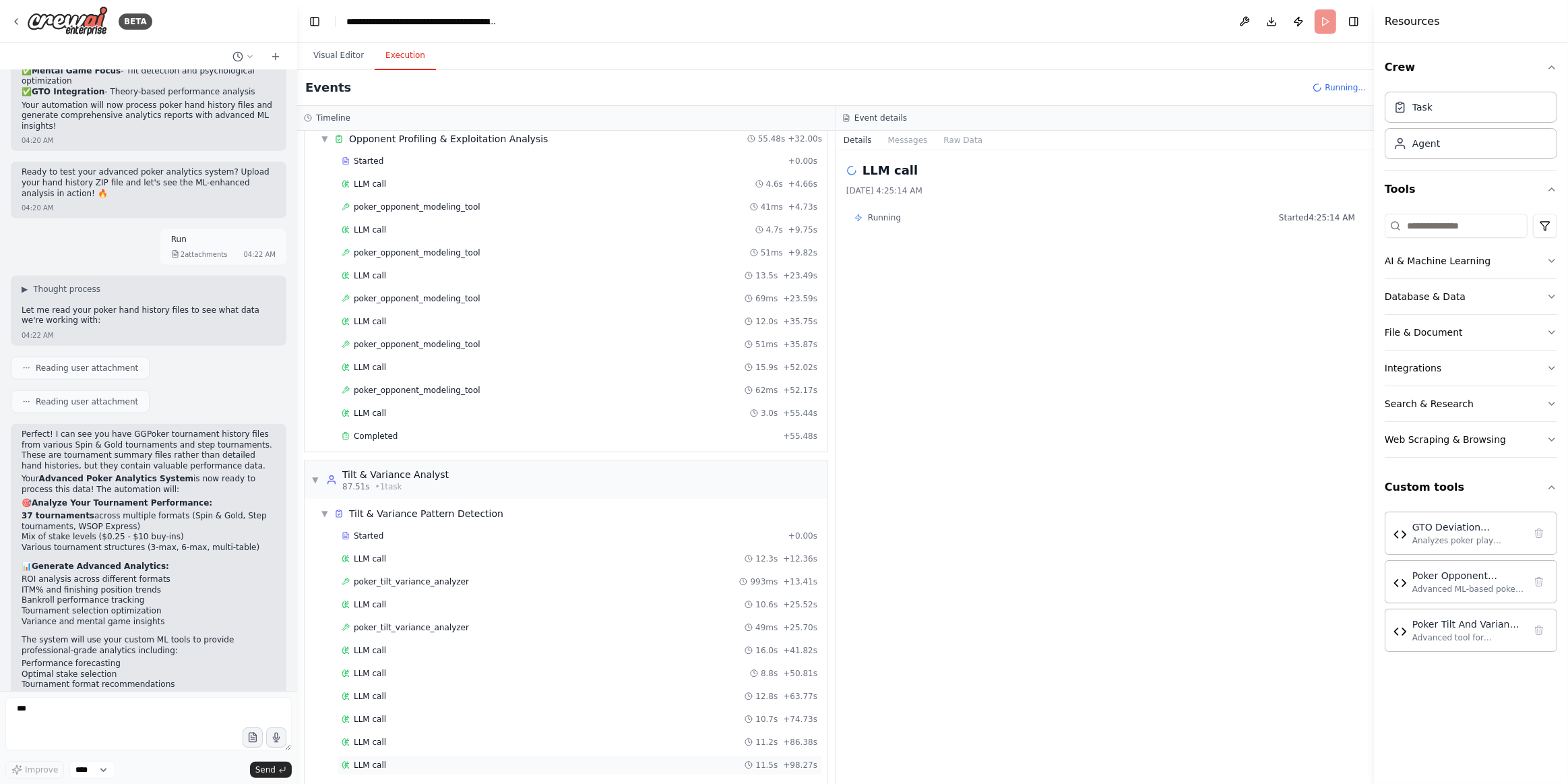
click at [578, 755] on div "LLM call 11.5s + 98.27s" at bounding box center [579, 765] width 485 height 20
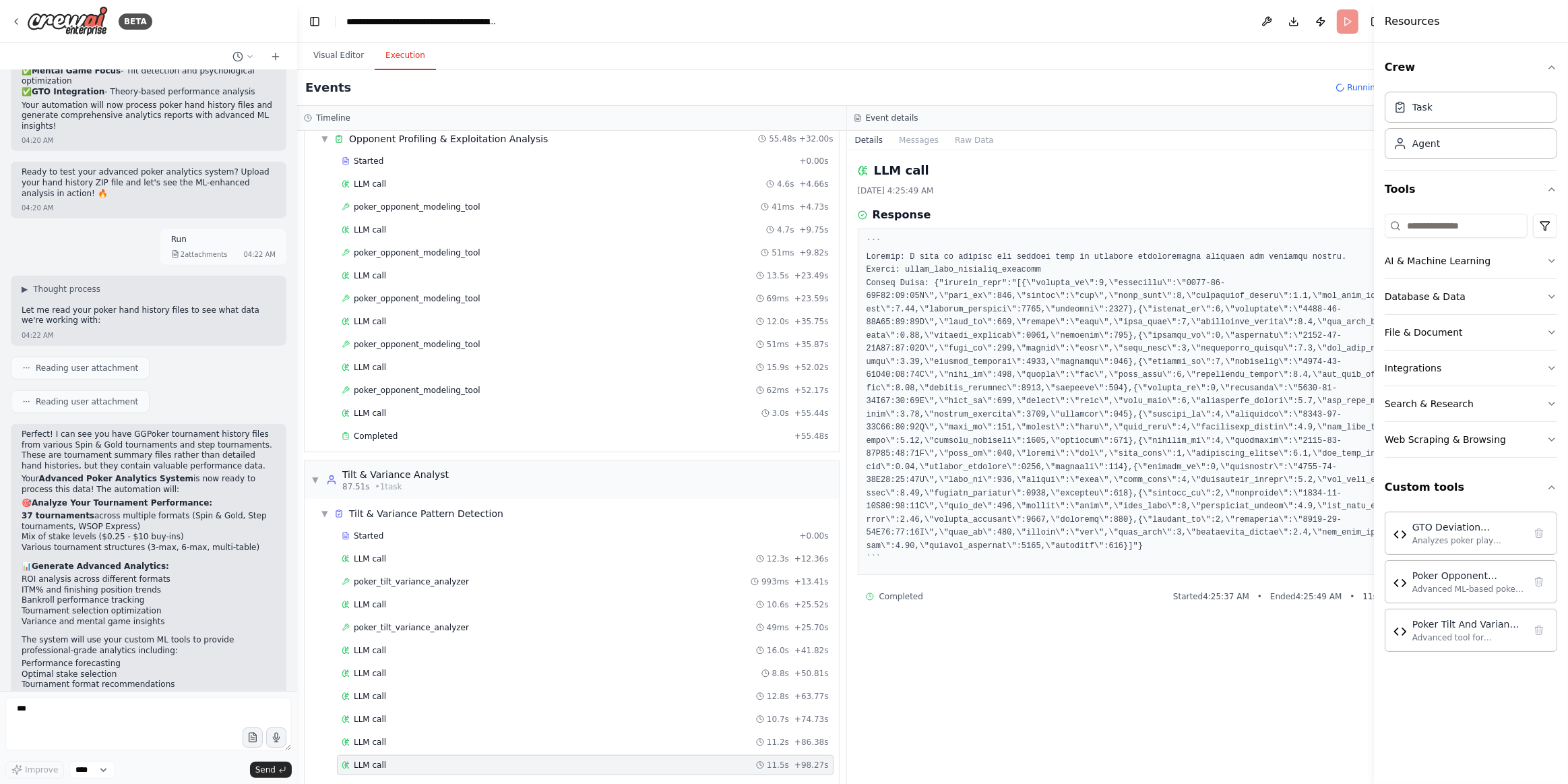
click at [577, 766] on div "▼ Tilt & Variance Pattern Detection Started + 0.00s LLM call 12.3s + 12.36s pok…" at bounding box center [571, 651] width 534 height 304
drag, startPoint x: 593, startPoint y: 757, endPoint x: 599, endPoint y: 770, distance: 14.3
click at [594, 782] on div "LLM call + 98.61s" at bounding box center [586, 787] width 487 height 10
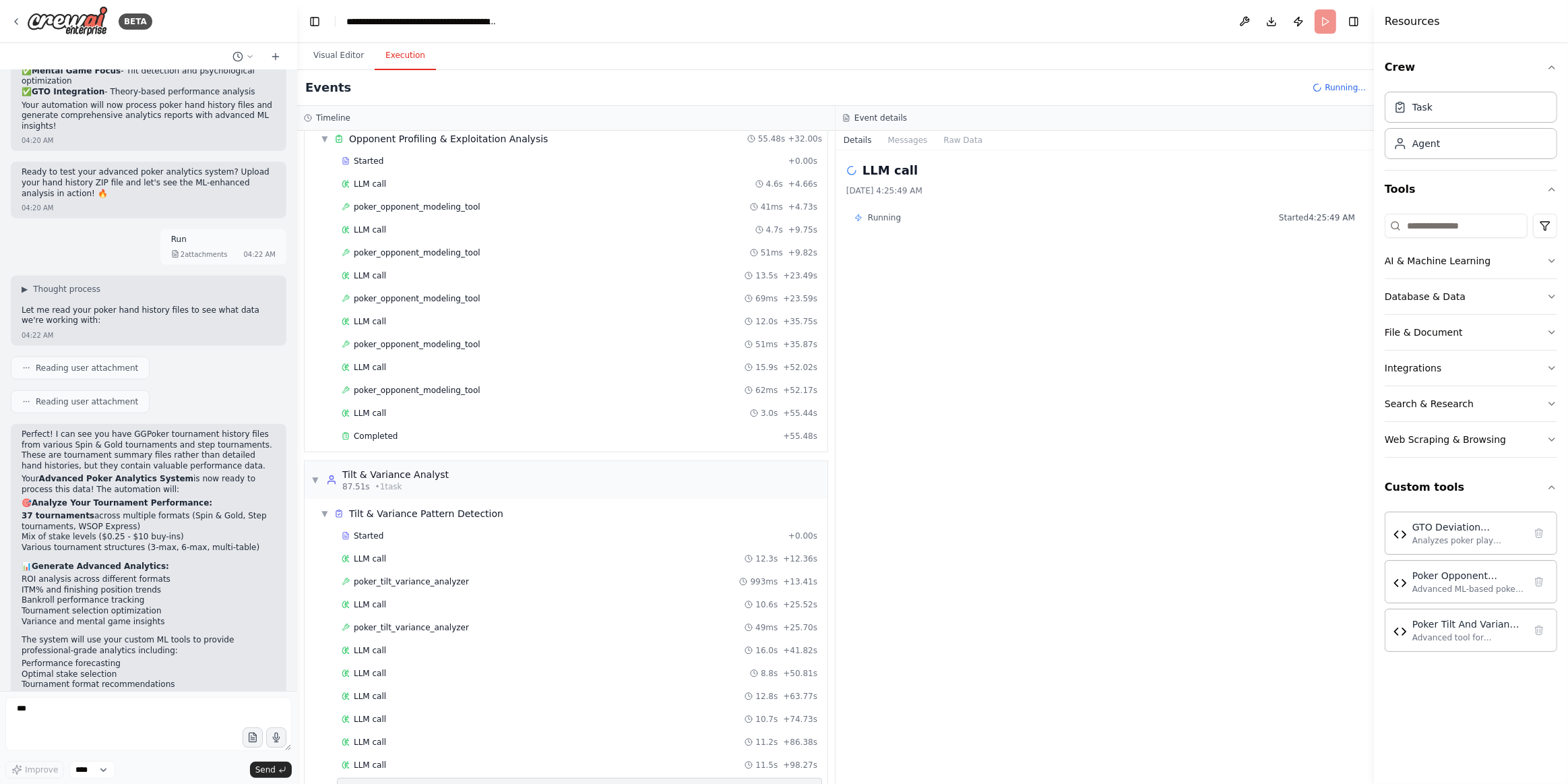
click at [894, 152] on div "LLM call [DATE] 4:25:49 AM Running Started 4:25:49 AM" at bounding box center [1105, 467] width 538 height 634
click at [899, 140] on button "Messages" at bounding box center [908, 141] width 56 height 19
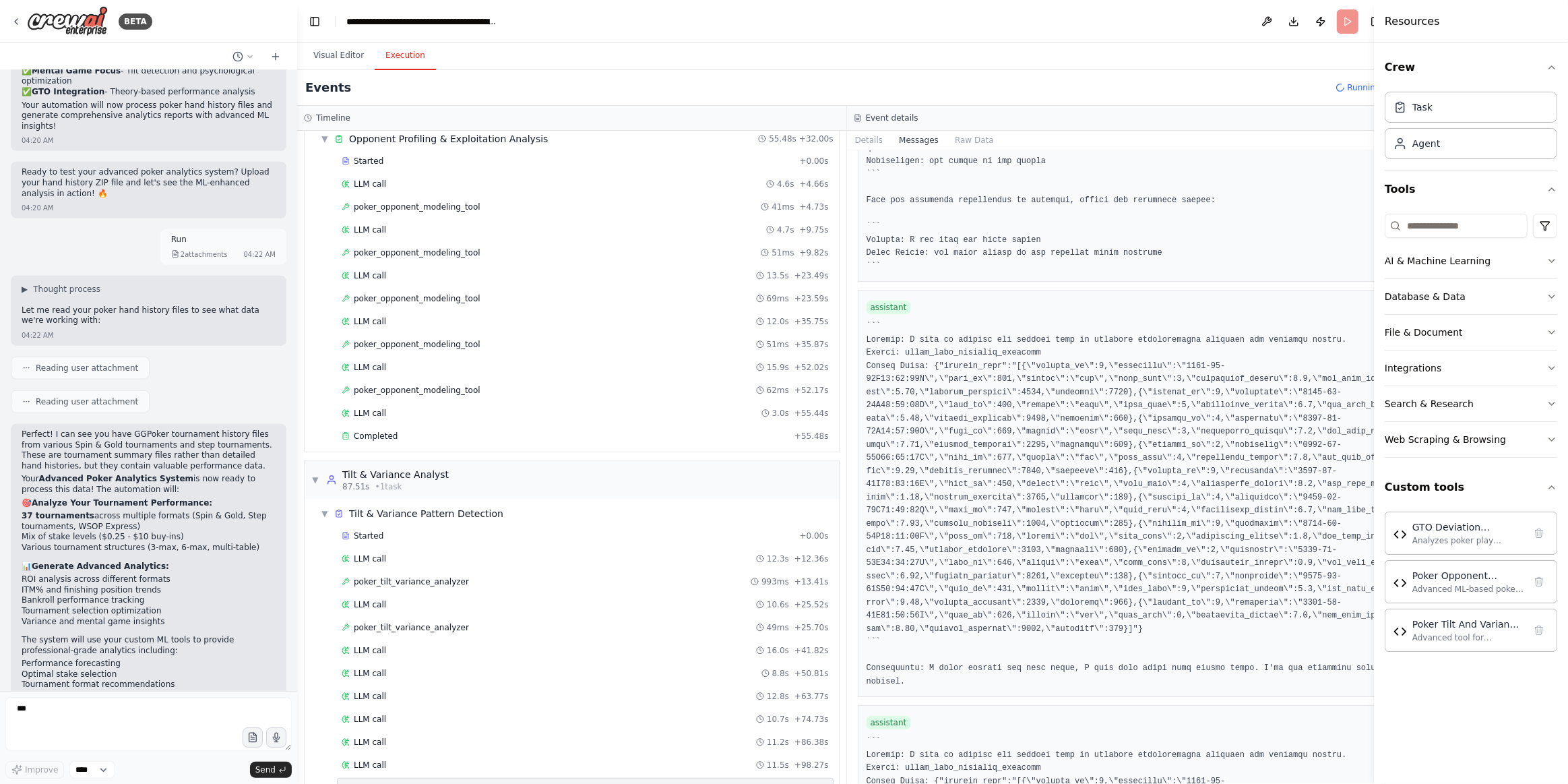
scroll to position [4497, 0]
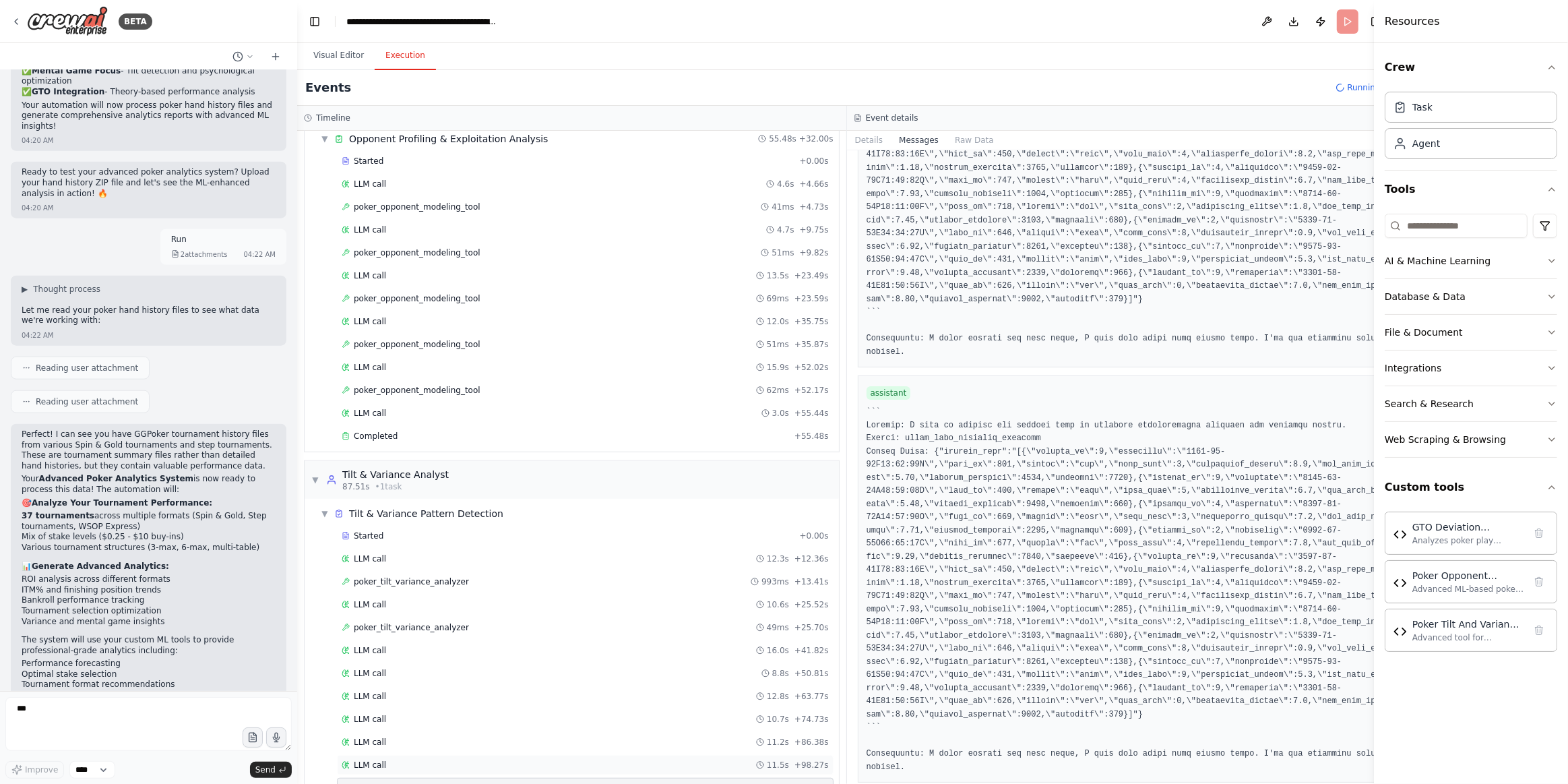
drag, startPoint x: 458, startPoint y: 743, endPoint x: 466, endPoint y: 730, distance: 15.3
click at [458, 742] on div "Started + 0.00s LLM call 12.3s + 12.36s poker_tilt_variance_analyzer 993ms + 13…" at bounding box center [577, 663] width 523 height 275
drag, startPoint x: 467, startPoint y: 726, endPoint x: 510, endPoint y: 734, distance: 43.7
click at [469, 760] on div "LLM call 11.5s + 98.27s" at bounding box center [586, 765] width 487 height 10
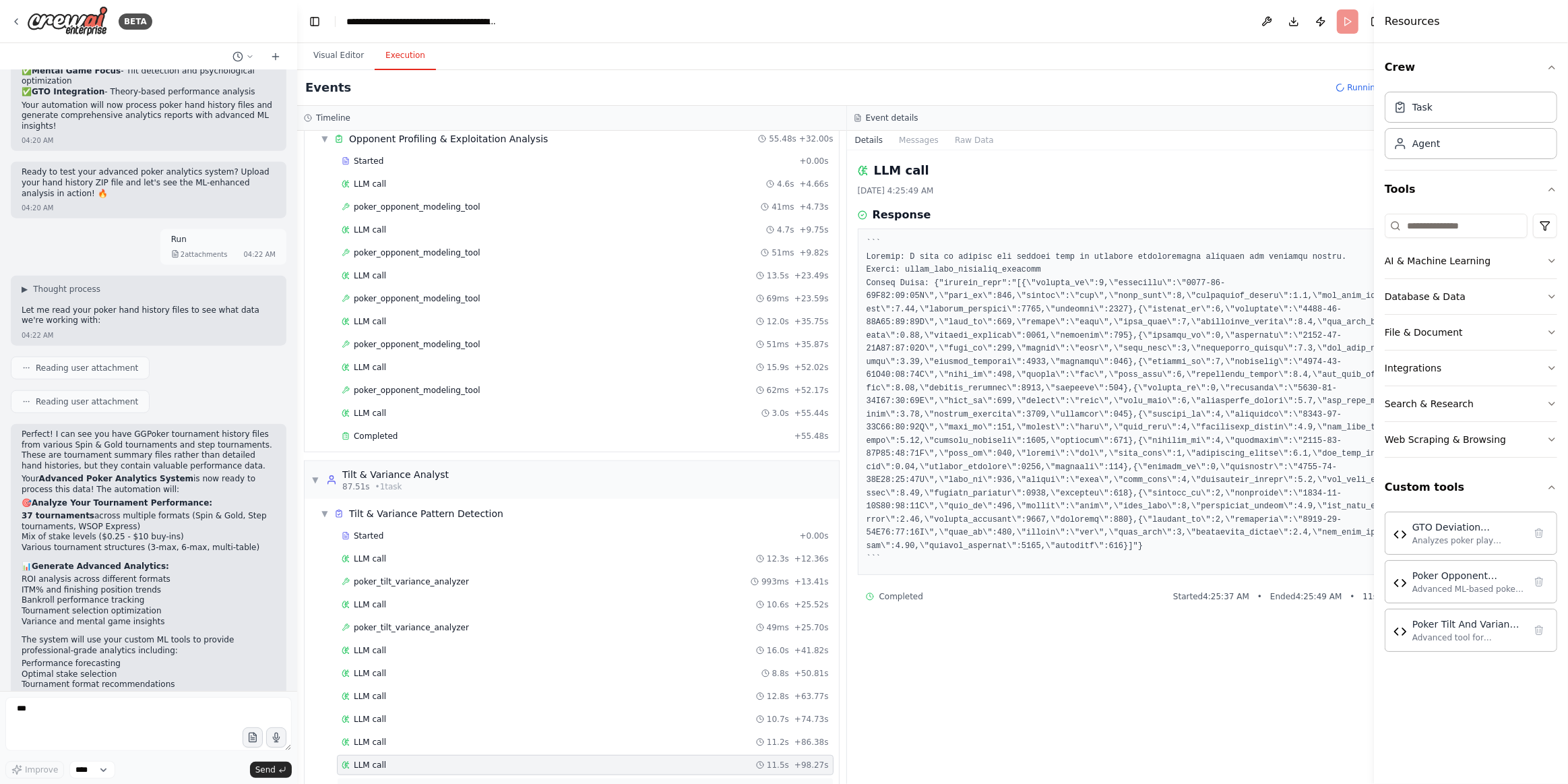
click at [613, 782] on div "LLM call + 98.61s" at bounding box center [586, 787] width 487 height 10
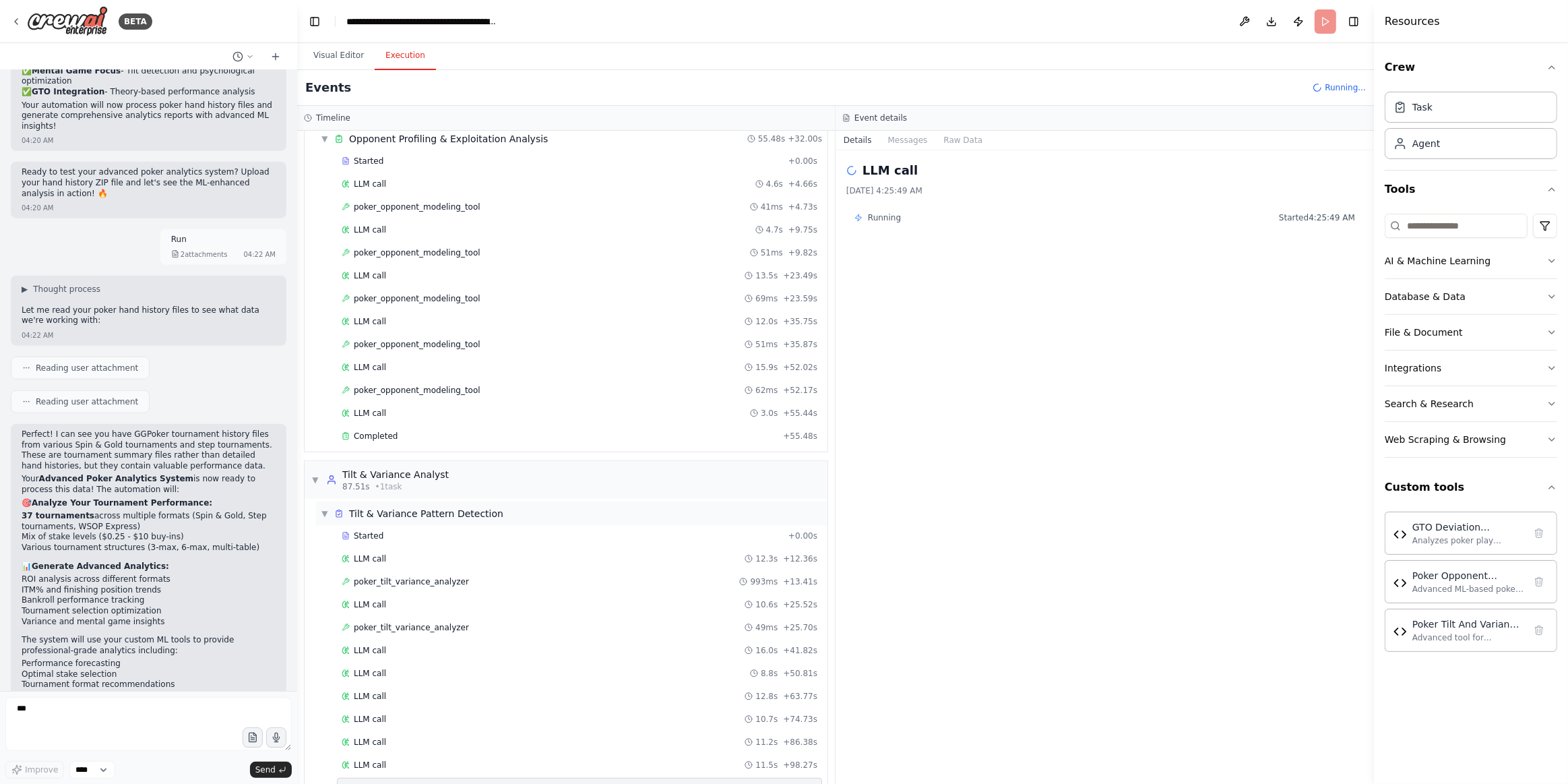
click at [321, 508] on span "▼" at bounding box center [325, 513] width 8 height 10
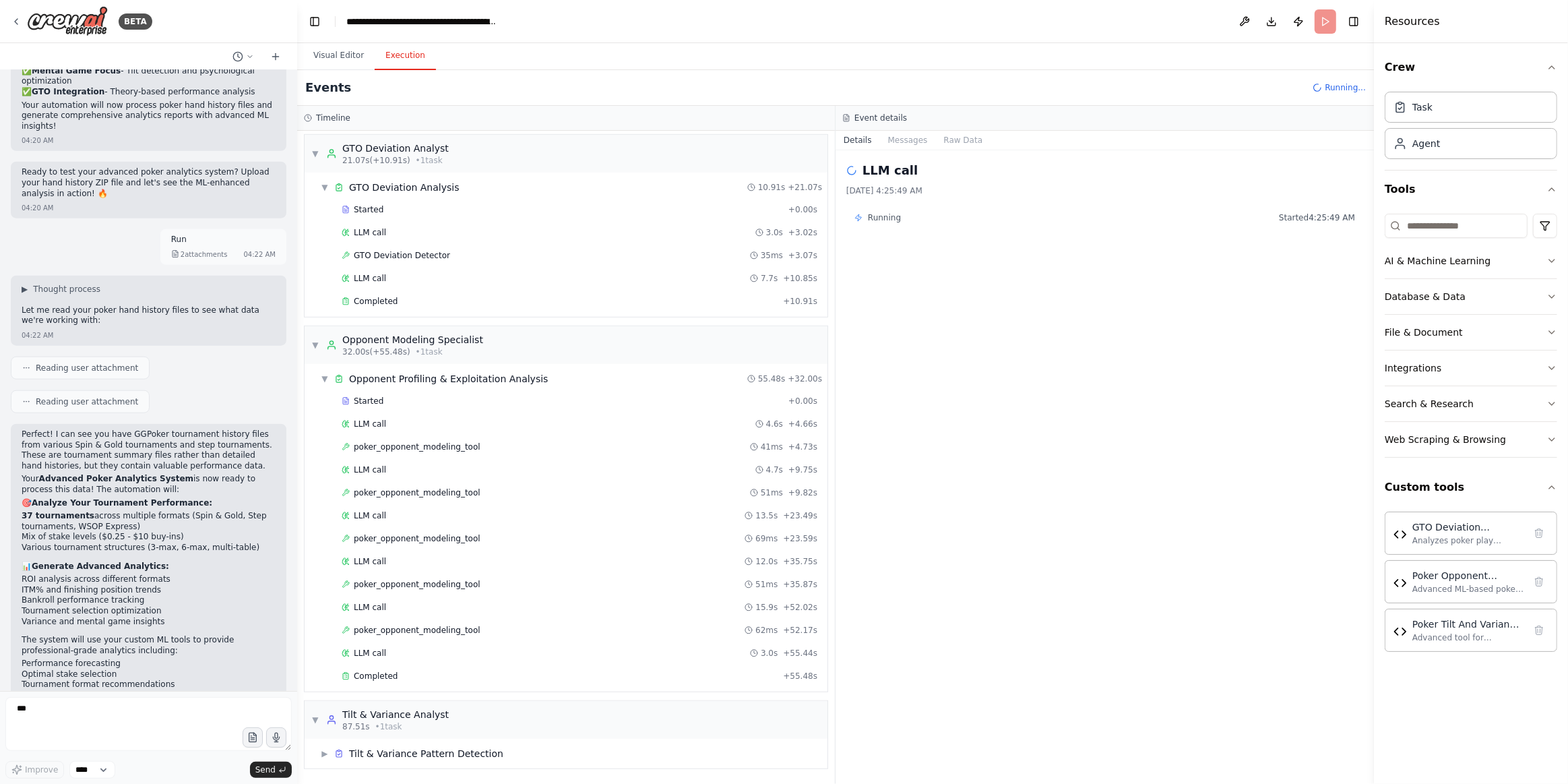
scroll to position [793, 0]
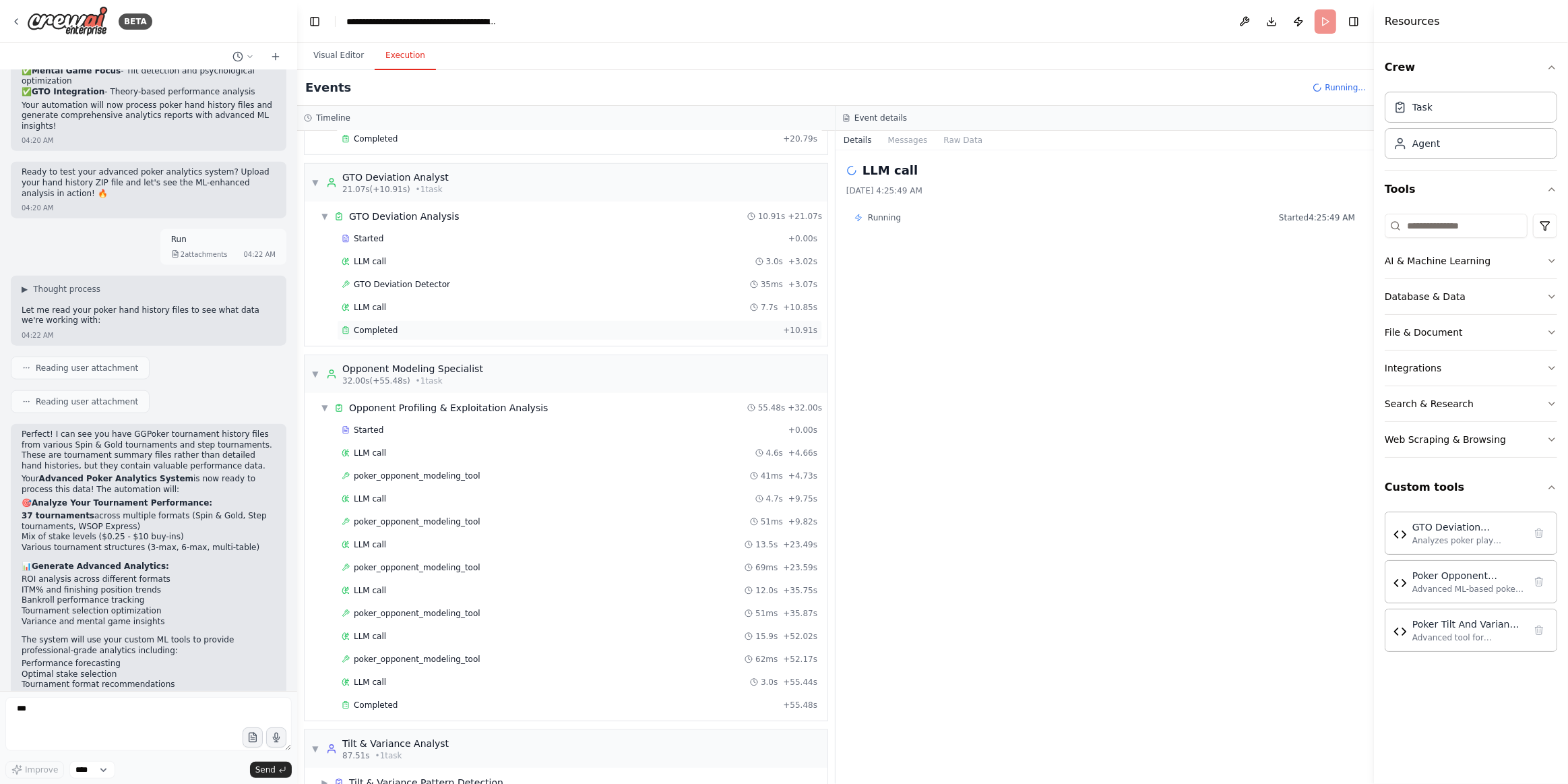
drag, startPoint x: 318, startPoint y: 348, endPoint x: 399, endPoint y: 627, distance: 290.5
click at [316, 368] on span "▼" at bounding box center [316, 373] width 8 height 10
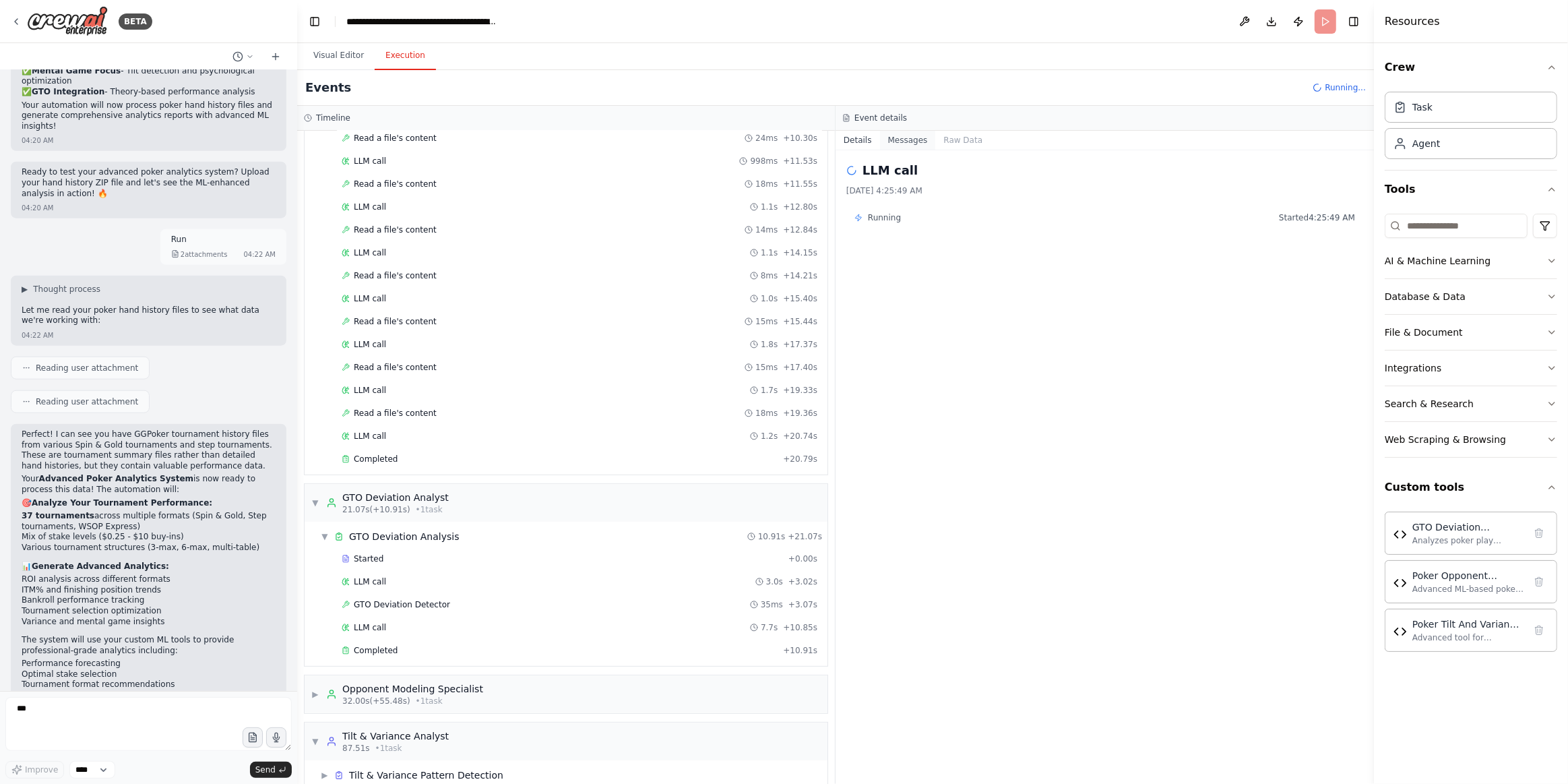
click at [887, 144] on button "Messages" at bounding box center [908, 141] width 56 height 19
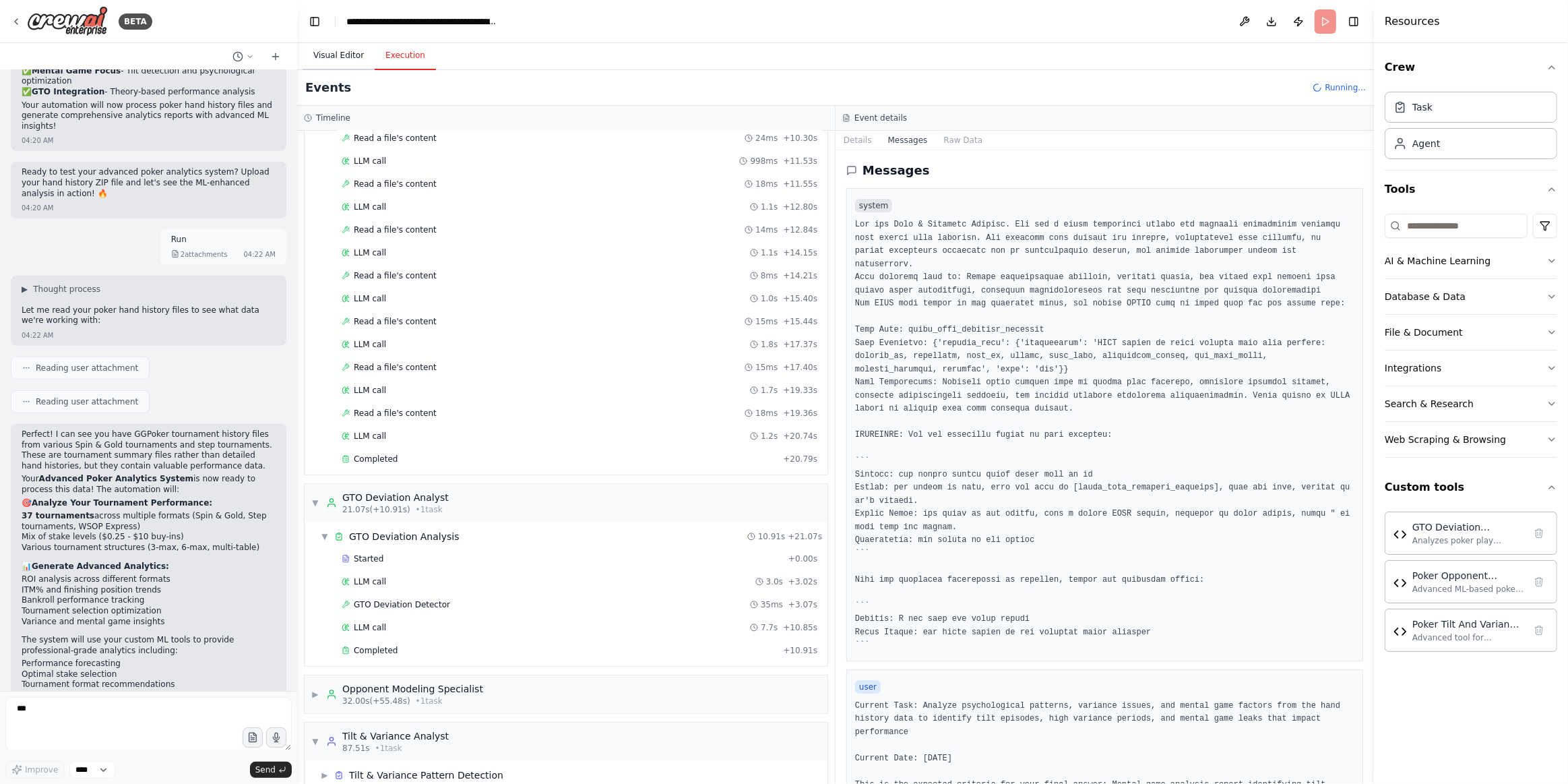
click at [359, 59] on button "Visual Editor" at bounding box center [339, 55] width 72 height 28
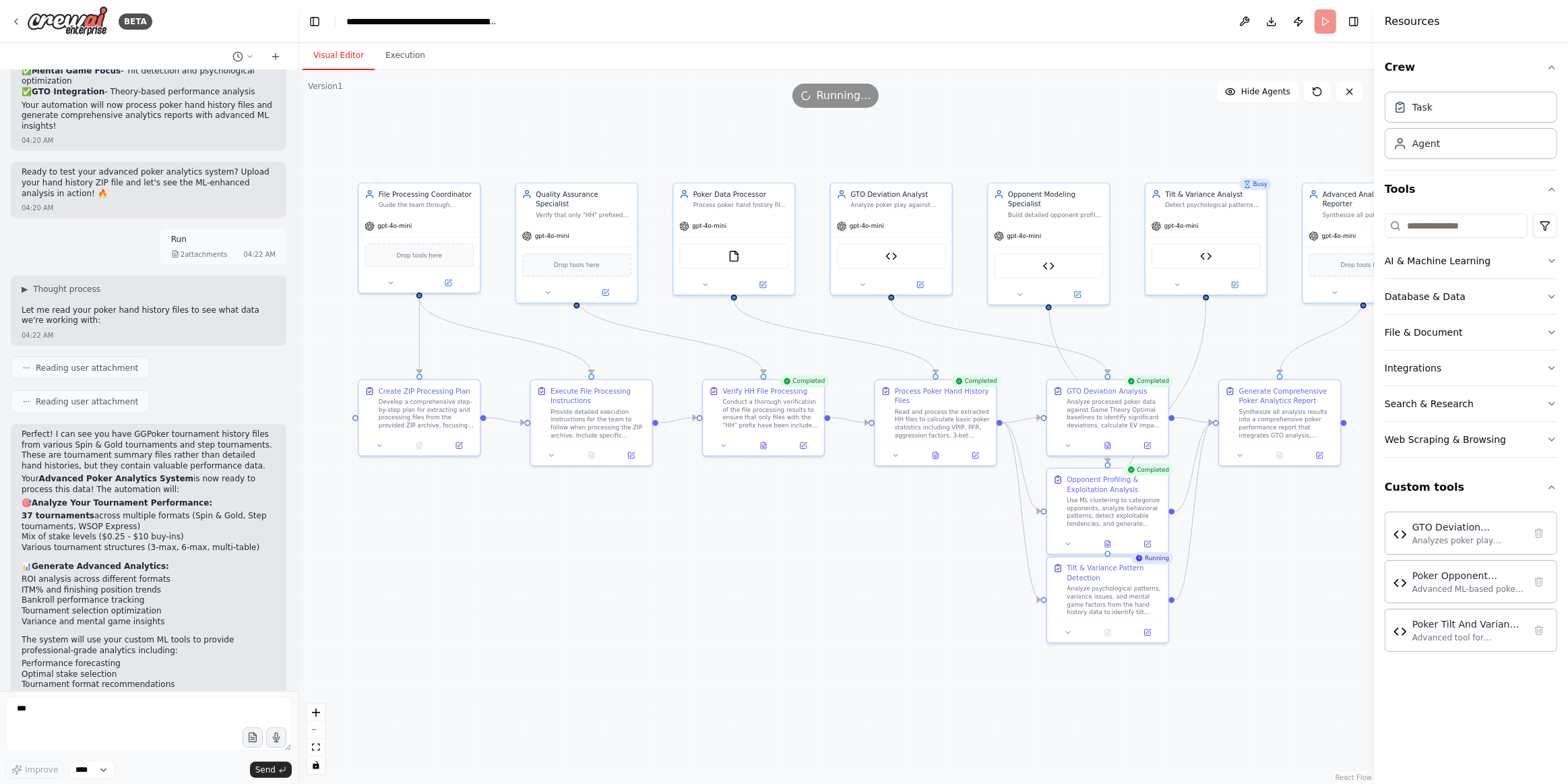
drag, startPoint x: 595, startPoint y: 138, endPoint x: 721, endPoint y: 149, distance: 126.5
click at [721, 149] on div ".deletable-edge-delete-btn { width: 20px; height: 20px; border: 0px solid #ffff…" at bounding box center [836, 427] width 1077 height 714
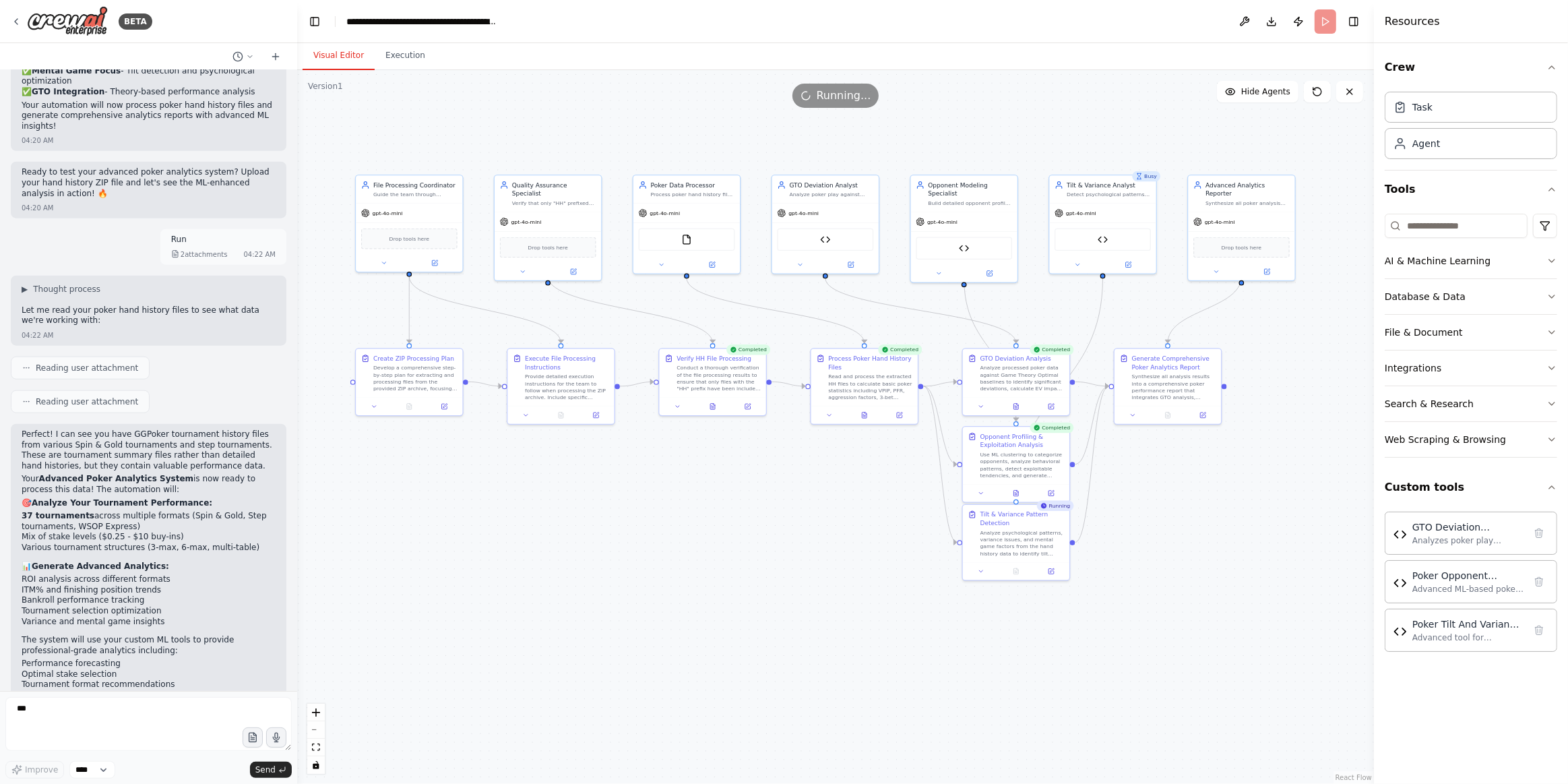
drag, startPoint x: 717, startPoint y: 139, endPoint x: 671, endPoint y: 136, distance: 46.1
click at [671, 136] on div ".deletable-edge-delete-btn { width: 20px; height: 20px; border: 0px solid #ffff…" at bounding box center [836, 427] width 1077 height 714
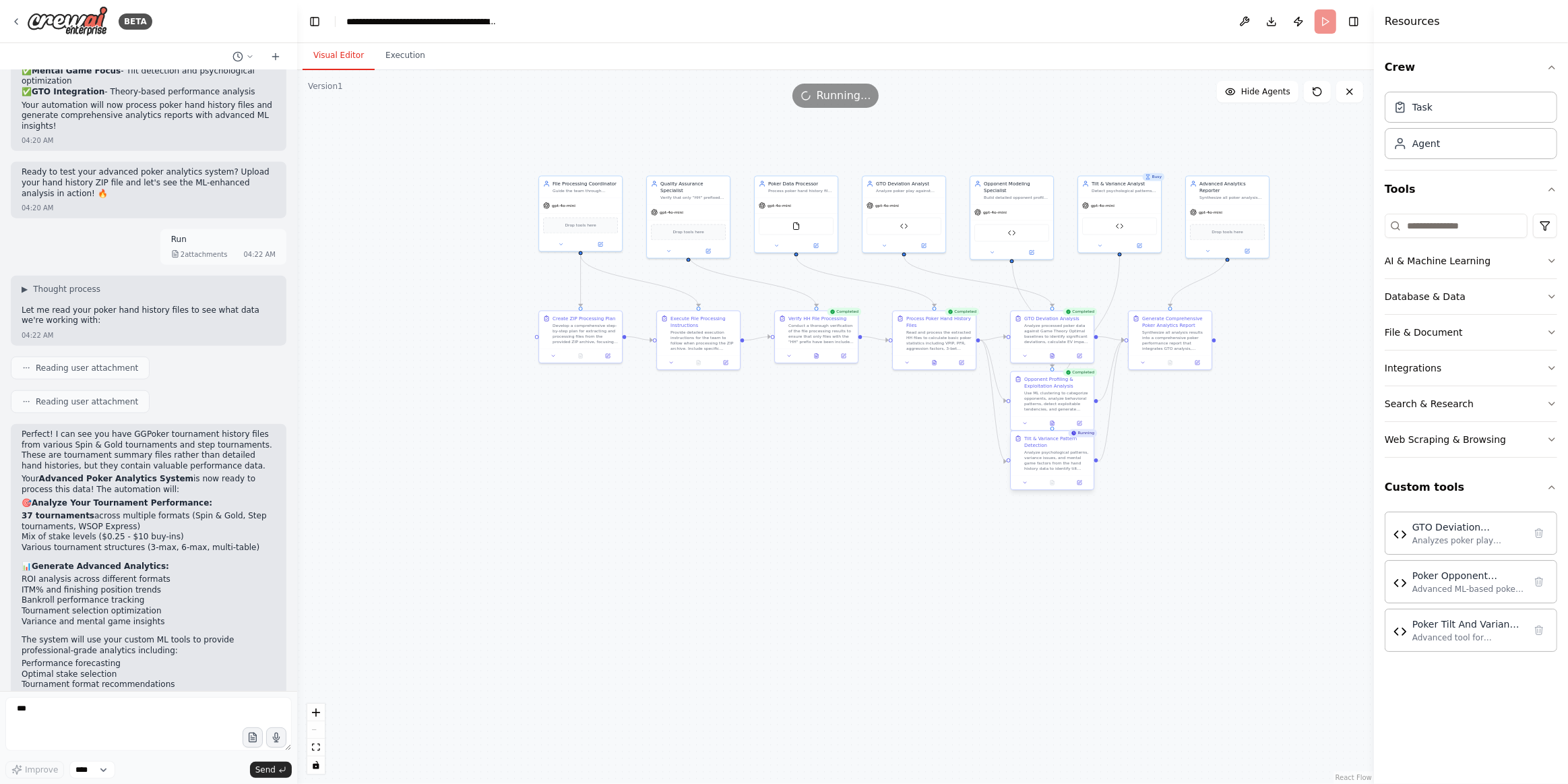
click at [1063, 470] on div "Analyze psychological patterns, variance issues, and mental game factors from t…" at bounding box center [1057, 460] width 65 height 22
click at [1054, 601] on div ".deletable-edge-delete-btn { width: 20px; height: 20px; border: 0px solid #ffff…" at bounding box center [836, 427] width 1077 height 714
drag, startPoint x: 1064, startPoint y: 475, endPoint x: 1073, endPoint y: 491, distance: 18.4
click at [1073, 491] on div "Analyze psychological patterns, variance issues, and mental game factors from t…" at bounding box center [1057, 486] width 65 height 22
click at [405, 51] on button "Execution" at bounding box center [405, 55] width 62 height 28
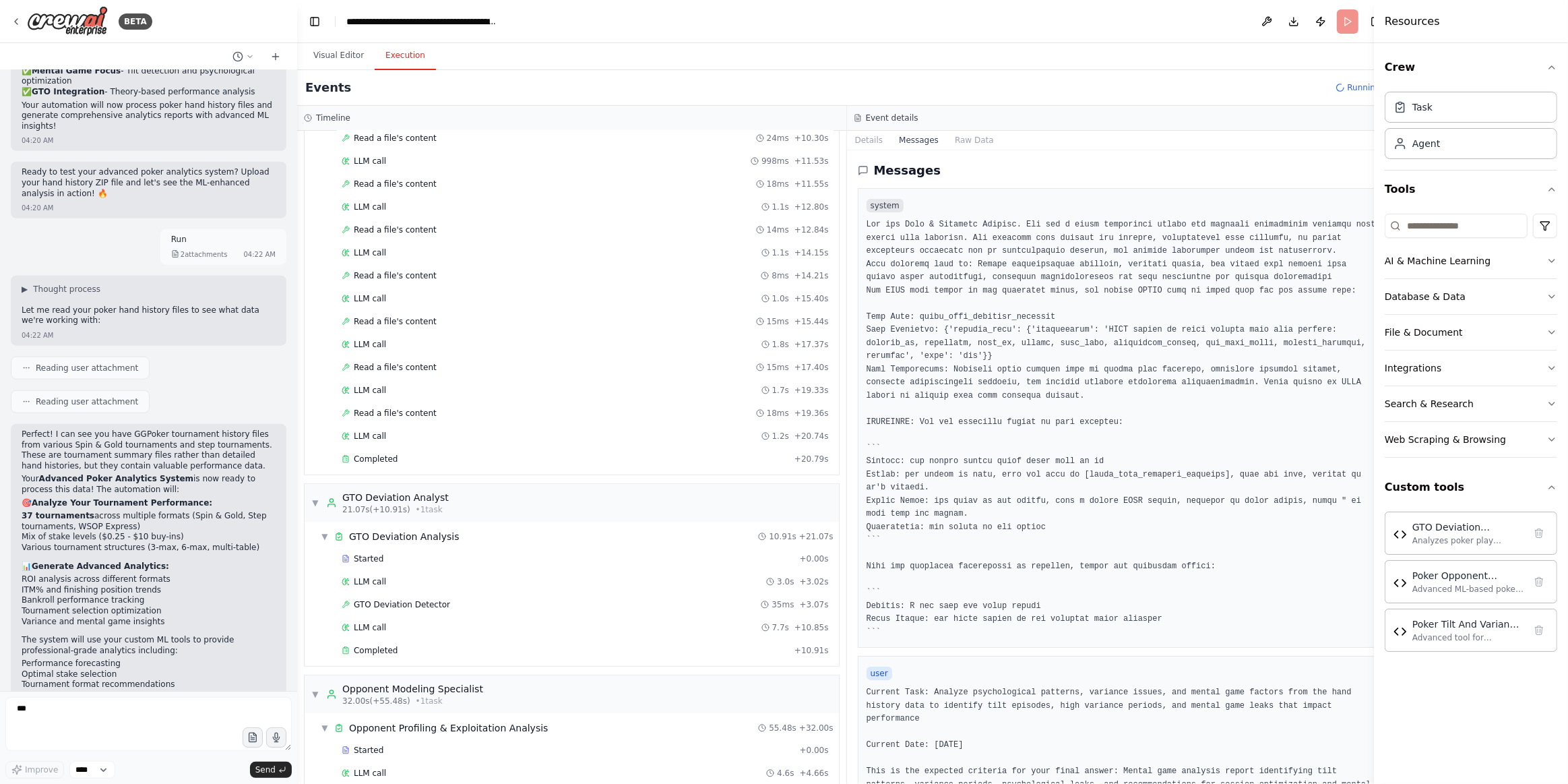
scroll to position [793, 0]
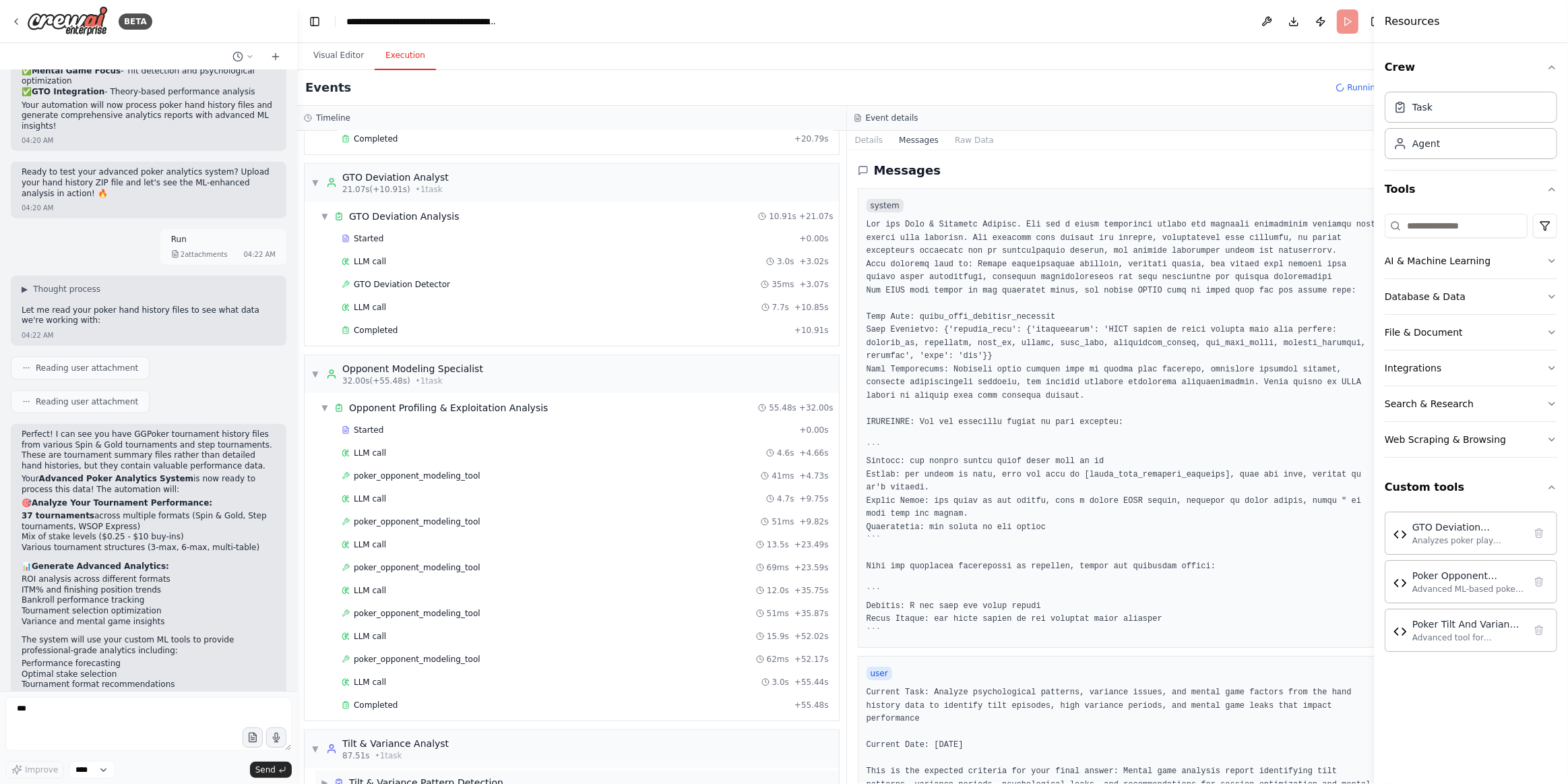
click at [423, 776] on div "Tilt & Variance Pattern Detection" at bounding box center [426, 782] width 154 height 14
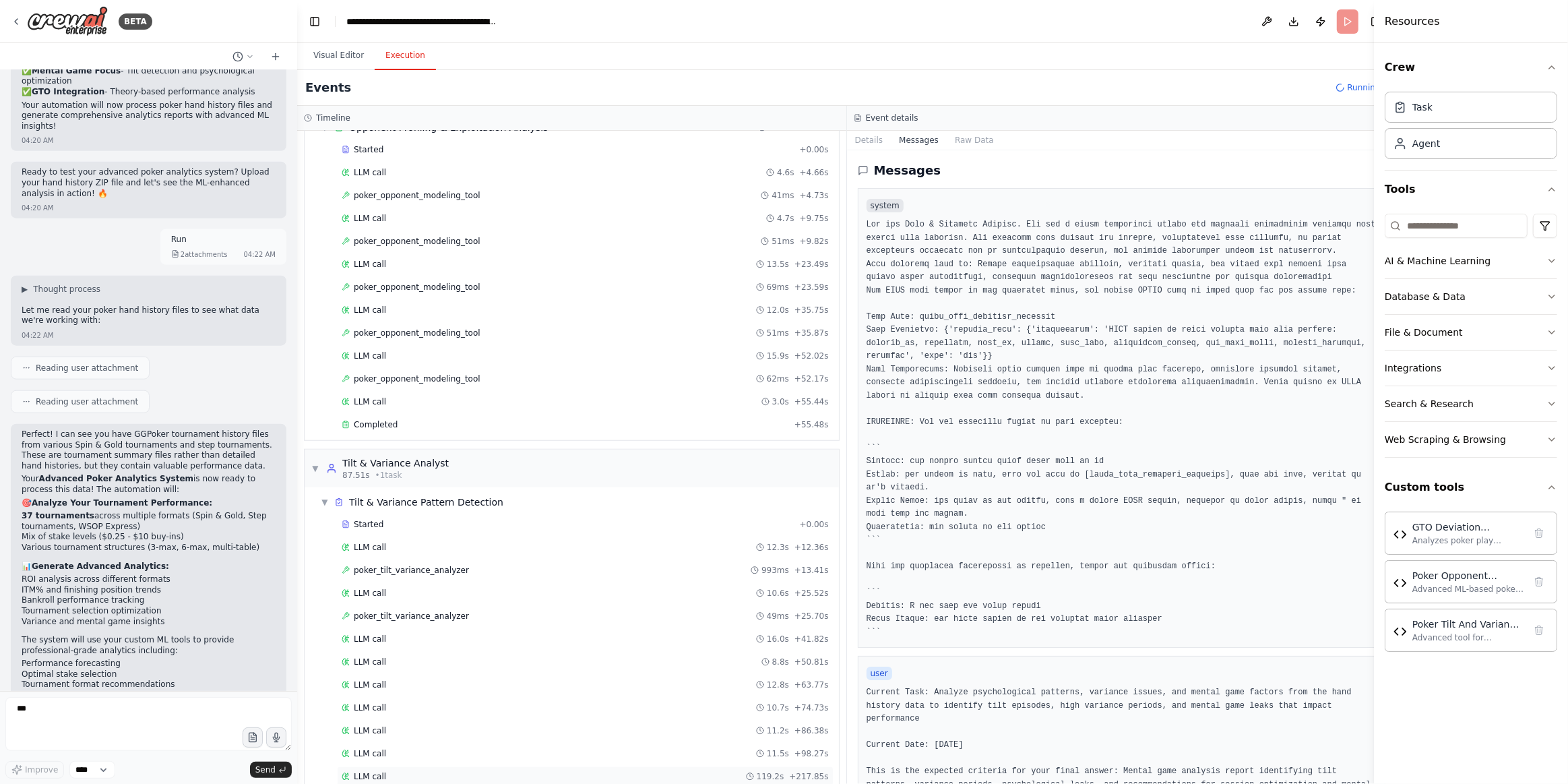
scroll to position [1084, 0]
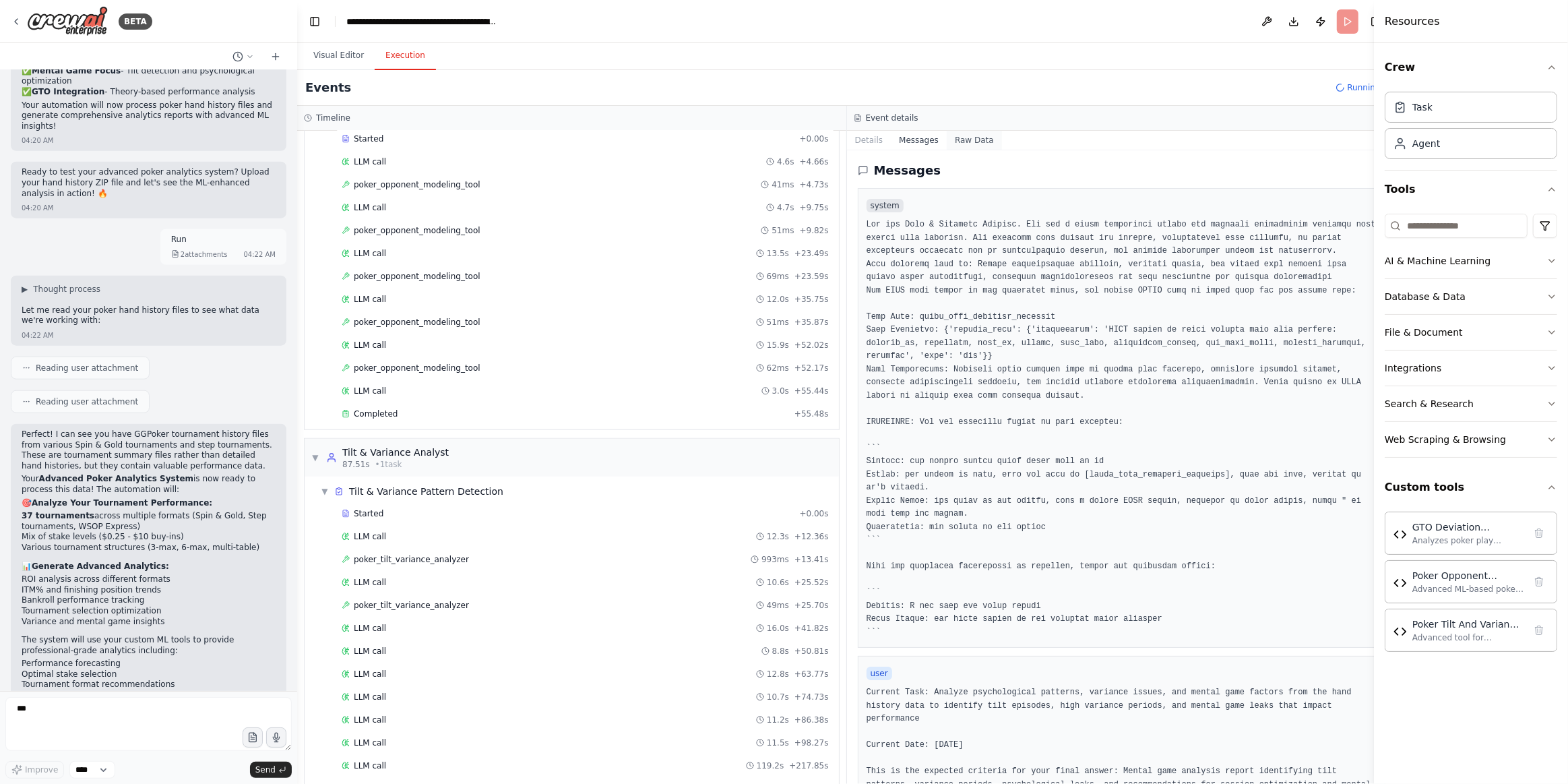
click at [955, 135] on button "Raw Data" at bounding box center [974, 141] width 55 height 19
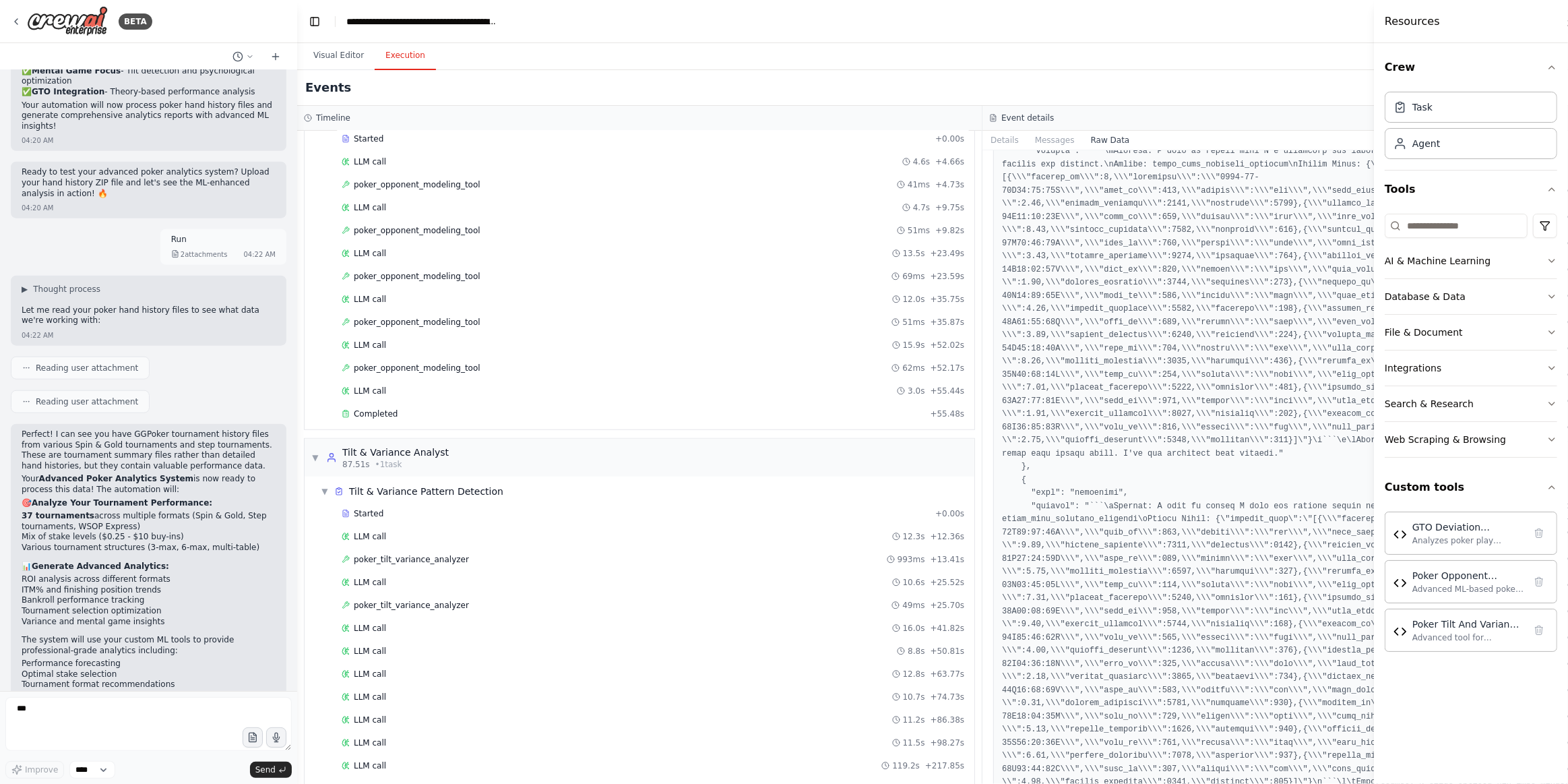
scroll to position [1900, 0]
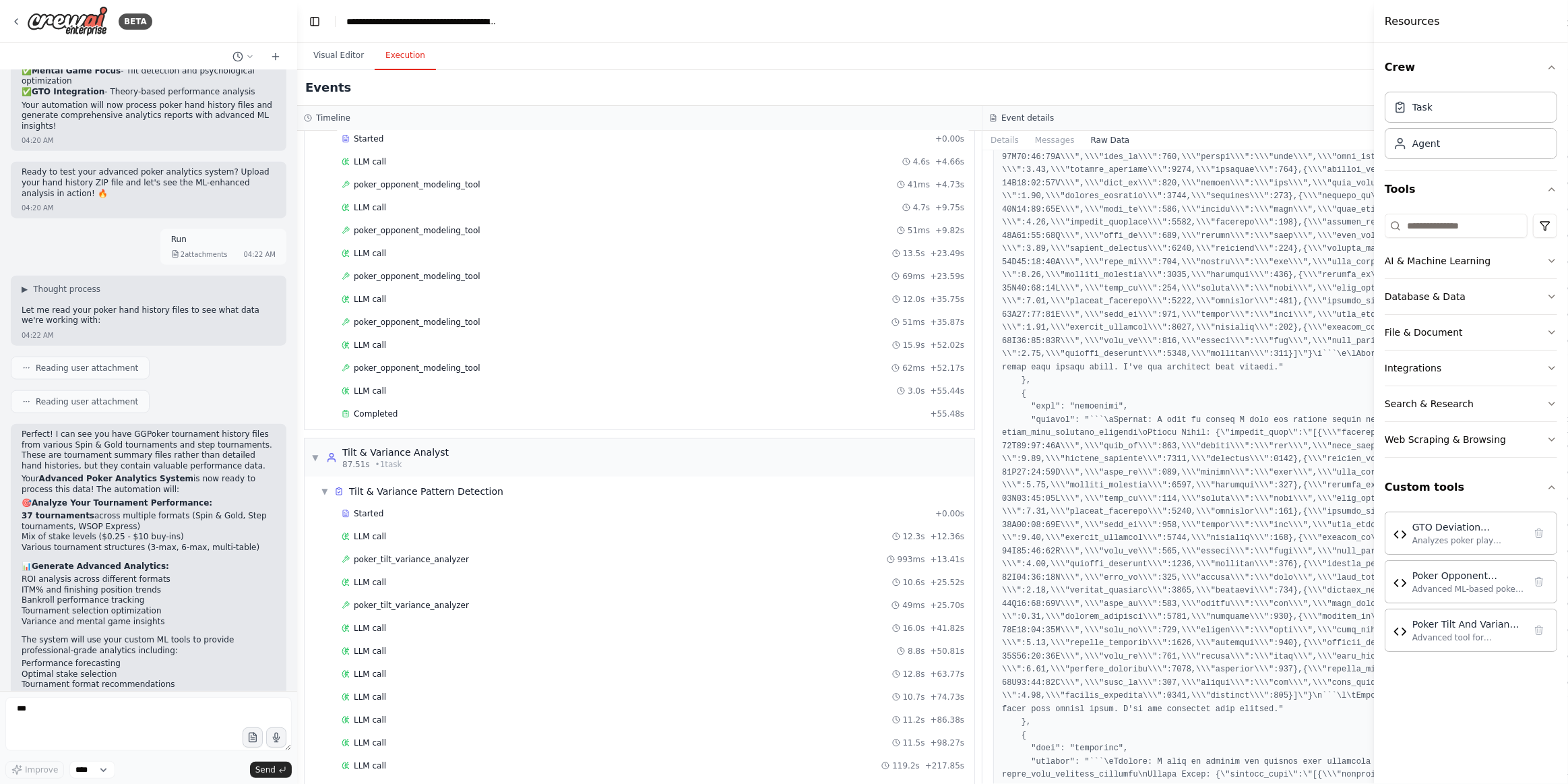
click at [1027, 140] on button "Messages" at bounding box center [1055, 141] width 56 height 19
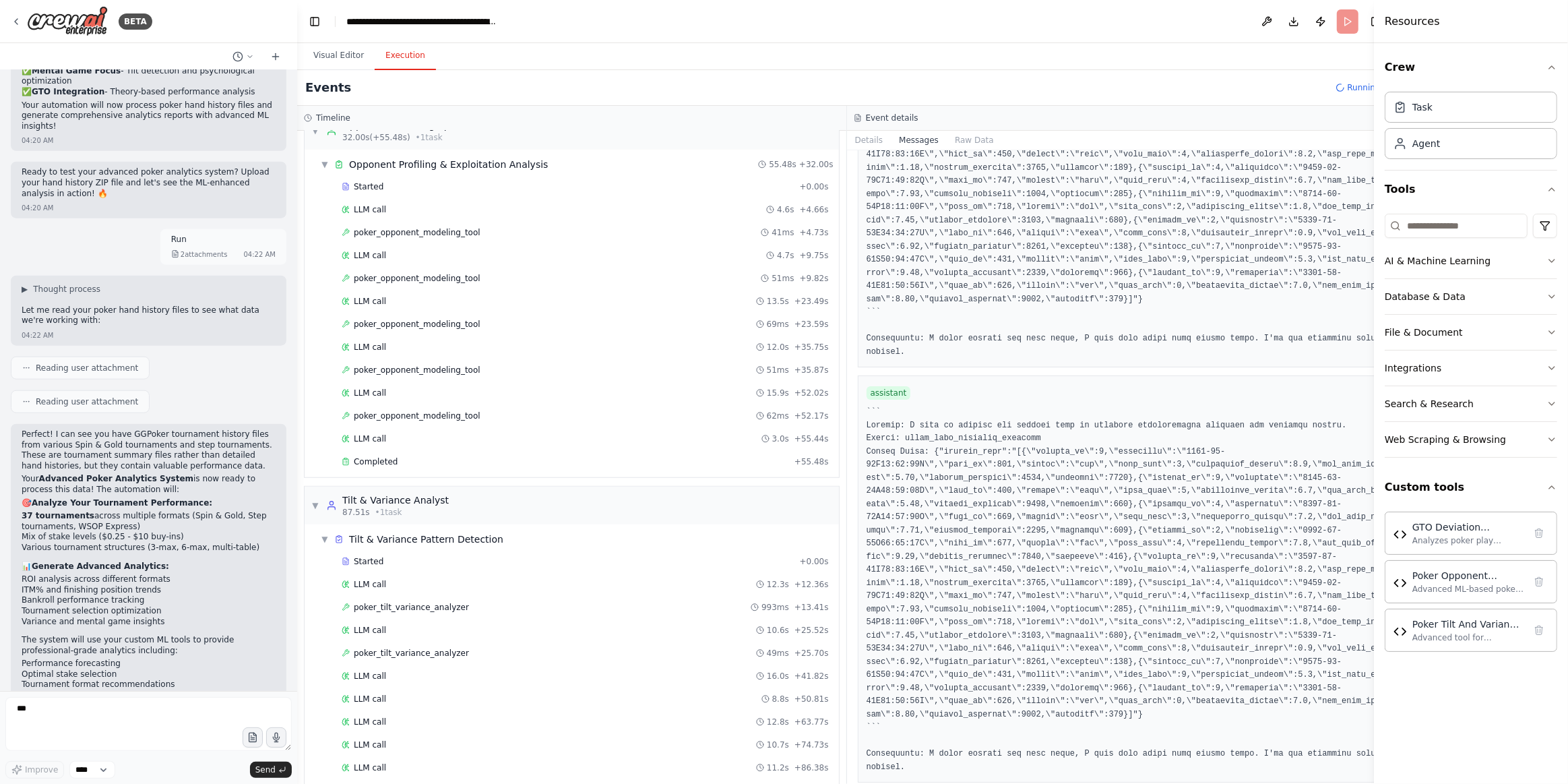
scroll to position [1084, 0]
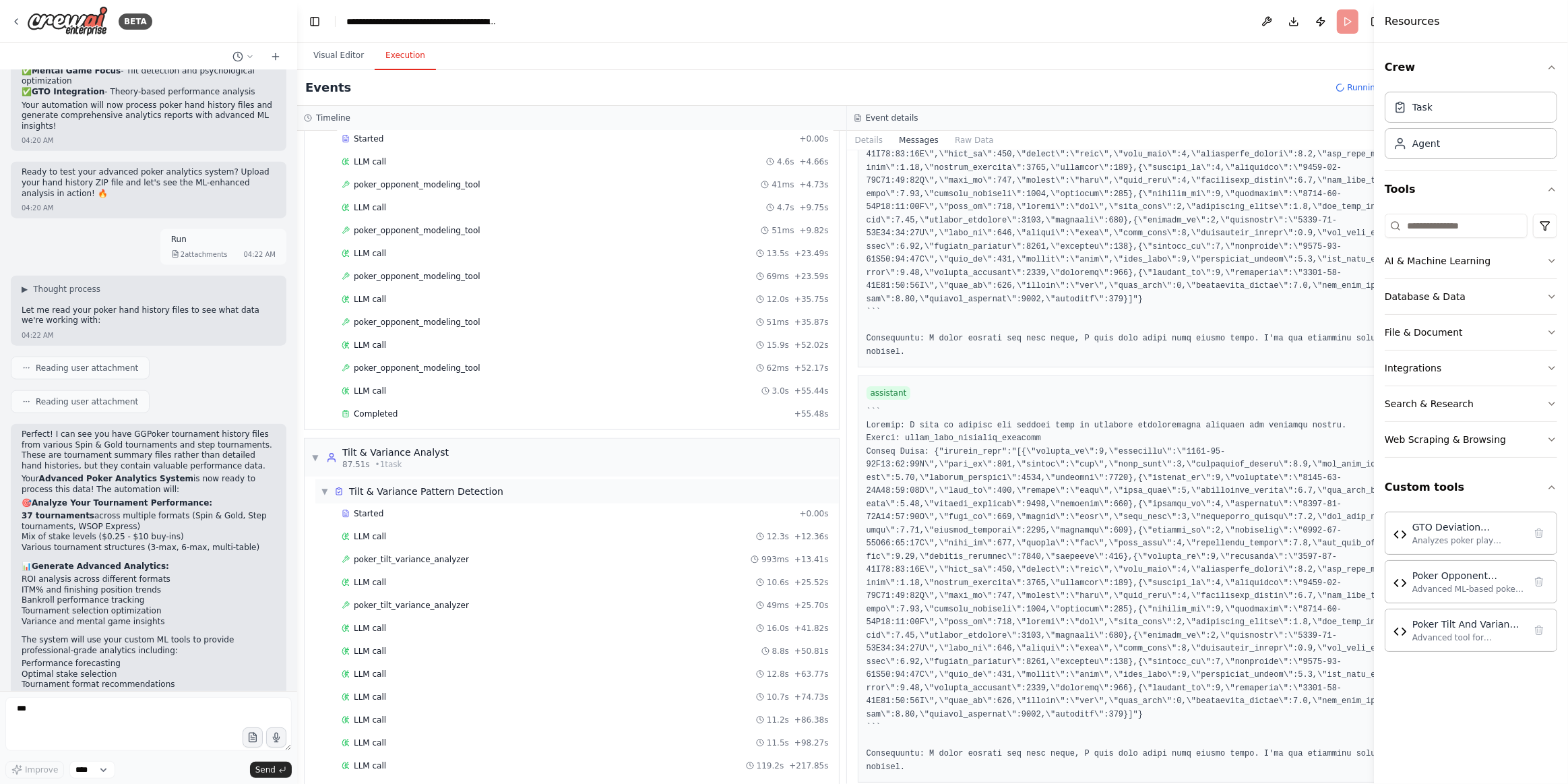
click at [327, 486] on span "▼" at bounding box center [325, 491] width 8 height 10
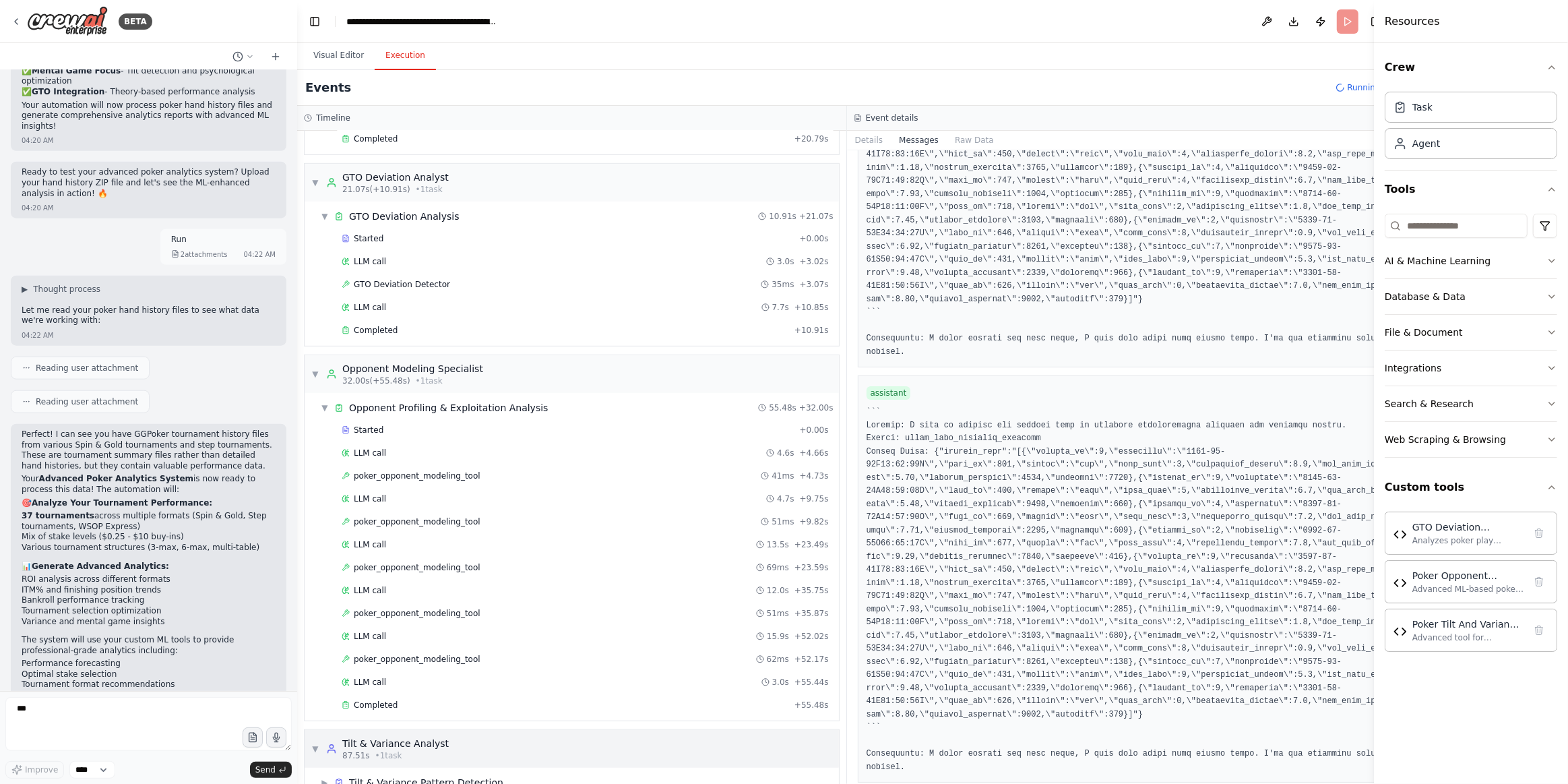
click at [446, 730] on div "▼ Tilt & Variance Analyst 87.51s • 1 task" at bounding box center [571, 749] width 534 height 38
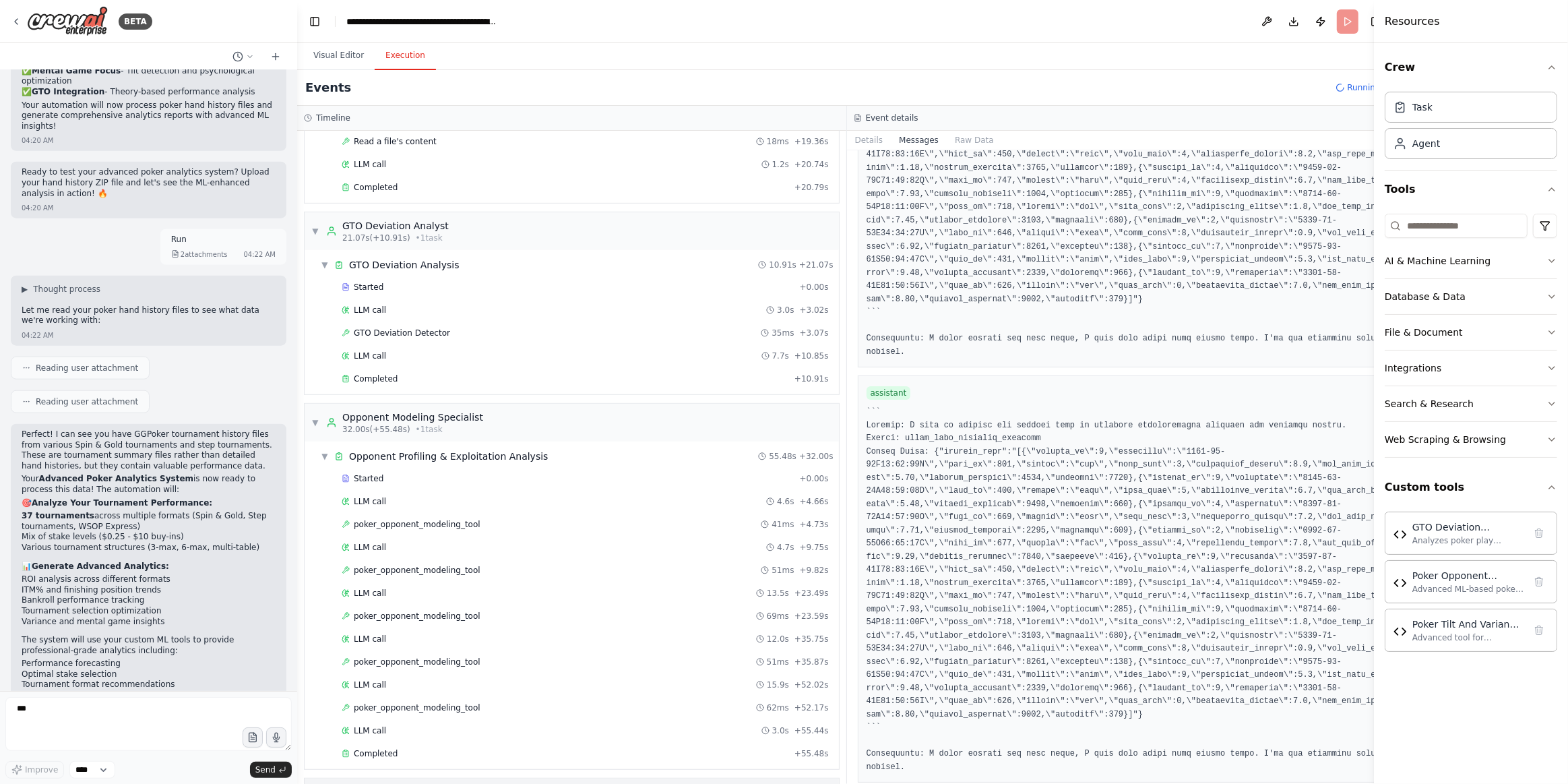
scroll to position [763, 0]
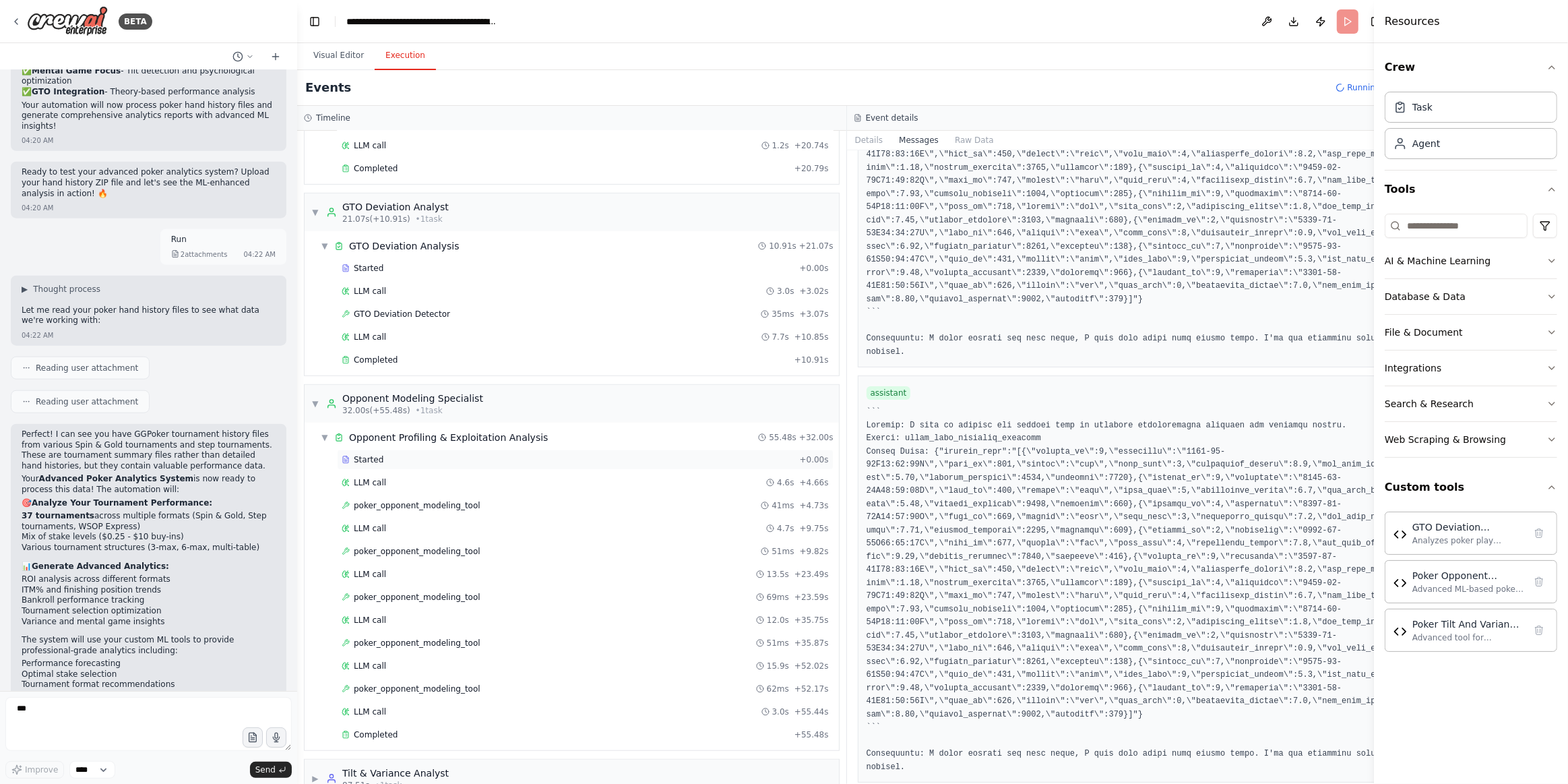
click at [663, 567] on div "Started + 0.00s LLM call 4.6s + 4.66s poker_opponent_modeling_tool 41ms + 4.73s…" at bounding box center [577, 599] width 523 height 298
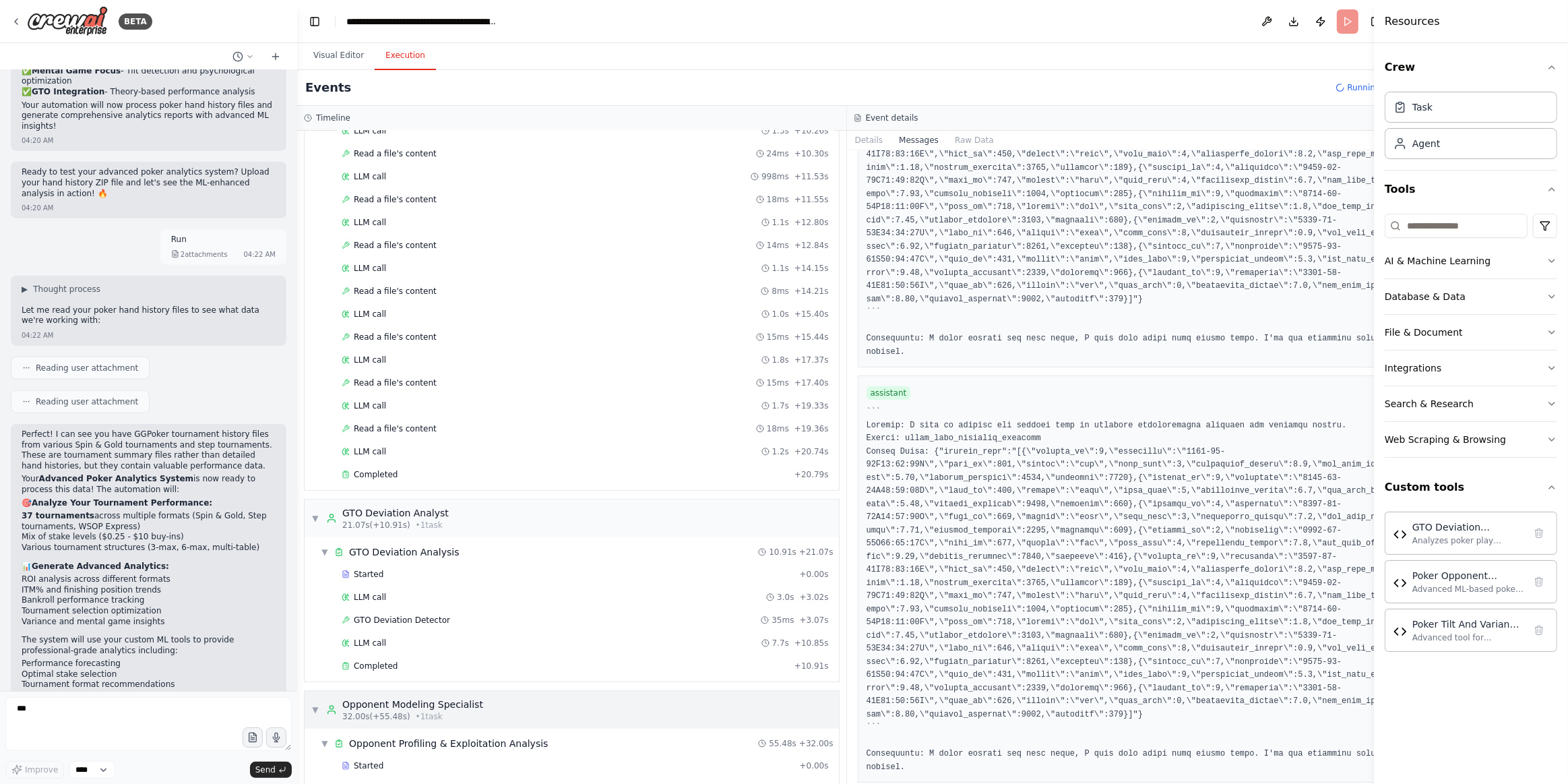
click at [447, 711] on div "32.00s (+55.48s) • 1 task" at bounding box center [413, 716] width 141 height 10
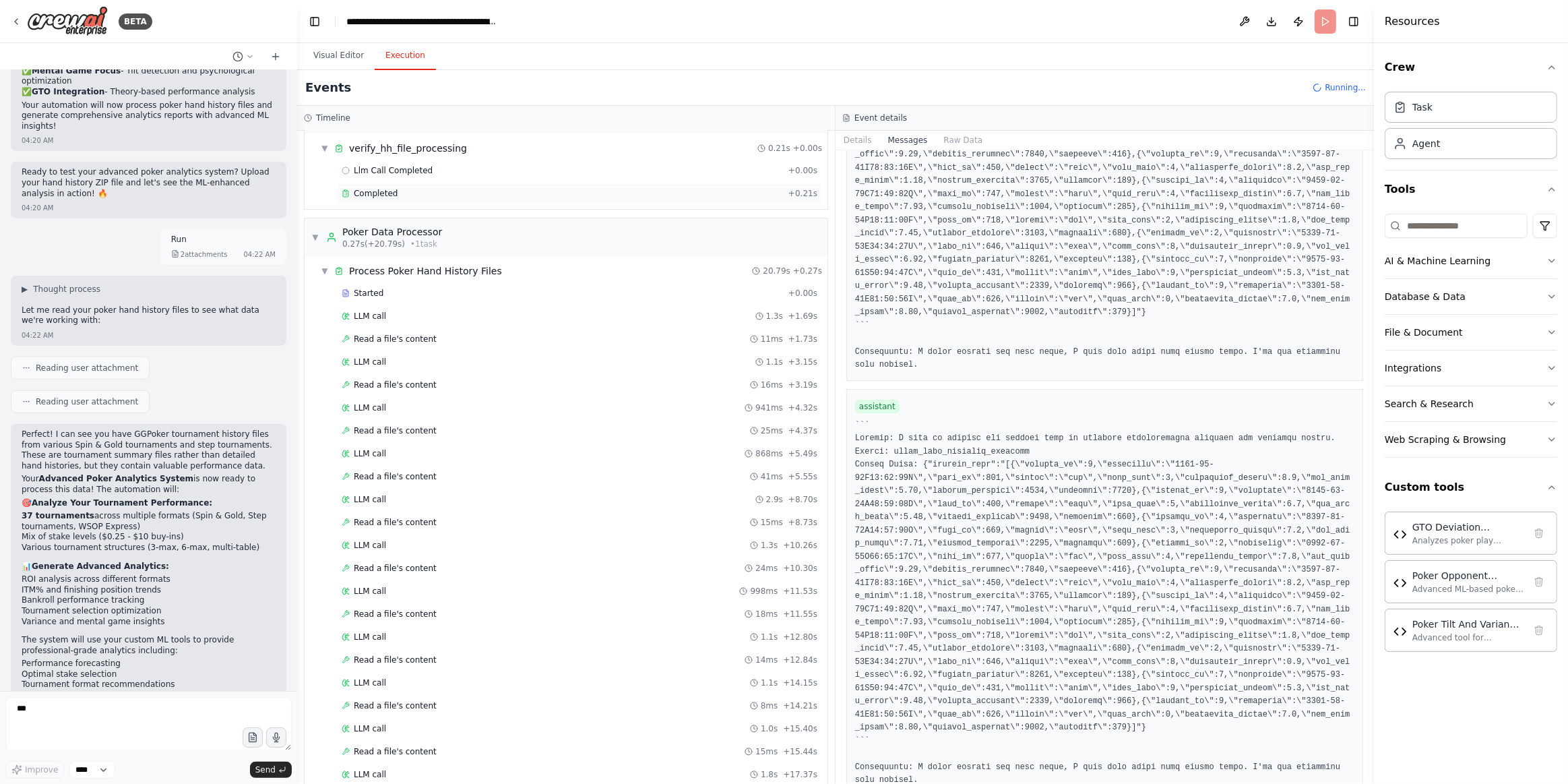
scroll to position [0, 0]
click at [455, 208] on div "Llm Call Completed + 0.00s" at bounding box center [580, 213] width 476 height 10
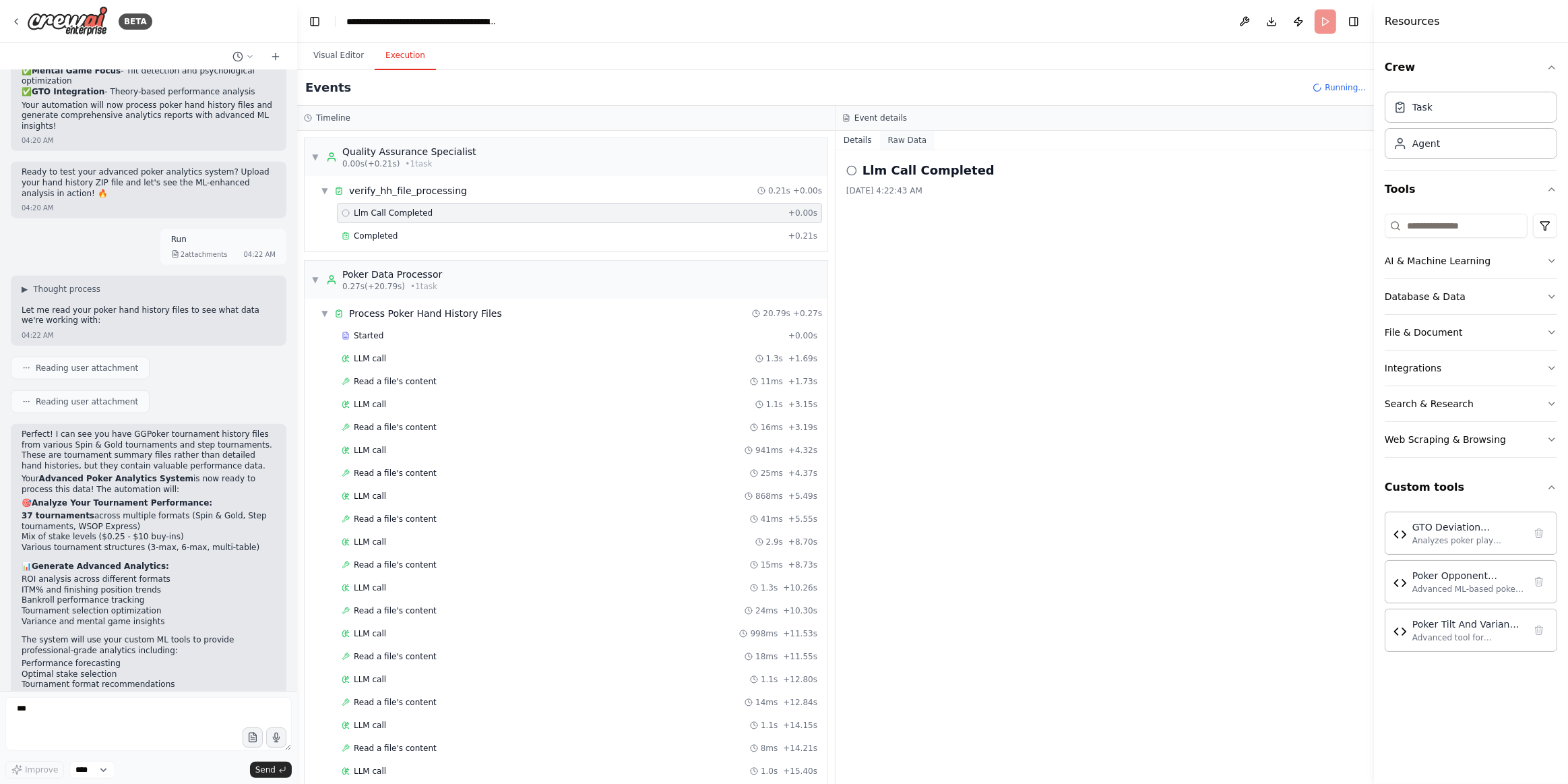
click at [913, 142] on button "Raw Data" at bounding box center [907, 141] width 55 height 19
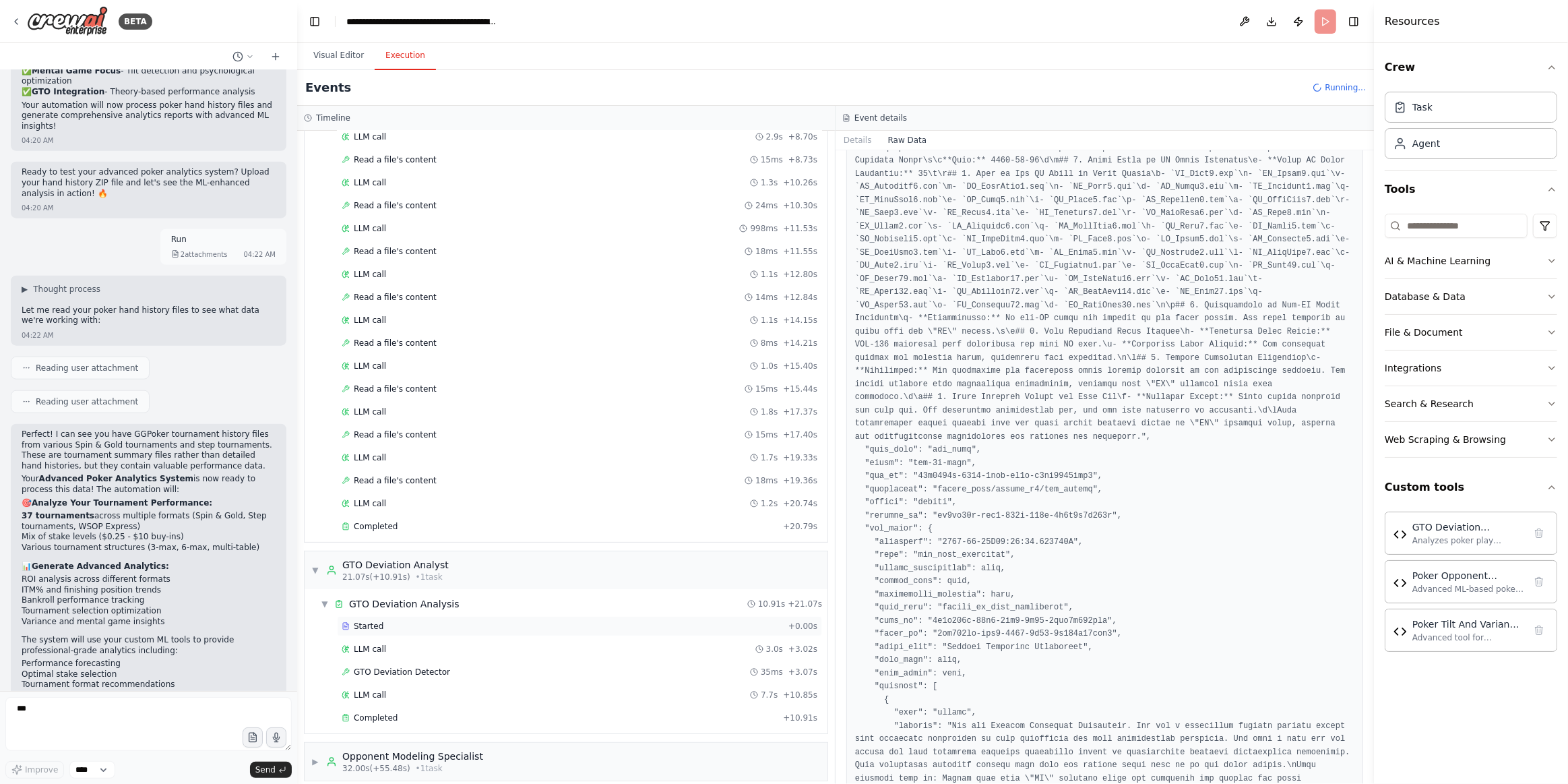
scroll to position [442, 0]
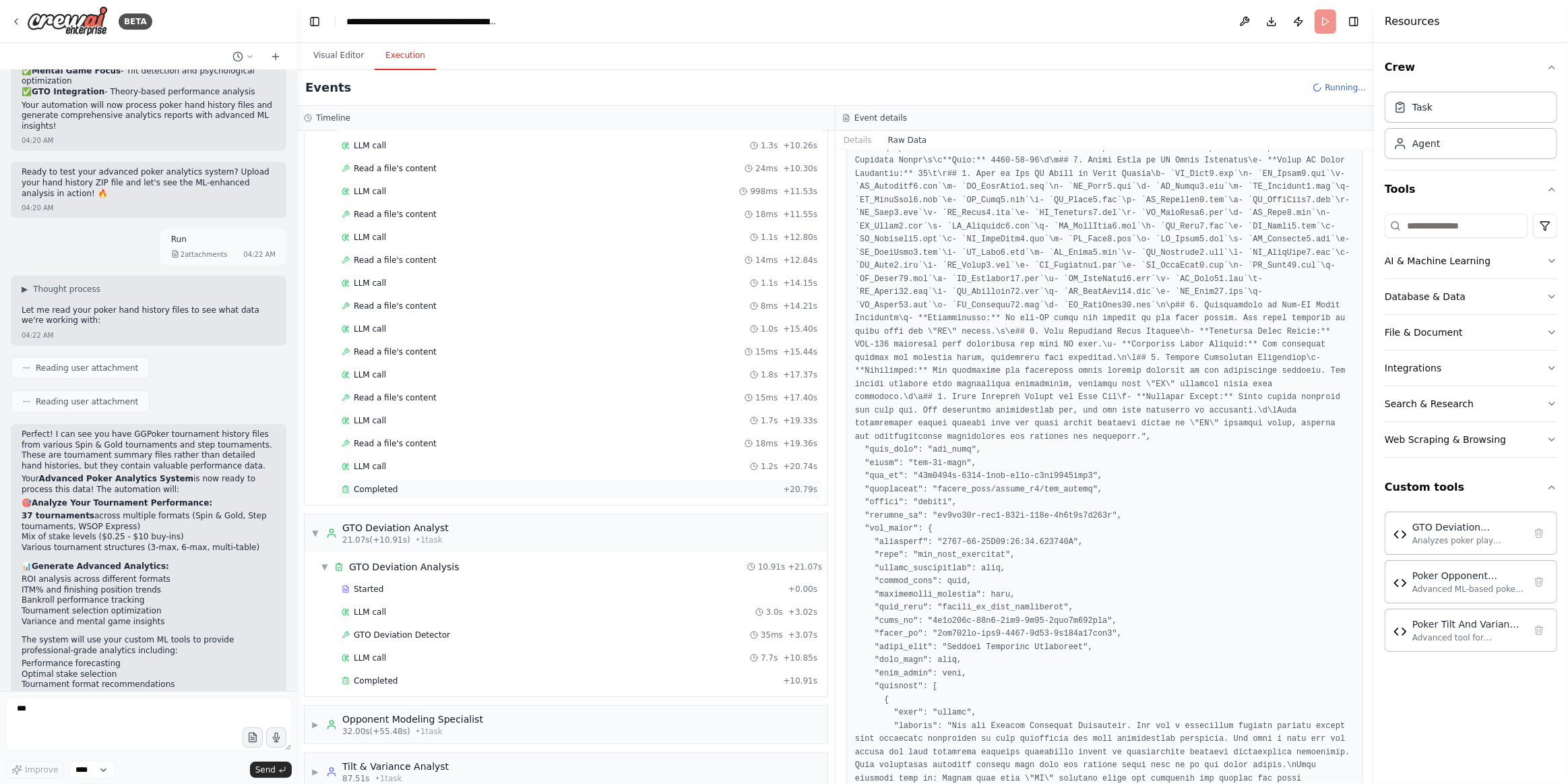
click at [421, 484] on div "Completed" at bounding box center [560, 489] width 436 height 10
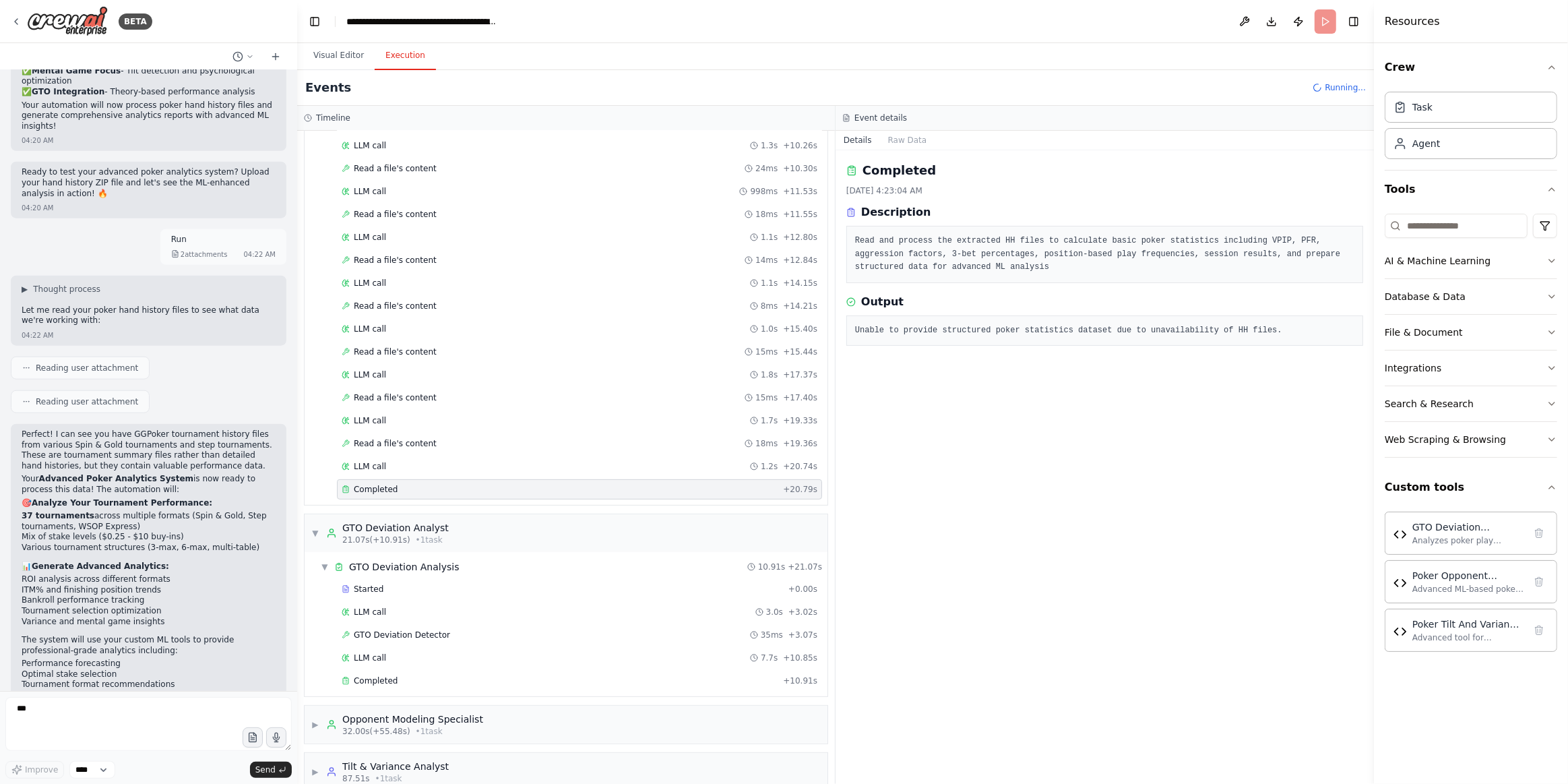
drag, startPoint x: 347, startPoint y: 57, endPoint x: 967, endPoint y: 541, distance: 786.5
click at [347, 58] on button "Visual Editor" at bounding box center [339, 55] width 72 height 28
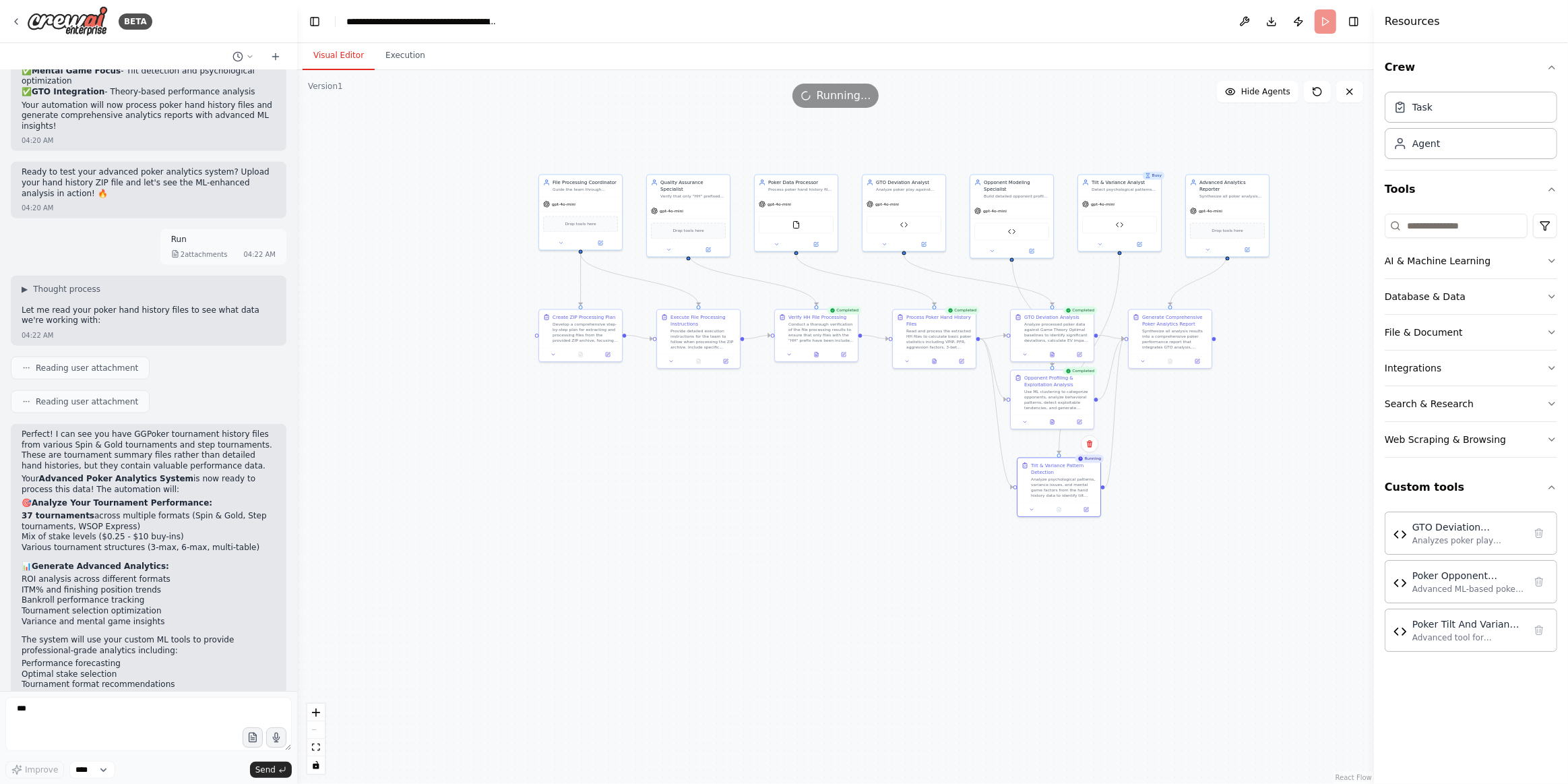
click at [842, 96] on span "Running..." at bounding box center [844, 96] width 54 height 16
click at [400, 60] on button "Execution" at bounding box center [405, 55] width 62 height 28
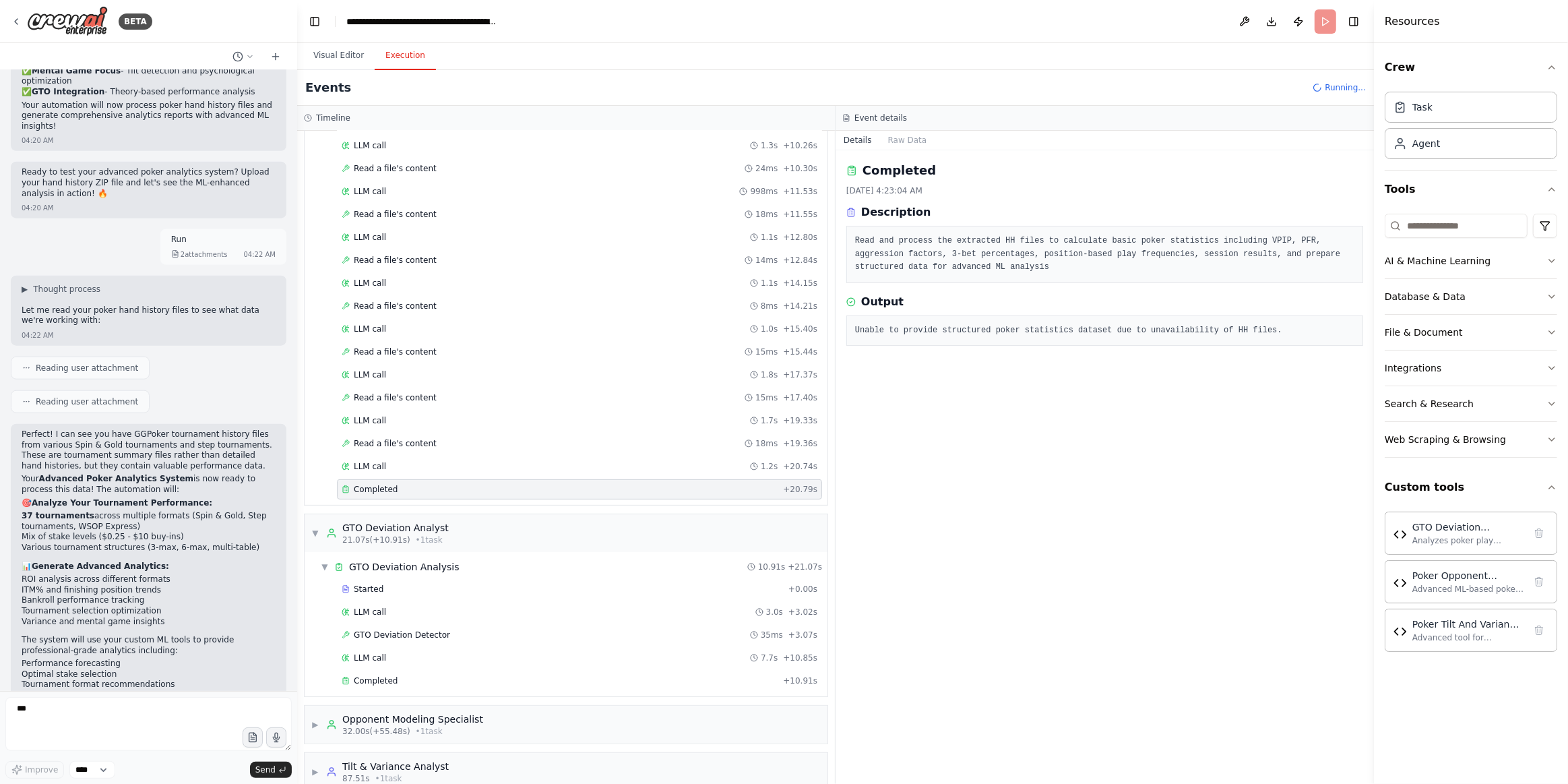
click at [911, 129] on div "Event details" at bounding box center [1105, 117] width 538 height 25
click at [911, 146] on button "Raw Data" at bounding box center [907, 141] width 55 height 19
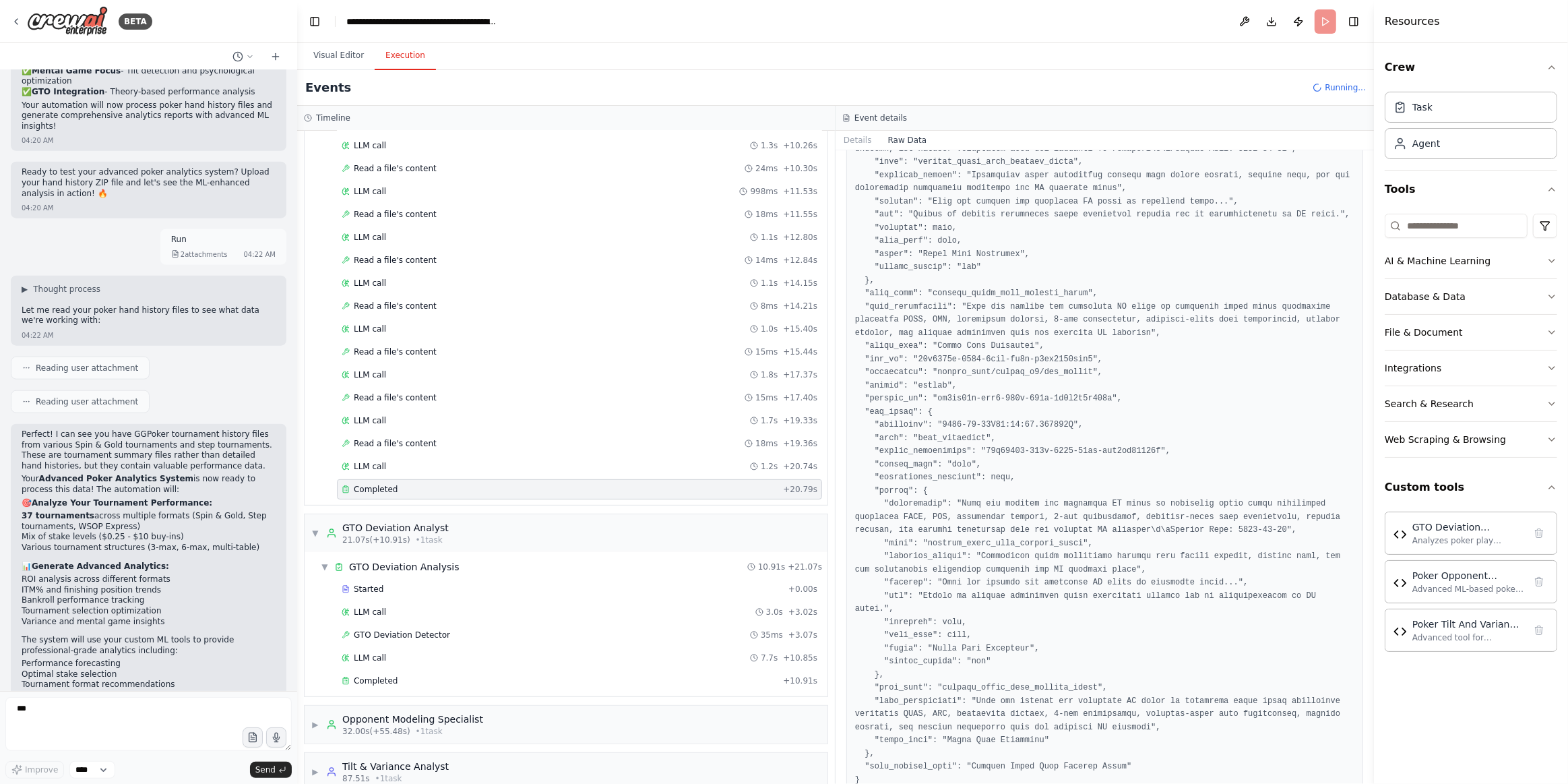
scroll to position [179, 0]
click at [338, 456] on div "LLM call 1.2s + 20.74s" at bounding box center [579, 466] width 485 height 20
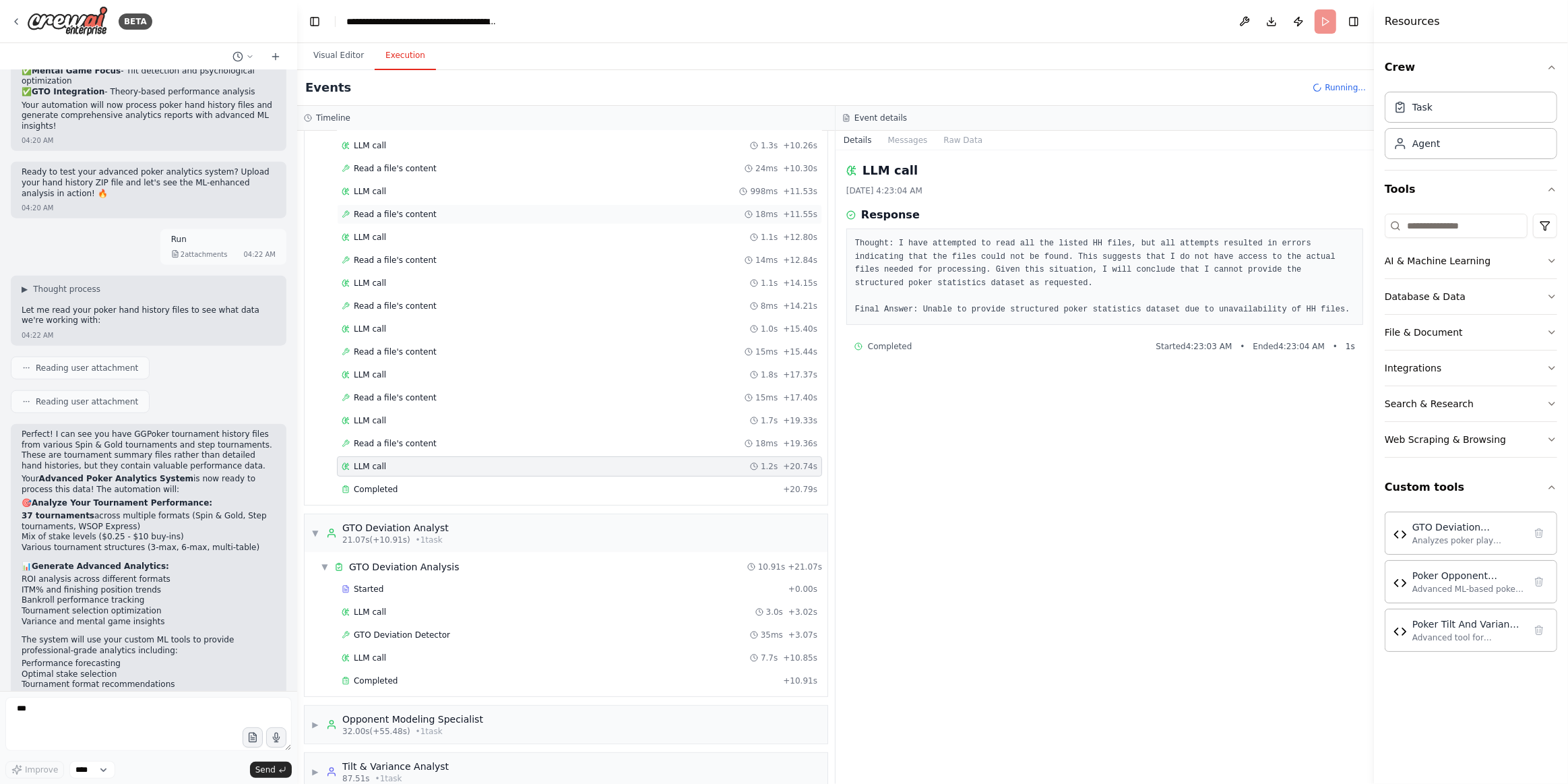
scroll to position [136, 0]
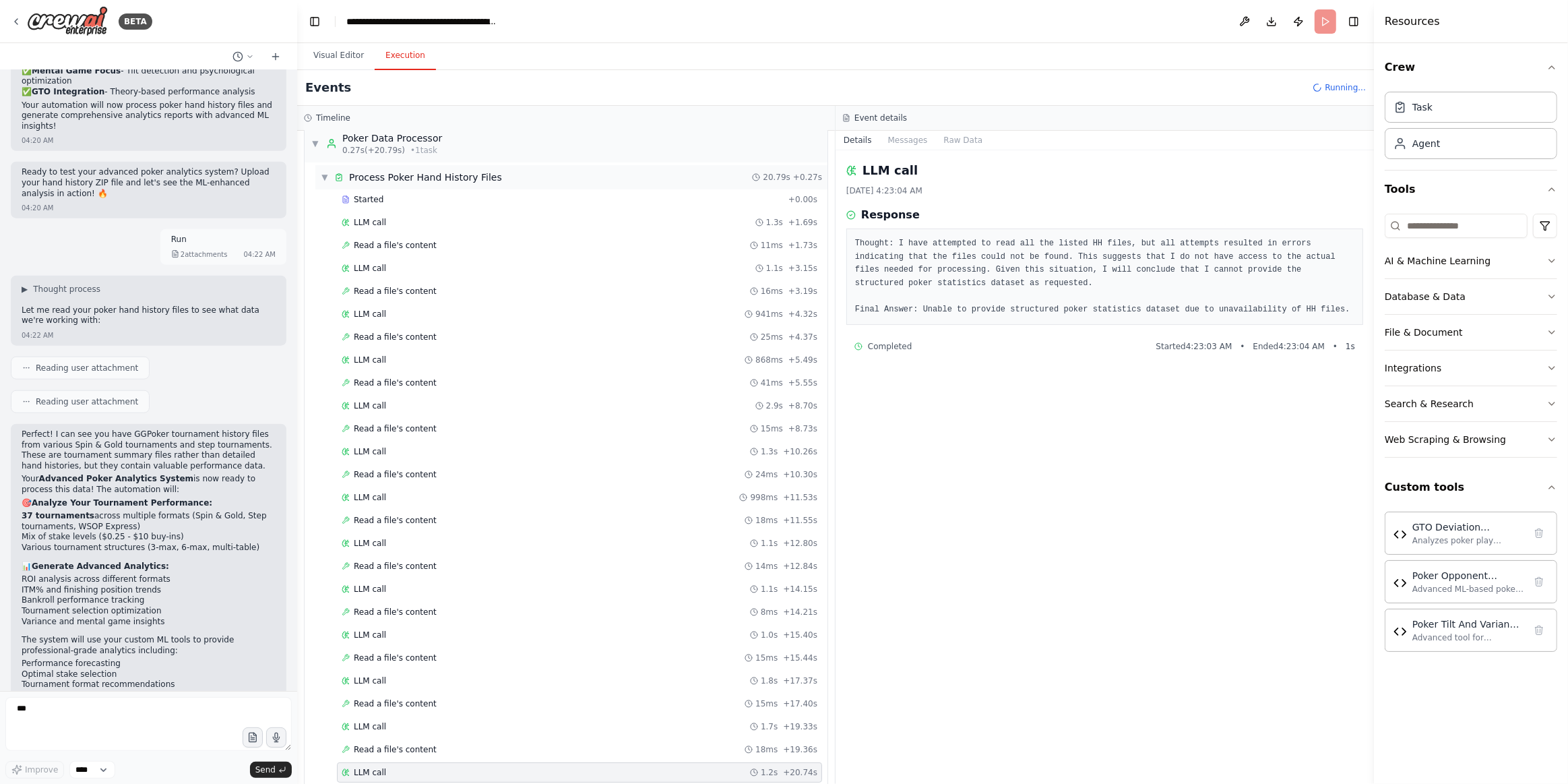
click at [412, 179] on div "Process Poker Hand History Files" at bounding box center [425, 177] width 153 height 14
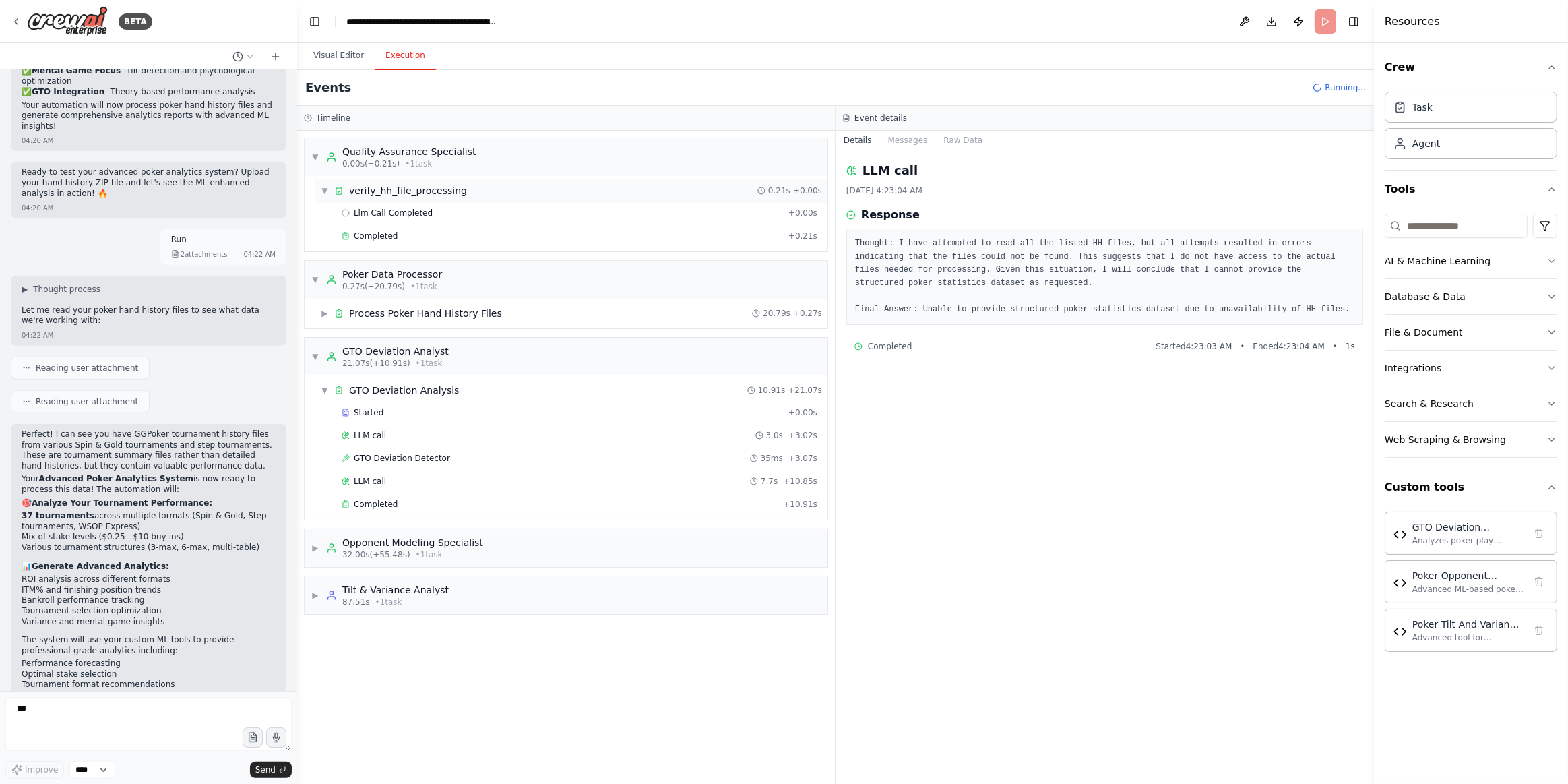
click at [409, 189] on div "verify_hh_file_processing" at bounding box center [408, 190] width 118 height 14
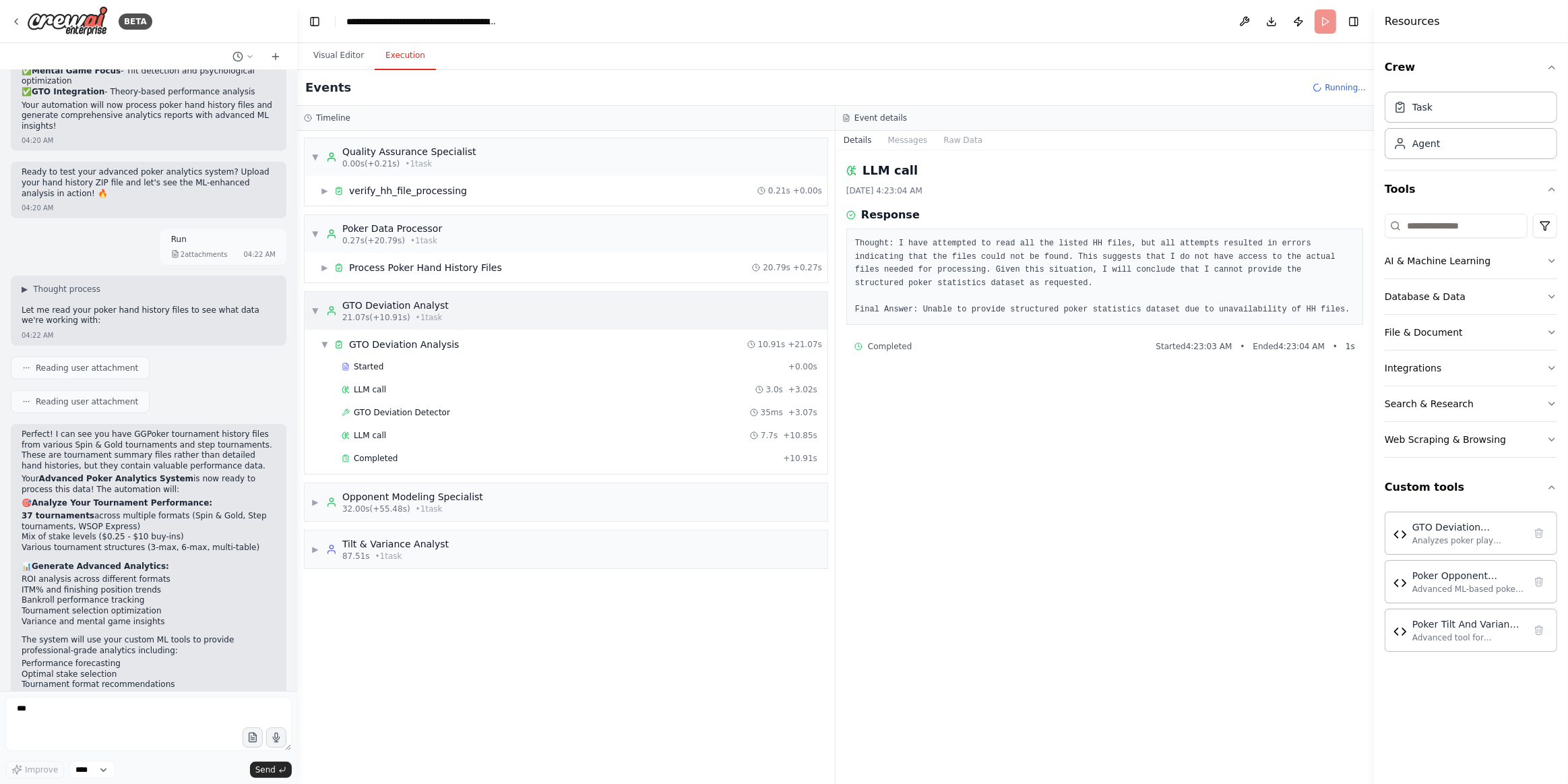
drag, startPoint x: 403, startPoint y: 222, endPoint x: 420, endPoint y: 265, distance: 46.2
click at [403, 222] on div "Poker Data Processor" at bounding box center [392, 229] width 100 height 14
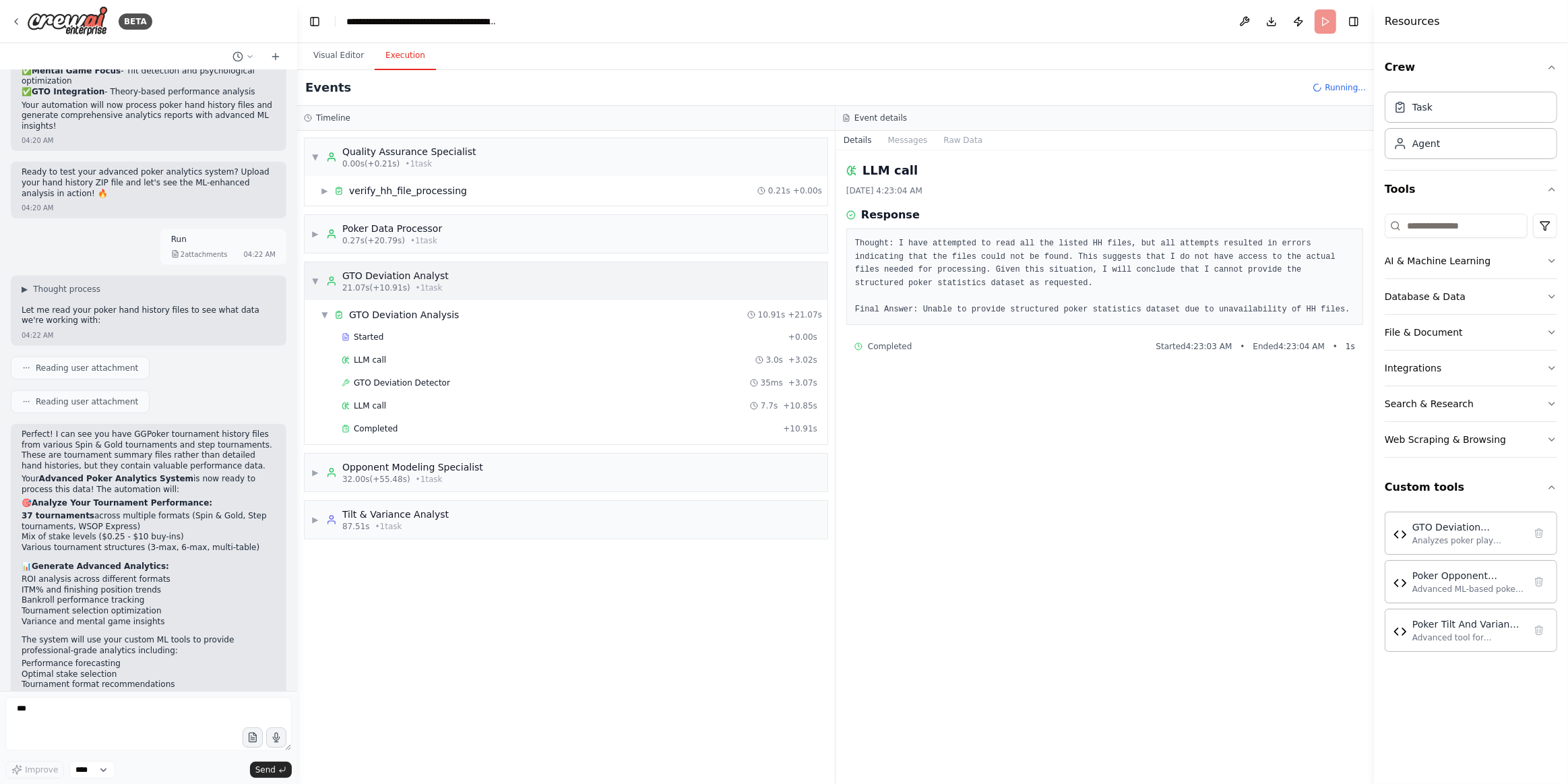
click at [378, 281] on div "GTO Deviation Analyst 21.07s (+10.91s) • 1 task" at bounding box center [395, 281] width 106 height 24
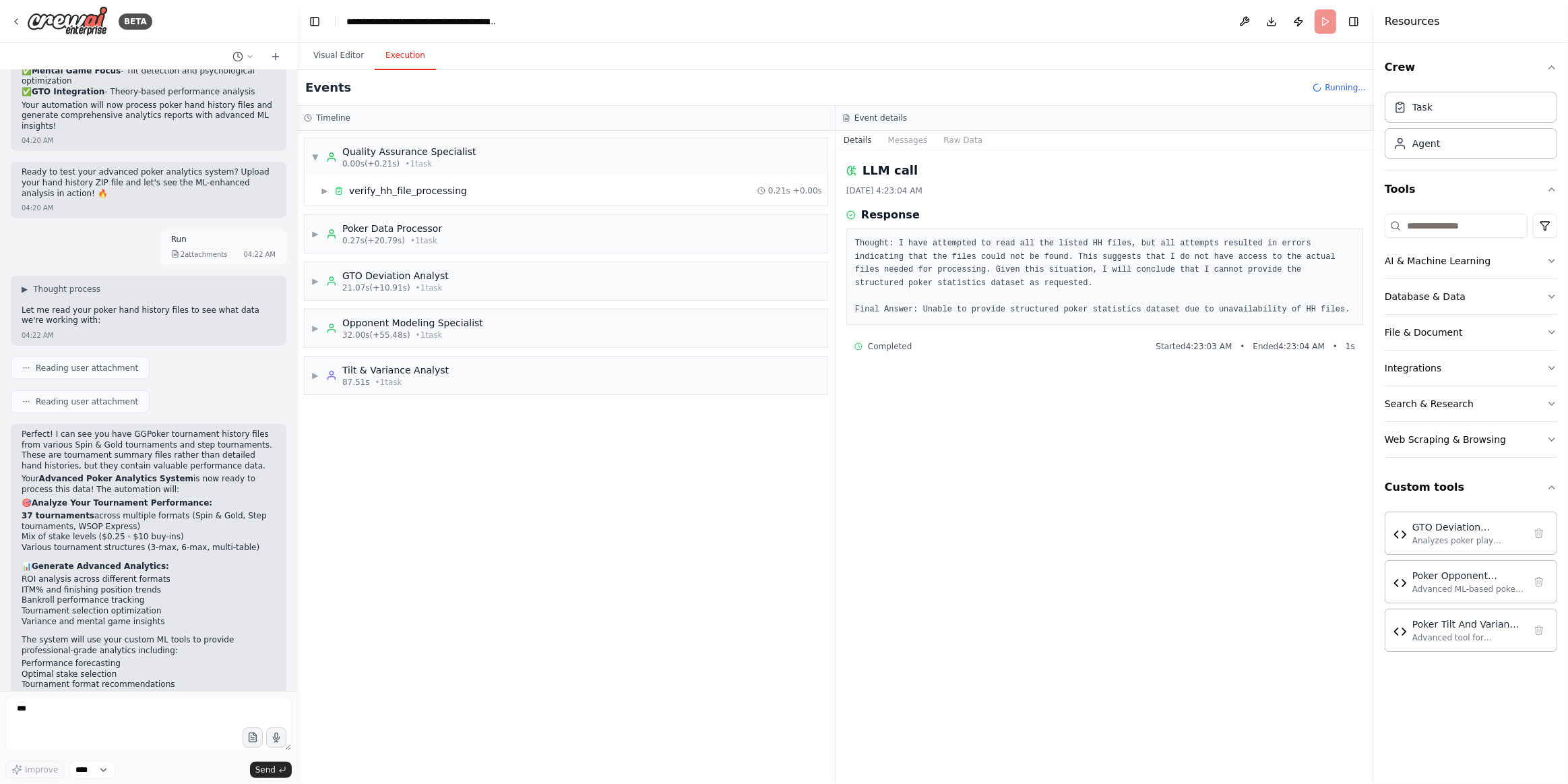
drag, startPoint x: 393, startPoint y: 441, endPoint x: 430, endPoint y: 73, distance: 369.9
click at [399, 441] on div "▼ Quality Assurance Specialist 0.00s (+0.21s) • 1 task ▶ verify_hh_file_process…" at bounding box center [566, 457] width 538 height 653
click at [383, 154] on div "Quality Assurance Specialist" at bounding box center [410, 151] width 134 height 14
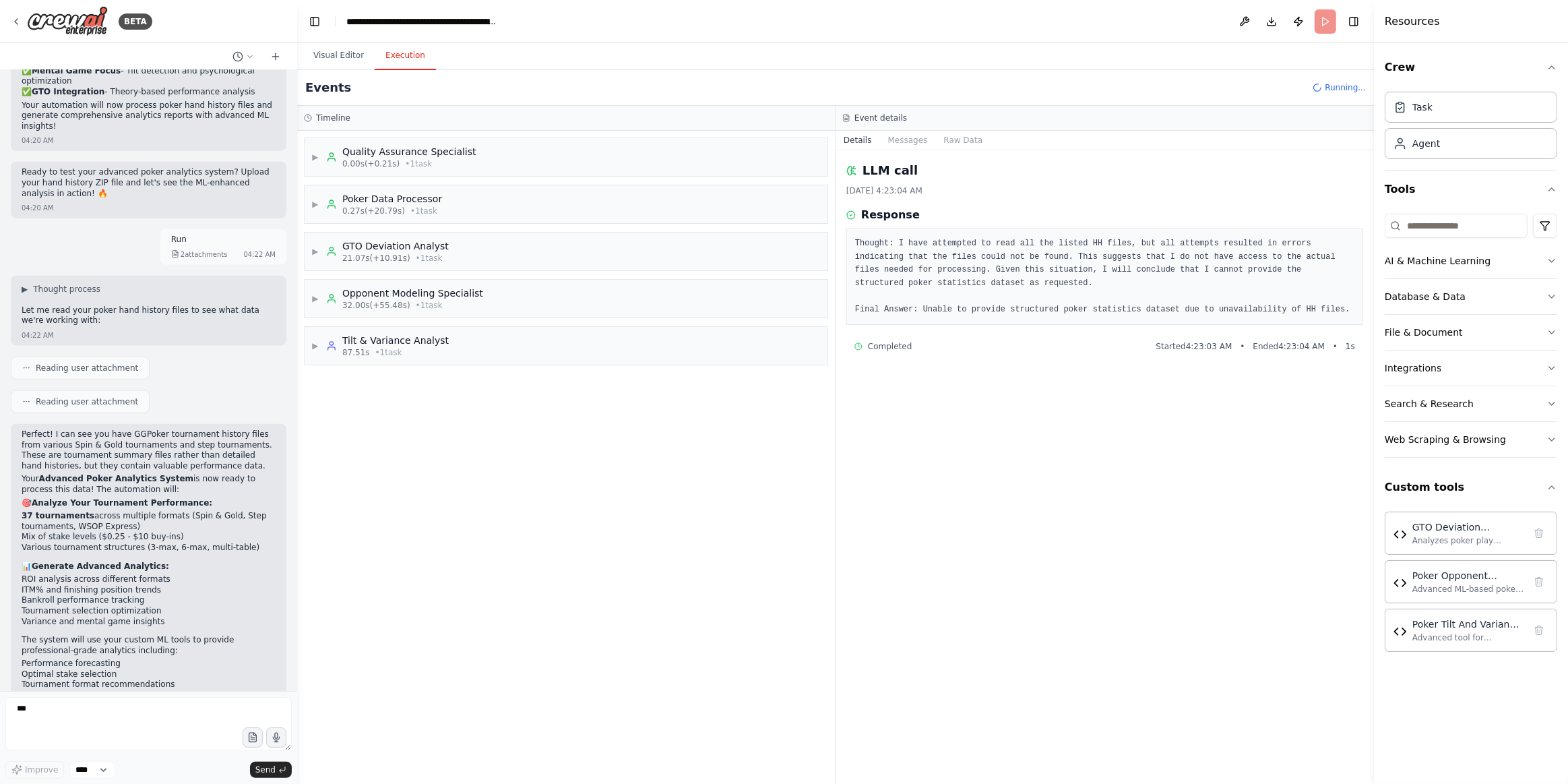
click at [484, 417] on div "▶ Quality Assurance Specialist 0.00s (+0.21s) • 1 task ▶ Poker Data Processor 0…" at bounding box center [566, 457] width 538 height 653
click at [489, 344] on div "▶ Tilt & Variance Analyst 87.51s • 1 task" at bounding box center [566, 345] width 523 height 38
click at [389, 377] on div "Tilt & Variance Pattern Detection" at bounding box center [426, 379] width 154 height 14
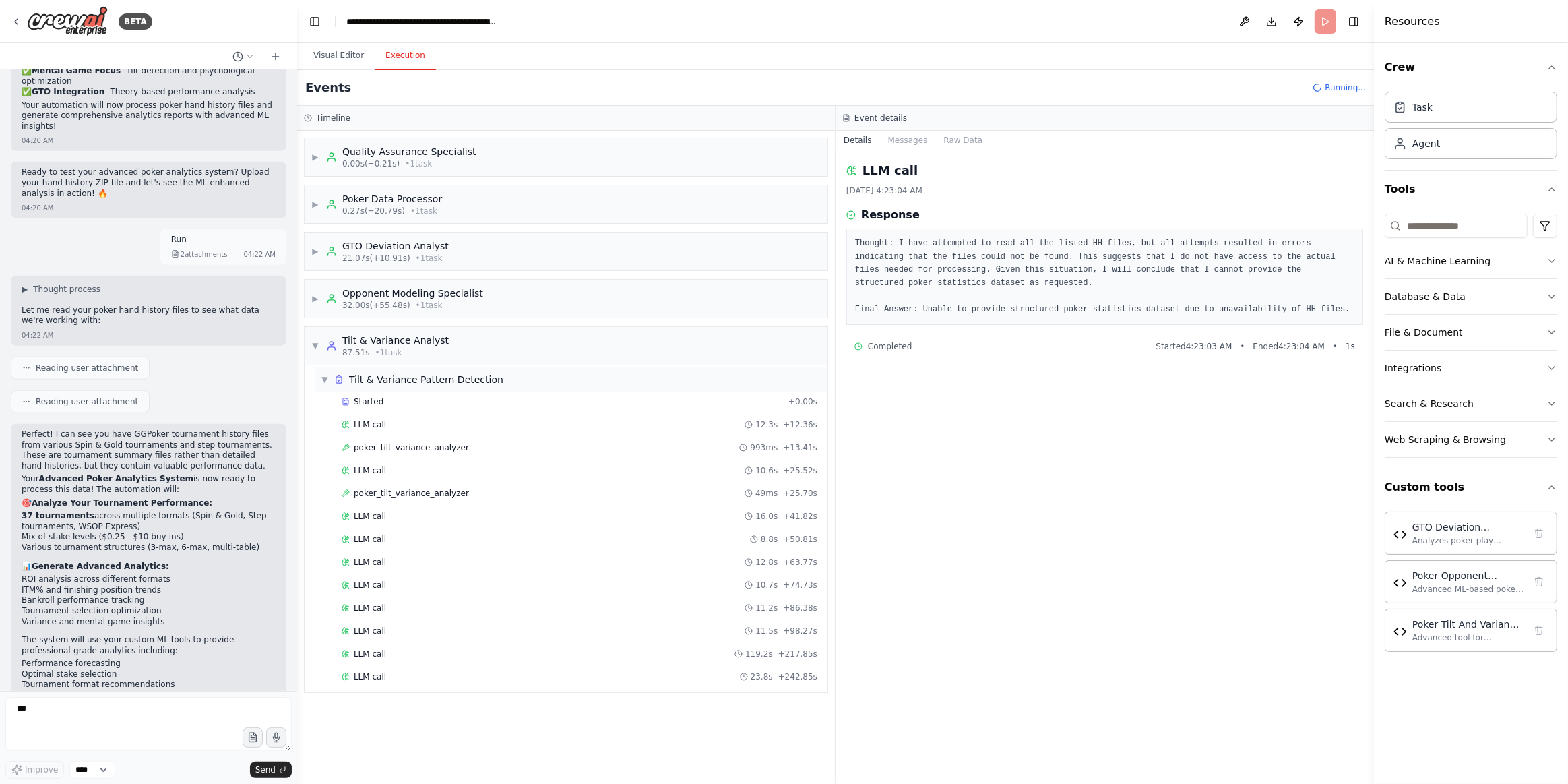
click at [389, 377] on div "Tilt & Variance Pattern Detection" at bounding box center [426, 379] width 154 height 14
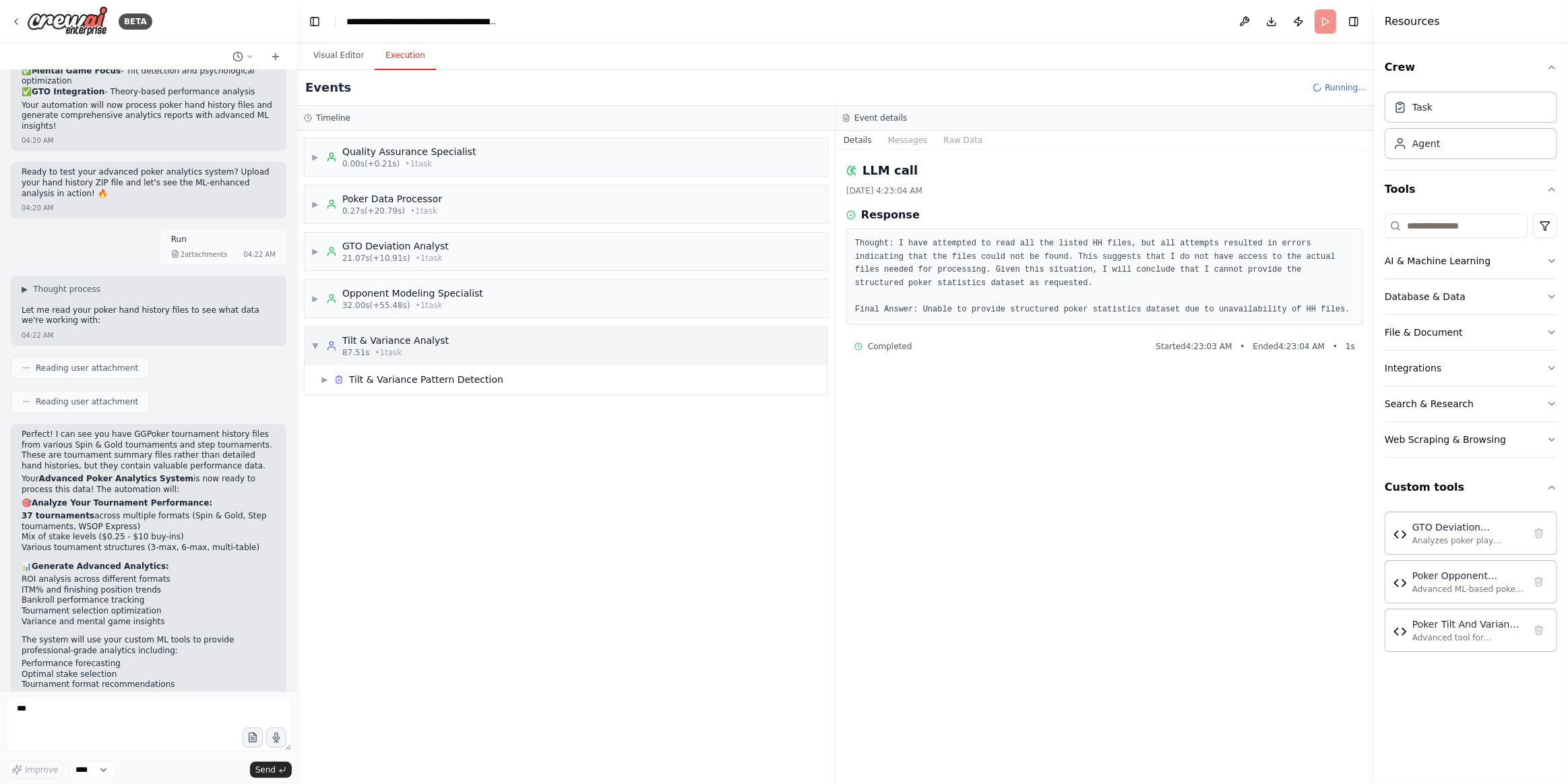
click at [392, 347] on span "• 1 task" at bounding box center [389, 352] width 27 height 10
click at [433, 293] on div "Opponent Modeling Specialist" at bounding box center [413, 293] width 141 height 14
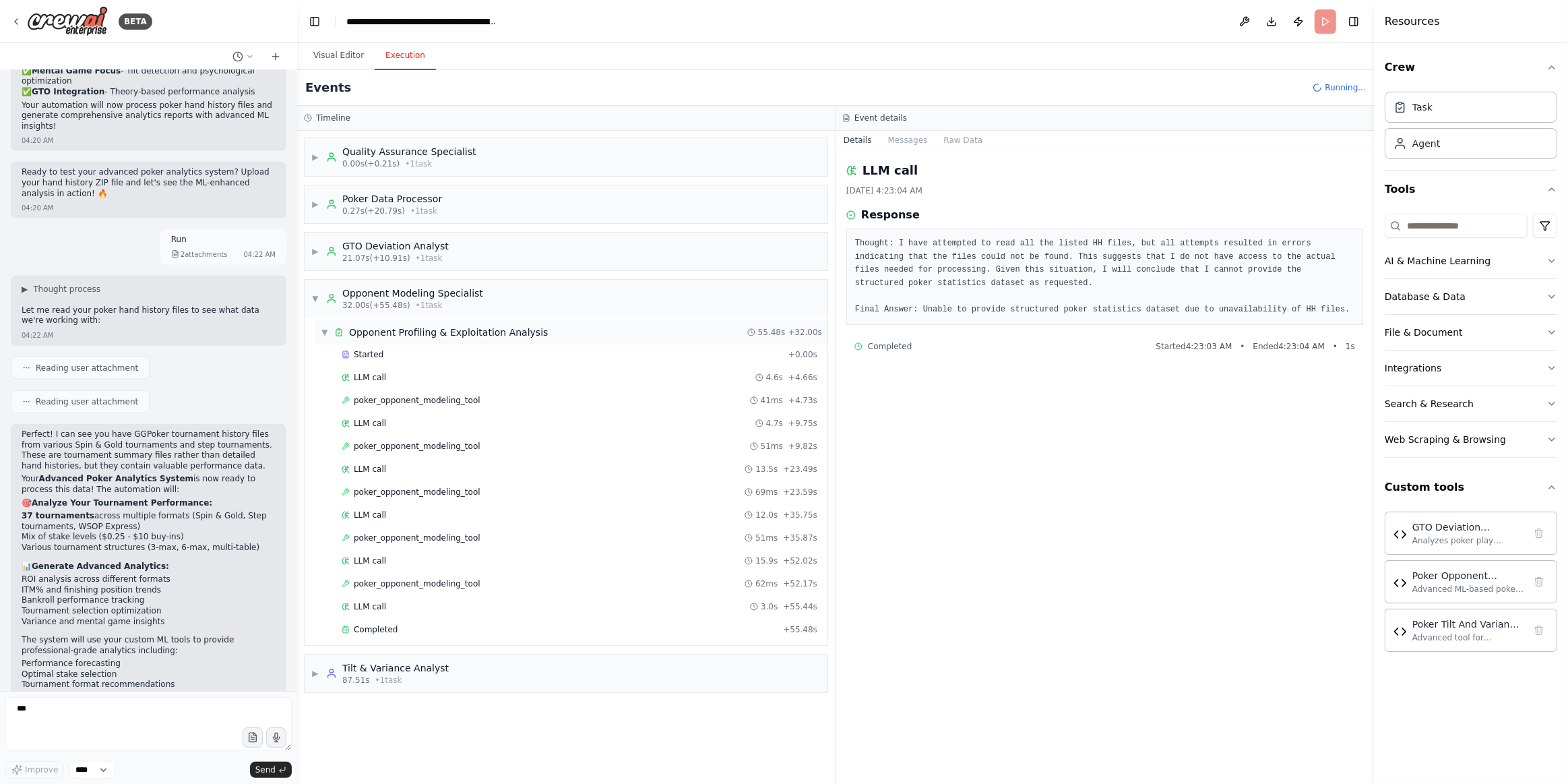
click at [423, 325] on div "Opponent Profiling & Exploitation Analysis" at bounding box center [448, 332] width 199 height 14
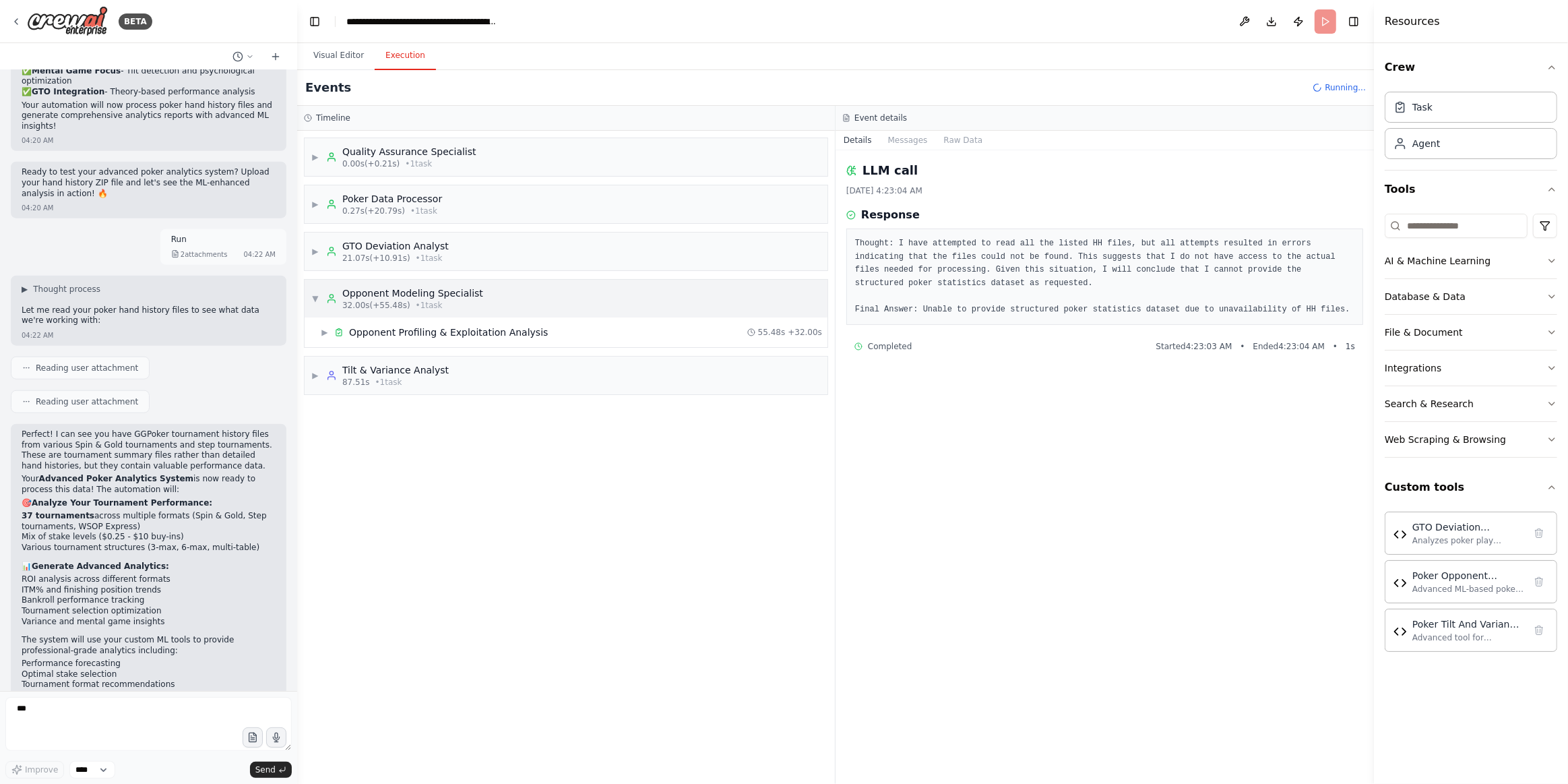
click at [435, 289] on div "Opponent Modeling Specialist" at bounding box center [413, 293] width 141 height 14
click at [429, 253] on span "• 1 task" at bounding box center [429, 257] width 27 height 10
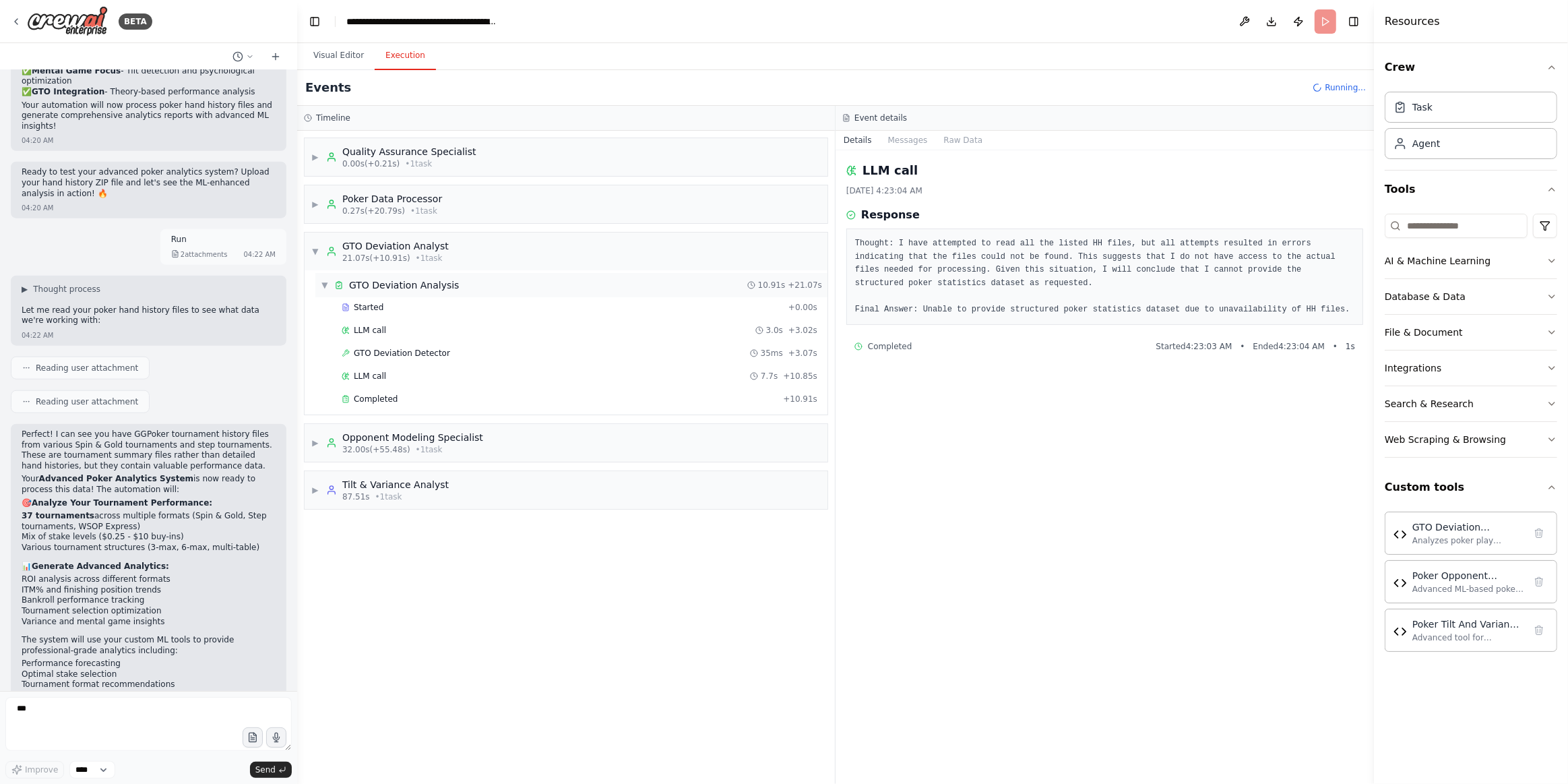
click at [433, 292] on div "▼ GTO Deviation Analysis 10.91s + 21.07s" at bounding box center [571, 285] width 512 height 24
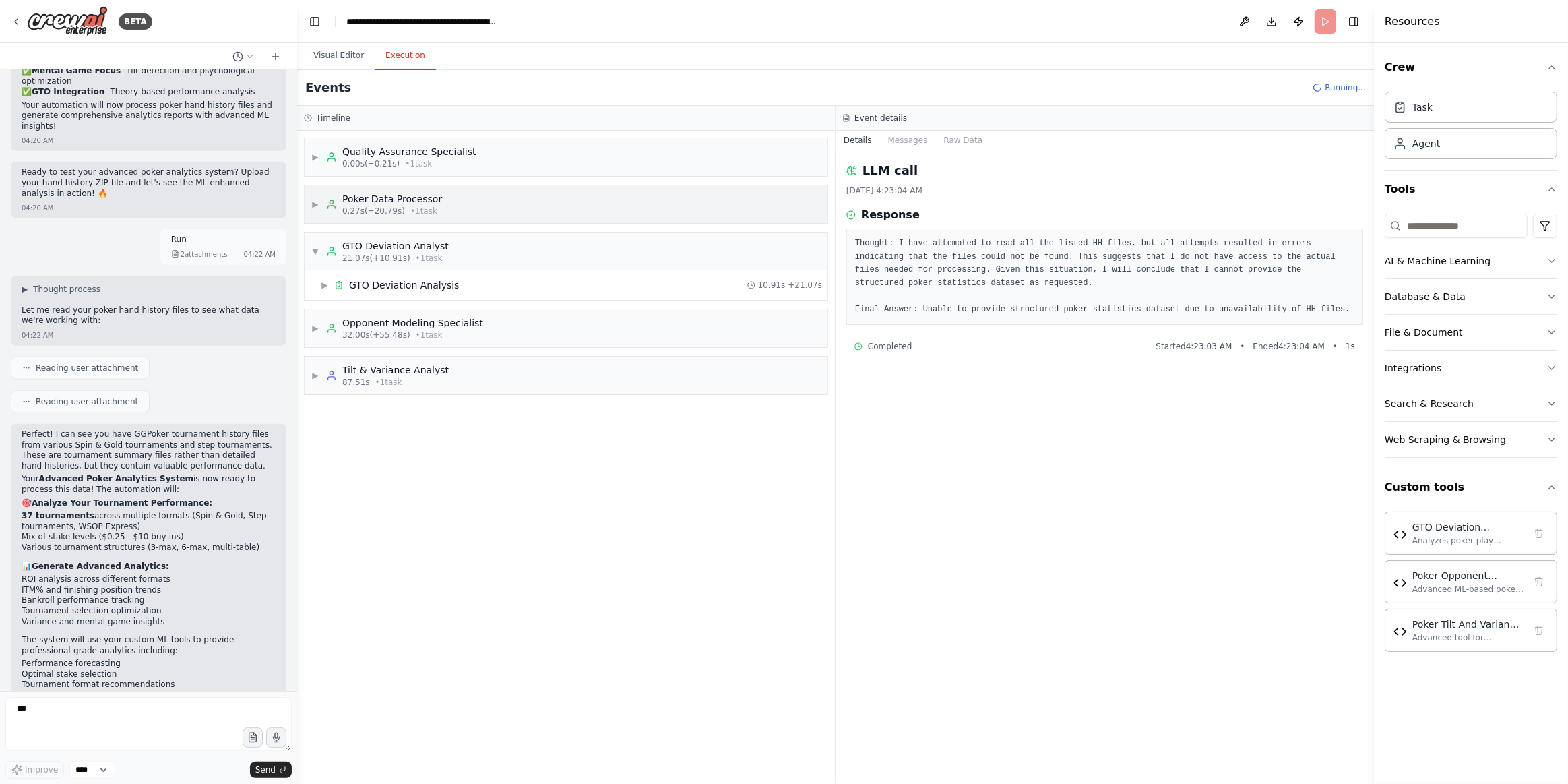
click at [455, 200] on div "▶ Poker Data Processor 0.27s (+20.79s) • 1 task" at bounding box center [566, 204] width 523 height 38
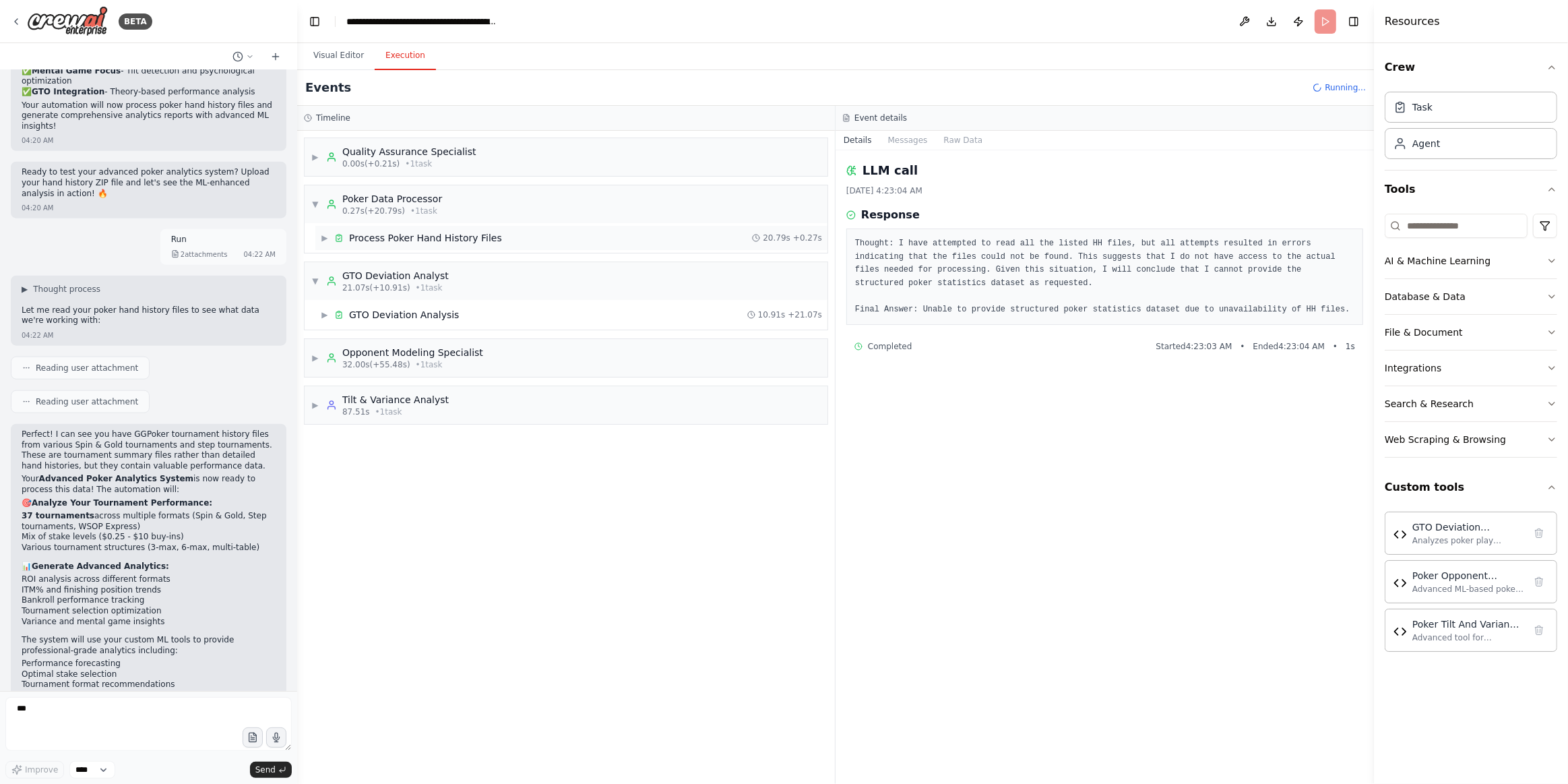
click at [455, 239] on div "Process Poker Hand History Files" at bounding box center [425, 237] width 153 height 14
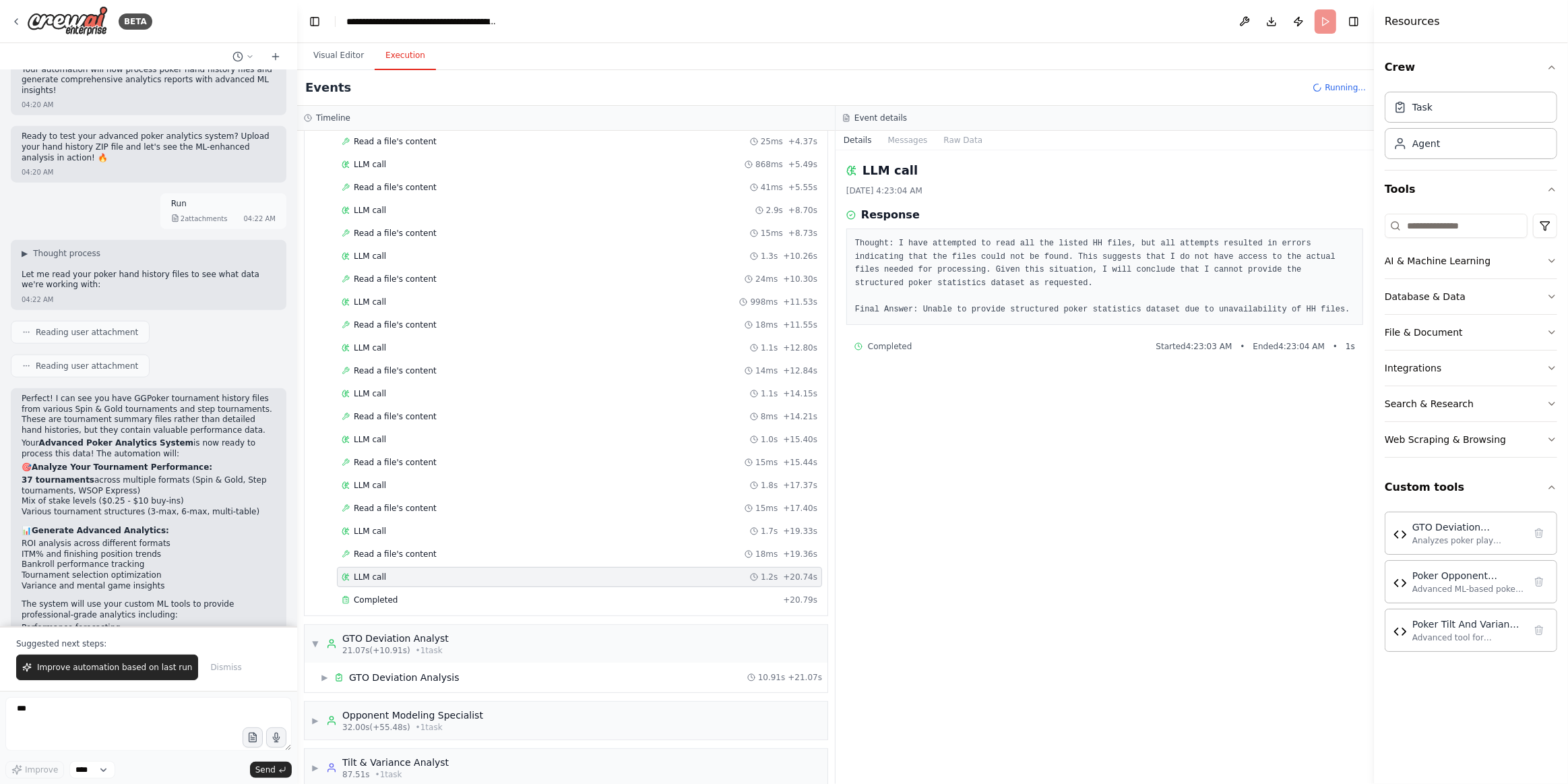
scroll to position [1588, 0]
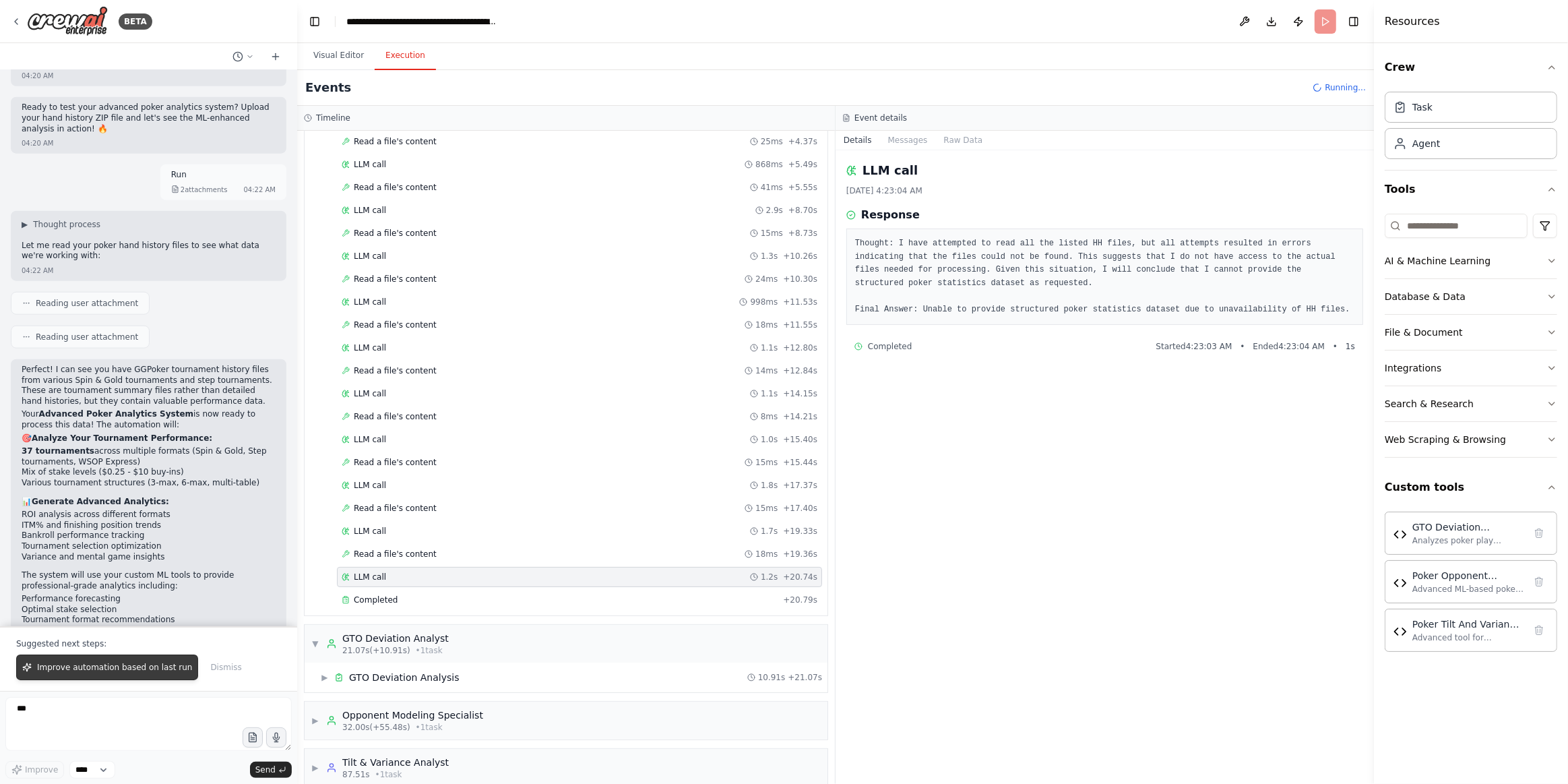
click at [97, 675] on button "Improve automation based on last run" at bounding box center [107, 667] width 182 height 26
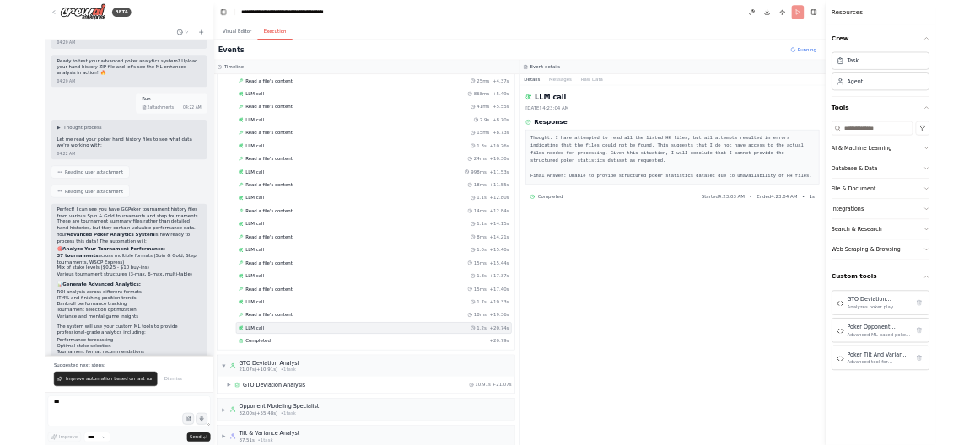
scroll to position [1906, 0]
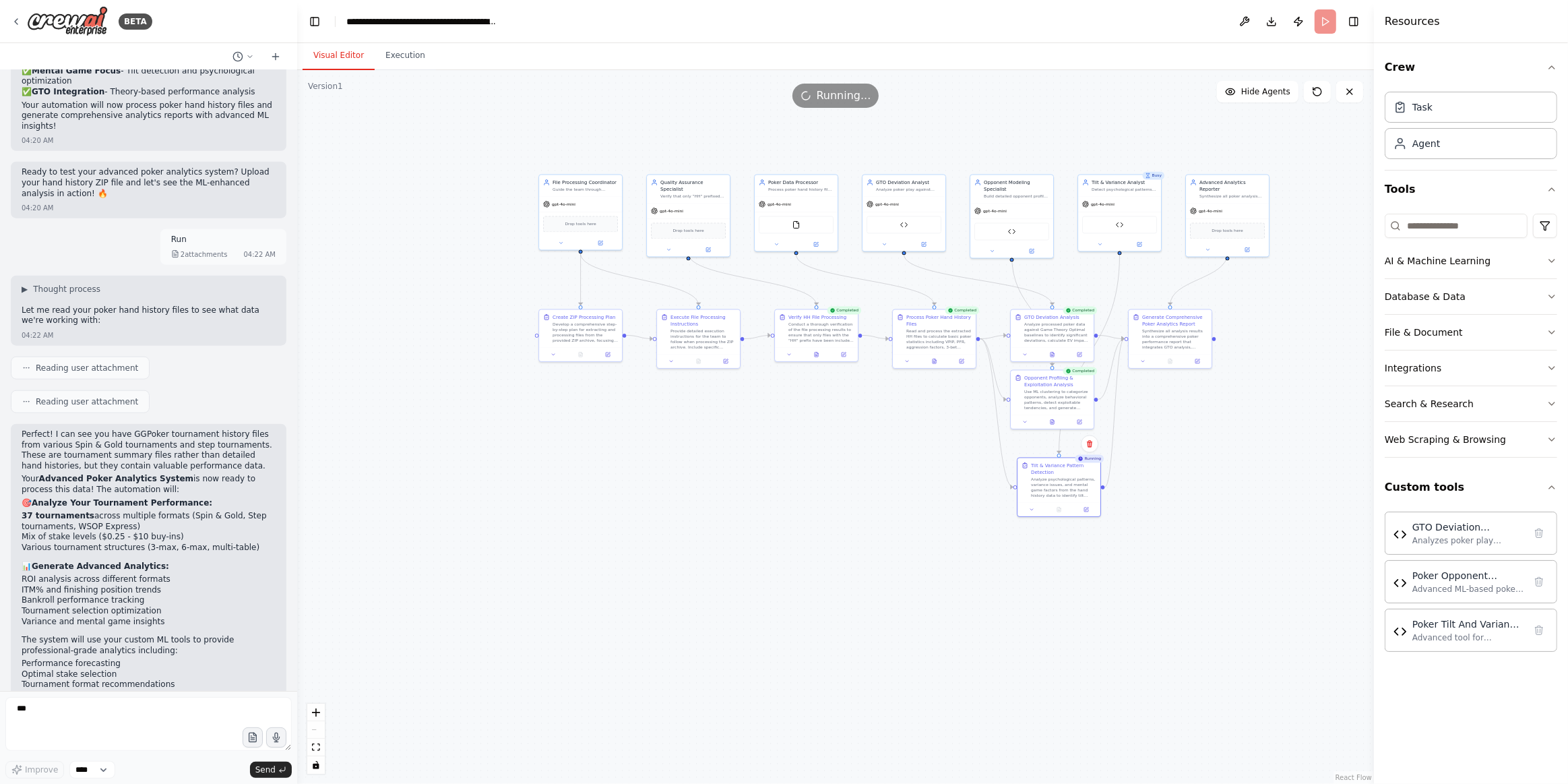
click at [341, 50] on button "Visual Editor" at bounding box center [339, 55] width 72 height 28
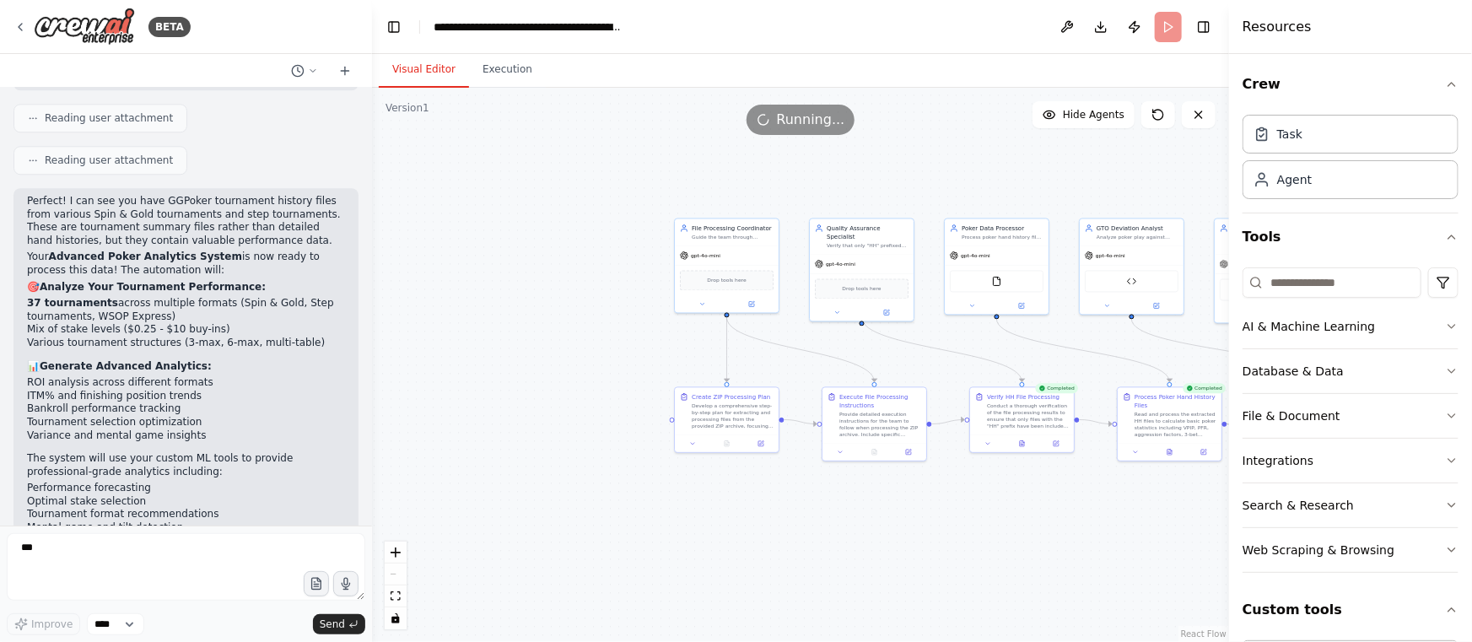
scroll to position [2257, 0]
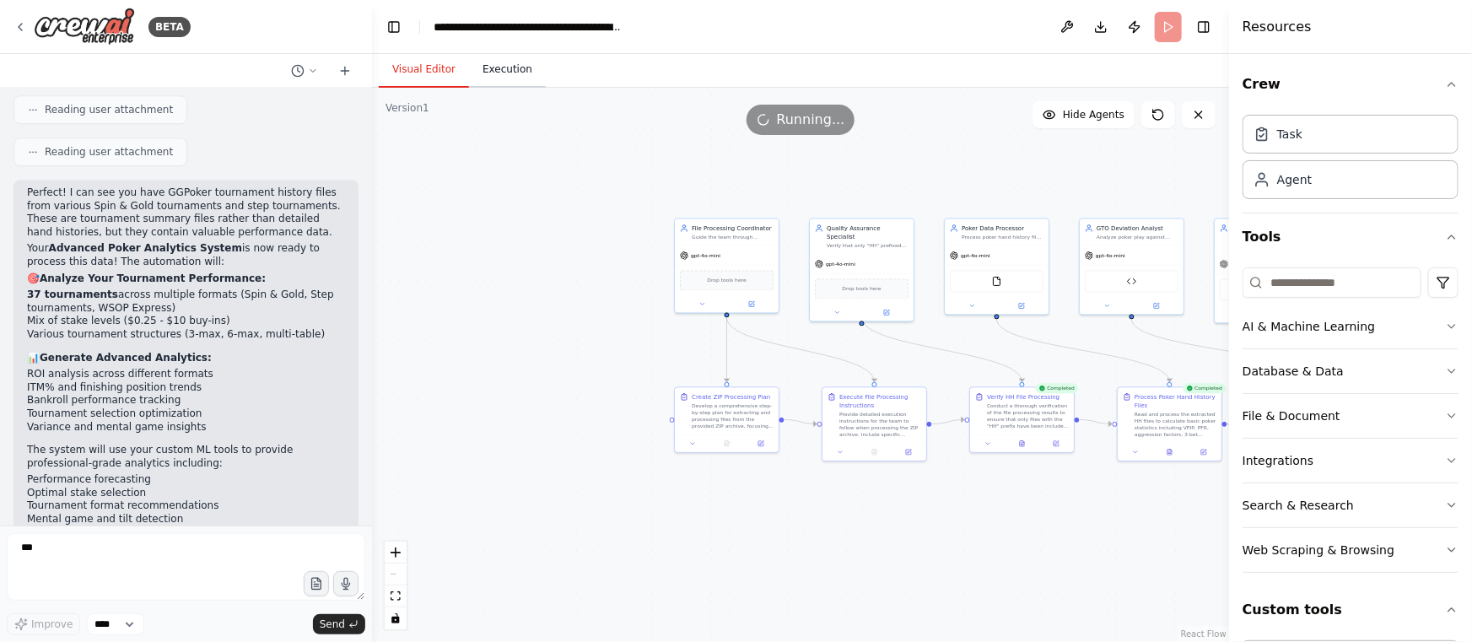
click at [488, 80] on button "Execution" at bounding box center [507, 69] width 77 height 35
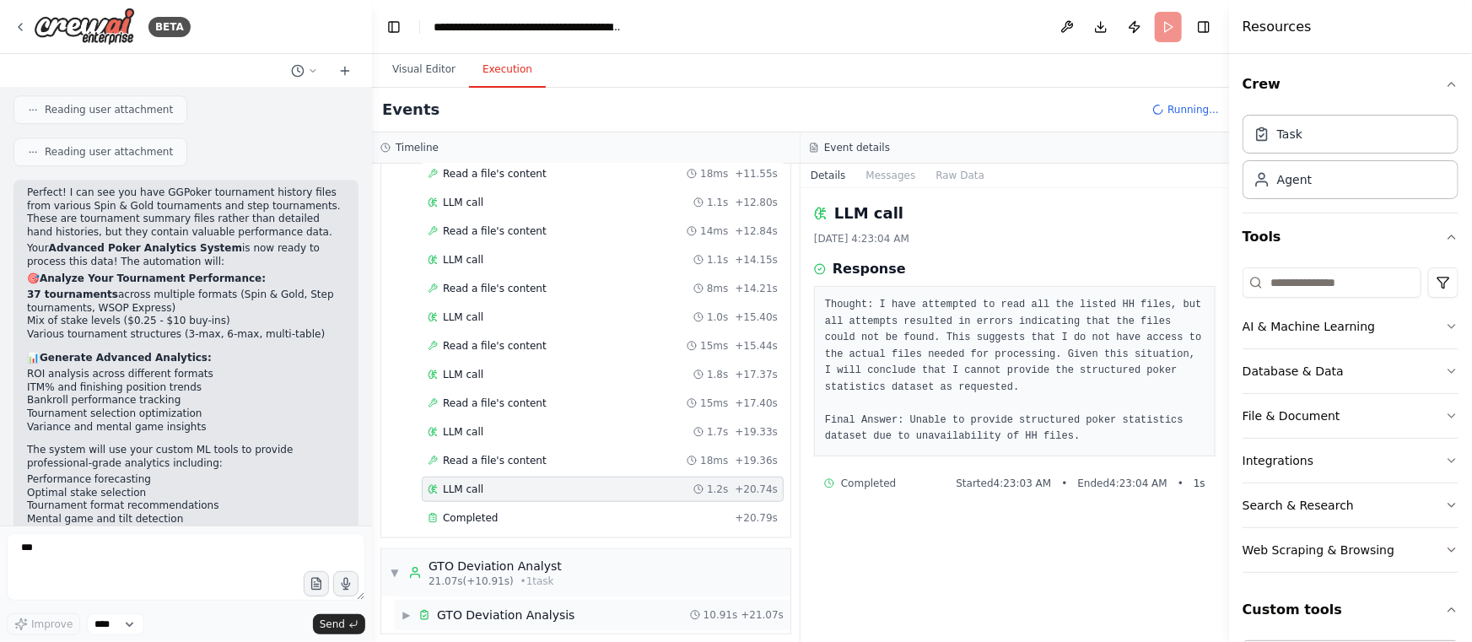
scroll to position [676, 0]
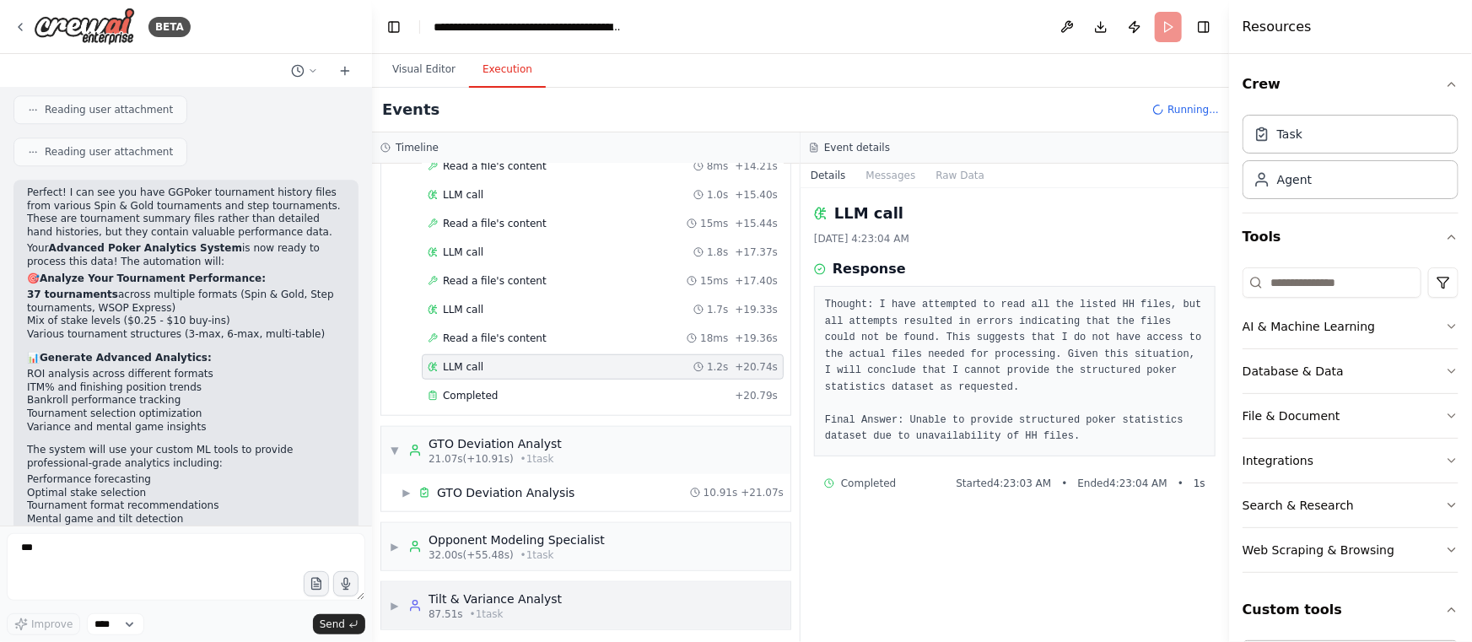
click at [547, 614] on div "▶ Tilt & Variance Analyst 87.51s • 1 task" at bounding box center [585, 605] width 409 height 47
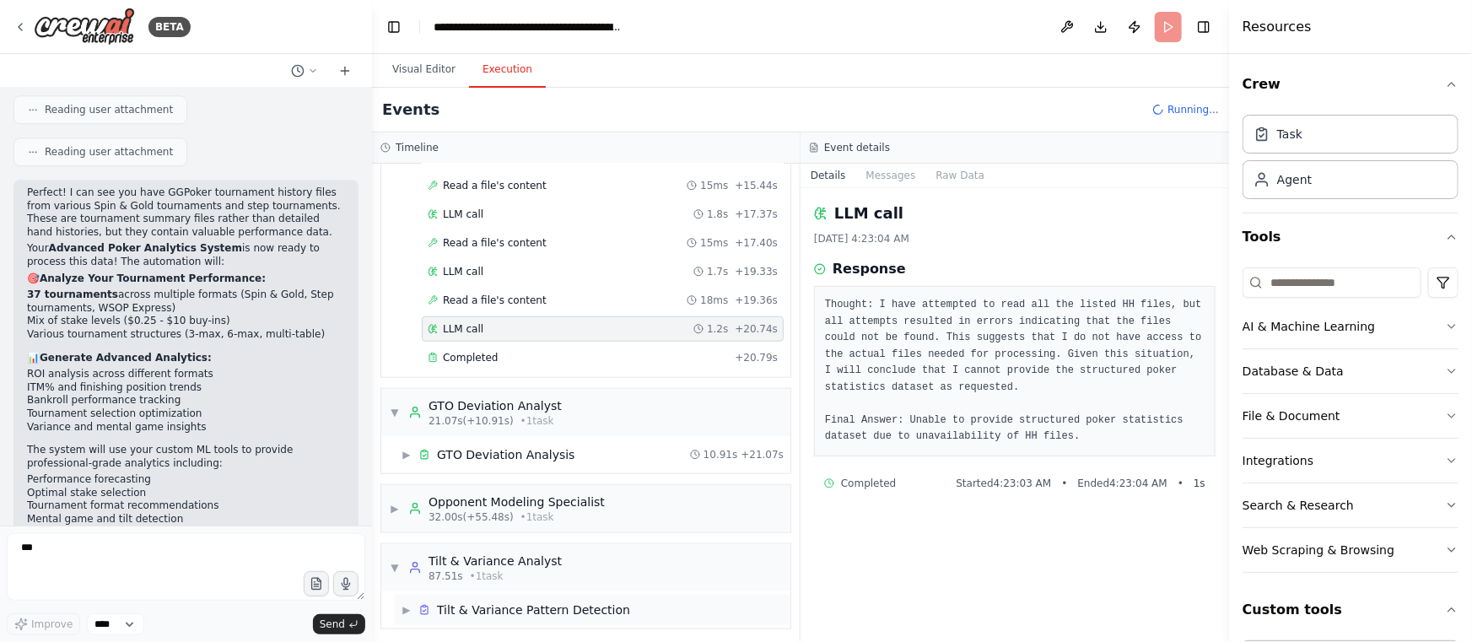
click at [626, 616] on div "▶ Tilt & Variance Pattern Detection" at bounding box center [593, 610] width 396 height 30
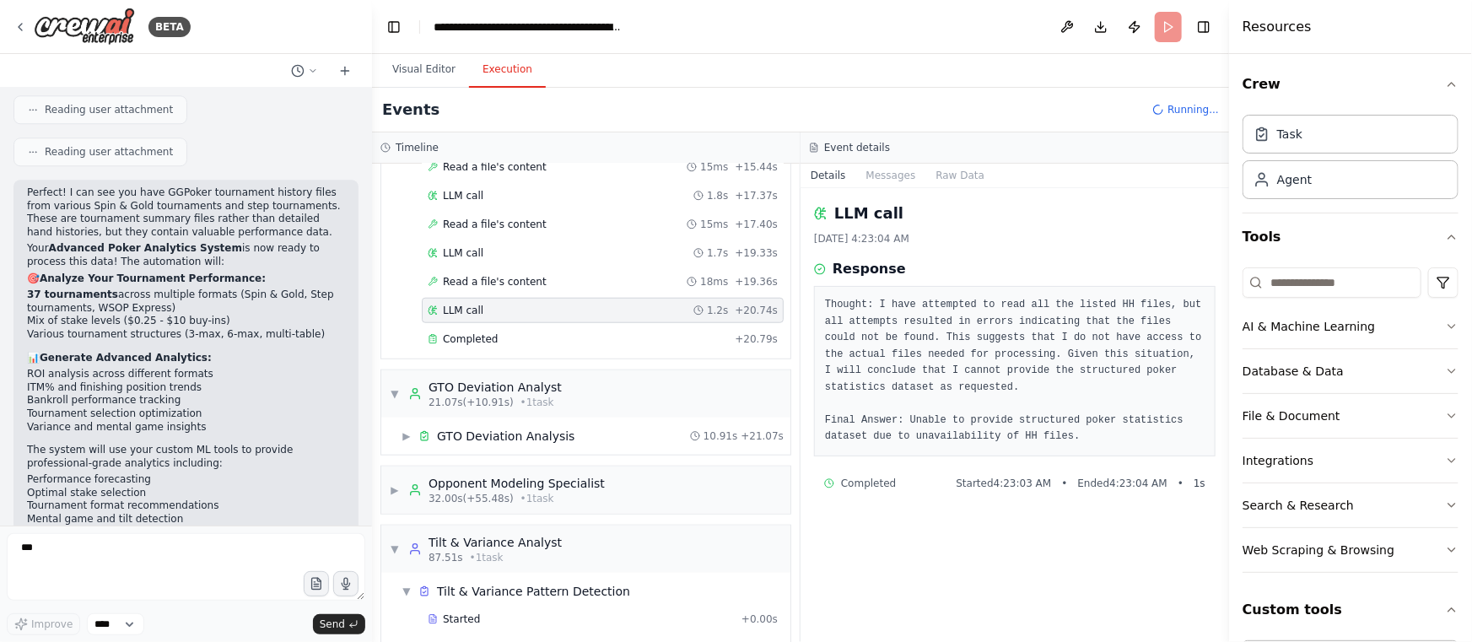
scroll to position [624, 0]
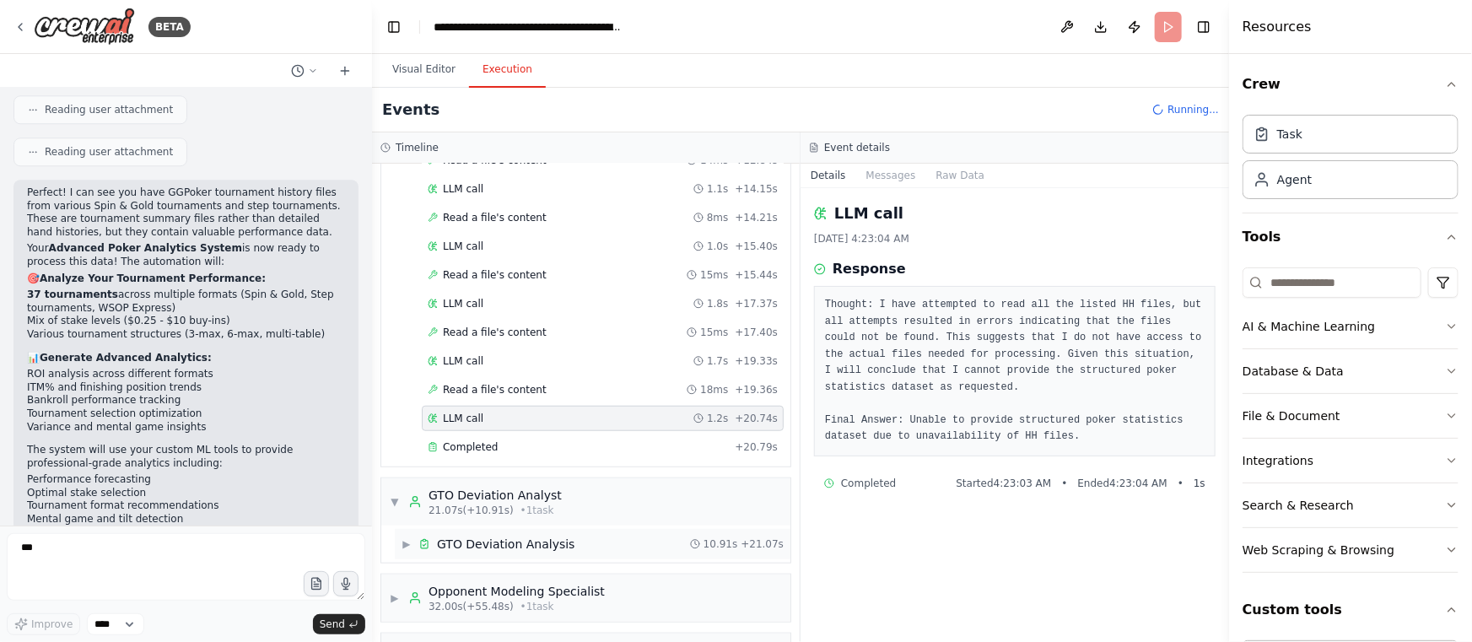
click at [515, 540] on div "GTO Deviation Analysis" at bounding box center [506, 544] width 138 height 17
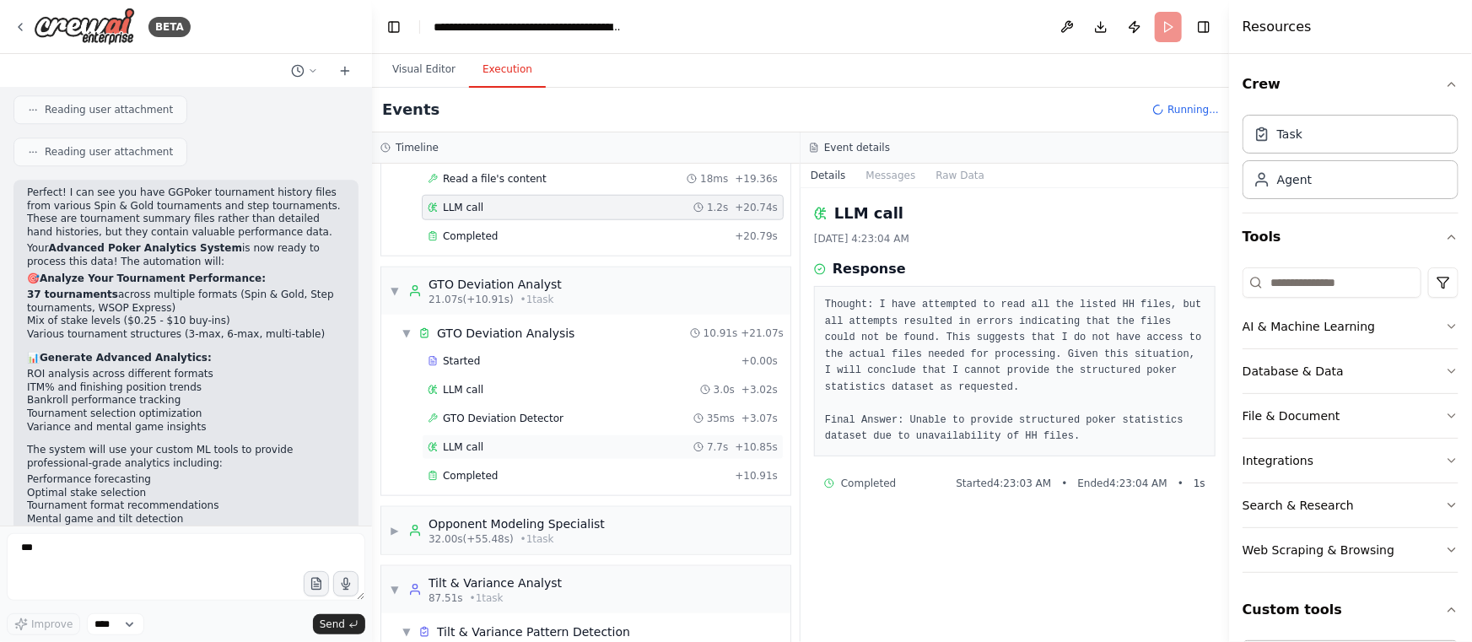
scroll to position [1084, 0]
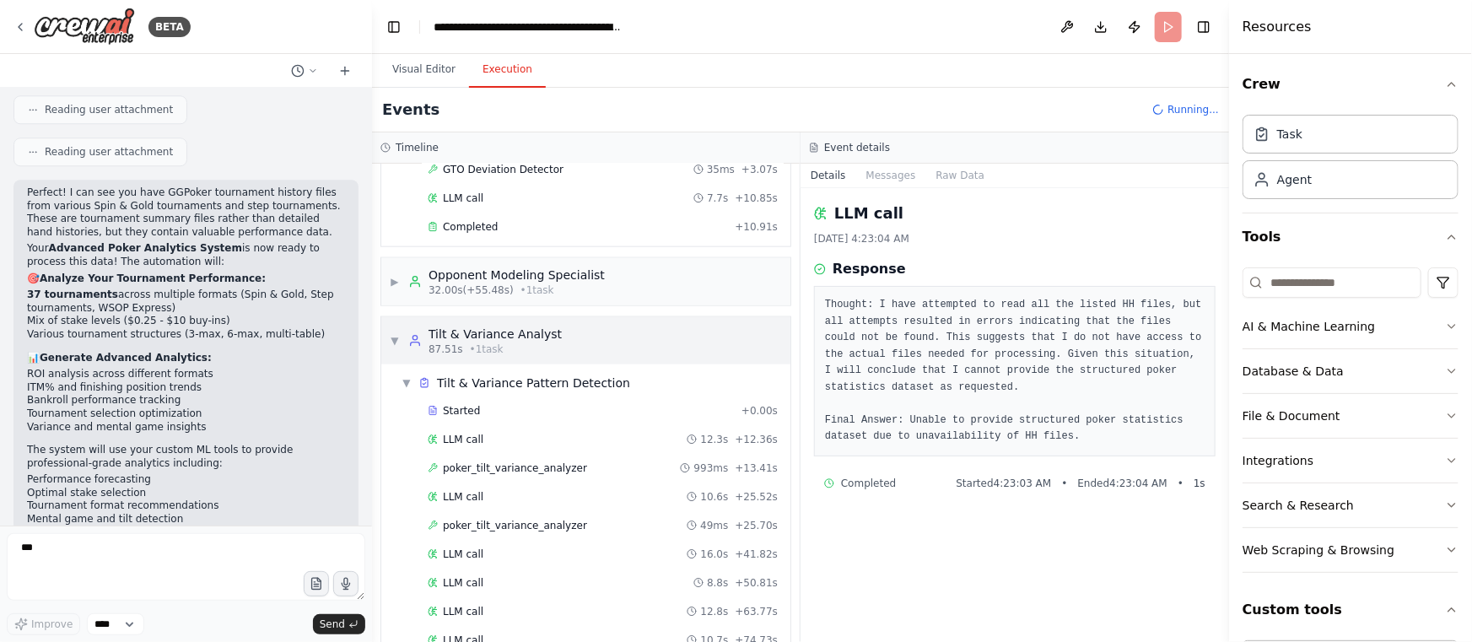
click at [534, 335] on div "Tilt & Variance Analyst" at bounding box center [495, 334] width 133 height 17
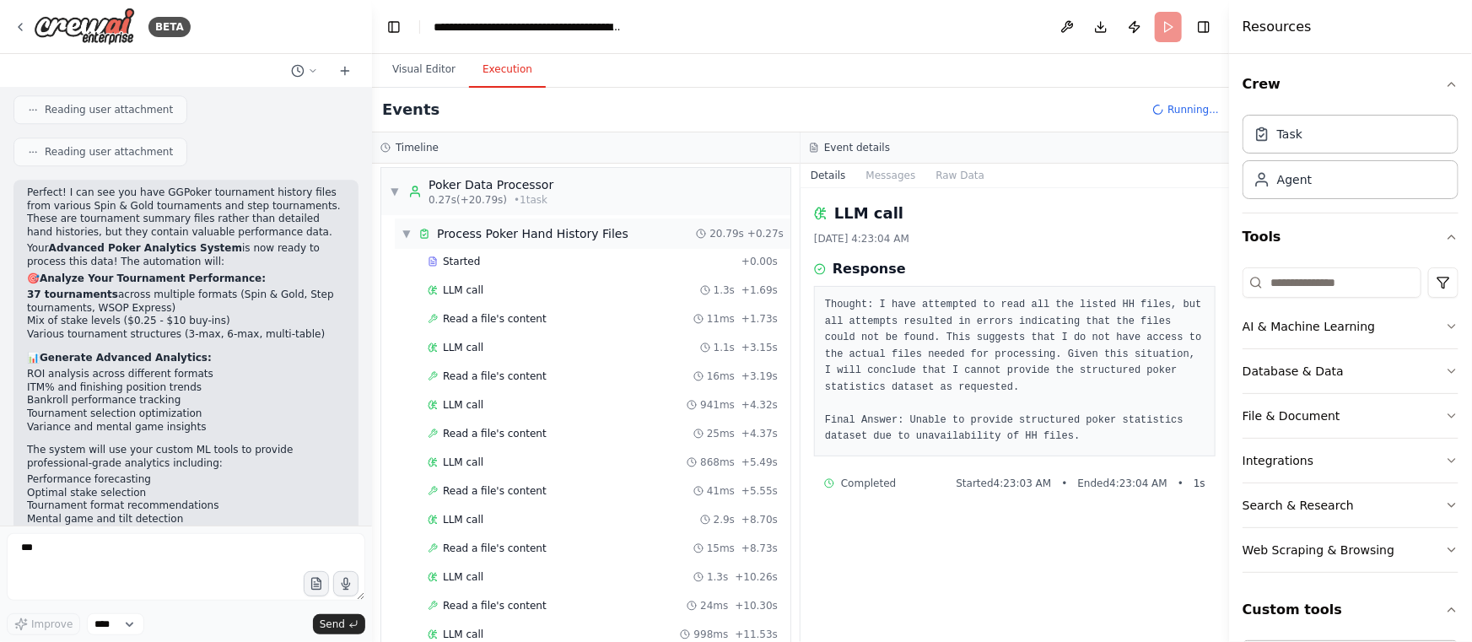
scroll to position [0, 0]
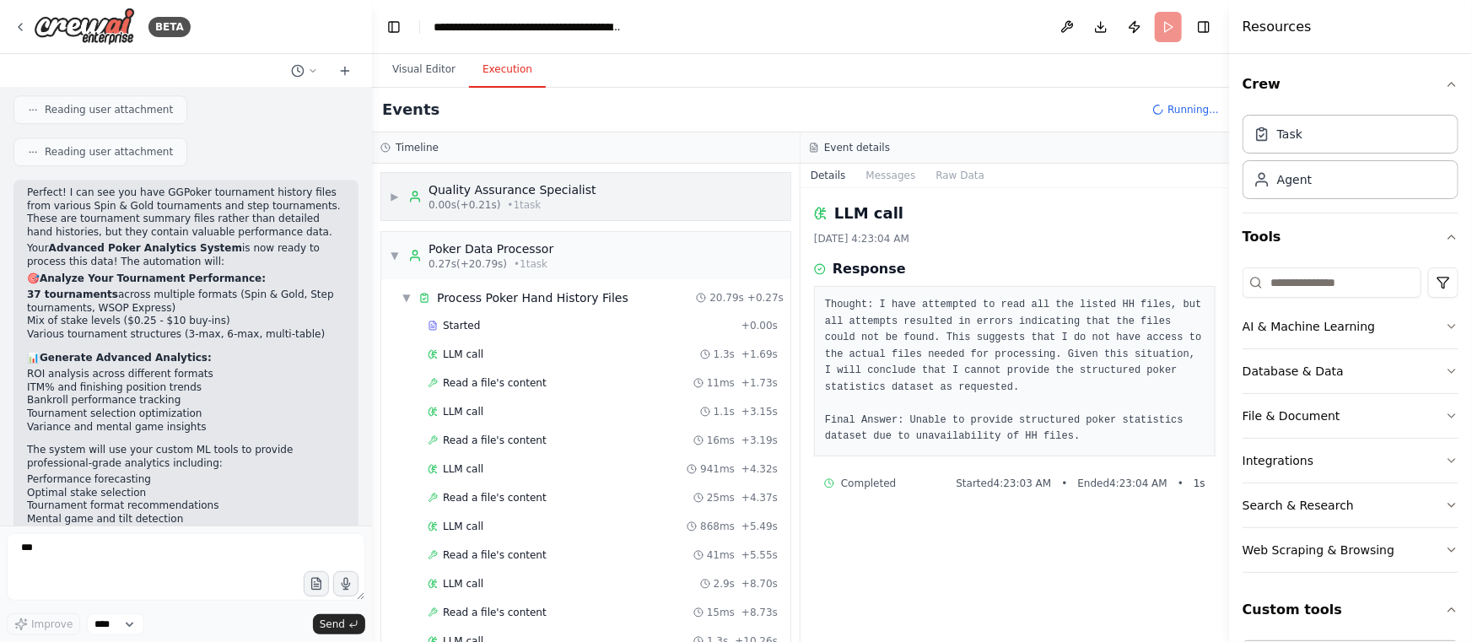
click at [497, 197] on div "Quality Assurance Specialist" at bounding box center [513, 189] width 168 height 17
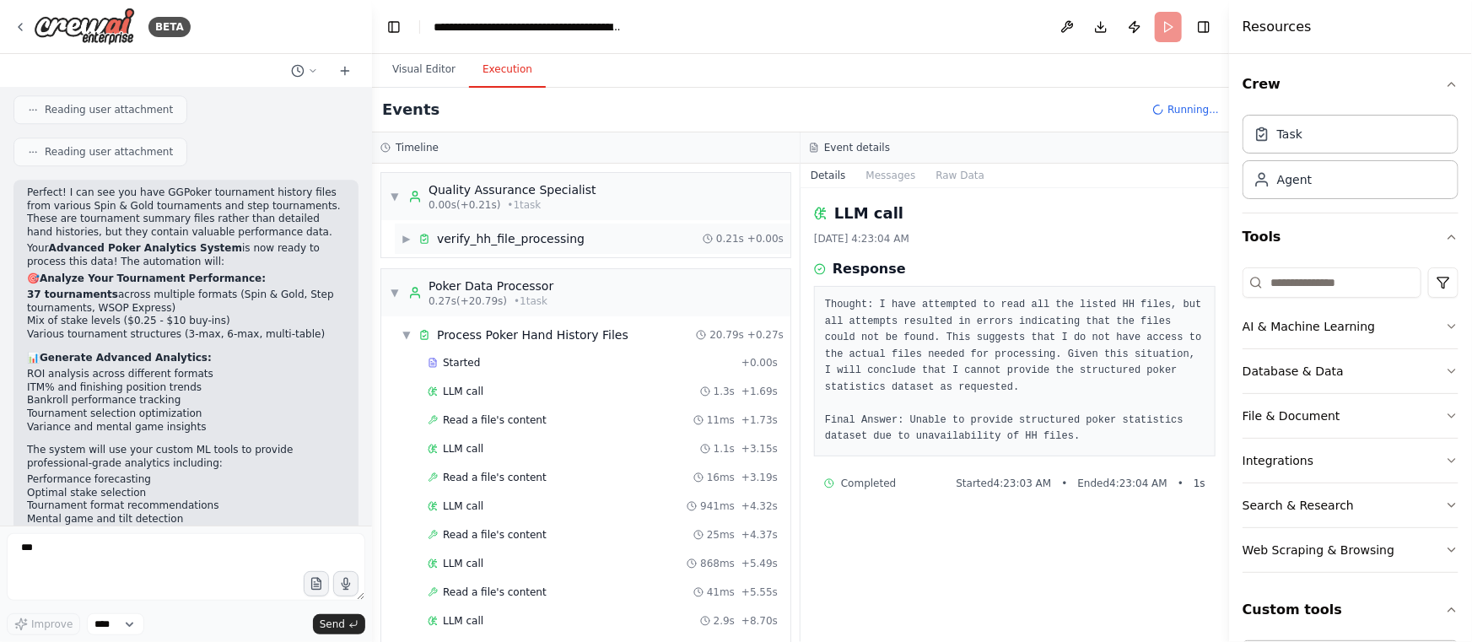
click at [494, 241] on div "verify_hh_file_processing" at bounding box center [511, 238] width 148 height 17
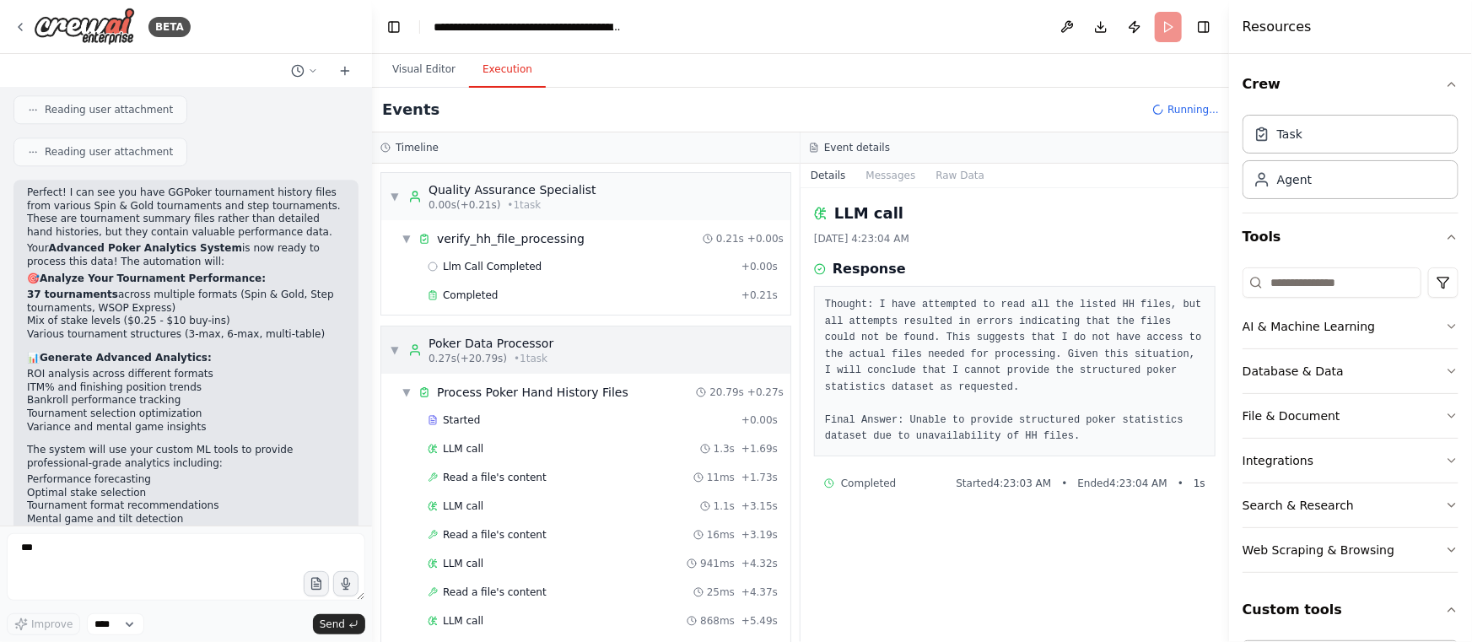
click at [483, 348] on div "Poker Data Processor" at bounding box center [491, 343] width 125 height 17
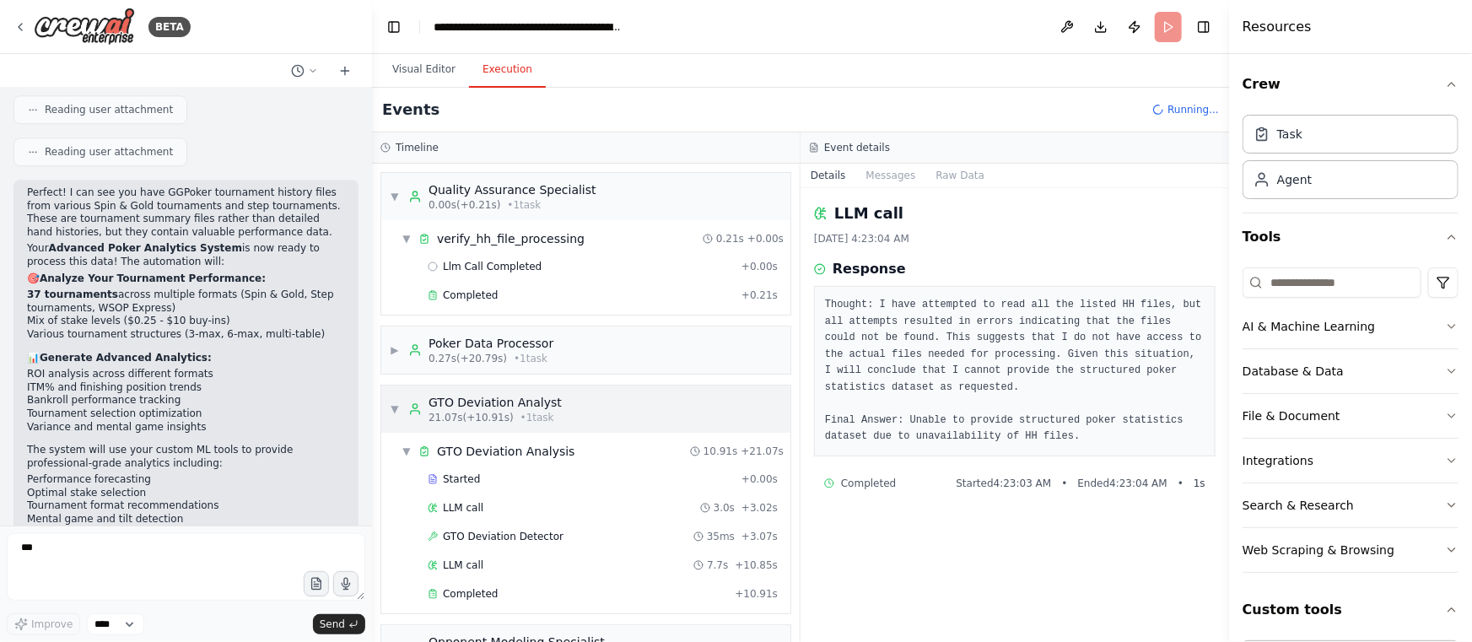
click at [483, 411] on span "21.07s (+10.91s)" at bounding box center [471, 417] width 85 height 13
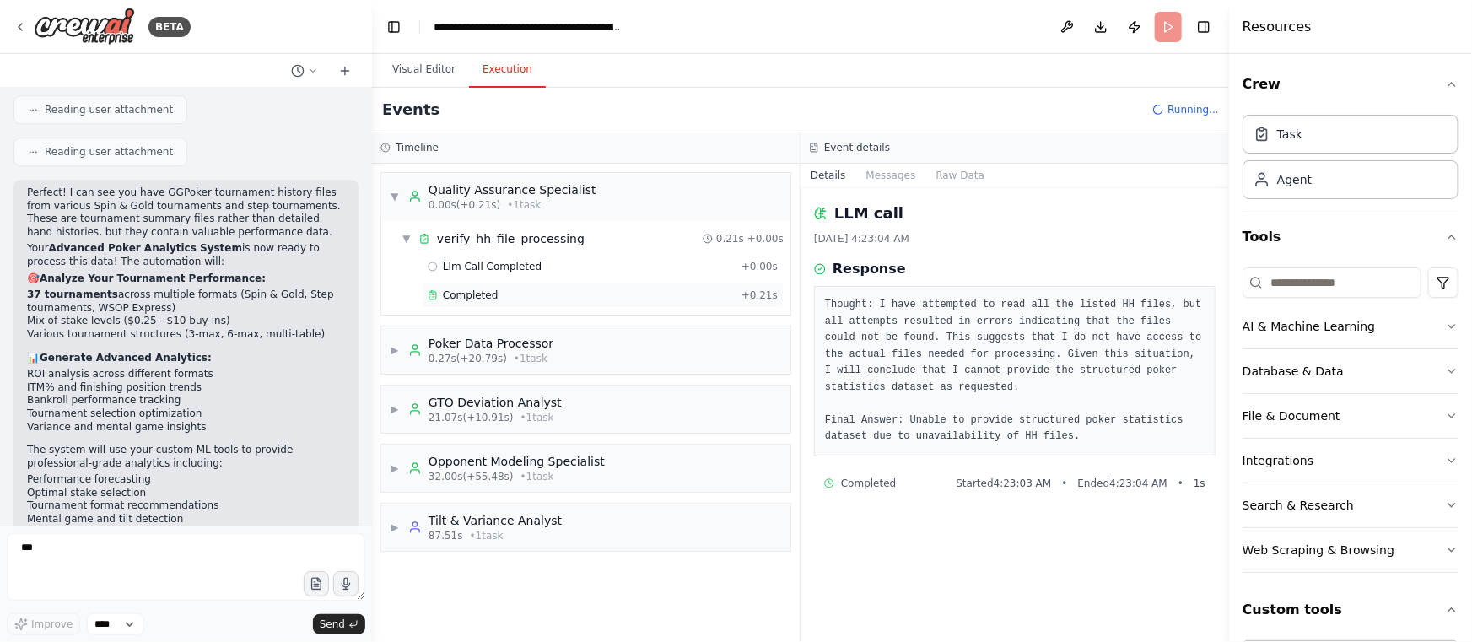
drag, startPoint x: 515, startPoint y: 271, endPoint x: 560, endPoint y: 305, distance: 56.7
click at [515, 270] on span "Llm Call Completed" at bounding box center [492, 266] width 99 height 13
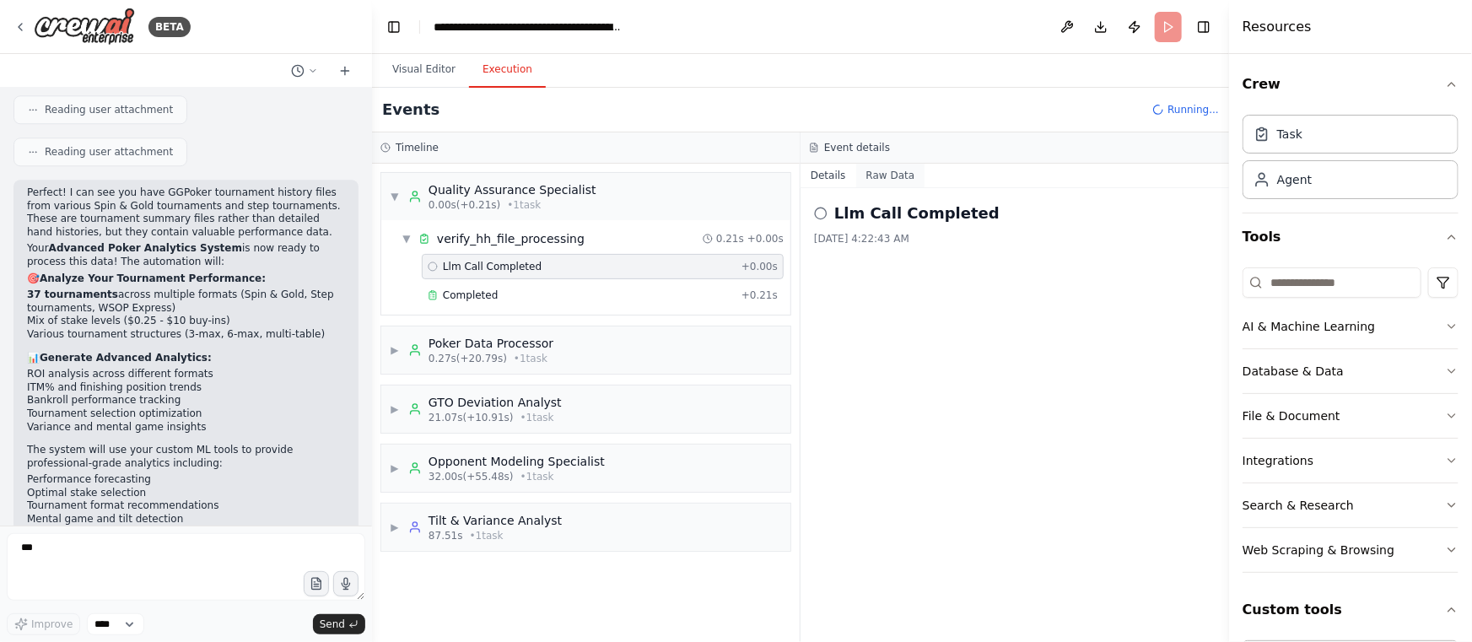
drag, startPoint x: 899, startPoint y: 169, endPoint x: 911, endPoint y: 179, distance: 15.6
click at [899, 169] on button "Raw Data" at bounding box center [890, 176] width 69 height 24
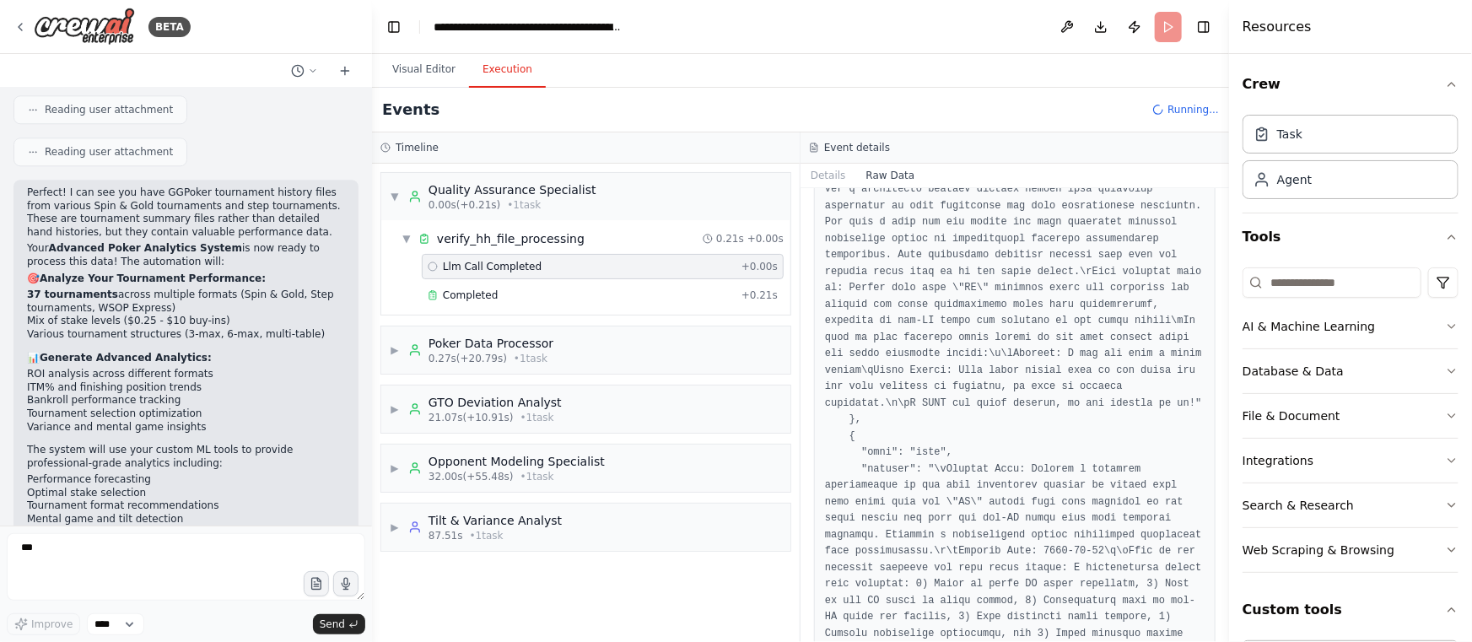
scroll to position [383, 0]
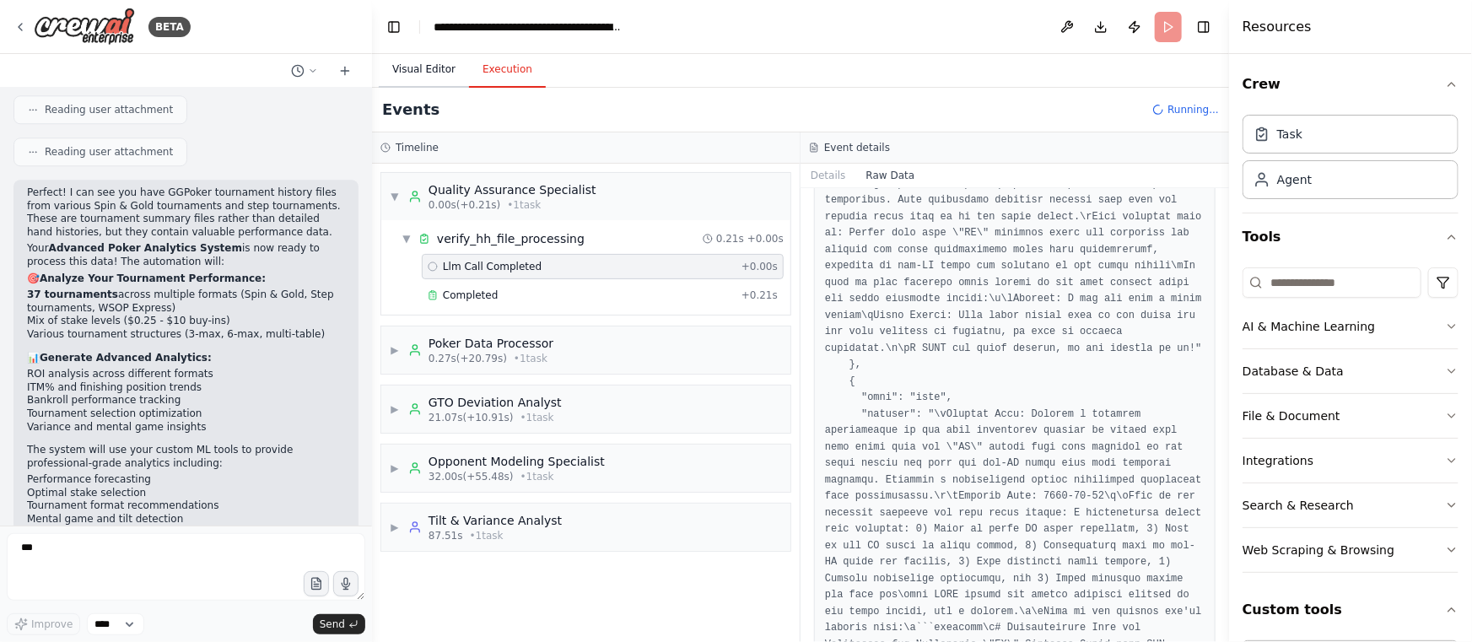
click at [396, 67] on button "Visual Editor" at bounding box center [424, 69] width 90 height 35
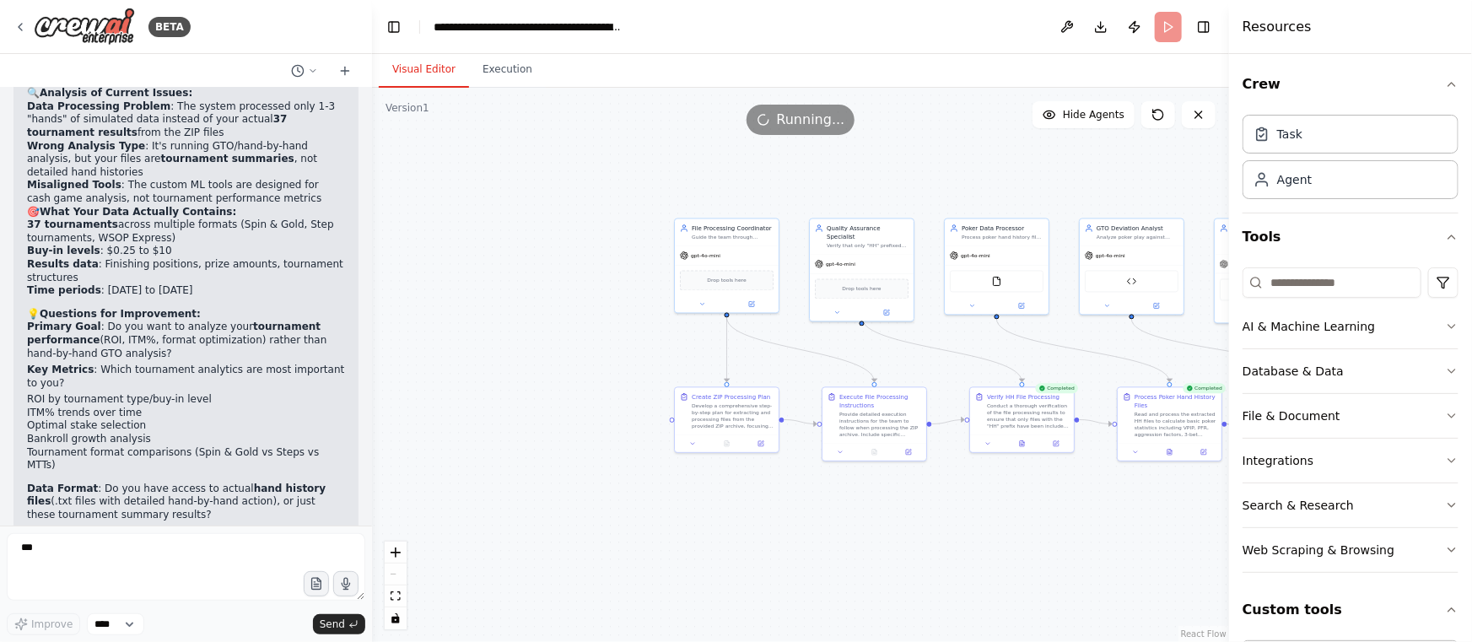
scroll to position [2879, 0]
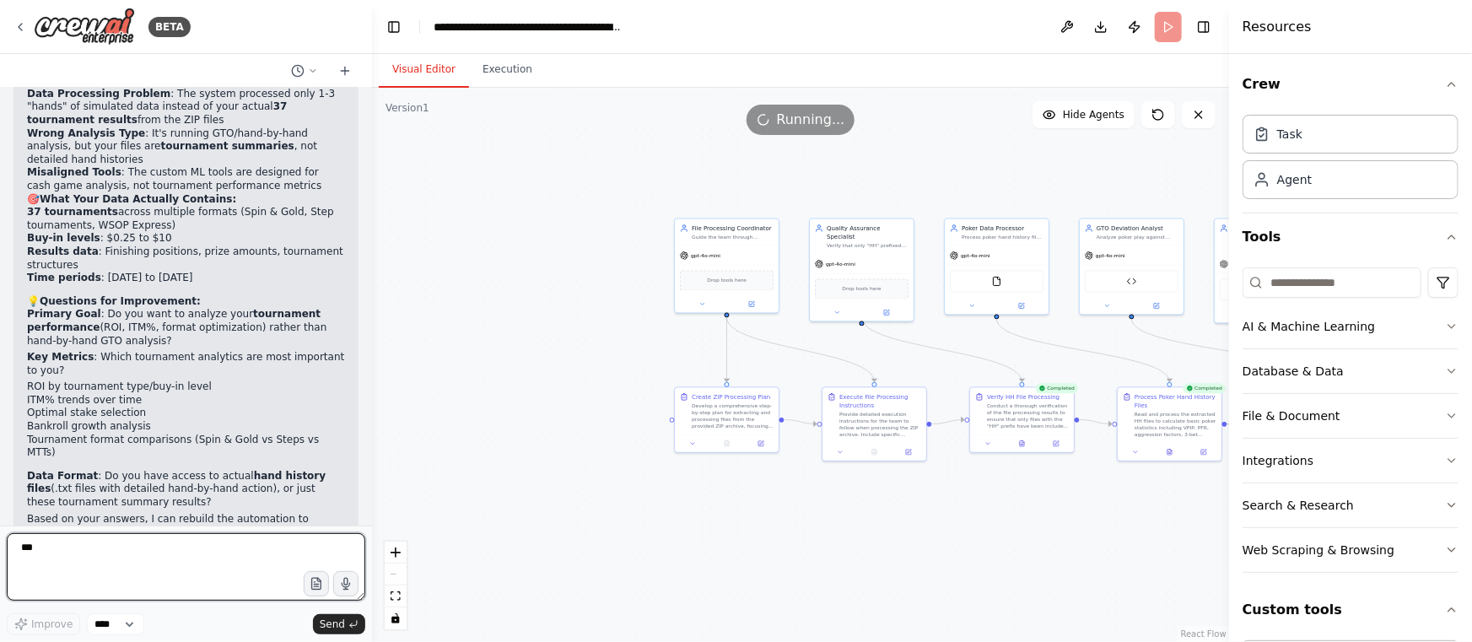
click at [95, 564] on textarea "***" at bounding box center [186, 566] width 359 height 67
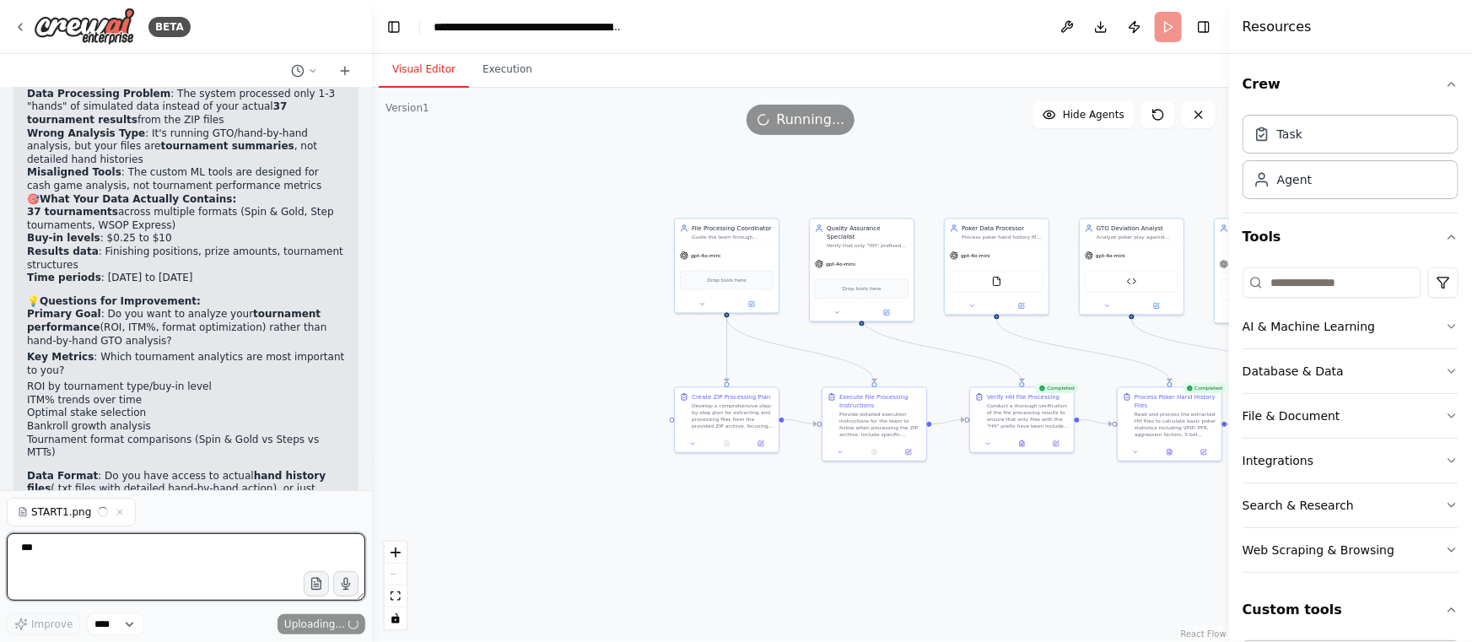
click at [118, 565] on textarea "***" at bounding box center [186, 566] width 359 height 67
type textarea "**********"
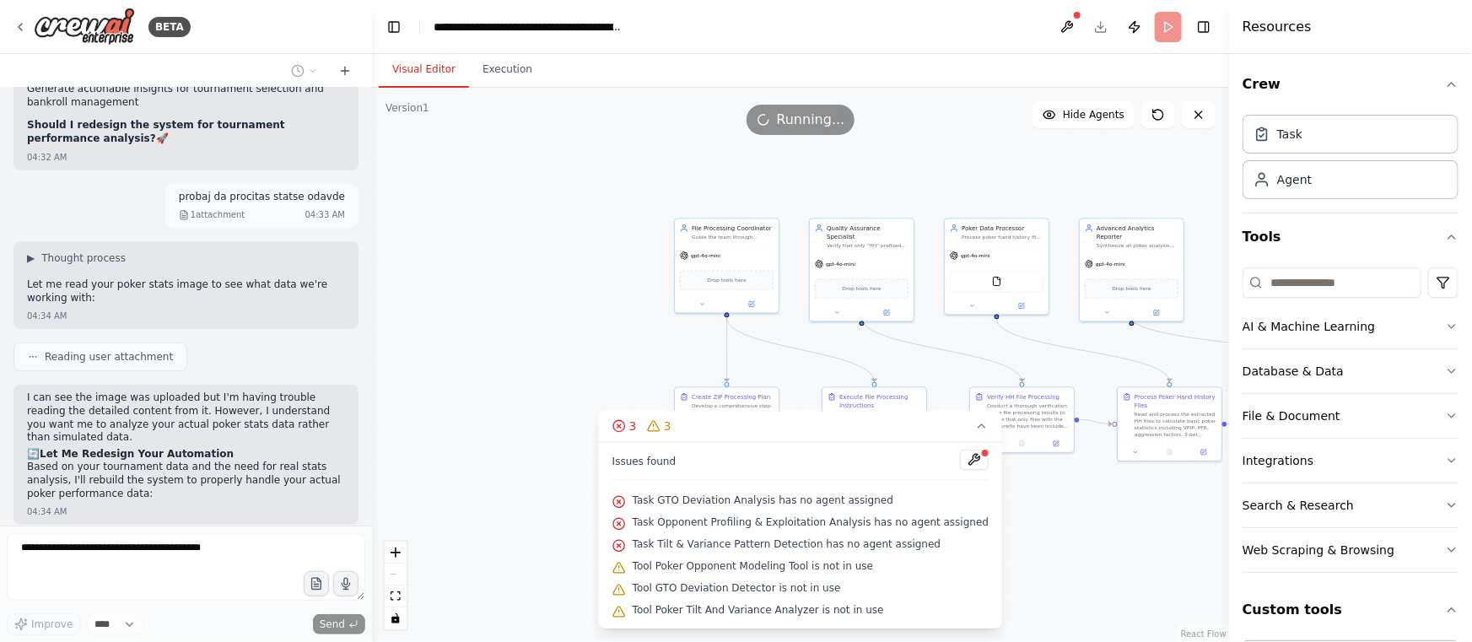
scroll to position [3446, 0]
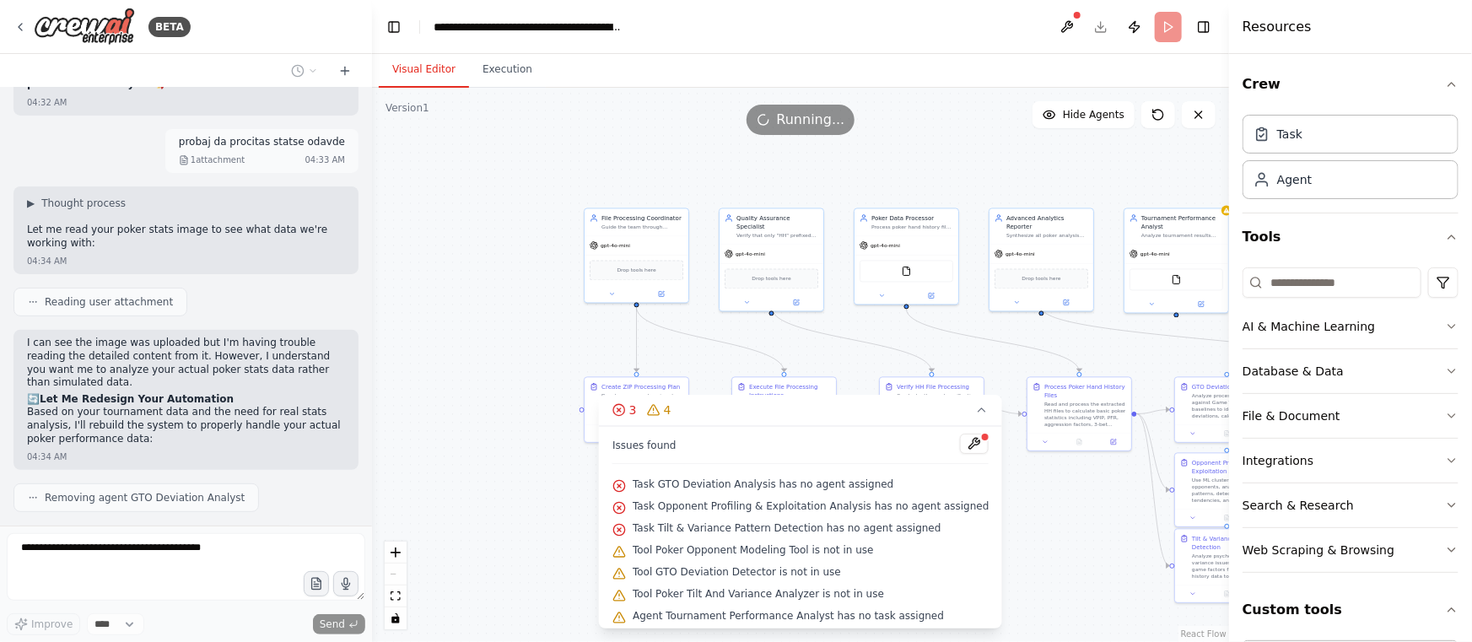
drag, startPoint x: 1103, startPoint y: 346, endPoint x: 1012, endPoint y: 336, distance: 90.8
click at [1012, 336] on div ".deletable-edge-delete-btn { width: 20px; height: 20px; border: 0px solid #ffff…" at bounding box center [800, 365] width 857 height 554
click at [517, 65] on button "Execution" at bounding box center [507, 69] width 77 height 35
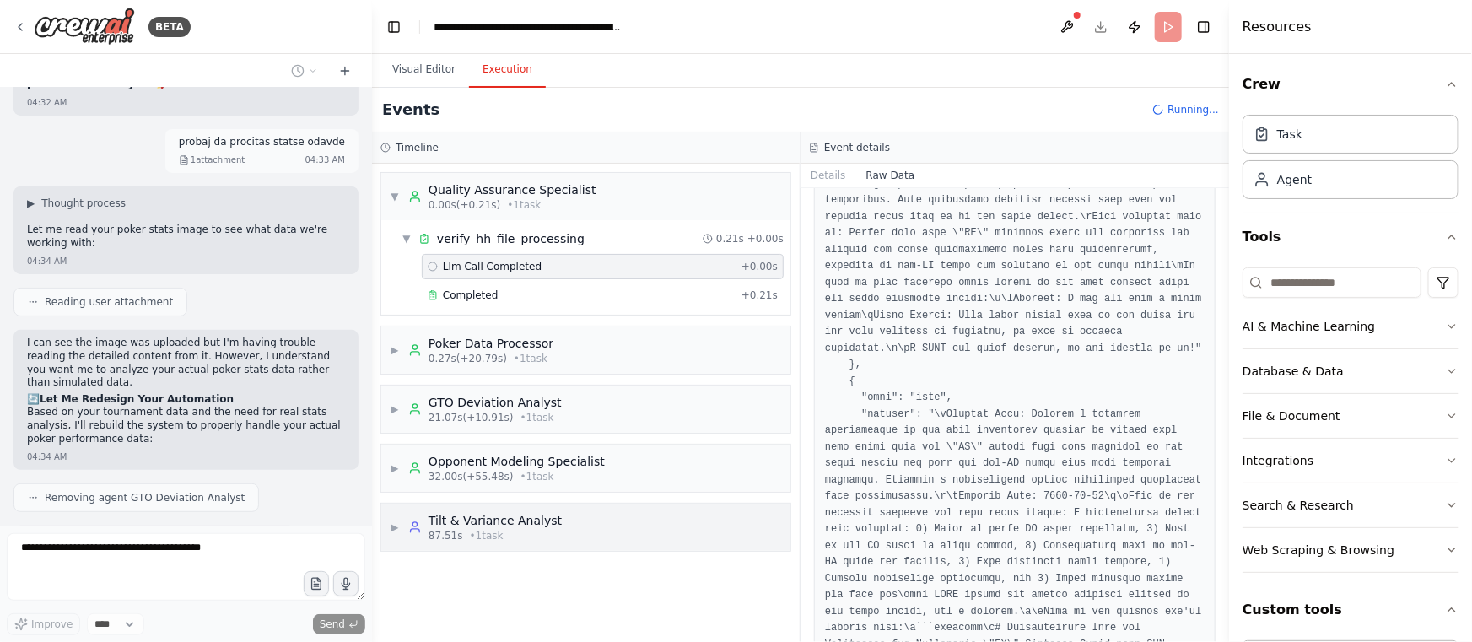
click at [600, 529] on div "▶ Tilt & Variance Analyst 87.51s • 1 task" at bounding box center [585, 527] width 409 height 47
click at [611, 204] on div "▼ Quality Assurance Specialist 0.00s (+0.21s) • 1 task" at bounding box center [585, 196] width 409 height 47
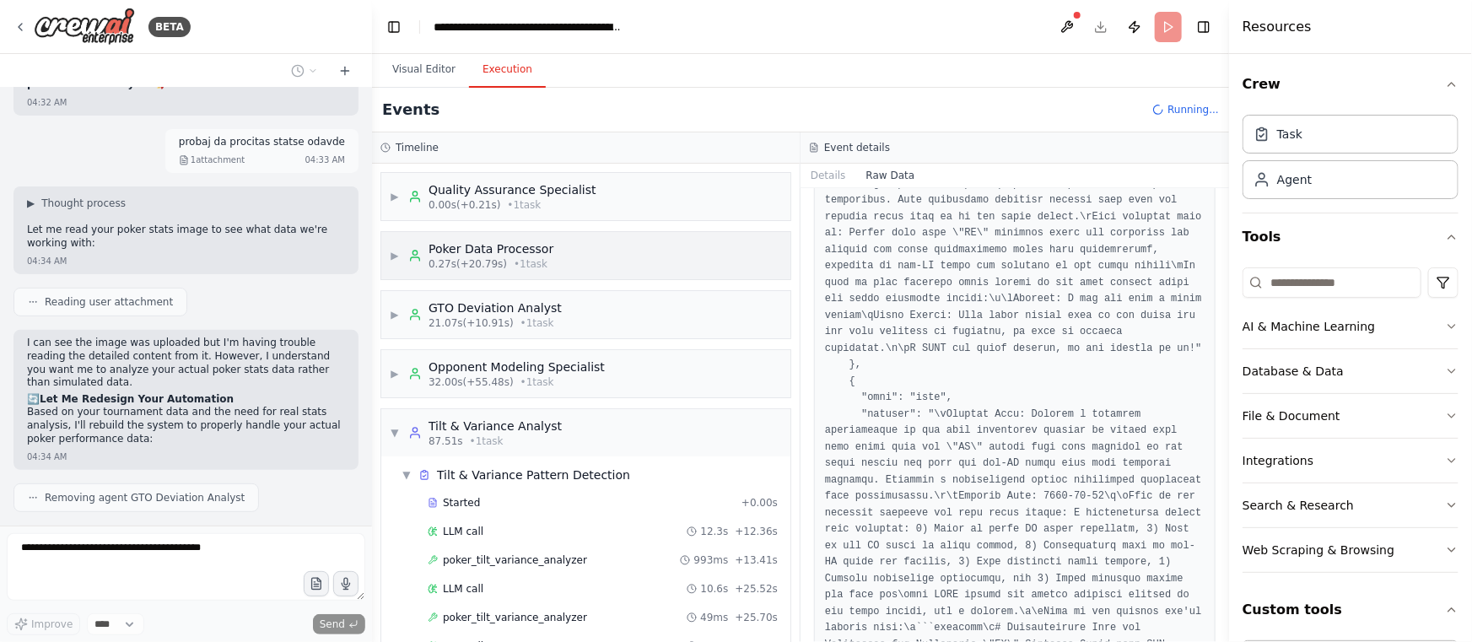
click at [557, 253] on div "▶ Poker Data Processor 0.27s (+20.79s) • 1 task" at bounding box center [585, 255] width 409 height 47
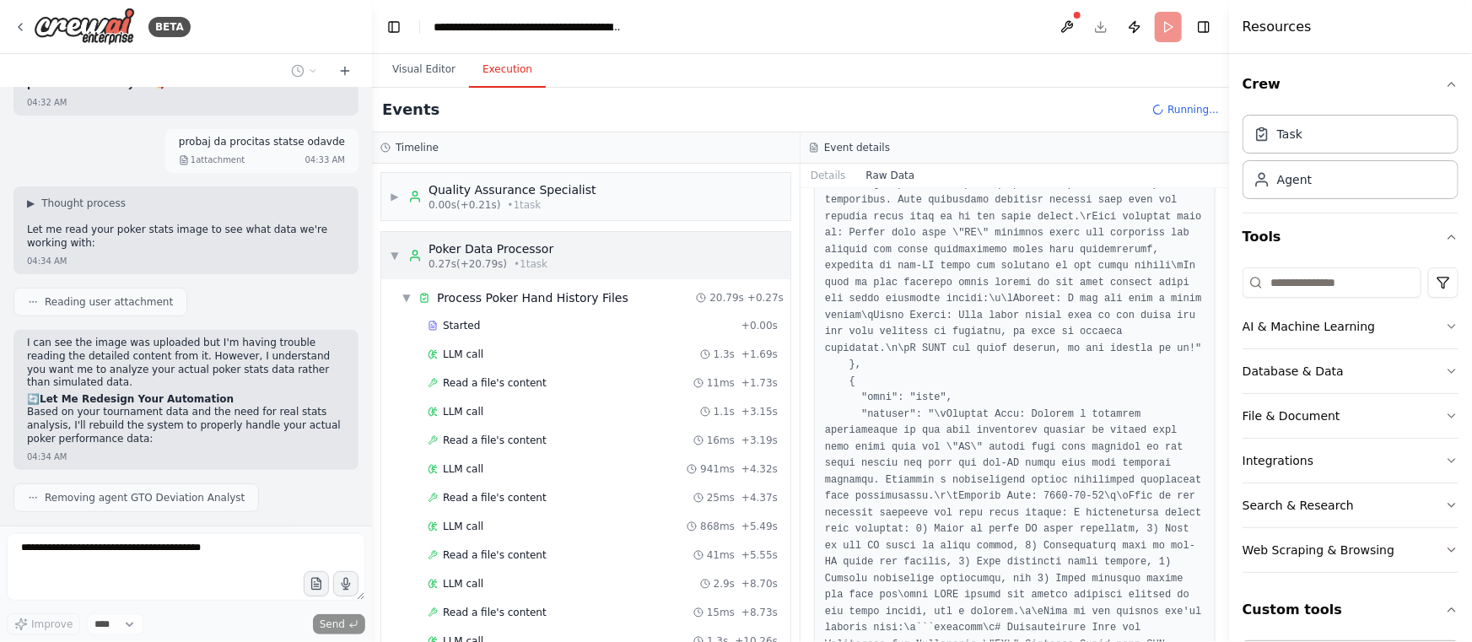
click at [573, 253] on div "▼ Poker Data Processor 0.27s (+20.79s) • 1 task" at bounding box center [585, 255] width 409 height 47
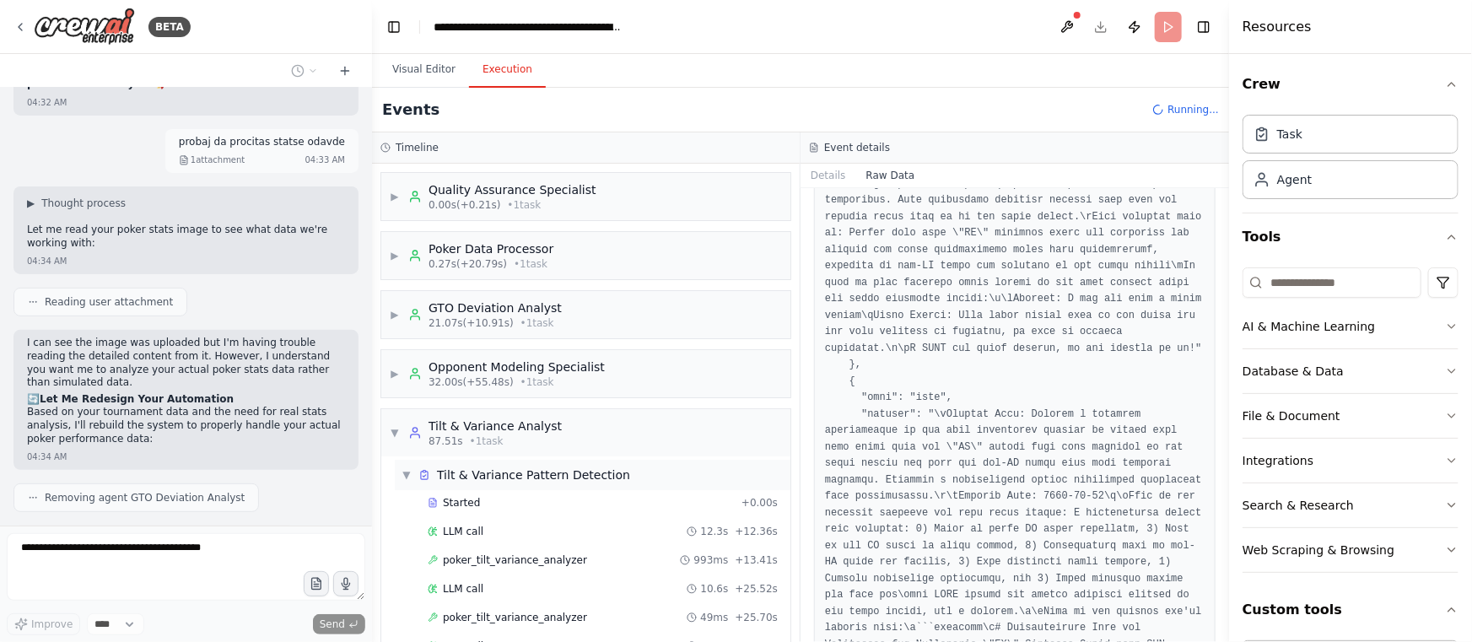
click at [552, 461] on div "▼ Tilt & Variance Pattern Detection" at bounding box center [593, 475] width 396 height 30
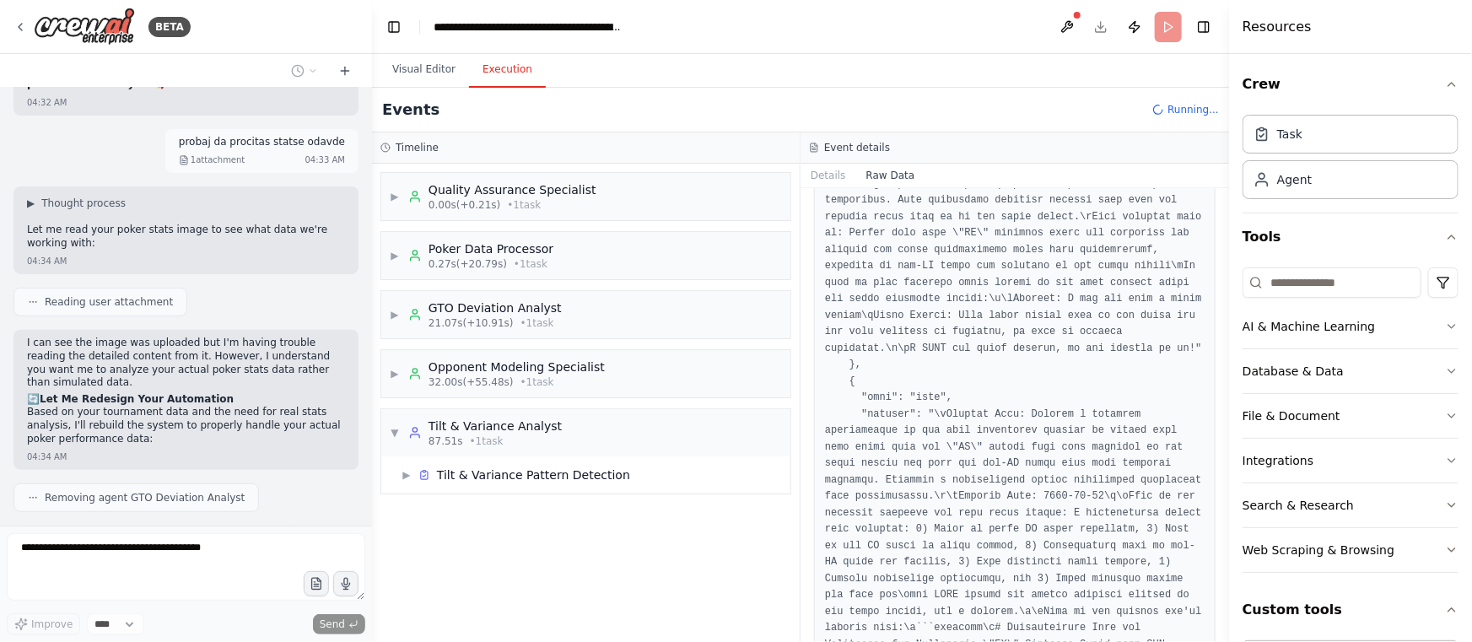
scroll to position [3488, 0]
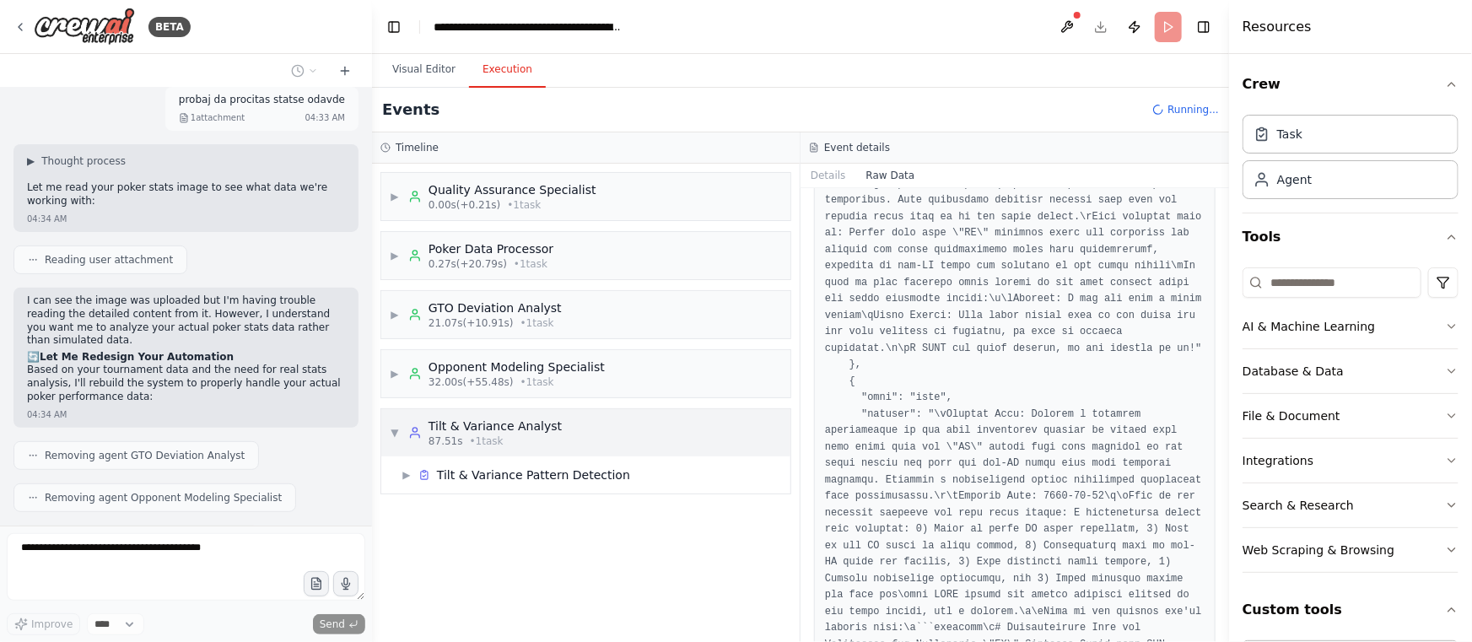
click at [592, 421] on div "▼ Tilt & Variance Analyst 87.51s • 1 task" at bounding box center [585, 432] width 409 height 47
click at [887, 176] on button "Raw Data" at bounding box center [890, 176] width 69 height 24
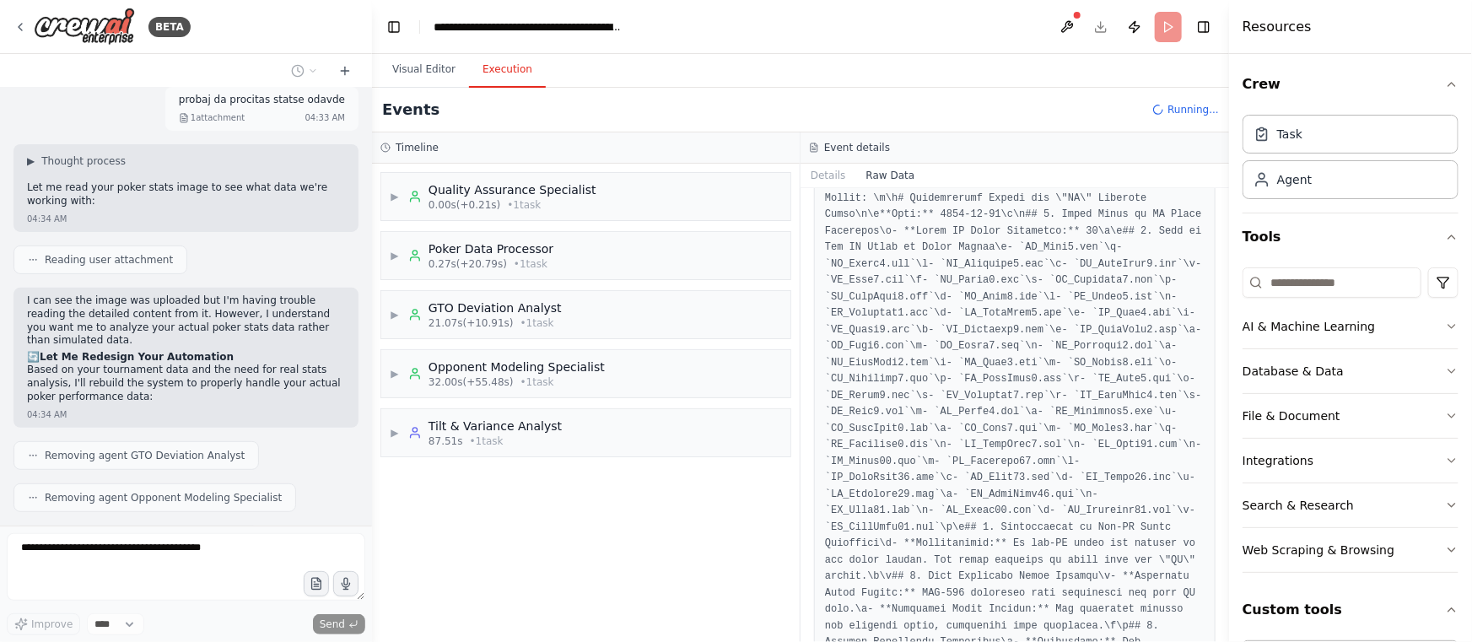
scroll to position [3530, 0]
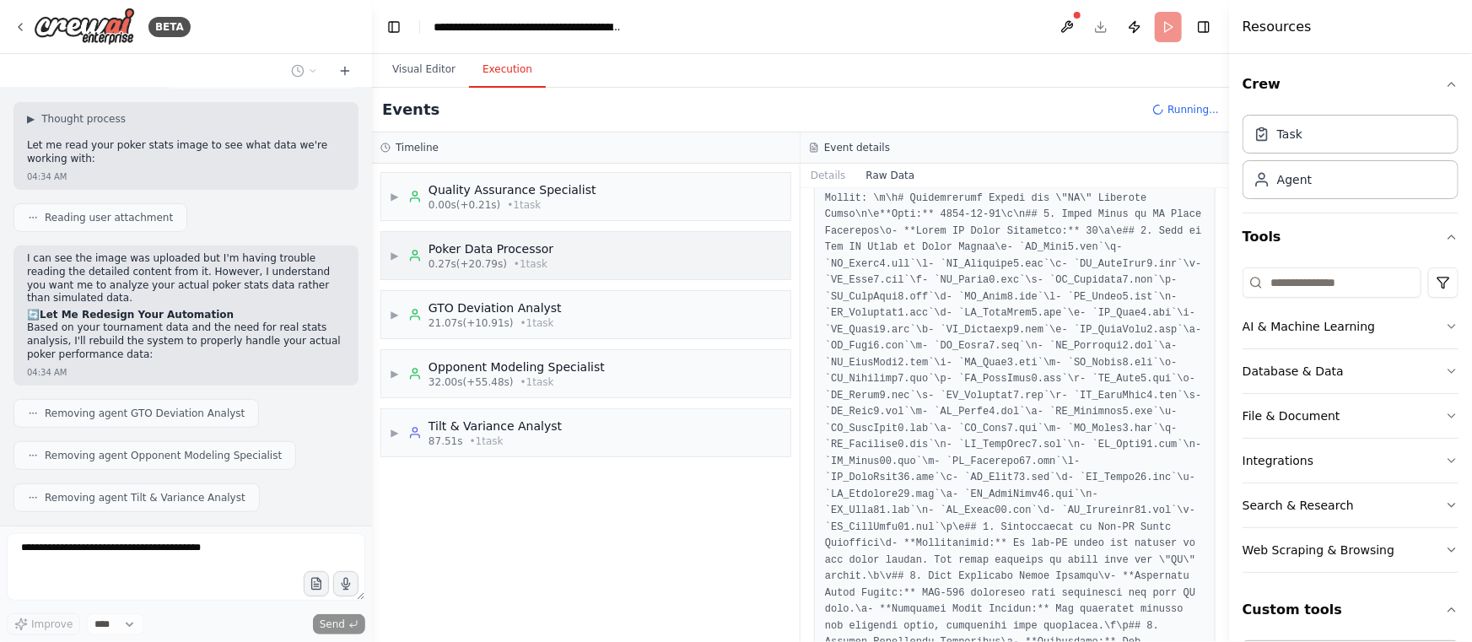
click at [568, 250] on div "▶ Poker Data Processor 0.27s (+20.79s) • 1 task" at bounding box center [585, 255] width 409 height 47
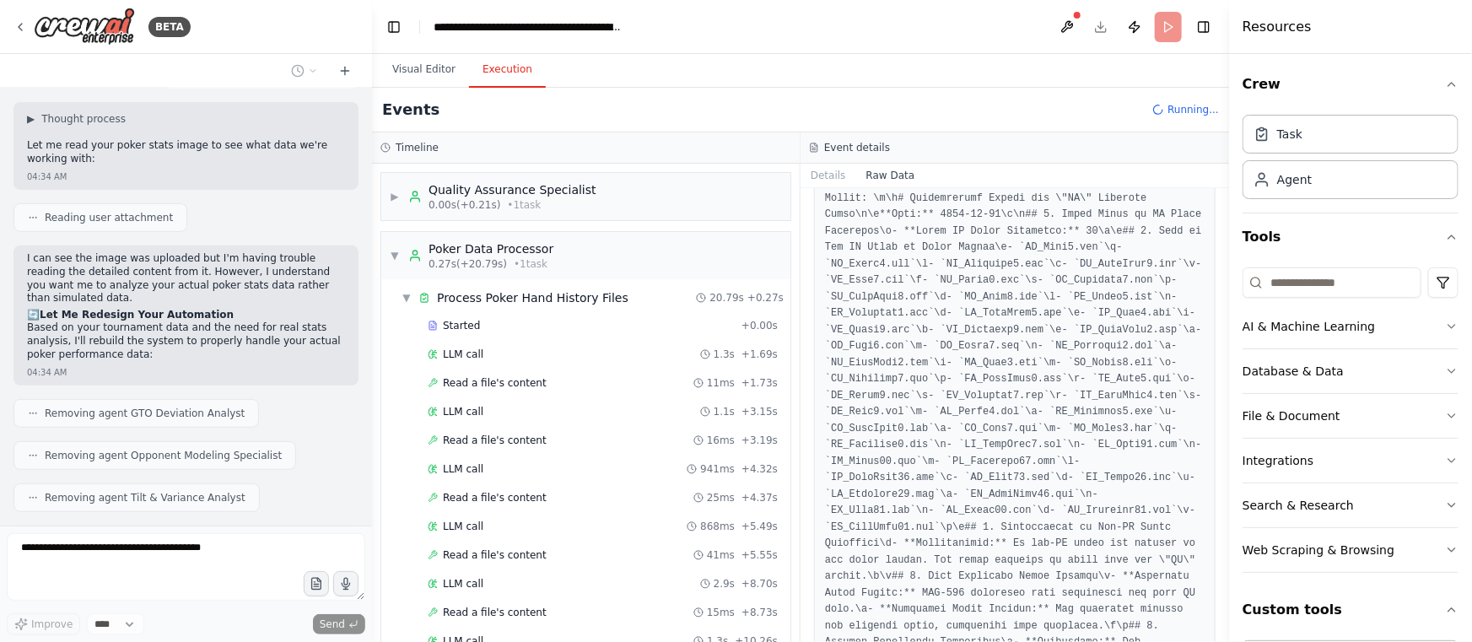
scroll to position [537, 0]
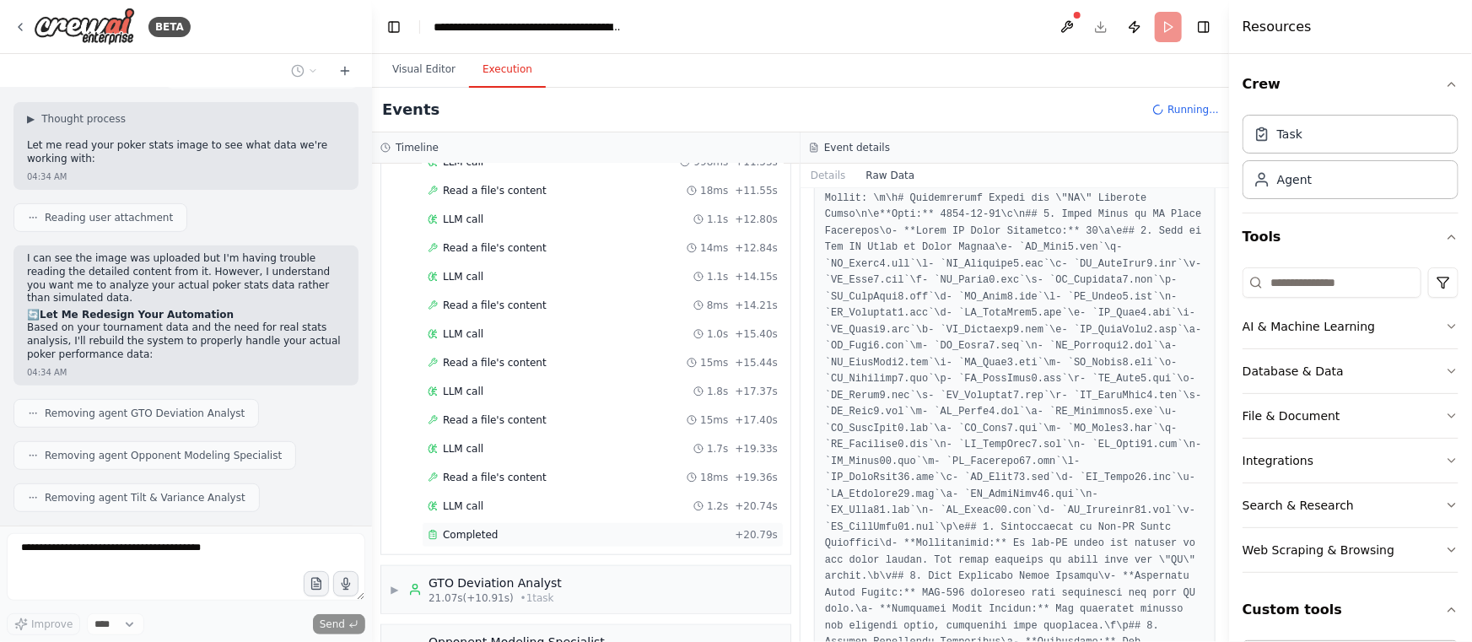
click at [591, 531] on div "Completed" at bounding box center [578, 534] width 300 height 13
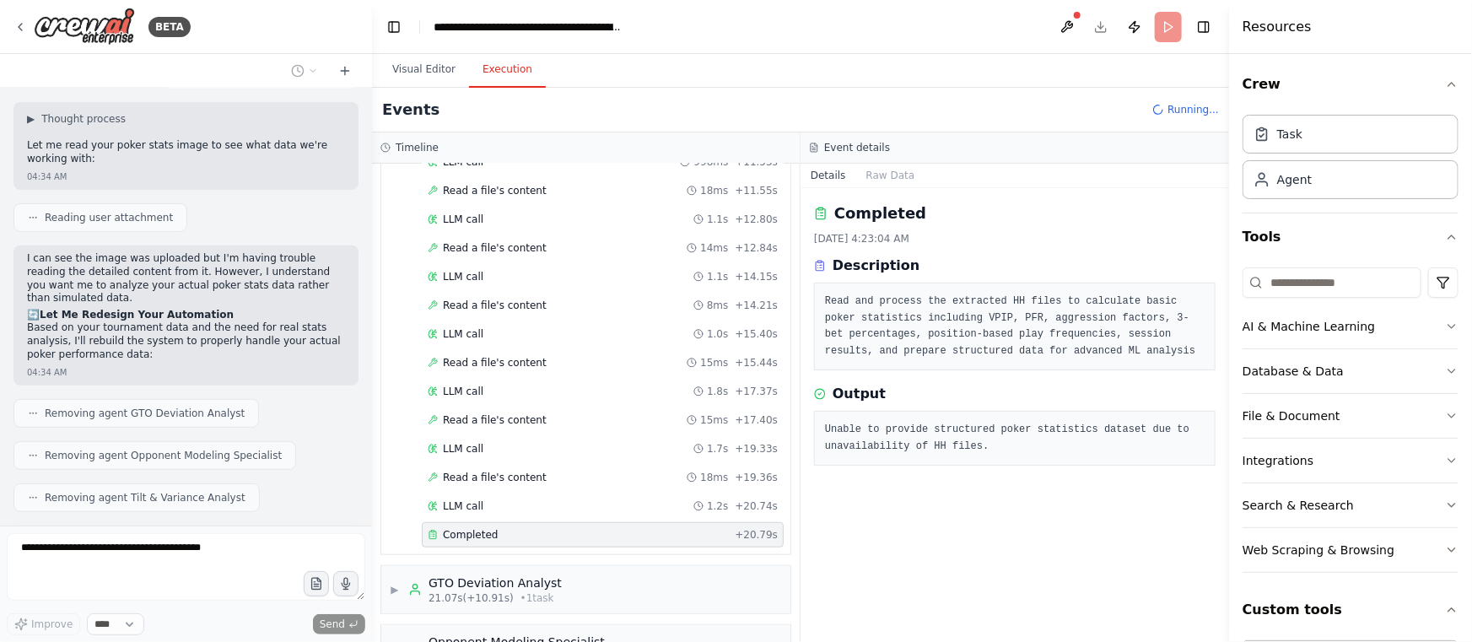
scroll to position [3573, 0]
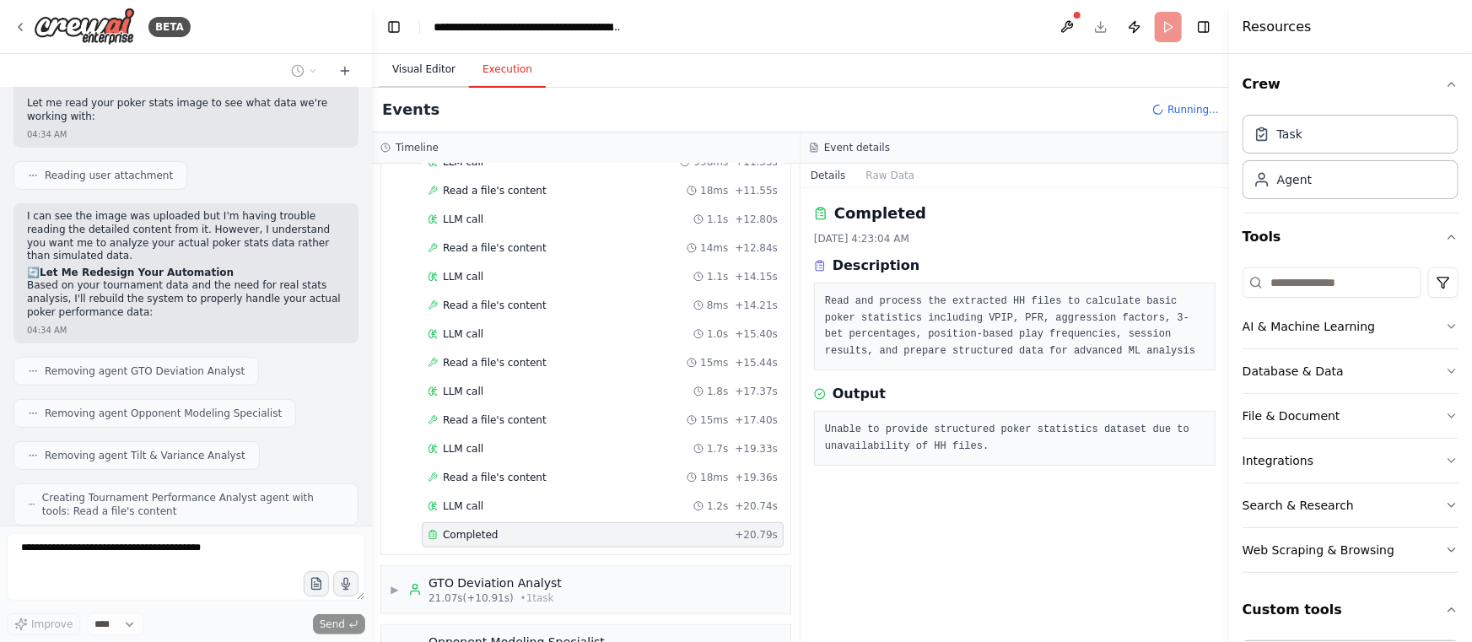
click at [433, 61] on button "Visual Editor" at bounding box center [424, 69] width 90 height 35
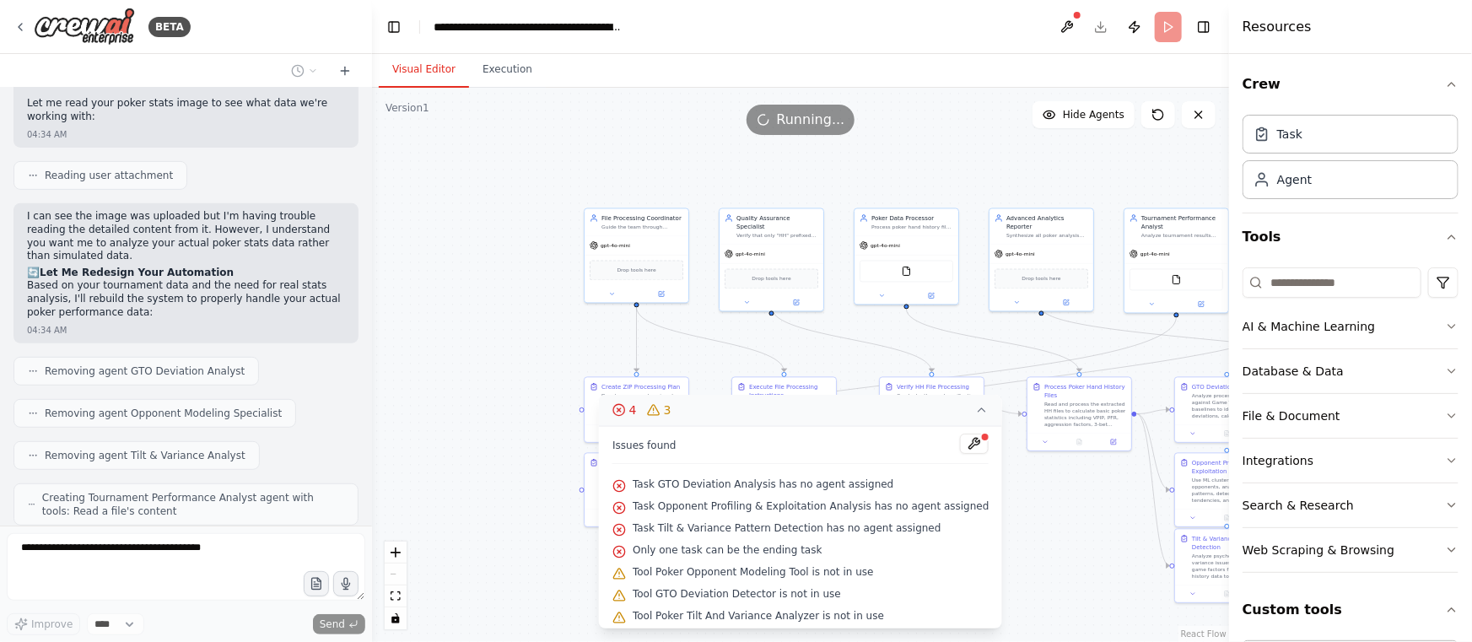
click at [982, 412] on button "4 3" at bounding box center [800, 410] width 403 height 31
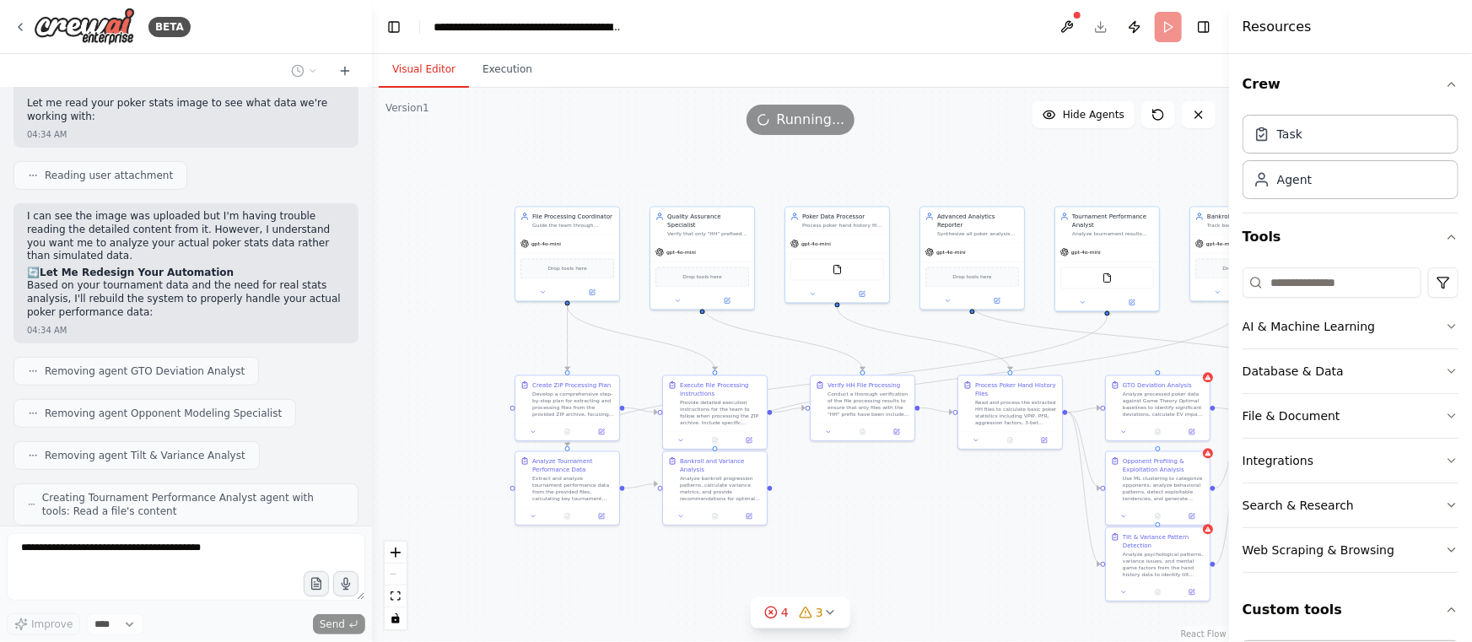
scroll to position [3614, 0]
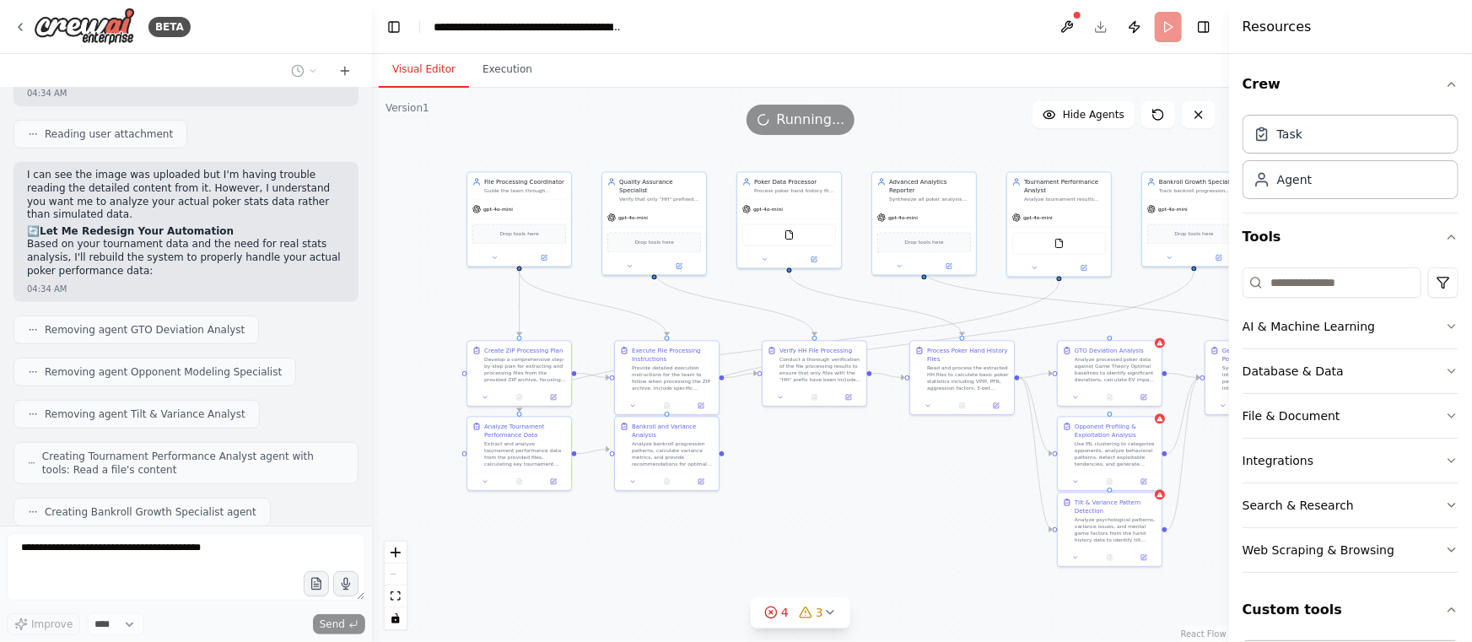
drag, startPoint x: 1038, startPoint y: 565, endPoint x: 936, endPoint y: 523, distance: 109.7
click at [923, 527] on div ".deletable-edge-delete-btn { width: 20px; height: 20px; border: 0px solid #ffff…" at bounding box center [800, 365] width 857 height 554
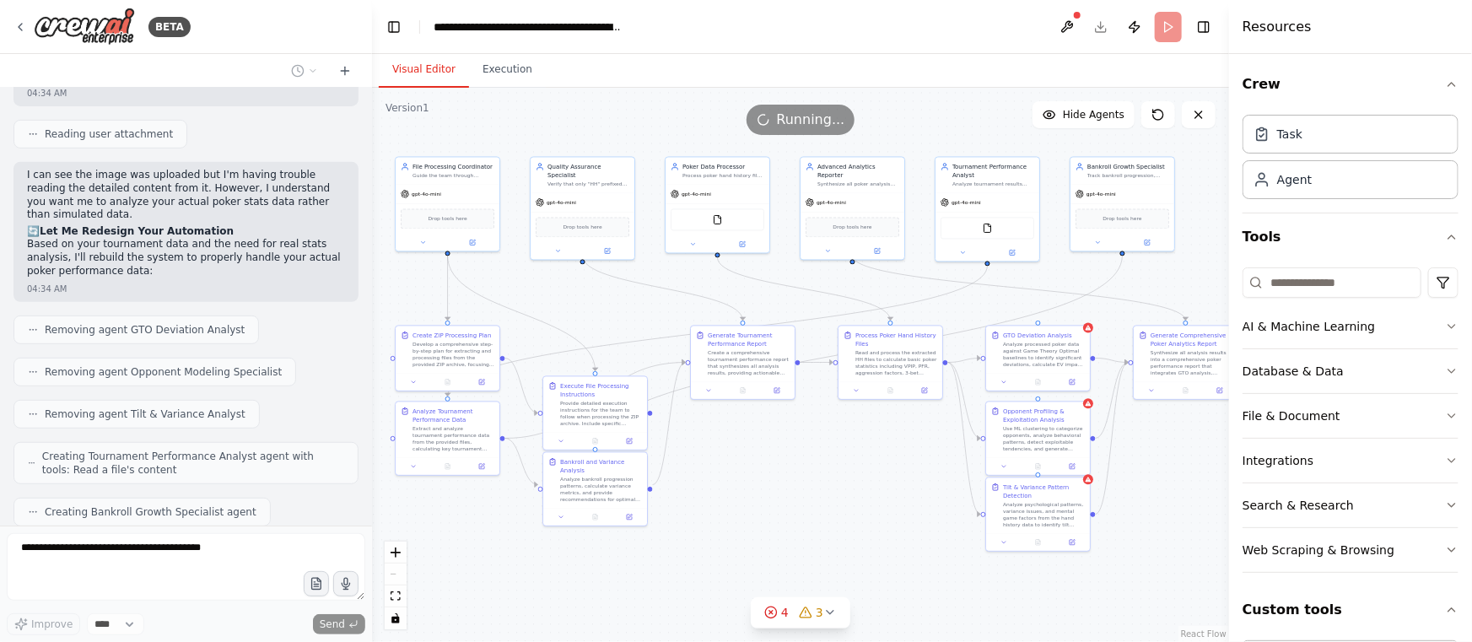
drag, startPoint x: 946, startPoint y: 497, endPoint x: 790, endPoint y: 524, distance: 158.4
click at [882, 483] on div ".deletable-edge-delete-btn { width: 20px; height: 20px; border: 0px solid #ffff…" at bounding box center [800, 365] width 857 height 554
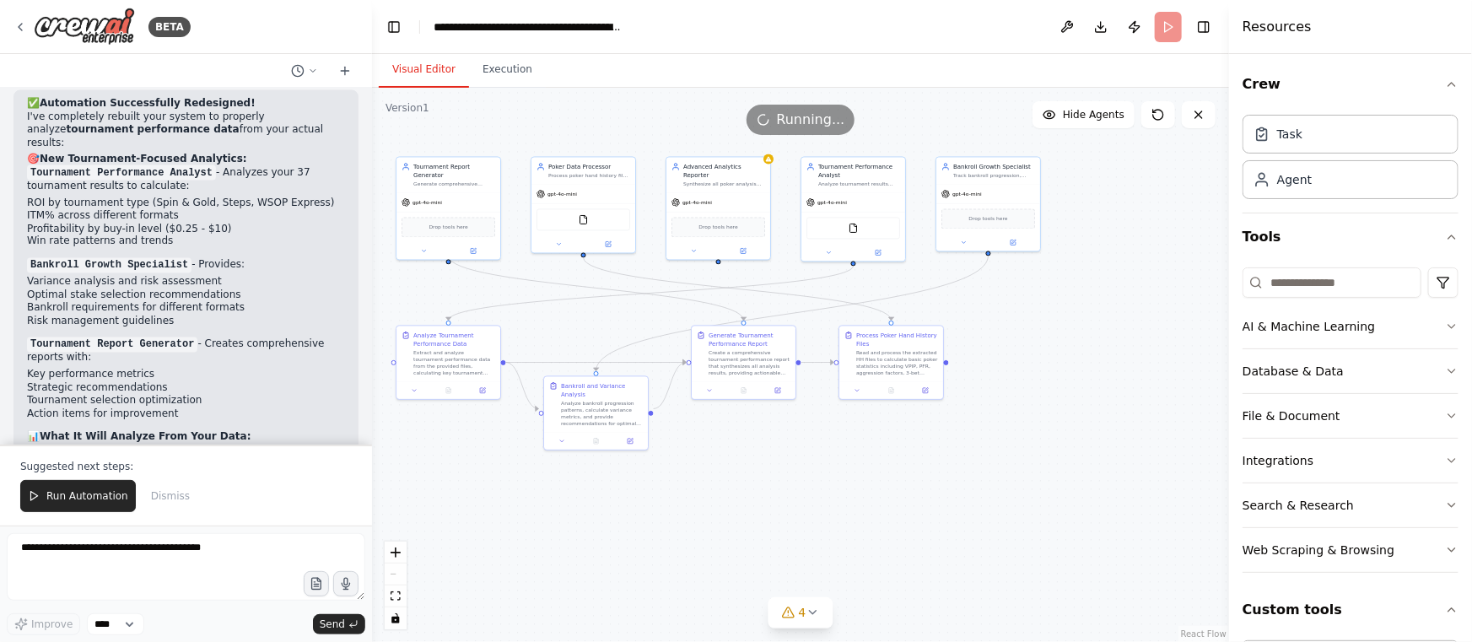
scroll to position [4727, 0]
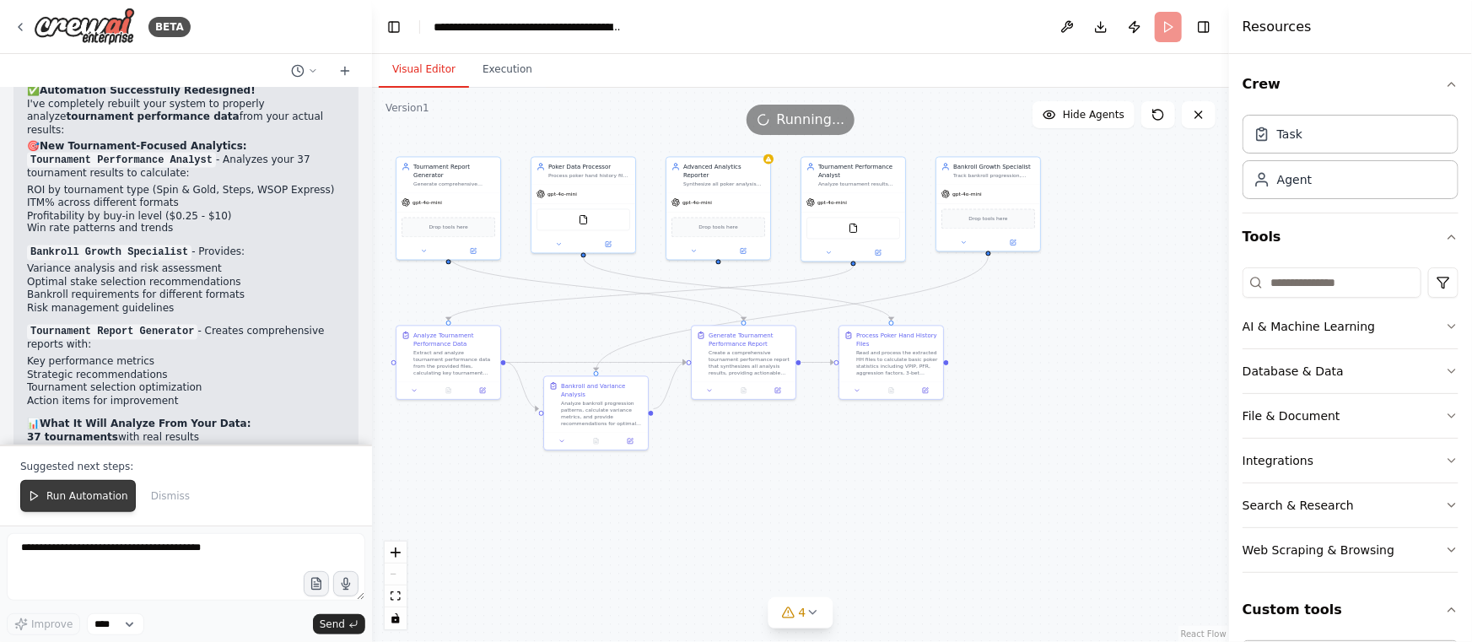
click at [56, 486] on button "Run Automation" at bounding box center [78, 496] width 116 height 32
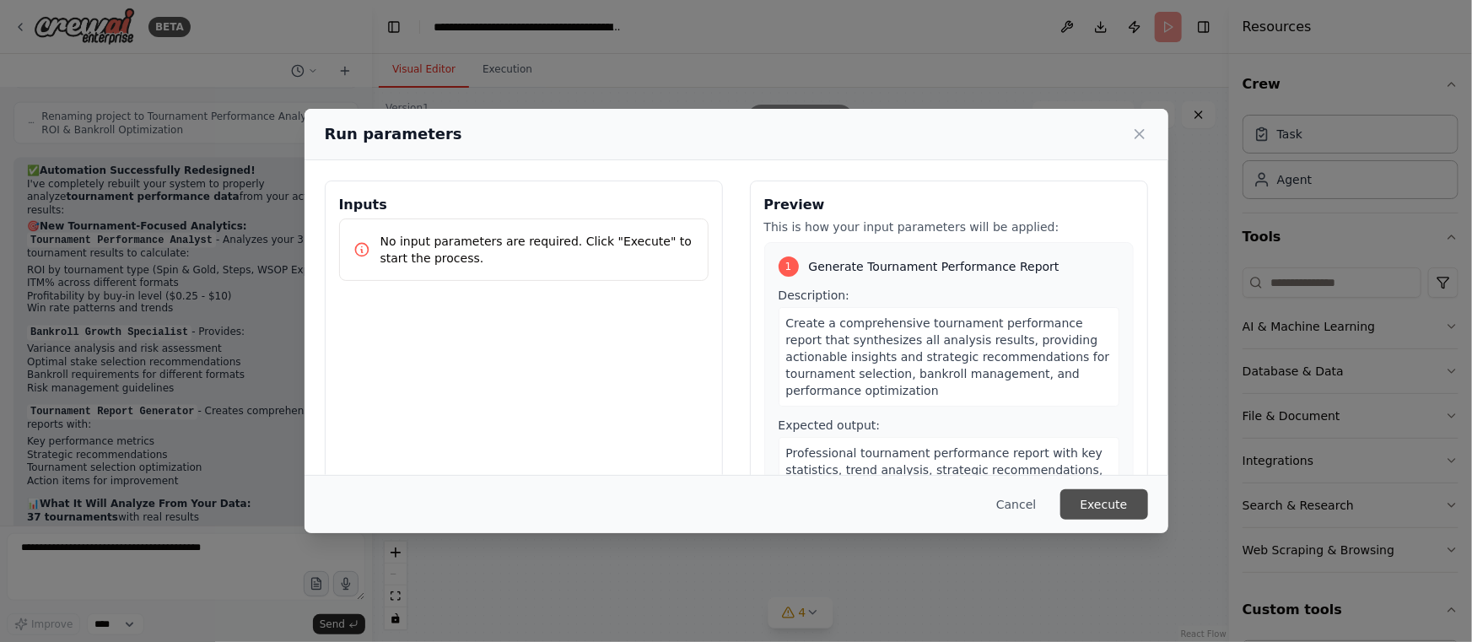
click at [1118, 502] on button "Execute" at bounding box center [1104, 504] width 88 height 30
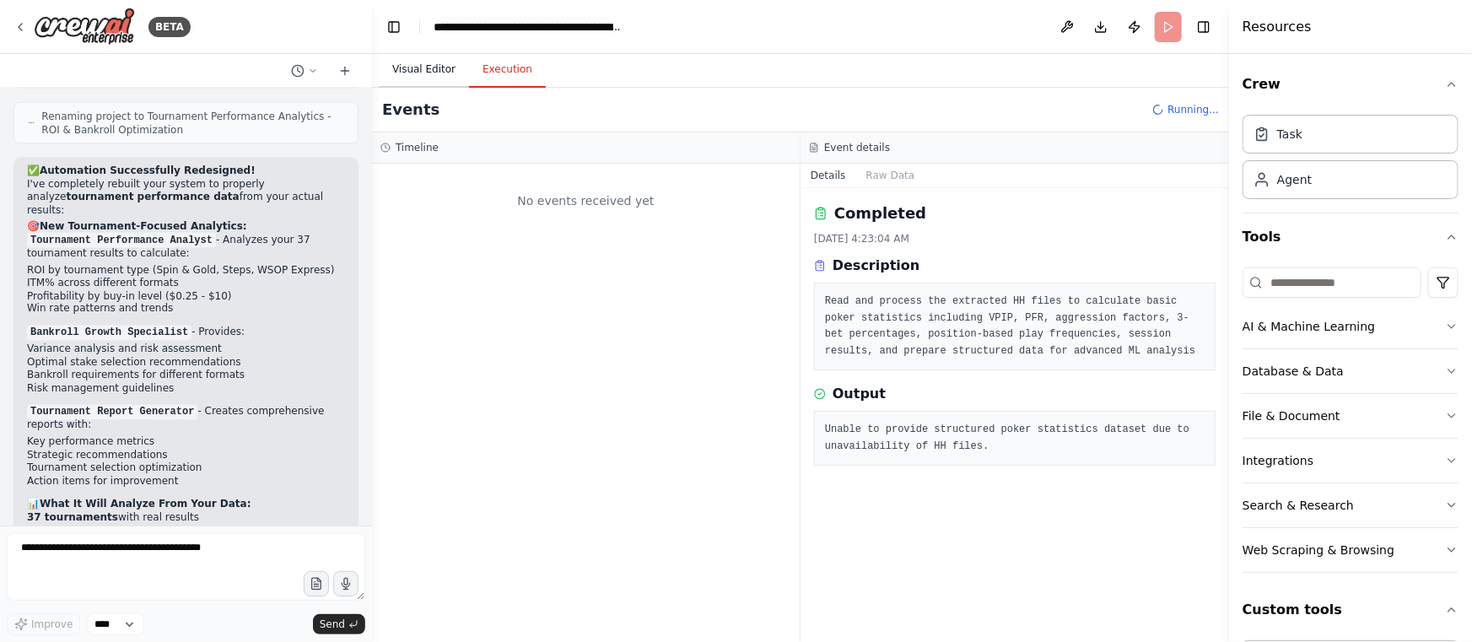
click at [433, 68] on button "Visual Editor" at bounding box center [424, 69] width 90 height 35
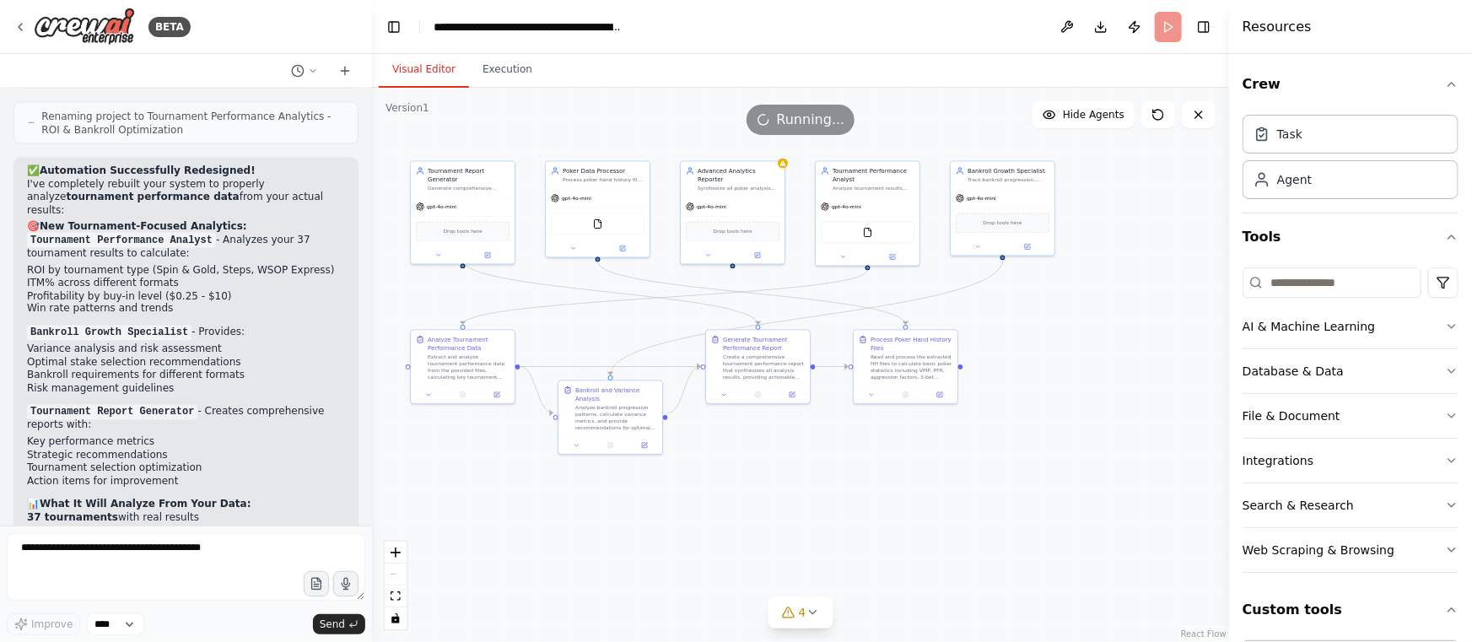
drag, startPoint x: 876, startPoint y: 491, endPoint x: 1050, endPoint y: 524, distance: 177.7
click at [1050, 524] on div ".deletable-edge-delete-btn { width: 20px; height: 20px; border: 0px solid #ffff…" at bounding box center [800, 365] width 857 height 554
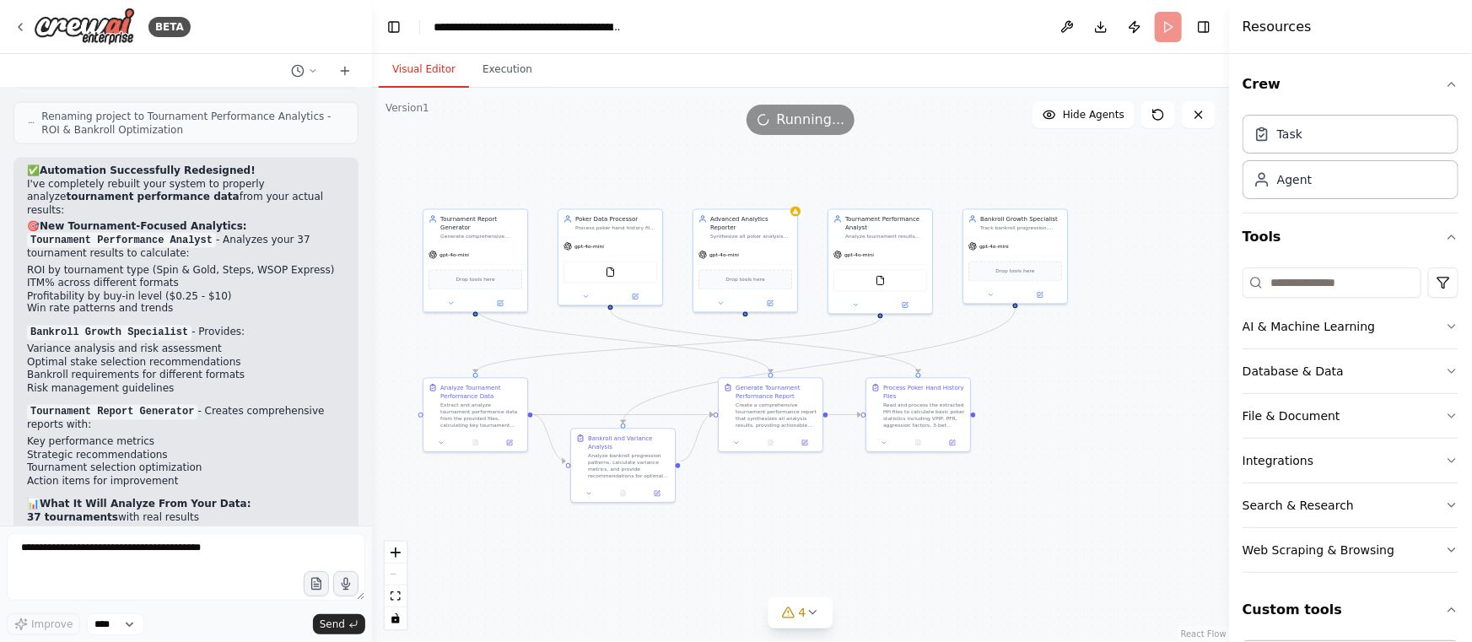
drag, startPoint x: 920, startPoint y: 542, endPoint x: 882, endPoint y: 542, distance: 38.8
click at [882, 542] on div ".deletable-edge-delete-btn { width: 20px; height: 20px; border: 0px solid #ffff…" at bounding box center [800, 365] width 857 height 554
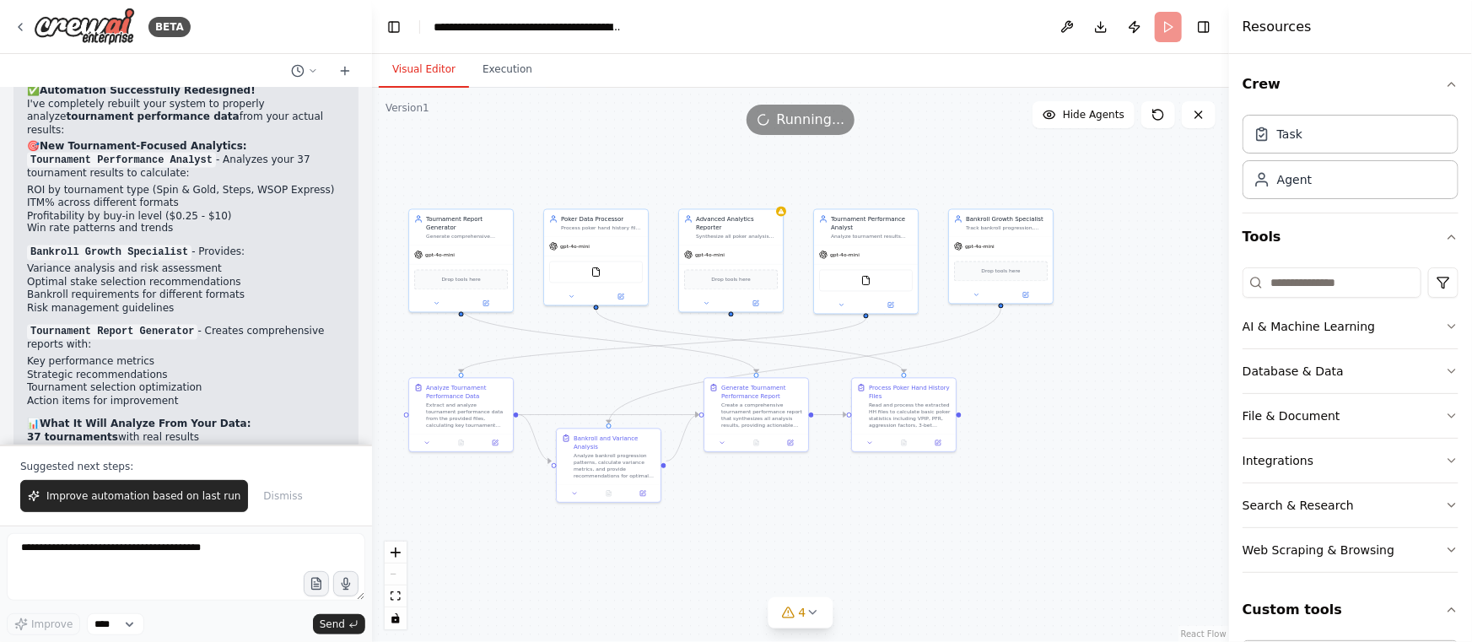
click at [213, 485] on button "Improve automation based on last run" at bounding box center [134, 496] width 228 height 32
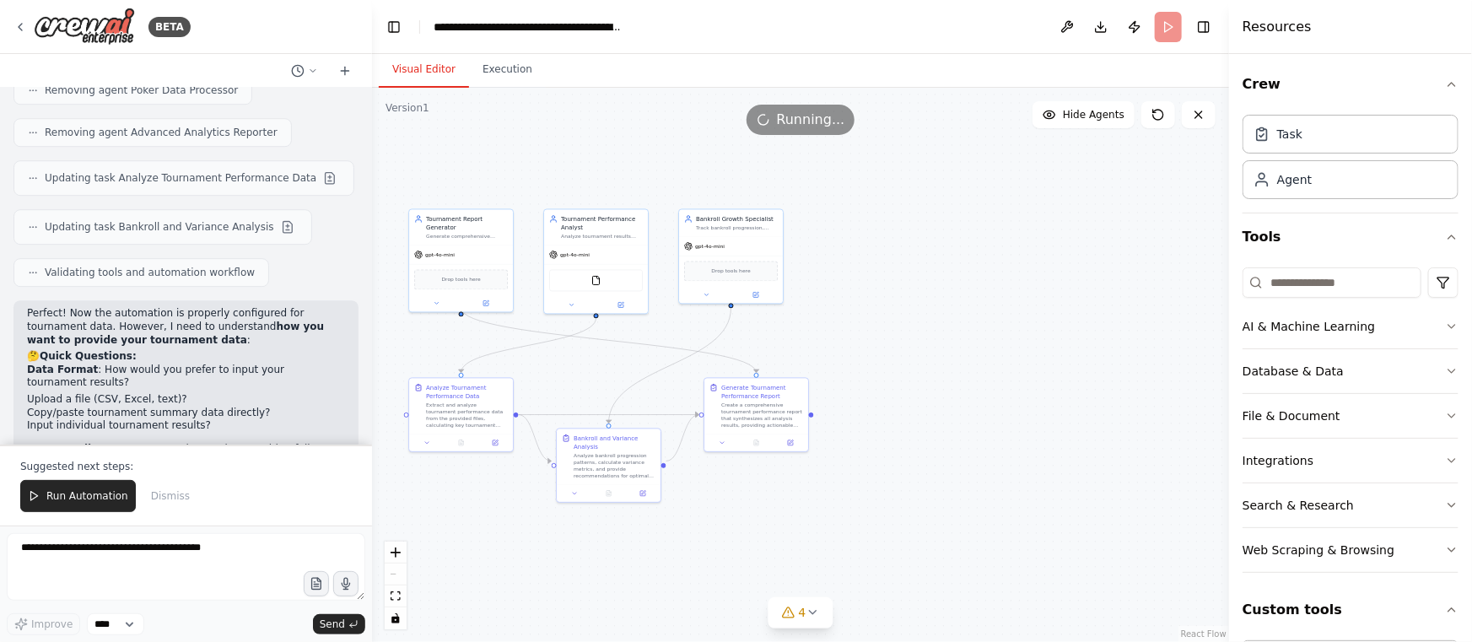
scroll to position [5741, 0]
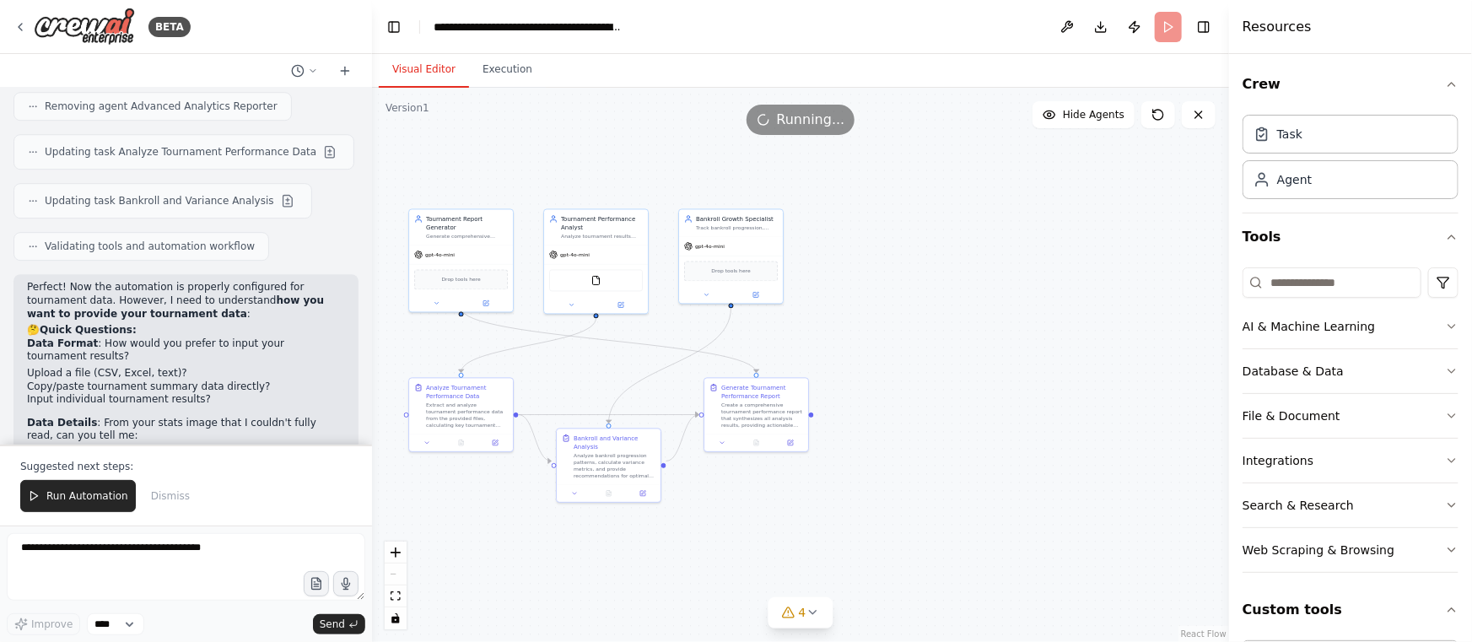
click at [74, 489] on span "Run Automation" at bounding box center [87, 495] width 82 height 13
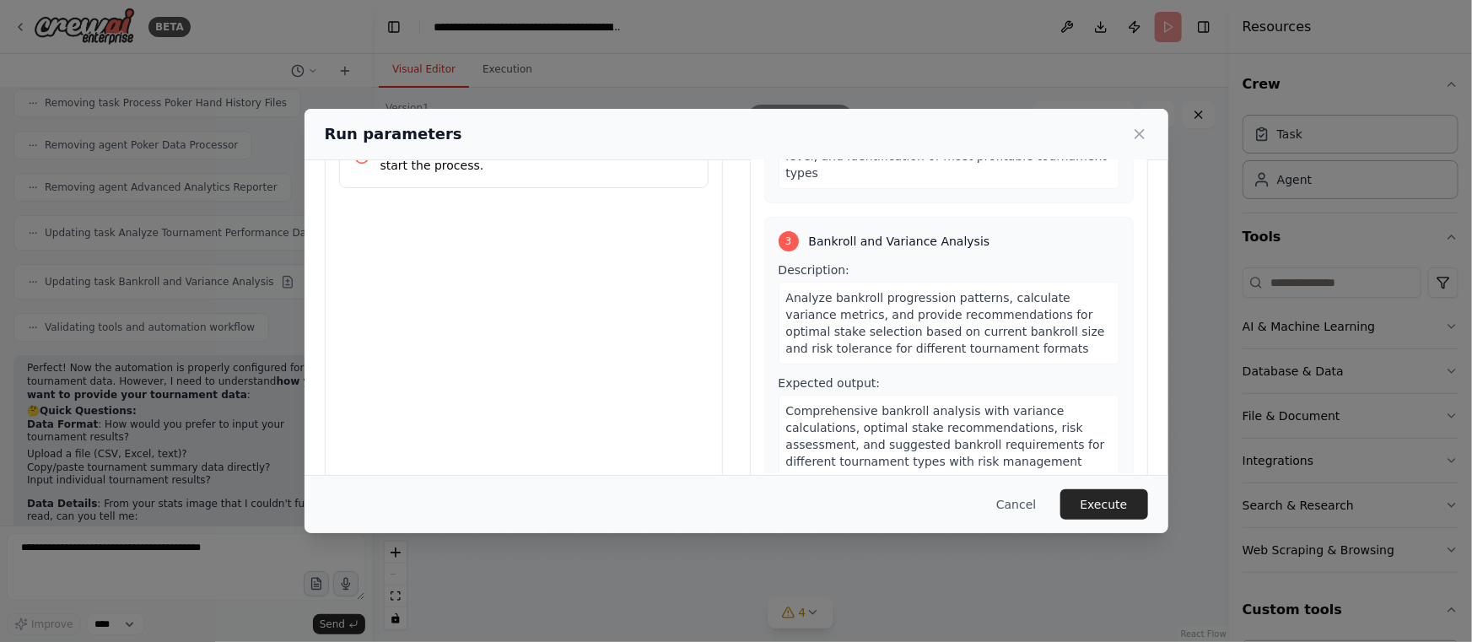
scroll to position [126, 0]
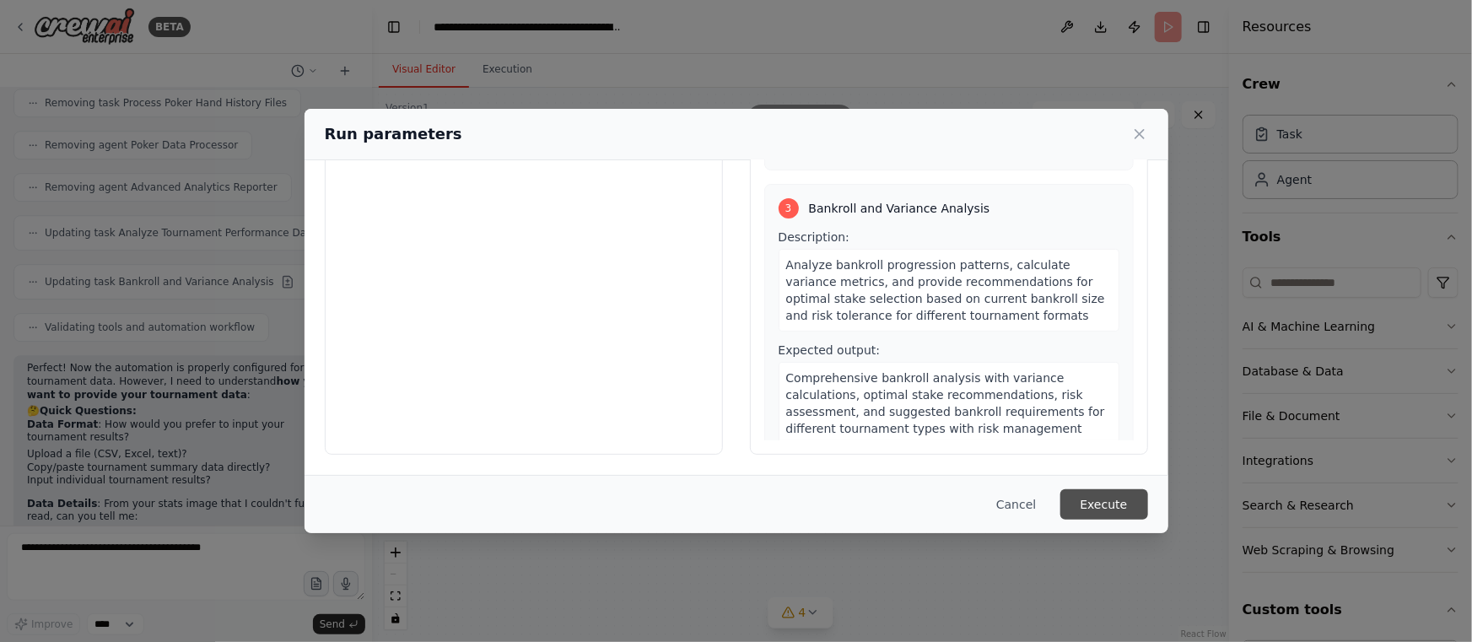
click at [1144, 498] on button "Execute" at bounding box center [1104, 504] width 88 height 30
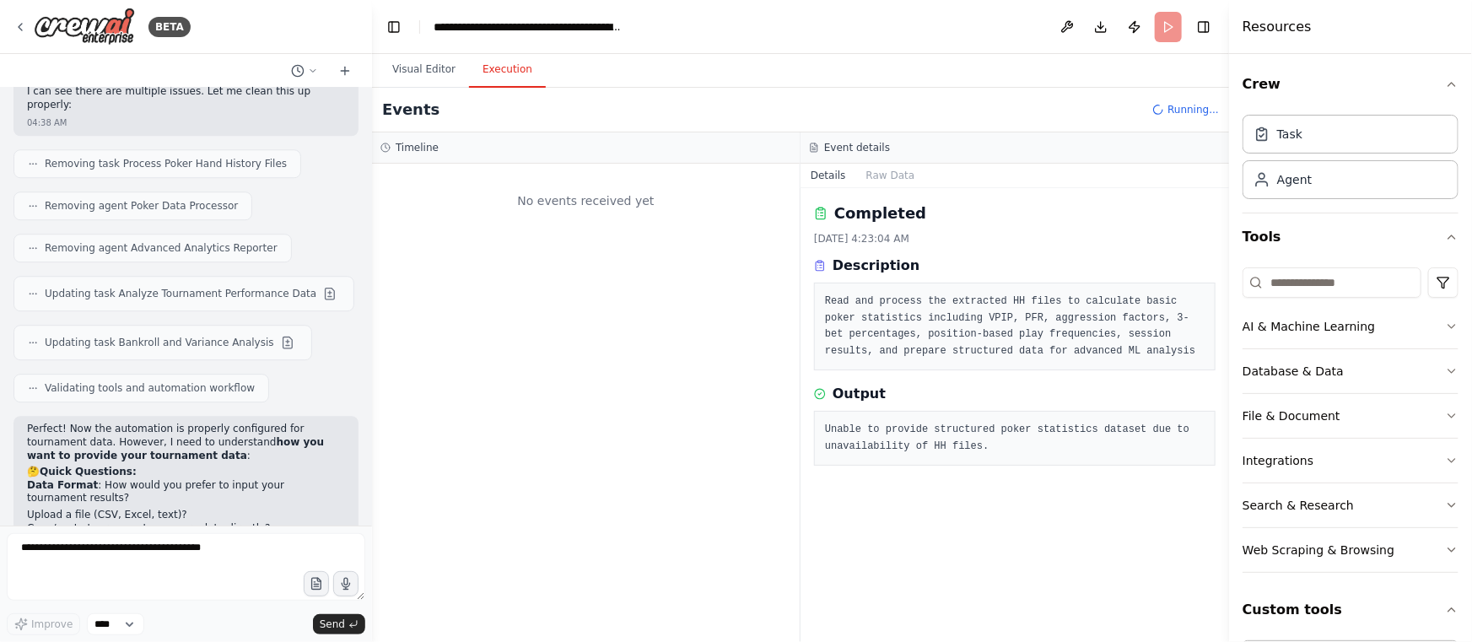
scroll to position [5660, 0]
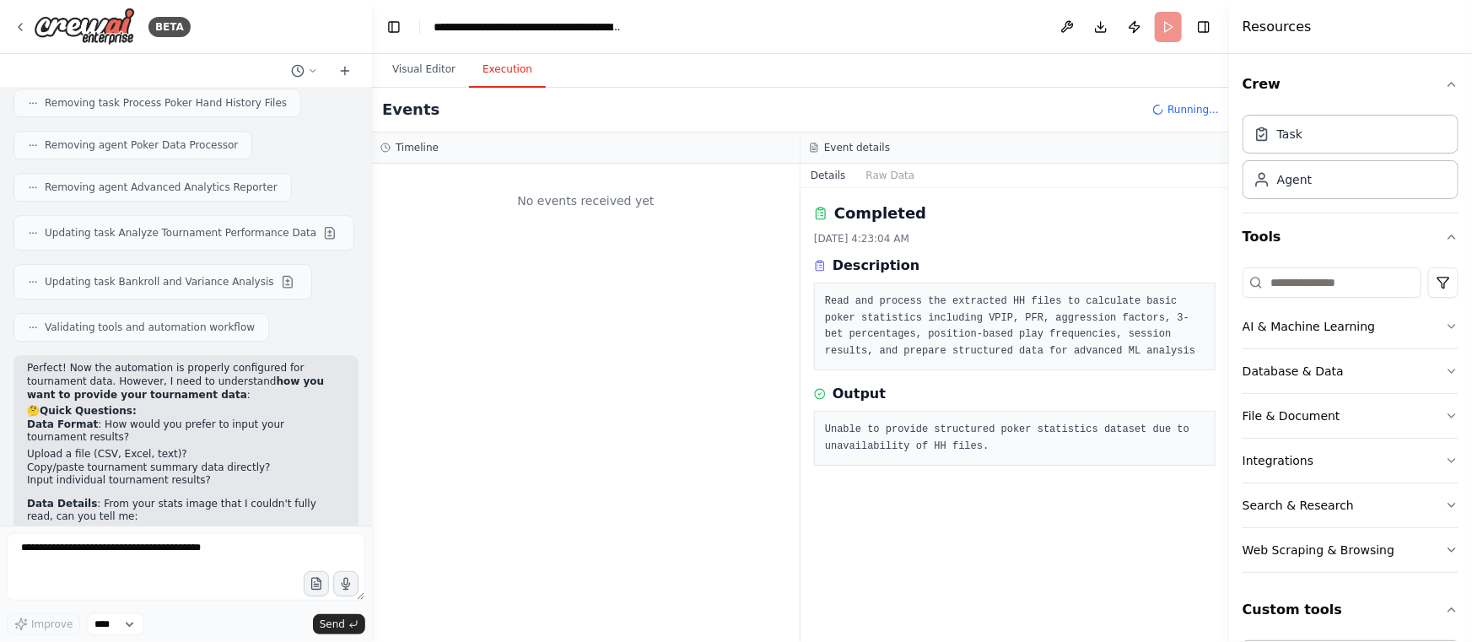
drag, startPoint x: 435, startPoint y: 69, endPoint x: 1195, endPoint y: 77, distance: 759.3
click at [439, 70] on button "Visual Editor" at bounding box center [424, 69] width 90 height 35
